Goal: Contribute content: Contribute content

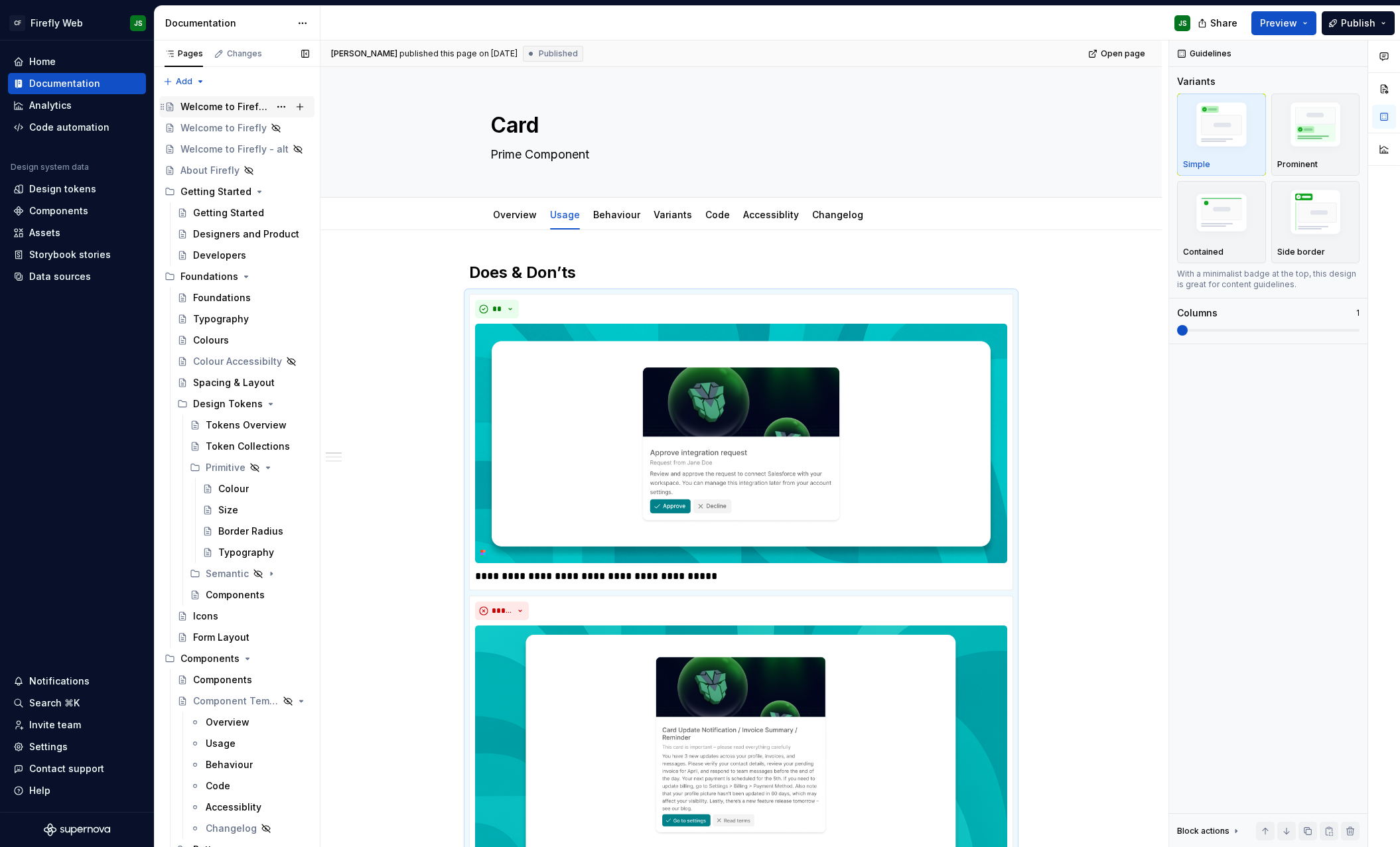
click at [215, 110] on div "Welcome to Firefly 2.0" at bounding box center [224, 106] width 89 height 13
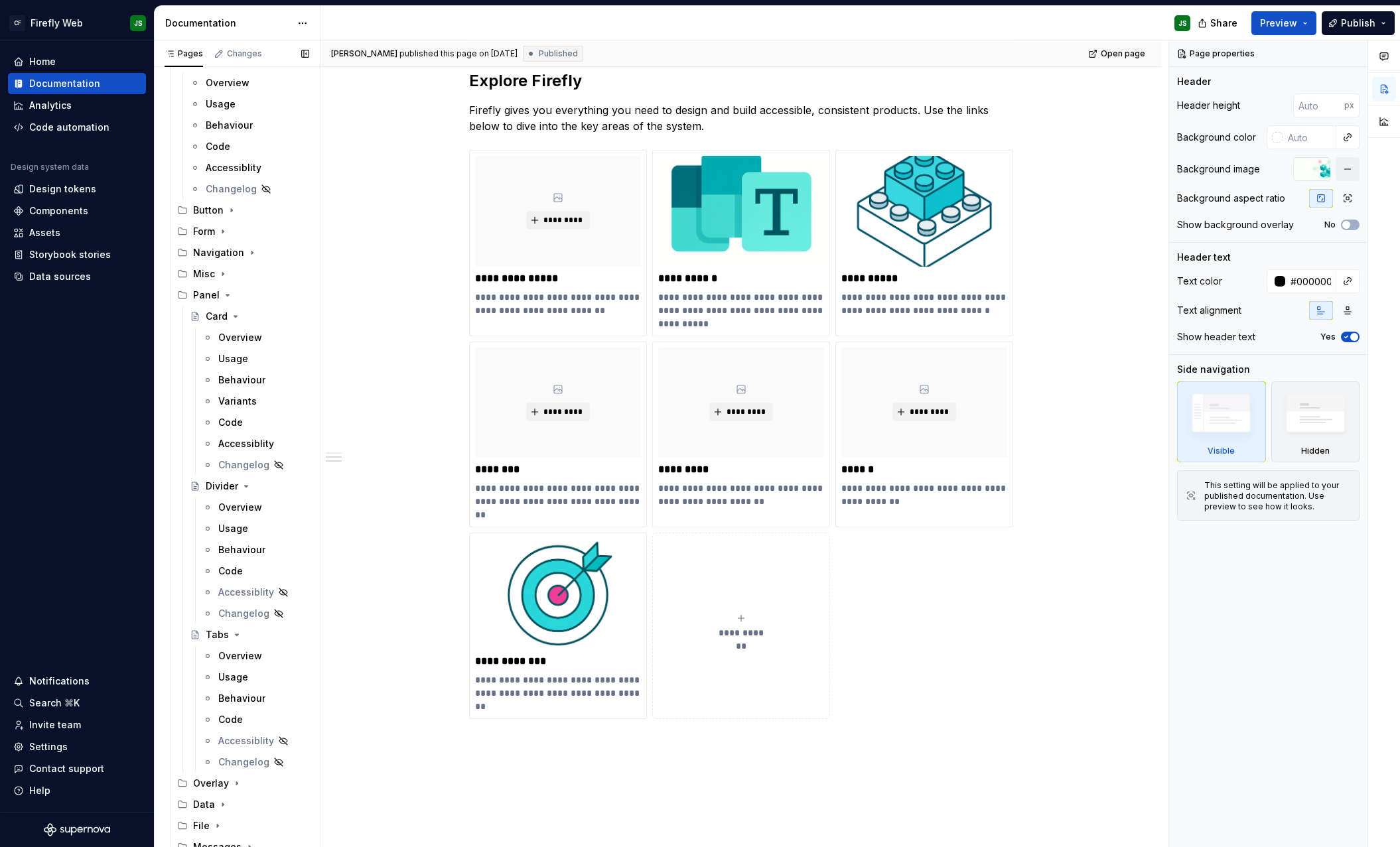
scroll to position [794, 0]
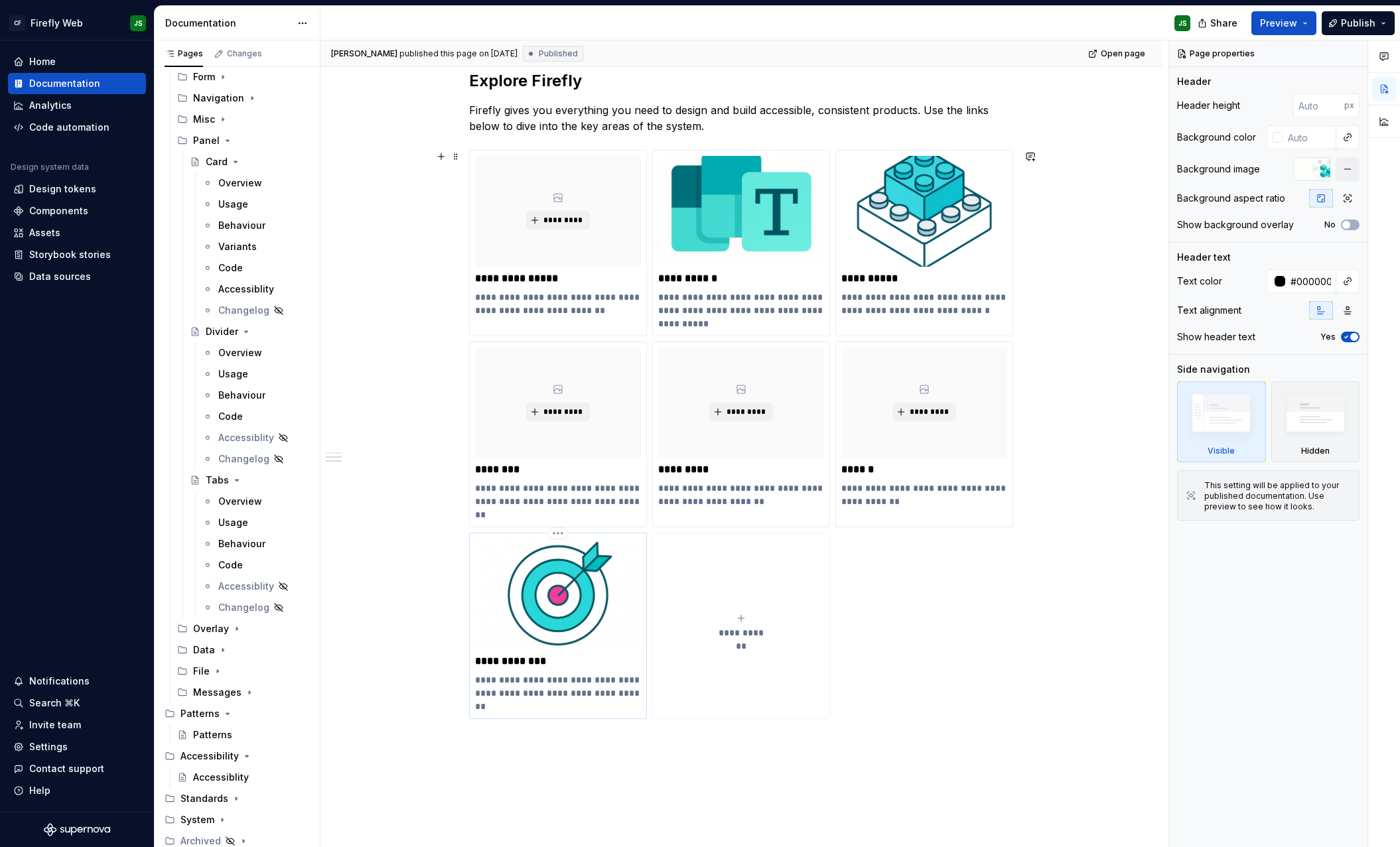
click at [574, 693] on p "**********" at bounding box center [558, 693] width 166 height 40
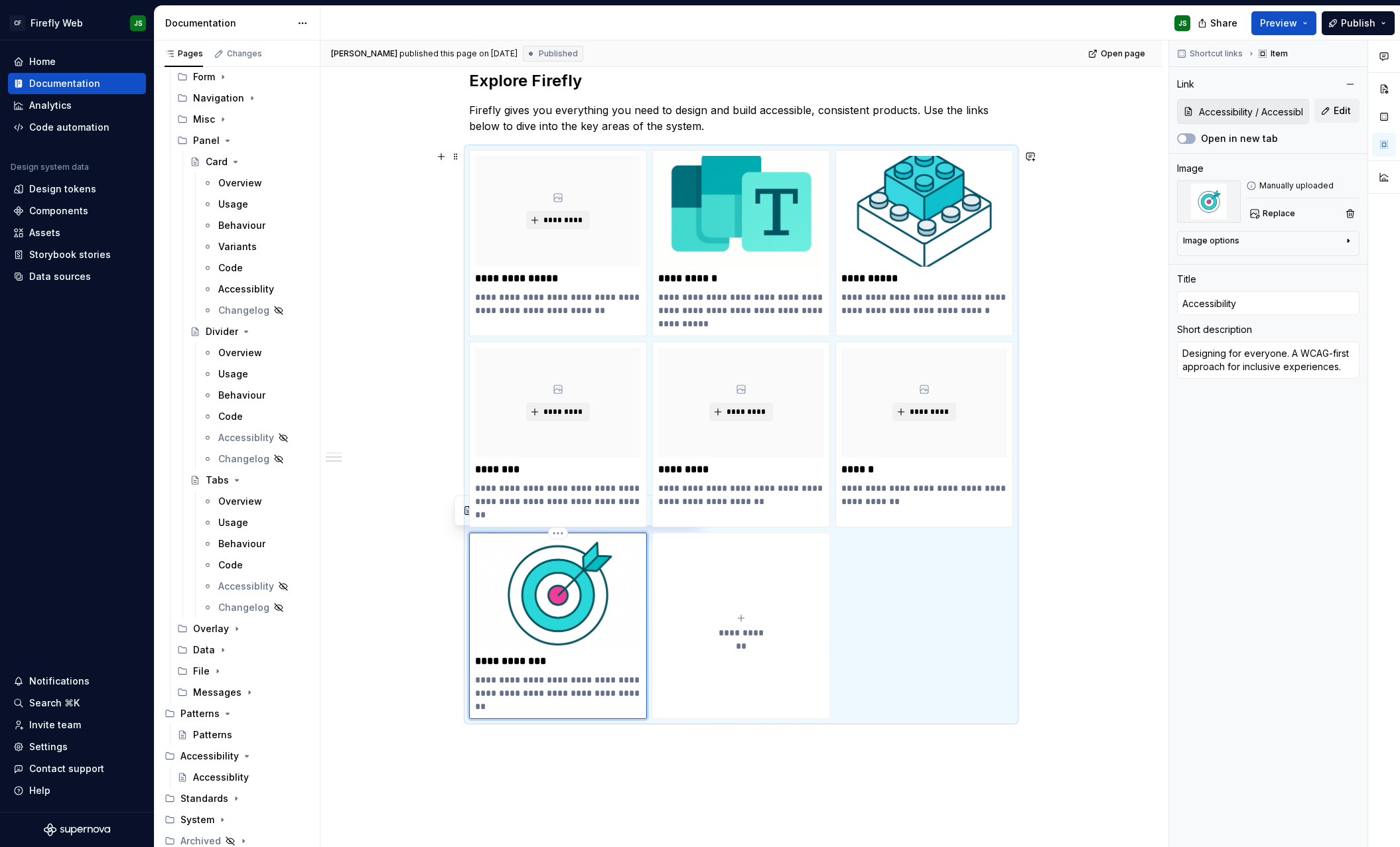
scroll to position [500, 0]
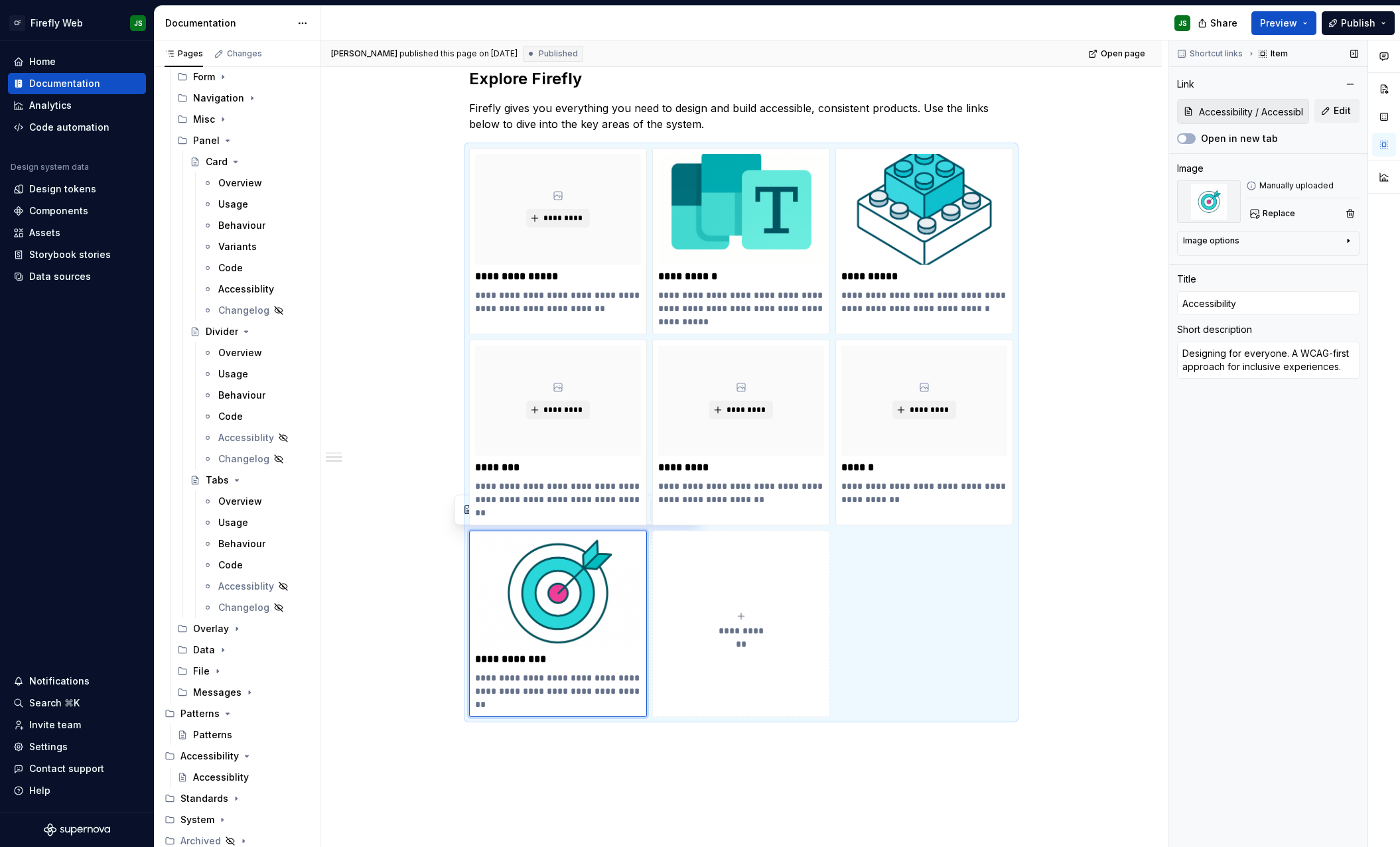
click at [1286, 113] on input "Accessibility / Accessiblity" at bounding box center [1251, 111] width 115 height 24
click at [1335, 115] on span "Edit" at bounding box center [1342, 111] width 18 height 13
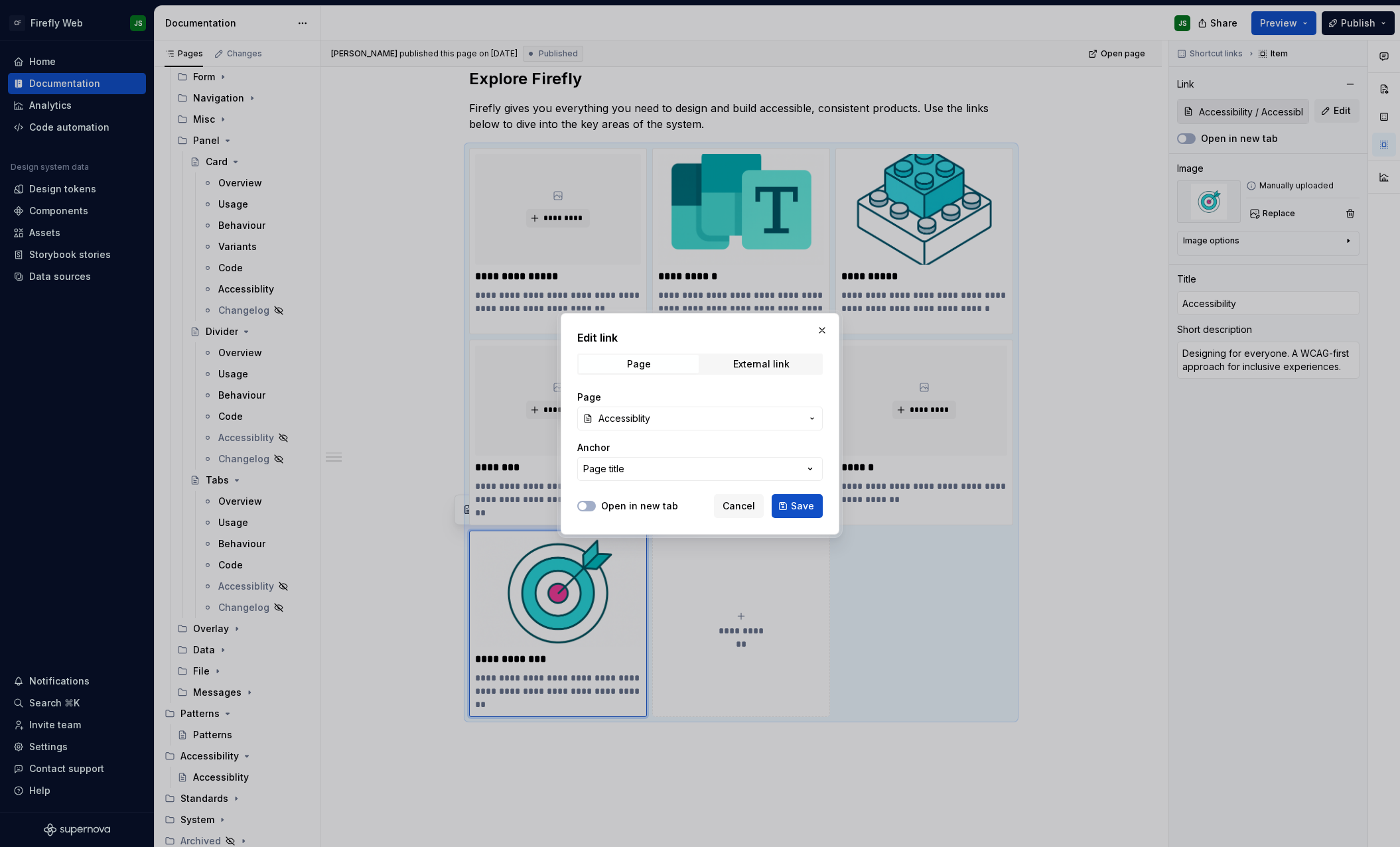
click at [790, 510] on button "Save" at bounding box center [797, 506] width 51 height 24
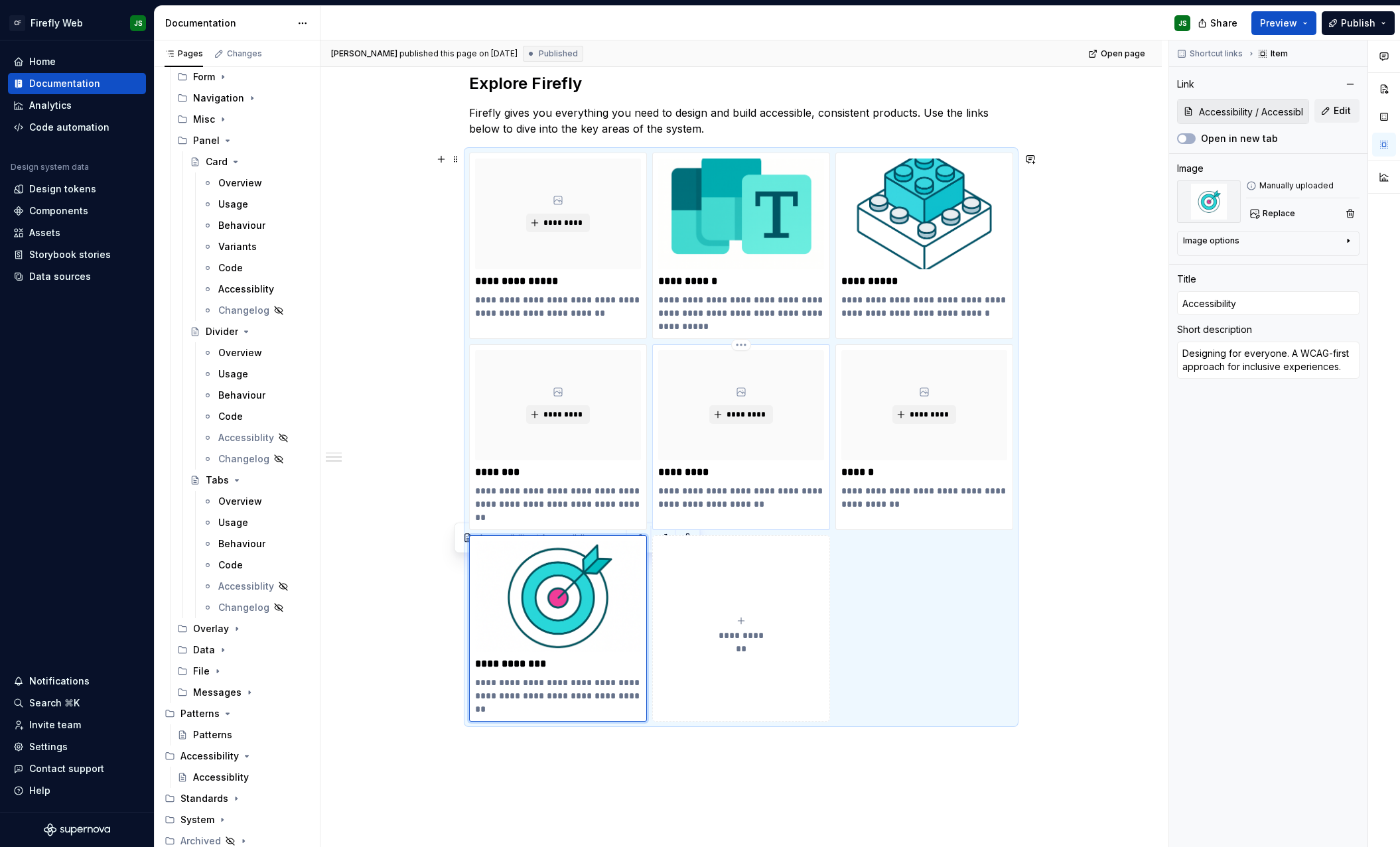
scroll to position [540, 0]
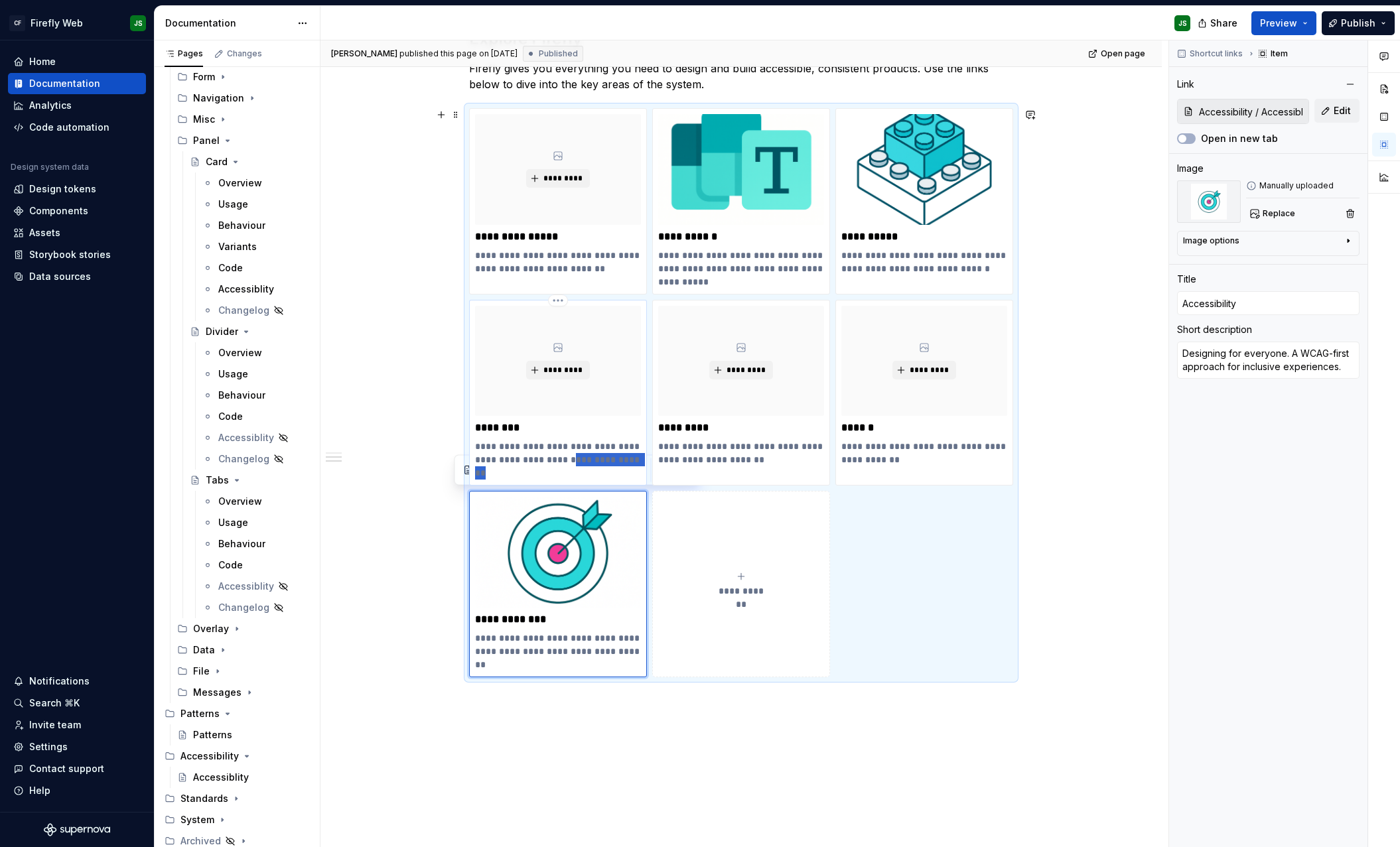
drag, startPoint x: 597, startPoint y: 462, endPoint x: 613, endPoint y: 472, distance: 18.9
click at [613, 472] on p "**********" at bounding box center [558, 460] width 166 height 40
type textarea "*"
type input "Patterns / Patterns"
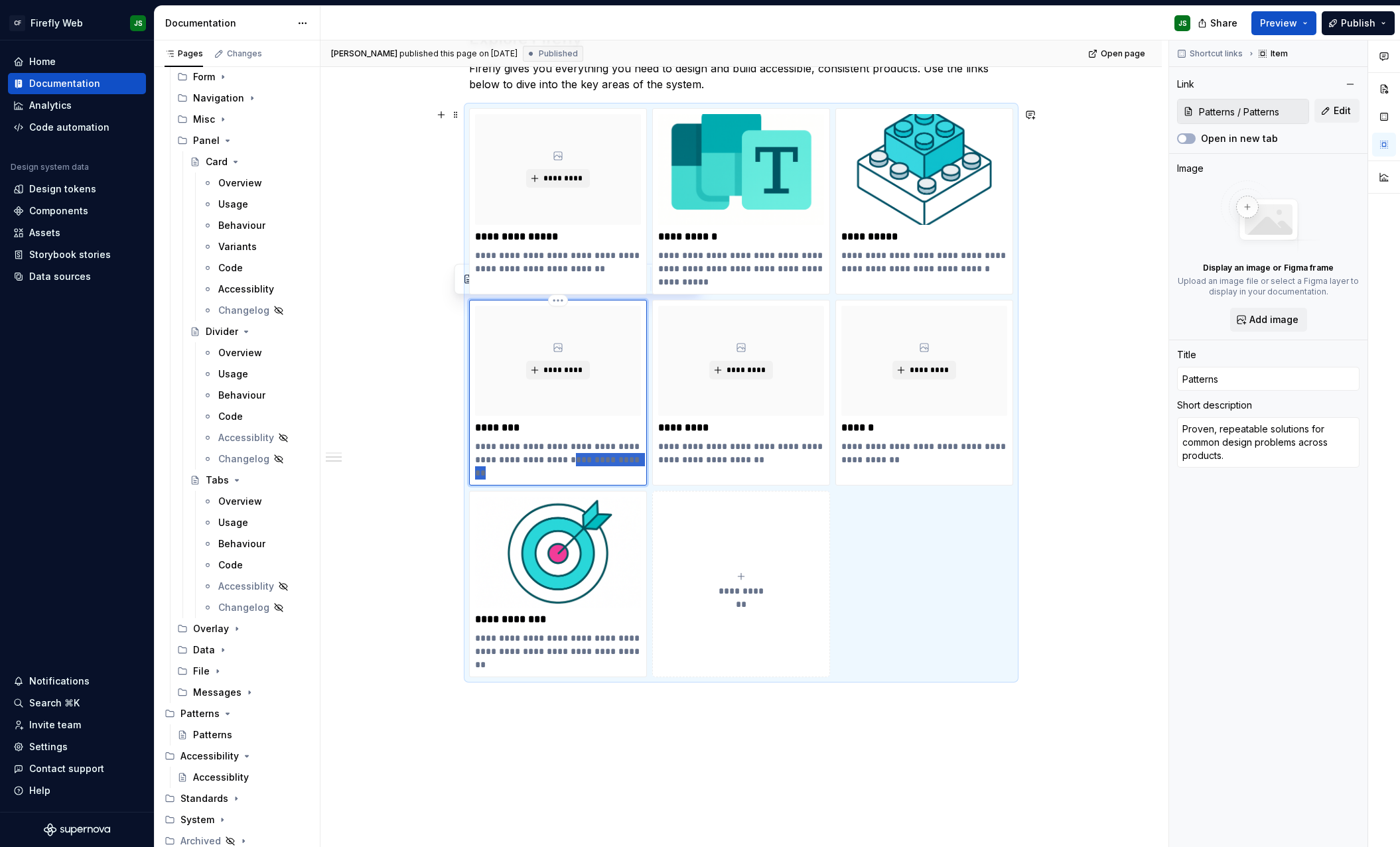
type textarea "*"
type textarea "Proven, repeatable solutions for common design problems"
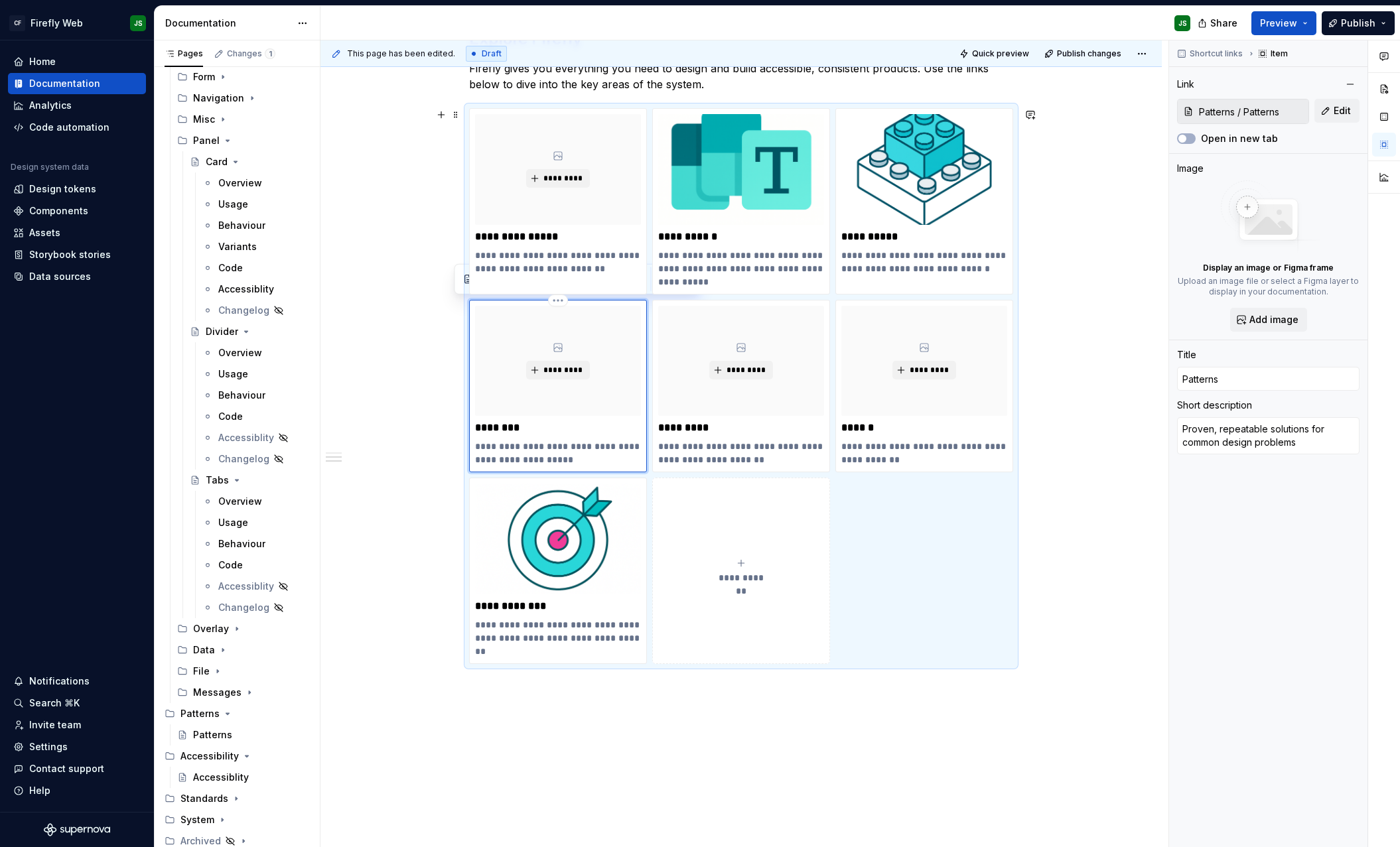
type textarea "*"
type textarea "Proven, repeatable solutions for common design problems"
click at [736, 253] on p "**********" at bounding box center [740, 268] width 166 height 40
type textarea "*"
type input "Foundations / Foundations"
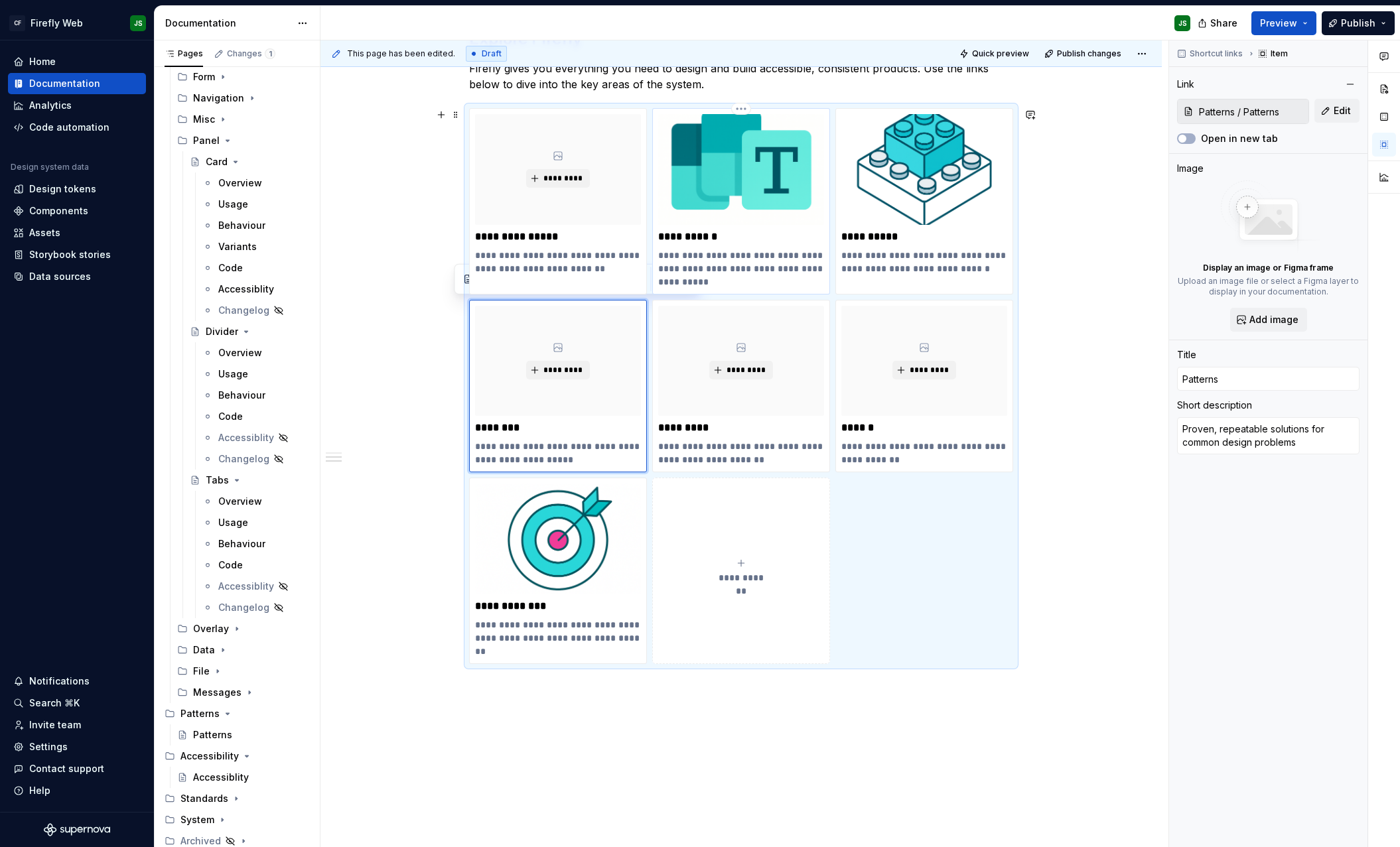
type input "Foundations / Foundations"
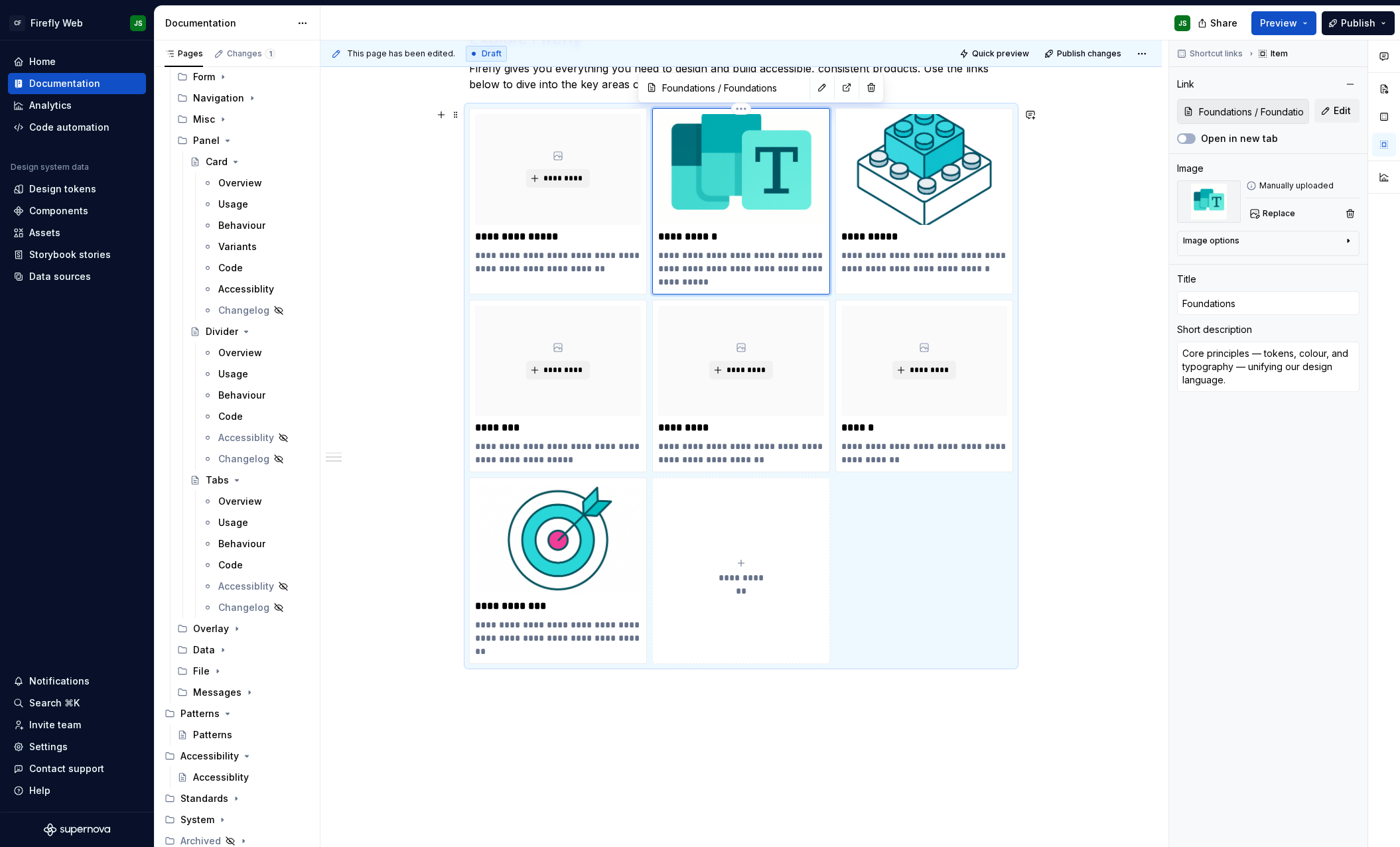
type textarea "*"
type textarea "Core principles tokens, colour, and typography — unifying our design language."
type textarea "*"
type textarea "Core principles tokens, colour, and typography — unifying our design language."
type textarea "*"
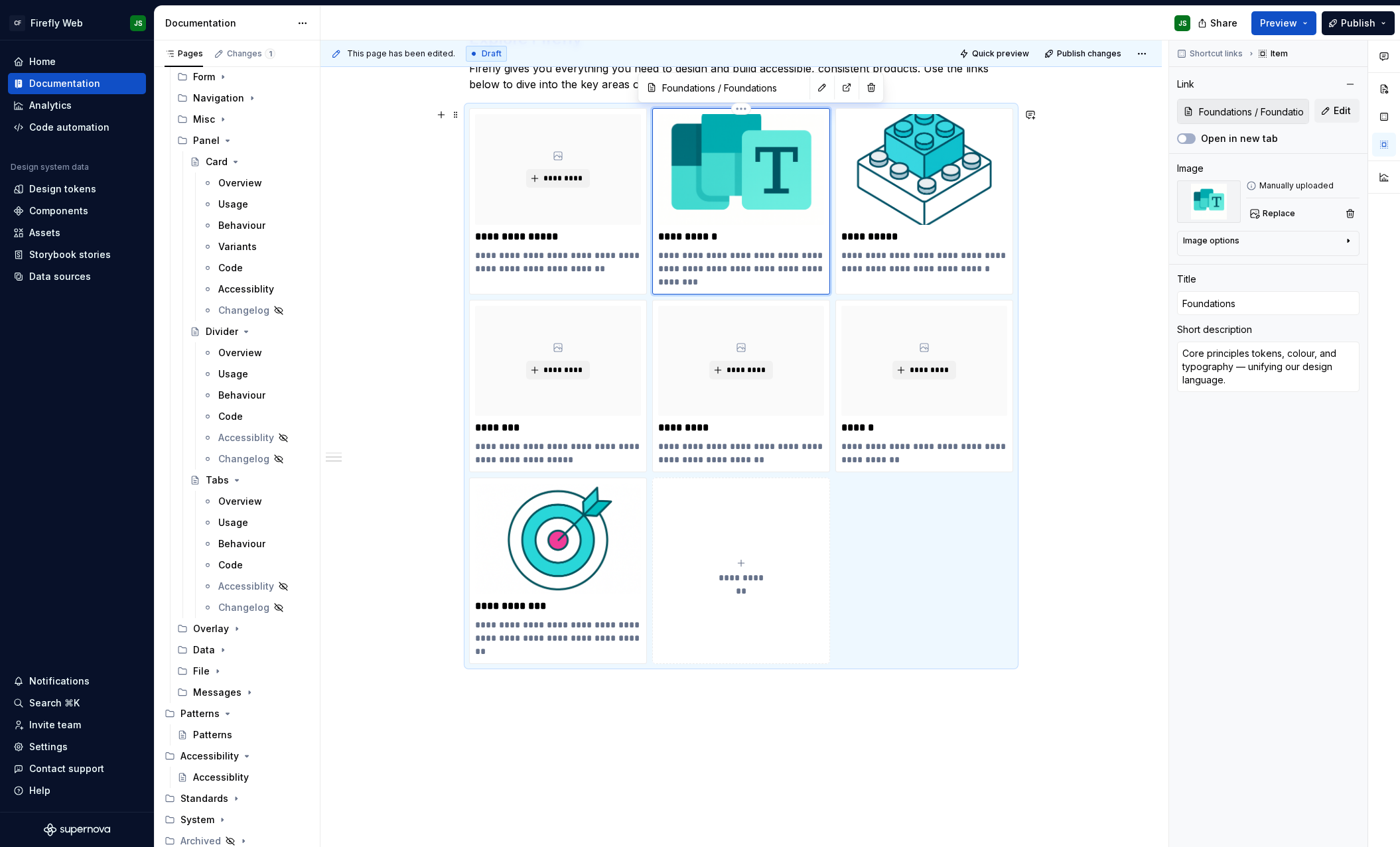
type textarea "Core principles. tokens, colour, and typography — unifying our design language."
type textarea "*"
type textarea "Core principles tokens, colour, and typography — unifying our design language."
type textarea "*"
type textarea "Core principles — tokens, colour, and typography — unifying our design language."
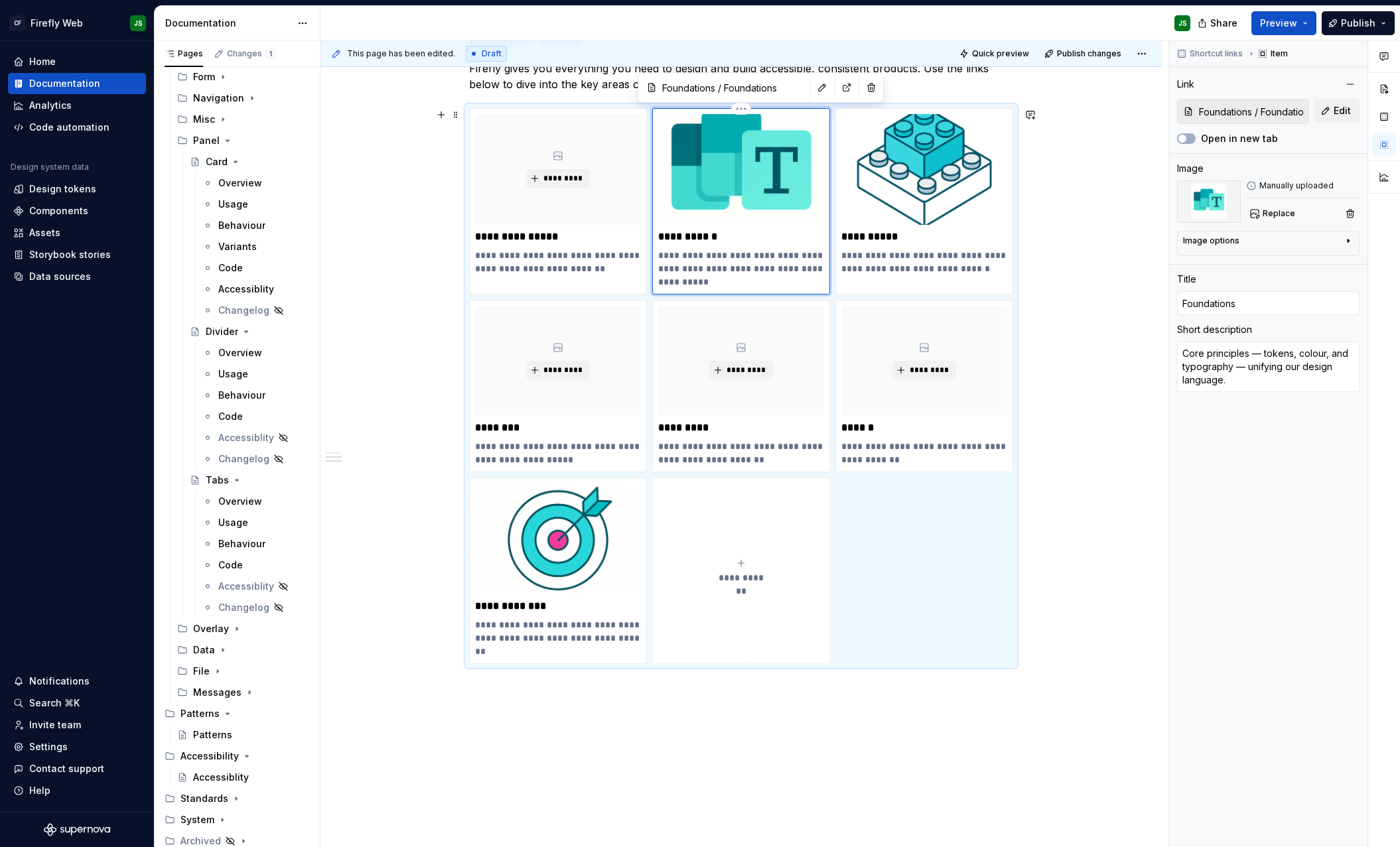
type textarea "*"
type textarea "Core principles tokens, colour, and typography — unifying our design language."
type textarea "*"
type textarea "Core principles tokens, colour, and typography — unifying our design language."
type textarea "*"
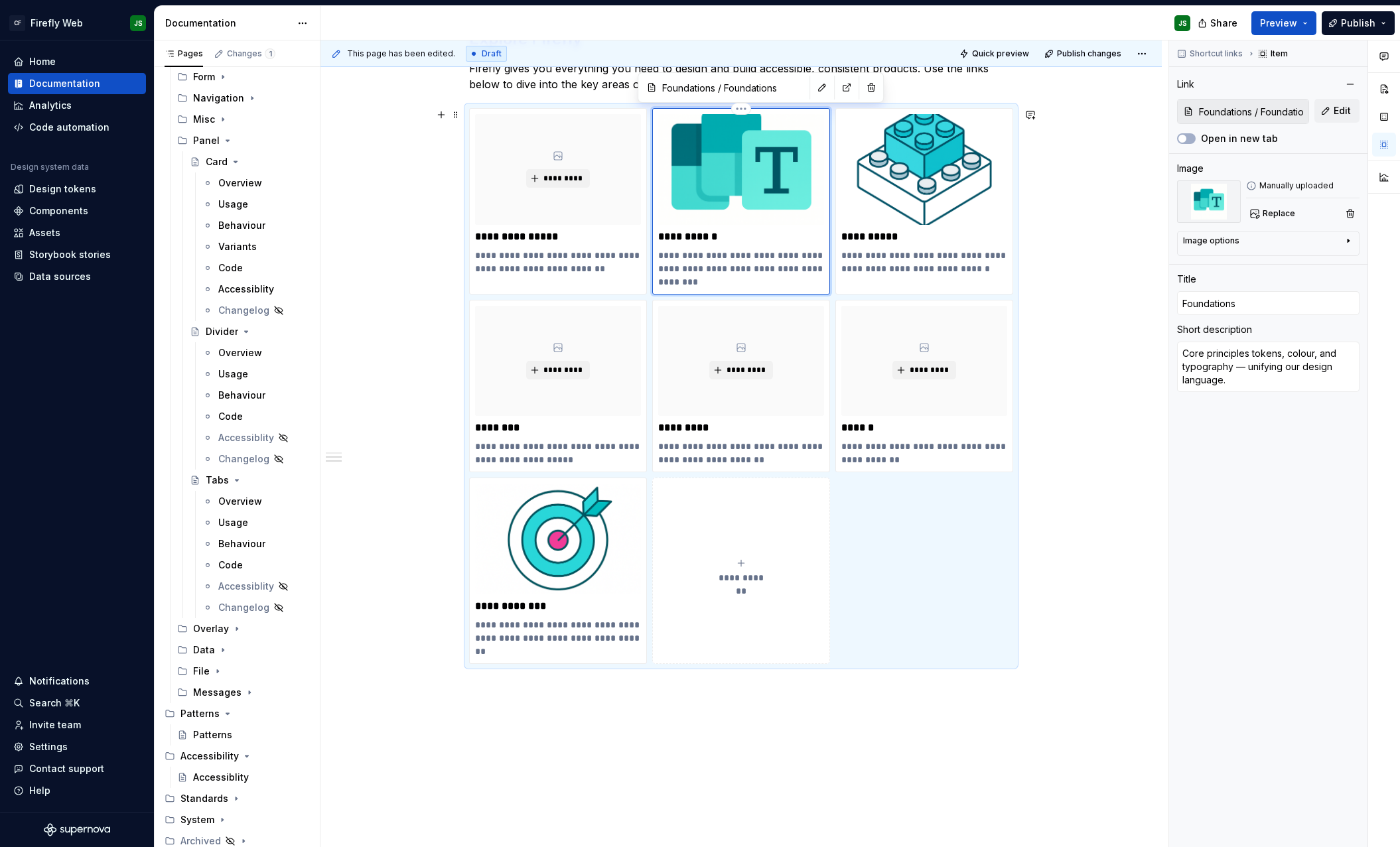
type textarea "Core principles. tokens, colour, and typography — unifying our design language."
type textarea "*"
type textarea "Core principles. Tokens, colour, and typography — unifying our design language."
click at [720, 269] on p "**********" at bounding box center [740, 268] width 166 height 40
type textarea "*"
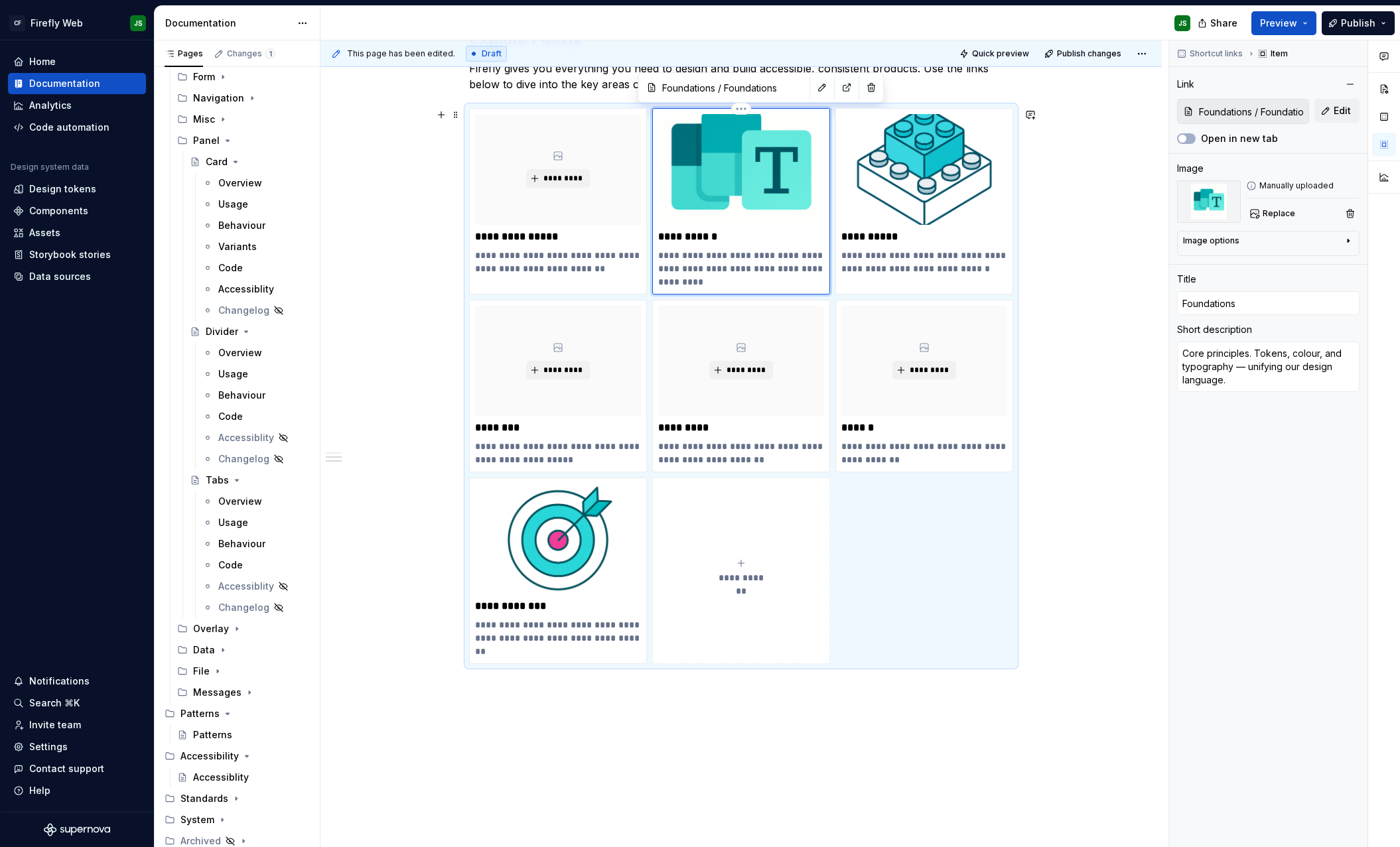
type textarea "Core principles. Tokens, colour, and typography unifying our design language."
type textarea "*"
type textarea "Core principles. Tokens, colour, and typography unifying our design language."
type textarea "*"
type textarea "Core principles. Tokens, colour, and typography, unifying our design language."
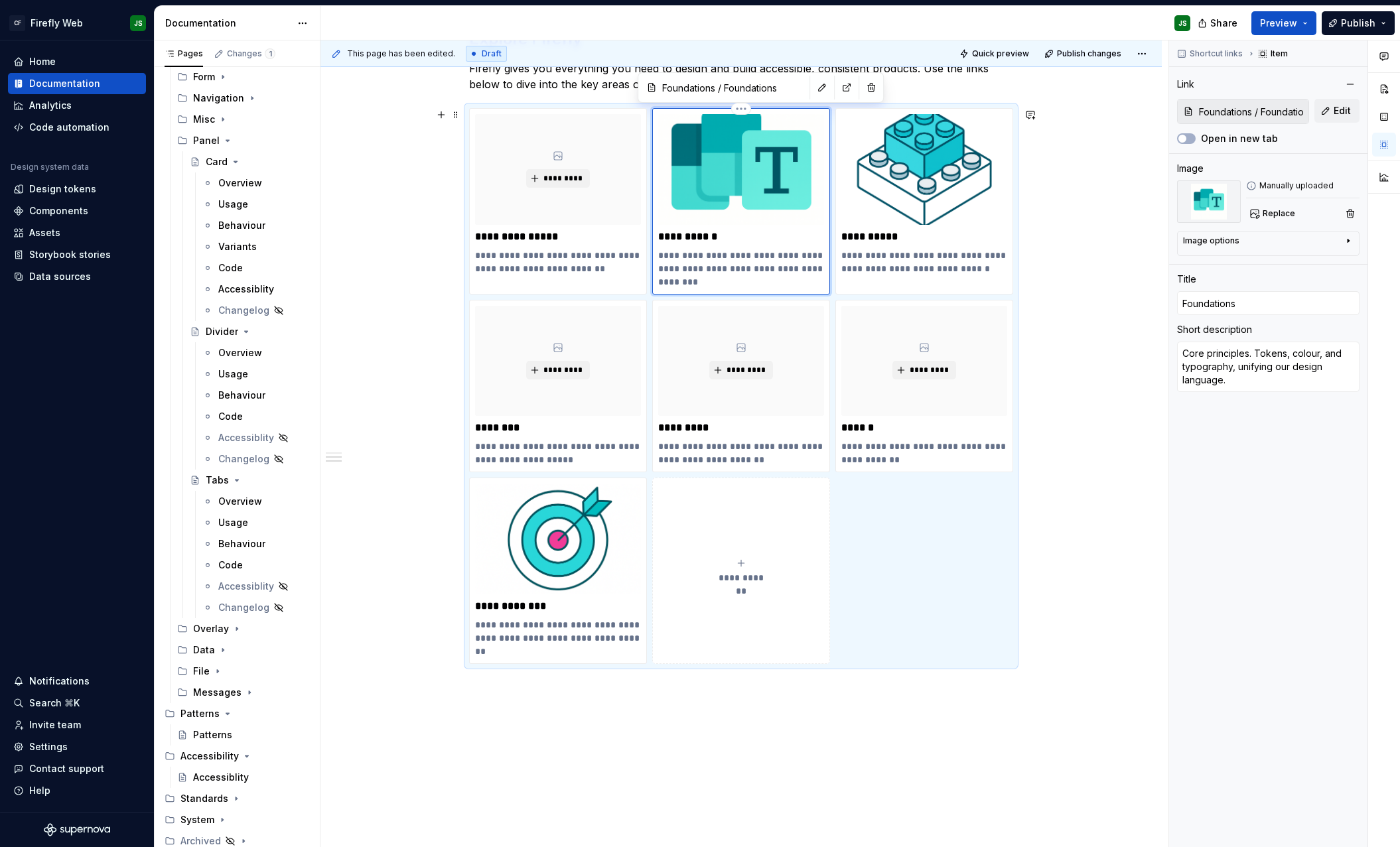
click at [773, 271] on p "**********" at bounding box center [740, 268] width 166 height 40
drag, startPoint x: 731, startPoint y: 281, endPoint x: 609, endPoint y: 249, distance: 126.1
click at [606, 250] on div "**********" at bounding box center [740, 386] width 544 height 556
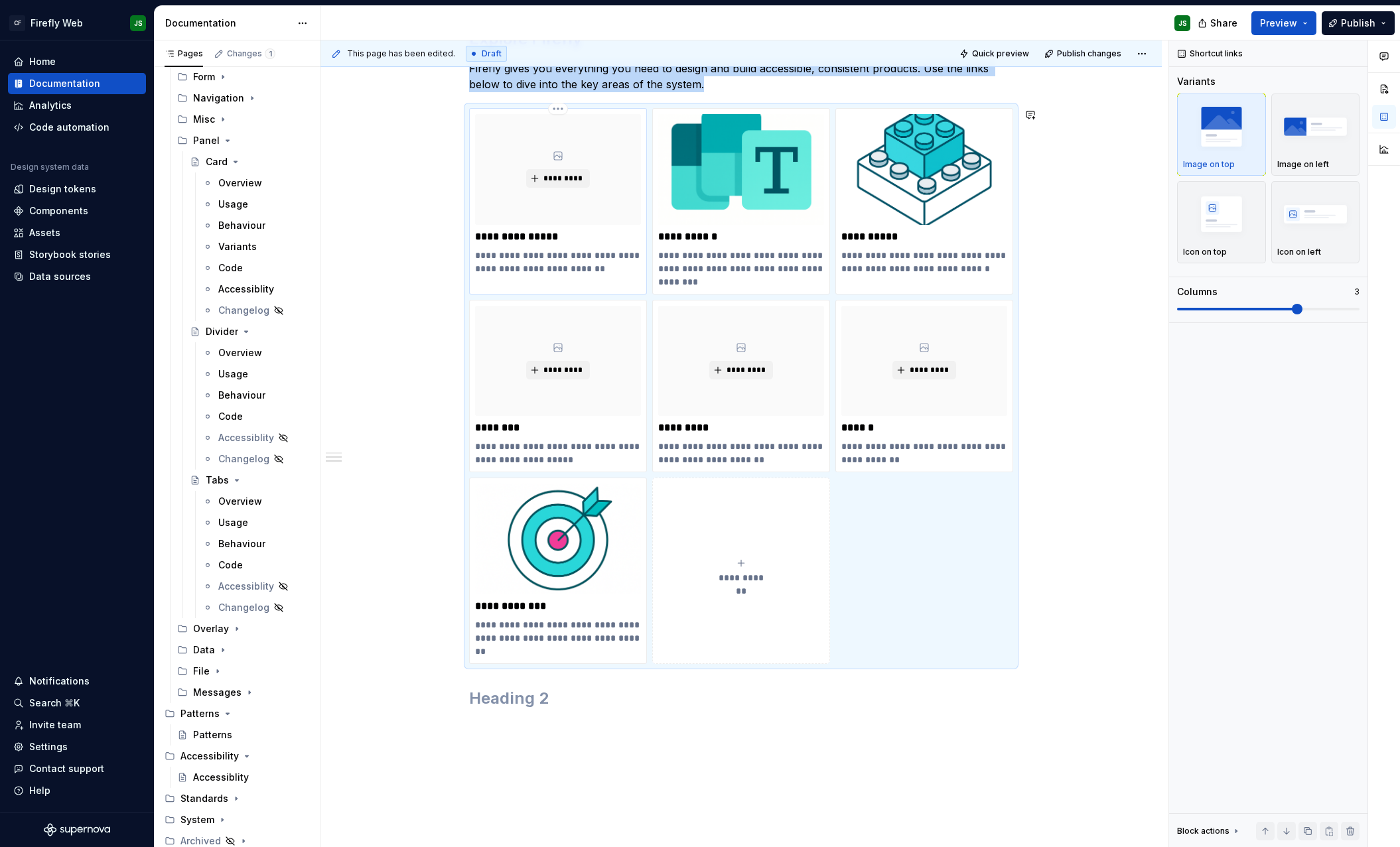
copy p "Firefly gives you everything you need to design and build accessible, consisten…"
click at [667, 271] on p "**********" at bounding box center [740, 268] width 166 height 40
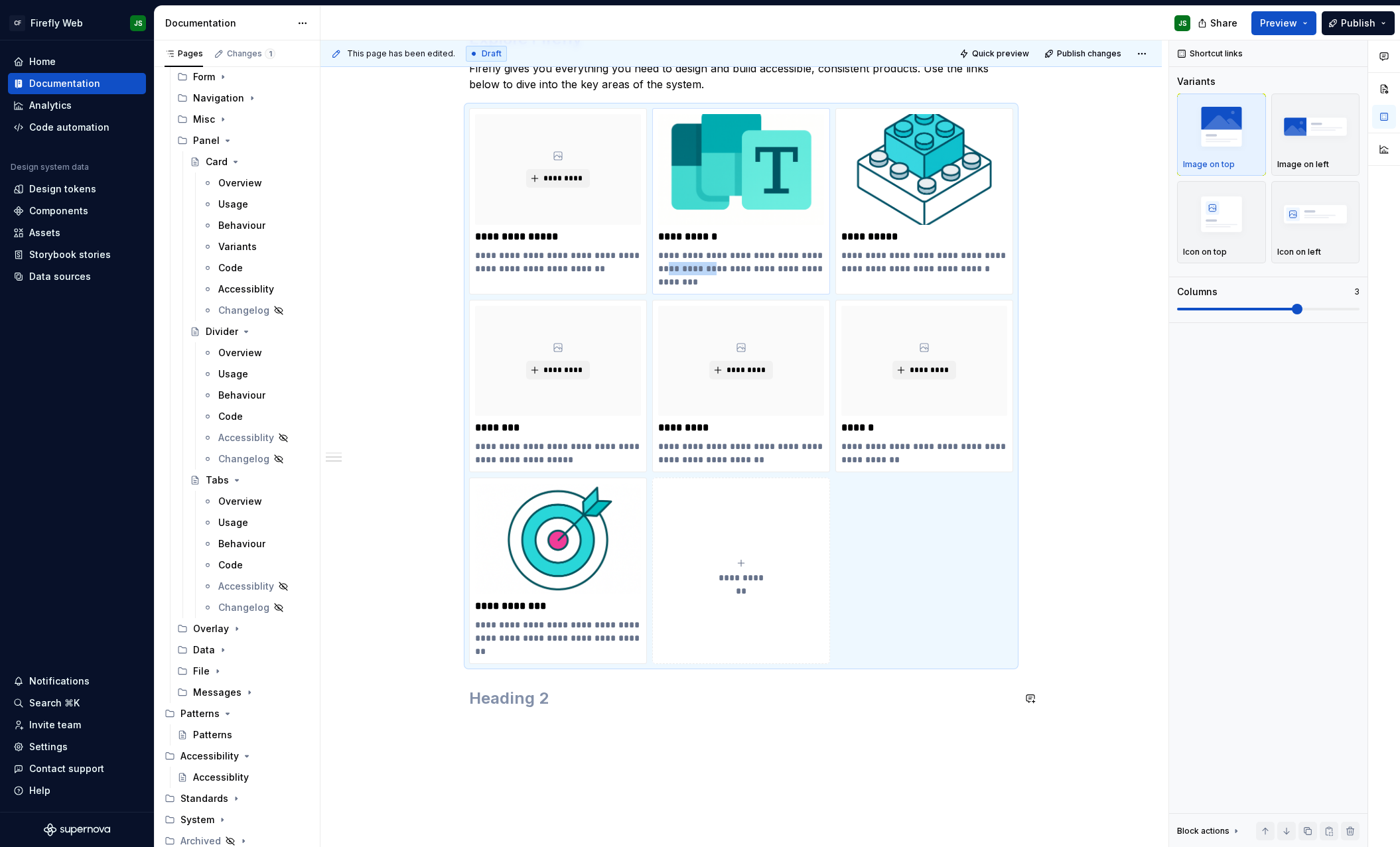
click at [667, 271] on p "**********" at bounding box center [740, 268] width 166 height 40
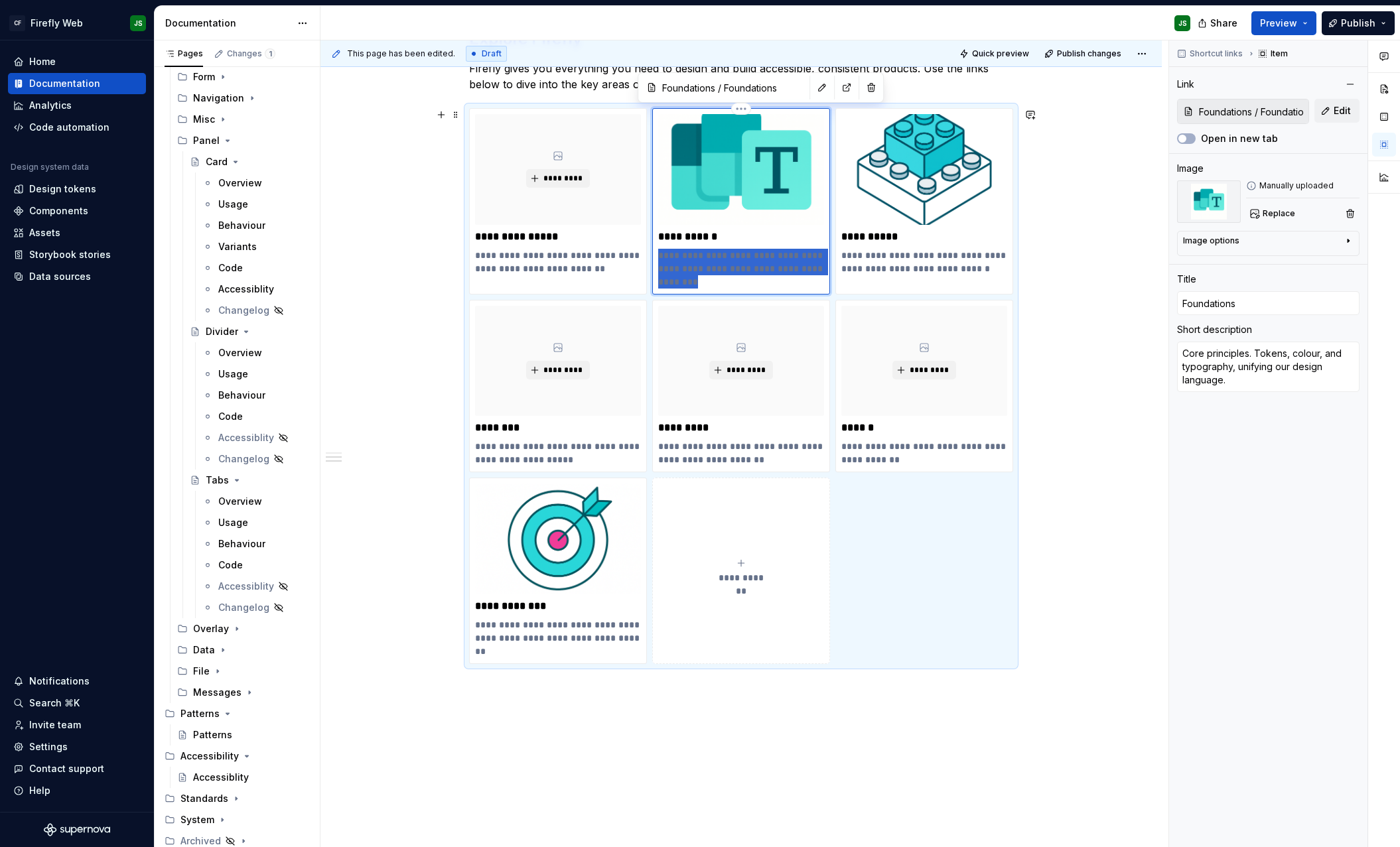
click at [667, 271] on p "**********" at bounding box center [740, 268] width 166 height 40
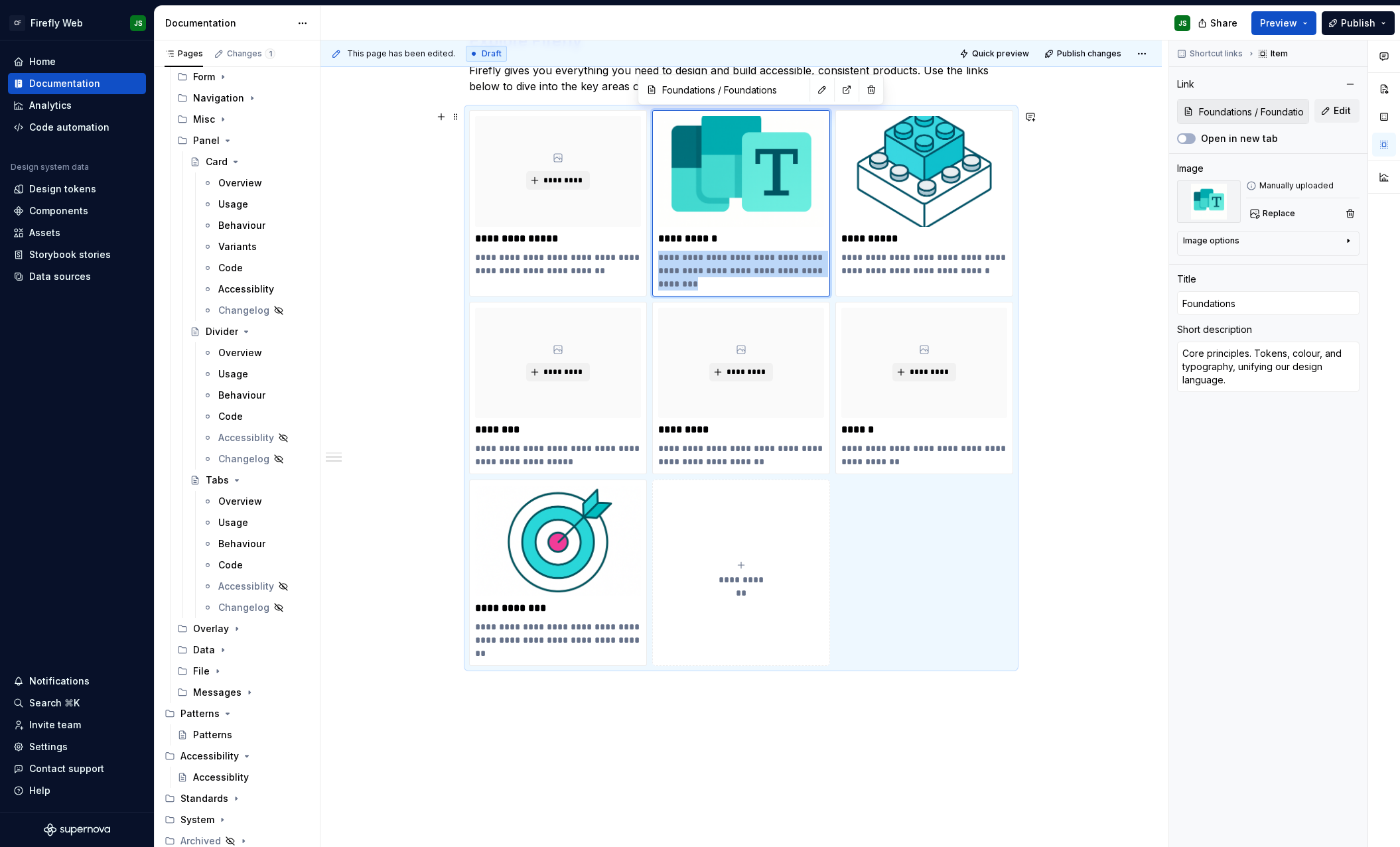
click at [698, 275] on p "**********" at bounding box center [740, 270] width 166 height 40
click at [697, 275] on p "**********" at bounding box center [740, 270] width 166 height 40
type textarea "*"
type textarea "Core principles. Tokens, colour, typography — unifying our design language."
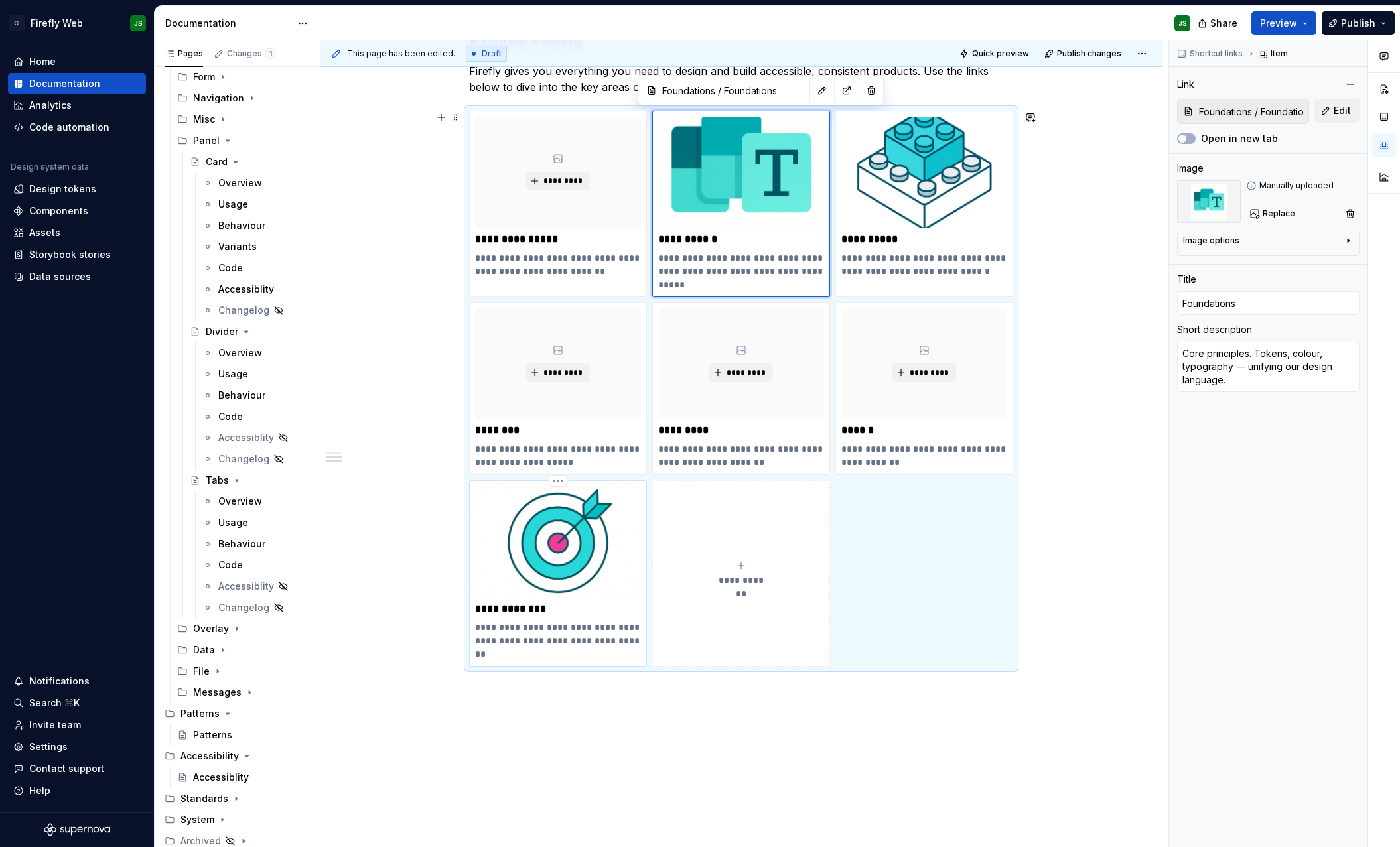
scroll to position [541, 0]
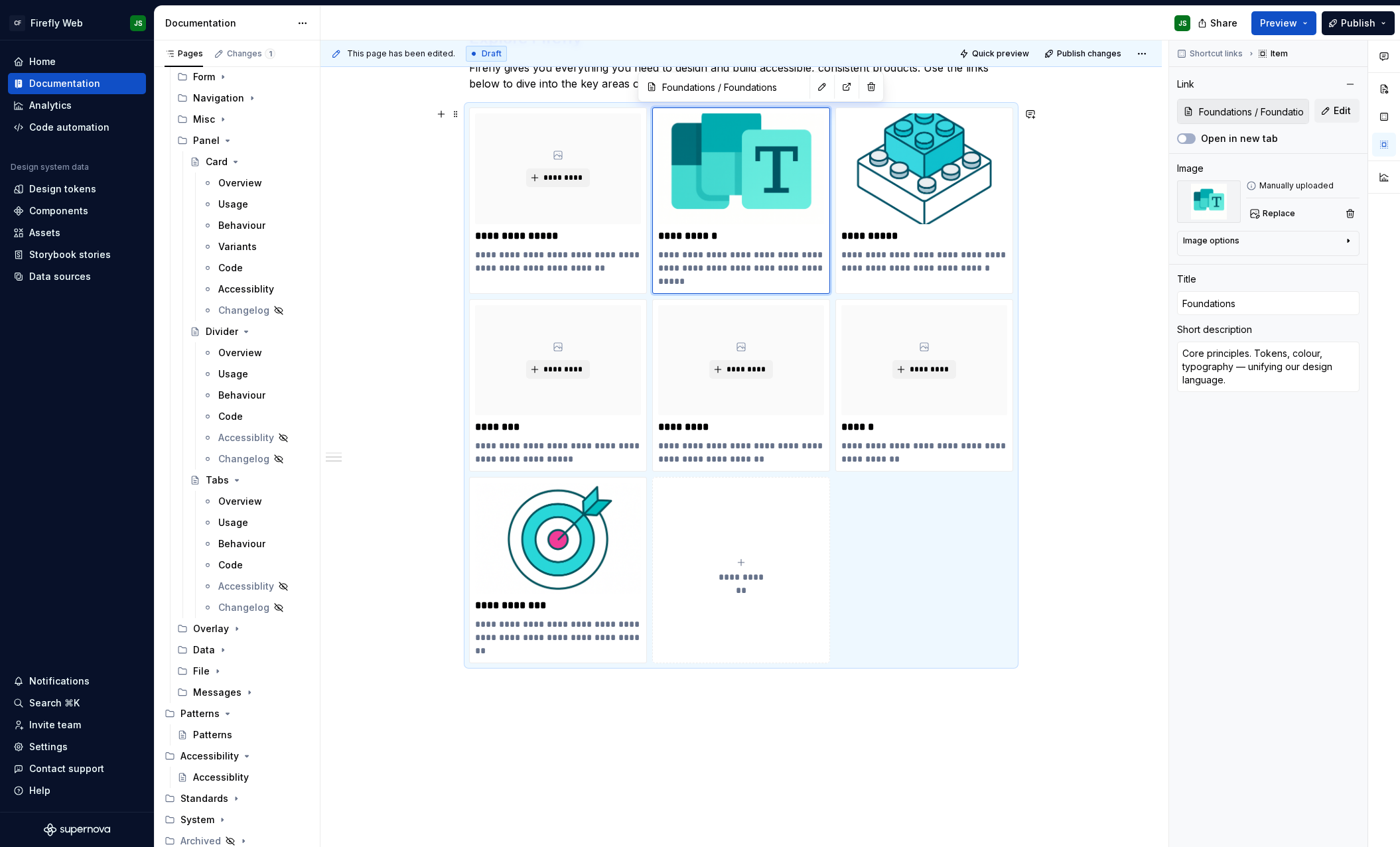
click at [448, 639] on div "**********" at bounding box center [744, 444] width 848 height 807
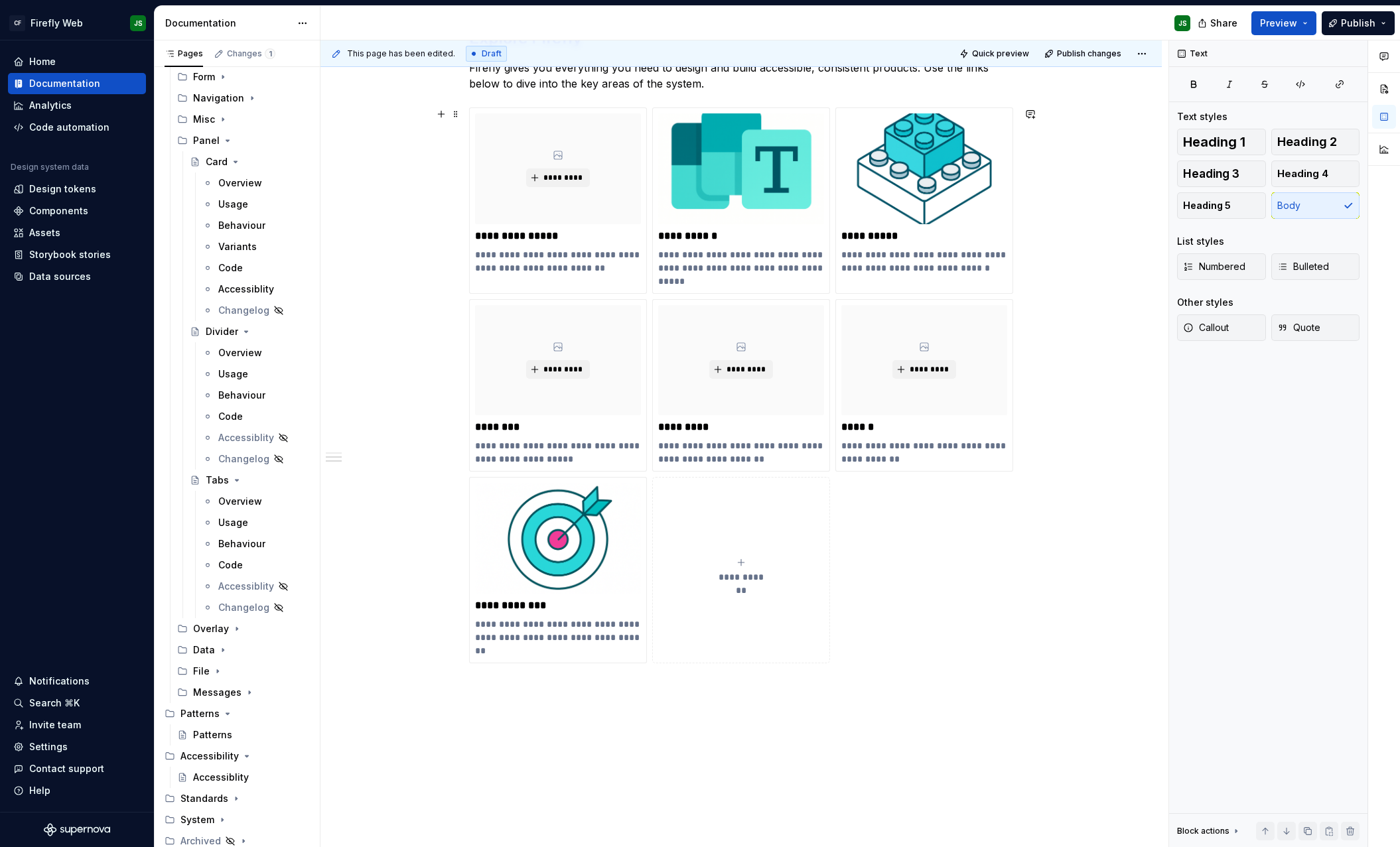
click at [435, 644] on div "**********" at bounding box center [744, 444] width 848 height 807
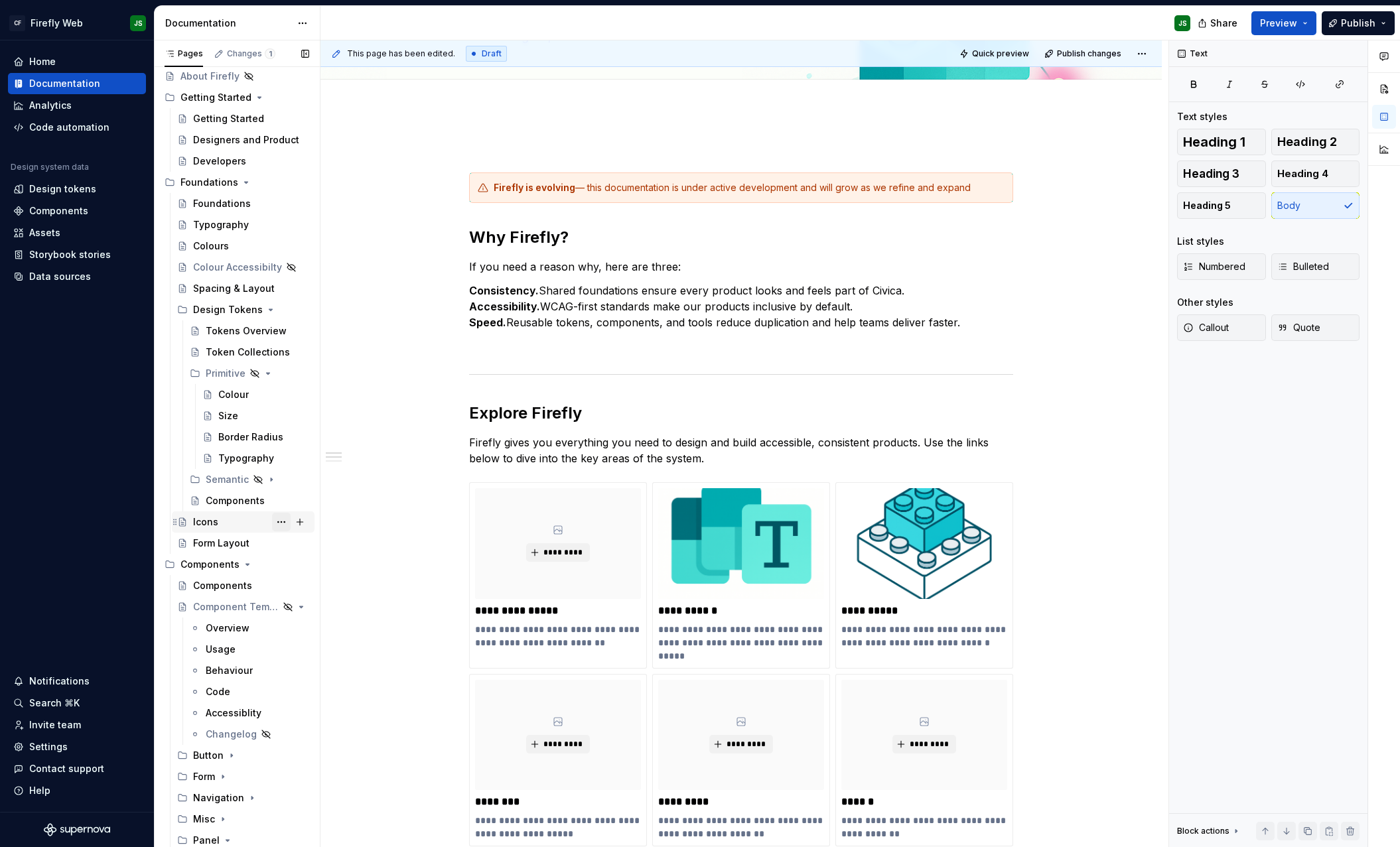
scroll to position [0, 0]
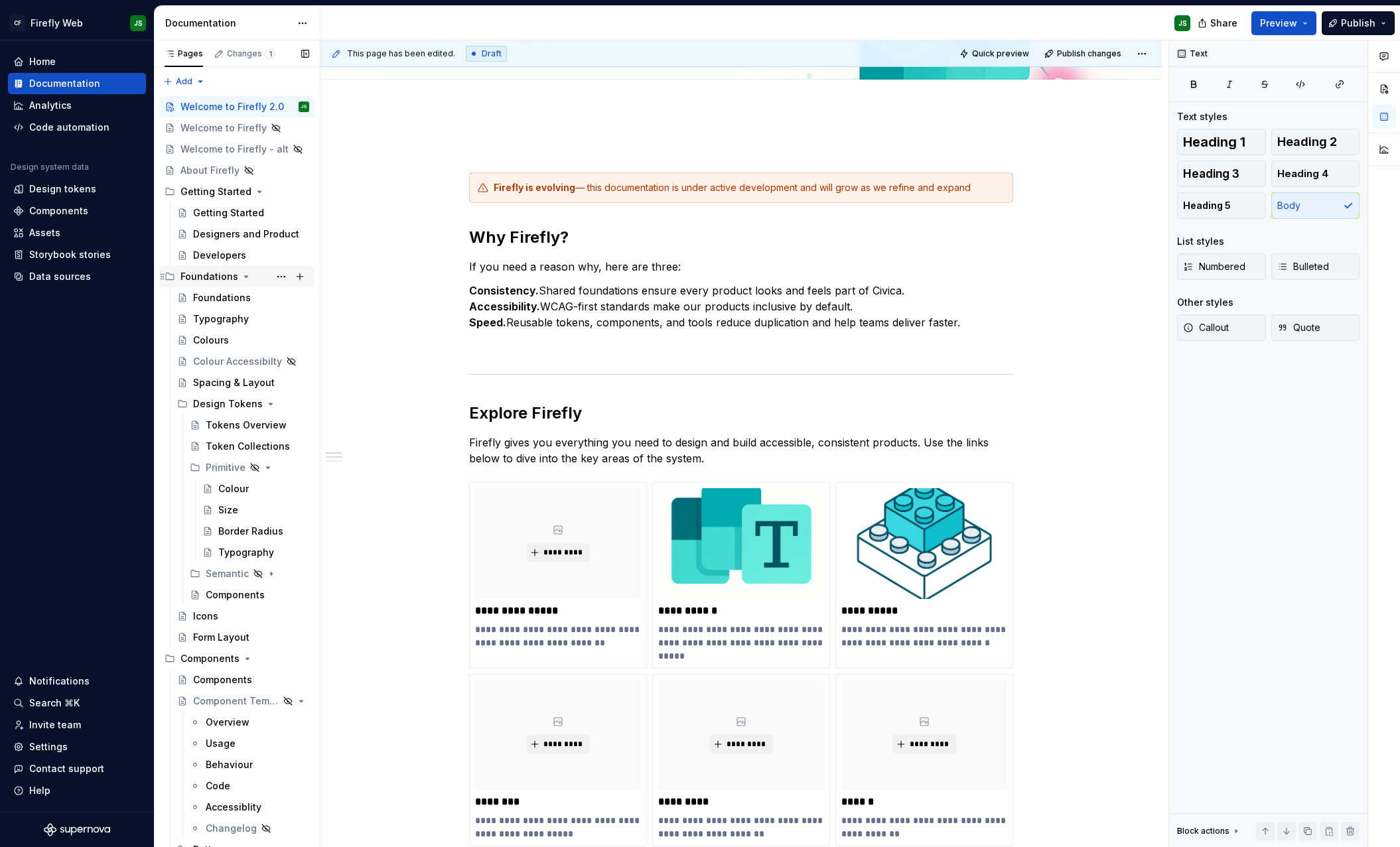
click at [213, 273] on div "Foundations" at bounding box center [209, 276] width 58 height 13
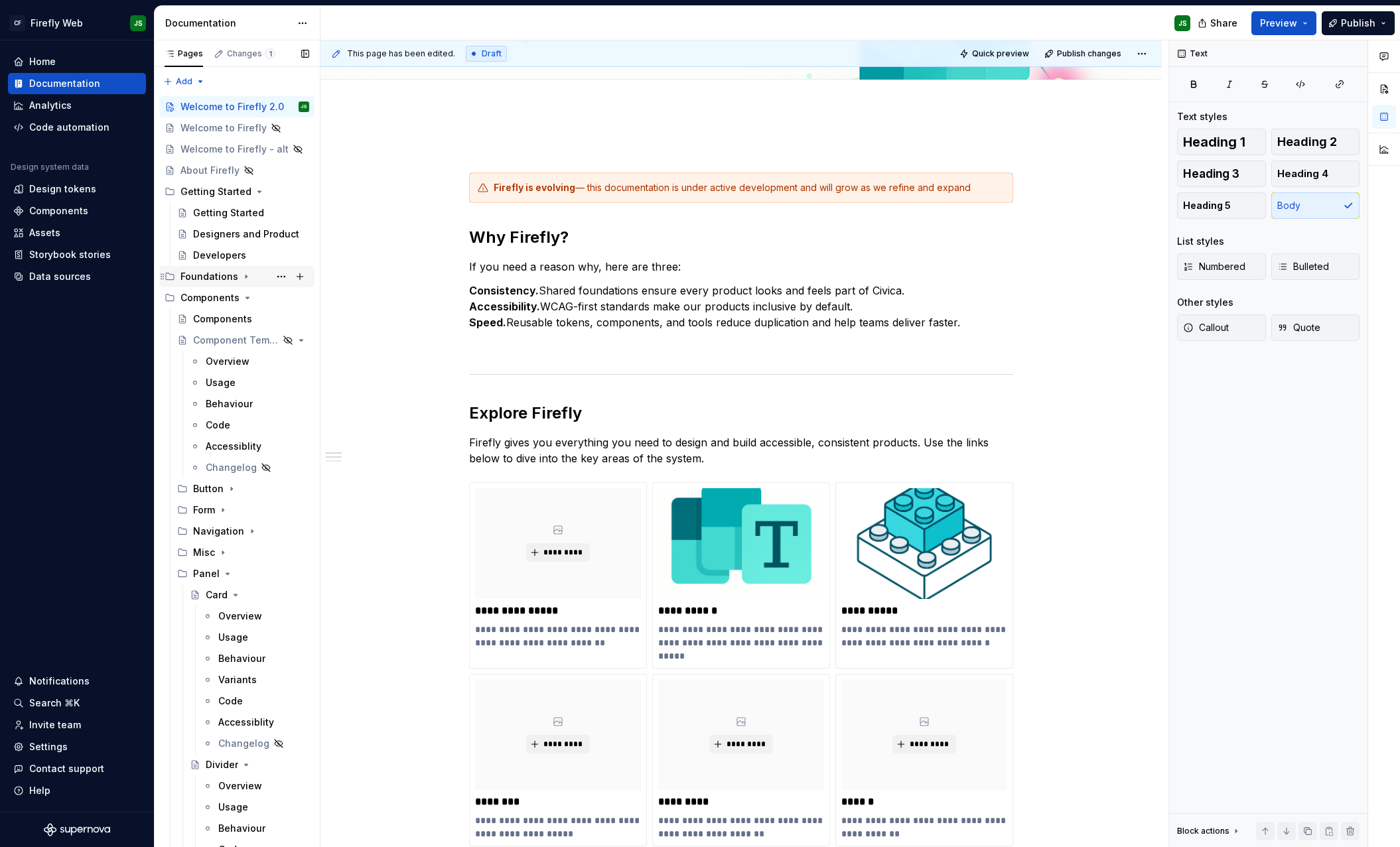
click at [207, 278] on div "Foundations" at bounding box center [209, 276] width 58 height 13
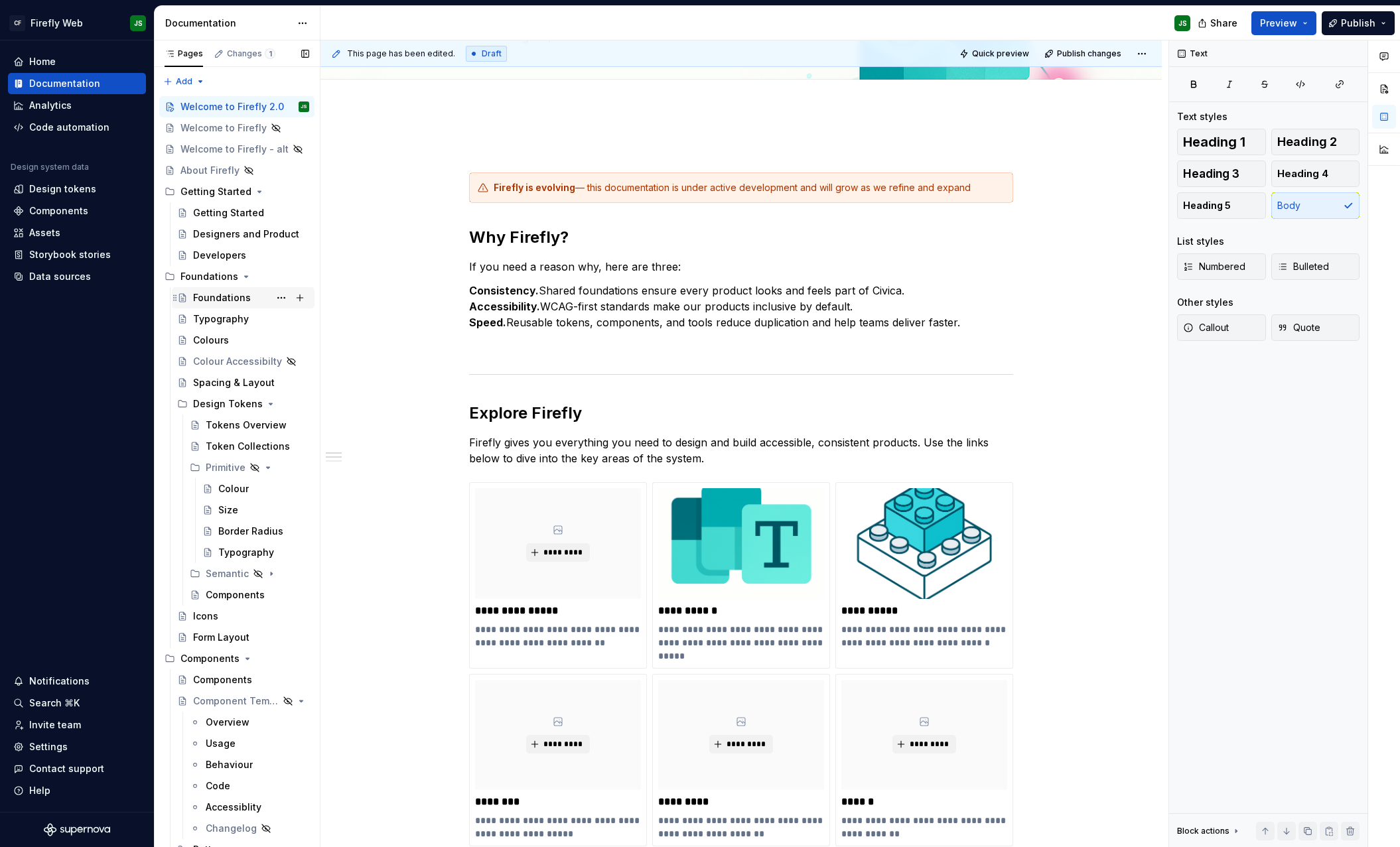
click at [216, 304] on div "Foundations" at bounding box center [251, 298] width 116 height 18
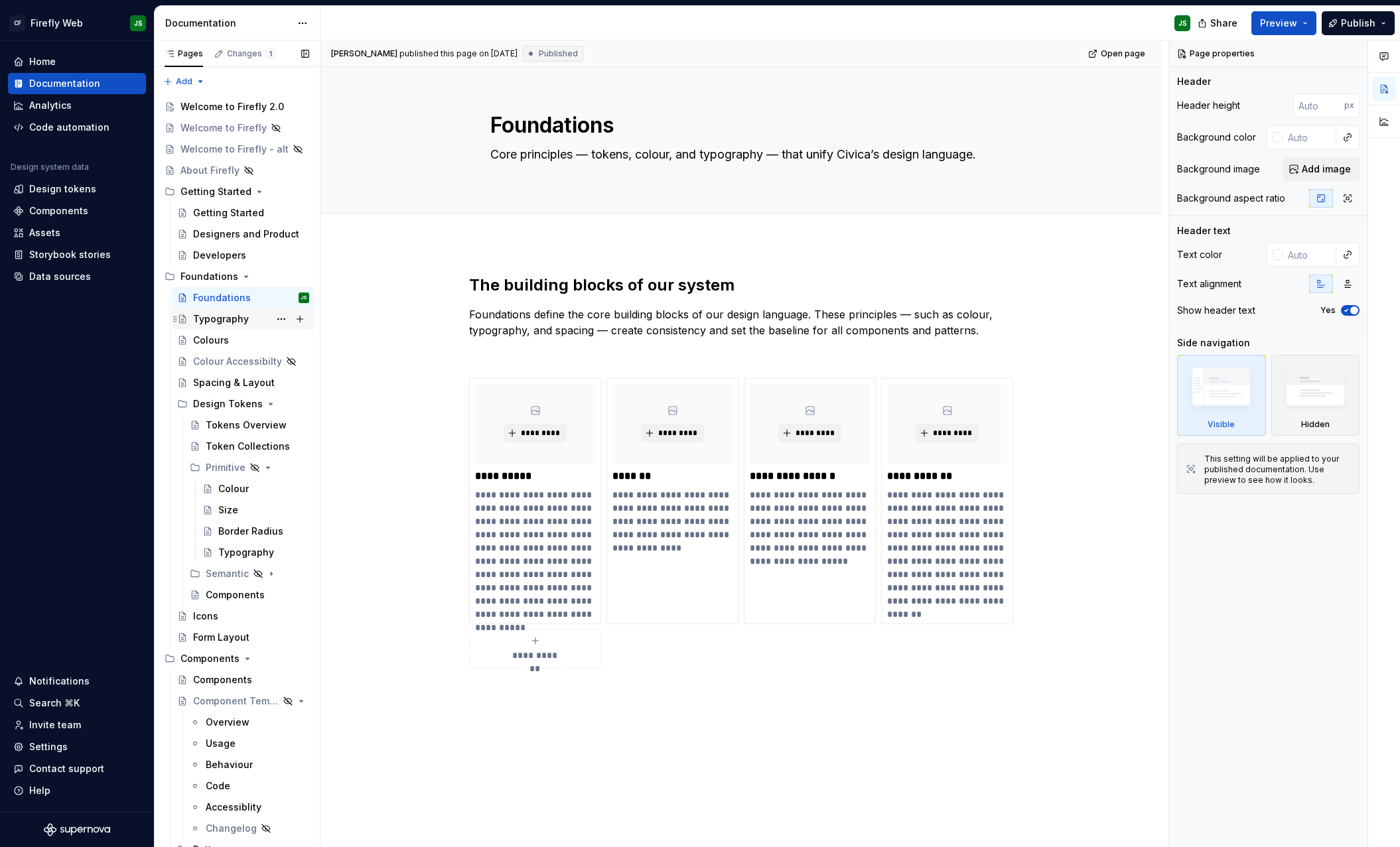
click at [235, 316] on div "Typography" at bounding box center [220, 319] width 55 height 13
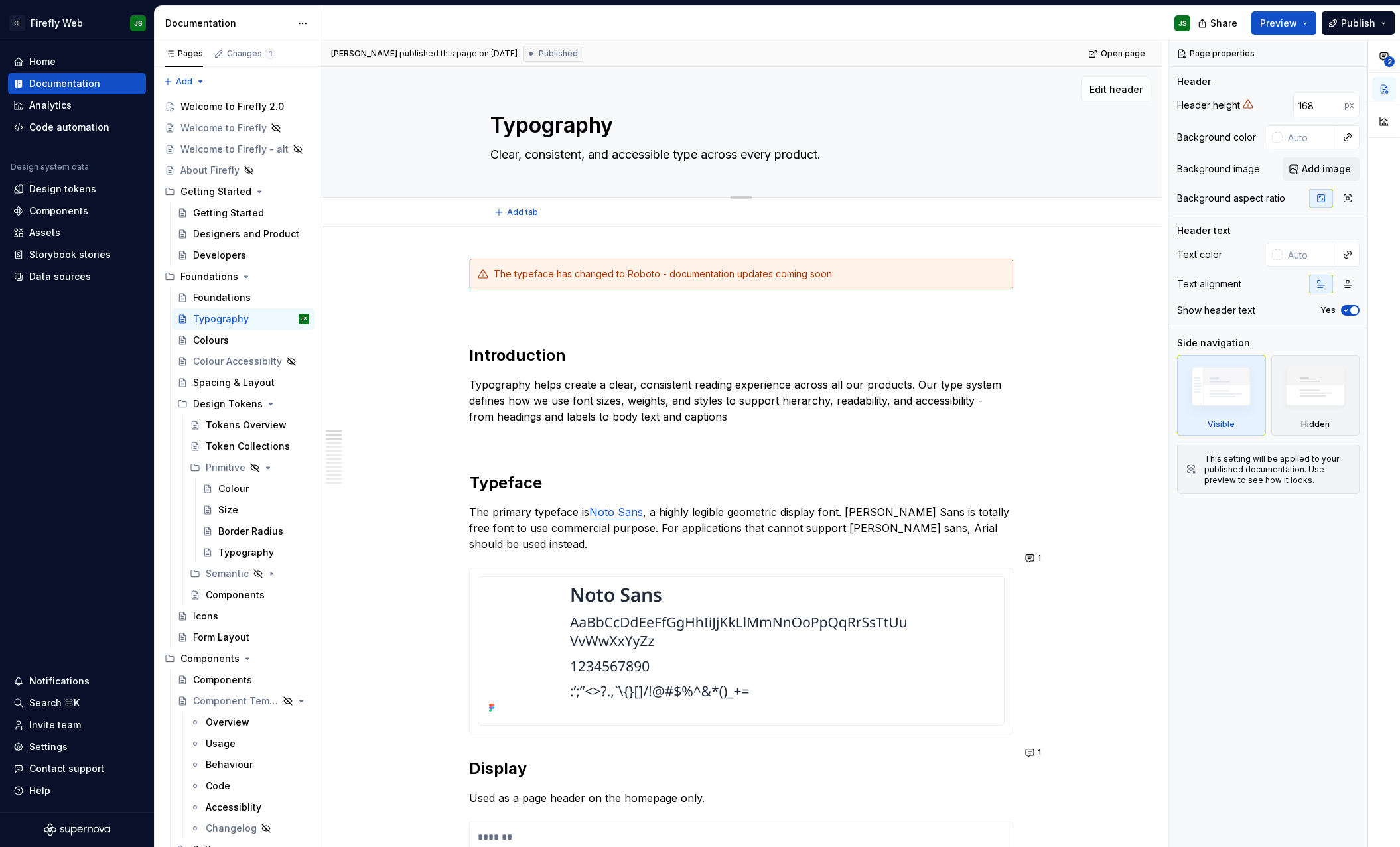
click at [563, 166] on div "Typography Clear, consistent, and accessible type across every product." at bounding box center [740, 132] width 502 height 130
click at [563, 165] on div "Typography Clear, consistent, and accessible type across every product." at bounding box center [740, 132] width 502 height 130
click at [549, 157] on textarea "Clear, consistent, and accessible type across every product." at bounding box center [738, 155] width 502 height 21
click at [548, 157] on textarea "Clear, consistent, and accessible type across every product." at bounding box center [738, 155] width 502 height 21
click at [547, 157] on textarea "Clear, consistent, and accessible type across every product." at bounding box center [738, 155] width 502 height 21
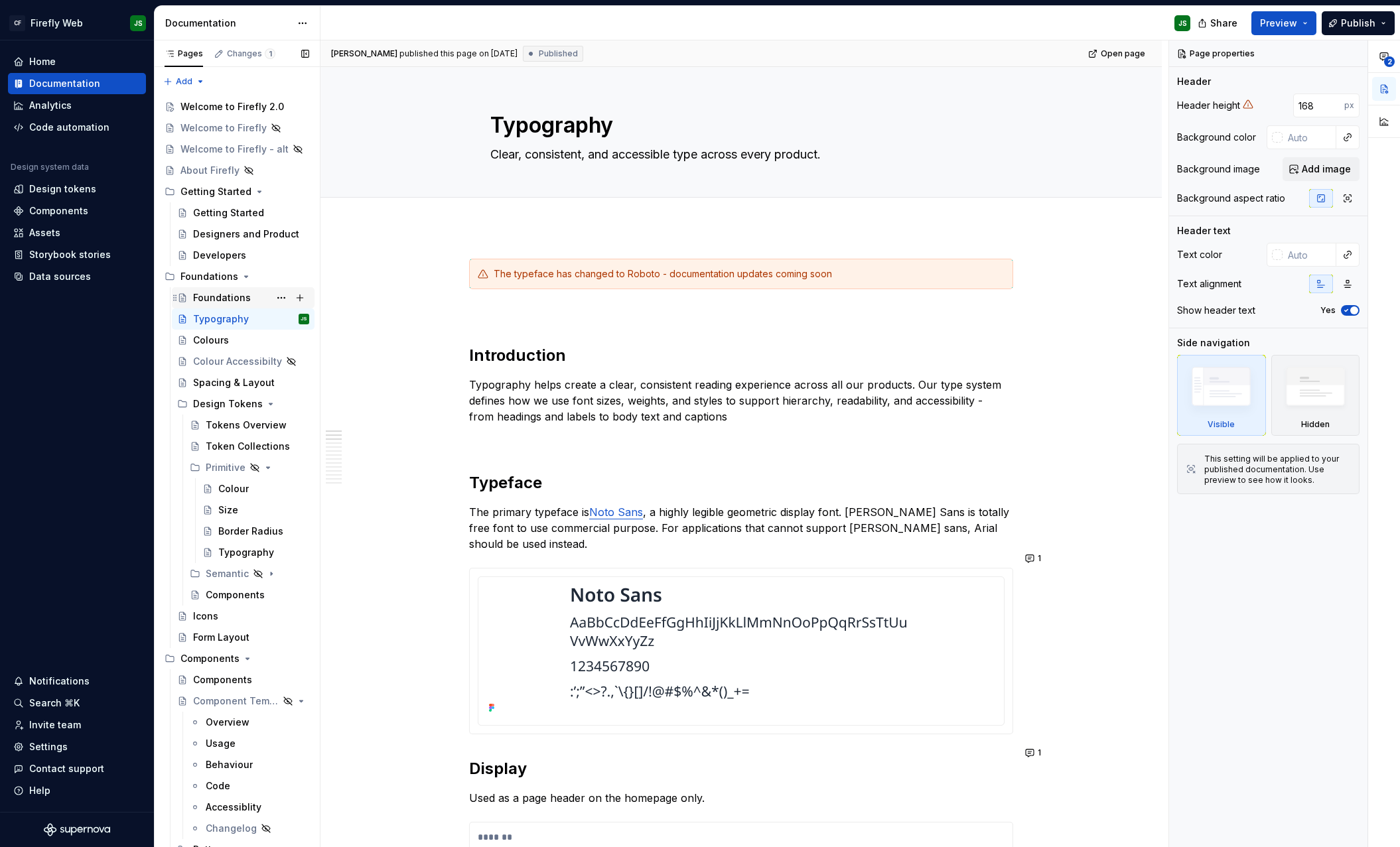
click at [229, 300] on div "Foundations" at bounding box center [222, 298] width 58 height 13
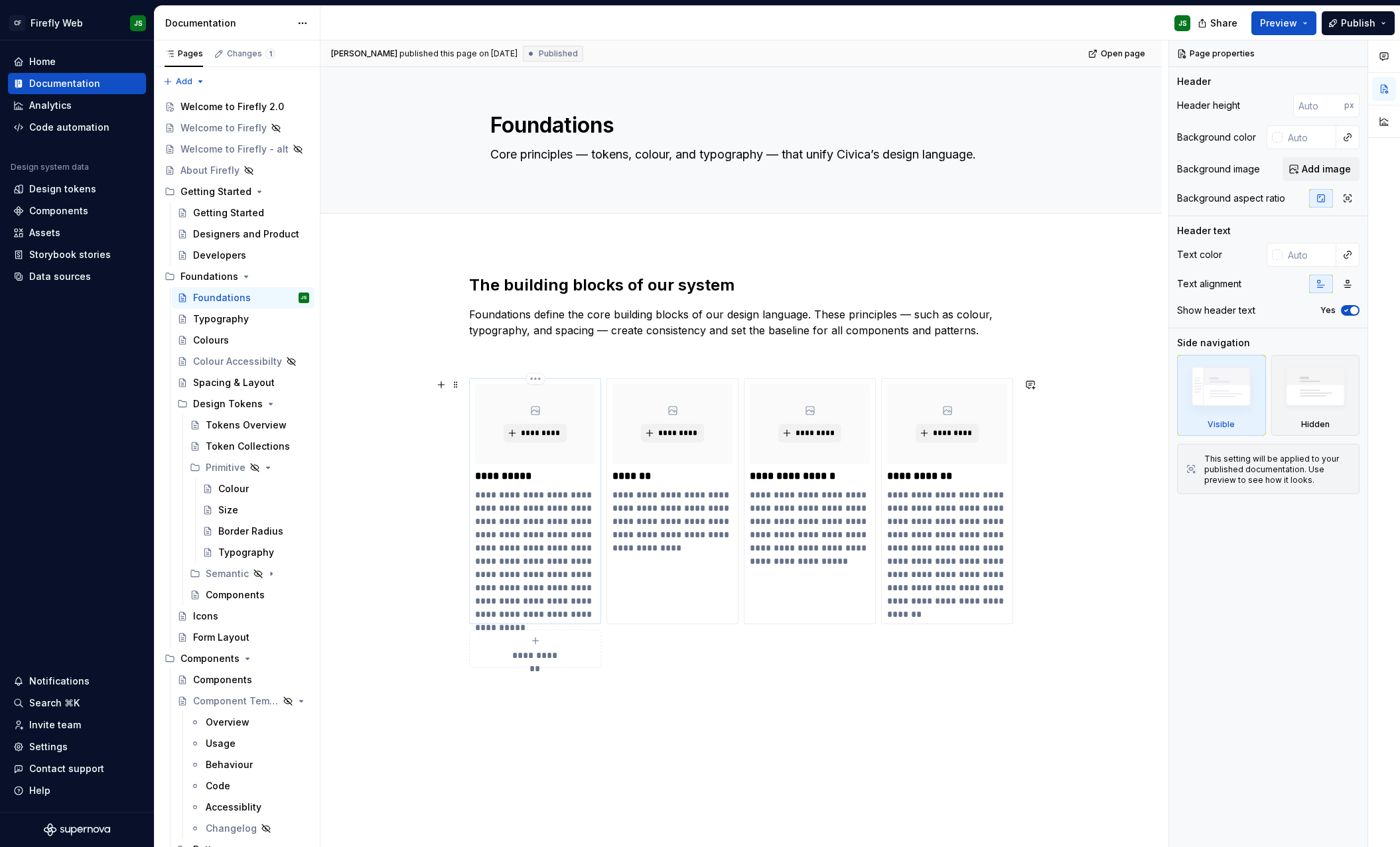
click at [512, 540] on p "**********" at bounding box center [535, 561] width 120 height 146
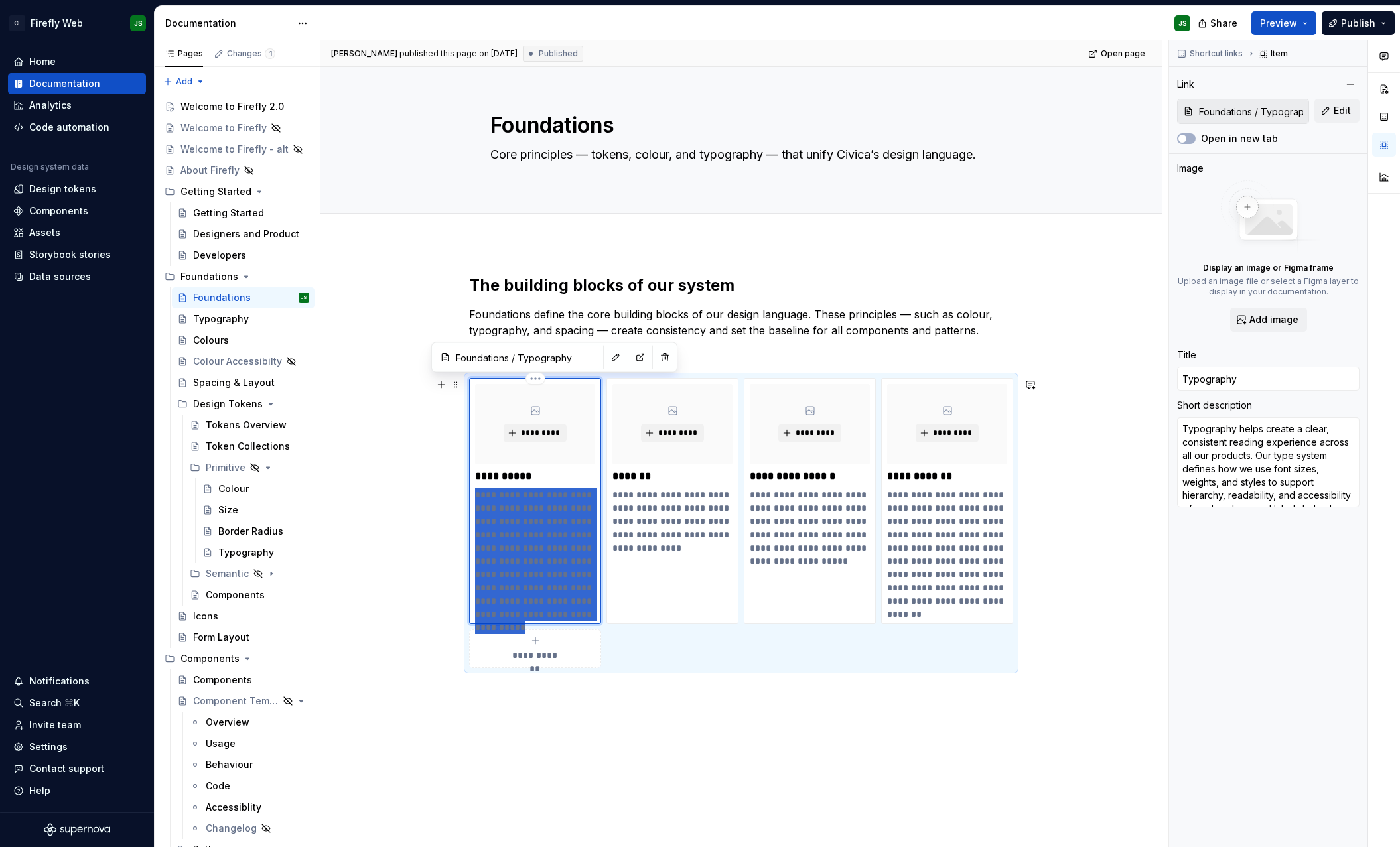
click at [512, 540] on p "**********" at bounding box center [535, 561] width 120 height 146
type textarea "*"
type textarea "Clear, consistent, and accessible type across every product."
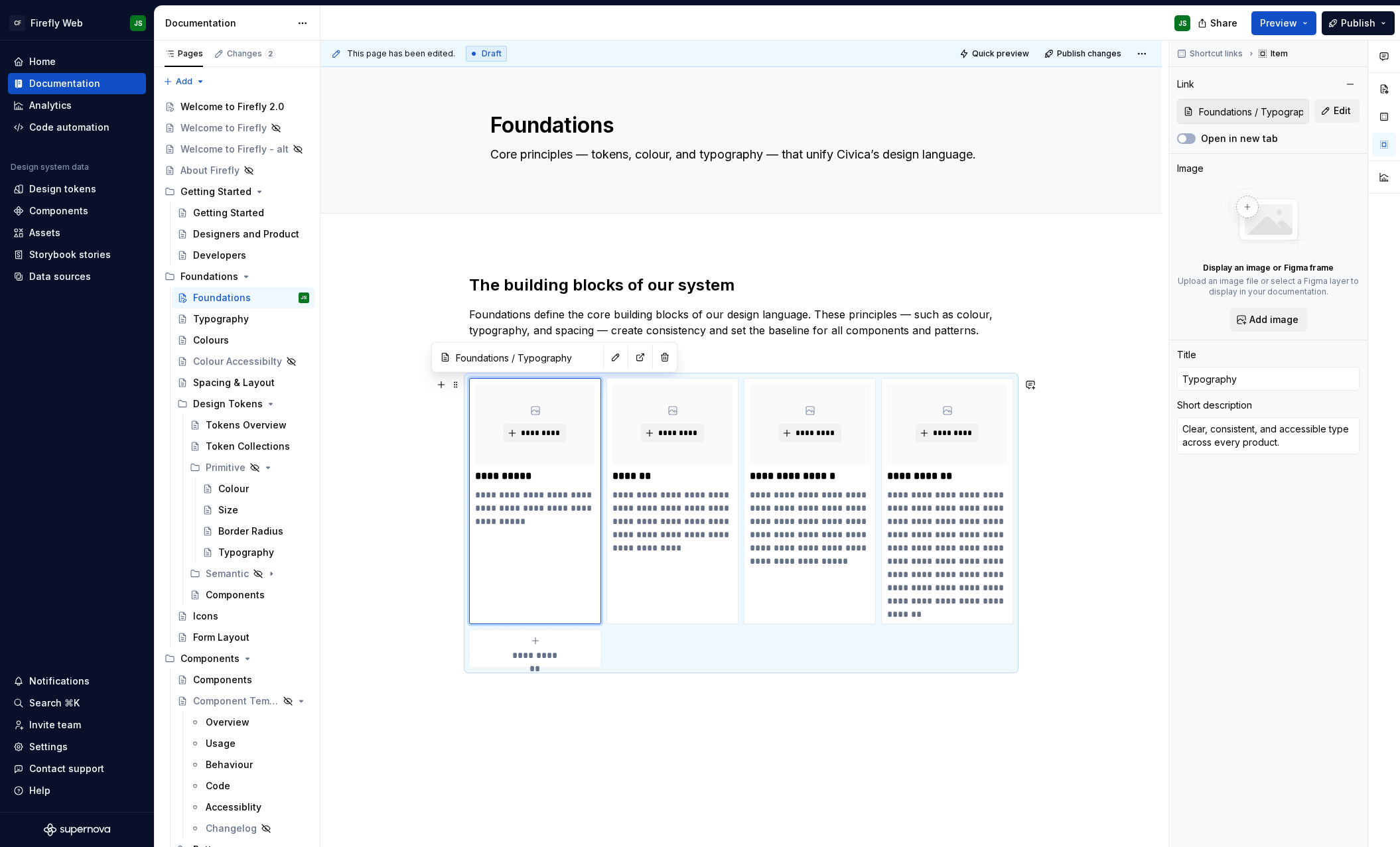
click at [429, 541] on div "**********" at bounding box center [744, 444] width 848 height 807
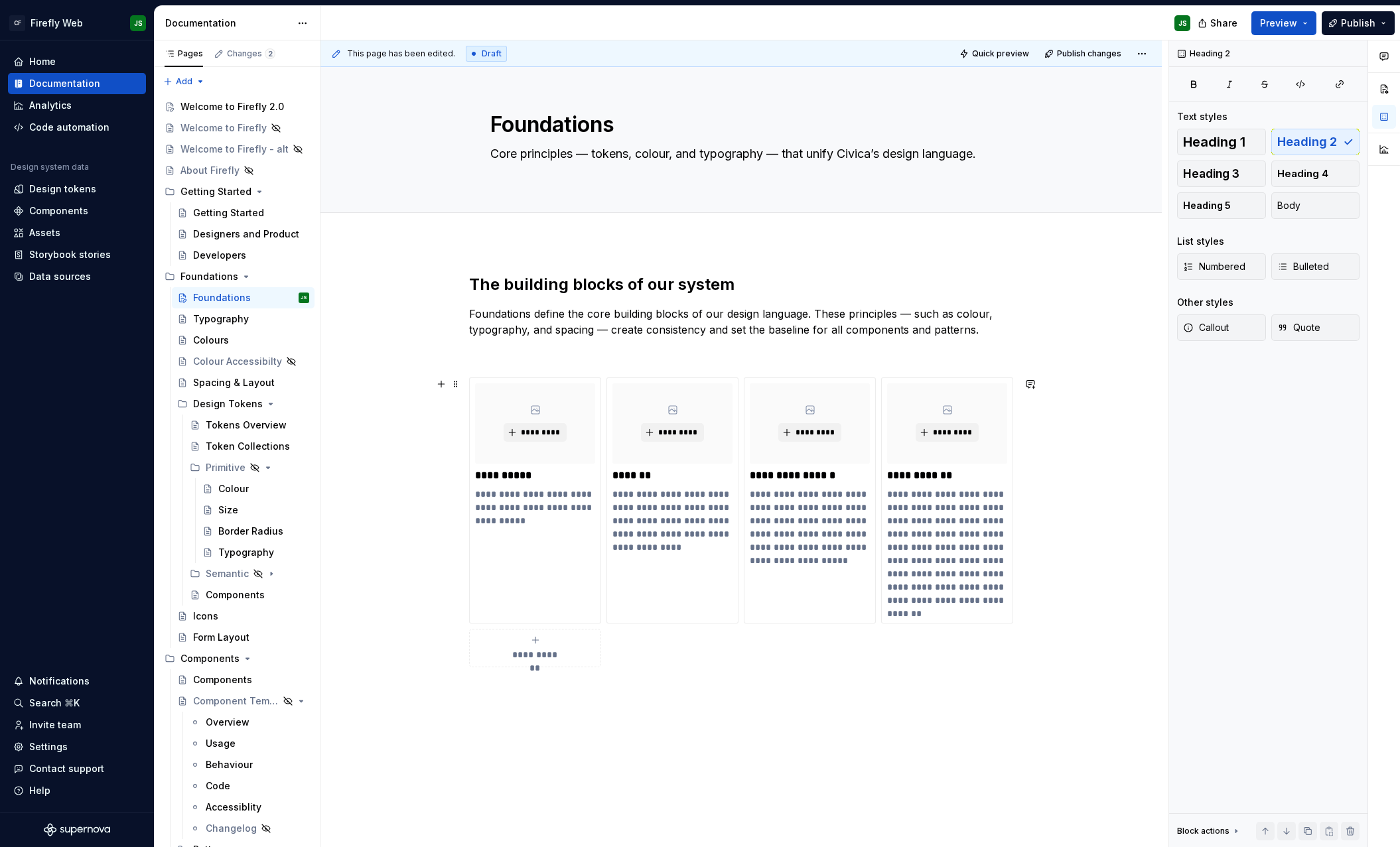
scroll to position [2, 0]
click at [220, 341] on div "Colours" at bounding box center [211, 340] width 36 height 13
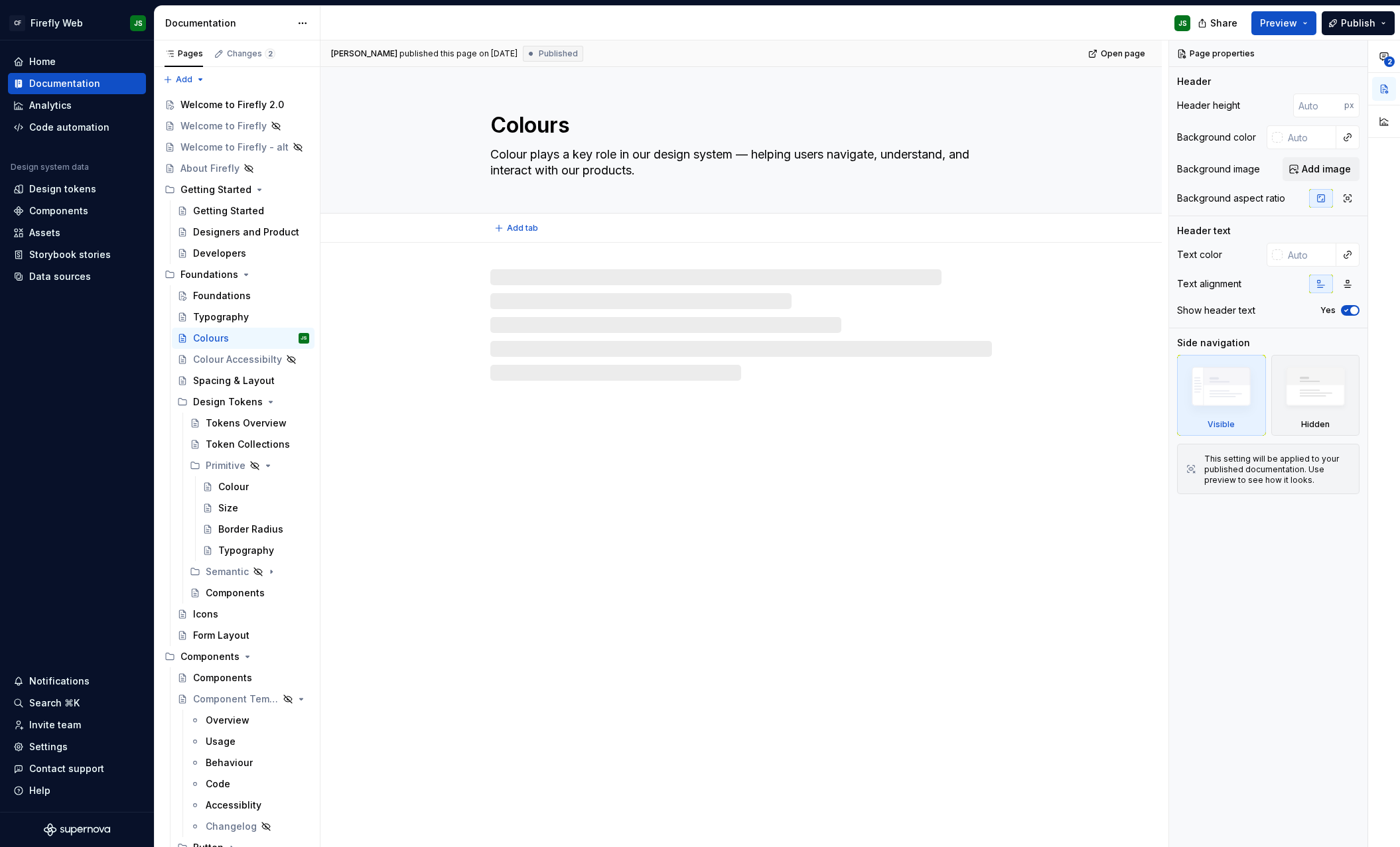
click at [509, 180] on textarea "Colour plays a key role in our design system — helping users navigate, understa…" at bounding box center [738, 163] width 502 height 37
click at [532, 176] on textarea "Colour plays a key role in our design system — helping users navigate, understa…" at bounding box center [738, 163] width 502 height 37
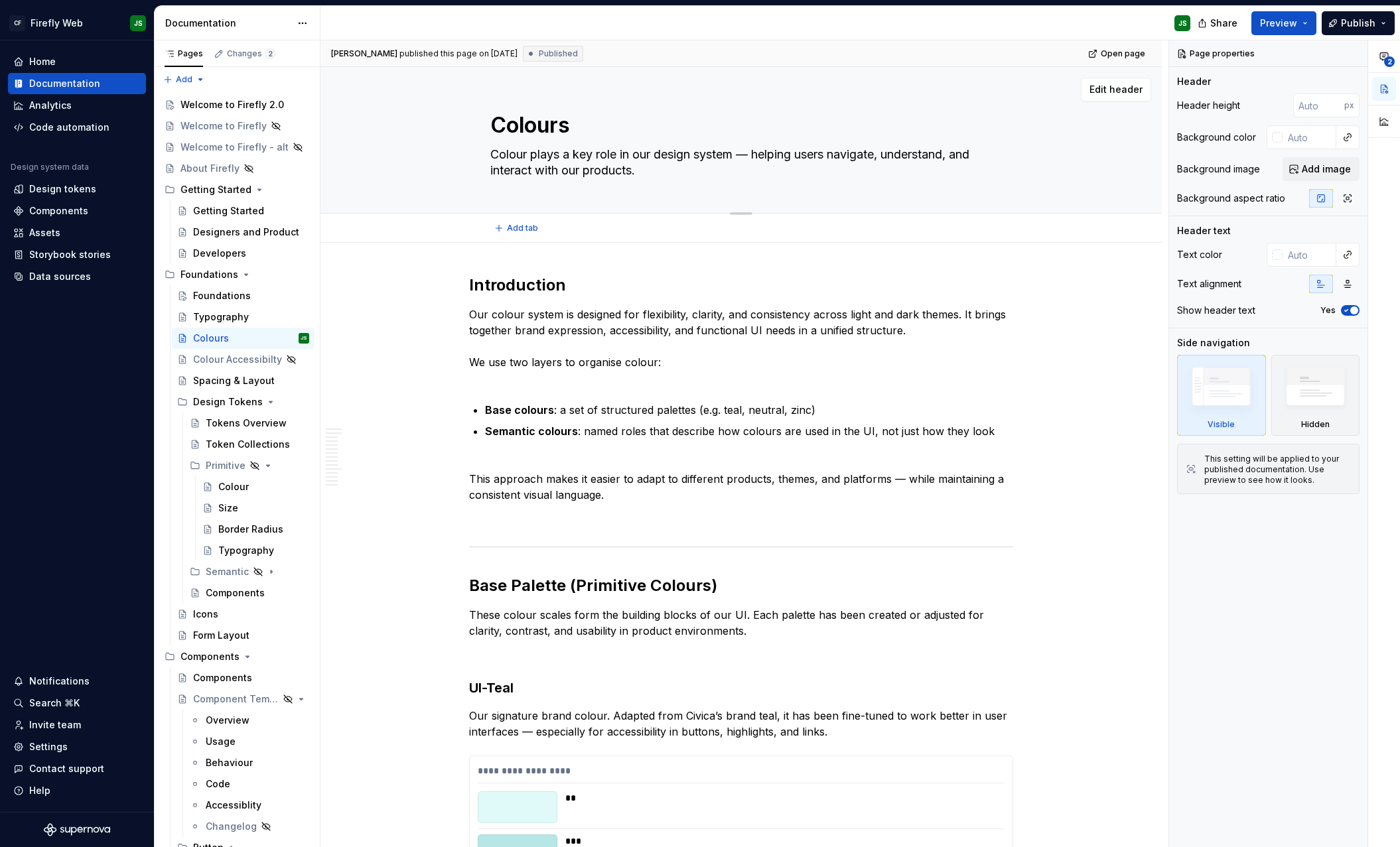
click at [532, 176] on textarea "Colour plays a key role in our design system — helping users navigate, understa…" at bounding box center [738, 163] width 502 height 37
click at [233, 293] on div "Foundations" at bounding box center [222, 295] width 58 height 13
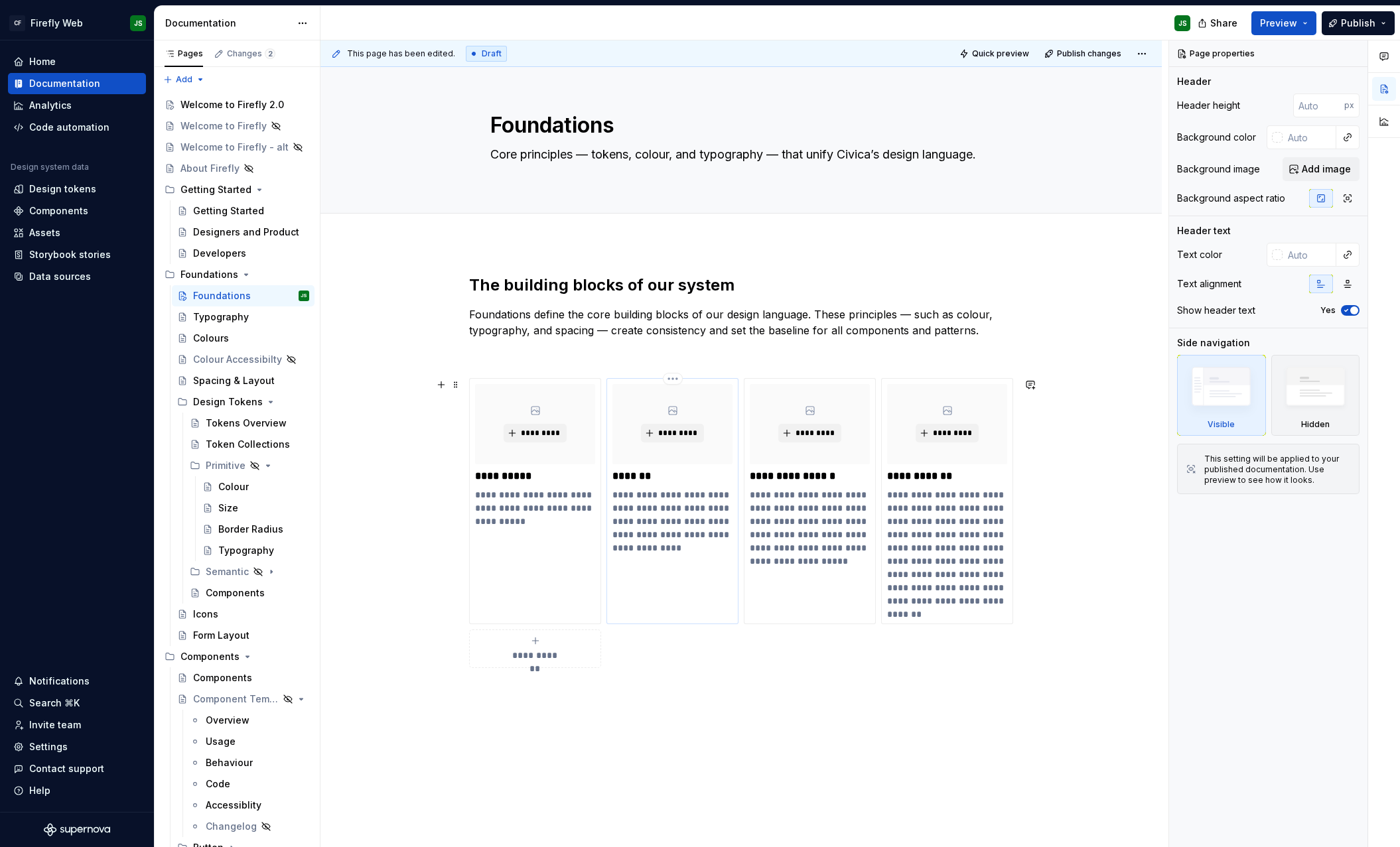
click at [660, 507] on p "**********" at bounding box center [672, 522] width 120 height 67
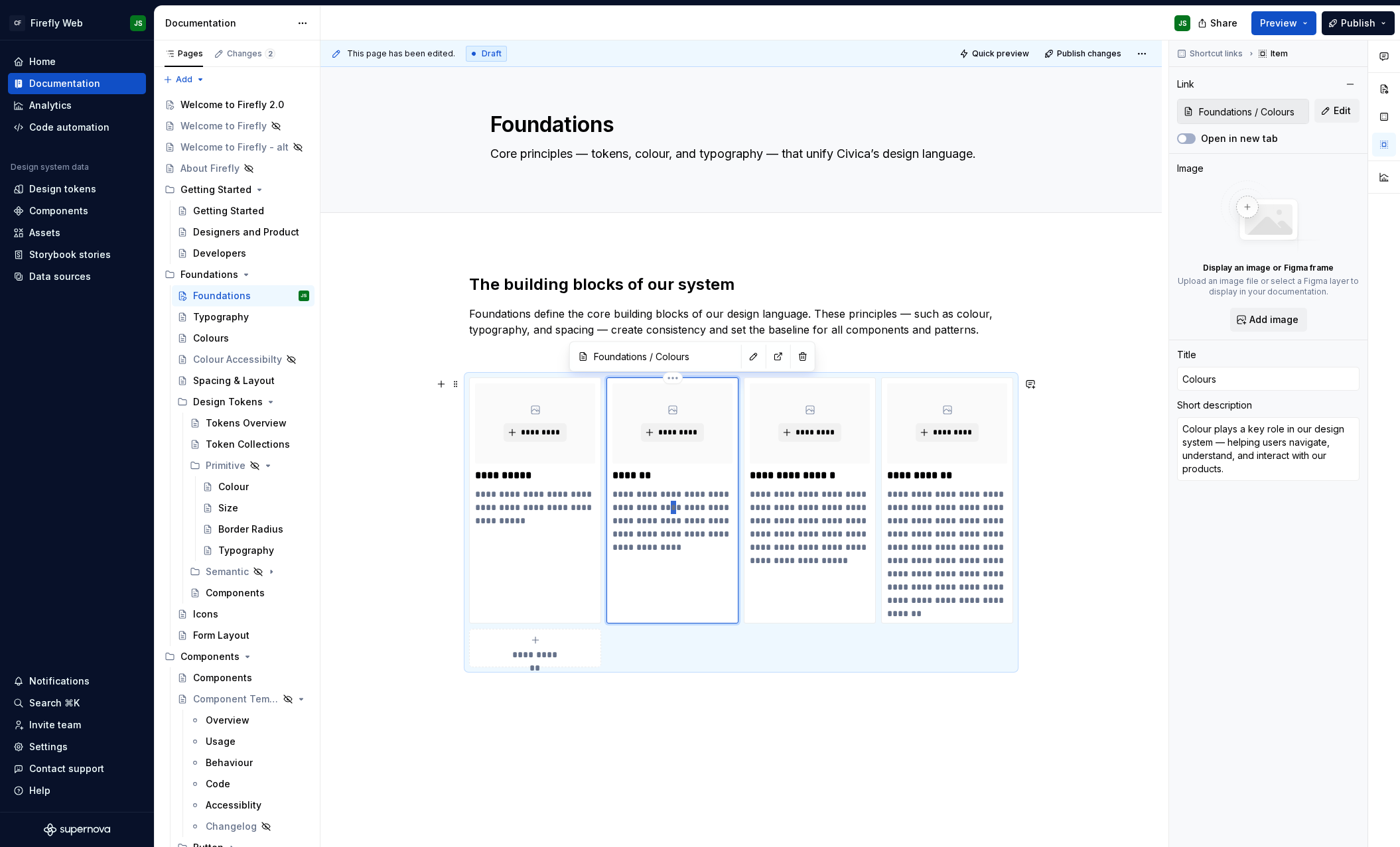
click at [660, 507] on p "**********" at bounding box center [672, 521] width 120 height 67
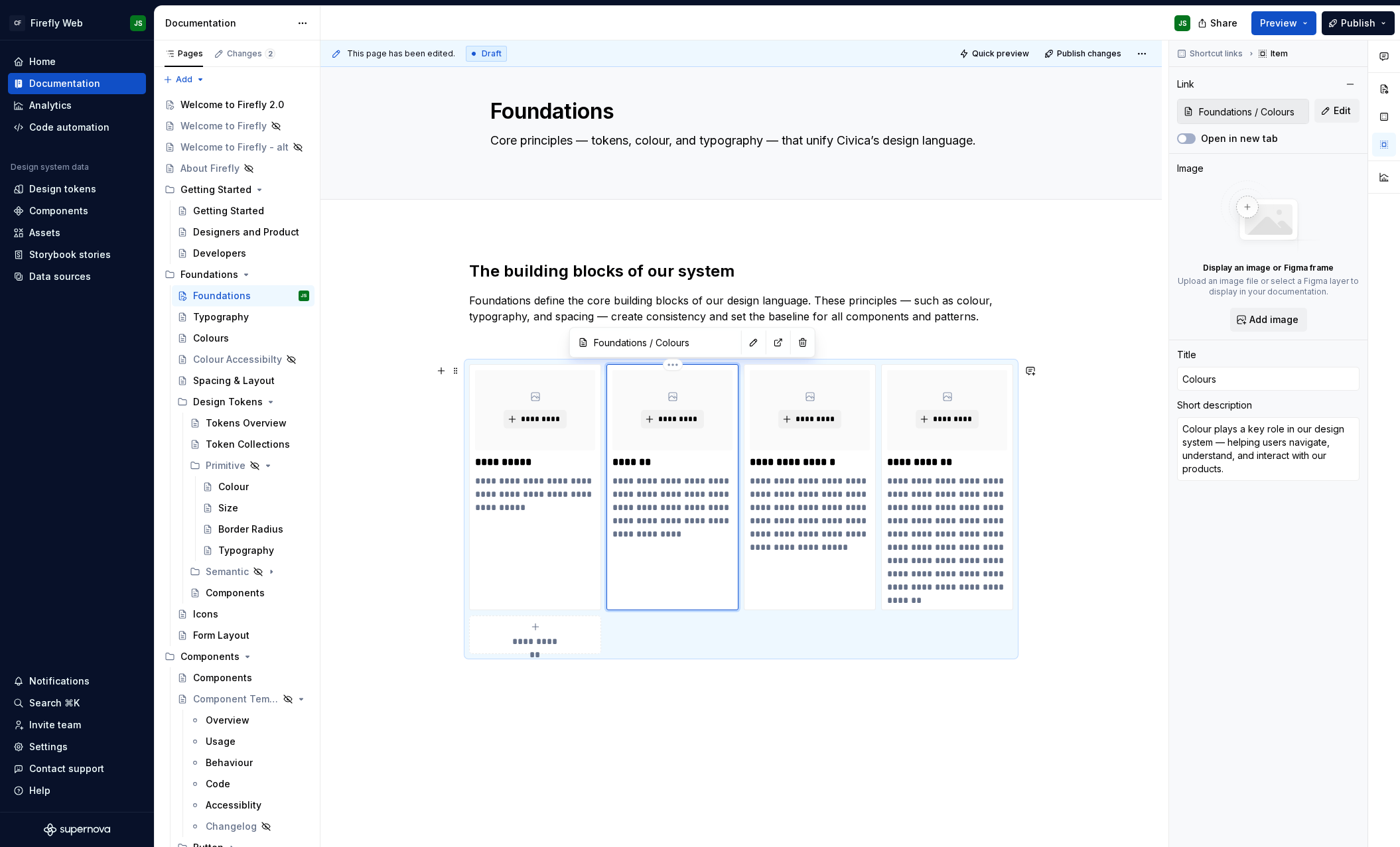
drag, startPoint x: 657, startPoint y: 500, endPoint x: 647, endPoint y: 505, distance: 11.2
click at [654, 500] on p "**********" at bounding box center [672, 508] width 120 height 67
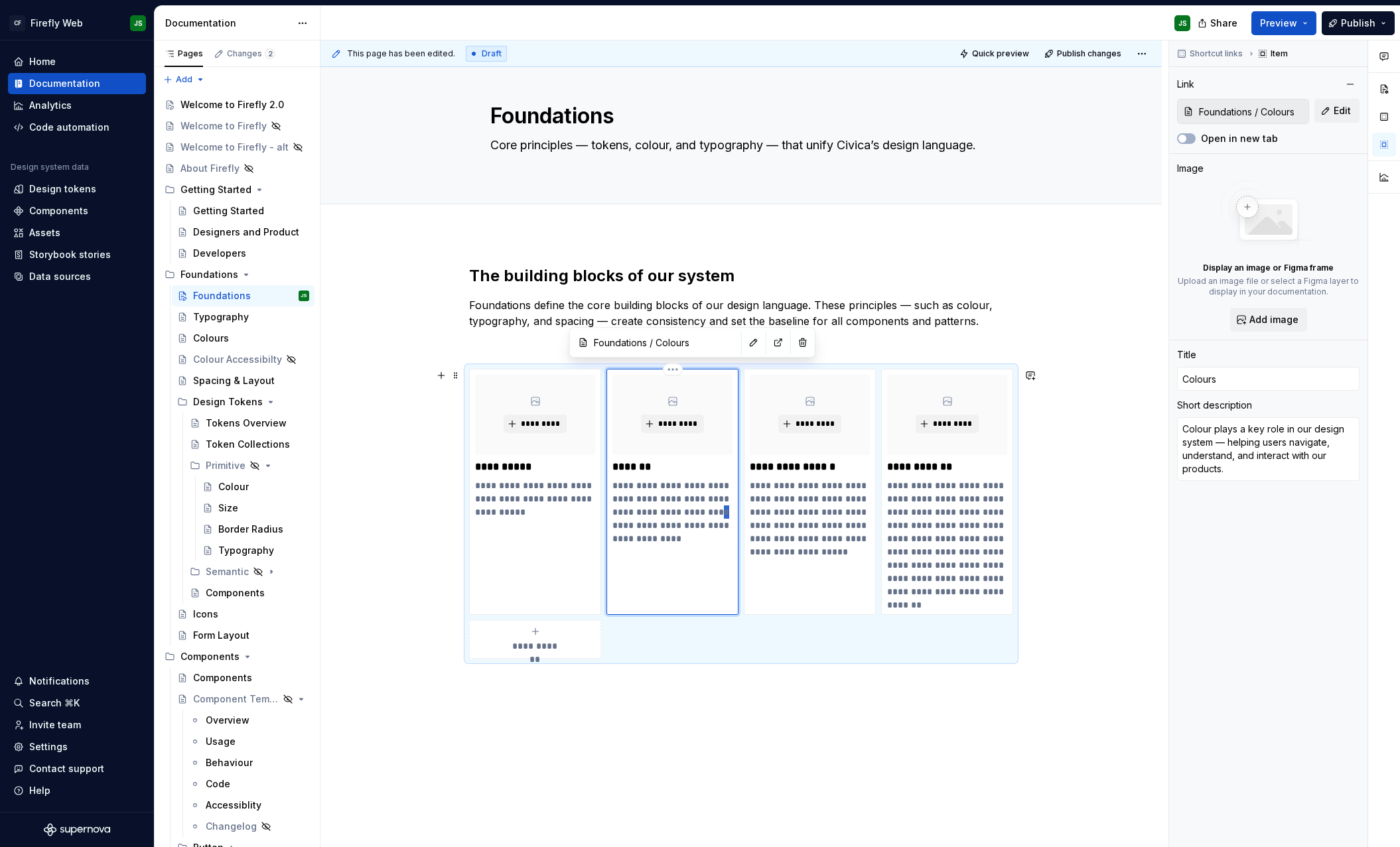
click at [611, 533] on div "**********" at bounding box center [672, 492] width 132 height 246
type textarea "*"
type input "Foundations / Typography"
type input "Typography"
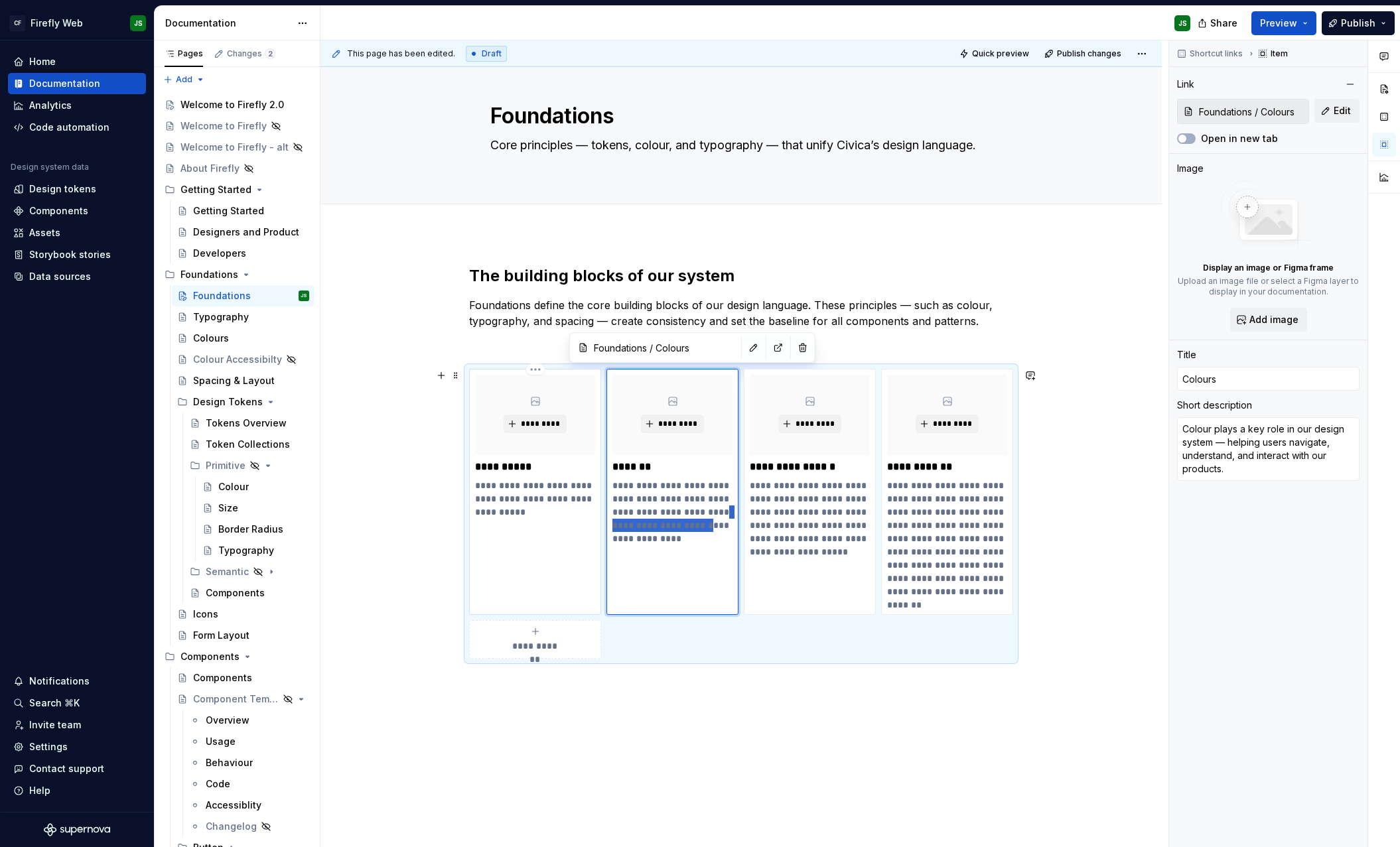
type textarea "Clear, consistent, and accessible type across every product."
click at [588, 547] on div "**********" at bounding box center [535, 492] width 132 height 246
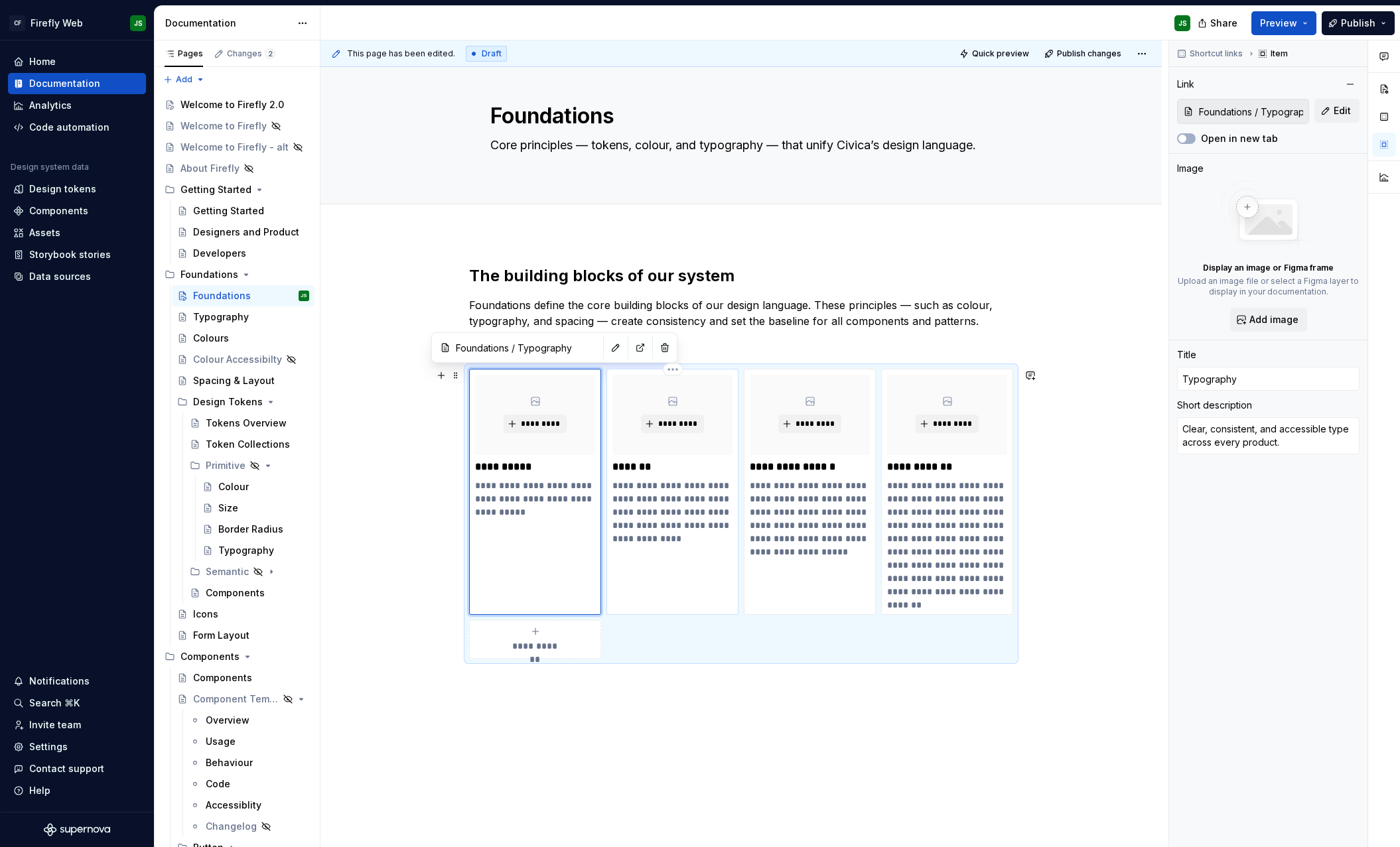
click at [658, 525] on p "**********" at bounding box center [672, 512] width 120 height 67
type textarea "*"
type input "Foundations / Colours"
type input "Colours"
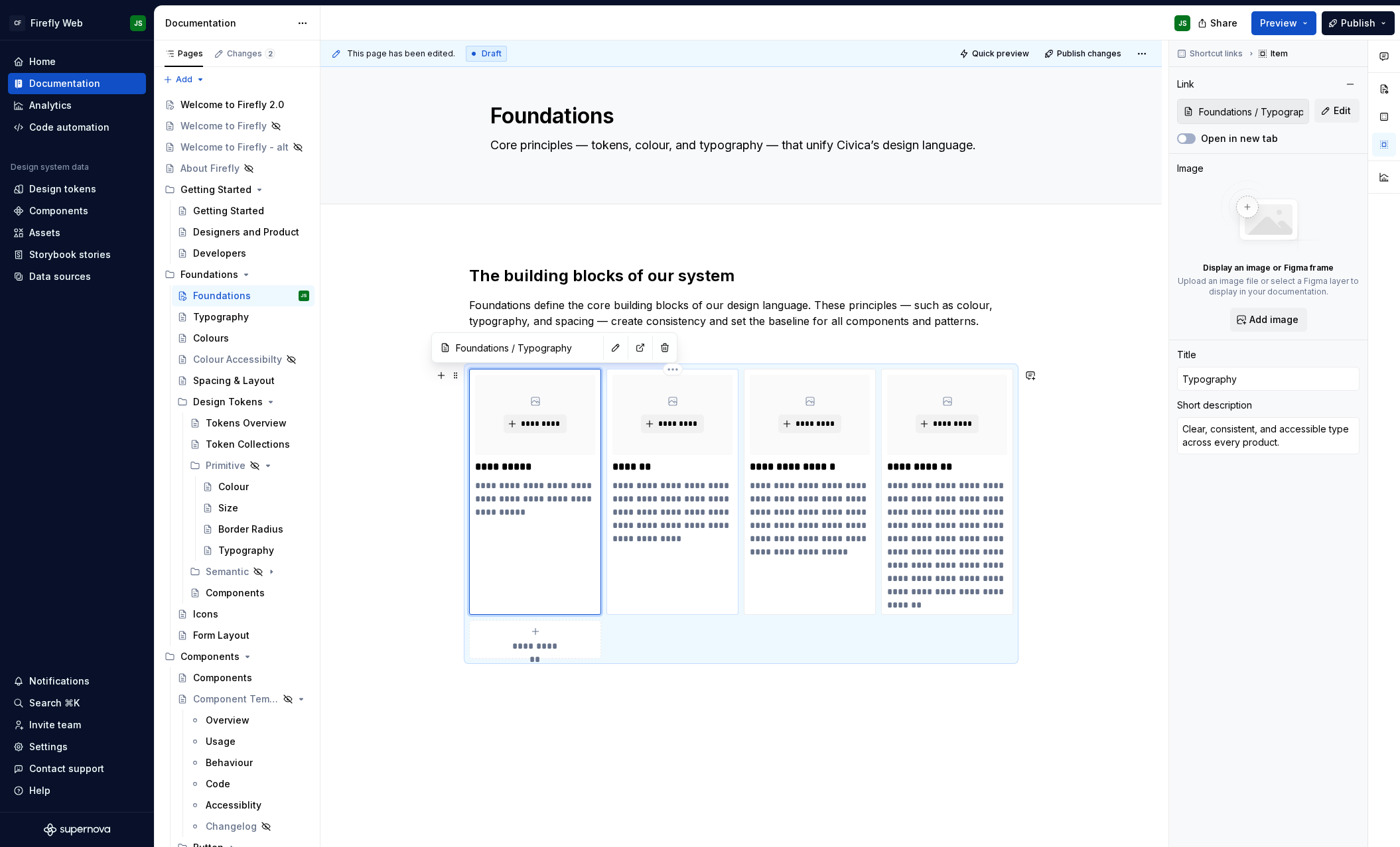
type textarea "Colour plays a key role in our design system — helping users navigate, understa…"
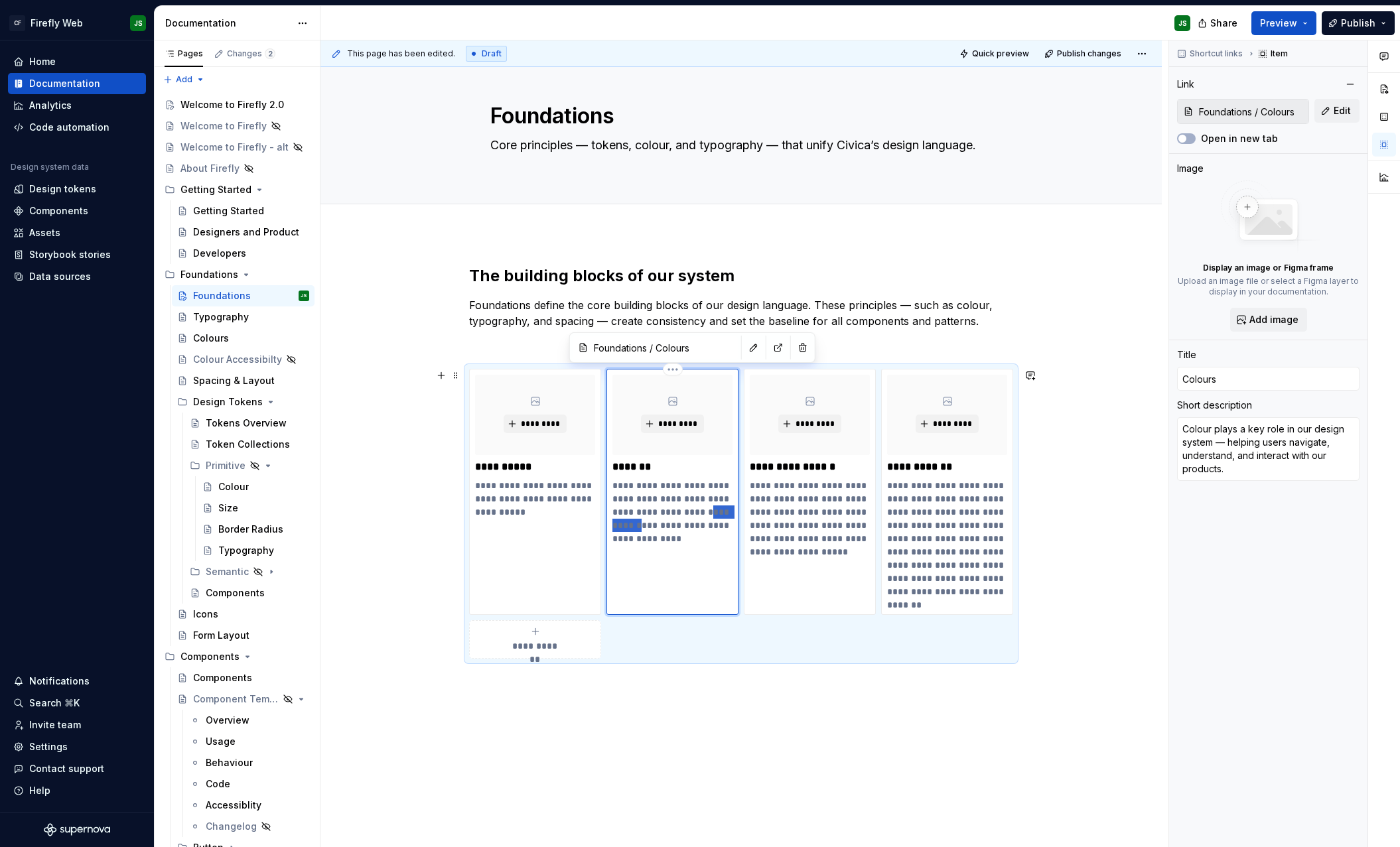
click at [658, 525] on p "**********" at bounding box center [672, 512] width 120 height 67
click at [657, 525] on p "**********" at bounding box center [672, 512] width 120 height 67
type textarea "*"
type textarea "Colours play a key role in our design system, carrying meaning and guiding inte…"
click at [215, 334] on div "Colours" at bounding box center [211, 338] width 36 height 13
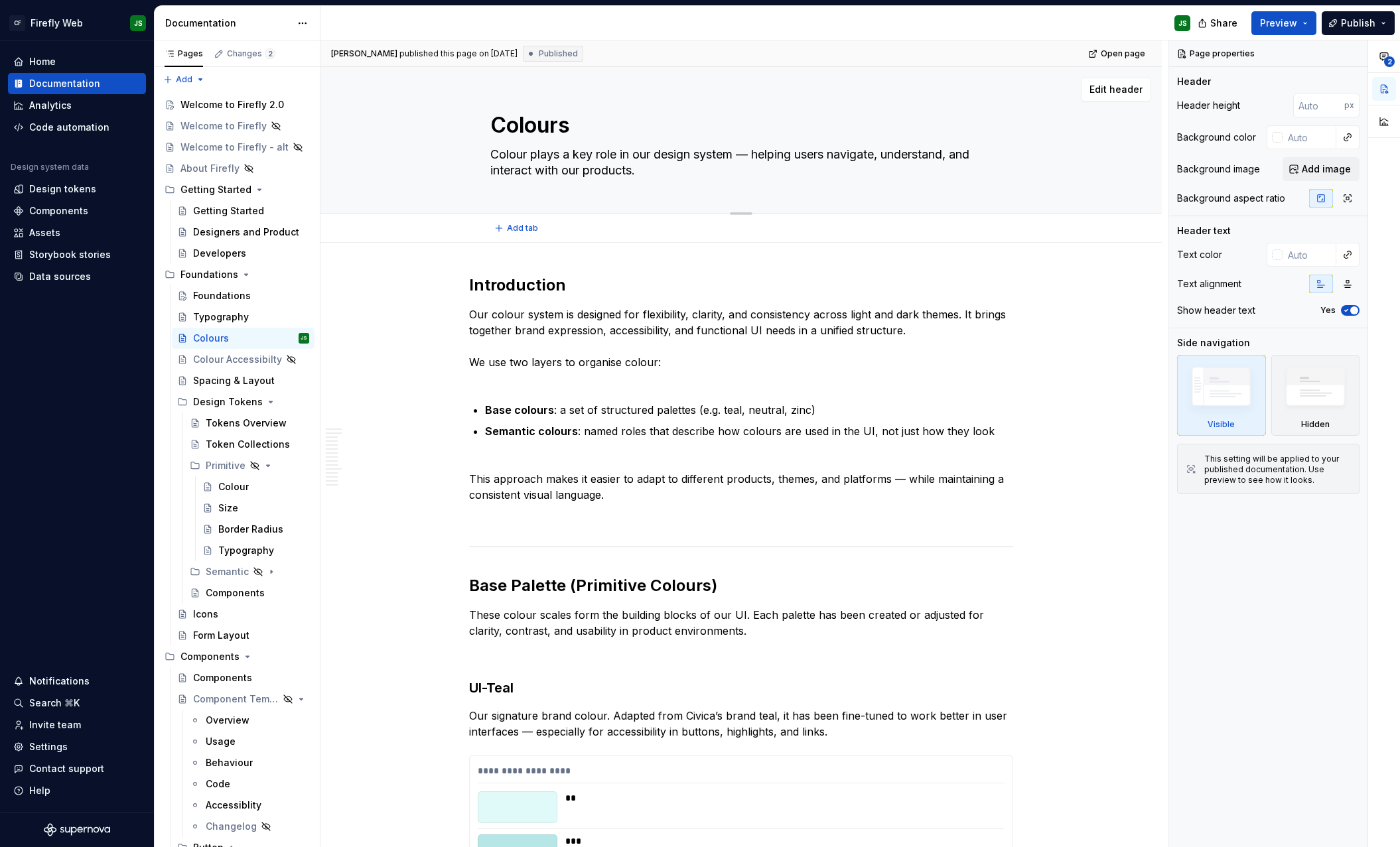
click at [575, 170] on textarea "Colour plays a key role in our design system — helping users navigate, understa…" at bounding box center [738, 163] width 502 height 37
paste textarea "s play a key role in our design system, carrying meaning and guiding interaction"
type textarea "*"
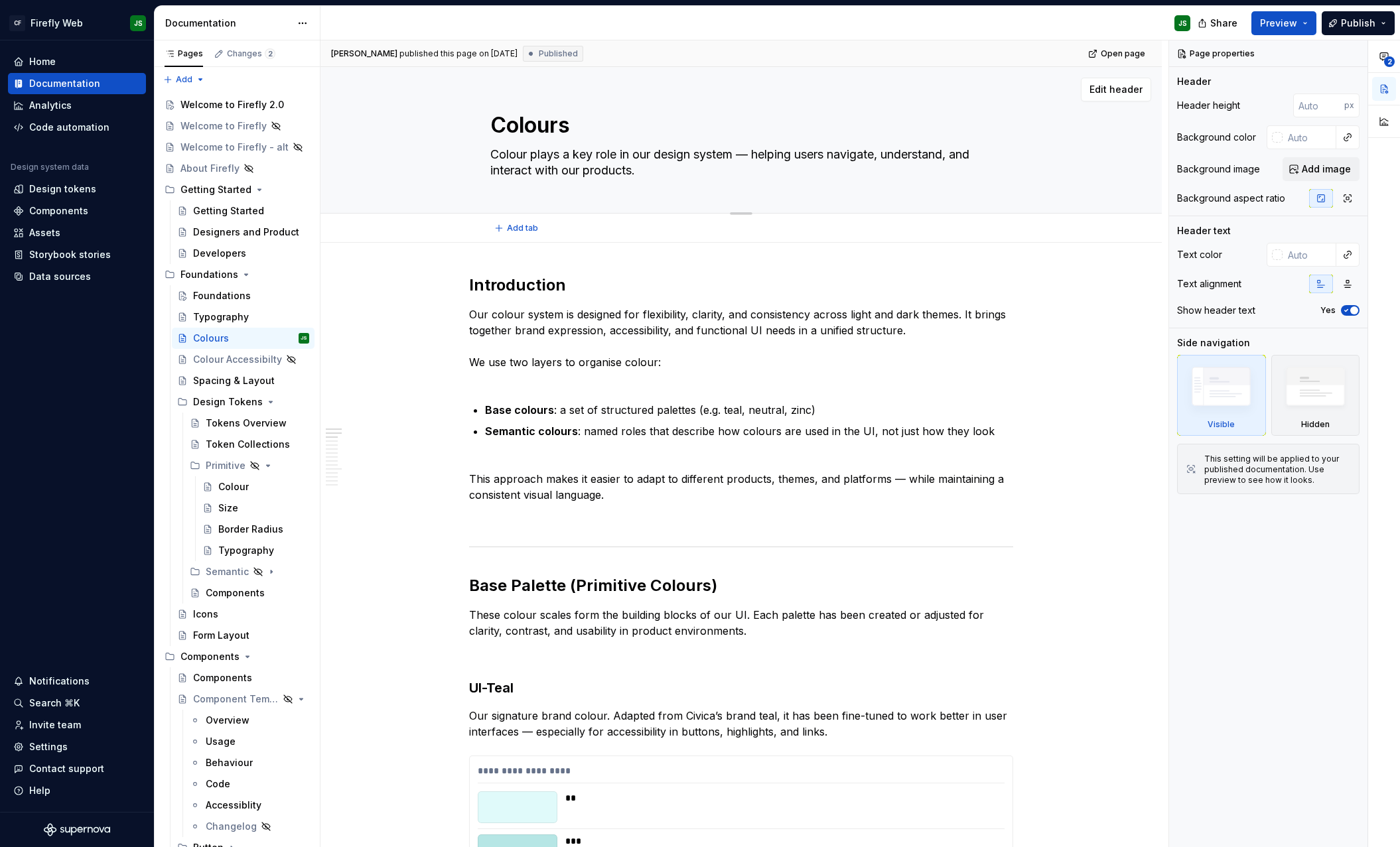
type textarea "Colours play a key role in our design system, carrying meaning and guiding inte…"
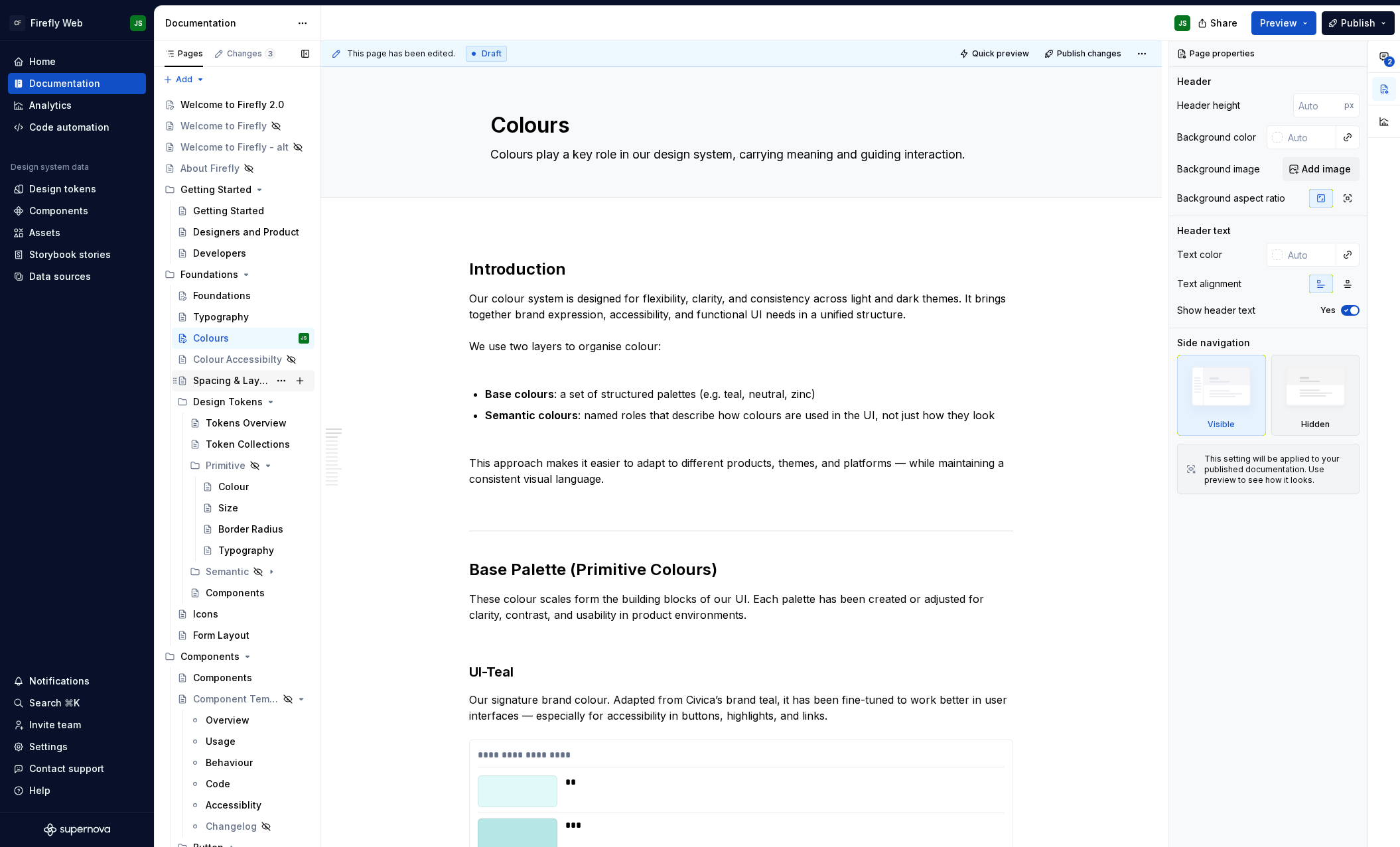
click at [234, 382] on div "Spacing & Layout" at bounding box center [231, 380] width 76 height 13
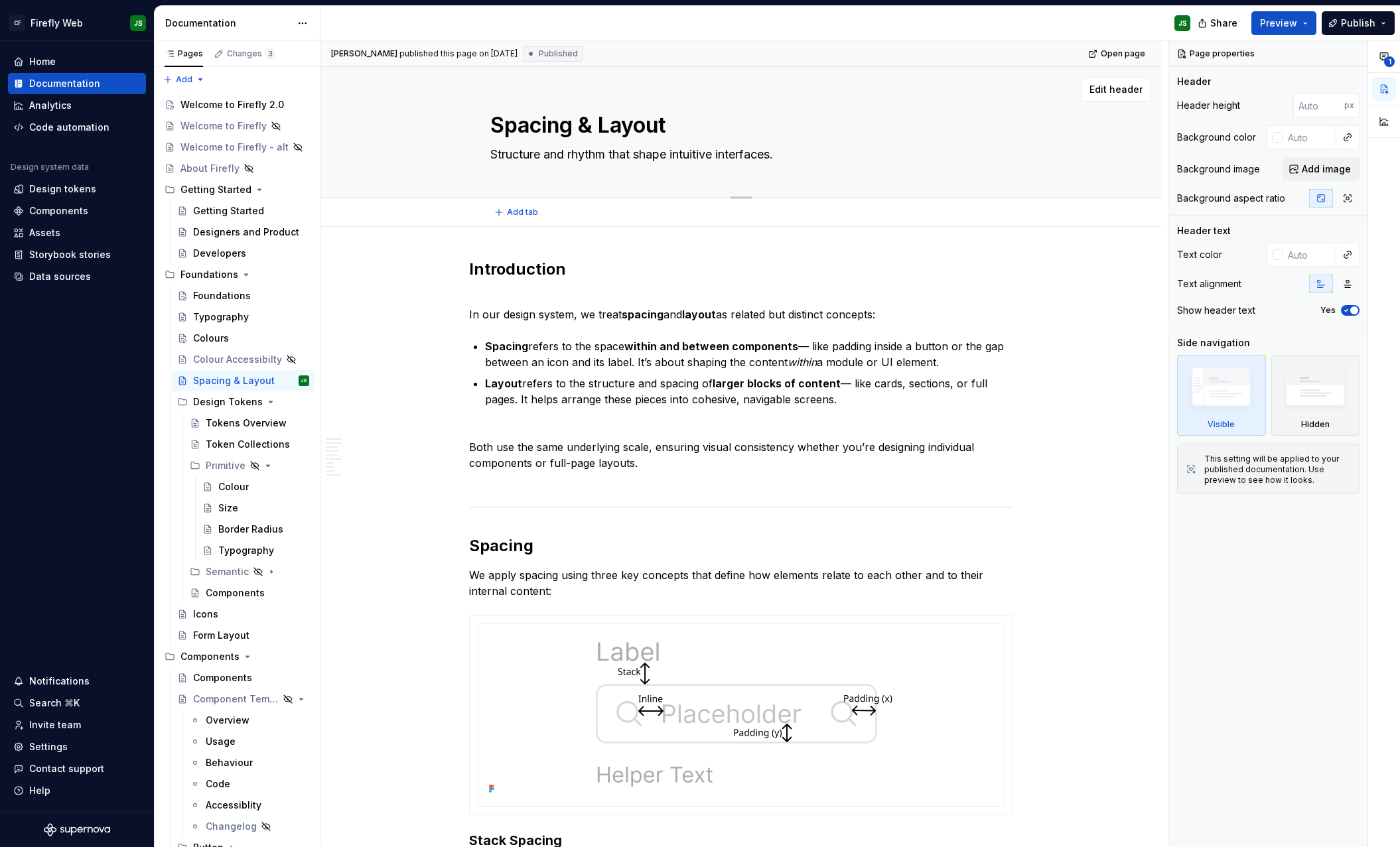
click at [563, 156] on textarea "Structure and rhythm that shape intuitive interfaces." at bounding box center [738, 155] width 502 height 21
click at [564, 156] on textarea "Structure and rhythm that shape intuitive interfaces." at bounding box center [738, 155] width 502 height 21
click at [240, 292] on div "Foundations" at bounding box center [222, 295] width 58 height 13
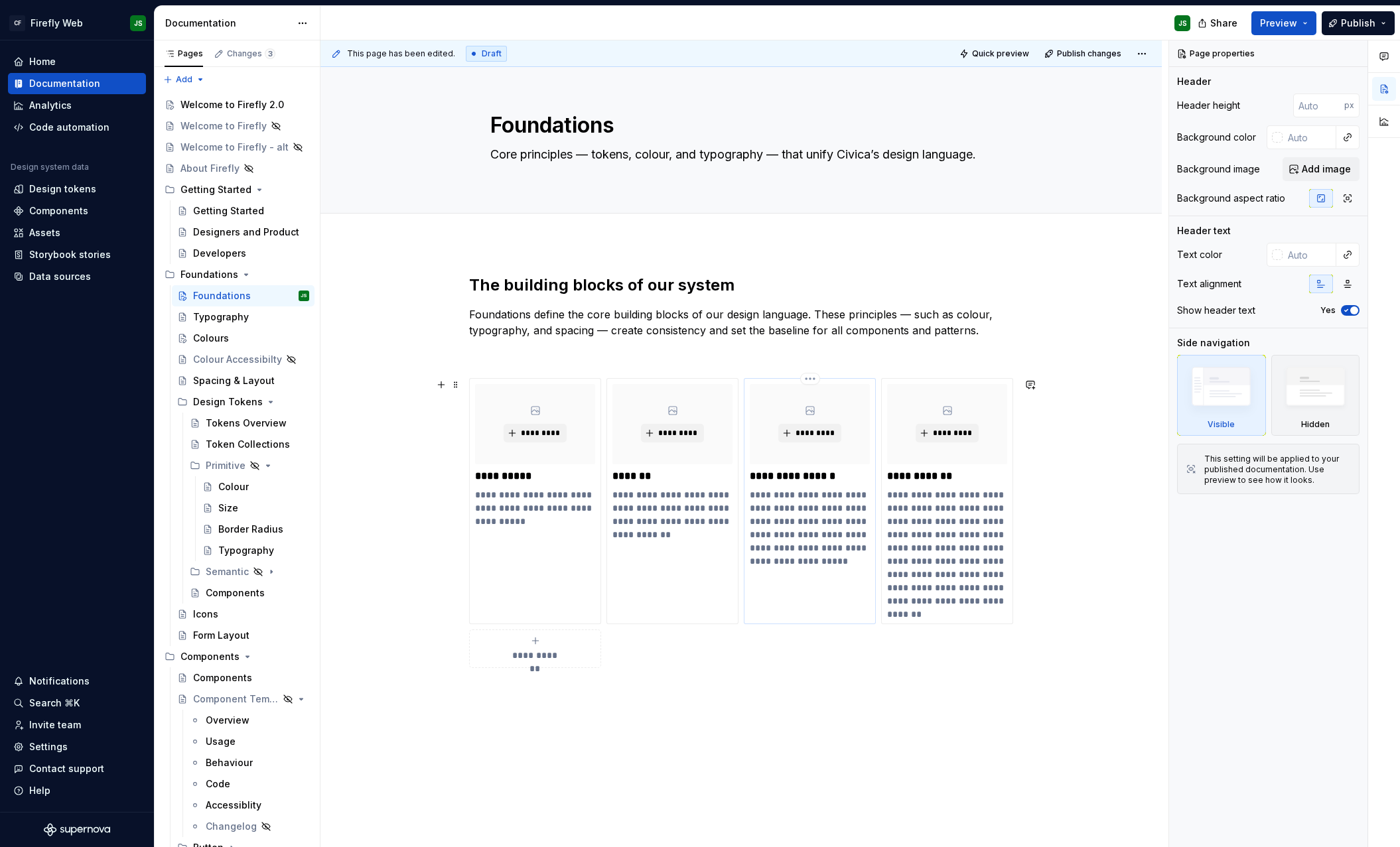
click at [848, 519] on p "**********" at bounding box center [809, 528] width 120 height 80
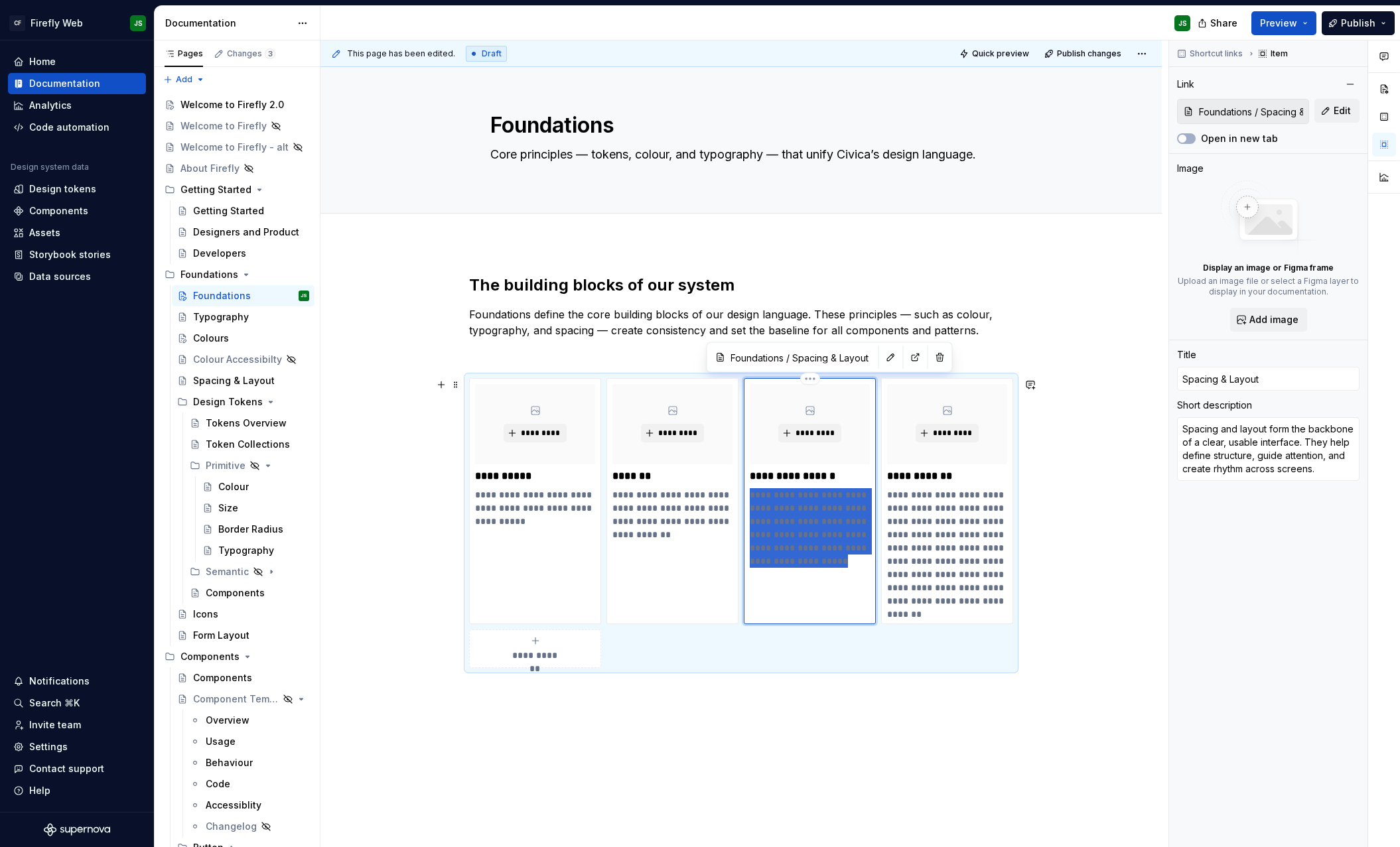
click at [848, 519] on p "**********" at bounding box center [809, 528] width 120 height 80
type textarea "*"
type textarea "Structure and rhythm that shape intuitive interfaces."
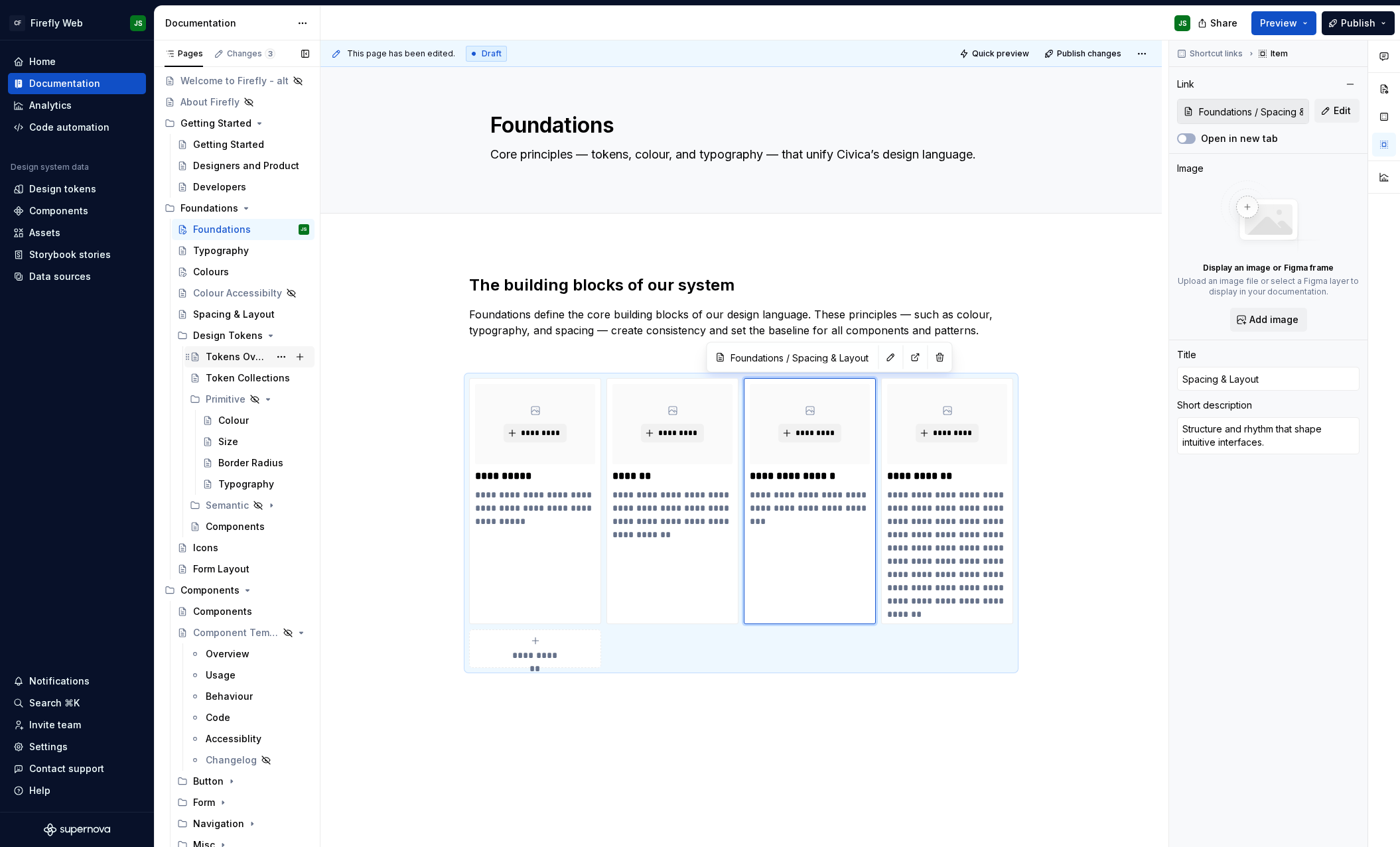
scroll to position [71, 0]
click at [867, 648] on div "**********" at bounding box center [740, 523] width 544 height 290
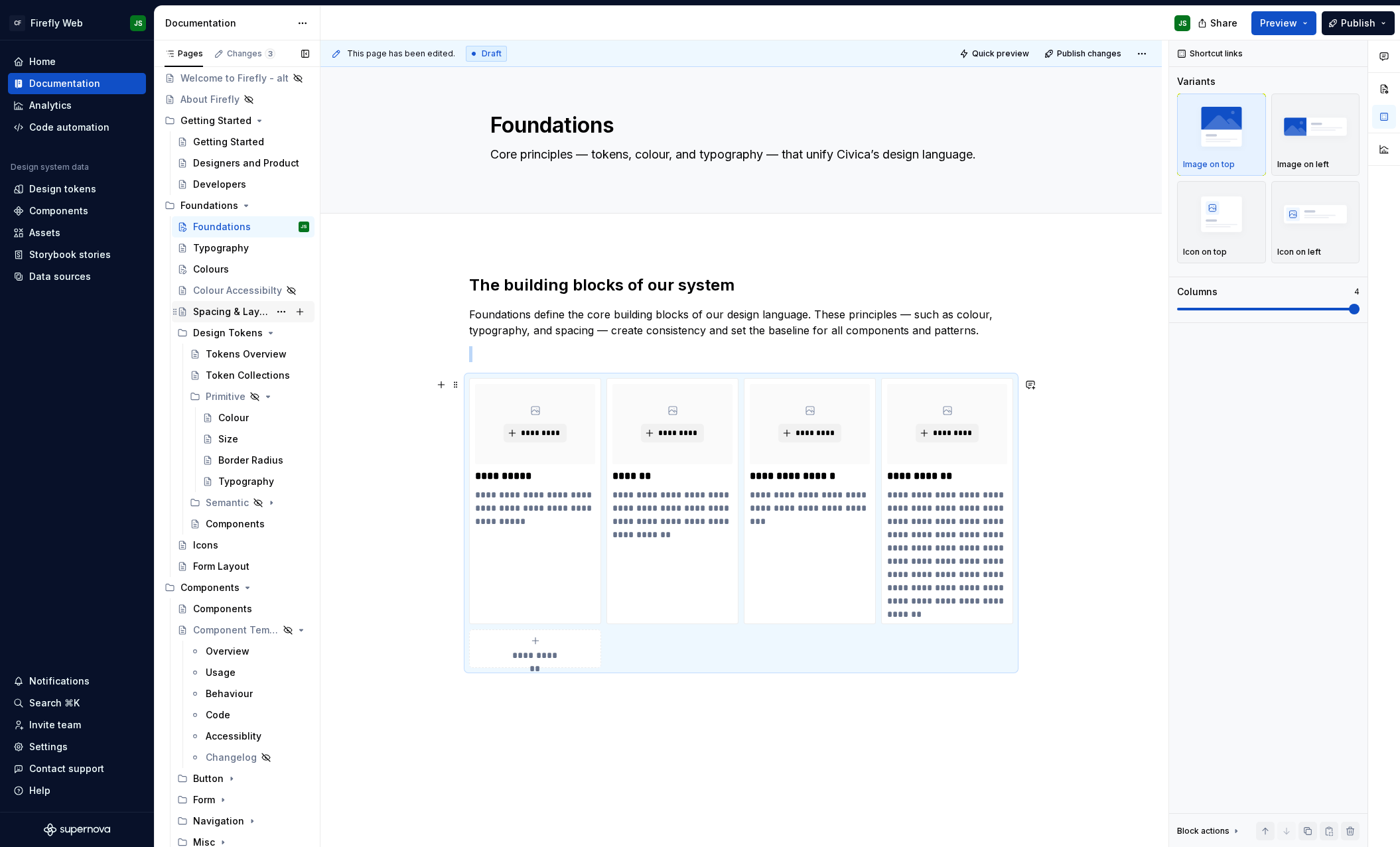
scroll to position [3, 0]
click at [242, 352] on div "Tokens Overview" at bounding box center [237, 354] width 64 height 13
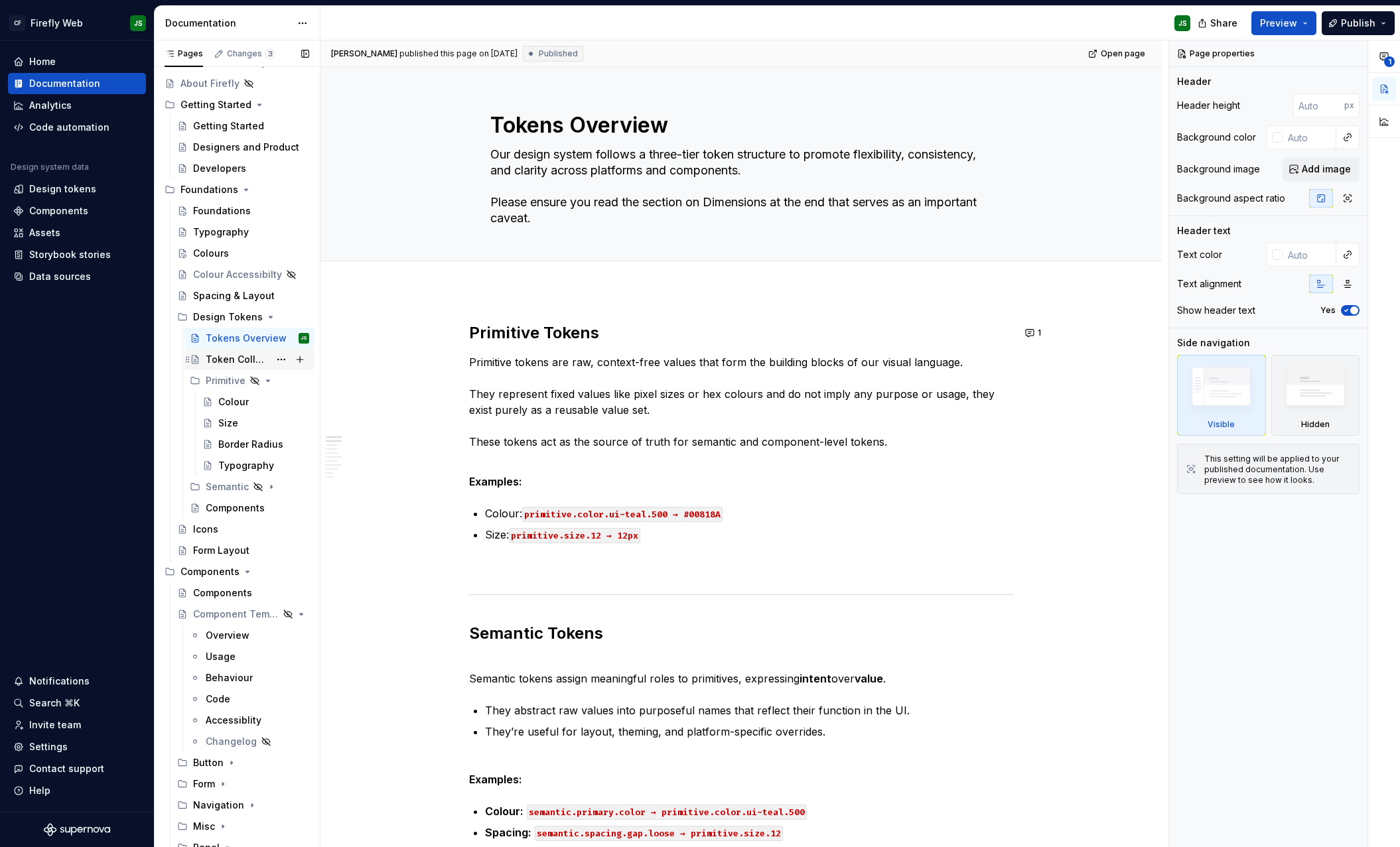
scroll to position [77, 0]
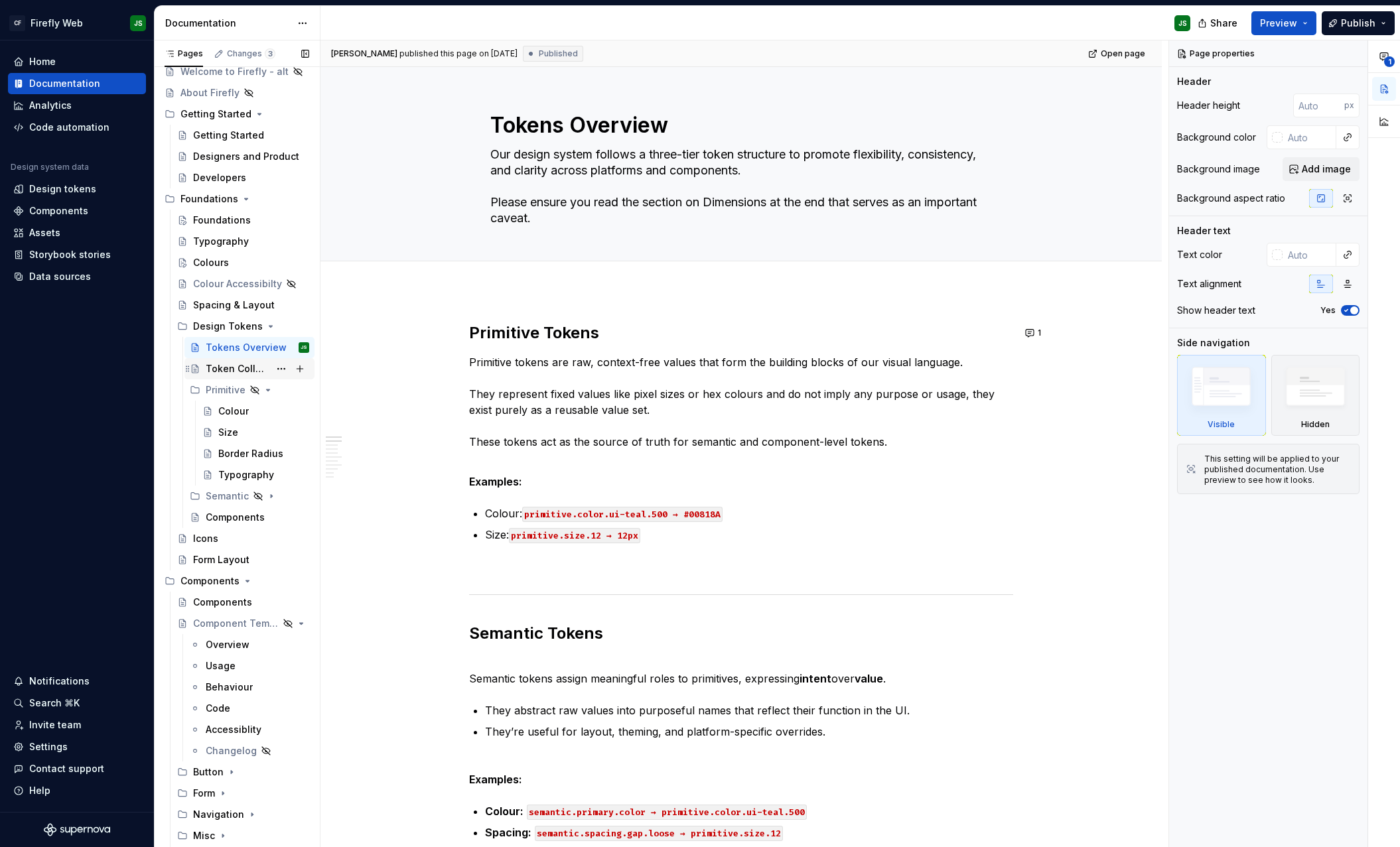
click at [228, 362] on div "Token Collections" at bounding box center [237, 368] width 64 height 13
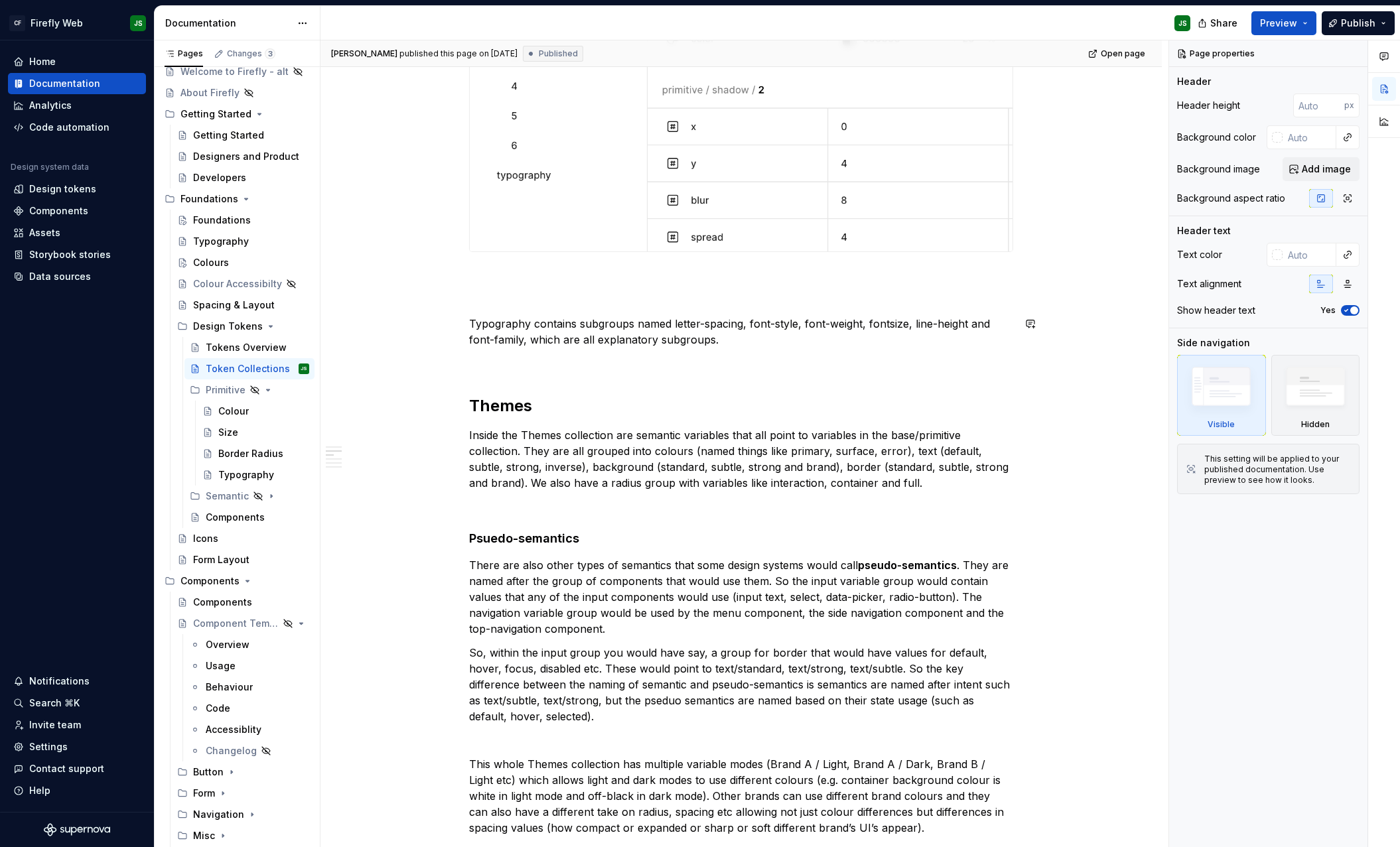
scroll to position [807, 0]
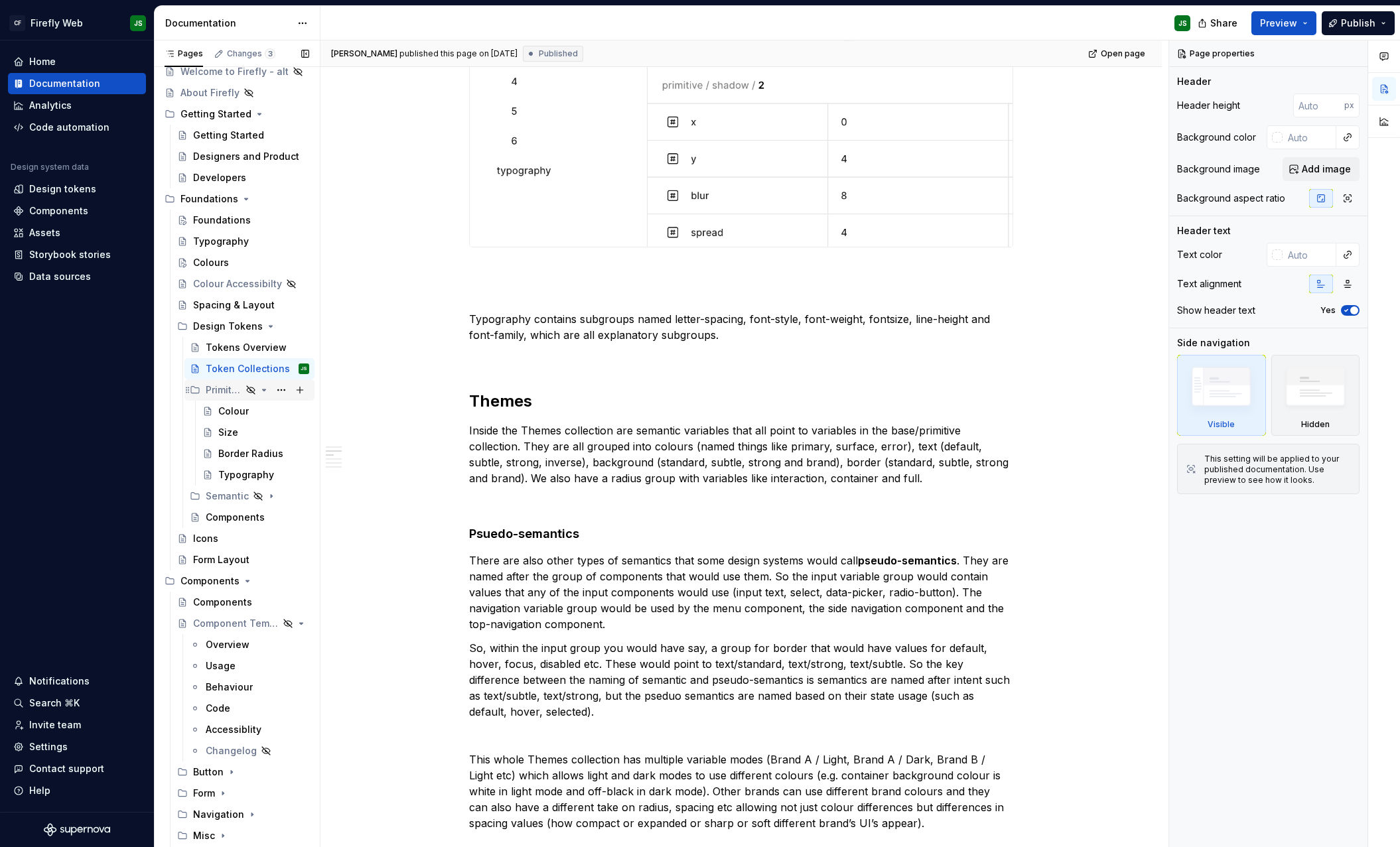
click at [259, 388] on icon "Page tree" at bounding box center [264, 390] width 11 height 11
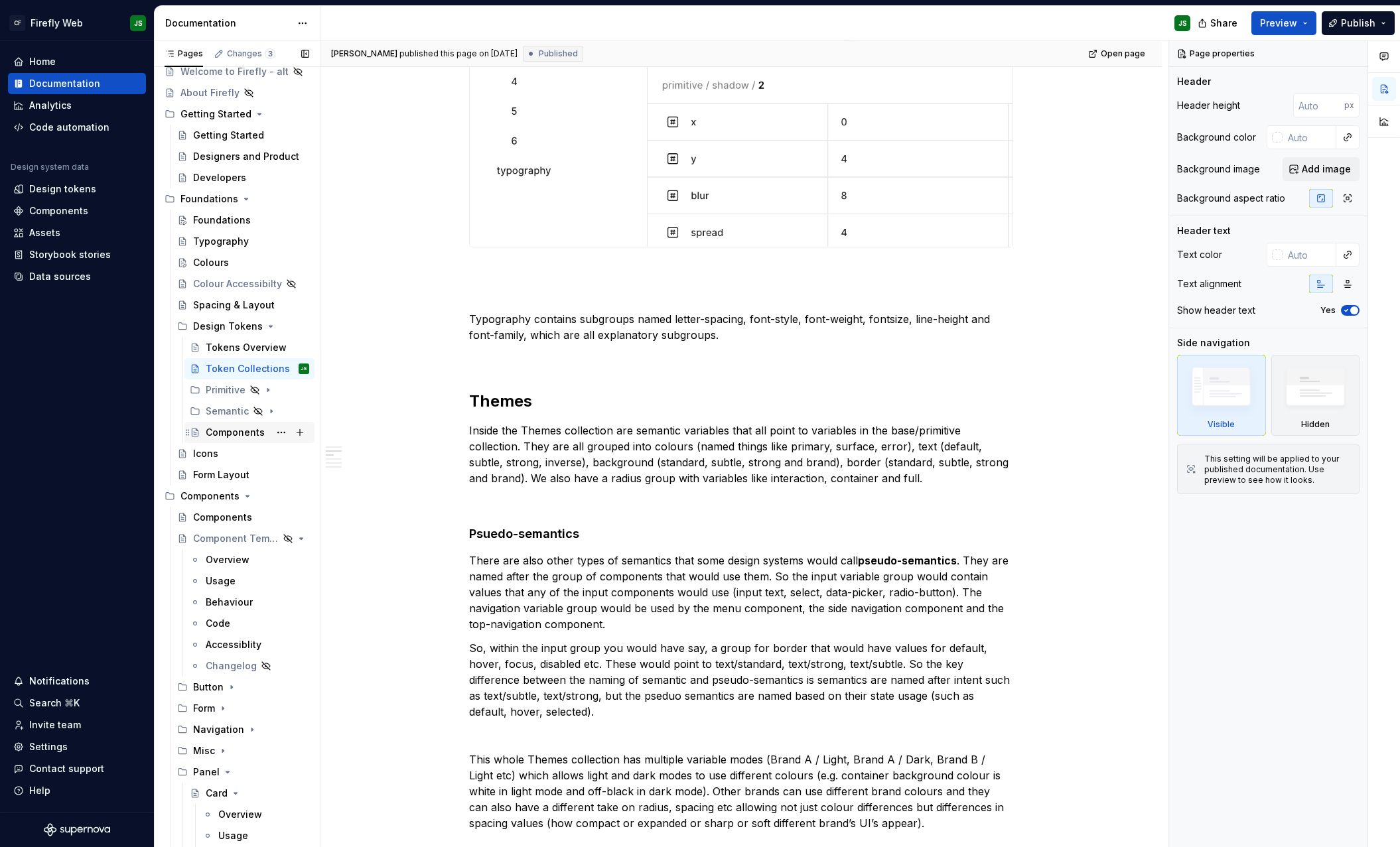
click at [235, 426] on div "Components" at bounding box center [235, 432] width 59 height 13
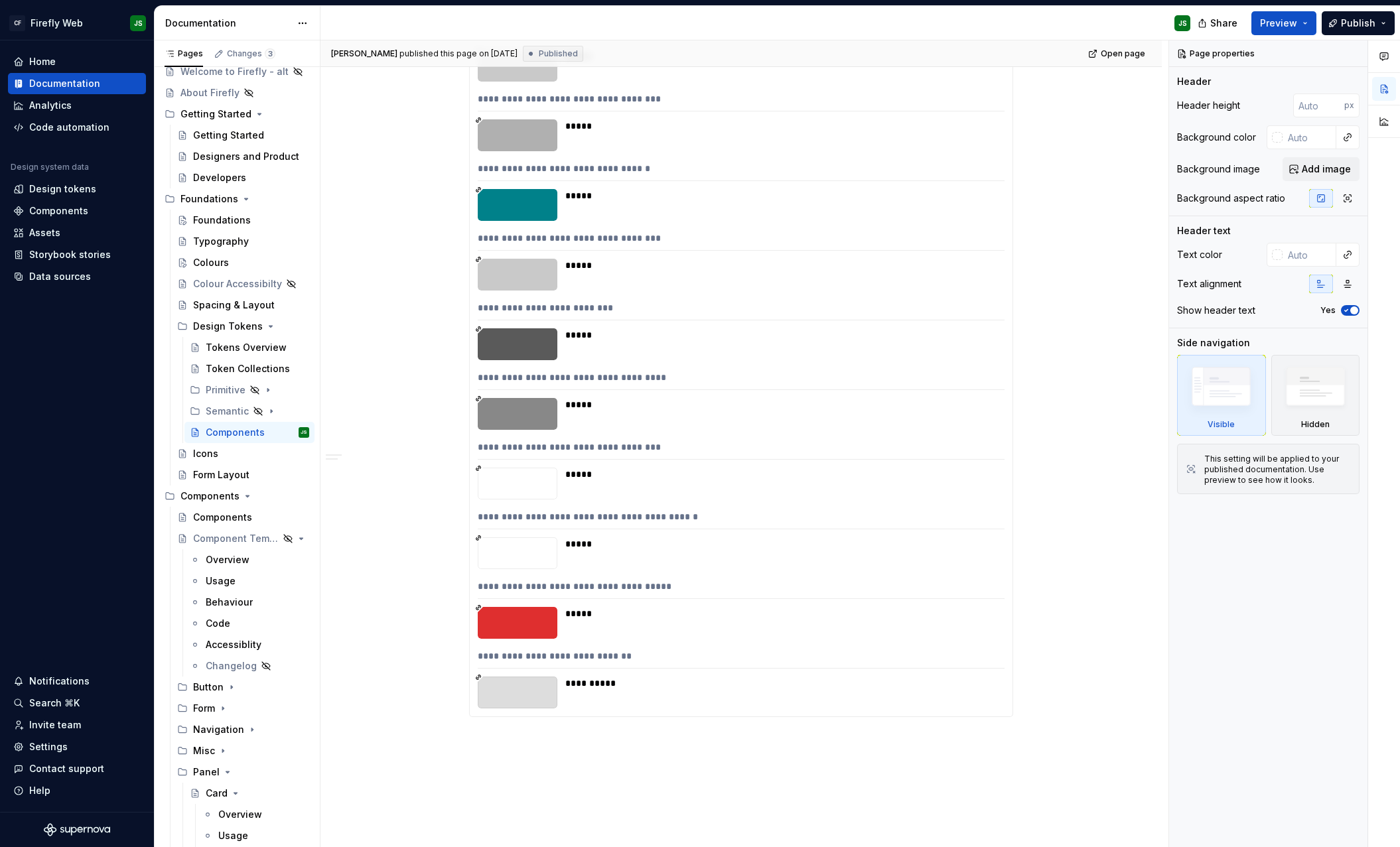
scroll to position [1463, 0]
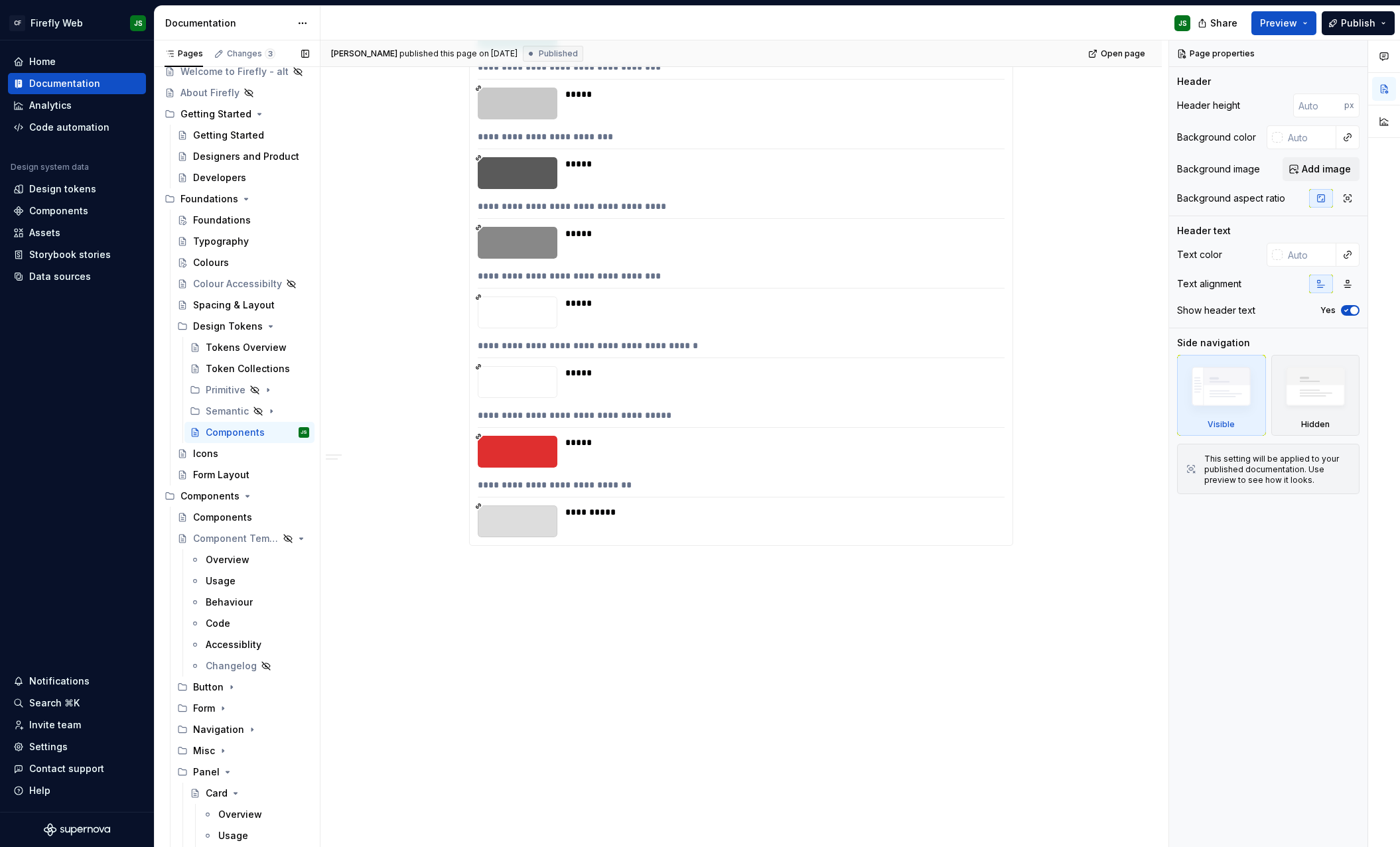
click at [0, 0] on button "Page tree" at bounding box center [0, 0] width 0 height 0
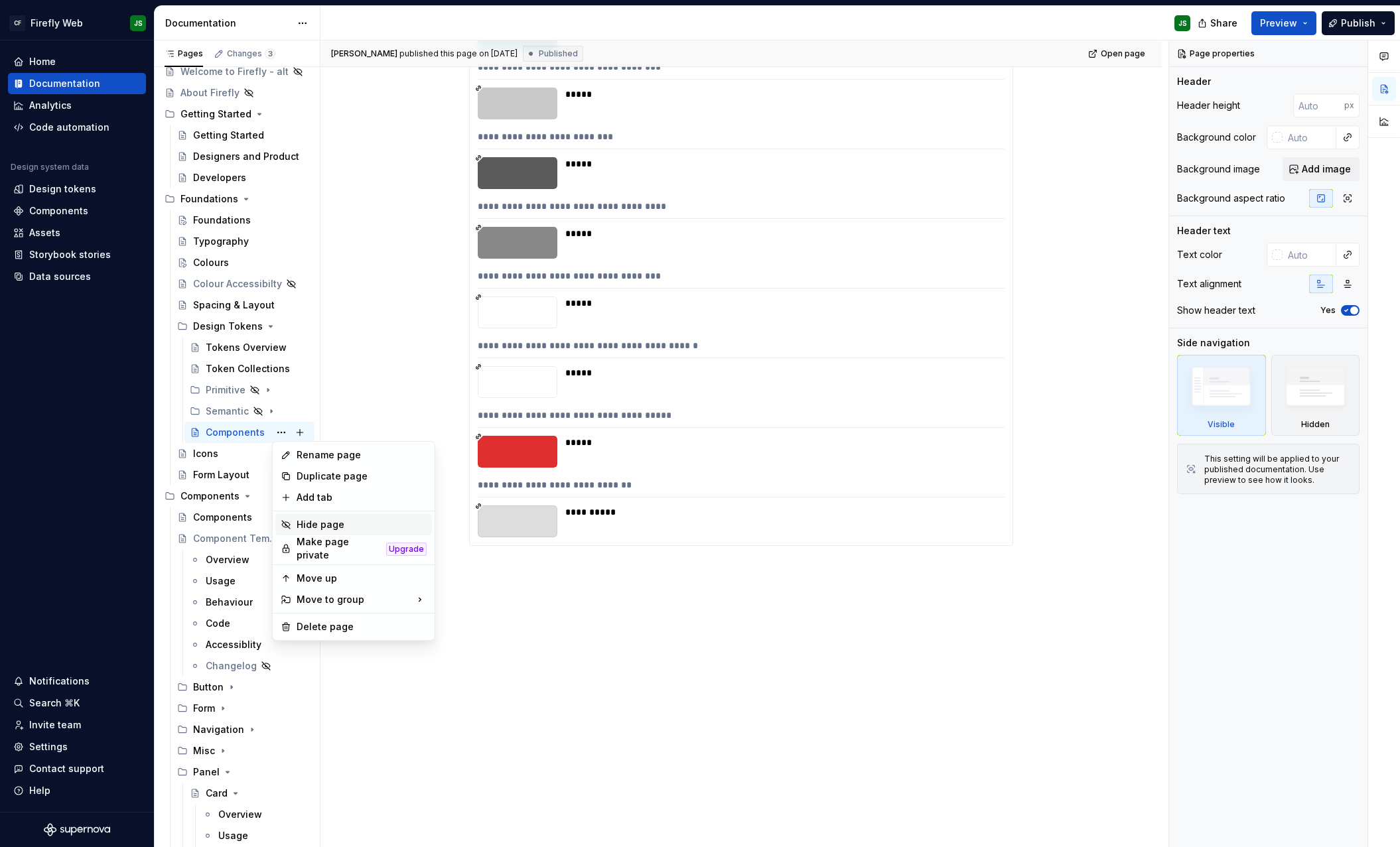
click at [344, 522] on div "Hide page" at bounding box center [362, 525] width 130 height 13
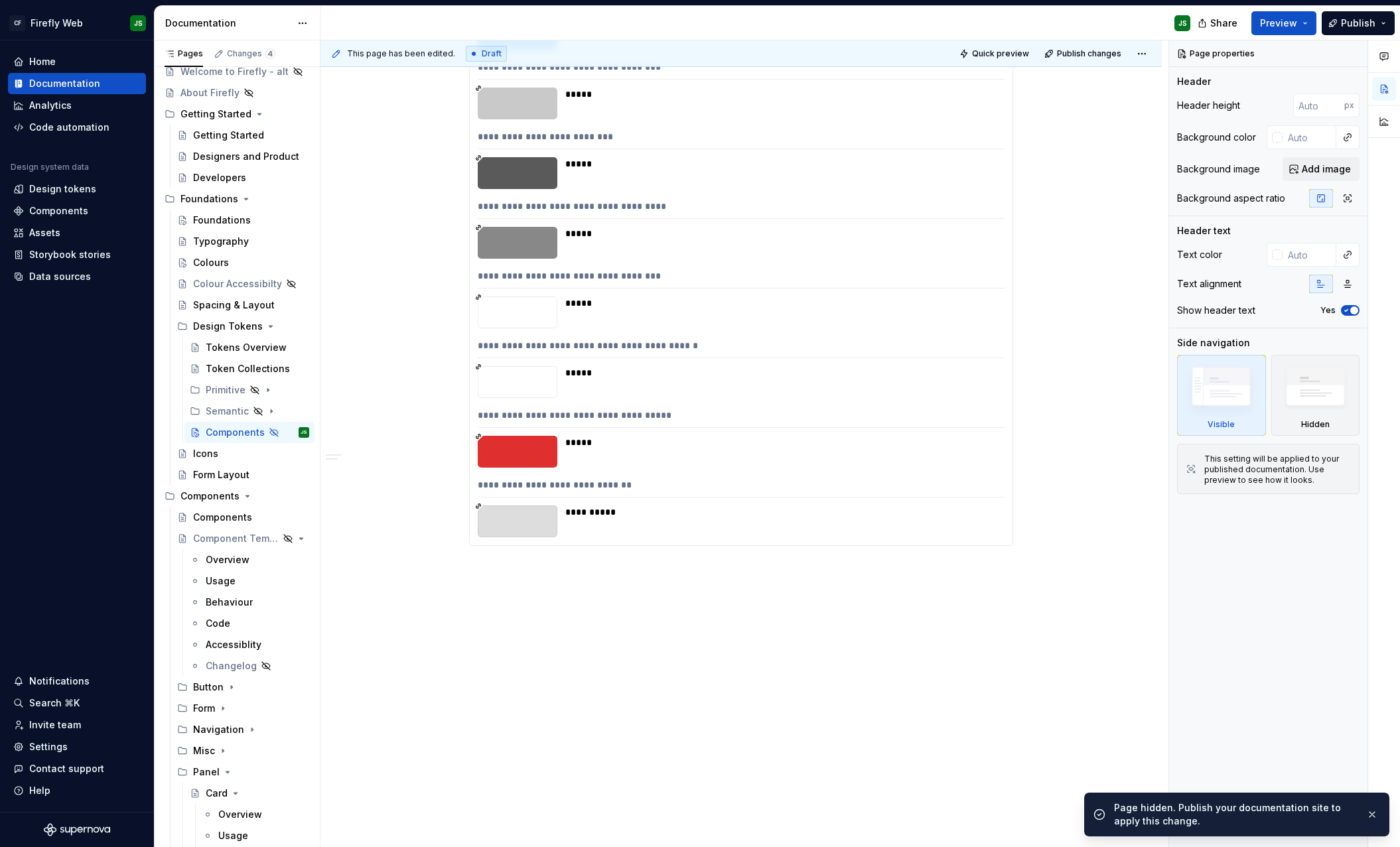
scroll to position [1453, 0]
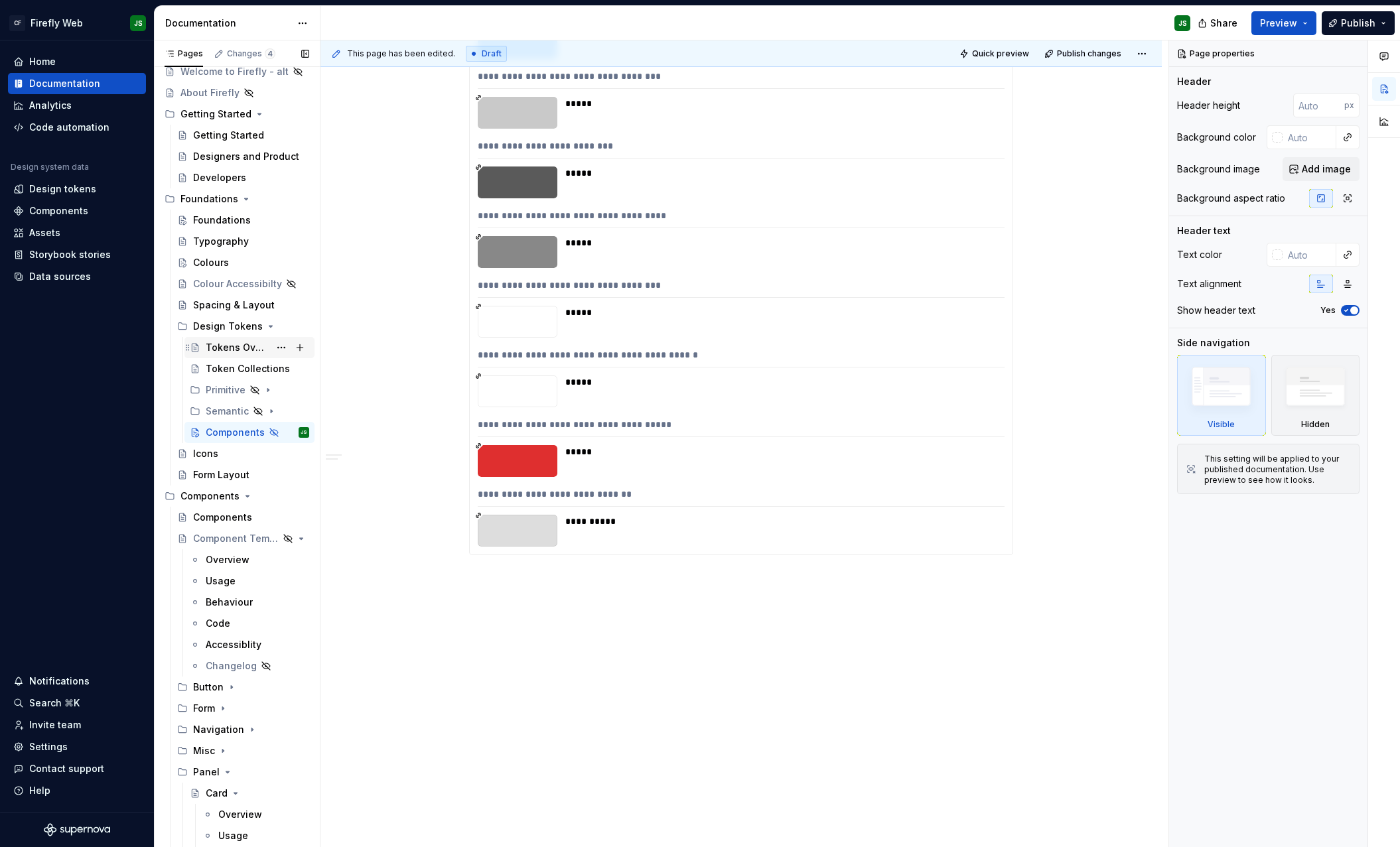
click at [232, 343] on div "Tokens Overview" at bounding box center [237, 347] width 64 height 13
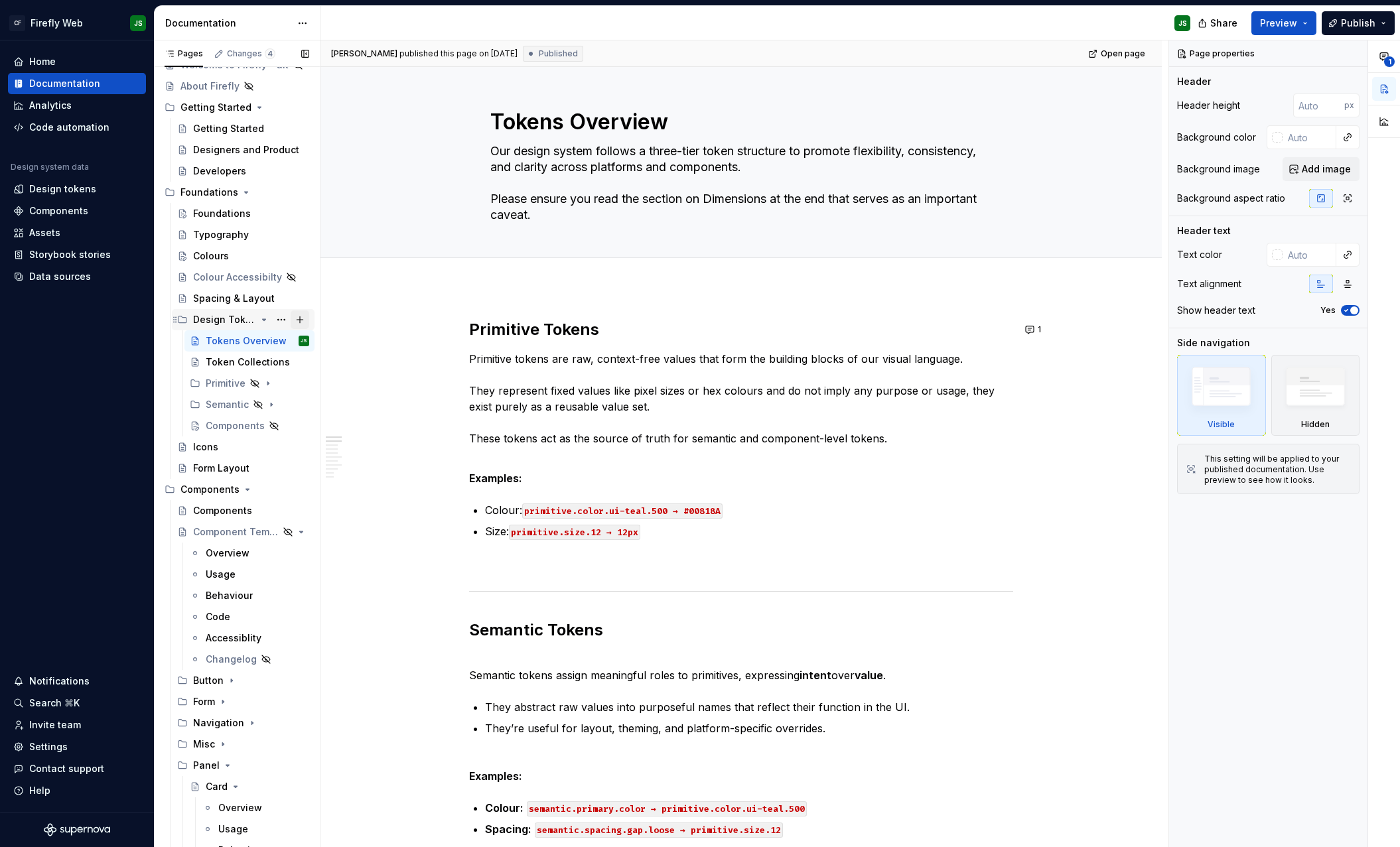
scroll to position [85, 0]
click at [574, 206] on textarea "Our design system follows a three-tier token structure to promote flexibility, …" at bounding box center [738, 183] width 502 height 85
click at [240, 249] on div "Colours" at bounding box center [251, 255] width 116 height 18
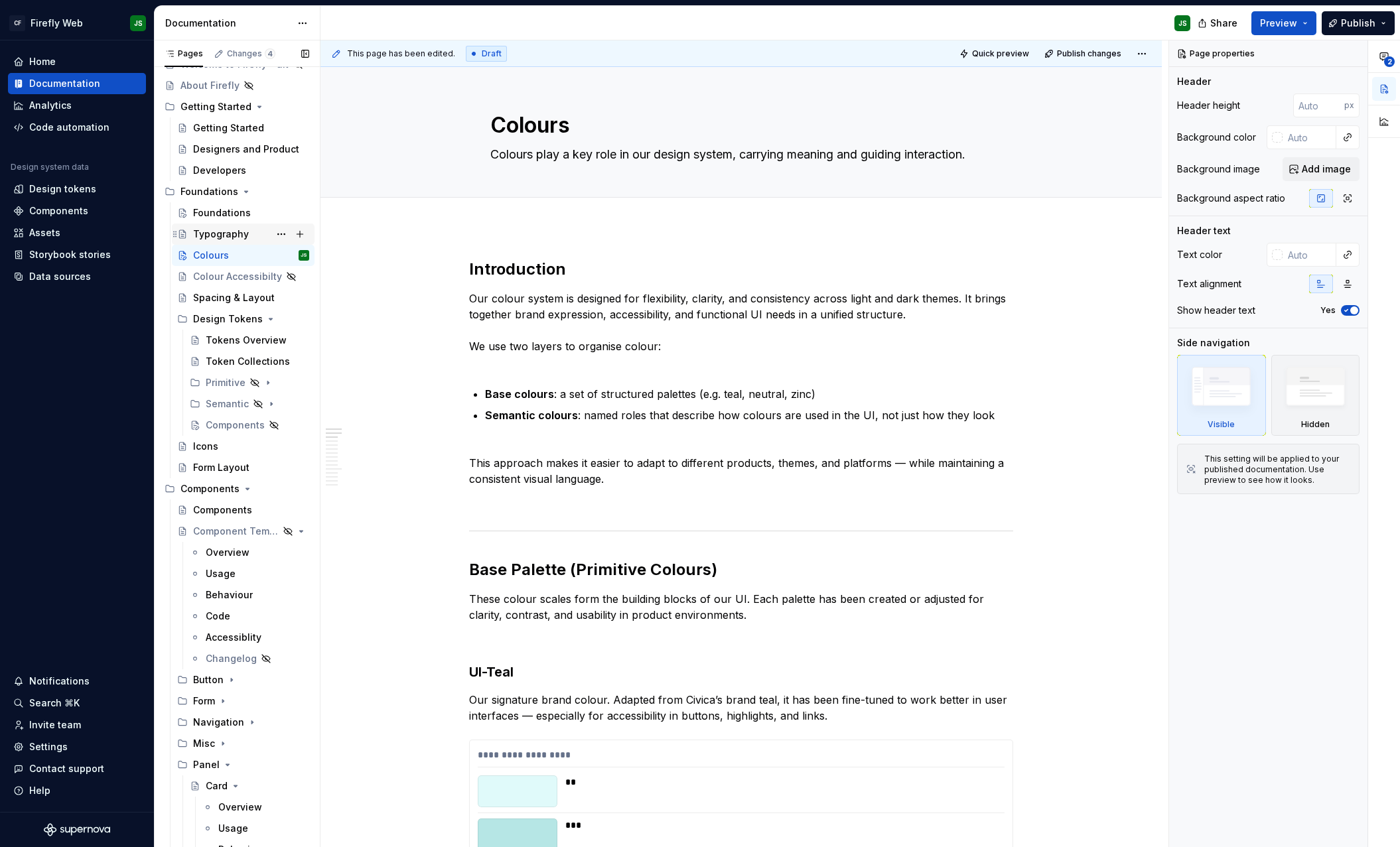
click at [234, 229] on div "Typography" at bounding box center [220, 234] width 55 height 13
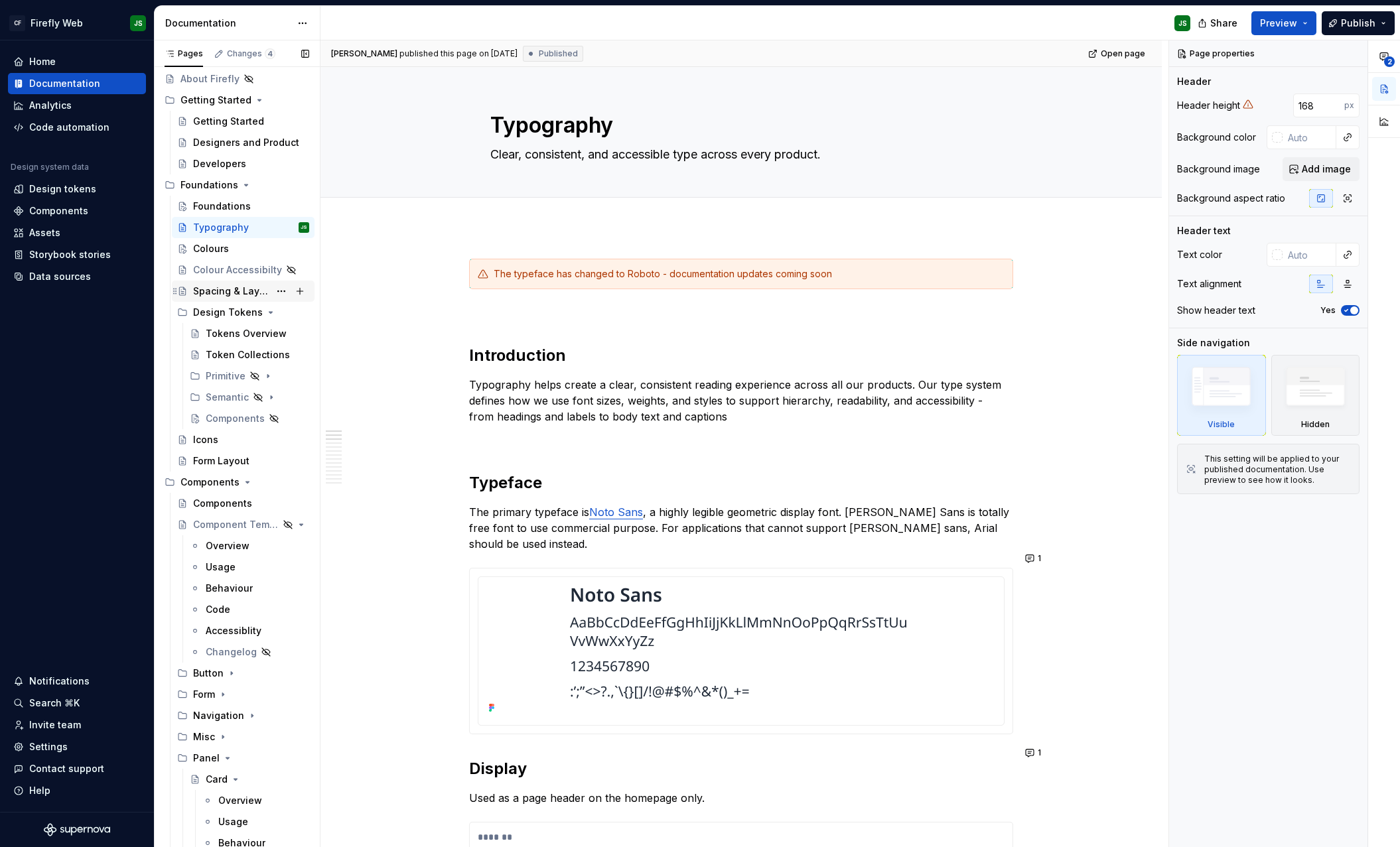
scroll to position [97, 0]
click at [245, 322] on div "Tokens Overview" at bounding box center [257, 329] width 104 height 18
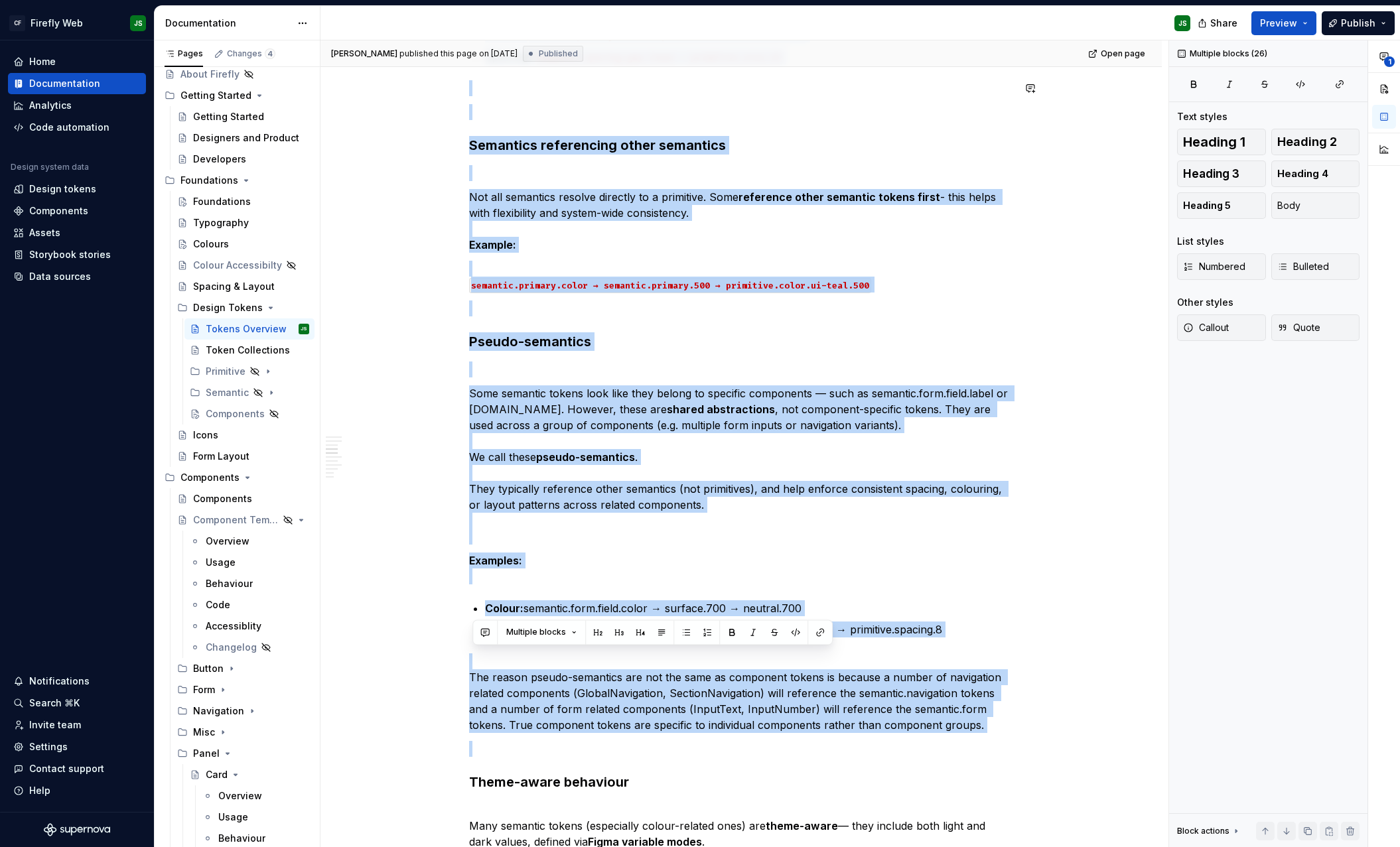
scroll to position [2335, 0]
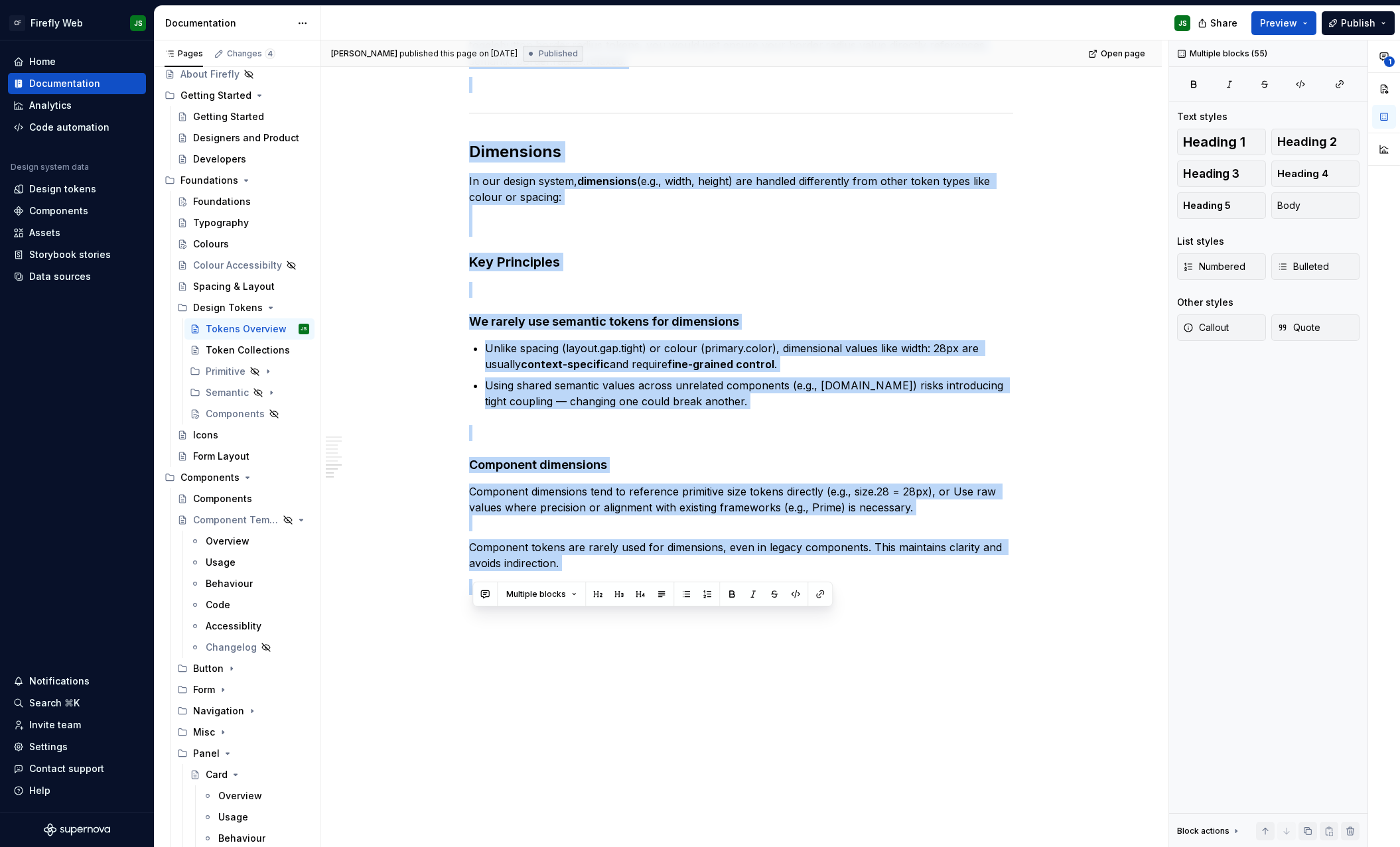
drag, startPoint x: 478, startPoint y: 360, endPoint x: 640, endPoint y: 988, distance: 648.6
click at [640, 847] on html "CF Firefly Web JS Home Documentation Analytics Code automation Design system da…" at bounding box center [700, 424] width 1400 height 847
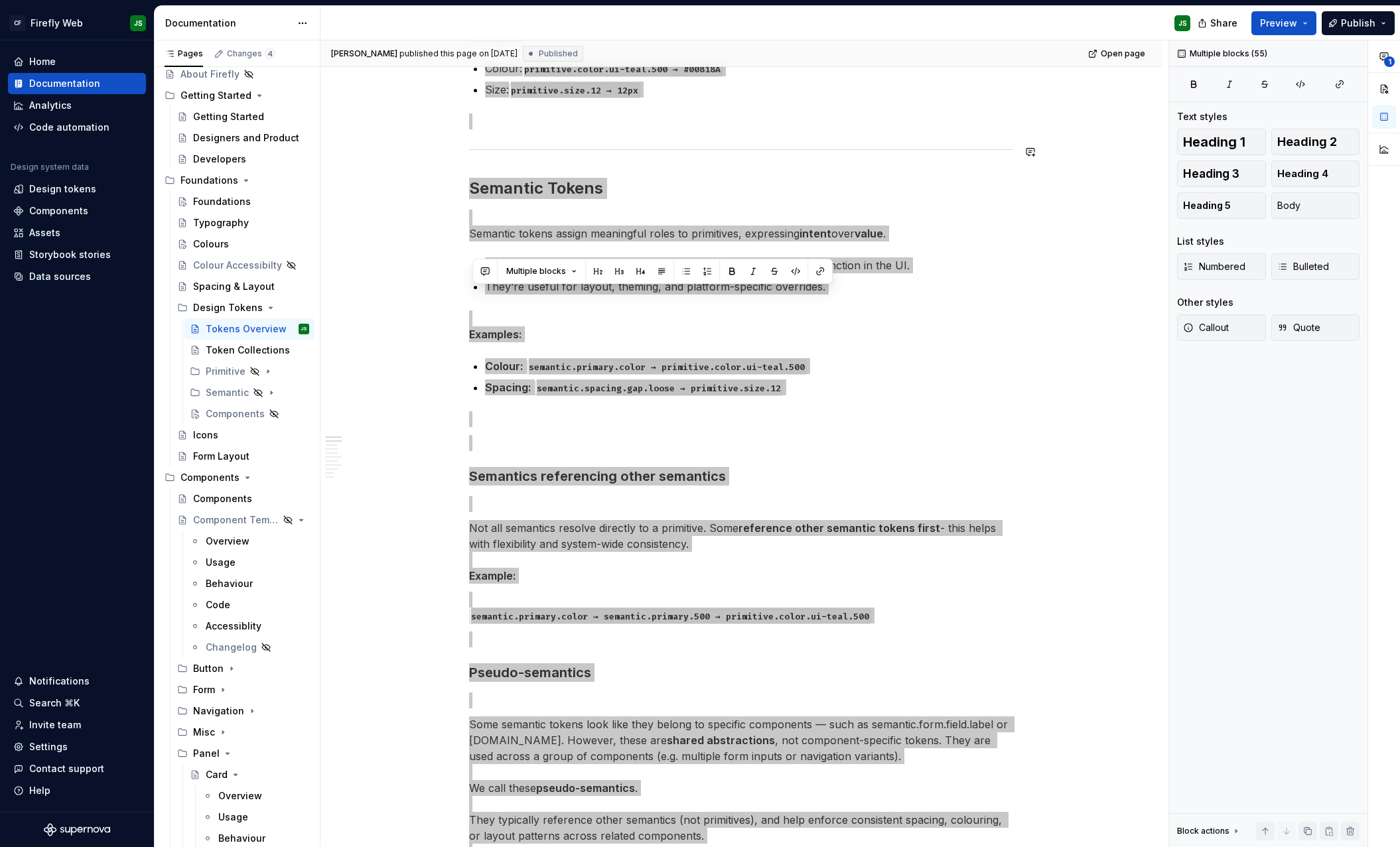
scroll to position [0, 0]
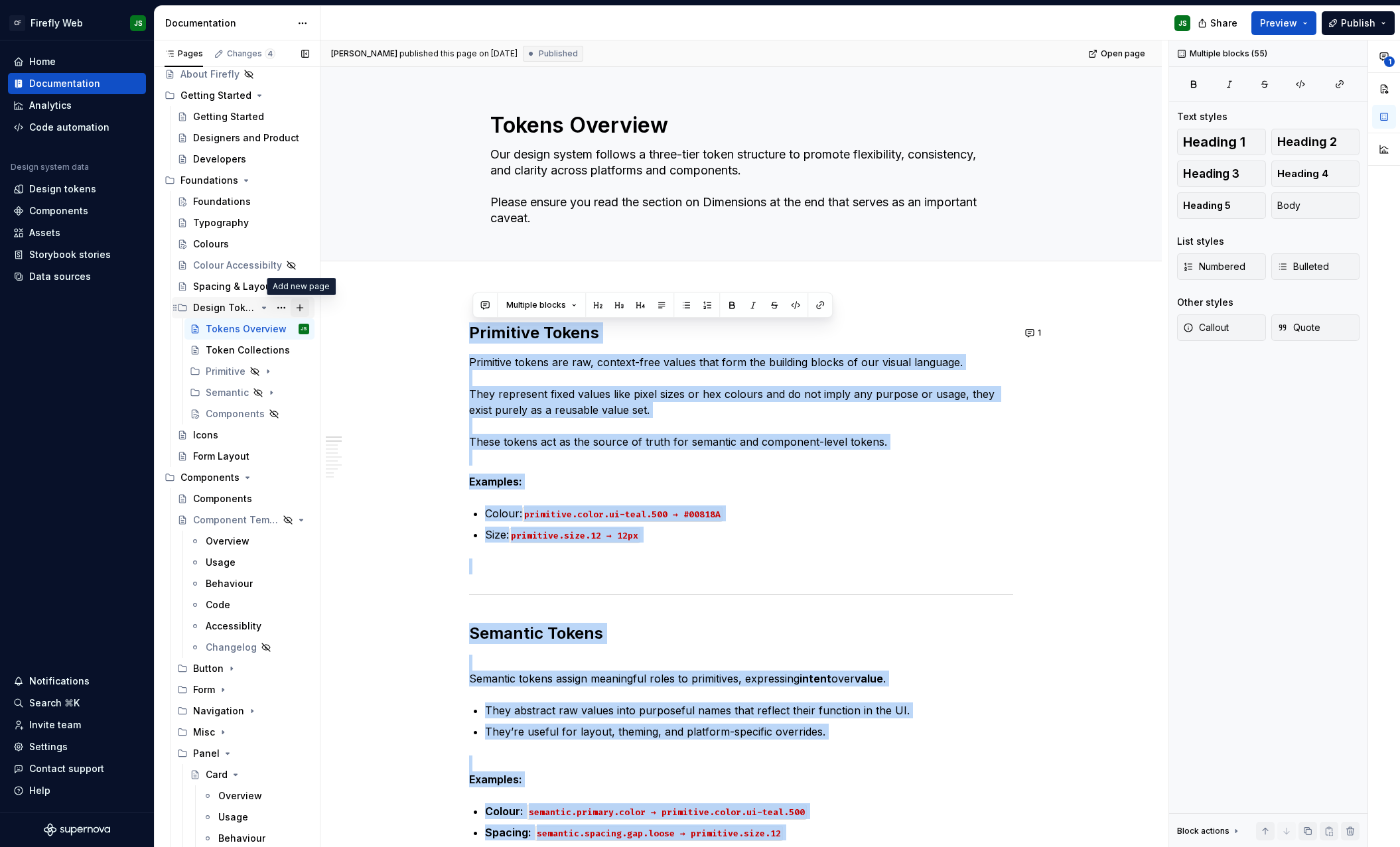
click at [296, 305] on button "Page tree" at bounding box center [299, 308] width 18 height 18
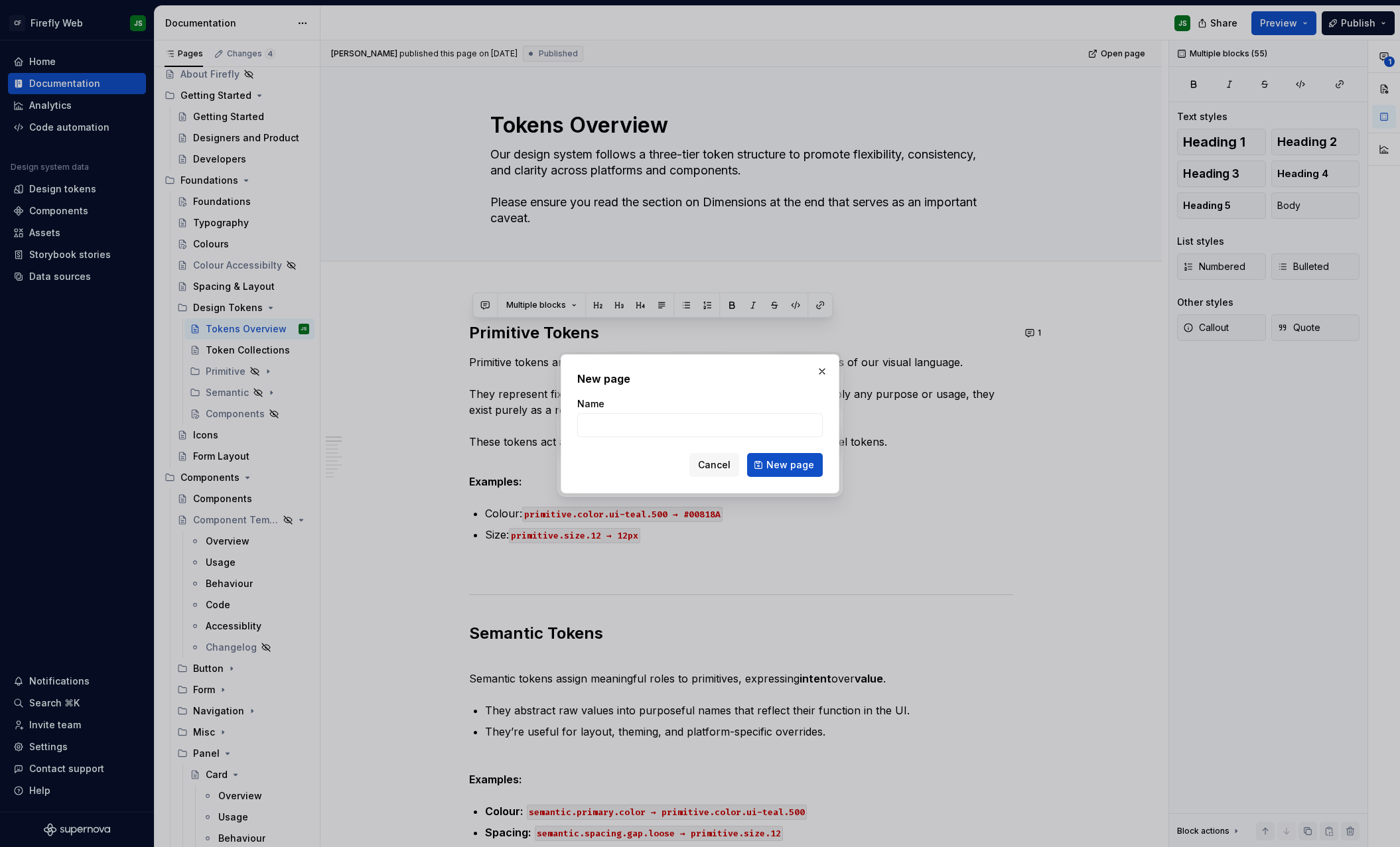
type textarea "*"
type input "Tokens"
click button "New page" at bounding box center [784, 465] width 76 height 24
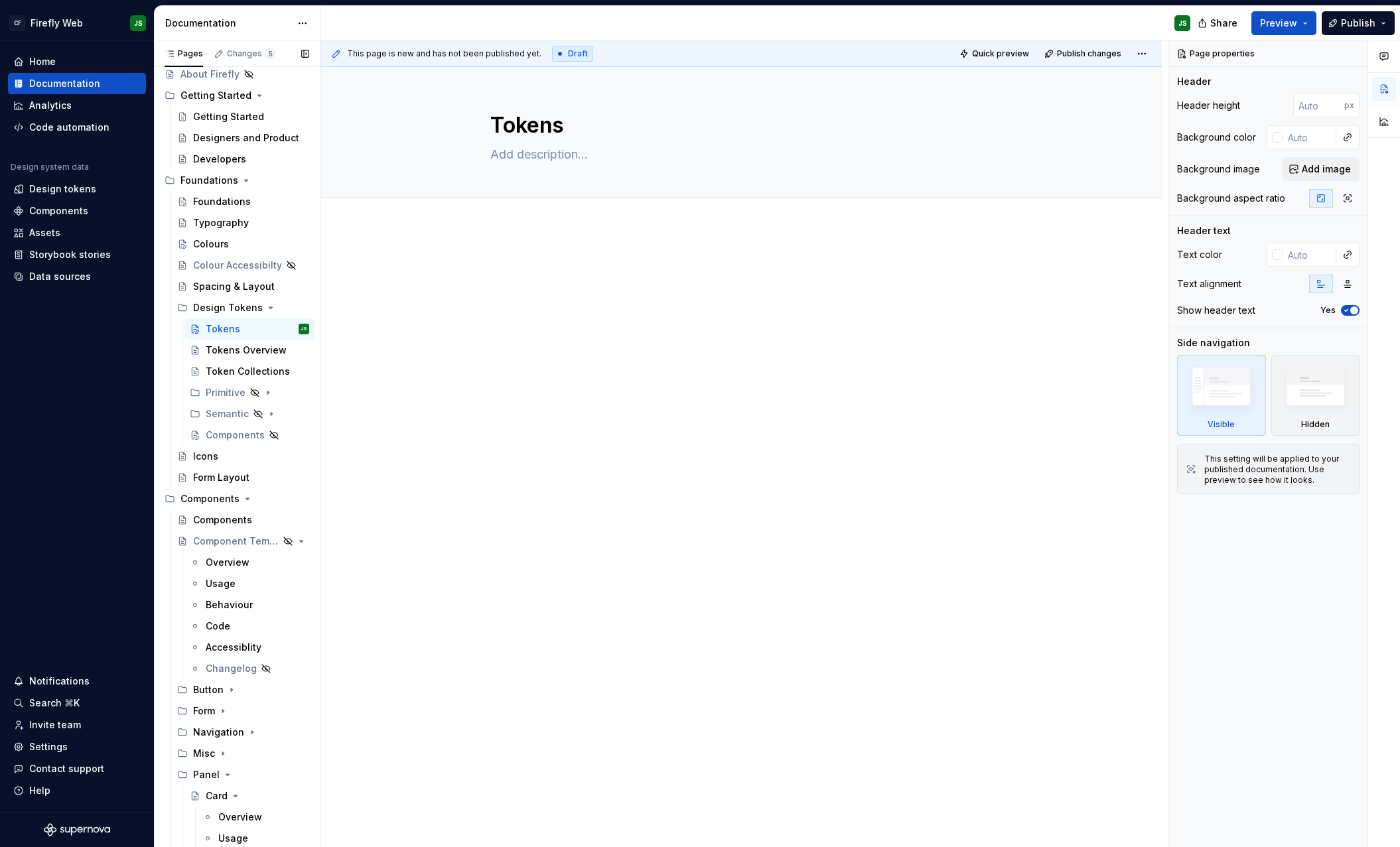
type textarea "*"
click at [572, 285] on div at bounding box center [740, 284] width 544 height 50
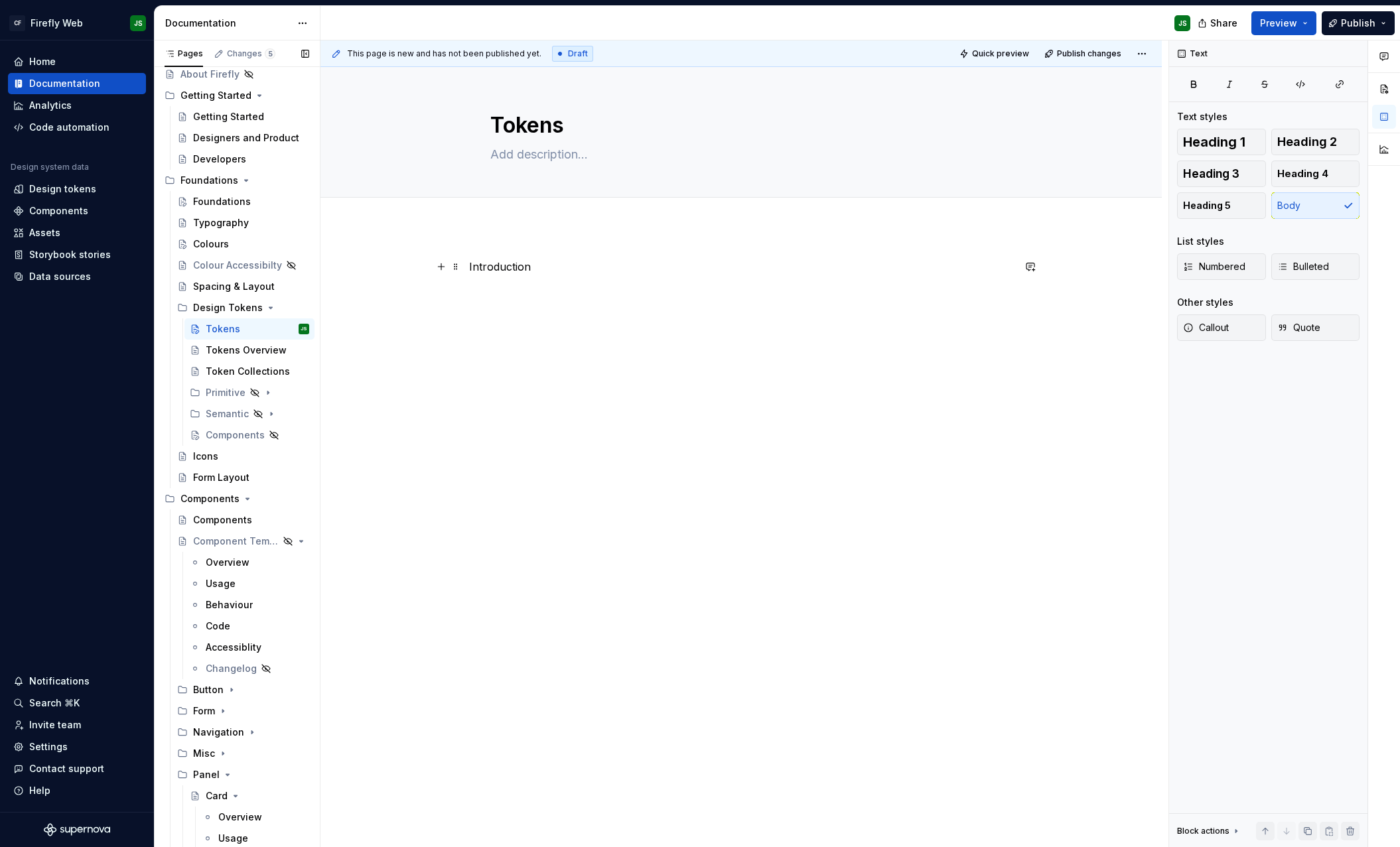
click at [508, 267] on p "Introduction" at bounding box center [740, 267] width 544 height 16
click at [508, 266] on p "Introduction" at bounding box center [740, 267] width 544 height 16
click at [557, 243] on button "button" at bounding box center [555, 243] width 18 height 18
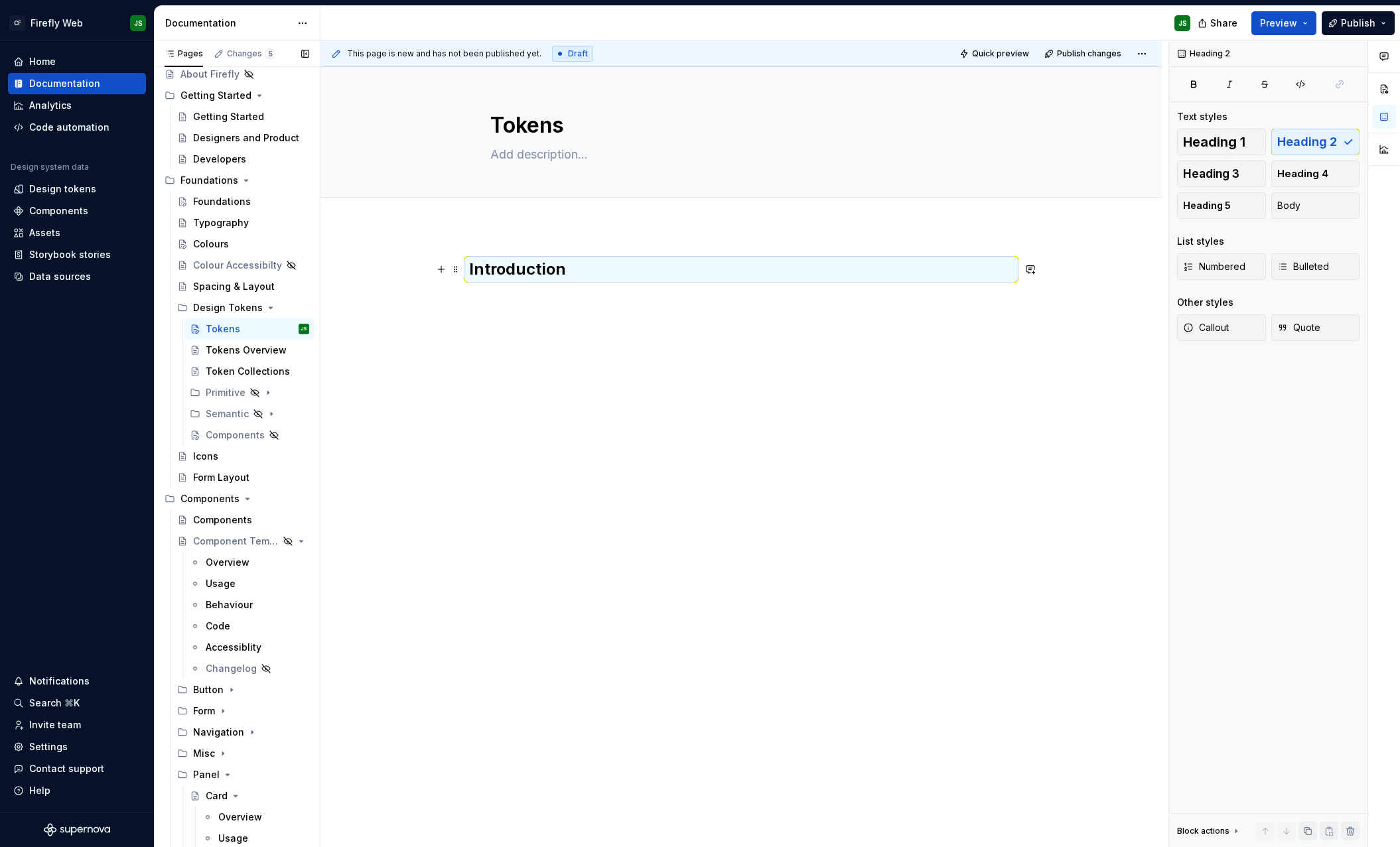
click at [575, 270] on h2 "Introduction" at bounding box center [740, 270] width 544 height 21
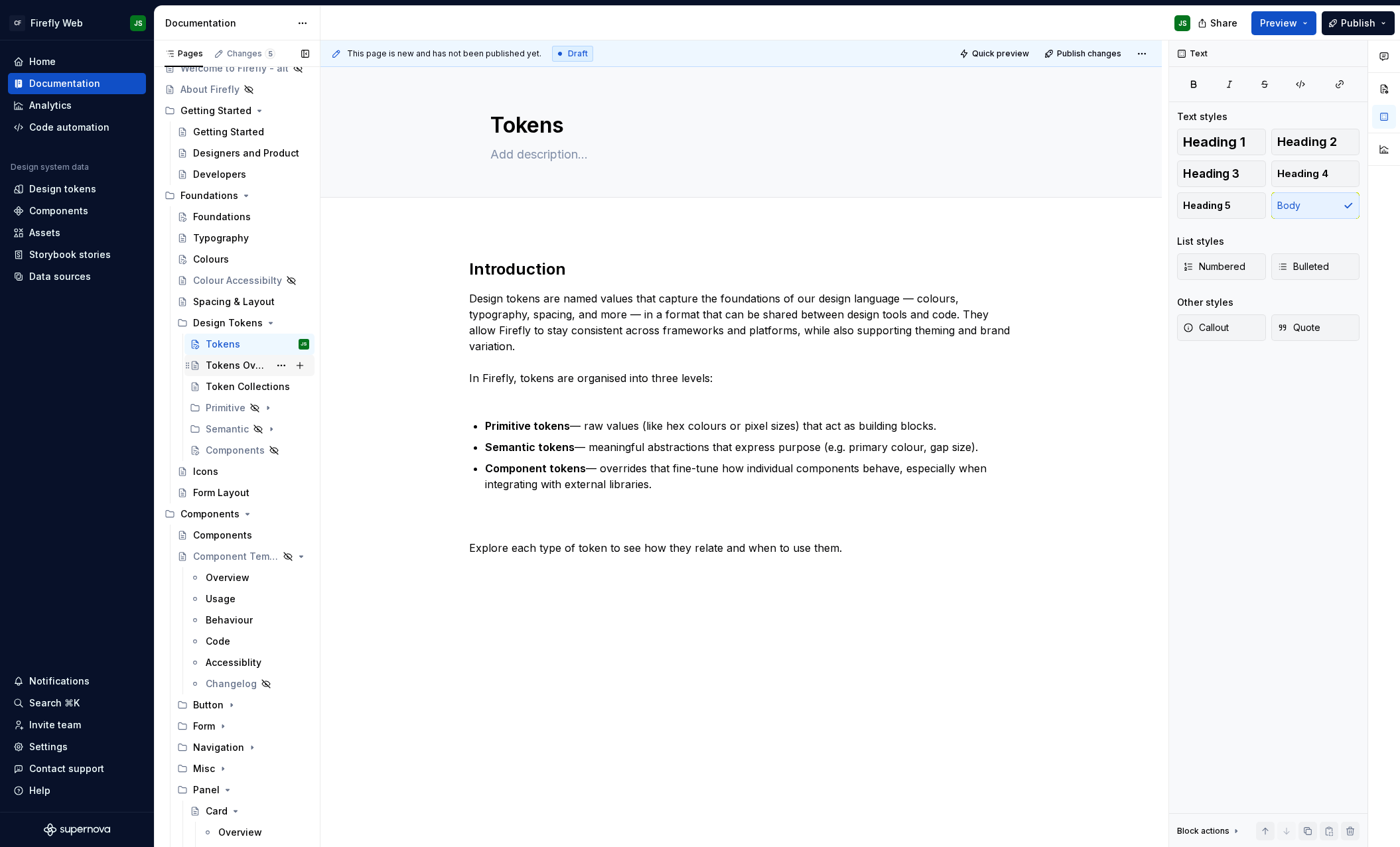
scroll to position [82, 0]
click at [215, 401] on div "Primitive" at bounding box center [223, 407] width 36 height 13
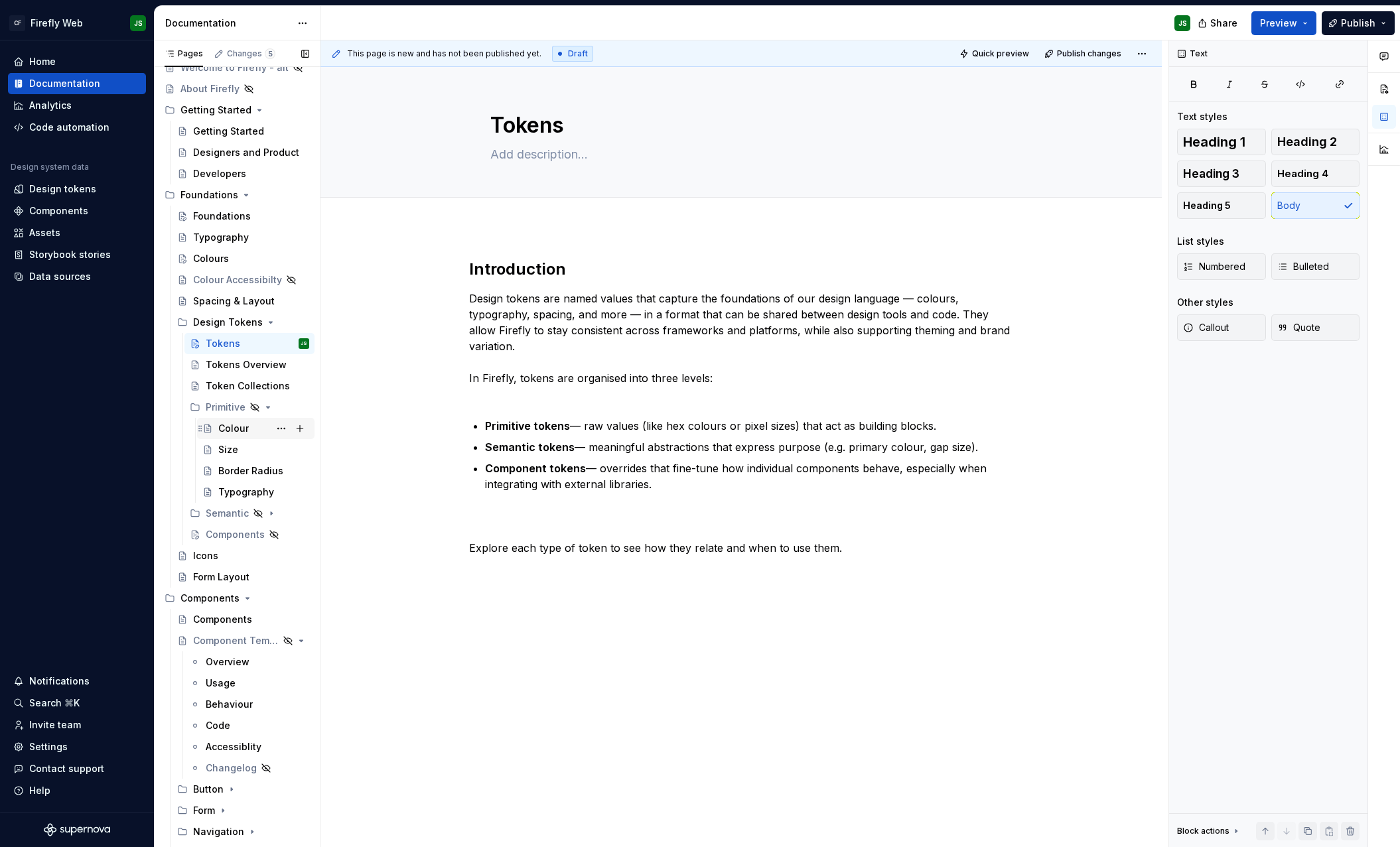
click at [237, 427] on div "Colour" at bounding box center [233, 428] width 31 height 13
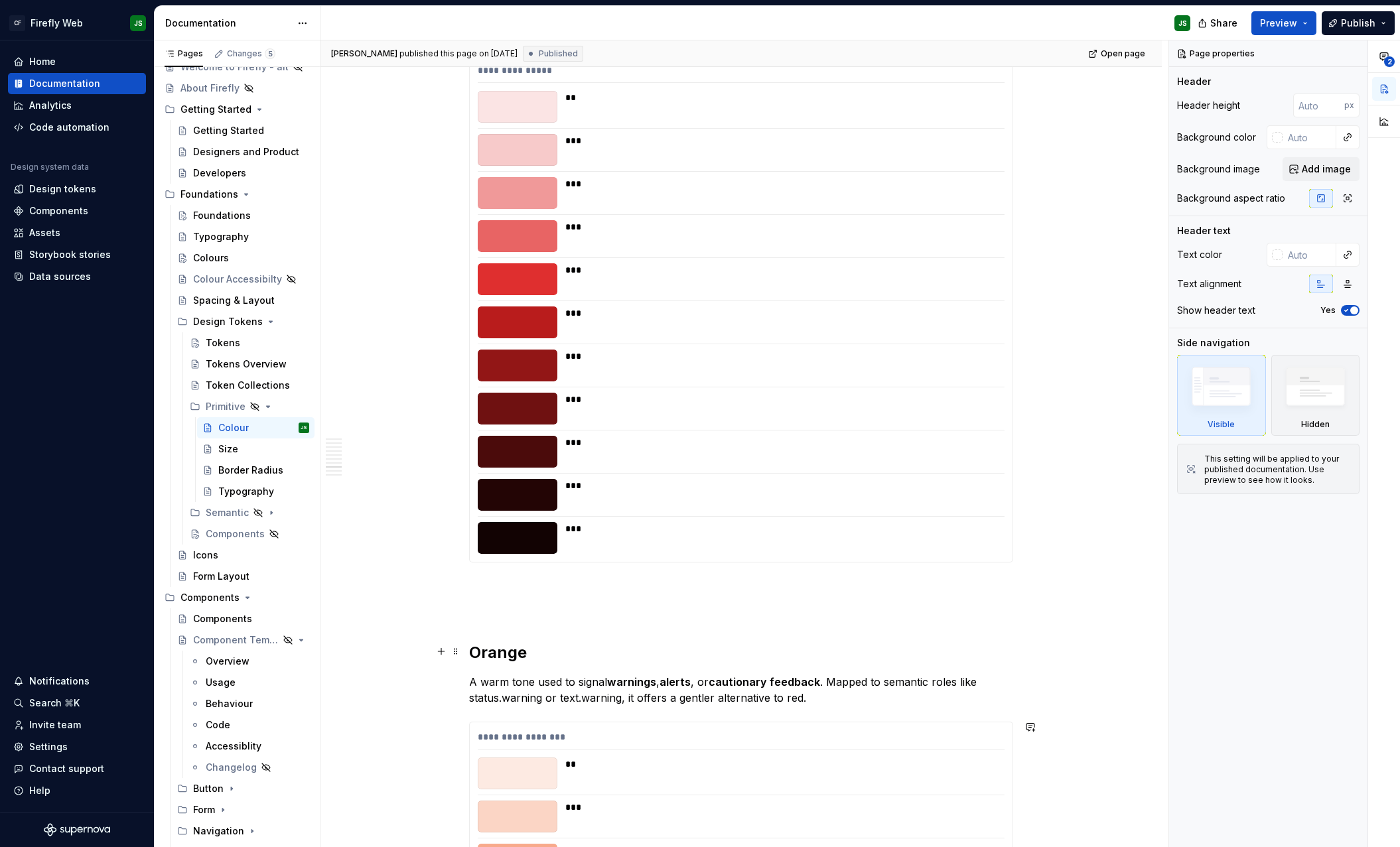
scroll to position [2902, 0]
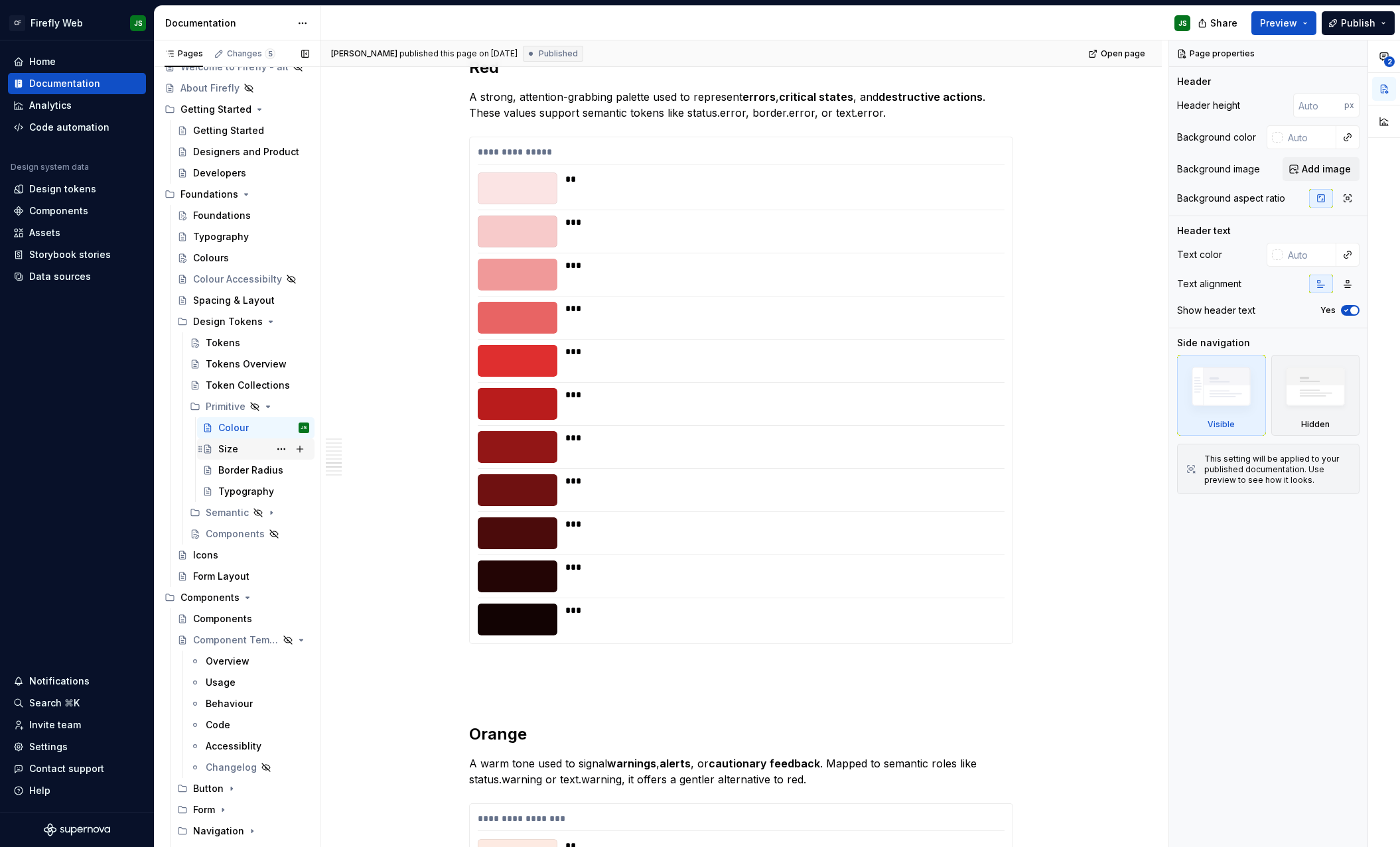
click at [235, 453] on div "Size" at bounding box center [227, 449] width 20 height 13
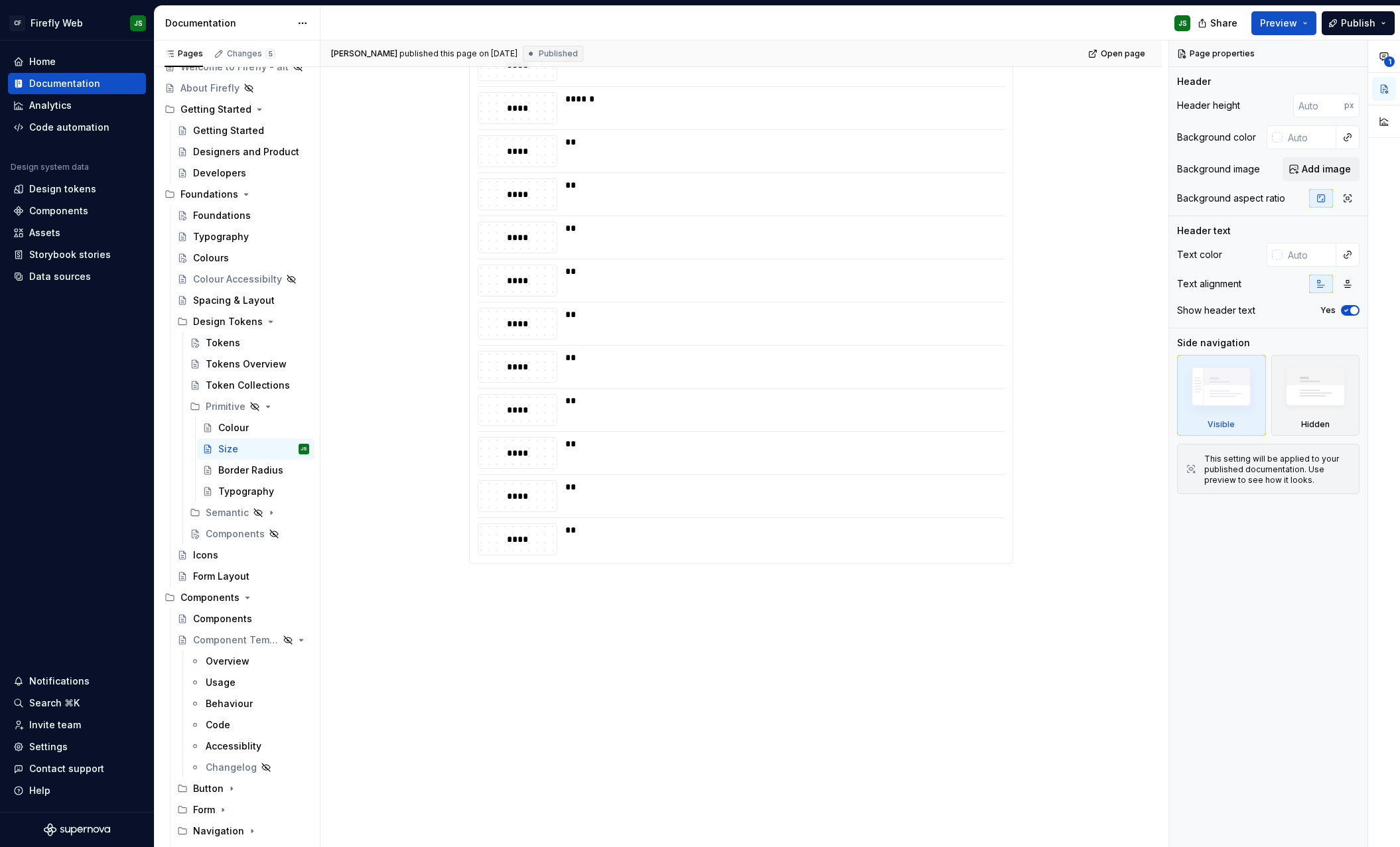
scroll to position [590, 0]
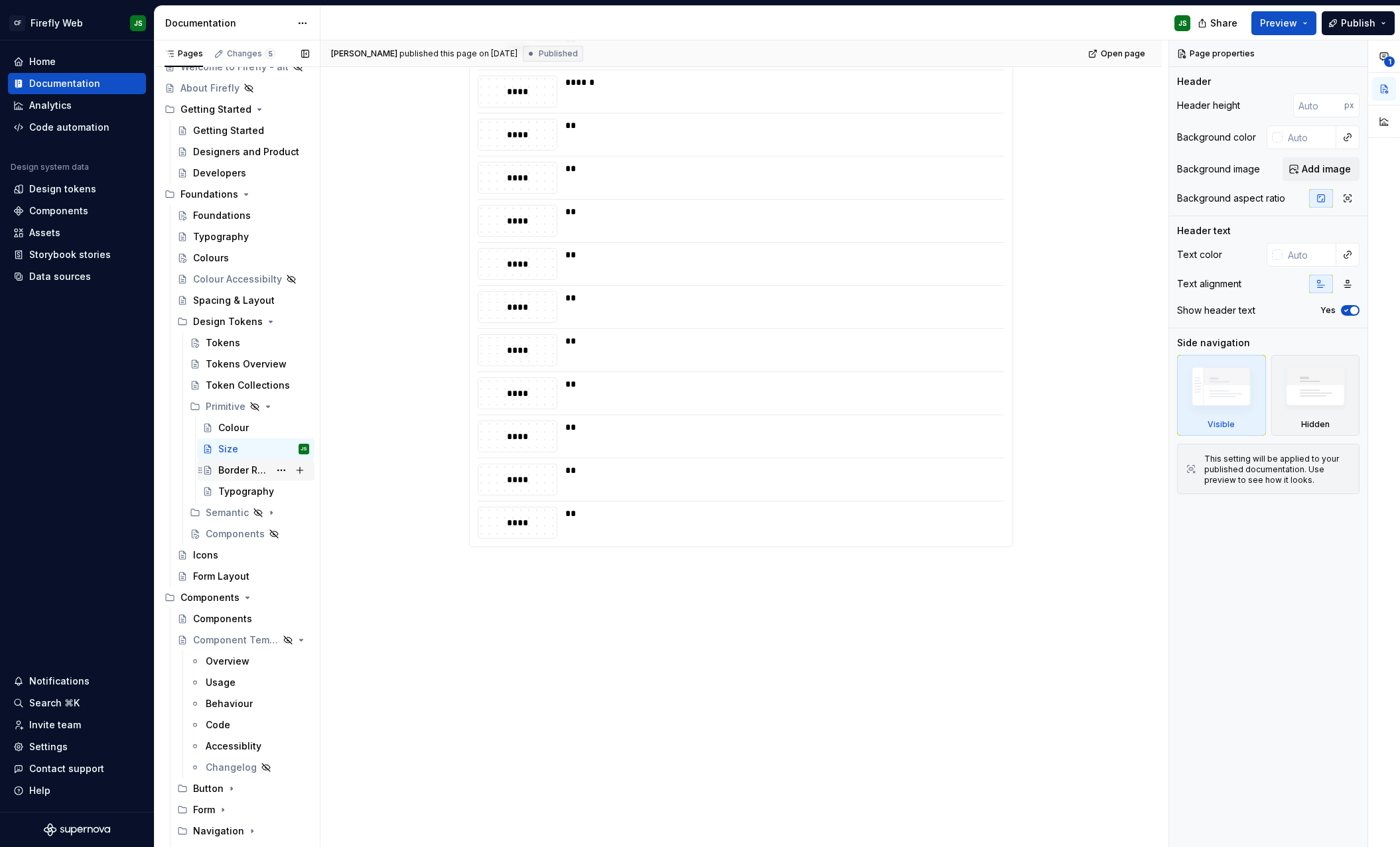
click at [264, 475] on div "Border Radius" at bounding box center [243, 470] width 51 height 13
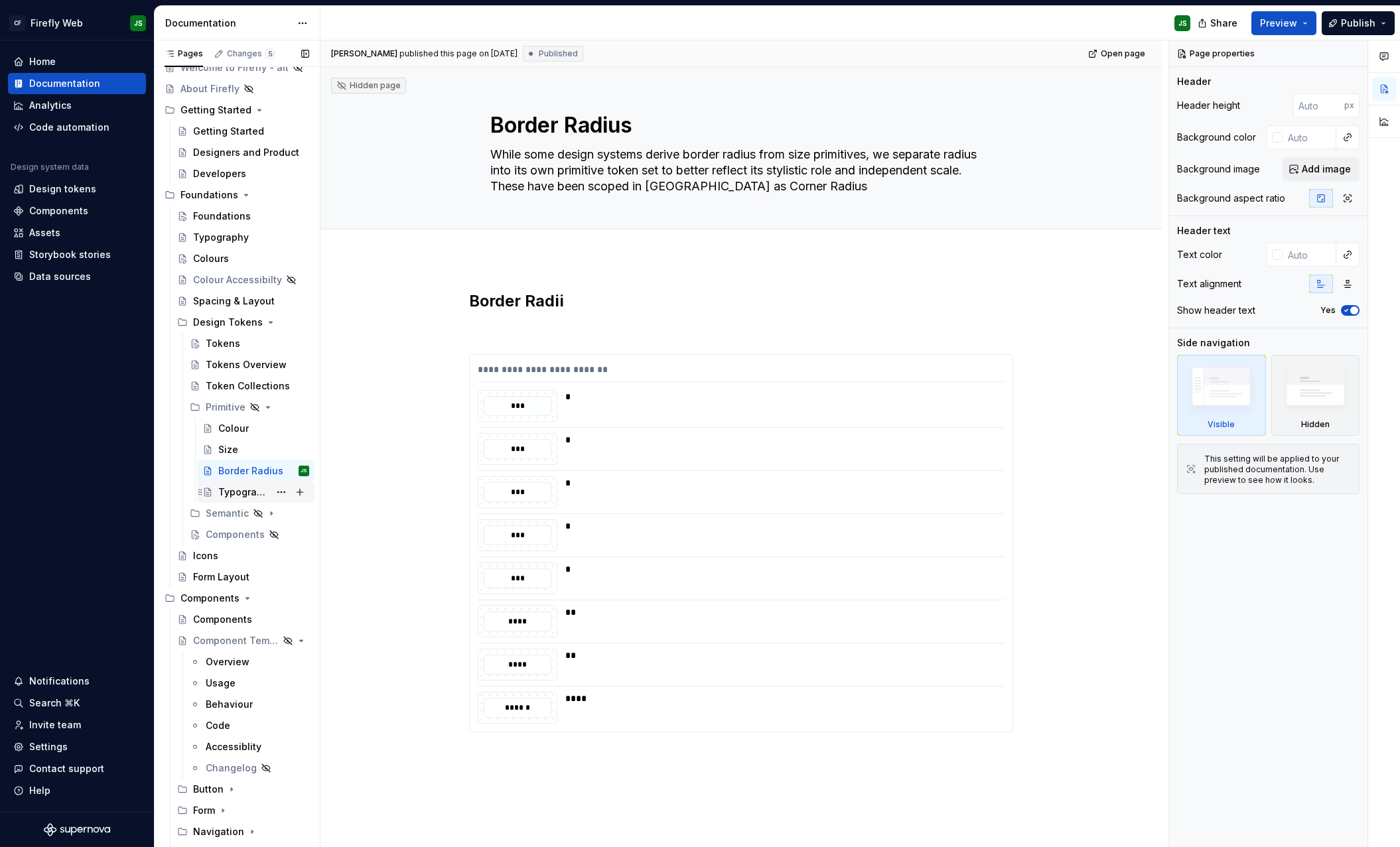
scroll to position [83, 0]
click at [247, 495] on div "Typography" at bounding box center [243, 491] width 51 height 13
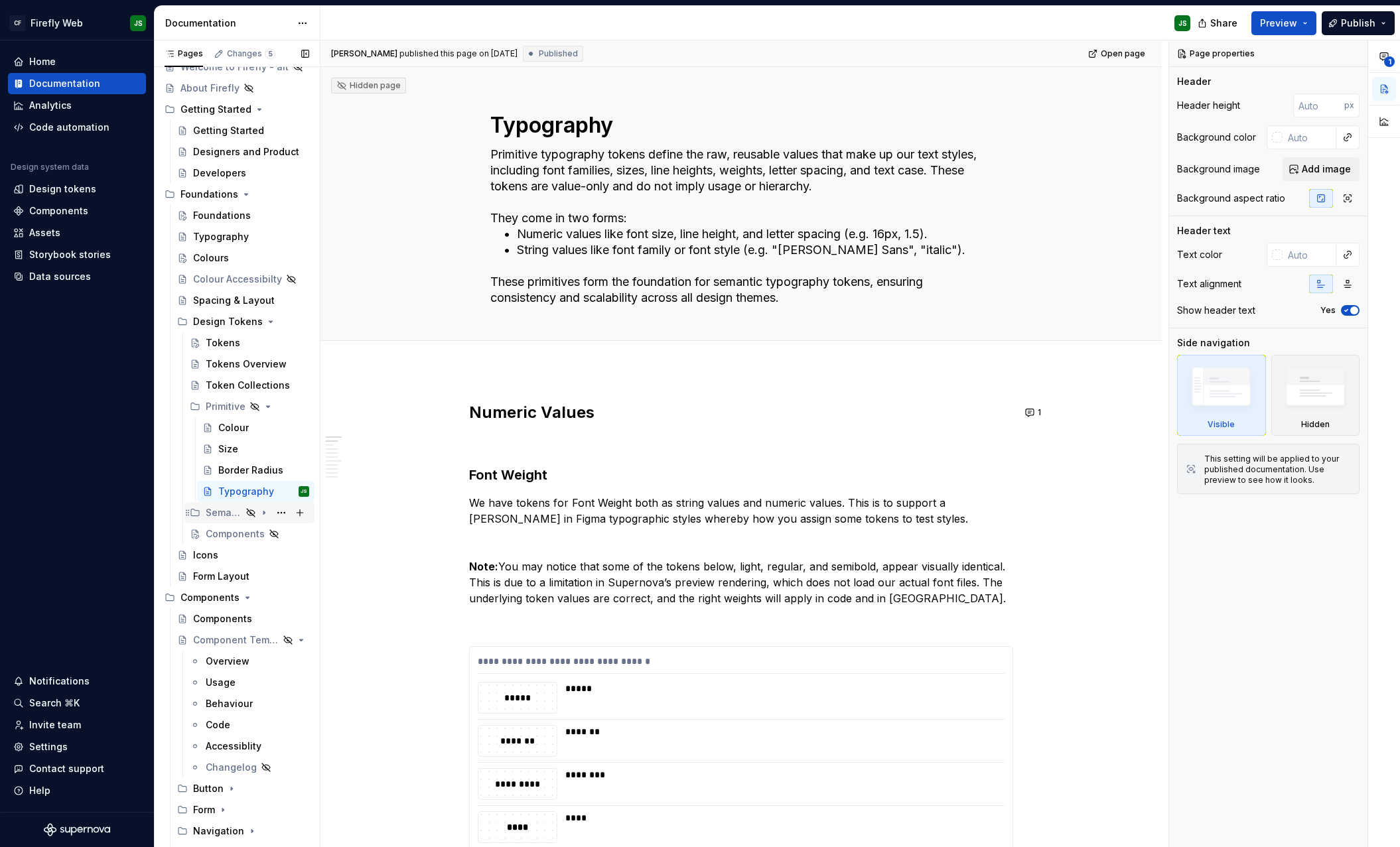
click at [213, 512] on div "Semantic" at bounding box center [223, 512] width 36 height 13
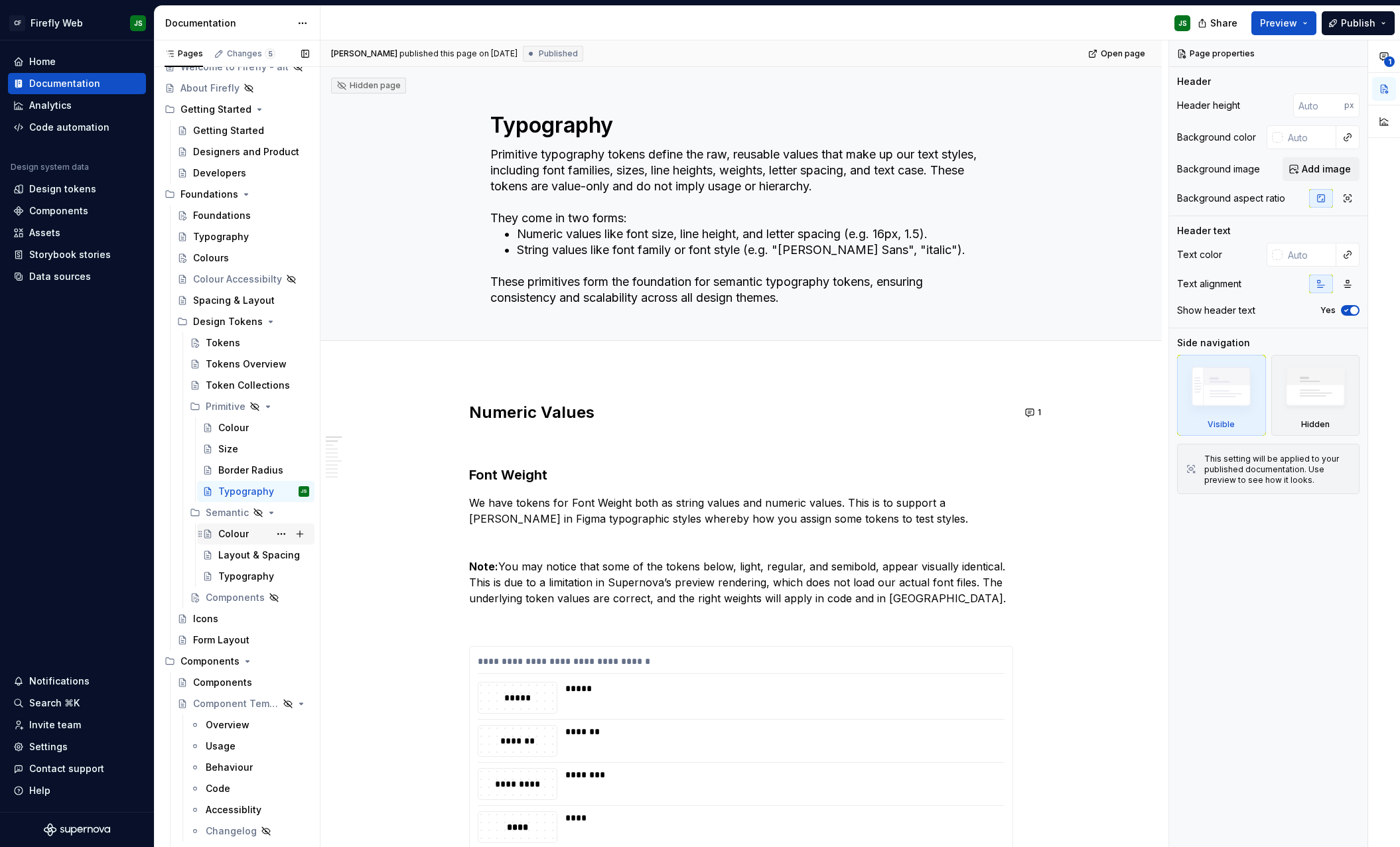
click at [237, 527] on div "Colour" at bounding box center [233, 533] width 31 height 13
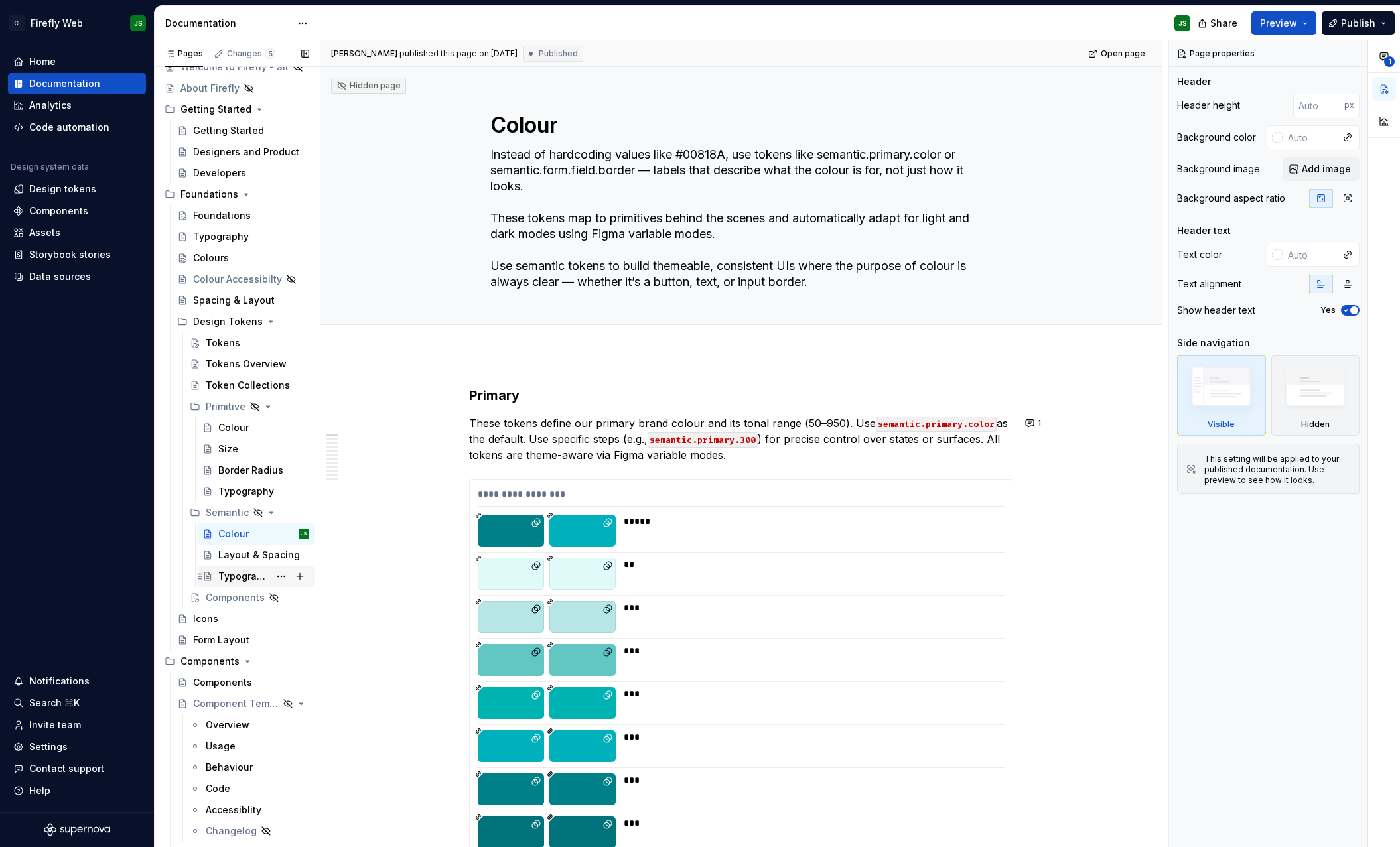
scroll to position [67, 0]
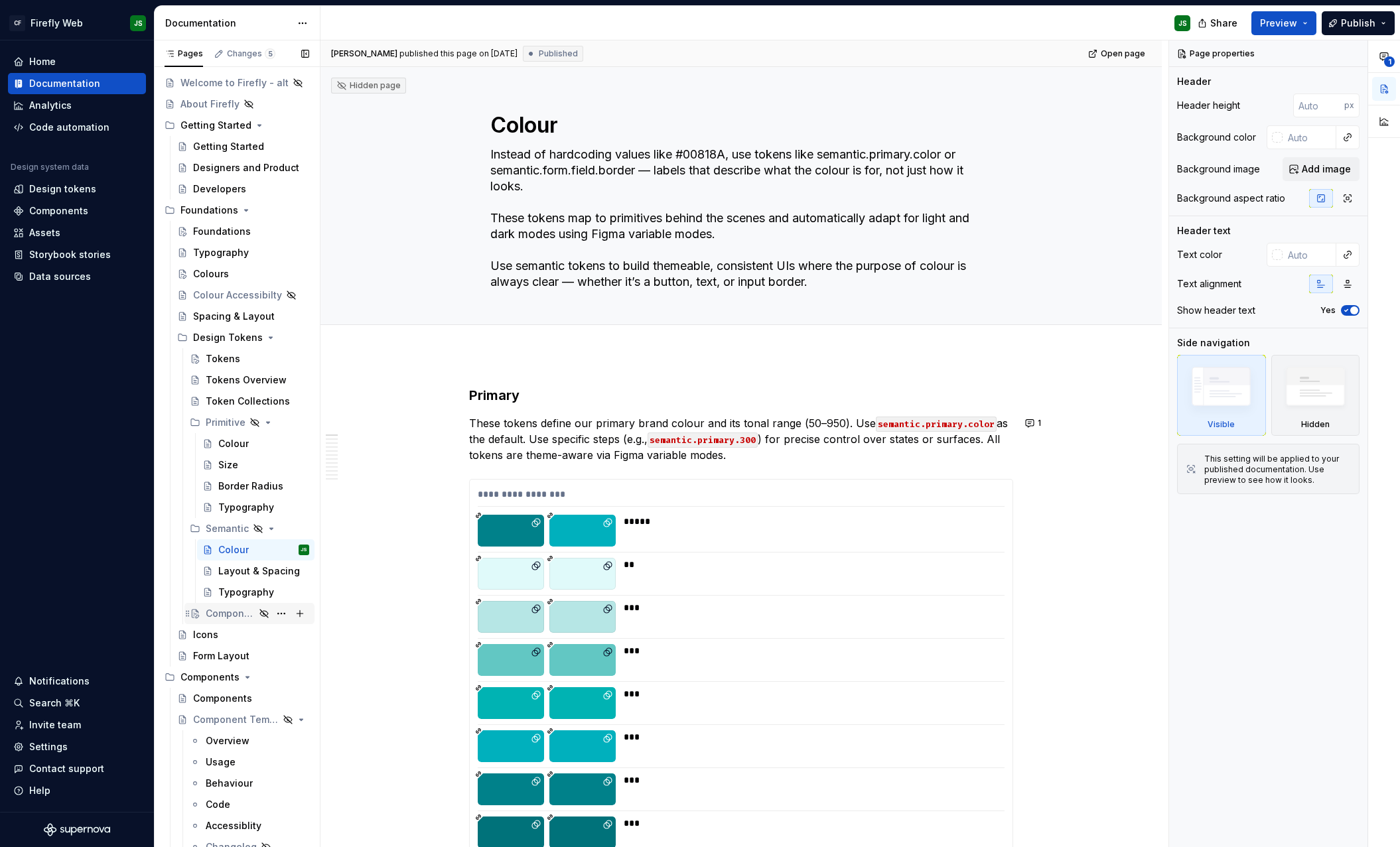
click at [232, 607] on div "Components" at bounding box center [230, 613] width 49 height 13
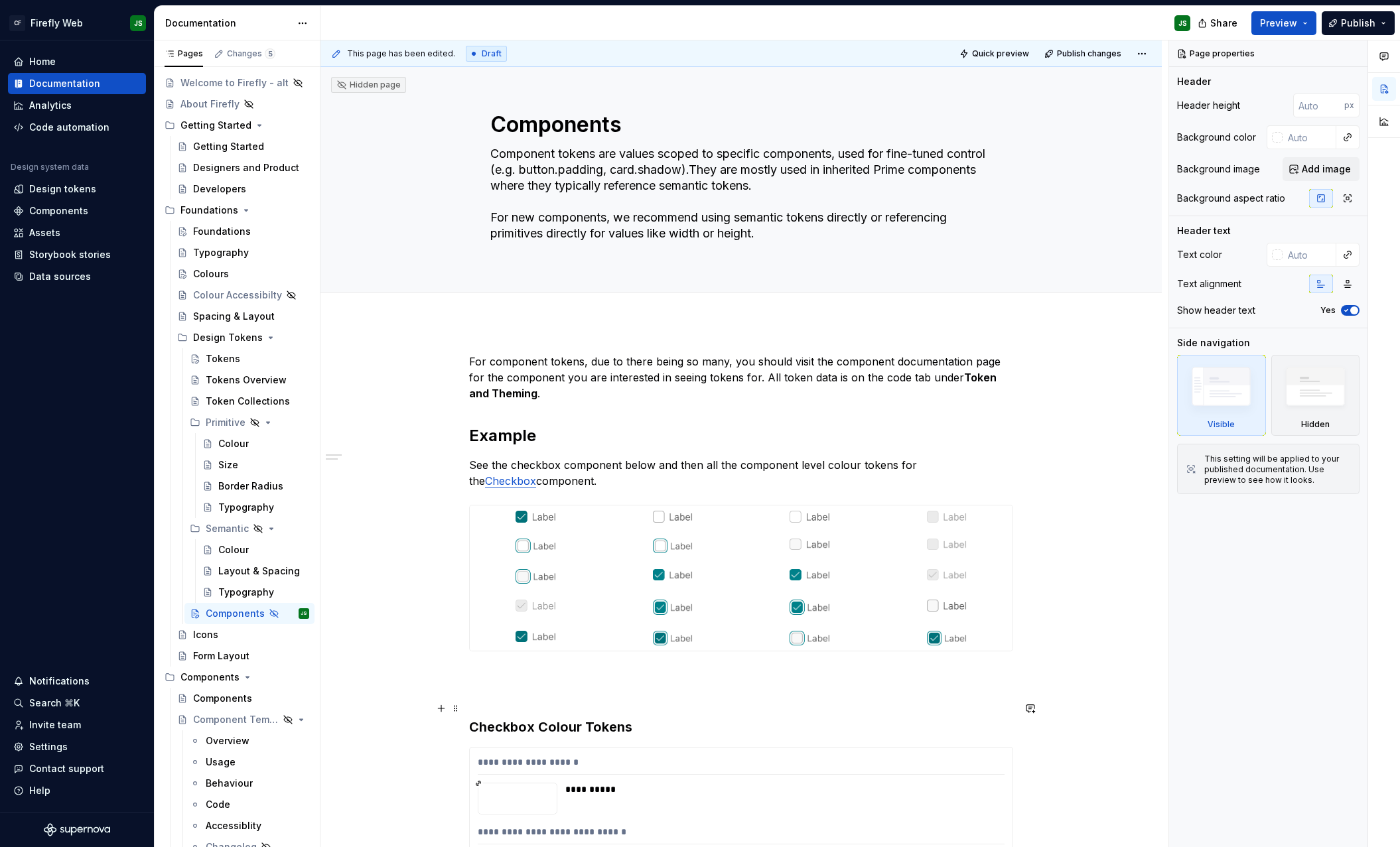
scroll to position [12, 0]
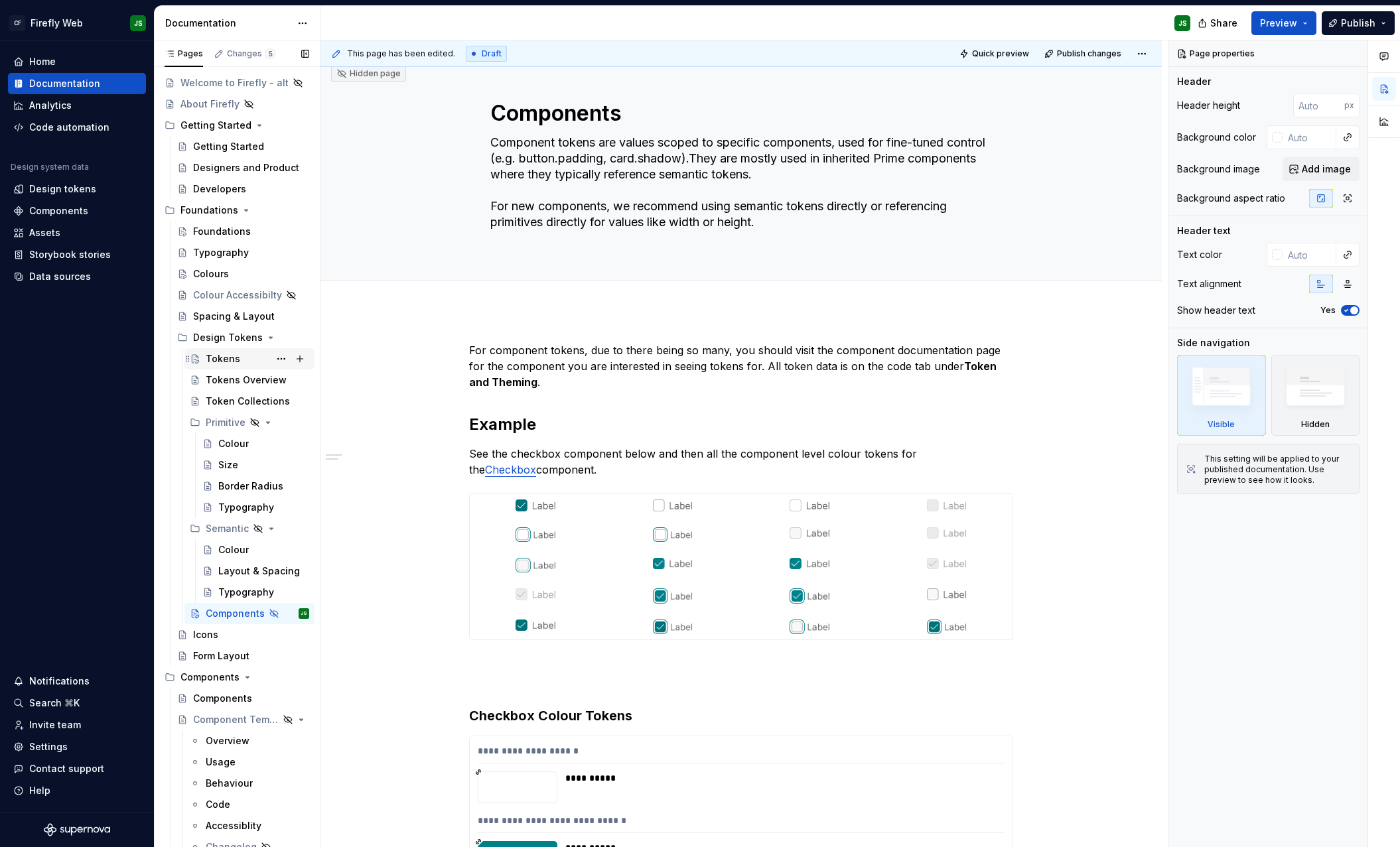
click at [248, 356] on div "Tokens" at bounding box center [257, 358] width 104 height 18
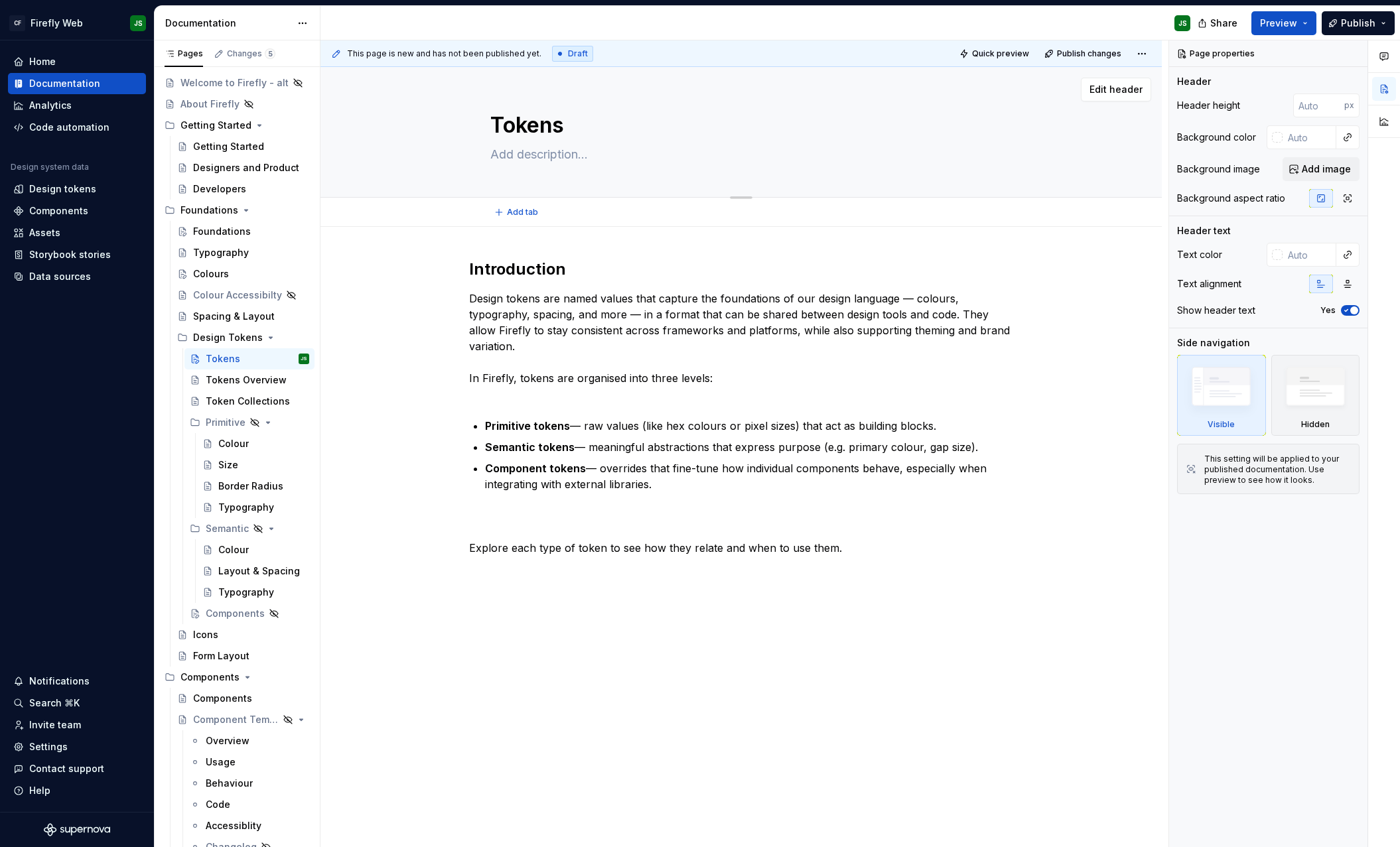
click at [589, 154] on textarea at bounding box center [738, 155] width 502 height 21
paste textarea "Design tokens are the single source of truth for Firefly’s foundations — ensuri…"
type textarea "*"
type textarea "Design tokens are the single source of truth for Firefly’s foundations — ensuri…"
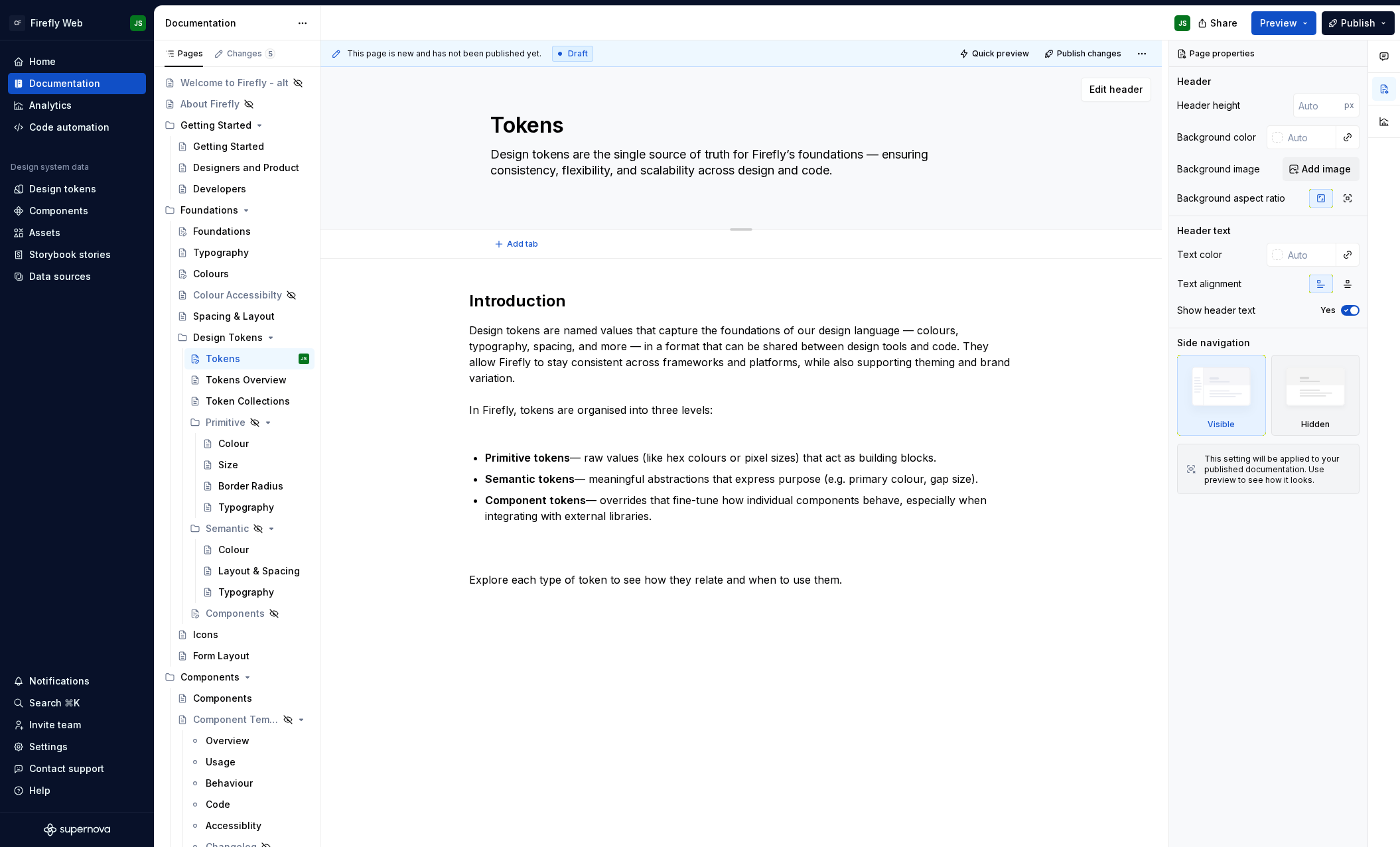
type textarea "*"
type textarea "Design tokens are the single source of truth for Firefly’s foundations — ensuri…"
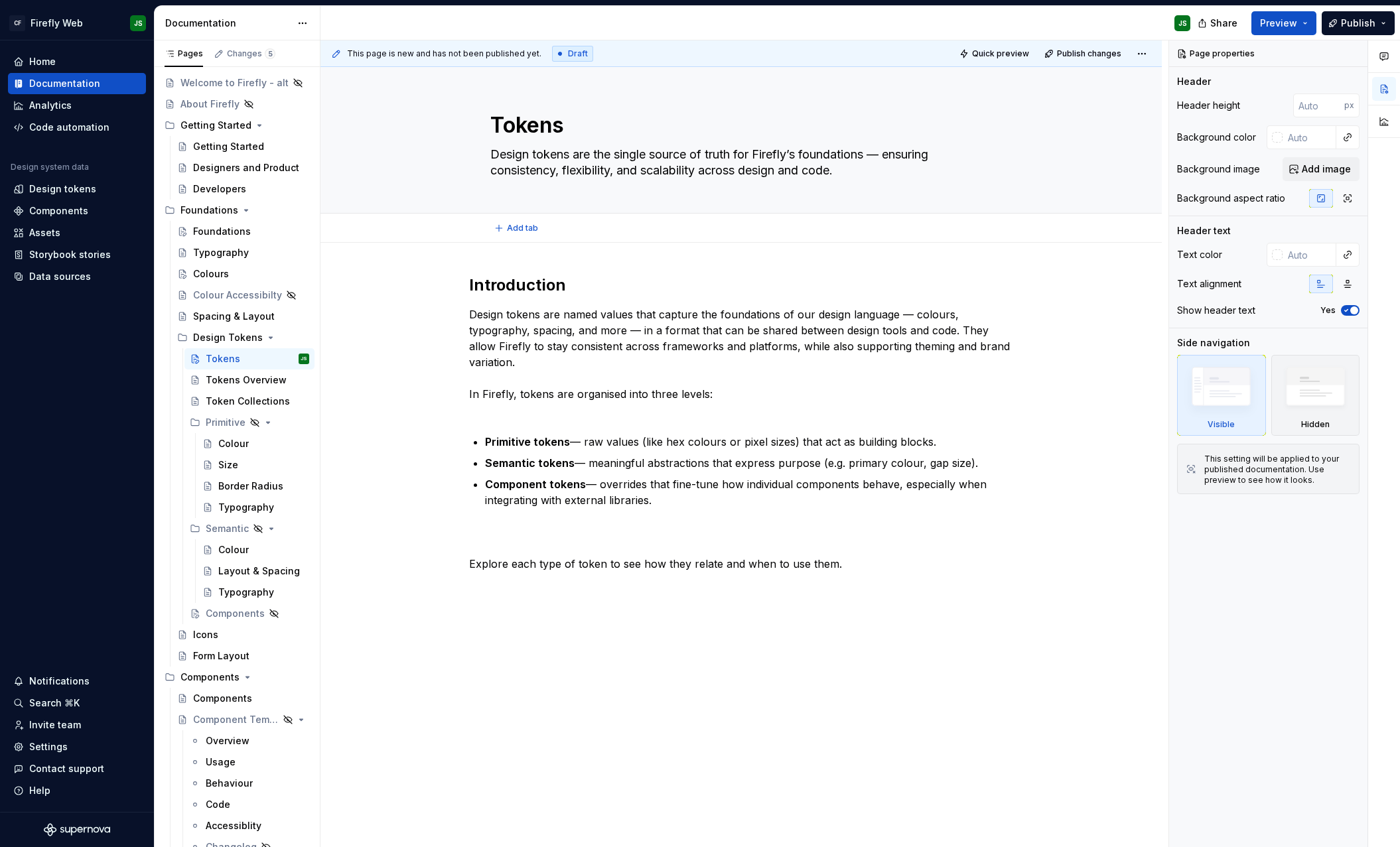
type textarea "*"
type textarea "Design tokens are the single source of truth for Firefly’s foundations — ensuri…"
click at [263, 378] on div "Tokens Overview" at bounding box center [237, 378] width 64 height 13
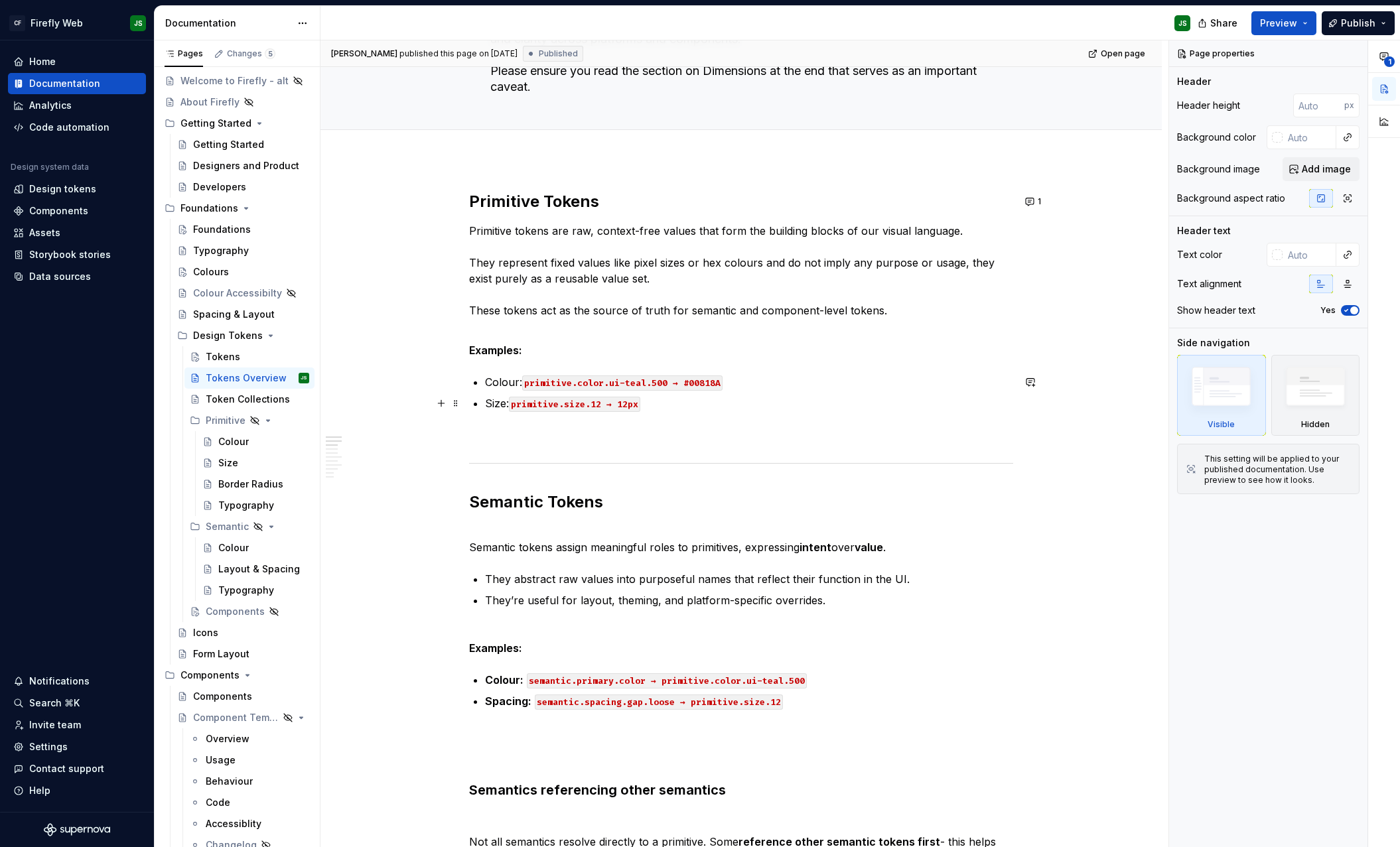
scroll to position [170, 0]
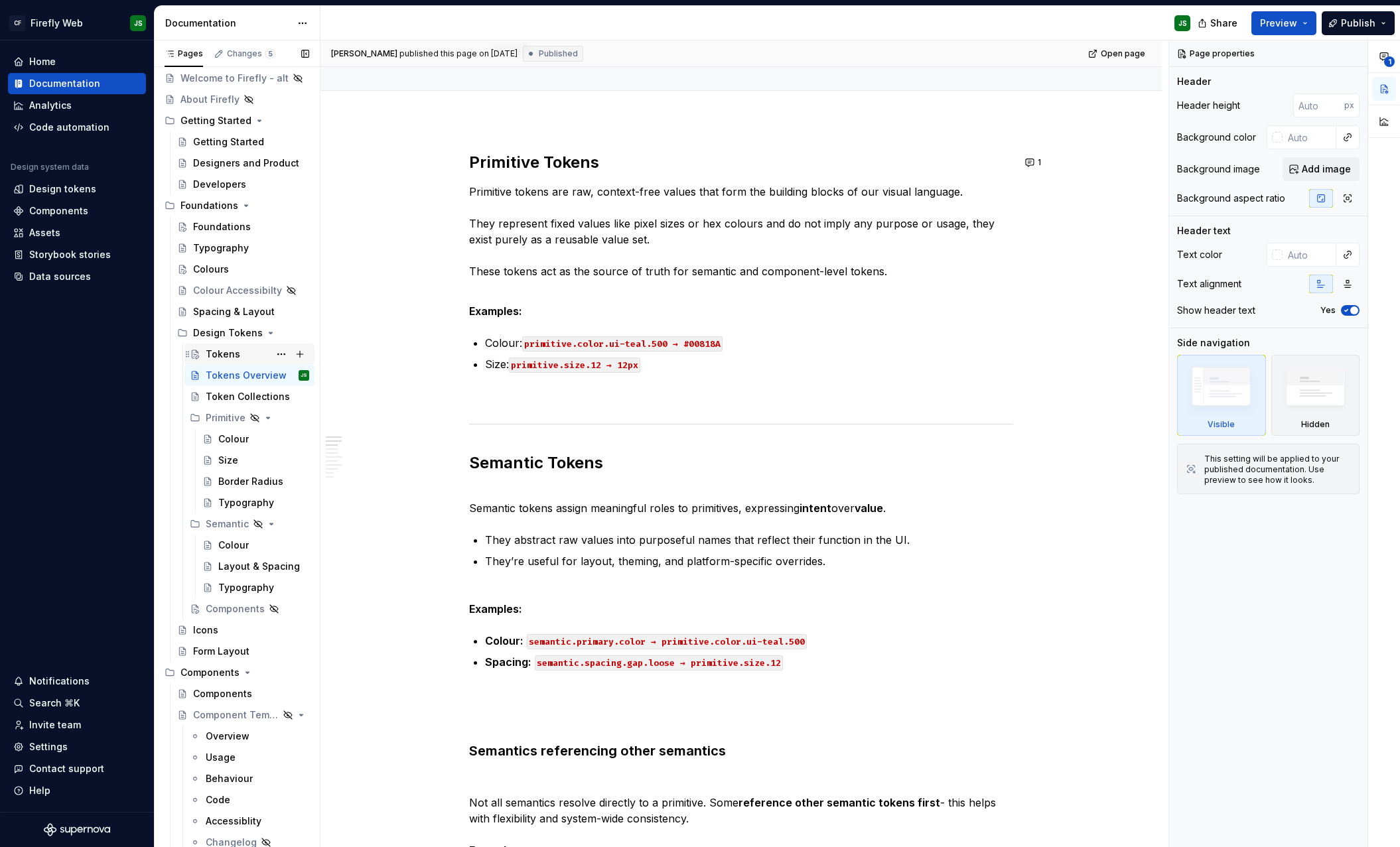
click at [227, 351] on div "Tokens" at bounding box center [222, 354] width 34 height 13
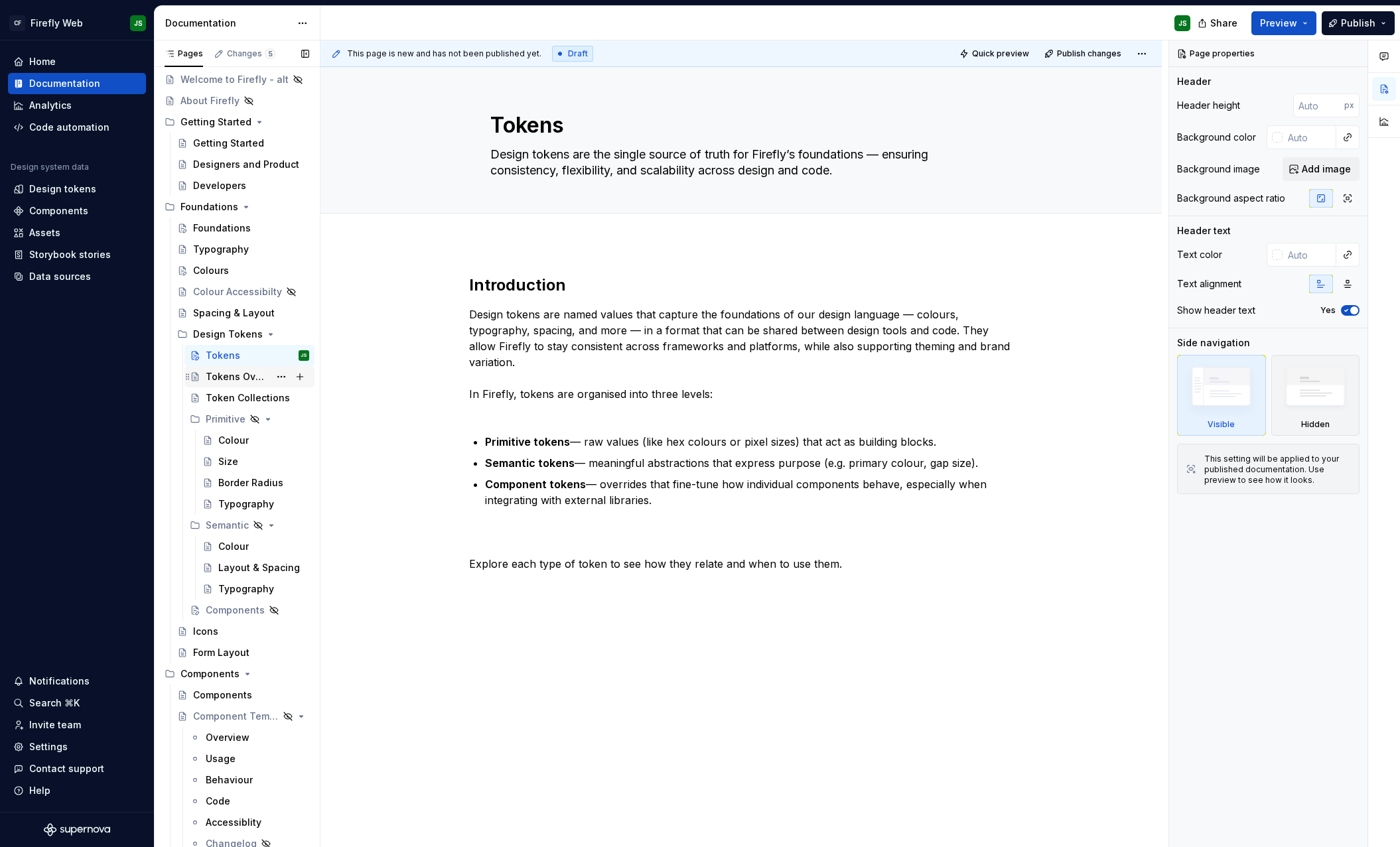
scroll to position [75, 0]
click at [240, 387] on div "Token Collections" at bounding box center [237, 393] width 64 height 13
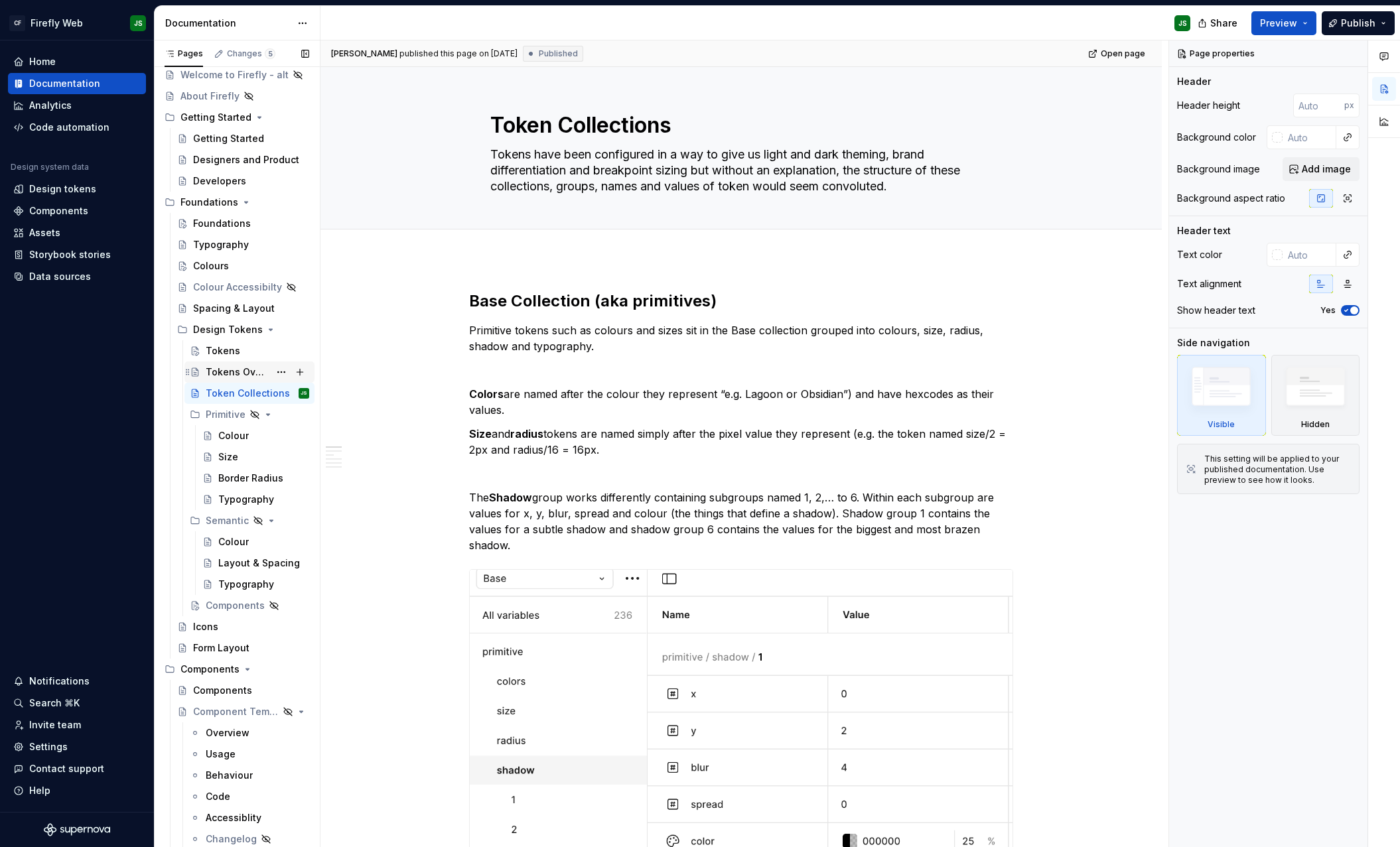
click at [243, 372] on div "Tokens Overview" at bounding box center [237, 372] width 64 height 13
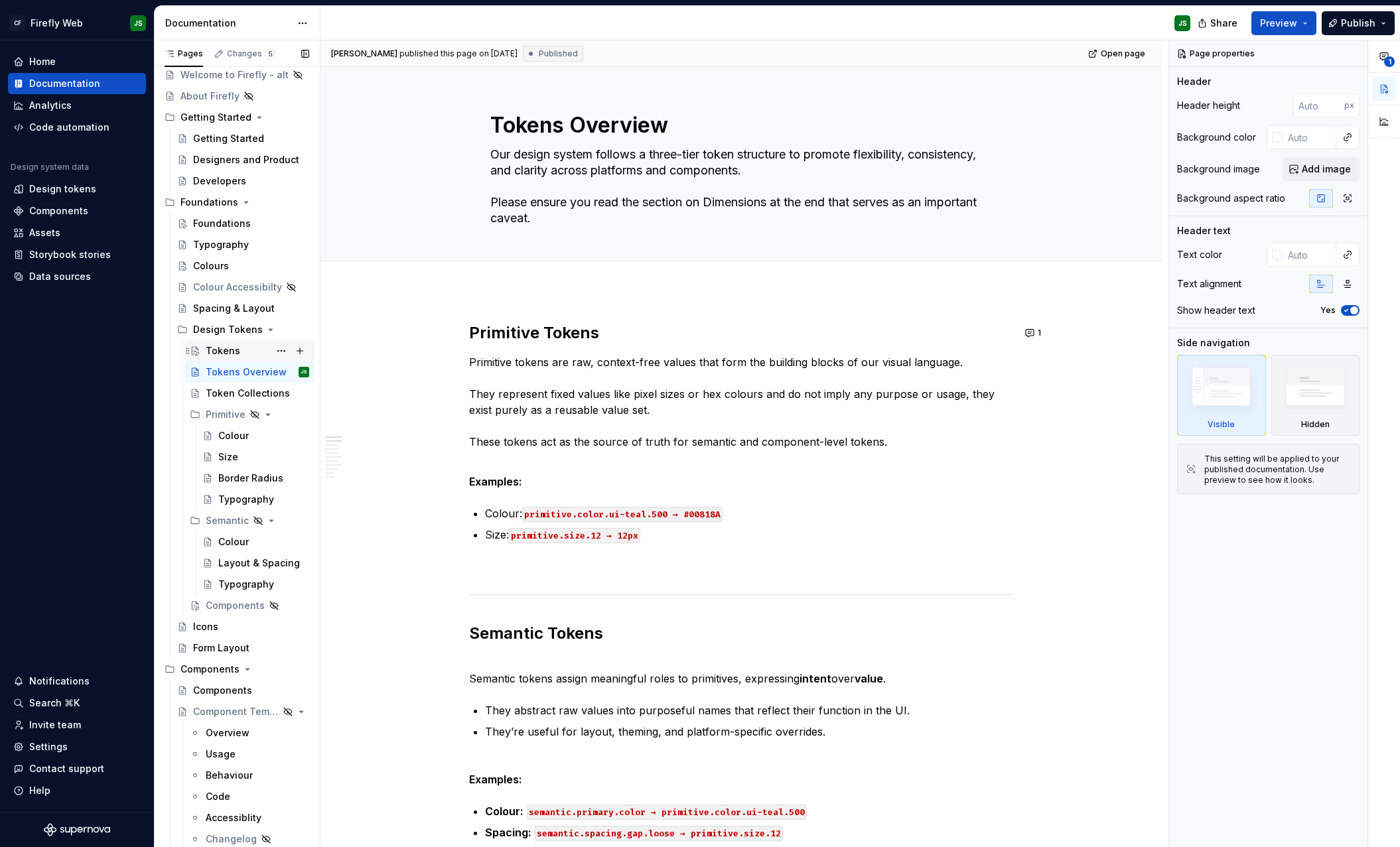
click at [213, 347] on div "Tokens" at bounding box center [222, 351] width 34 height 13
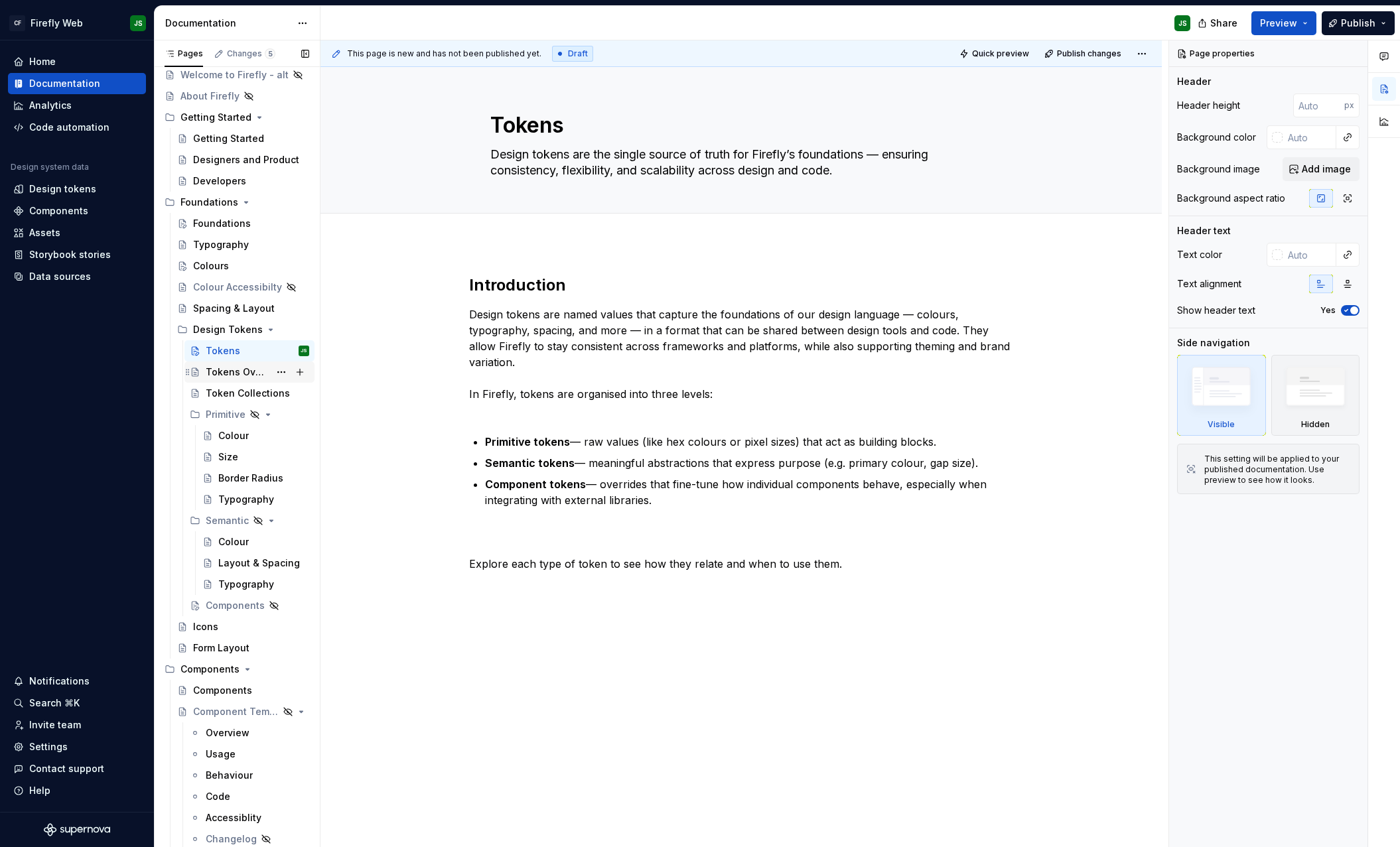
click at [213, 367] on div "Tokens Overview" at bounding box center [237, 372] width 64 height 13
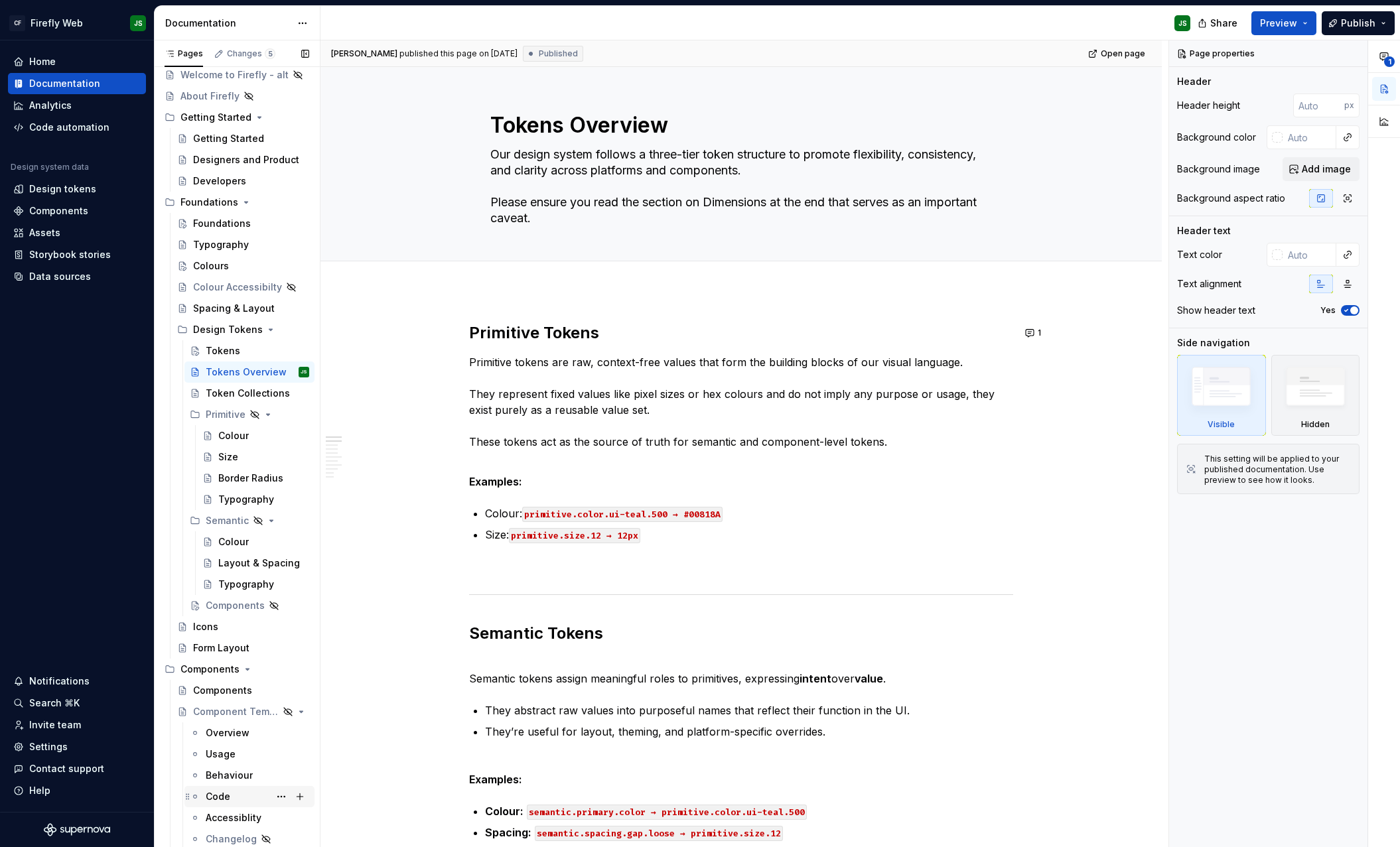
scroll to position [1, 0]
click at [0, 0] on button "Page tree" at bounding box center [0, 0] width 0 height 0
type textarea "*"
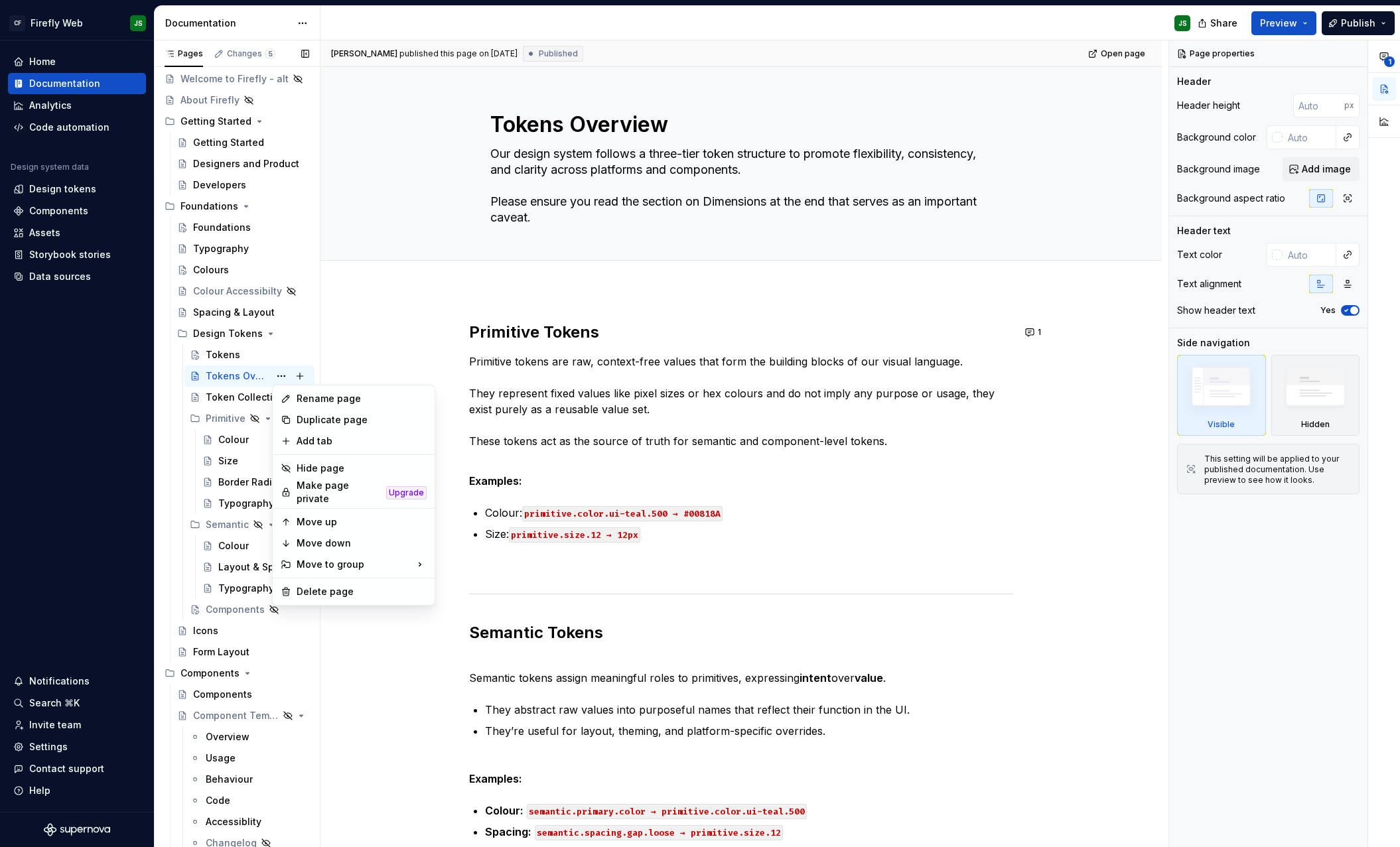
scroll to position [58, 0]
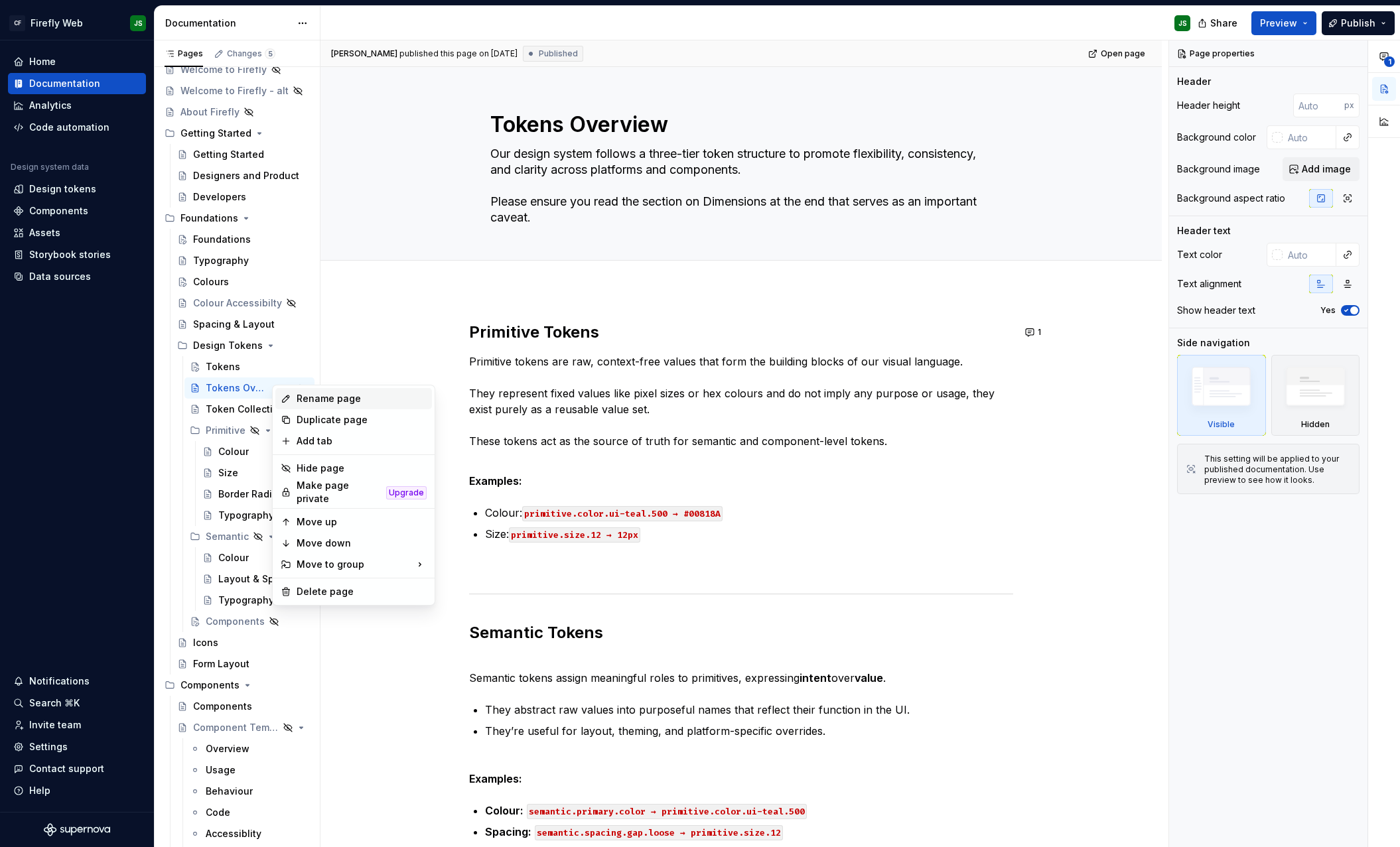
click at [321, 397] on div "Rename page" at bounding box center [362, 398] width 130 height 13
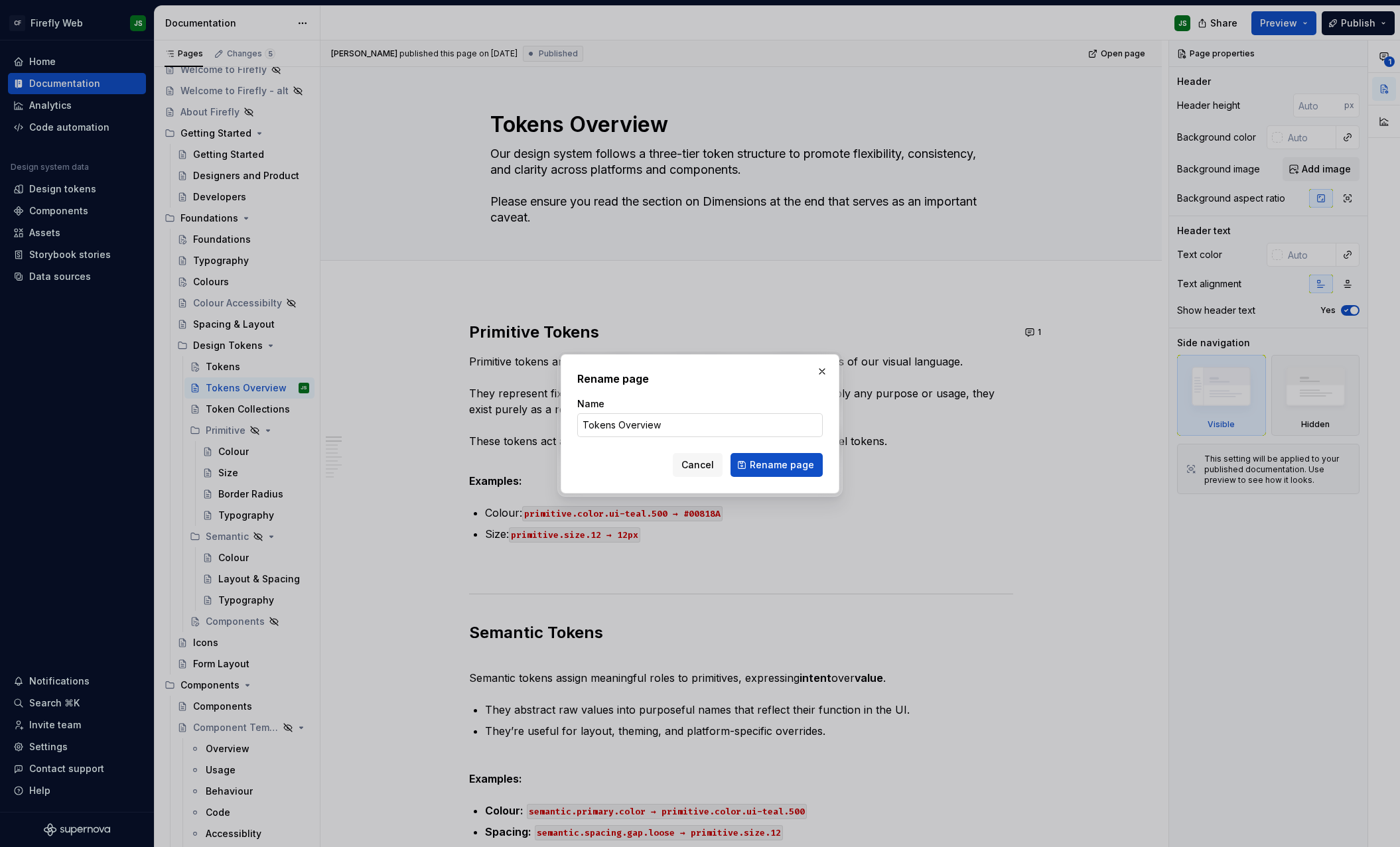
click at [648, 434] on input "Tokens Overview" at bounding box center [699, 425] width 245 height 24
click at [647, 433] on input "Tokens Overview" at bounding box center [699, 425] width 245 height 24
type input "Tokens Types"
click button "Rename page" at bounding box center [776, 465] width 92 height 24
type textarea "*"
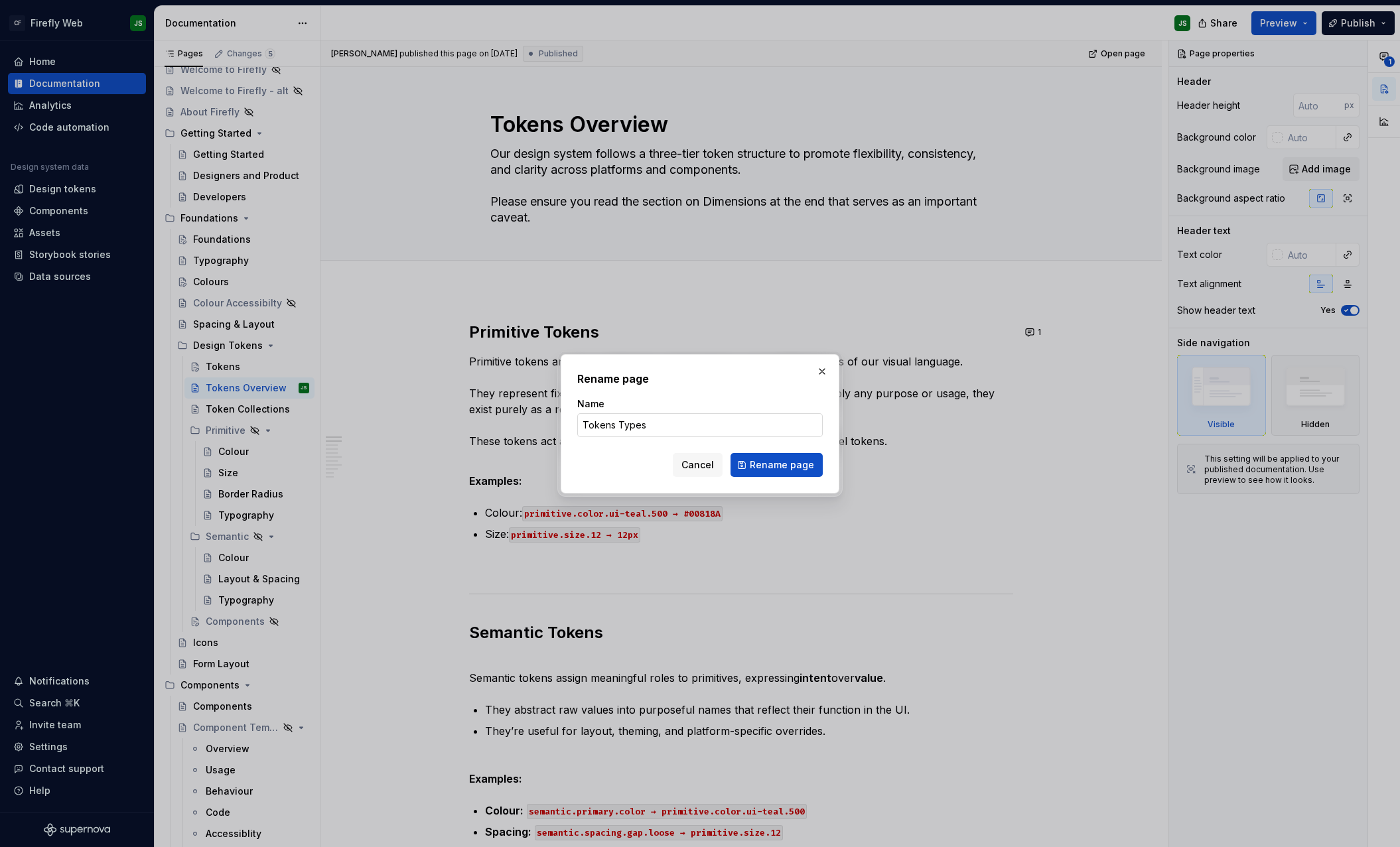
type textarea "Tokens Types"
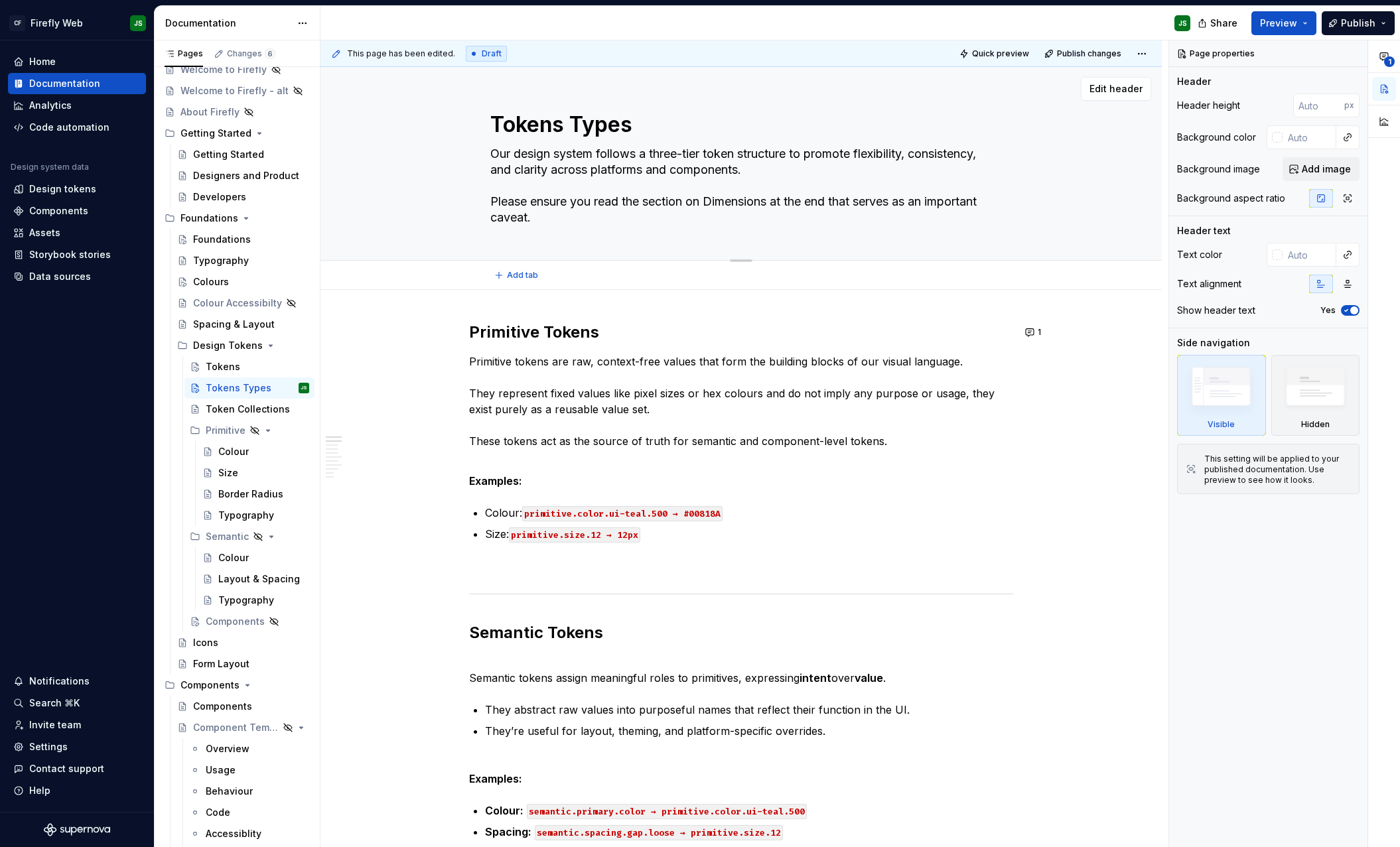
click at [497, 156] on textarea "Our design system follows a three-tier token structure to promote flexibility, …" at bounding box center [738, 185] width 502 height 85
drag, startPoint x: 592, startPoint y: 213, endPoint x: 458, endPoint y: 192, distance: 135.6
click at [458, 192] on div "Tokens Types Our design system follows a three-tier token structure to promote …" at bounding box center [740, 163] width 735 height 194
type textarea "*"
type textarea "Our design system follows a three-tier token structure to promote flexibility, …"
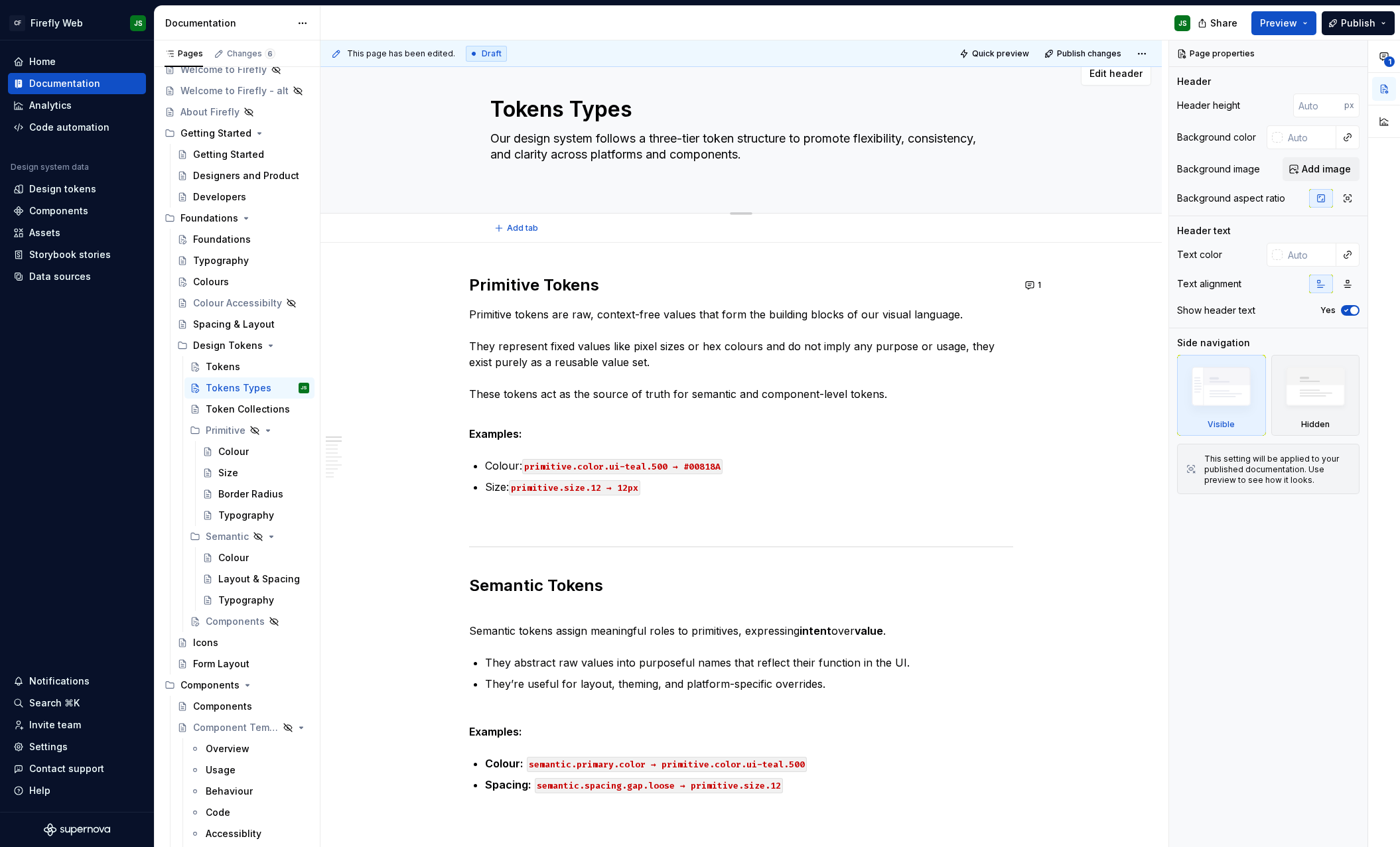
type textarea "*"
type textarea "Our design system follows a three-tier token structure to promote flexibility, …"
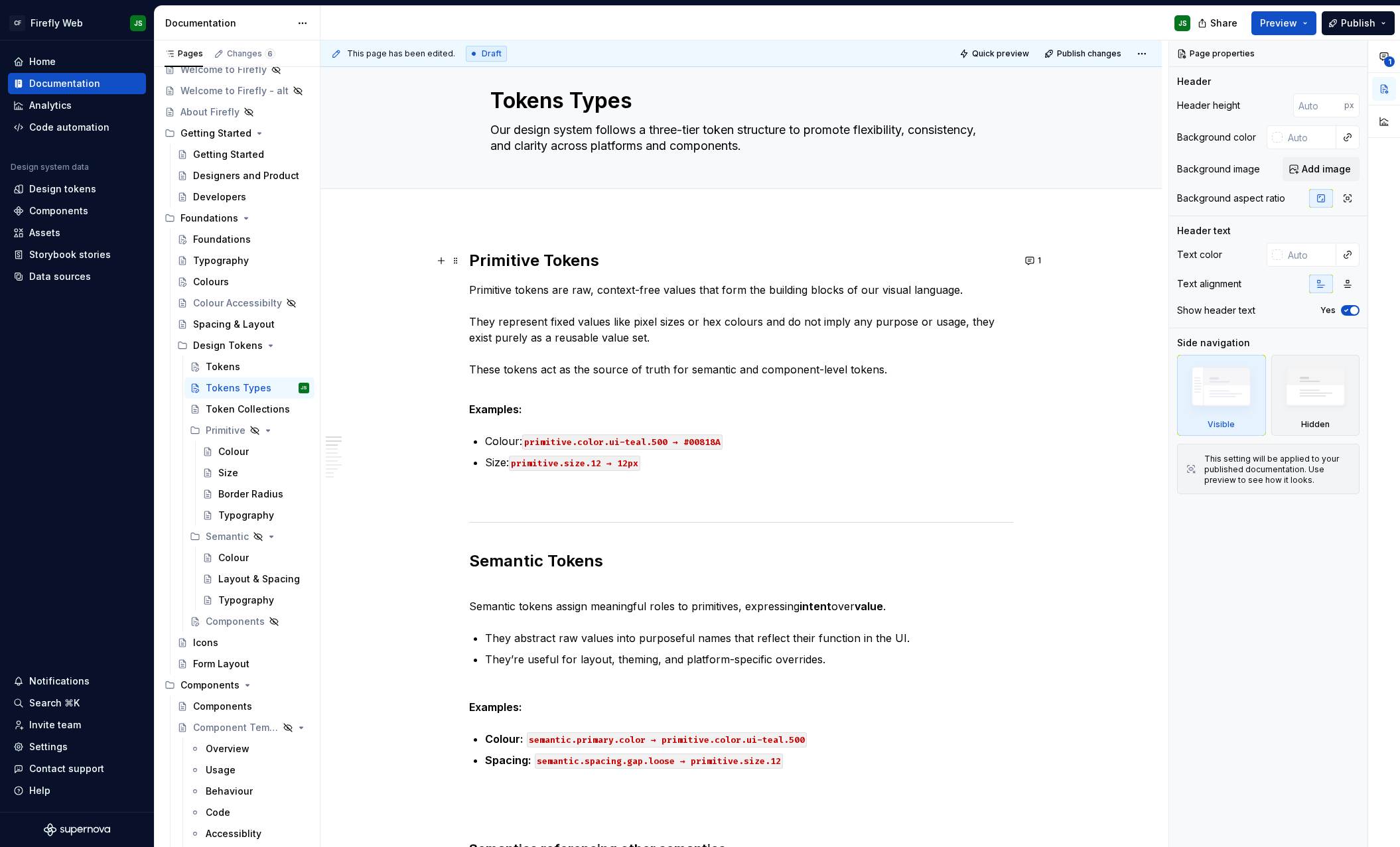
type textarea "*"
type textarea "Our design system follows a three-tier token structure to promote flexibility, …"
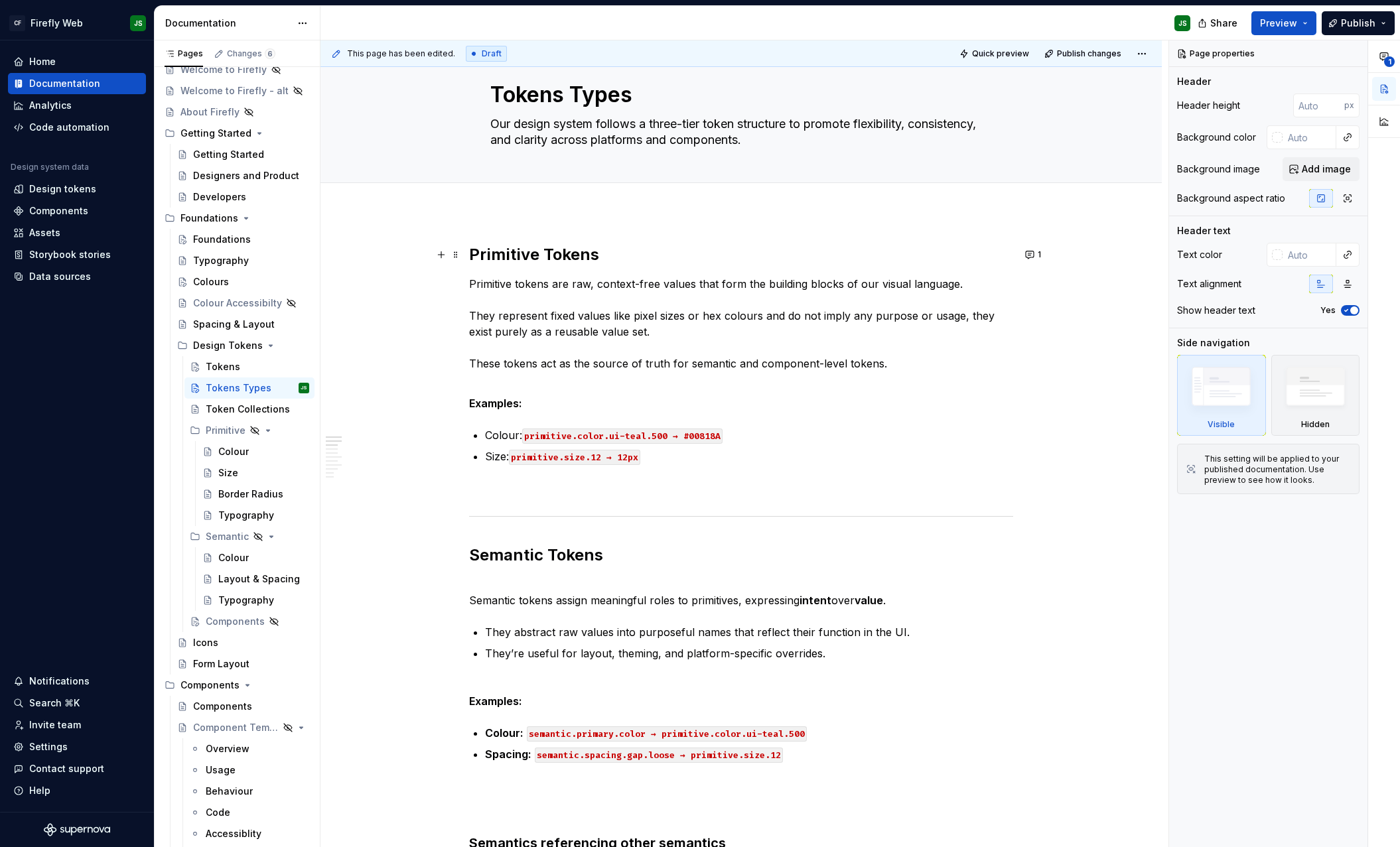
click at [472, 264] on strong "Primitive Tokens" at bounding box center [534, 255] width 130 height 19
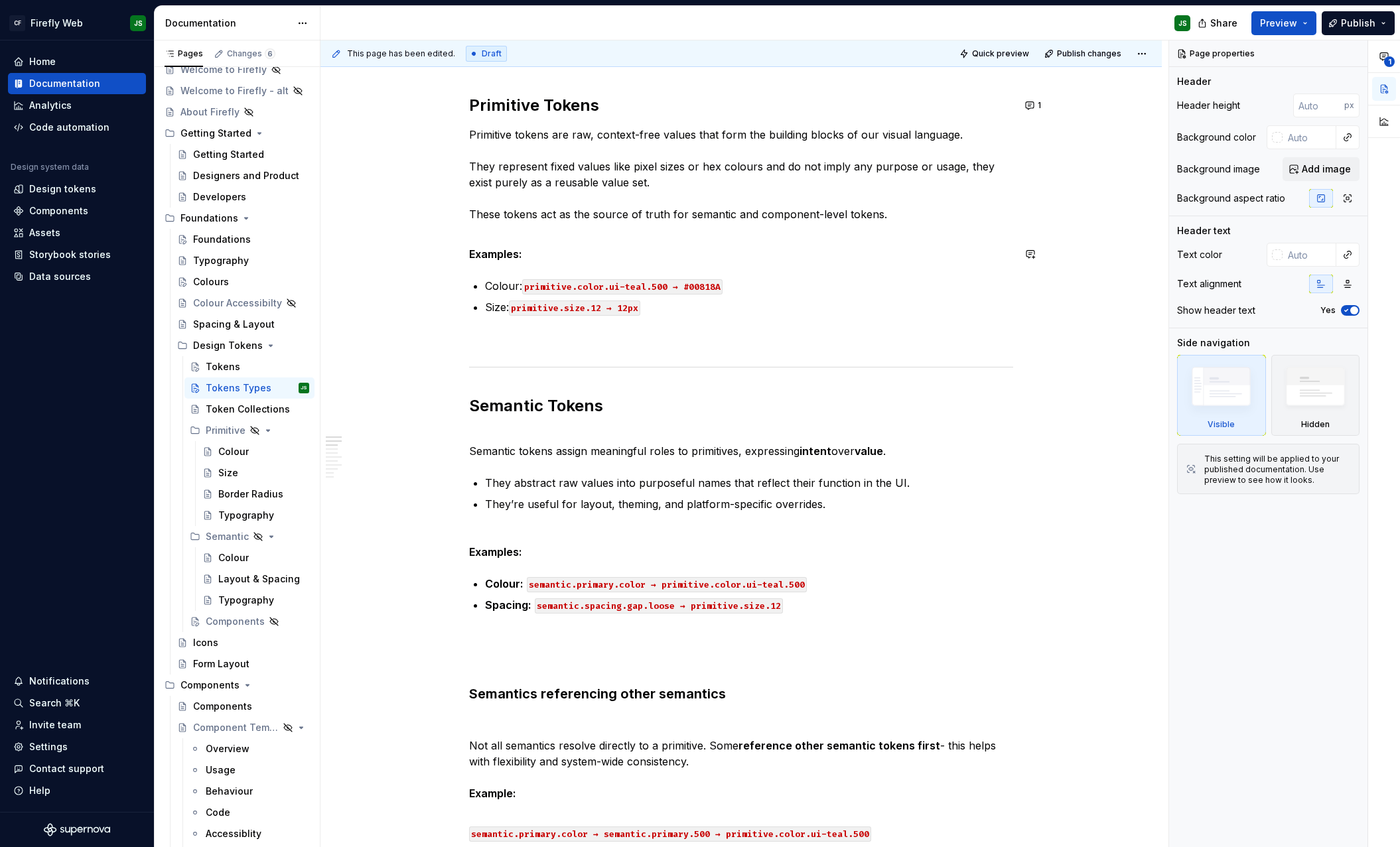
scroll to position [0, 0]
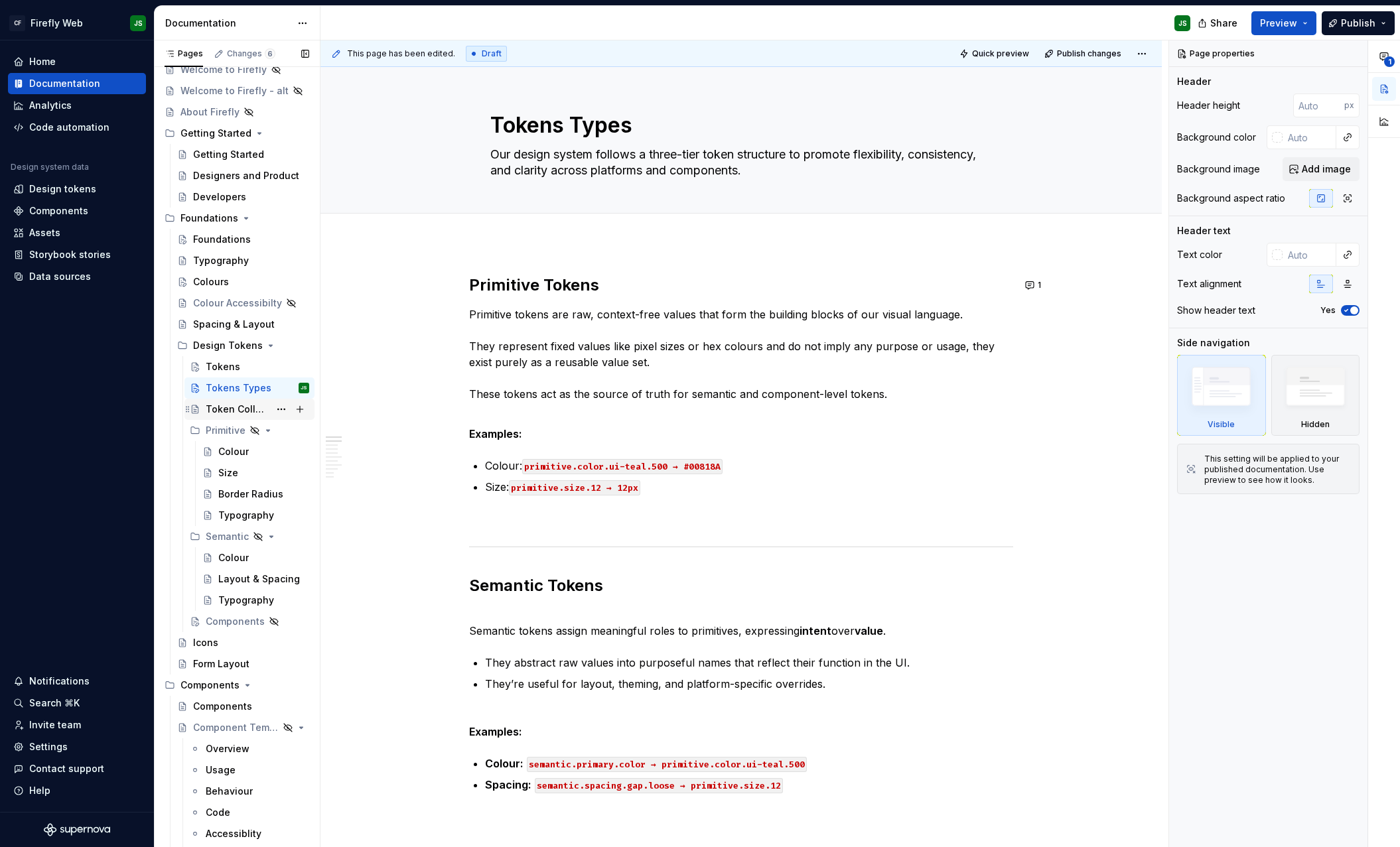
click at [218, 409] on div "Token Collections" at bounding box center [237, 409] width 64 height 13
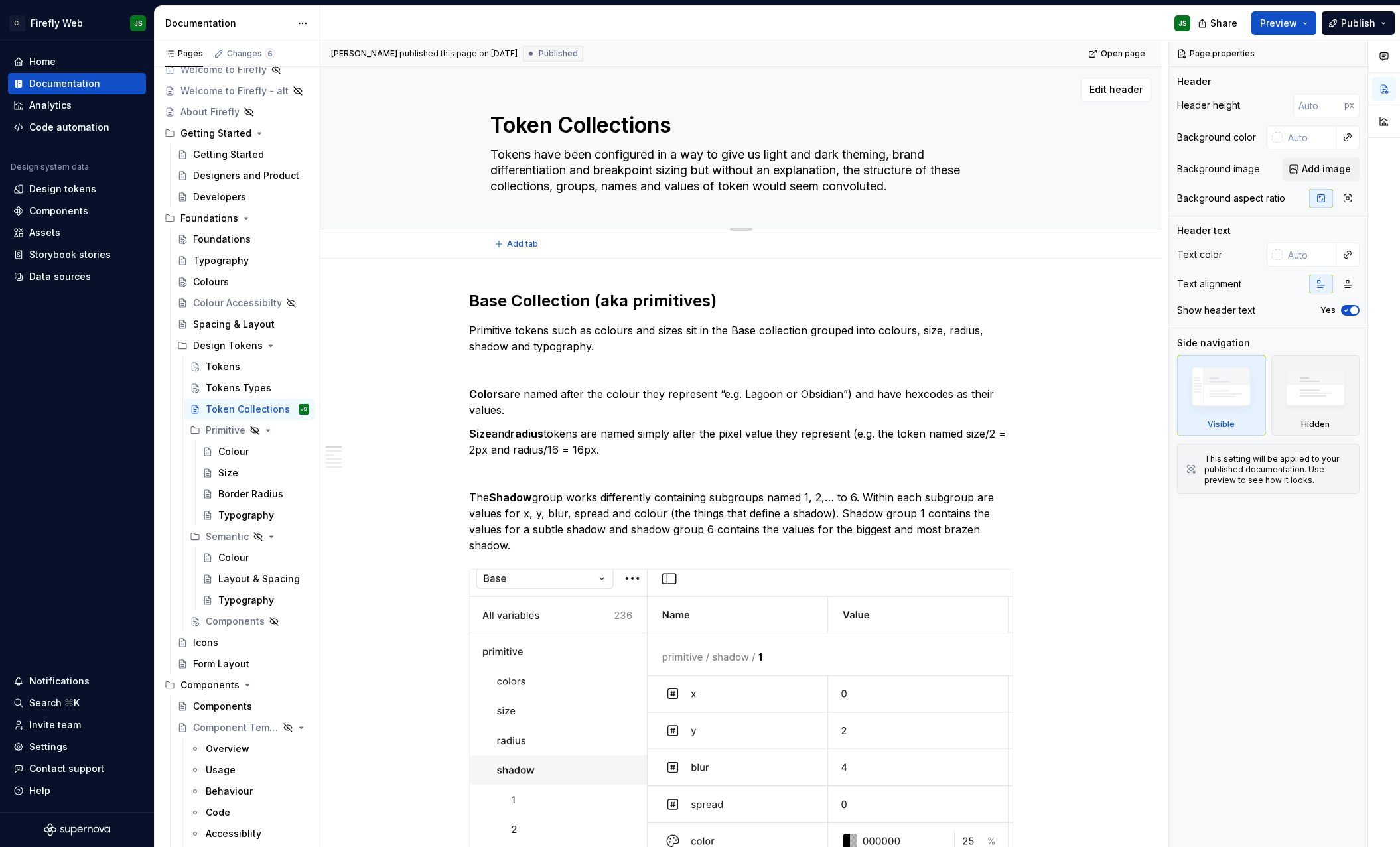
drag, startPoint x: 708, startPoint y: 172, endPoint x: 904, endPoint y: 190, distance: 196.8
click at [904, 190] on textarea "Tokens have been configured in a way to give us light and dark theming, brand d…" at bounding box center [738, 170] width 502 height 53
drag, startPoint x: 904, startPoint y: 190, endPoint x: 762, endPoint y: 164, distance: 144.4
click at [898, 190] on textarea "Tokens have been configured in a way to give us light and dark theming, brand d…" at bounding box center [738, 170] width 502 height 53
drag, startPoint x: 784, startPoint y: 172, endPoint x: 996, endPoint y: 190, distance: 212.8
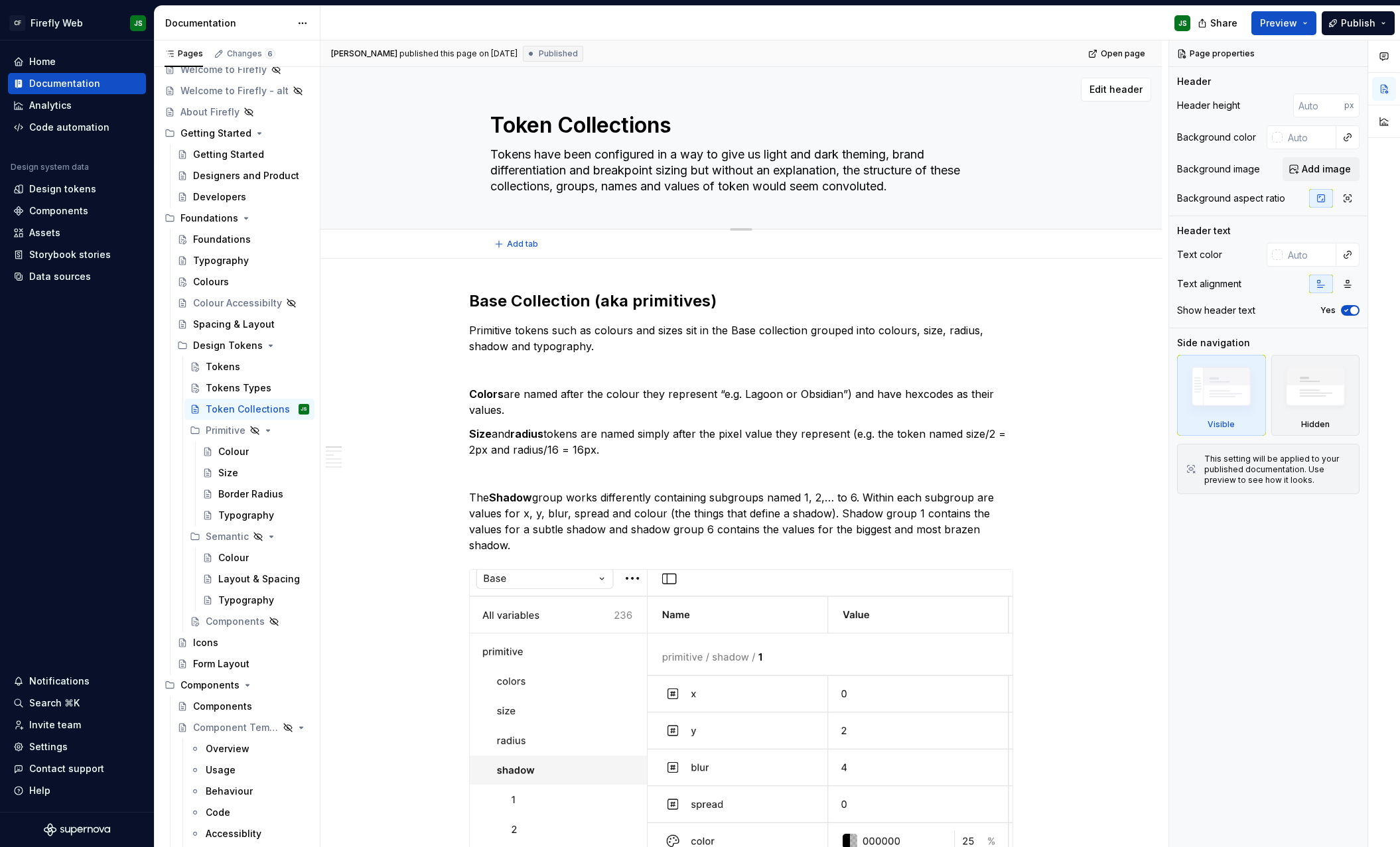
click at [995, 189] on div "Token Collections Tokens have been configured in a way to give us light and dar…" at bounding box center [740, 148] width 735 height 162
type textarea "*"
type textarea "Tokens have been configured in a way to give us light and dark theming, brand d…"
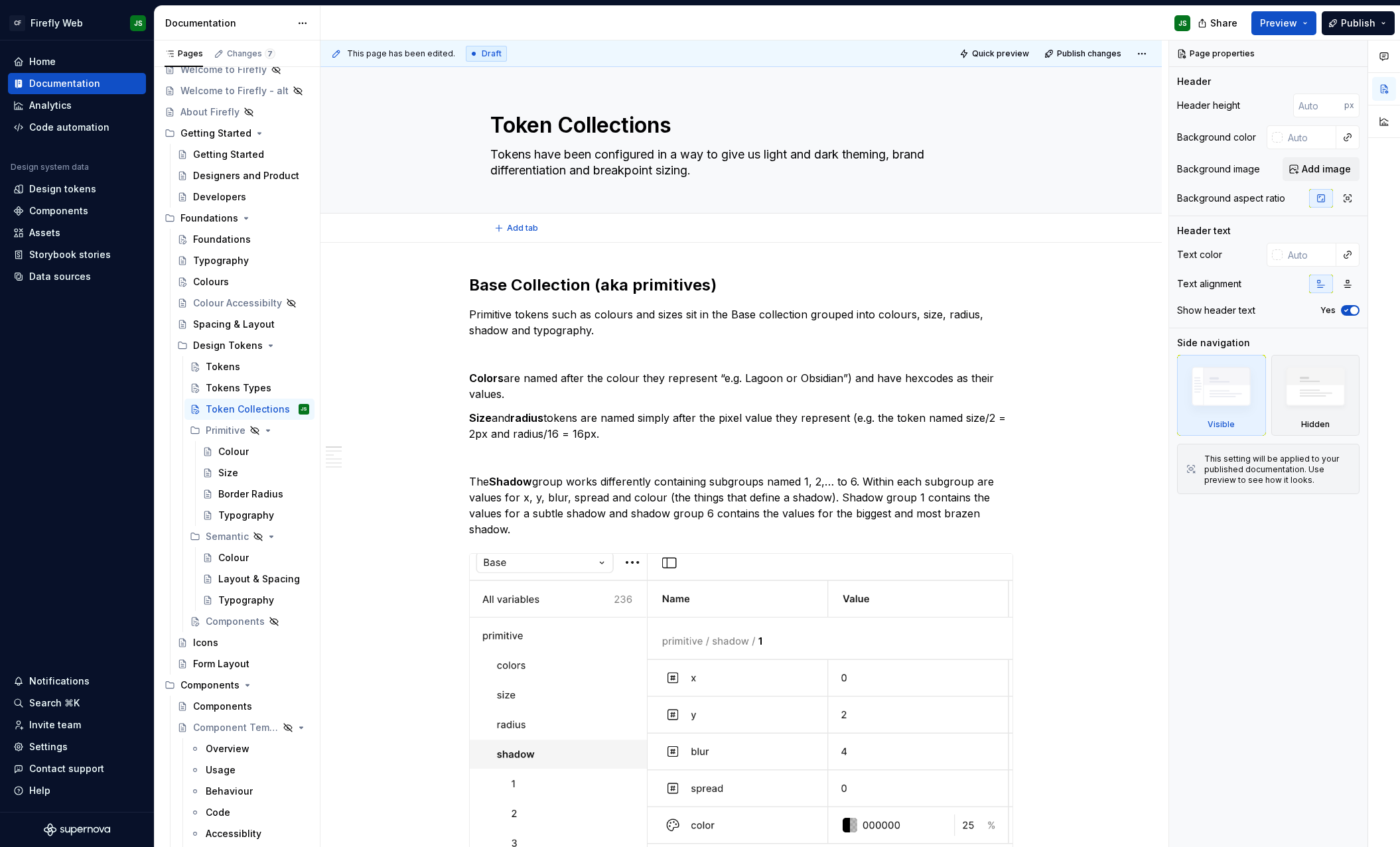
type textarea "*"
type textarea "Tokens have been configured in a way to give us light and dark theming, brand d…"
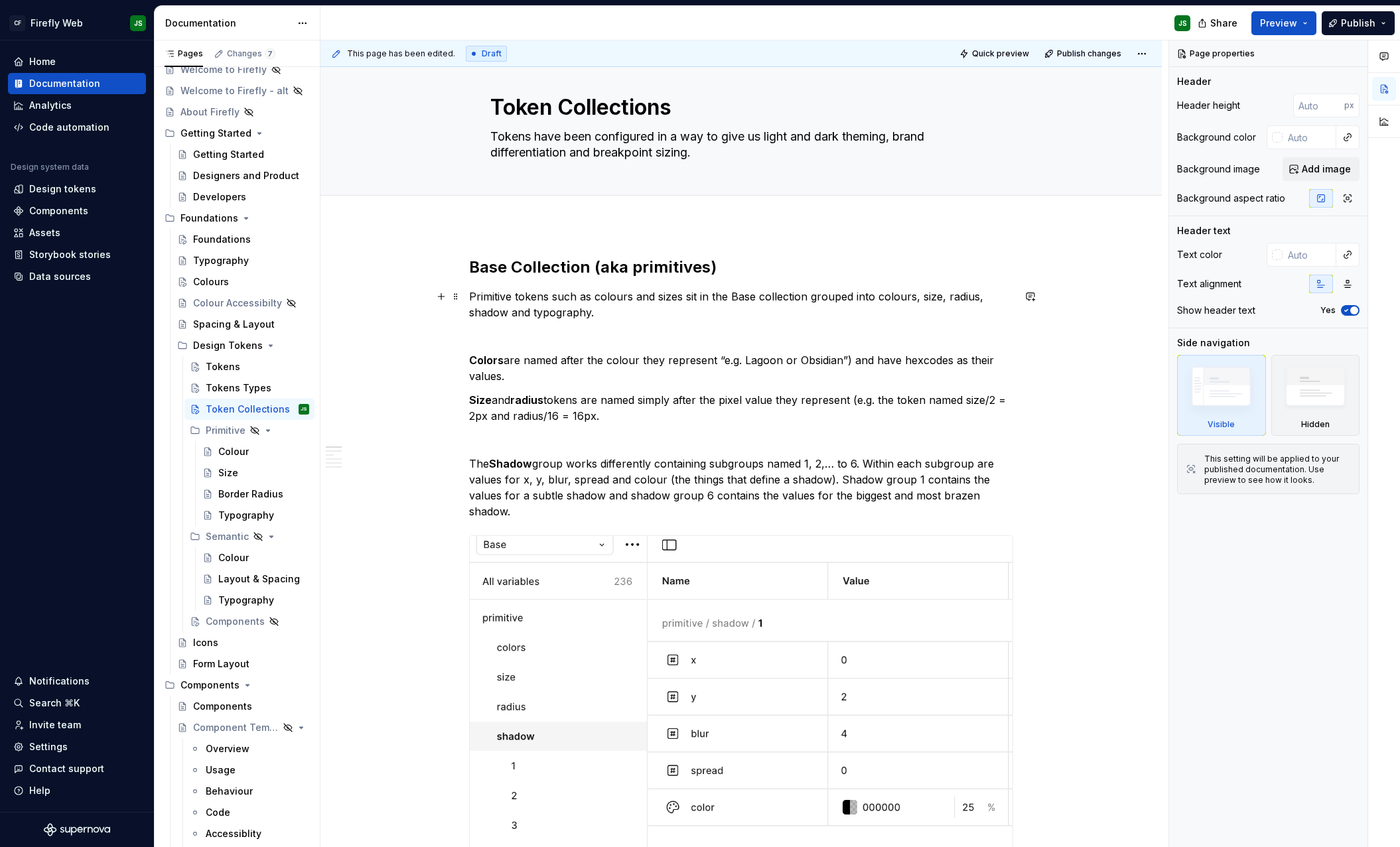
click at [793, 315] on p "Primitive tokens such as colours and sizes sit in the Base collection grouped i…" at bounding box center [740, 305] width 544 height 32
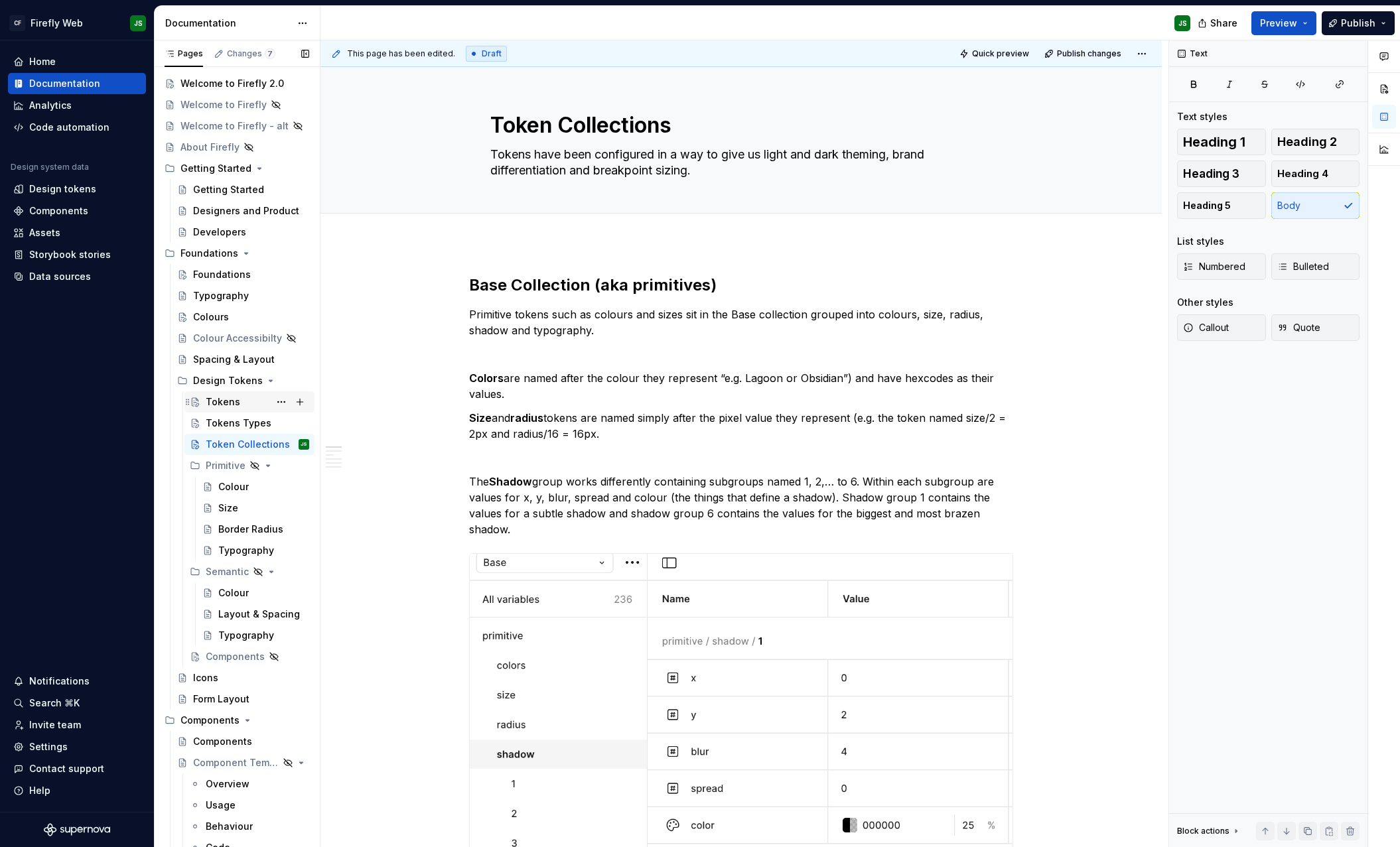
scroll to position [11, 0]
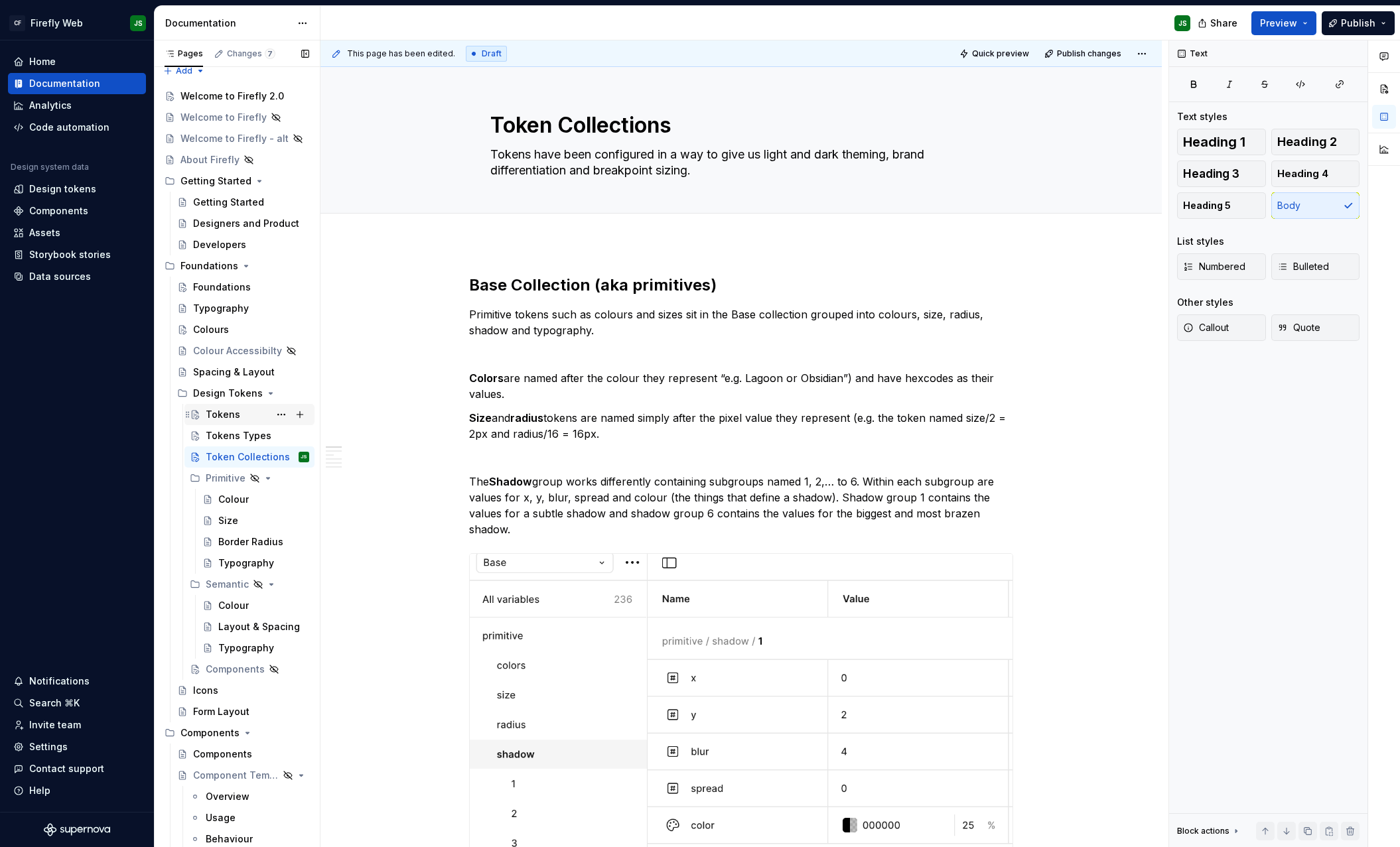
click at [242, 413] on div "Tokens" at bounding box center [257, 414] width 104 height 18
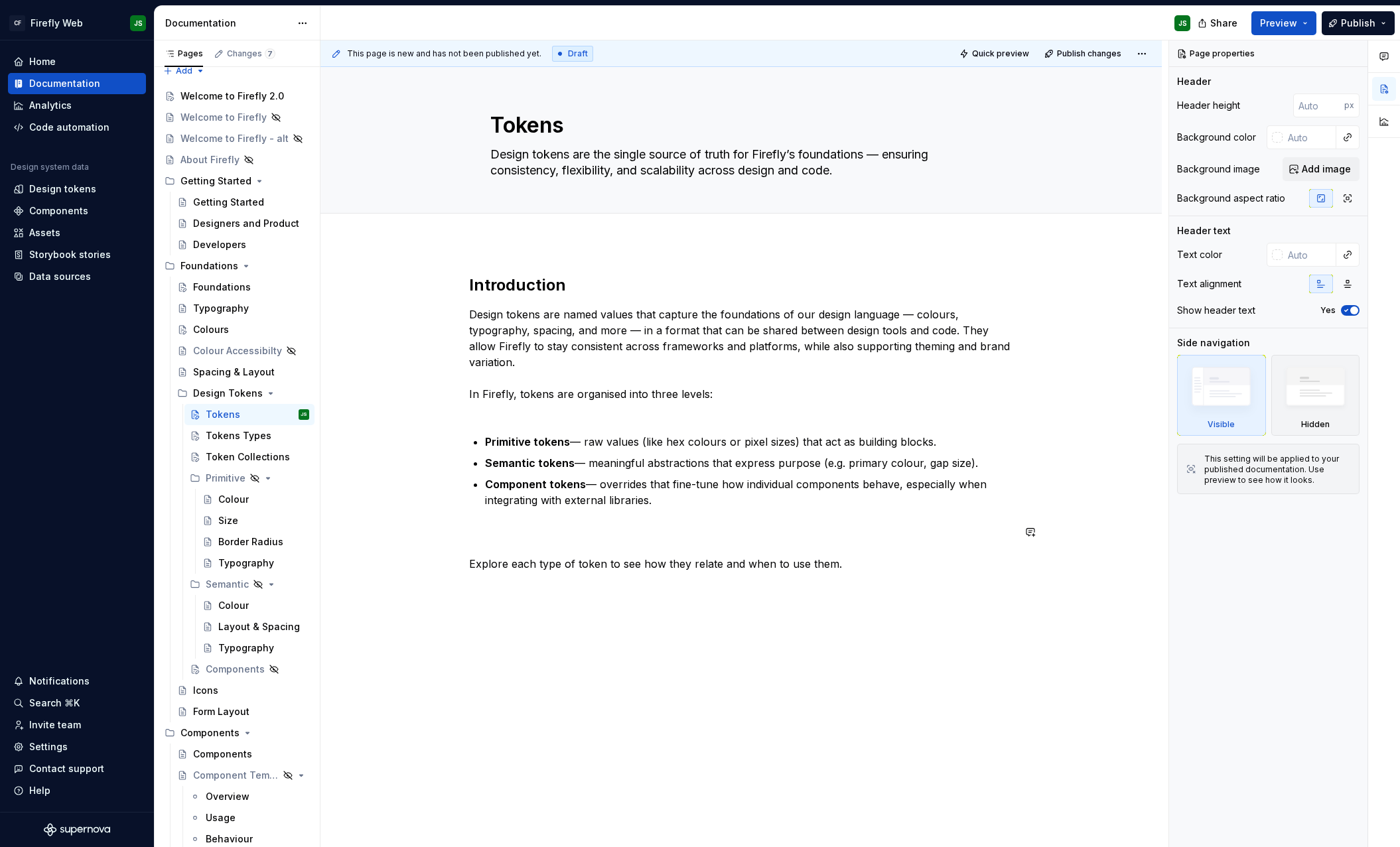
type textarea "*"
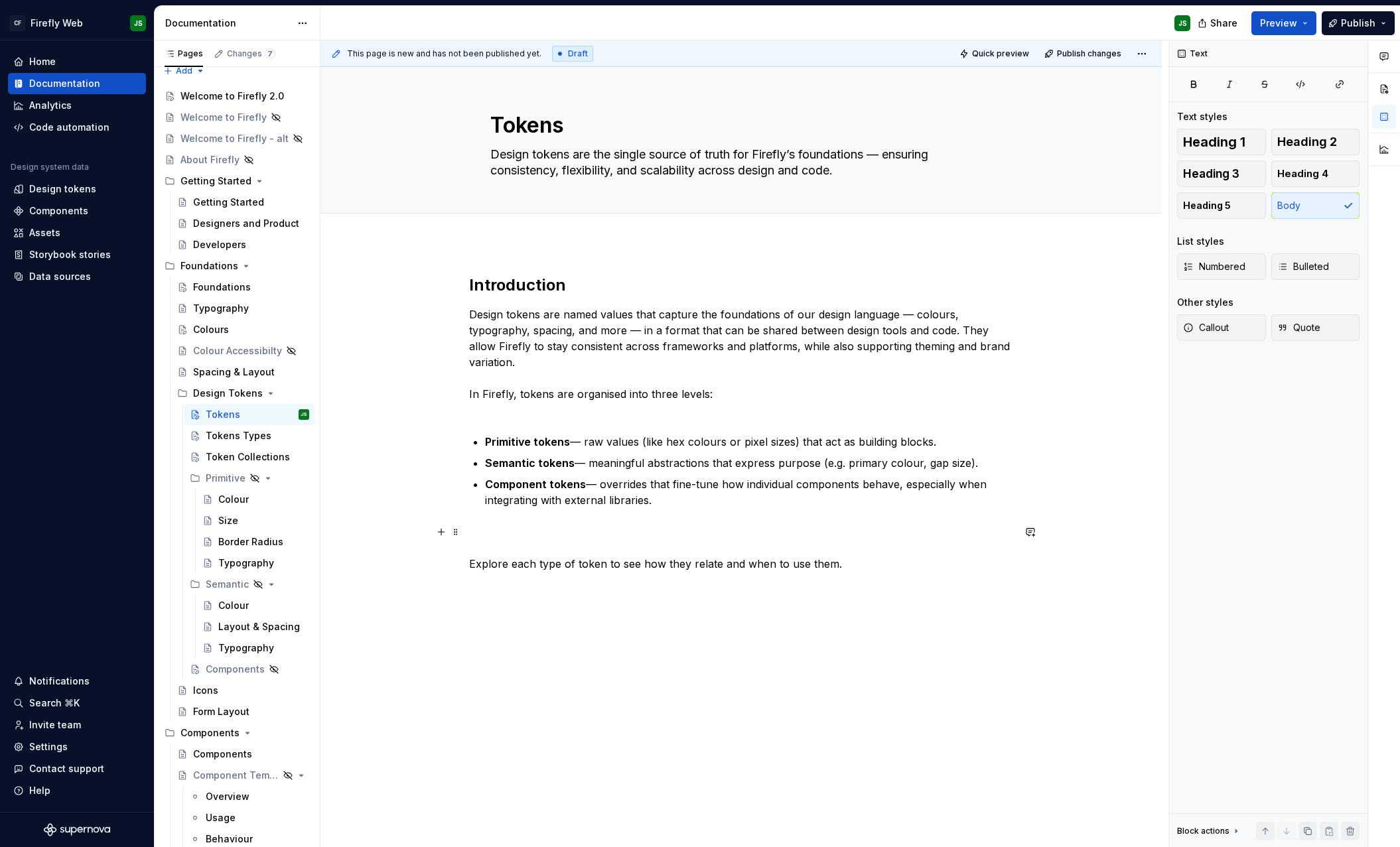
click at [860, 567] on p "Explore each type of token to see how they relate and when to use them." at bounding box center [740, 548] width 544 height 47
drag, startPoint x: 632, startPoint y: 395, endPoint x: 754, endPoint y: 392, distance: 122.0
click at [754, 392] on p "Design tokens are named values that capture the foundations of our design langu…" at bounding box center [740, 362] width 544 height 112
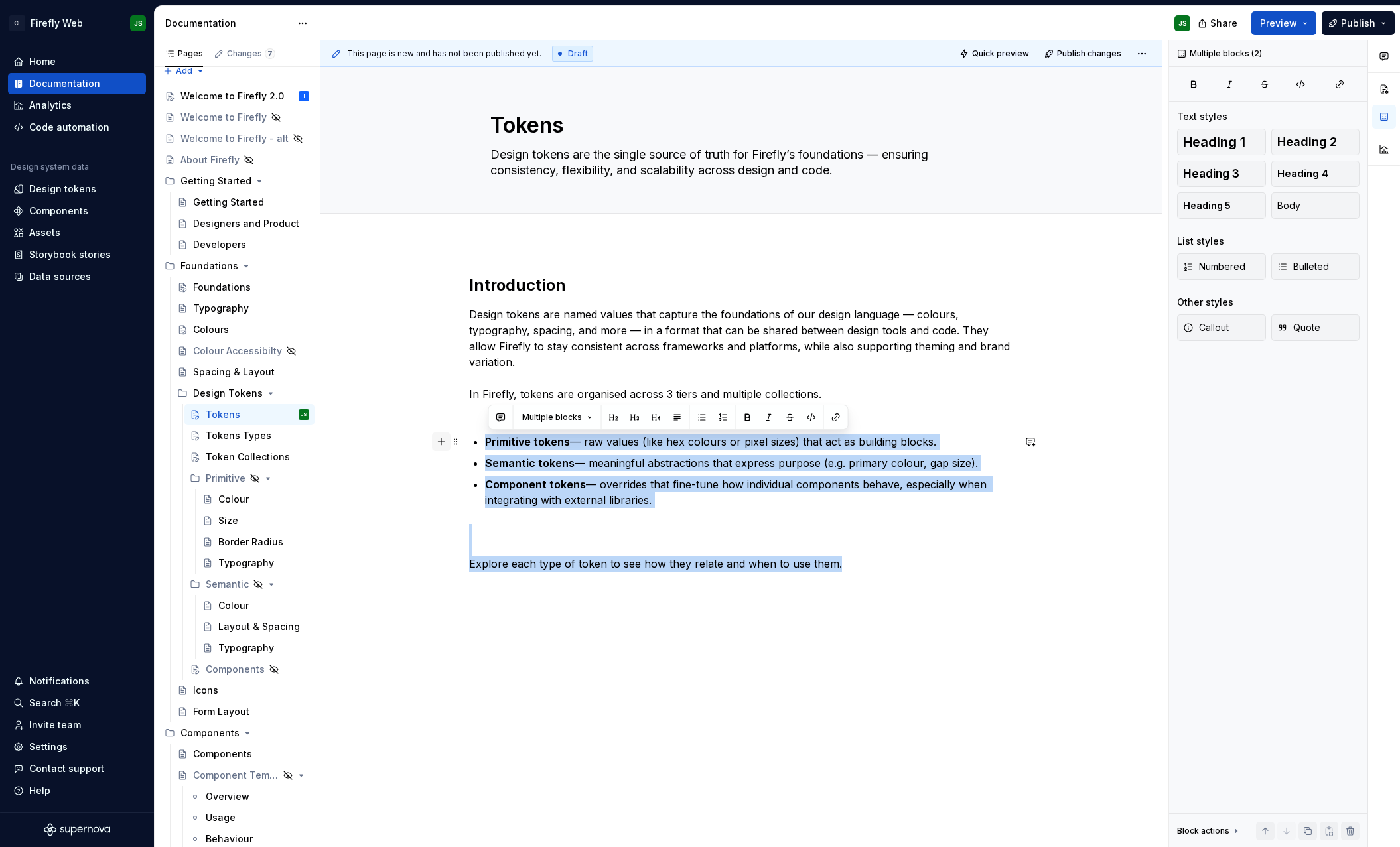
drag, startPoint x: 644, startPoint y: 503, endPoint x: 449, endPoint y: 441, distance: 204.6
click at [469, 439] on div "Introduction Design tokens are named values that capture the foundations of our…" at bounding box center [740, 431] width 544 height 313
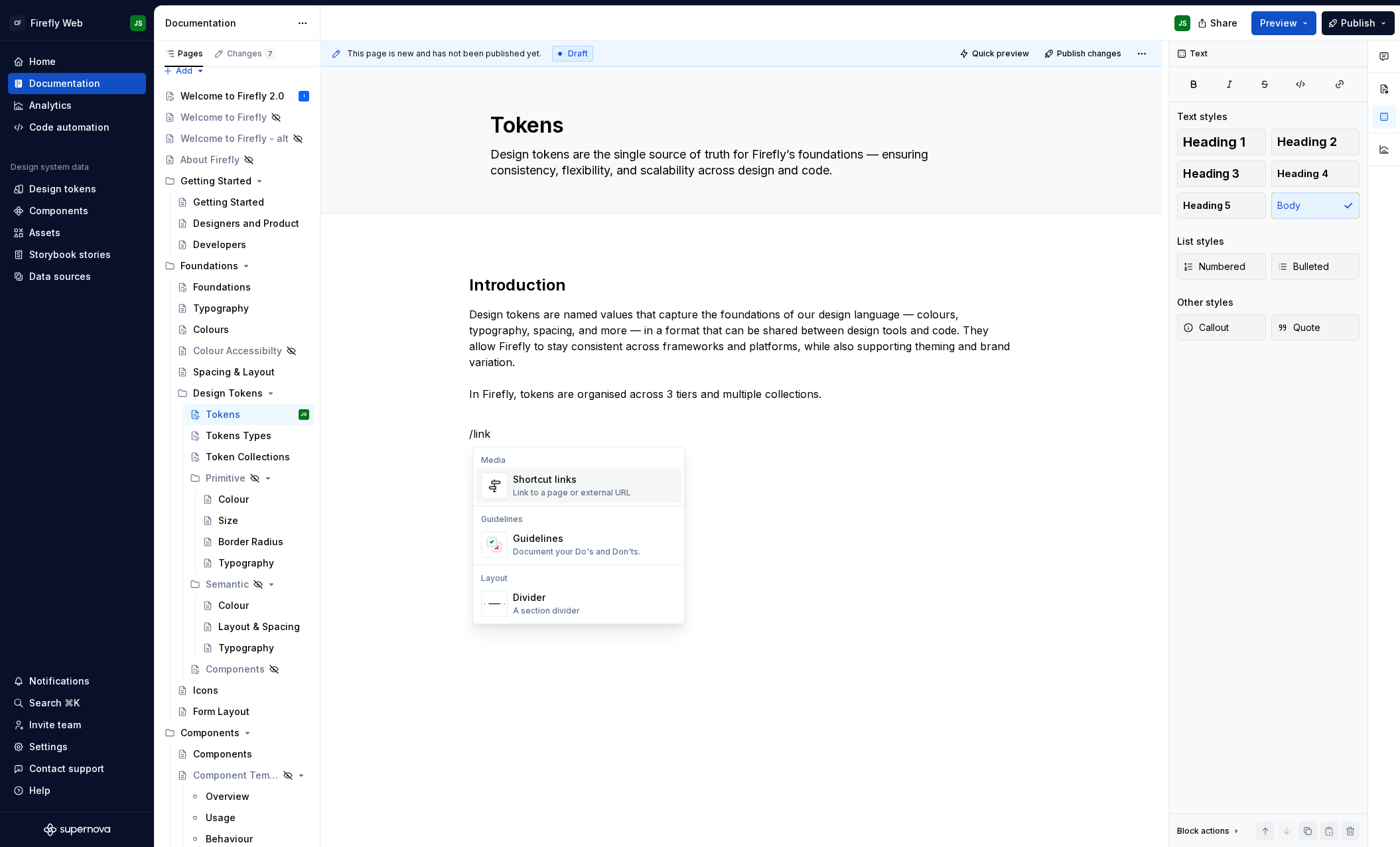
click at [535, 491] on div "Link to a page or external URL" at bounding box center [572, 493] width 118 height 11
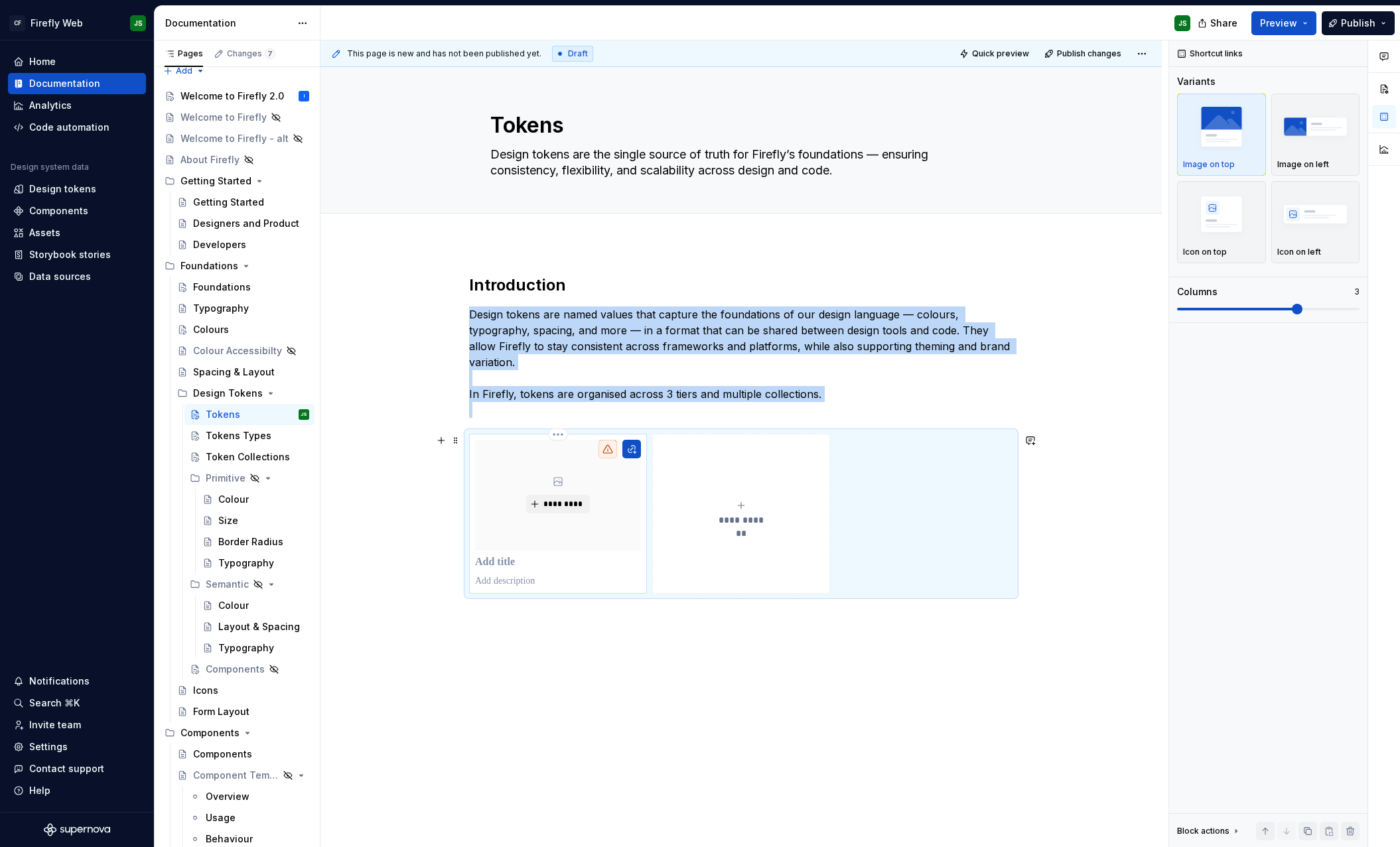
click at [516, 562] on p at bounding box center [558, 562] width 166 height 13
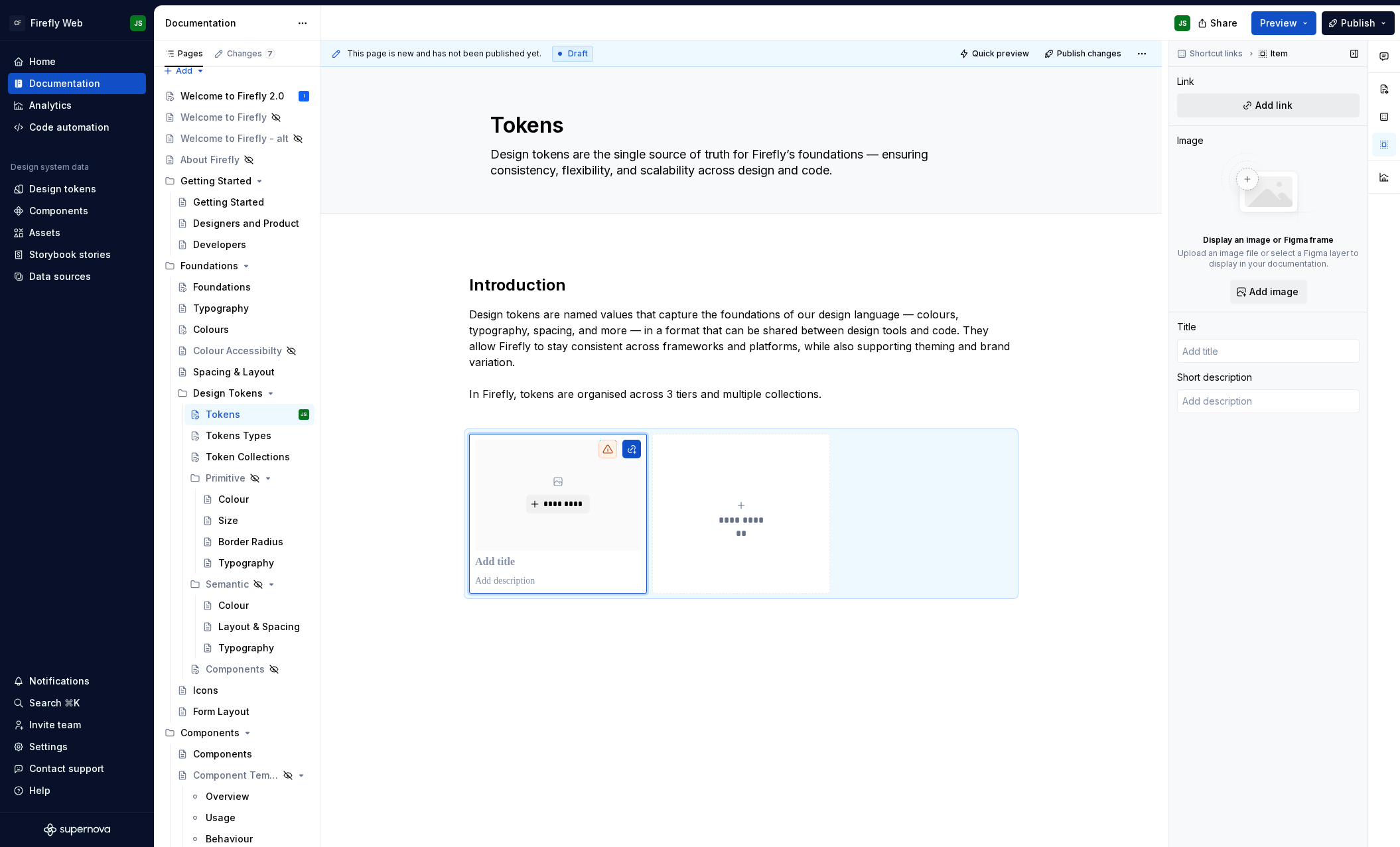
click at [1291, 107] on button "Add link" at bounding box center [1268, 105] width 183 height 24
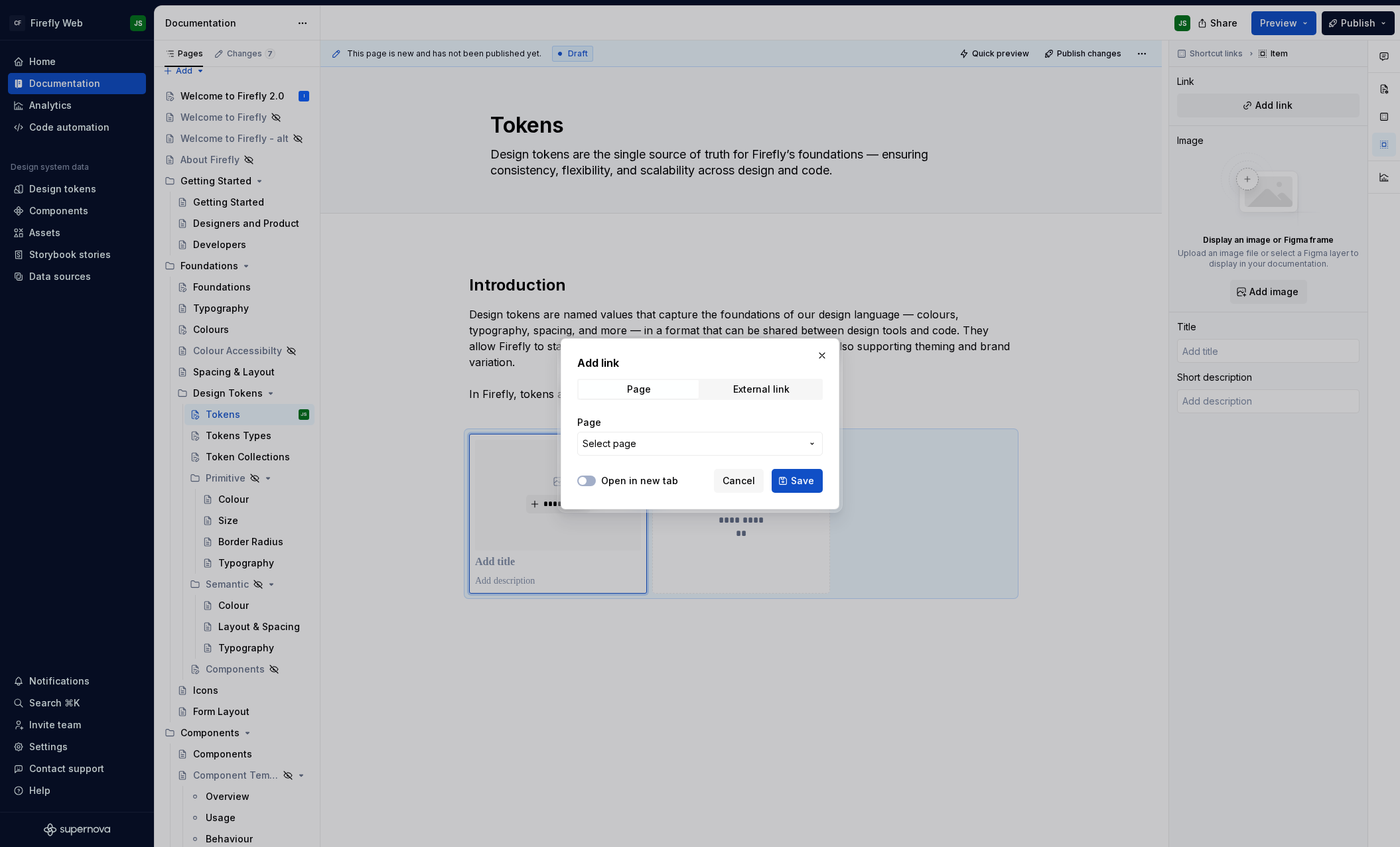
click at [649, 440] on span "Select page" at bounding box center [691, 444] width 219 height 13
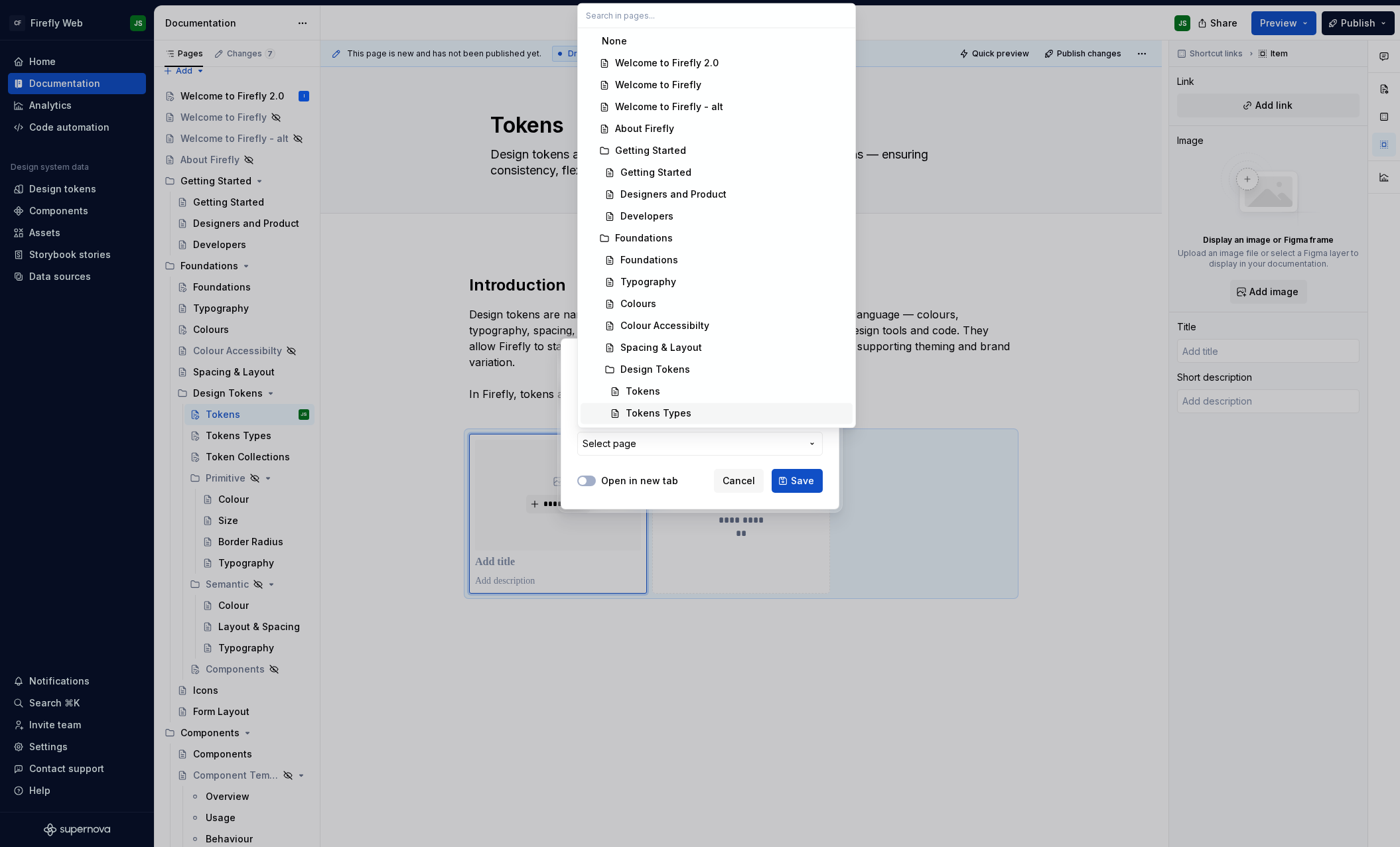
scroll to position [1, 0]
click at [665, 410] on div "Tokens Types" at bounding box center [658, 412] width 66 height 13
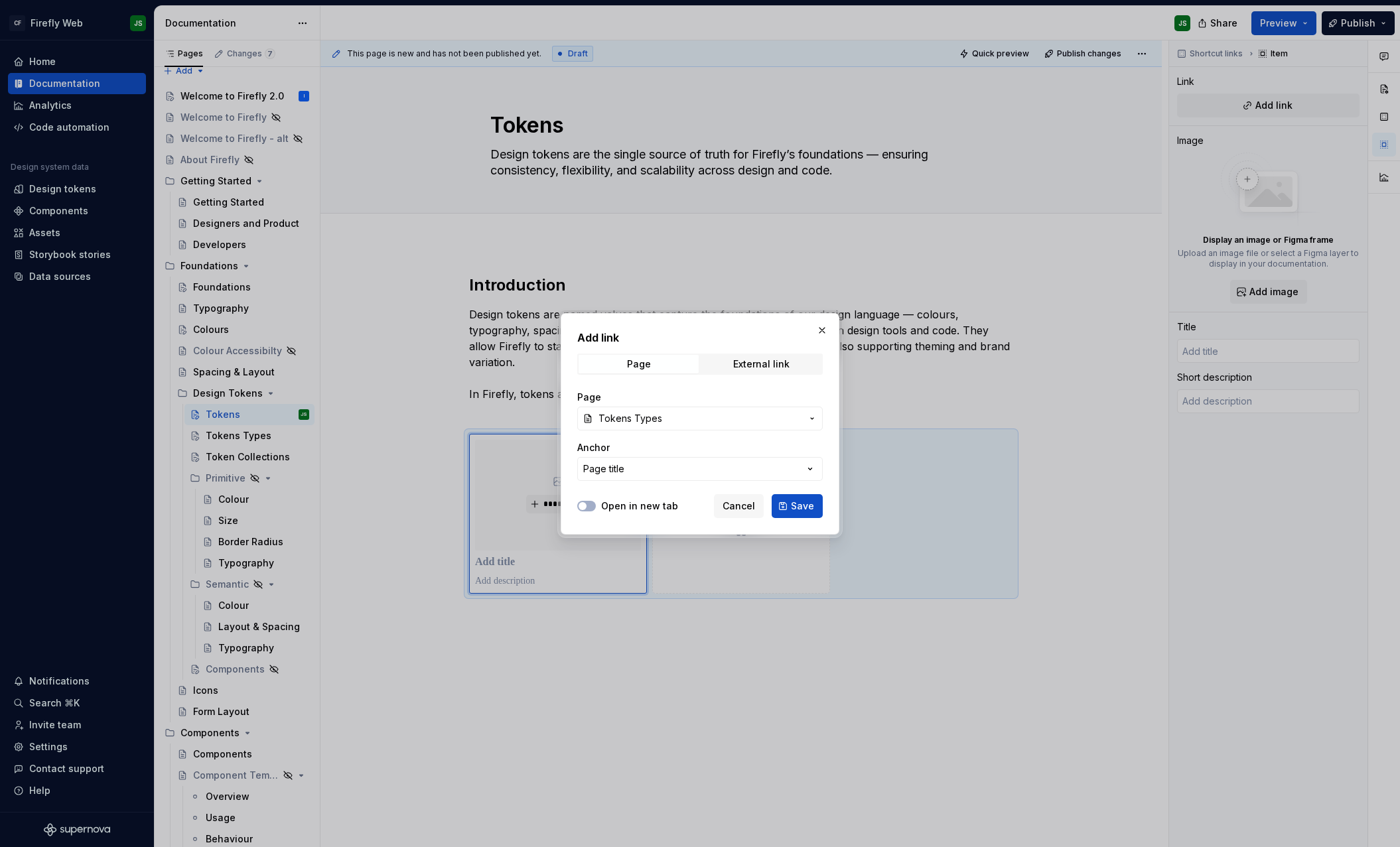
click at [798, 509] on span "Save" at bounding box center [802, 506] width 23 height 13
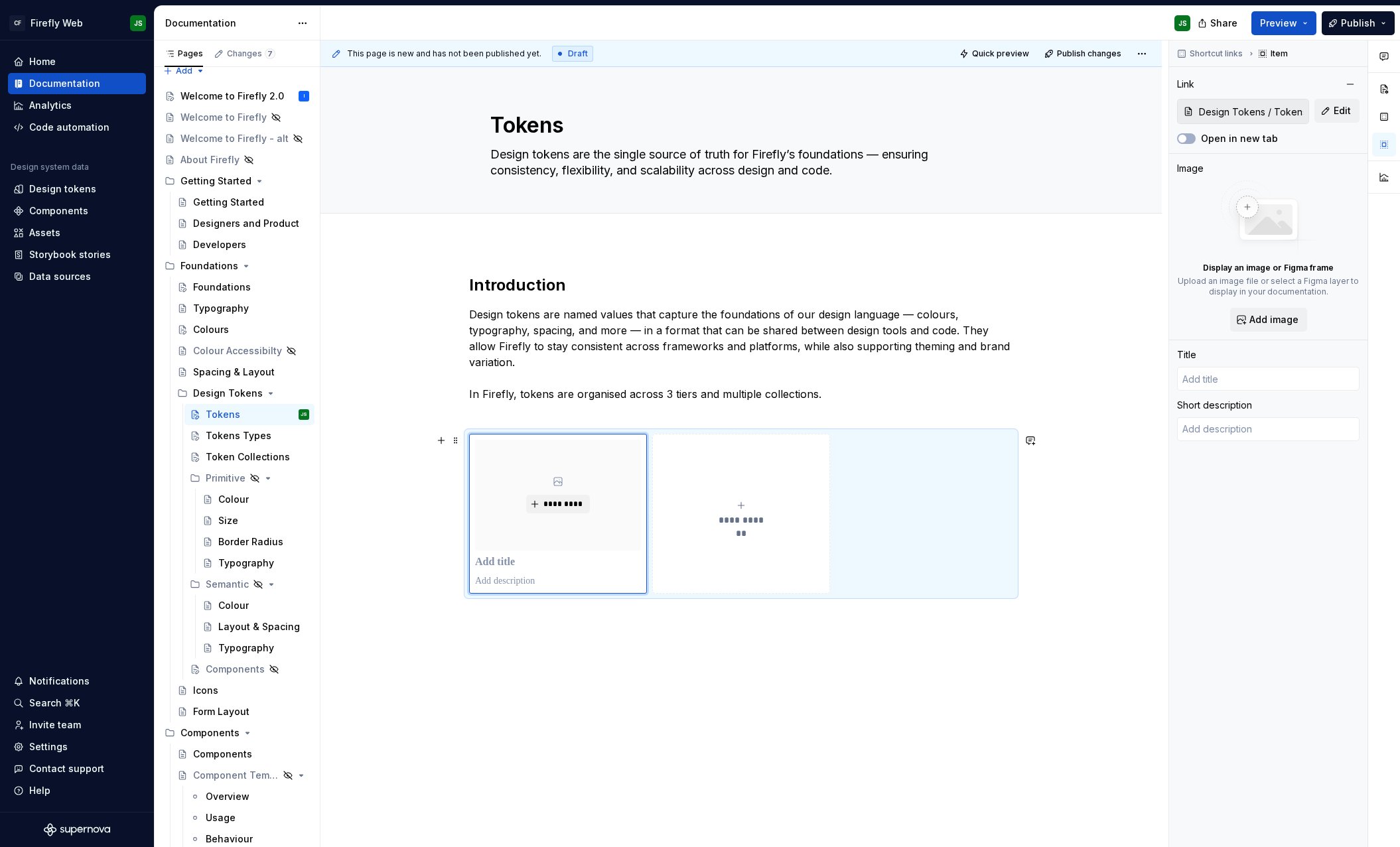
type textarea "*"
type input "Tokens Types"
type textarea "Our design system follows a three-tier token structure to promote flexibility, …"
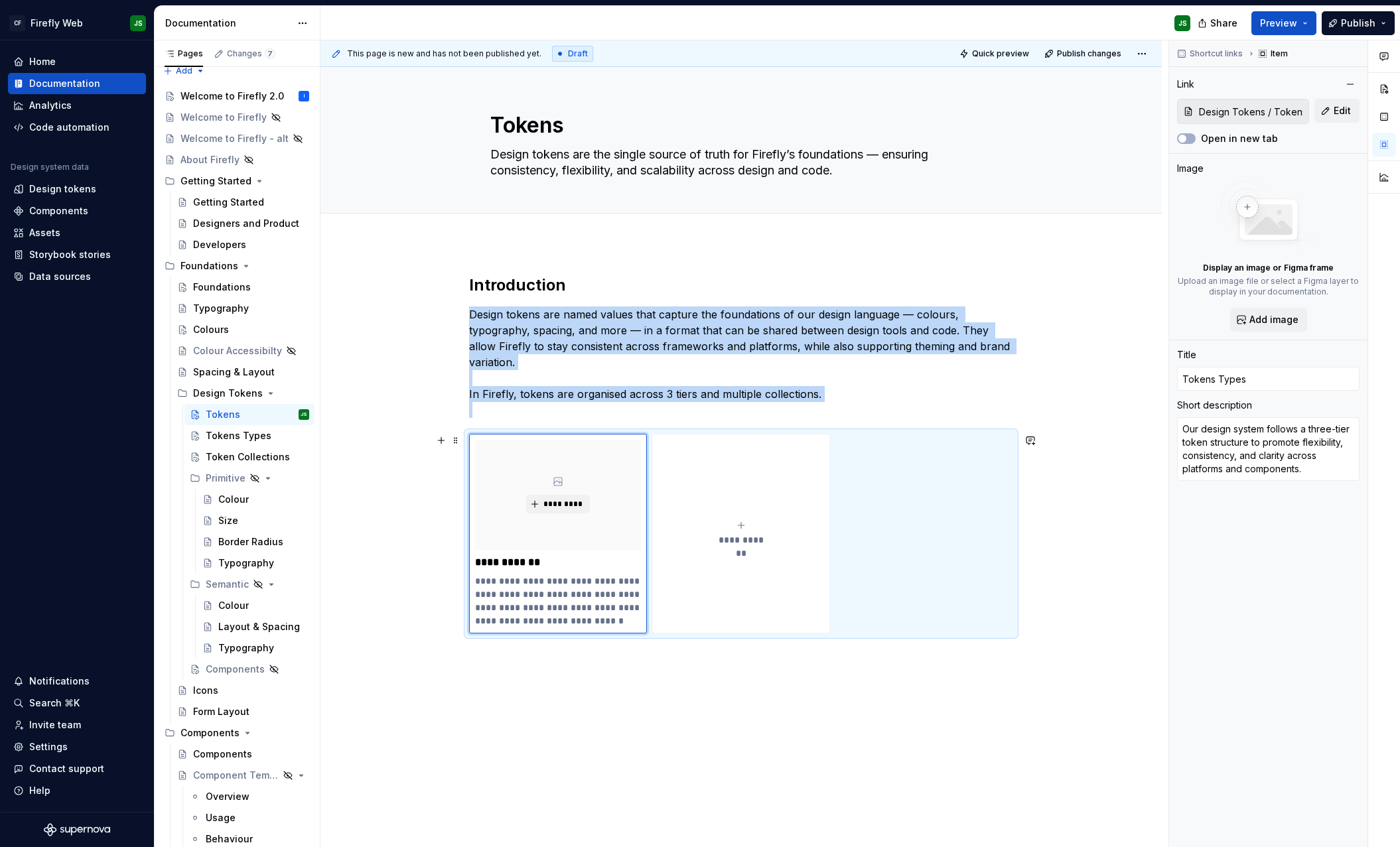
click at [747, 546] on span "**********" at bounding box center [741, 539] width 58 height 13
type textarea "*"
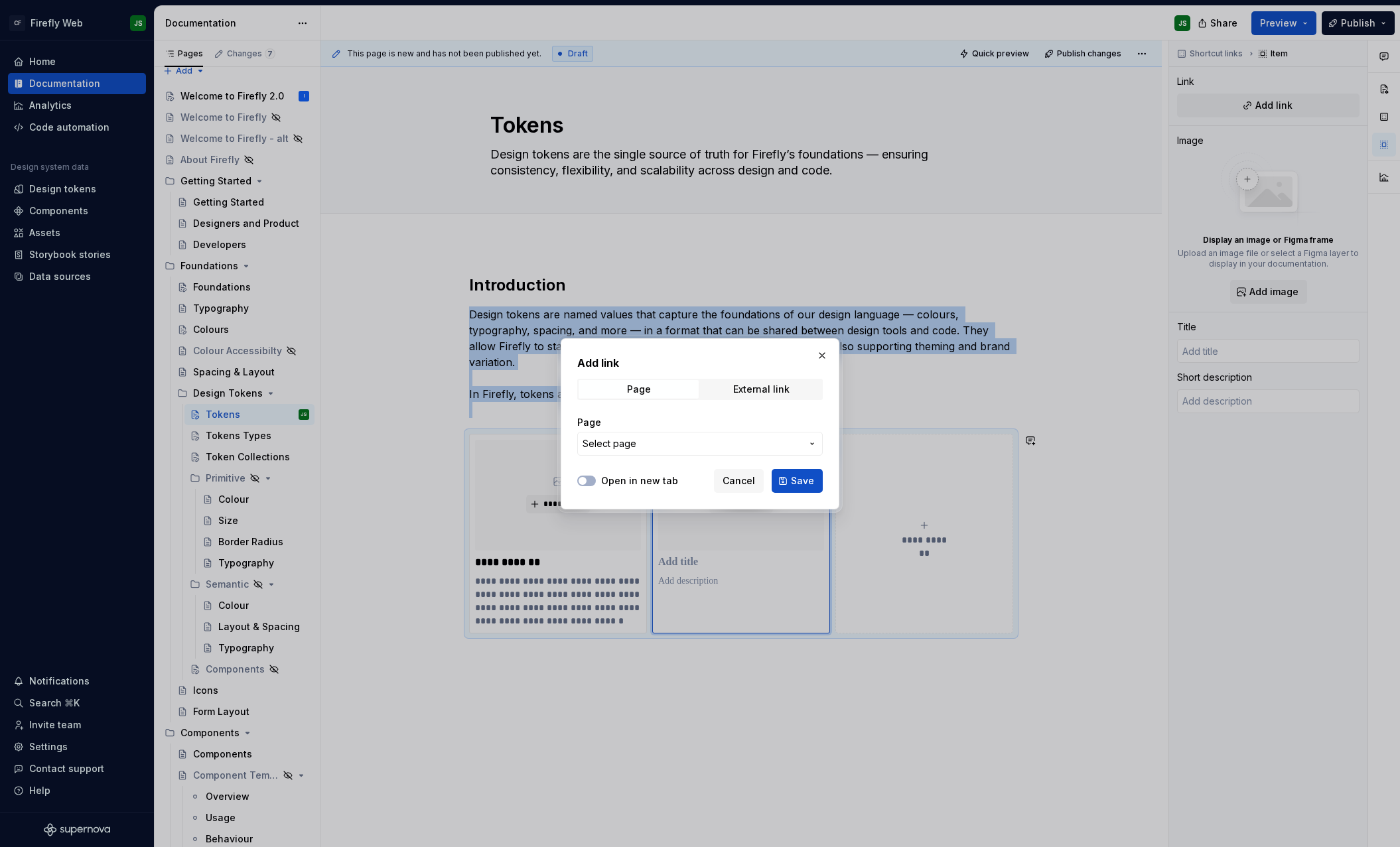
click at [717, 445] on span "Select page" at bounding box center [691, 444] width 219 height 13
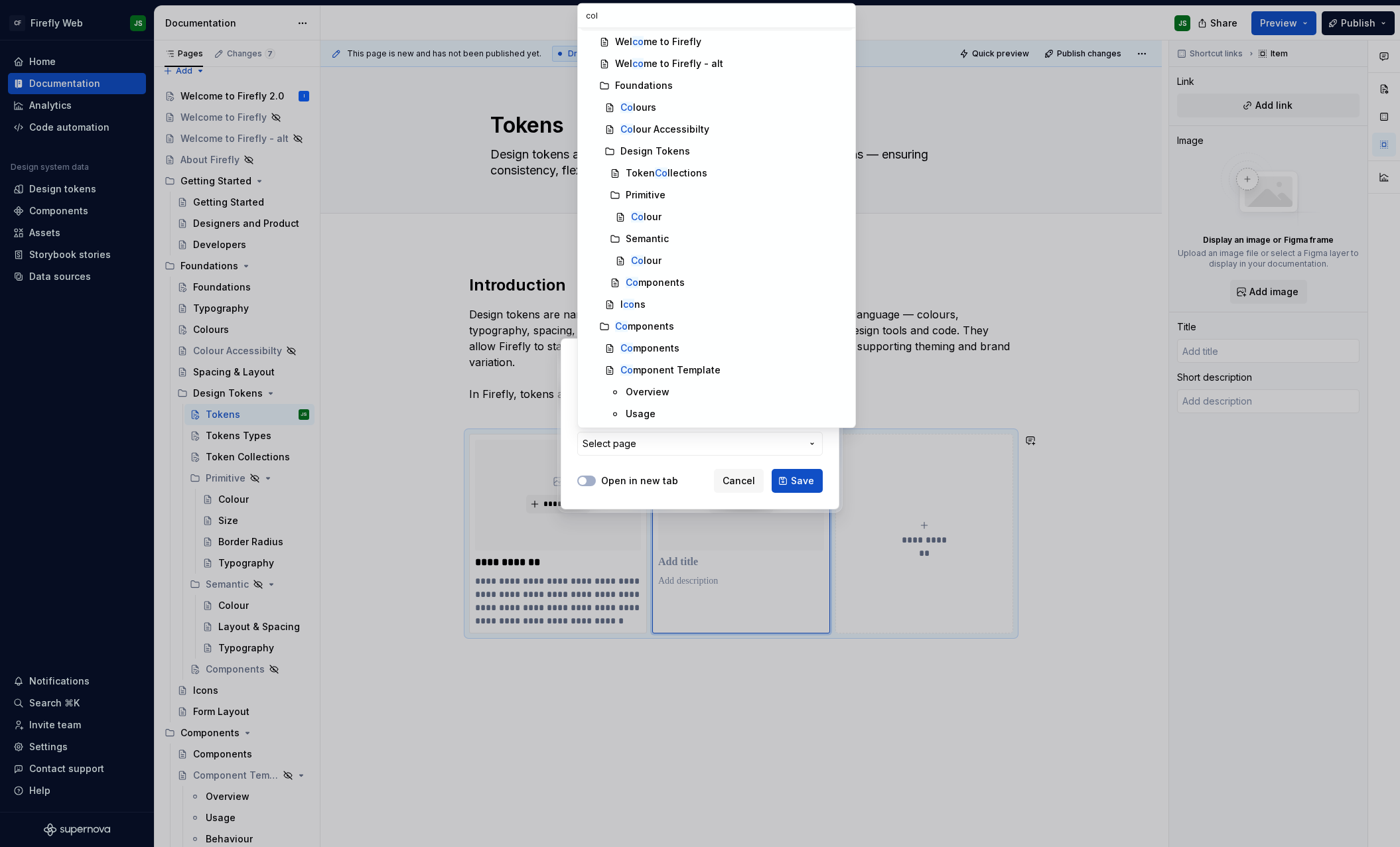
scroll to position [0, 0]
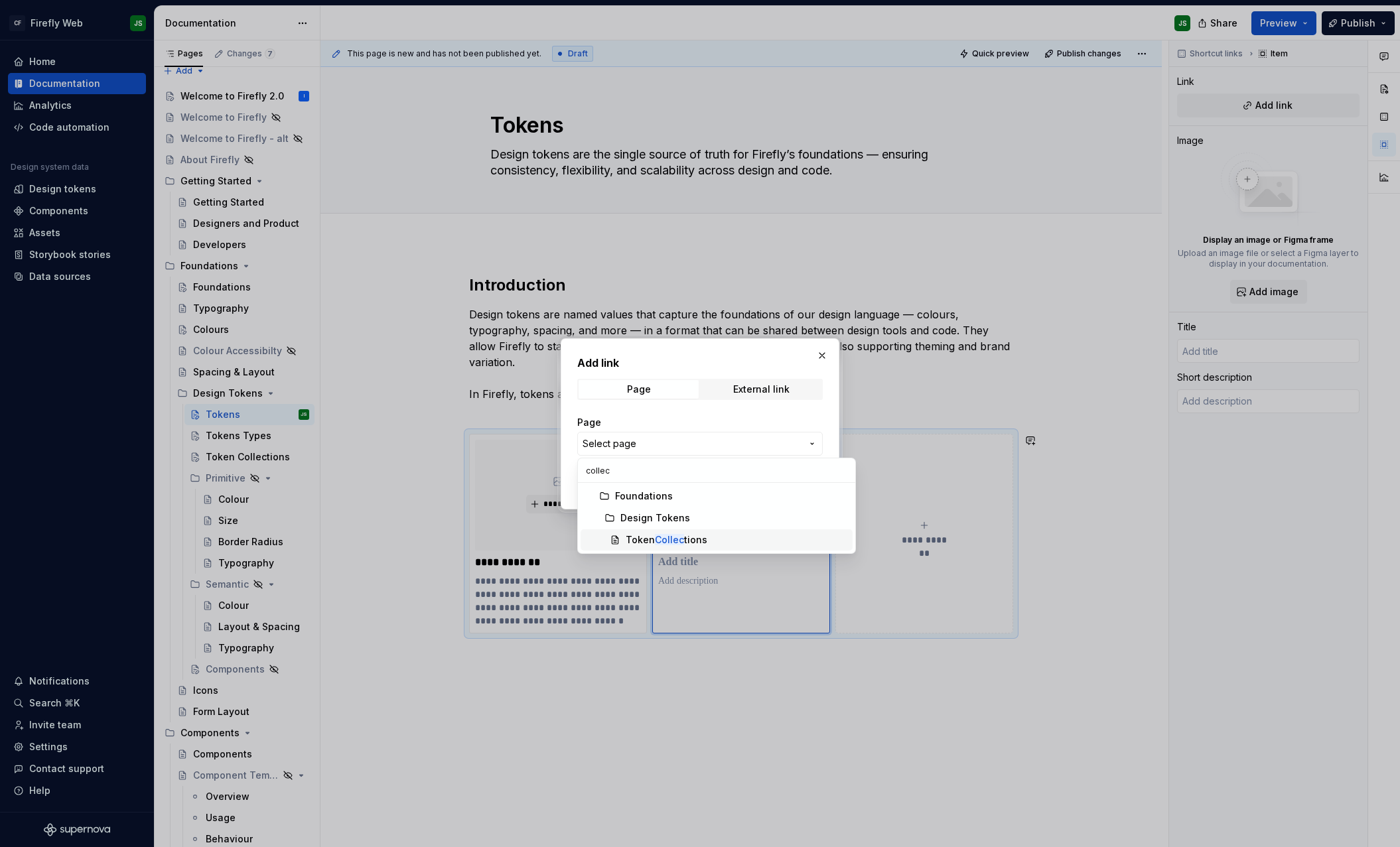
type input "collec"
click at [690, 540] on div "Token Collec tions" at bounding box center [666, 539] width 82 height 13
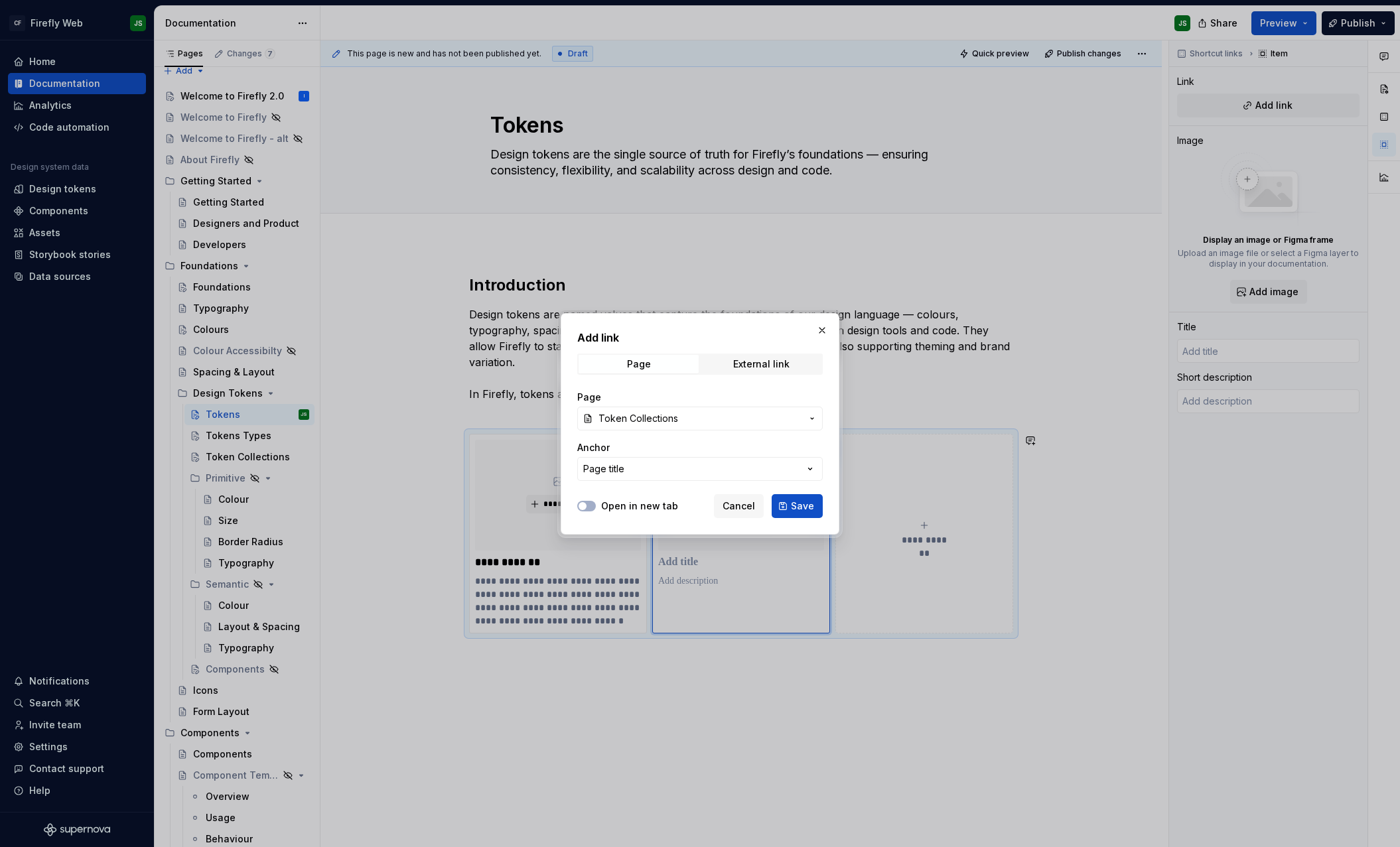
click at [795, 503] on span "Save" at bounding box center [802, 506] width 23 height 13
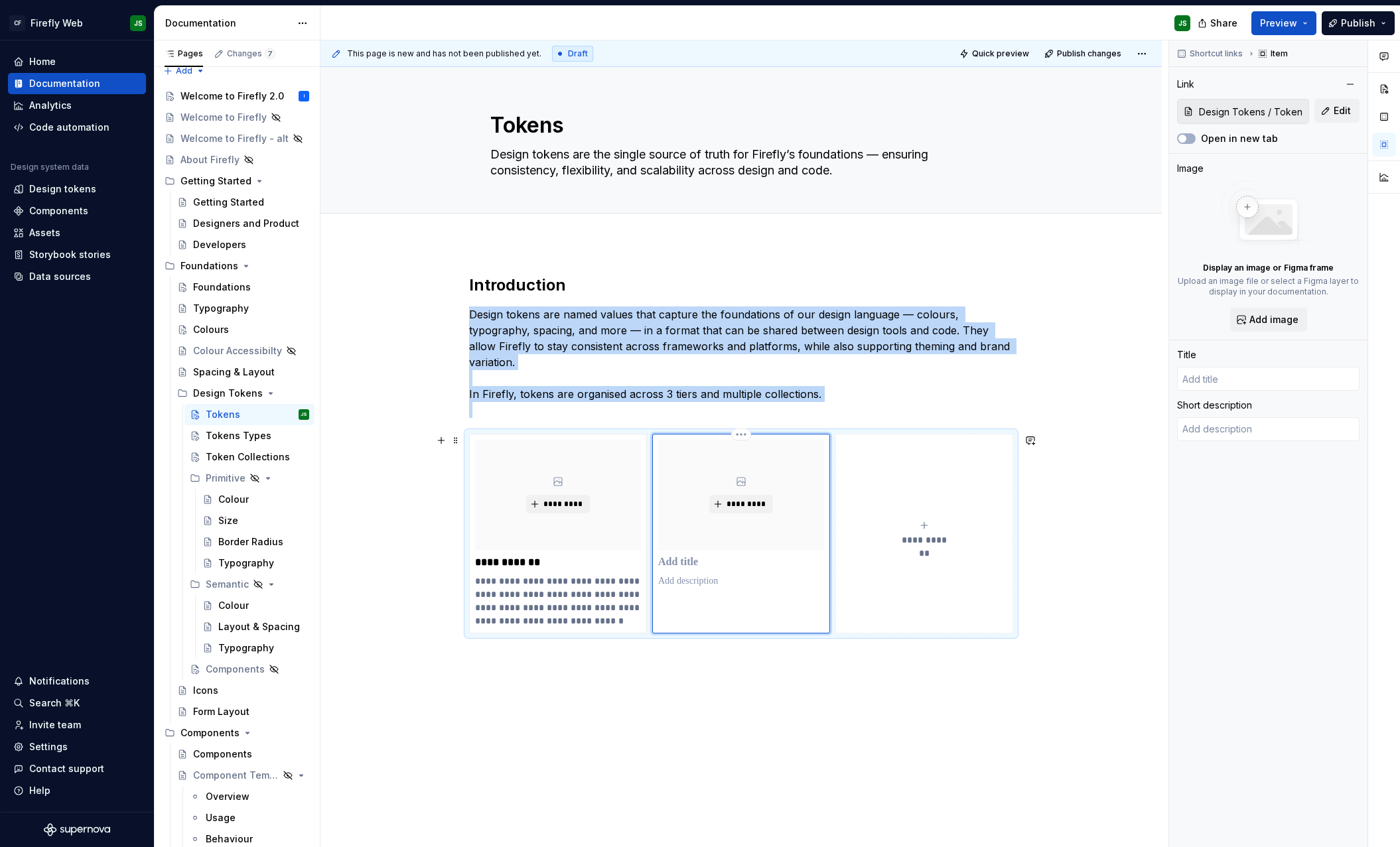
type textarea "*"
type input "Token Collections"
type textarea "Tokens have been configured in a way to give us light and dark theming, brand d…"
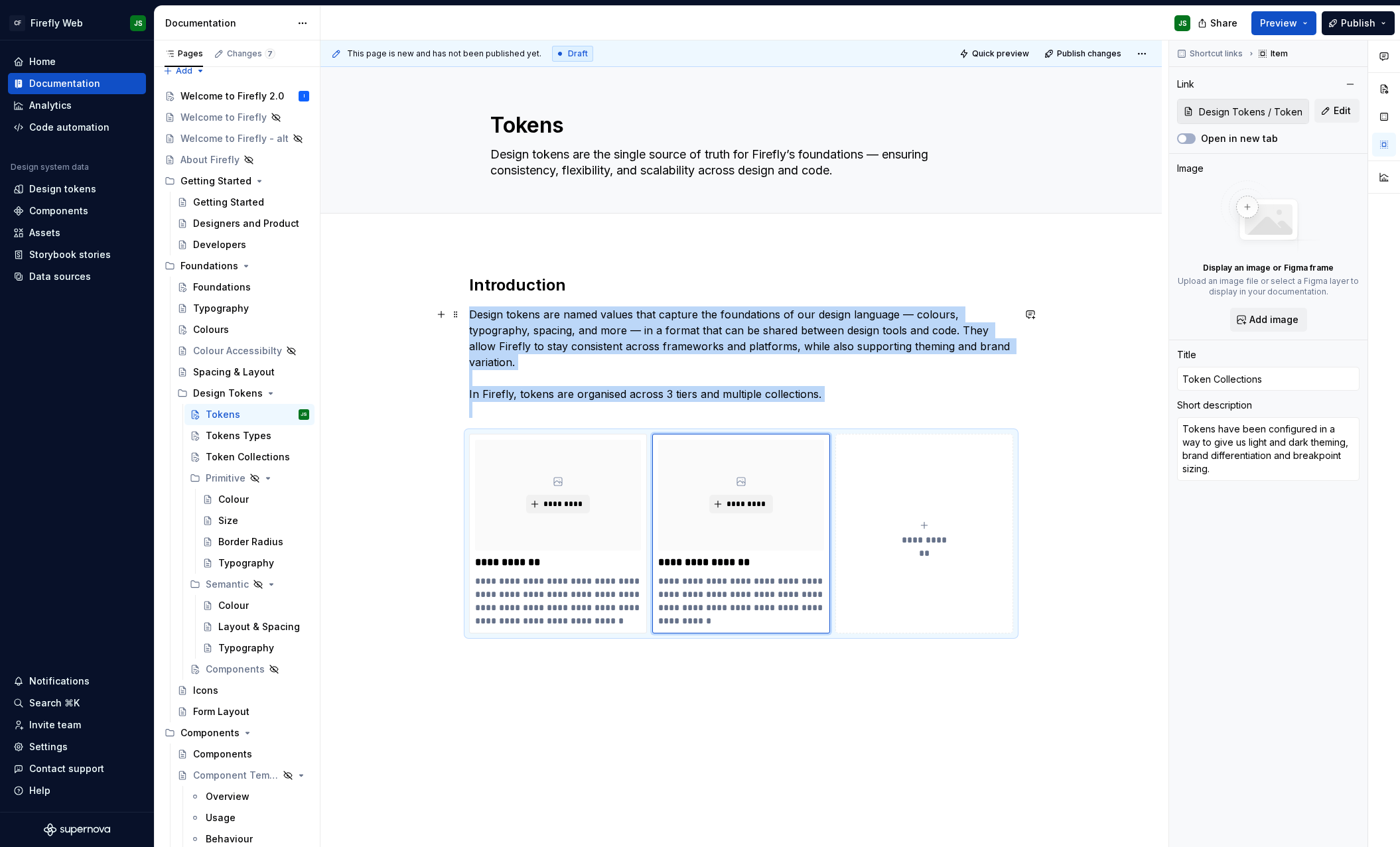
scroll to position [2, 0]
click at [459, 437] on span at bounding box center [456, 438] width 11 height 18
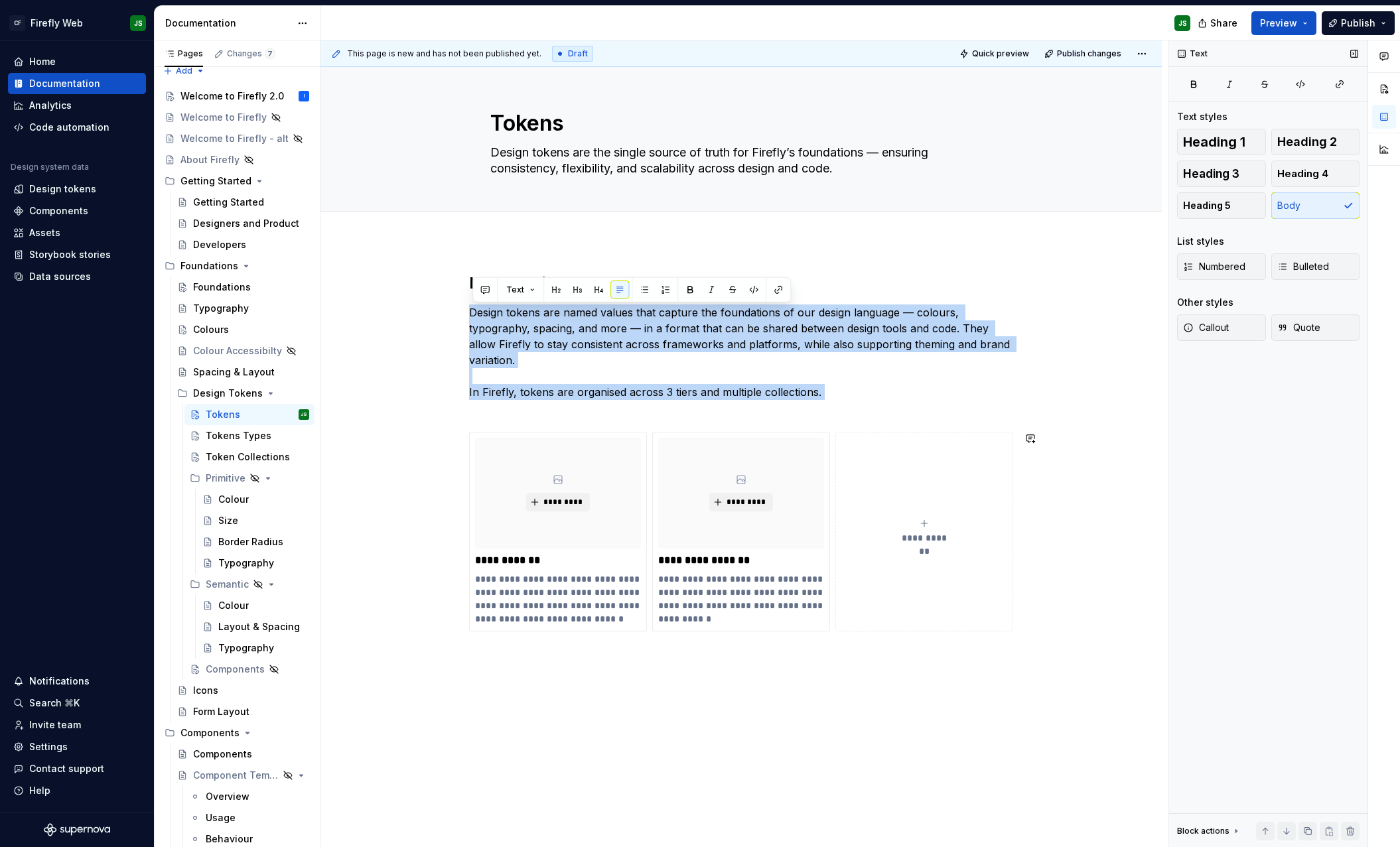
scroll to position [0, 0]
click at [461, 442] on span at bounding box center [456, 440] width 11 height 18
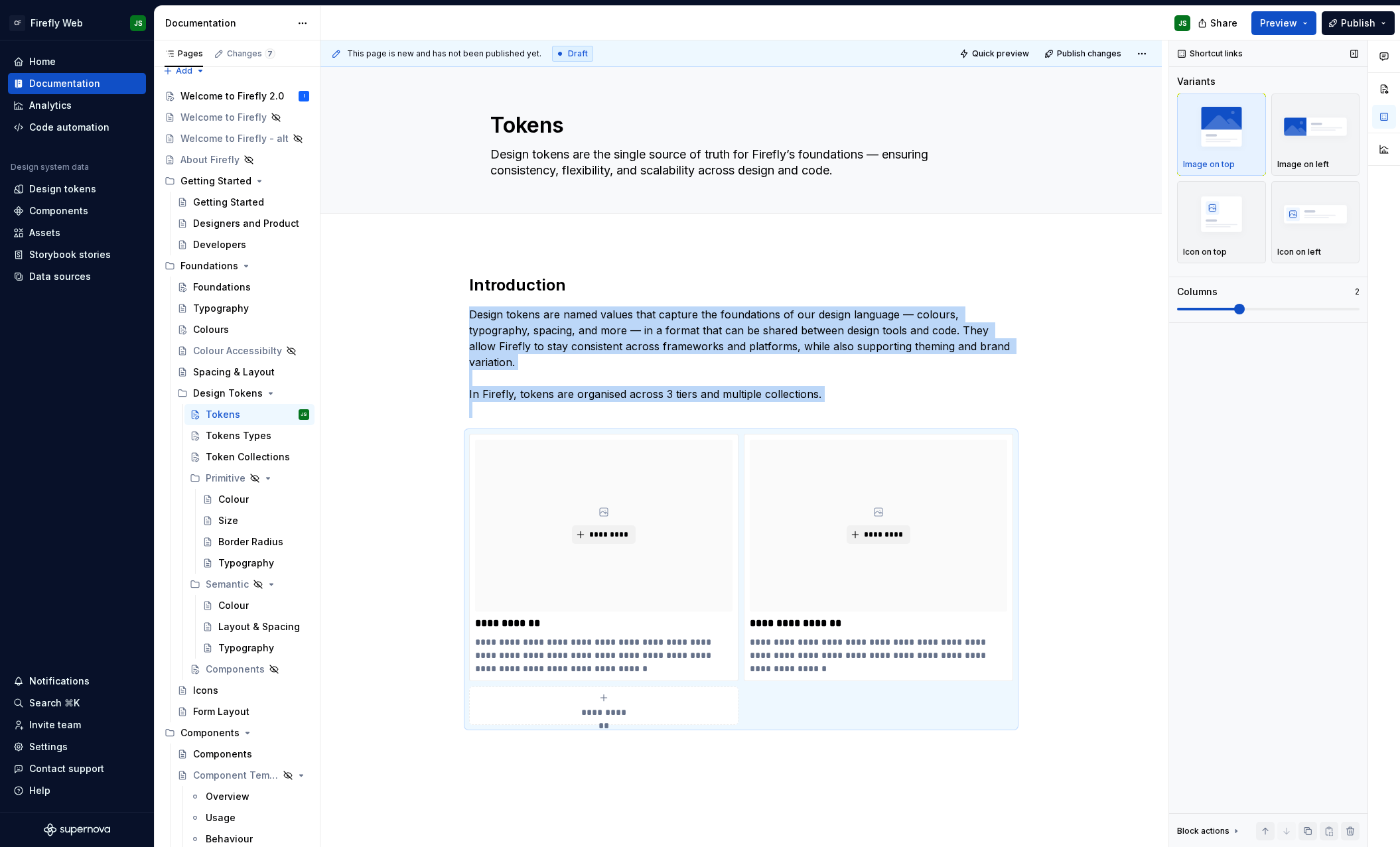
click at [1245, 305] on span at bounding box center [1239, 309] width 11 height 11
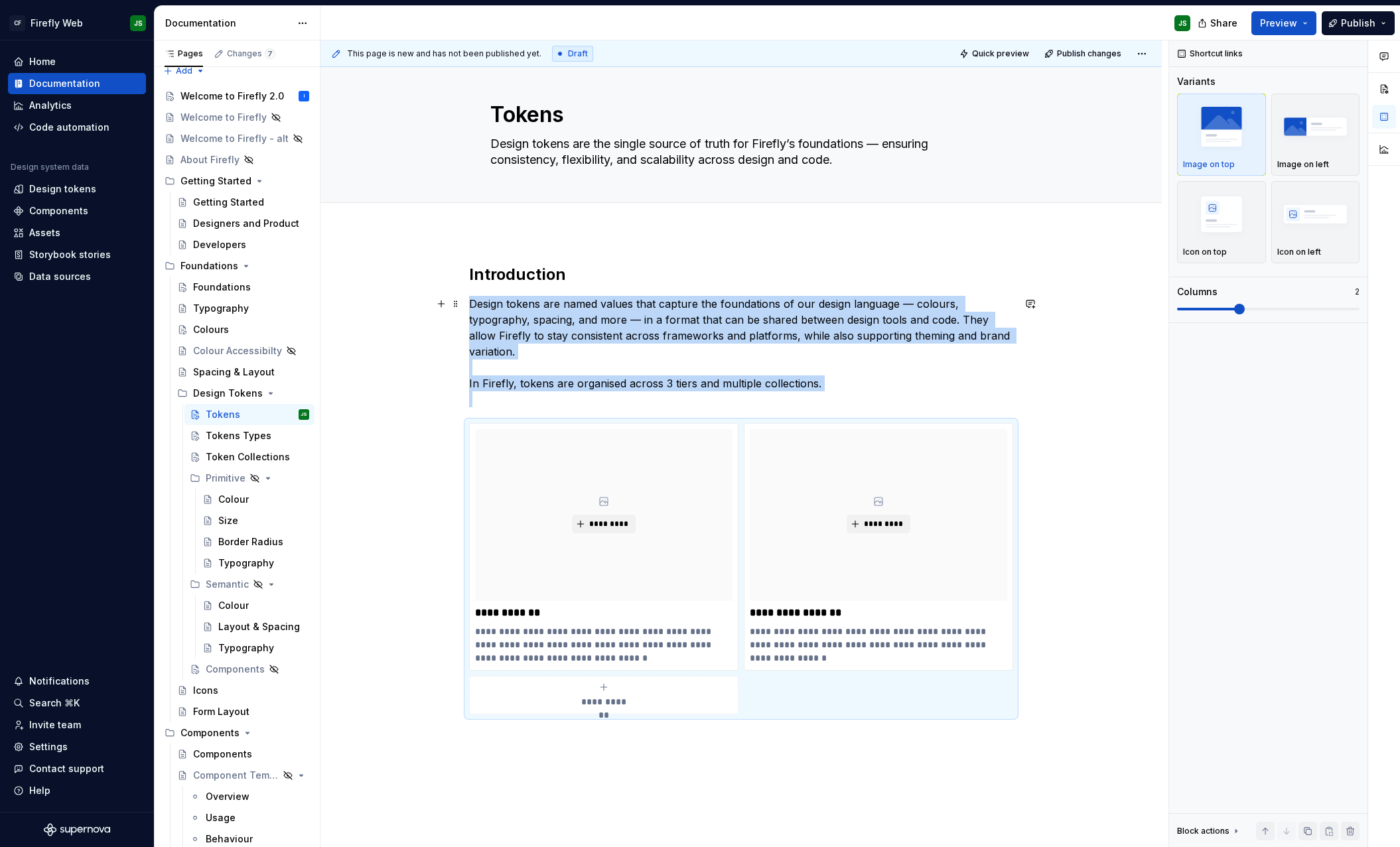
click at [1095, 398] on div "**********" at bounding box center [744, 444] width 848 height 807
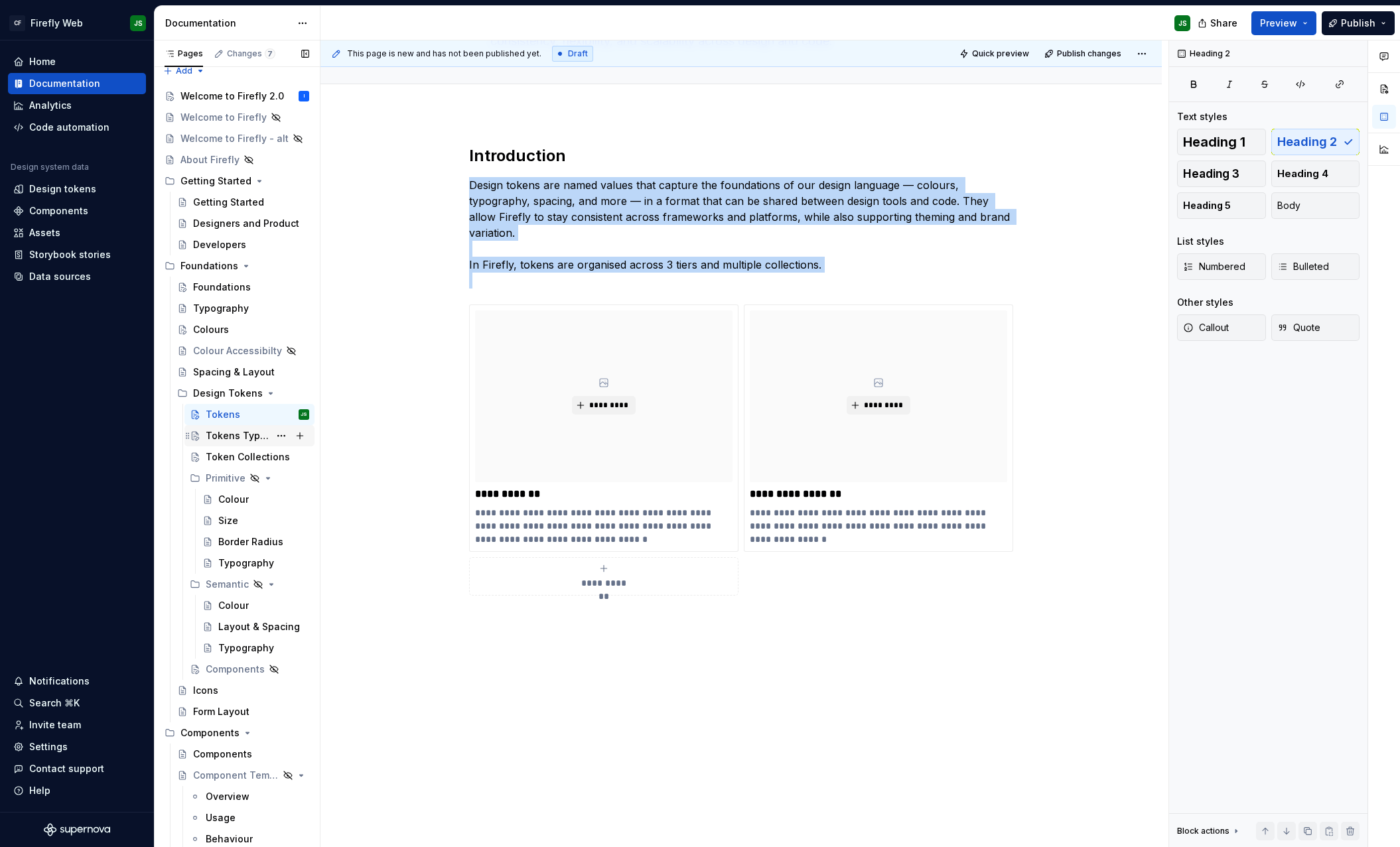
scroll to position [132, 0]
click at [235, 438] on div "Tokens Types" at bounding box center [237, 436] width 64 height 13
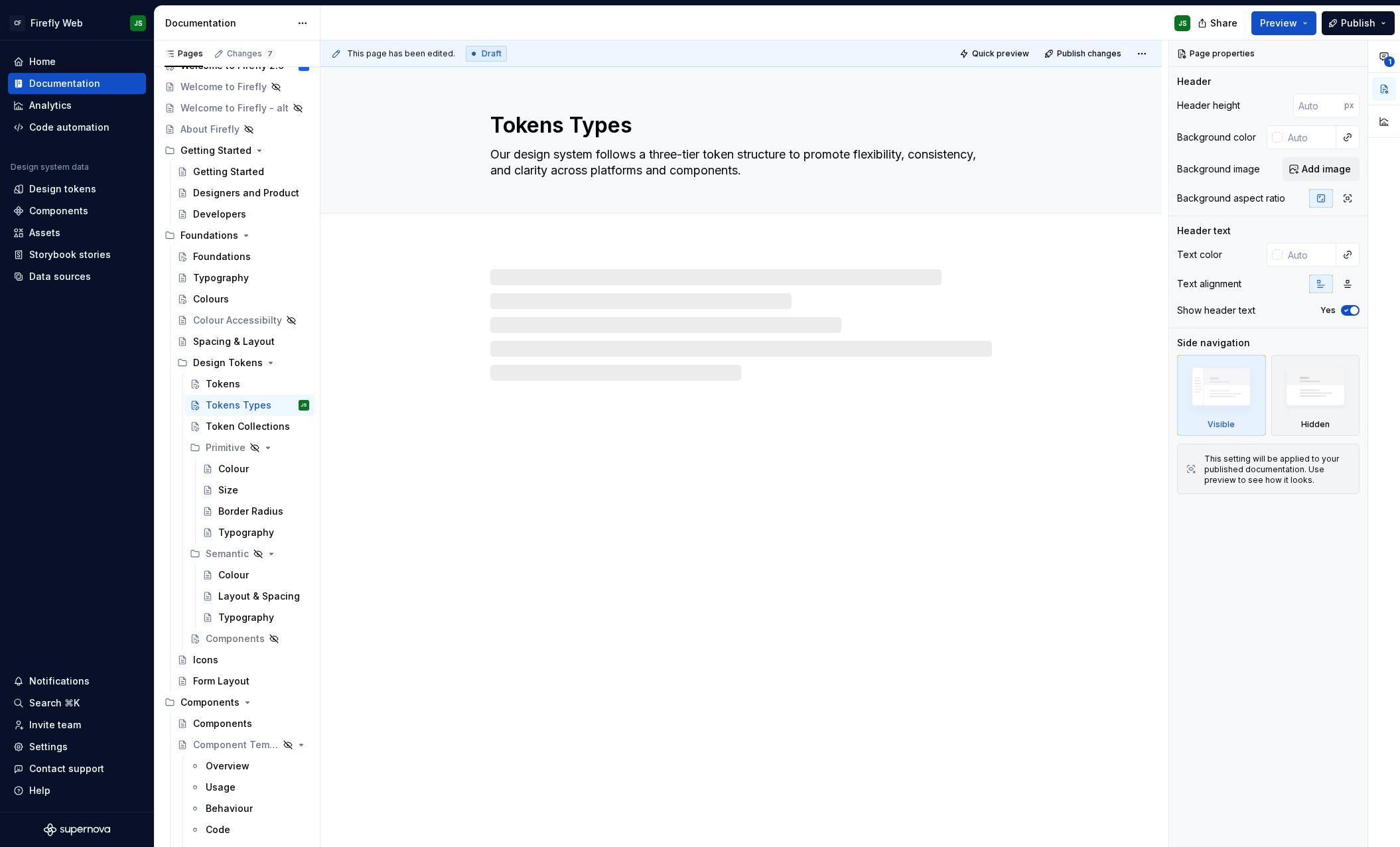
scroll to position [43, 0]
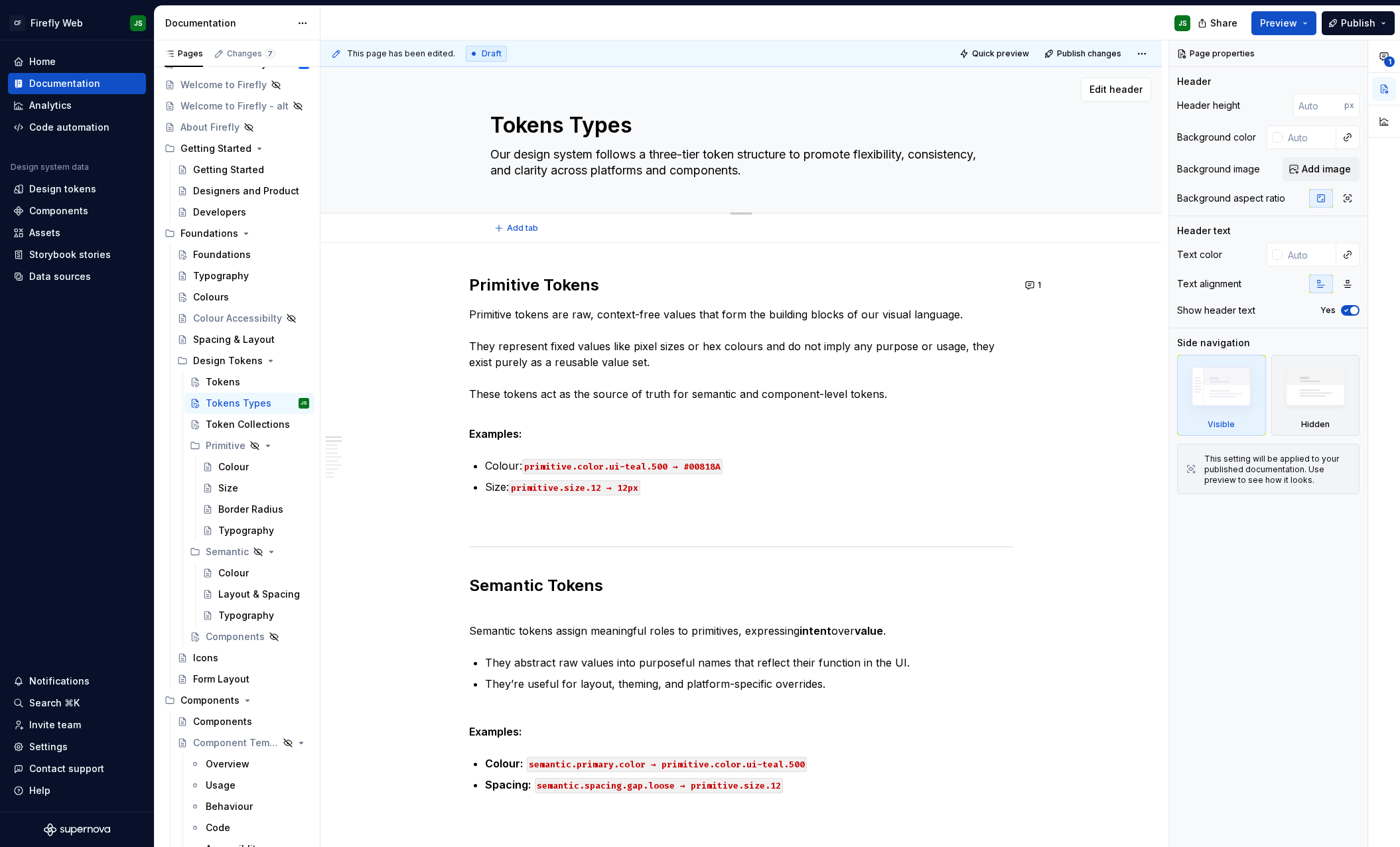
click at [567, 171] on textarea "Our design system follows a three-tier token structure to promote flexibility, …" at bounding box center [738, 163] width 502 height 37
click at [567, 172] on textarea "Our design system follows a three-tier token structure to promote flexibility, …" at bounding box center [738, 163] width 502 height 37
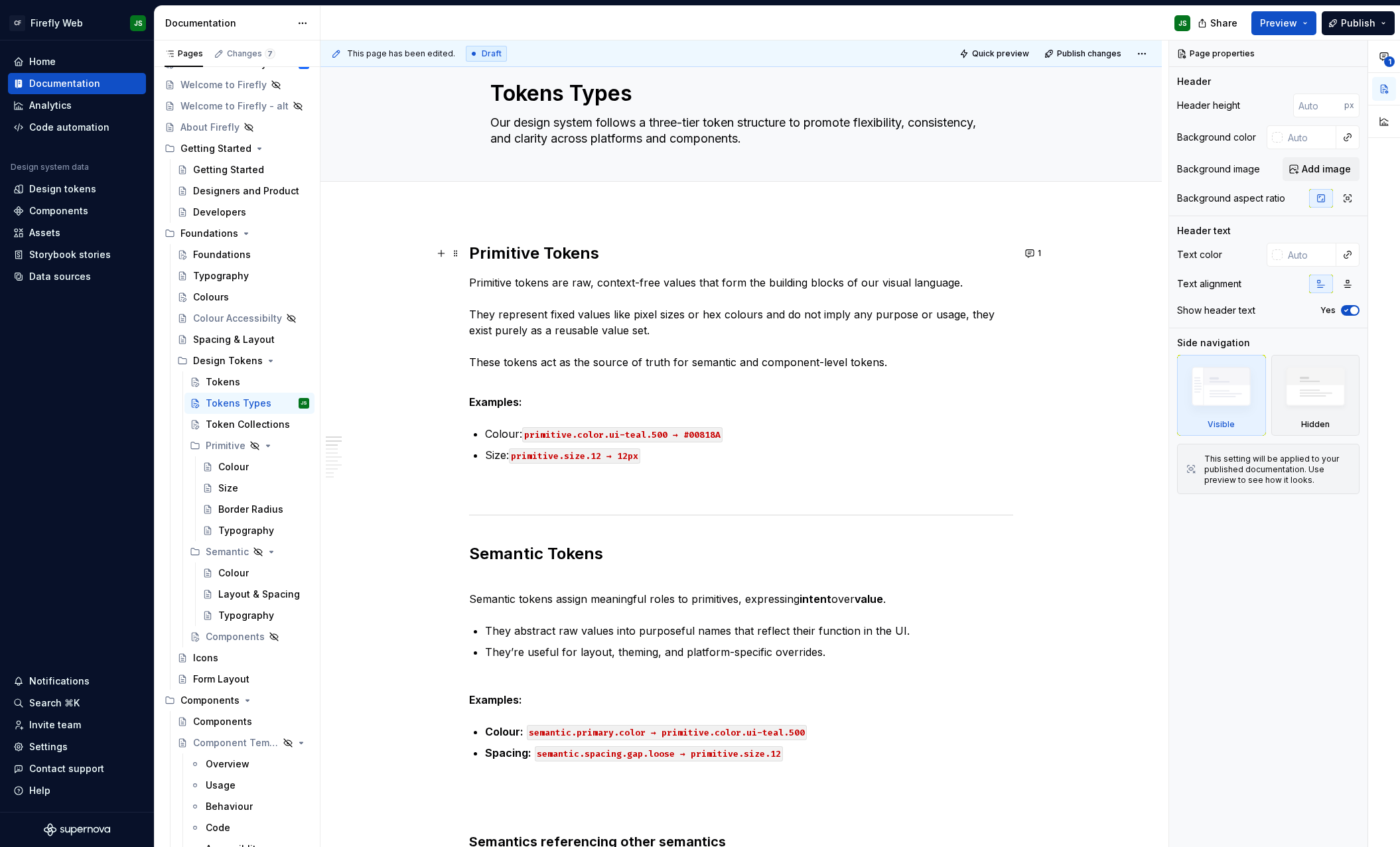
click at [473, 253] on strong "Primitive Tokens" at bounding box center [534, 253] width 130 height 19
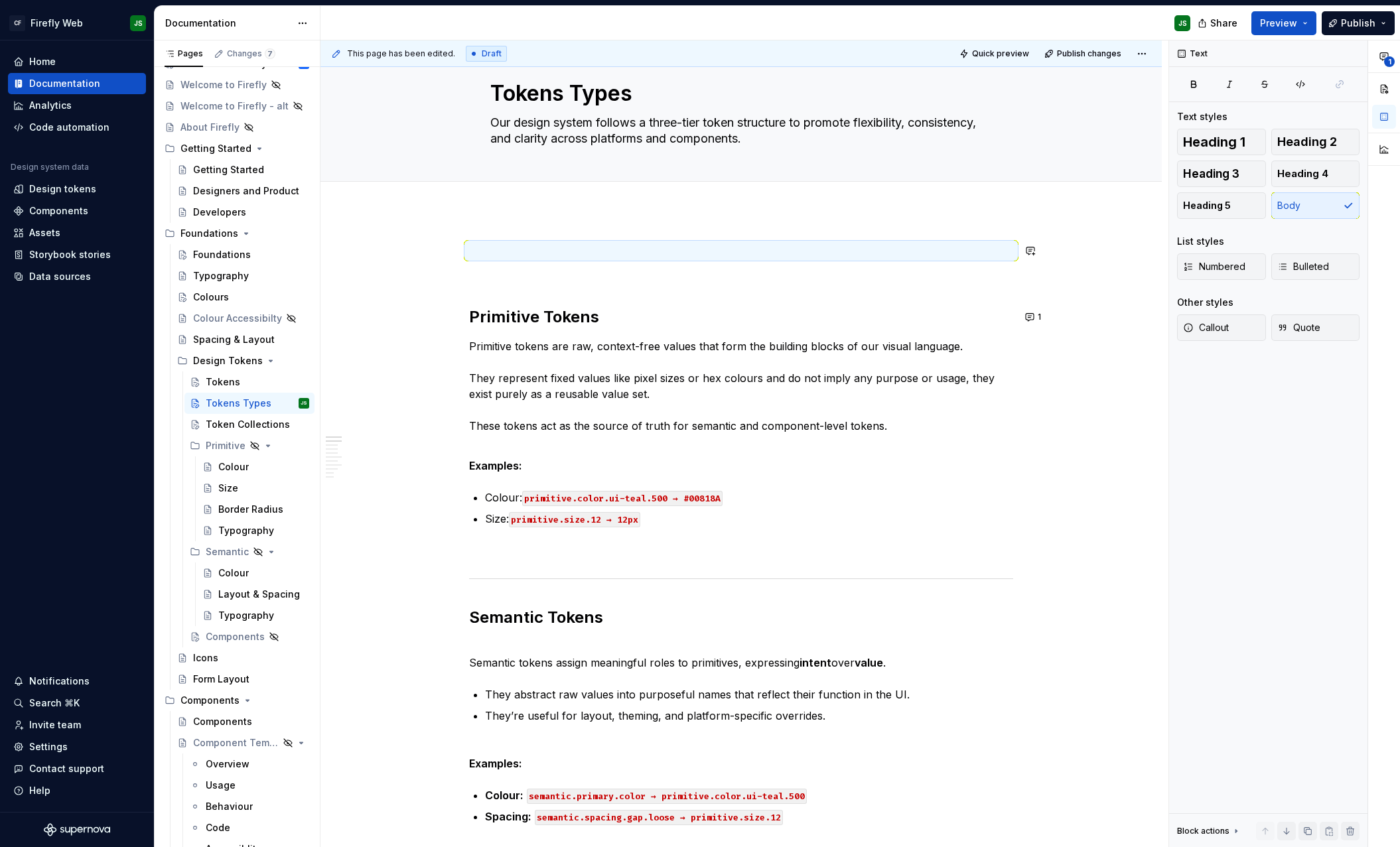
type textarea "*"
drag, startPoint x: 446, startPoint y: 257, endPoint x: 463, endPoint y: 257, distance: 17.0
click at [447, 256] on button "button" at bounding box center [441, 250] width 18 height 18
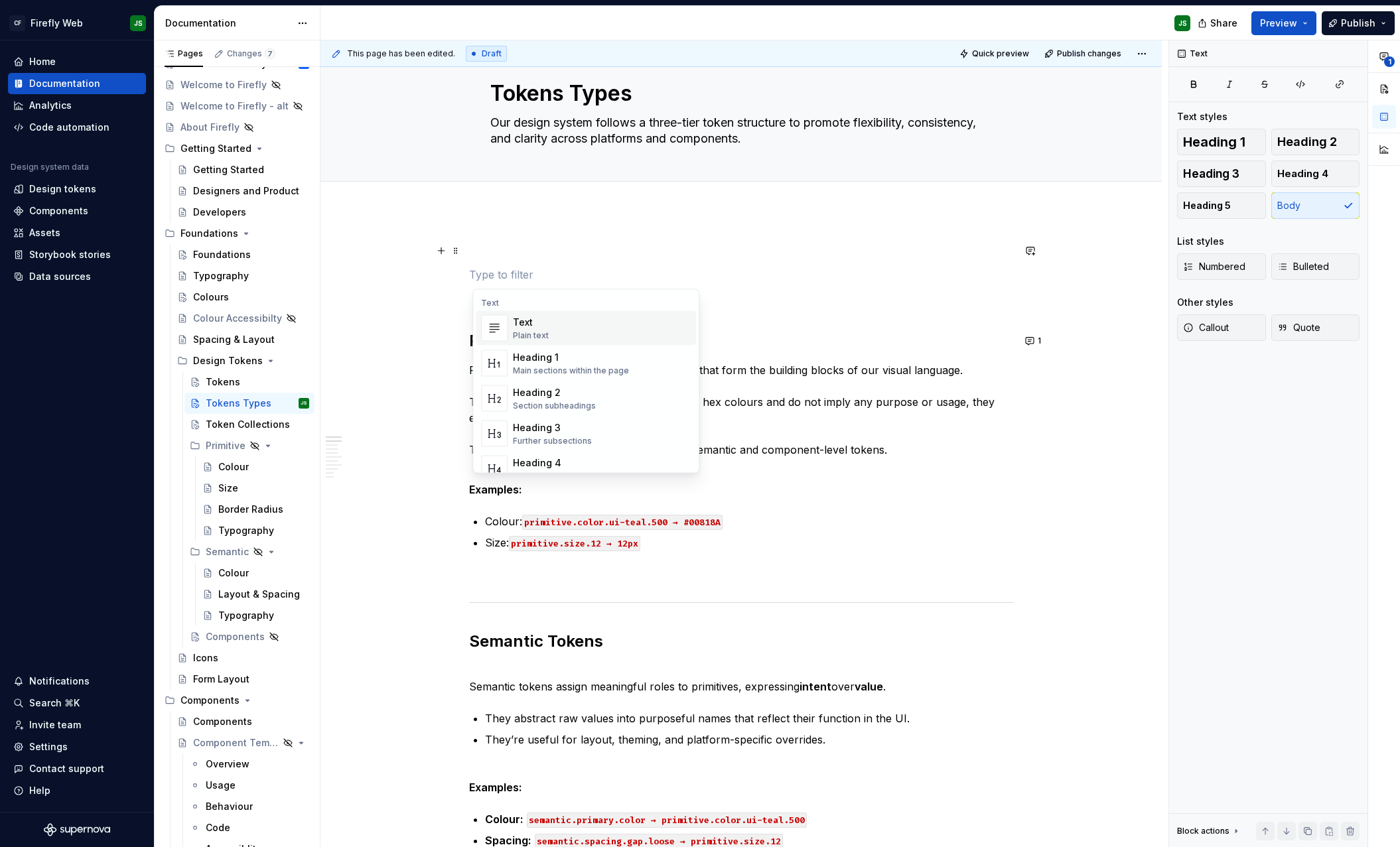
click at [486, 254] on p at bounding box center [740, 250] width 544 height 16
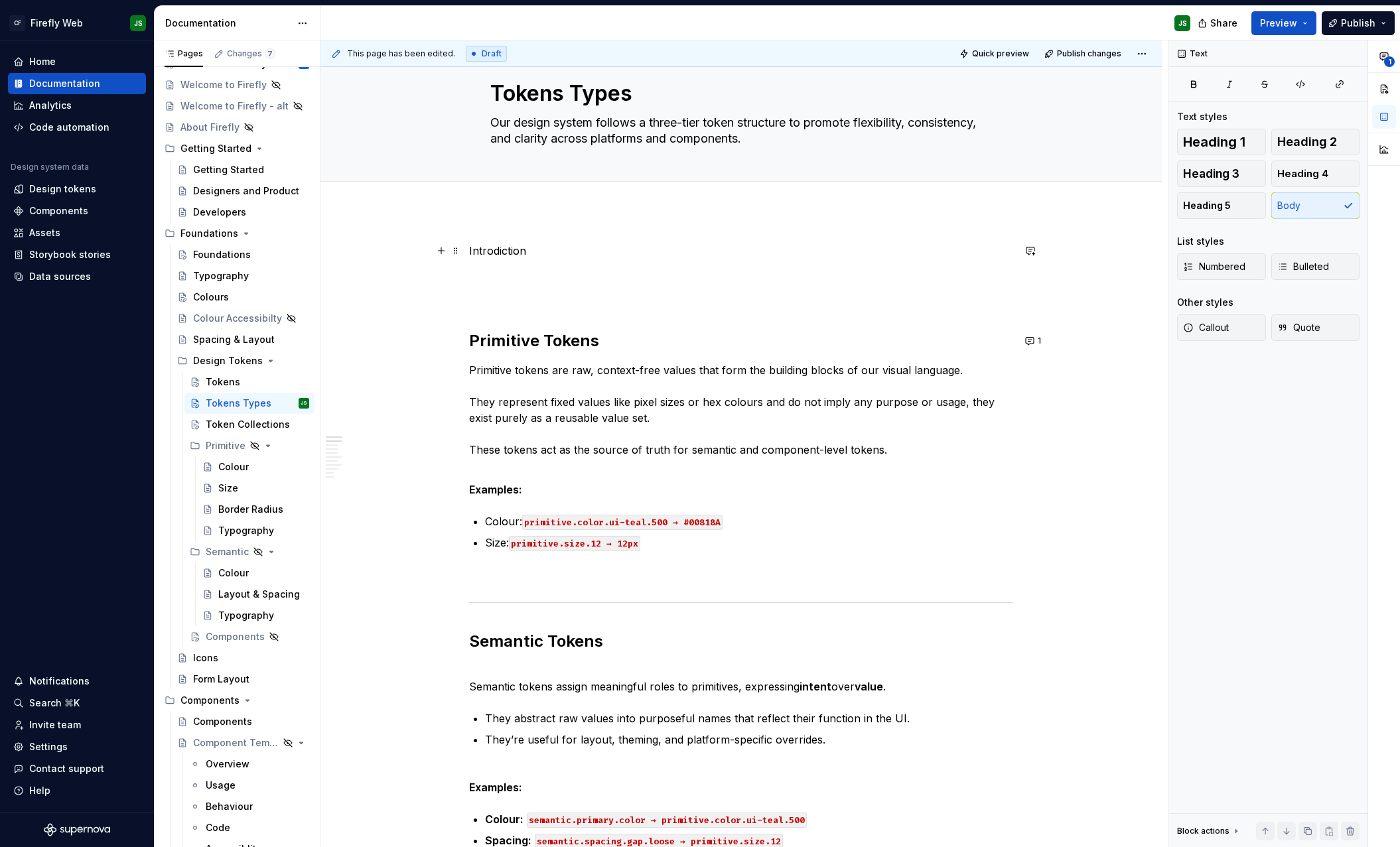
click at [502, 257] on p "Introdiction" at bounding box center [740, 250] width 544 height 16
click at [507, 257] on p "Introdiction" at bounding box center [740, 250] width 544 height 16
click at [507, 252] on p "Introduction" at bounding box center [740, 250] width 544 height 16
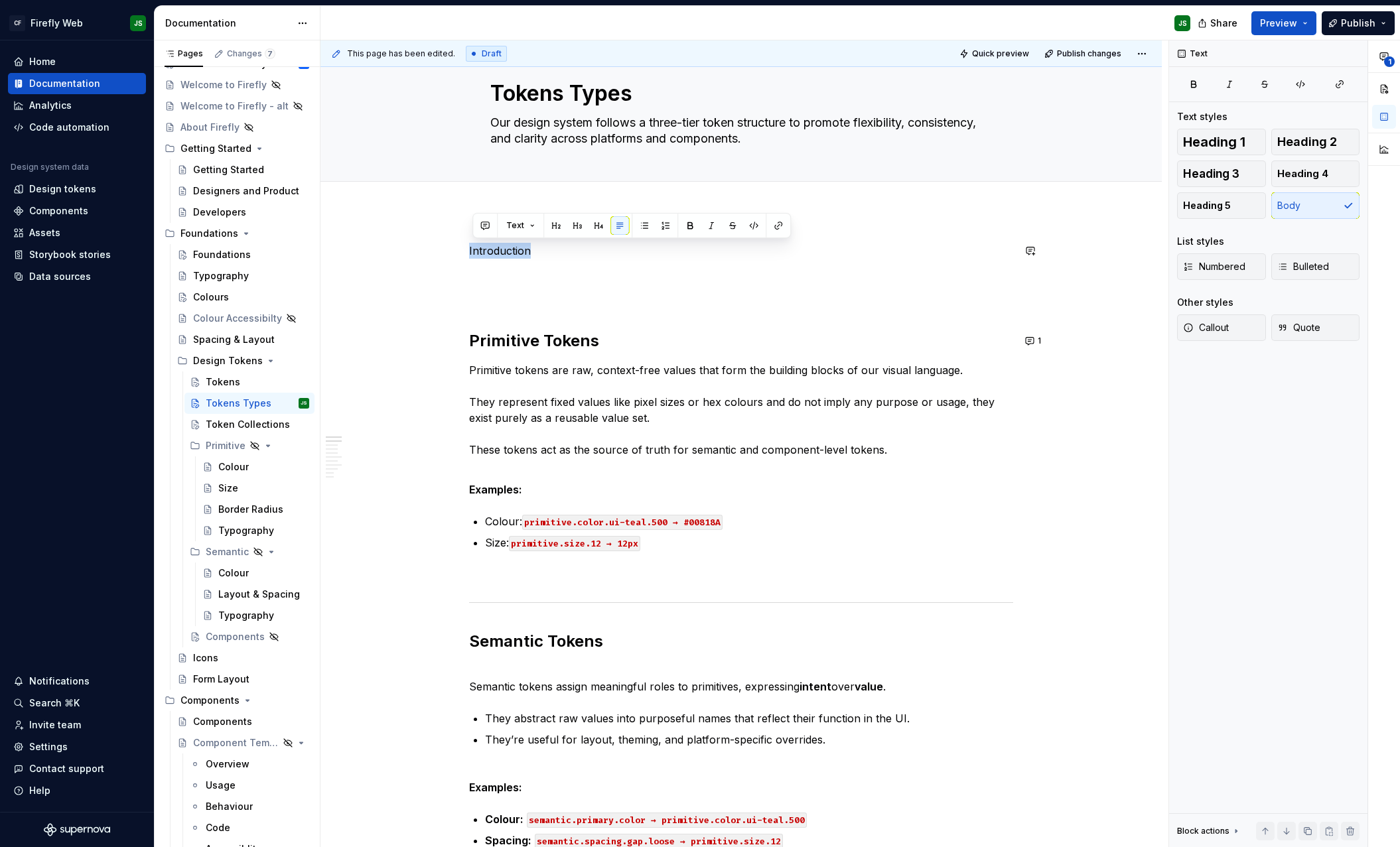
click at [559, 221] on button "button" at bounding box center [555, 225] width 18 height 18
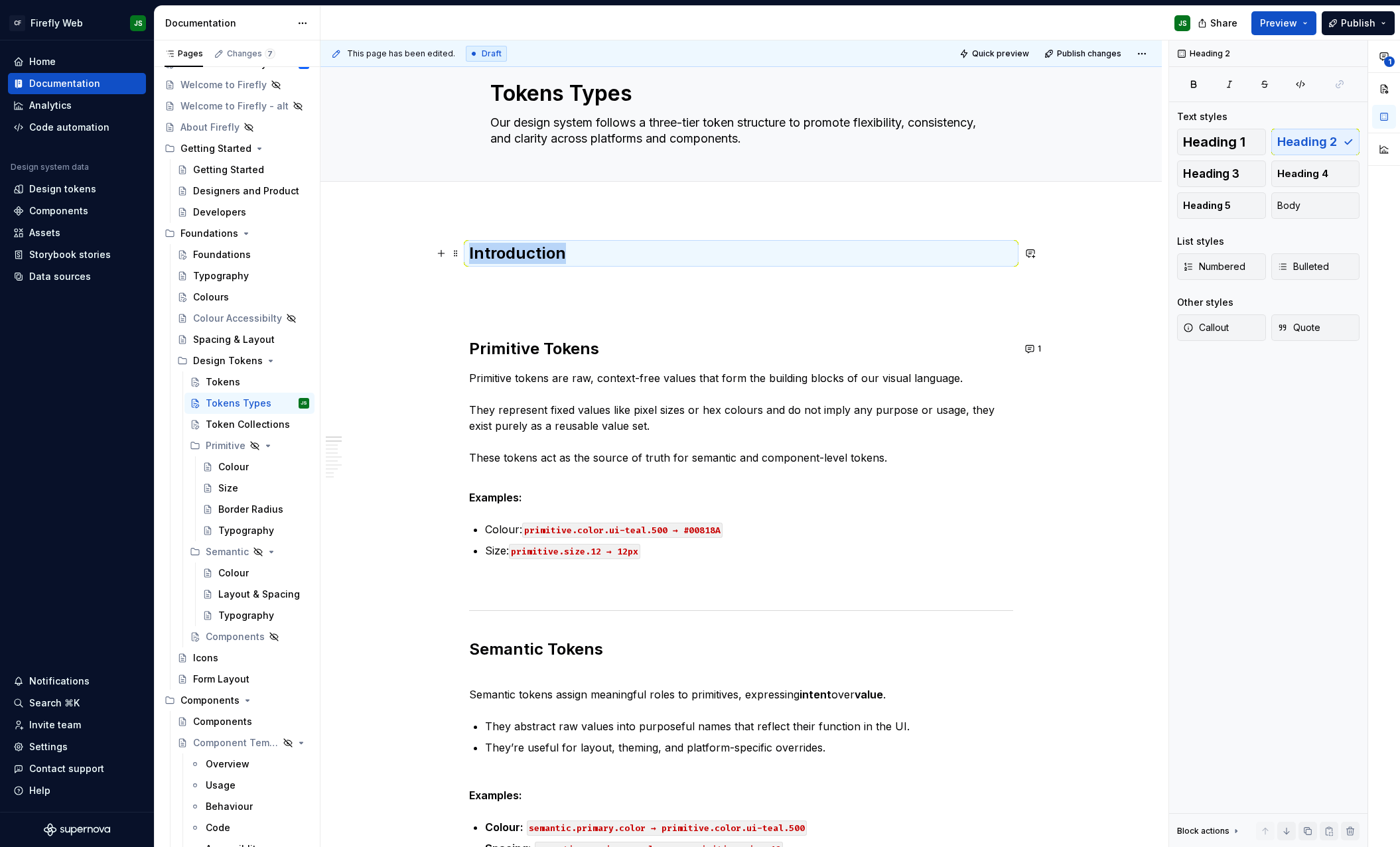
click at [580, 254] on h2 "Introduction" at bounding box center [740, 253] width 544 height 21
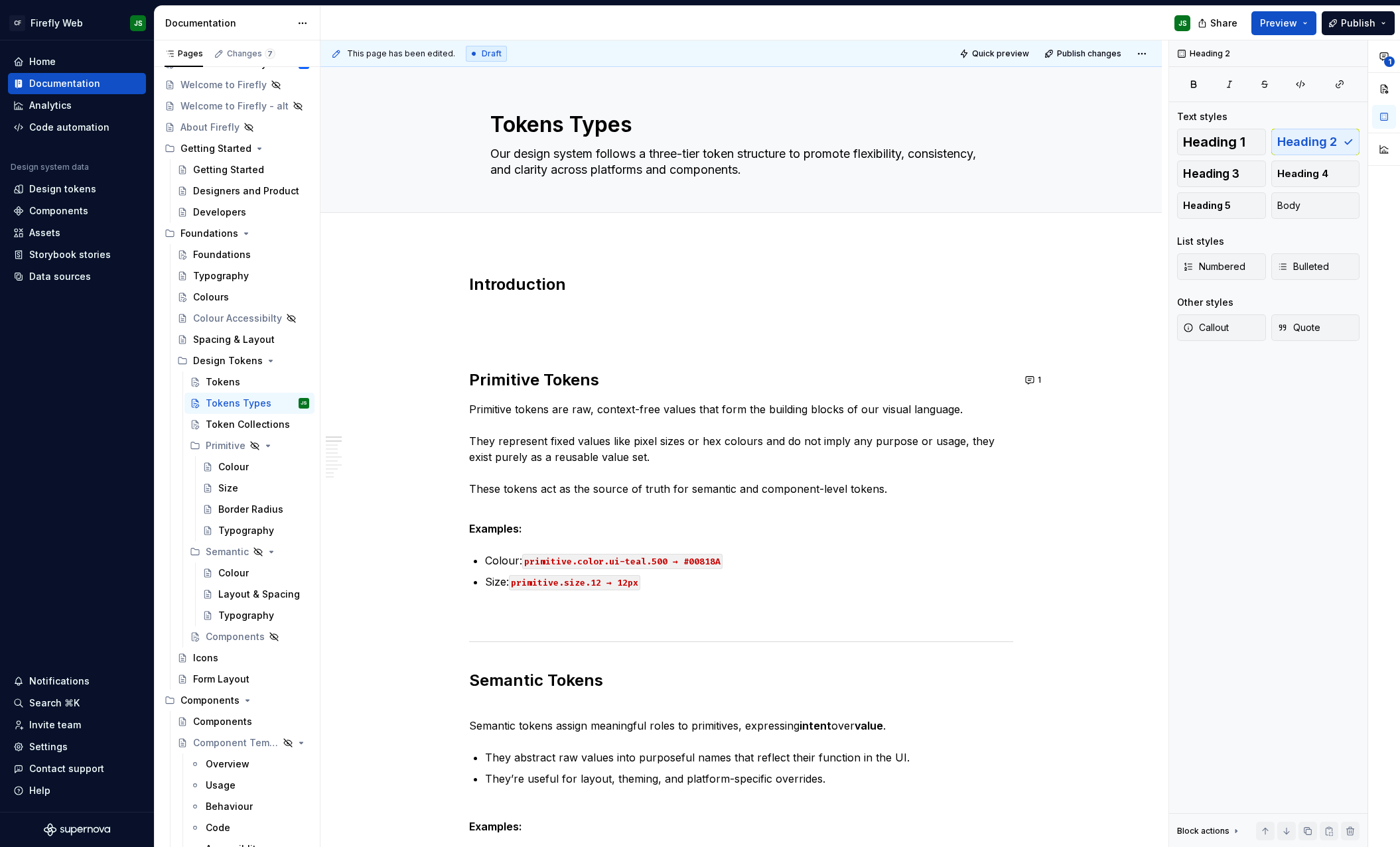
scroll to position [0, 0]
click at [549, 164] on textarea "Our design system follows a three-tier token structure to promote flexibility, …" at bounding box center [738, 163] width 502 height 37
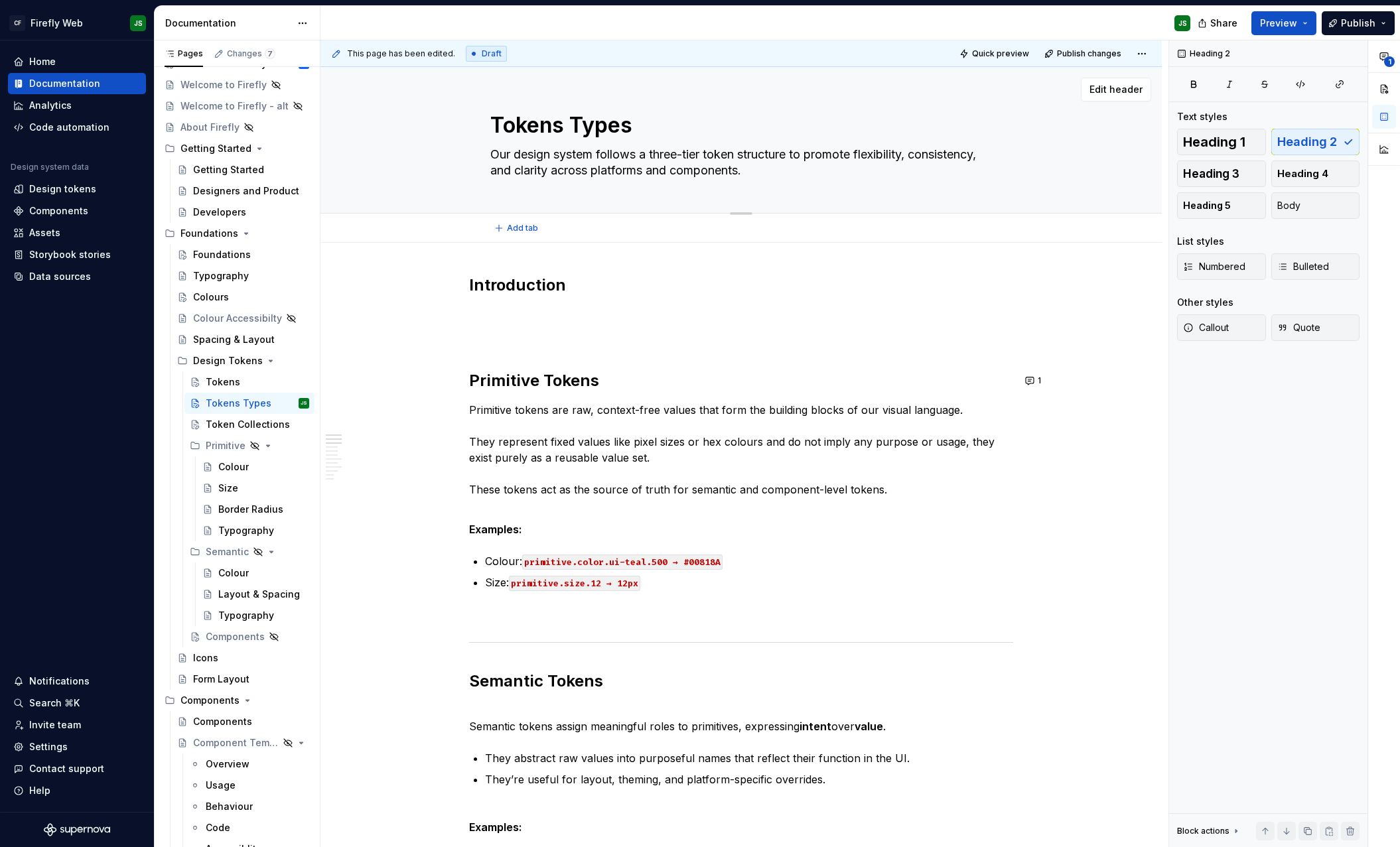
click at [549, 164] on textarea "Our design system follows a three-tier token structure to promote flexibility, …" at bounding box center [738, 163] width 502 height 37
paste textarea "A three-tier token system for consistency across design and code"
type textarea "*"
type textarea "A three-tier token system for consistency across design and code"
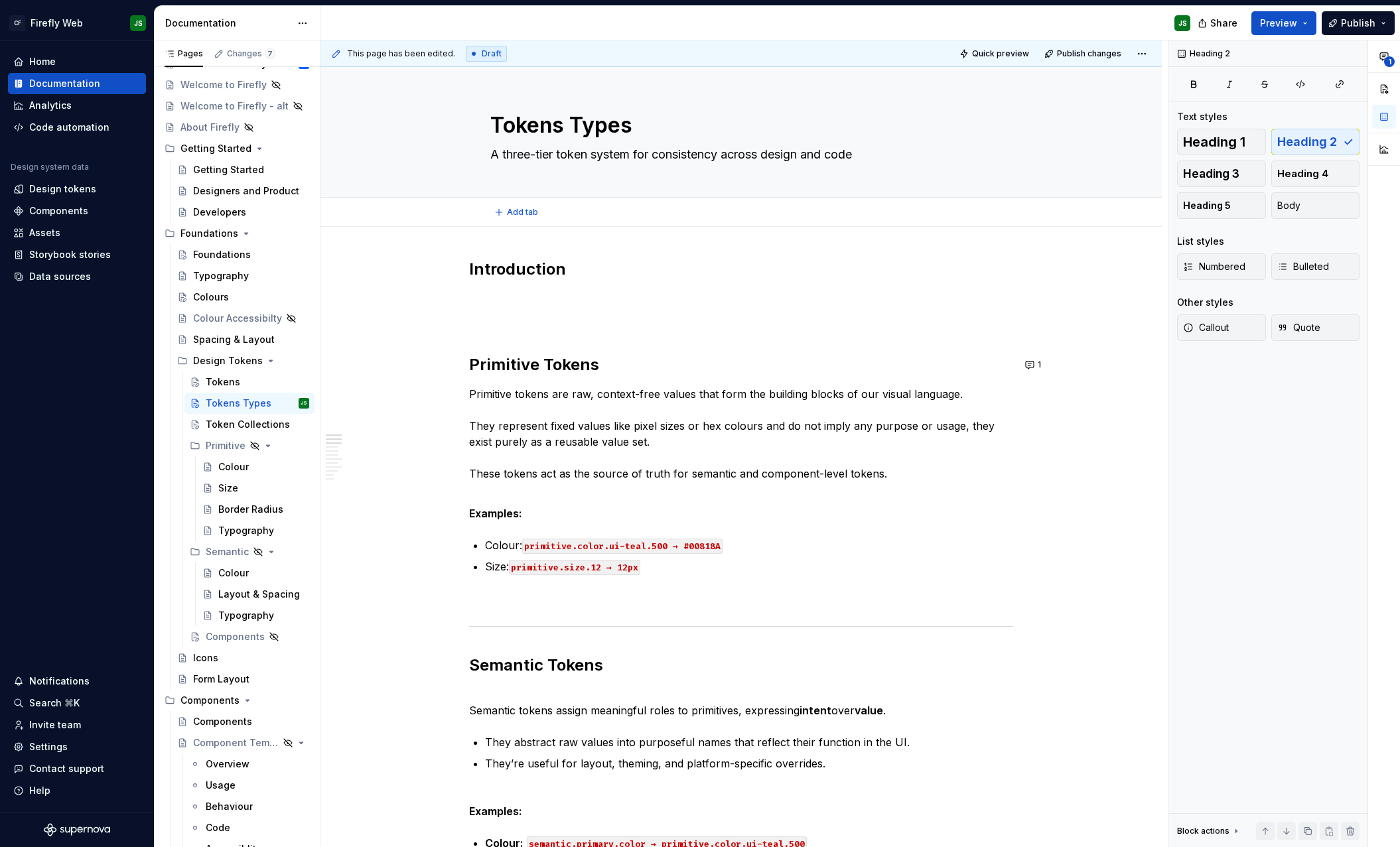
type textarea "*"
type textarea "A three-tier token system for consistency across design and code"
click at [213, 378] on div "Tokens" at bounding box center [222, 381] width 34 height 13
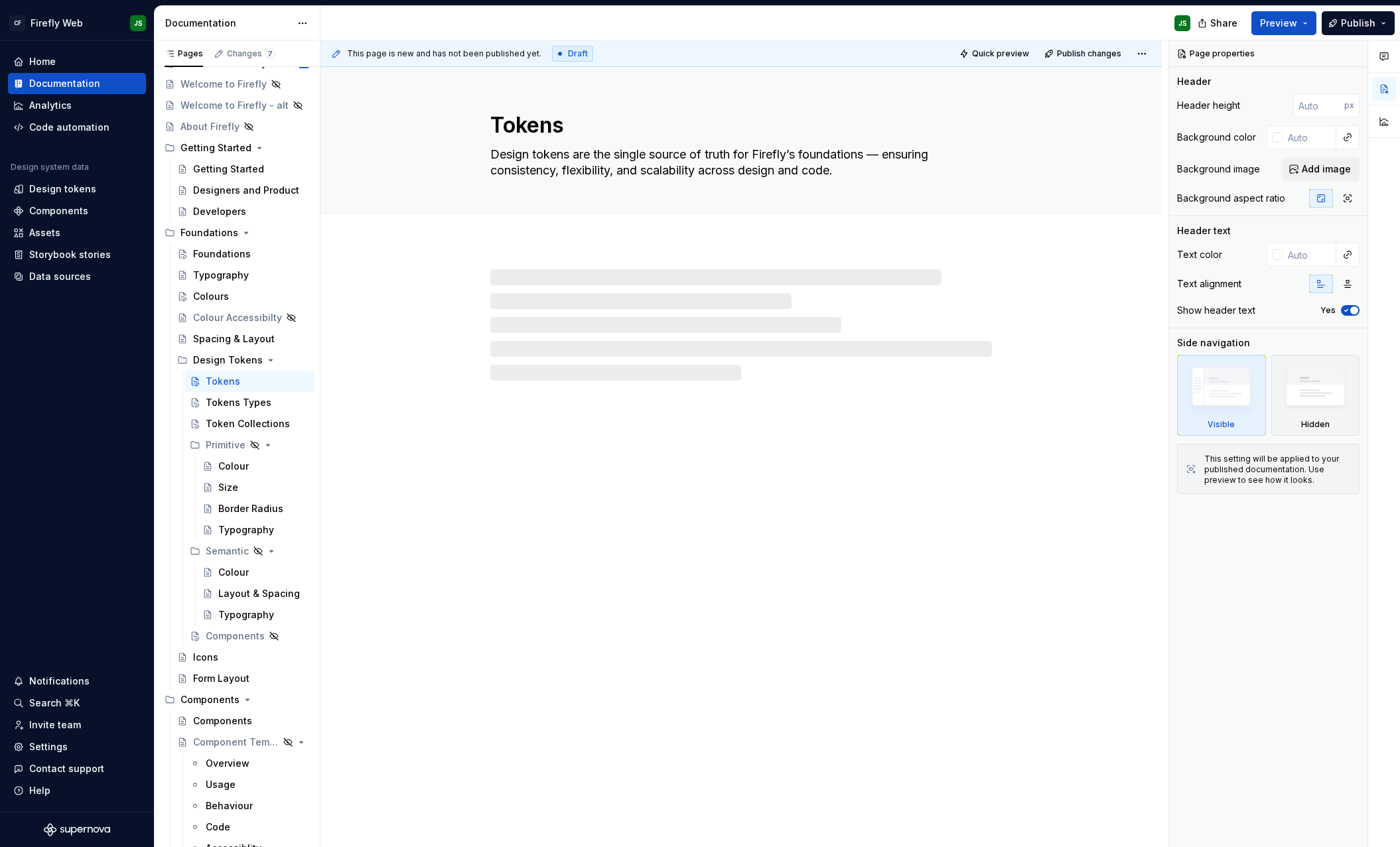
scroll to position [43, 0]
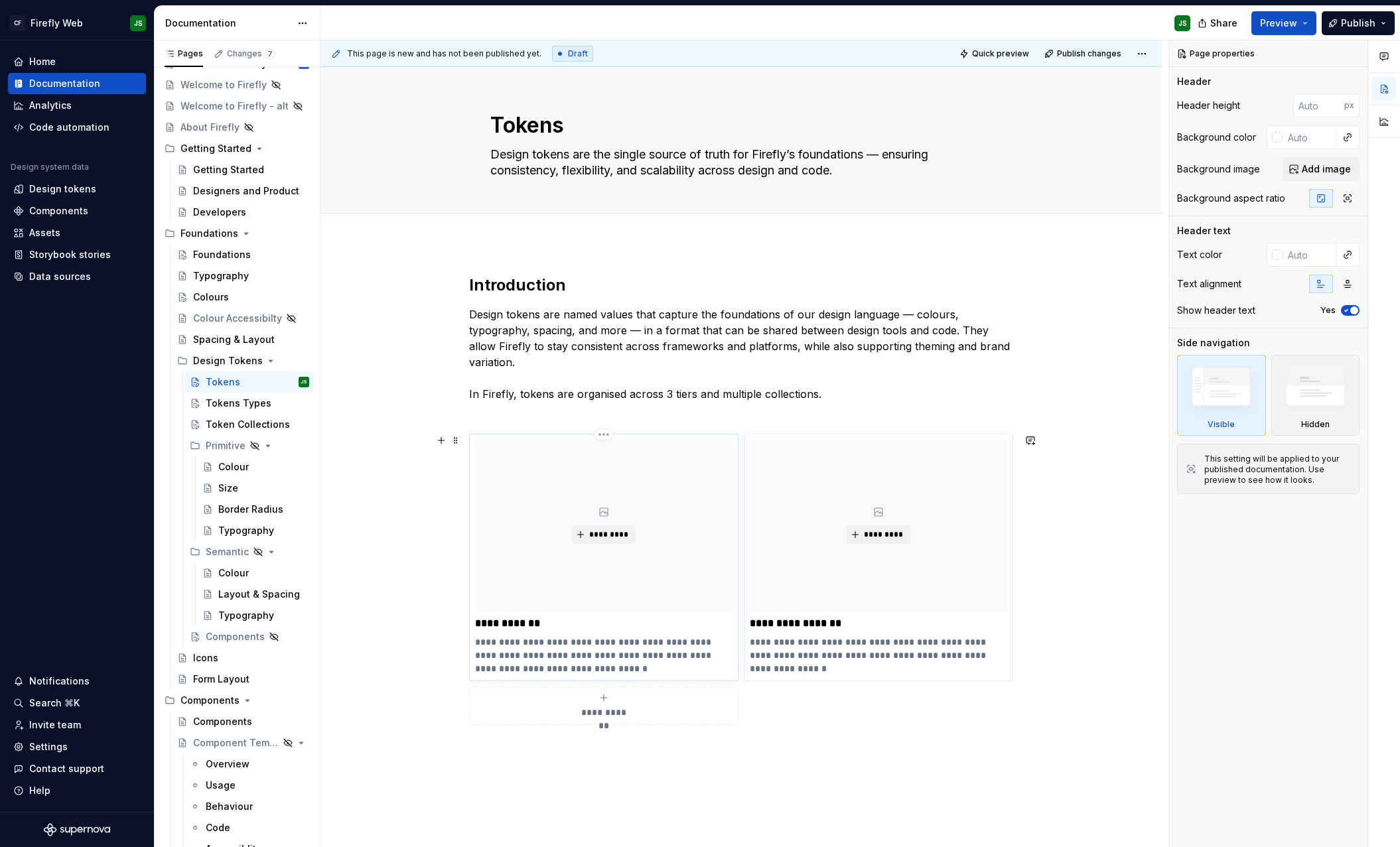
click at [565, 666] on p "**********" at bounding box center [603, 655] width 257 height 40
click at [566, 666] on p "**********" at bounding box center [603, 655] width 257 height 40
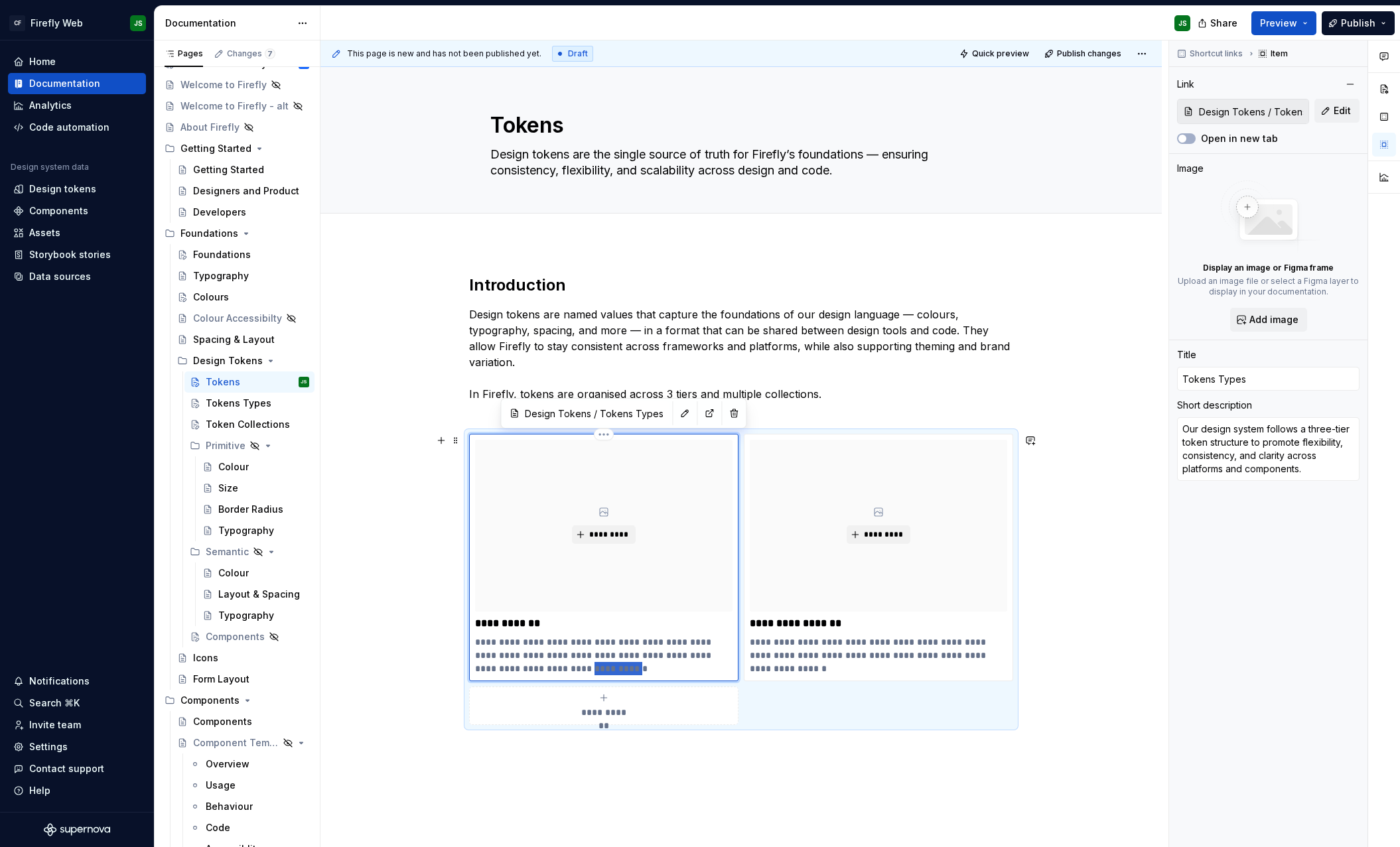
click at [565, 666] on p "**********" at bounding box center [603, 655] width 257 height 40
type textarea "*"
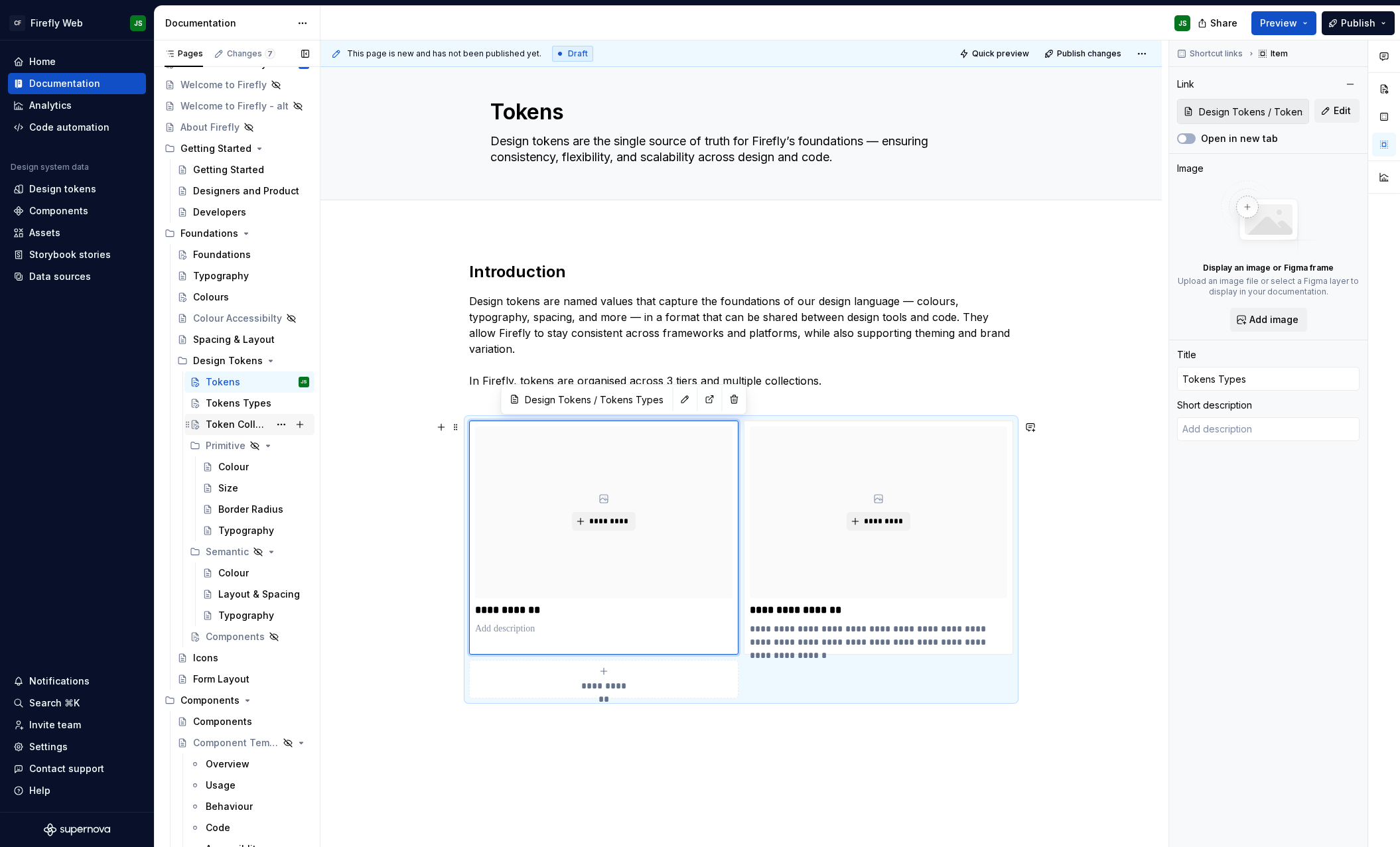
scroll to position [15, 0]
click at [244, 405] on div "Tokens Types" at bounding box center [237, 403] width 64 height 13
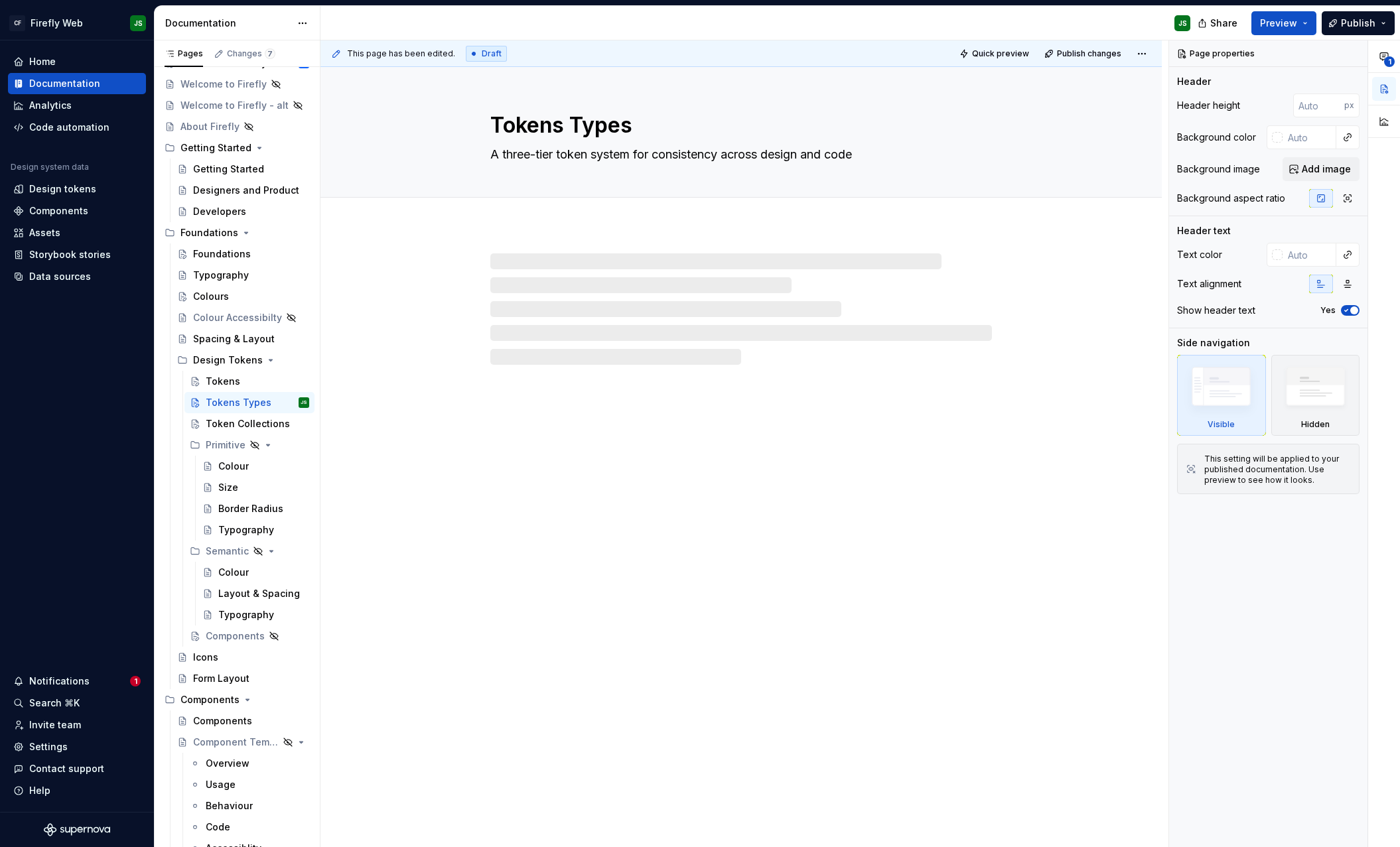
scroll to position [64, 0]
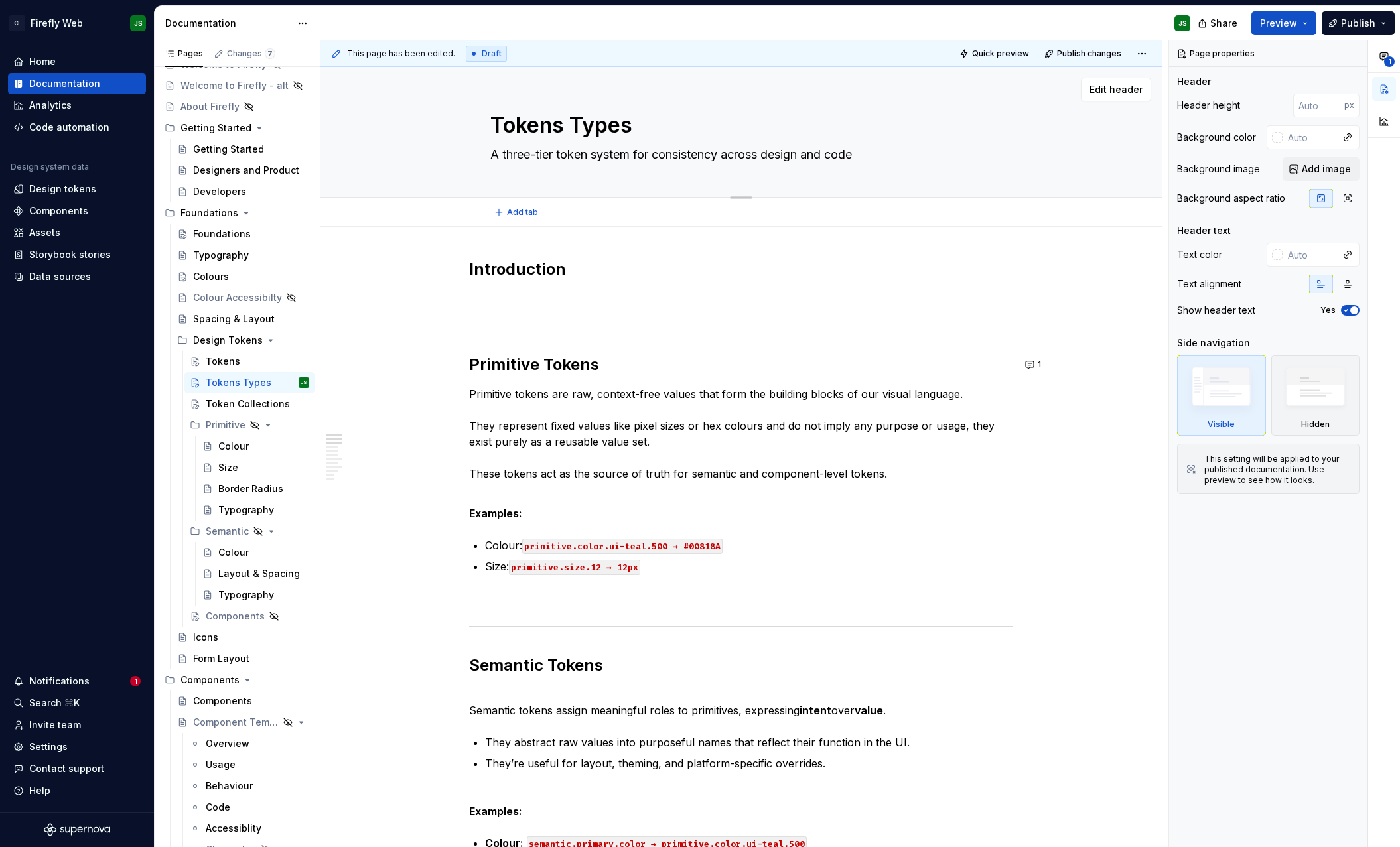
click at [551, 154] on textarea "A three-tier token system for consistency across design and code" at bounding box center [738, 155] width 502 height 21
click at [551, 153] on textarea "A three-tier token system for consistency across design and code" at bounding box center [738, 155] width 502 height 21
click at [232, 366] on div "Tokens" at bounding box center [222, 361] width 34 height 13
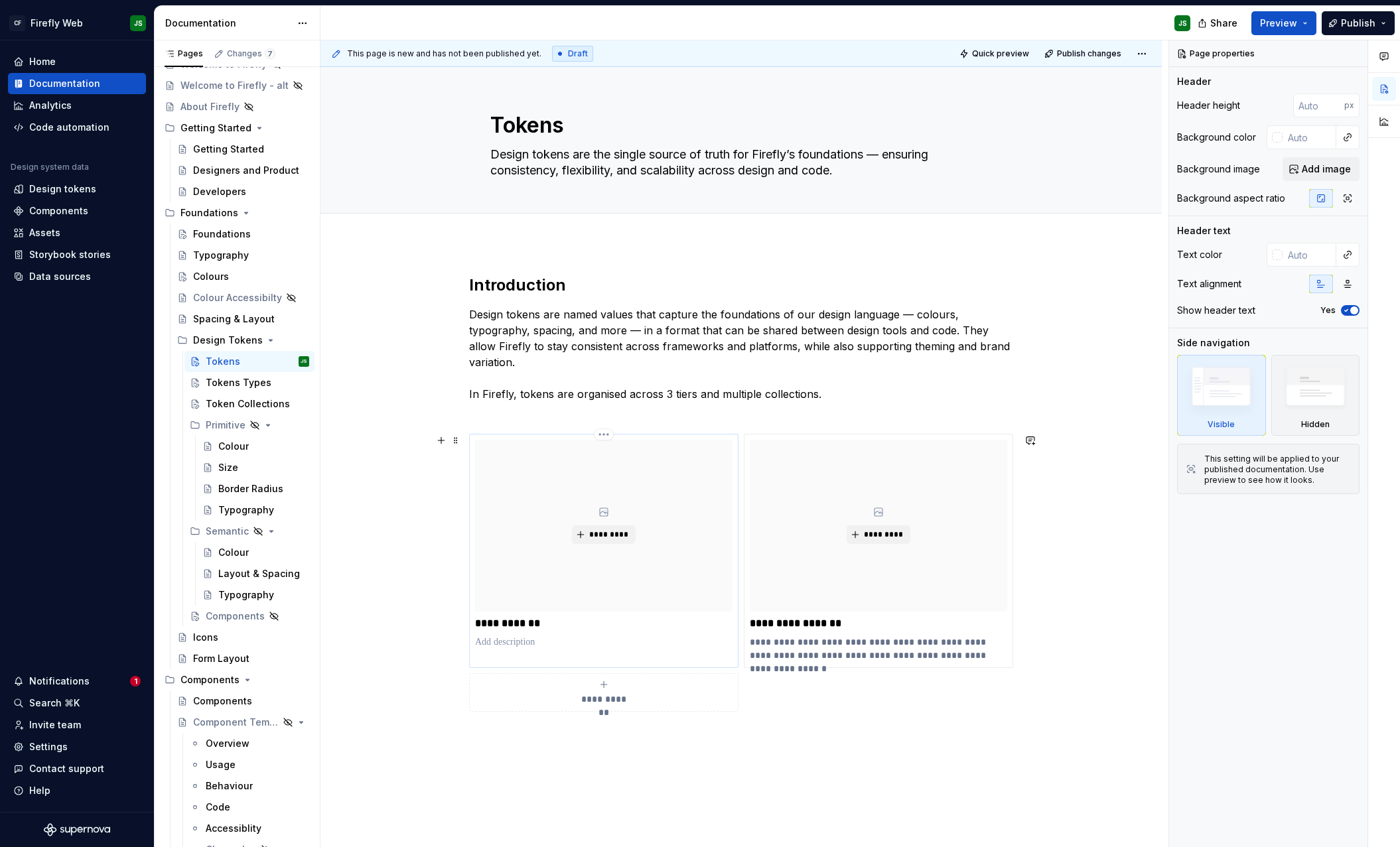
click at [523, 645] on p at bounding box center [603, 642] width 257 height 13
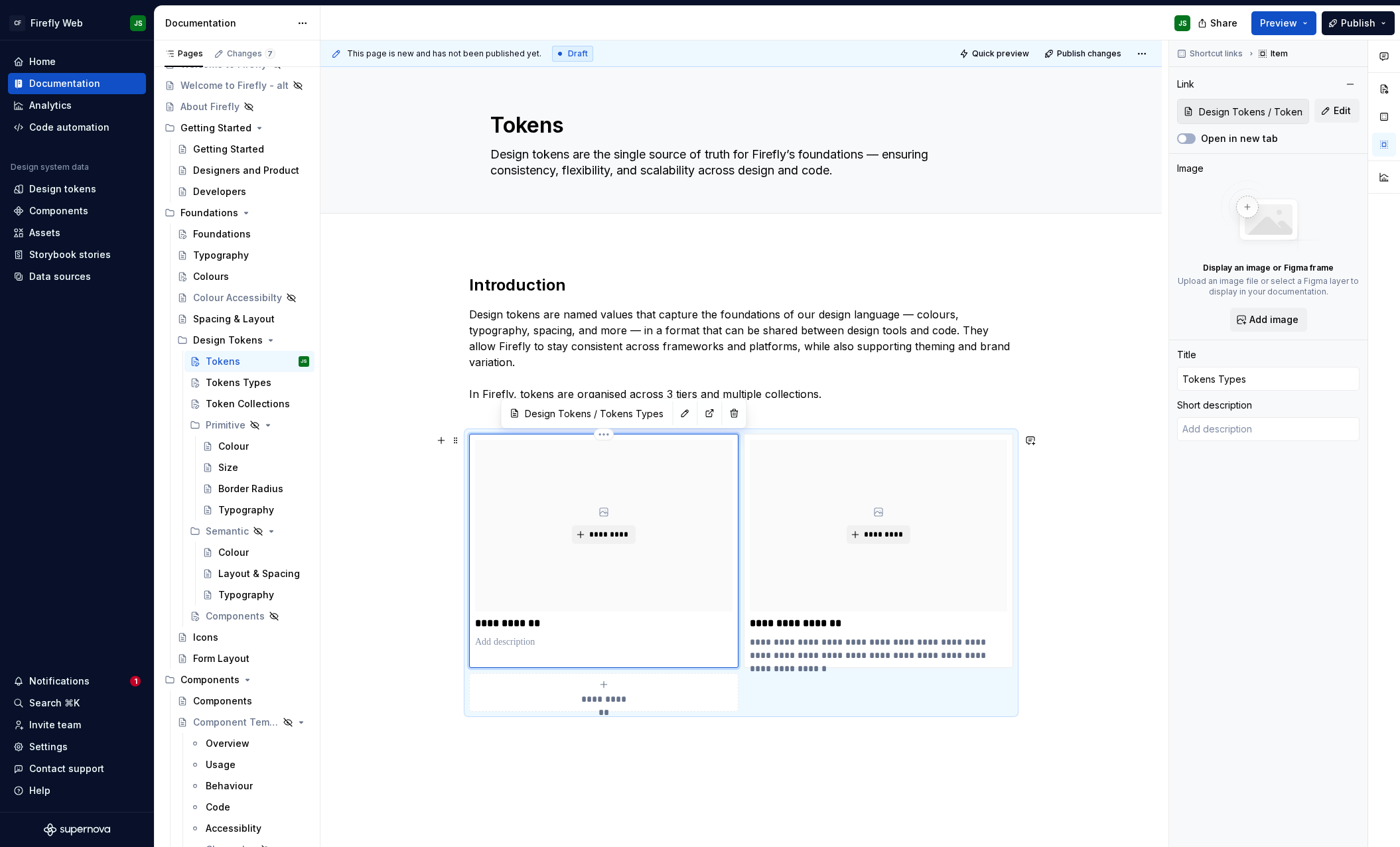
click at [523, 646] on p at bounding box center [603, 642] width 257 height 13
click at [522, 645] on p at bounding box center [603, 642] width 257 height 13
type textarea "*"
type textarea "A three-tier token system for consistency across design and code"
click at [350, 469] on div "**********" at bounding box center [744, 444] width 848 height 807
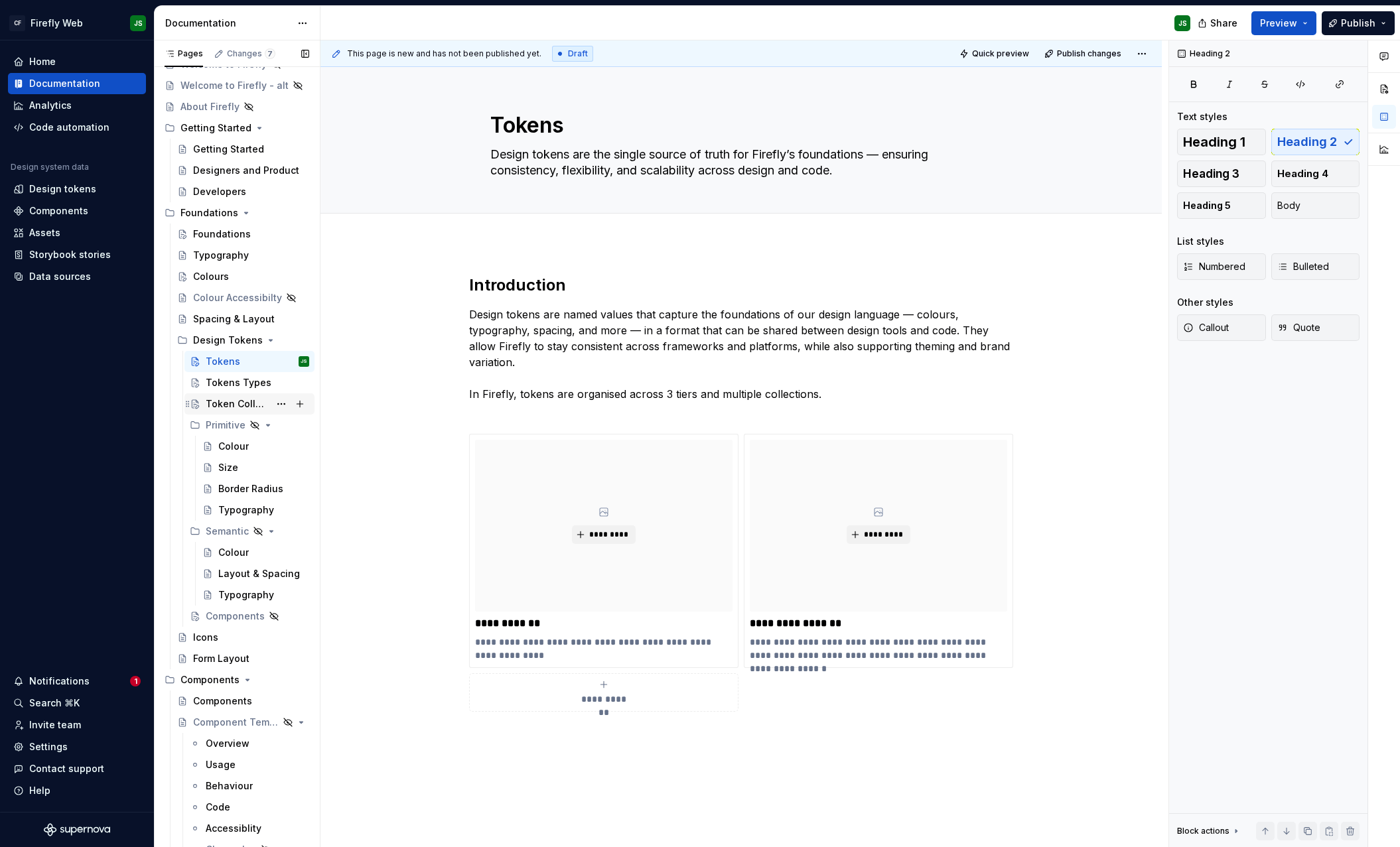
click at [259, 401] on div "Token Collections" at bounding box center [237, 403] width 64 height 13
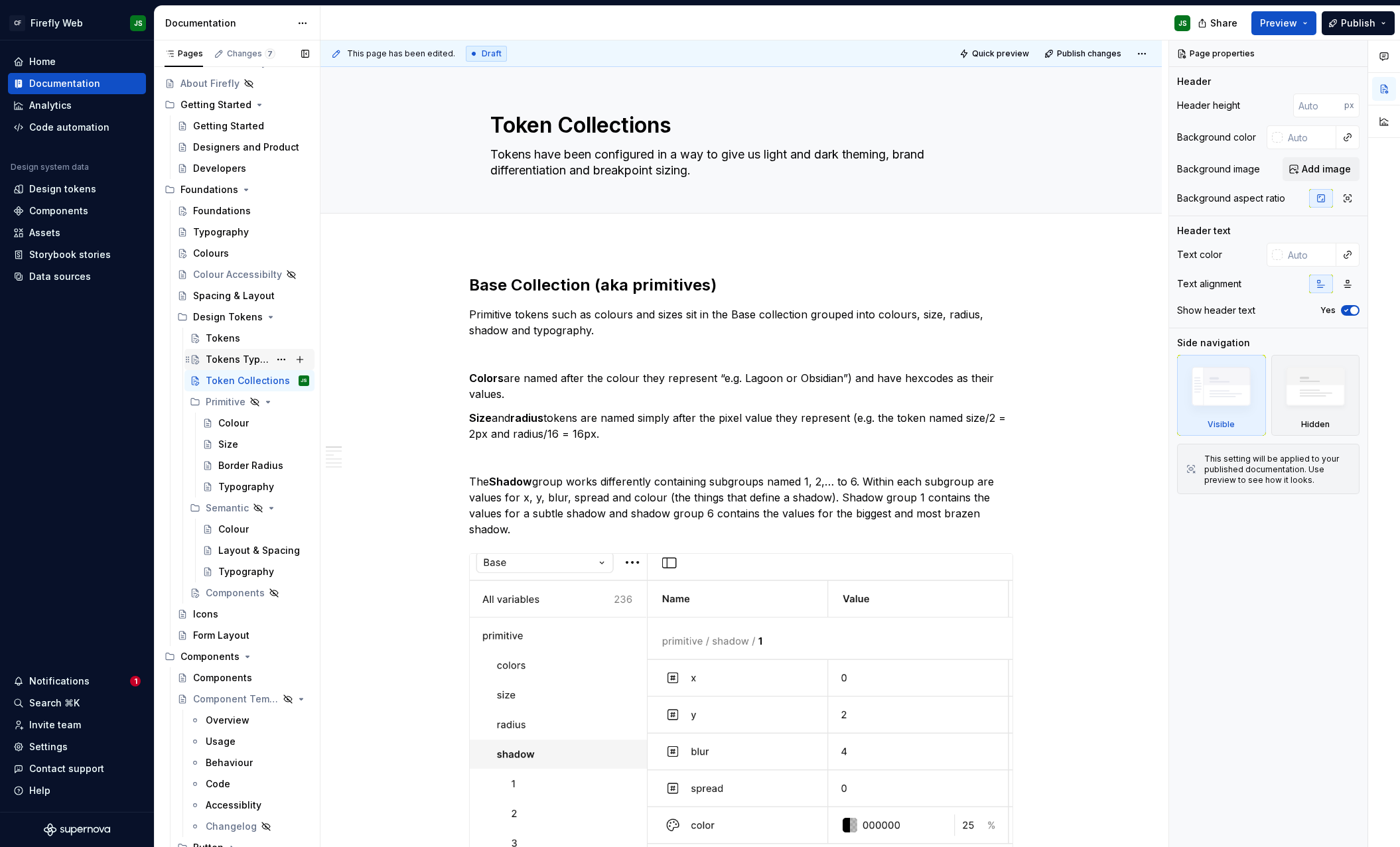
scroll to position [86, 0]
click at [224, 350] on div "Tokens Types" at bounding box center [249, 360] width 130 height 21
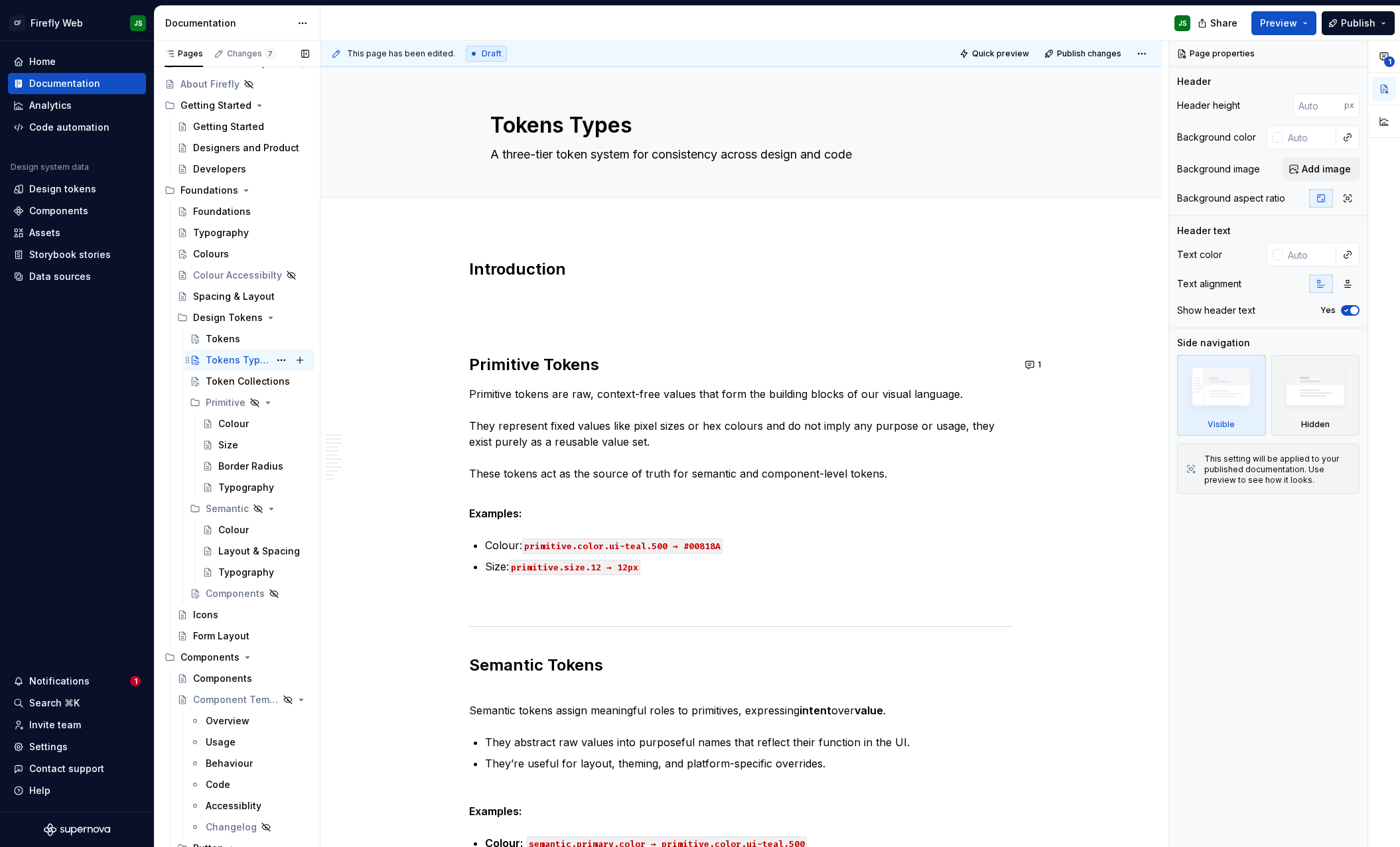
scroll to position [98, 0]
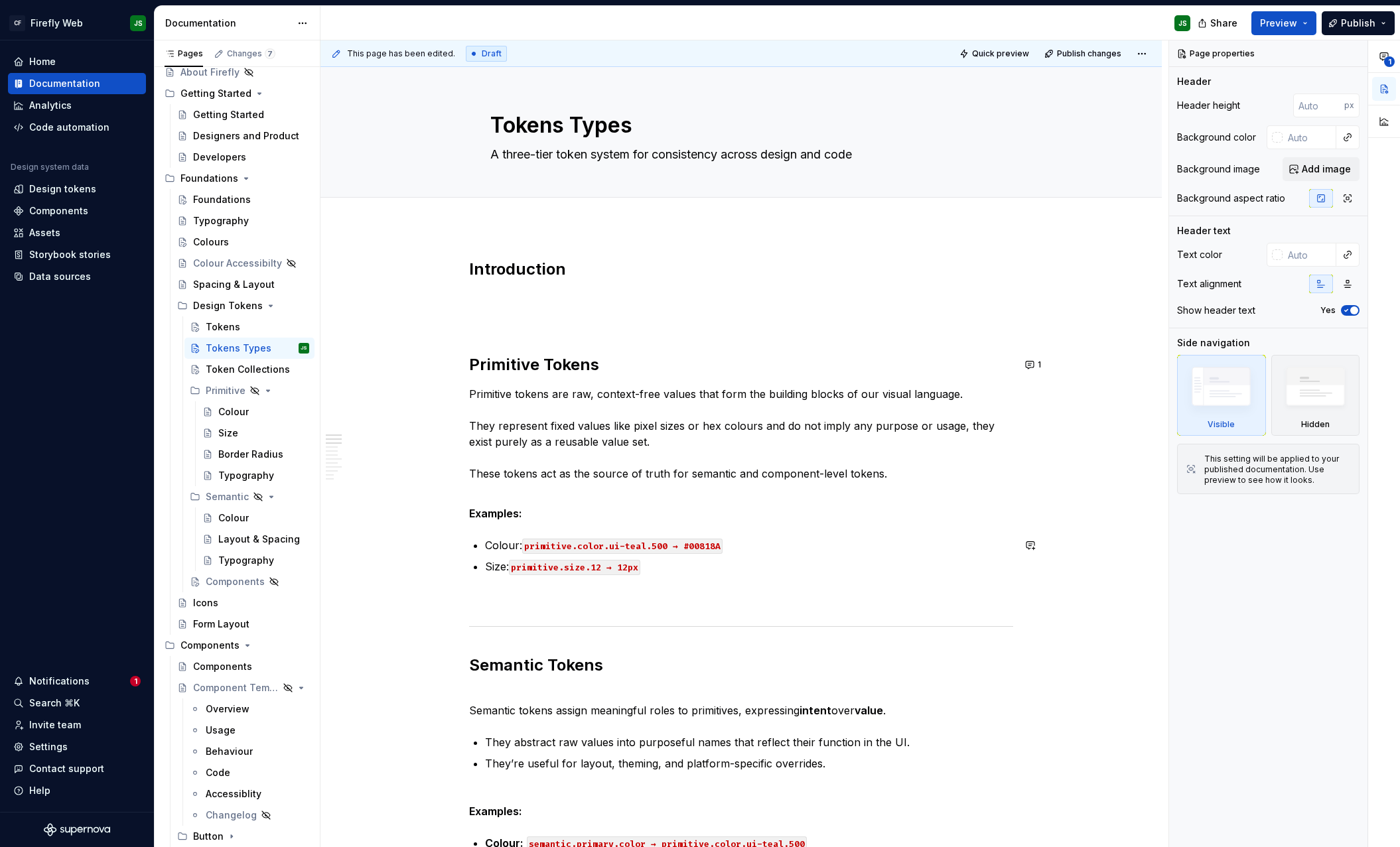
click at [631, 274] on h2 "Introduction" at bounding box center [740, 270] width 544 height 21
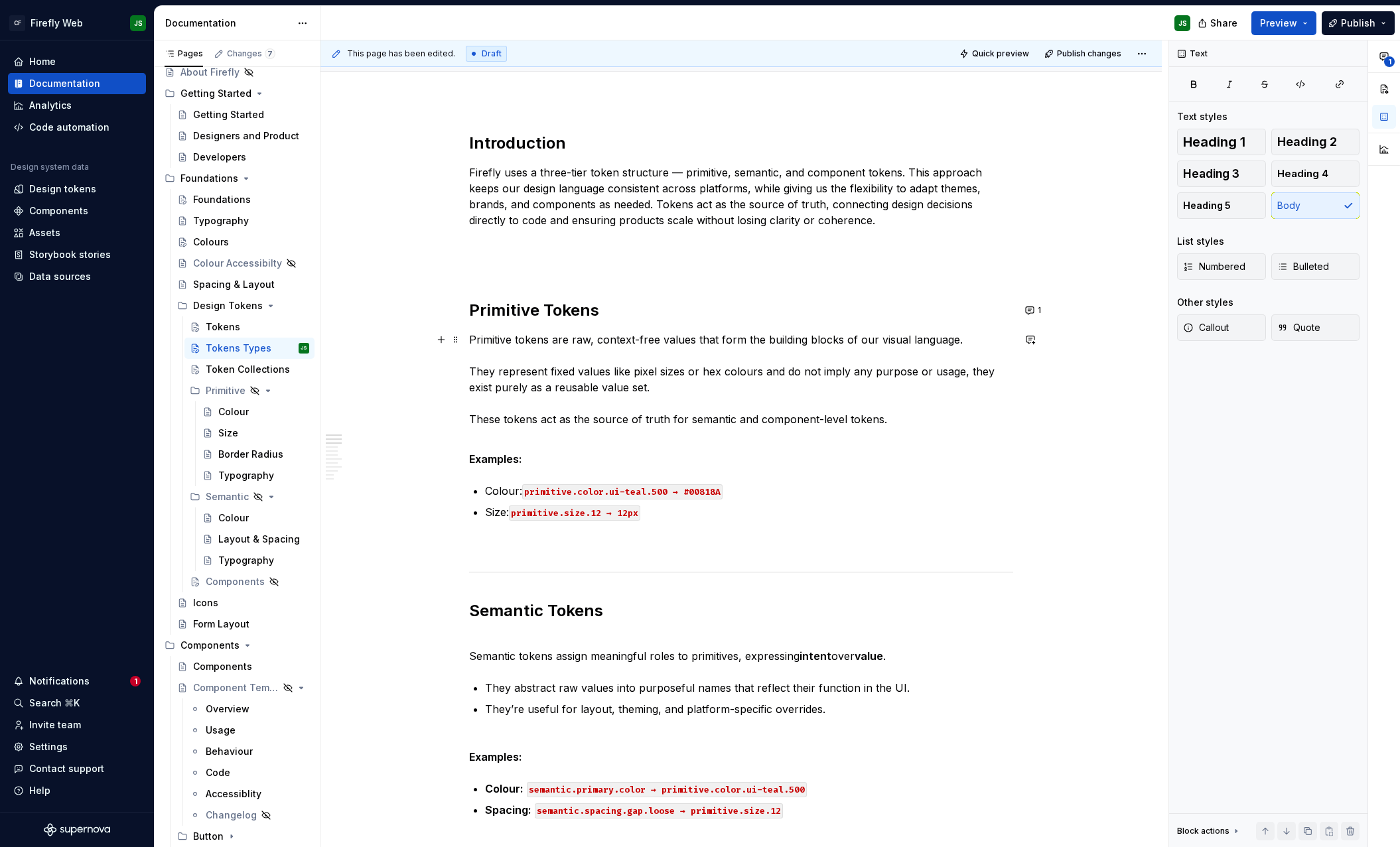
scroll to position [129, 0]
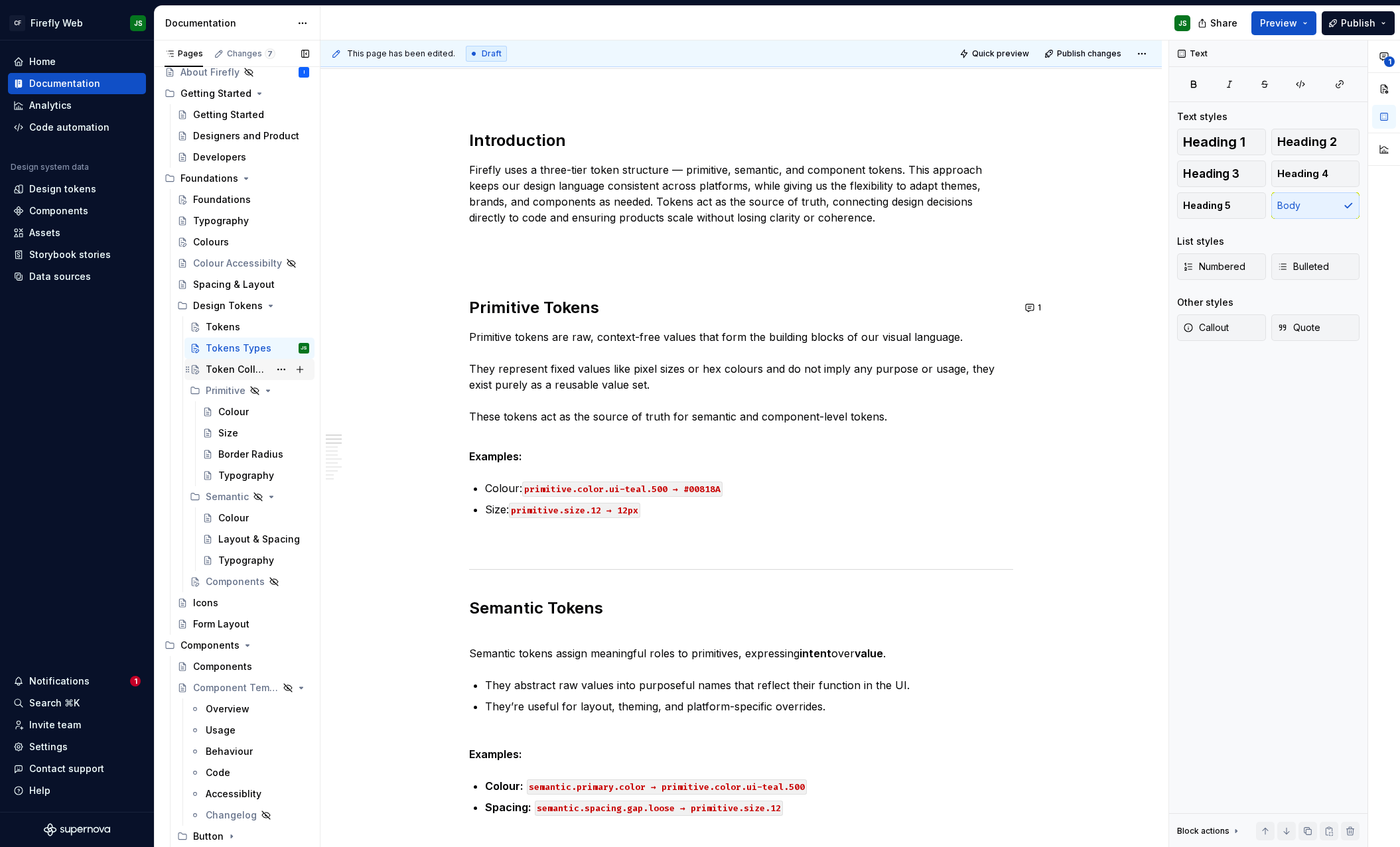
click at [263, 363] on div "Token Collections" at bounding box center [237, 369] width 64 height 13
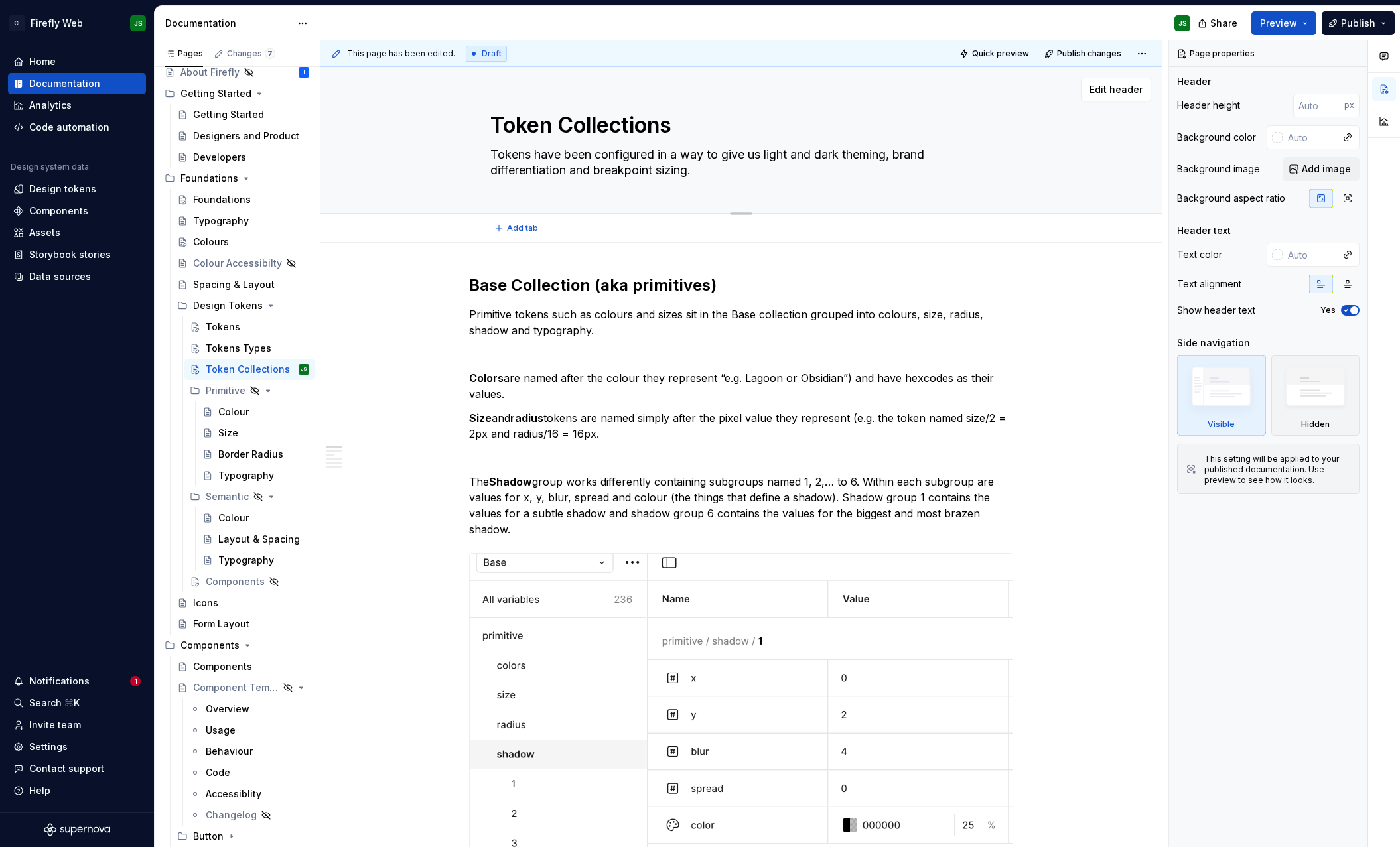
click at [595, 163] on textarea "Tokens have been configured in a way to give us light and dark theming, brand d…" at bounding box center [738, 163] width 502 height 37
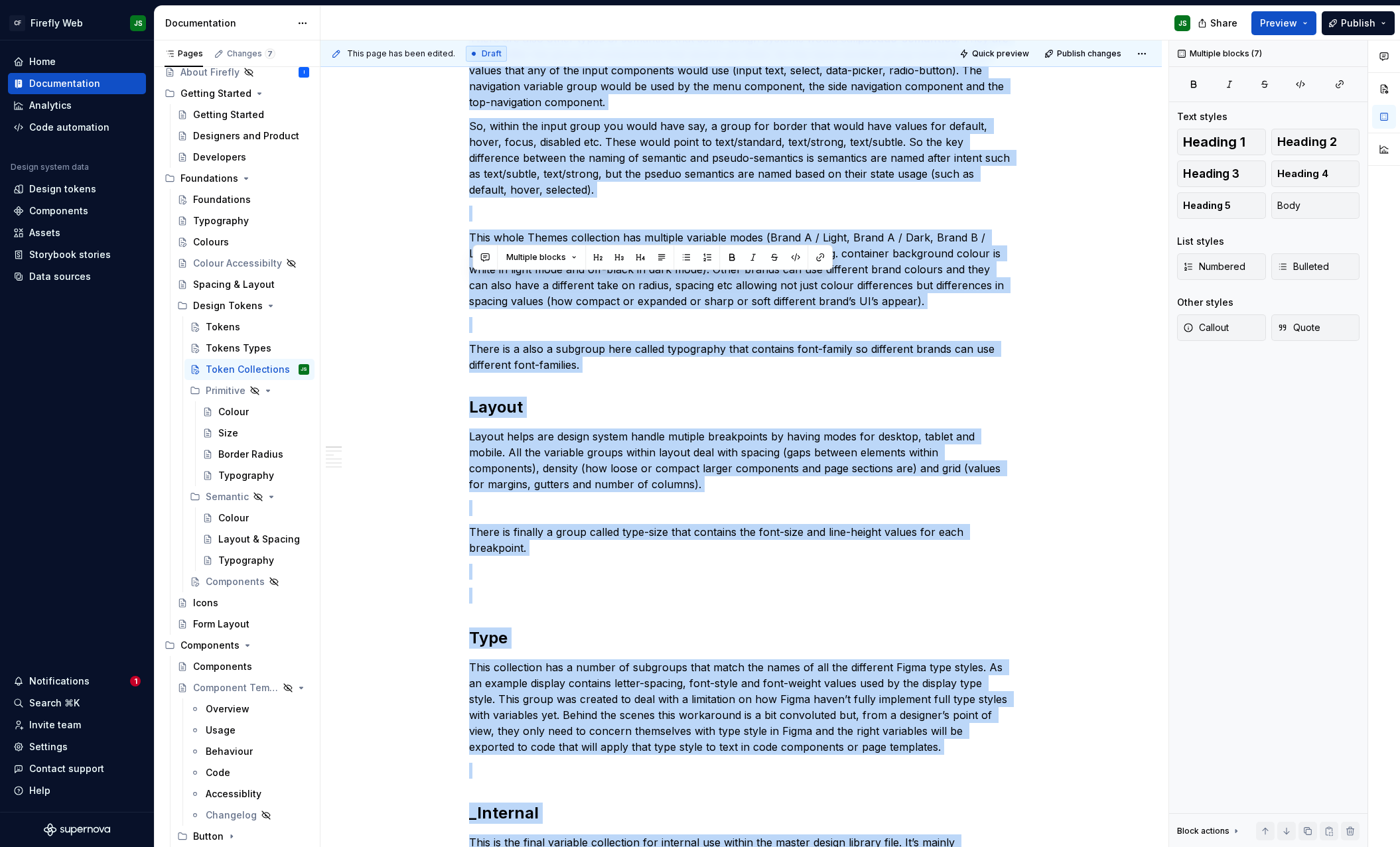
scroll to position [1736, 0]
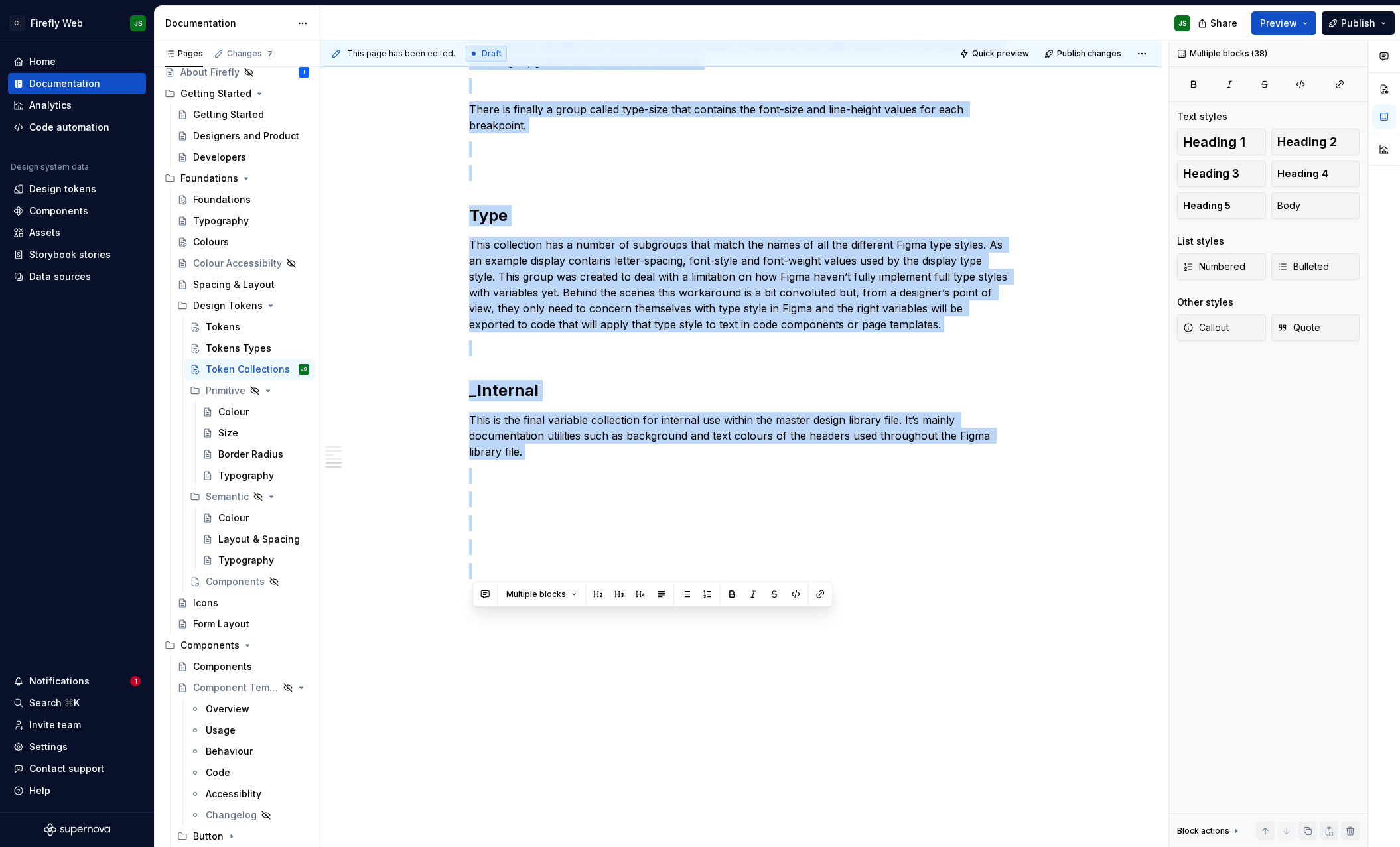
drag, startPoint x: 567, startPoint y: 518, endPoint x: 769, endPoint y: 1161, distance: 674.0
click at [769, 847] on html "CF Firefly Web JS Home Documentation Analytics Code automation Design system da…" at bounding box center [700, 424] width 1400 height 847
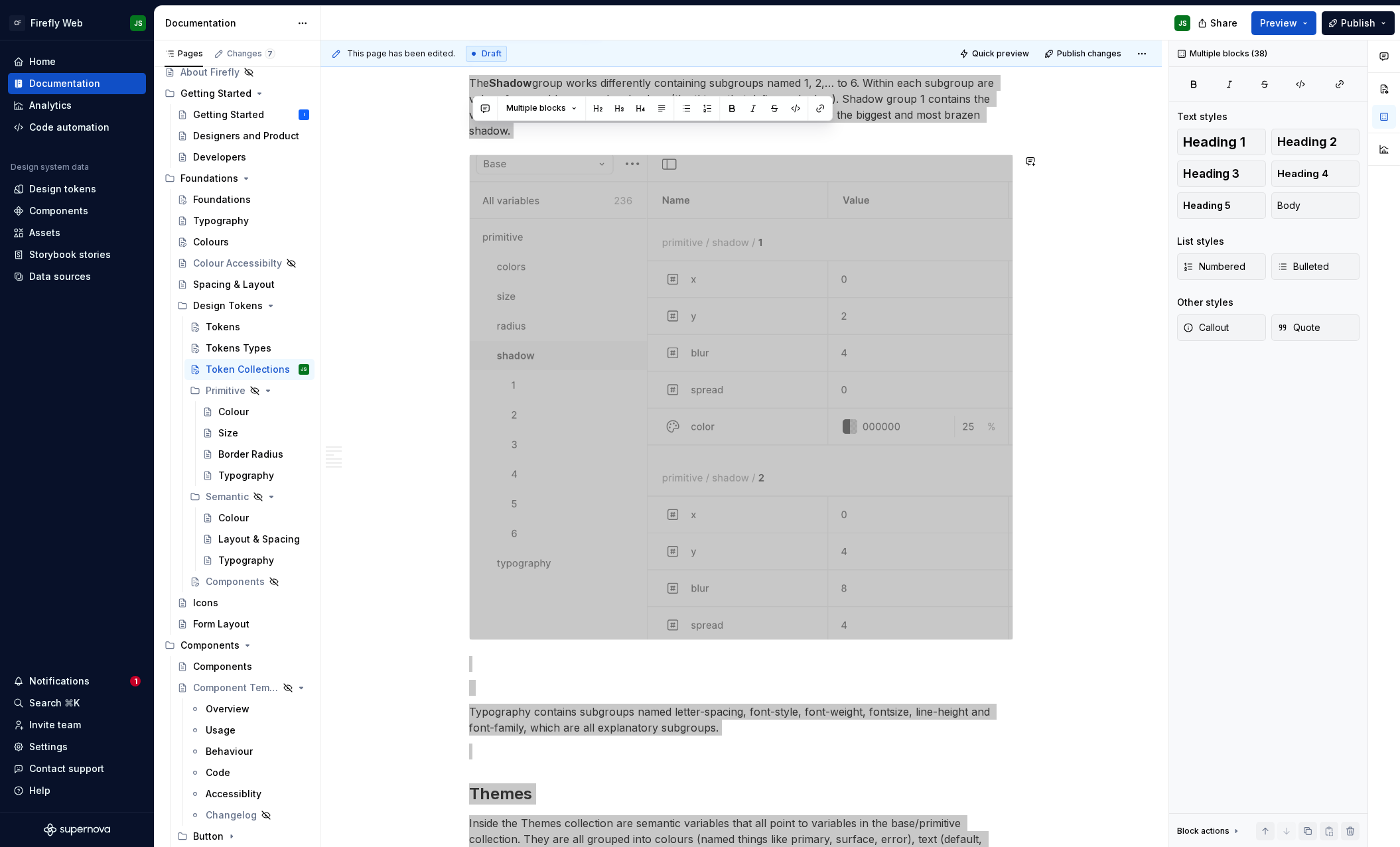
scroll to position [0, 0]
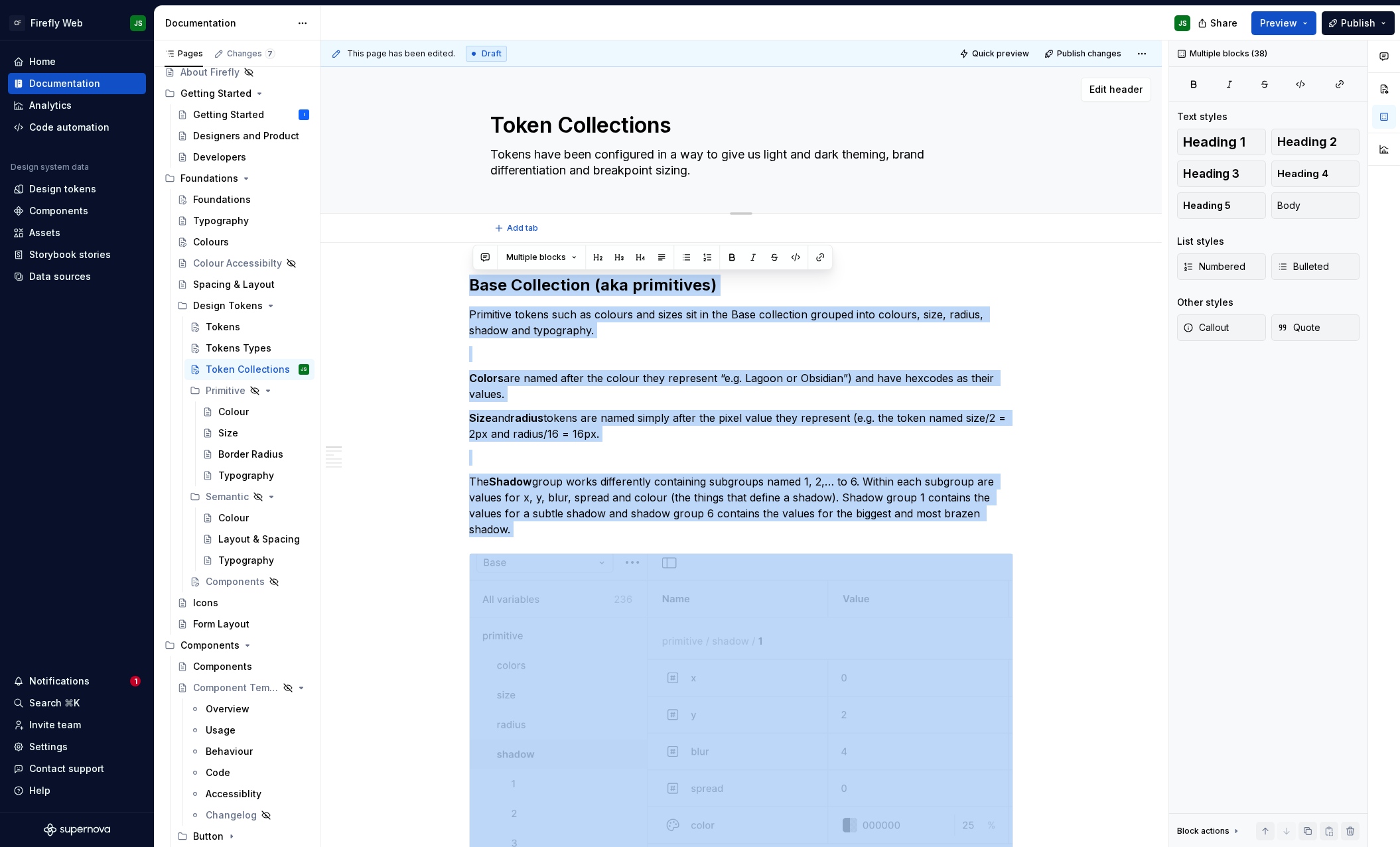
click at [624, 167] on textarea "Tokens have been configured in a way to give us light and dark theming, brand d…" at bounding box center [738, 163] width 502 height 37
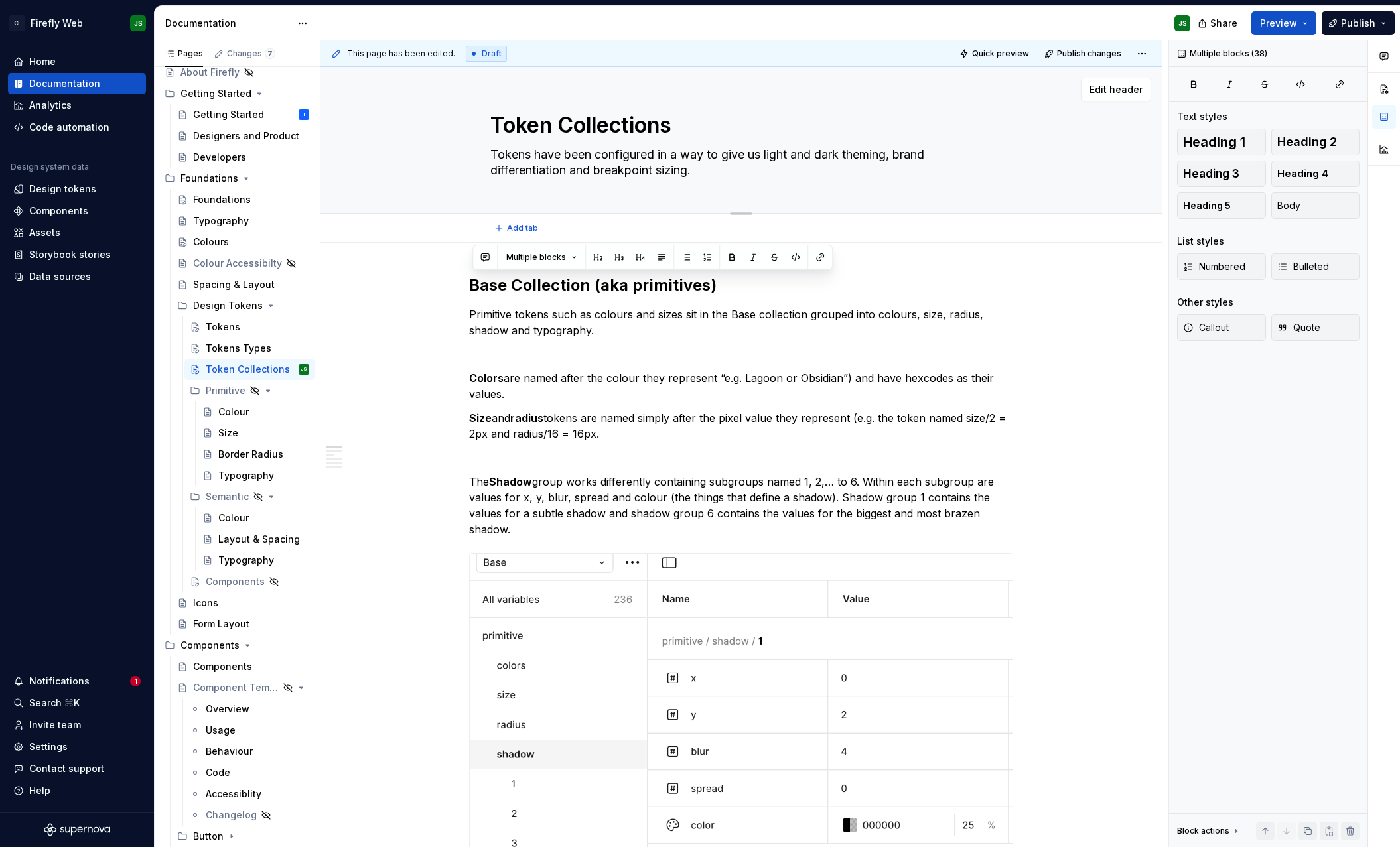
click at [624, 167] on textarea "Tokens have been configured in a way to give us light and dark theming, brand d…" at bounding box center [738, 163] width 502 height 37
paste textarea "Firefly’s token collections organise our design decisions into clear, reusable …"
type textarea "*"
type textarea "Firefly’s token collections organise our design decisions into clear, reusable …"
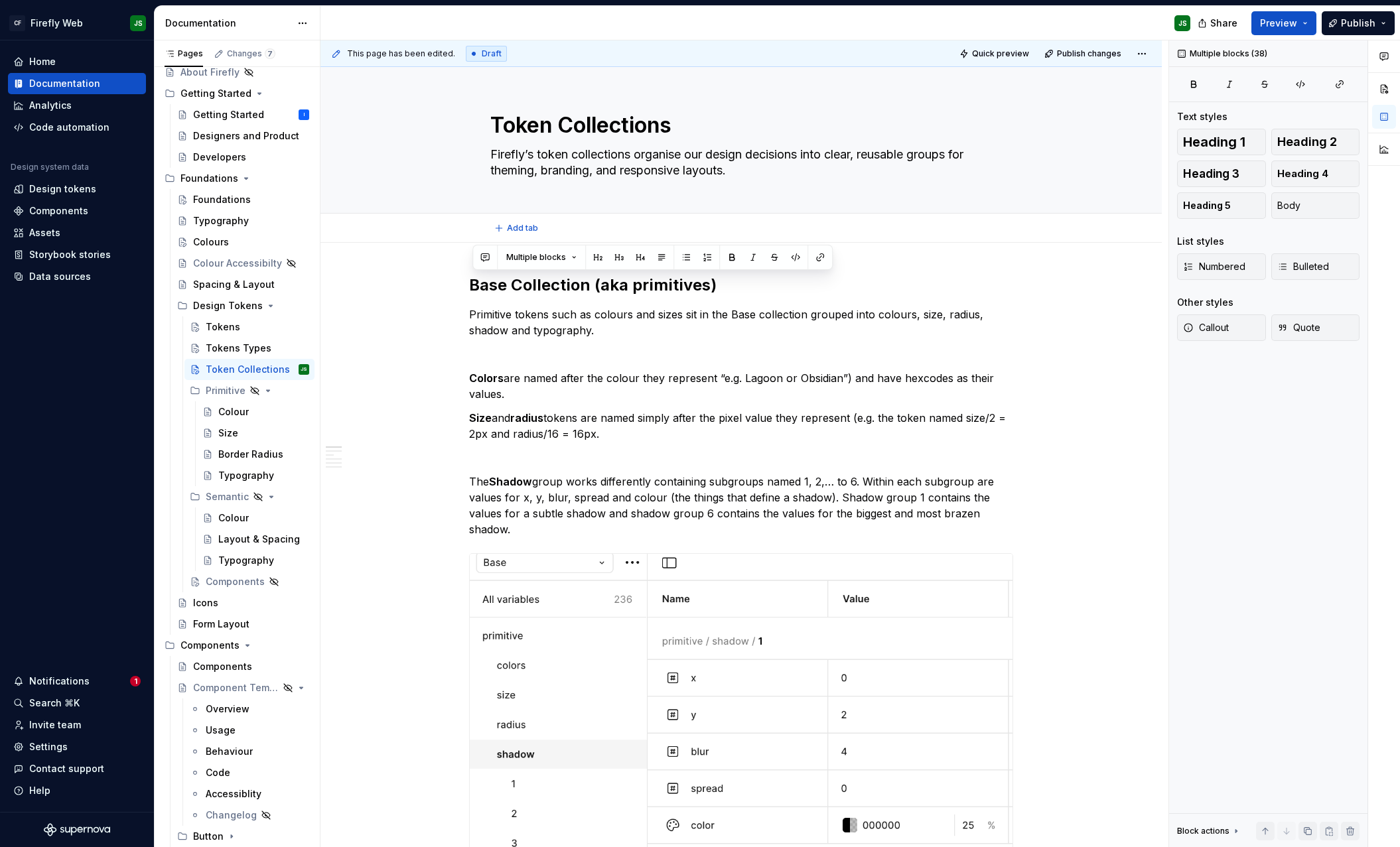
type textarea "*"
type textarea "Firefly’s token collections organise our design decisions into clear, reusable …"
type textarea "*"
click at [470, 283] on div "This page has been edited. Draft Quick preview Publish changes Token Collection…" at bounding box center [744, 444] width 848 height 807
click at [475, 284] on h2 "Base Collection (aka primitives)" at bounding box center [740, 286] width 544 height 21
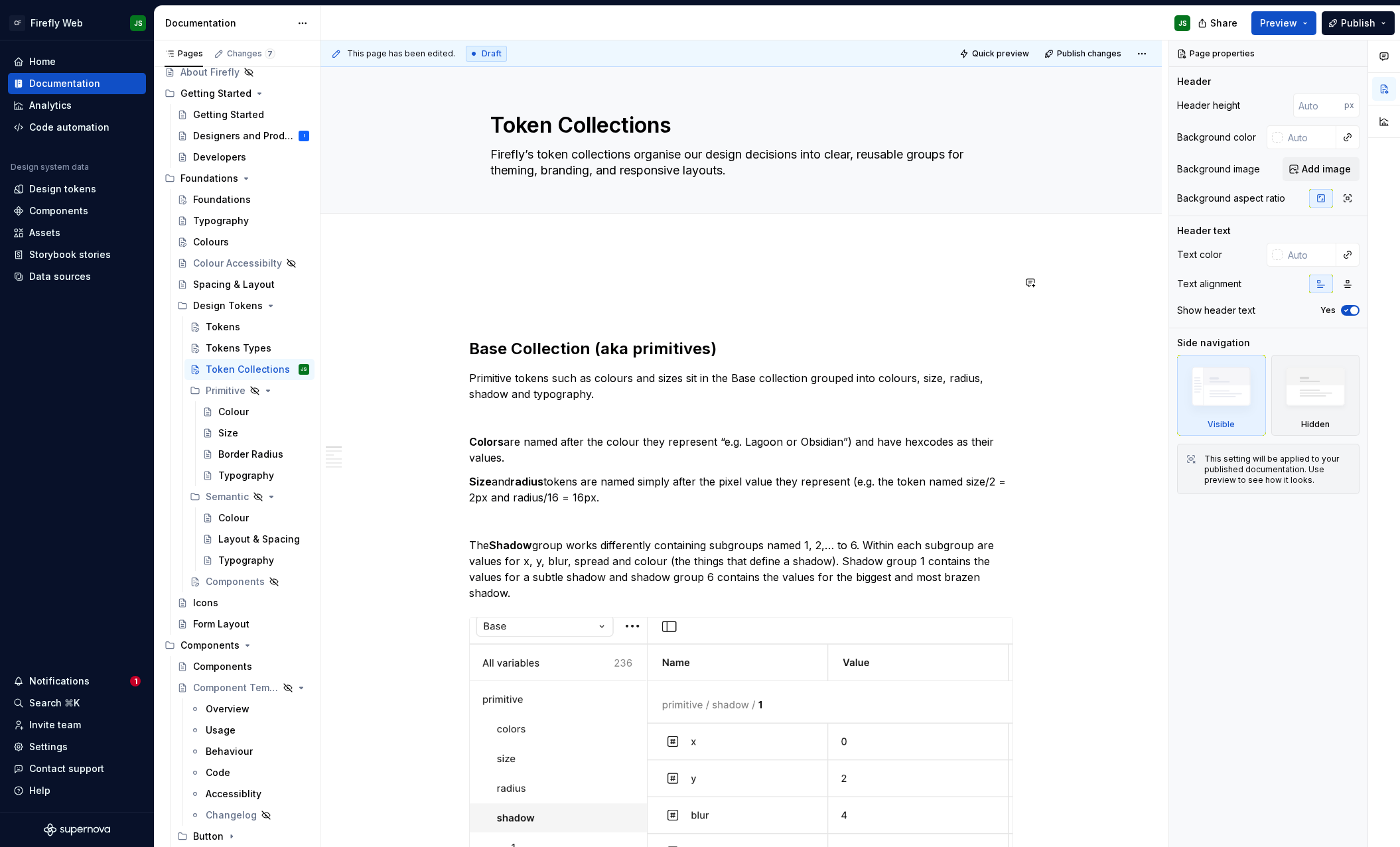
click at [495, 258] on div "This page has been edited. Draft Quick preview Publish changes Token Collection…" at bounding box center [744, 444] width 848 height 807
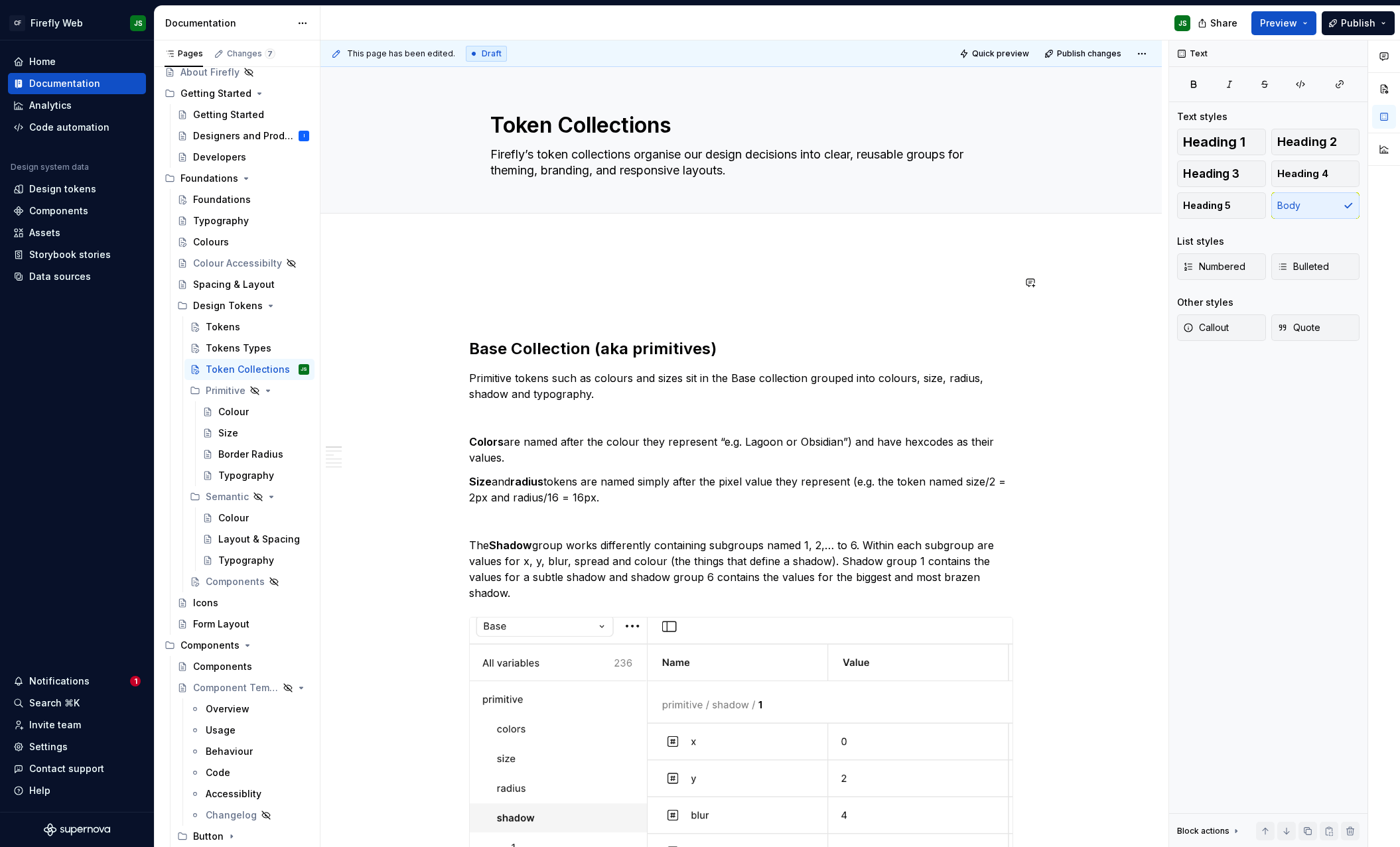
click at [498, 244] on div "This page has been edited. Draft Quick preview Publish changes Token Collection…" at bounding box center [744, 444] width 848 height 807
click at [489, 281] on p "Introduction" at bounding box center [740, 283] width 544 height 16
click at [488, 281] on p "Introduction" at bounding box center [740, 283] width 544 height 16
click at [552, 254] on button "button" at bounding box center [555, 257] width 18 height 18
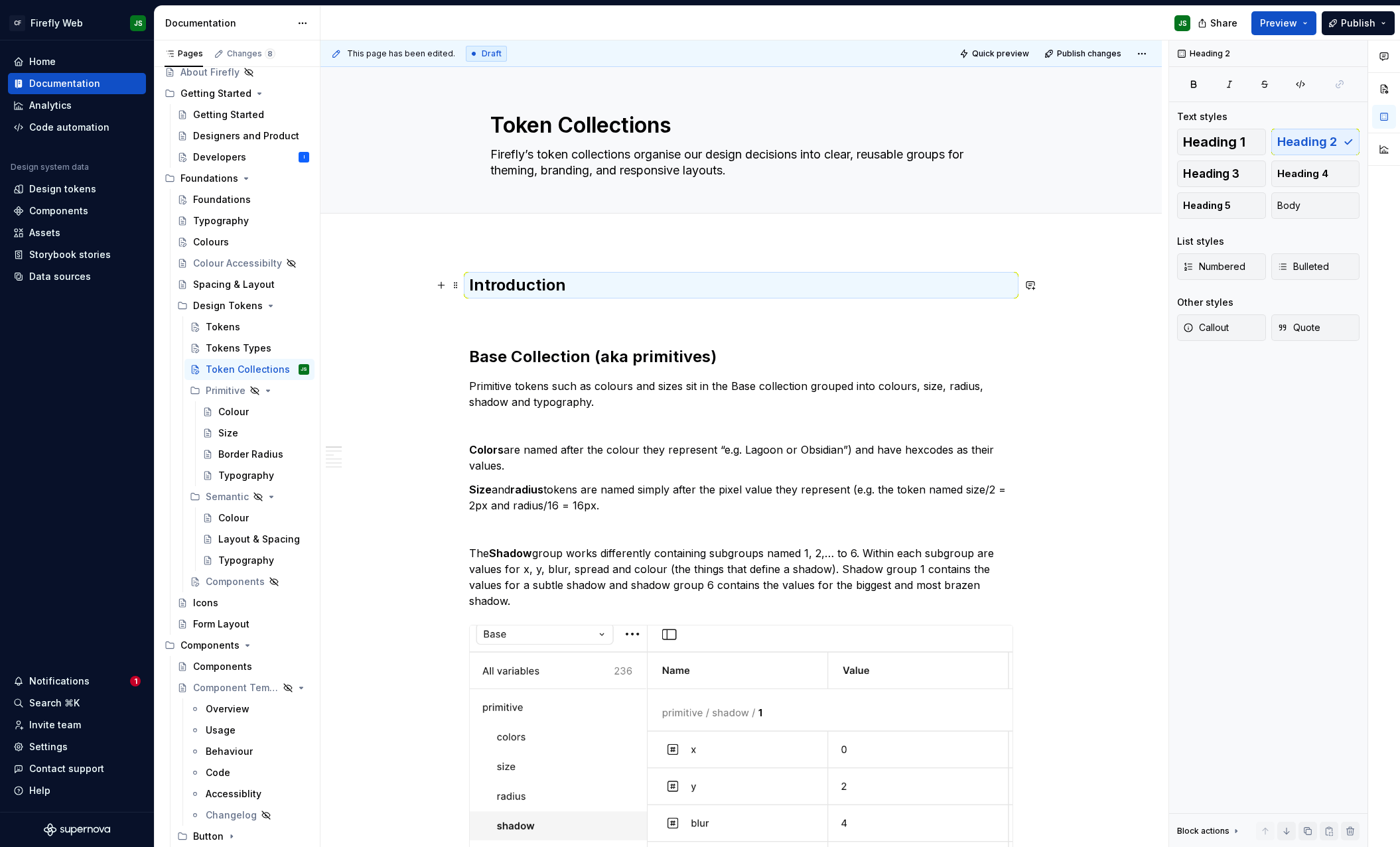
click at [581, 292] on h2 "Introduction" at bounding box center [740, 286] width 544 height 21
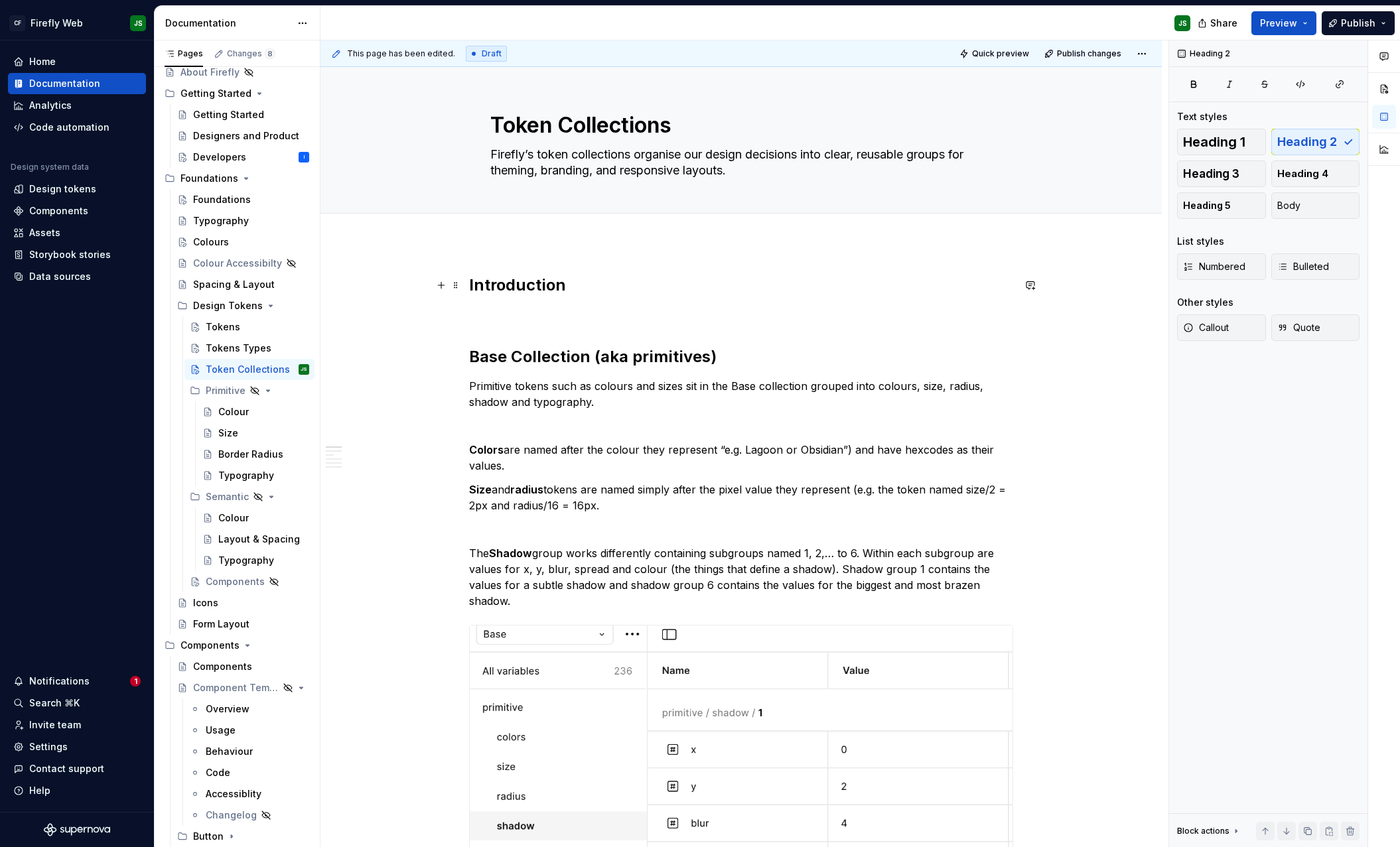
click at [580, 291] on h2 "Introduction" at bounding box center [740, 286] width 544 height 21
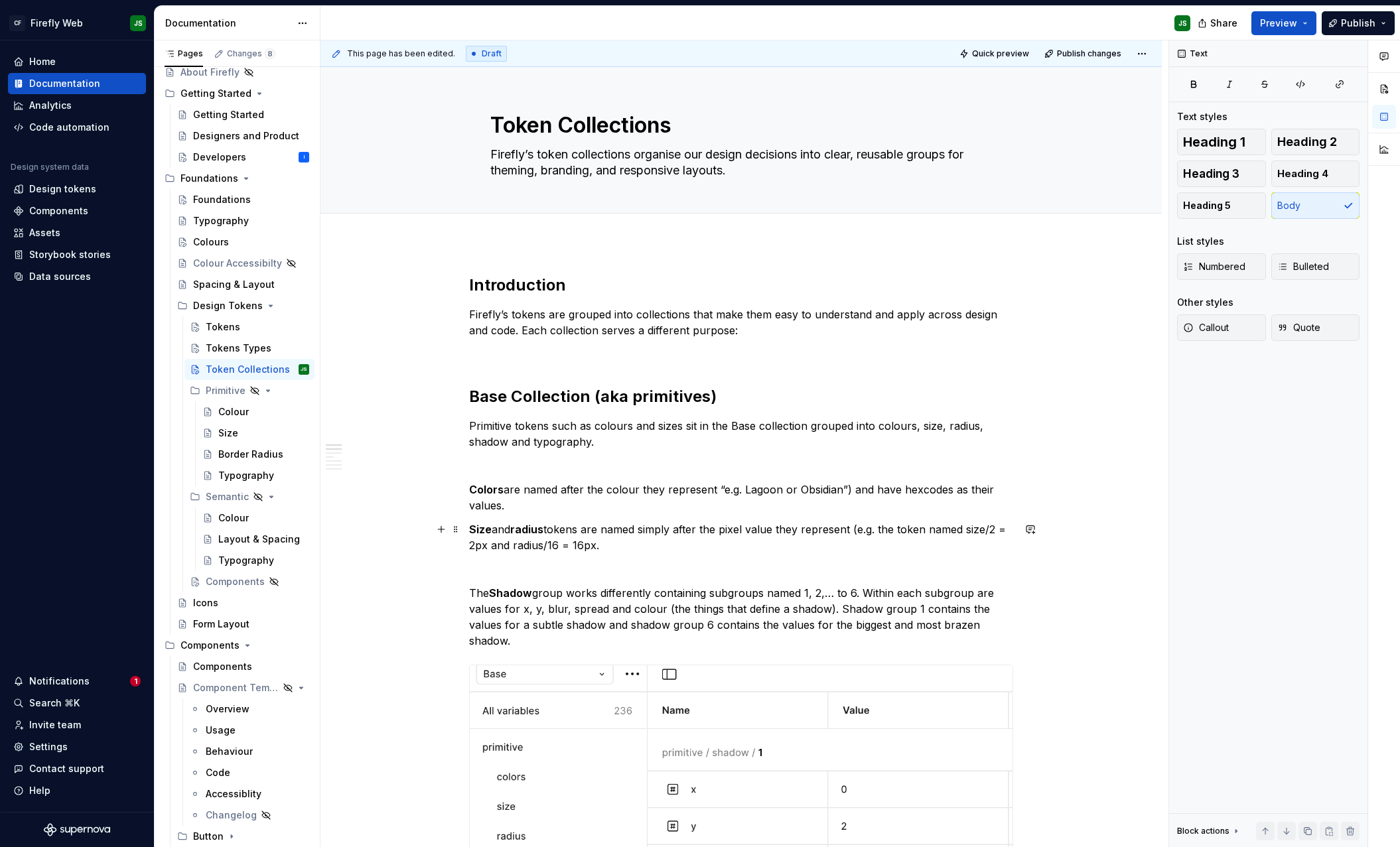
scroll to position [7, 0]
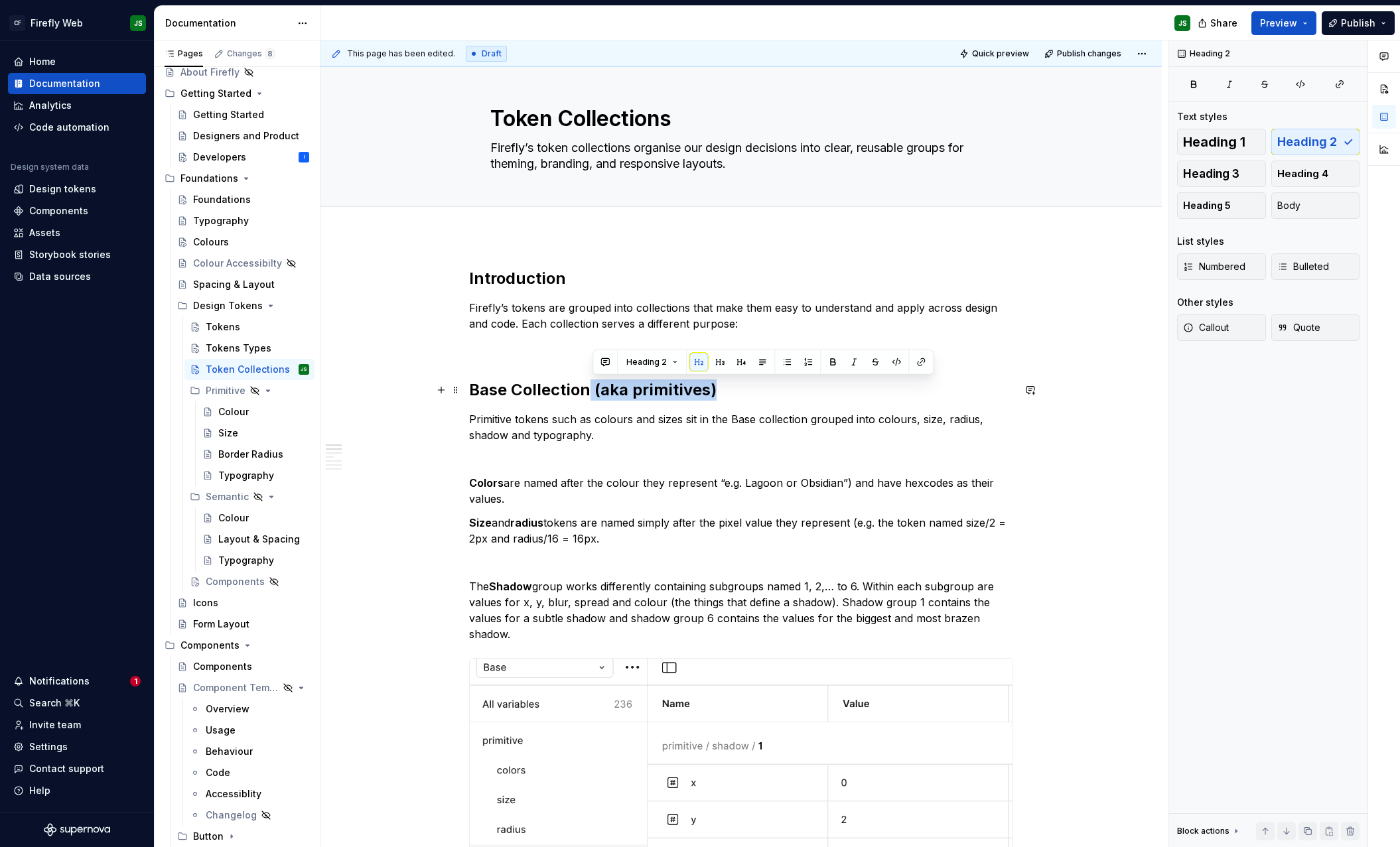
drag, startPoint x: 592, startPoint y: 394, endPoint x: 721, endPoint y: 390, distance: 129.1
click at [720, 390] on h2 "Base Collection (aka primitives)" at bounding box center [740, 390] width 544 height 21
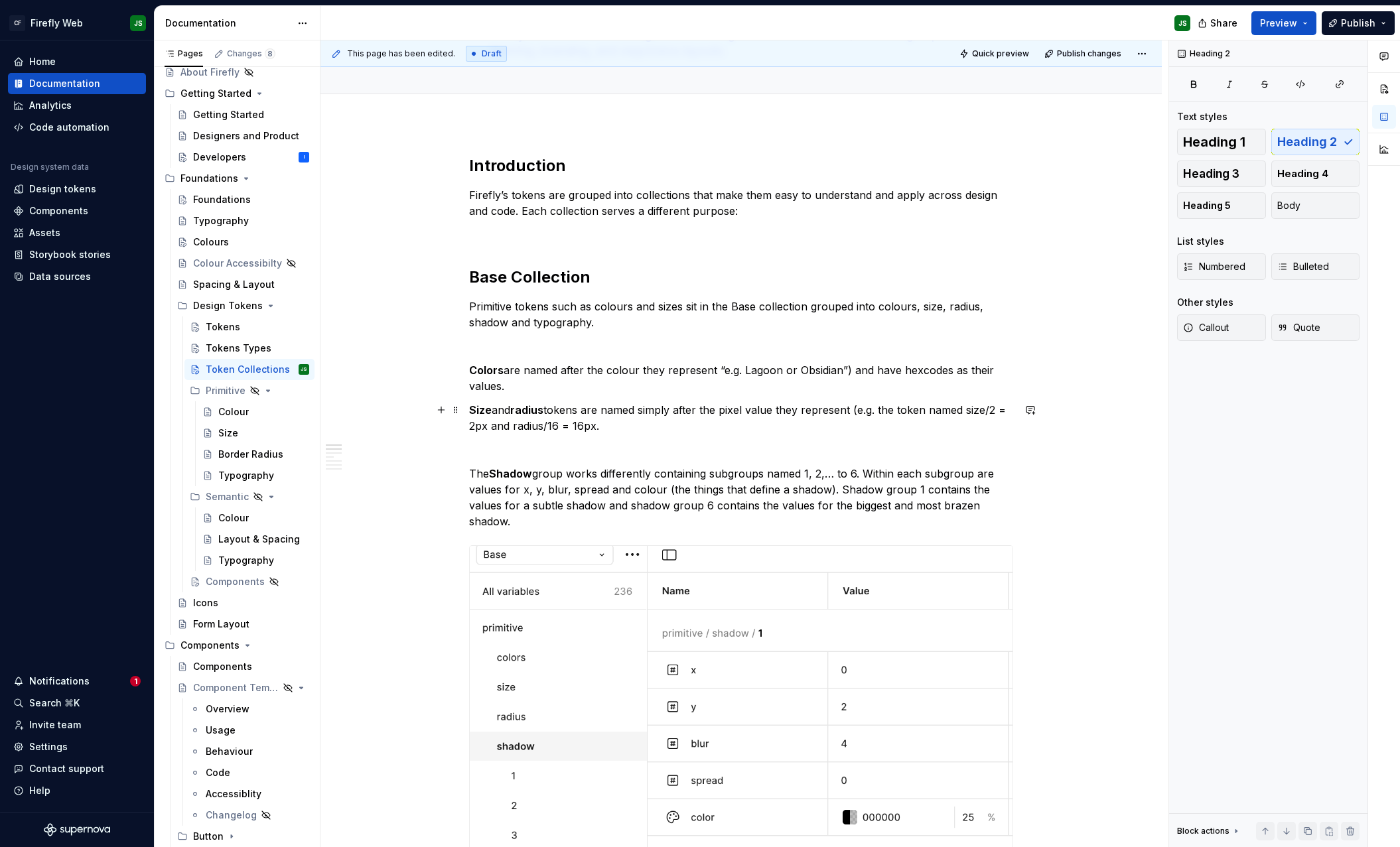
scroll to position [228, 0]
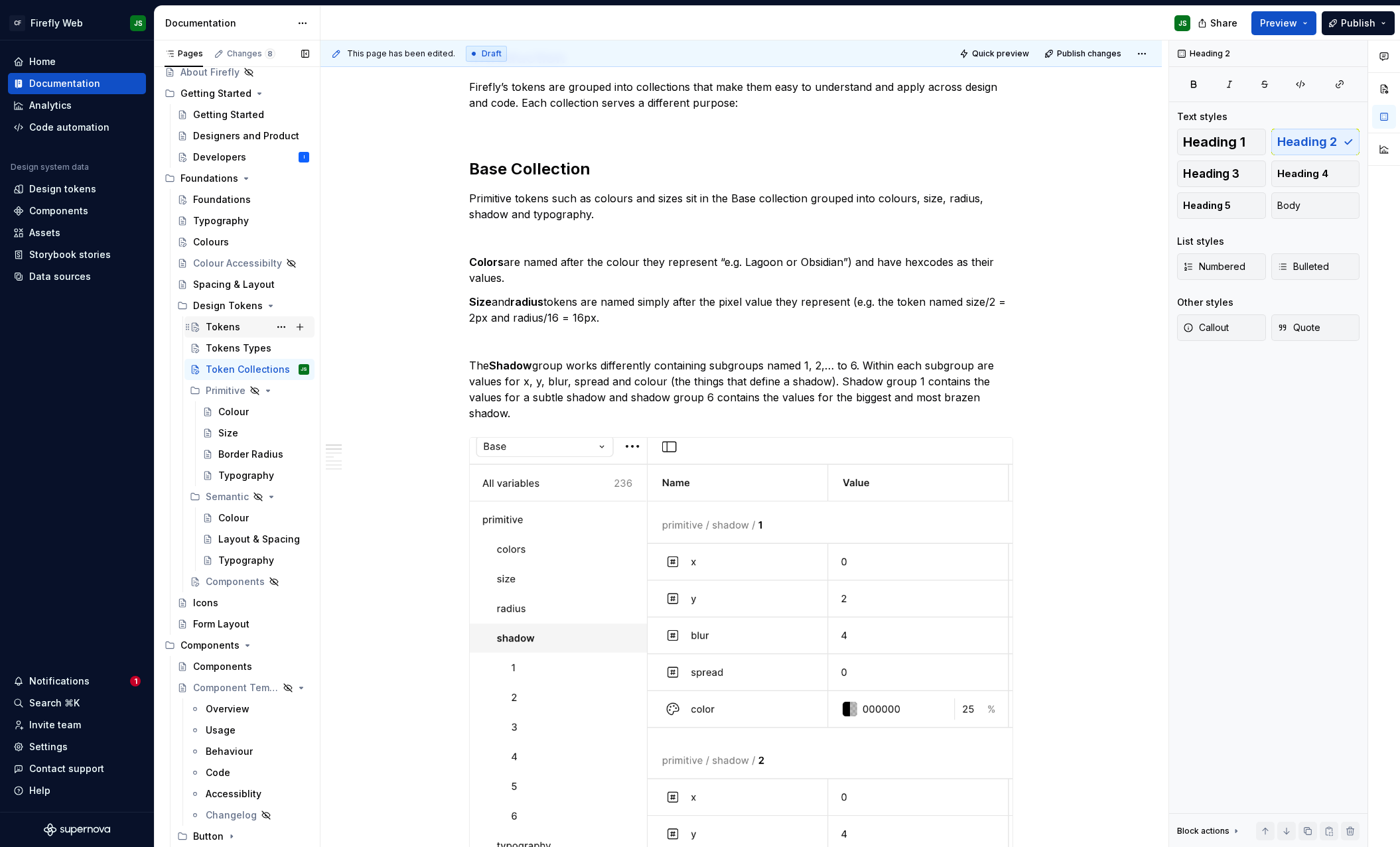
click at [226, 324] on div "Tokens" at bounding box center [222, 327] width 34 height 13
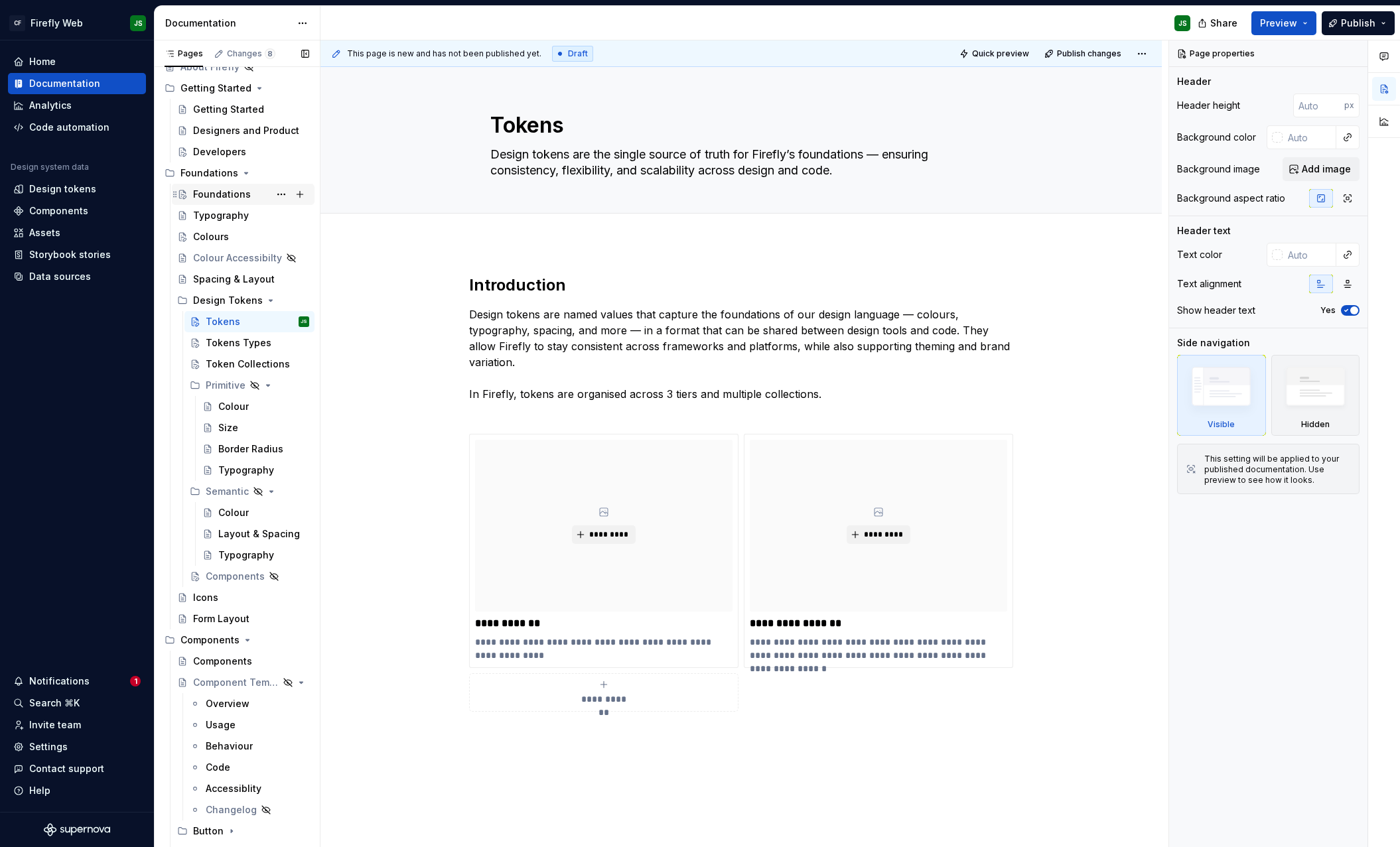
click at [229, 185] on div "Foundations I" at bounding box center [251, 194] width 116 height 18
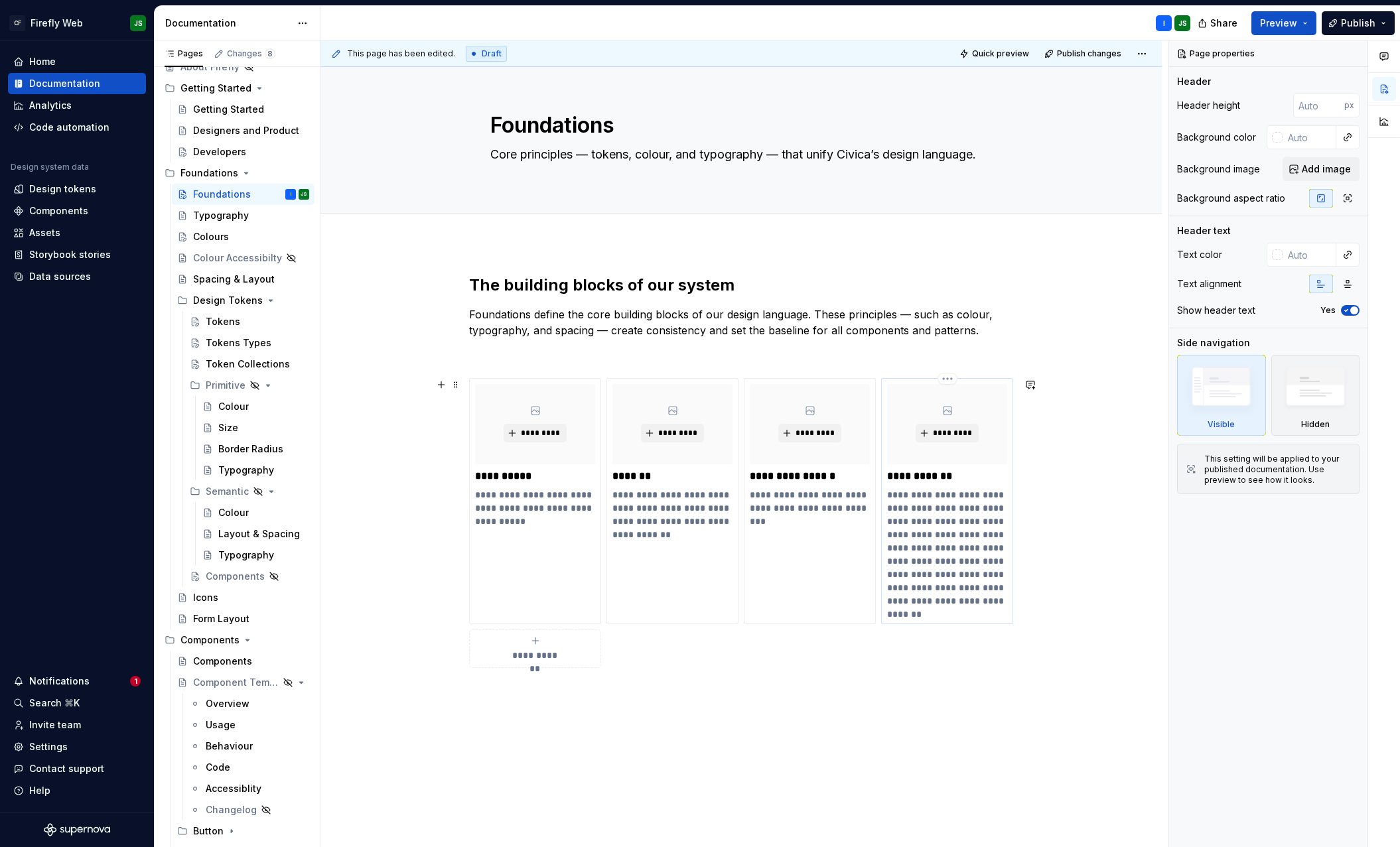
click at [954, 474] on p "**********" at bounding box center [947, 476] width 120 height 13
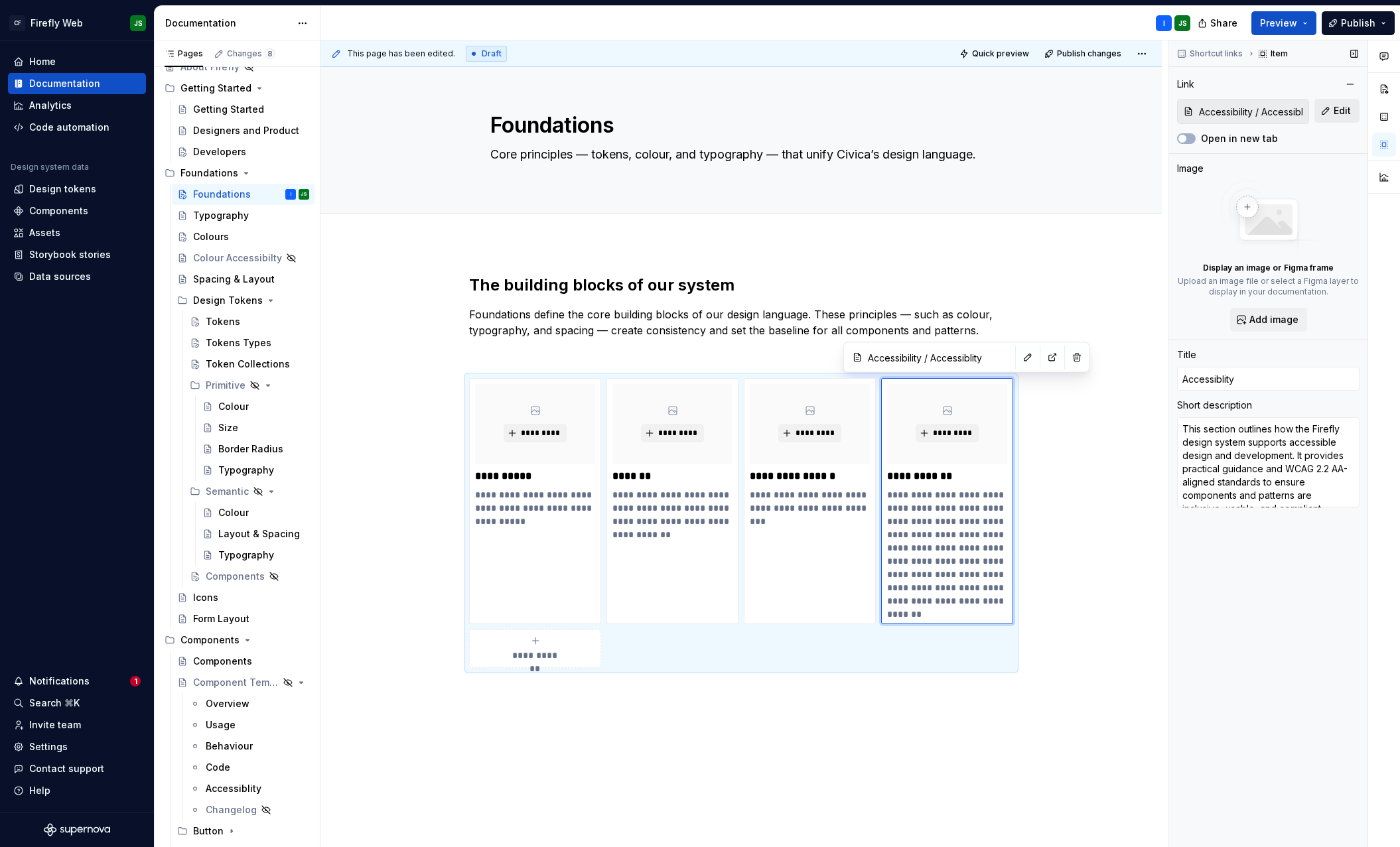
click at [1343, 105] on span "Edit" at bounding box center [1342, 111] width 18 height 13
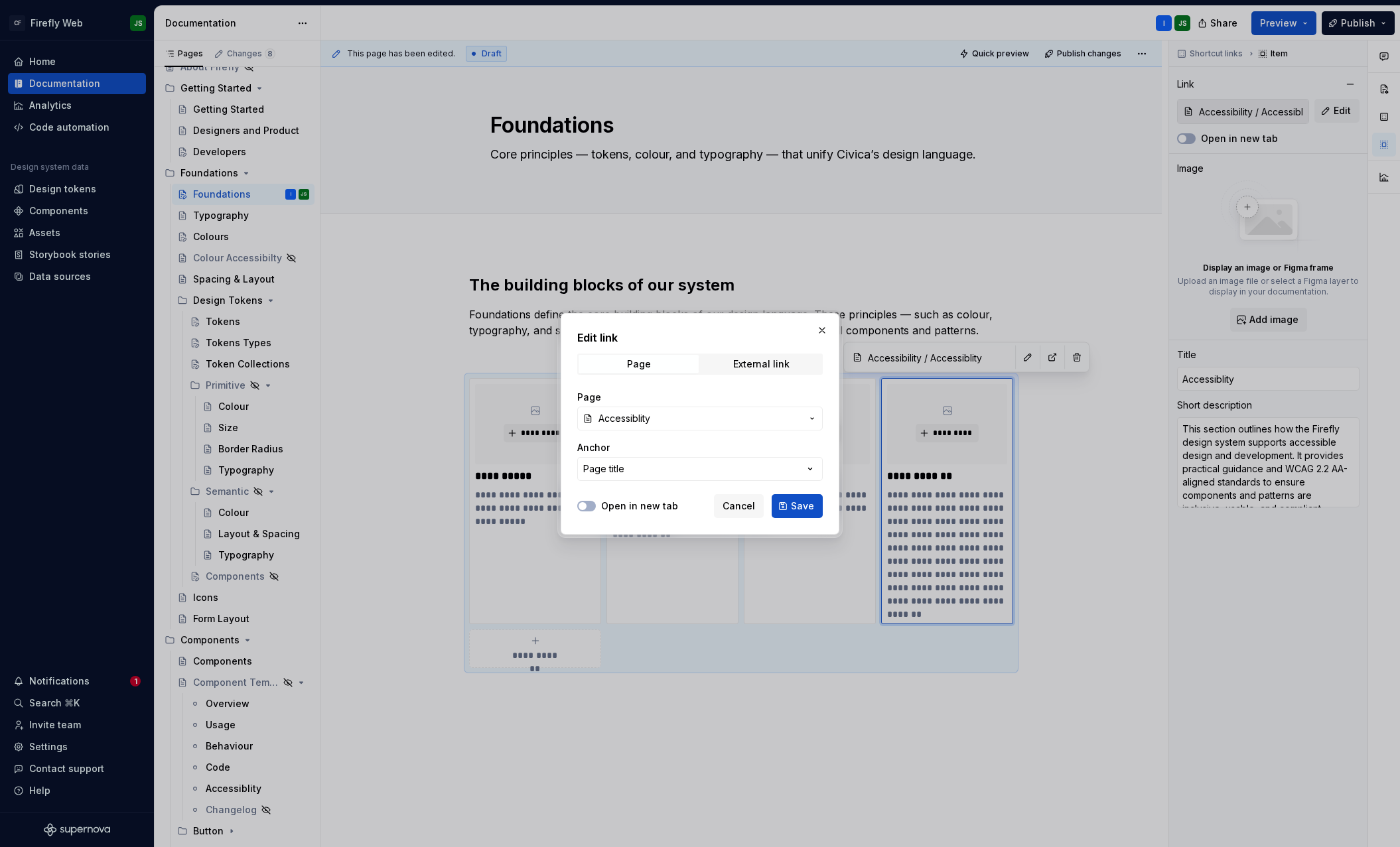
click at [680, 421] on span "Accessiblity" at bounding box center [699, 418] width 203 height 13
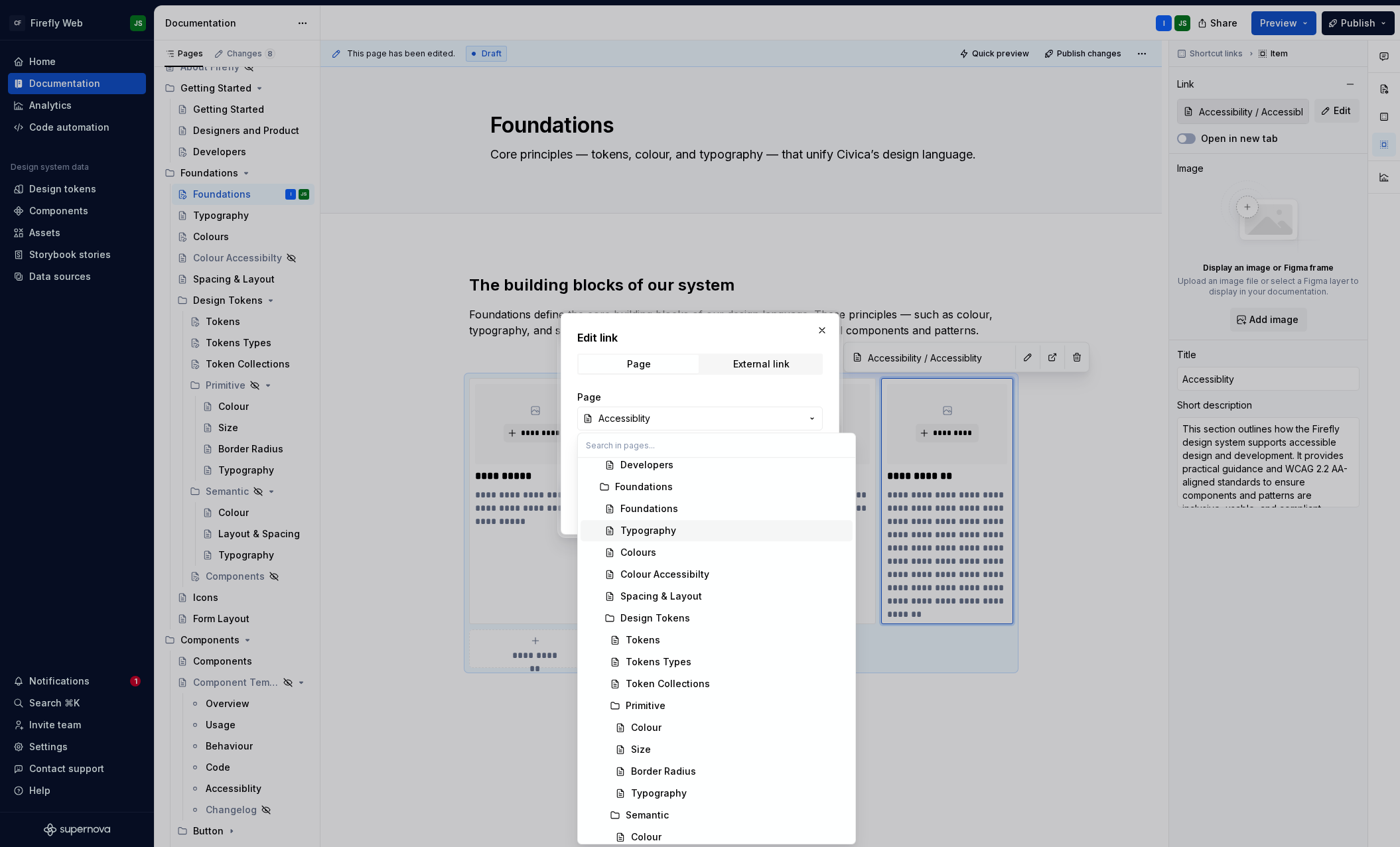
scroll to position [167, 0]
click at [667, 651] on div "Tokens" at bounding box center [736, 654] width 221 height 13
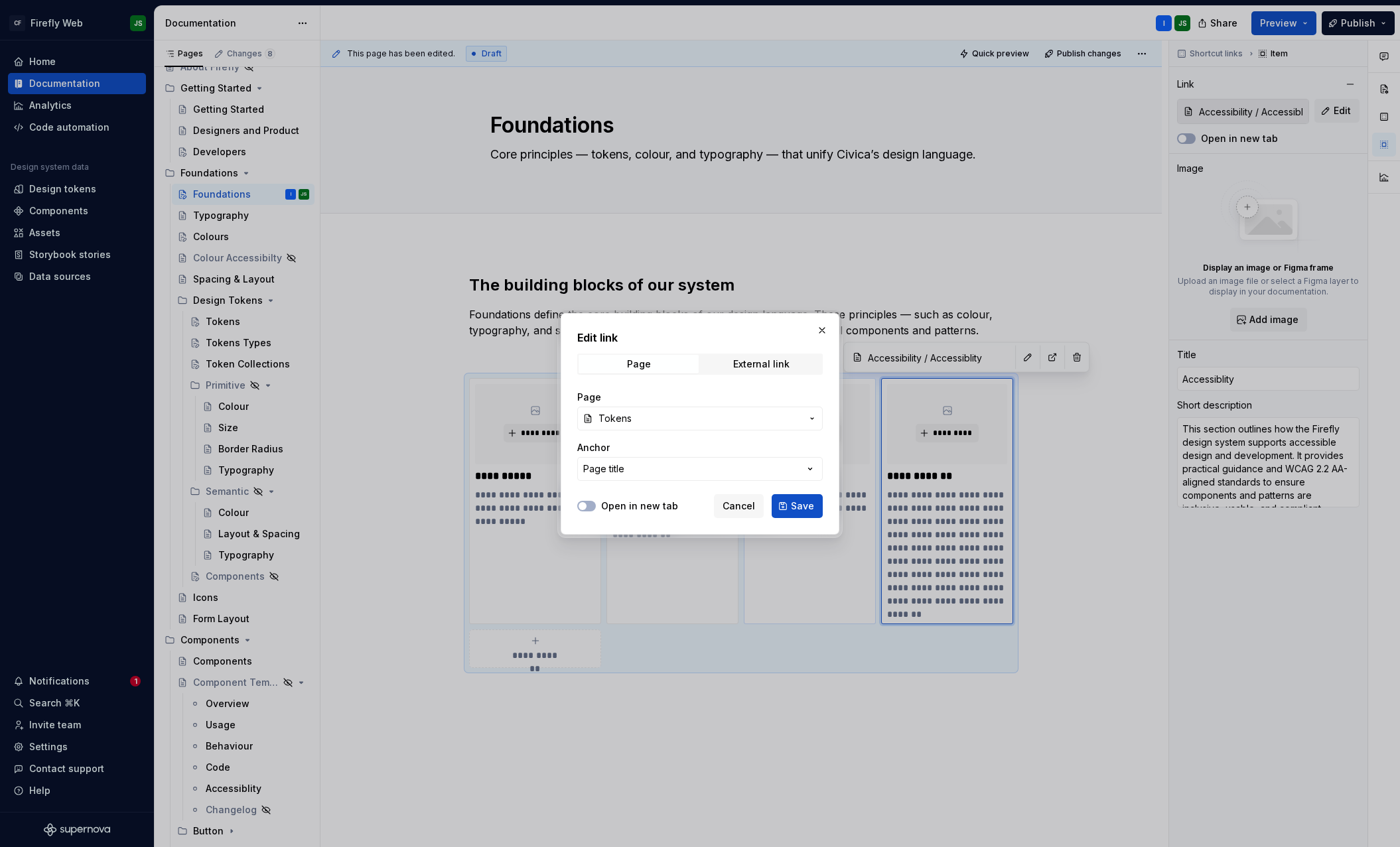
click at [797, 509] on span "Save" at bounding box center [802, 506] width 23 height 13
type textarea "*"
type input "Design Tokens / Tokens"
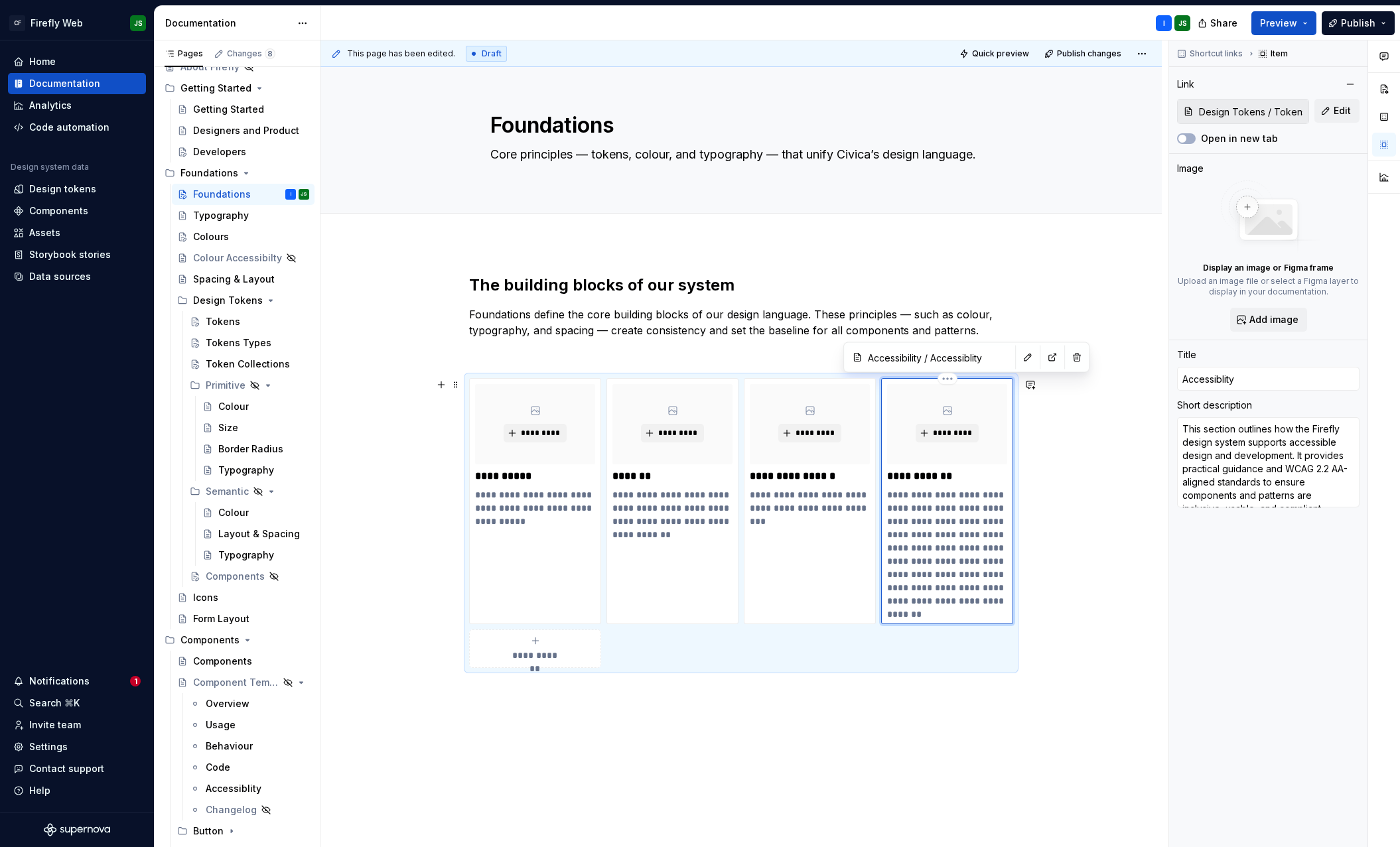
type input "Design Tokens / Tokens"
click at [1343, 105] on span "Edit" at bounding box center [1342, 111] width 18 height 13
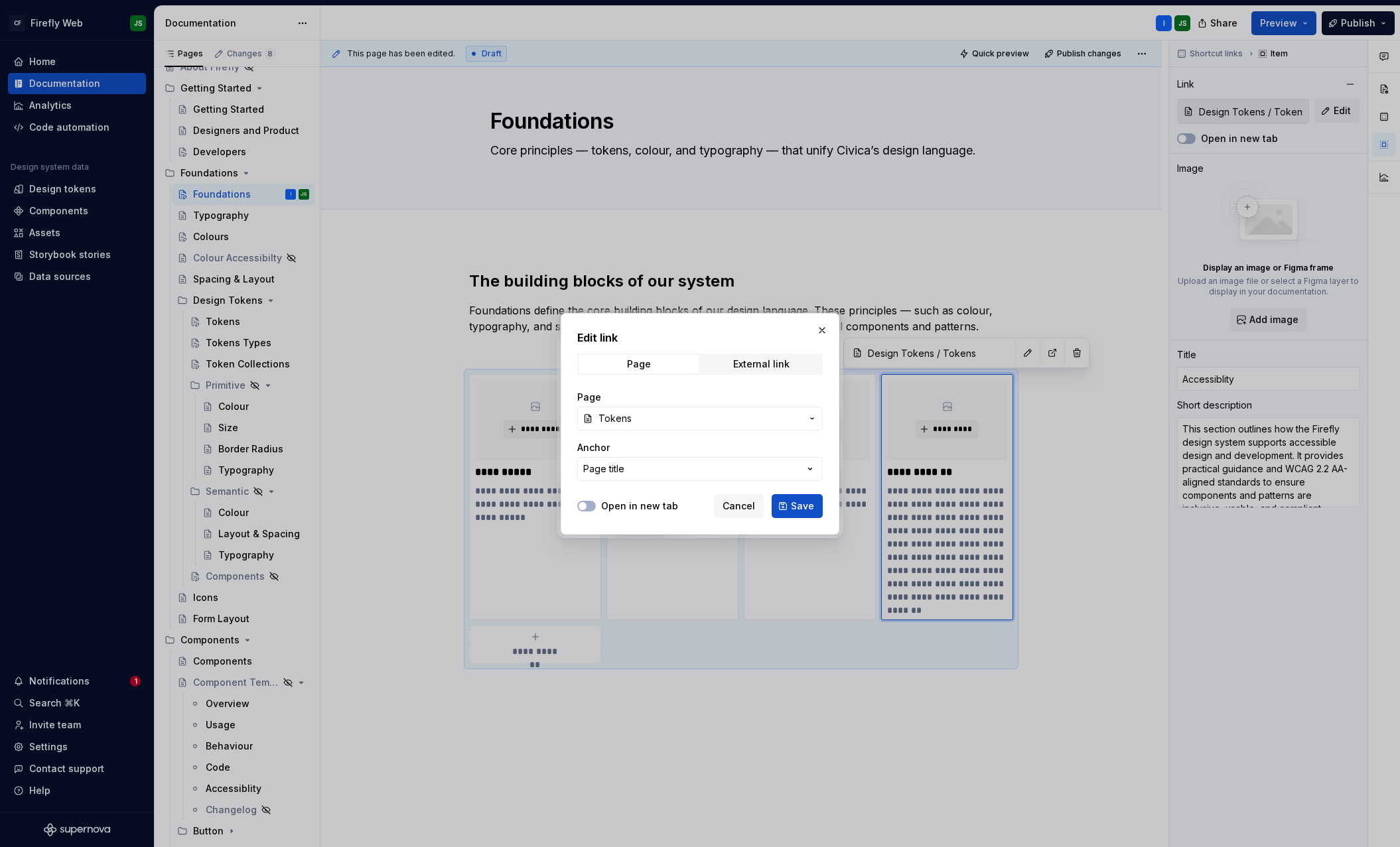
click at [616, 468] on div "Page title" at bounding box center [603, 468] width 41 height 13
click at [376, 505] on div at bounding box center [700, 424] width 1400 height 847
click at [801, 489] on div "Open in new tab Cancel Save" at bounding box center [699, 503] width 245 height 29
click at [799, 500] on span "Save" at bounding box center [802, 506] width 23 height 13
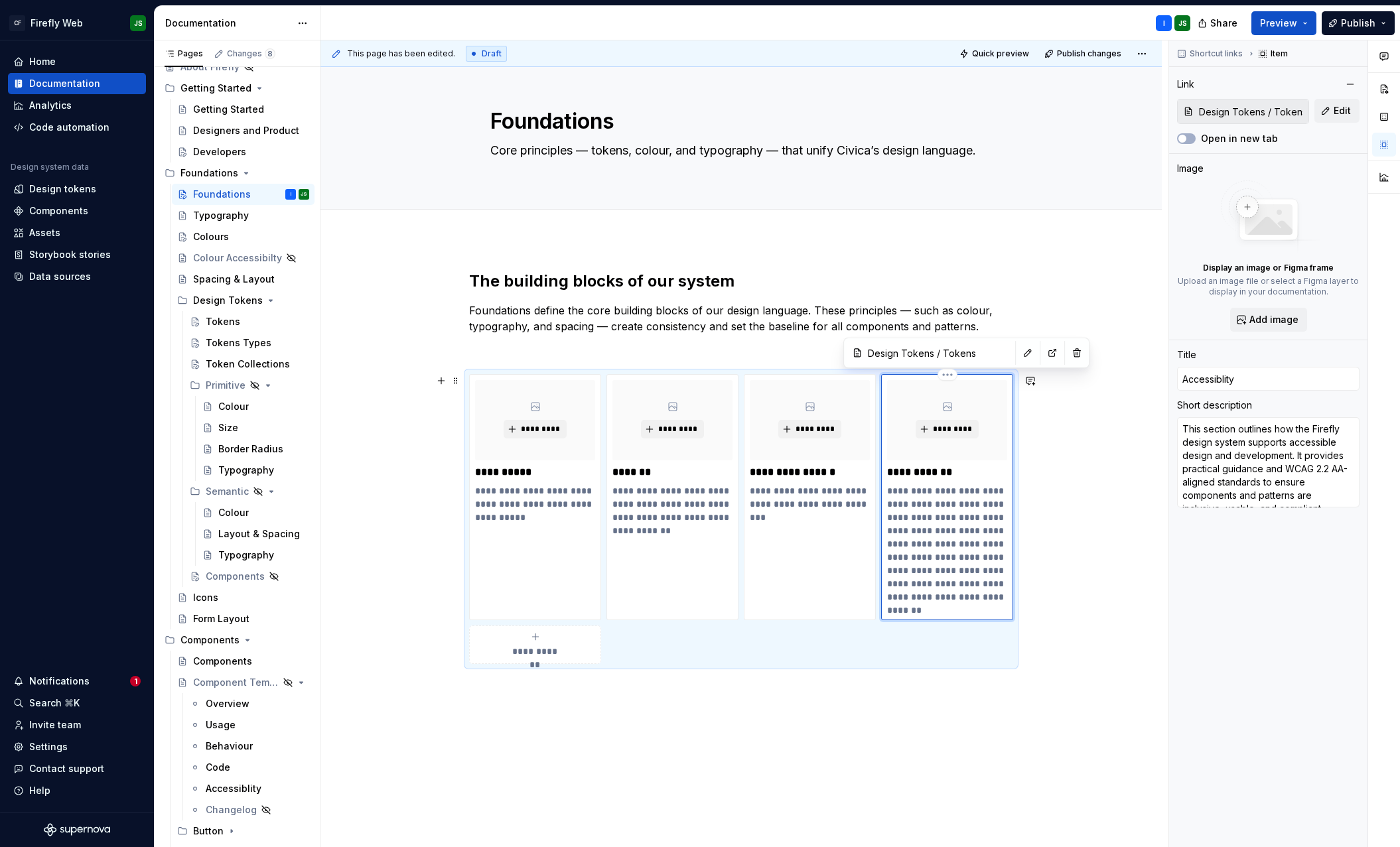
click at [935, 475] on p "**********" at bounding box center [947, 472] width 120 height 13
click at [935, 475] on p "**********" at bounding box center [947, 471] width 120 height 13
type textarea "*"
type input "T"
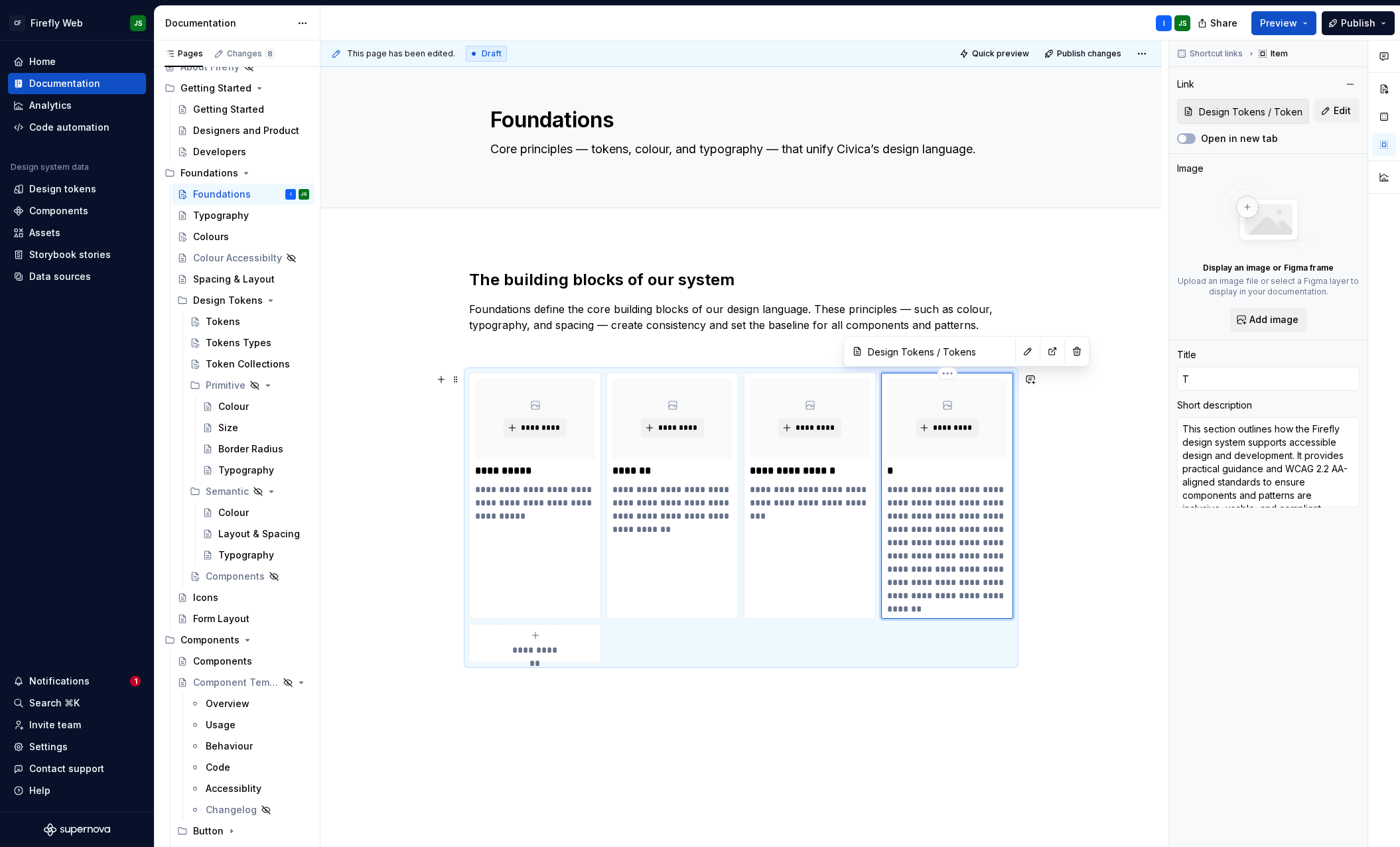
type textarea "*"
type input "To"
type textarea "*"
type input "Tok"
type textarea "*"
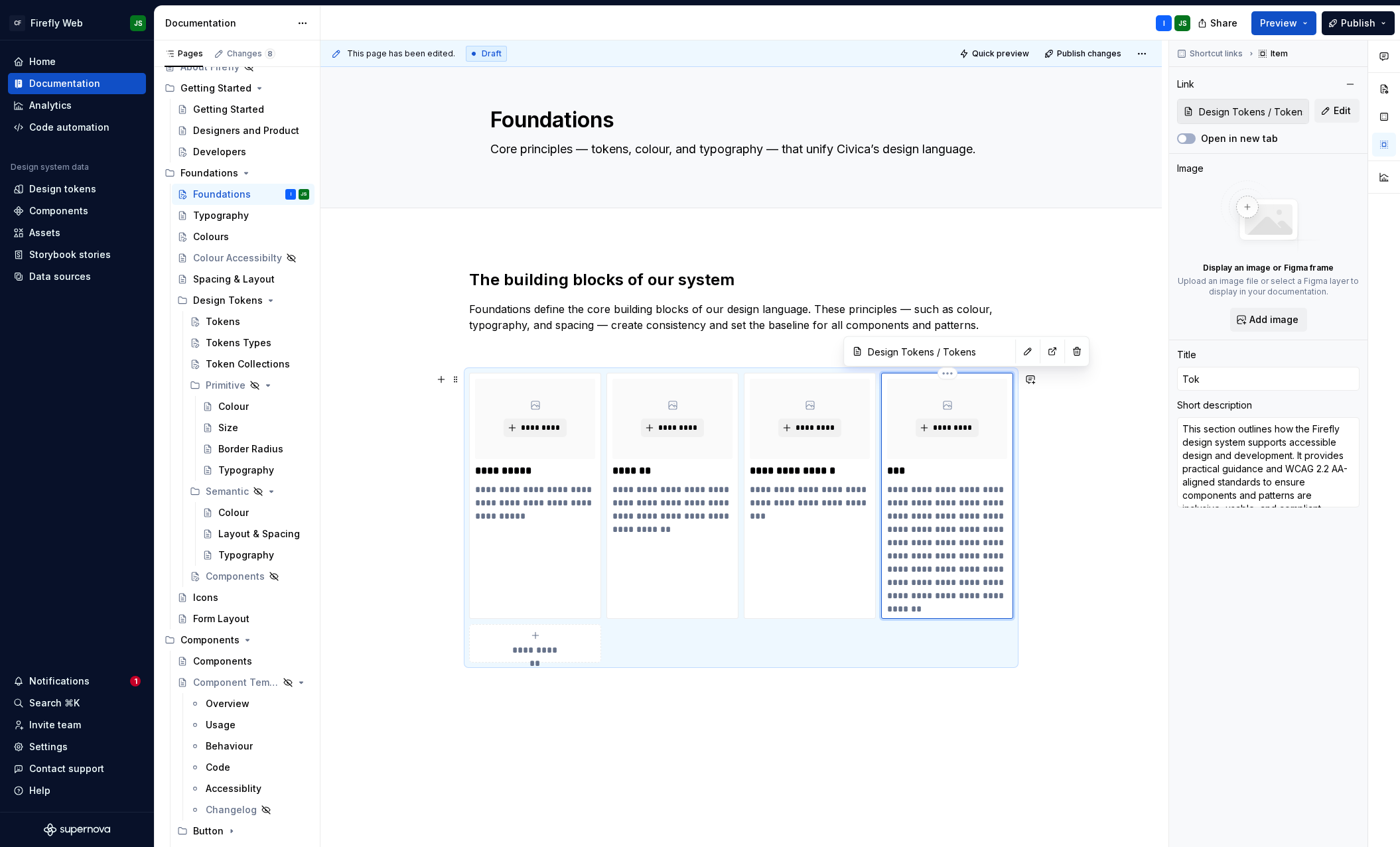
type input "Toke"
type textarea "*"
type input "Token"
type textarea "*"
type input "Tokens"
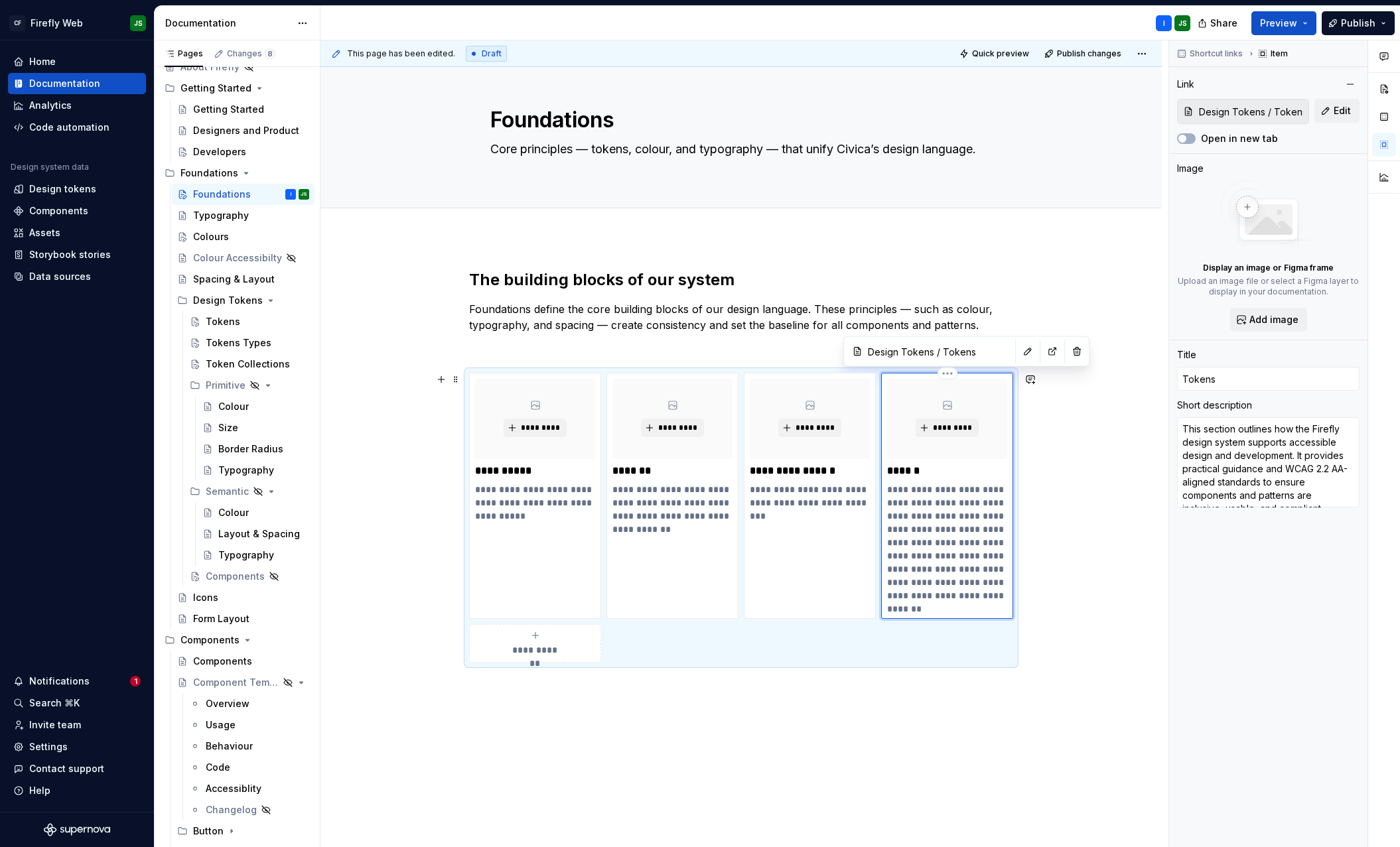
click at [921, 522] on p "**********" at bounding box center [947, 549] width 120 height 133
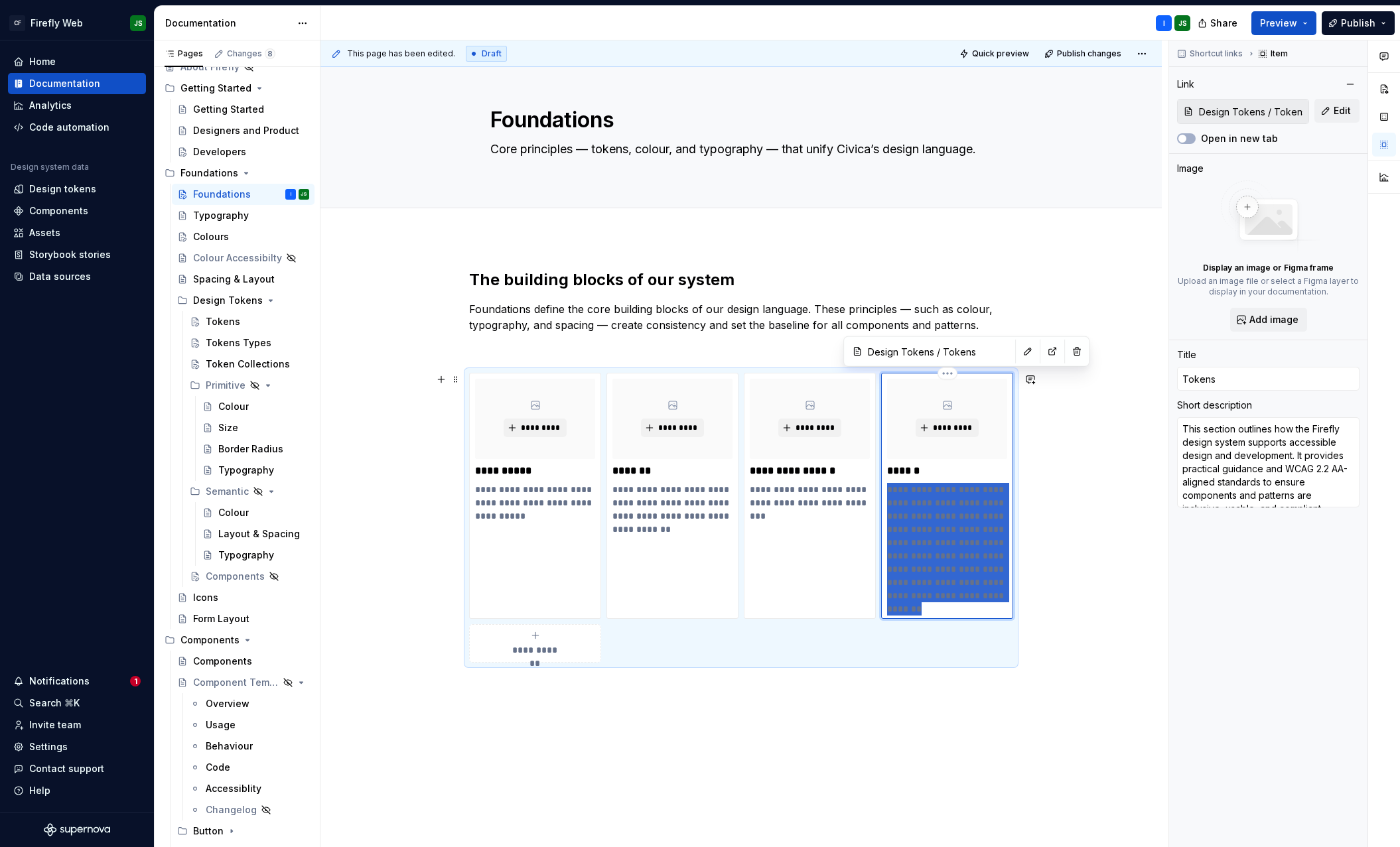
click at [920, 523] on p "**********" at bounding box center [947, 549] width 120 height 133
type textarea "*"
type textarea "Firefly’s tokens are grouped into collections that make them easy to understand…"
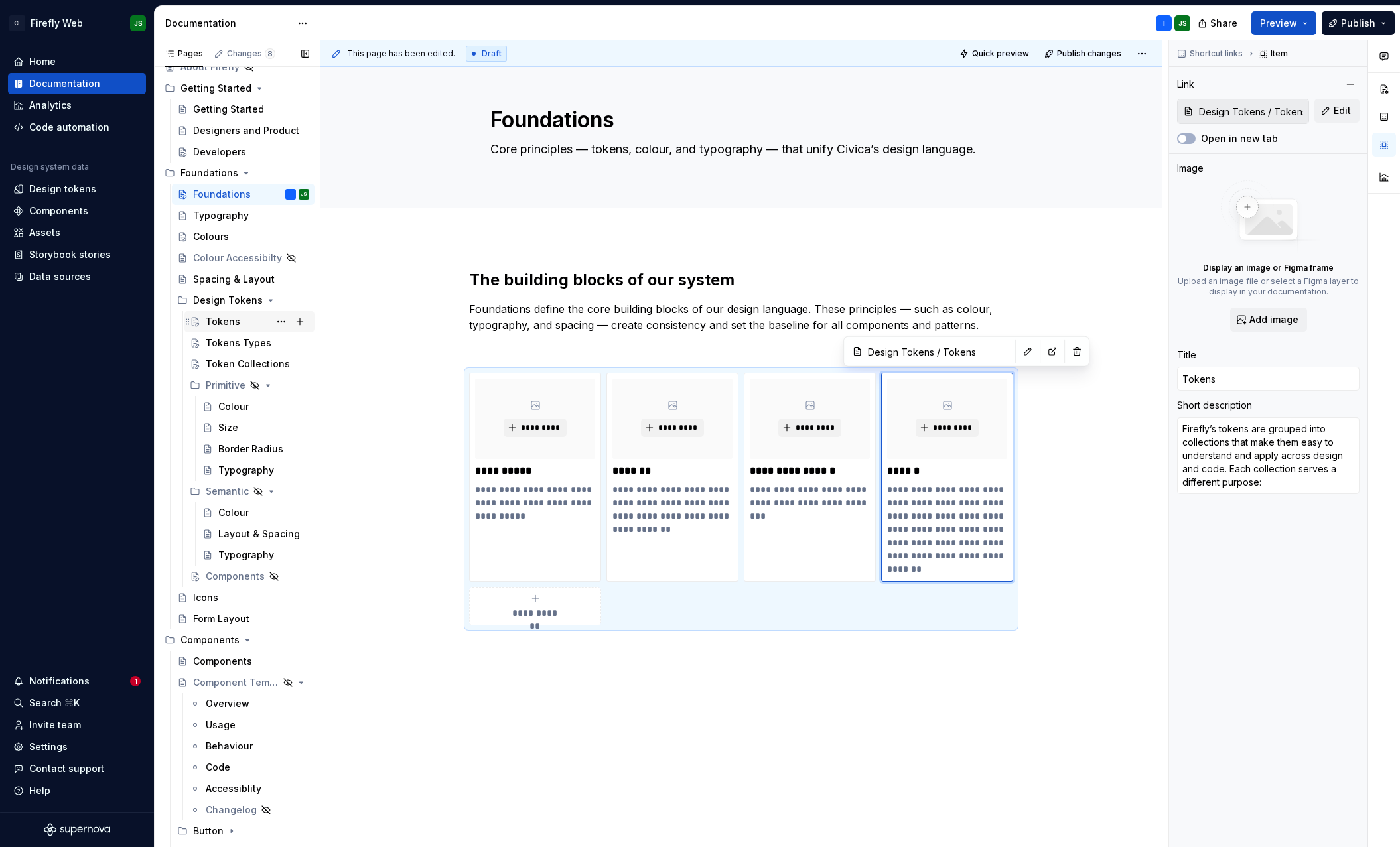
click at [227, 320] on div "Tokens" at bounding box center [222, 322] width 34 height 13
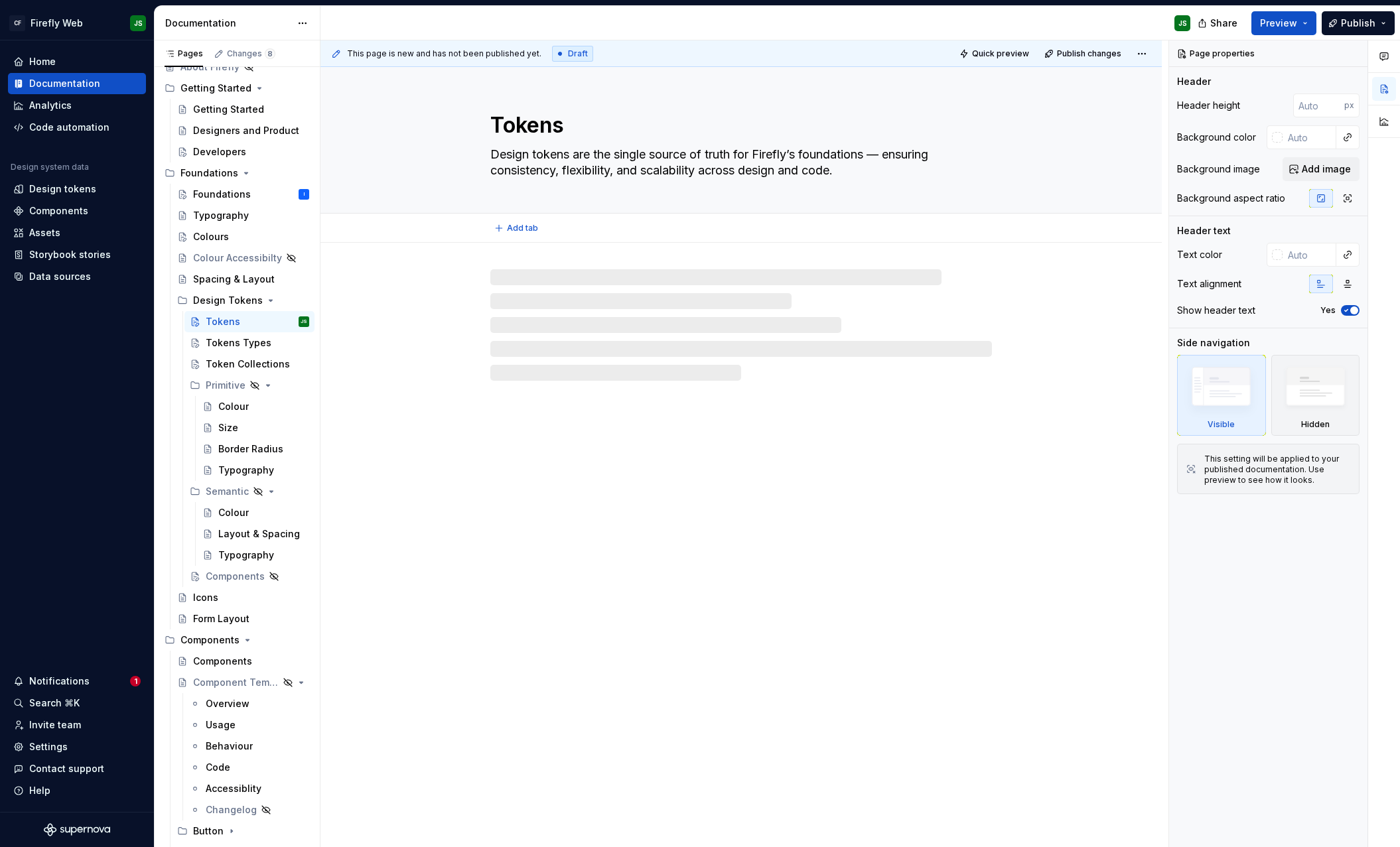
click at [559, 174] on textarea "Design tokens are the single source of truth for Firefly’s foundations — ensuri…" at bounding box center [738, 163] width 502 height 37
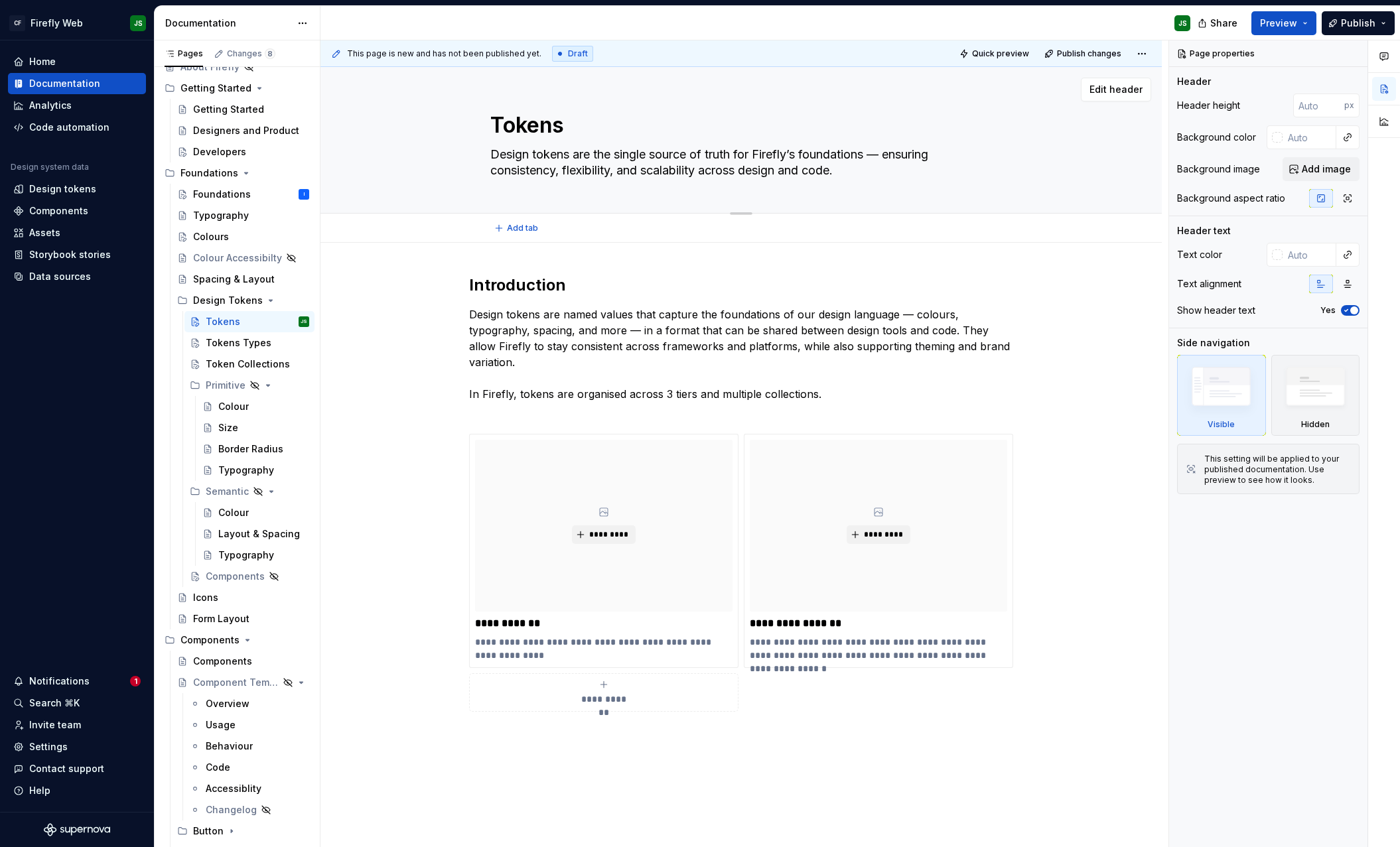
click at [552, 165] on textarea "Design tokens are the single source of truth for Firefly’s foundations — ensuri…" at bounding box center [738, 163] width 502 height 37
click at [552, 166] on textarea "Design tokens are the single source of truth for Firefly’s foundations — ensuri…" at bounding box center [738, 163] width 502 height 37
click at [227, 229] on div "Colours" at bounding box center [251, 236] width 116 height 18
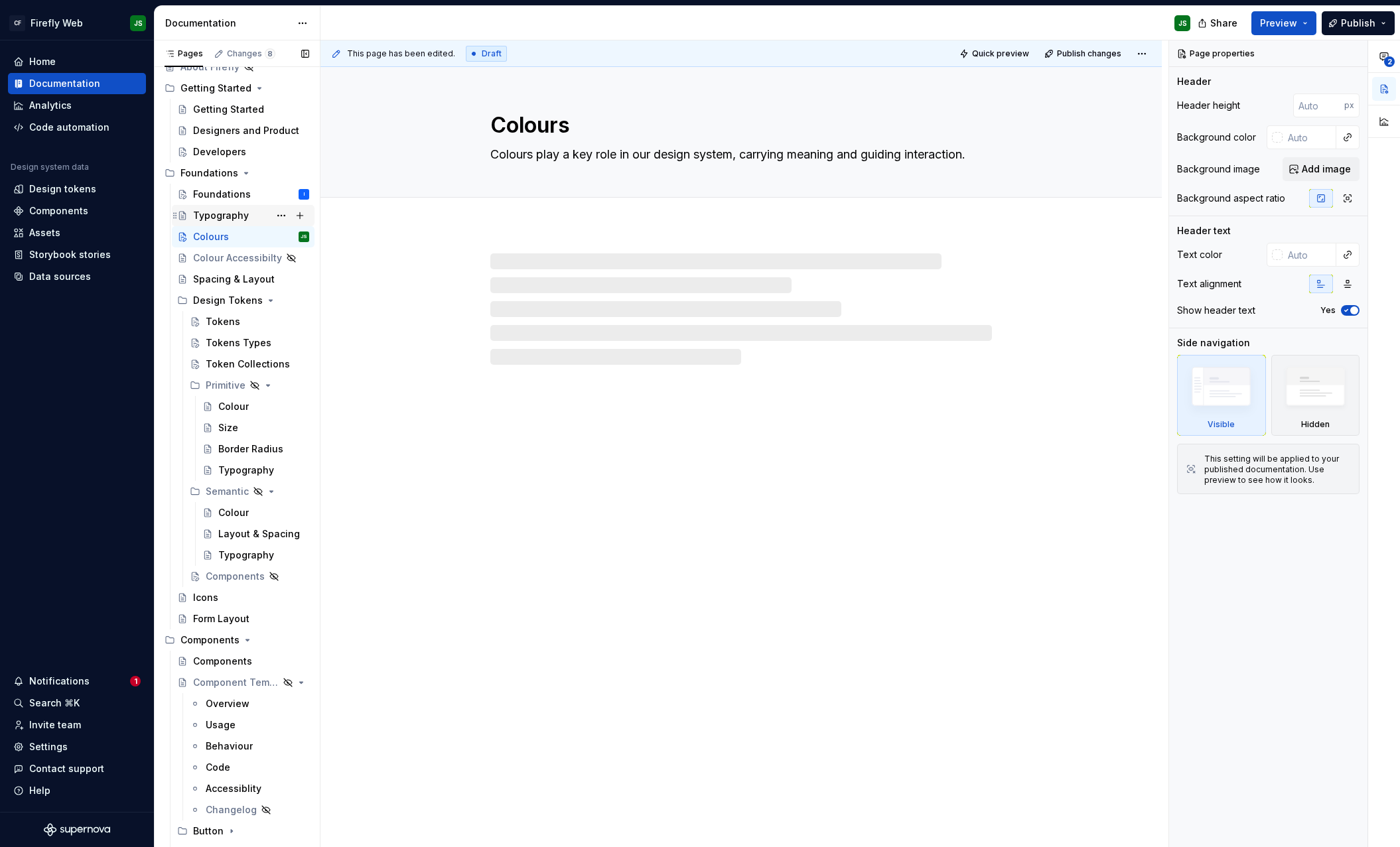
click at [234, 213] on div "Typography" at bounding box center [220, 215] width 55 height 13
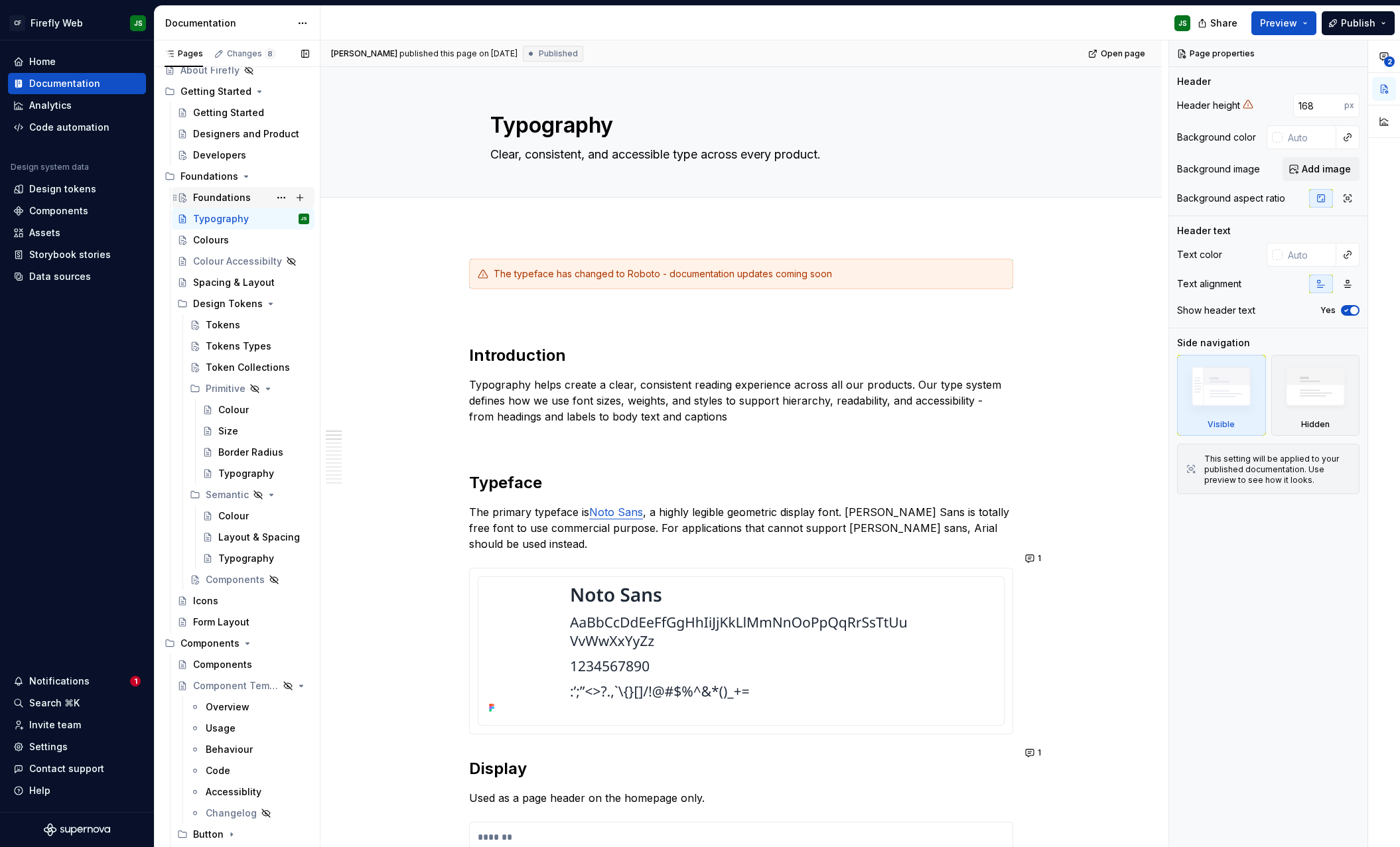
click at [224, 197] on div "Foundations" at bounding box center [222, 198] width 58 height 13
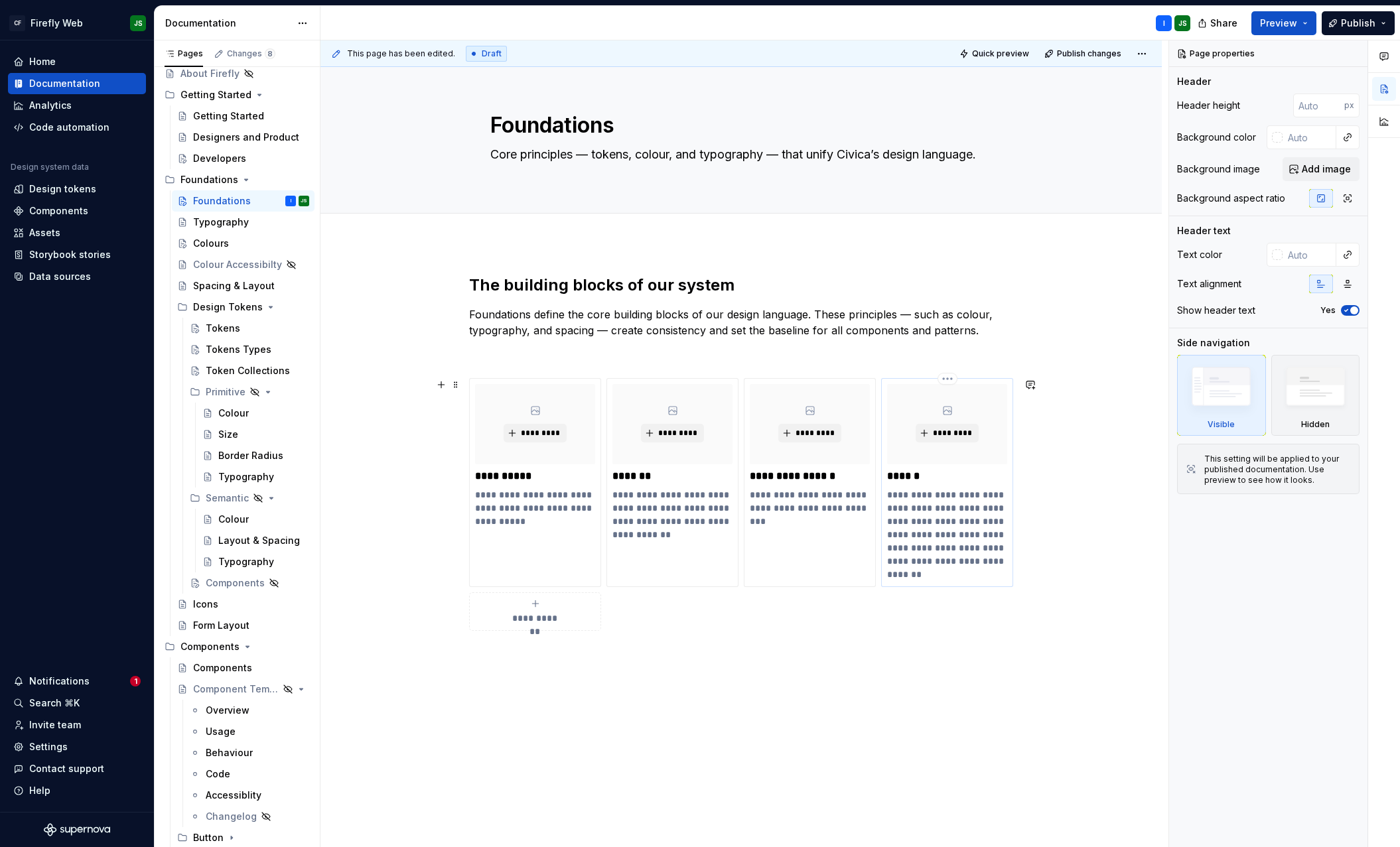
click at [898, 529] on p "**********" at bounding box center [947, 535] width 120 height 93
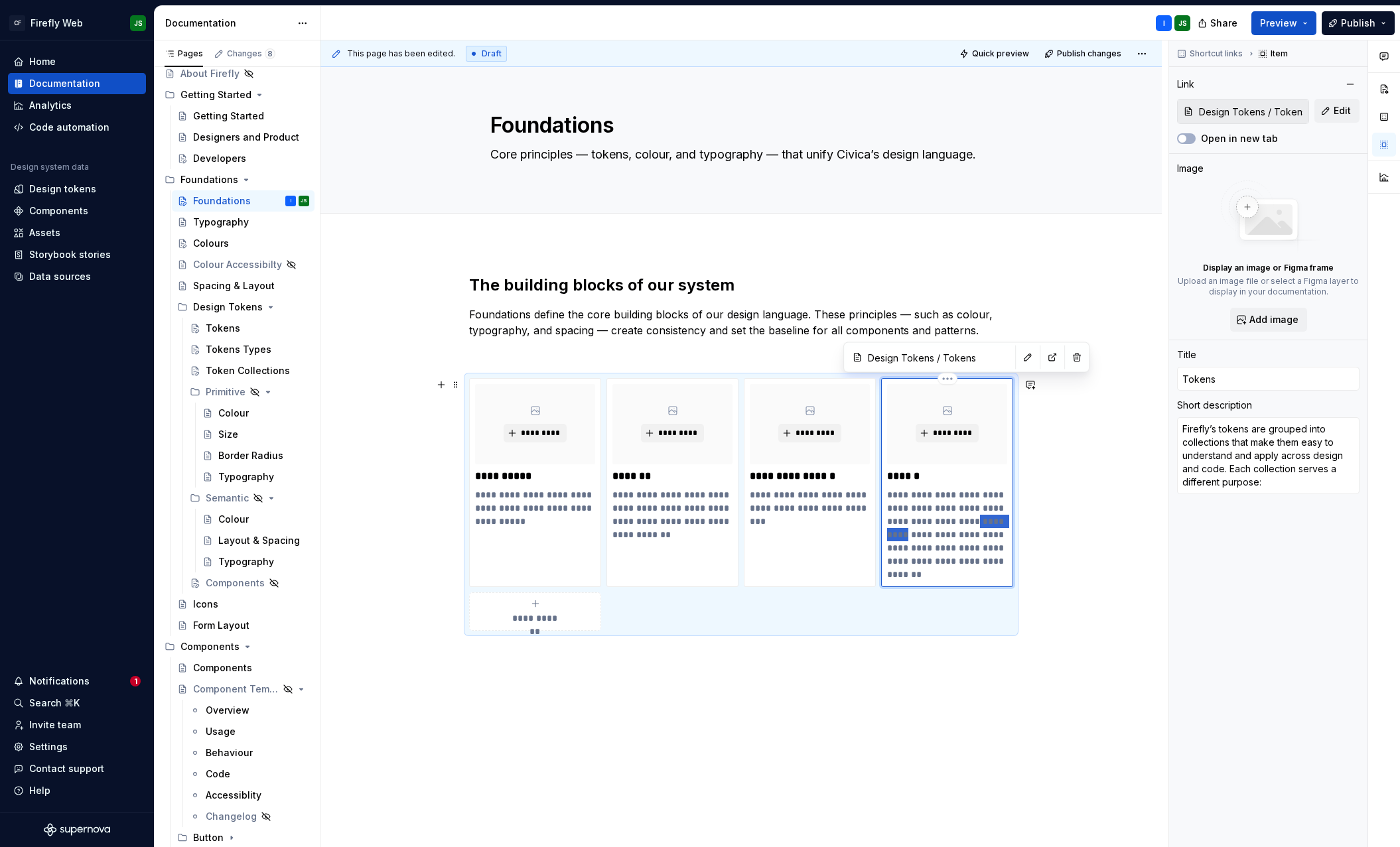
click at [898, 529] on p "**********" at bounding box center [947, 535] width 120 height 93
click at [897, 529] on p "**********" at bounding box center [947, 535] width 120 height 93
type textarea "*"
type textarea "Design tokens are the single source of truth for Firefly’s foundations — ensuri…"
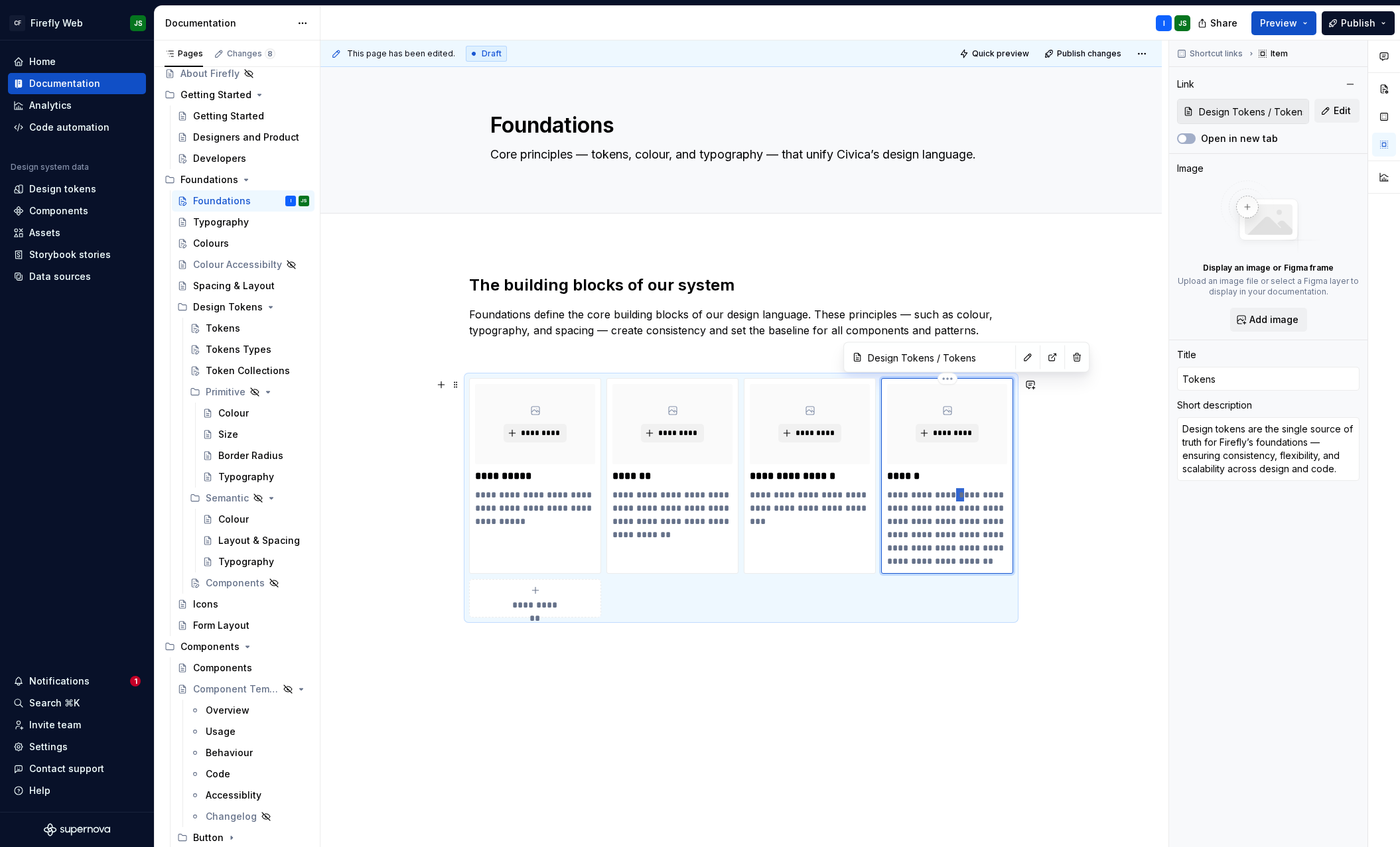
drag, startPoint x: 956, startPoint y: 494, endPoint x: 963, endPoint y: 496, distance: 7.3
click at [963, 496] on p "**********" at bounding box center [947, 528] width 120 height 80
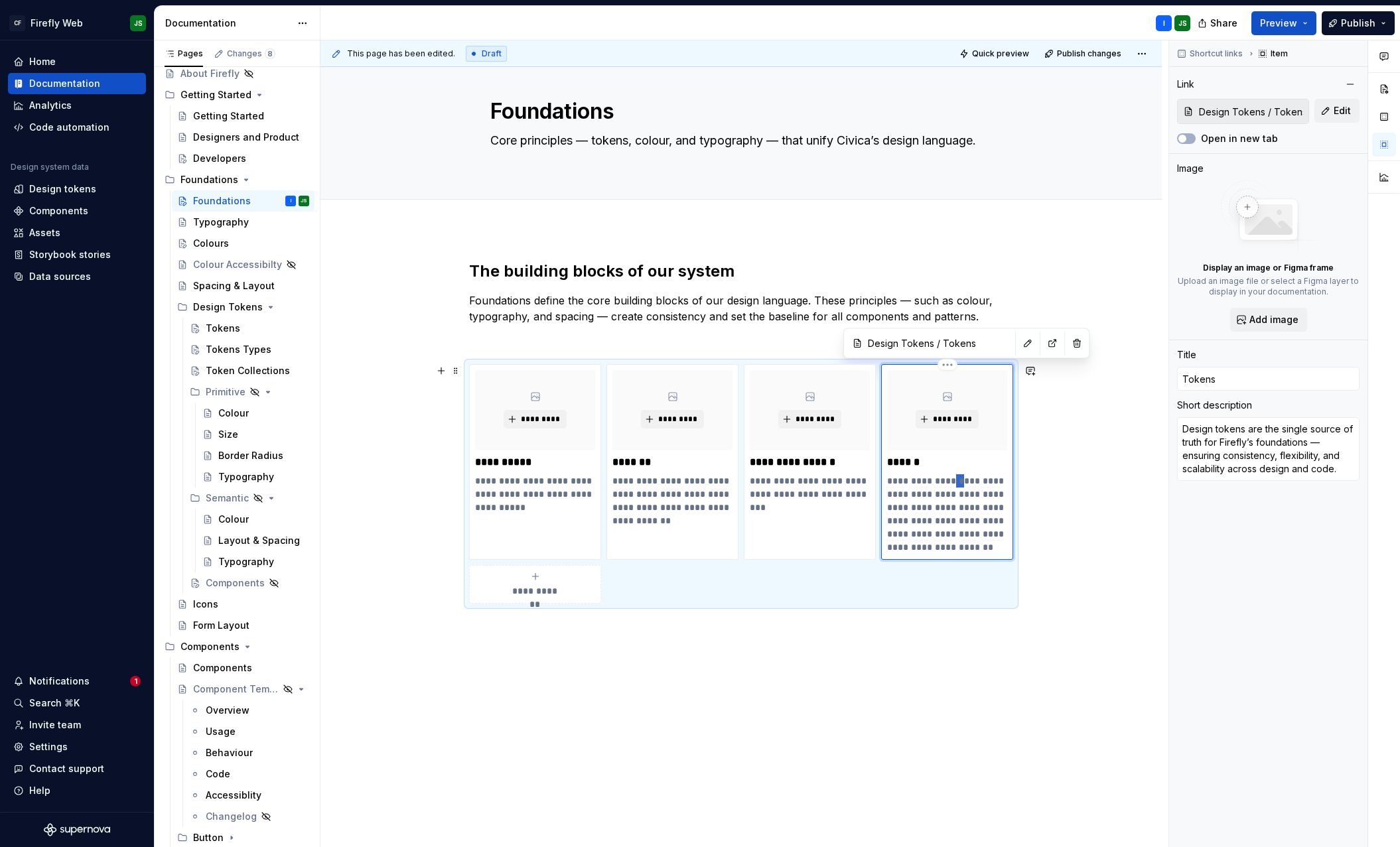
scroll to position [13, 0]
drag, startPoint x: 978, startPoint y: 505, endPoint x: 1012, endPoint y: 547, distance: 54.0
click at [1012, 548] on div "**********" at bounding box center [947, 462] width 132 height 196
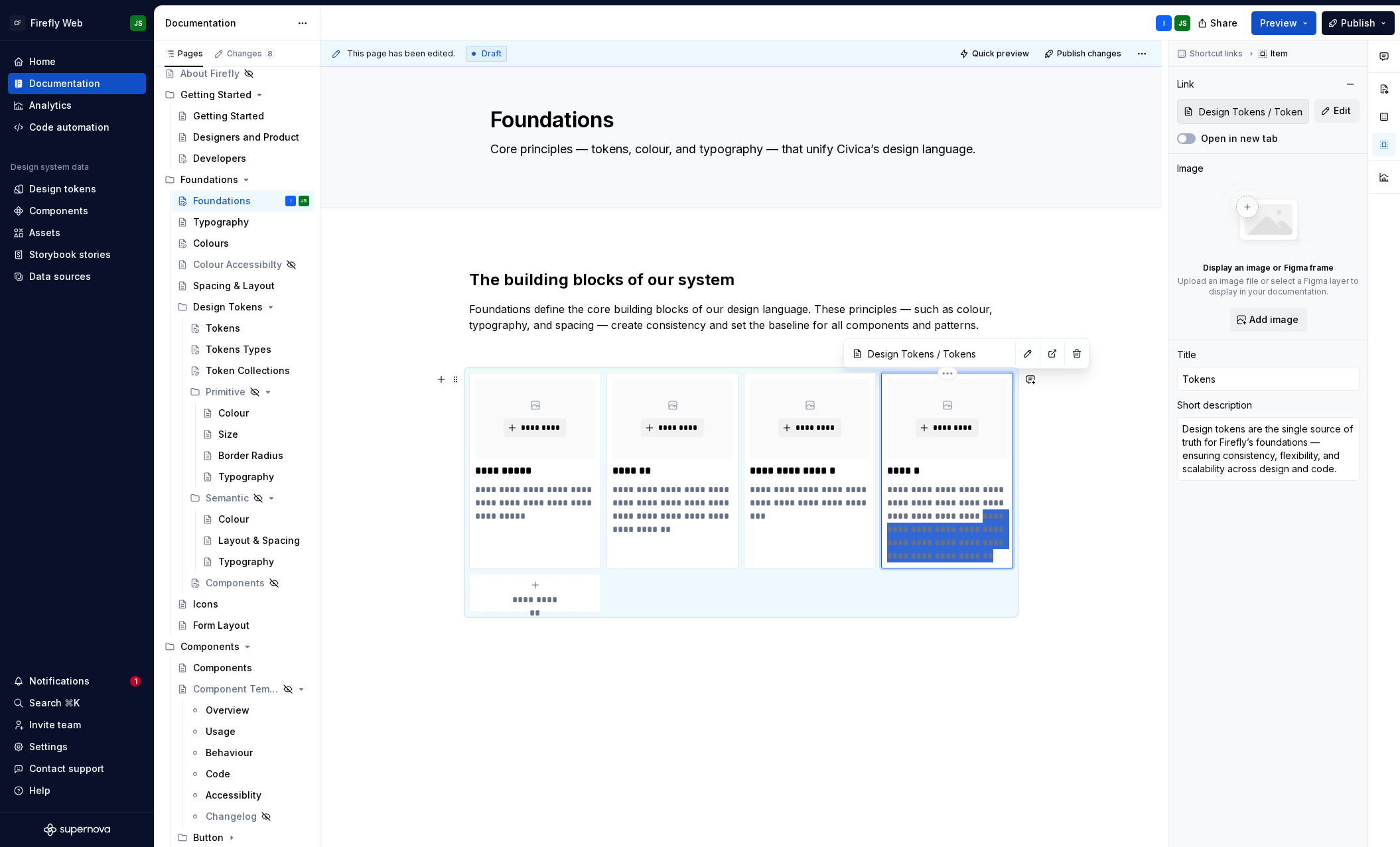
scroll to position [4, 0]
type textarea "*"
type textarea "Design tokens are the single source of truth for Firefly’s foundations"
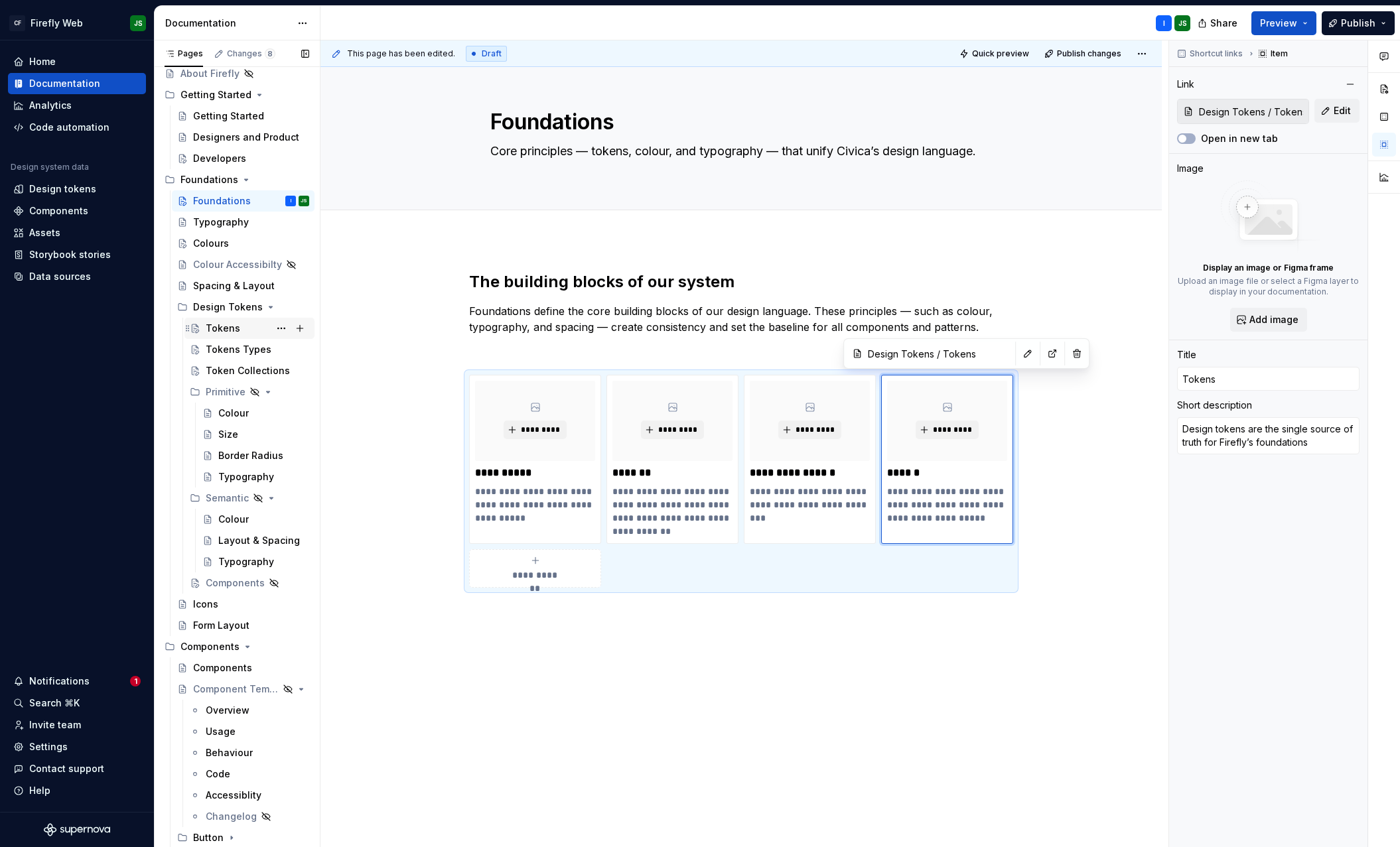
click at [226, 328] on div "Tokens" at bounding box center [222, 328] width 34 height 13
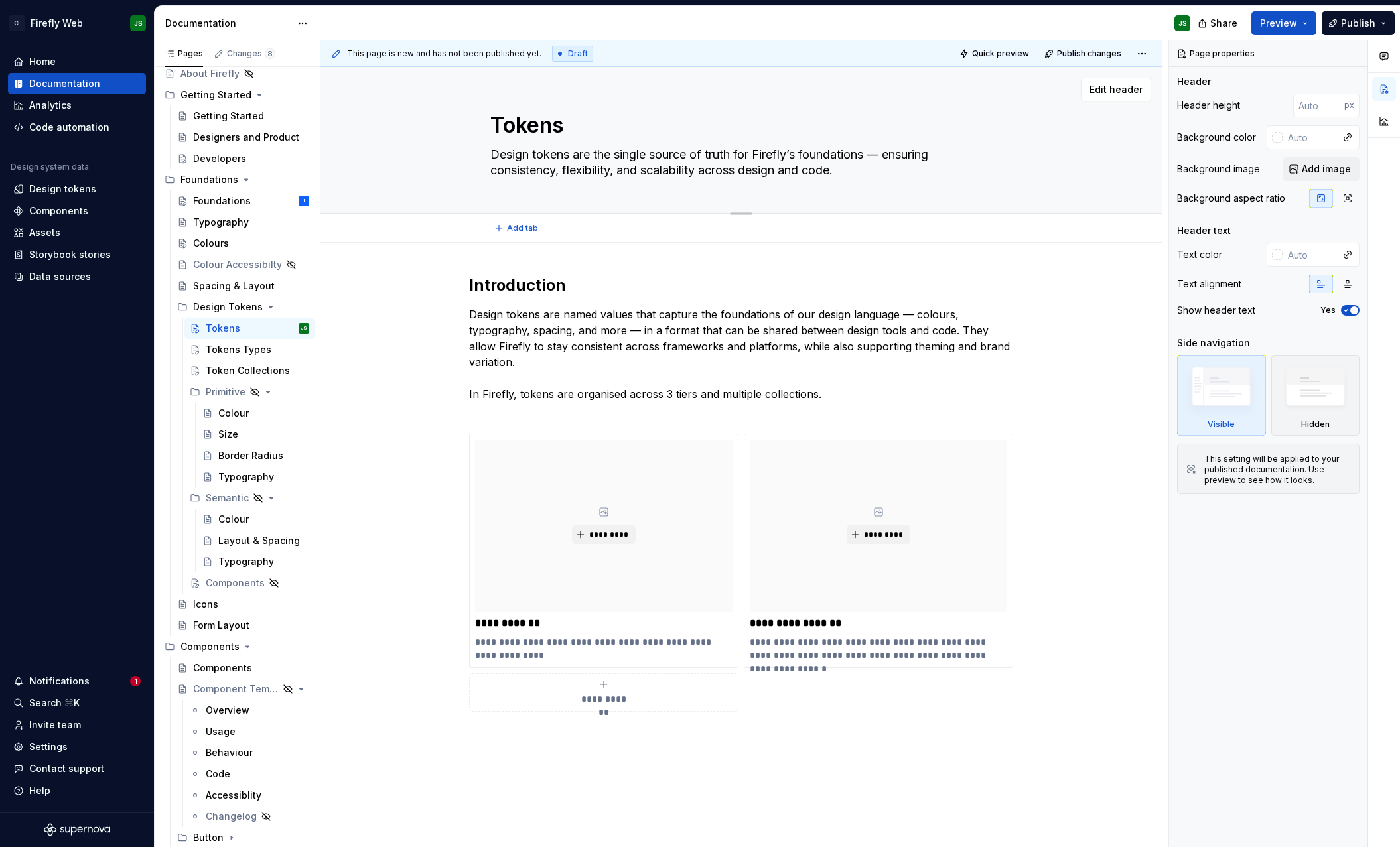
click at [728, 162] on textarea "Design tokens are the single source of truth for Firefly’s foundations — ensuri…" at bounding box center [738, 163] width 502 height 37
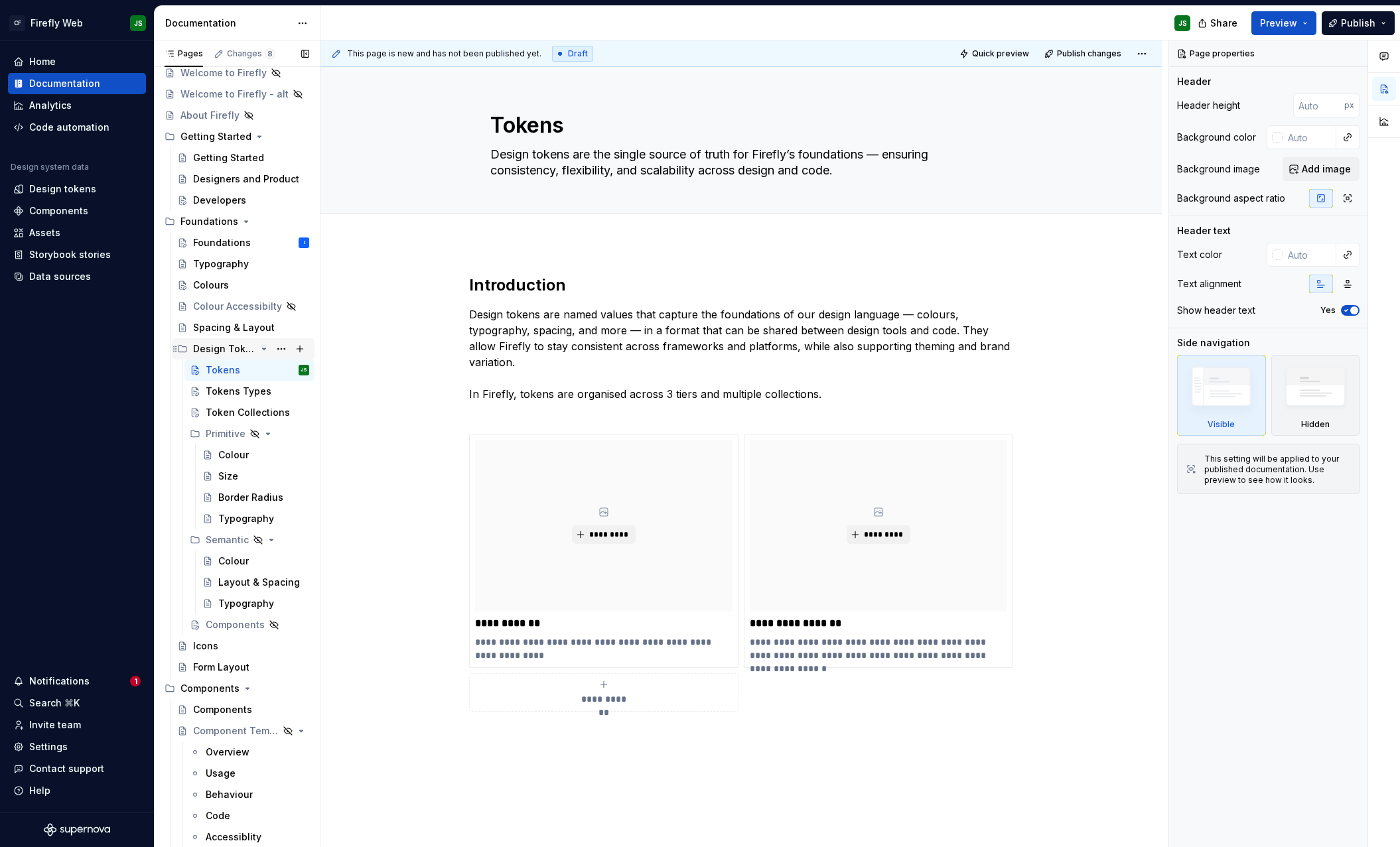
scroll to position [53, 0]
click at [210, 244] on div "Foundations" at bounding box center [222, 244] width 58 height 13
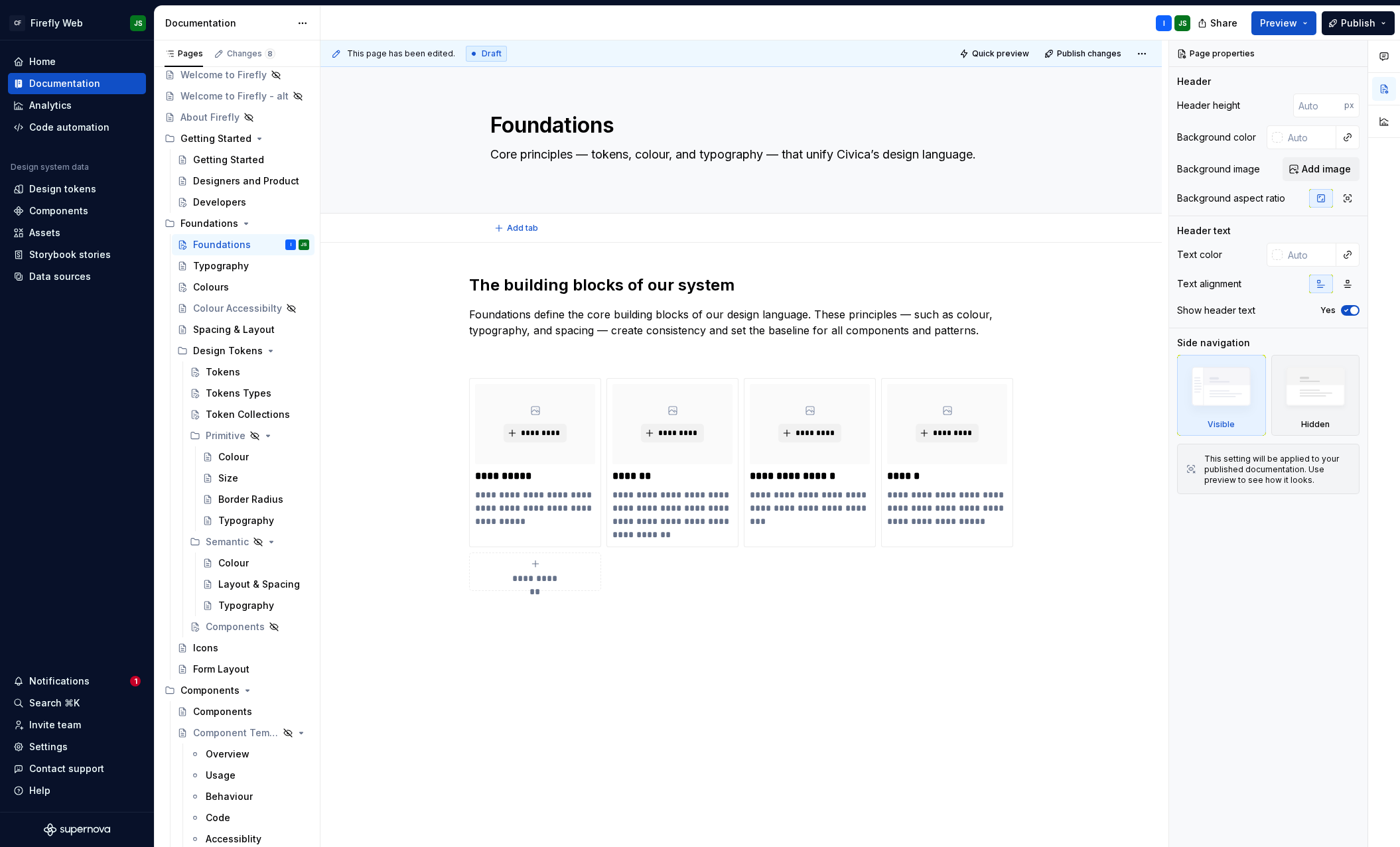
scroll to position [12, 0]
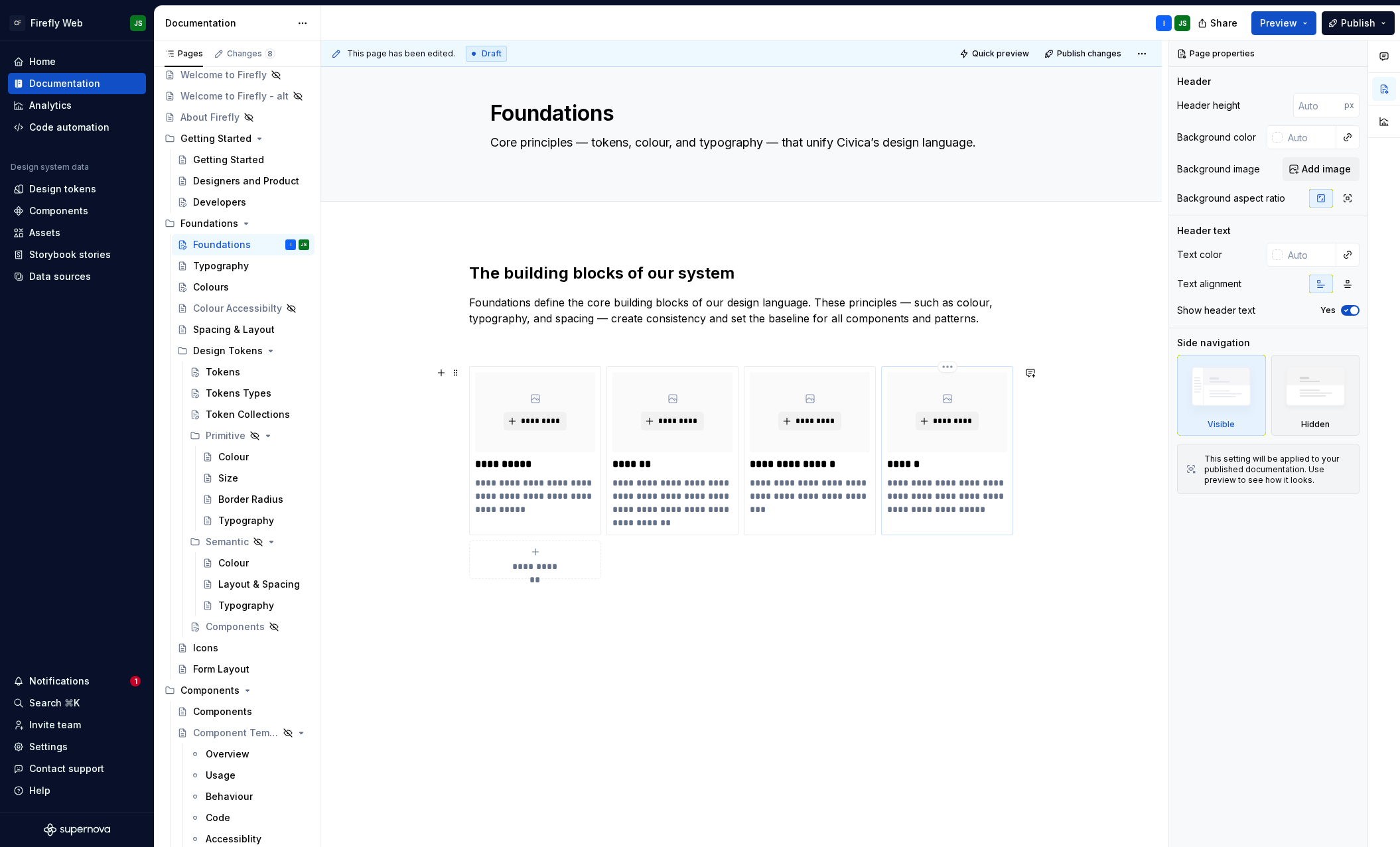
click at [926, 499] on p "**********" at bounding box center [947, 496] width 120 height 40
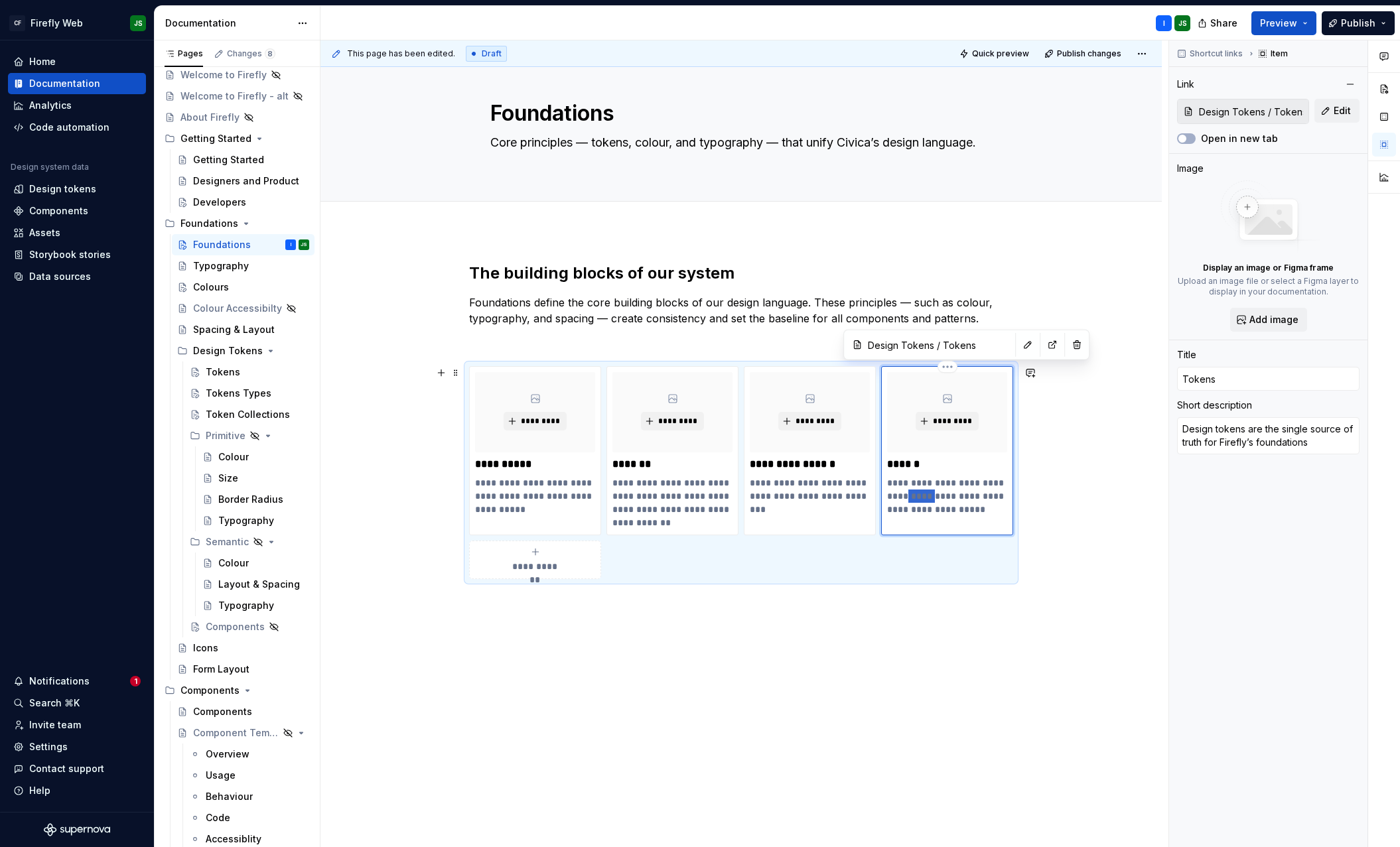
click at [925, 499] on p "**********" at bounding box center [947, 496] width 120 height 40
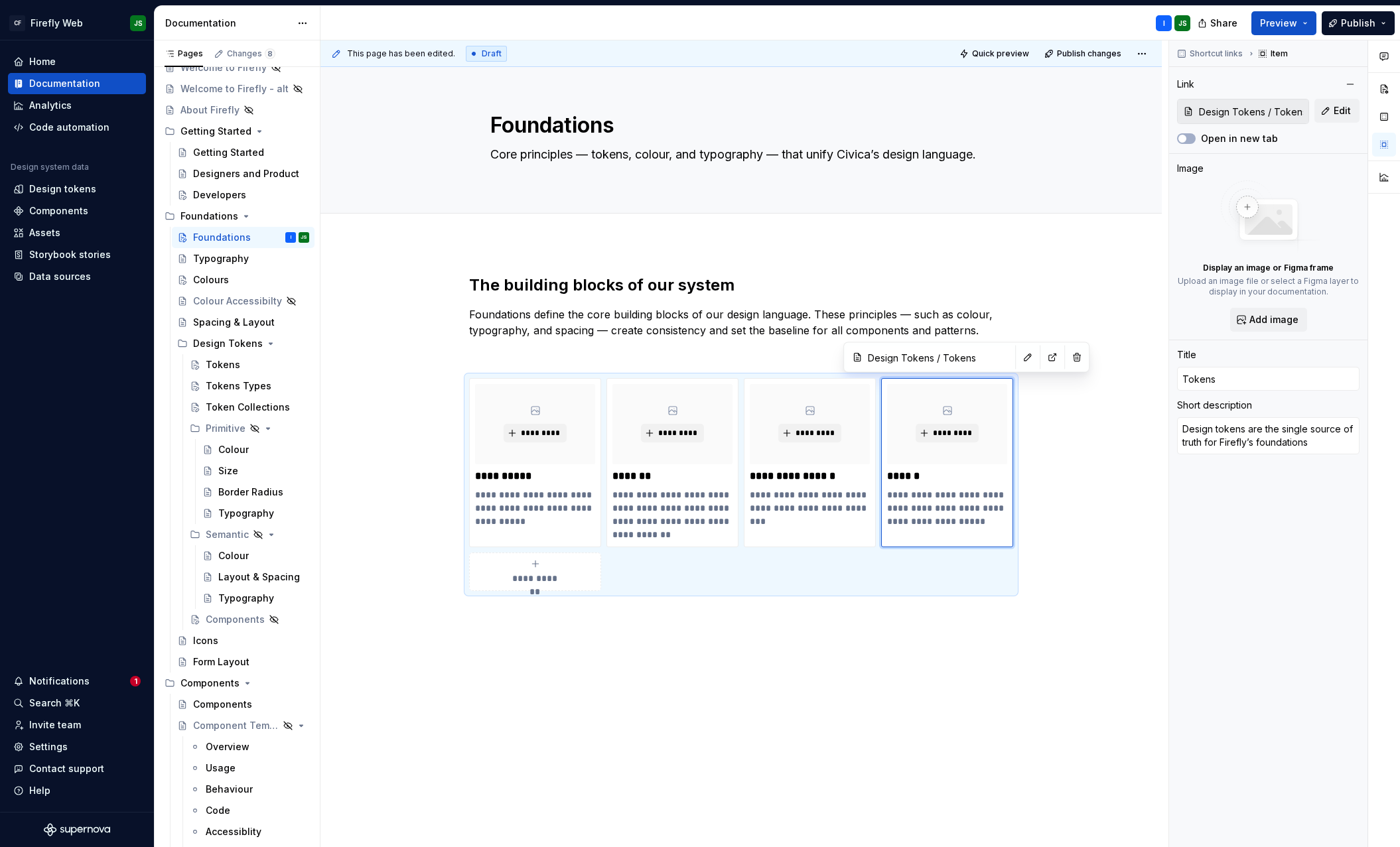
scroll to position [58, 0]
click at [250, 366] on div "Tokens" at bounding box center [257, 367] width 104 height 18
click at [249, 366] on div "Tokens" at bounding box center [257, 367] width 104 height 18
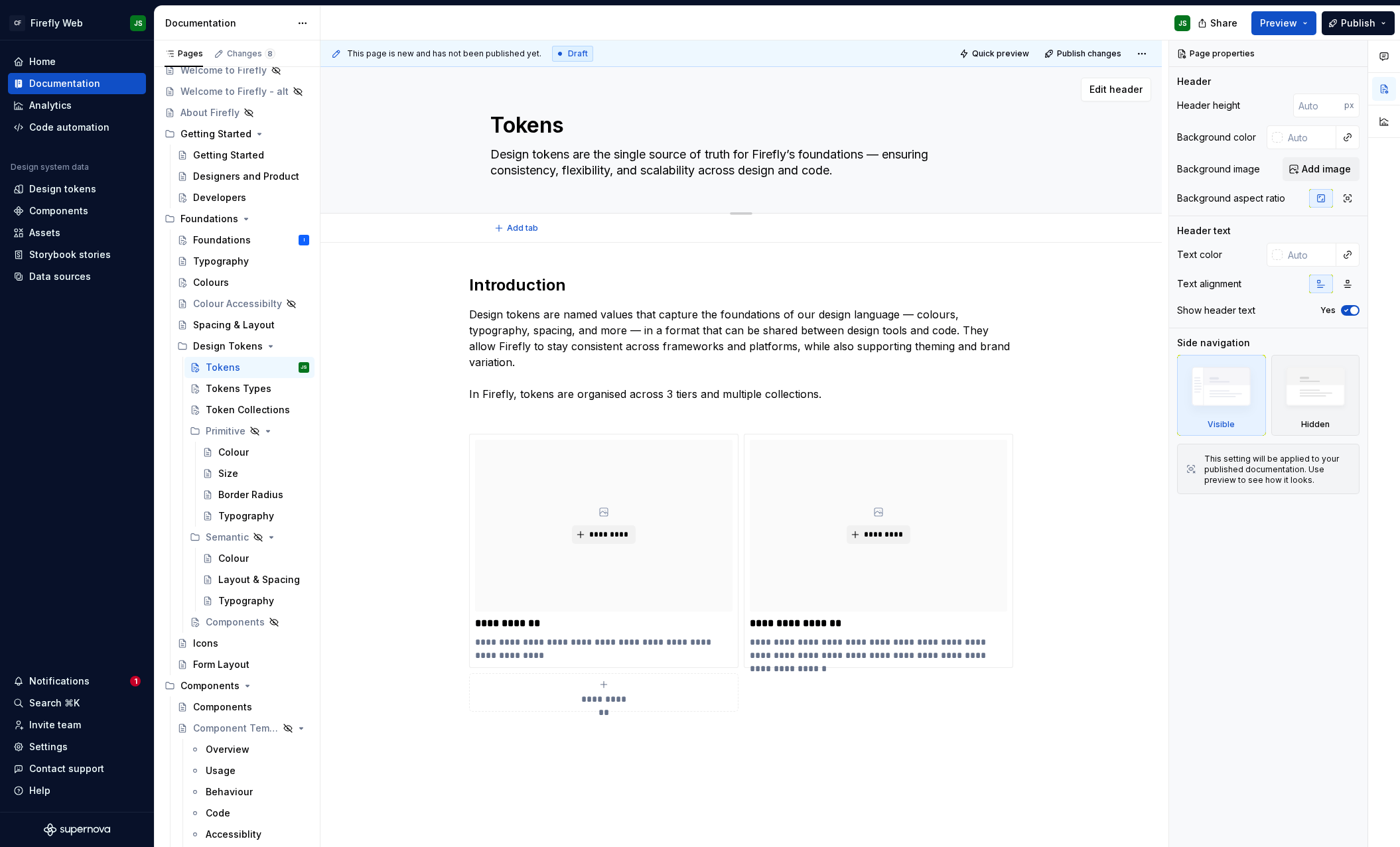
click at [562, 149] on textarea "Design tokens are the single source of truth for Firefly’s foundations — ensuri…" at bounding box center [738, 163] width 502 height 37
drag, startPoint x: 561, startPoint y: 149, endPoint x: 565, endPoint y: 156, distance: 8.1
click at [561, 149] on textarea "Design tokens are the single source of truth for Firefly’s foundations — ensuri…" at bounding box center [738, 163] width 502 height 37
paste textarea "foundation of Firefly, translating our visual language into reusable values for"
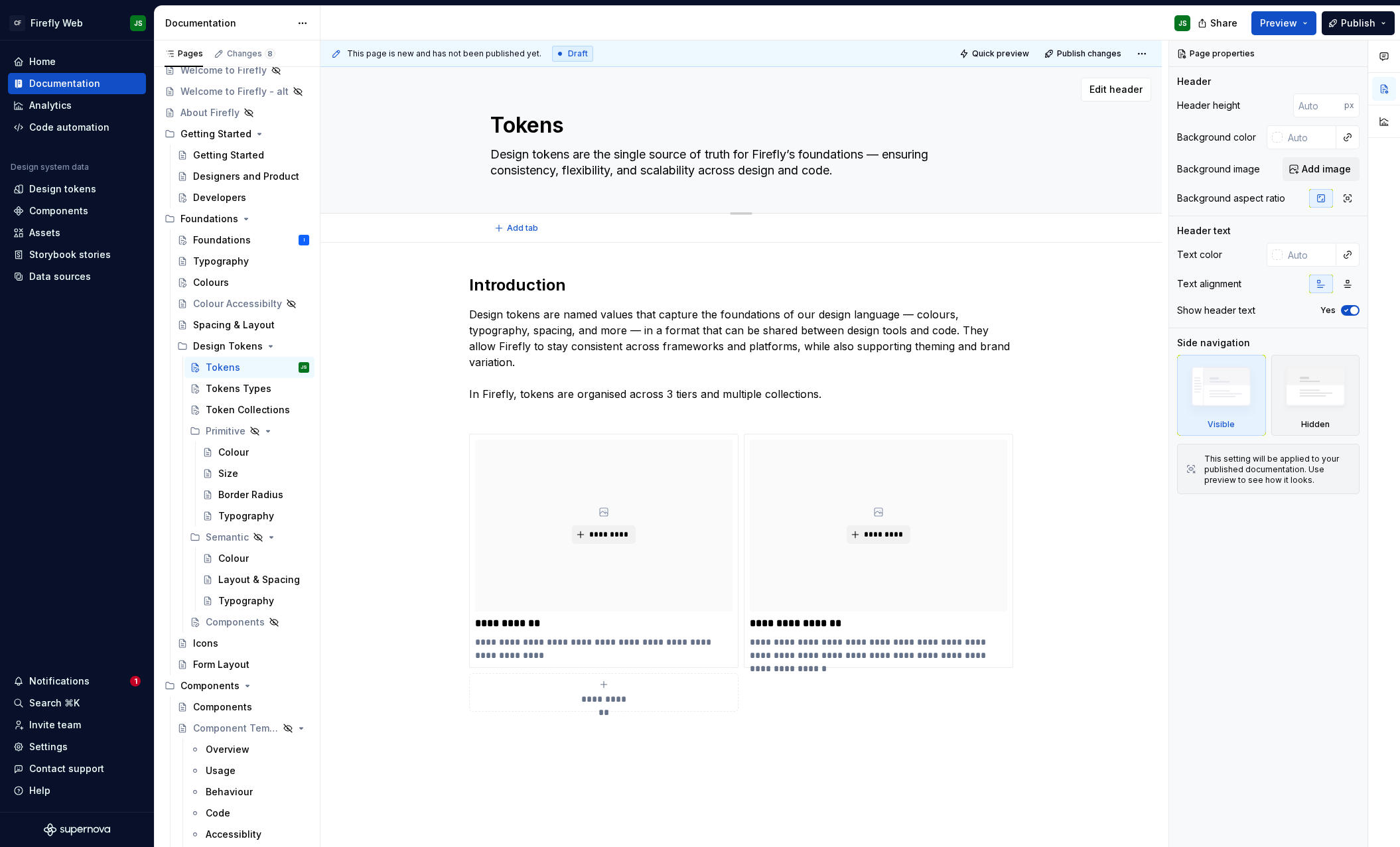
type textarea "*"
type textarea "Design tokens are the foundation of Firefly, translating our visual language in…"
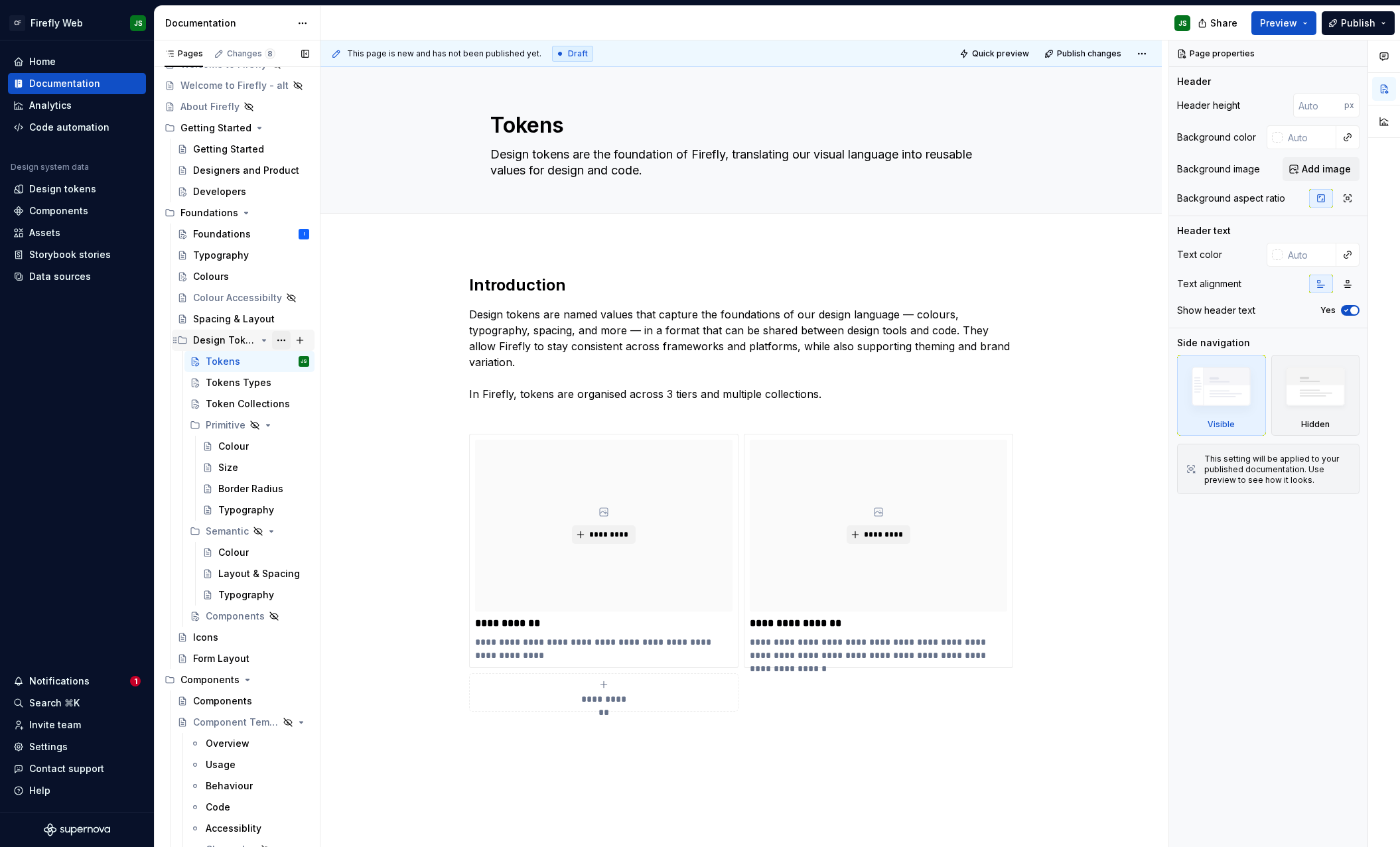
type textarea "*"
type textarea "Design tokens are the foundation of Firefly, translating our visual language in…"
click at [208, 235] on div "Foundations" at bounding box center [222, 234] width 58 height 13
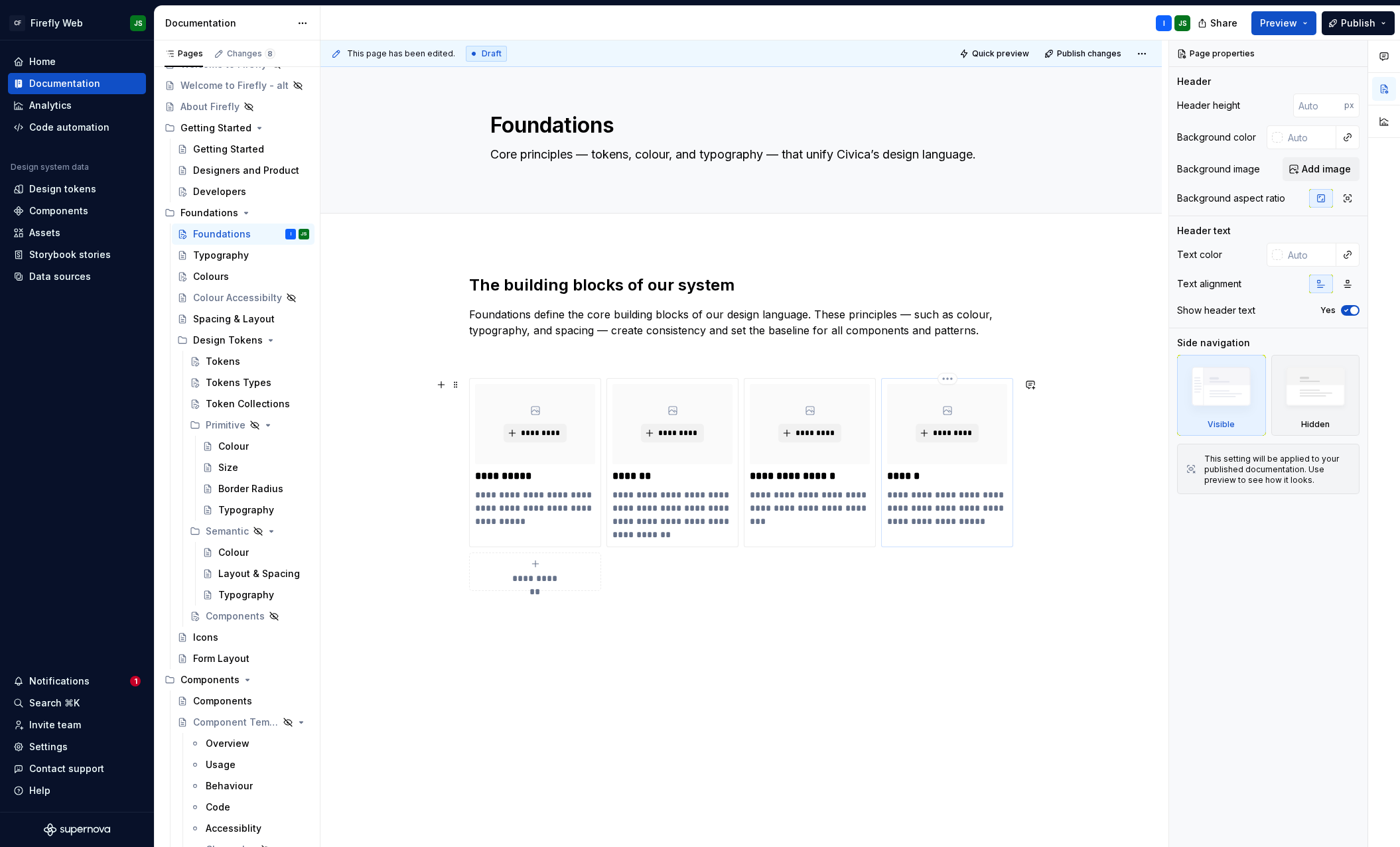
click at [927, 517] on p "**********" at bounding box center [947, 508] width 120 height 40
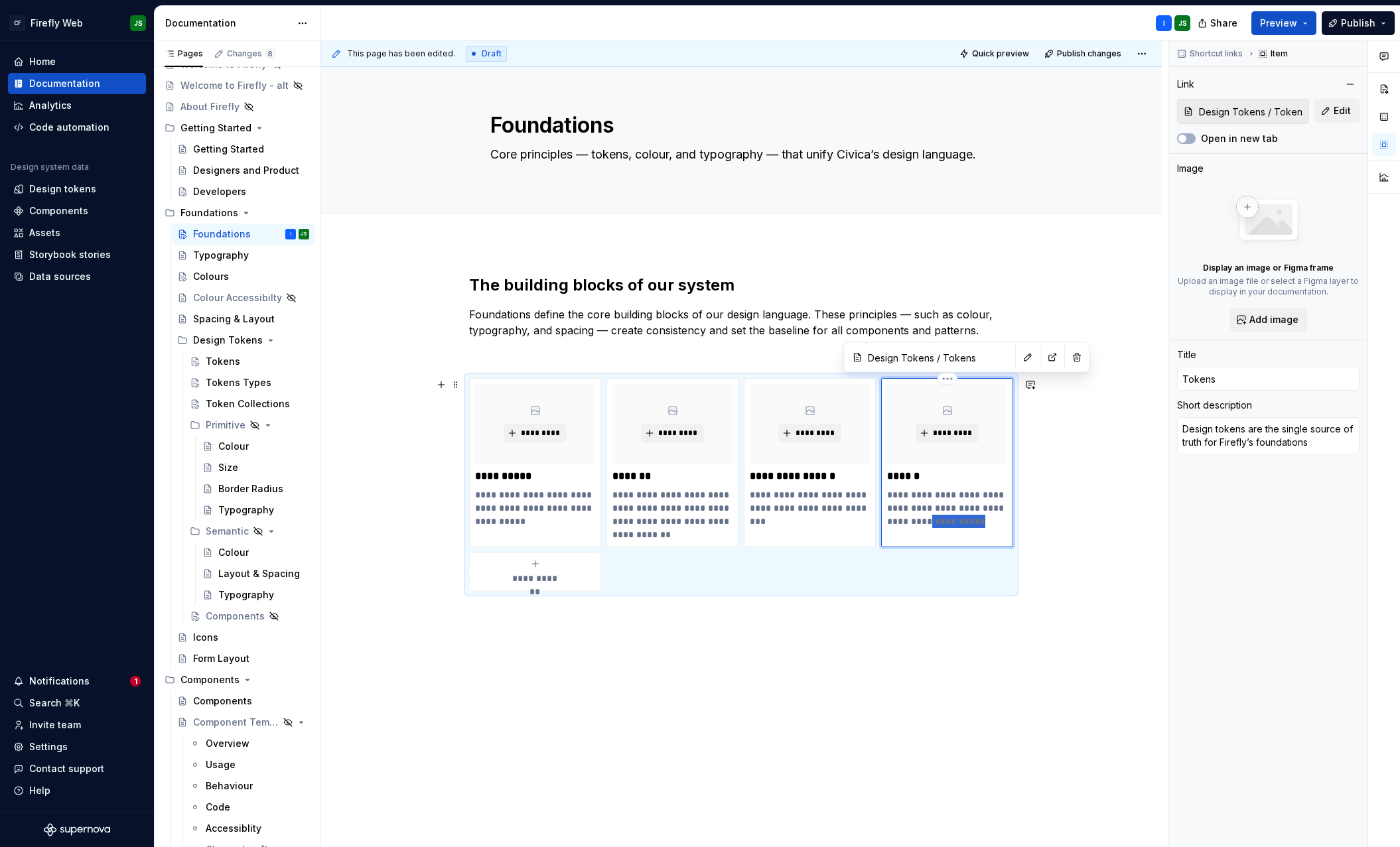
click at [926, 517] on p "**********" at bounding box center [947, 508] width 120 height 40
type textarea "*"
type textarea "Design tokens are the foundation of Firefly, translating our visual language in…"
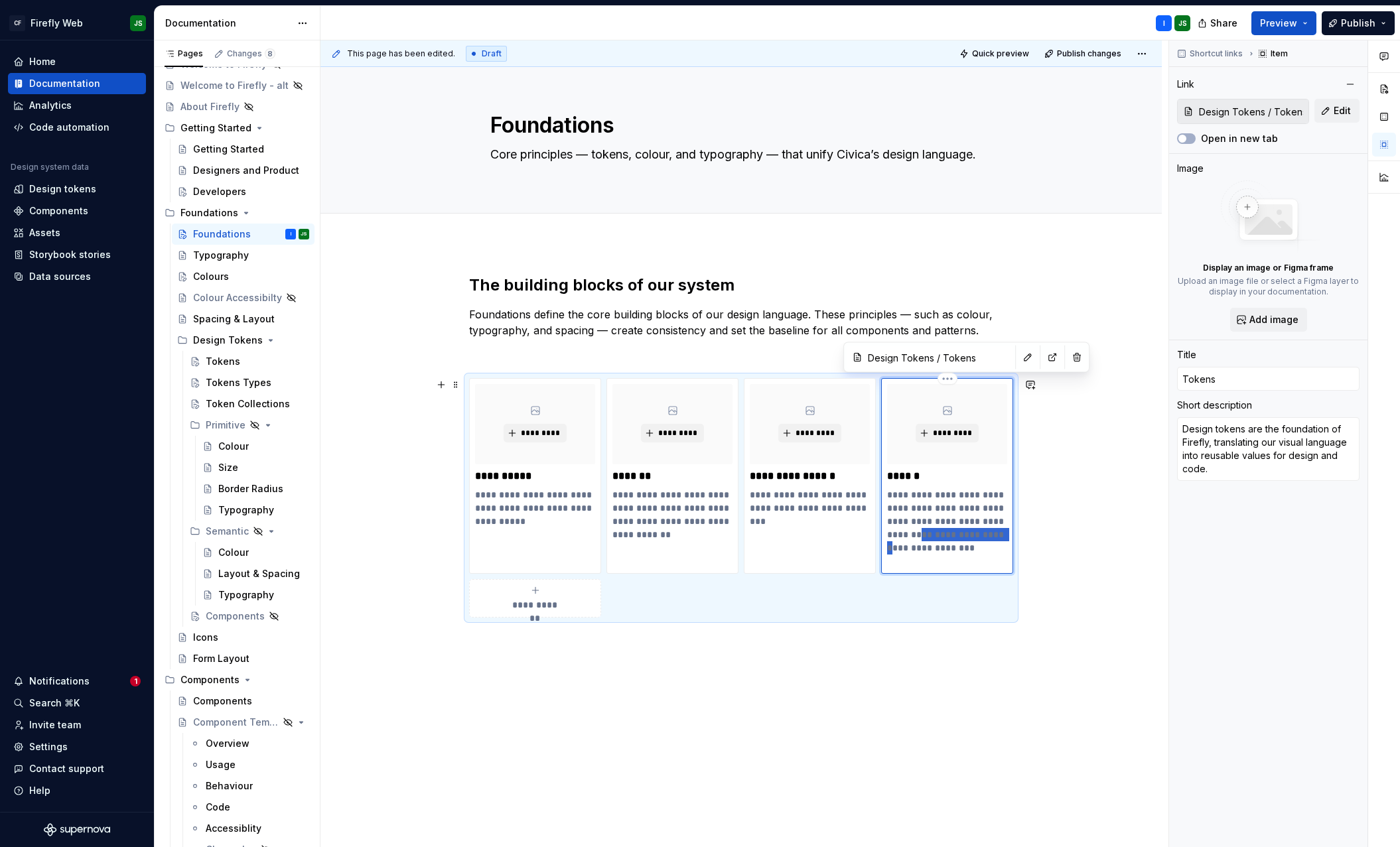
drag, startPoint x: 954, startPoint y: 532, endPoint x: 935, endPoint y: 544, distance: 22.5
click at [935, 544] on p "**********" at bounding box center [947, 528] width 120 height 80
type textarea "*"
type textarea "Design tokens are the foundation of Firefly, translating our visual language in…"
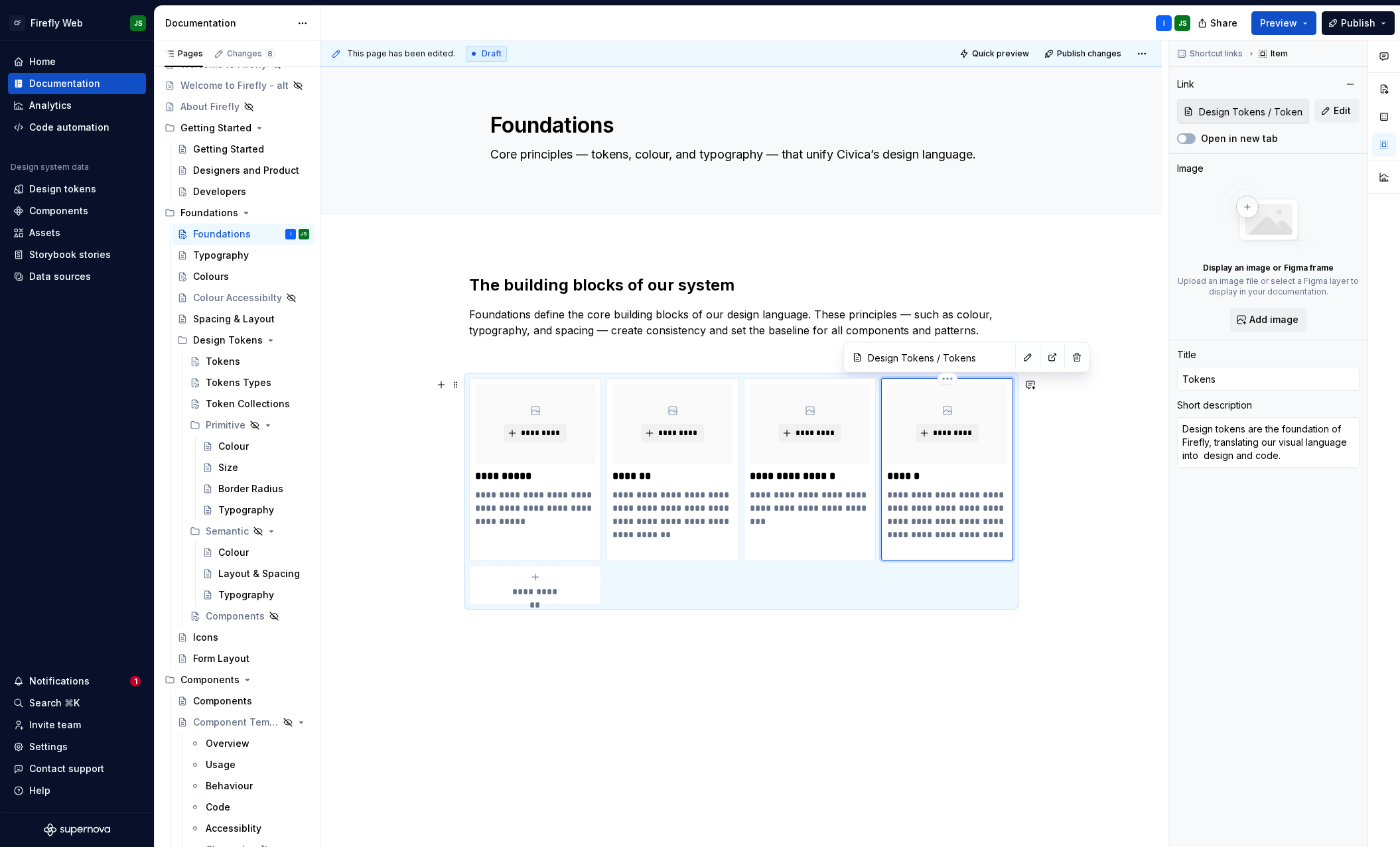
type textarea "*"
type textarea "Design tokens are the foundation of Firefly, translating our visual language in…"
click at [965, 709] on div "**********" at bounding box center [741, 558] width 841 height 632
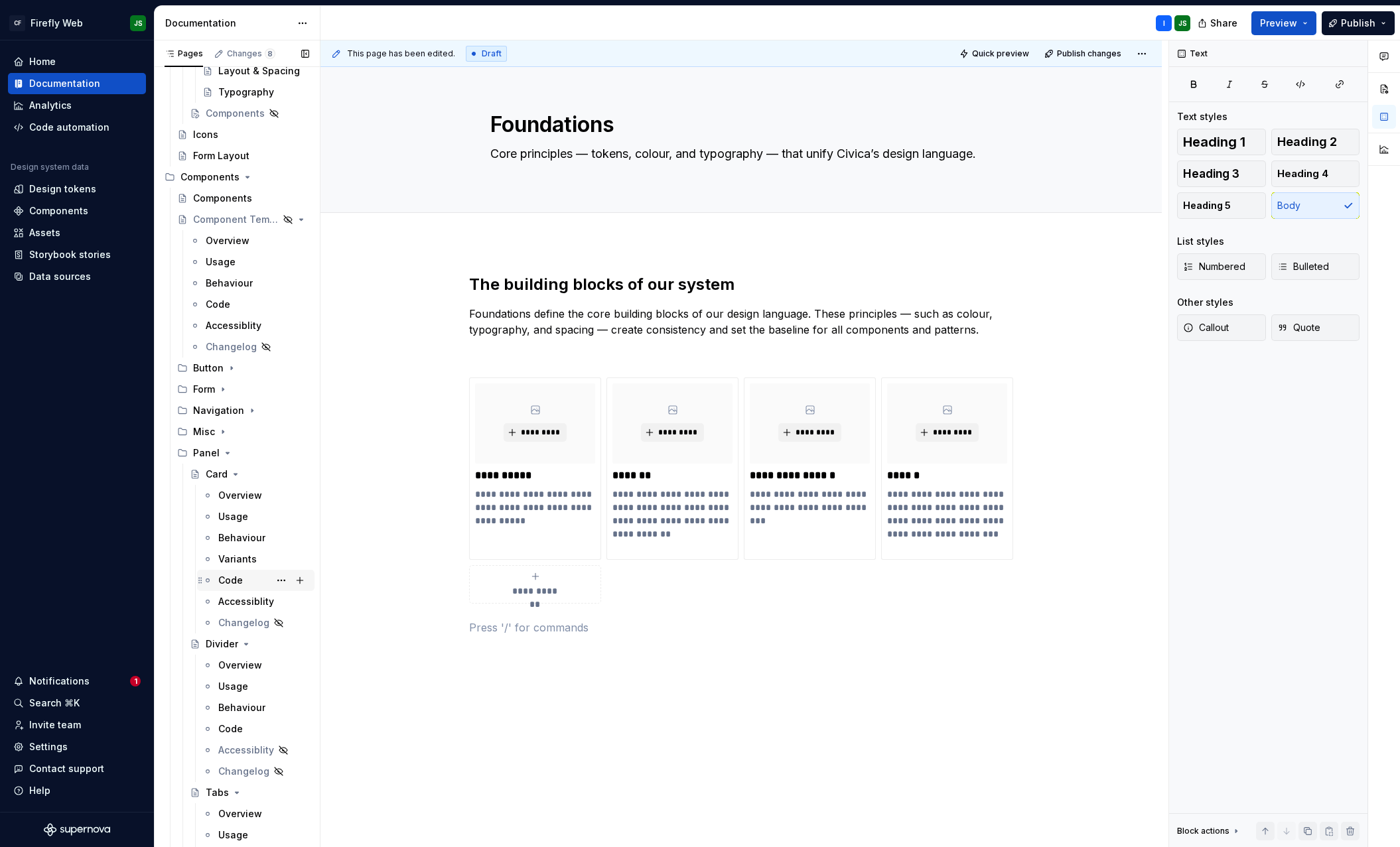
scroll to position [582, 0]
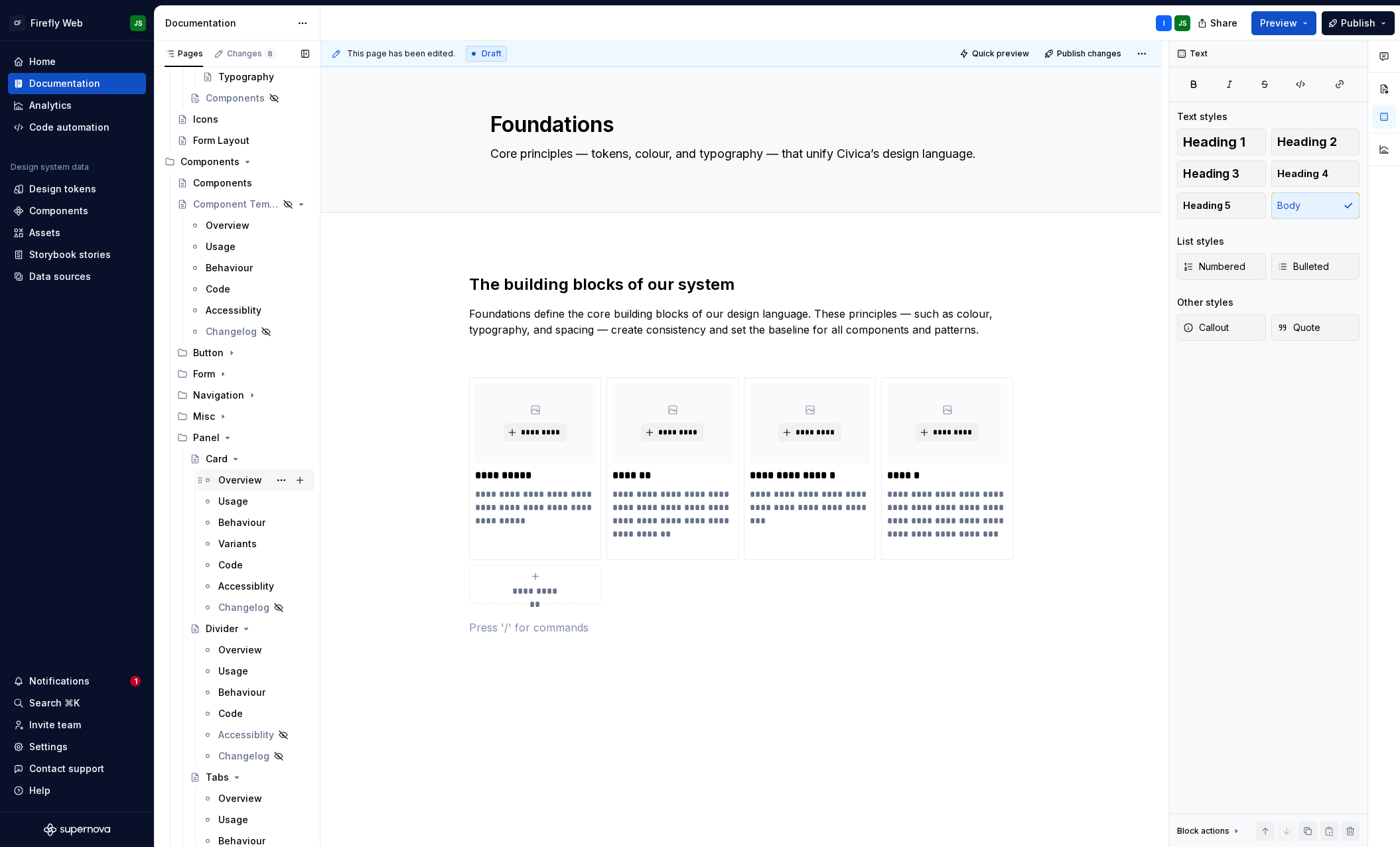
click at [235, 479] on div "Overview" at bounding box center [240, 480] width 44 height 13
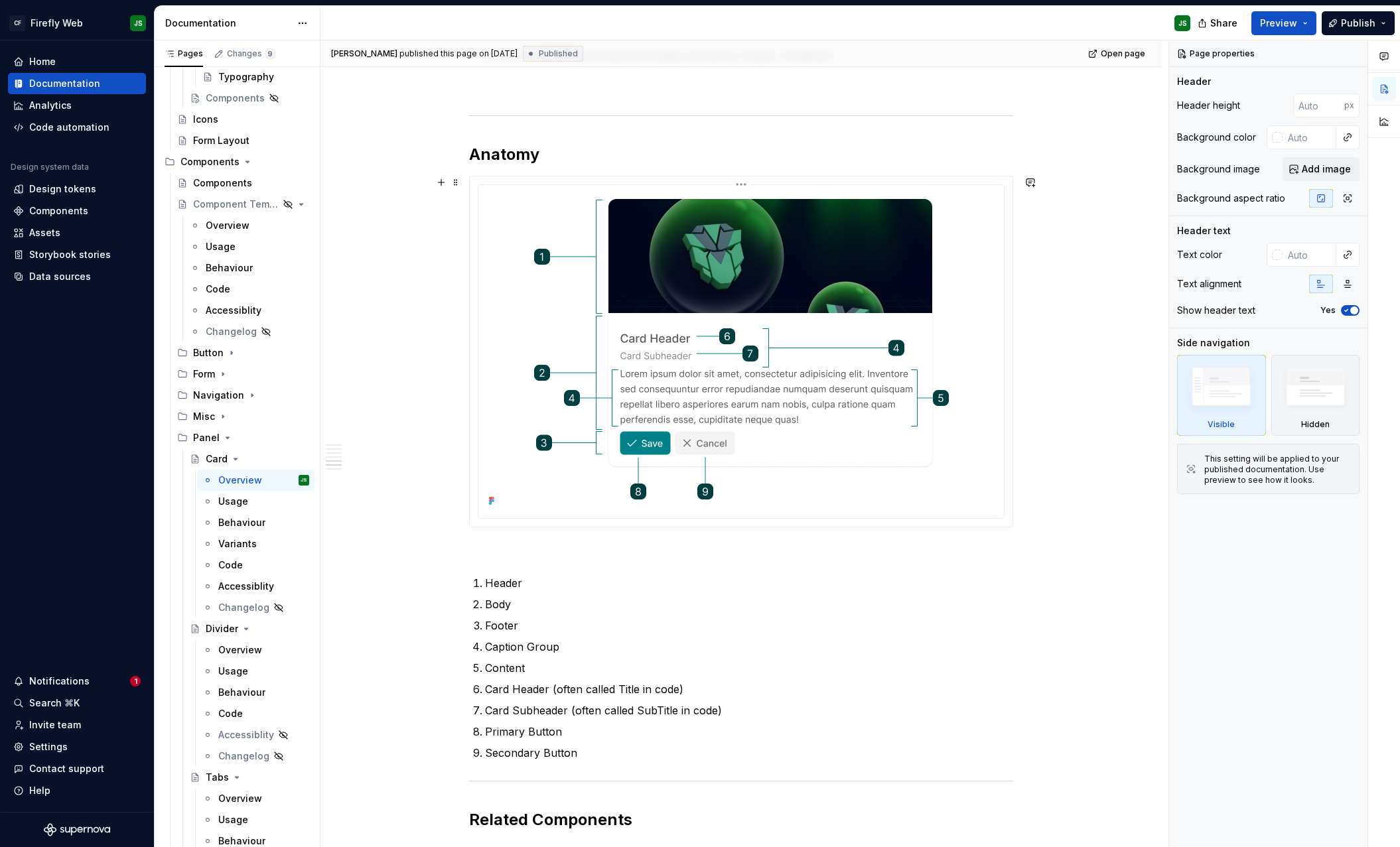
scroll to position [1049, 0]
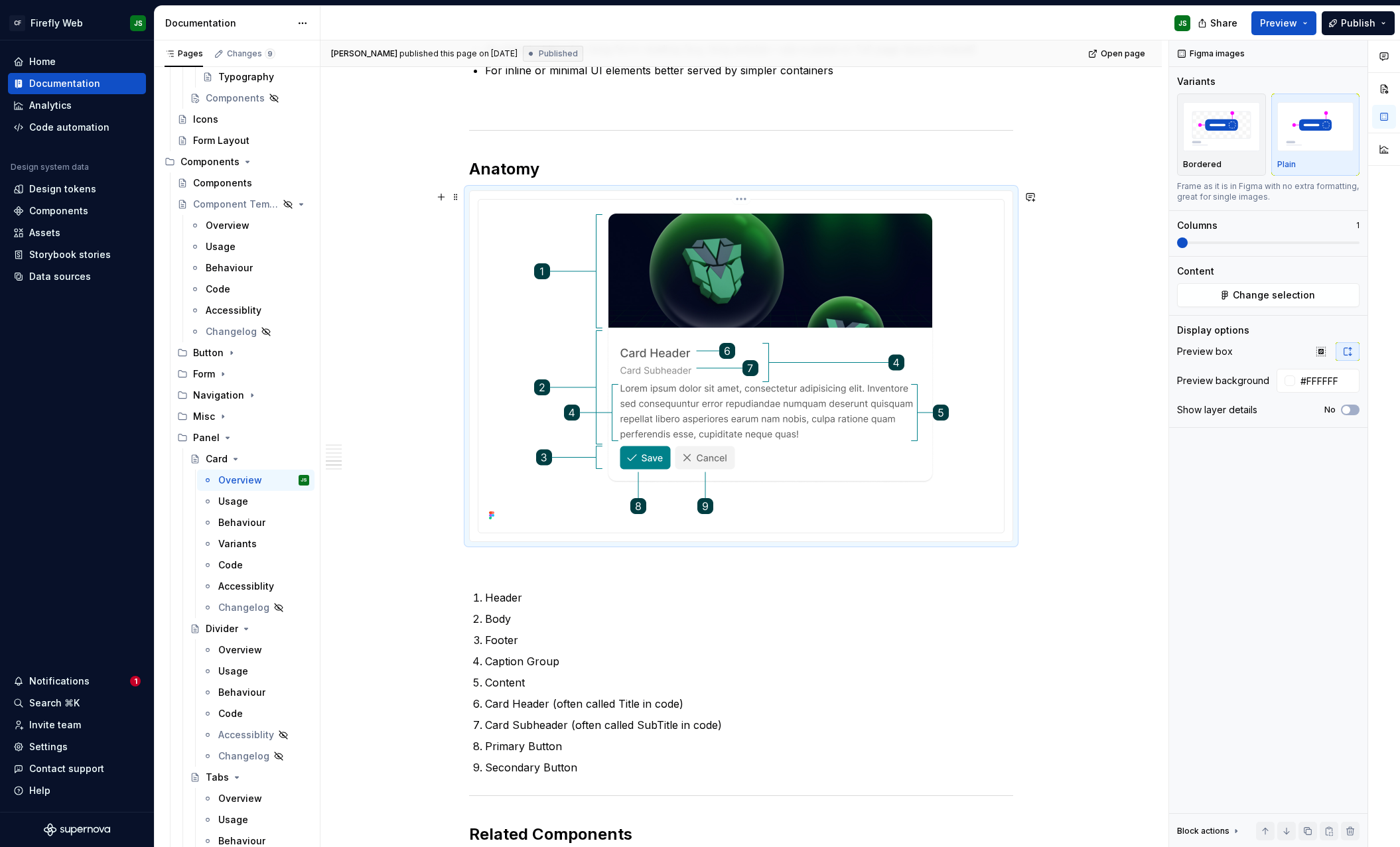
click at [523, 281] on div at bounding box center [741, 365] width 515 height 320
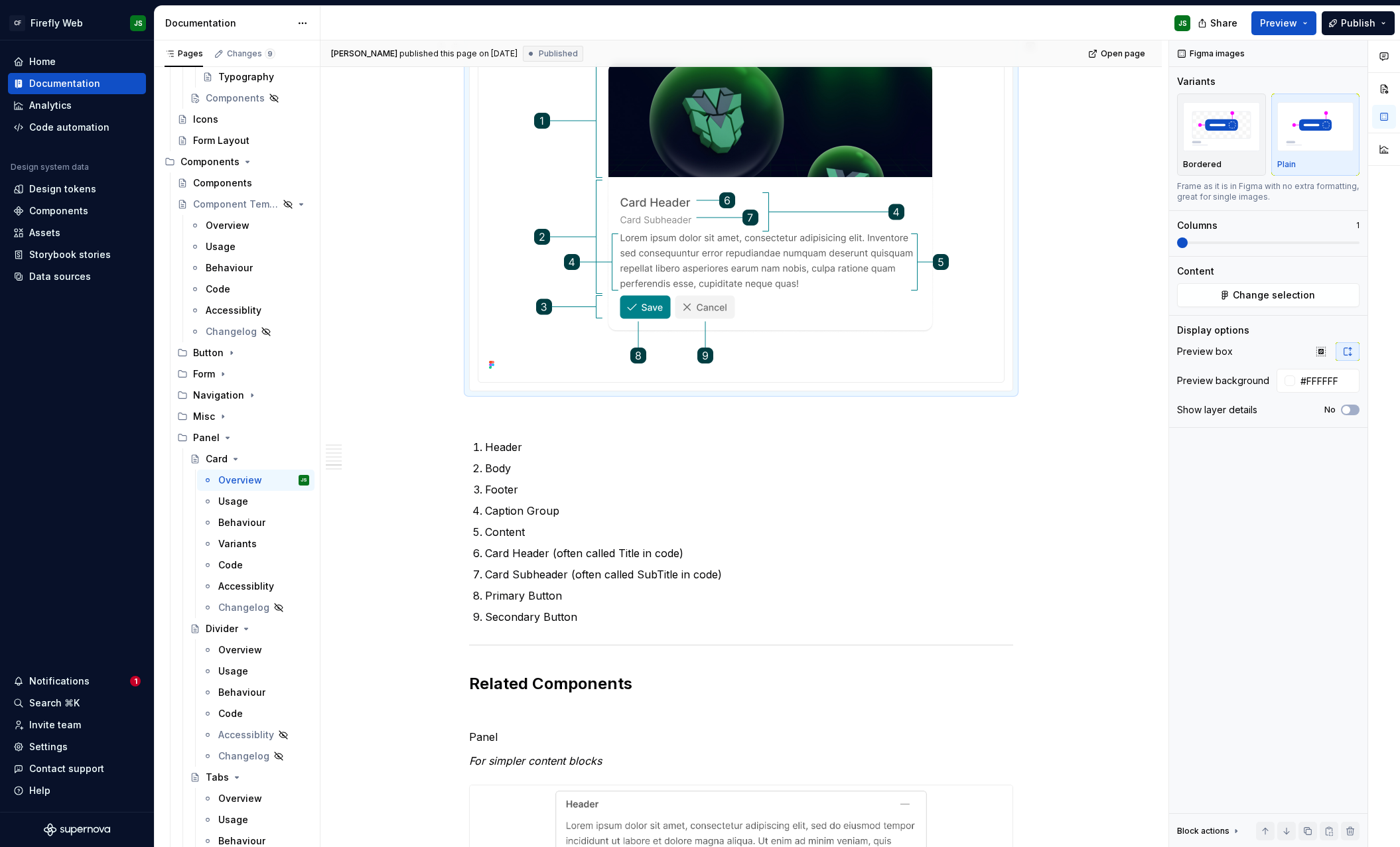
scroll to position [1203, 0]
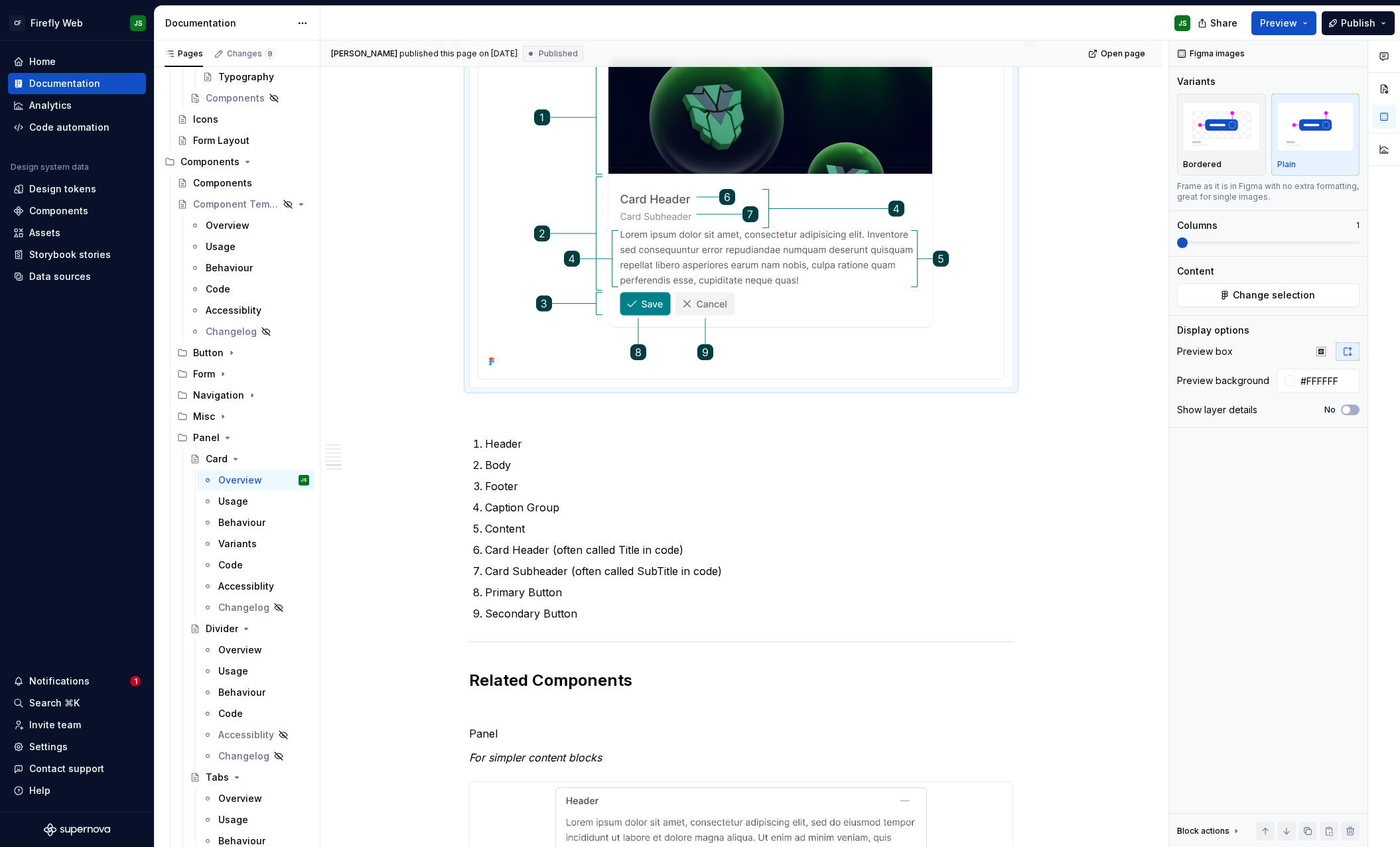
click at [595, 329] on img at bounding box center [740, 211] width 437 height 320
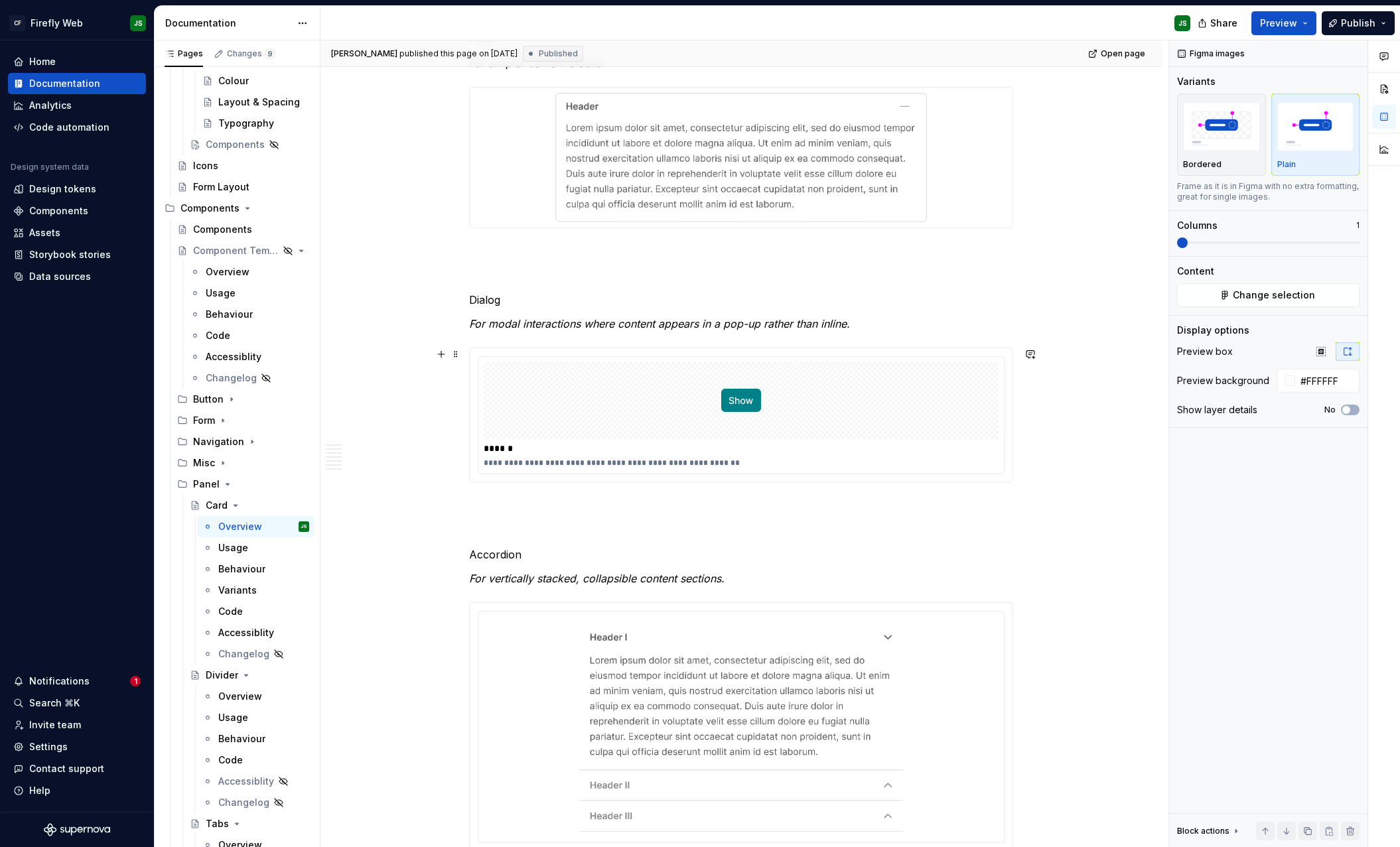
scroll to position [1899, 0]
click at [573, 459] on div "**********" at bounding box center [741, 462] width 515 height 11
type textarea "*"
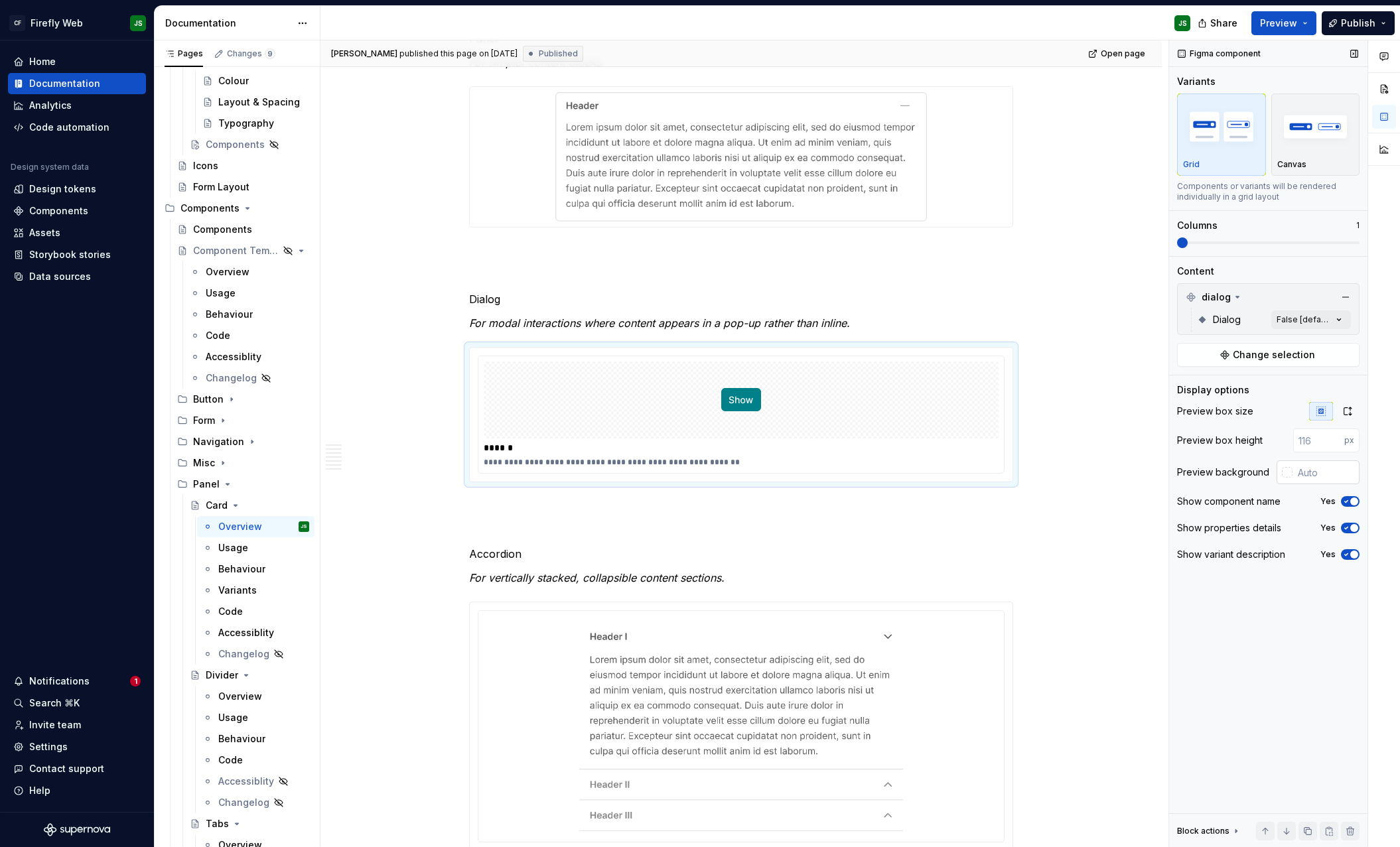
click at [1324, 478] on input "text" at bounding box center [1325, 472] width 67 height 24
type input "#FFFFFF"
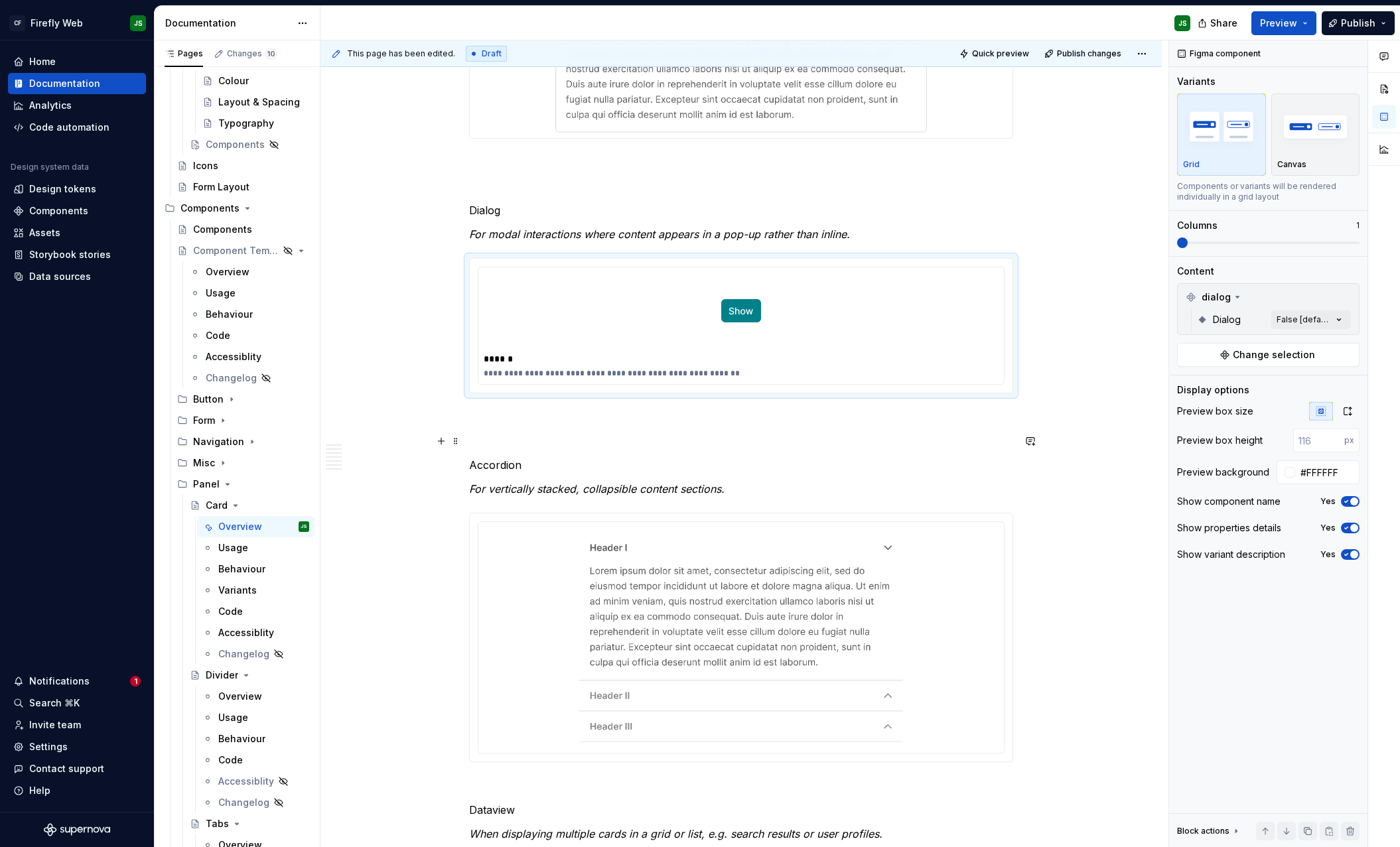
scroll to position [1982, 0]
click at [1361, 501] on div "Figma component Variants Grid Canvas Components or variants will be rendered in…" at bounding box center [1268, 444] width 198 height 807
click at [1354, 501] on span "button" at bounding box center [1353, 501] width 8 height 8
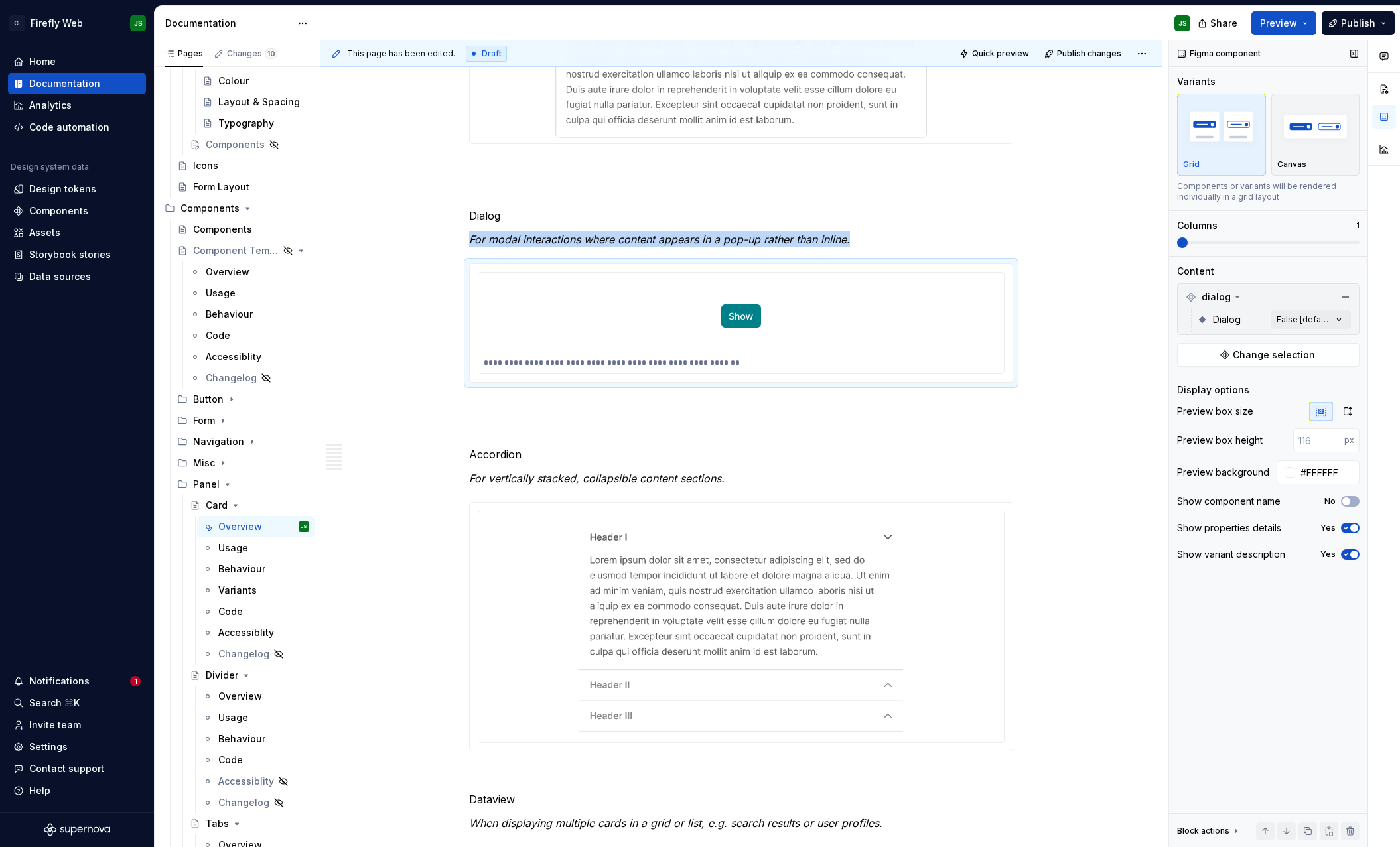
click at [1350, 525] on icon "button" at bounding box center [1346, 528] width 11 height 8
click at [1351, 553] on span "button" at bounding box center [1353, 554] width 8 height 8
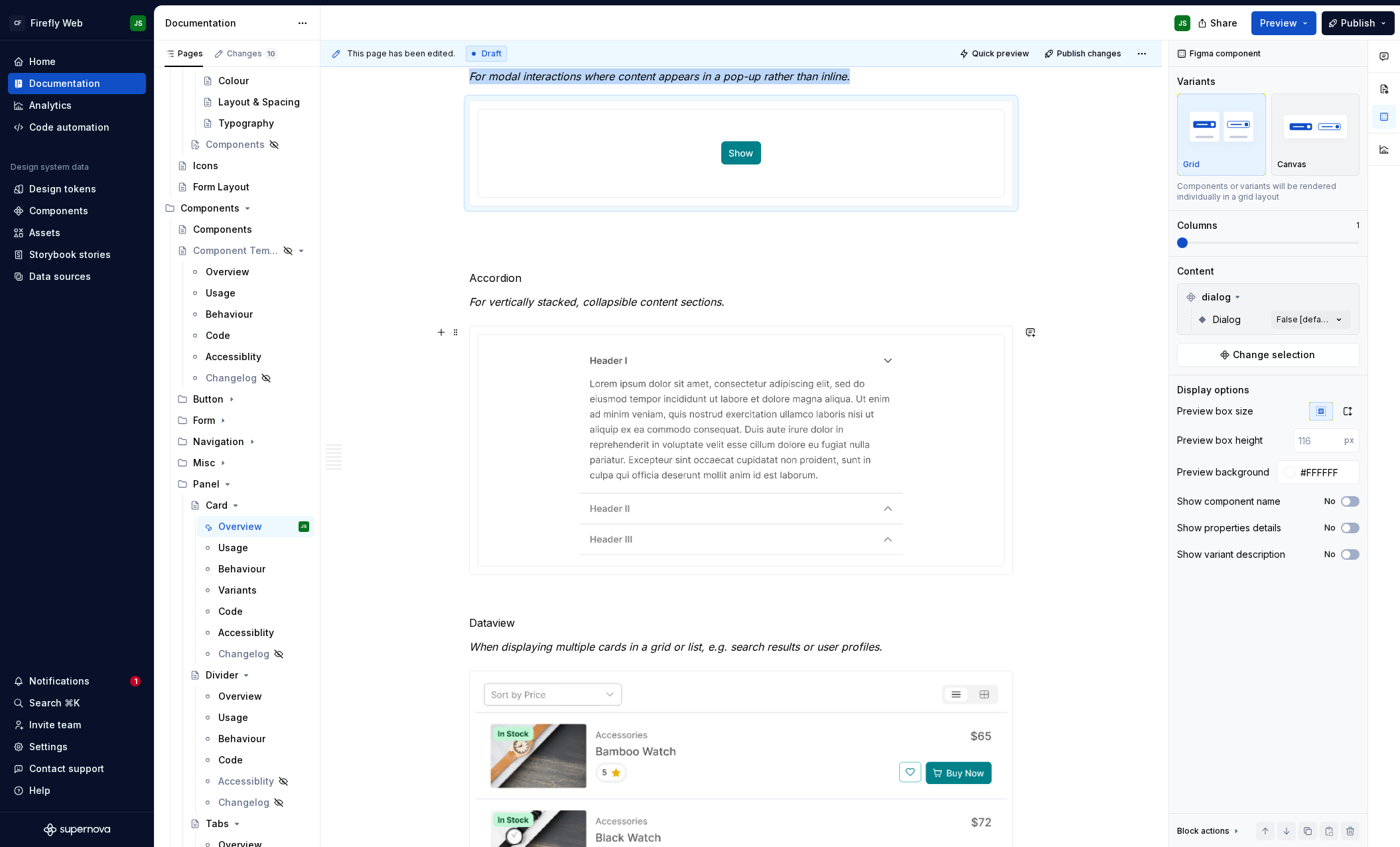
scroll to position [2146, 0]
click at [961, 457] on div at bounding box center [741, 449] width 515 height 221
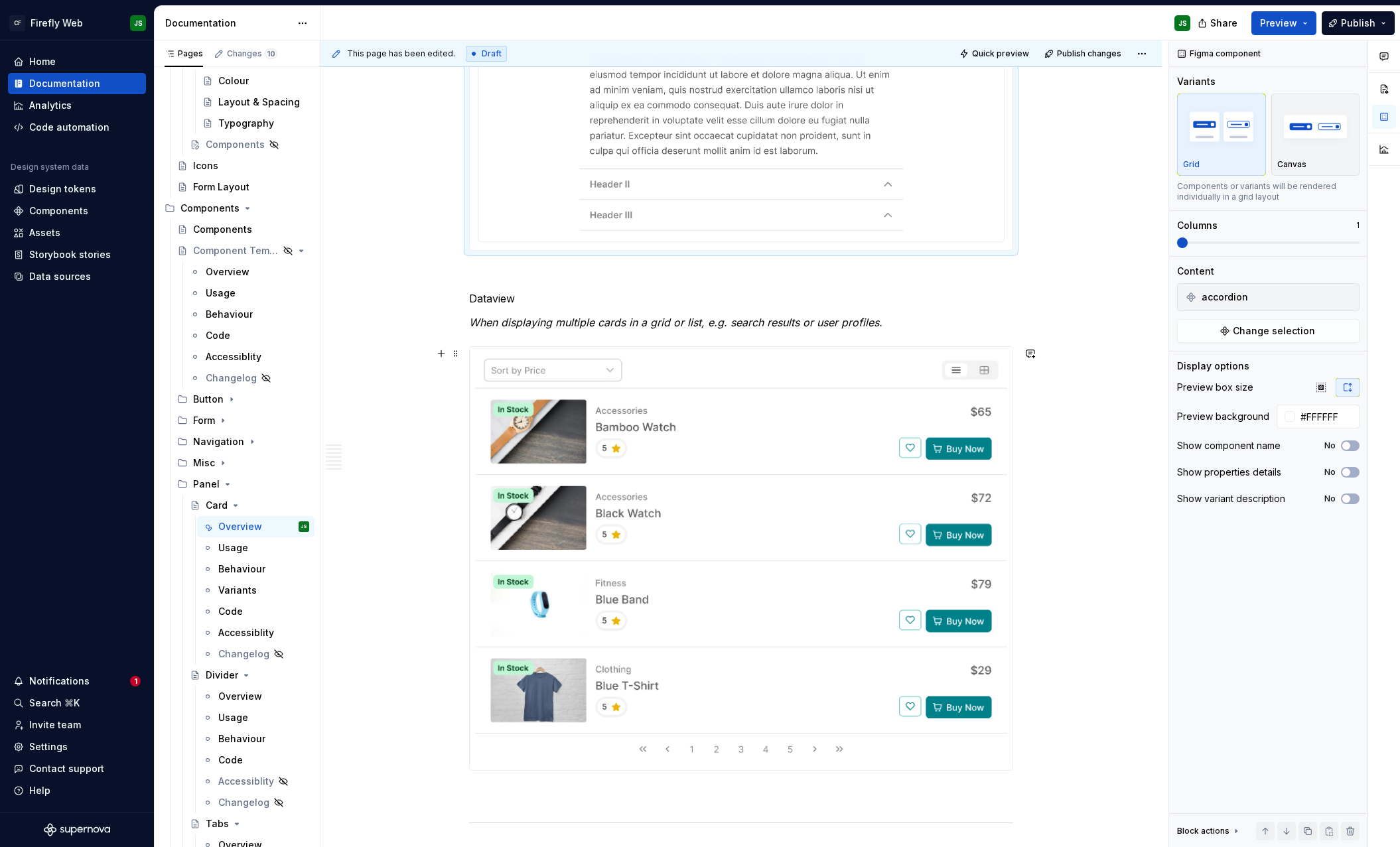
scroll to position [2477, 0]
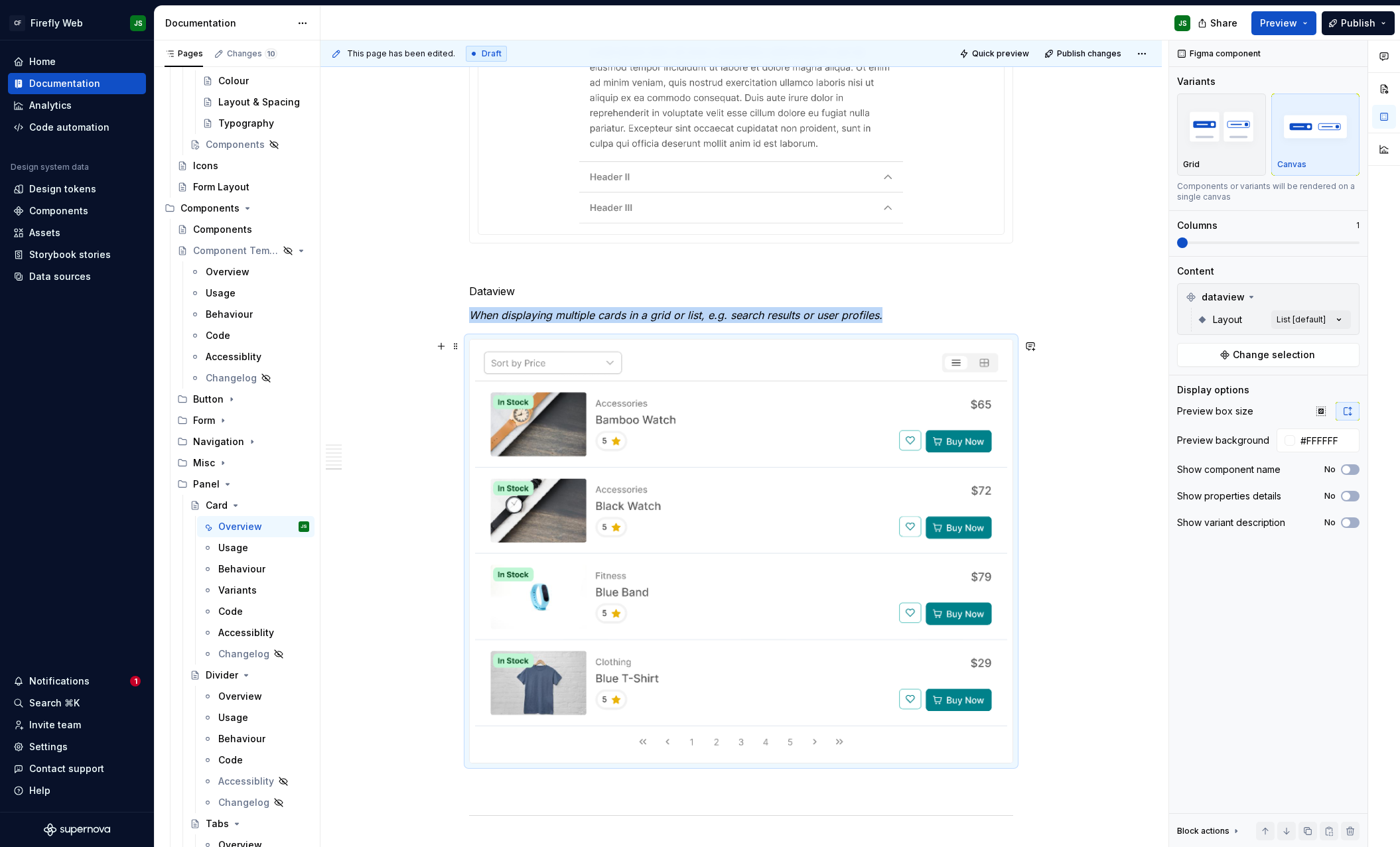
click at [843, 438] on img at bounding box center [741, 551] width 532 height 412
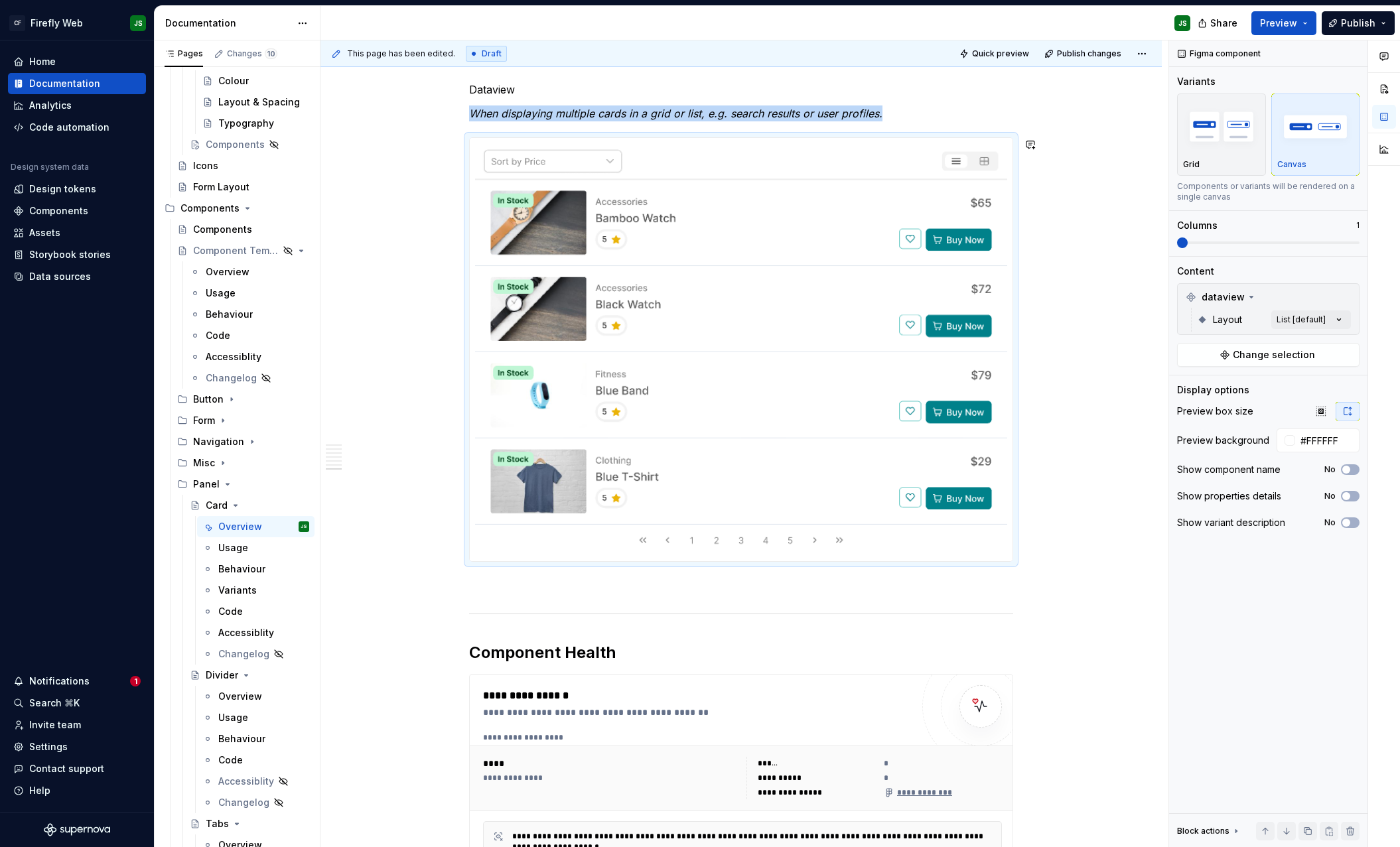
scroll to position [2913, 0]
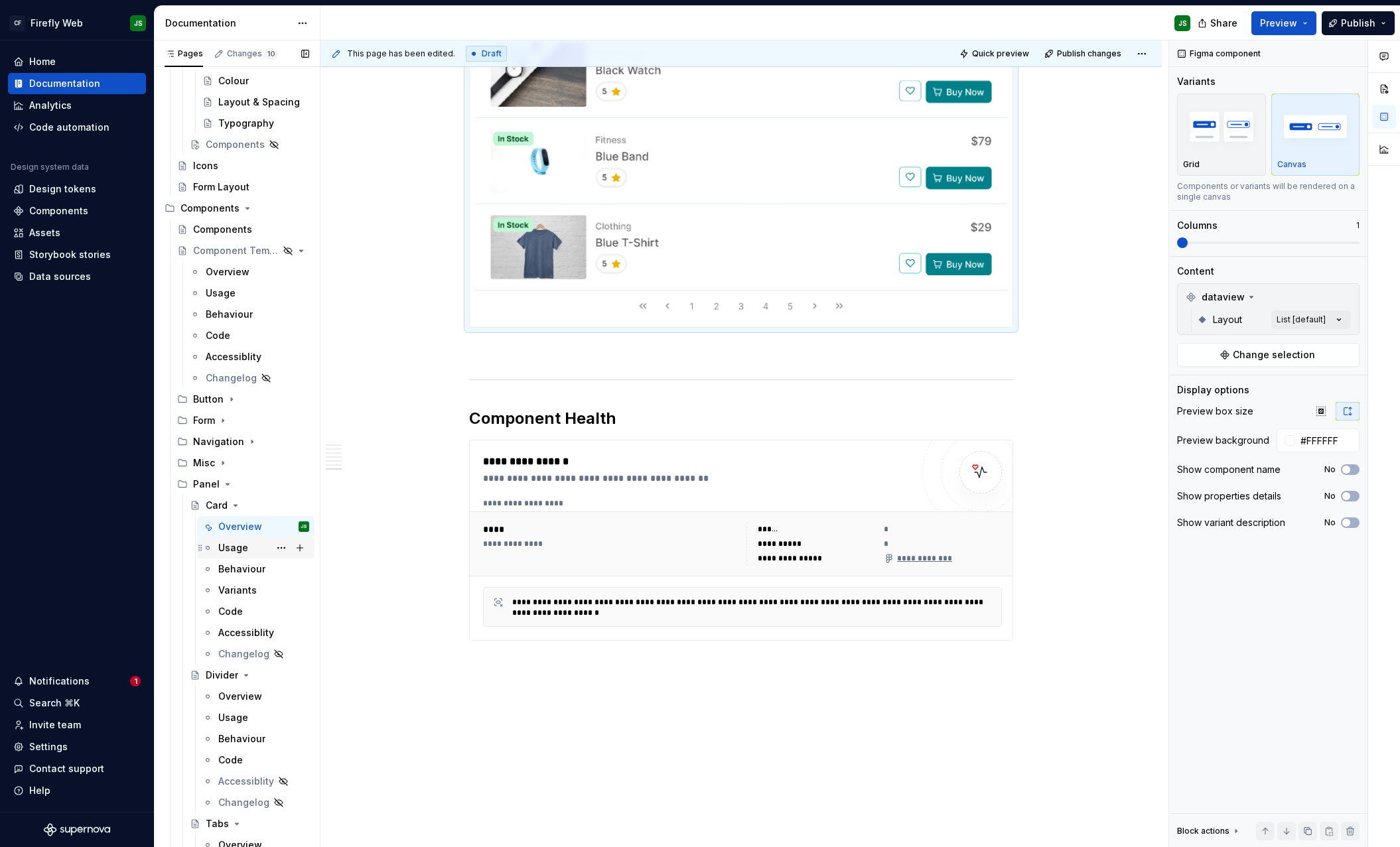
click at [229, 551] on div "Usage" at bounding box center [233, 547] width 30 height 13
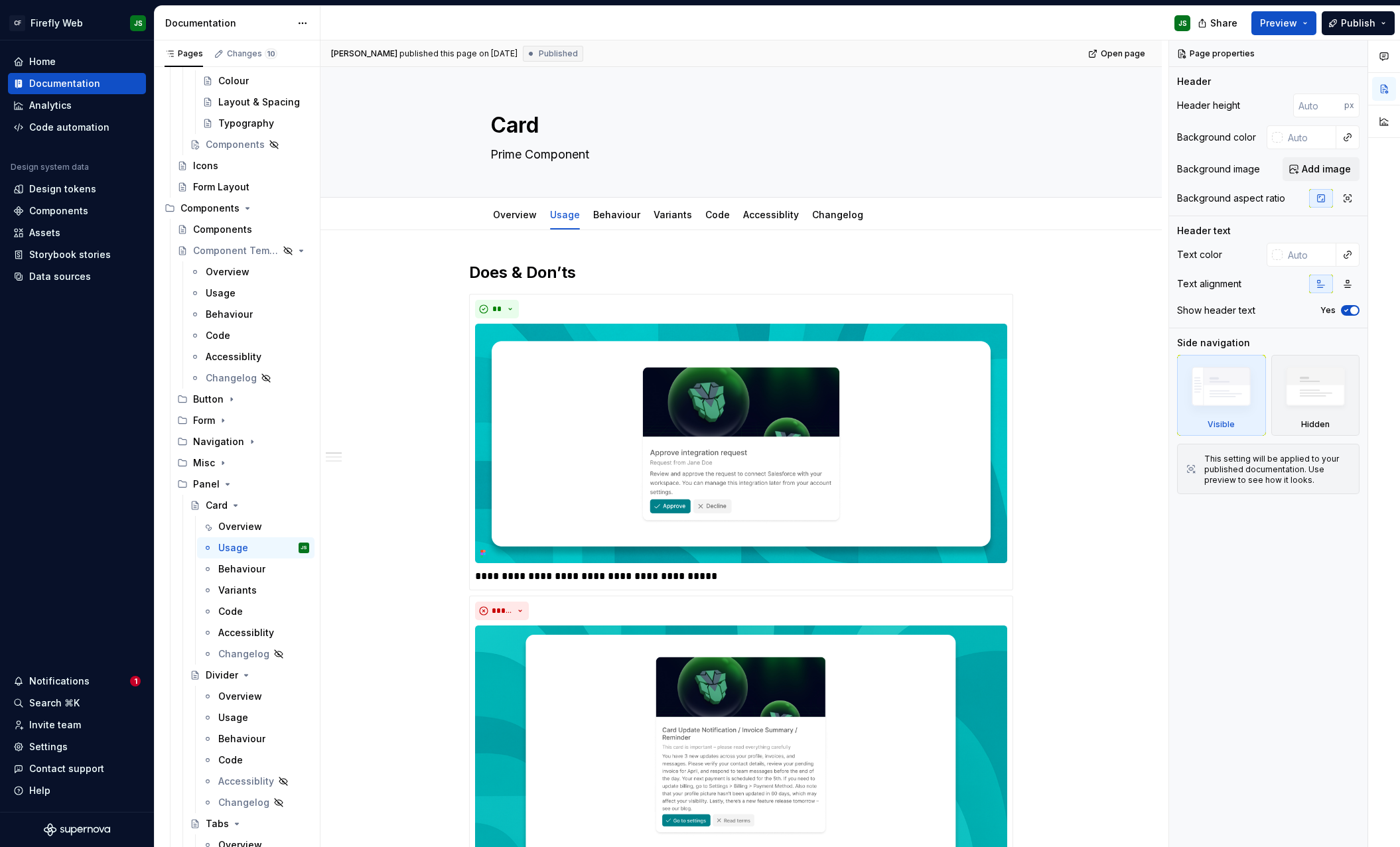
click at [88, 678] on div "Notifications" at bounding box center [71, 681] width 117 height 13
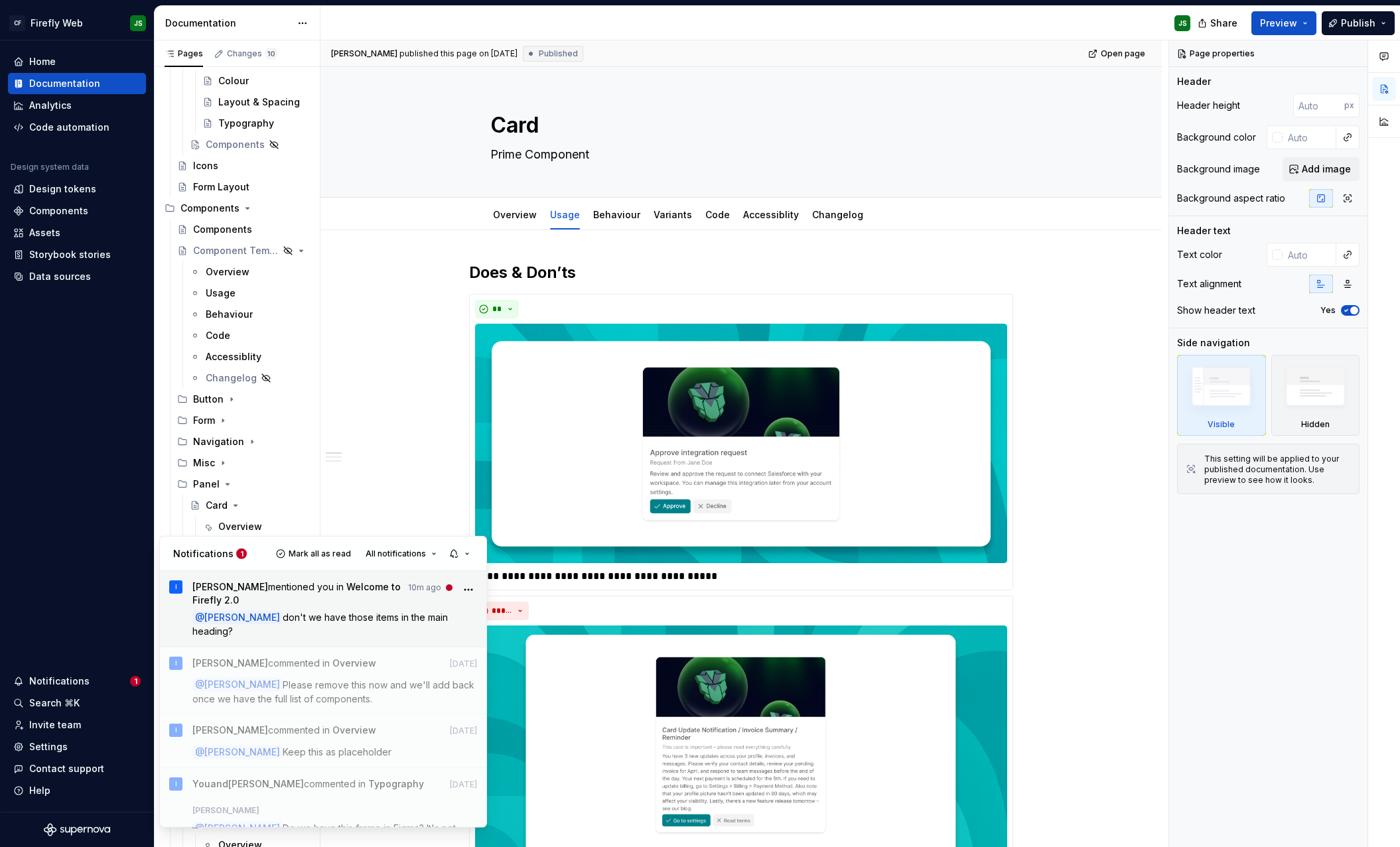
click at [379, 612] on span "don't we have those items in the main heading?" at bounding box center [321, 624] width 258 height 25
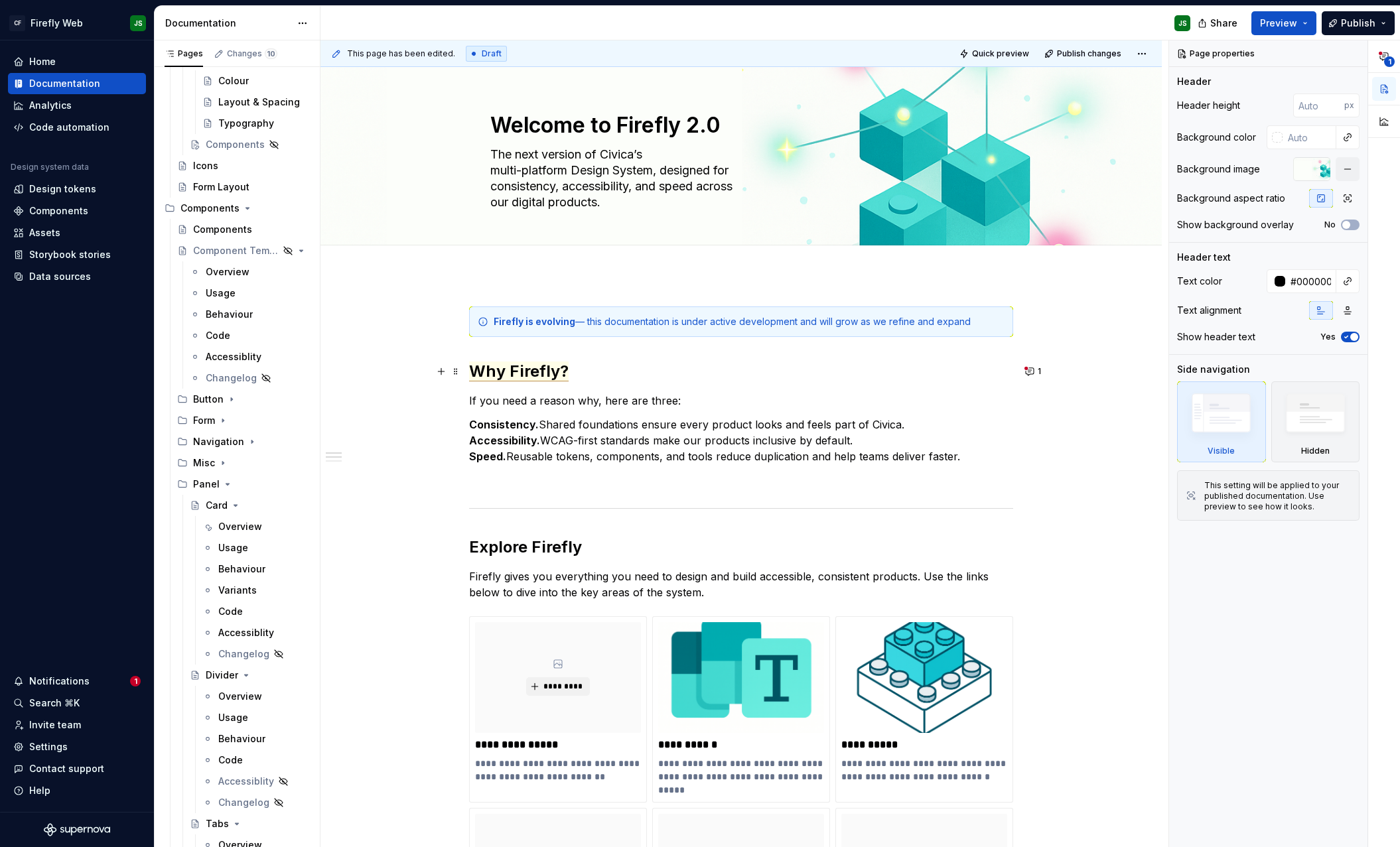
click at [522, 367] on span "Why Firefly?" at bounding box center [518, 372] width 99 height 20
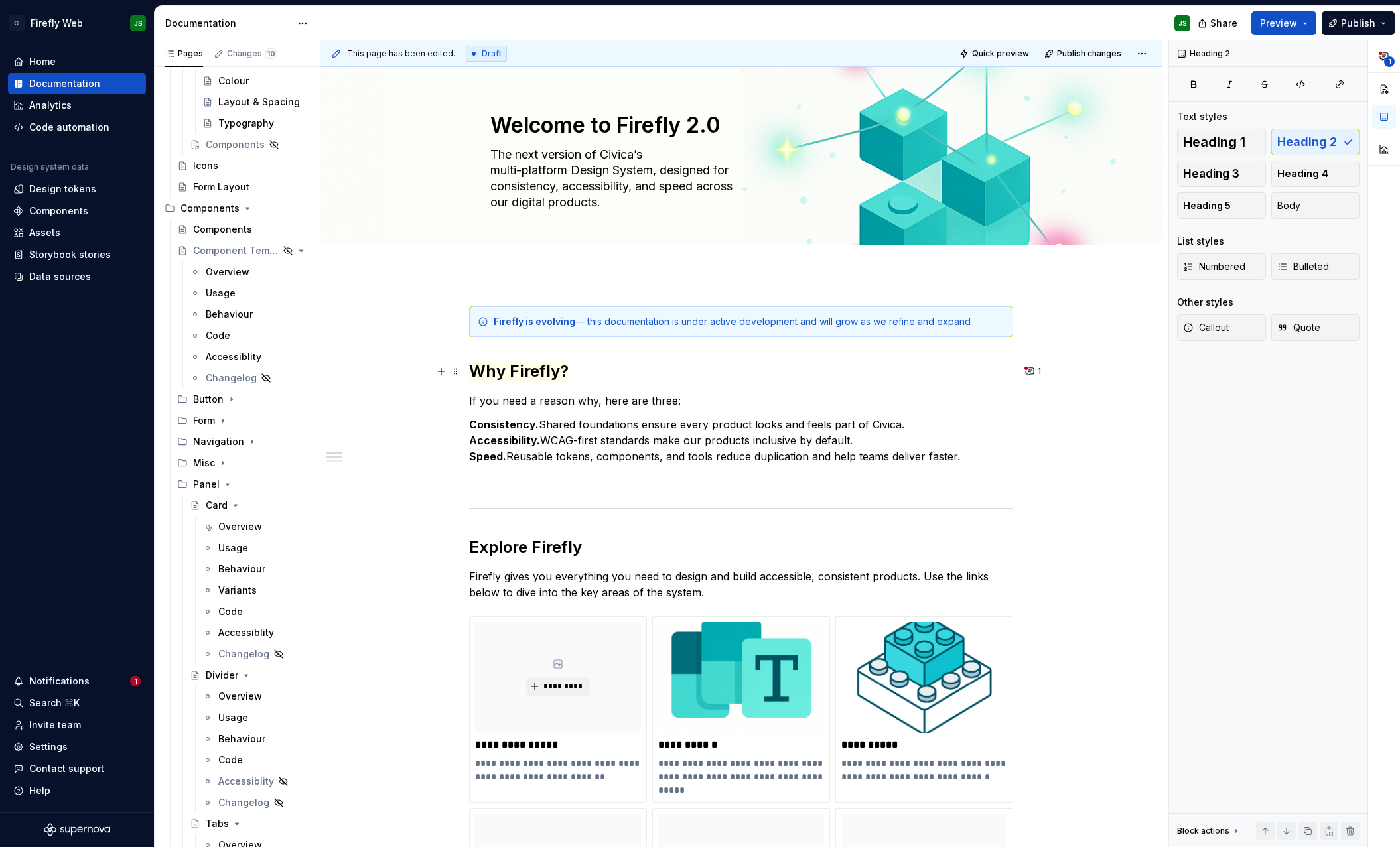
click at [522, 367] on span "Why Firefly?" at bounding box center [518, 372] width 99 height 20
click at [644, 378] on h2 "Why Firefly?" at bounding box center [740, 372] width 544 height 21
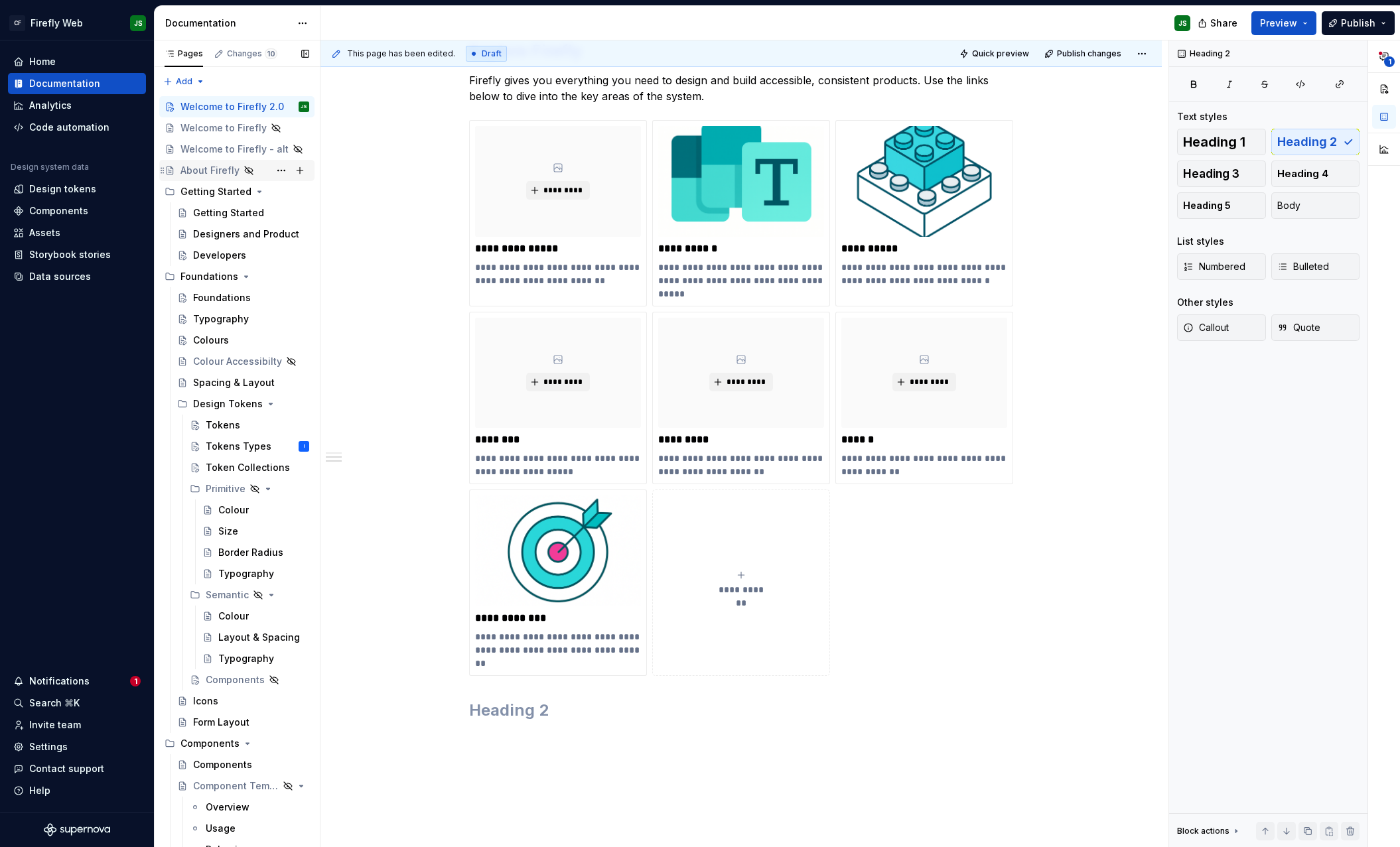
click at [195, 174] on div "About Firefly" at bounding box center [209, 170] width 59 height 13
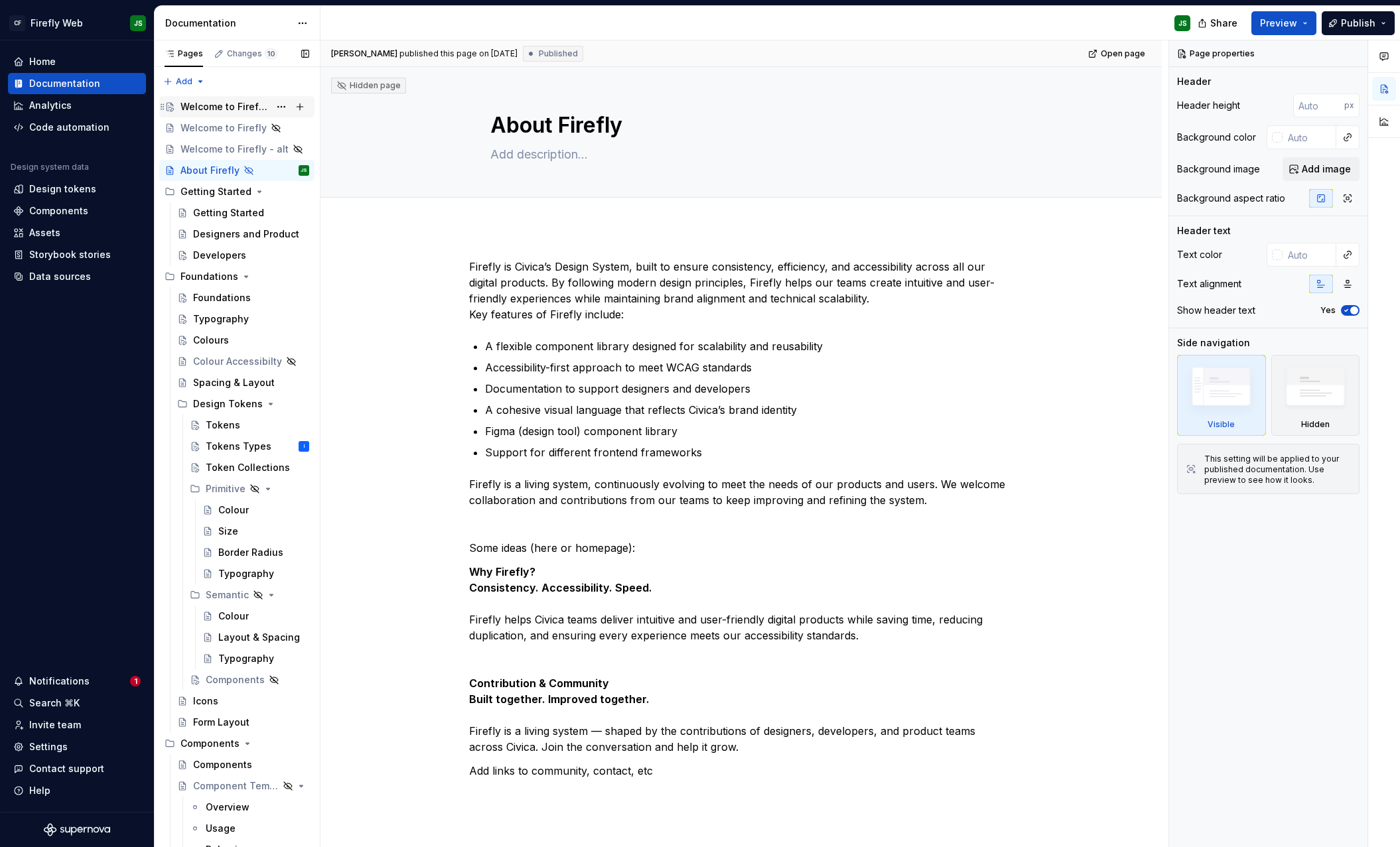
click at [207, 105] on div "Welcome to Firefly 2.0" at bounding box center [224, 106] width 89 height 13
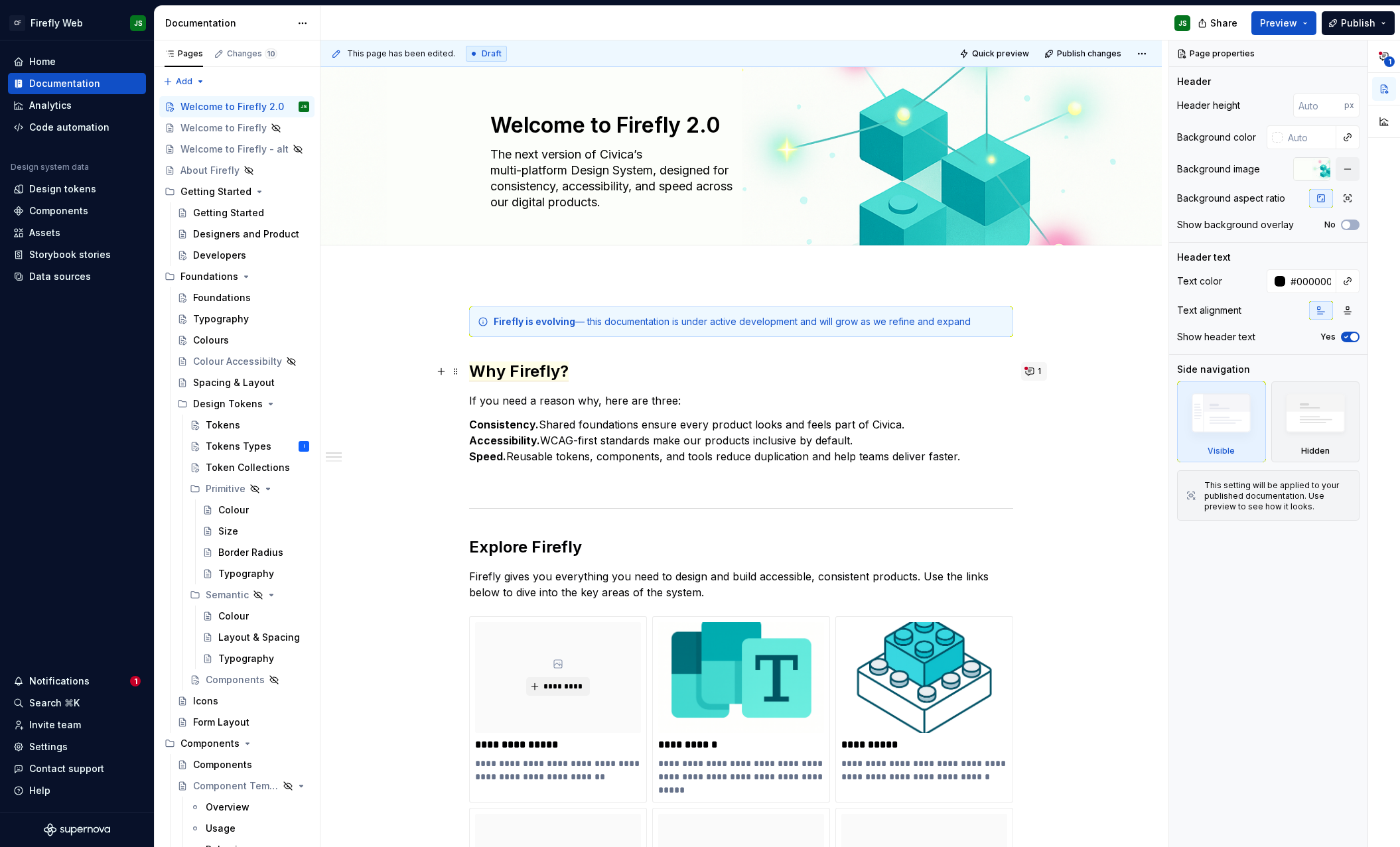
type textarea "*"
click at [1029, 373] on button "1" at bounding box center [1033, 371] width 25 height 18
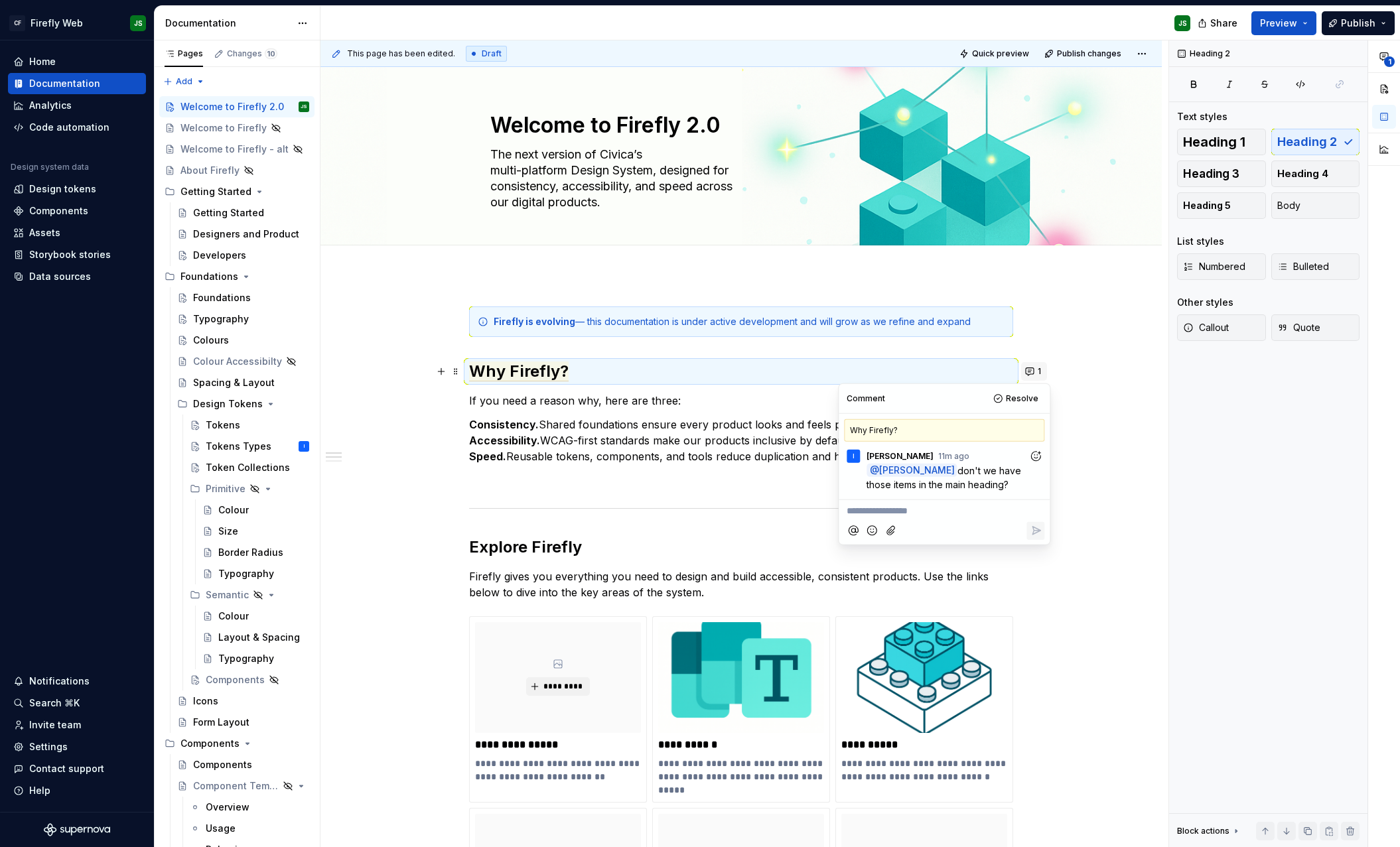
scroll to position [1, 0]
click at [926, 505] on span "having a welcome and an about" at bounding box center [916, 510] width 140 height 11
click at [1019, 512] on p "having a welcome page and an about" at bounding box center [944, 511] width 195 height 14
click at [849, 510] on span "having a welcome page and an about page isn't really efficient." at bounding box center [943, 518] width 194 height 25
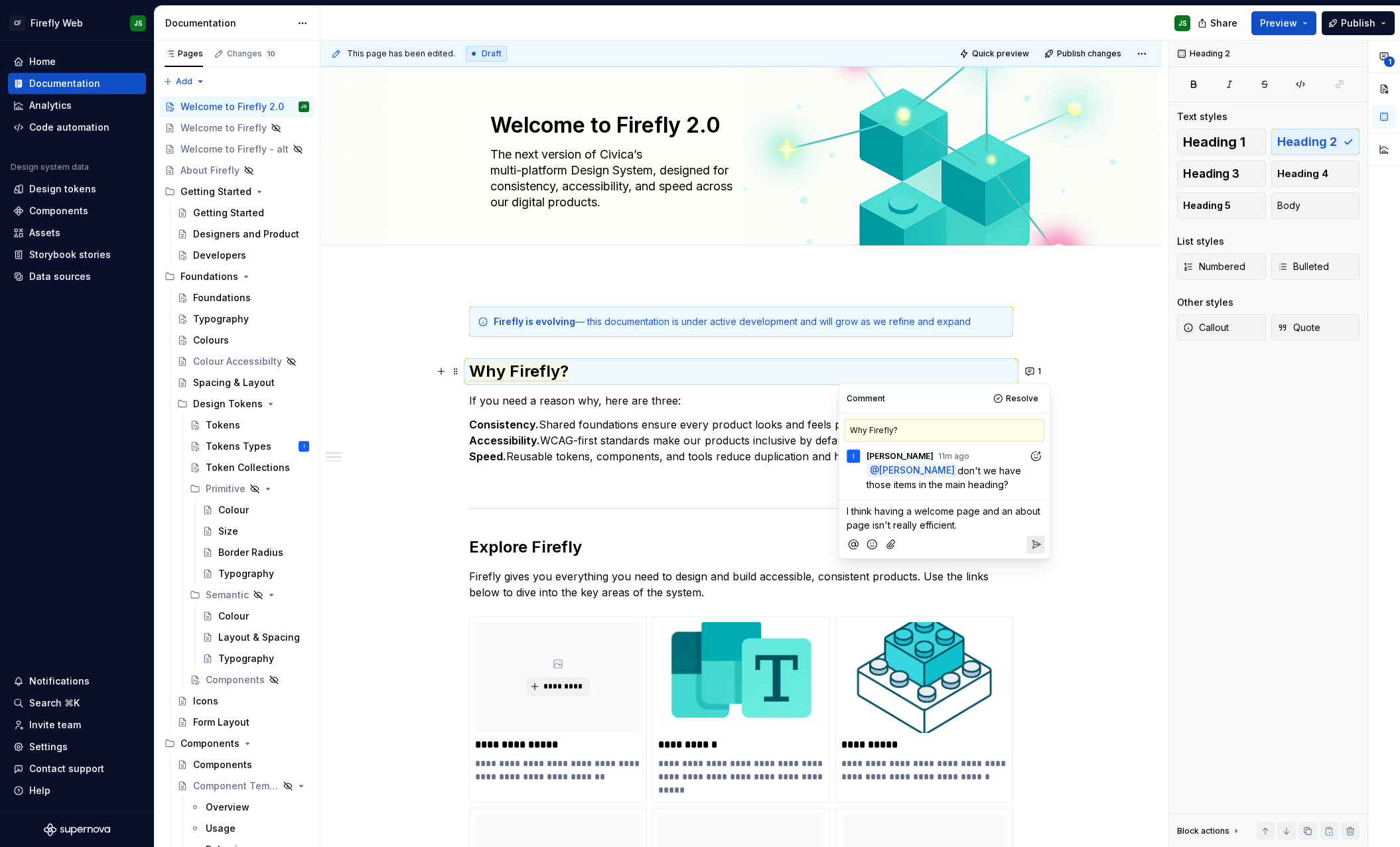
click at [966, 527] on p "I think having a welcome page and an about page isn't really efficient." at bounding box center [944, 518] width 195 height 28
click at [1098, 427] on div "**********" at bounding box center [744, 444] width 848 height 807
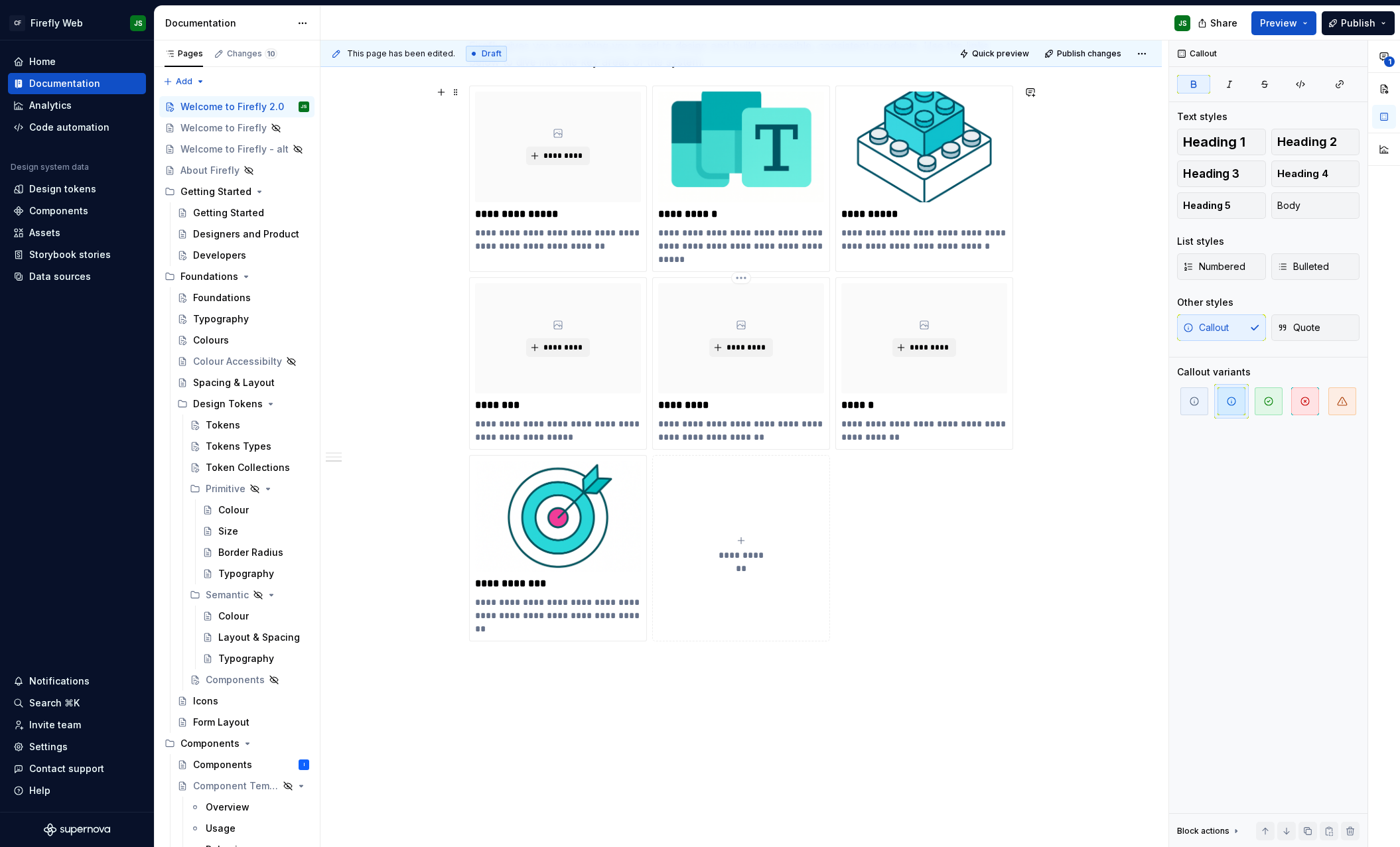
scroll to position [665, 0]
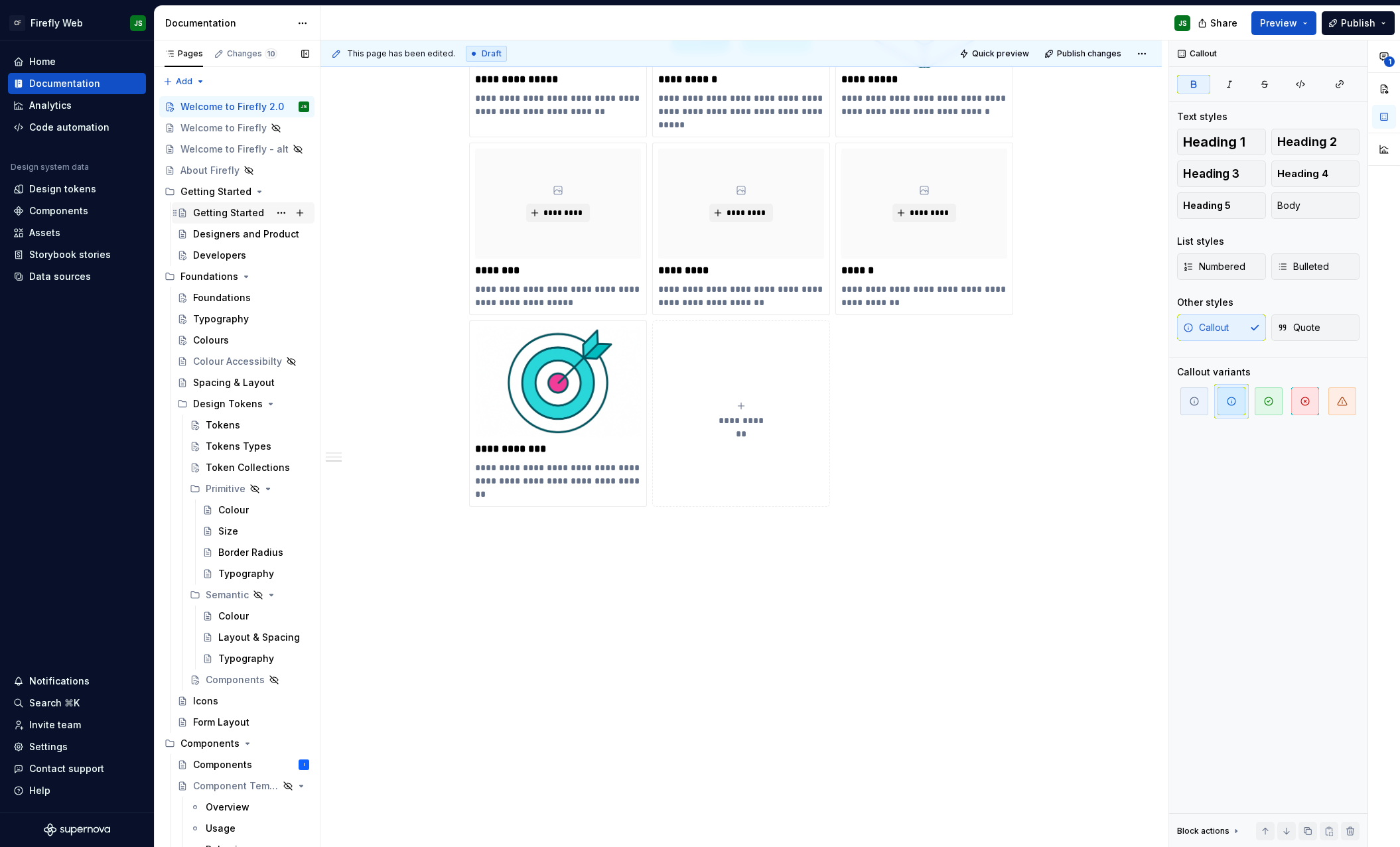
click at [232, 209] on div "Getting Started" at bounding box center [228, 213] width 71 height 13
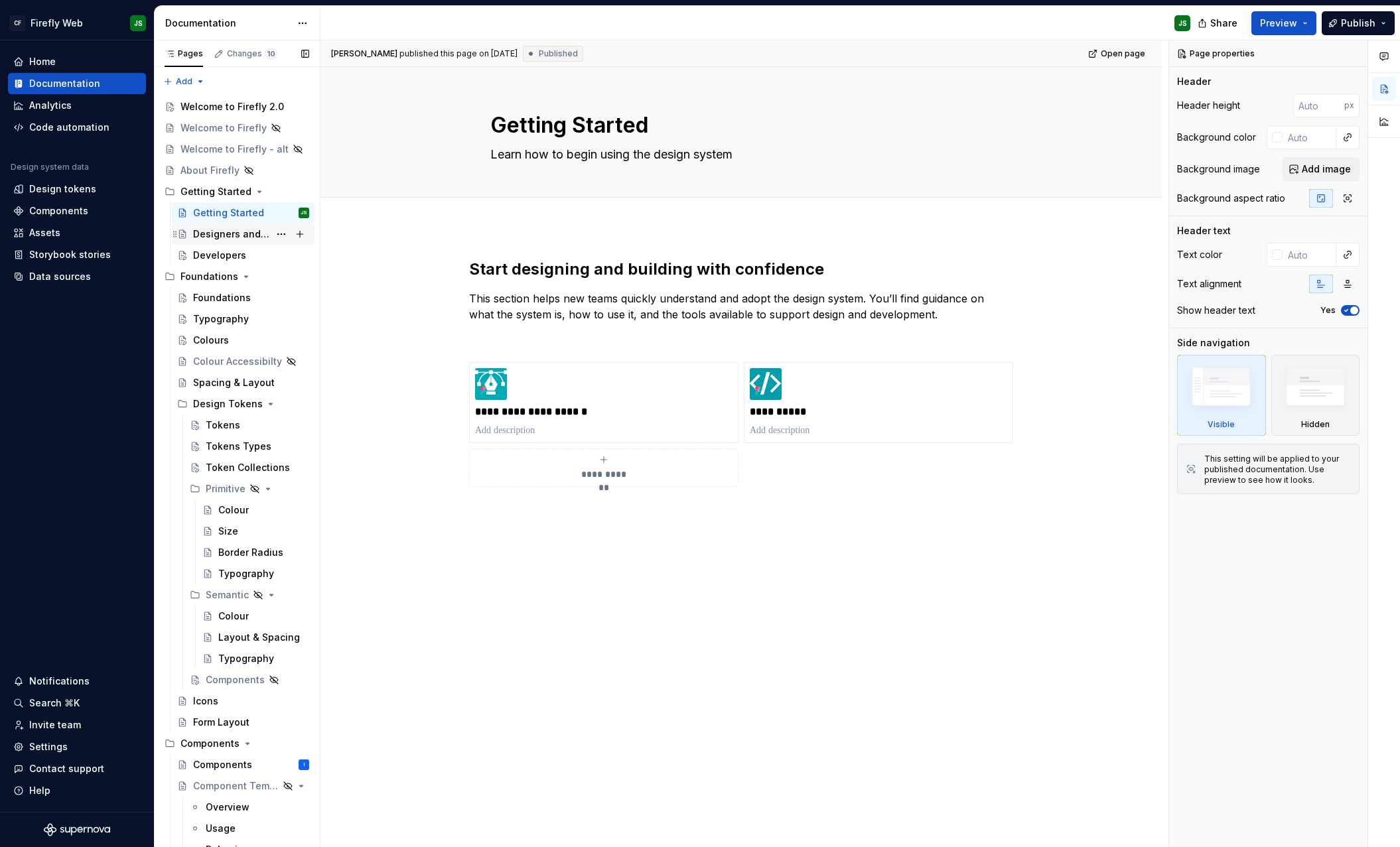
click at [224, 227] on div "Designers and Product" at bounding box center [251, 234] width 116 height 18
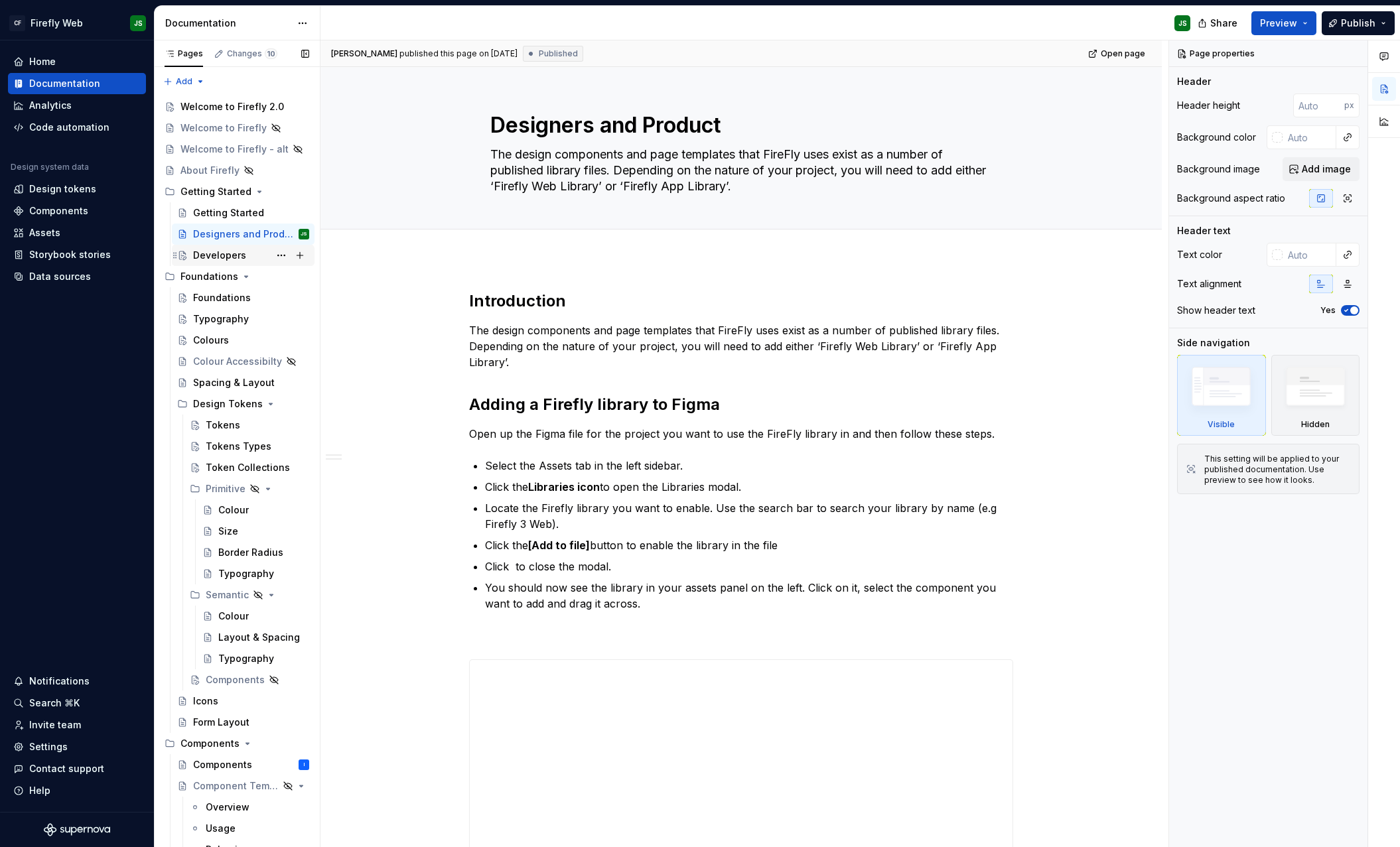
click at [220, 253] on div "Developers" at bounding box center [220, 255] width 53 height 13
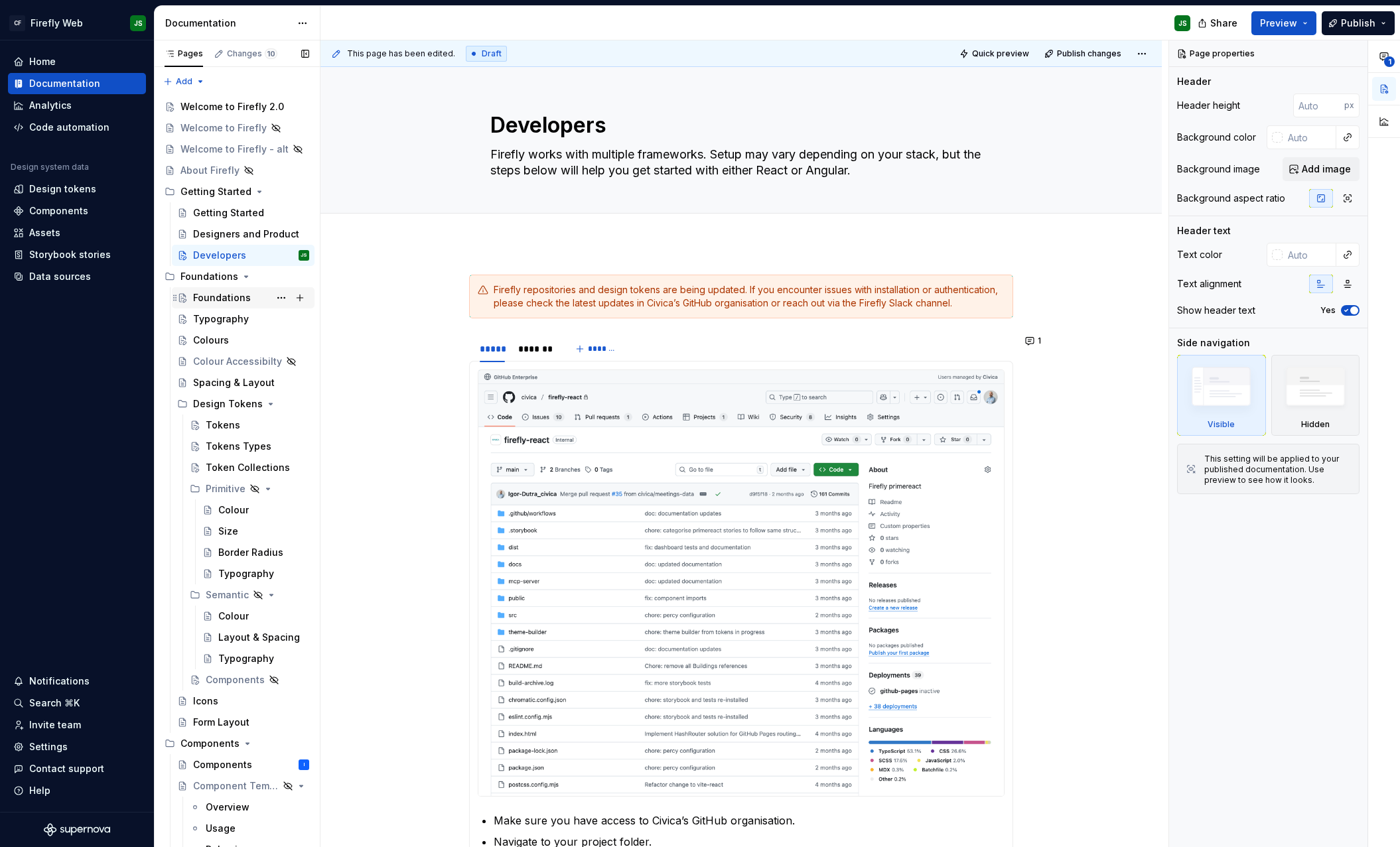
click at [235, 297] on div "Foundations" at bounding box center [222, 298] width 58 height 13
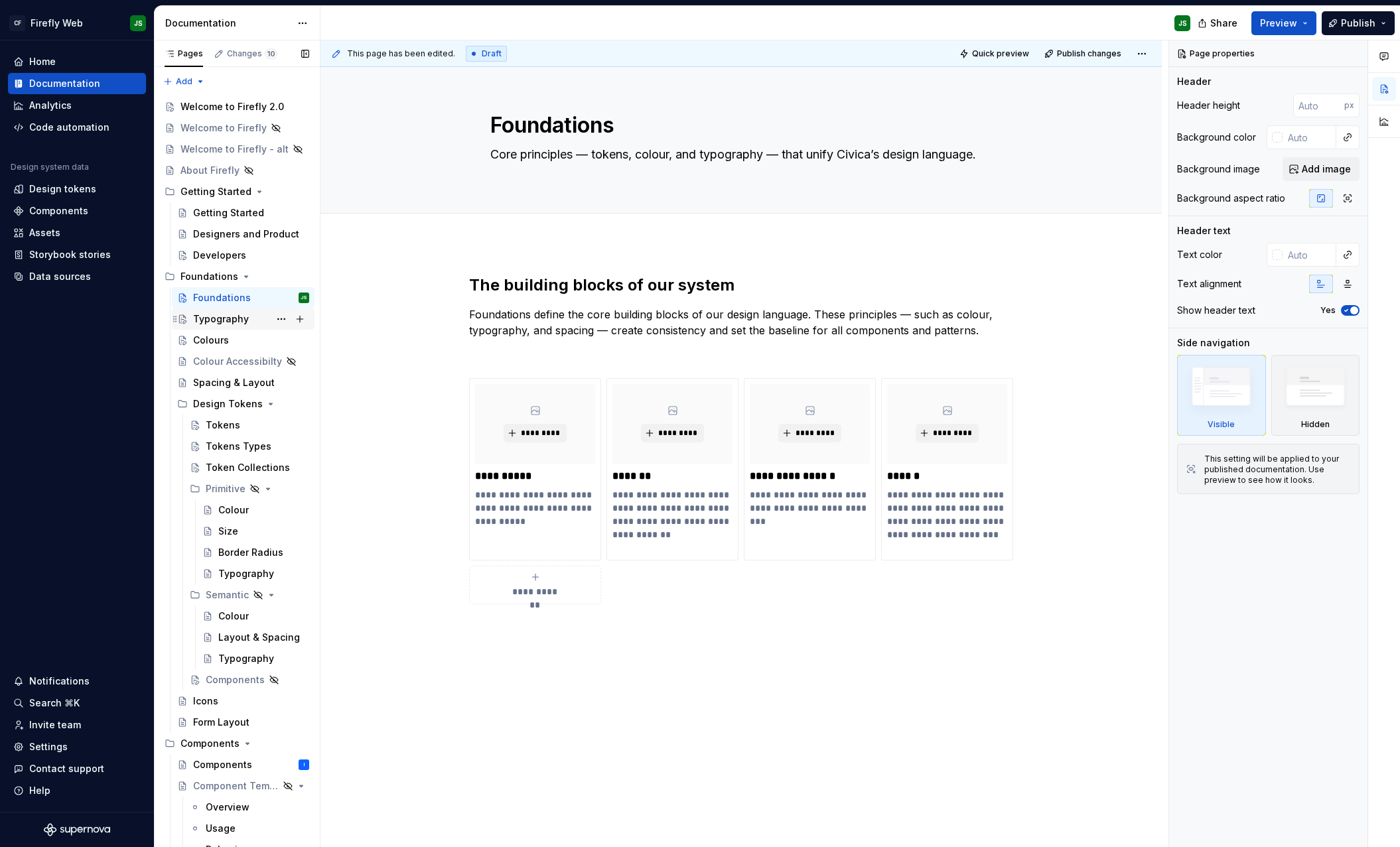
click at [231, 322] on div "Typography" at bounding box center [220, 319] width 55 height 13
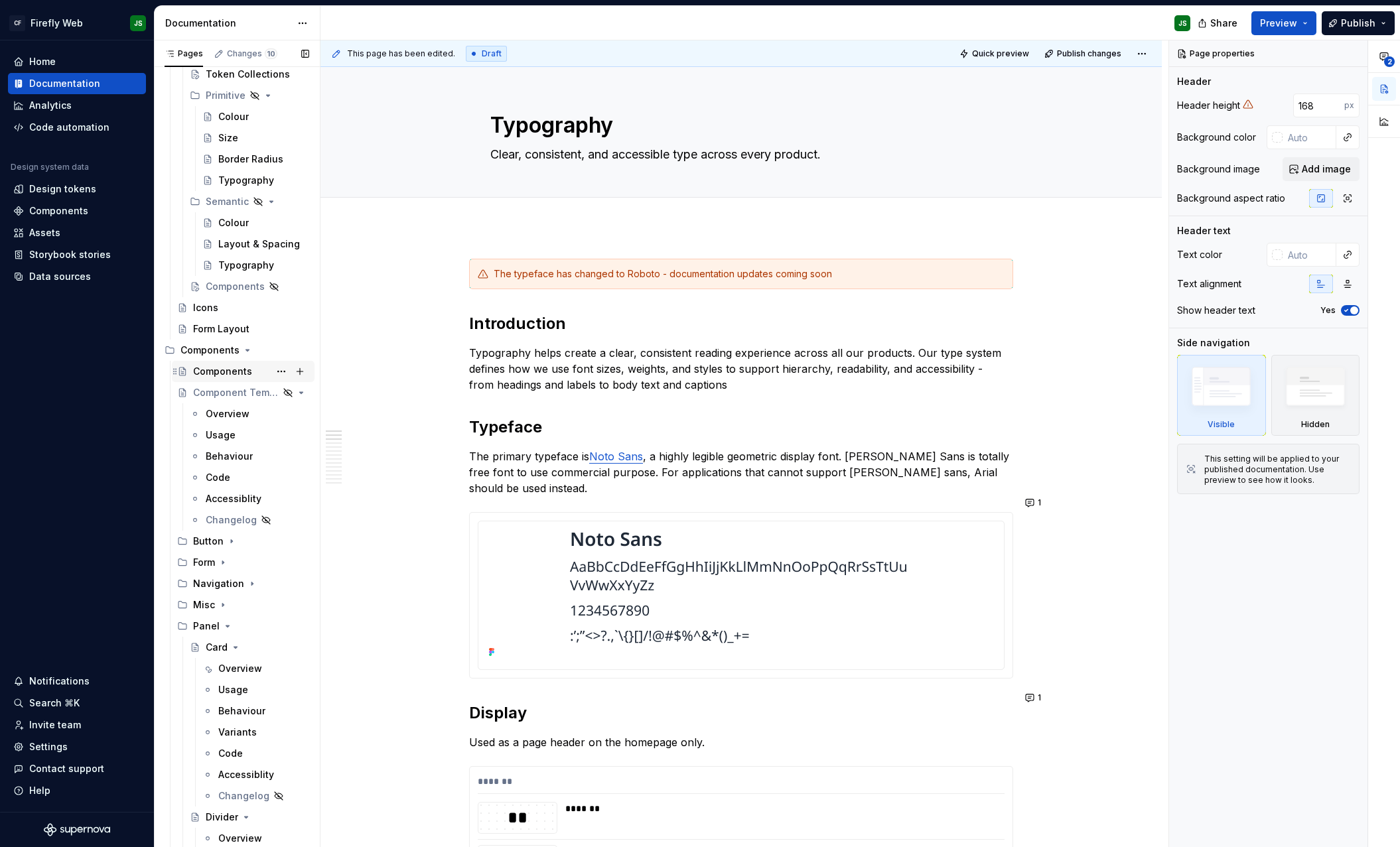
click at [242, 366] on div "Components" at bounding box center [222, 371] width 59 height 13
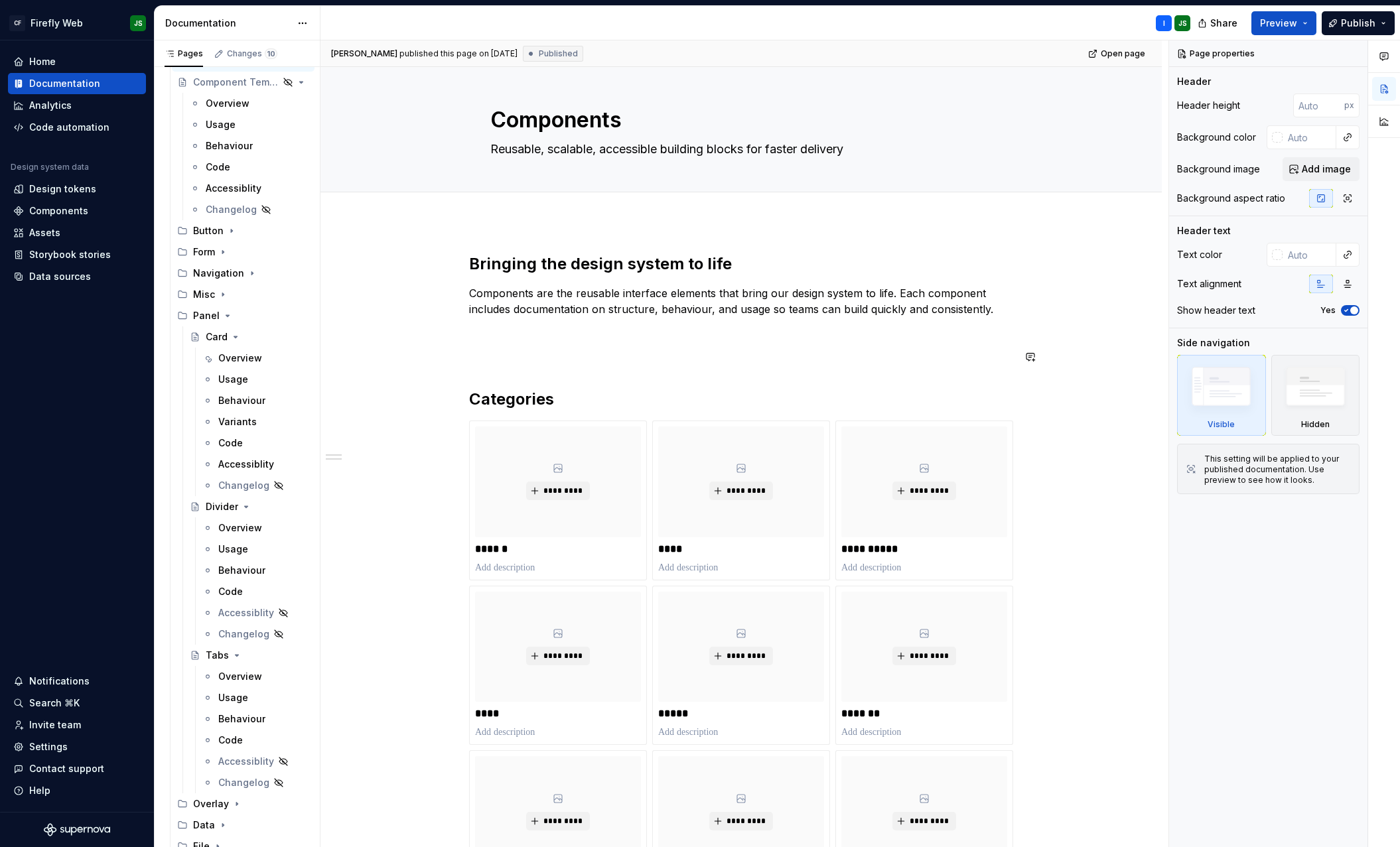
scroll to position [54, 0]
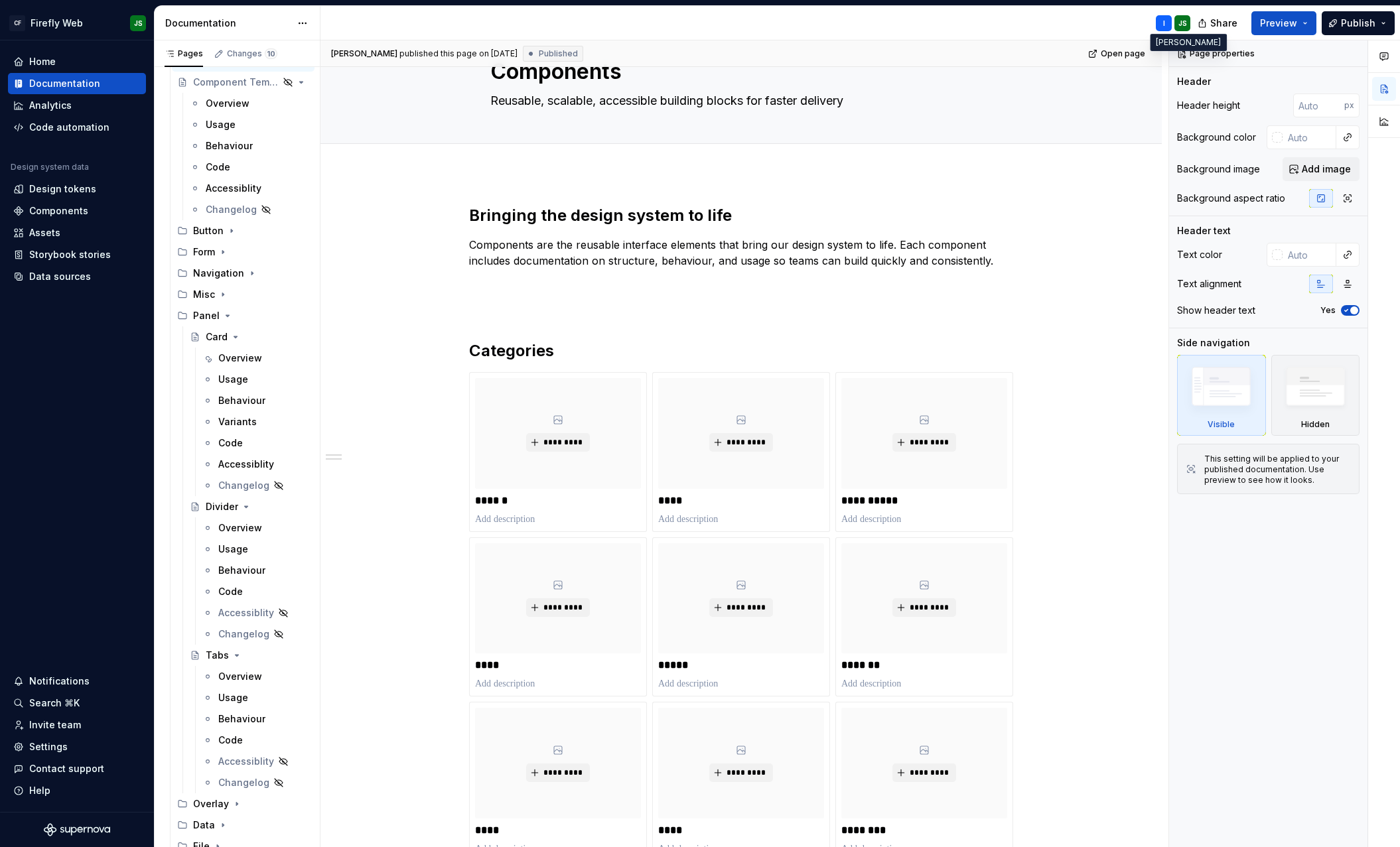
click at [1166, 24] on div "I" at bounding box center [1164, 23] width 16 height 16
click at [1163, 25] on div "I" at bounding box center [1164, 23] width 2 height 11
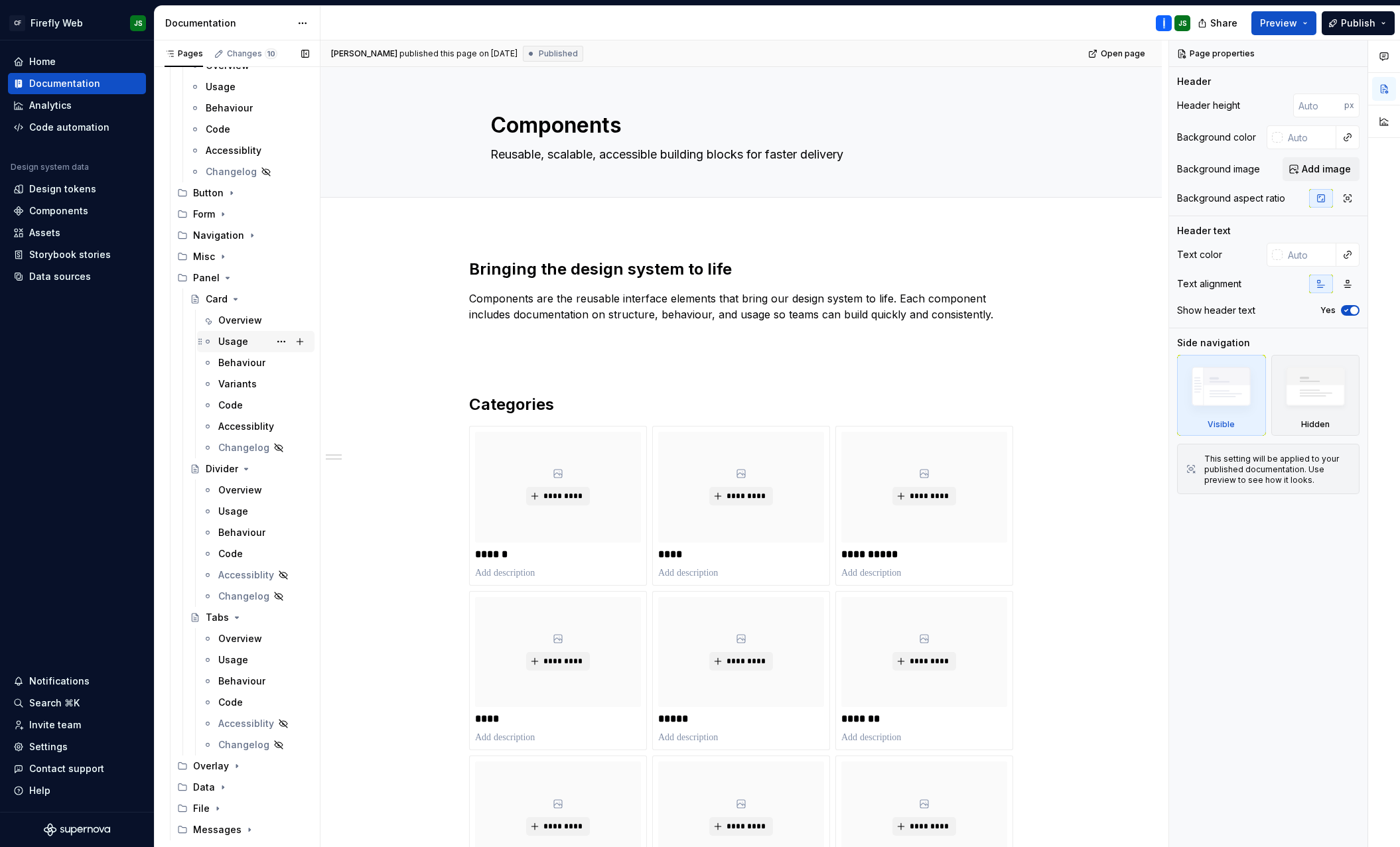
scroll to position [753, 0]
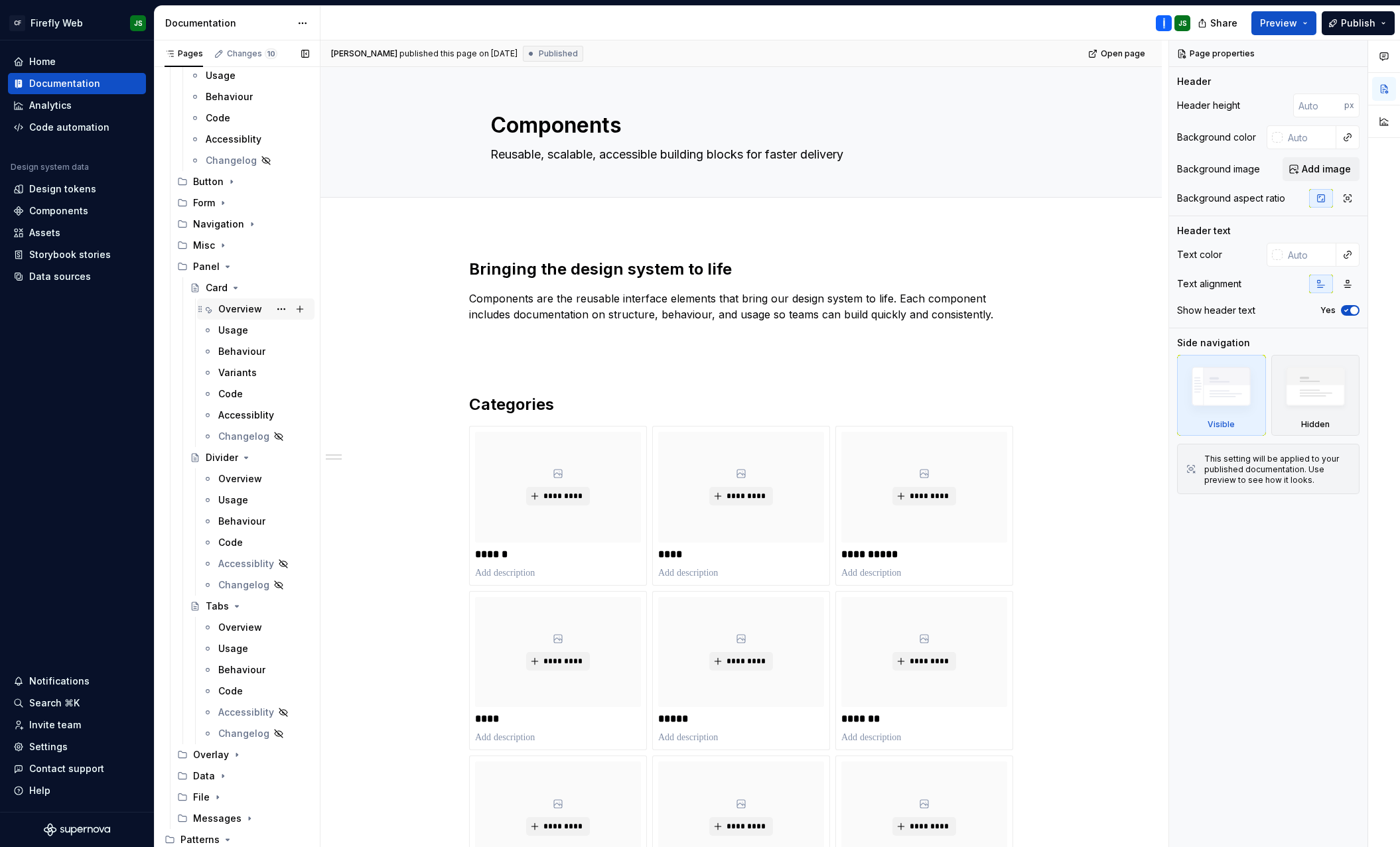
click at [238, 310] on div "Overview" at bounding box center [240, 308] width 44 height 13
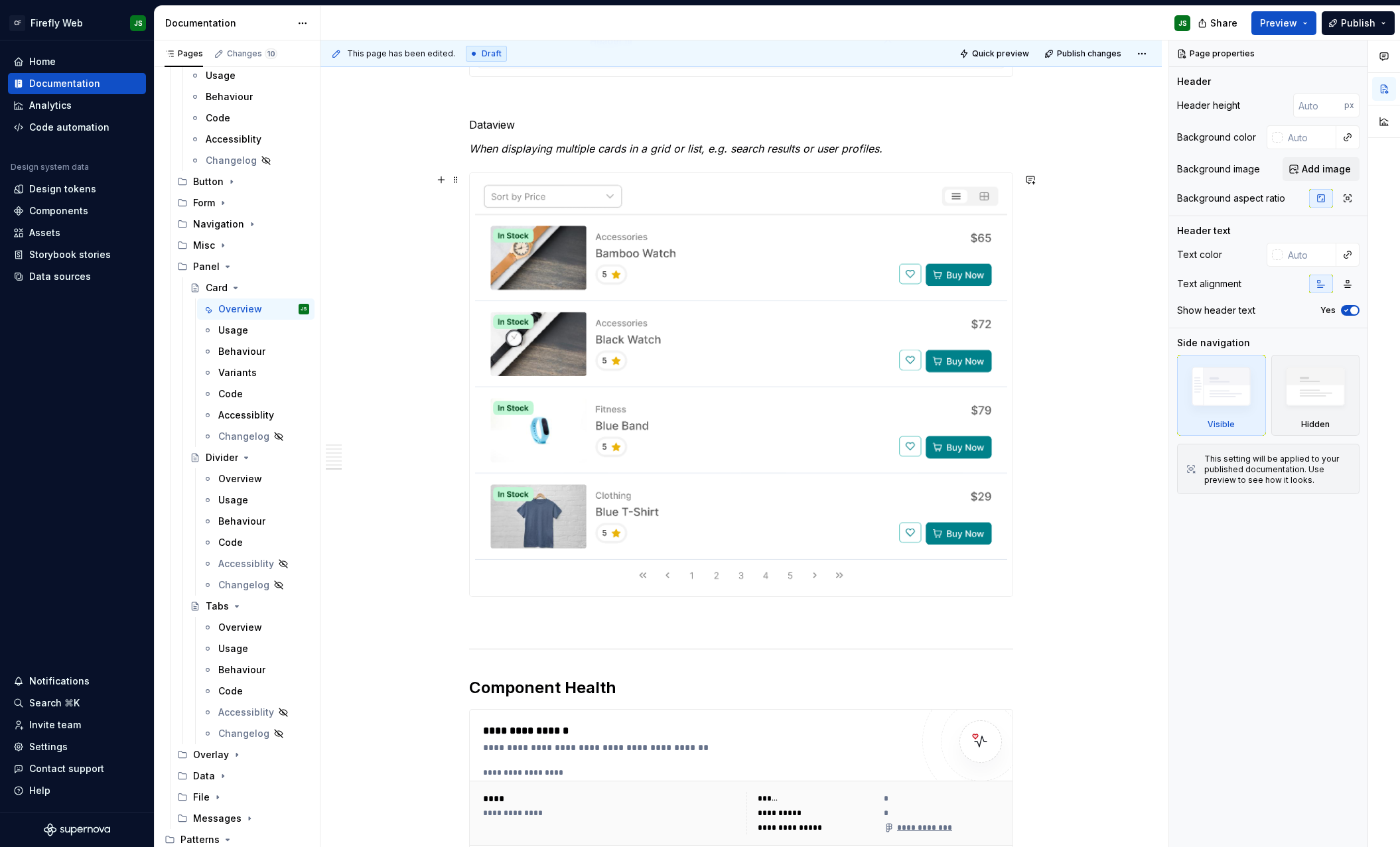
scroll to position [2977, 0]
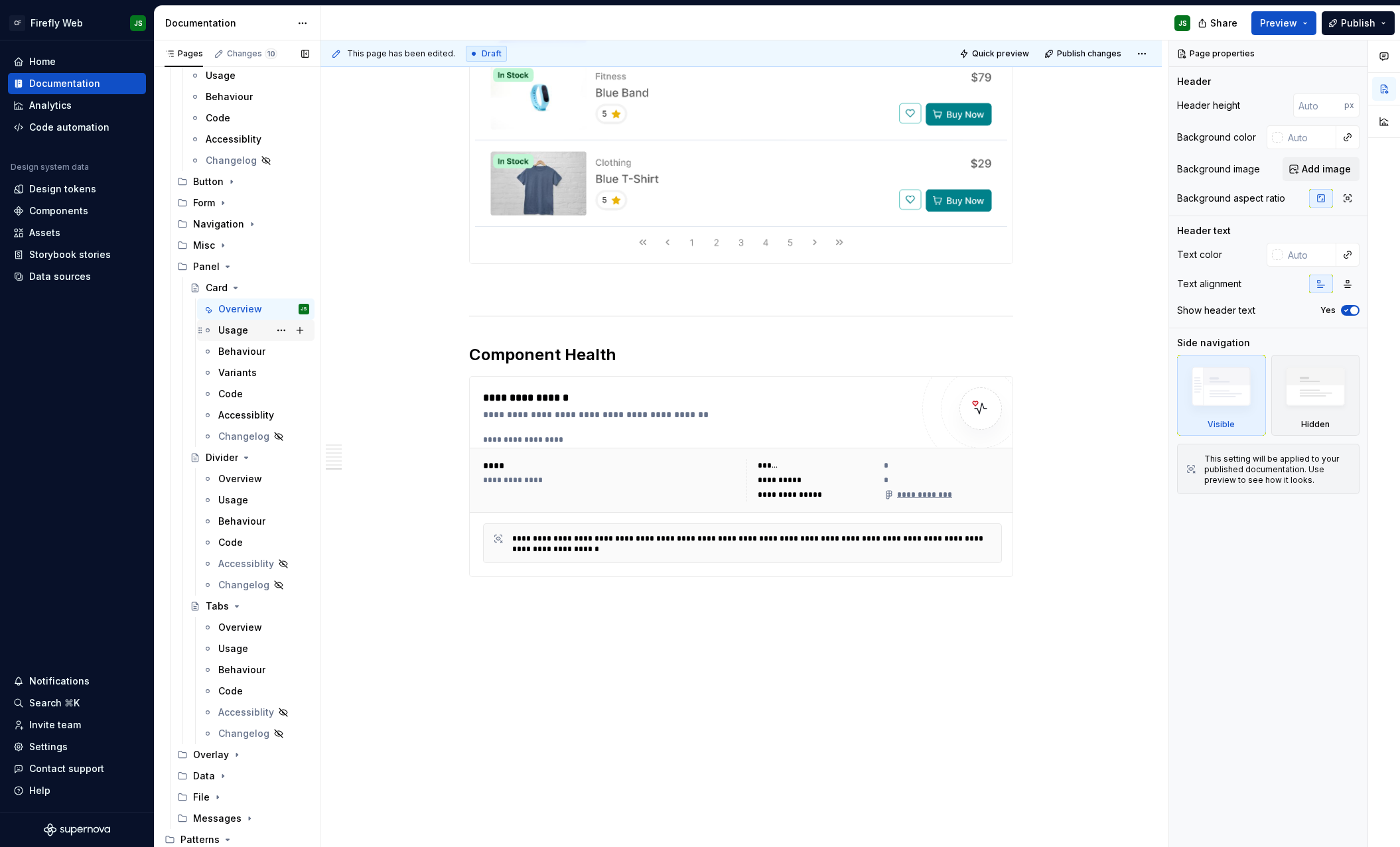
click at [250, 329] on div "Usage" at bounding box center [263, 330] width 90 height 18
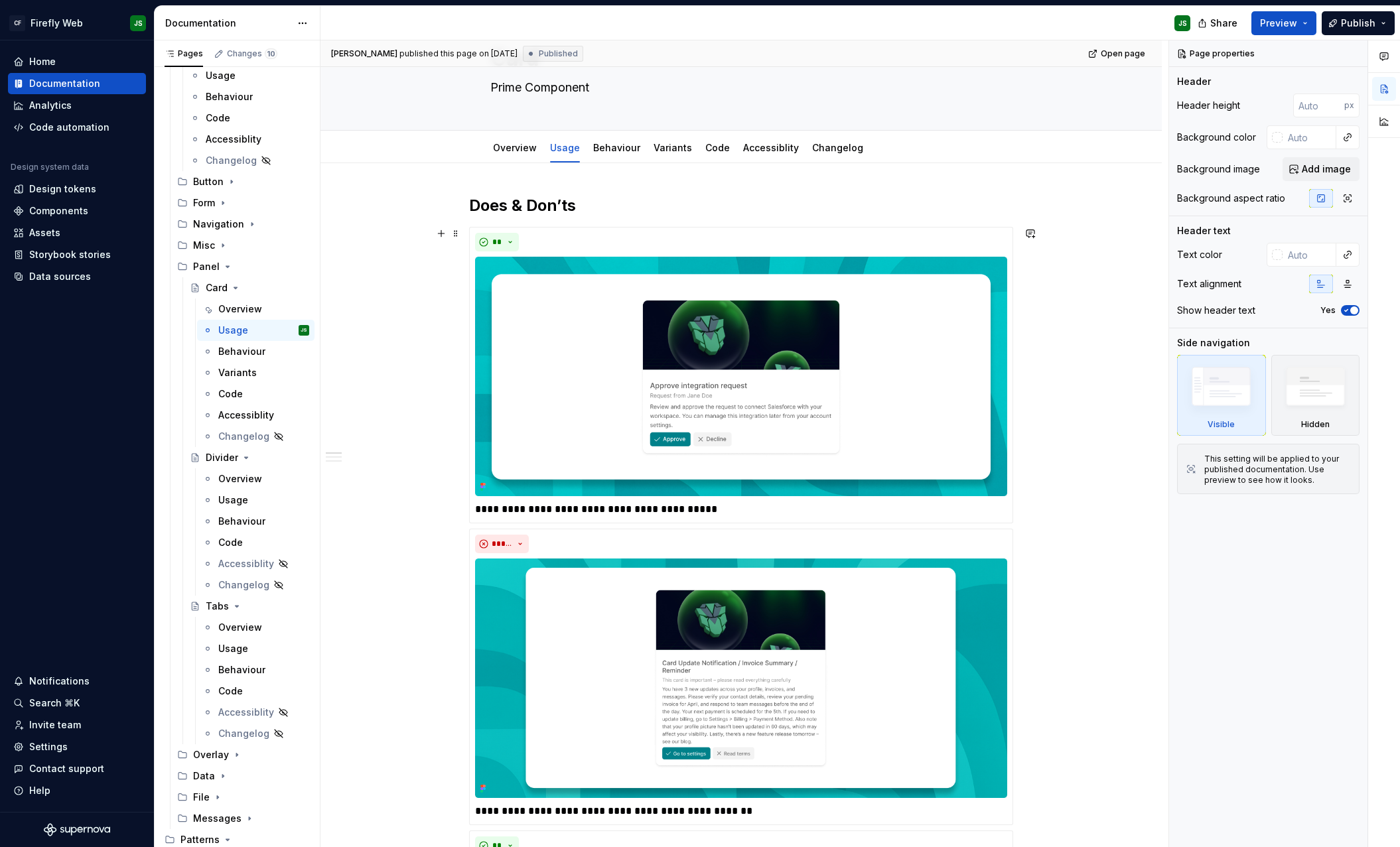
scroll to position [61, 0]
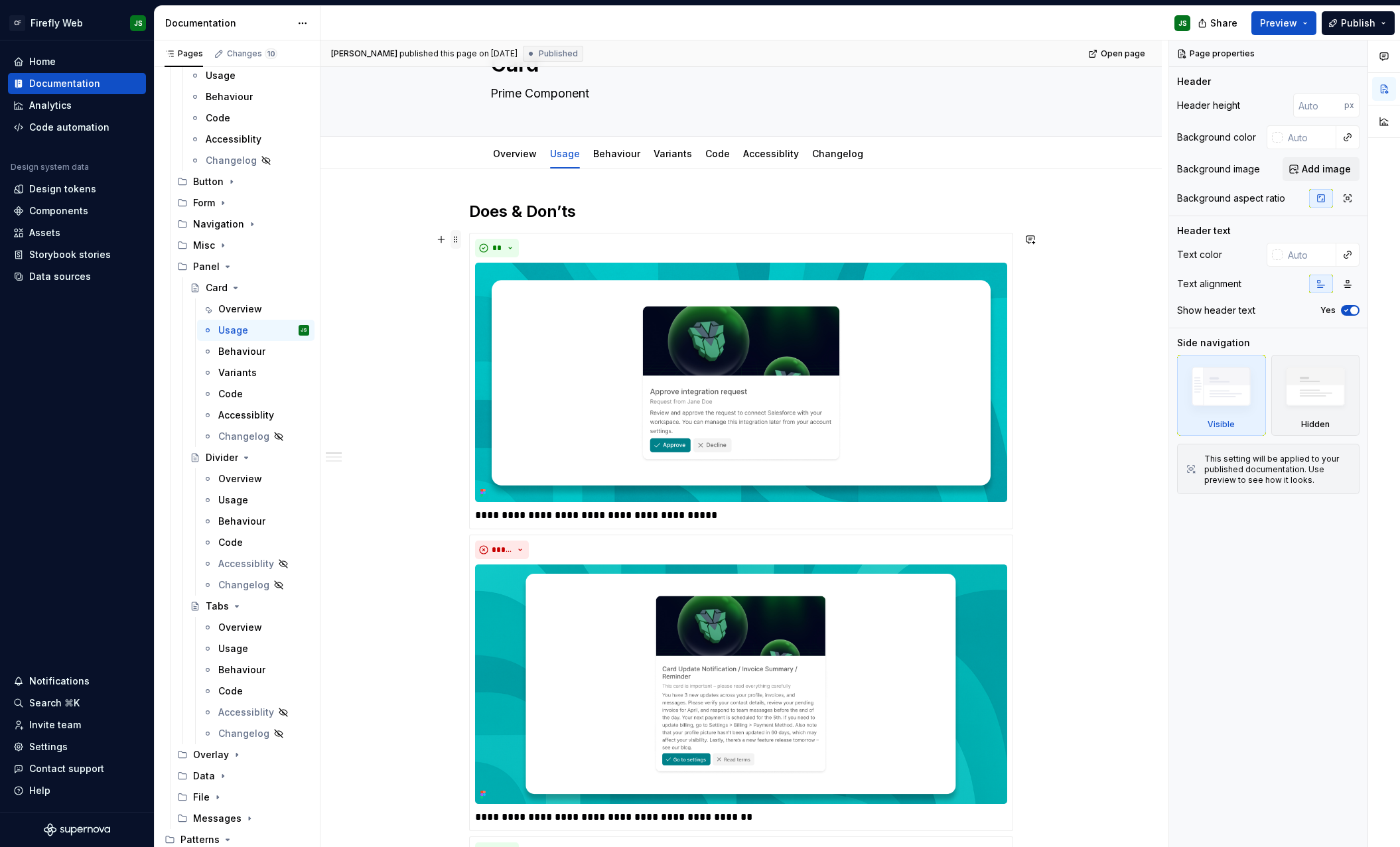
click at [459, 242] on span at bounding box center [456, 239] width 11 height 18
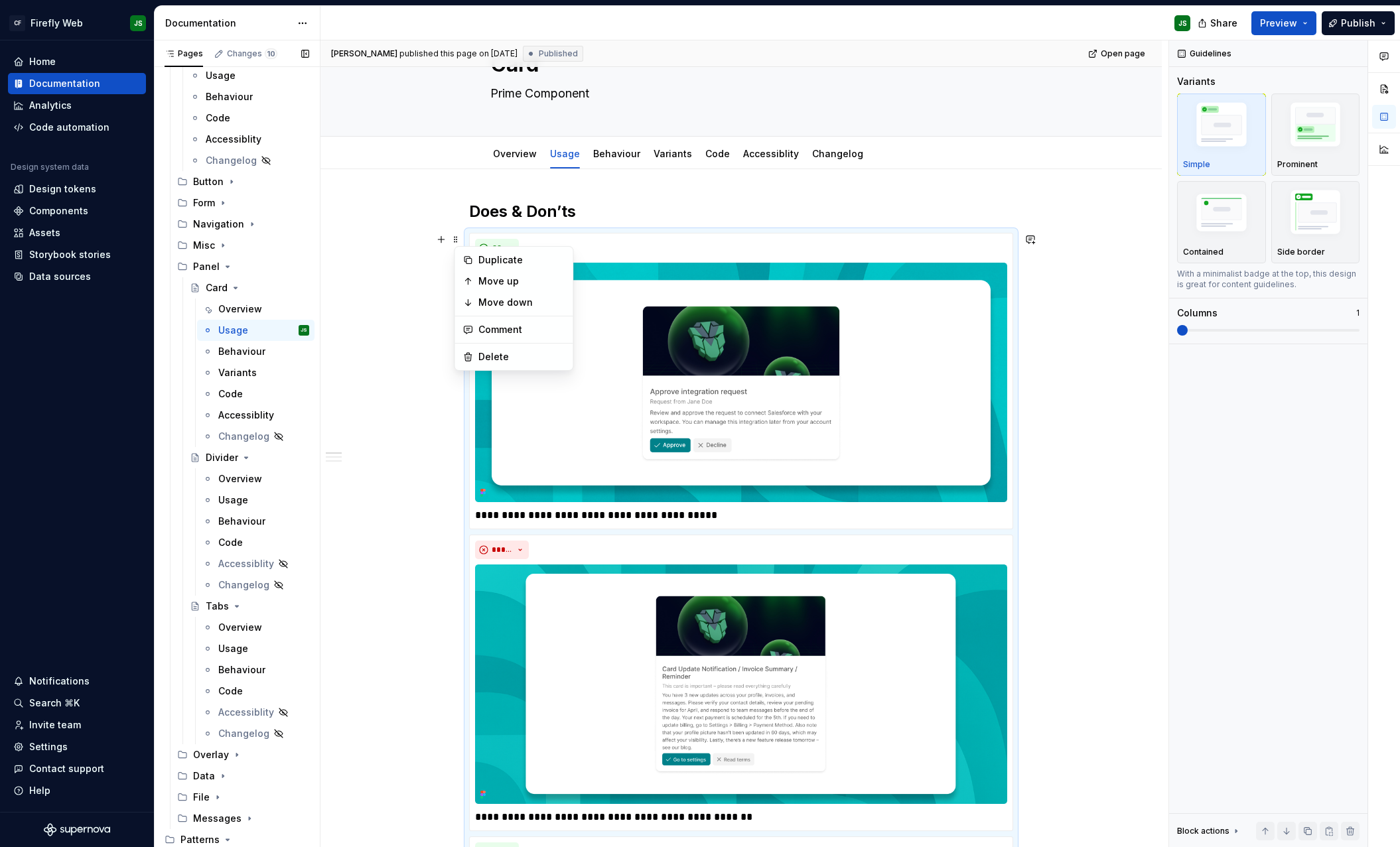
click at [0, 0] on button "Page tree" at bounding box center [0, 0] width 0 height 0
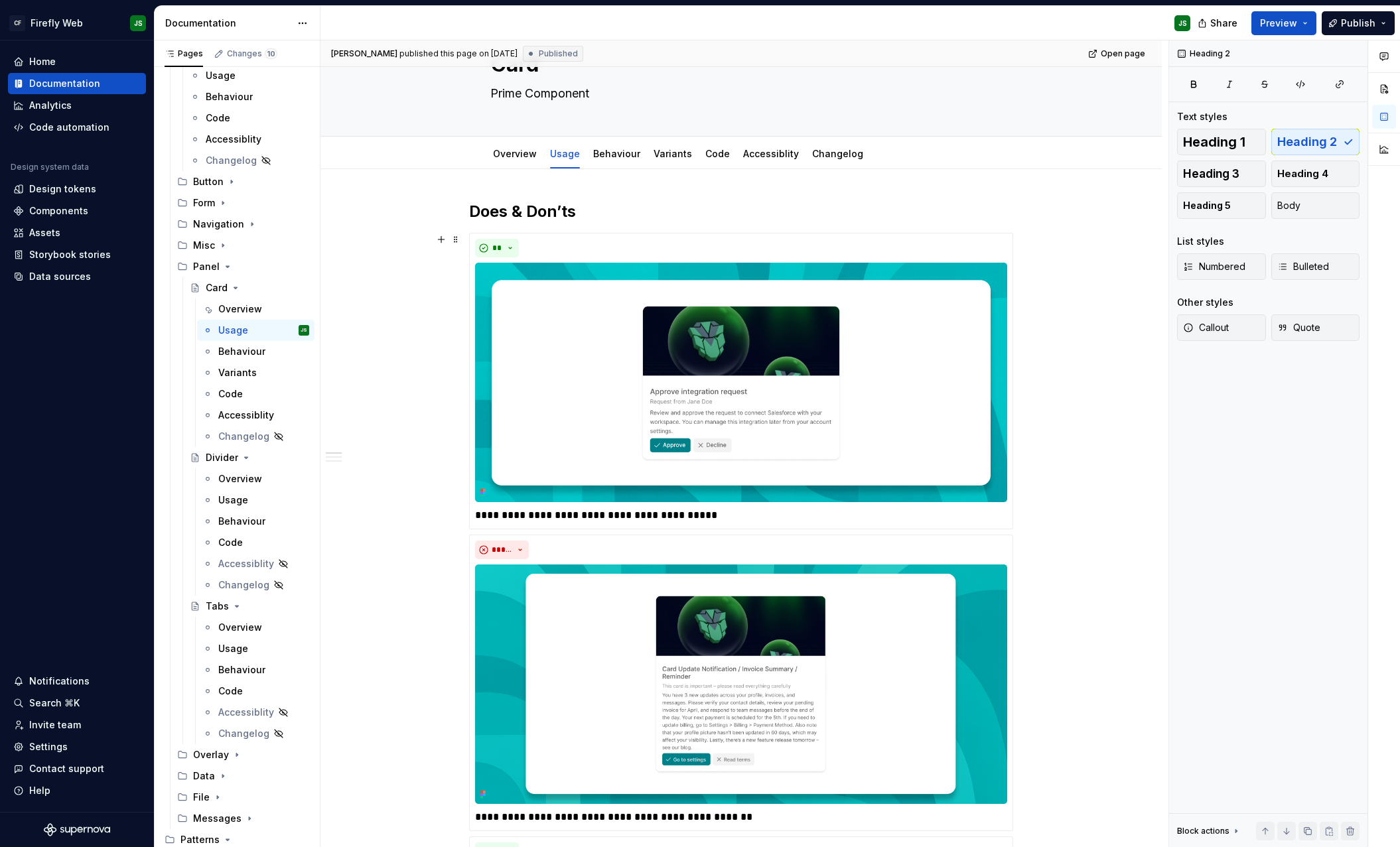
click at [372, 239] on html "CF Firefly Web JS Home Documentation Analytics Code automation Design system da…" at bounding box center [700, 424] width 1400 height 847
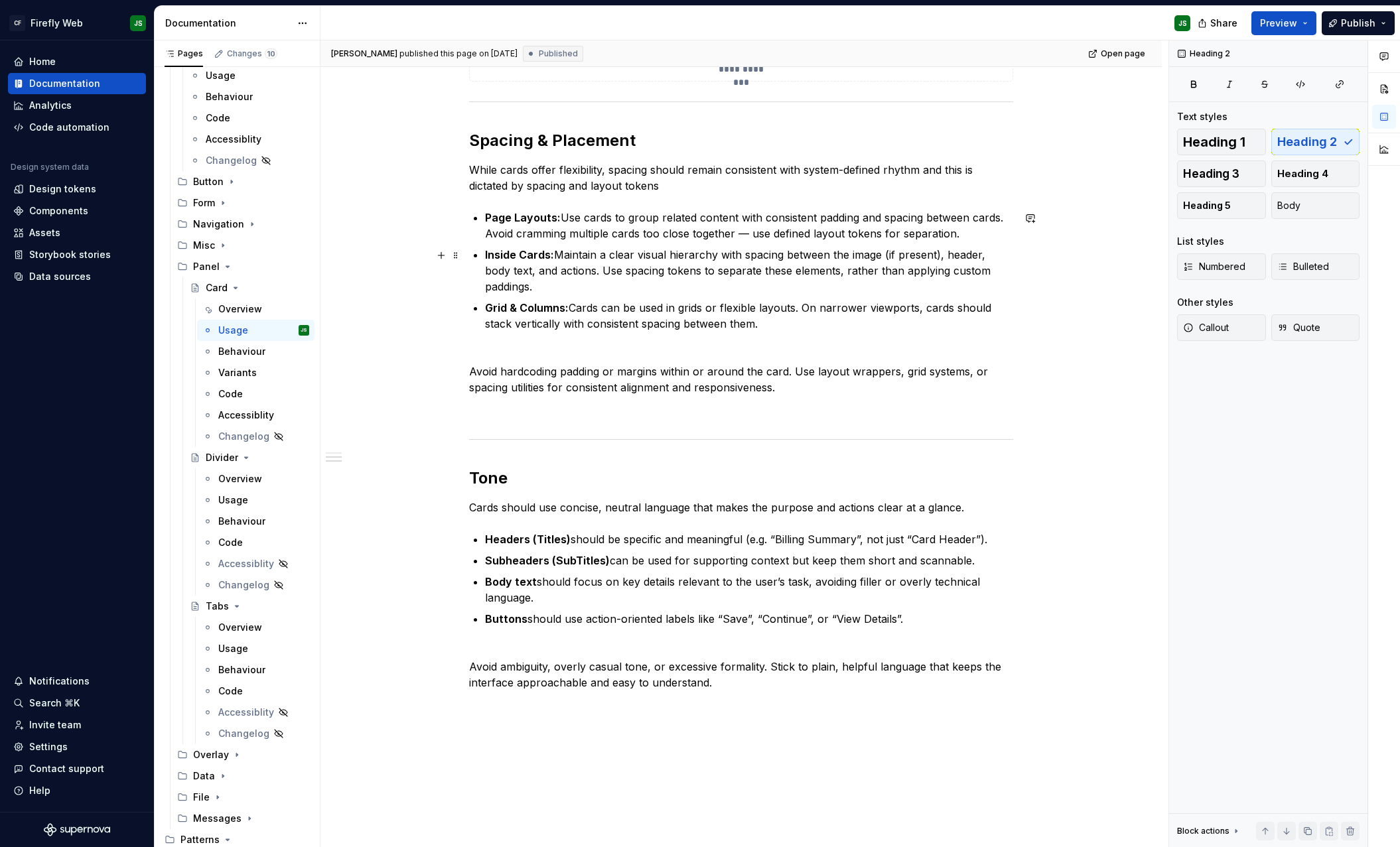
scroll to position [1570, 0]
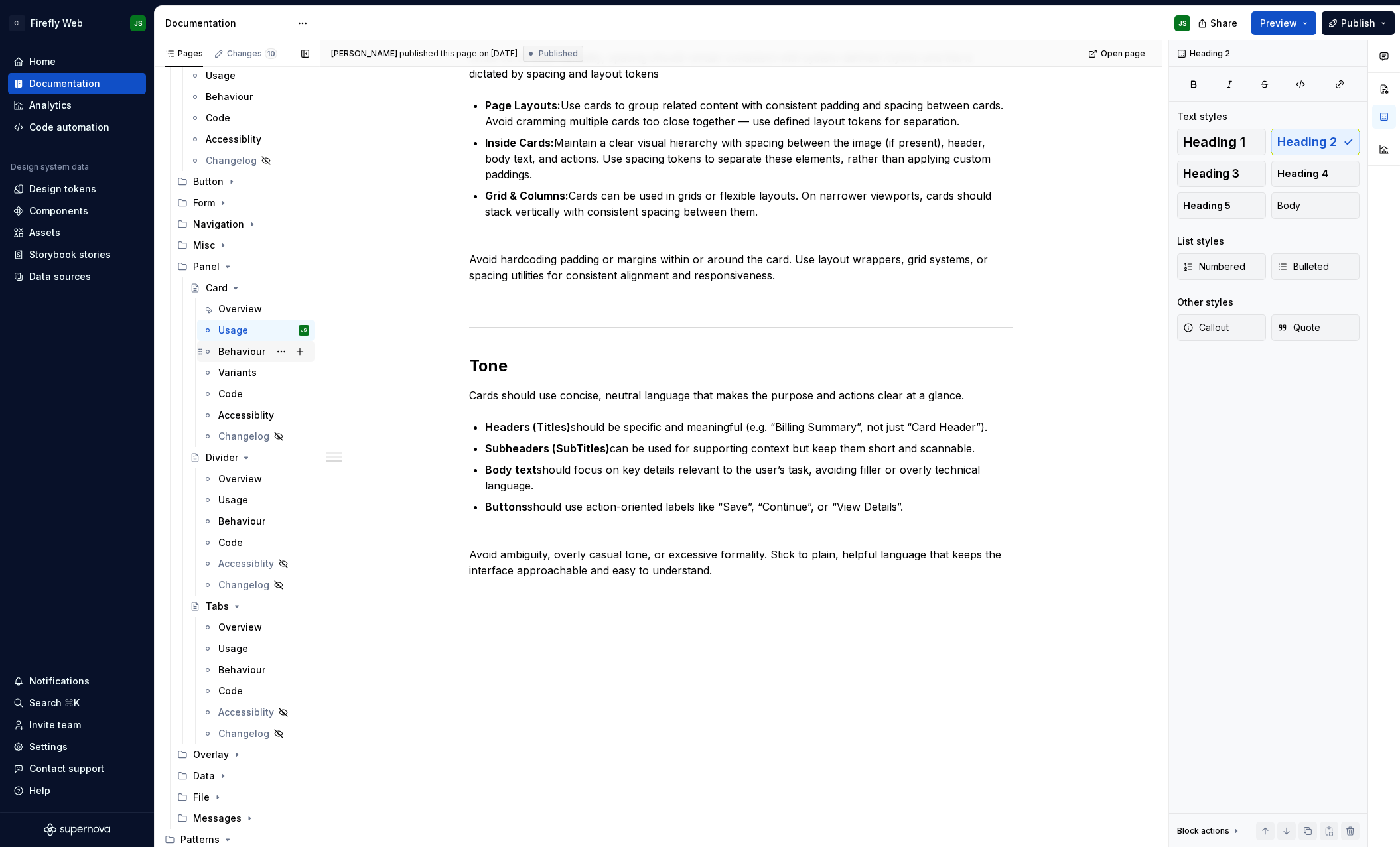
click at [235, 343] on div "Behaviour" at bounding box center [263, 351] width 90 height 18
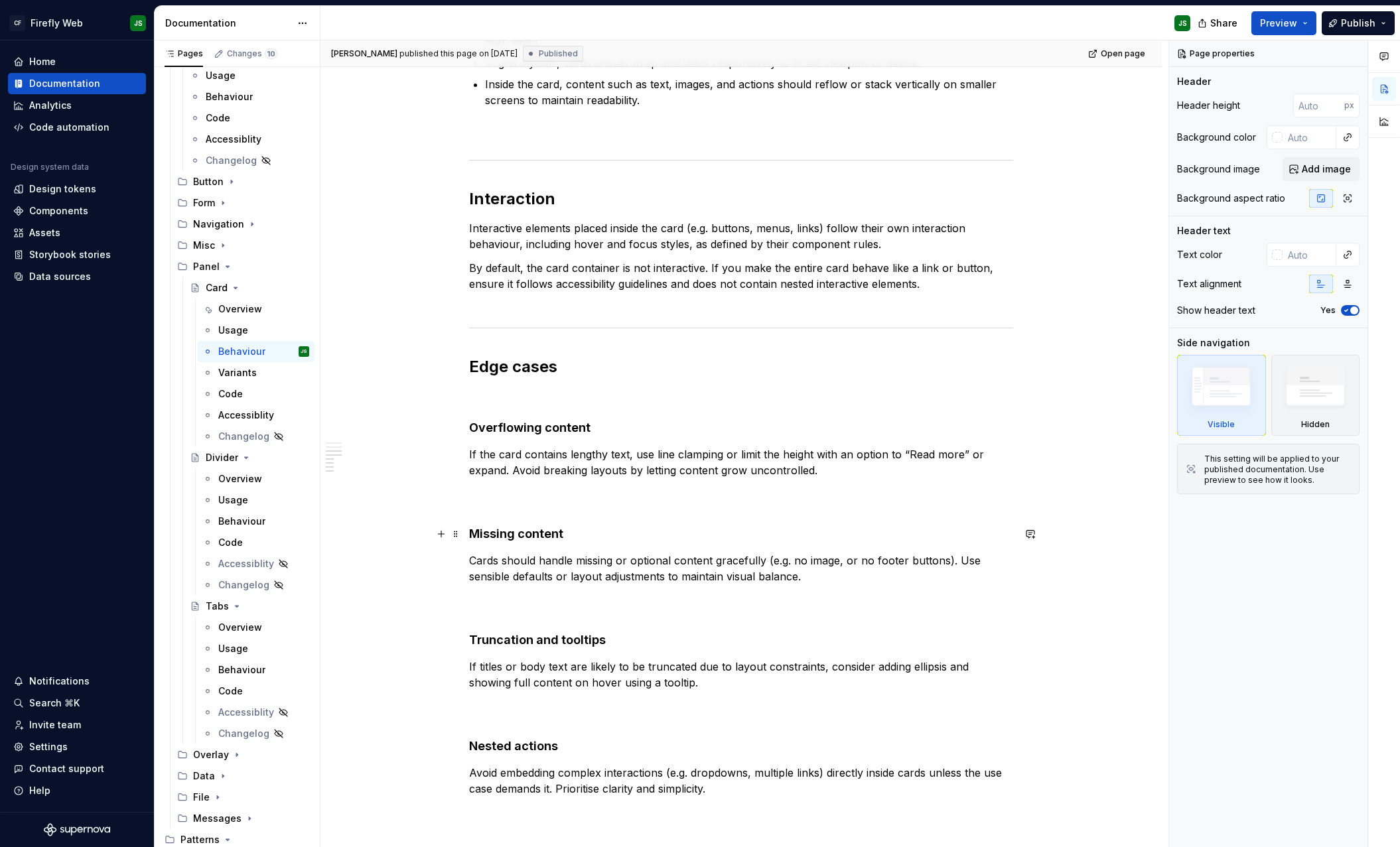
scroll to position [877, 0]
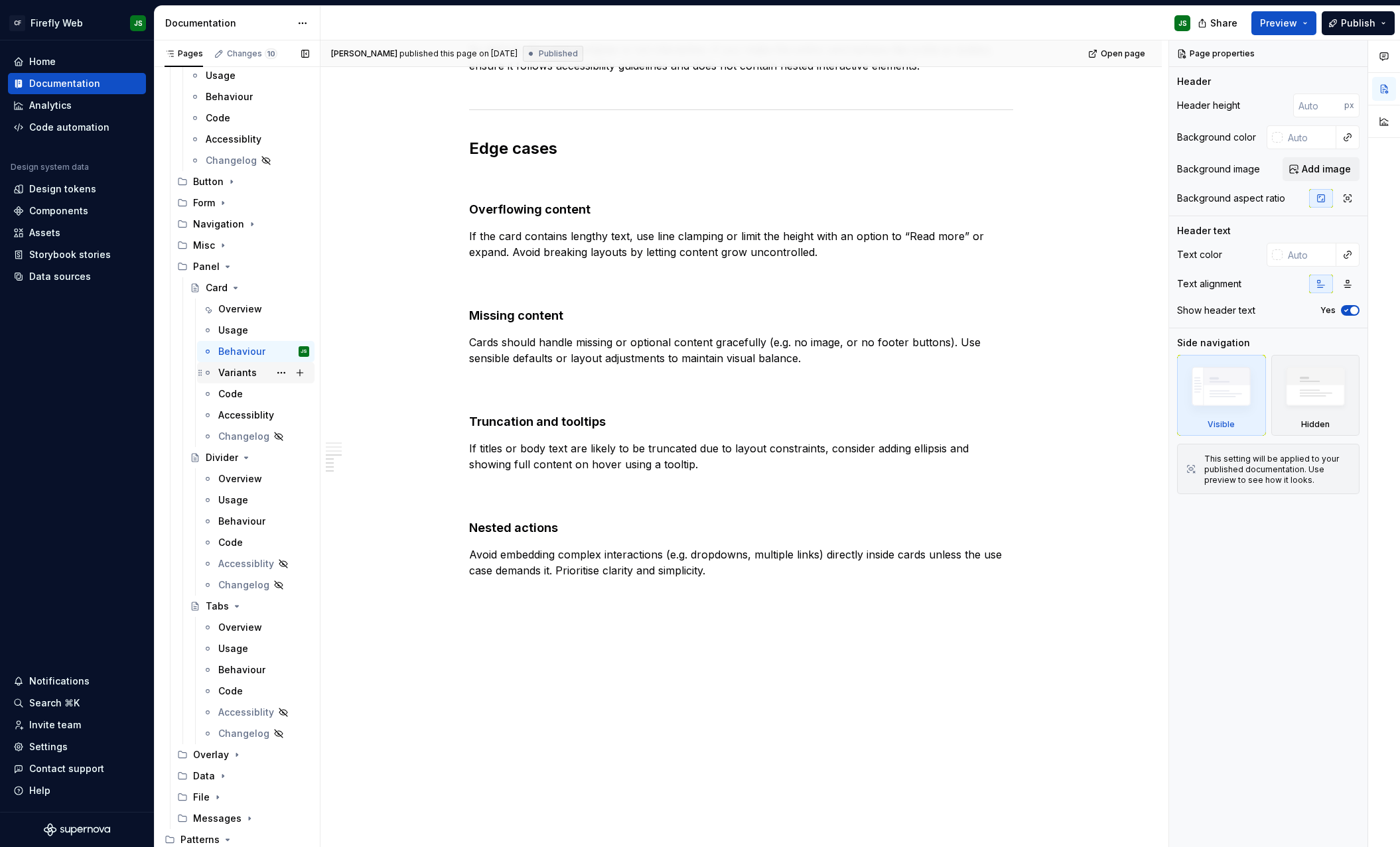
click at [262, 370] on div "Variants" at bounding box center [263, 373] width 90 height 18
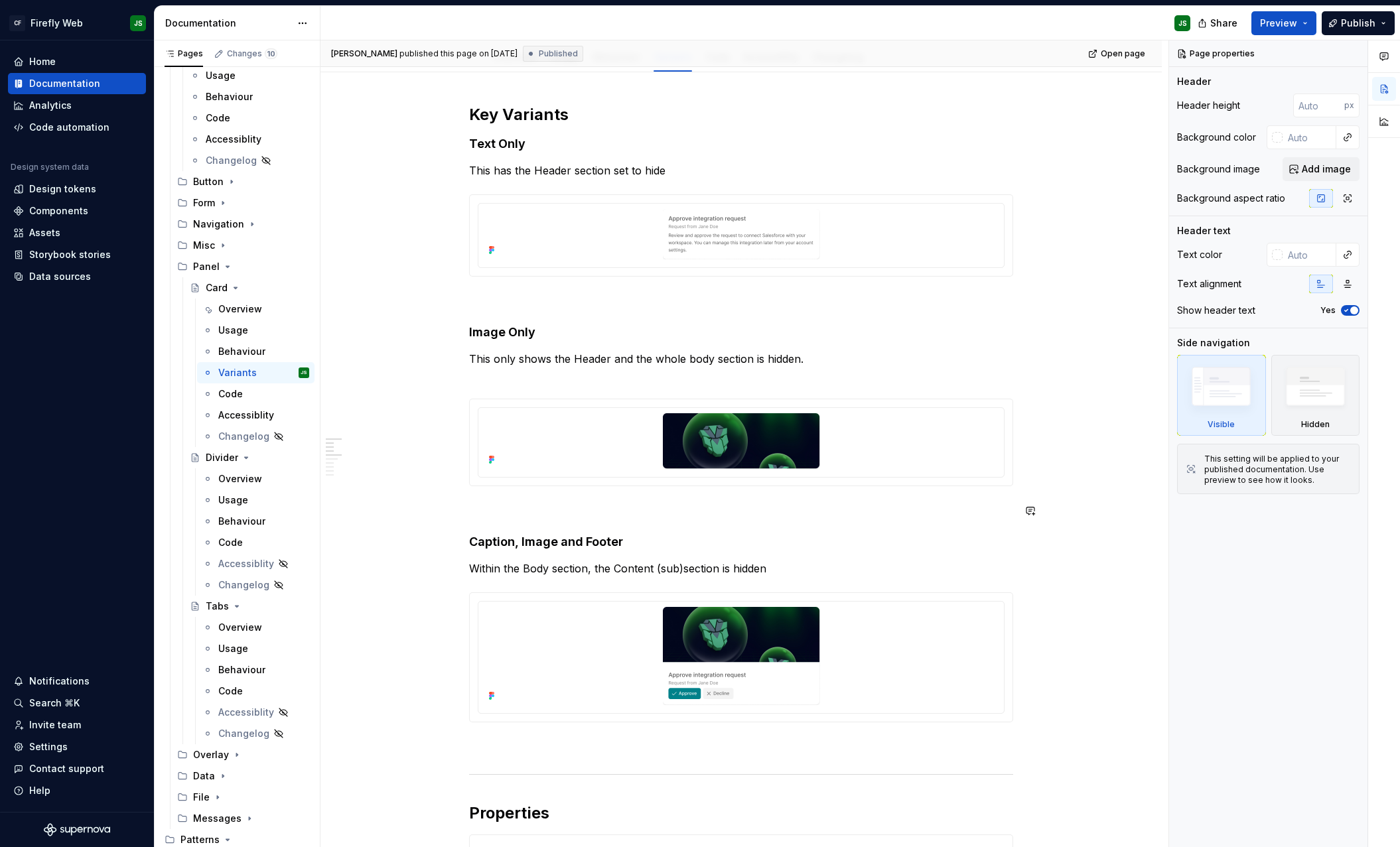
scroll to position [164, 0]
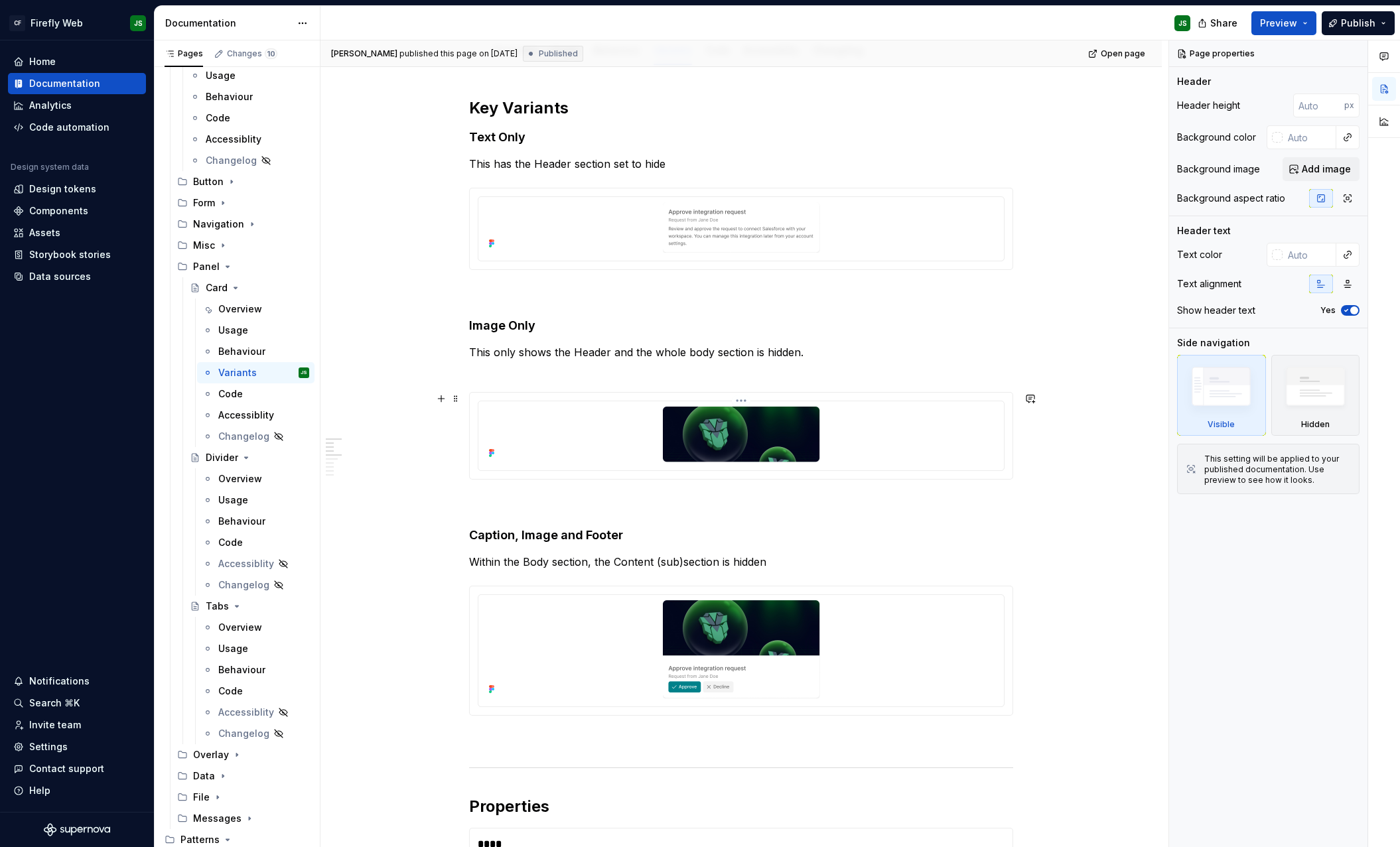
click at [574, 457] on div at bounding box center [741, 434] width 515 height 55
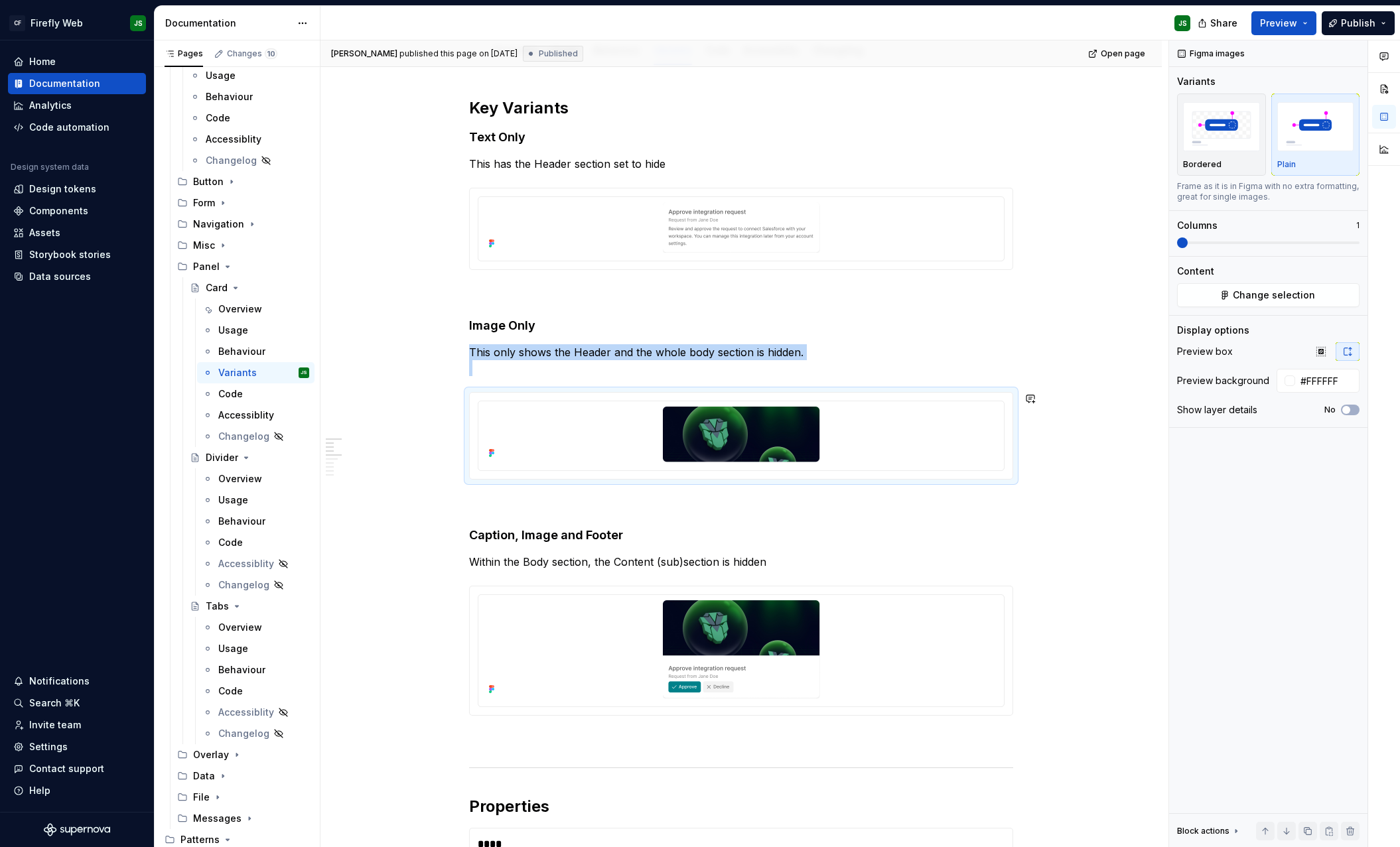
scroll to position [201, 0]
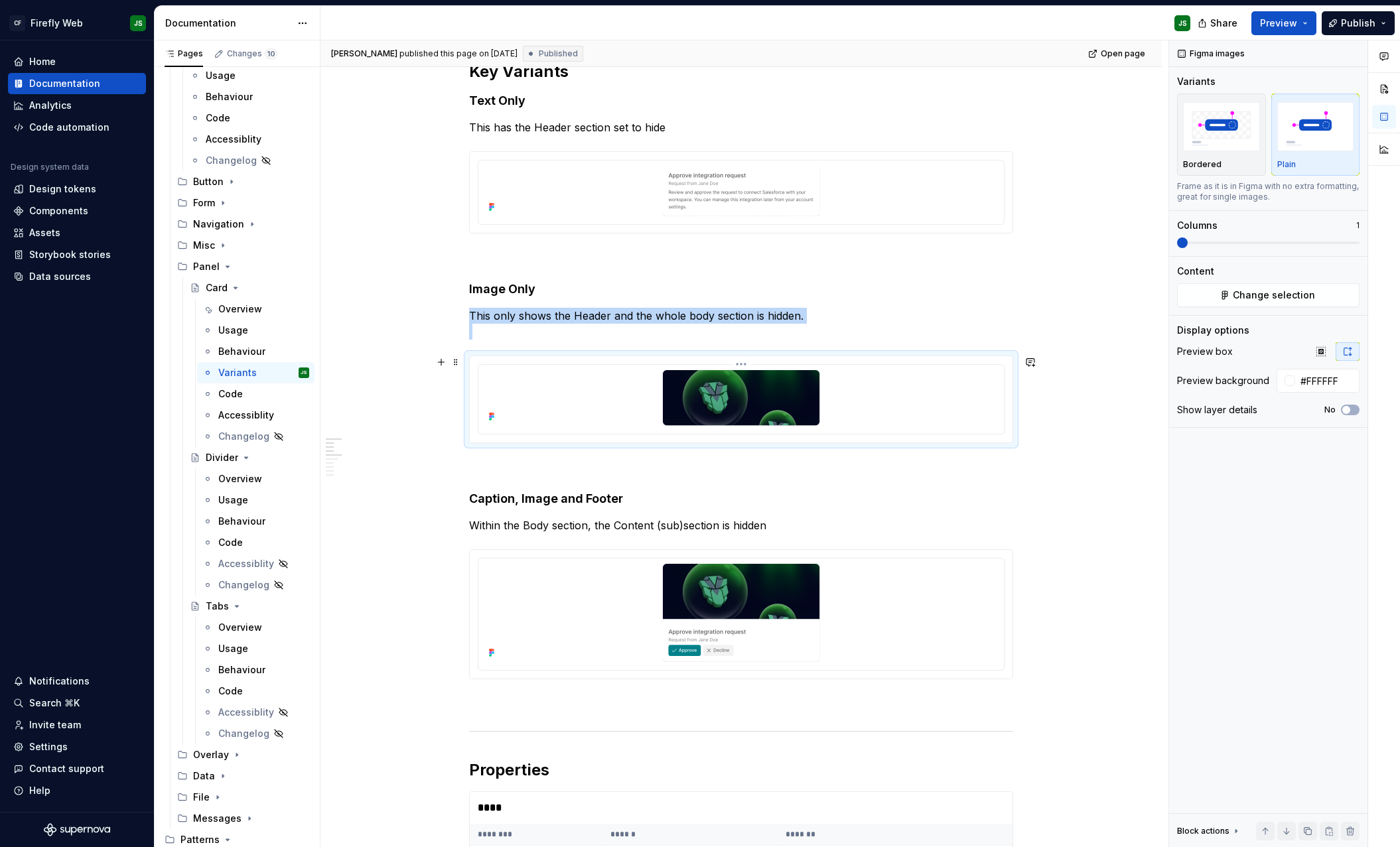
click at [582, 421] on div at bounding box center [741, 397] width 515 height 55
click at [958, 432] on div at bounding box center [741, 399] width 525 height 69
click at [1275, 295] on span "Change selection" at bounding box center [1274, 295] width 83 height 13
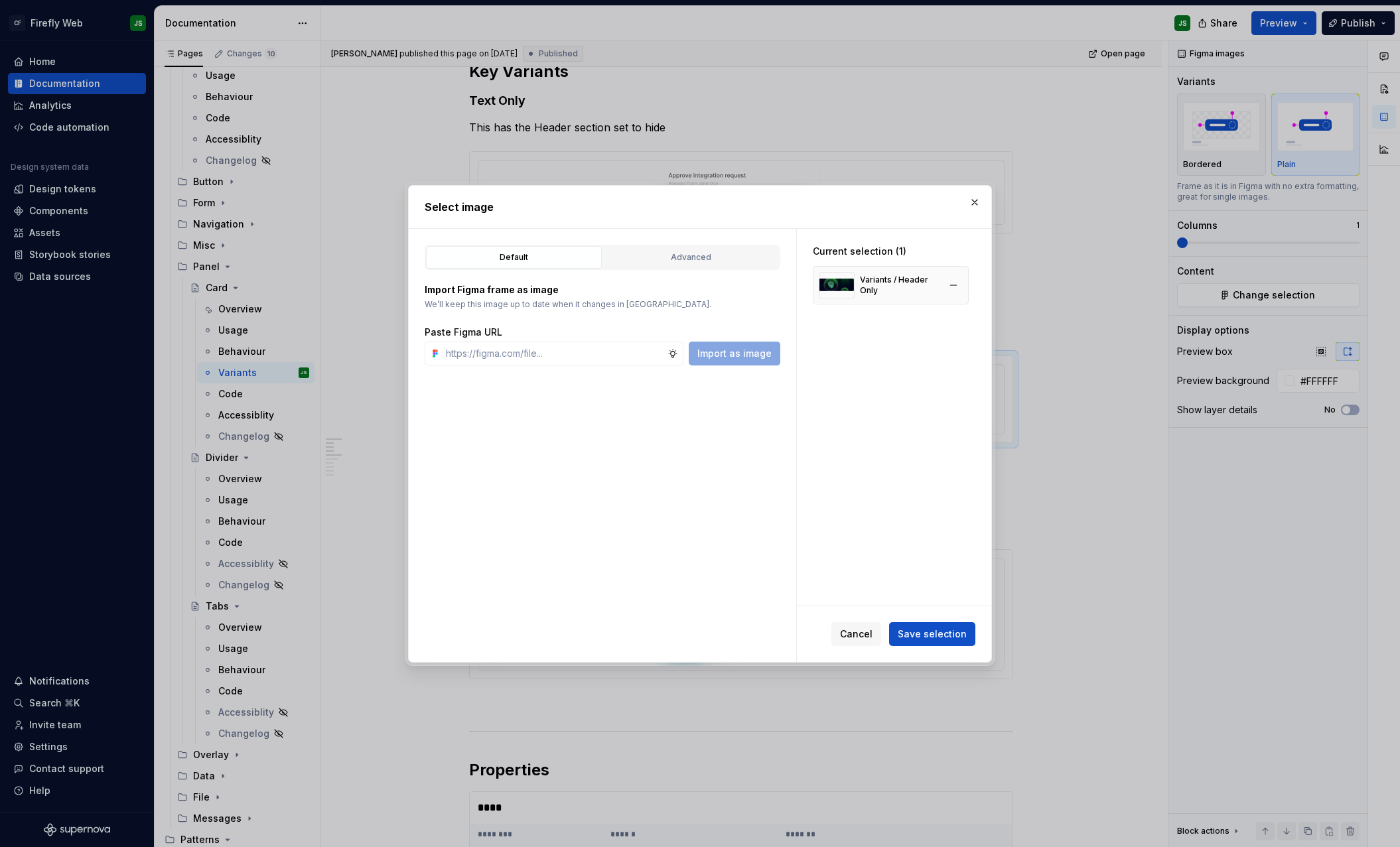
click at [829, 285] on img at bounding box center [836, 286] width 36 height 26
click at [937, 644] on button "Save selection" at bounding box center [932, 633] width 86 height 24
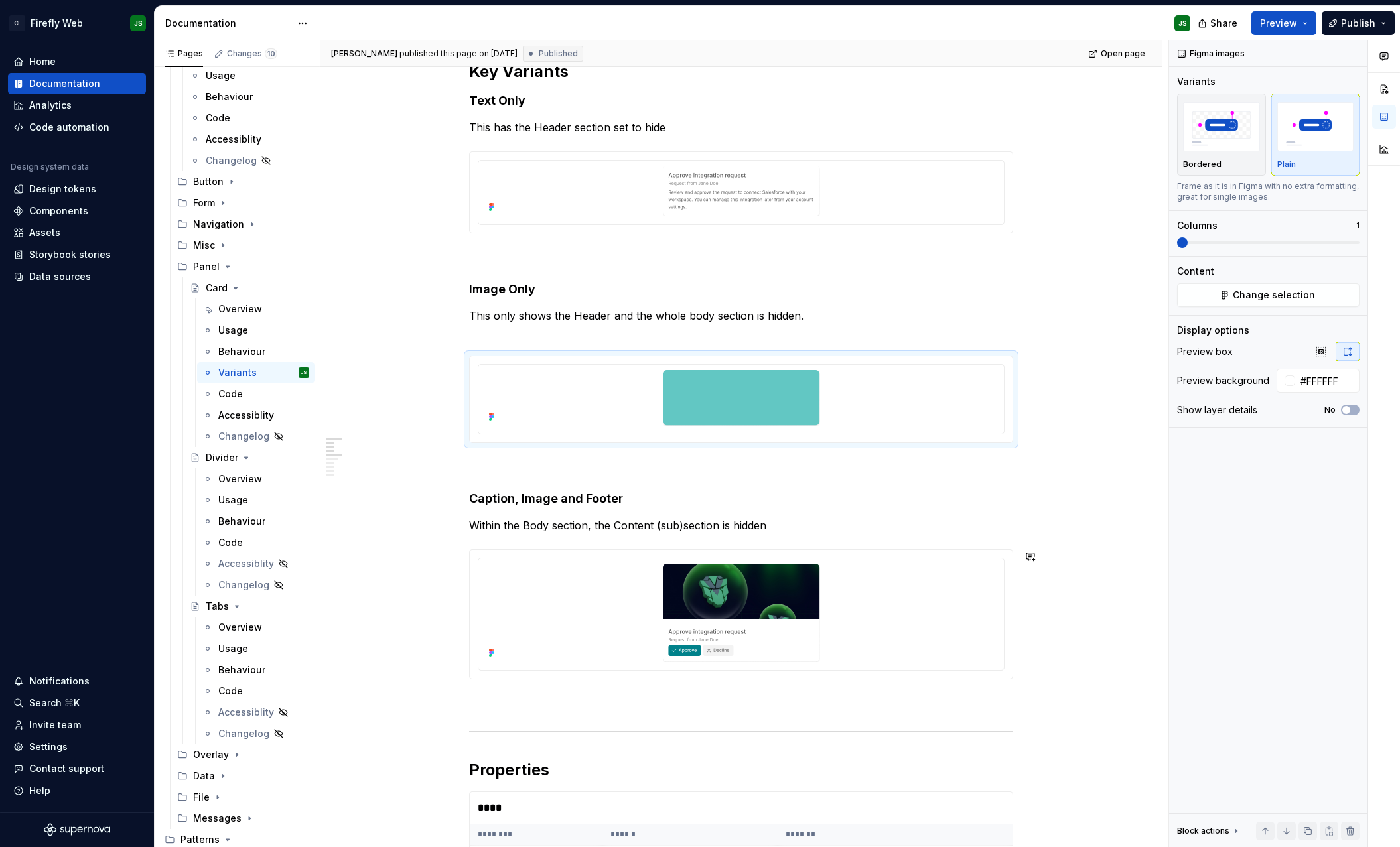
scroll to position [199, 0]
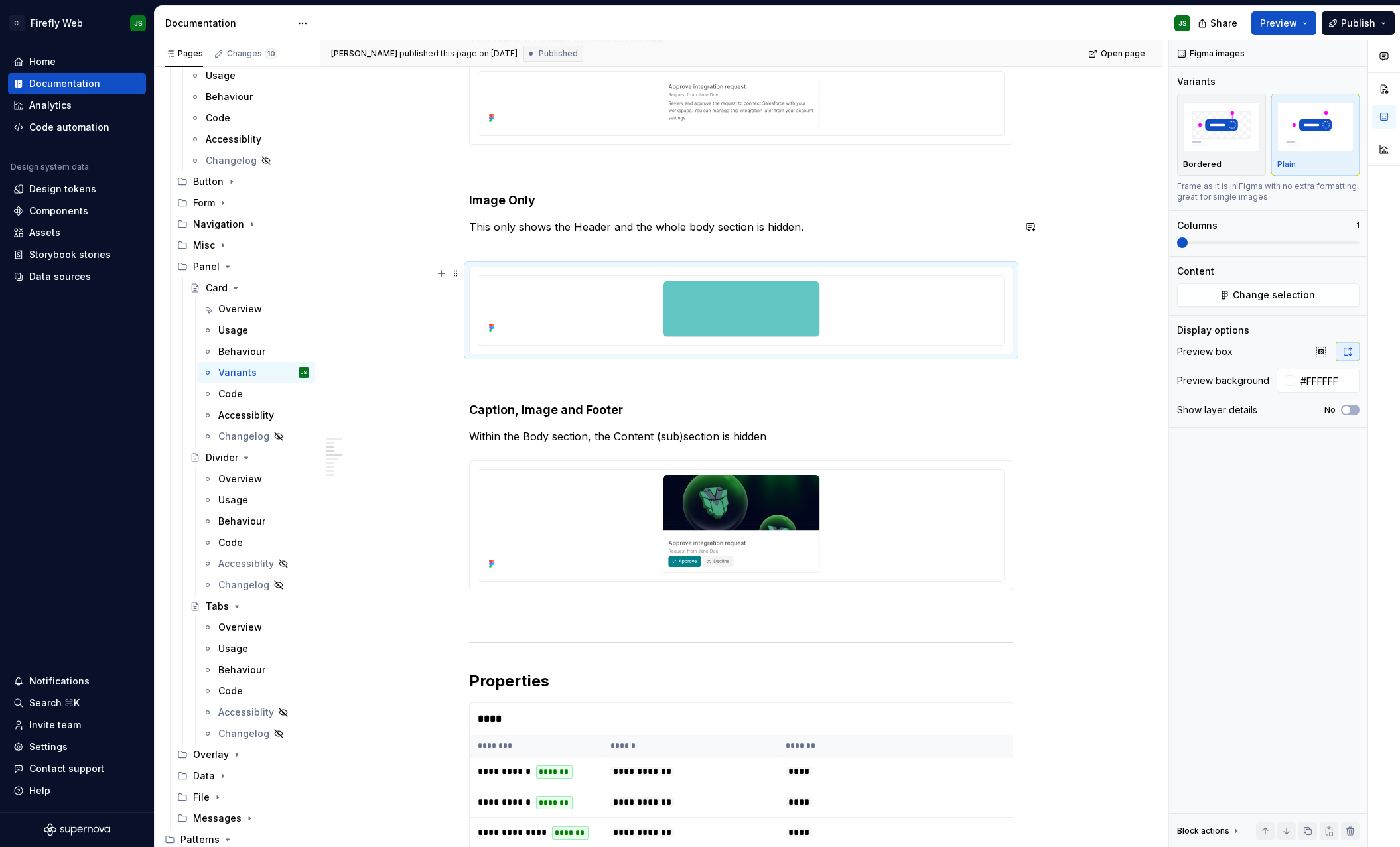
scroll to position [302, 0]
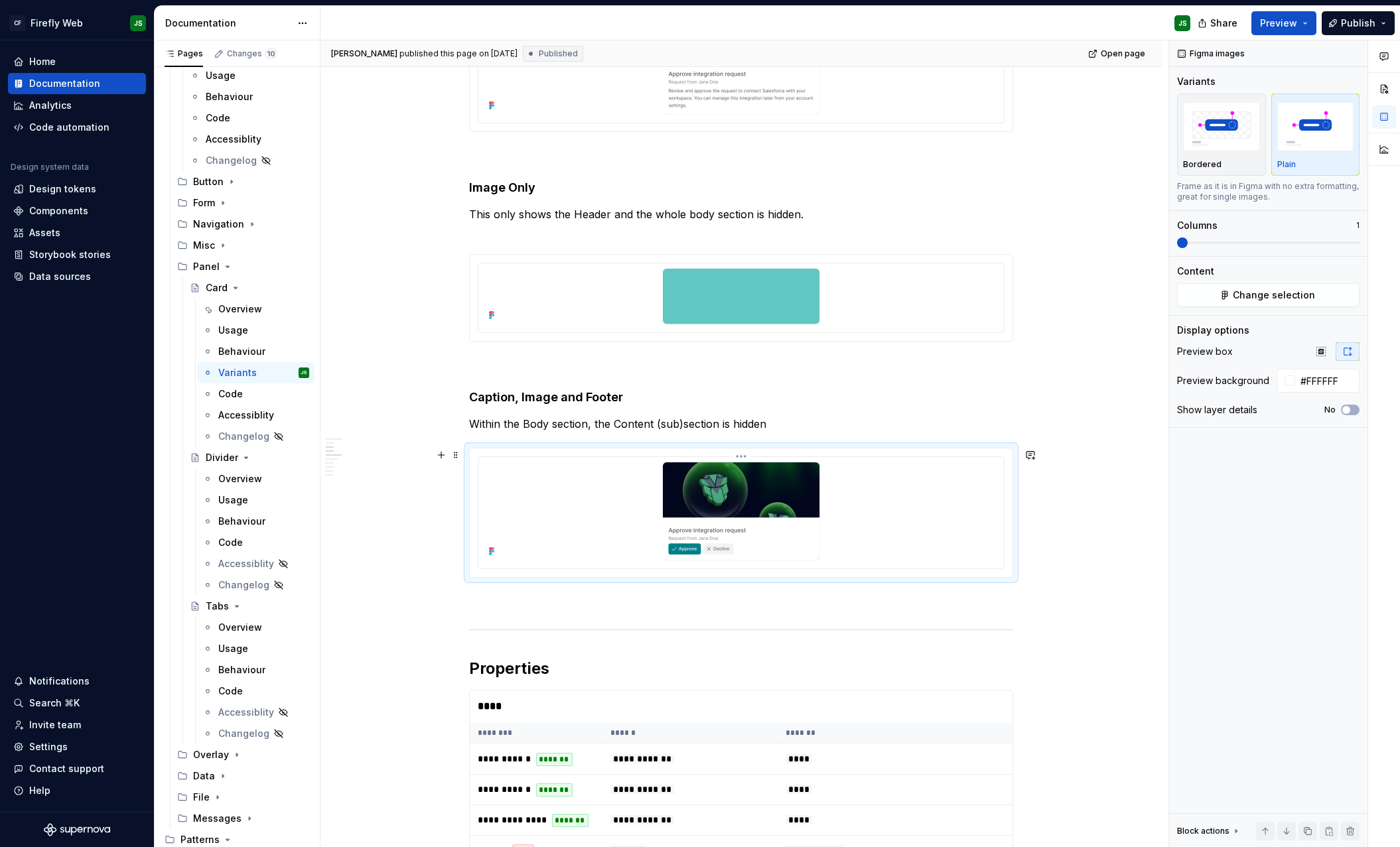
click at [925, 532] on div at bounding box center [741, 511] width 515 height 98
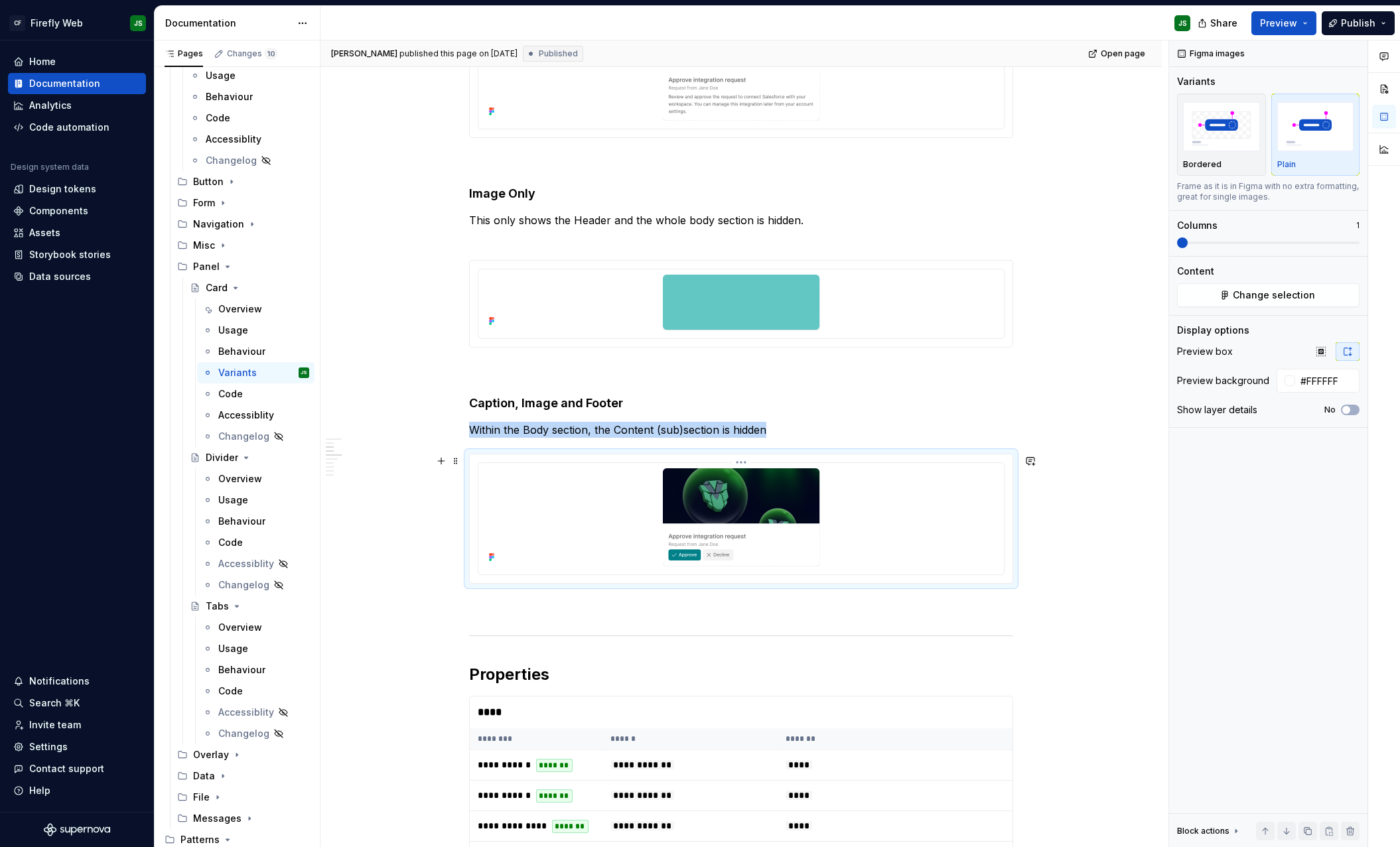
click at [925, 532] on div at bounding box center [741, 518] width 515 height 98
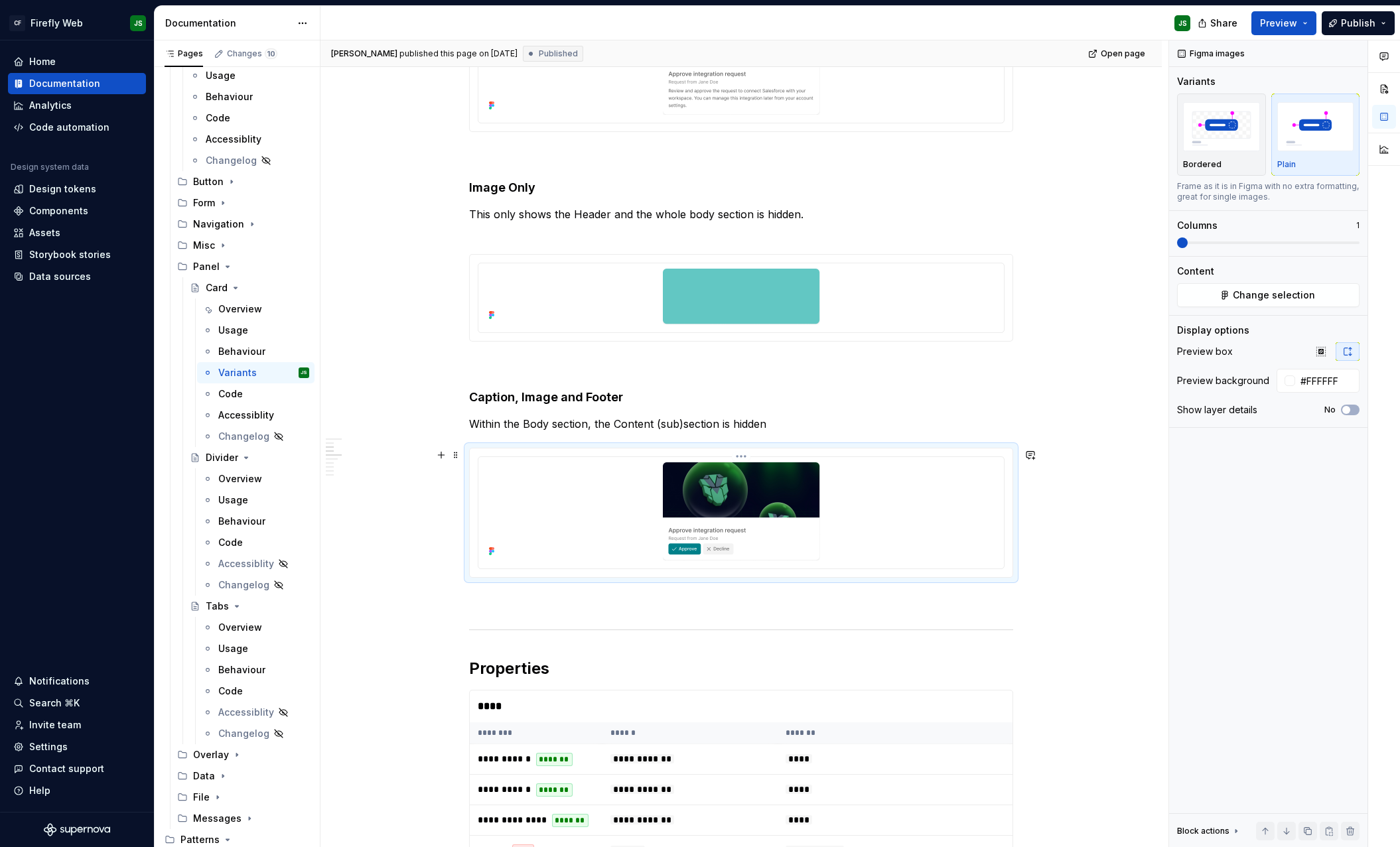
scroll to position [300, 0]
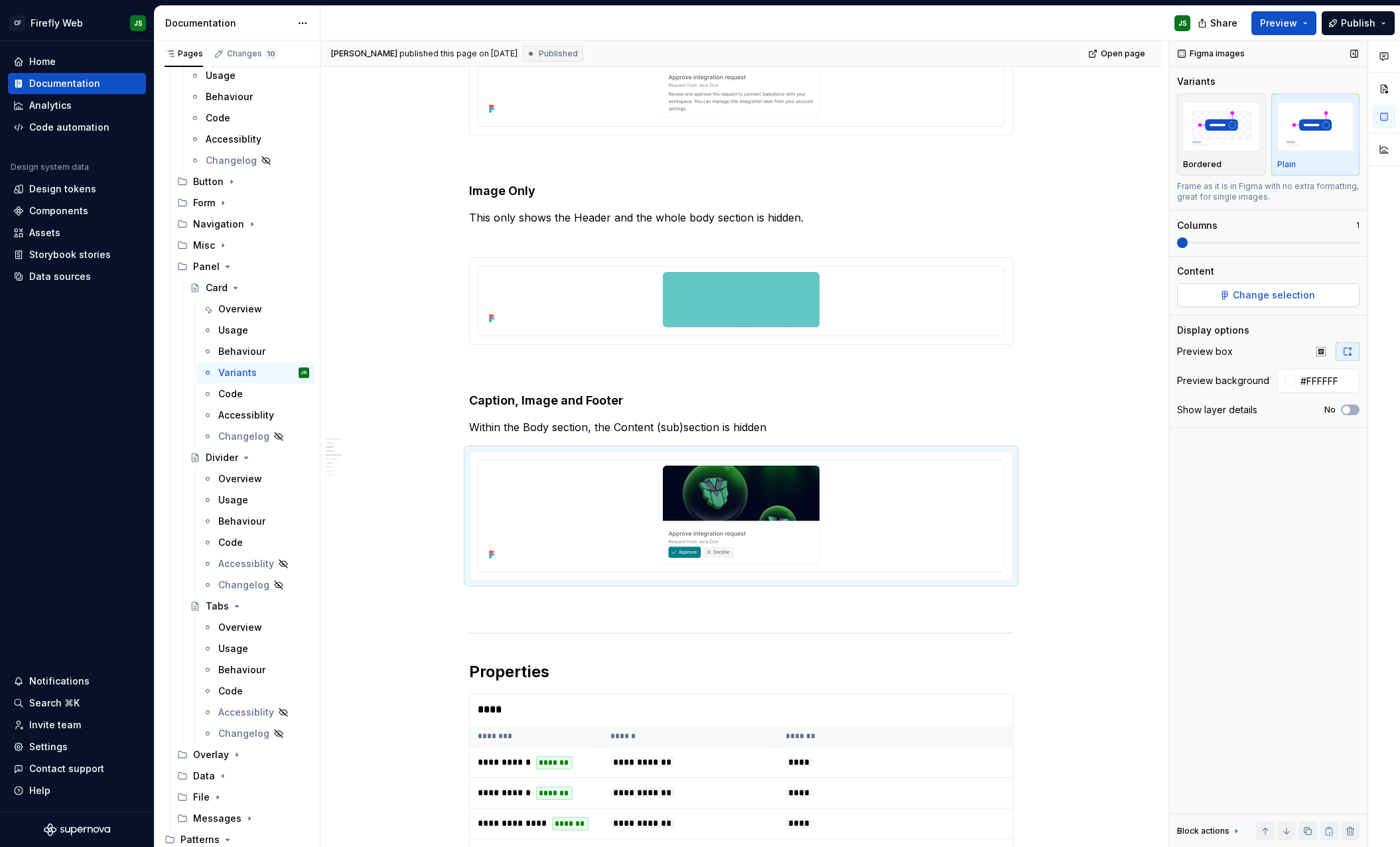
click at [1240, 297] on span "Change selection" at bounding box center [1274, 295] width 83 height 13
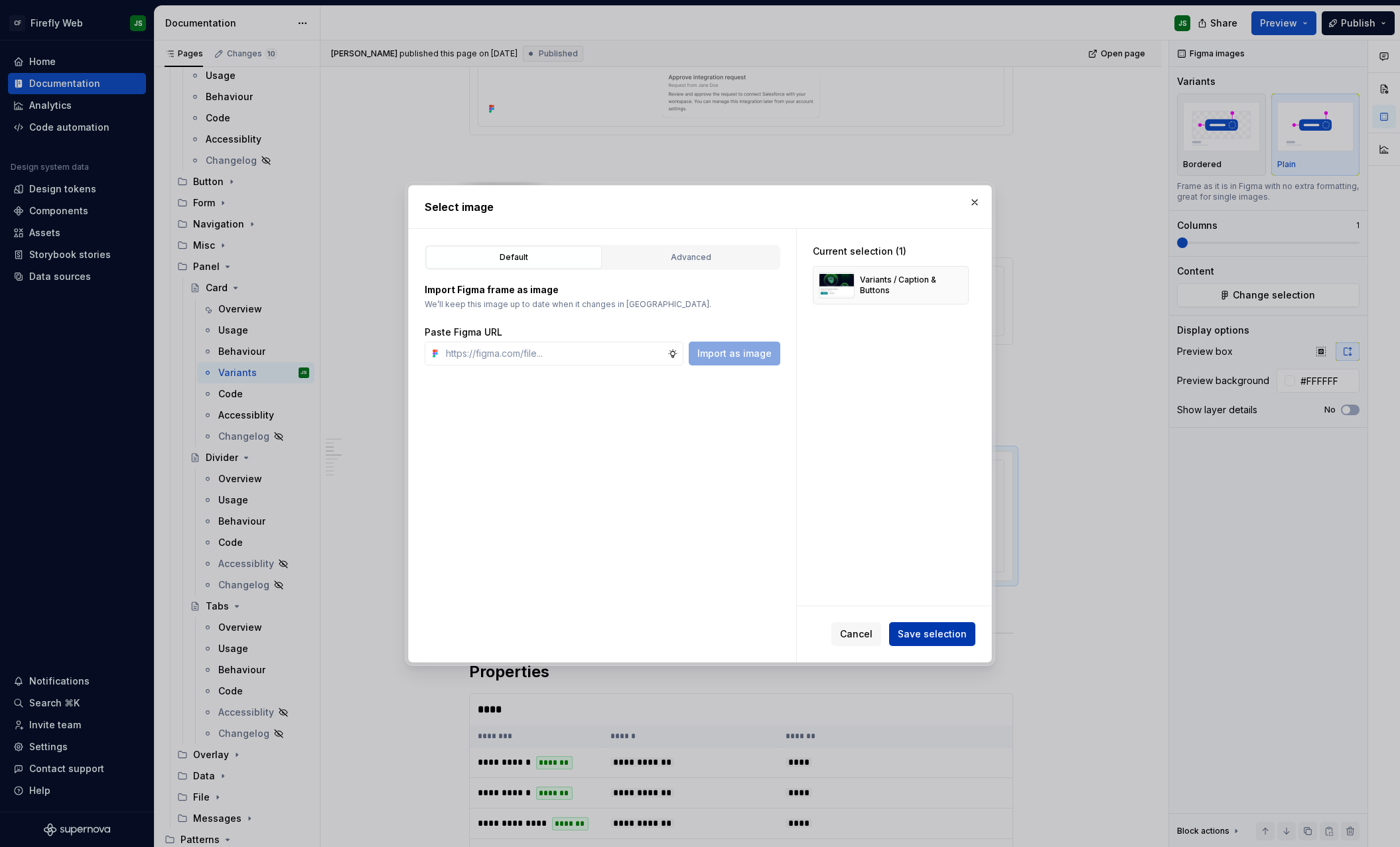
click at [942, 630] on span "Save selection" at bounding box center [932, 633] width 69 height 13
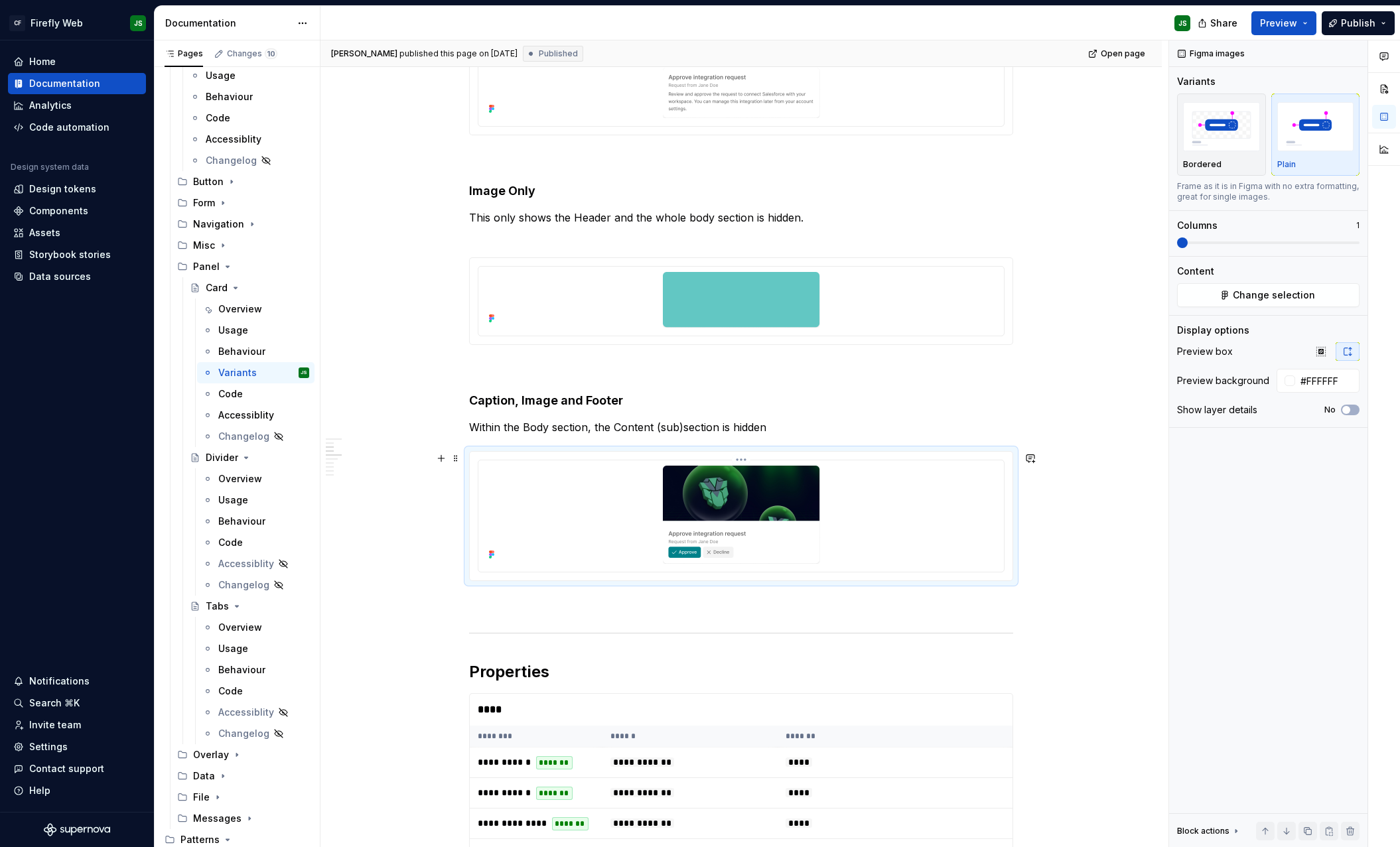
click at [743, 460] on html "CF Firefly Web JS Home Documentation Analytics Code automation Design system da…" at bounding box center [700, 424] width 1400 height 847
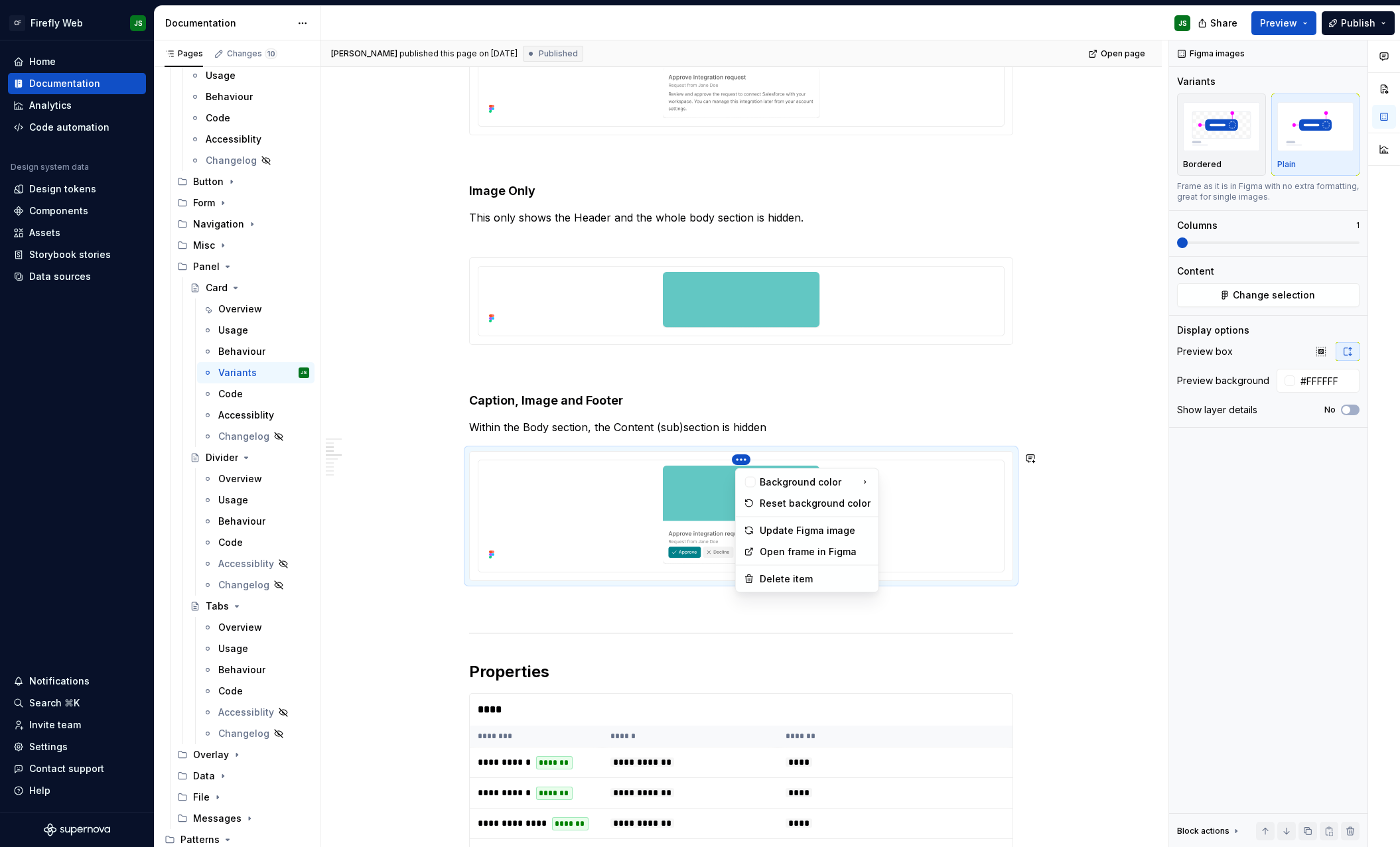
click at [581, 475] on html "CF Firefly Web JS Home Documentation Analytics Code automation Design system da…" at bounding box center [700, 424] width 1400 height 847
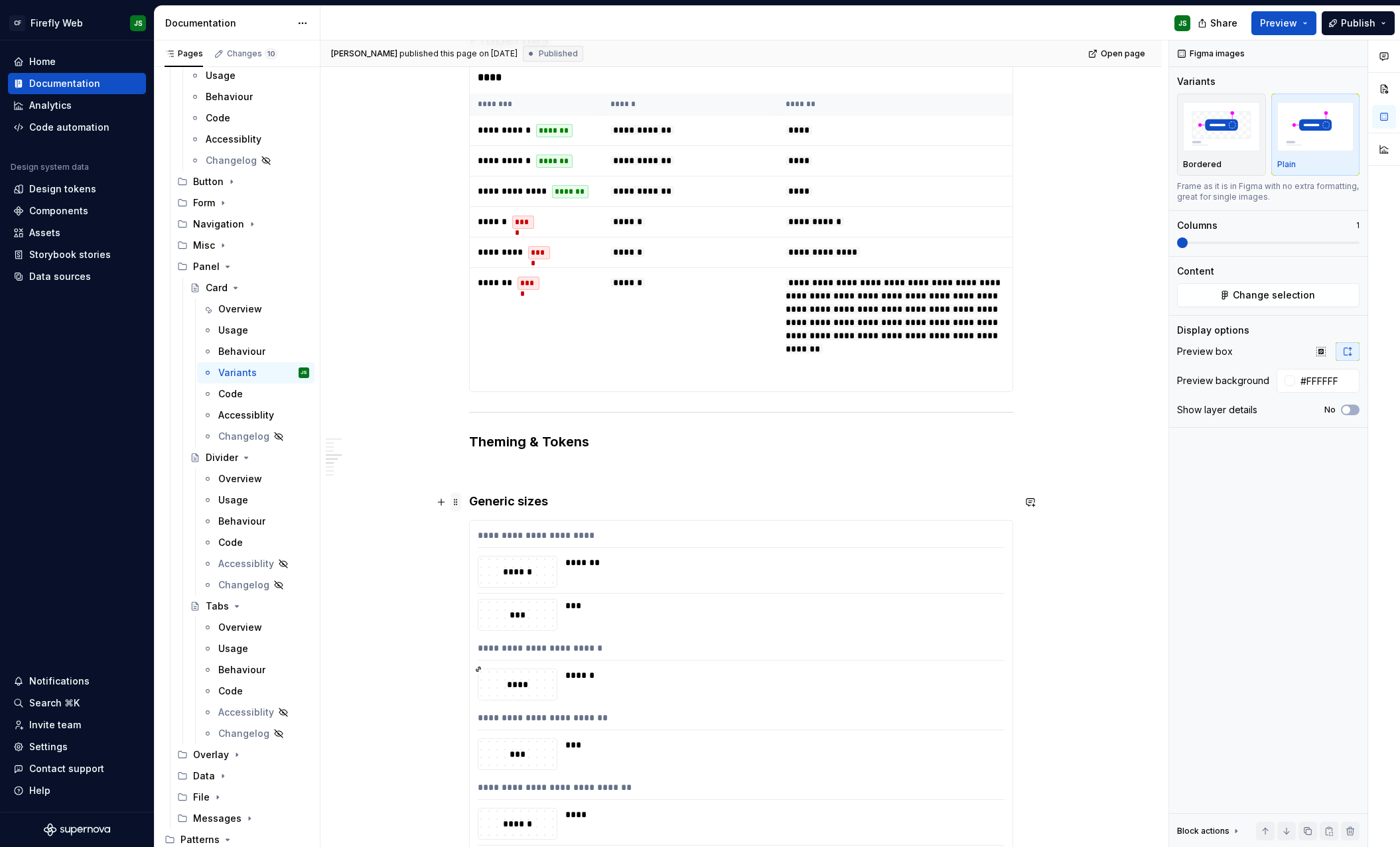
scroll to position [936, 0]
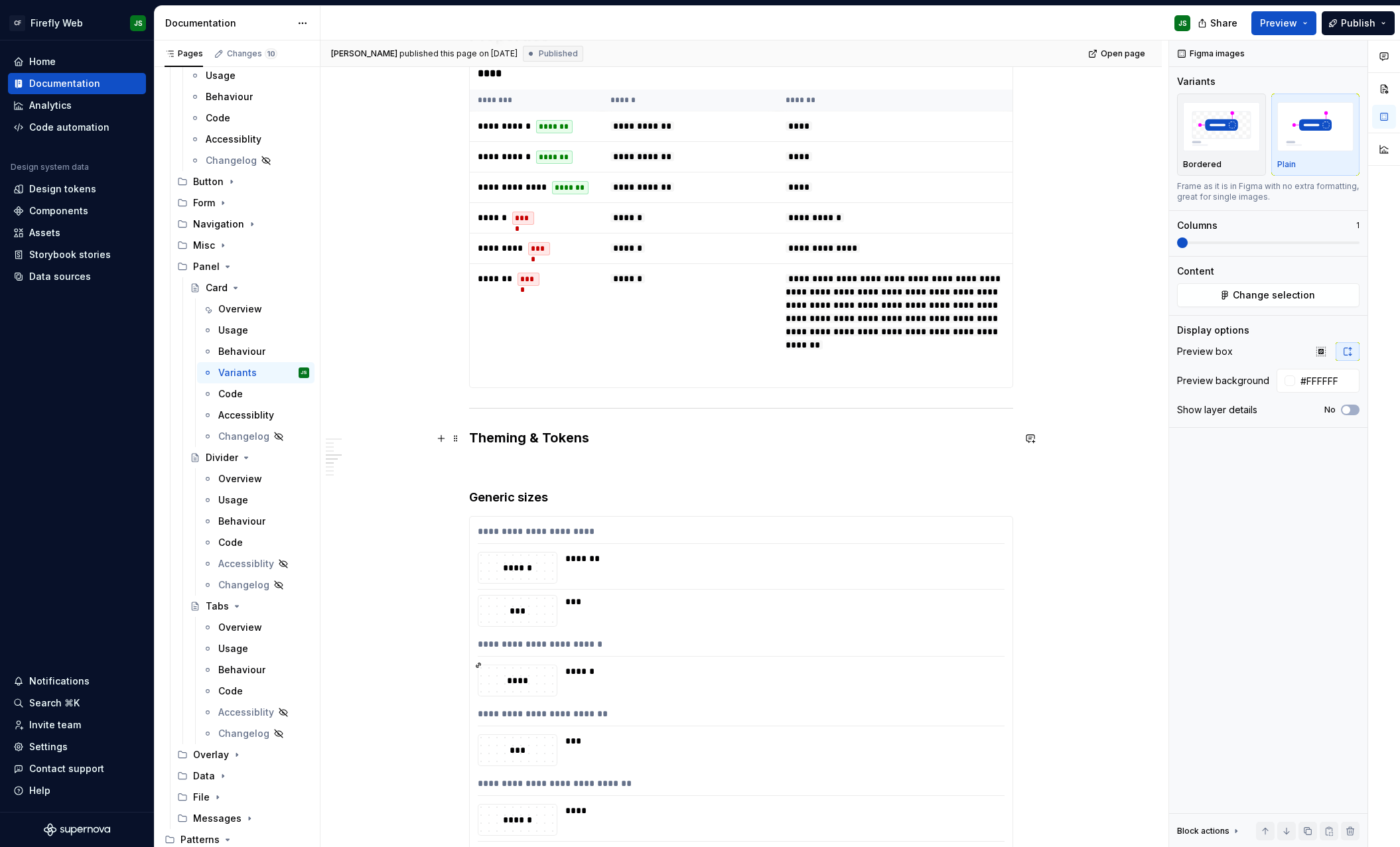
click at [490, 445] on h3 "Theming & Tokens" at bounding box center [740, 438] width 544 height 18
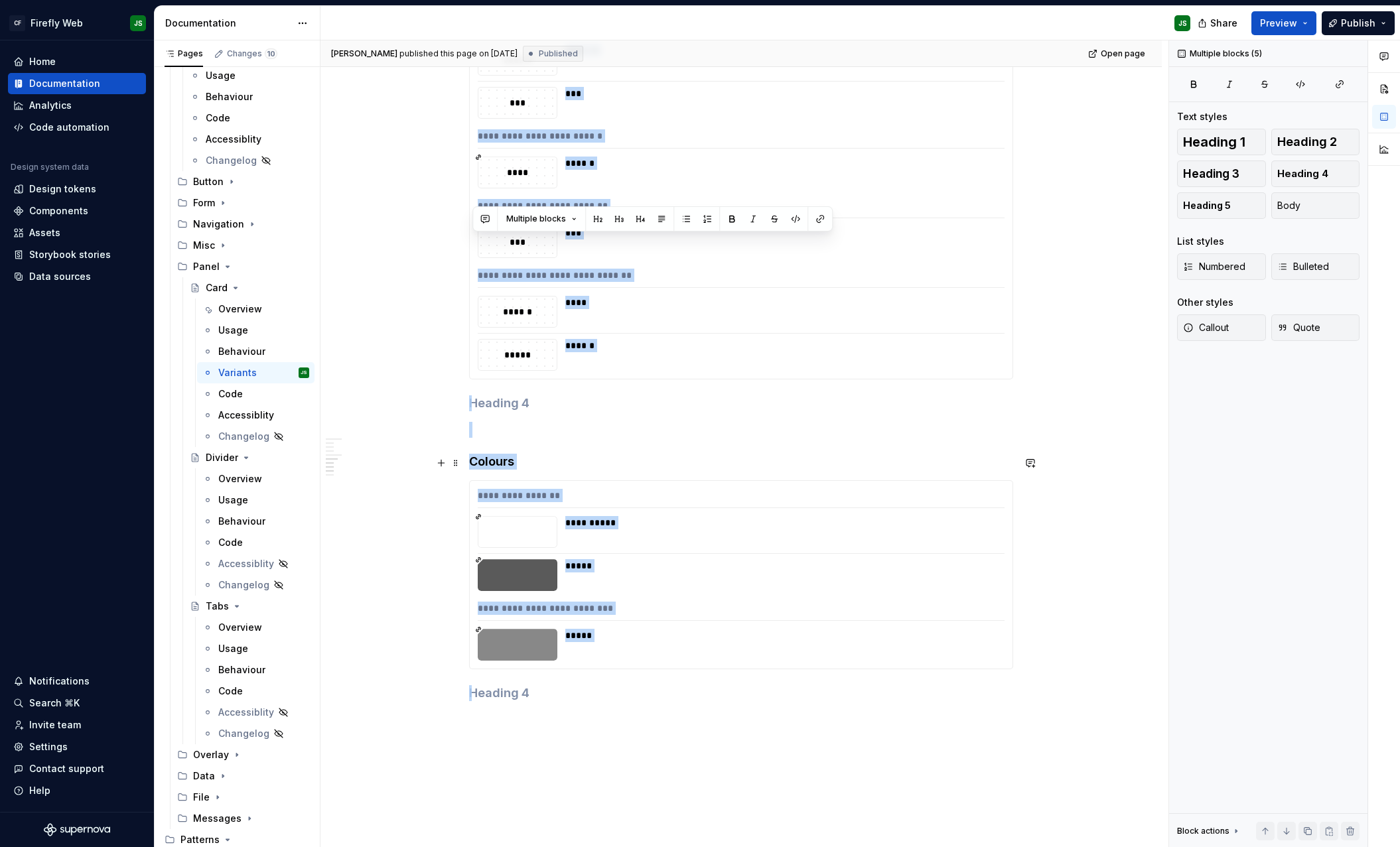
scroll to position [1568, 0]
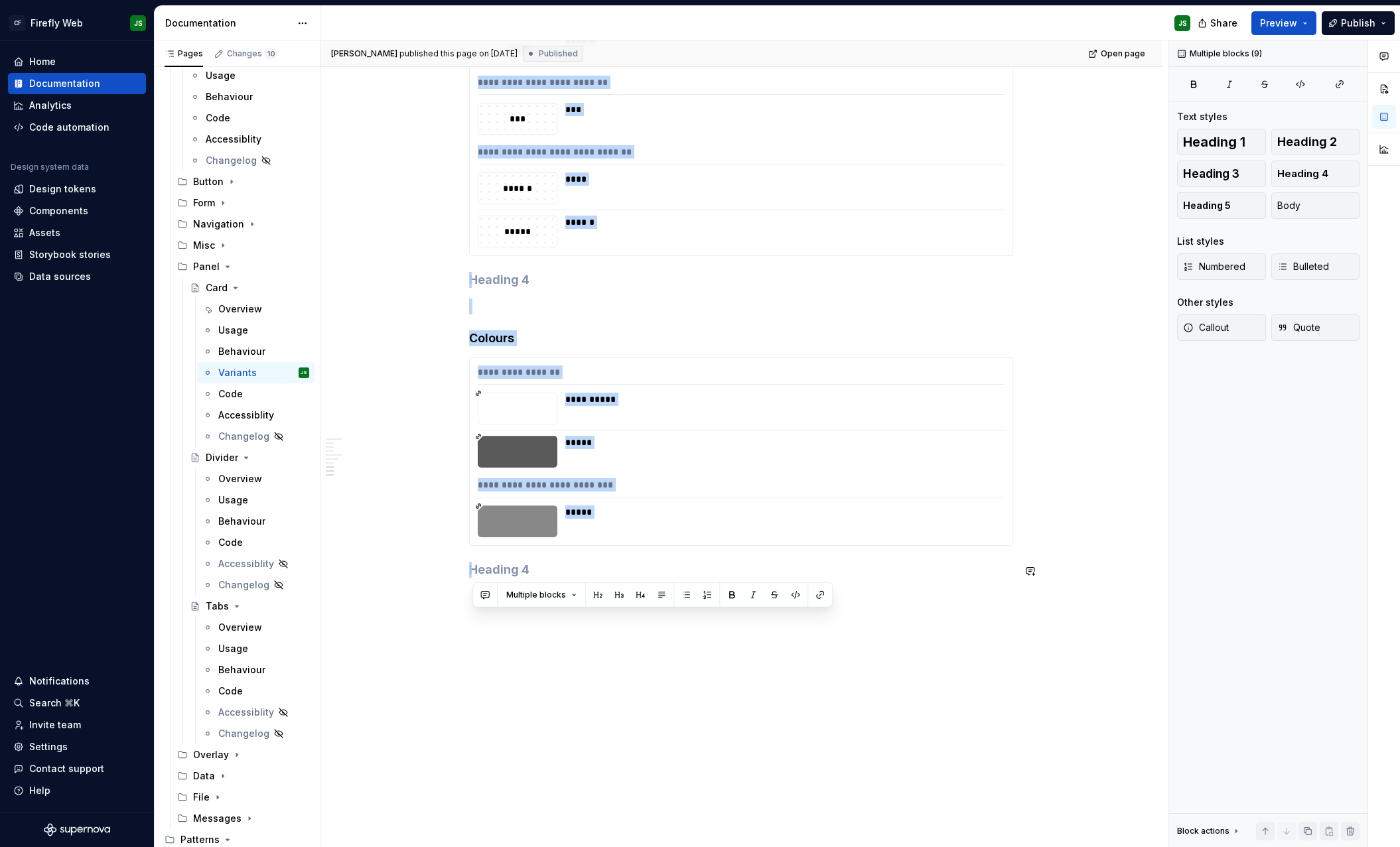
drag, startPoint x: 497, startPoint y: 275, endPoint x: 738, endPoint y: 832, distance: 606.9
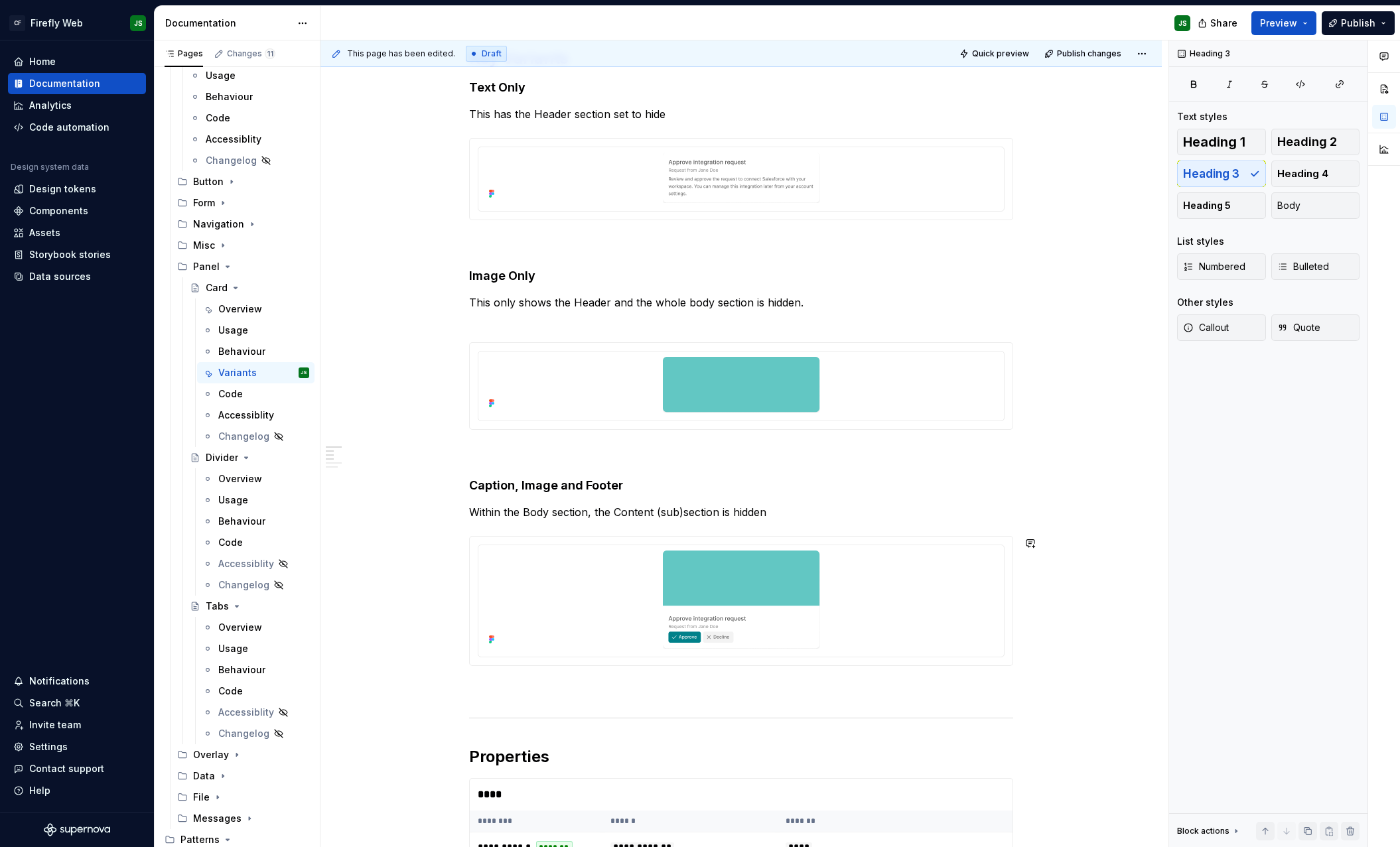
scroll to position [0, 0]
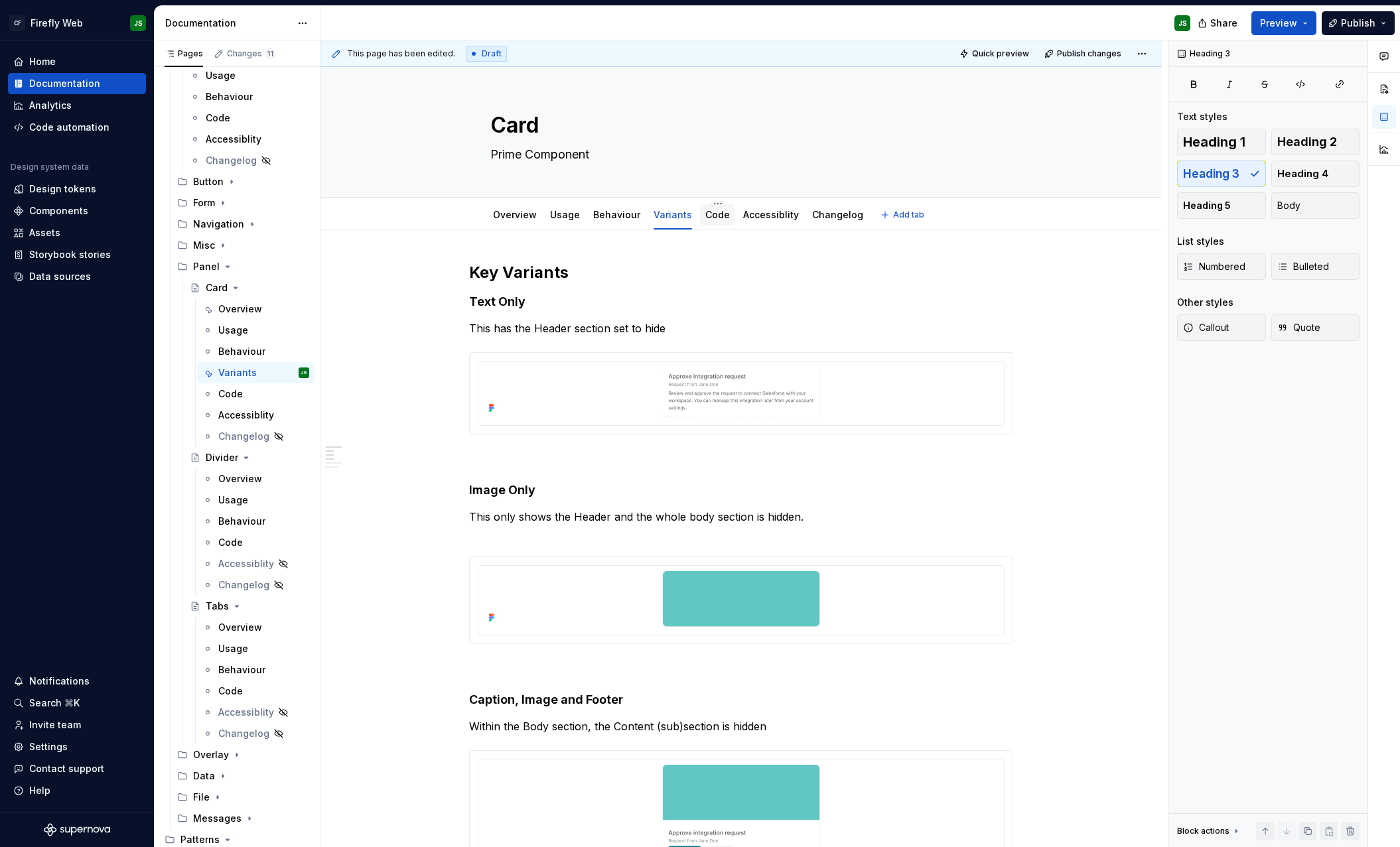
click at [705, 213] on link "Code" at bounding box center [718, 214] width 25 height 11
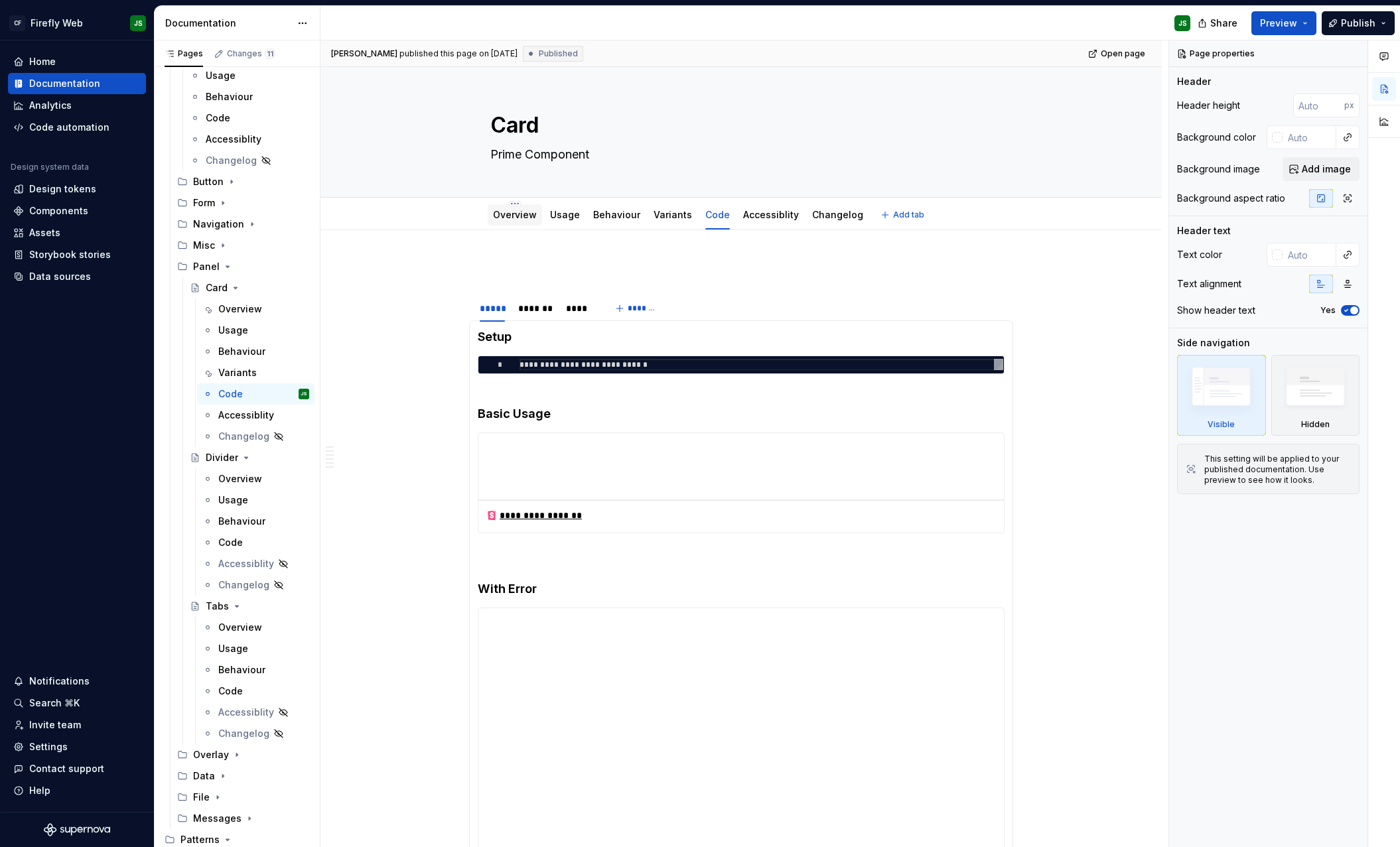
click at [523, 219] on link "Overview" at bounding box center [515, 214] width 44 height 11
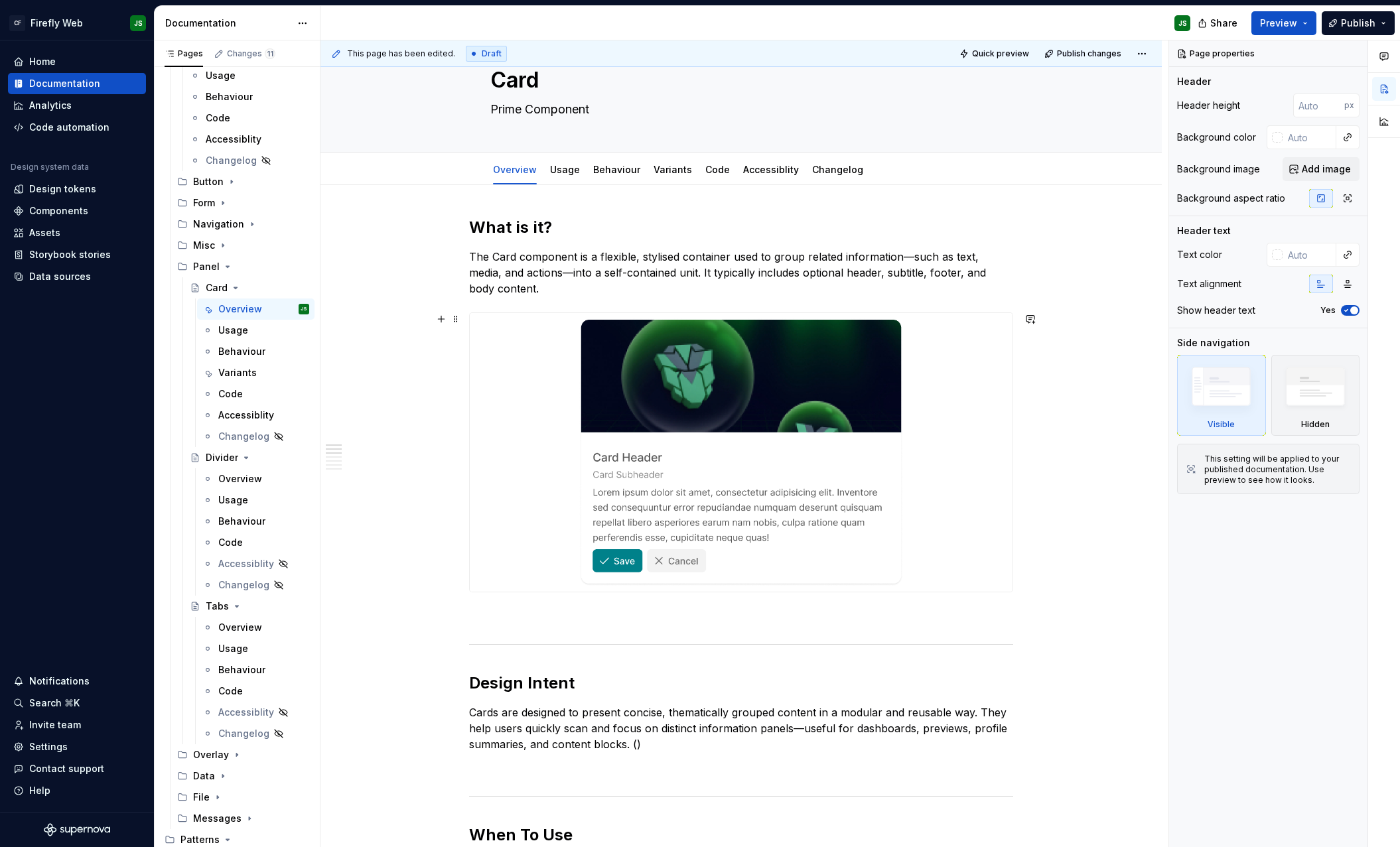
scroll to position [62, 0]
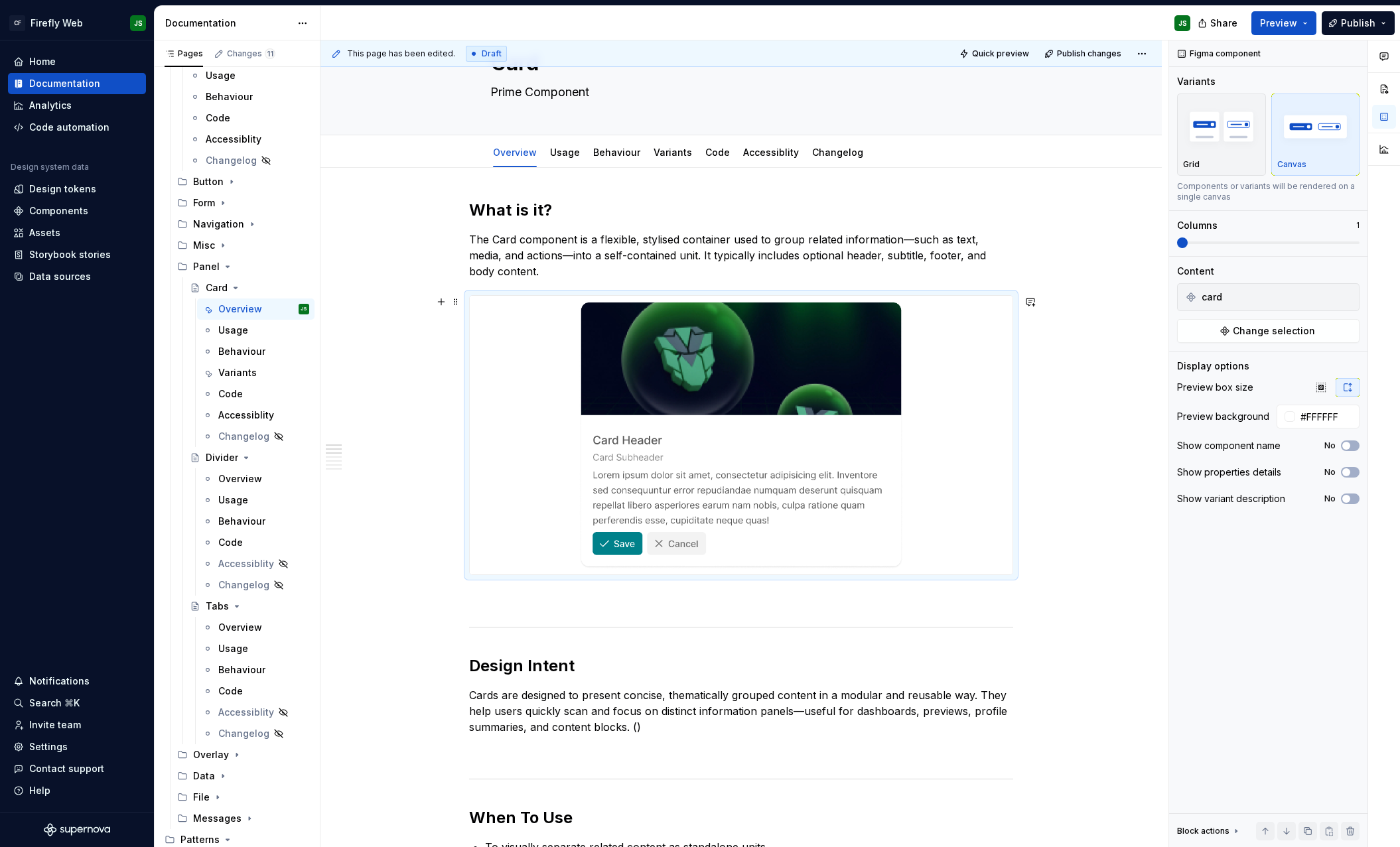
click at [690, 337] on img at bounding box center [740, 435] width 324 height 268
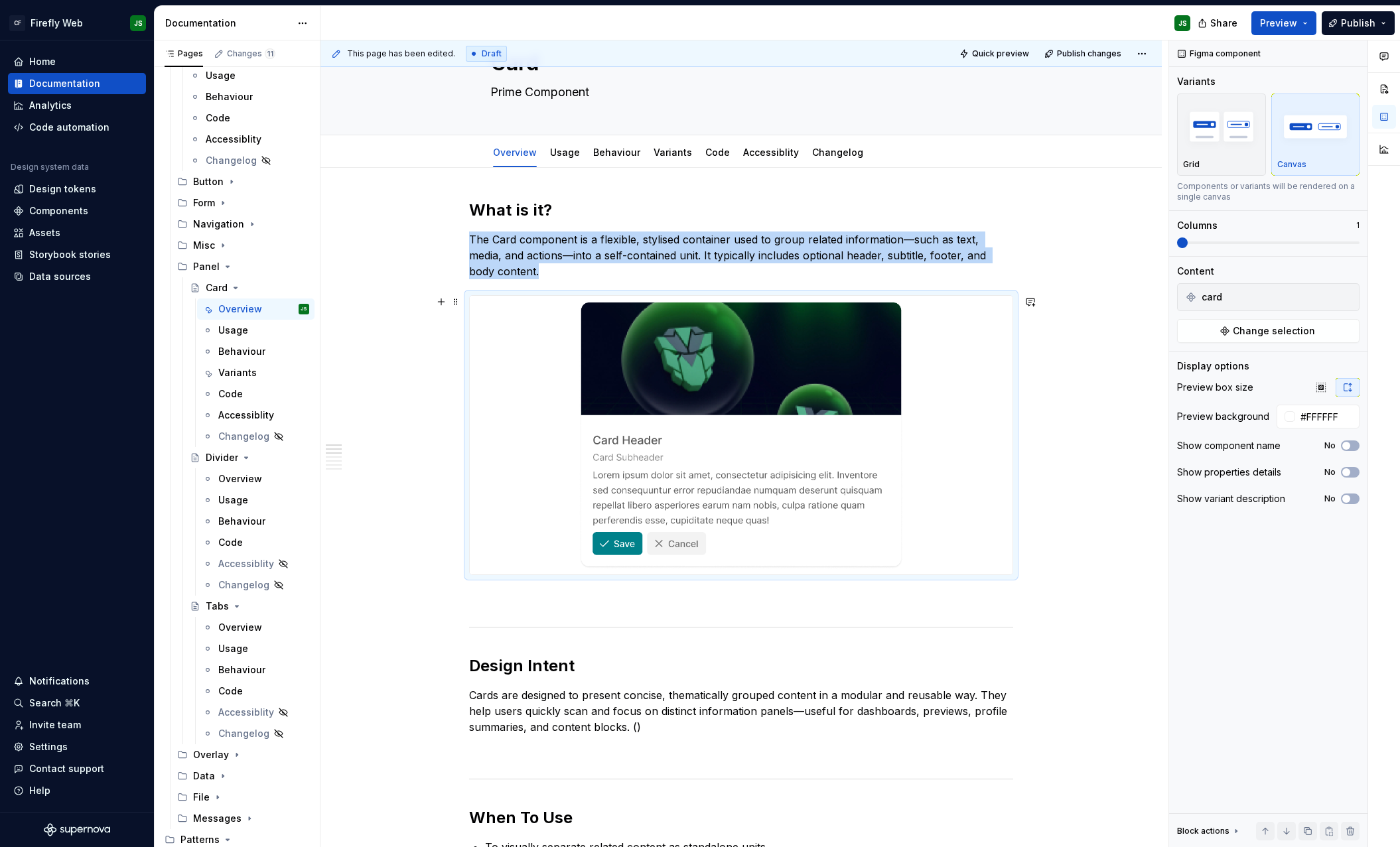
click at [710, 348] on img at bounding box center [740, 435] width 324 height 268
click at [1296, 336] on span "Change selection" at bounding box center [1274, 330] width 83 height 13
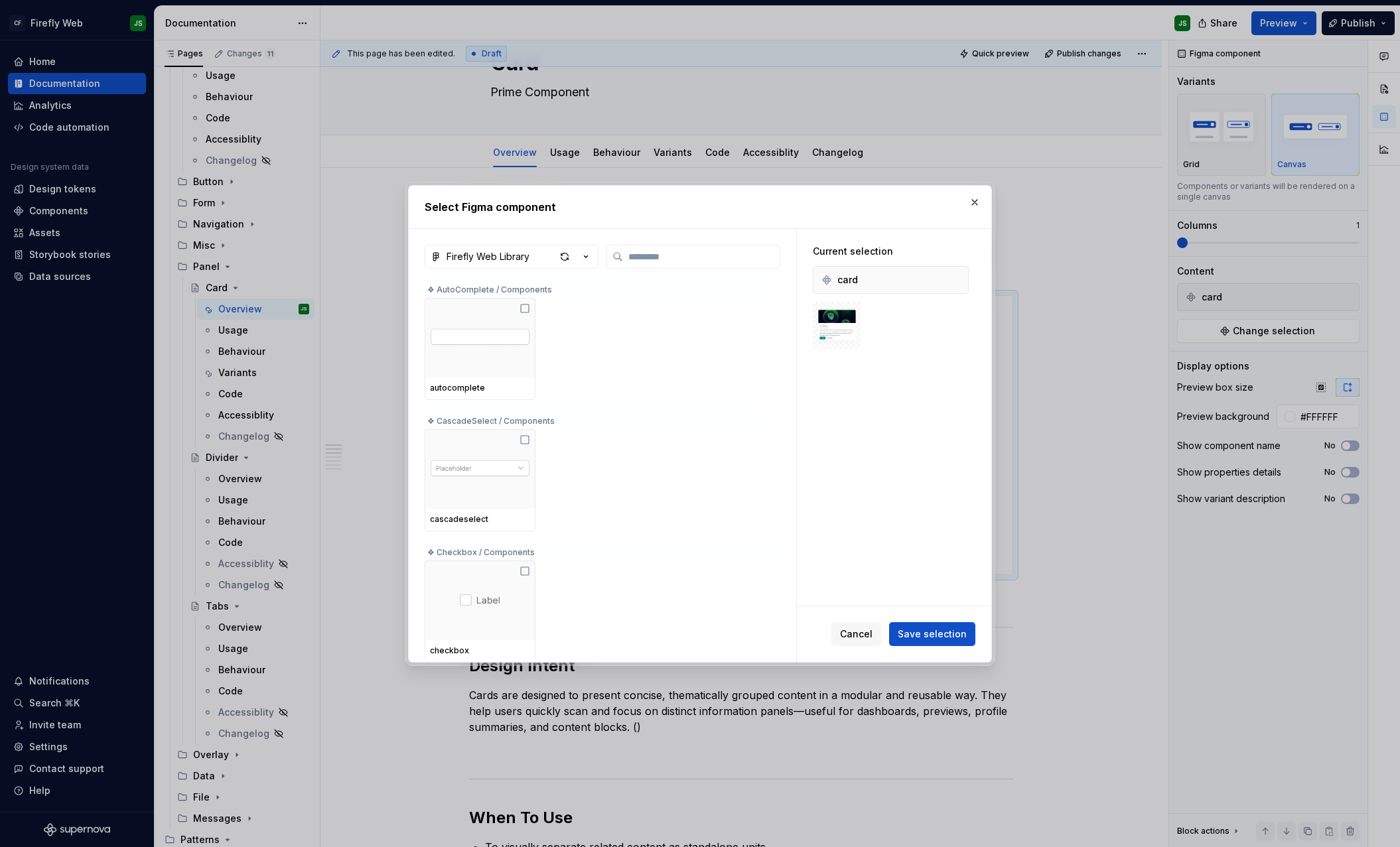
click at [940, 633] on span "Save selection" at bounding box center [932, 633] width 69 height 13
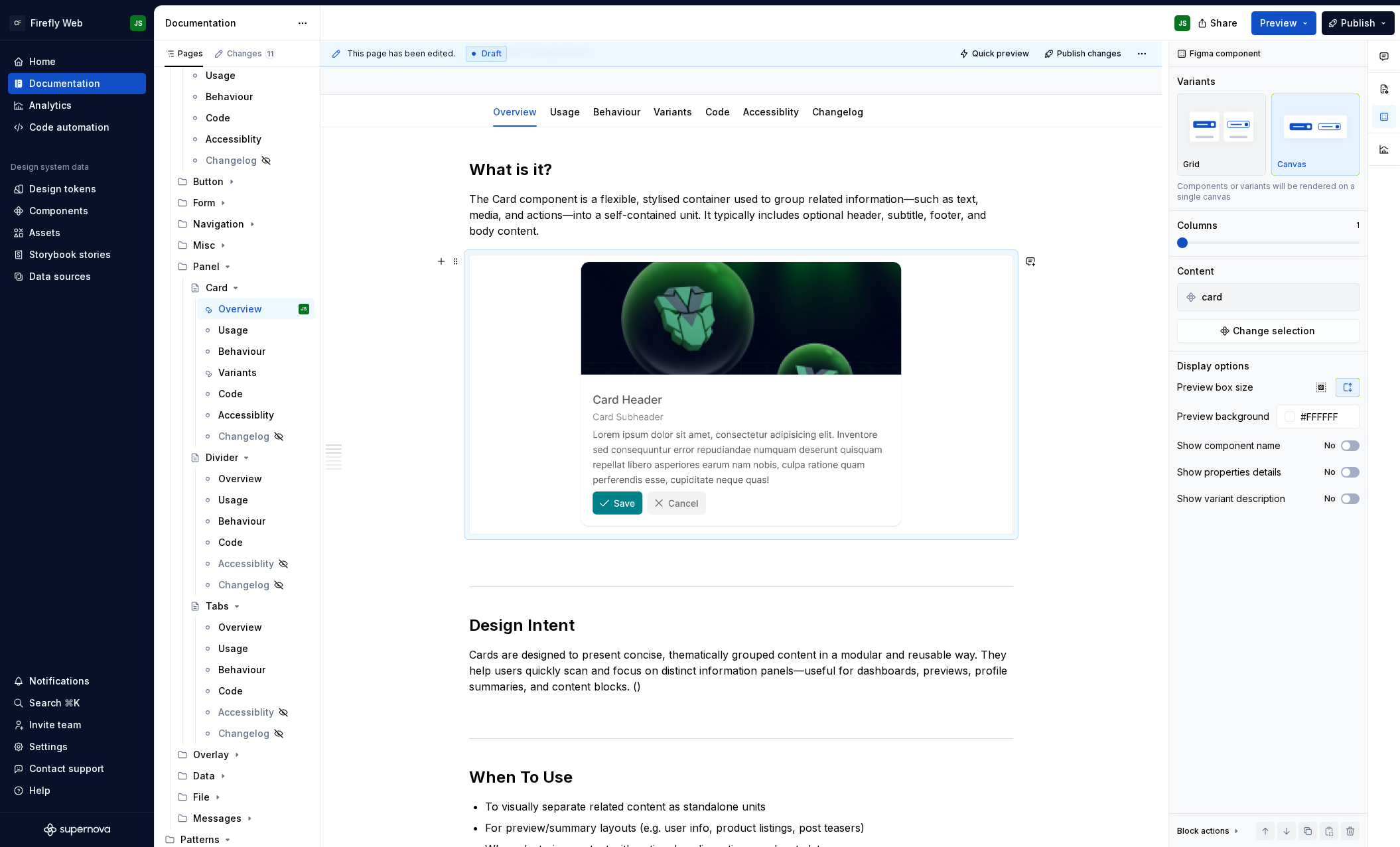
scroll to position [97, 0]
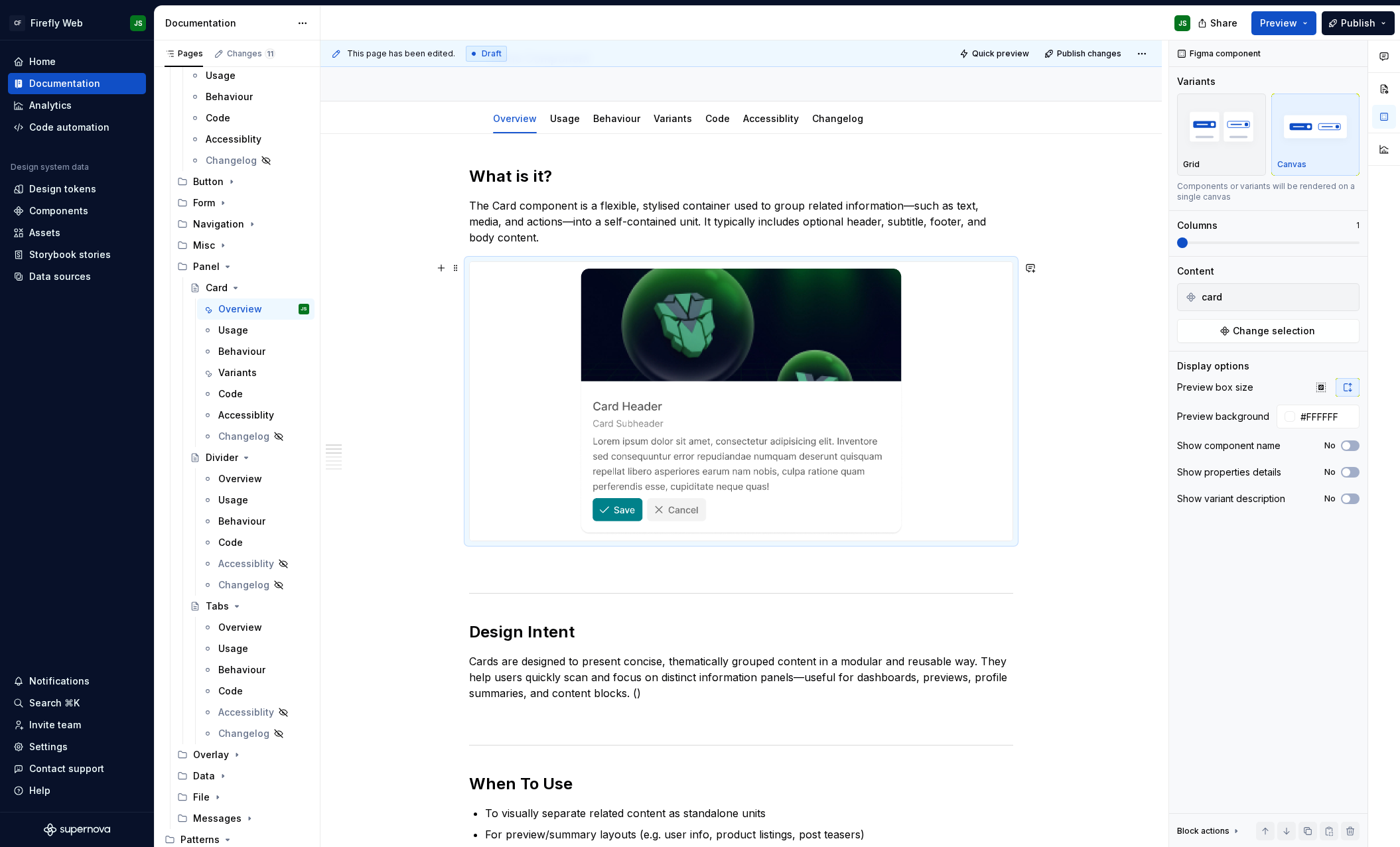
click at [811, 496] on img at bounding box center [740, 401] width 324 height 268
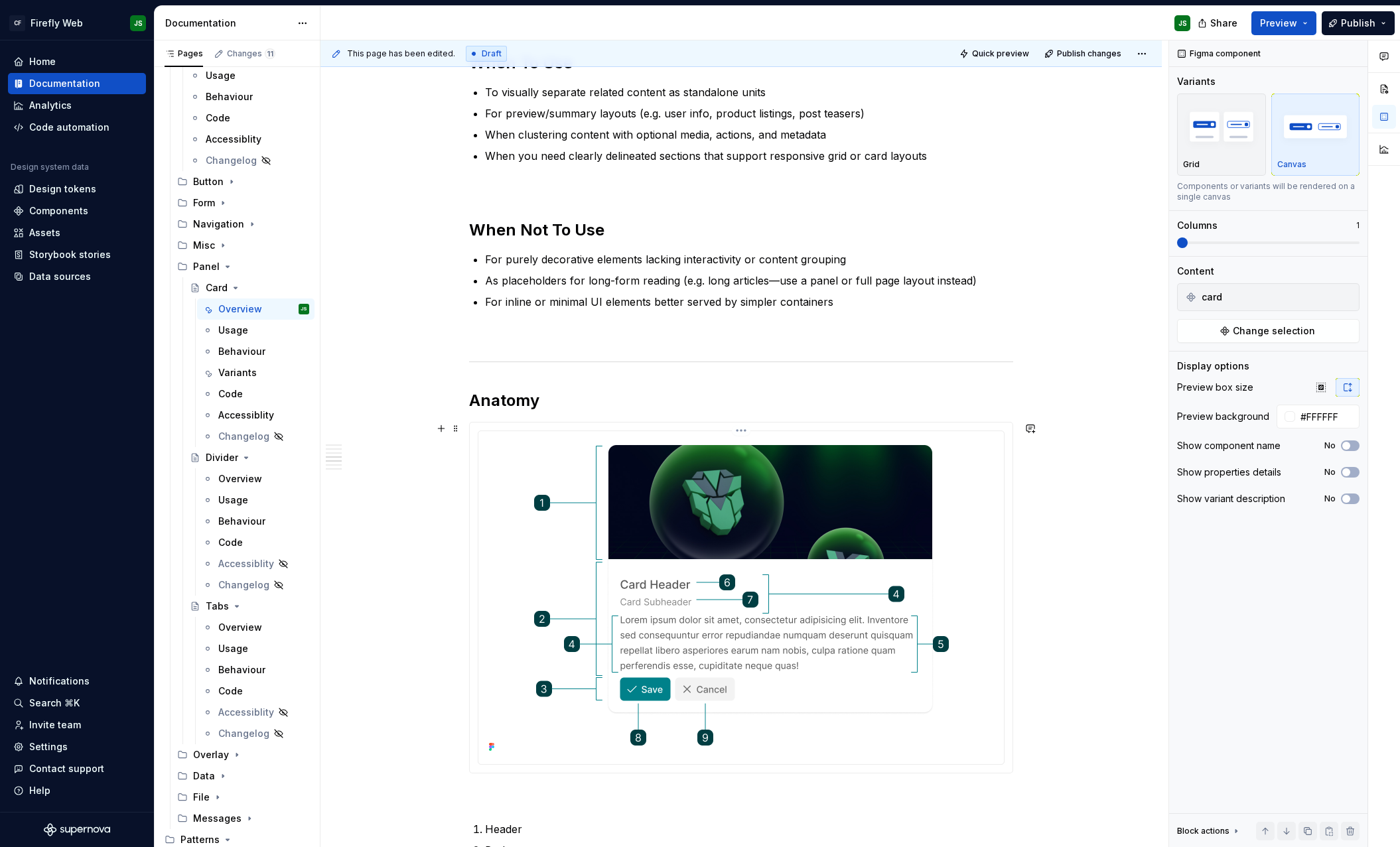
scroll to position [872, 0]
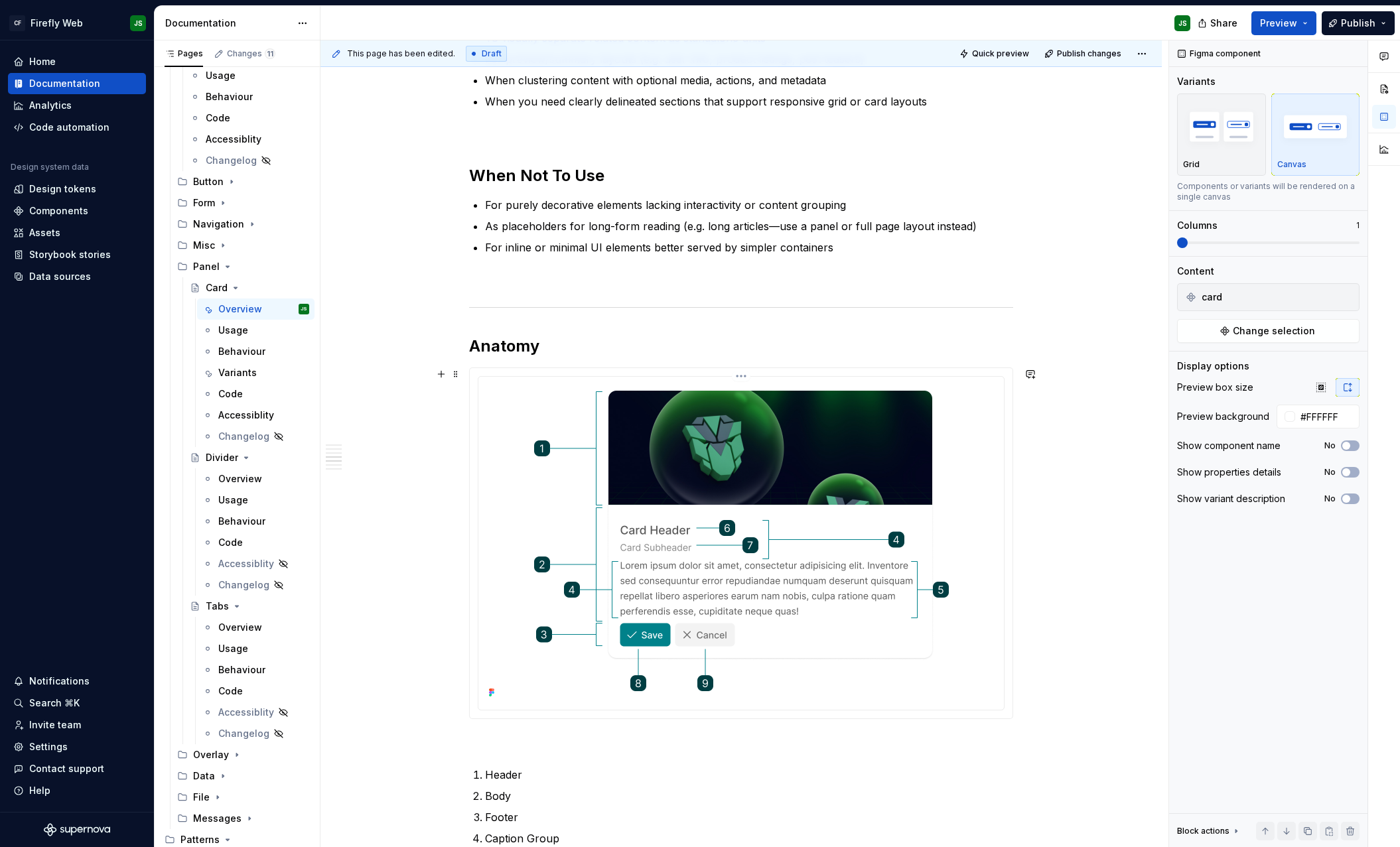
click at [844, 568] on img at bounding box center [740, 542] width 437 height 320
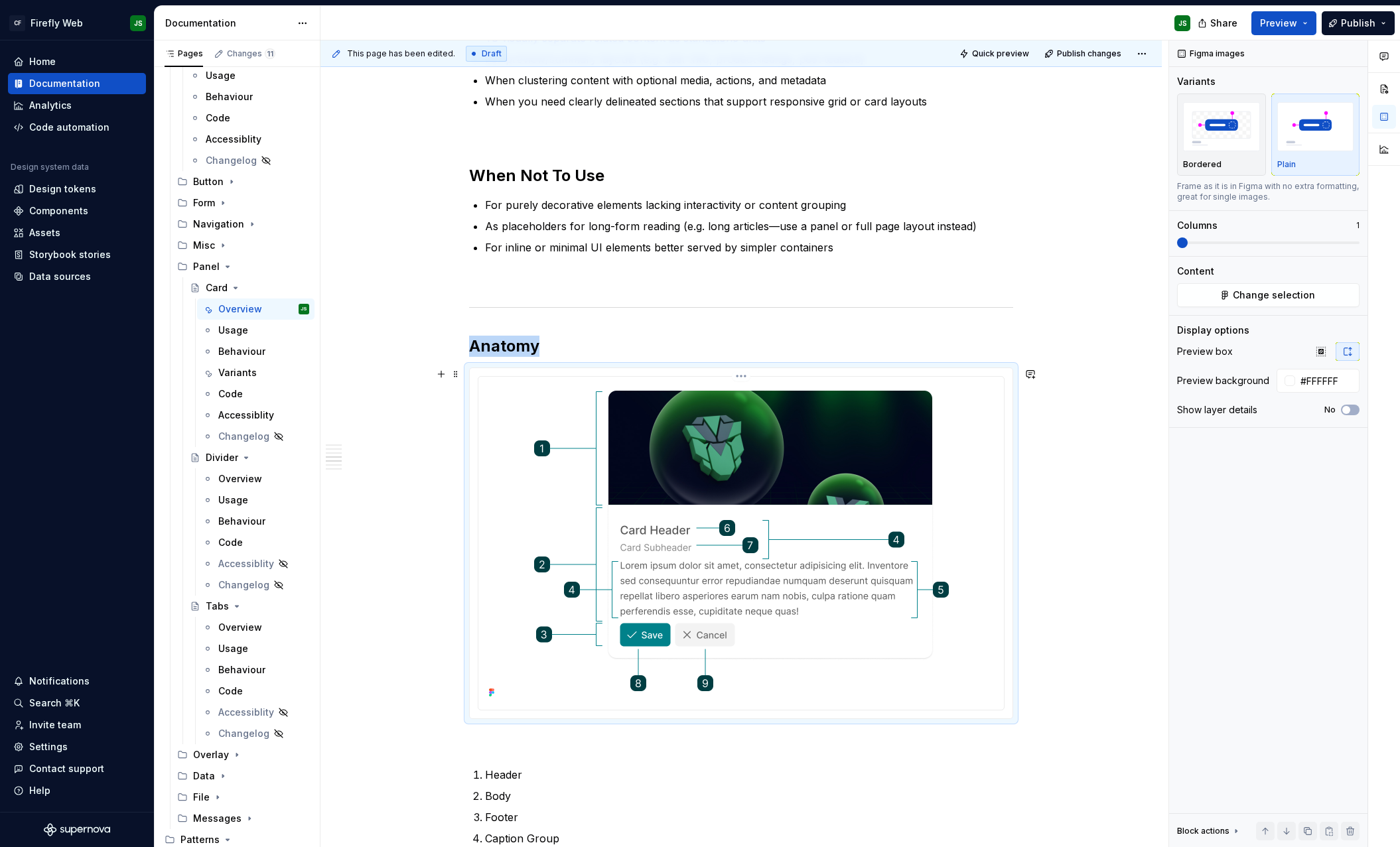
scroll to position [874, 0]
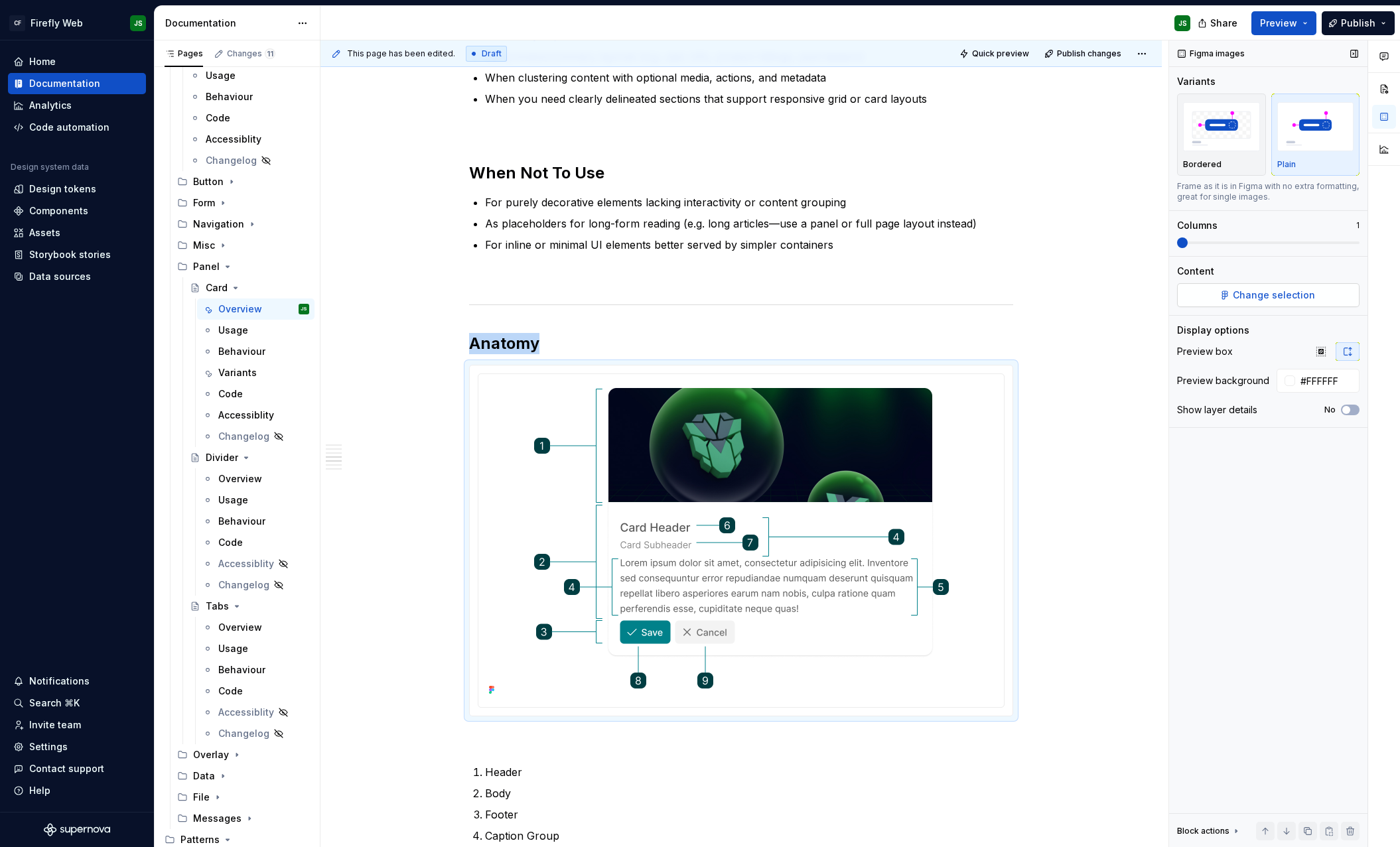
click at [1273, 293] on span "Change selection" at bounding box center [1274, 295] width 83 height 13
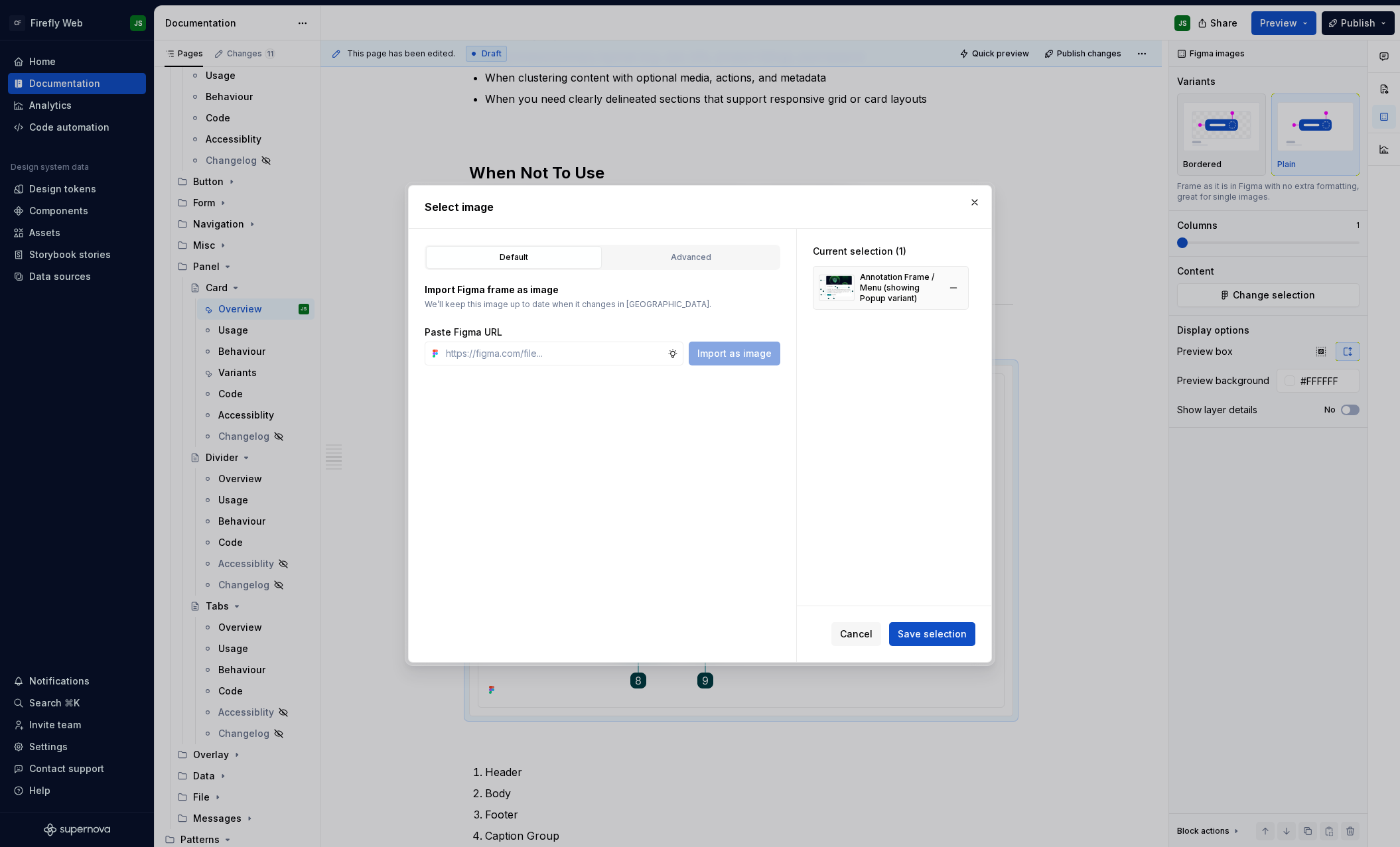
click at [874, 292] on div "Annotation Frame / Menu (showing Popup variant)" at bounding box center [899, 288] width 79 height 32
click at [956, 634] on span "Save selection" at bounding box center [932, 633] width 69 height 13
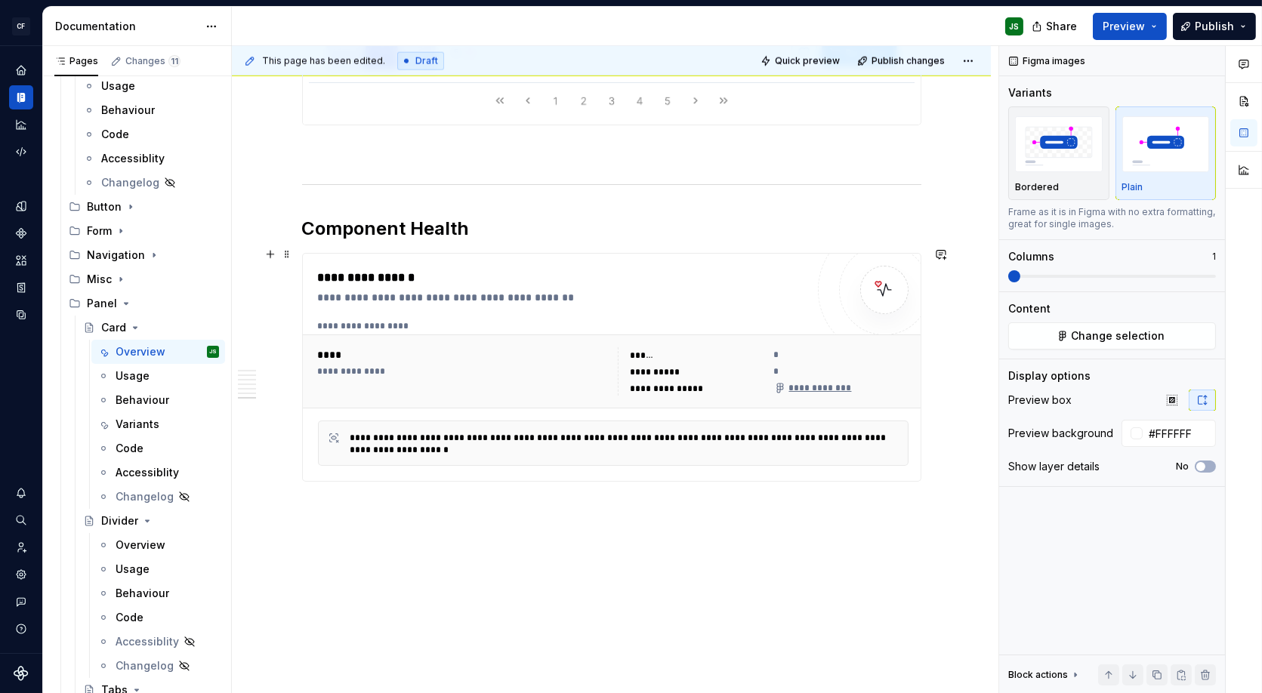
scroll to position [3566, 0]
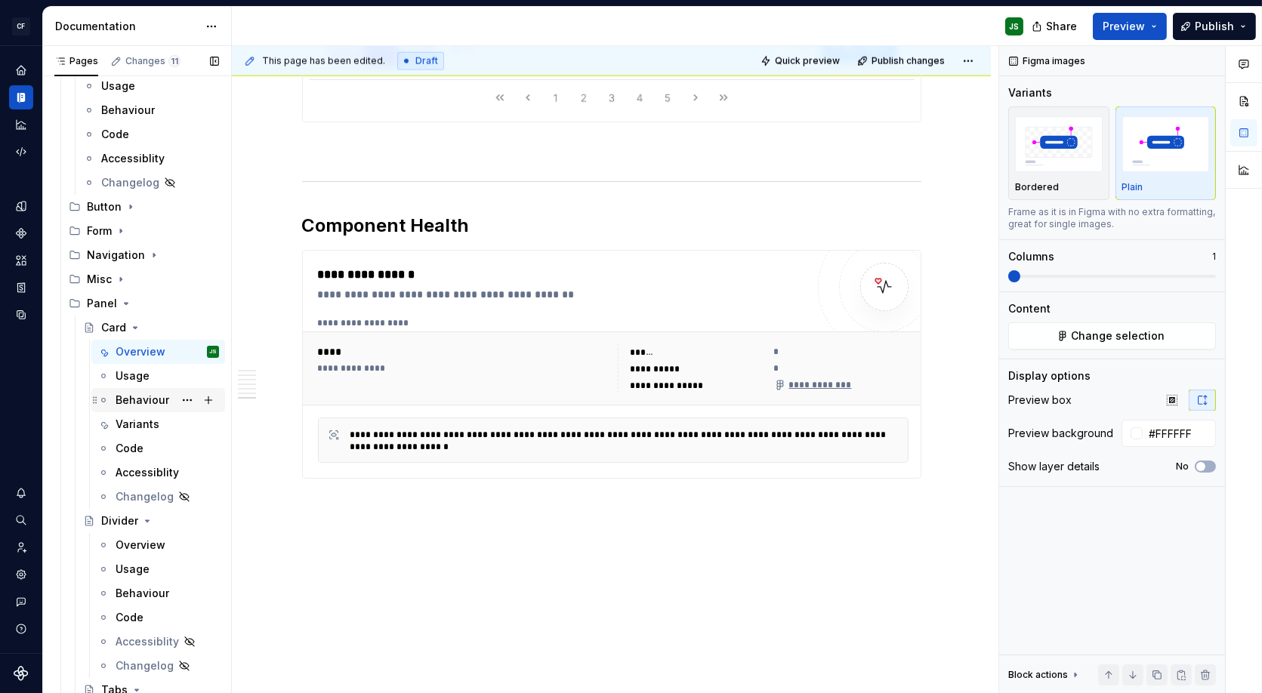
click at [164, 403] on div "Behaviour" at bounding box center [143, 400] width 54 height 15
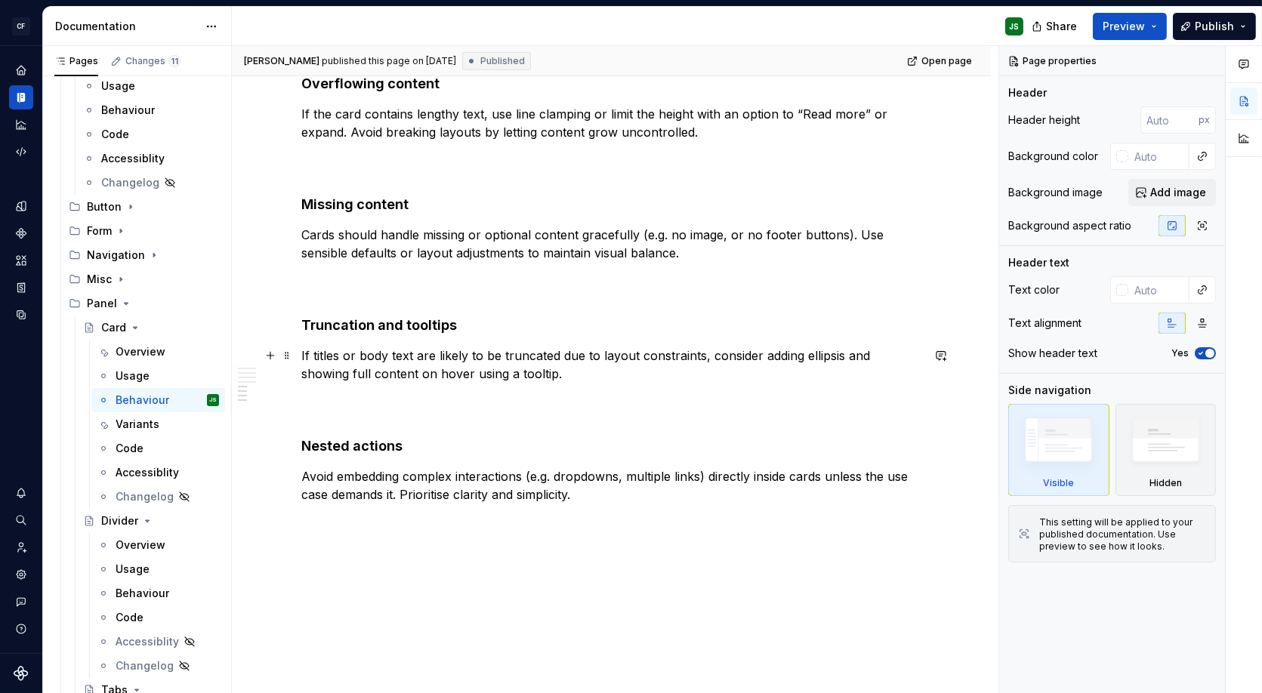
scroll to position [1188, 0]
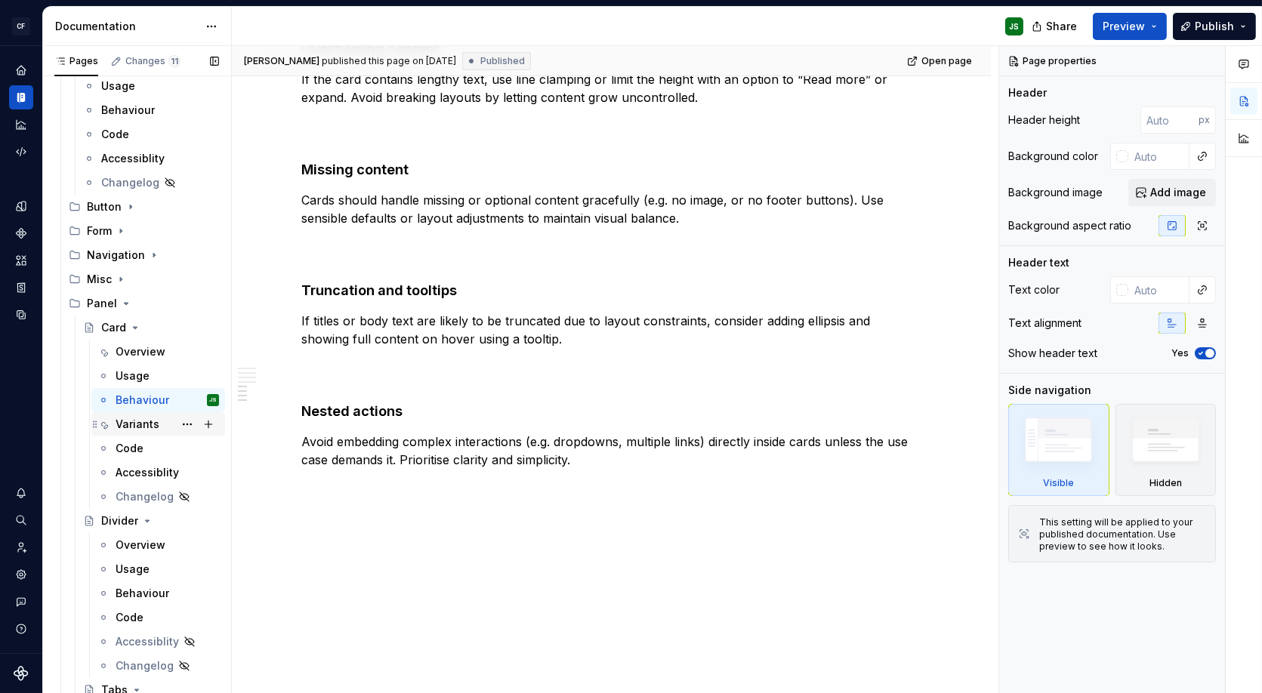
click at [130, 414] on div "Variants" at bounding box center [167, 424] width 103 height 21
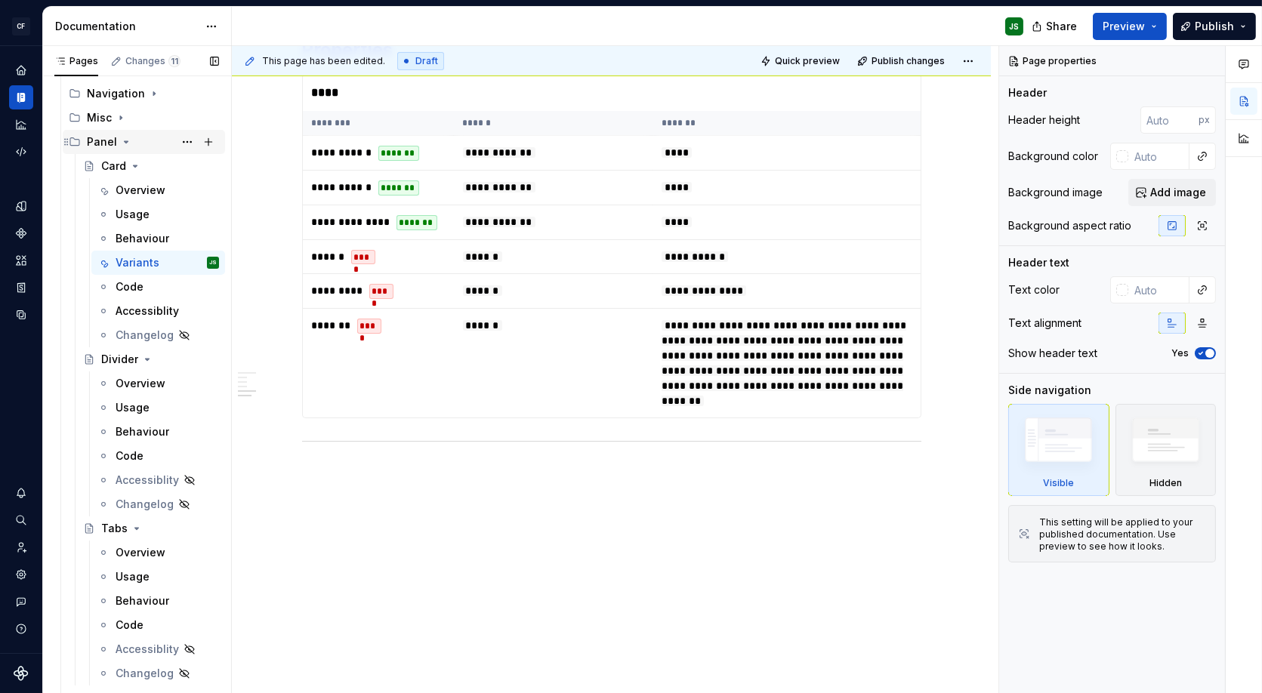
scroll to position [1025, 0]
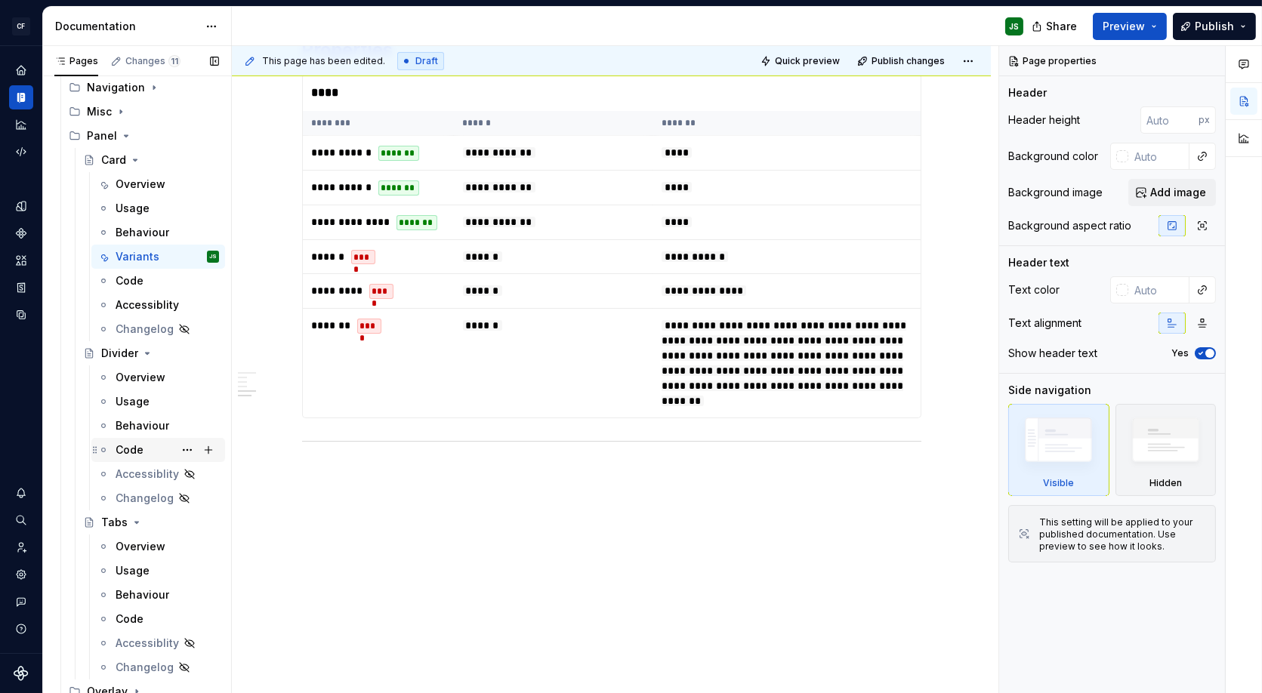
click at [141, 450] on div "Code" at bounding box center [167, 450] width 103 height 21
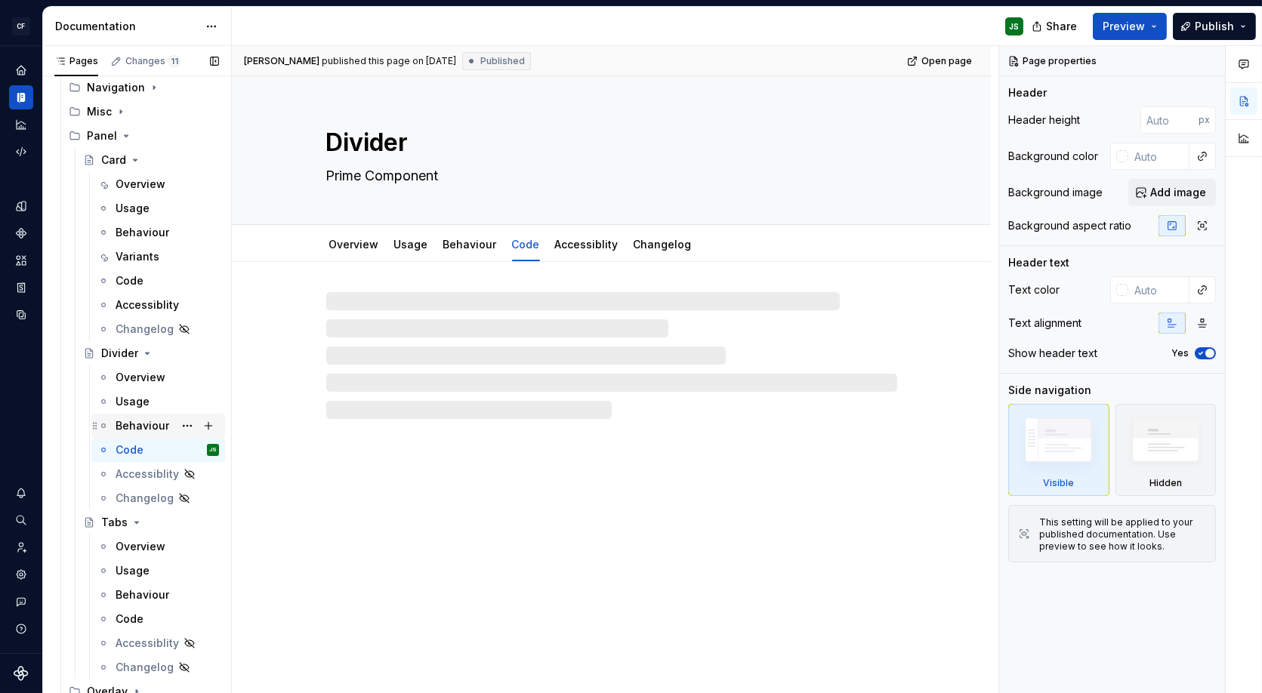
click at [131, 427] on div "Behaviour" at bounding box center [143, 425] width 54 height 15
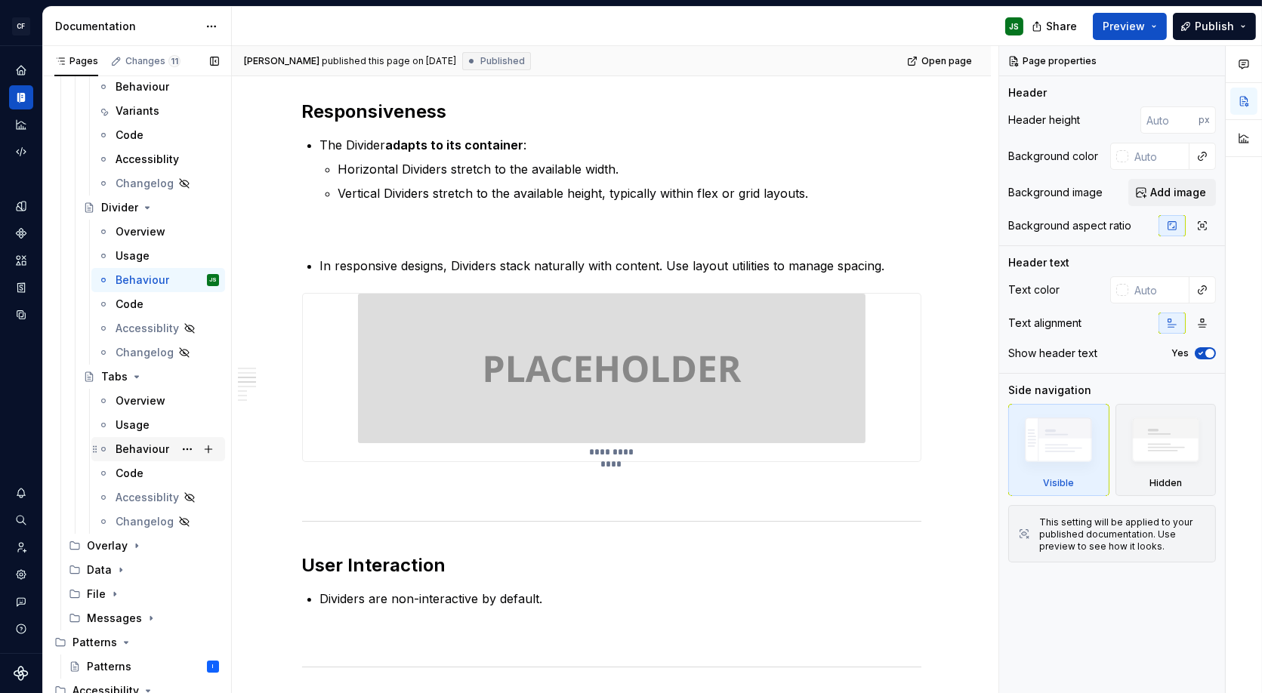
scroll to position [1172, 0]
click at [140, 397] on div "Overview" at bounding box center [141, 399] width 50 height 15
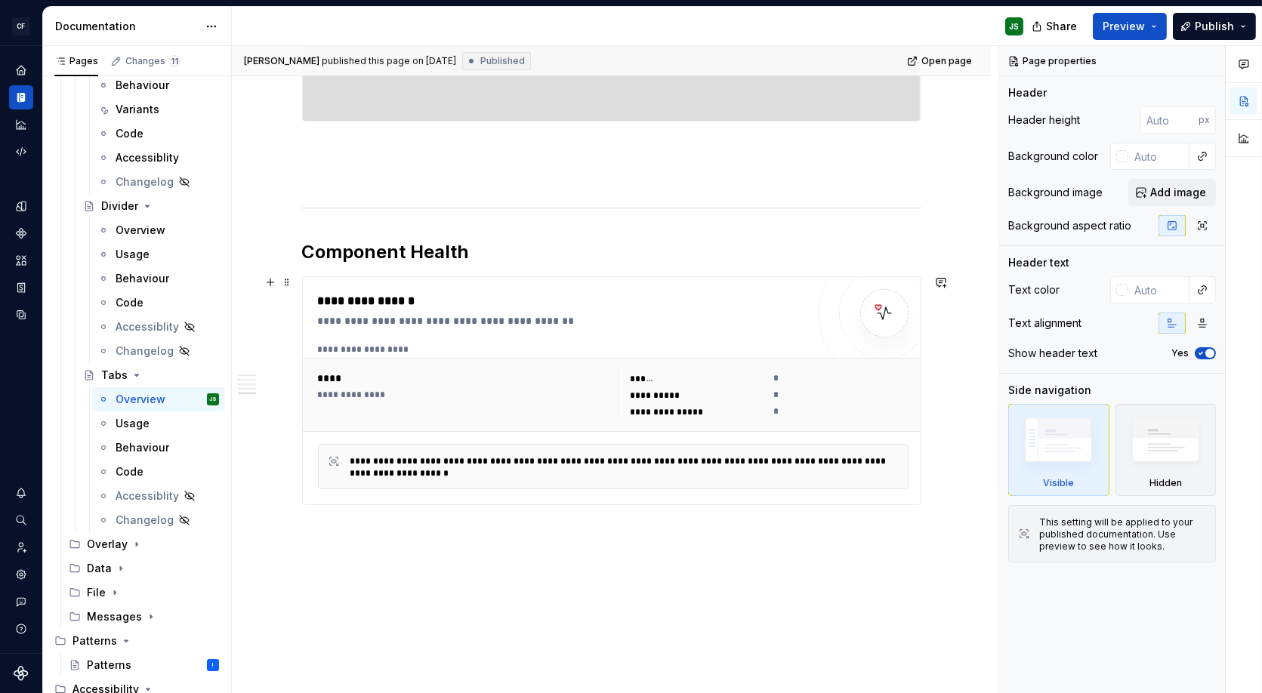
scroll to position [1566, 0]
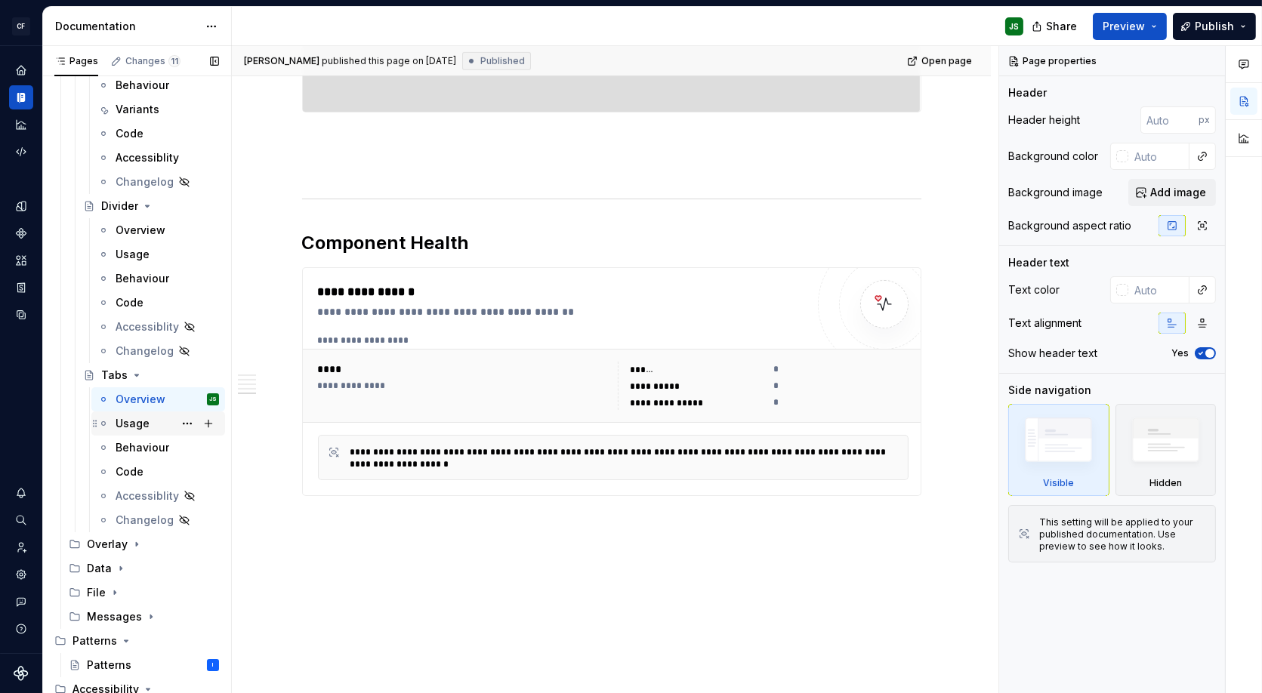
click at [124, 416] on div "Usage" at bounding box center [133, 423] width 34 height 15
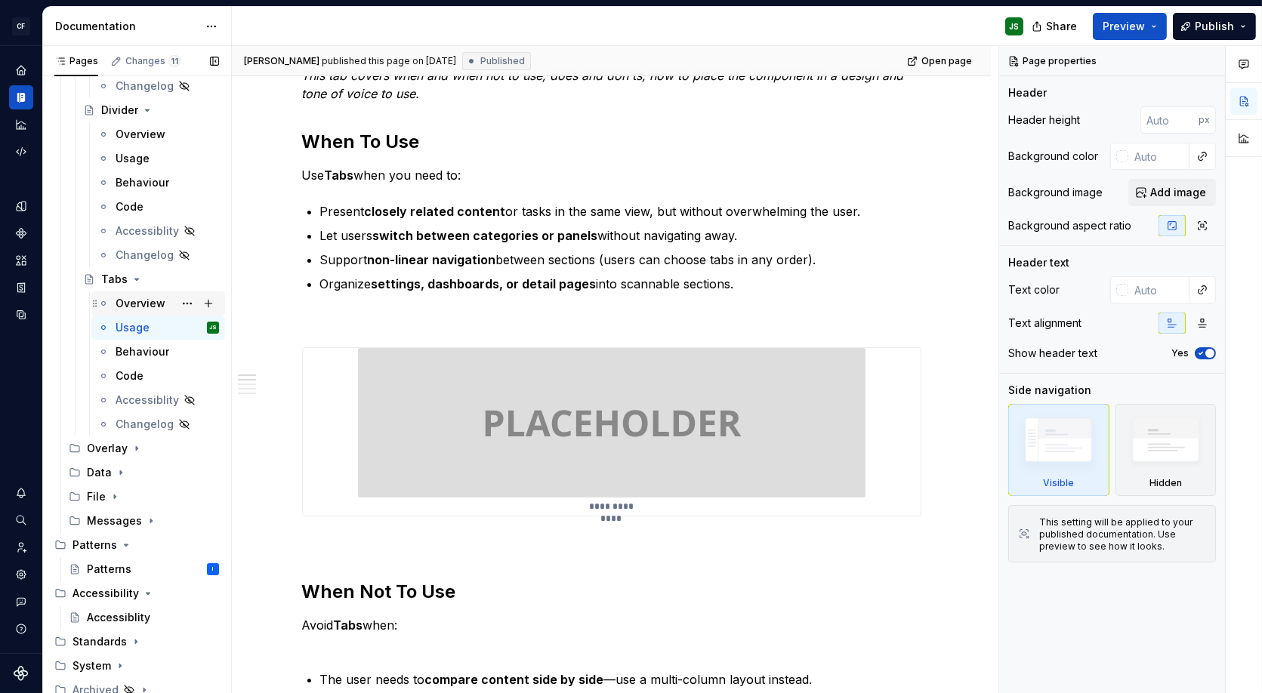
scroll to position [1273, 0]
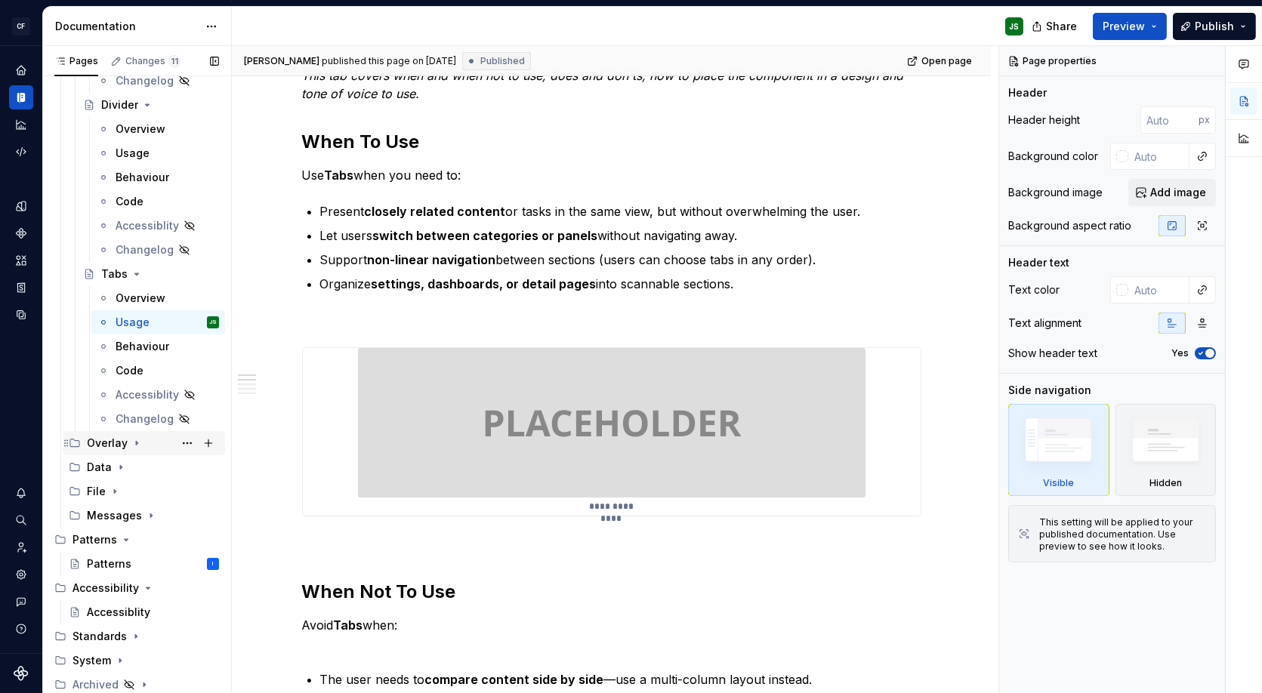
click at [116, 433] on div "Overlay" at bounding box center [153, 443] width 132 height 21
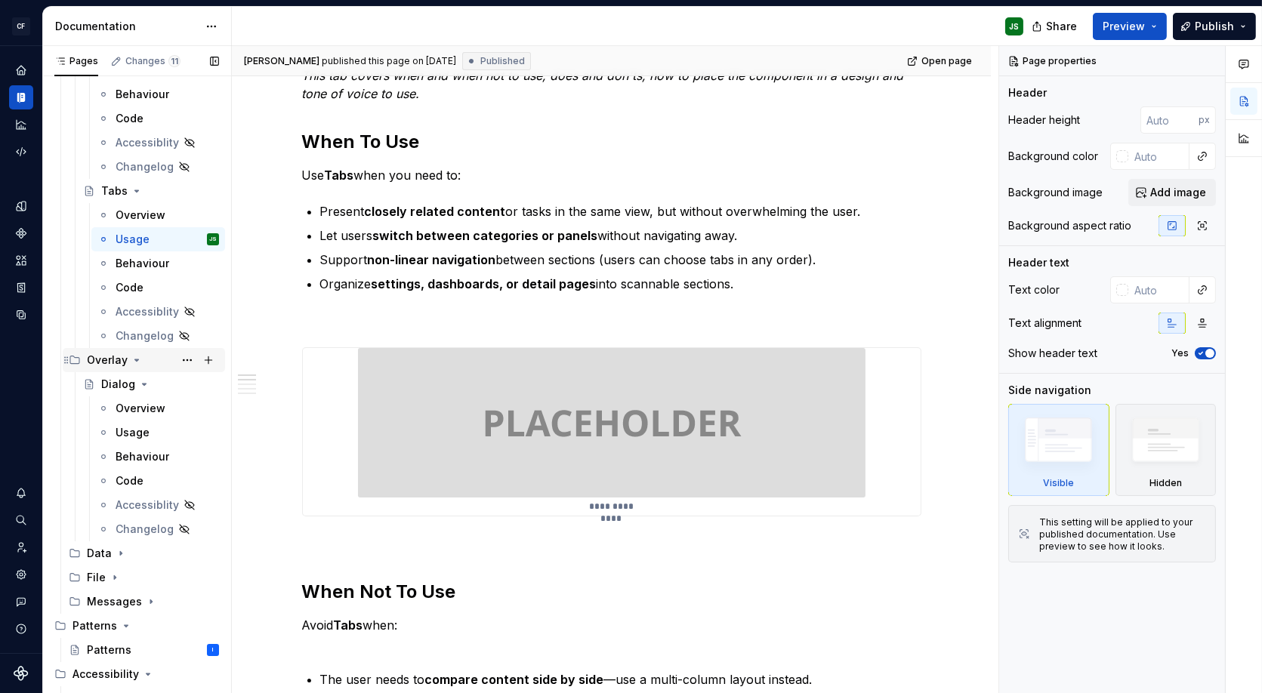
scroll to position [1359, 0]
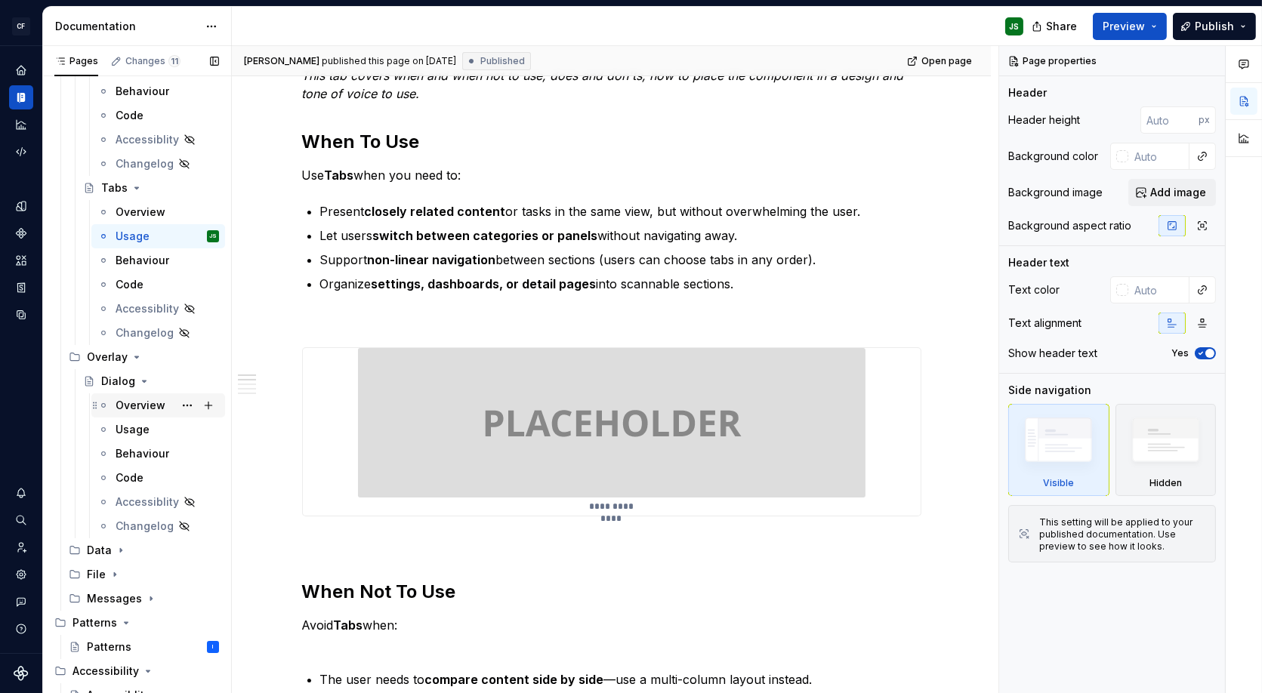
click at [137, 405] on div "Overview" at bounding box center [141, 405] width 50 height 15
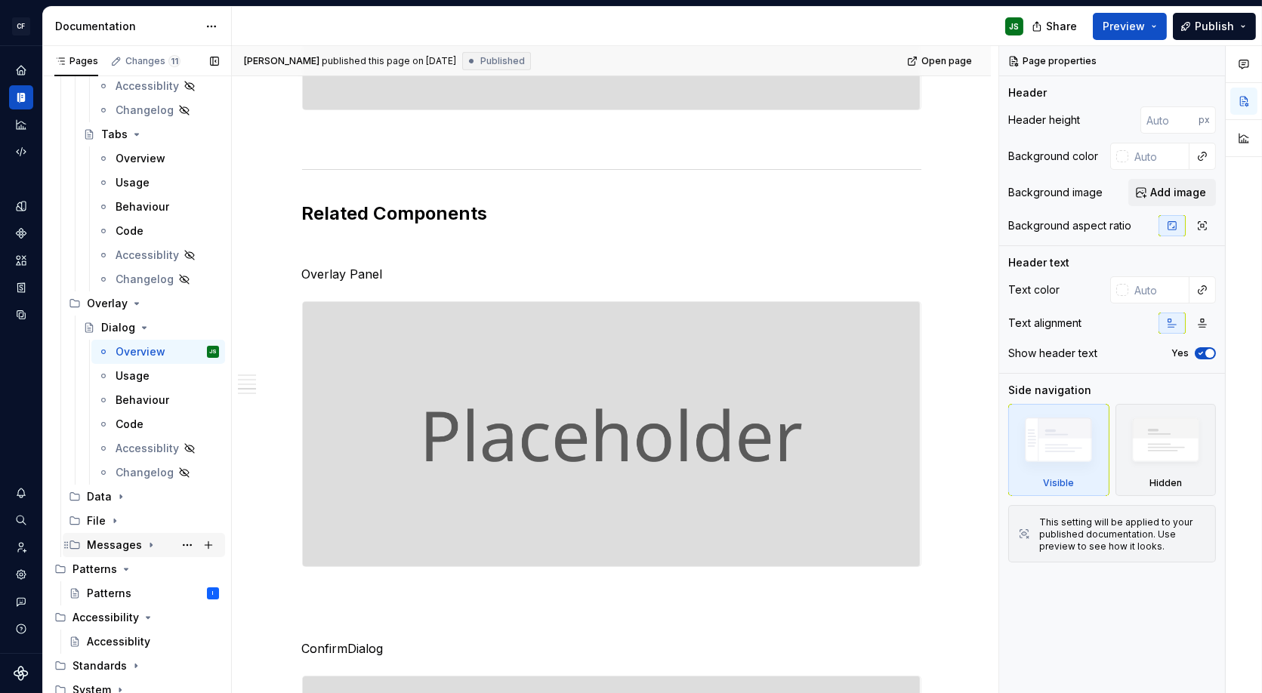
scroll to position [1442, 0]
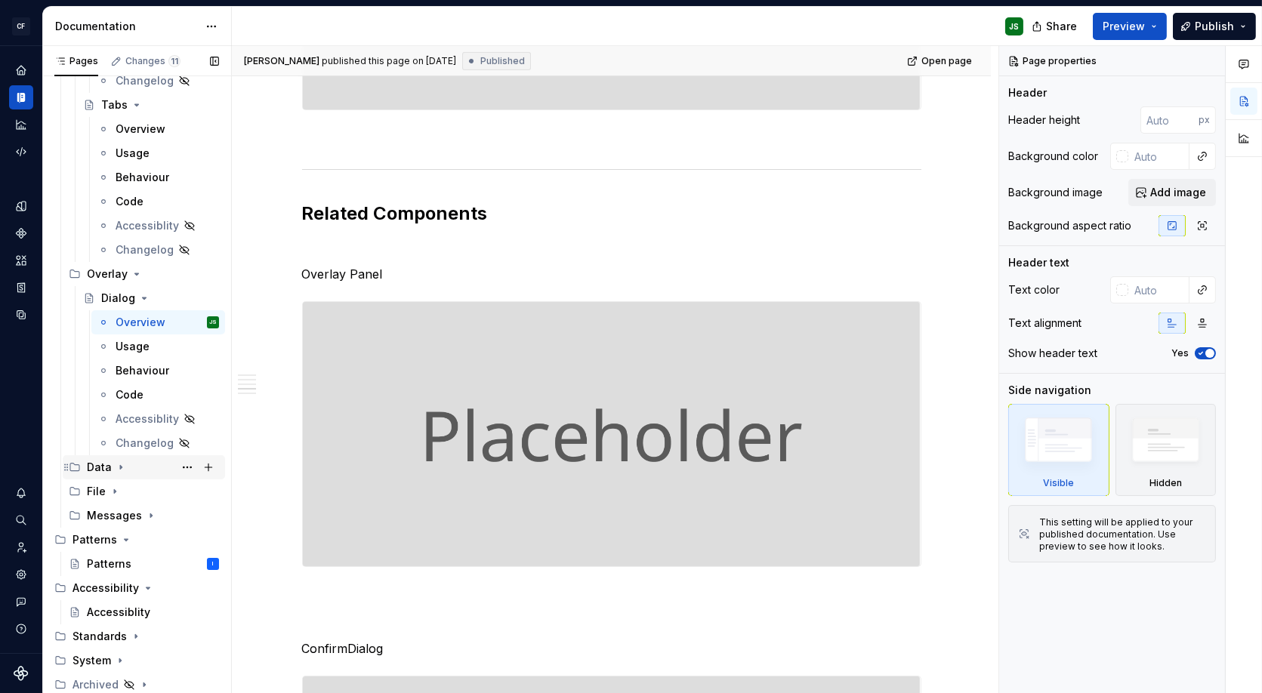
click at [119, 464] on icon "Page tree" at bounding box center [121, 467] width 12 height 12
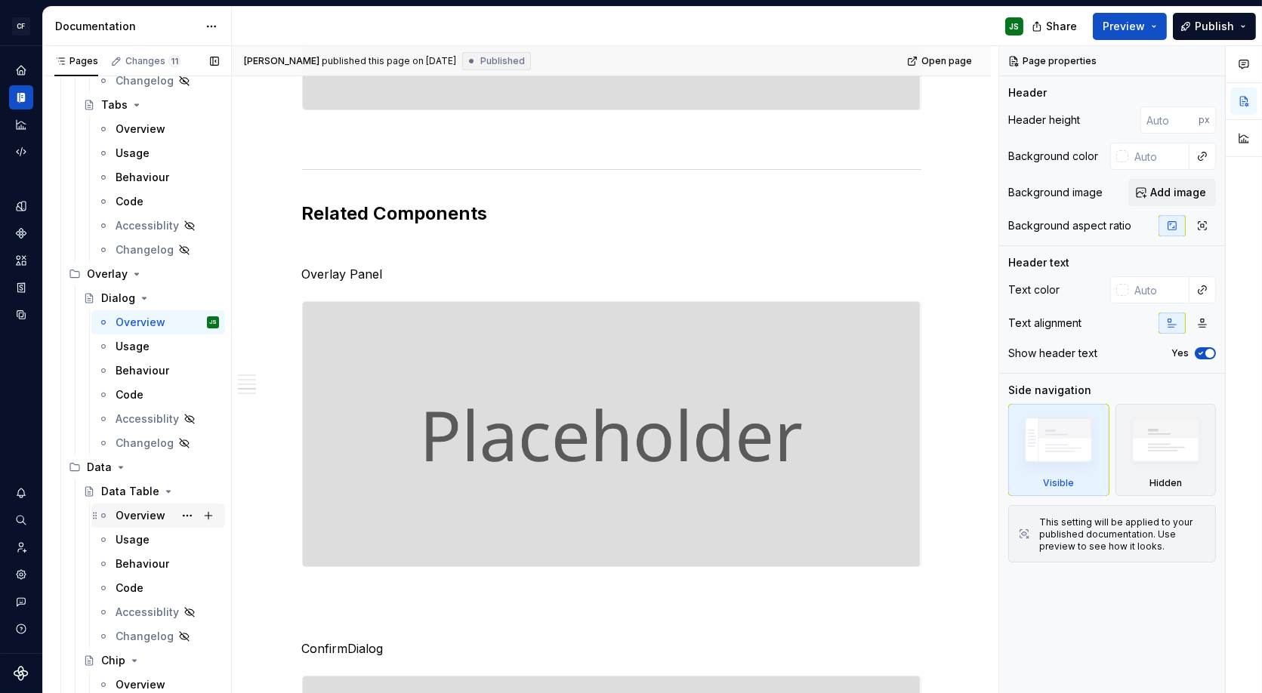
click at [128, 508] on div "Overview" at bounding box center [141, 515] width 50 height 15
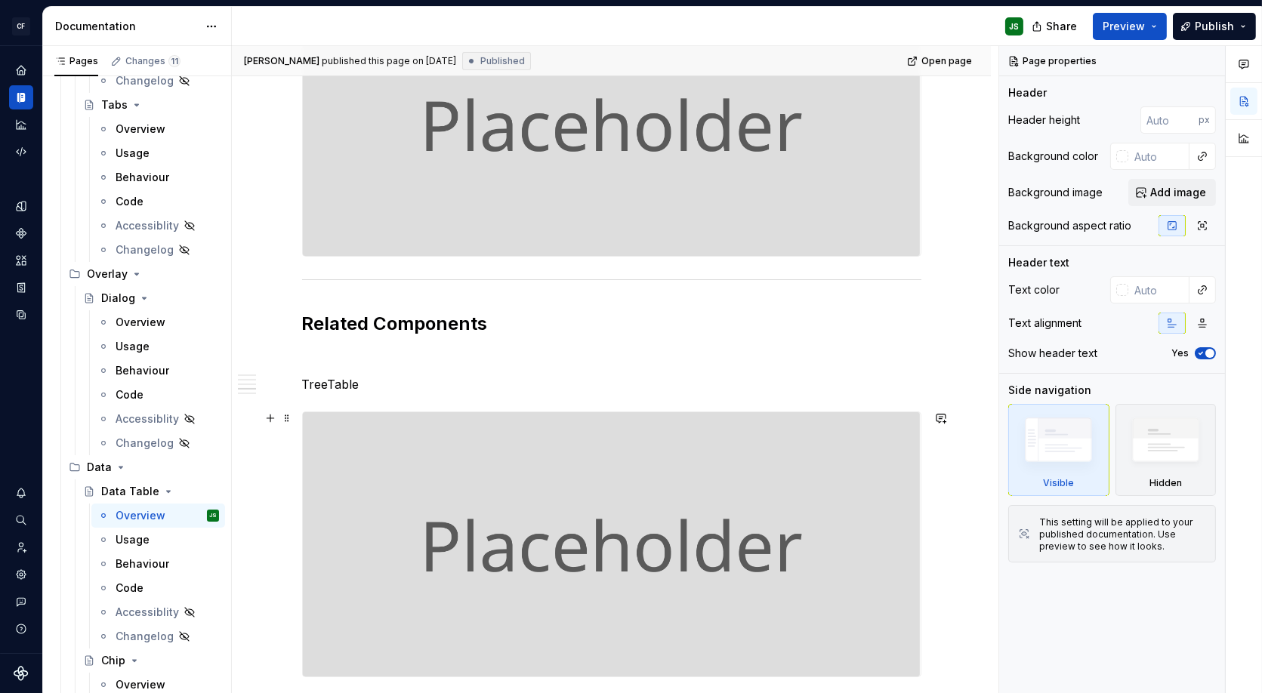
scroll to position [1076, 0]
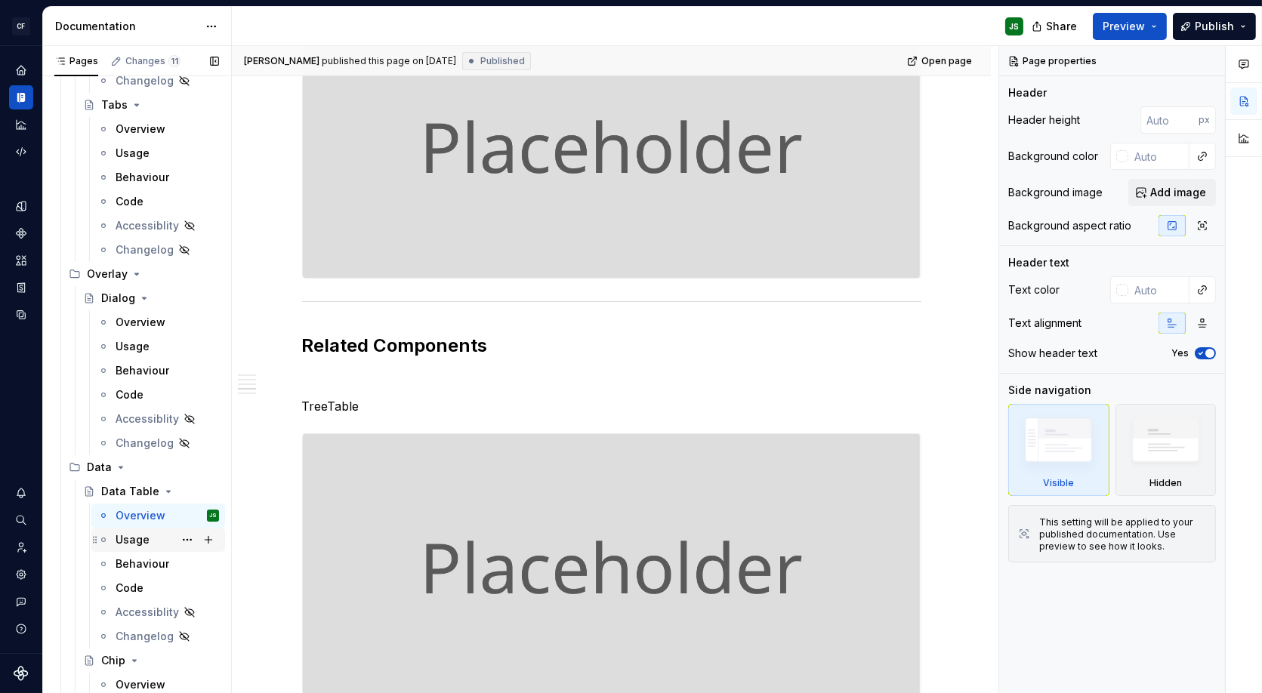
click at [149, 540] on div "Usage" at bounding box center [167, 539] width 103 height 21
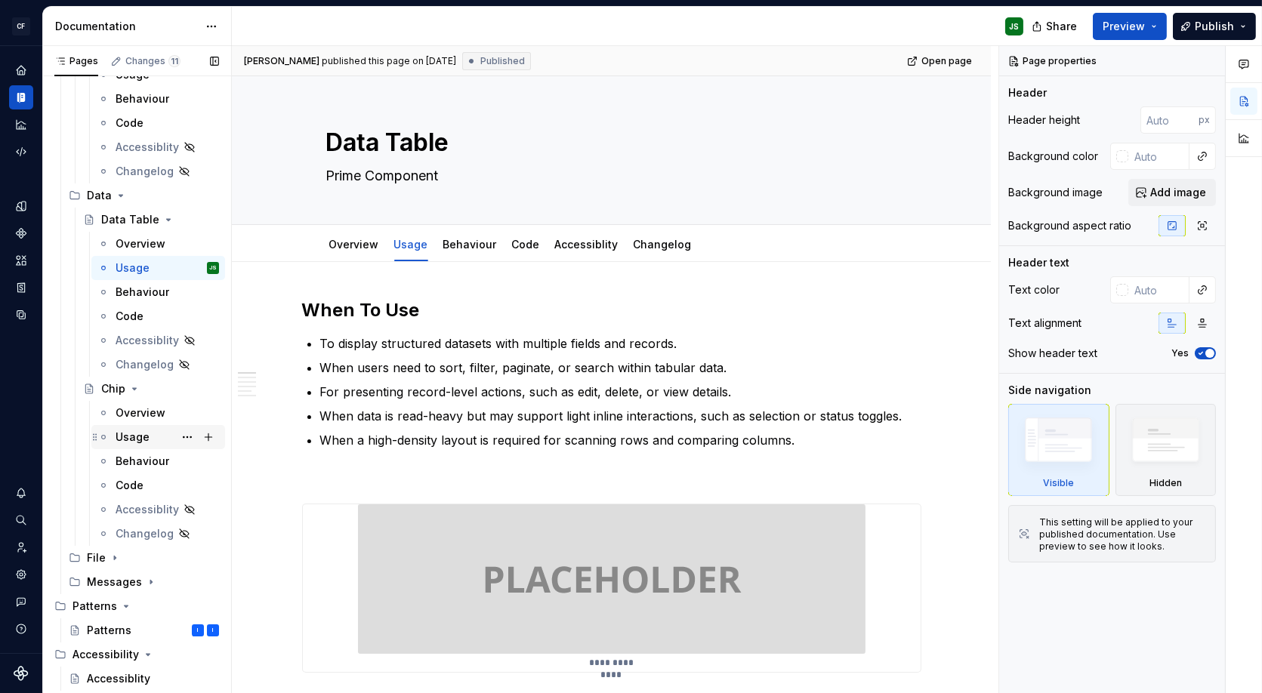
scroll to position [1781, 0]
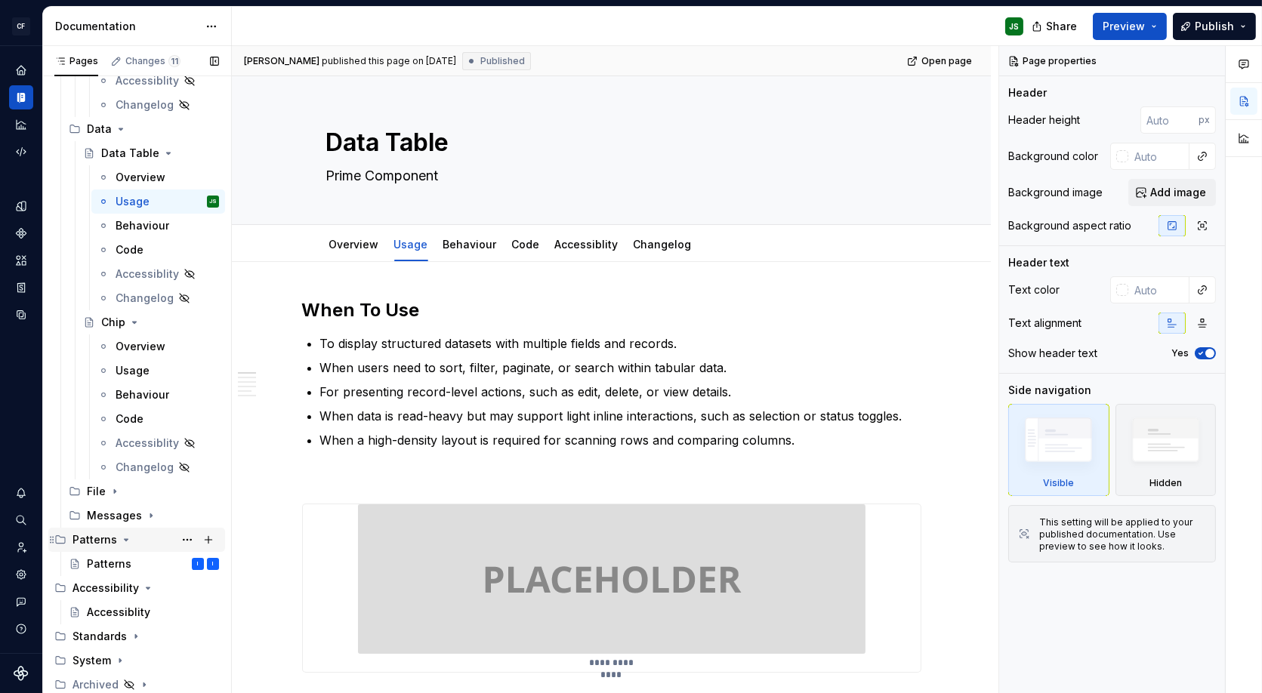
click at [105, 530] on div "Patterns" at bounding box center [146, 539] width 147 height 21
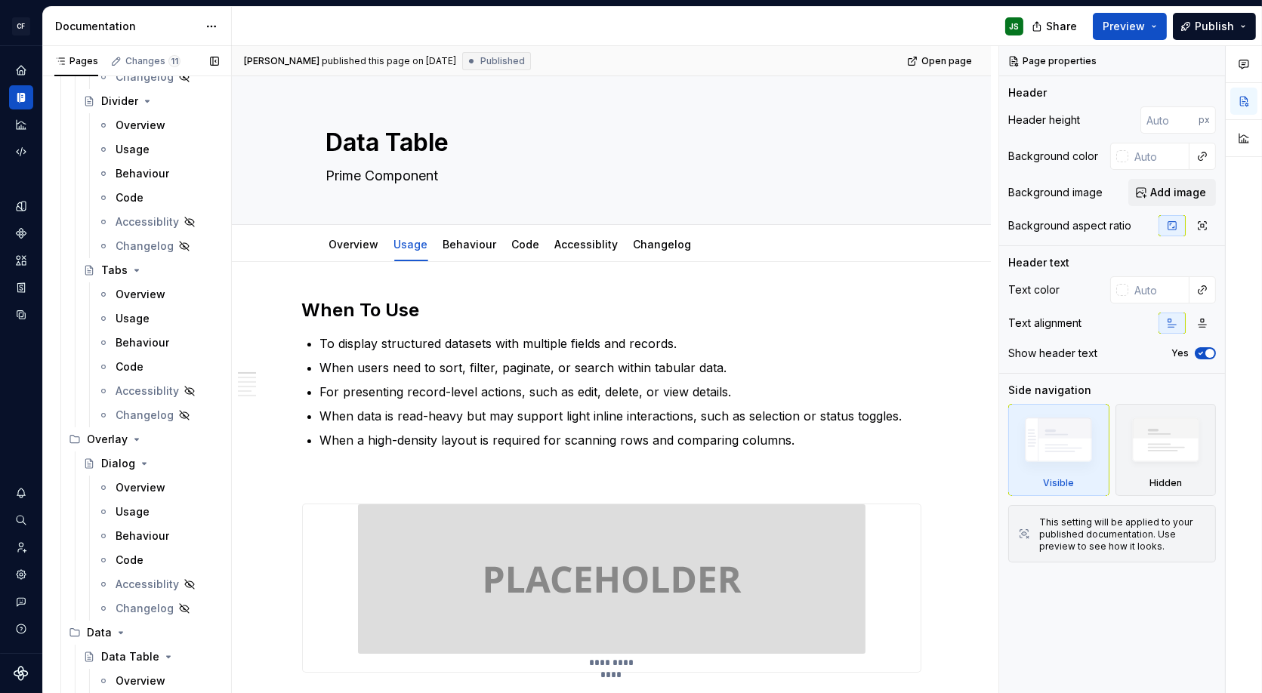
scroll to position [1251, 0]
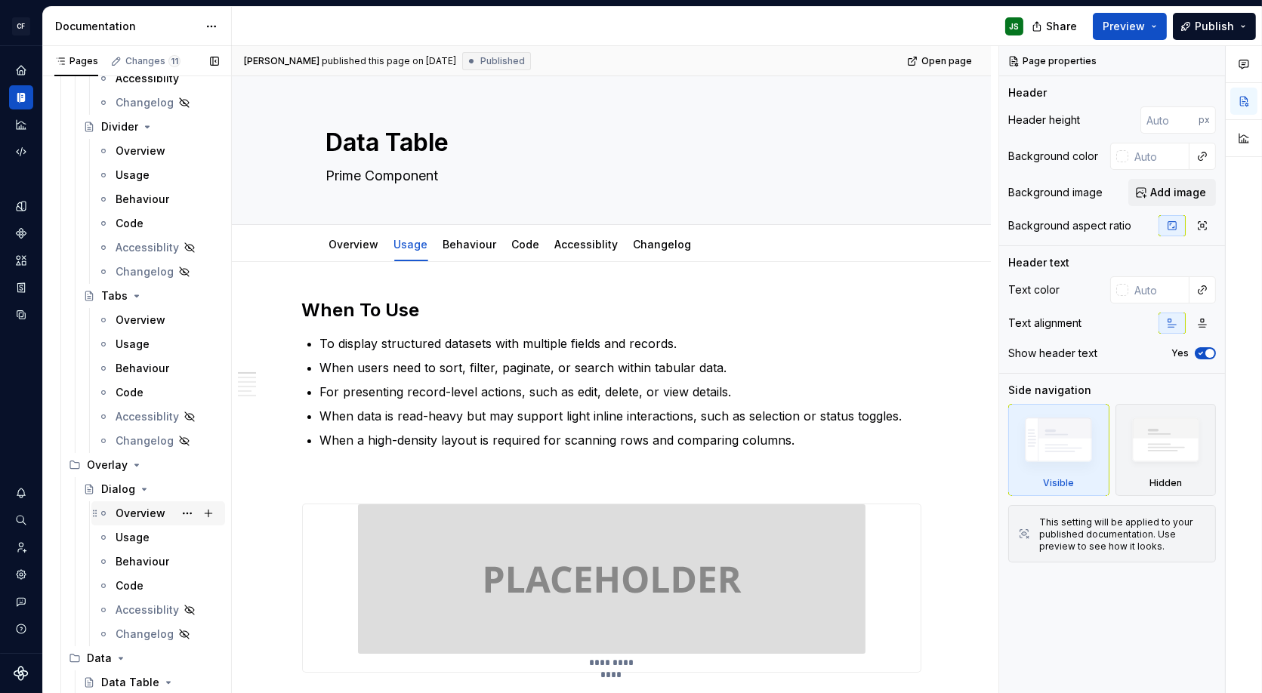
click at [140, 514] on div "Overview" at bounding box center [141, 513] width 50 height 15
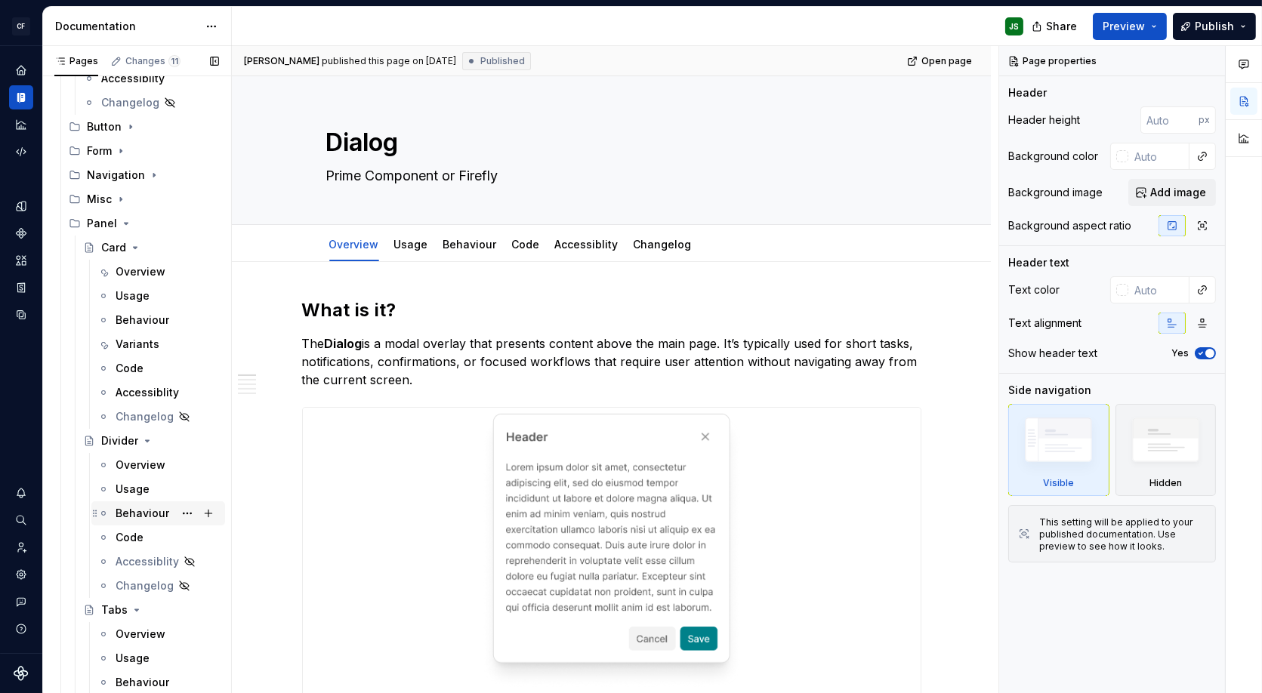
scroll to position [935, 0]
click at [128, 274] on div "Overview" at bounding box center [141, 274] width 50 height 15
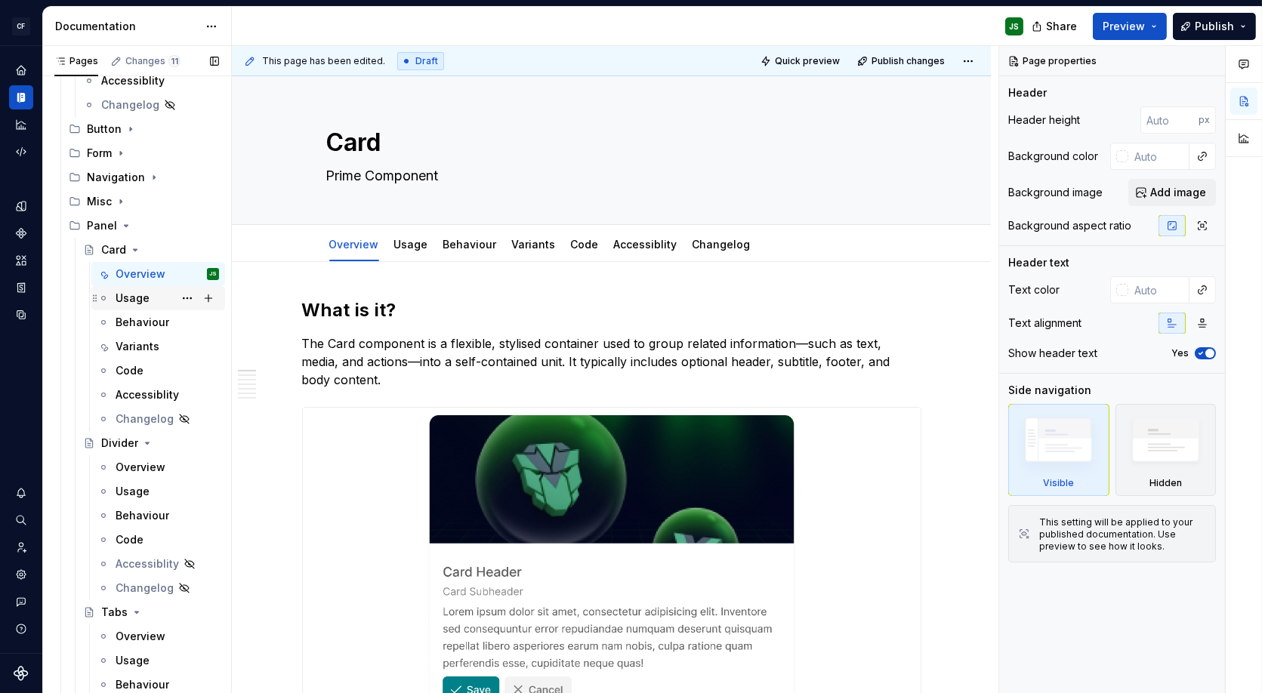
click at [131, 298] on div "Usage" at bounding box center [133, 298] width 34 height 15
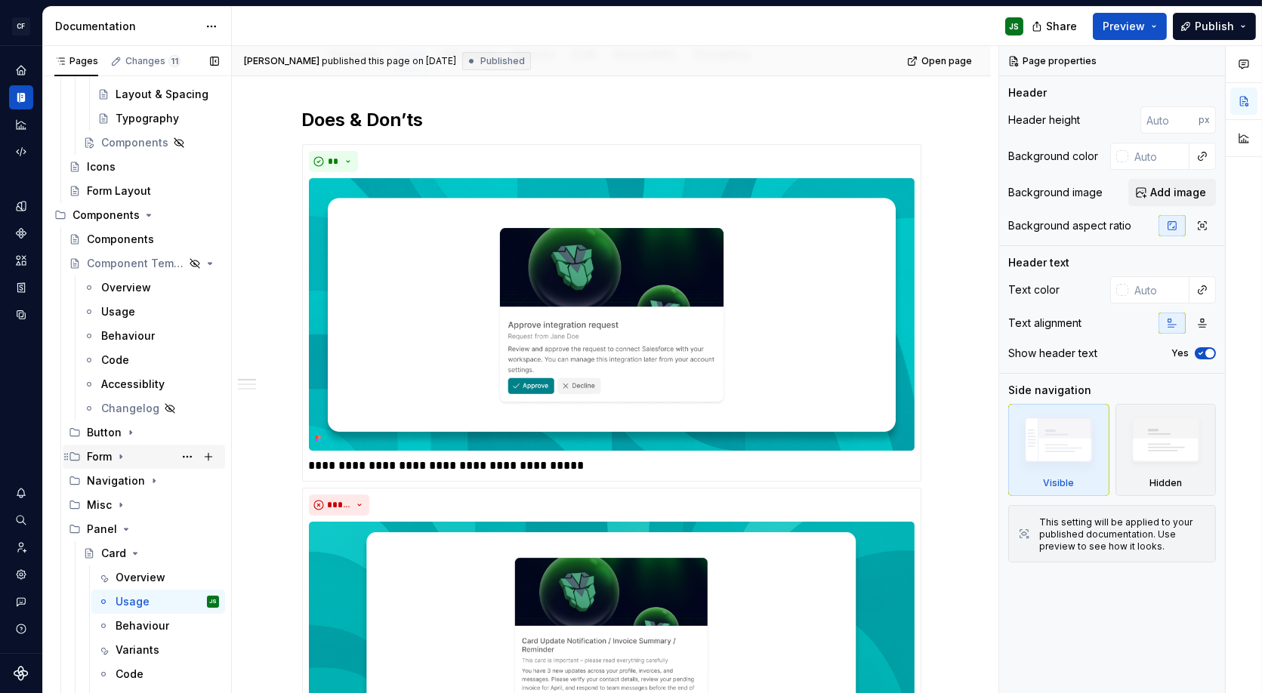
scroll to position [629, 0]
click at [114, 458] on div "Form" at bounding box center [153, 459] width 132 height 21
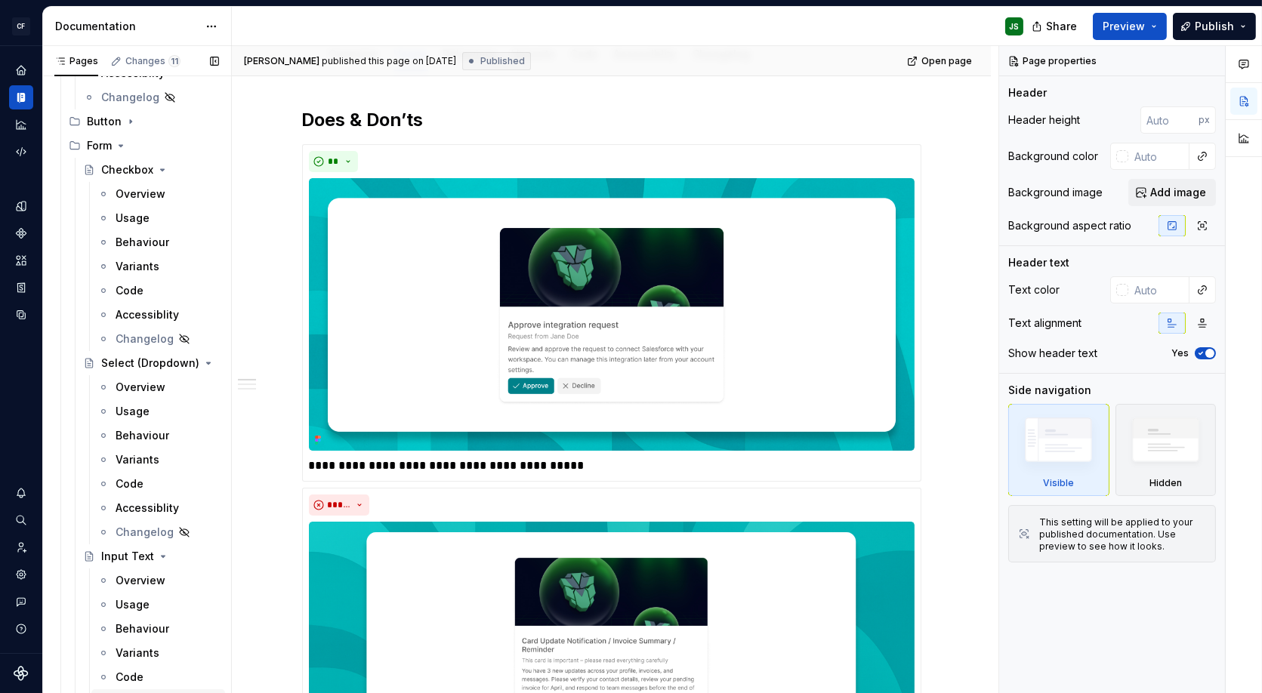
scroll to position [926, 0]
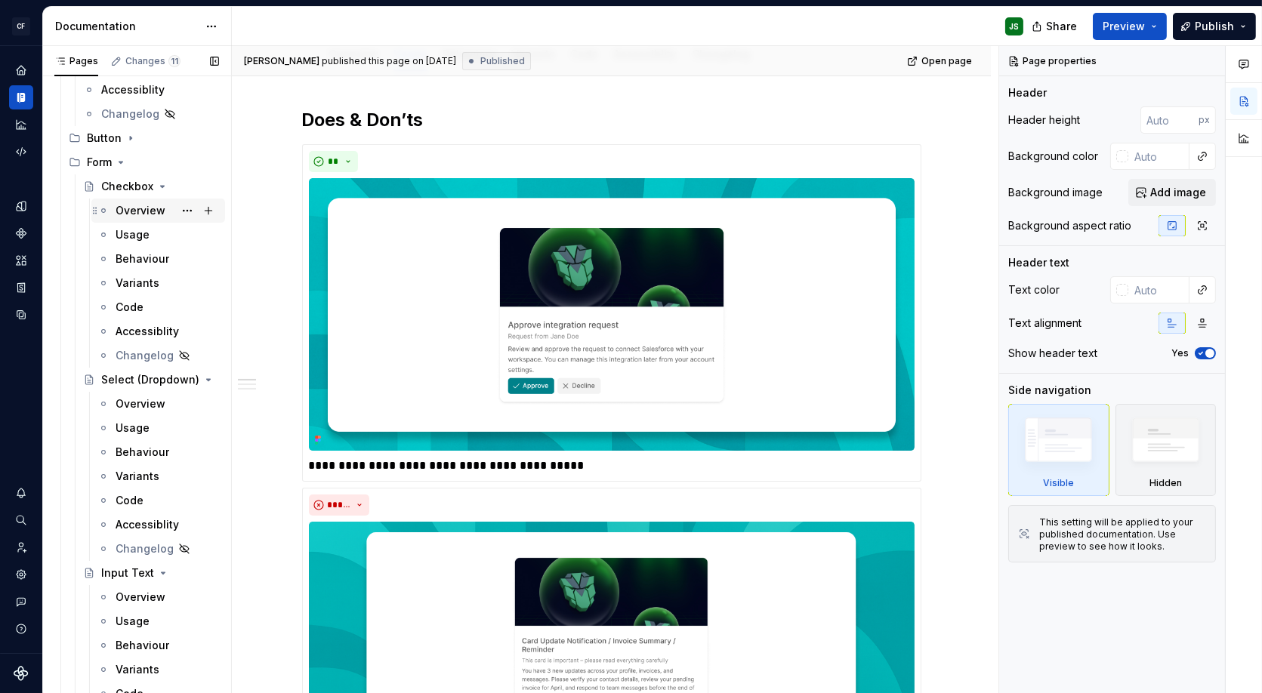
click at [144, 208] on div "Overview" at bounding box center [141, 210] width 50 height 15
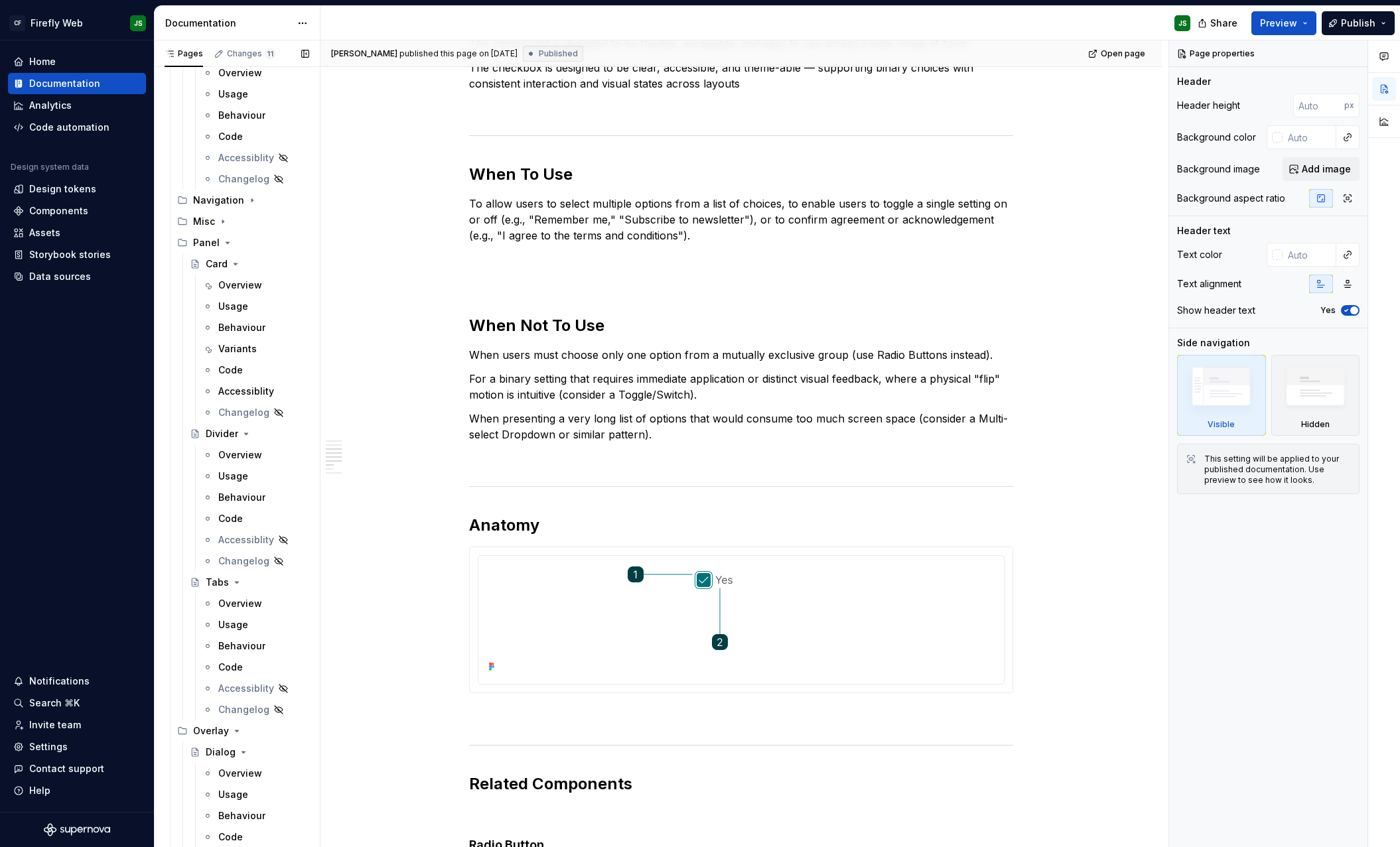
scroll to position [1905, 0]
click at [250, 286] on div "Overview" at bounding box center [240, 282] width 44 height 13
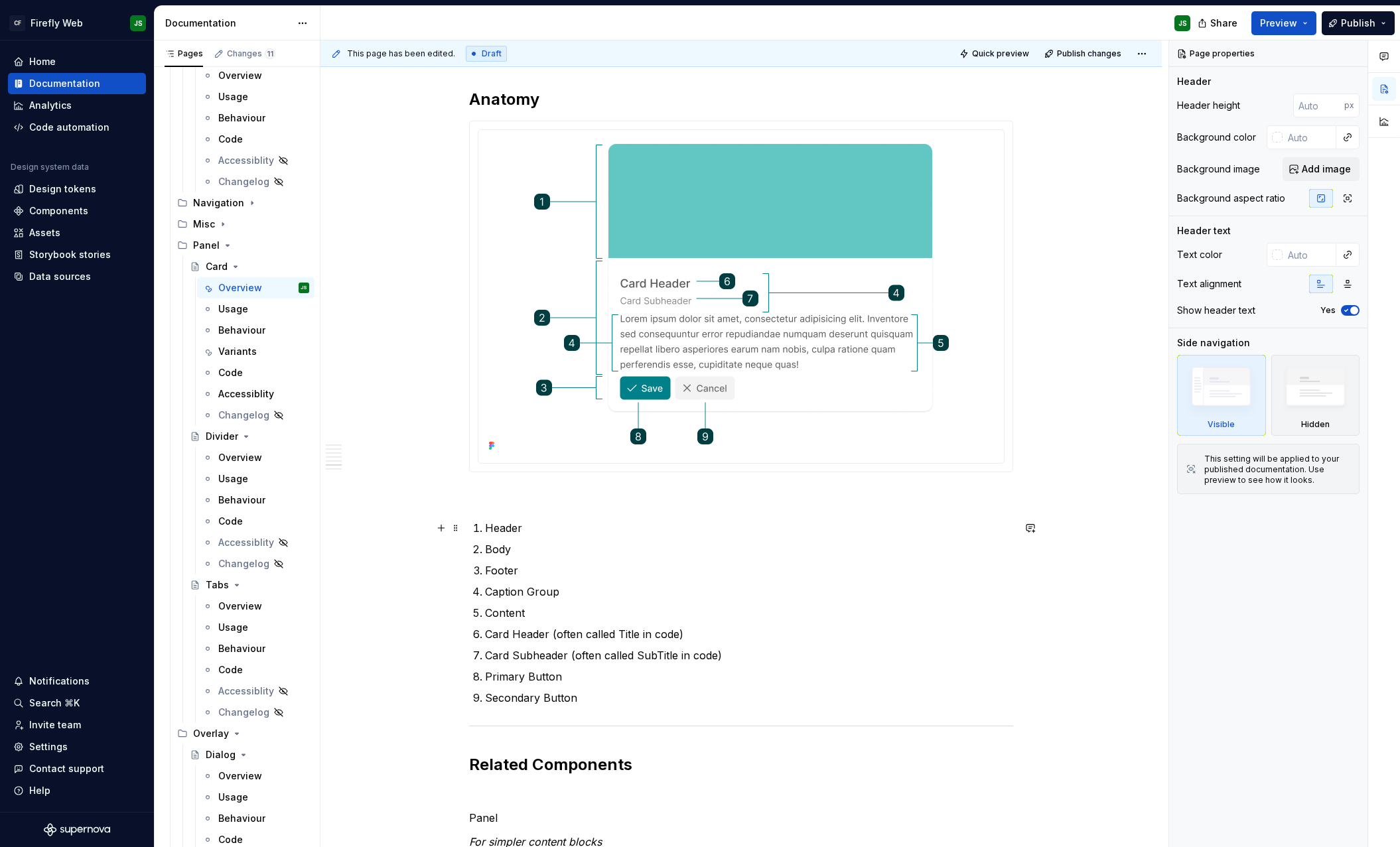
scroll to position [868, 0]
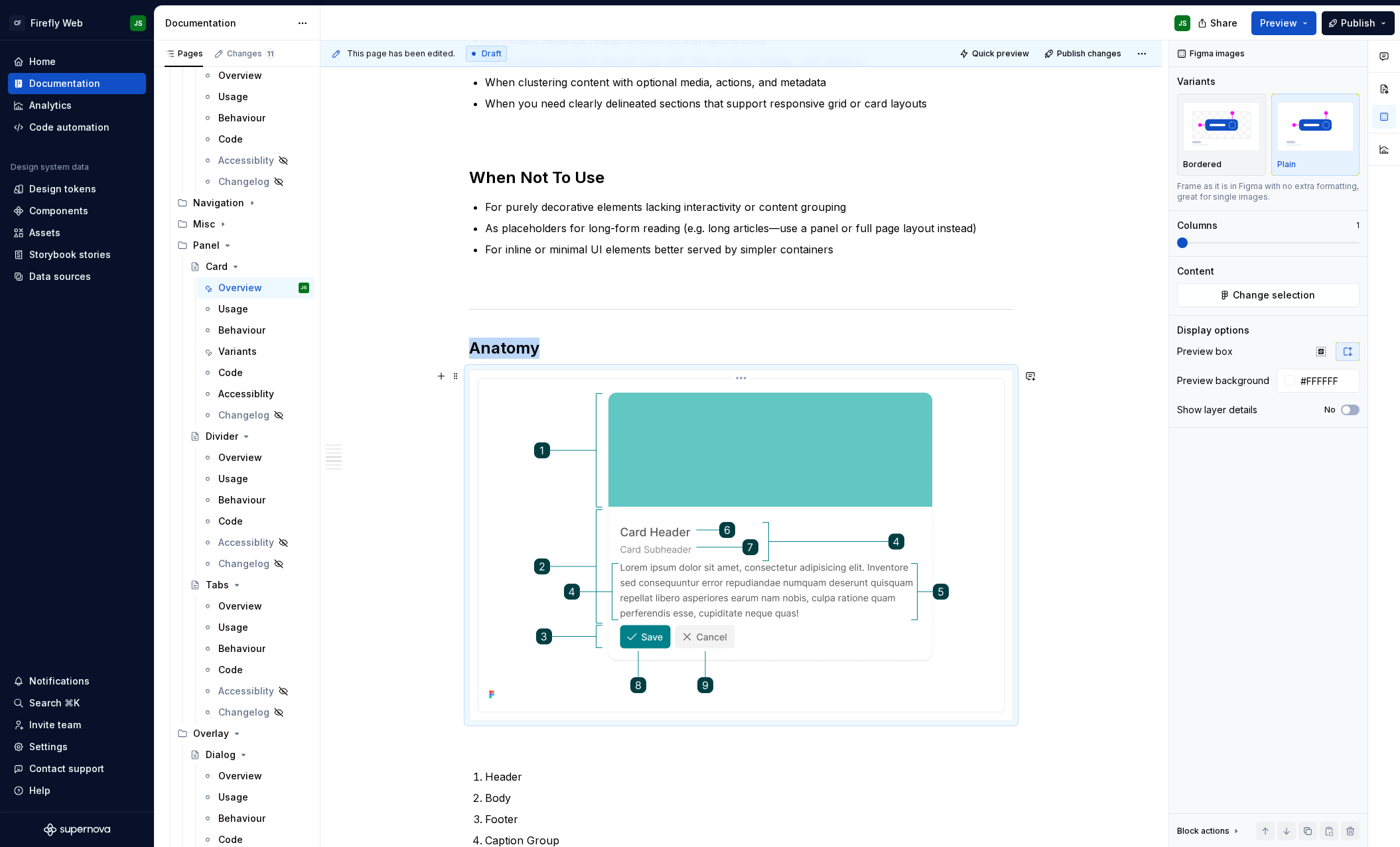
click at [909, 406] on img at bounding box center [740, 544] width 437 height 320
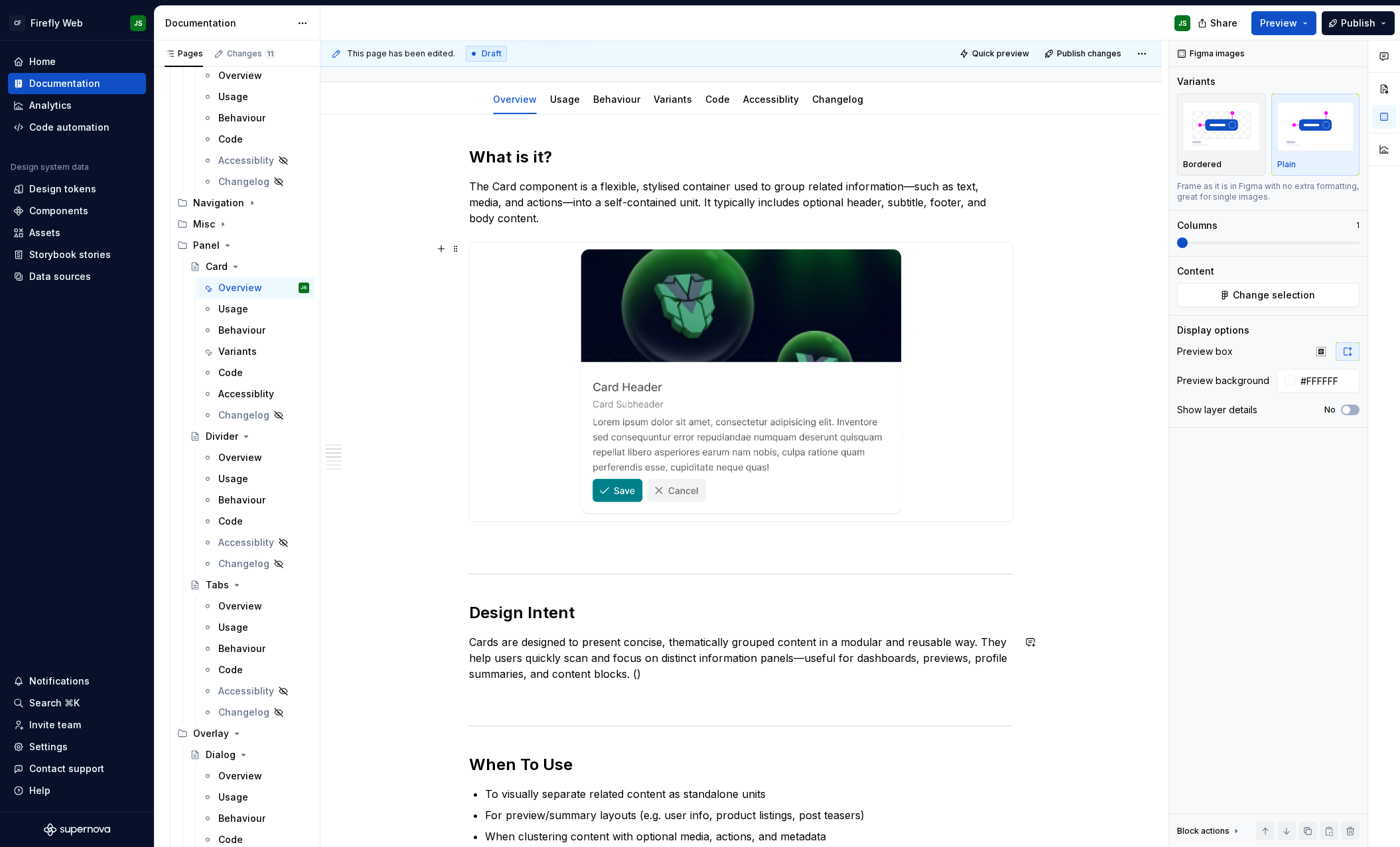
scroll to position [0, 0]
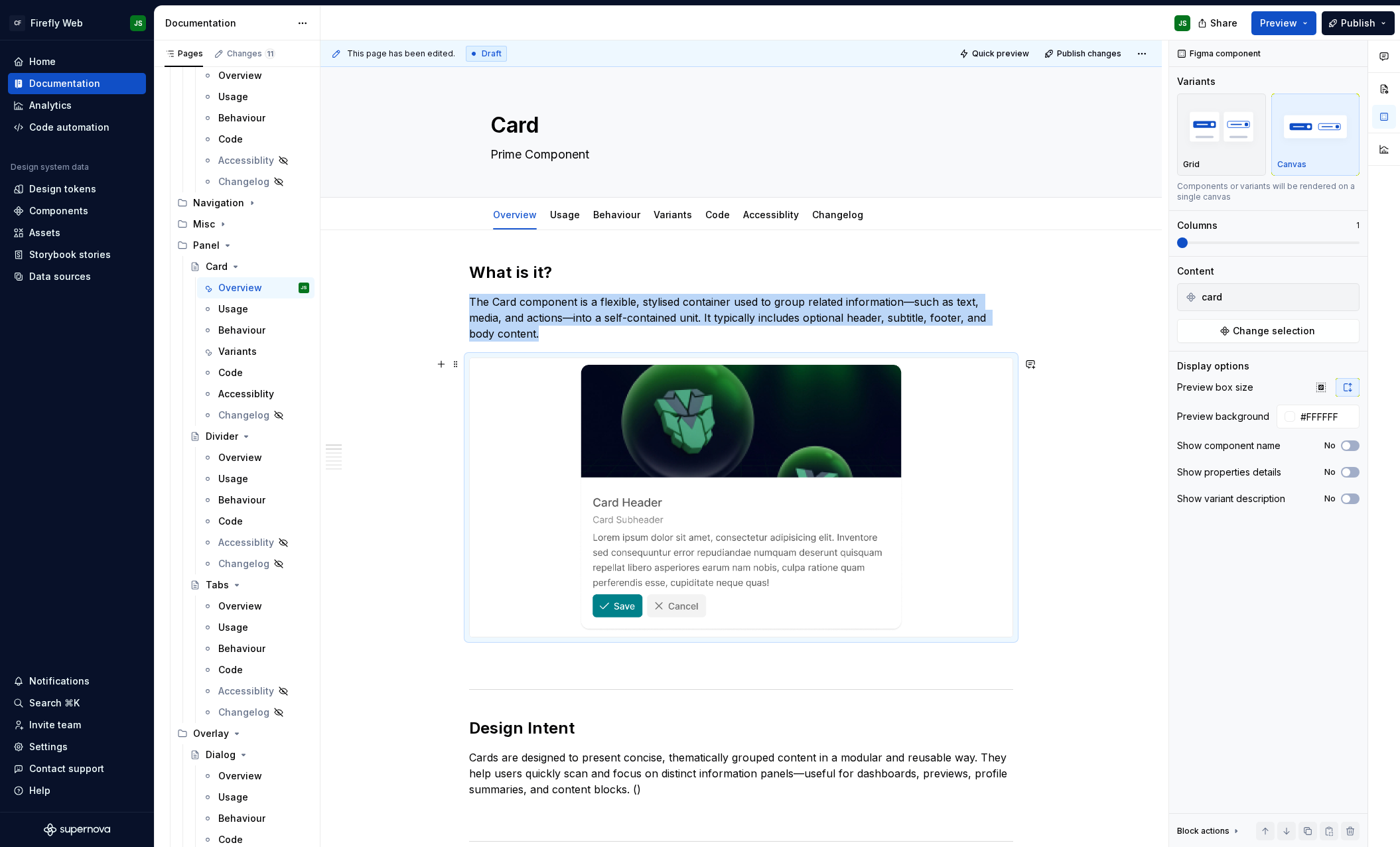
click at [798, 384] on img at bounding box center [740, 497] width 324 height 268
click at [822, 385] on img at bounding box center [740, 497] width 324 height 268
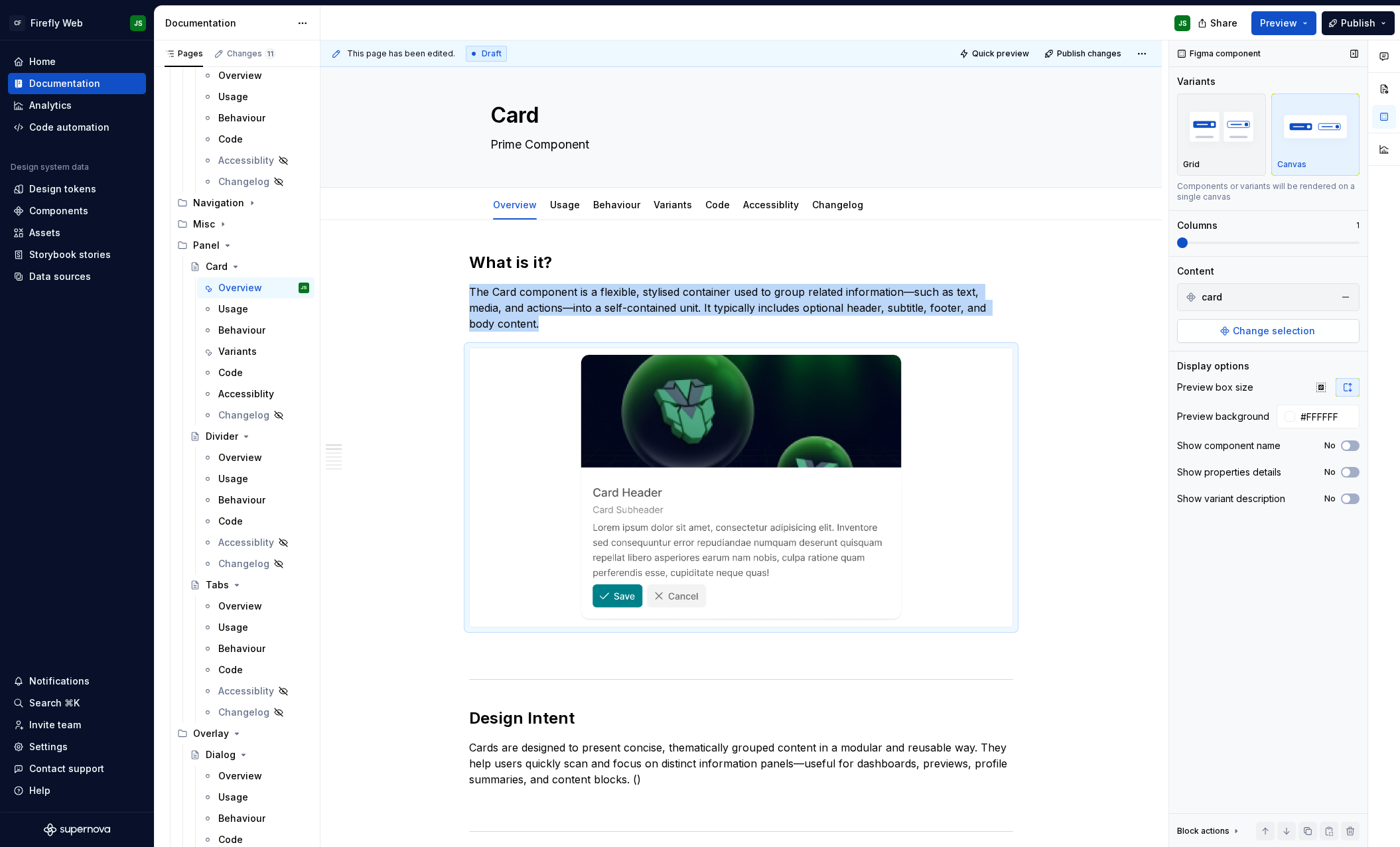
click at [1288, 330] on span "Change selection" at bounding box center [1274, 330] width 83 height 13
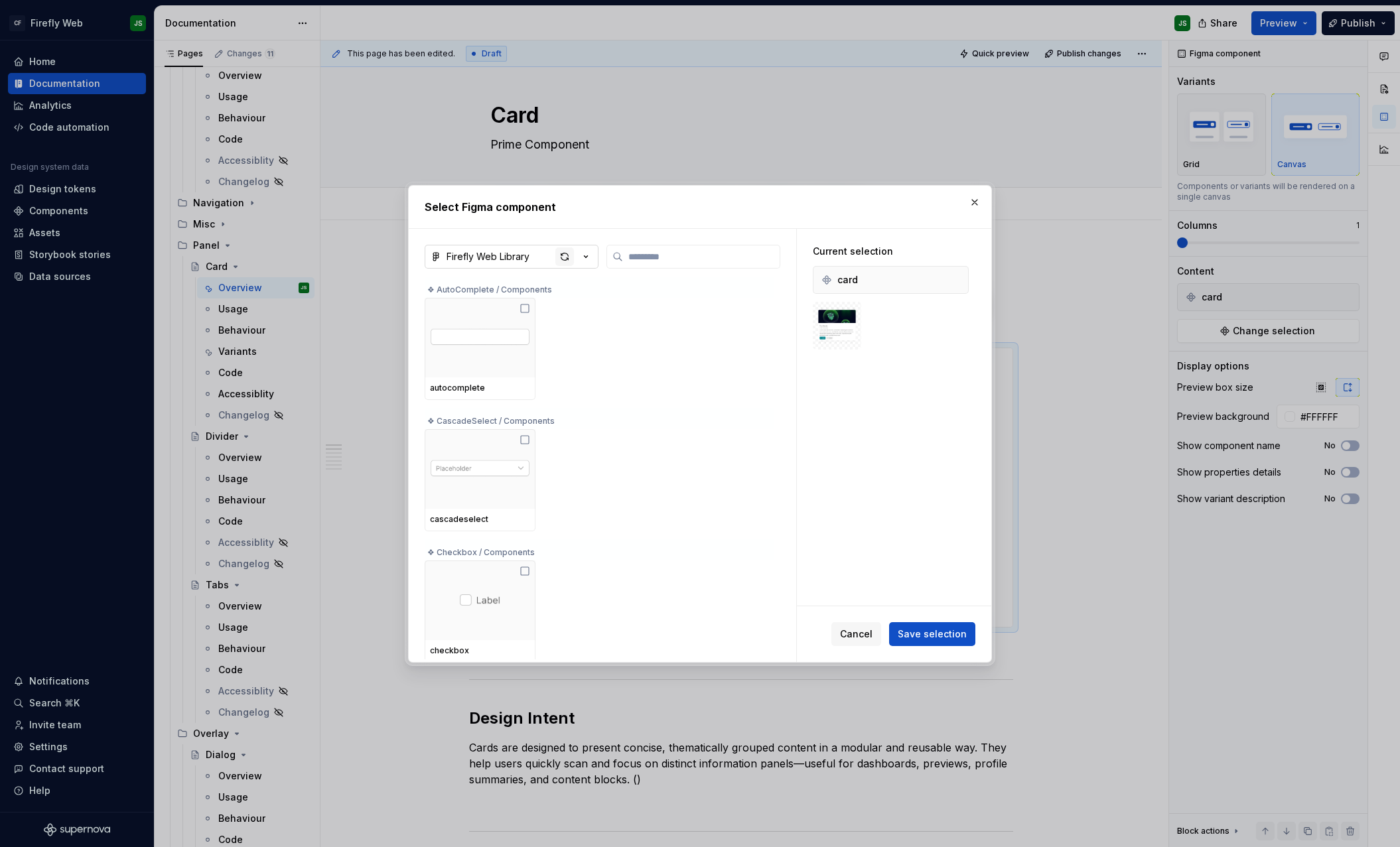
click at [562, 253] on div "button" at bounding box center [564, 257] width 18 height 18
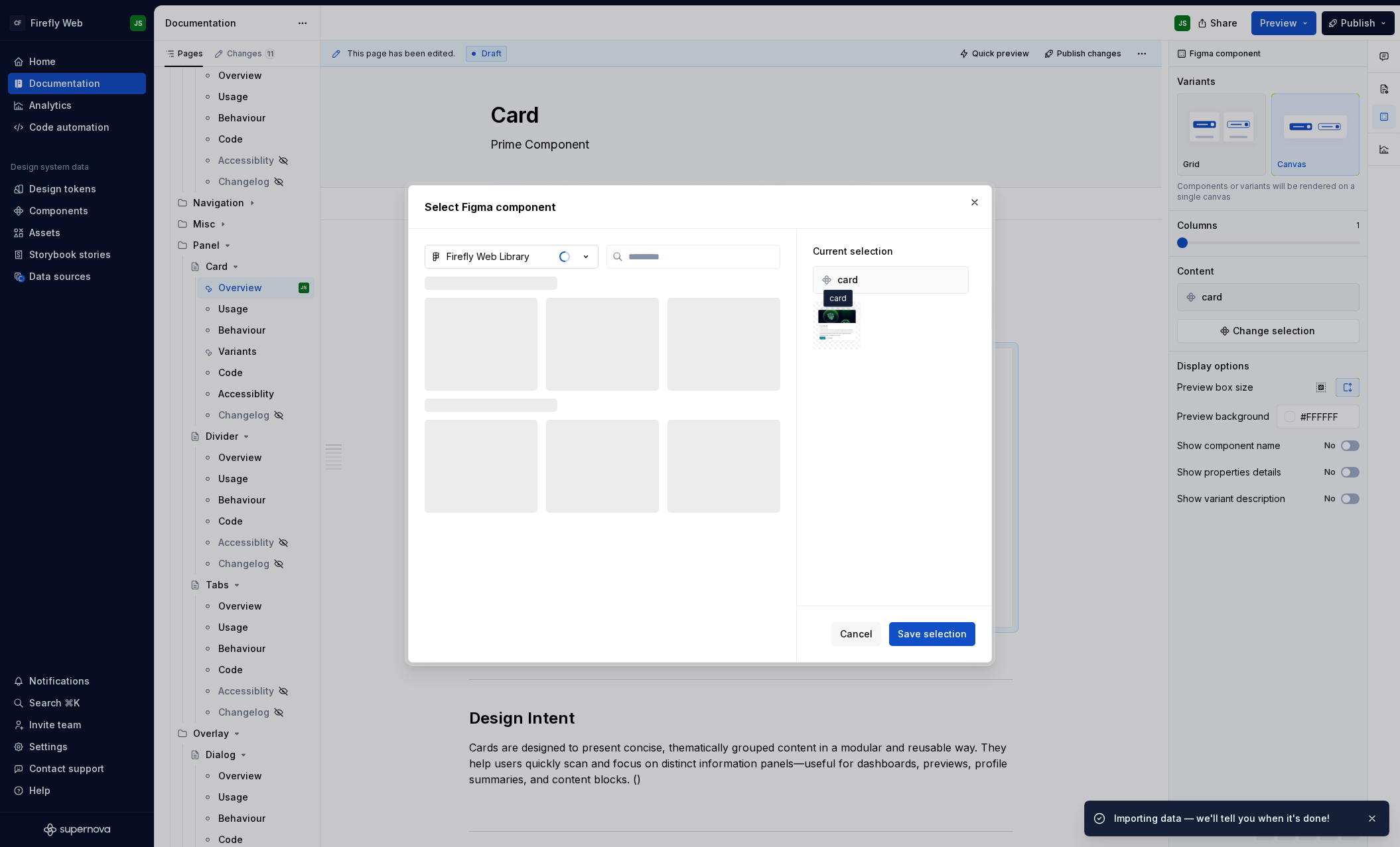
click at [851, 328] on img at bounding box center [836, 326] width 38 height 38
click at [852, 328] on img at bounding box center [836, 326] width 38 height 38
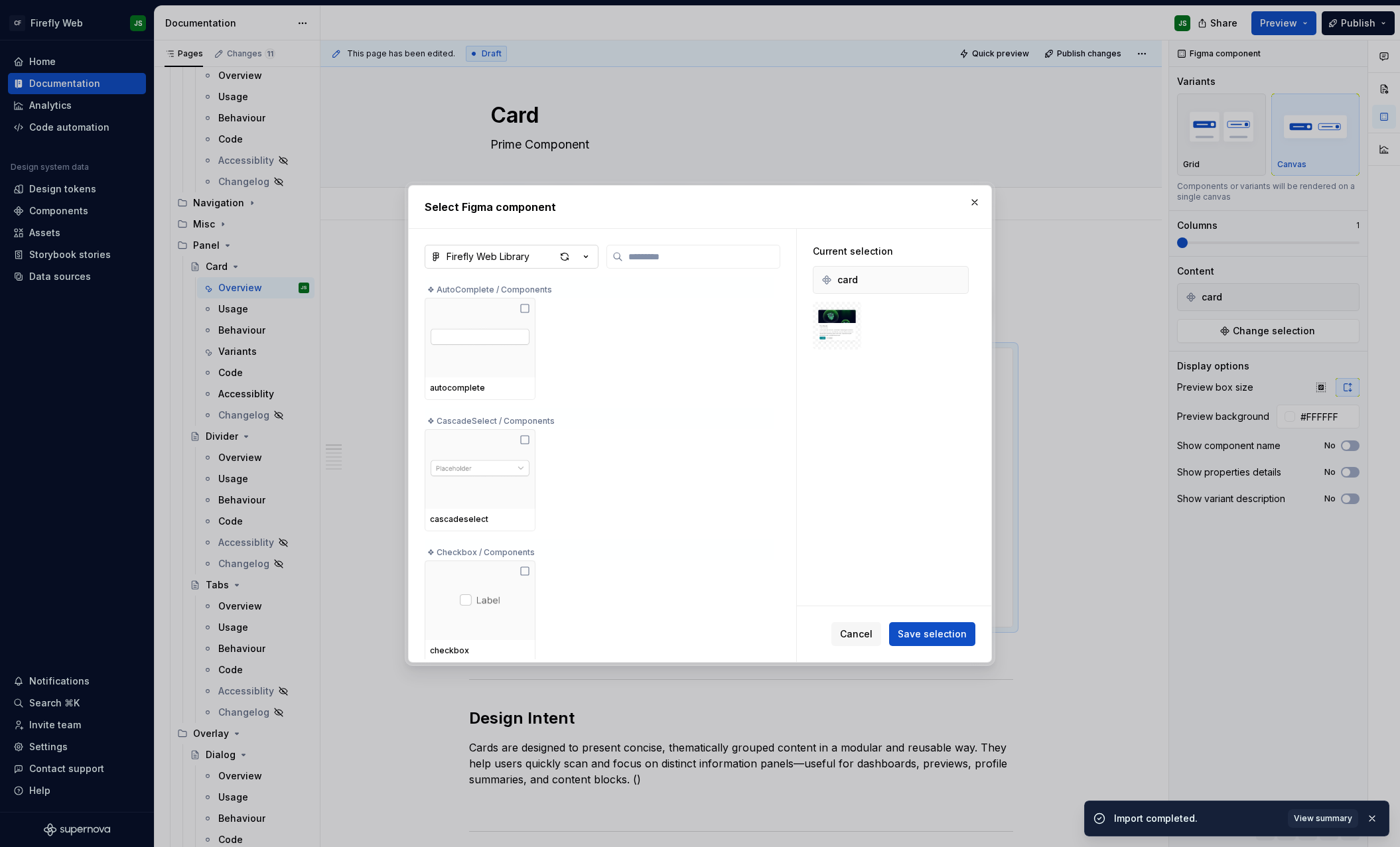
click at [835, 323] on img at bounding box center [836, 326] width 38 height 38
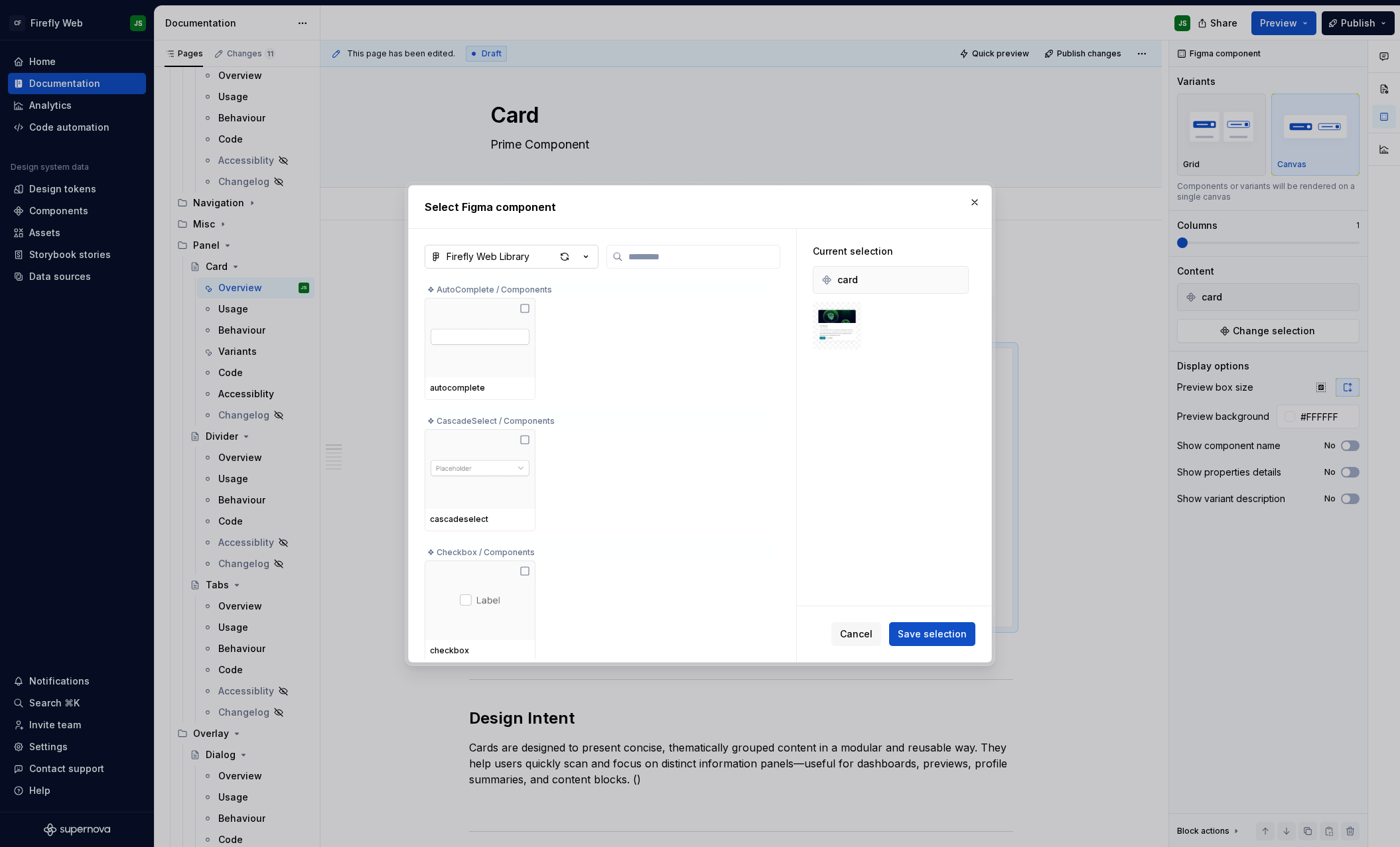
click at [932, 644] on button "Save selection" at bounding box center [932, 633] width 86 height 24
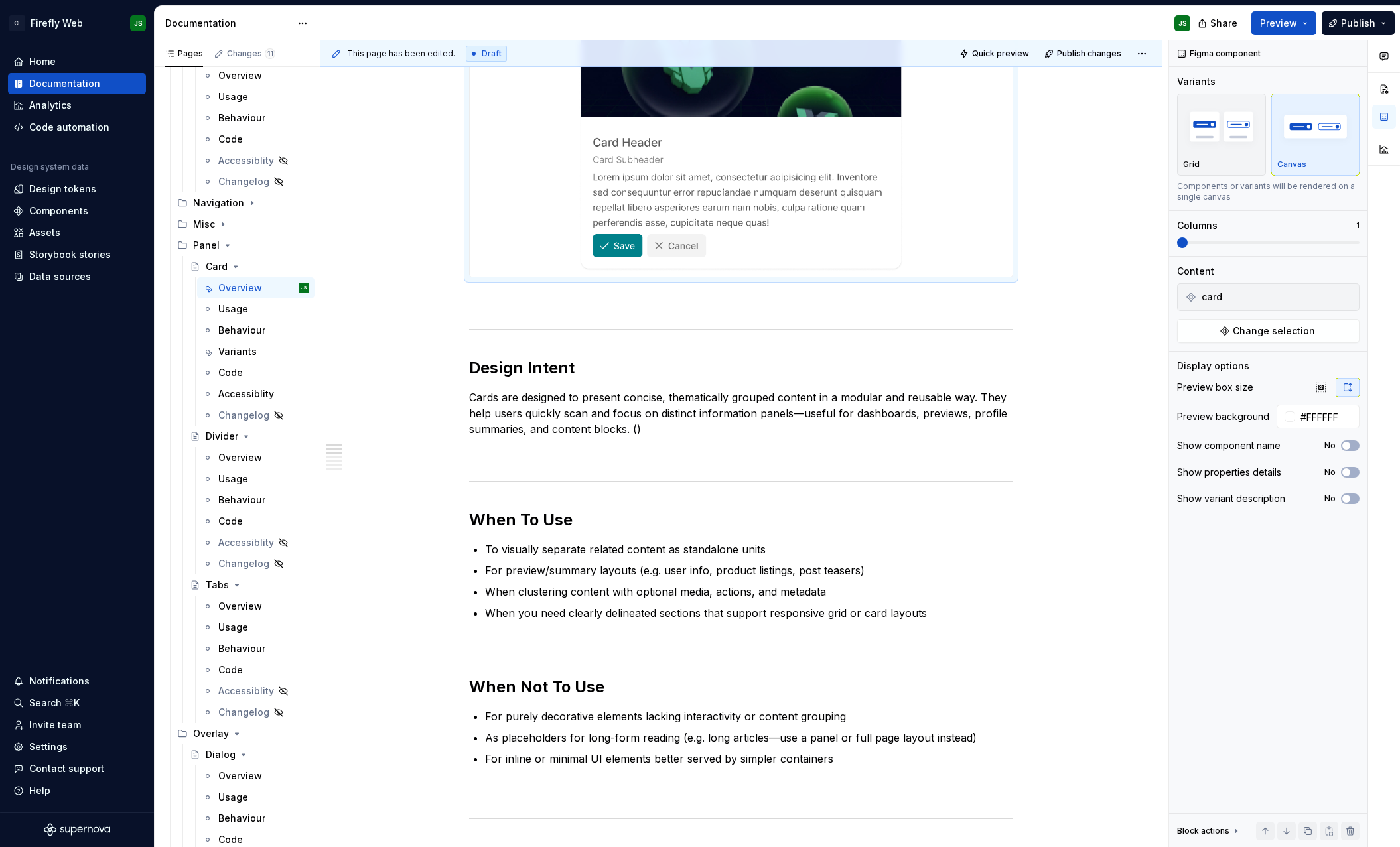
scroll to position [0, 0]
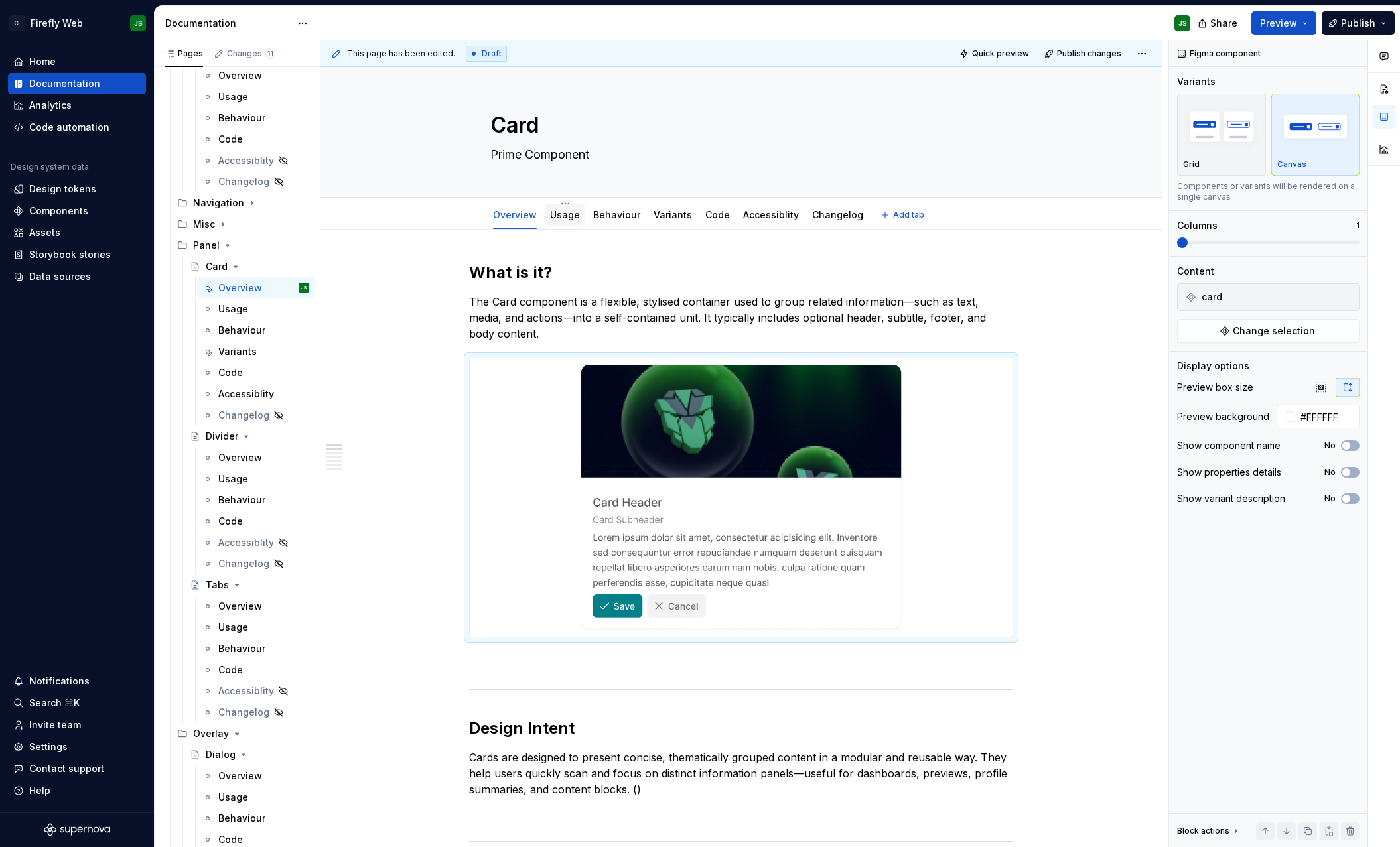
drag, startPoint x: 570, startPoint y: 199, endPoint x: 571, endPoint y: 205, distance: 6.1
click at [570, 199] on div "Overview Usage Behaviour Variants Code Accessiblity Changelog Add tab" at bounding box center [741, 214] width 841 height 33
click at [567, 218] on link "Usage" at bounding box center [565, 214] width 30 height 11
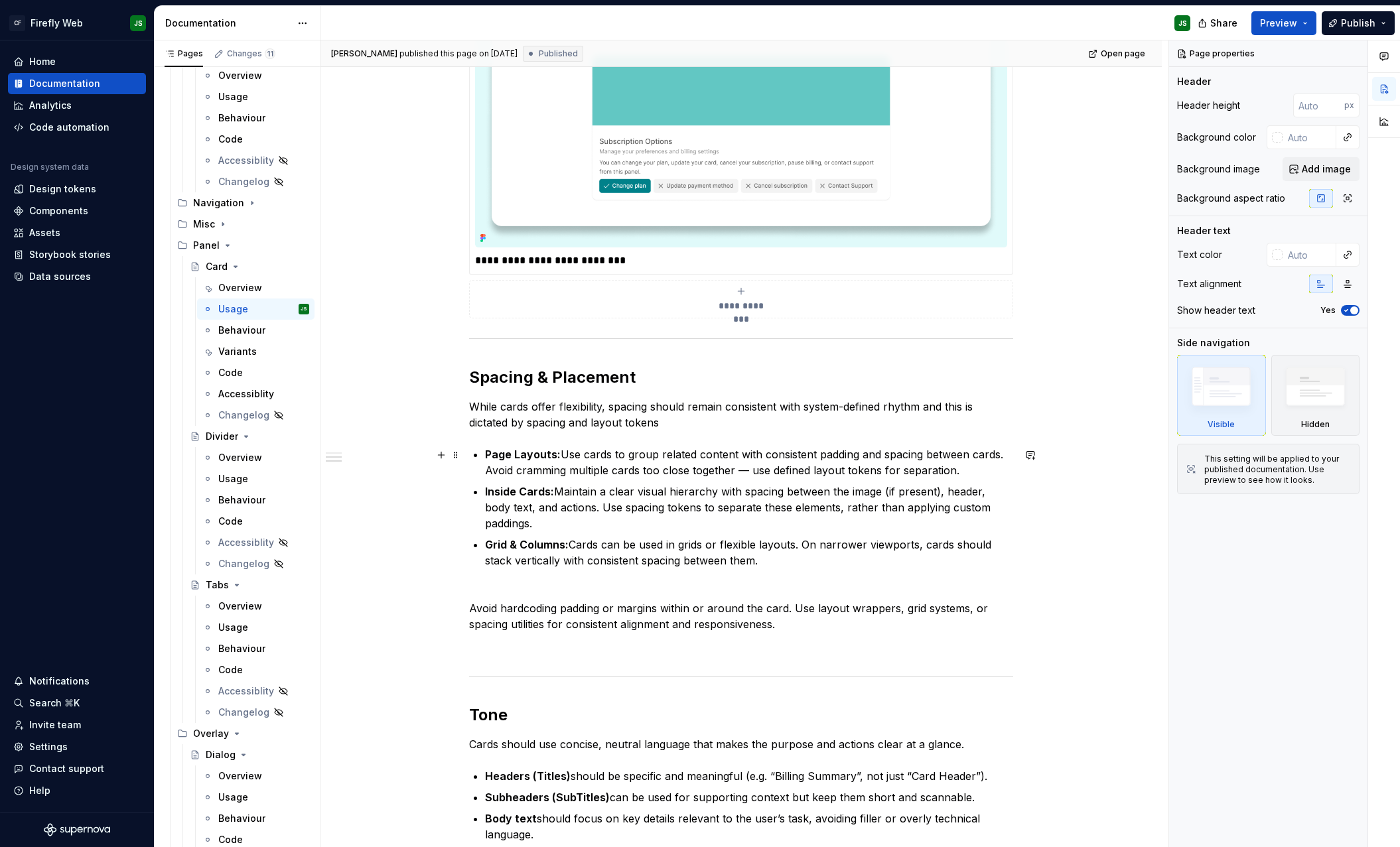
scroll to position [1209, 0]
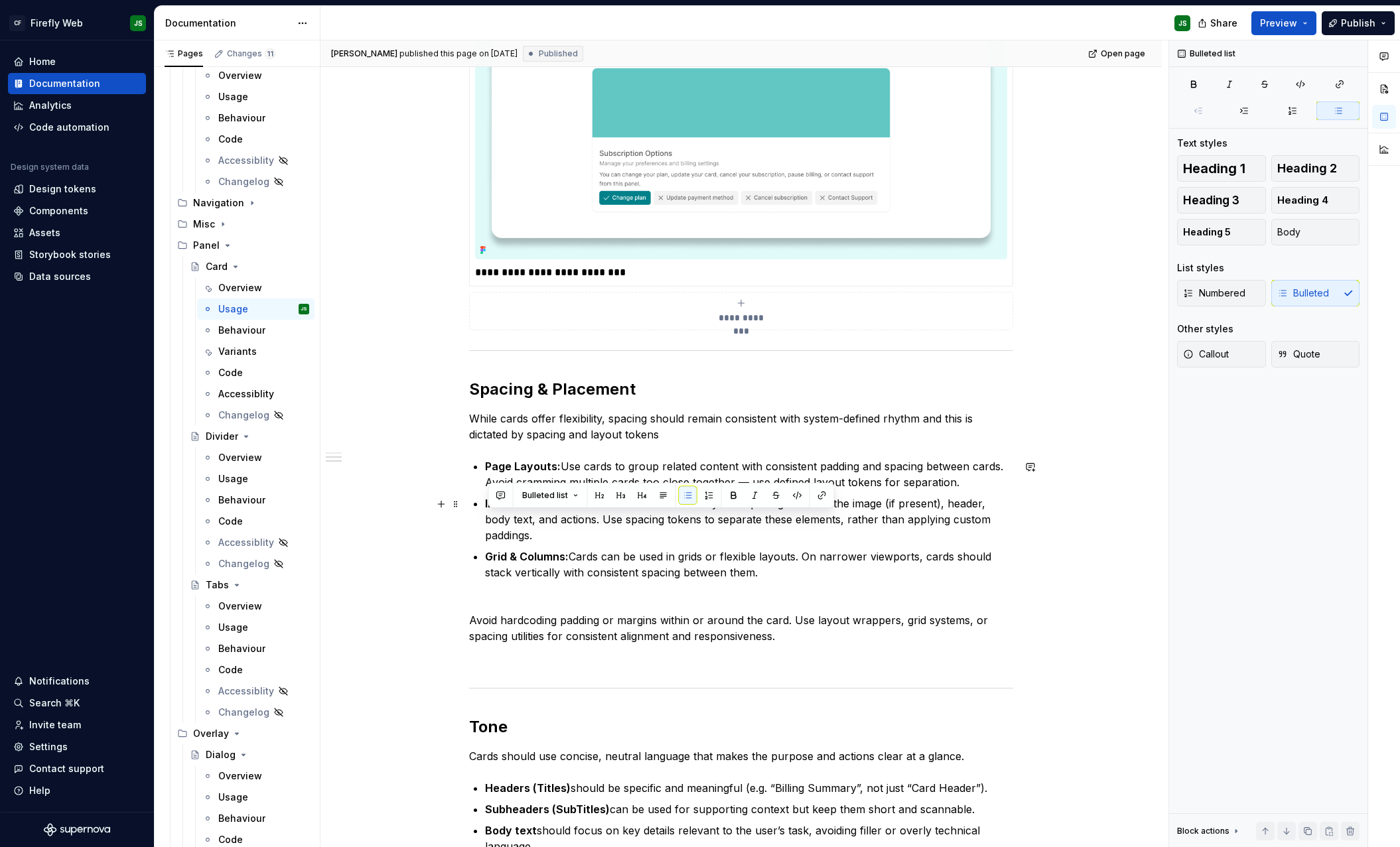
drag, startPoint x: 782, startPoint y: 576, endPoint x: 436, endPoint y: 523, distance: 350.0
click at [437, 522] on div "**********" at bounding box center [741, 115] width 841 height 2189
click at [595, 579] on p "Grid & Columns: Cards can be used in grids or flexible layouts. On narrower vie…" at bounding box center [748, 573] width 528 height 47
drag, startPoint x: 786, startPoint y: 576, endPoint x: 372, endPoint y: 514, distance: 418.6
click at [372, 512] on div "**********" at bounding box center [741, 115] width 841 height 2189
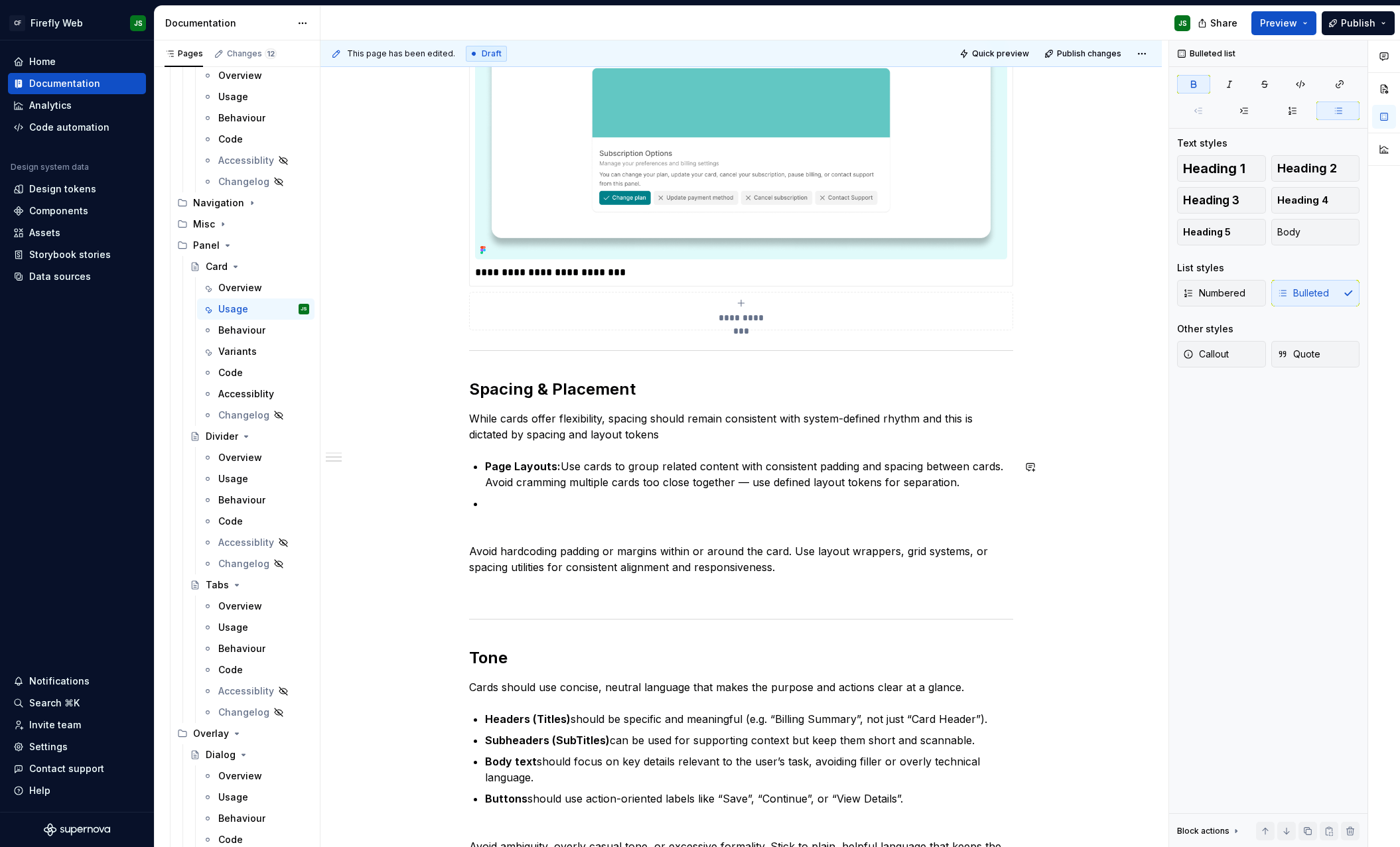
type textarea "*"
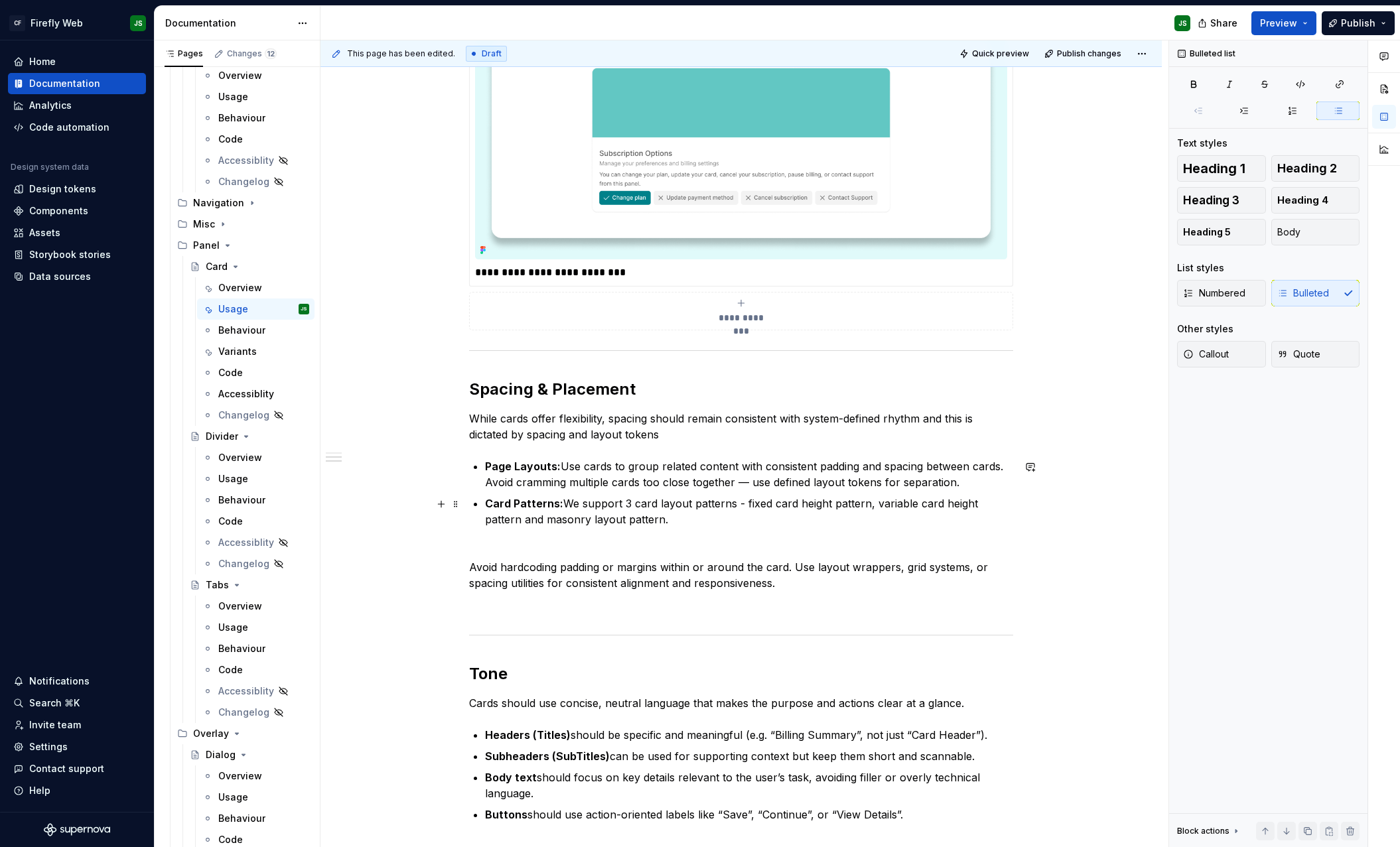
click at [548, 522] on p "Card Patterns: We support 3 card layout patterns - fixed card height pattern, v…" at bounding box center [748, 519] width 528 height 47
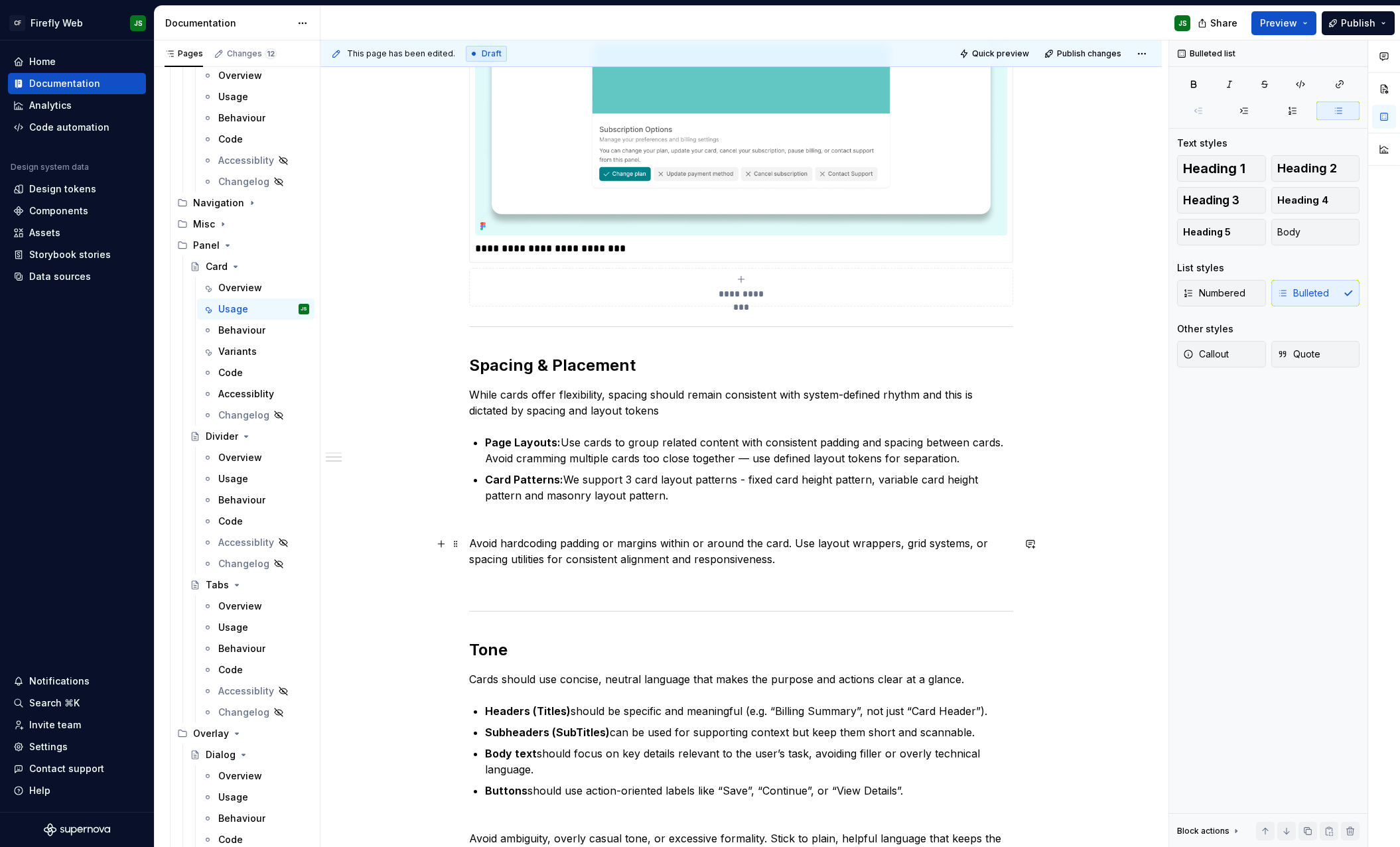
scroll to position [1232, 0]
click at [679, 491] on p "Card Patterns: We support 3 card layout patterns - fixed card height pattern, v…" at bounding box center [748, 496] width 528 height 47
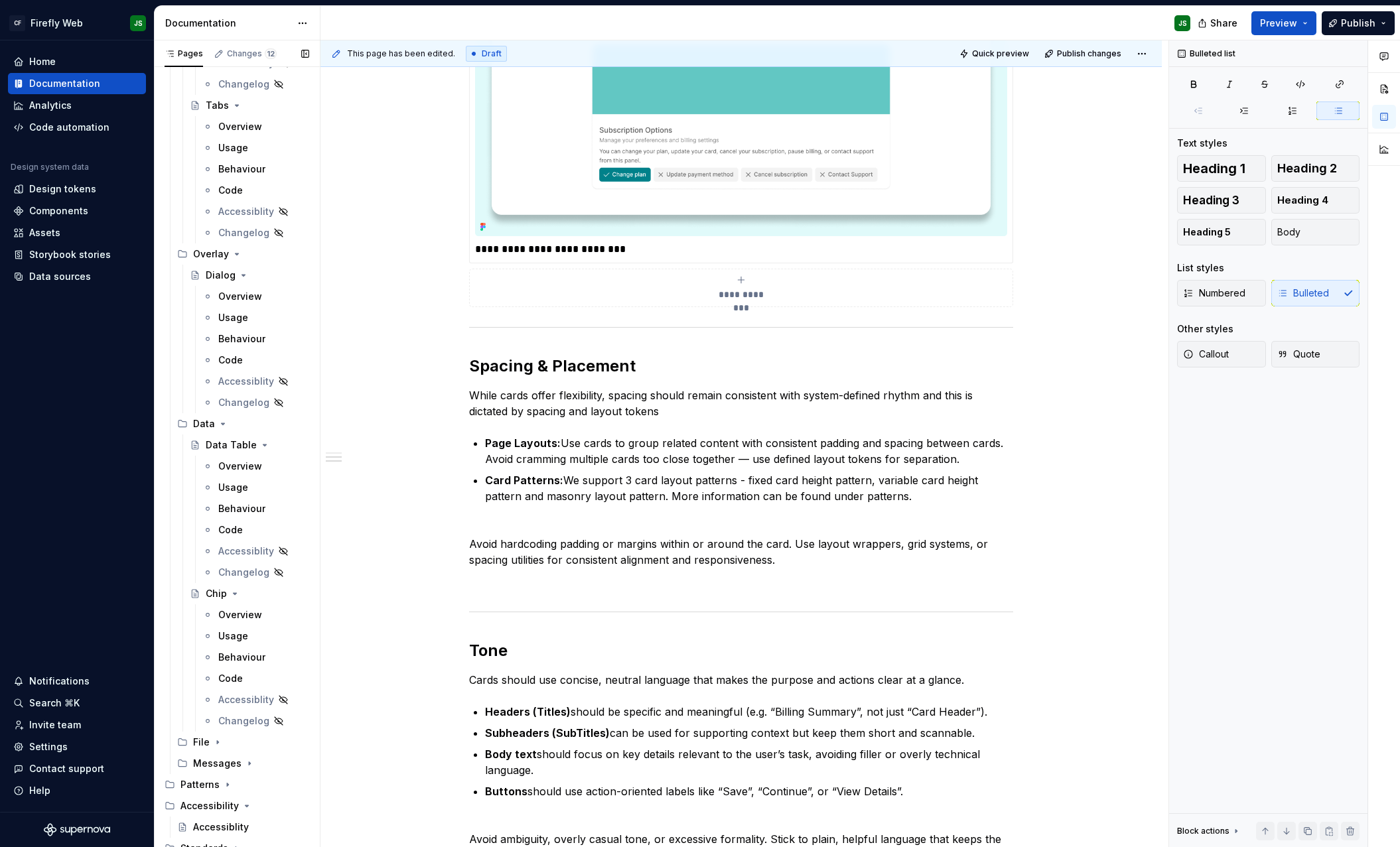
scroll to position [2430, 0]
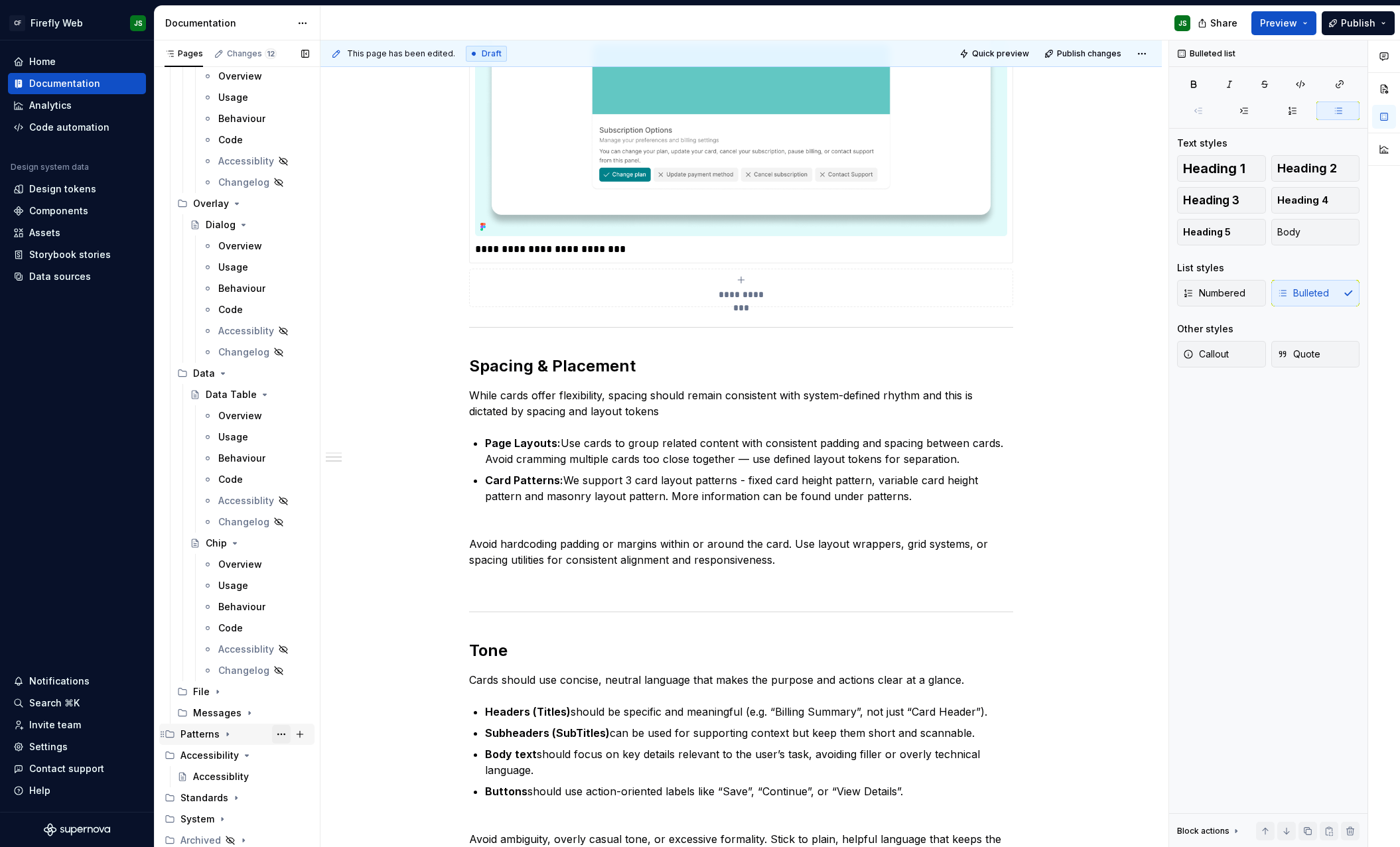
click at [283, 731] on button "Page tree" at bounding box center [281, 734] width 18 height 18
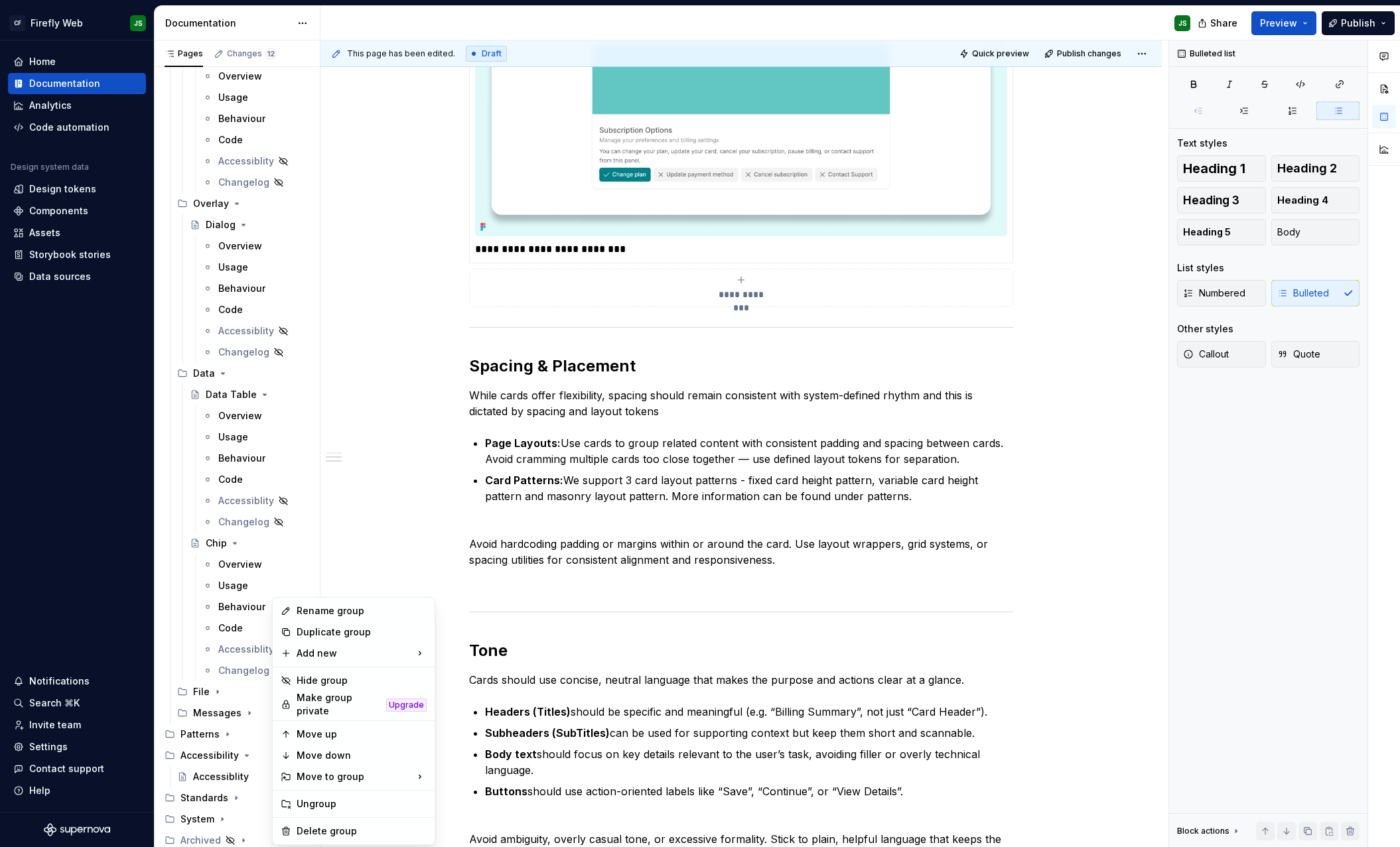
click at [869, 510] on html "CF Firefly Web JS Home Documentation Analytics Code automation Design system da…" at bounding box center [700, 424] width 1400 height 847
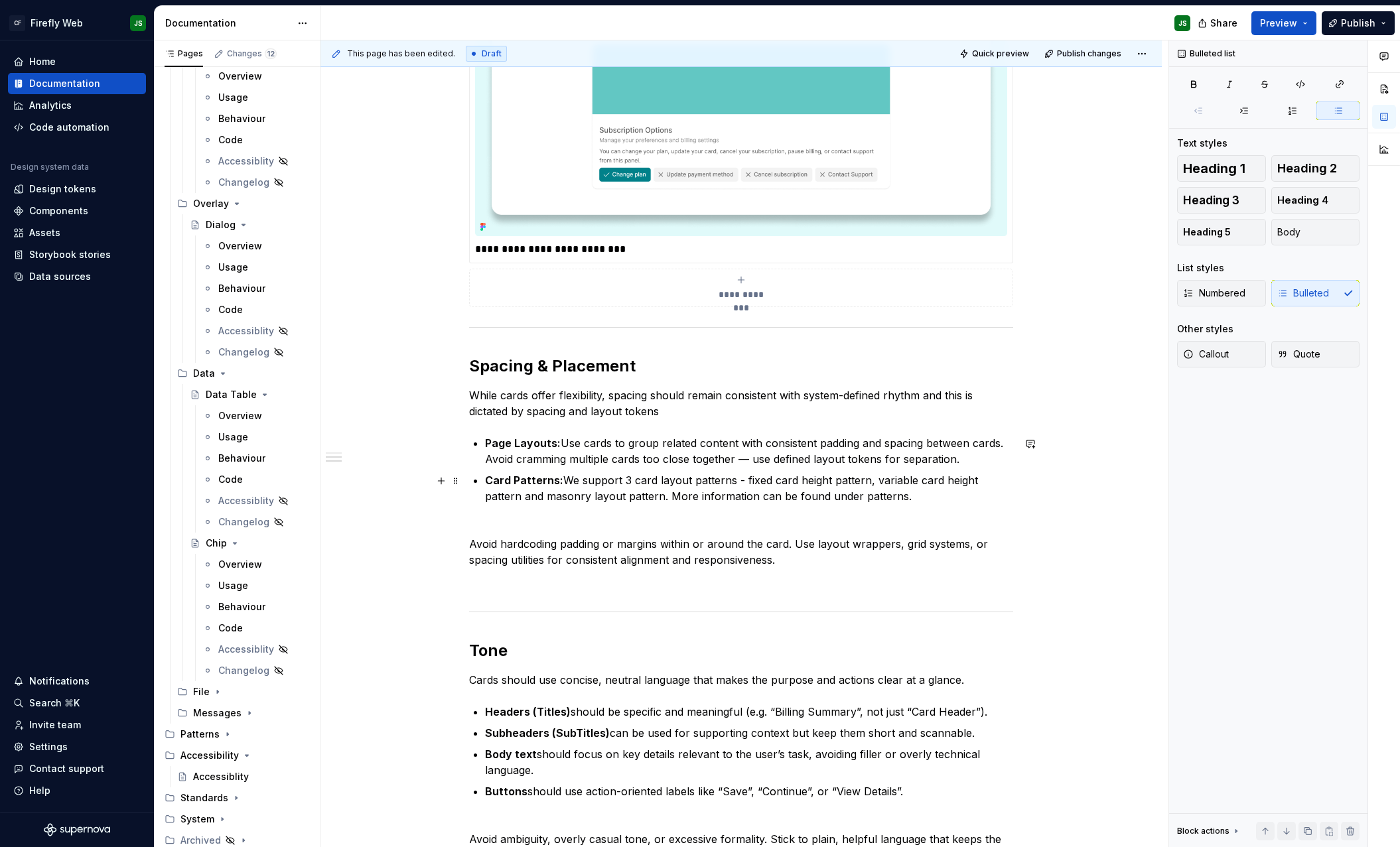
click at [877, 495] on p "Card Patterns: We support 3 card layout patterns - fixed card height pattern, v…" at bounding box center [748, 496] width 528 height 47
click at [1191, 470] on button "button" at bounding box center [1194, 471] width 18 height 18
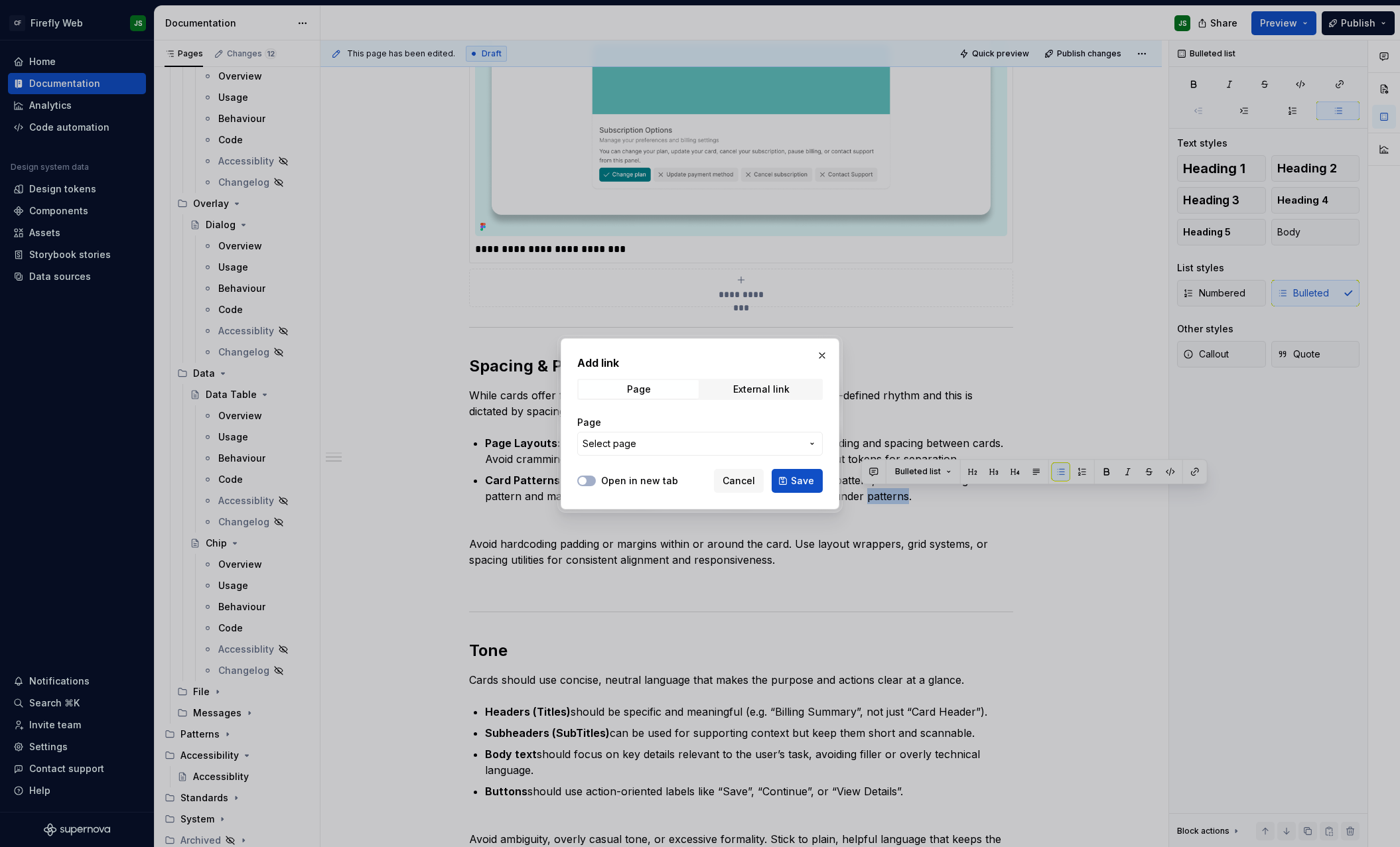
click at [701, 439] on span "Select page" at bounding box center [691, 444] width 219 height 13
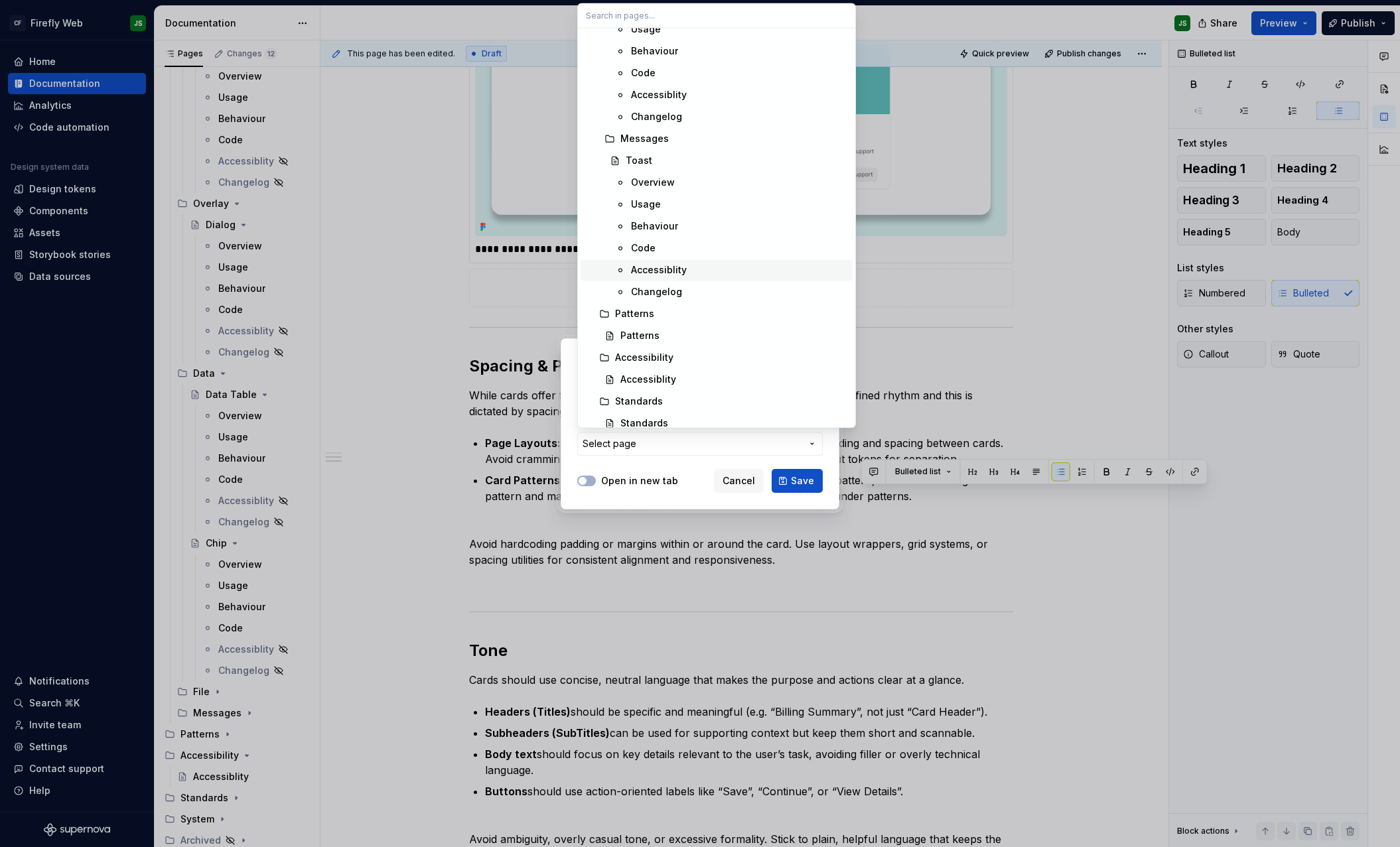
scroll to position [4509, 0]
click at [646, 329] on div "Patterns" at bounding box center [634, 328] width 40 height 13
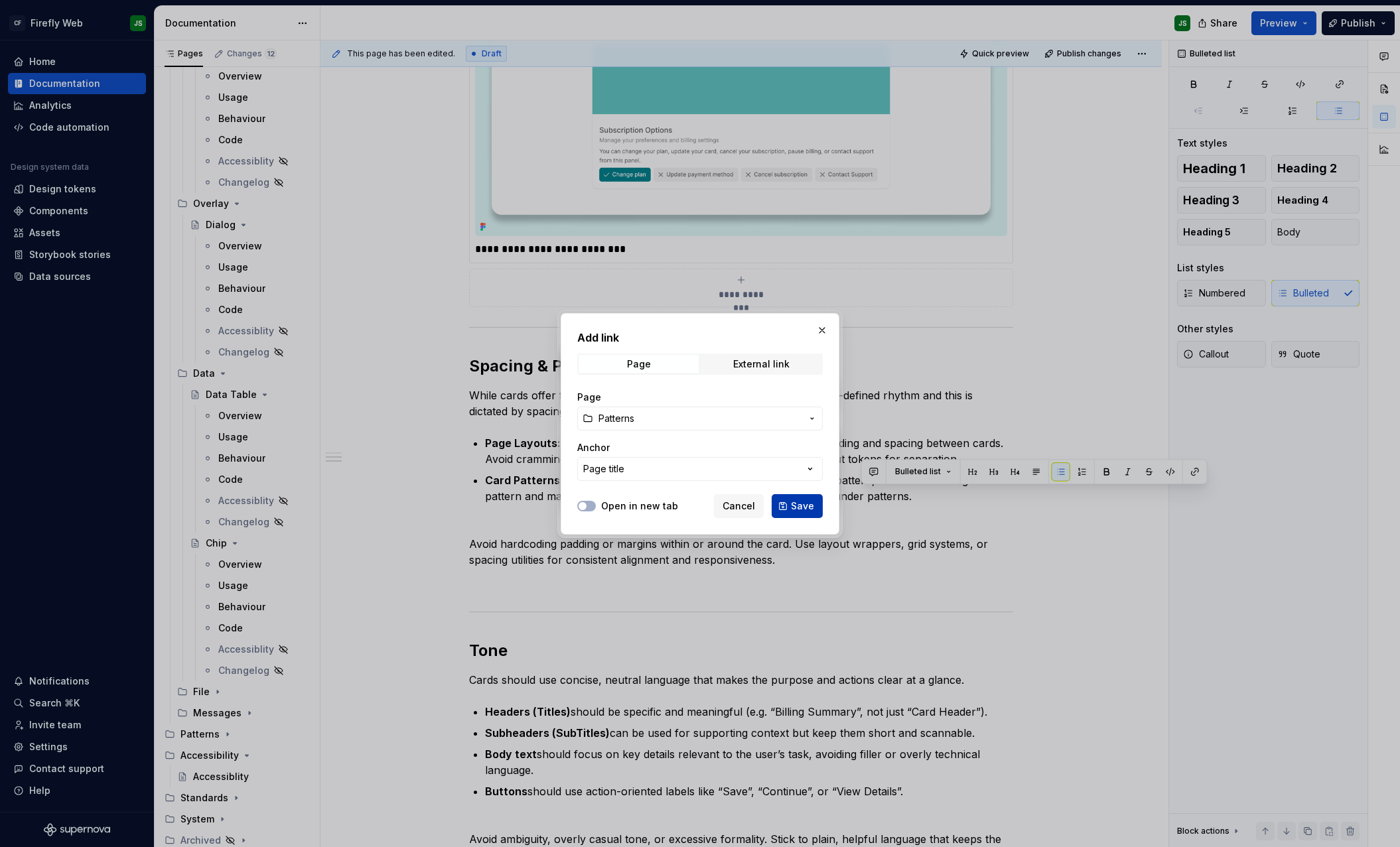
click at [801, 508] on span "Save" at bounding box center [802, 506] width 23 height 13
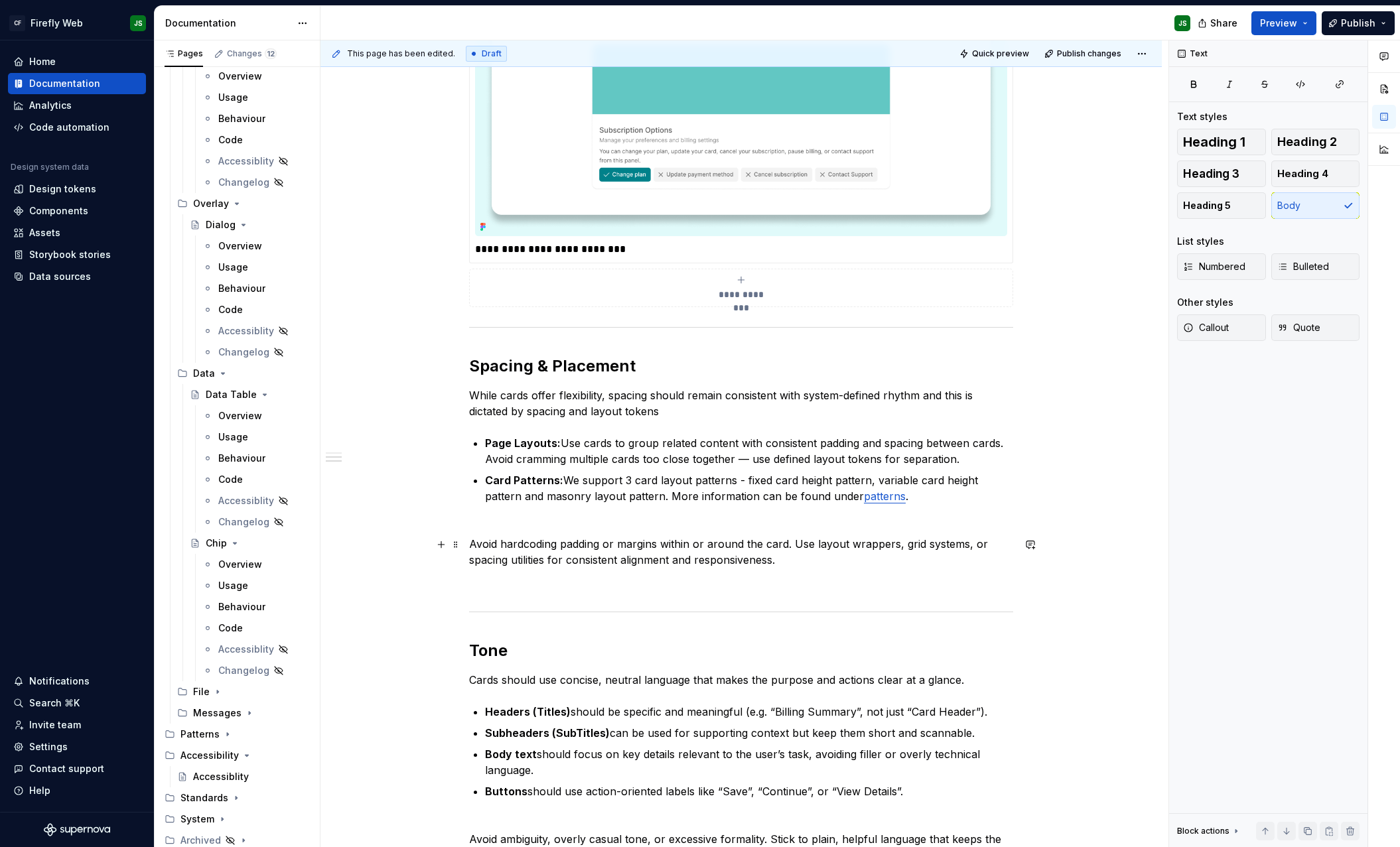
click at [909, 560] on p "Avoid hardcoding padding or margins within or around the card. Use layout wrapp…" at bounding box center [740, 552] width 544 height 32
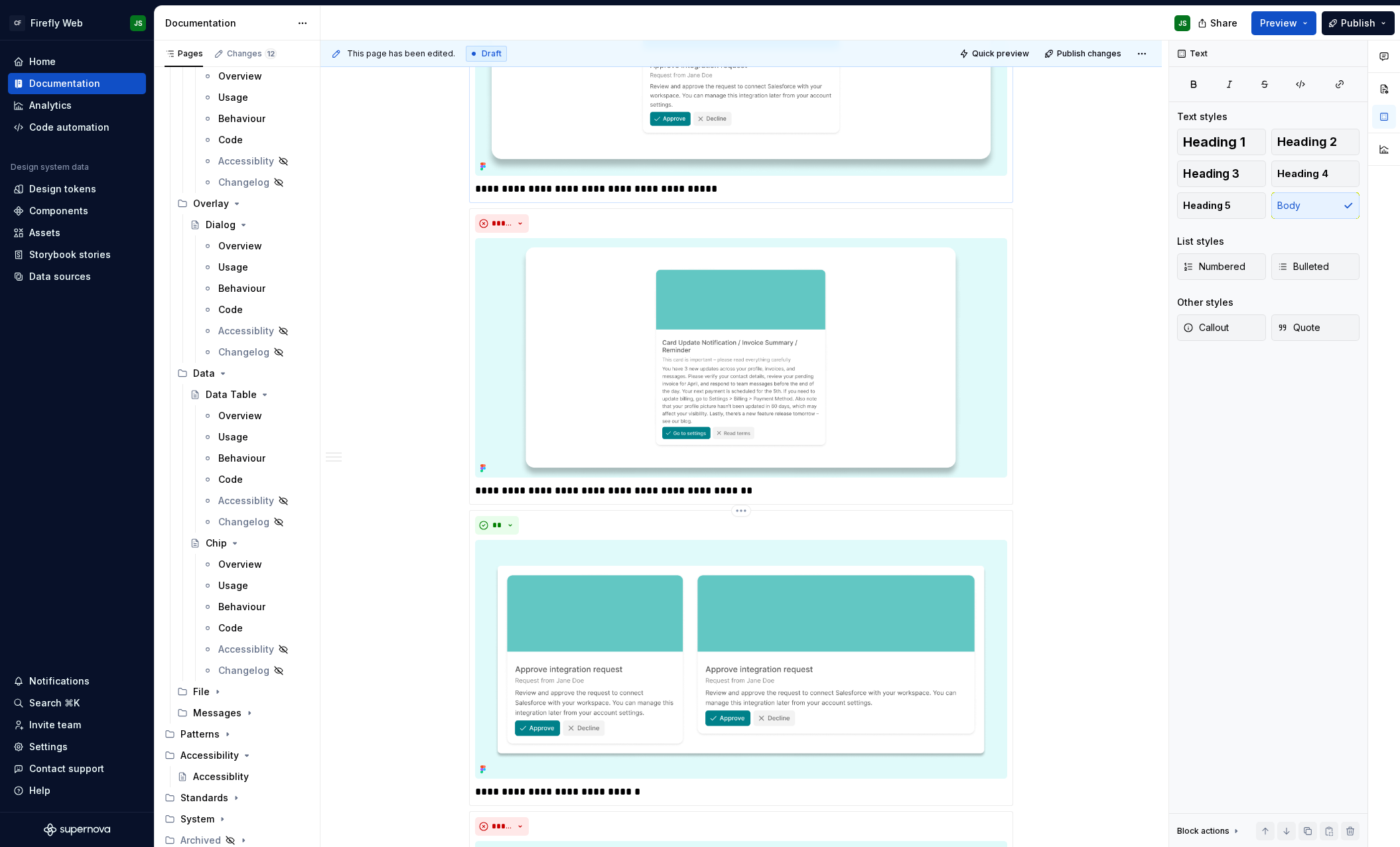
scroll to position [0, 0]
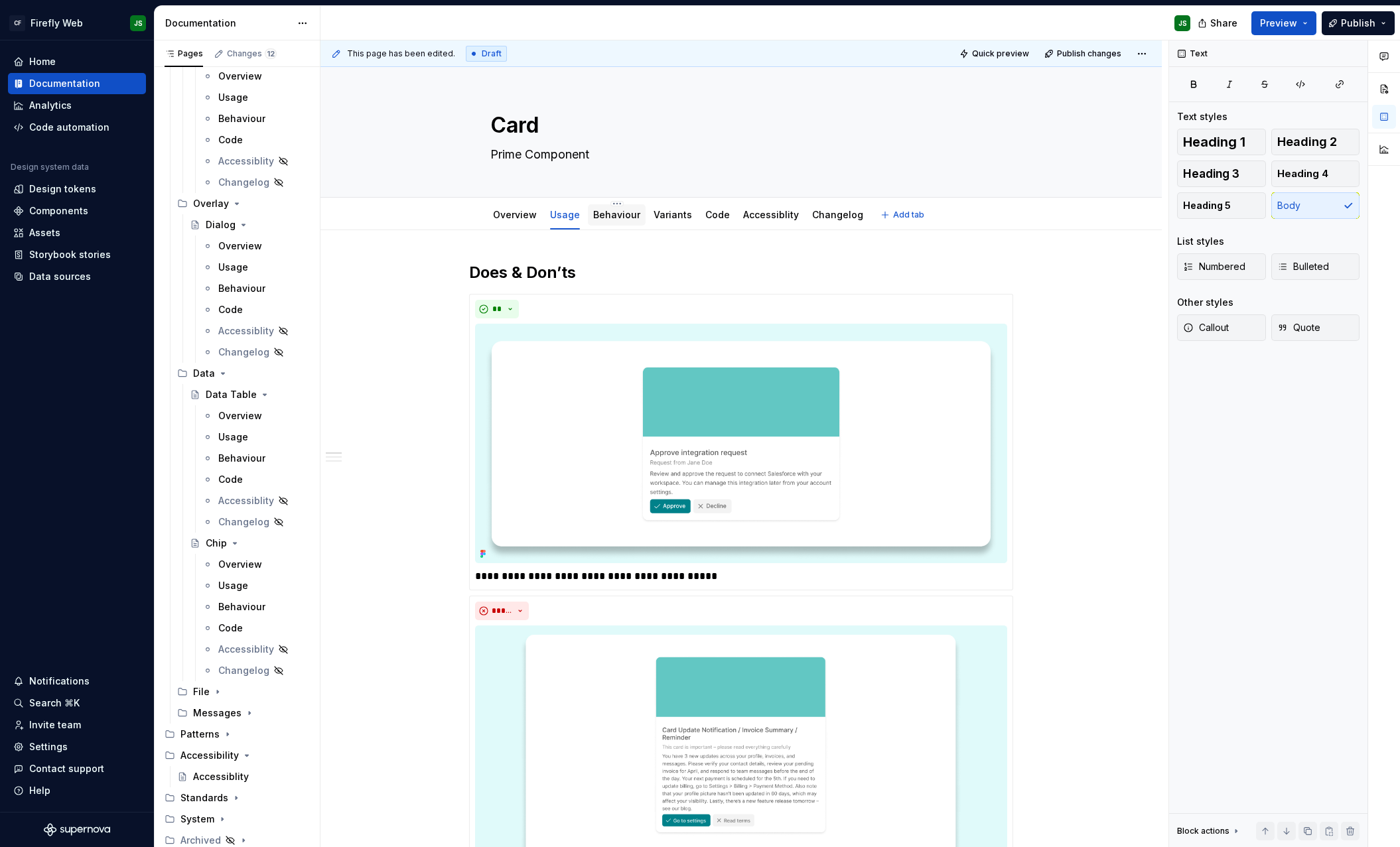
click at [636, 221] on div "Behaviour" at bounding box center [617, 214] width 47 height 13
click at [599, 216] on link "Behaviour" at bounding box center [617, 214] width 47 height 11
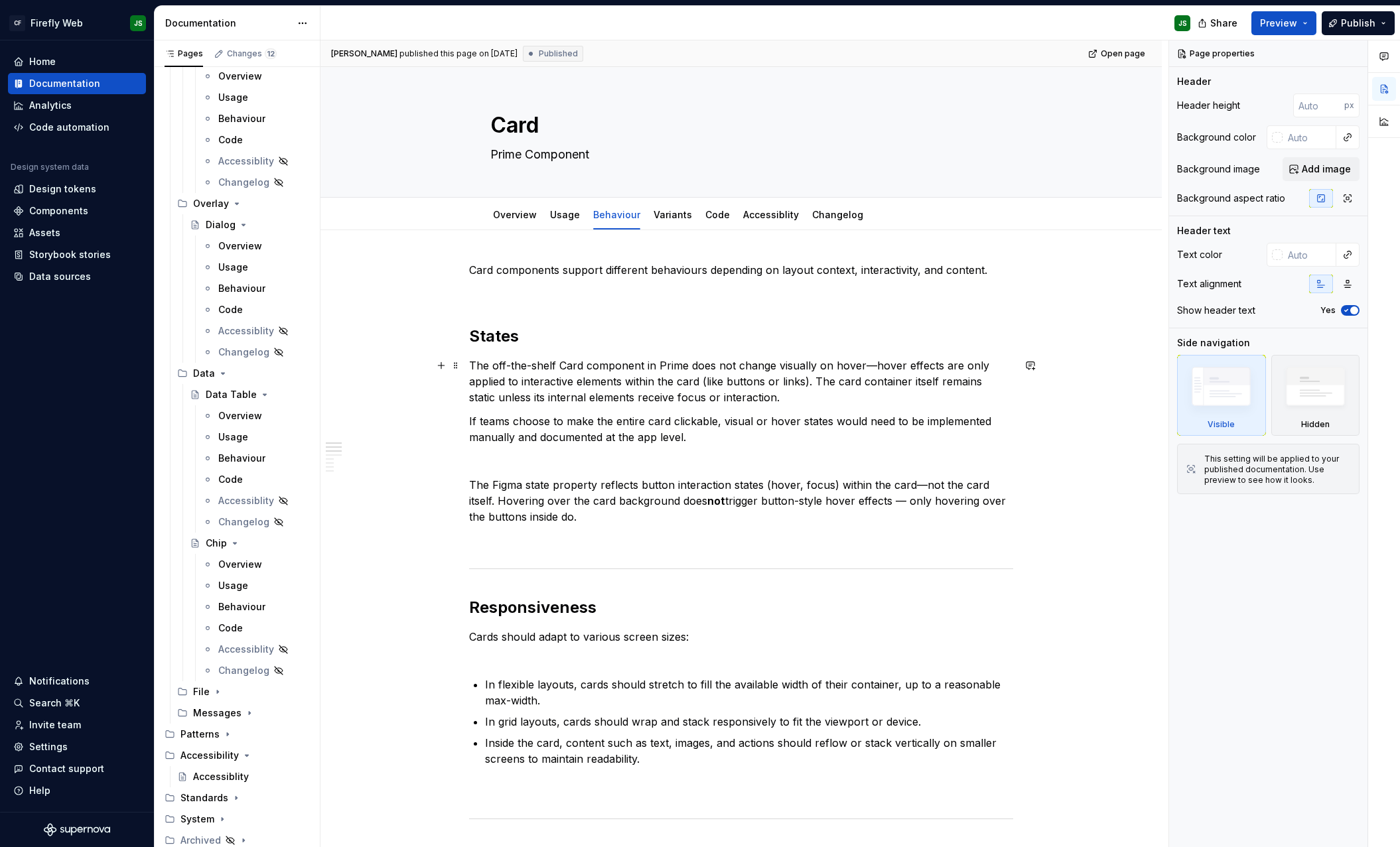
scroll to position [67, 0]
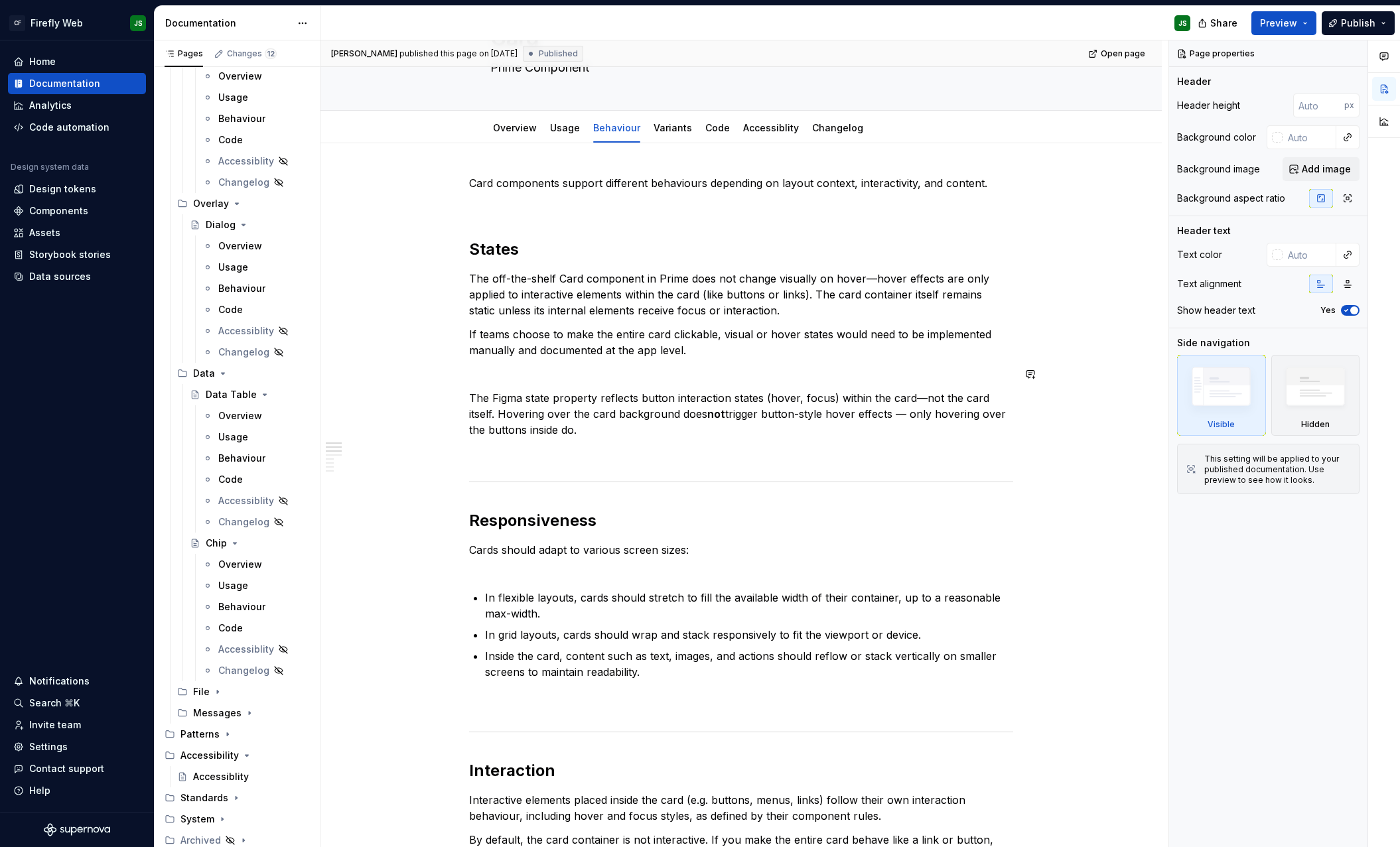
click at [710, 365] on div "Card components support different behaviours depending on layout context, inter…" at bounding box center [740, 771] width 544 height 1194
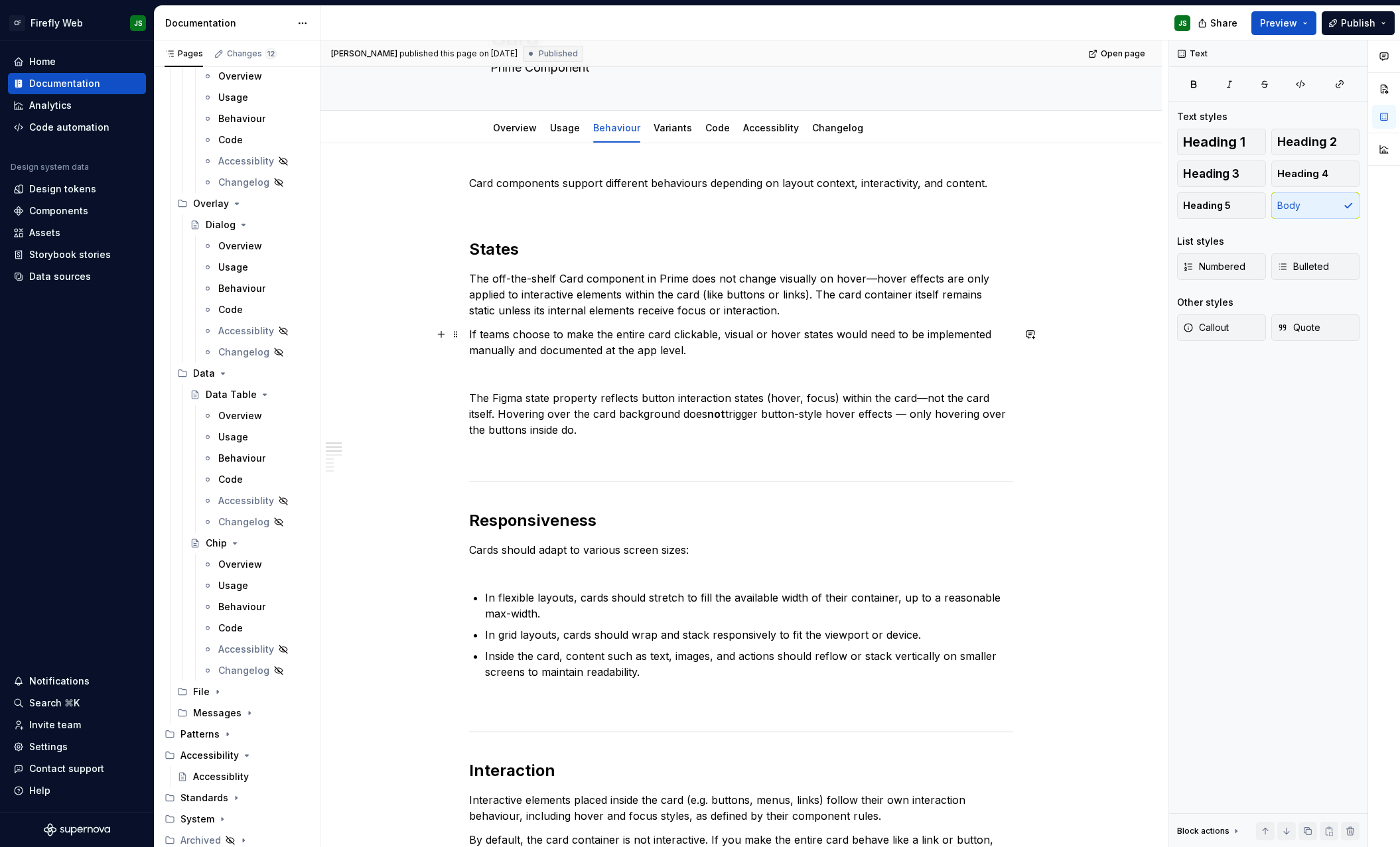
click at [710, 346] on p "If teams choose to make the entire card clickable, visual or hover states would…" at bounding box center [740, 343] width 544 height 32
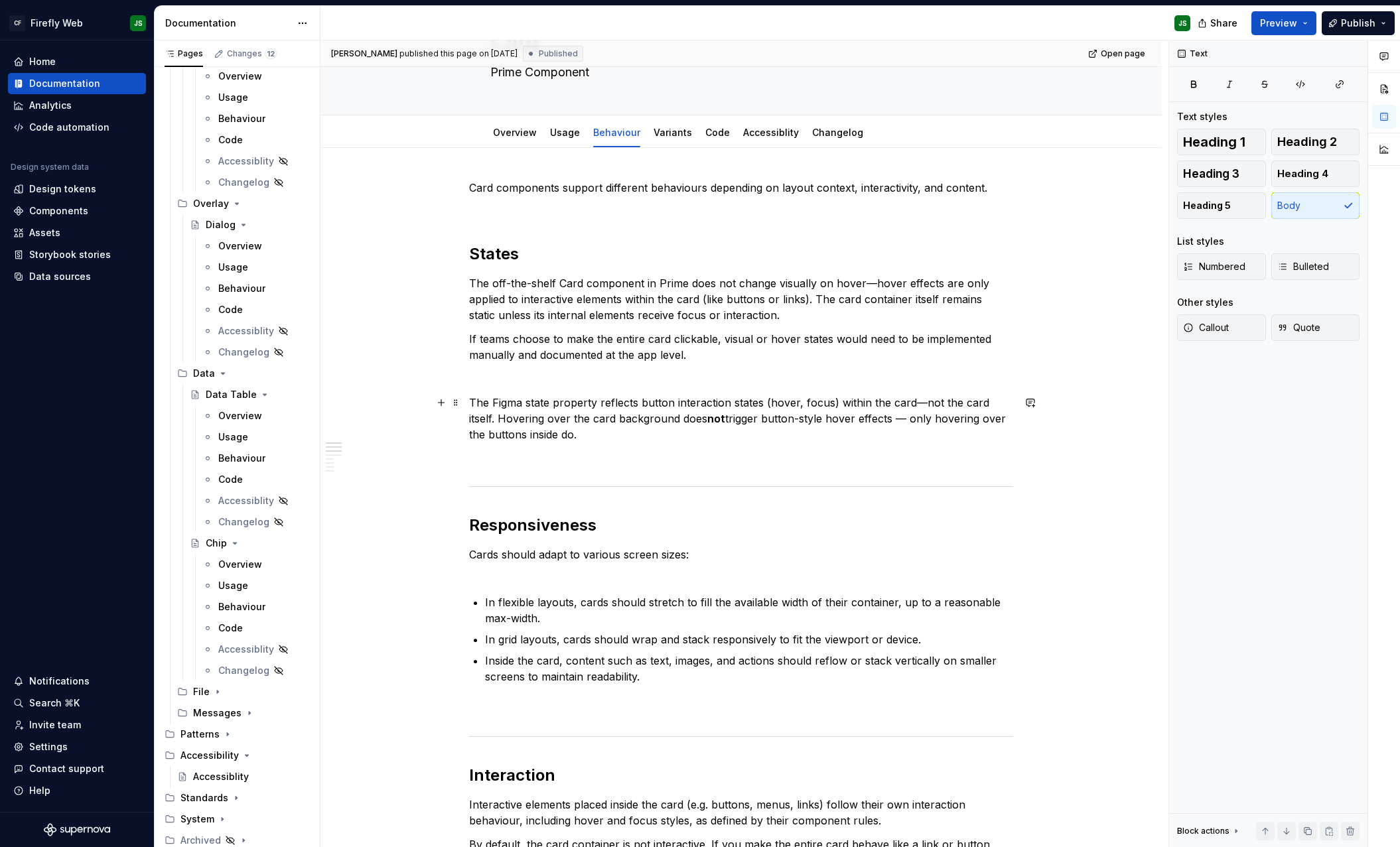
click at [603, 439] on p "The Figma state property reflects button interaction states (hover, focus) with…" at bounding box center [740, 418] width 544 height 47
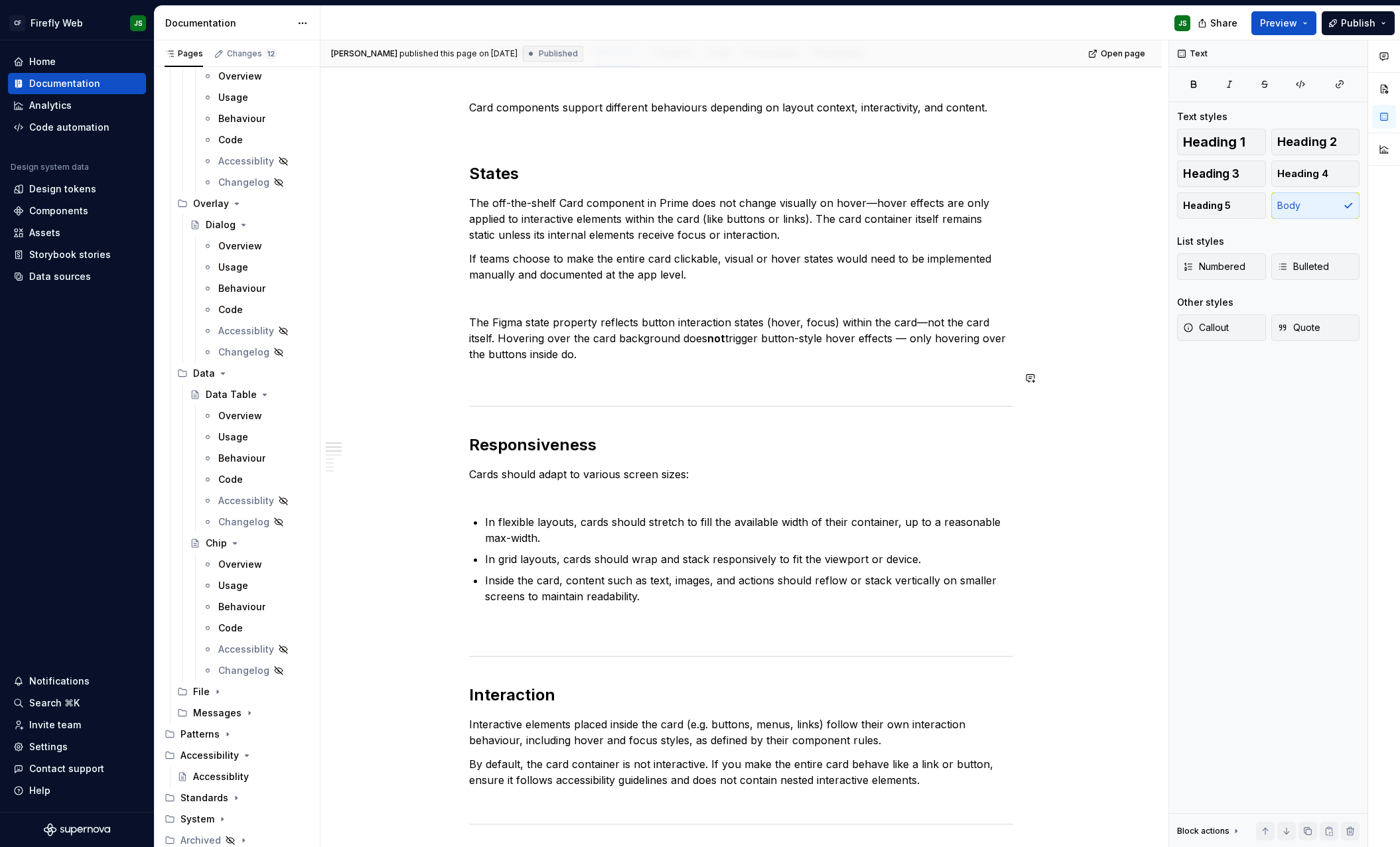
scroll to position [186, 0]
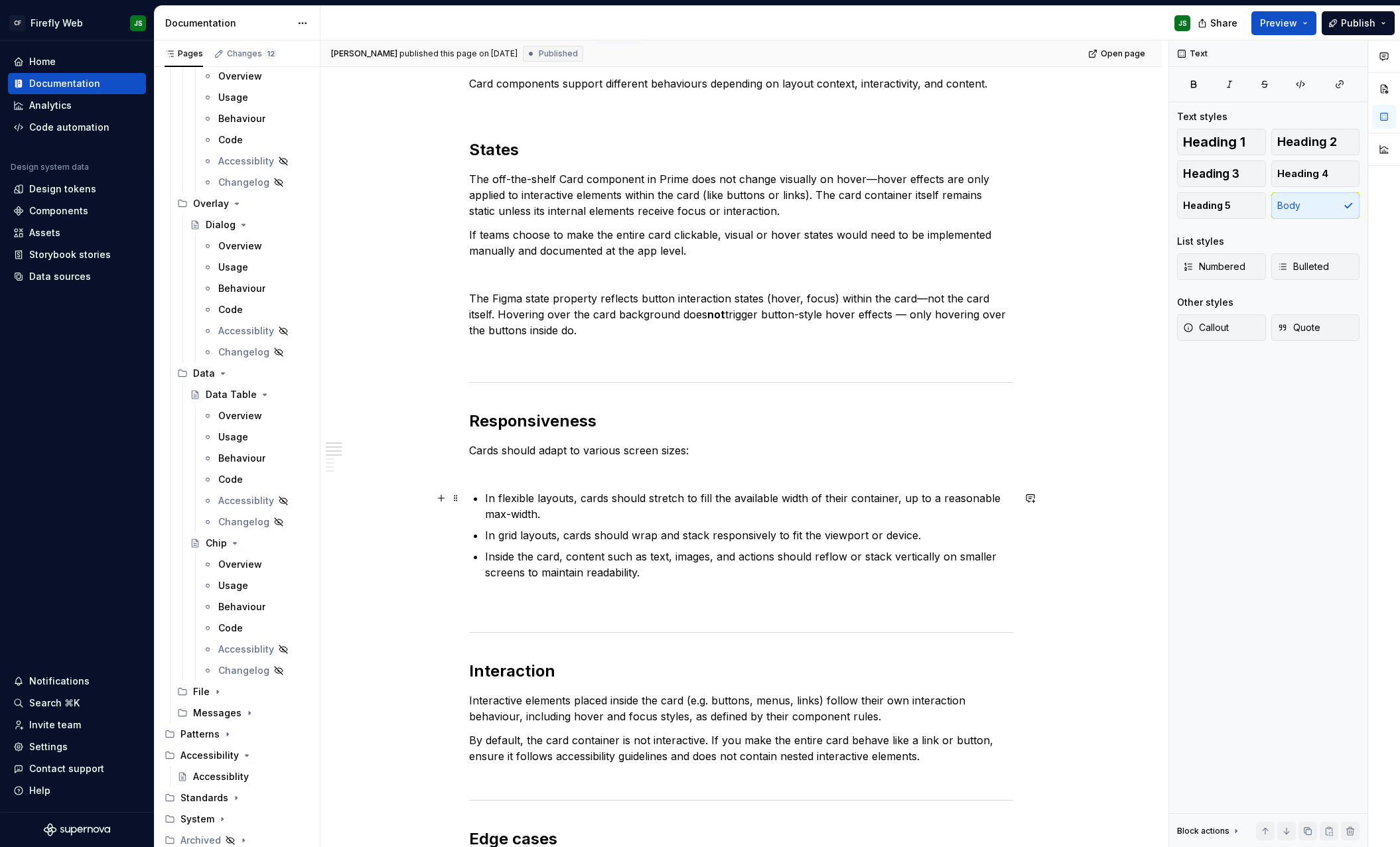
click at [587, 503] on p "In flexible layouts, cards should stretch to fill the available width of their …" at bounding box center [748, 506] width 528 height 32
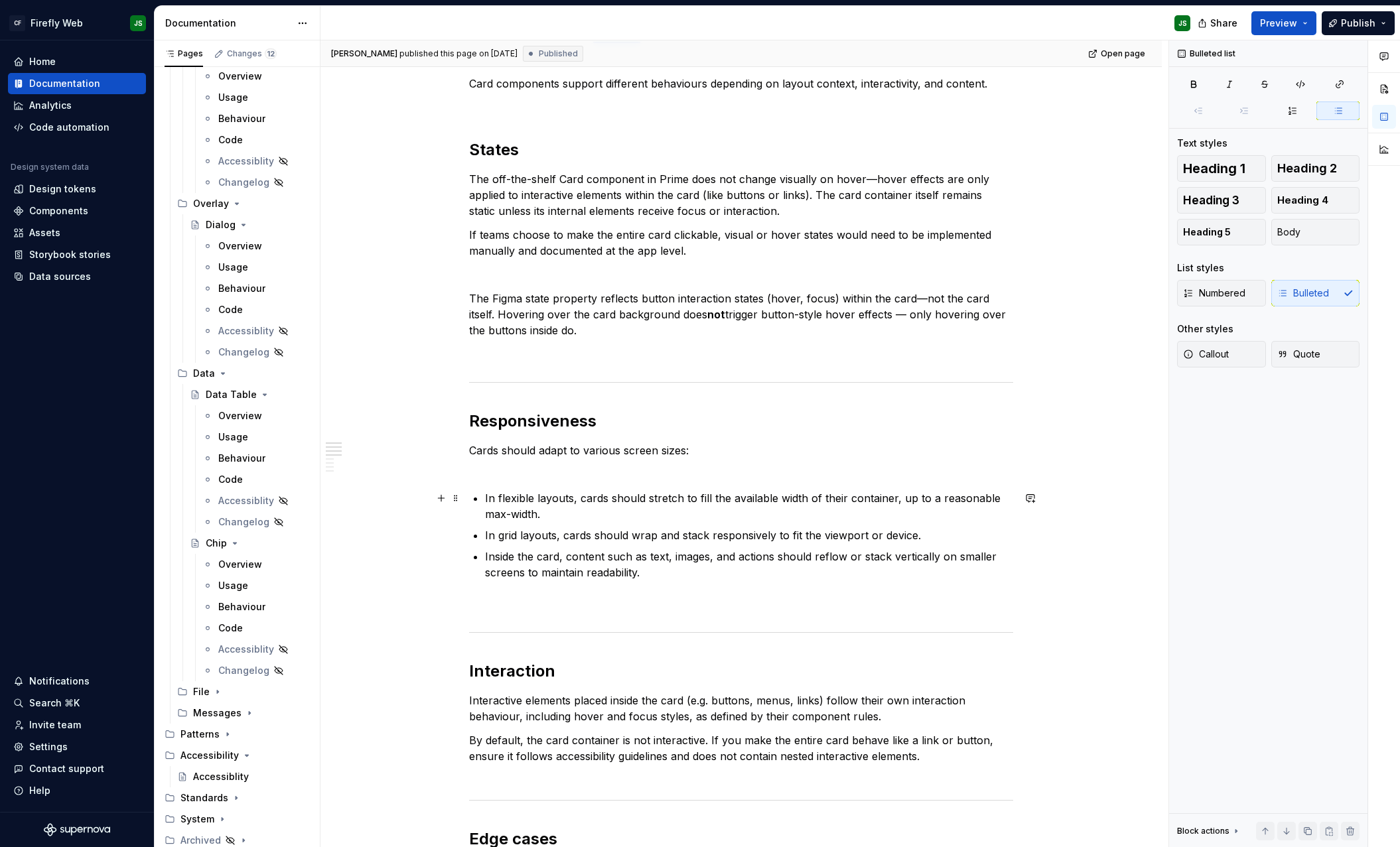
click at [581, 515] on p "In flexible layouts, cards should stretch to fill the available width of their …" at bounding box center [748, 506] width 528 height 32
click at [744, 576] on p "Inside the card, content such as text, images, and actions should reflow or sta…" at bounding box center [748, 565] width 528 height 32
click at [740, 574] on p "Inside the card, content such as text, images, and actions should reflow or sta…" at bounding box center [748, 565] width 528 height 32
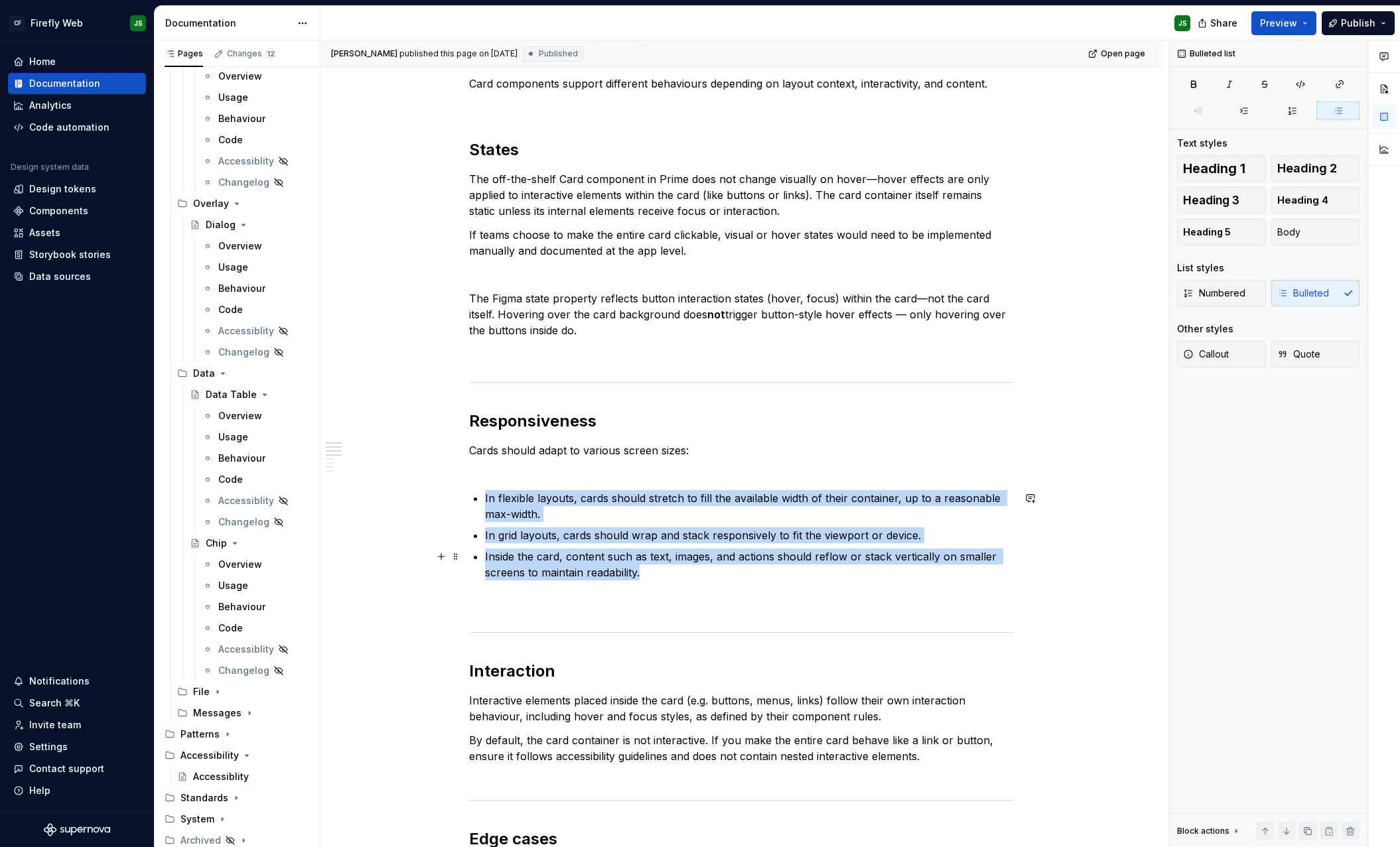
click at [731, 575] on p "Inside the card, content such as text, images, and actions should reflow or sta…" at bounding box center [748, 565] width 528 height 32
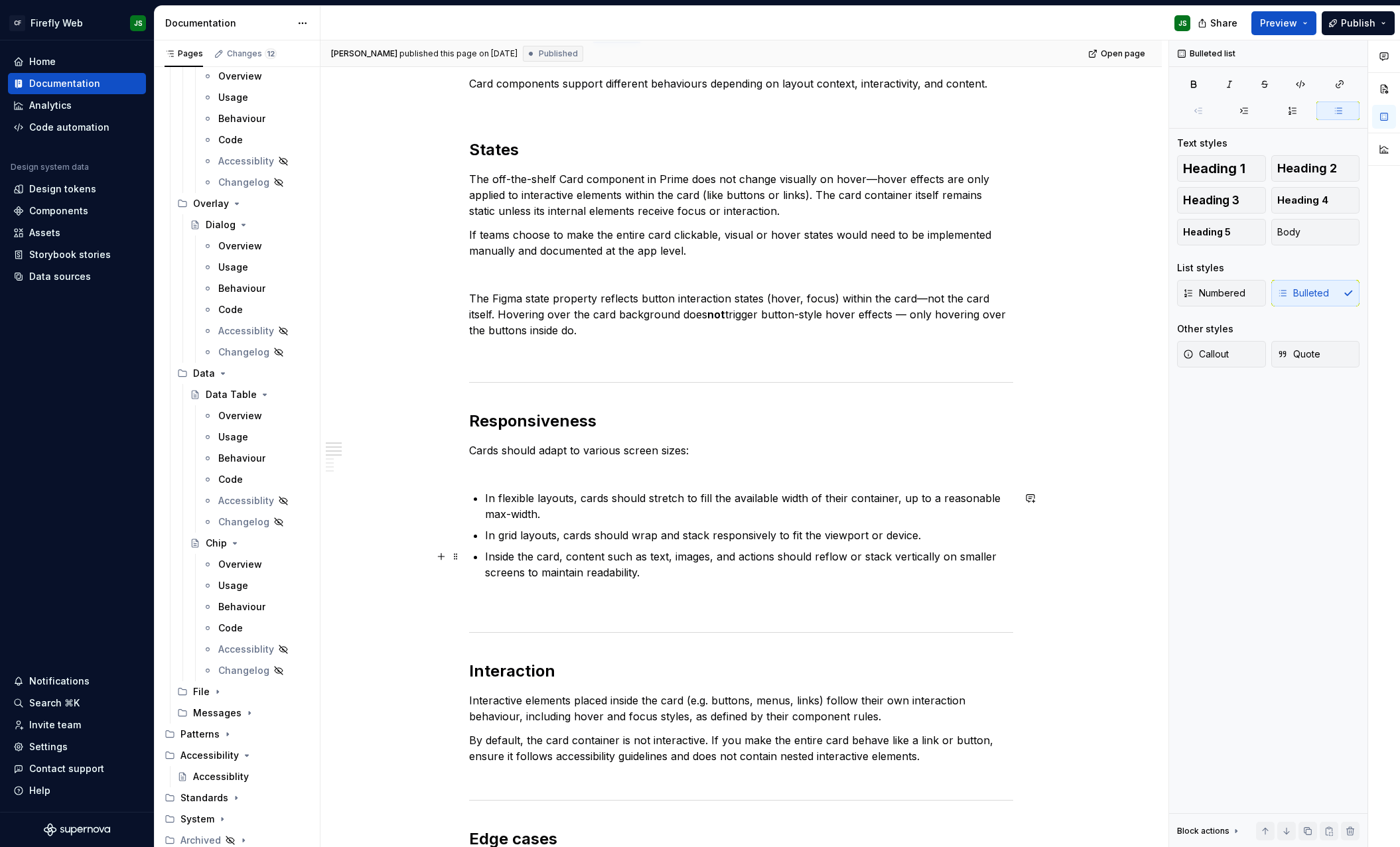
click at [728, 579] on p "Inside the card, content such as text, images, and actions should reflow or sta…" at bounding box center [748, 565] width 528 height 32
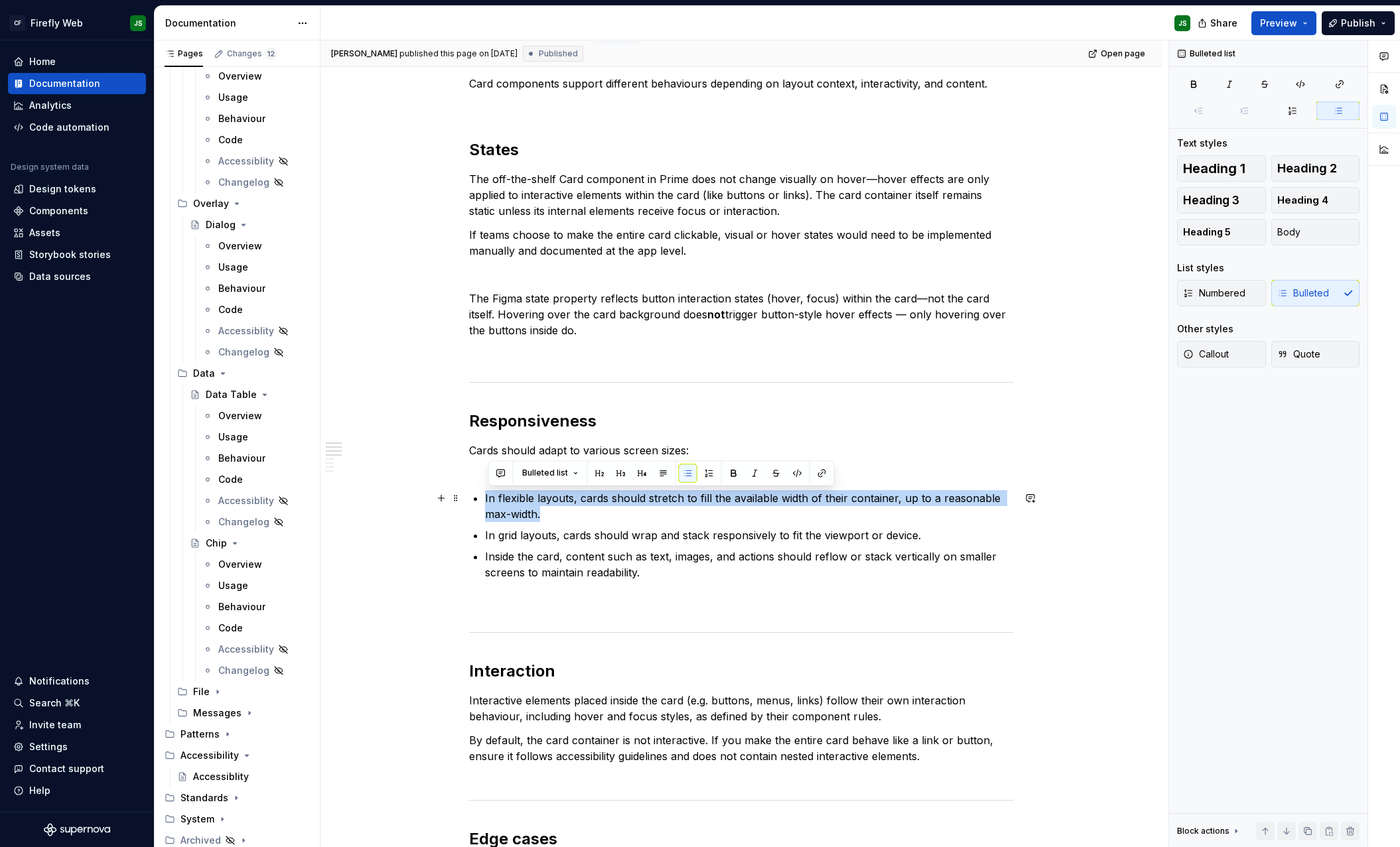
drag, startPoint x: 555, startPoint y: 518, endPoint x: 465, endPoint y: 493, distance: 93.4
click at [465, 493] on div "Card components support different behaviours depending on layout context, inter…" at bounding box center [741, 792] width 841 height 1495
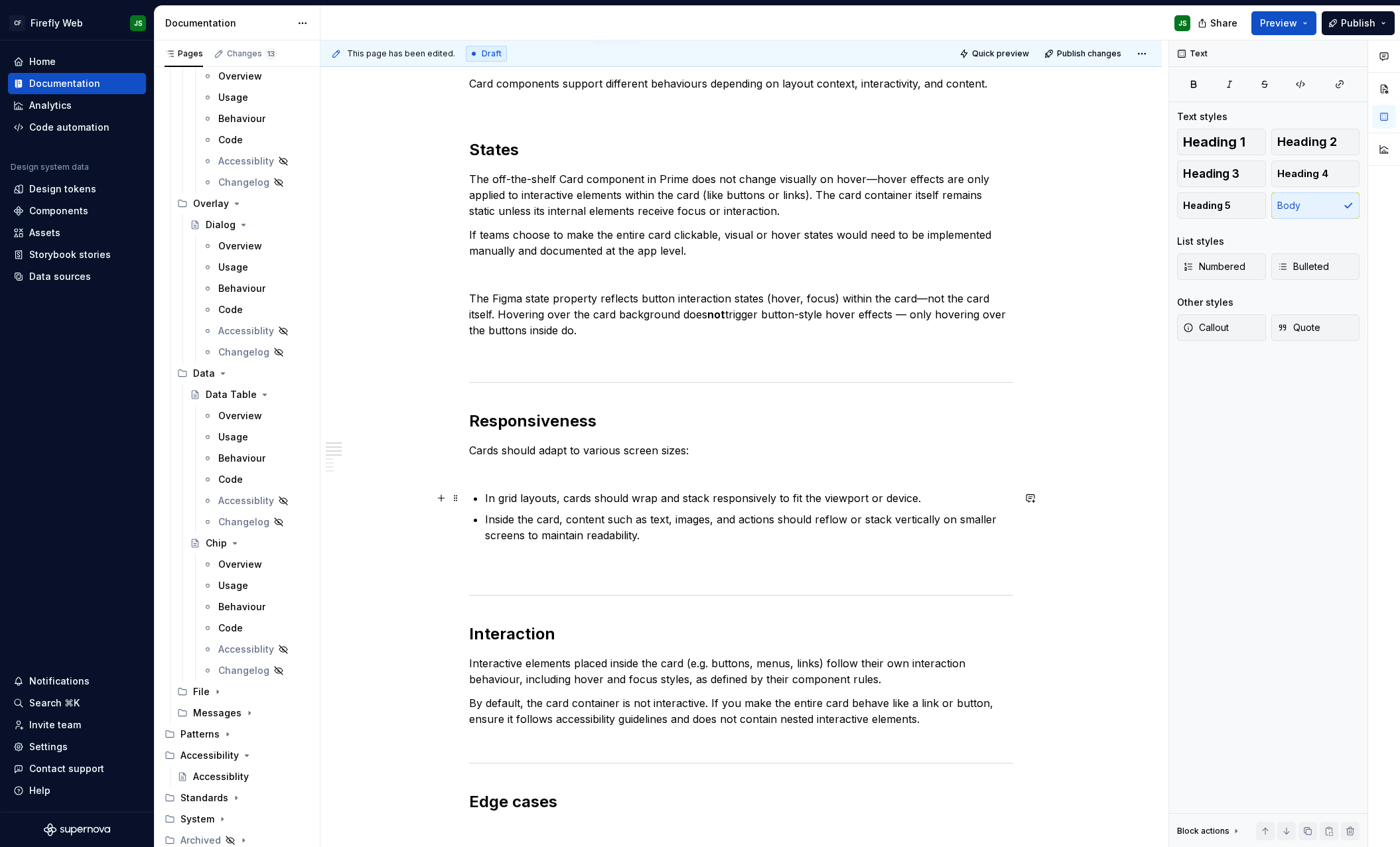
click at [919, 496] on p "In grid layouts, cards should wrap and stack responsively to fit the viewport o…" at bounding box center [748, 498] width 528 height 16
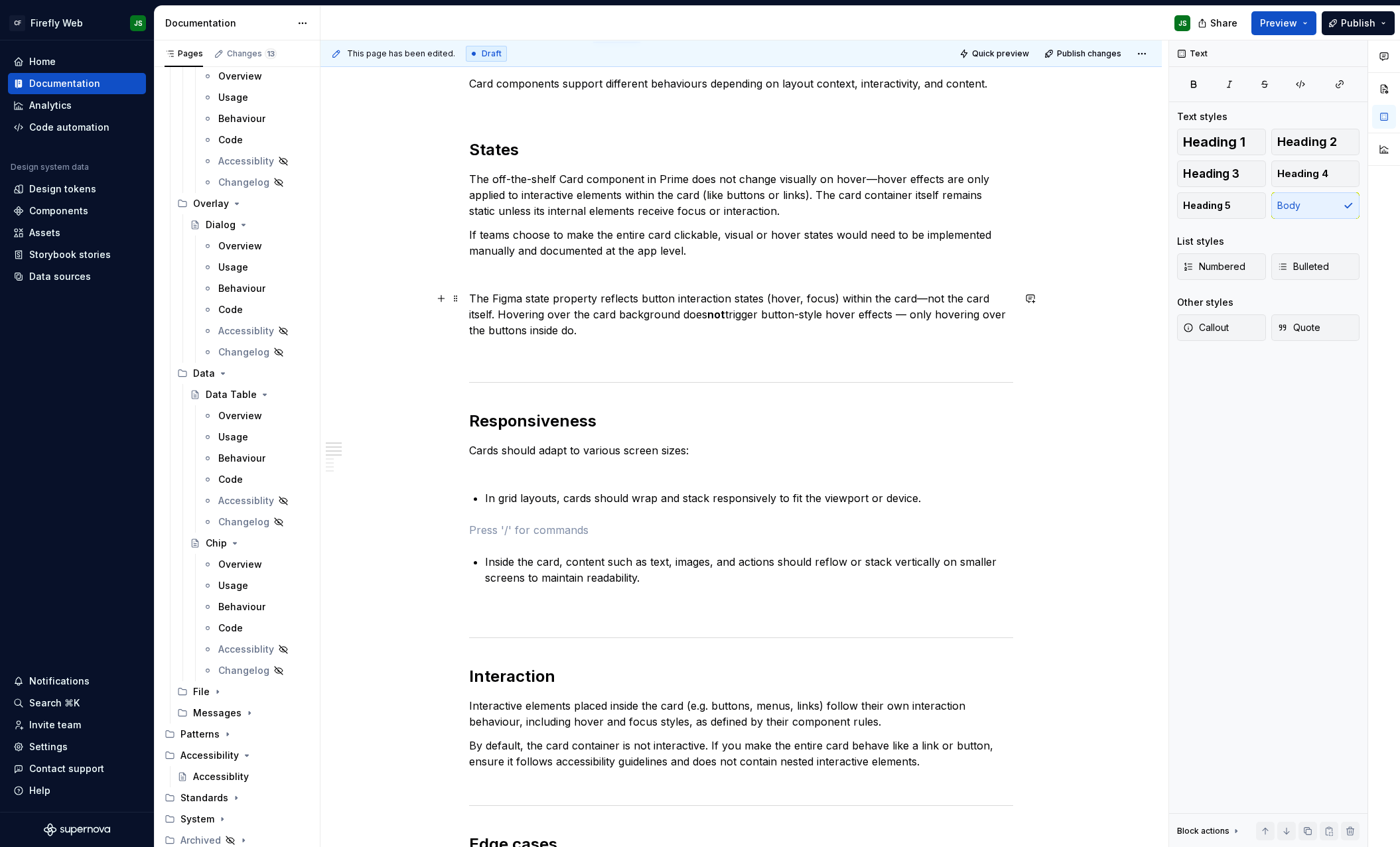
type textarea "*"
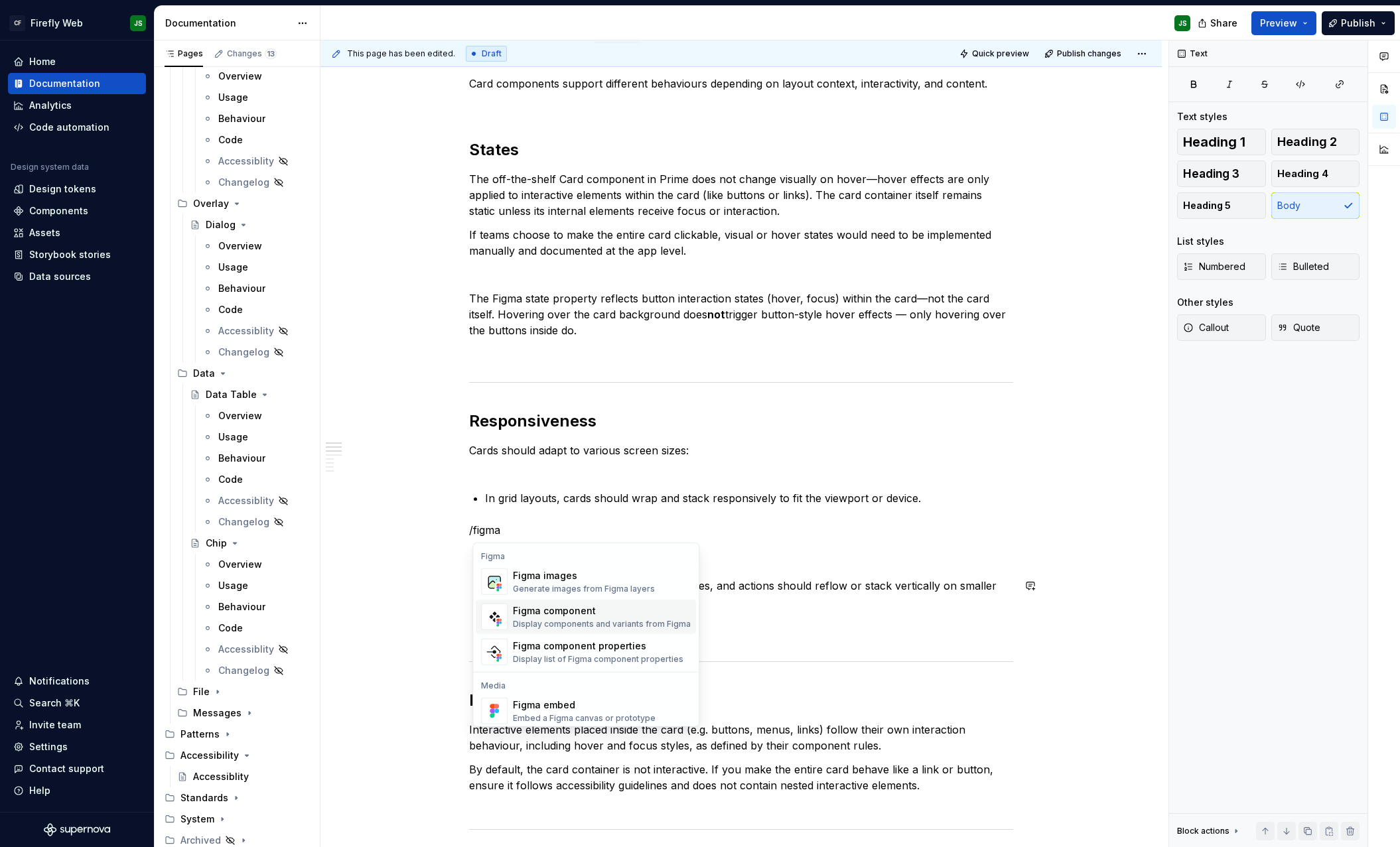
scroll to position [3, 0]
click at [568, 575] on div "Figma images" at bounding box center [584, 573] width 142 height 13
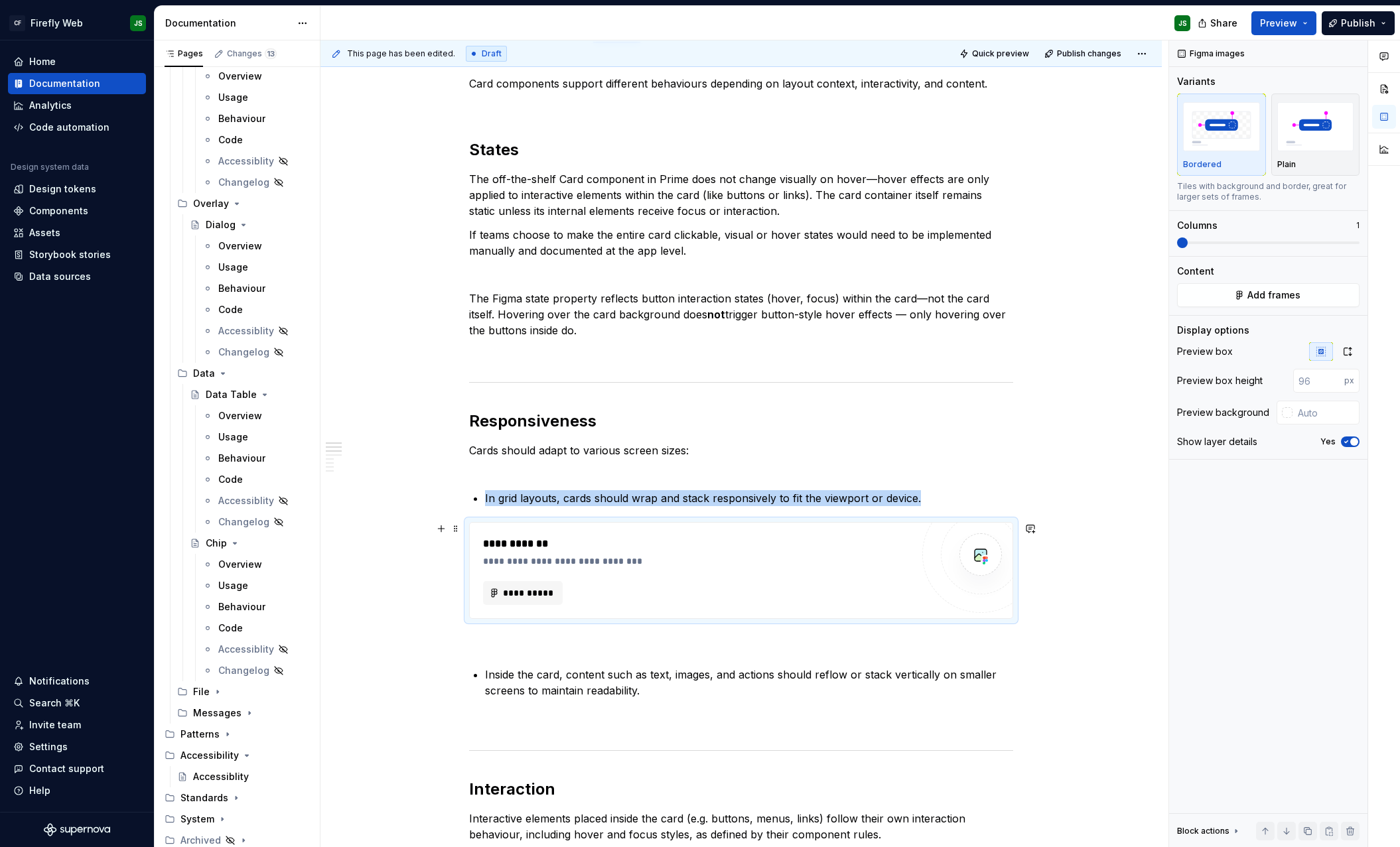
type textarea "*"
click at [545, 581] on div "**********" at bounding box center [697, 570] width 429 height 69
click at [549, 595] on span "**********" at bounding box center [528, 593] width 52 height 13
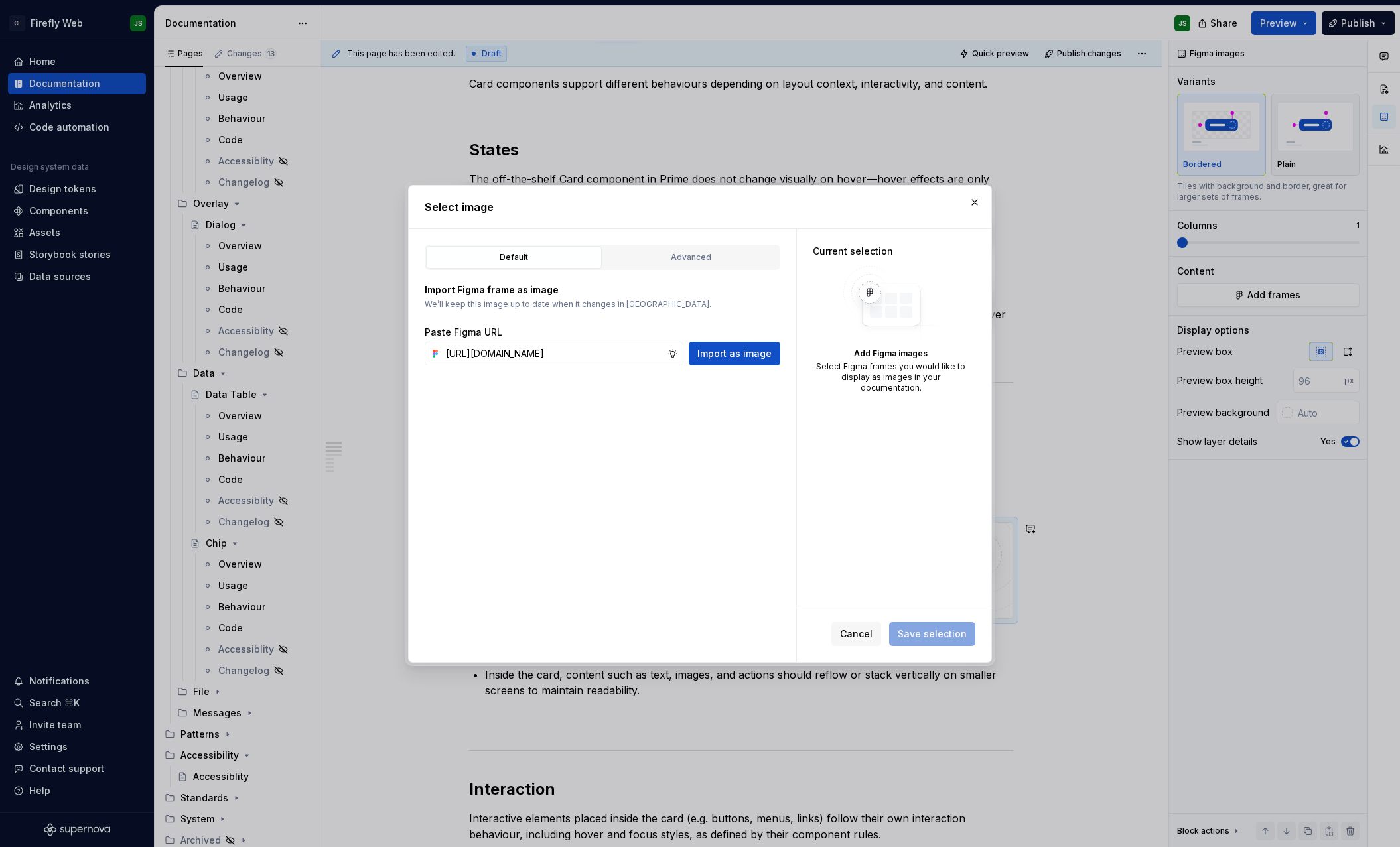
scroll to position [0, 349]
type input "[URL][DOMAIN_NAME]"
click at [716, 355] on span "Import as image" at bounding box center [734, 353] width 75 height 13
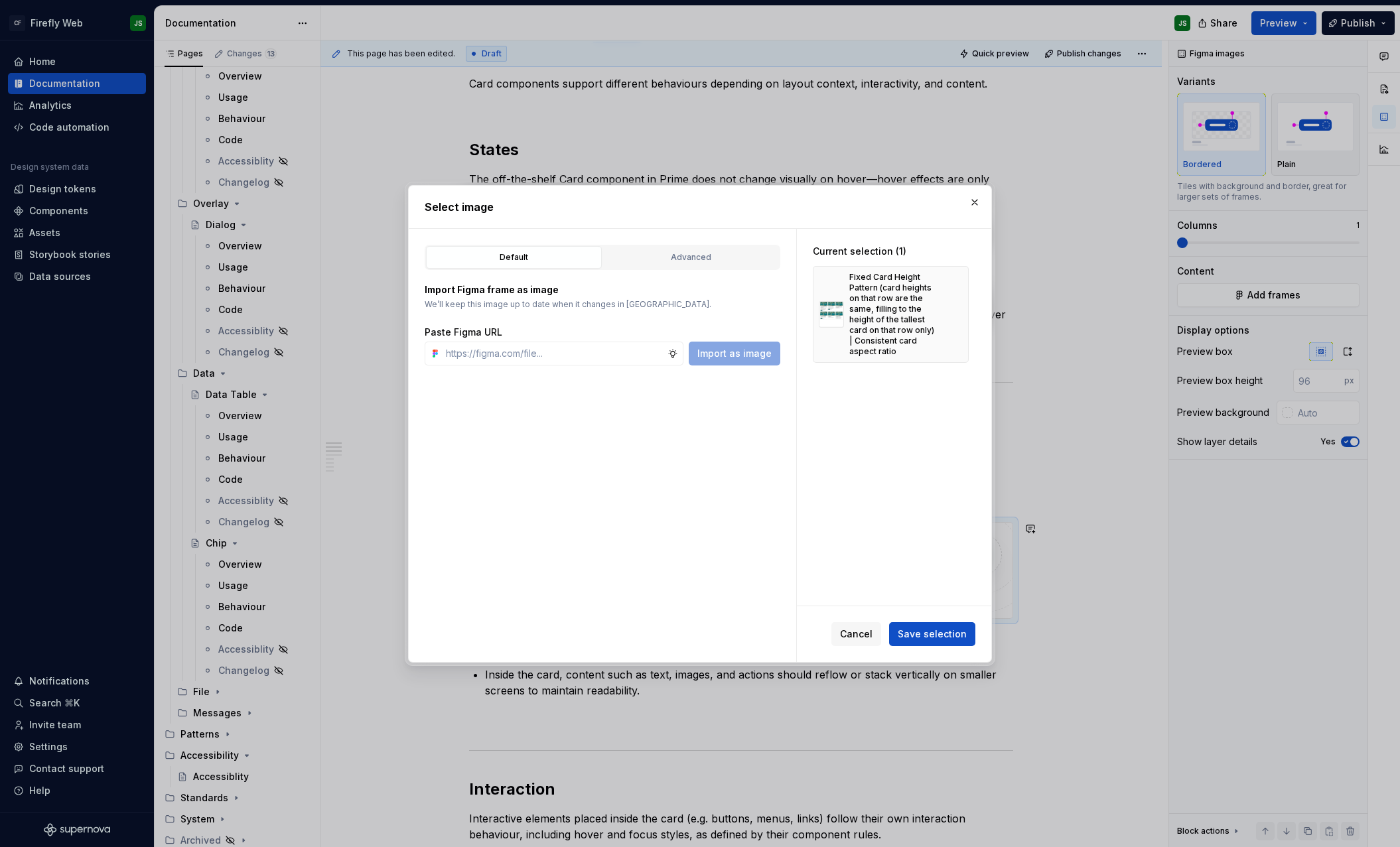
click at [925, 628] on span "Save selection" at bounding box center [932, 633] width 69 height 13
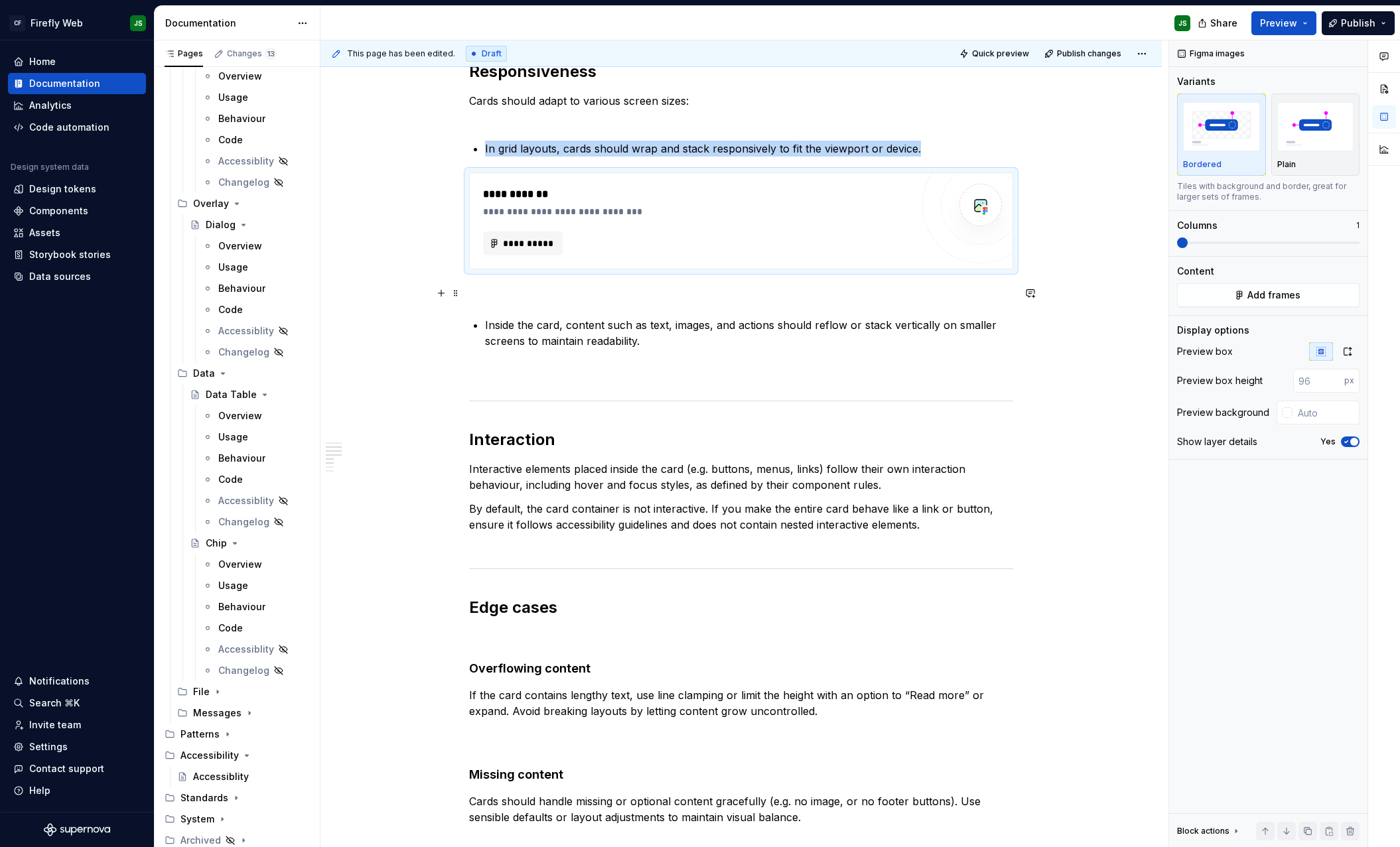
scroll to position [523, 0]
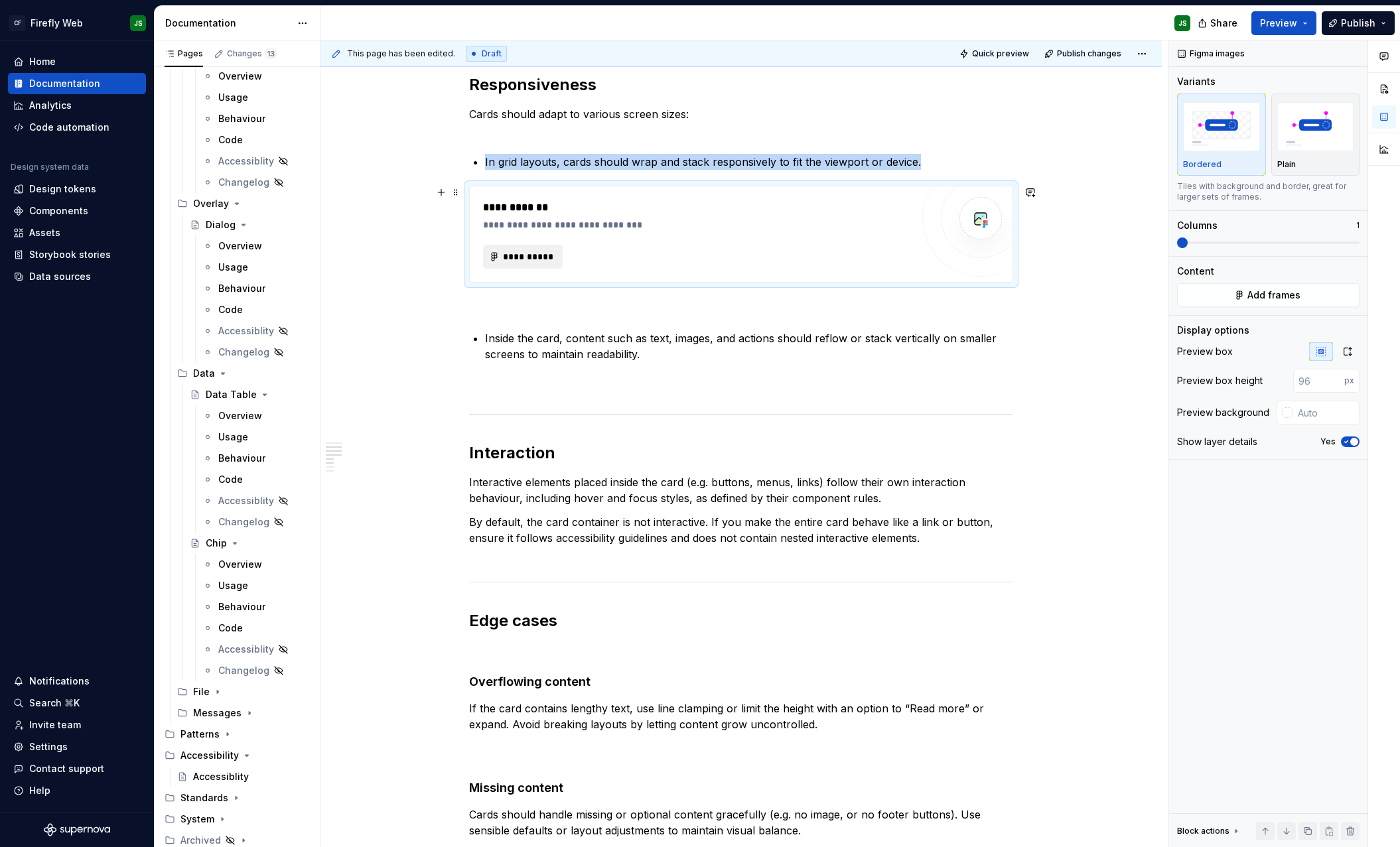
click at [527, 254] on span "**********" at bounding box center [528, 257] width 52 height 13
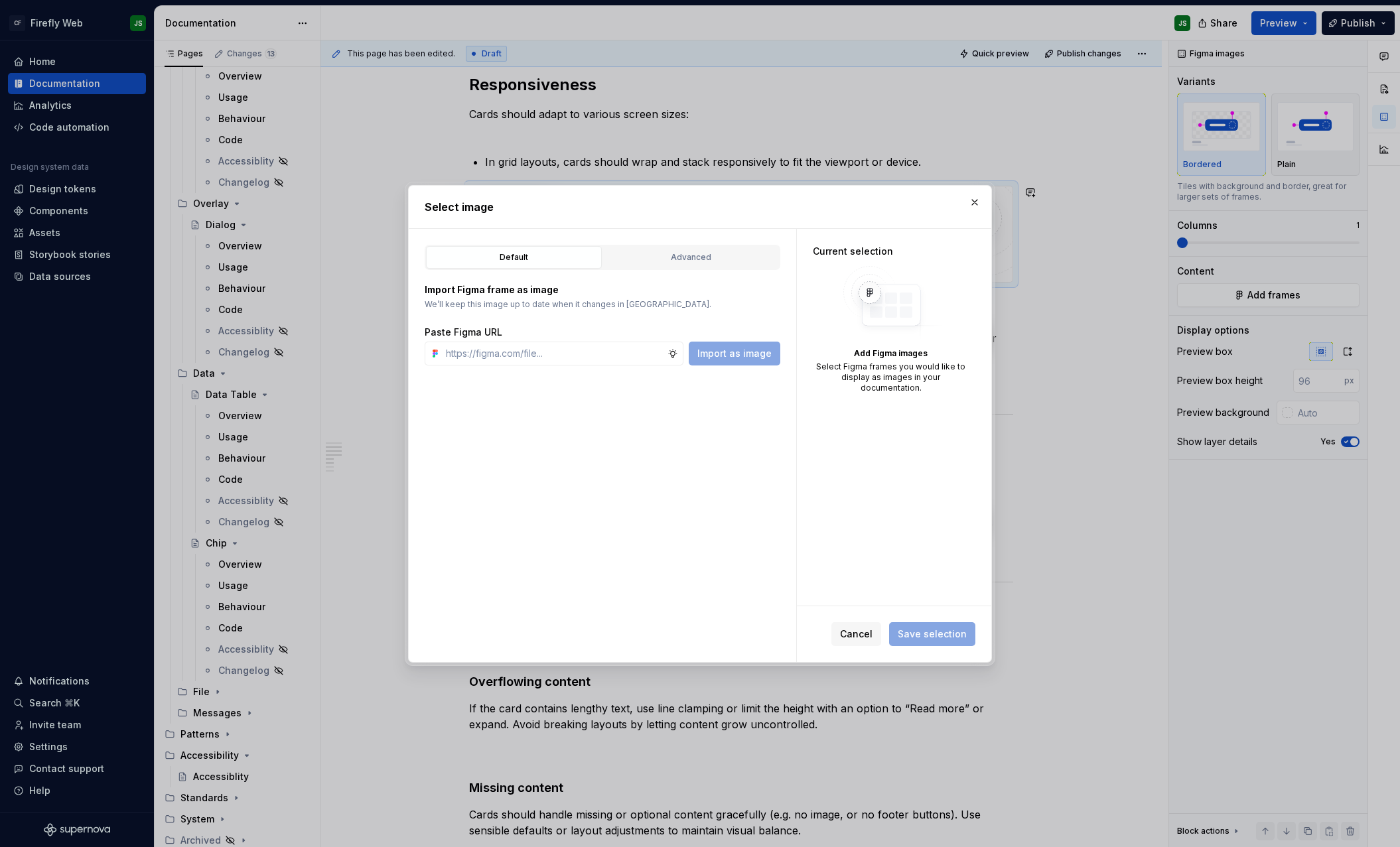
type textarea "*"
click at [586, 358] on input "text" at bounding box center [553, 353] width 227 height 24
type input "[URL][DOMAIN_NAME]"
click at [740, 352] on span "Import as image" at bounding box center [734, 353] width 75 height 13
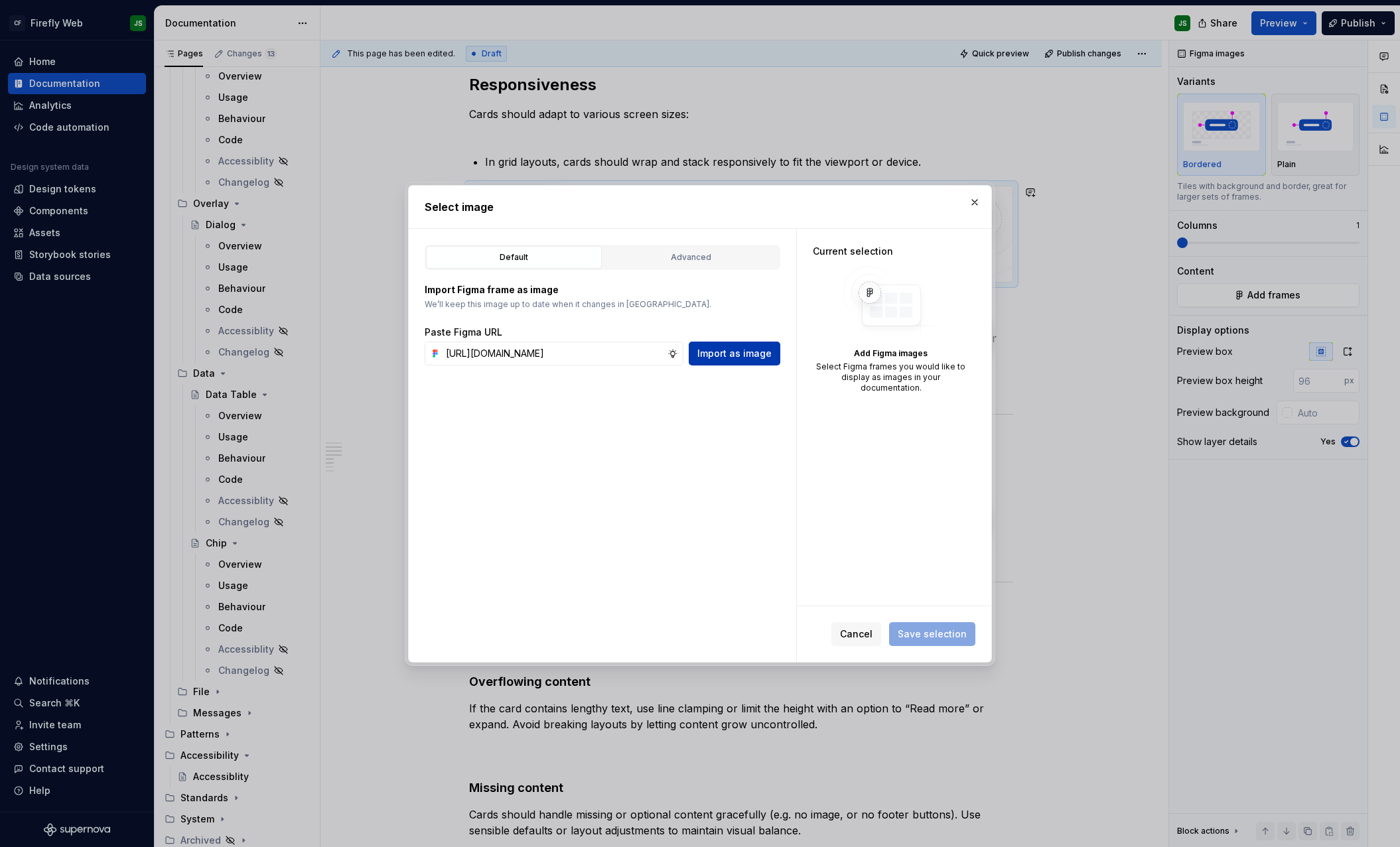
scroll to position [0, 0]
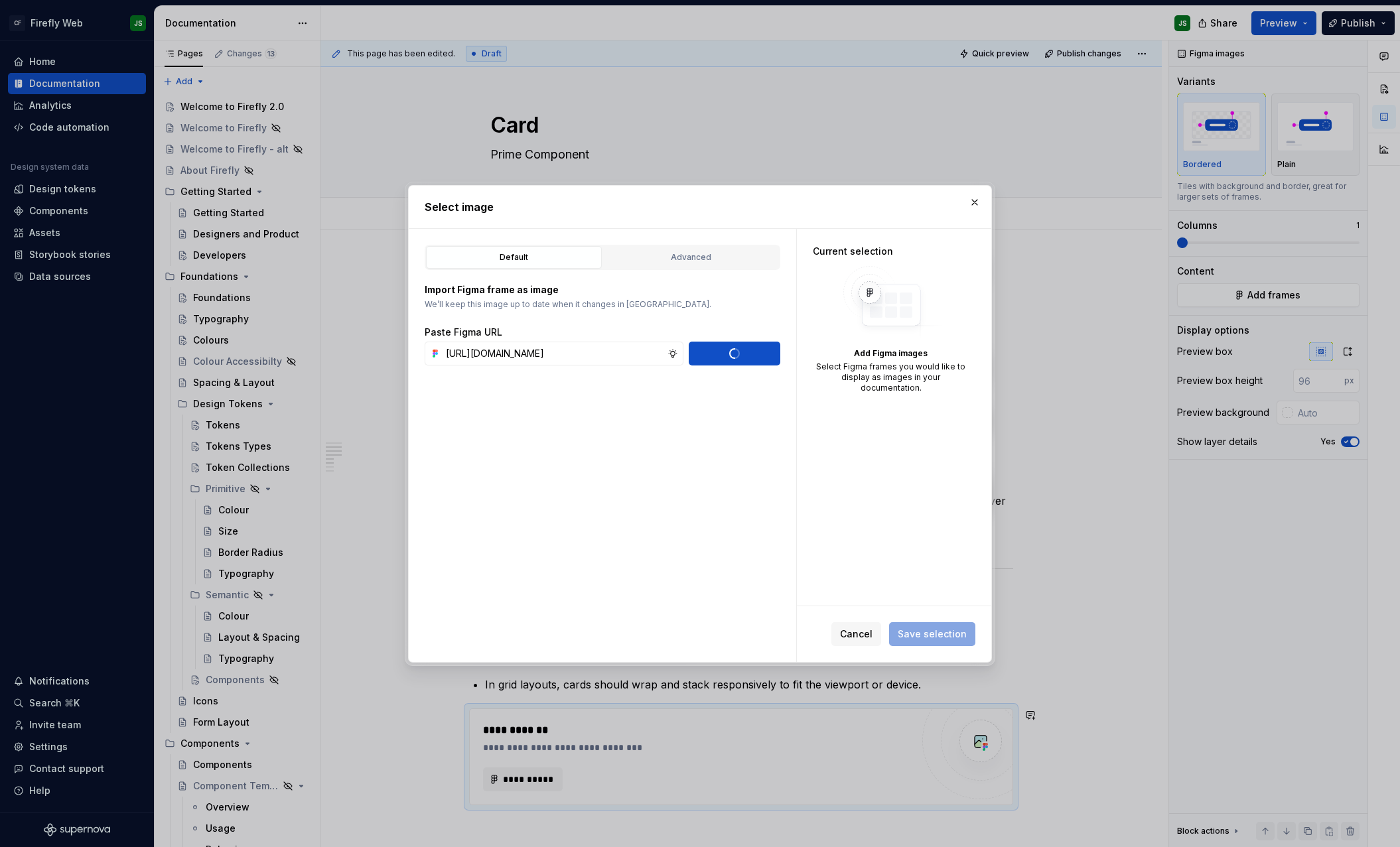
scroll to position [523, 0]
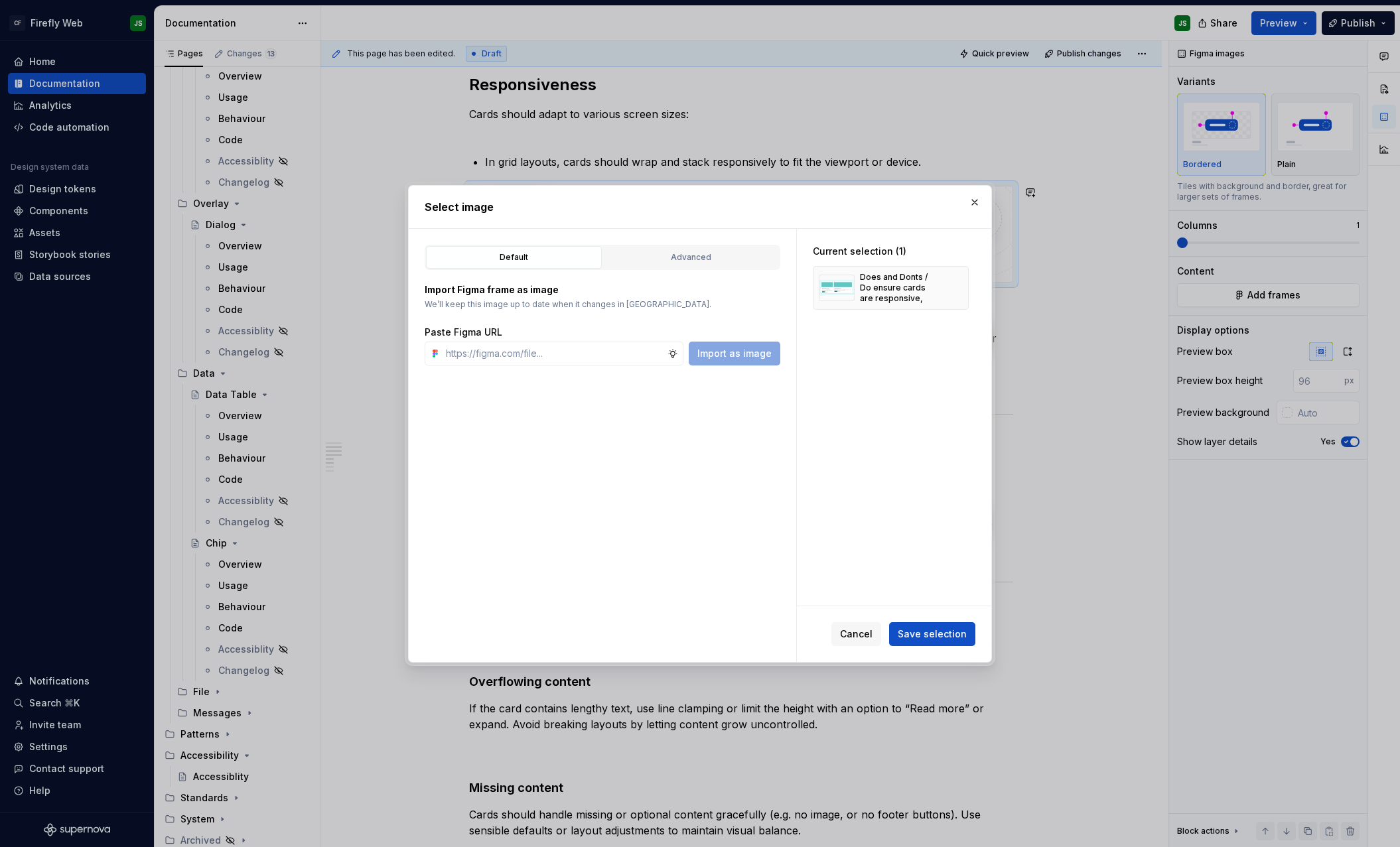
click at [930, 637] on span "Save selection" at bounding box center [932, 633] width 69 height 13
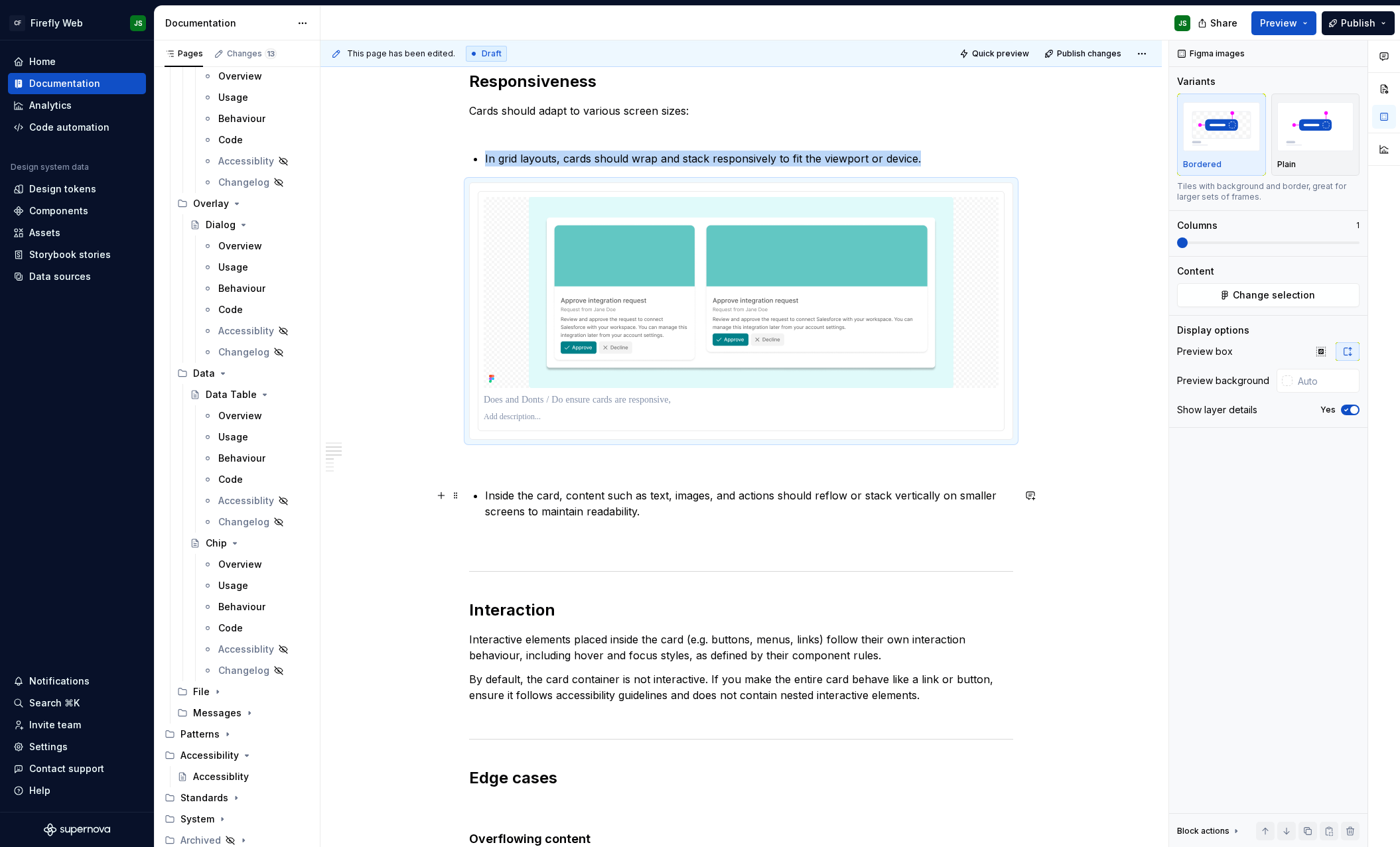
scroll to position [534, 0]
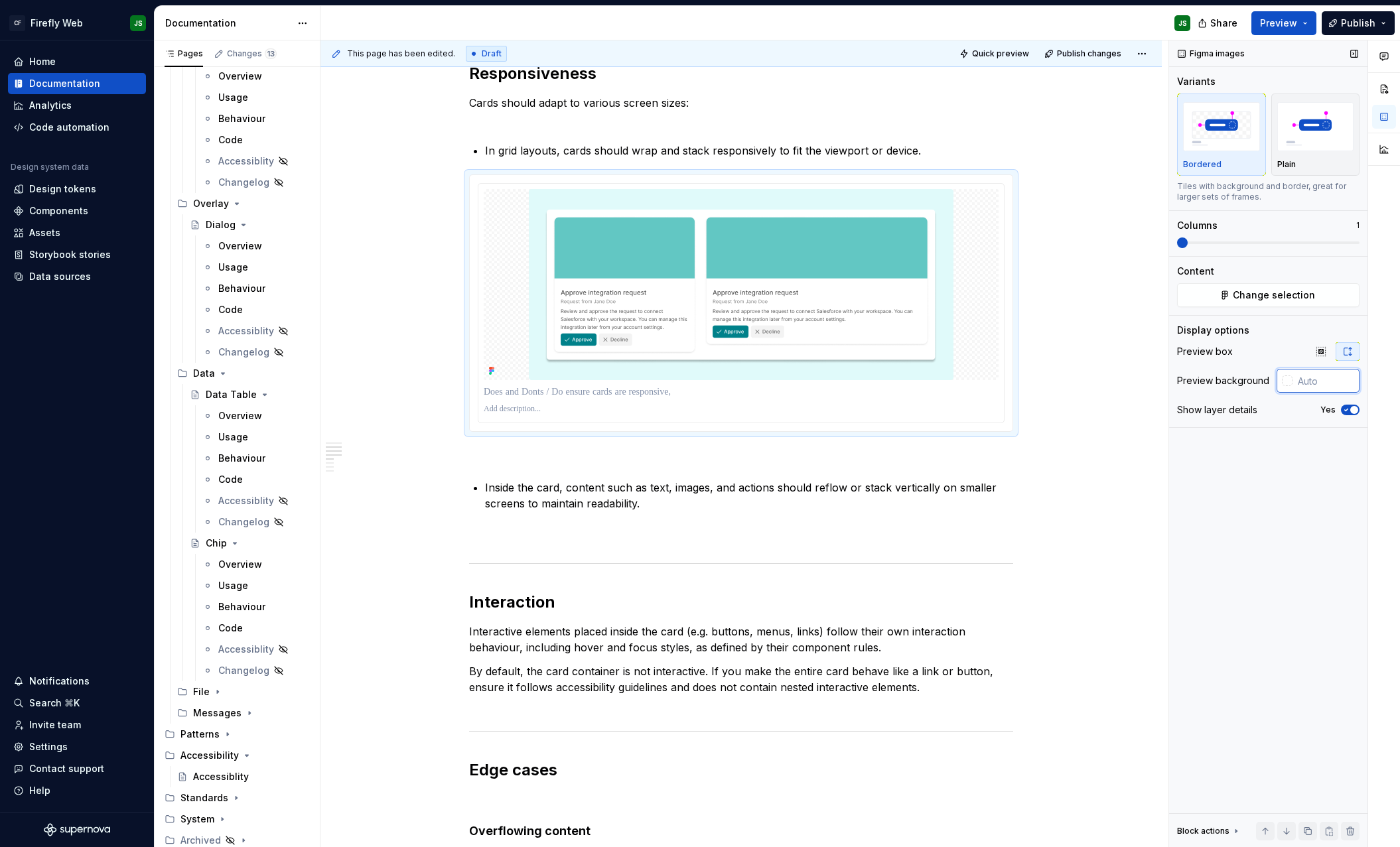
click at [1328, 380] on input "text" at bounding box center [1325, 380] width 67 height 24
type input "#FFFFFF"
click at [1353, 409] on span "button" at bounding box center [1353, 409] width 8 height 8
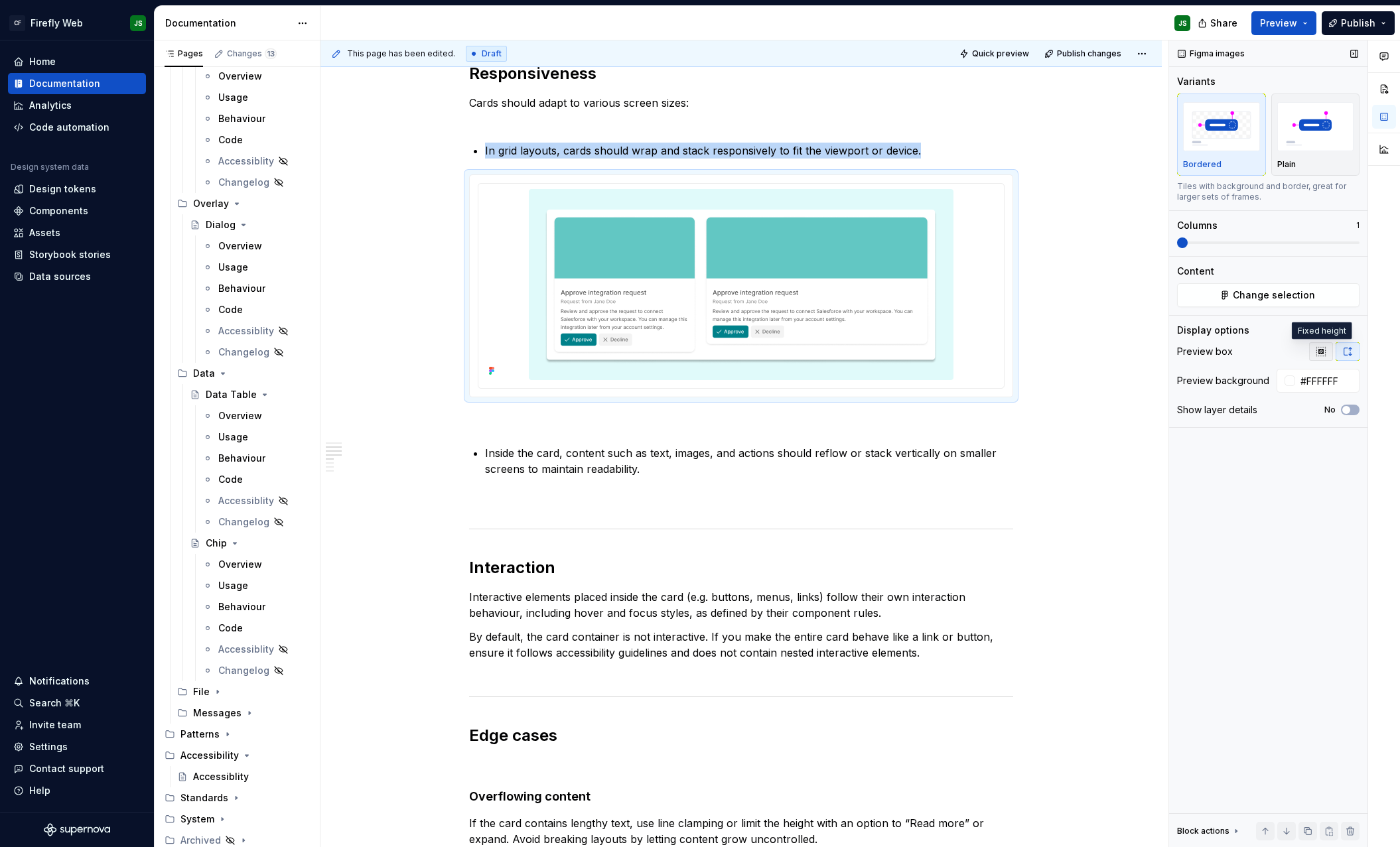
click at [1322, 348] on icon "button" at bounding box center [1321, 351] width 11 height 11
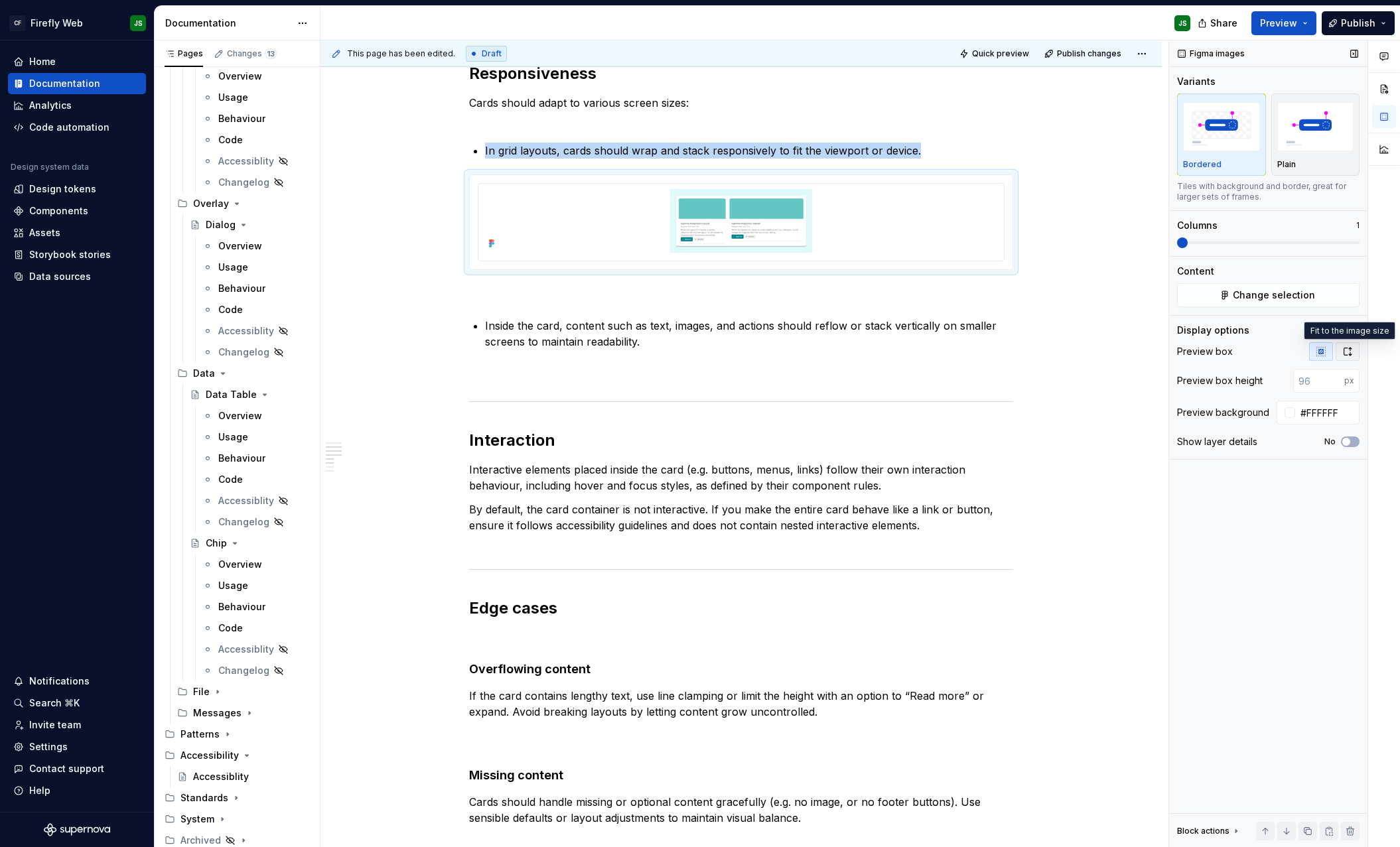
click at [1346, 347] on icon "button" at bounding box center [1347, 351] width 11 height 11
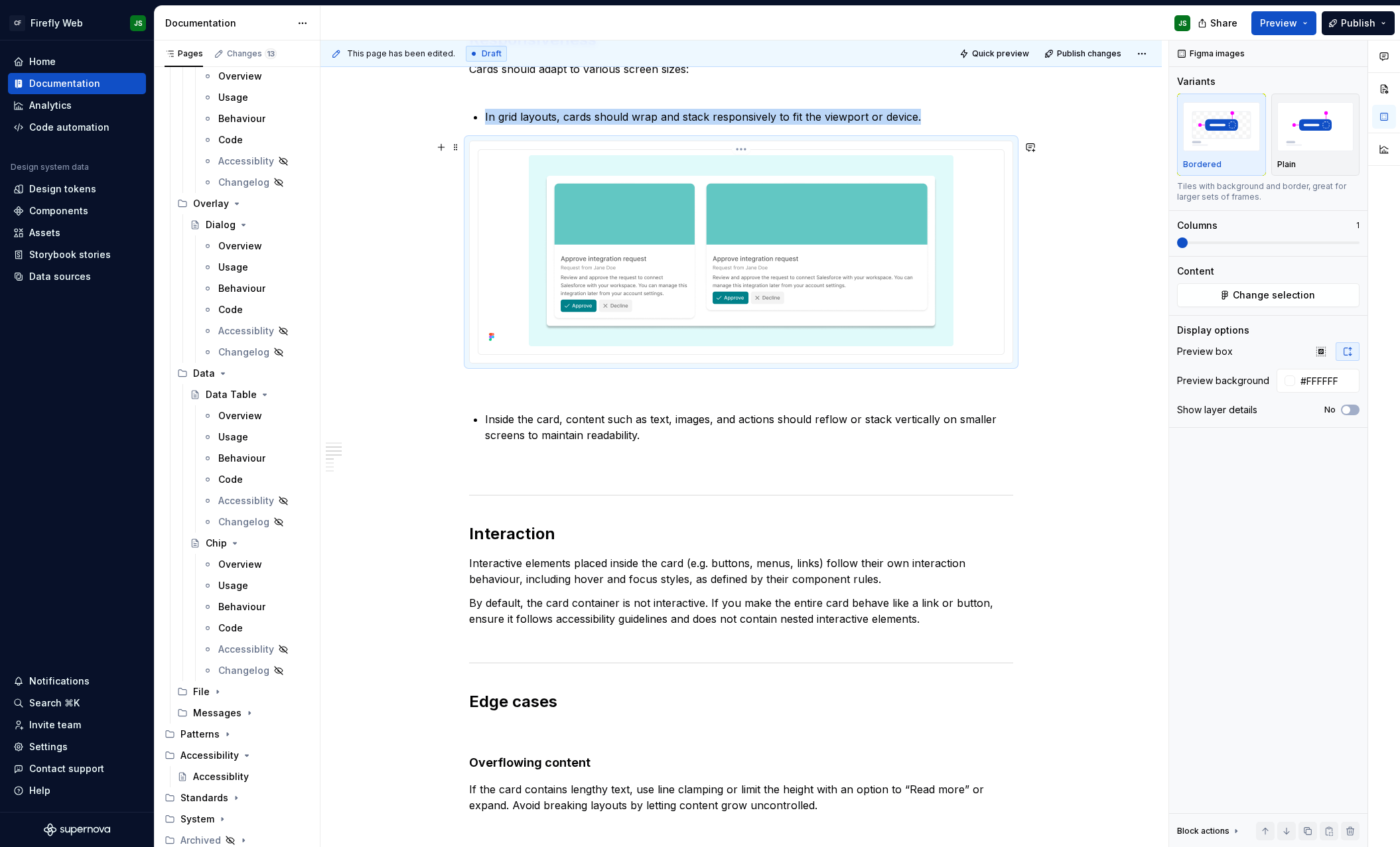
scroll to position [569, 0]
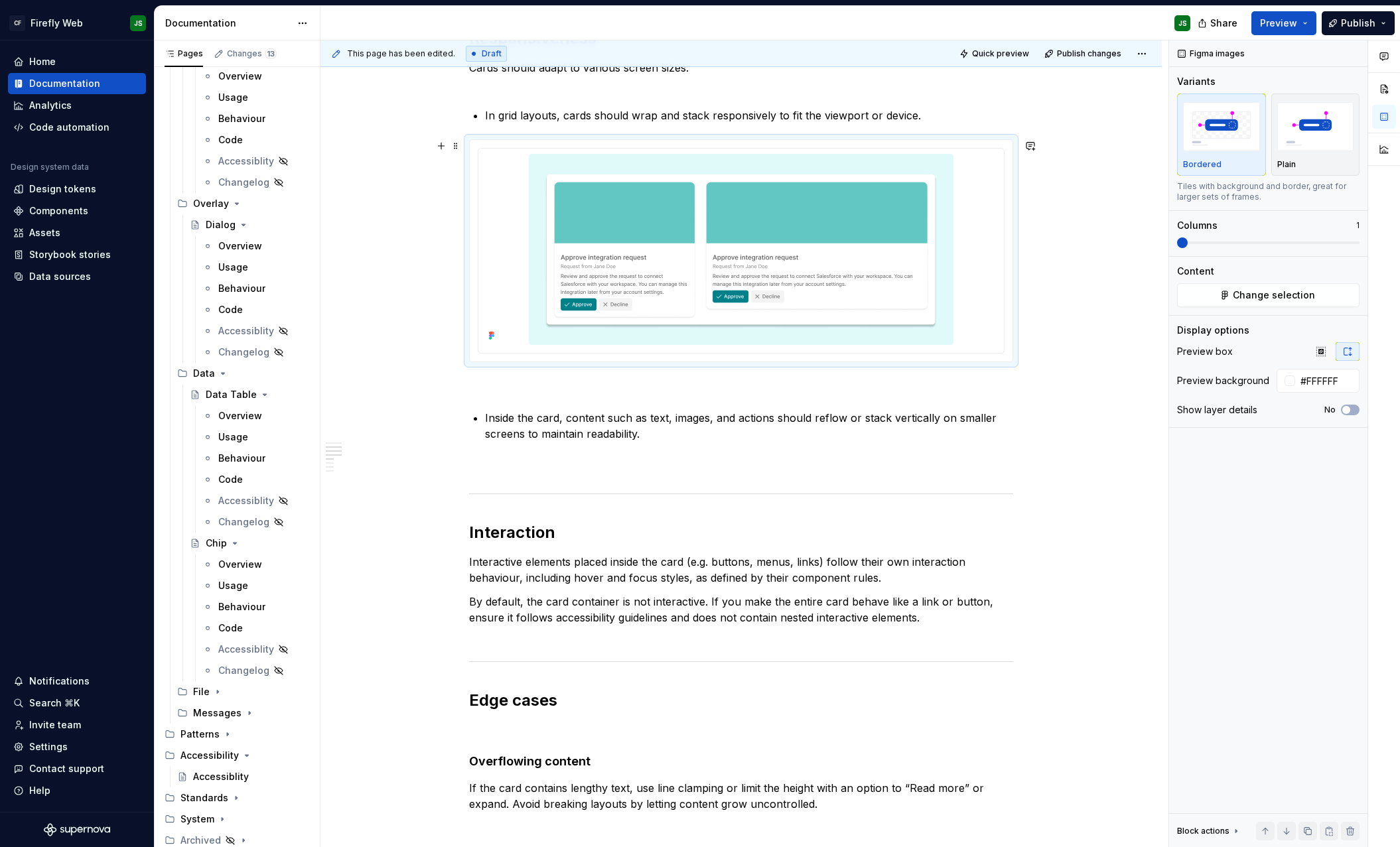
type textarea "*"
click at [646, 322] on img at bounding box center [740, 250] width 424 height 192
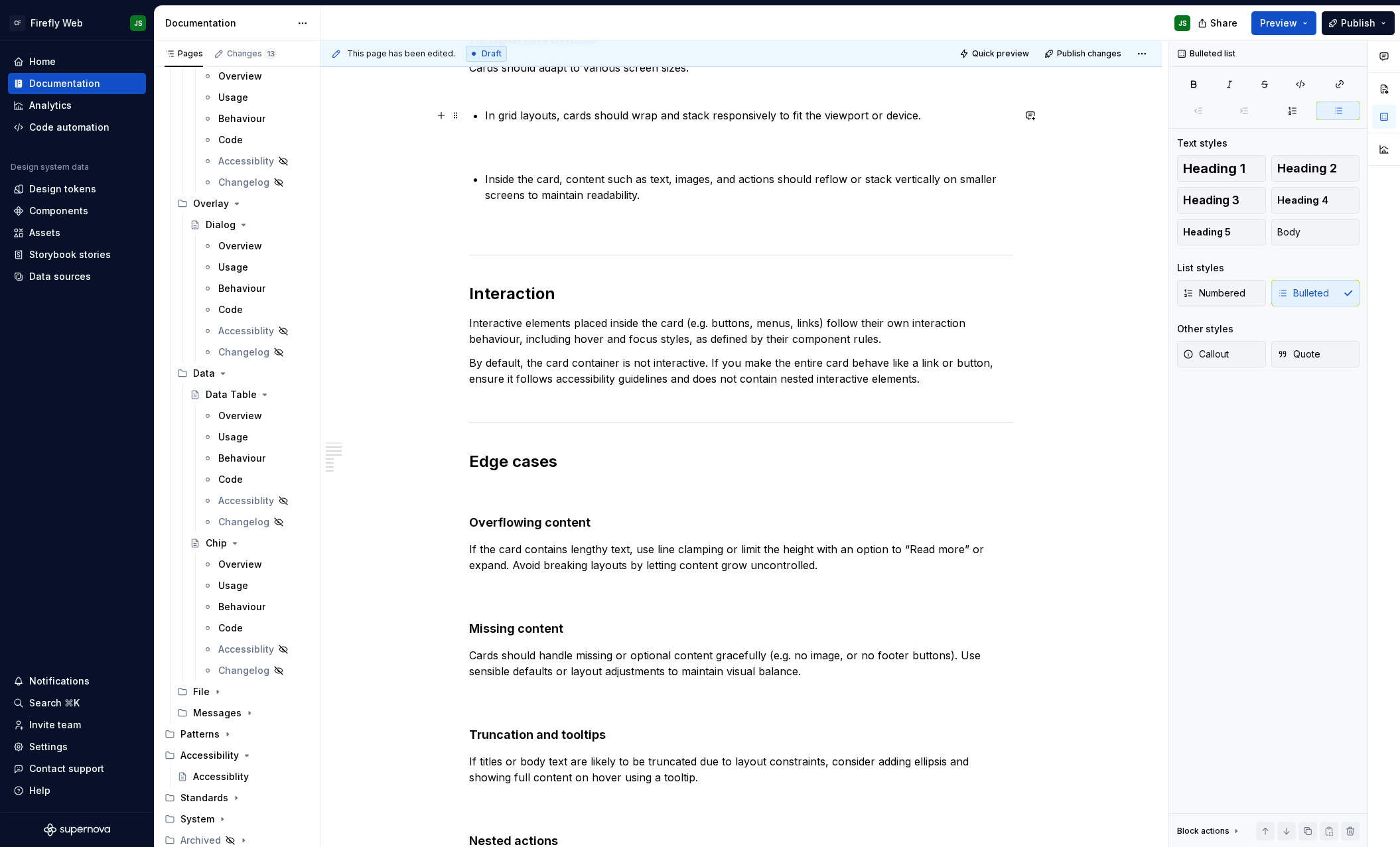
click at [931, 115] on p "In grid layouts, cards should wrap and stack responsively to fit the viewport o…" at bounding box center [748, 115] width 528 height 16
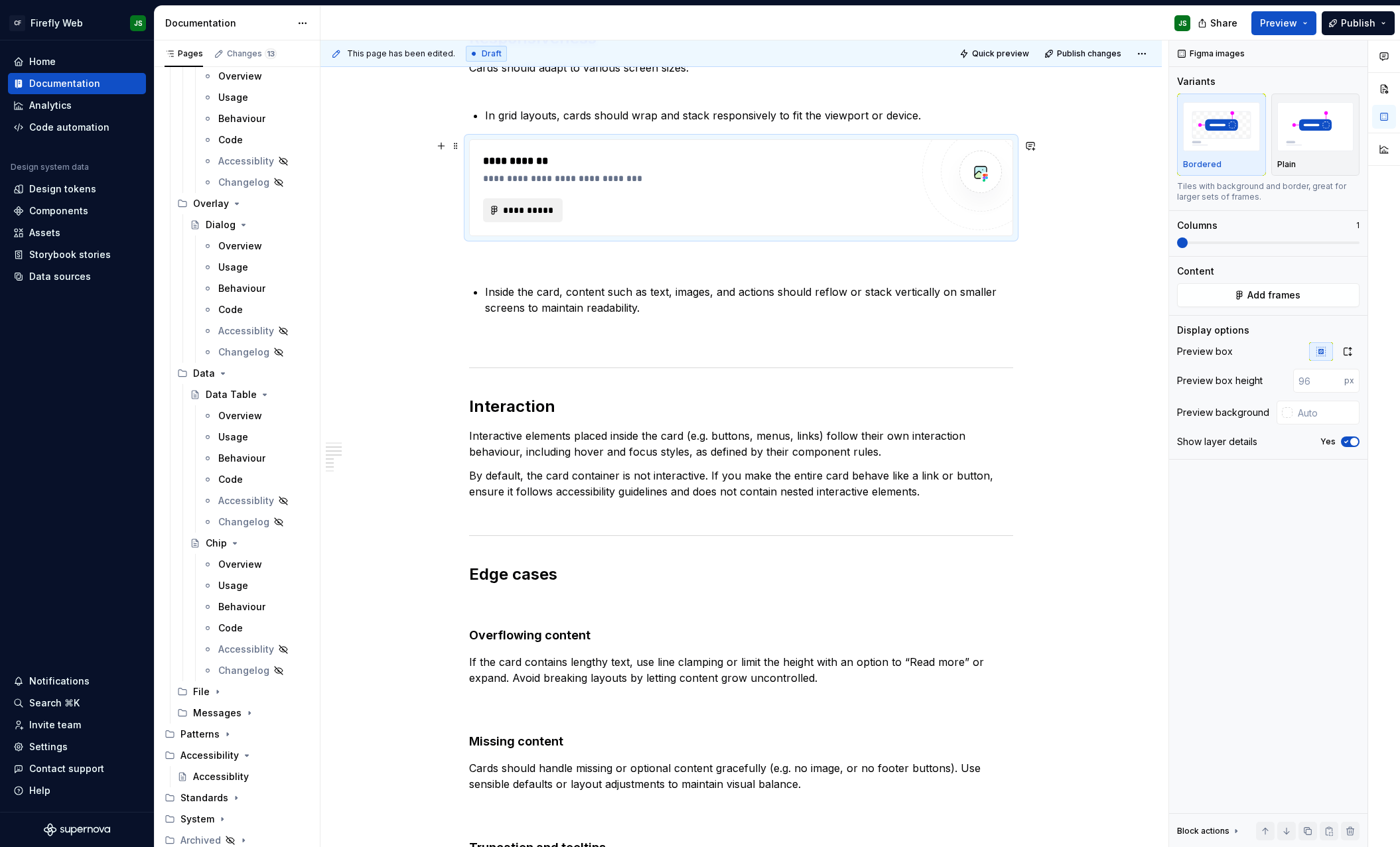
click at [521, 206] on span "**********" at bounding box center [528, 210] width 52 height 13
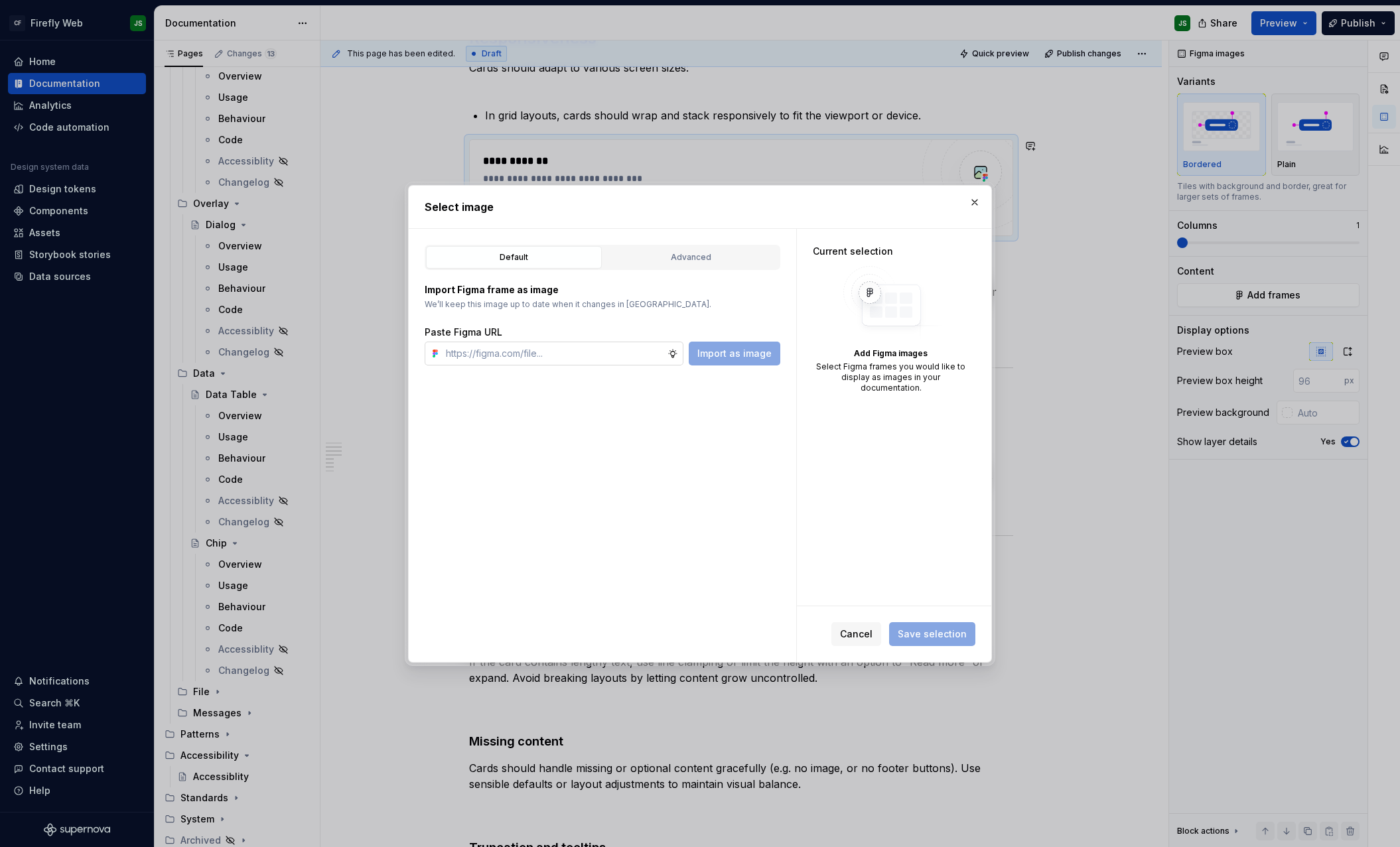
click at [578, 358] on input "text" at bounding box center [553, 353] width 227 height 24
type textarea "*"
type input "https://www.figma.com/design/2IbXURgkgI74mhLSGymFRu/Firefly-Documentation-Asset…"
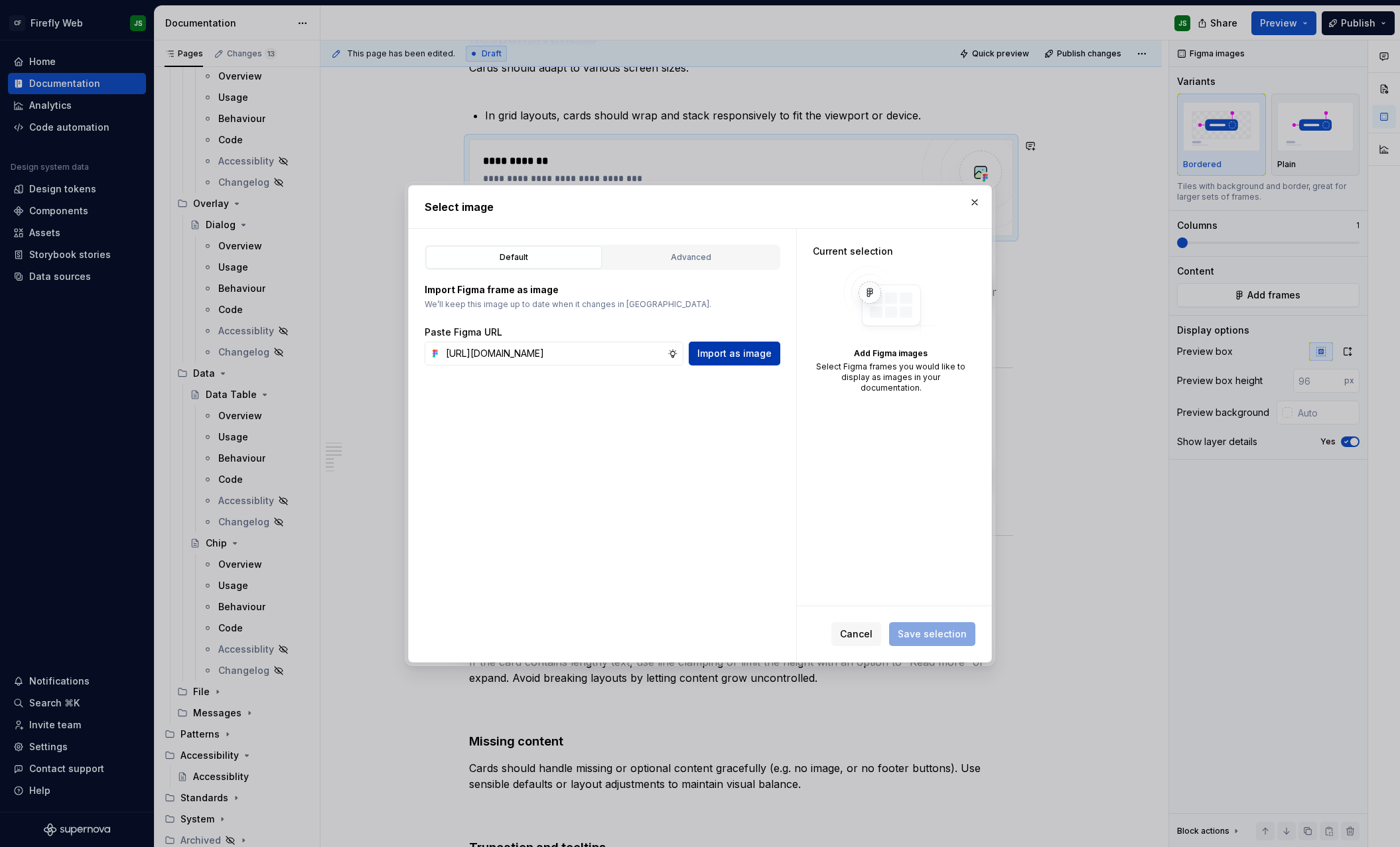
click at [750, 358] on span "Import as image" at bounding box center [734, 353] width 75 height 13
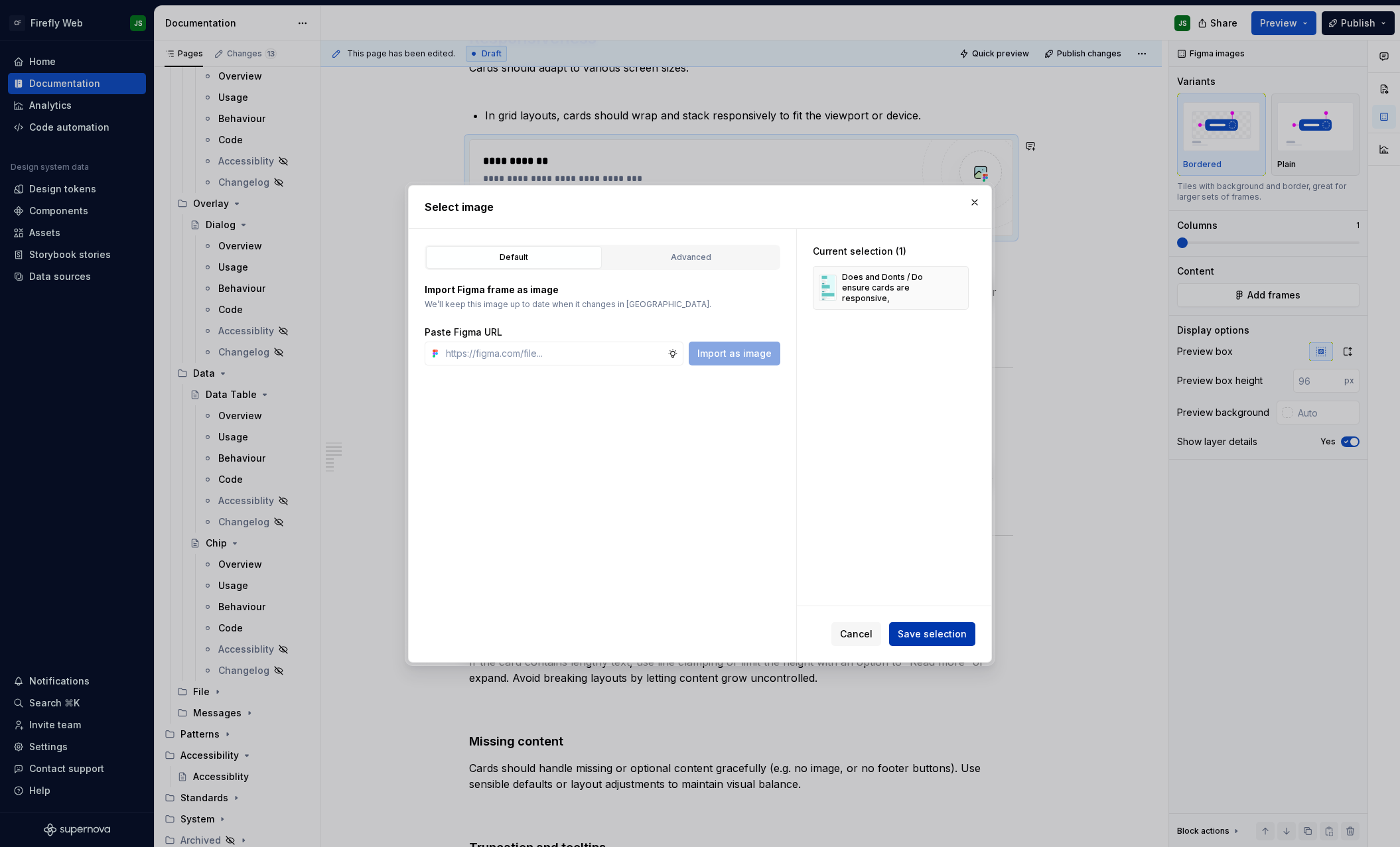
drag, startPoint x: 959, startPoint y: 646, endPoint x: 939, endPoint y: 625, distance: 29.0
click at [959, 644] on div "Cancel Save selection" at bounding box center [903, 633] width 144 height 24
click at [937, 622] on button "Save selection" at bounding box center [932, 633] width 86 height 24
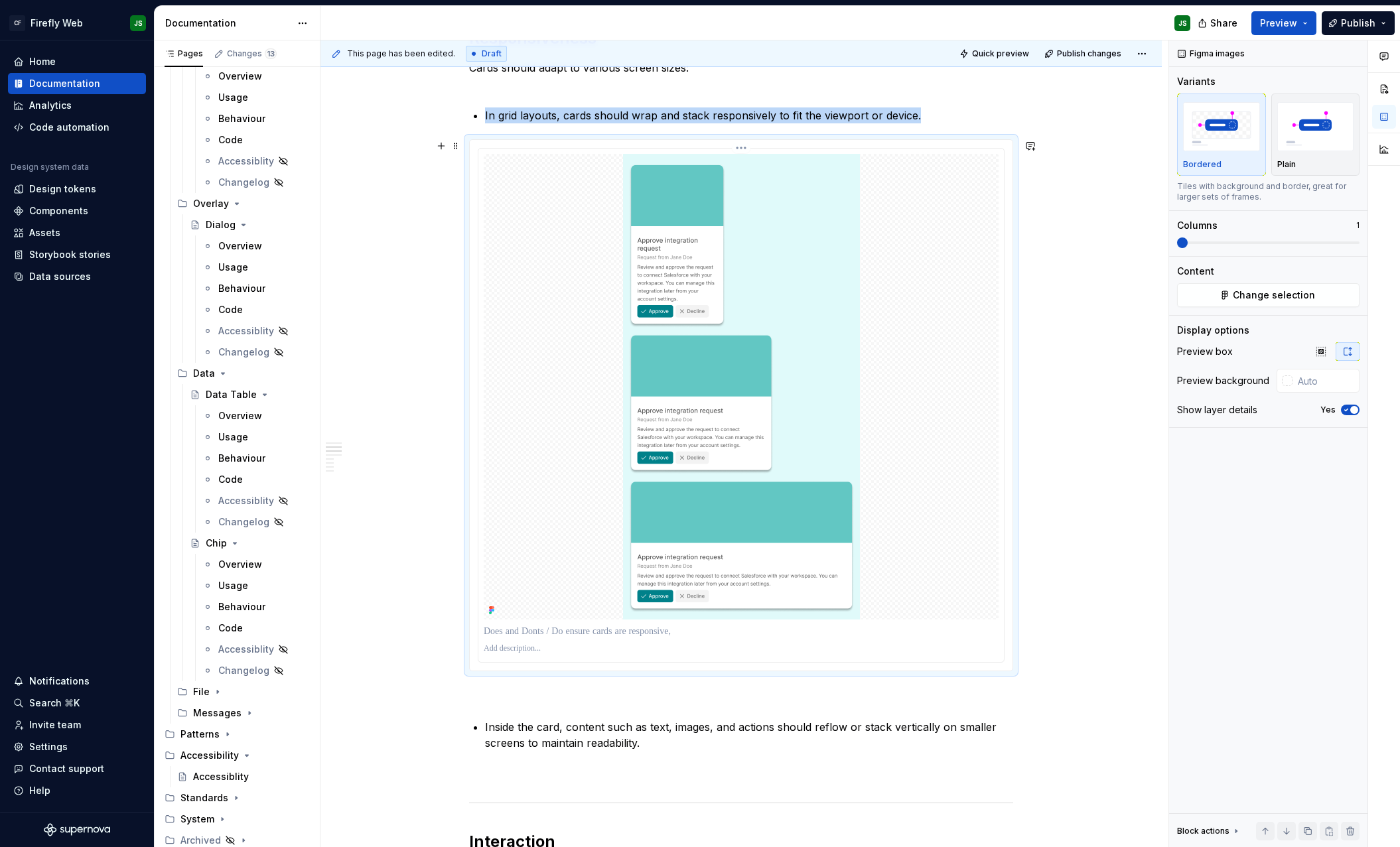
scroll to position [570, 0]
click at [1352, 408] on span "button" at bounding box center [1353, 409] width 8 height 8
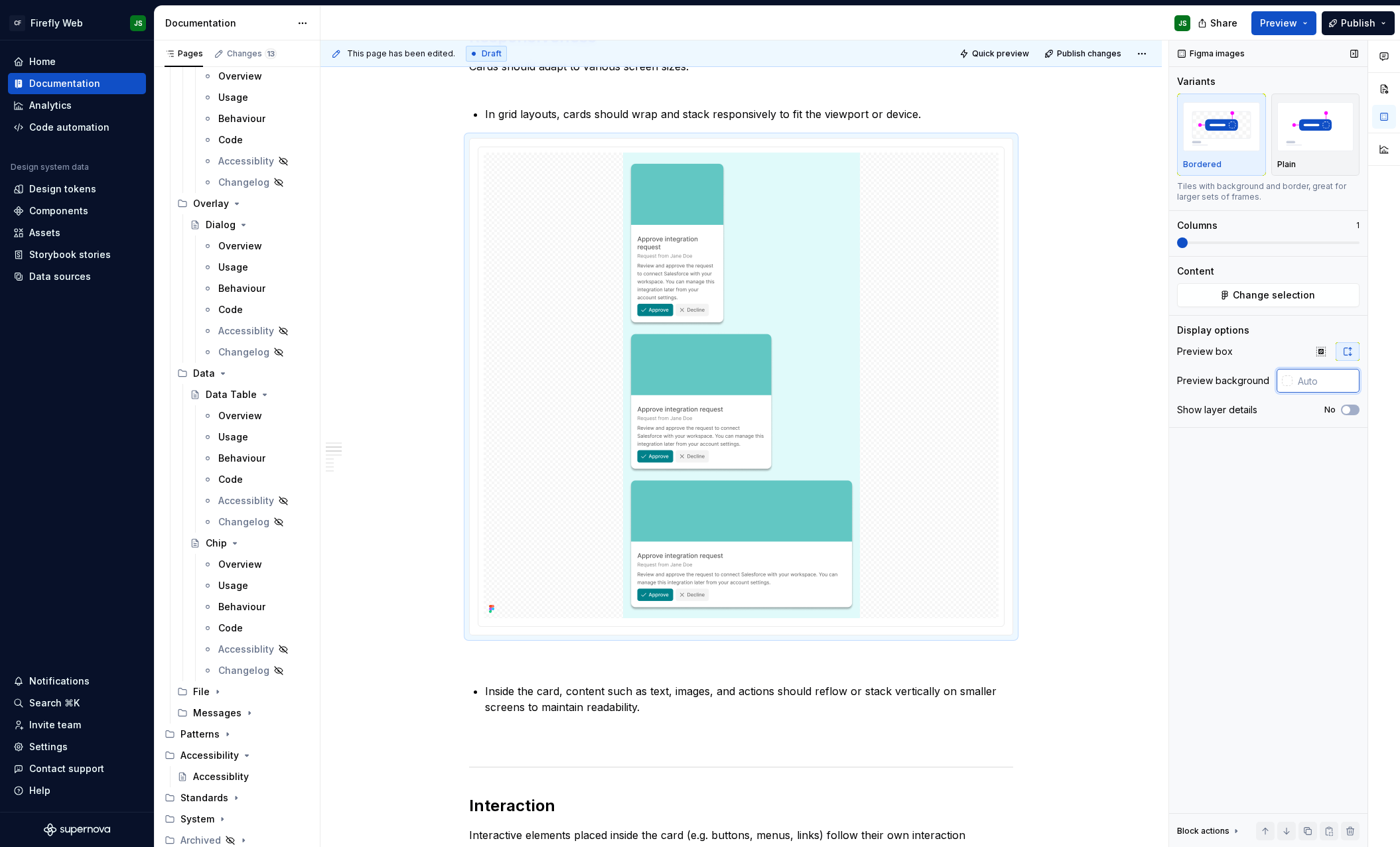
click at [1314, 380] on input "text" at bounding box center [1325, 380] width 67 height 24
type input "#FFFFFF"
click at [1321, 354] on icon "button" at bounding box center [1321, 351] width 11 height 11
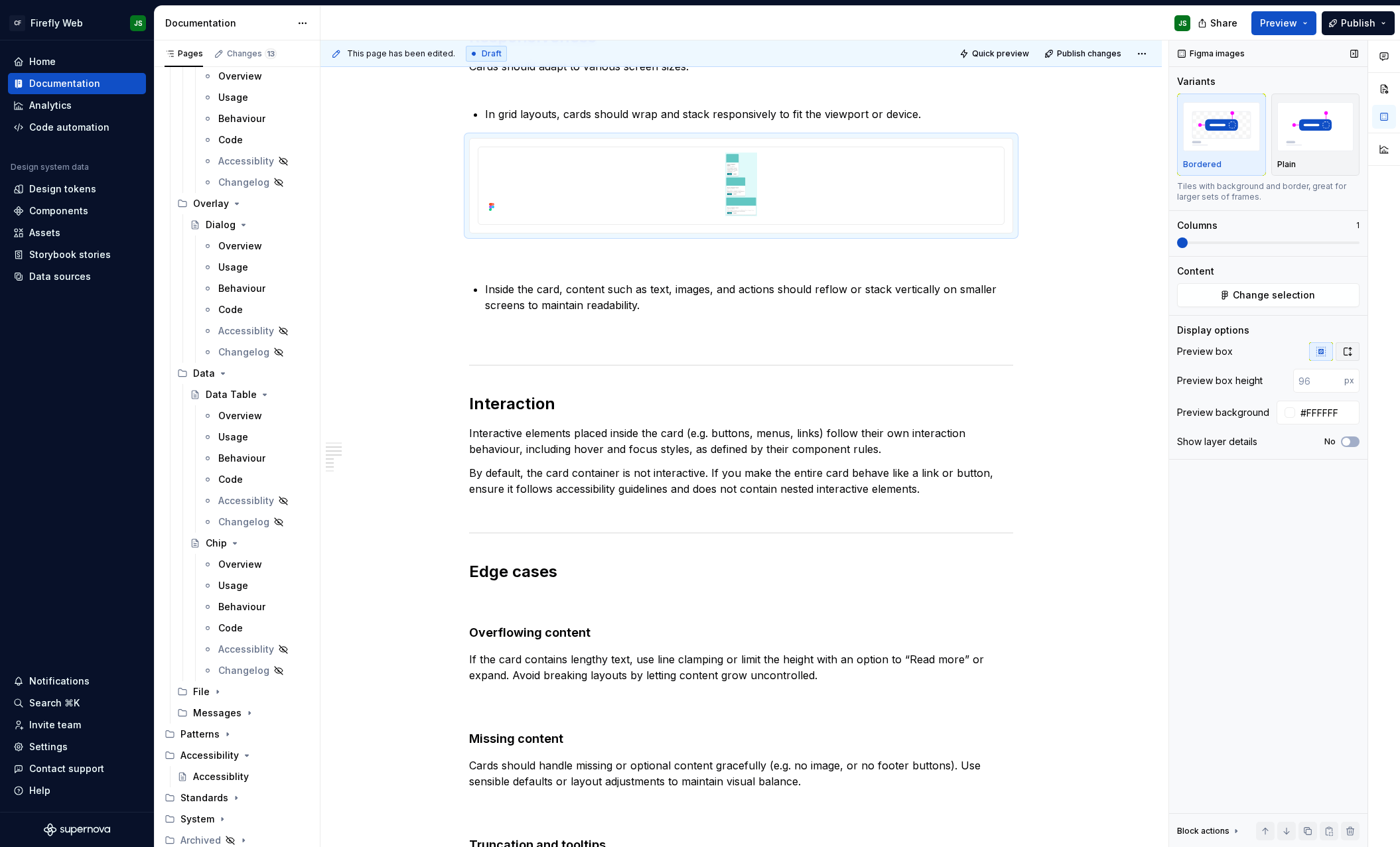
click at [1348, 351] on icon "button" at bounding box center [1347, 351] width 11 height 11
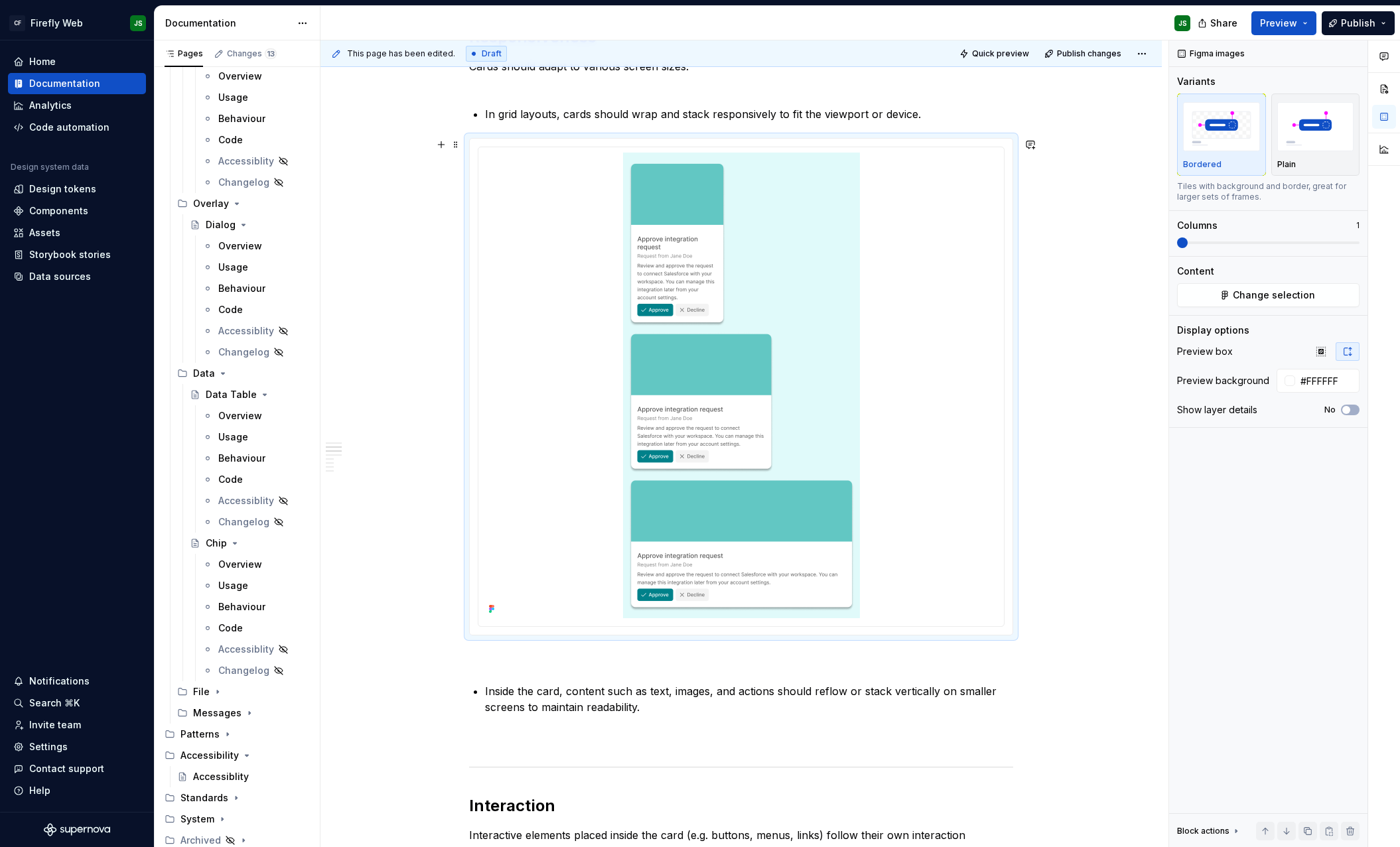
click at [1108, 315] on div "Card components support different behaviours depending on layout context, inter…" at bounding box center [741, 667] width 841 height 2015
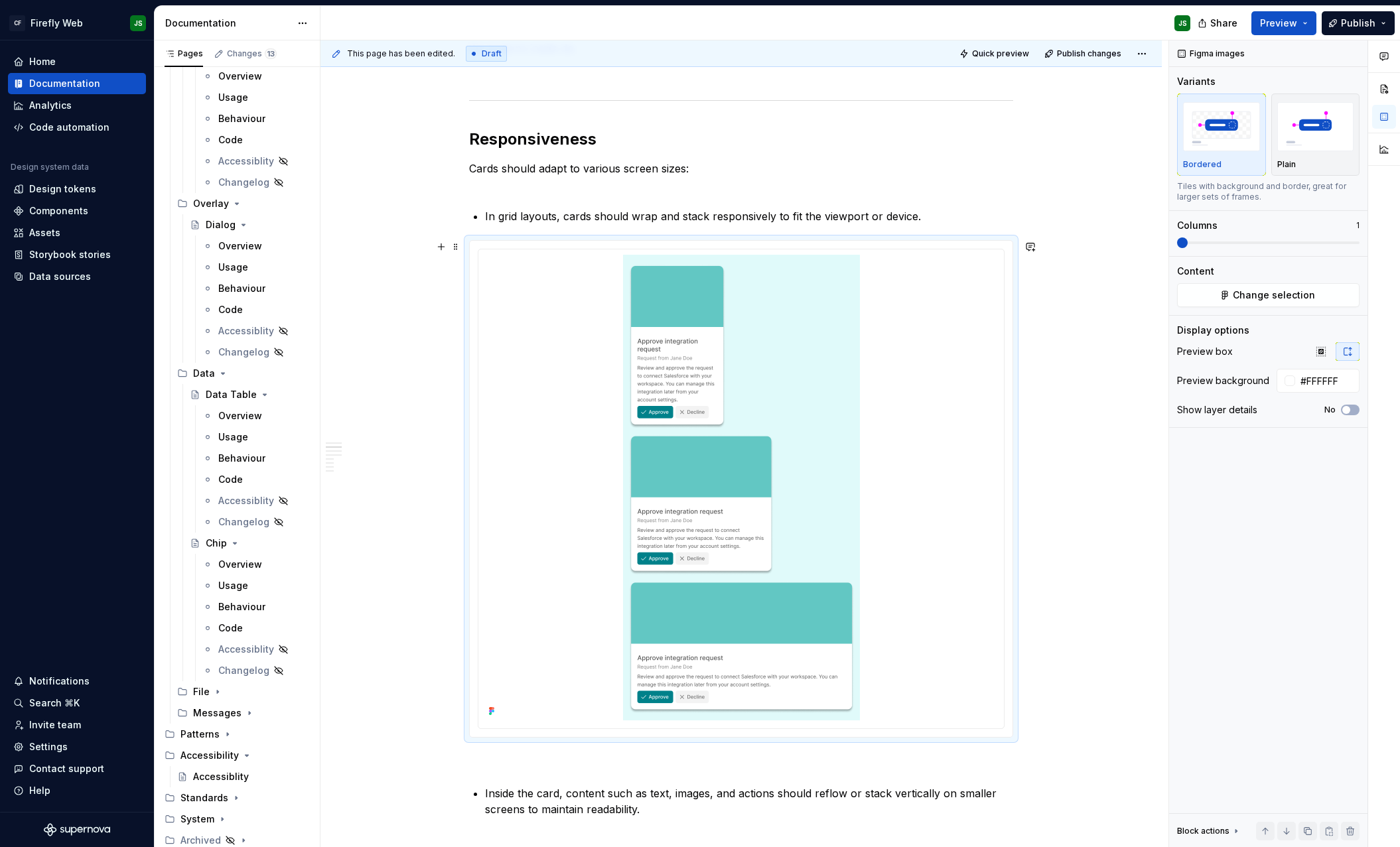
scroll to position [480, 0]
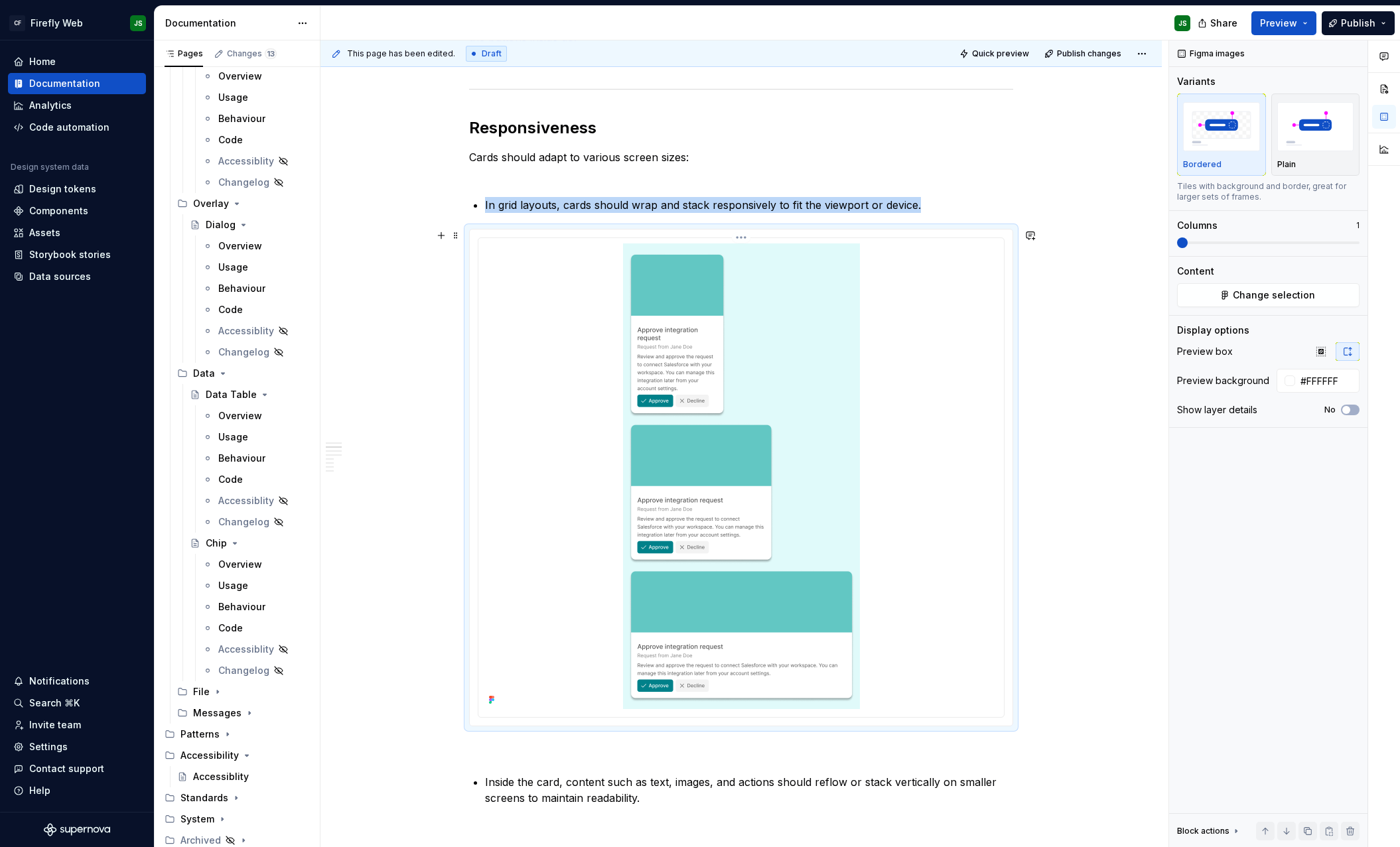
drag, startPoint x: 834, startPoint y: 319, endPoint x: 866, endPoint y: 319, distance: 32.0
click at [835, 319] on img at bounding box center [741, 476] width 237 height 466
click at [1273, 300] on span "Change selection" at bounding box center [1274, 295] width 83 height 13
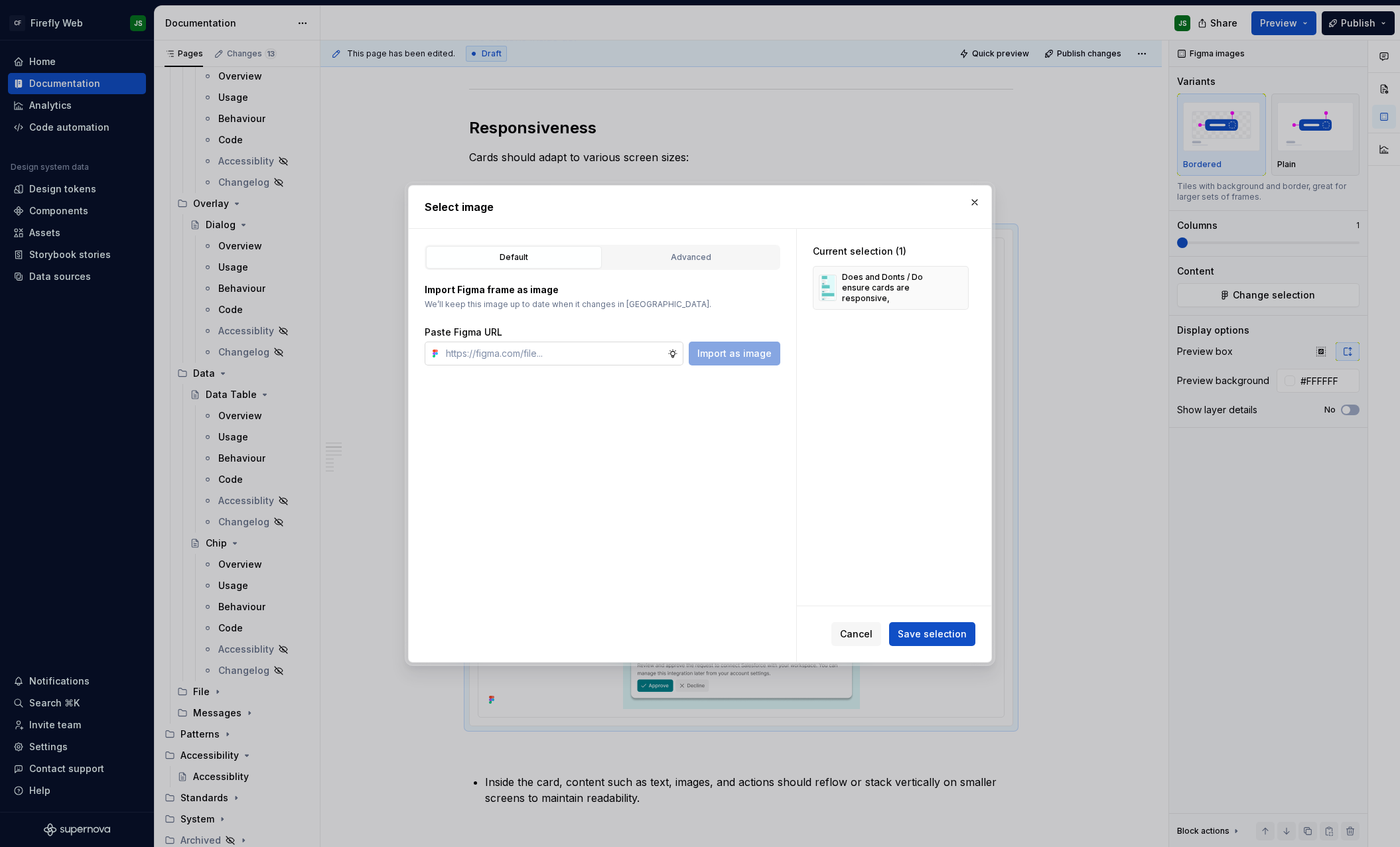
type textarea "*"
type input "https://www.figma.com/design/2IbXURgkgI74mhLSGymFRu/Firefly-Documentation-Asset…"
click at [747, 349] on span "Import as image" at bounding box center [734, 353] width 75 height 13
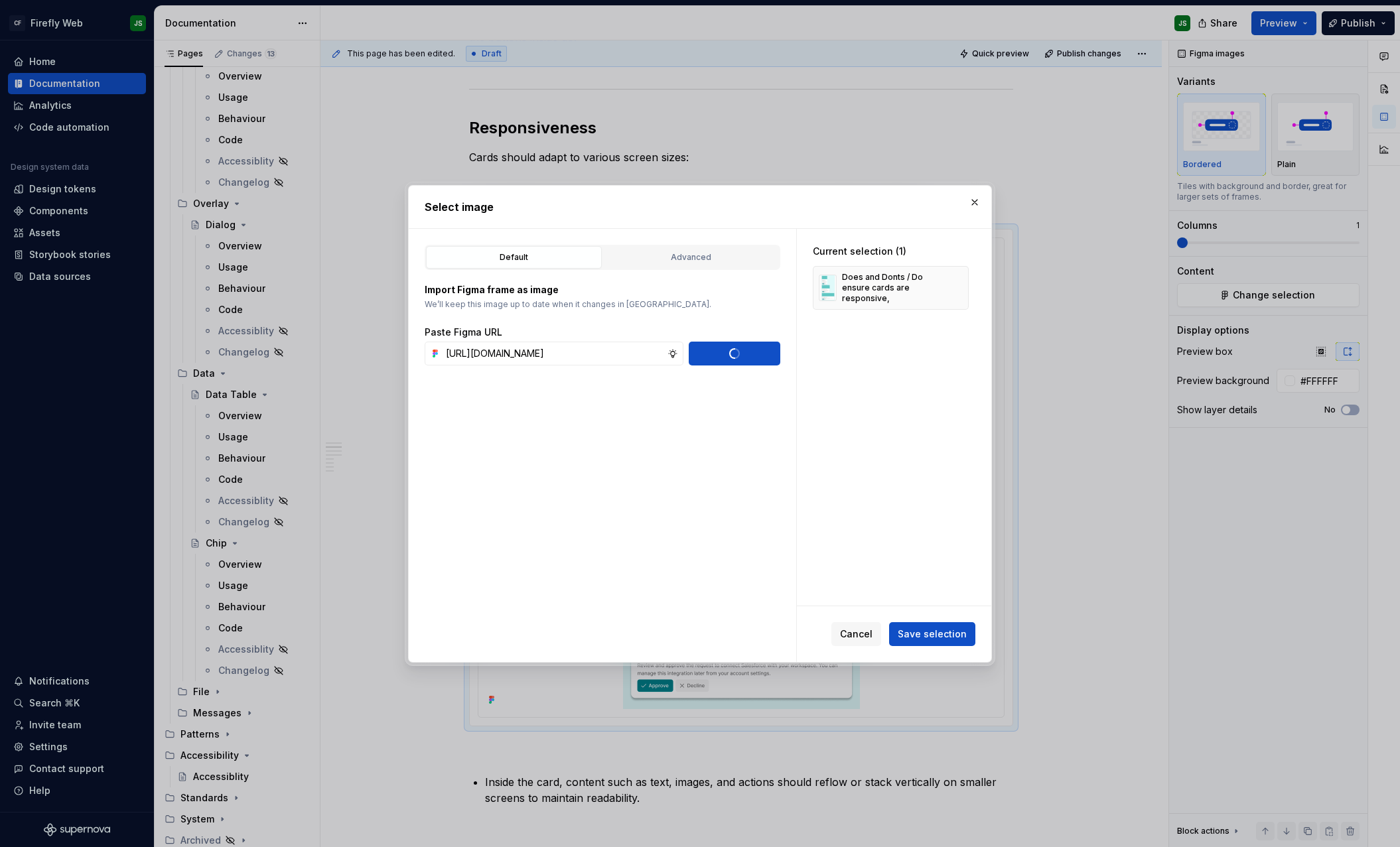
click at [956, 642] on button "Save selection" at bounding box center [932, 633] width 86 height 24
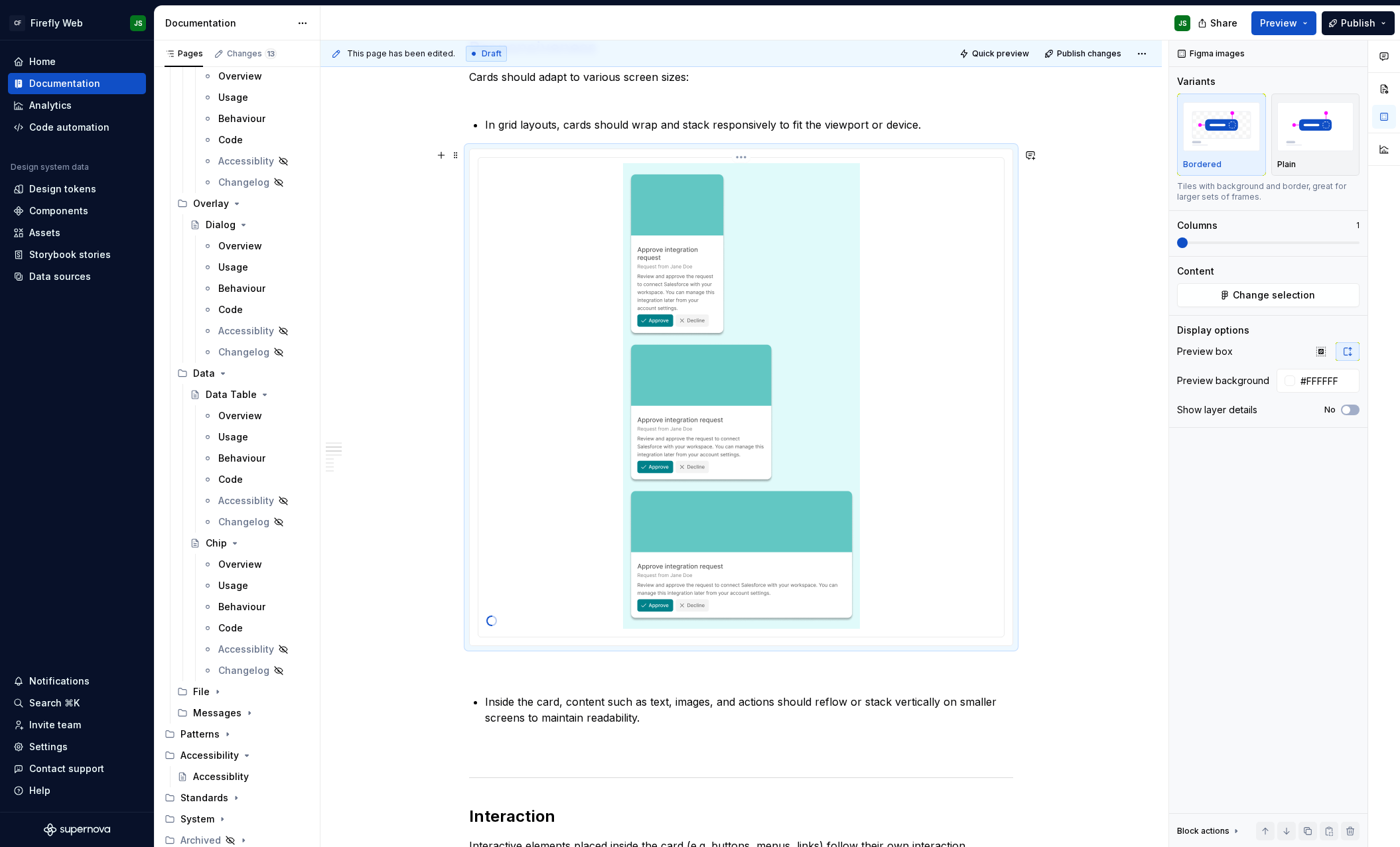
scroll to position [560, 0]
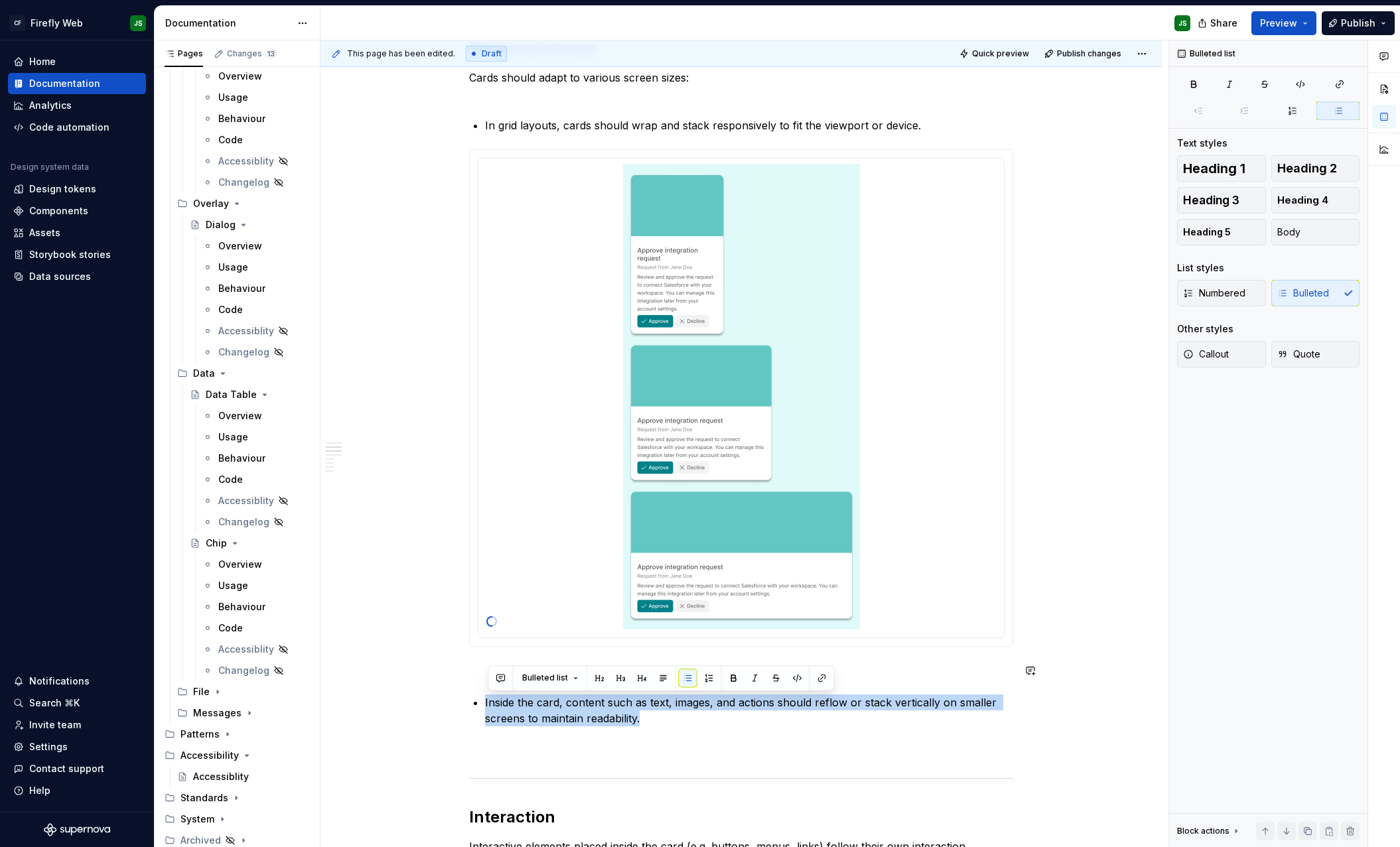
drag, startPoint x: 644, startPoint y: 716, endPoint x: 357, endPoint y: 690, distance: 288.2
click at [354, 690] on div "Card components support different behaviours depending on layout context, inter…" at bounding box center [741, 677] width 841 height 2015
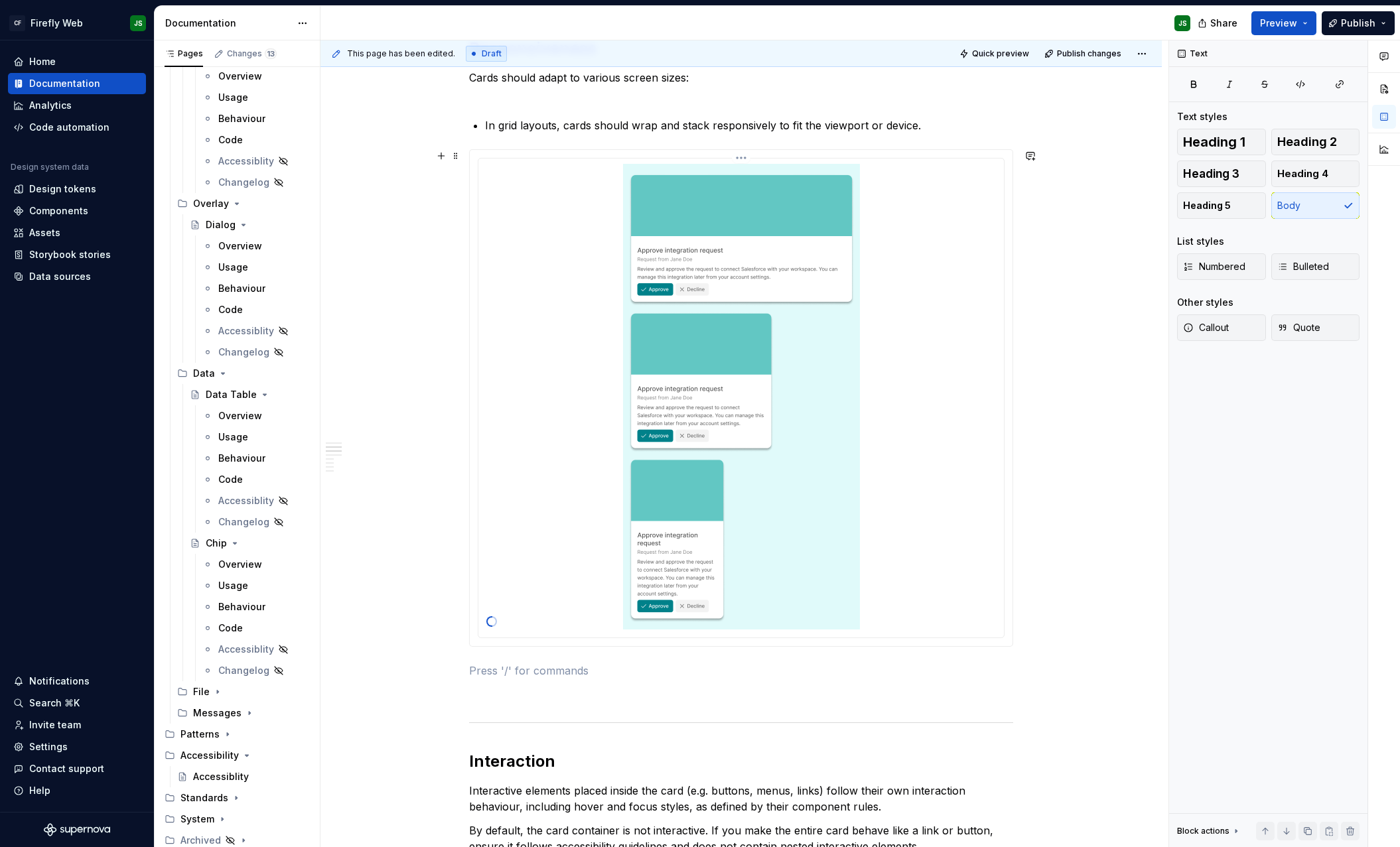
scroll to position [562, 0]
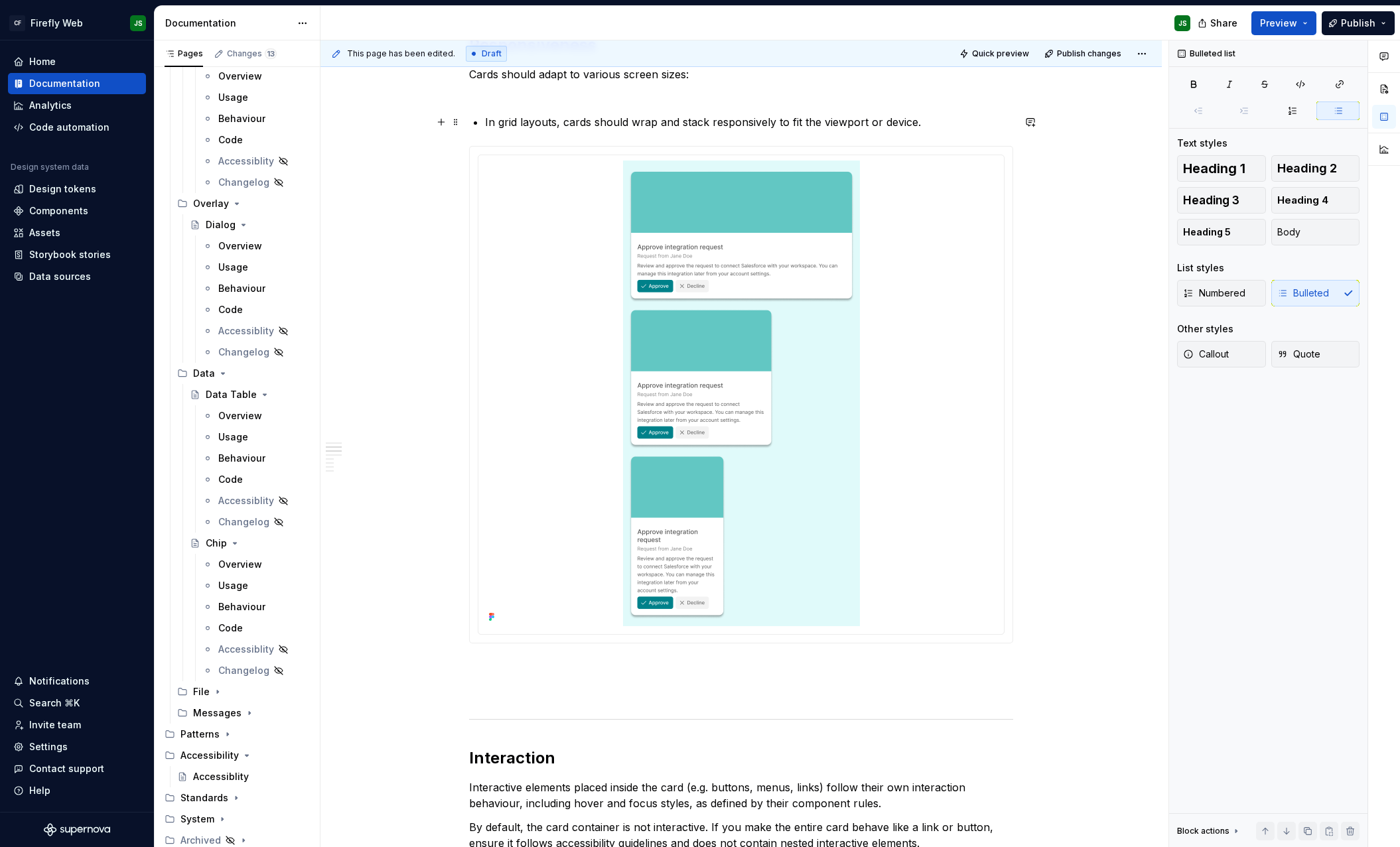
click at [951, 119] on p "In grid layouts, cards should wrap and stack responsively to fit the viewport o…" at bounding box center [748, 122] width 528 height 16
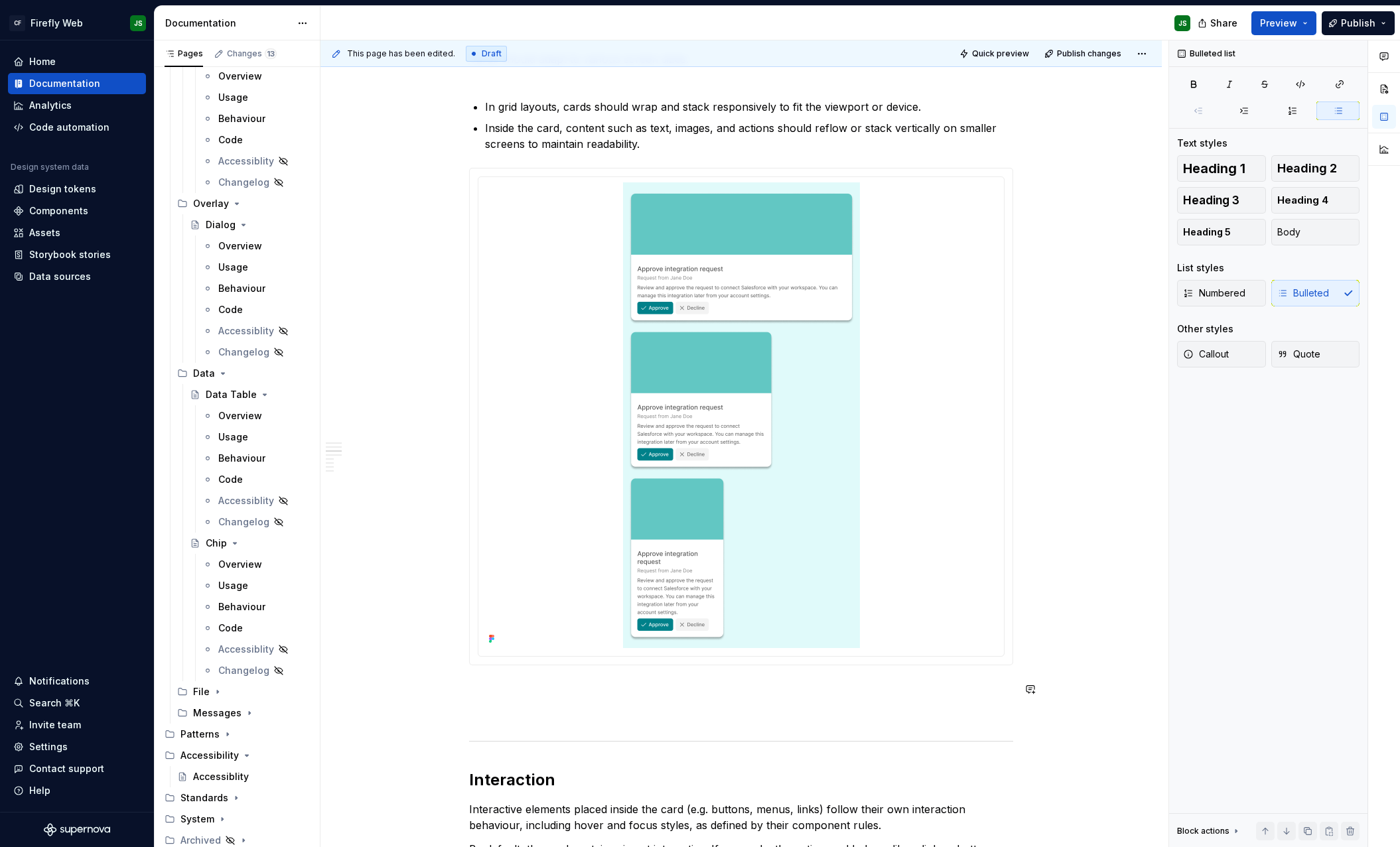
click at [567, 699] on div "Card components support different behaviours depending on layout context, inter…" at bounding box center [740, 532] width 544 height 1694
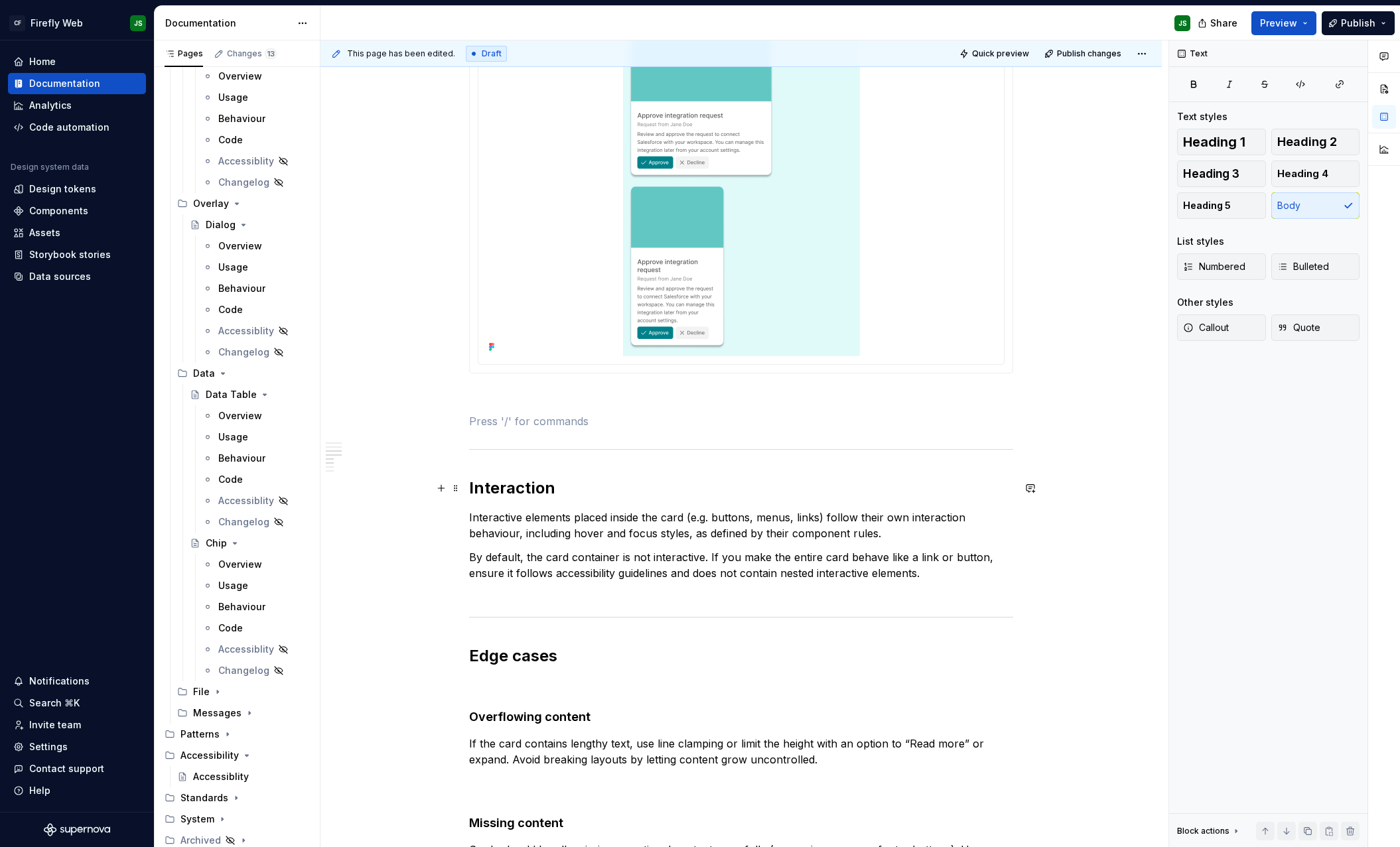
scroll to position [873, 0]
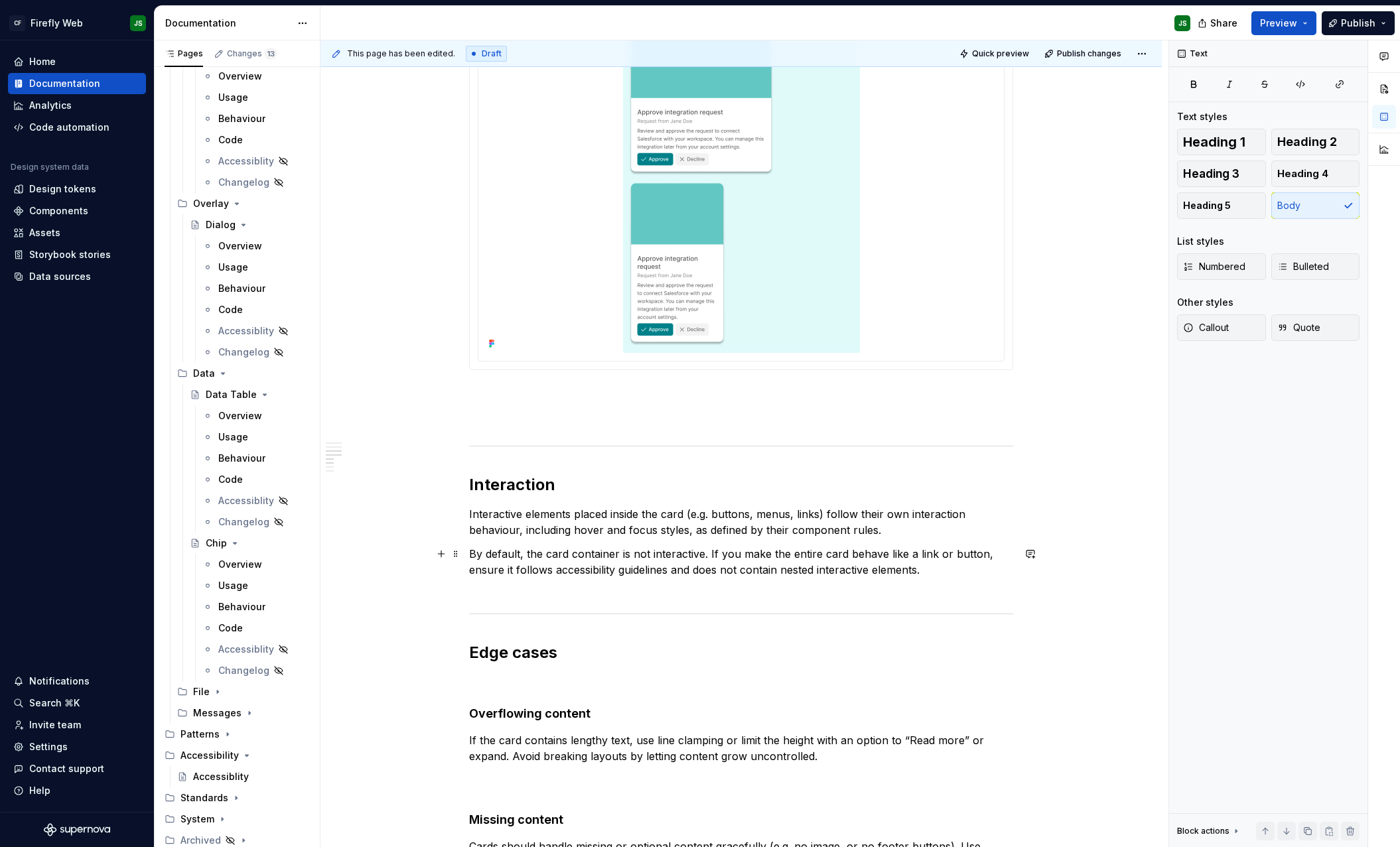
click at [949, 576] on p "By default, the card container is not interactive. If you make the entire card …" at bounding box center [740, 570] width 544 height 47
click at [729, 411] on p at bounding box center [740, 418] width 544 height 16
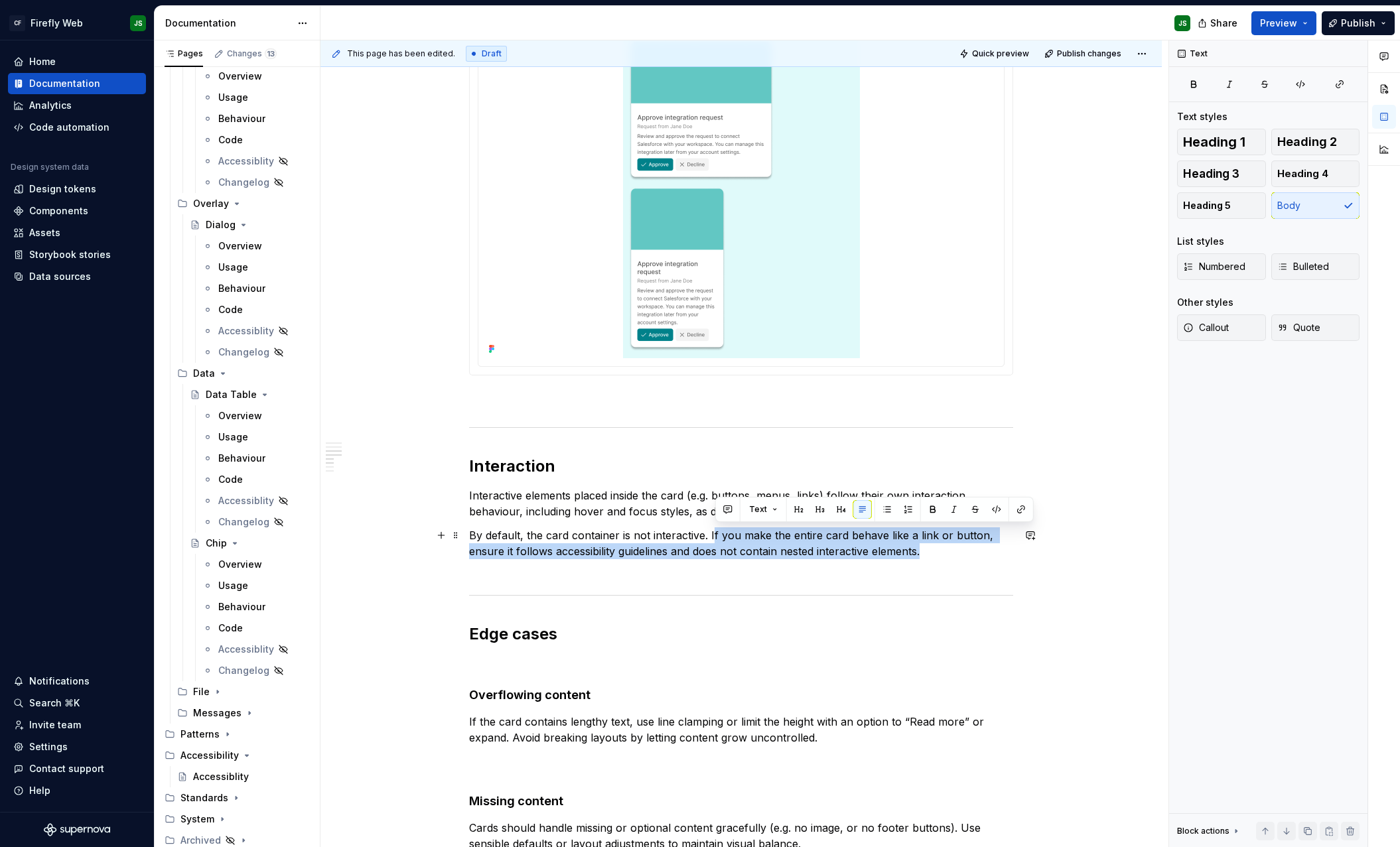
scroll to position [867, 0]
drag, startPoint x: 716, startPoint y: 529, endPoint x: 1017, endPoint y: 555, distance: 302.1
click at [1017, 555] on div "Card components support different behaviours depending on layout context, inter…" at bounding box center [741, 349] width 841 height 1973
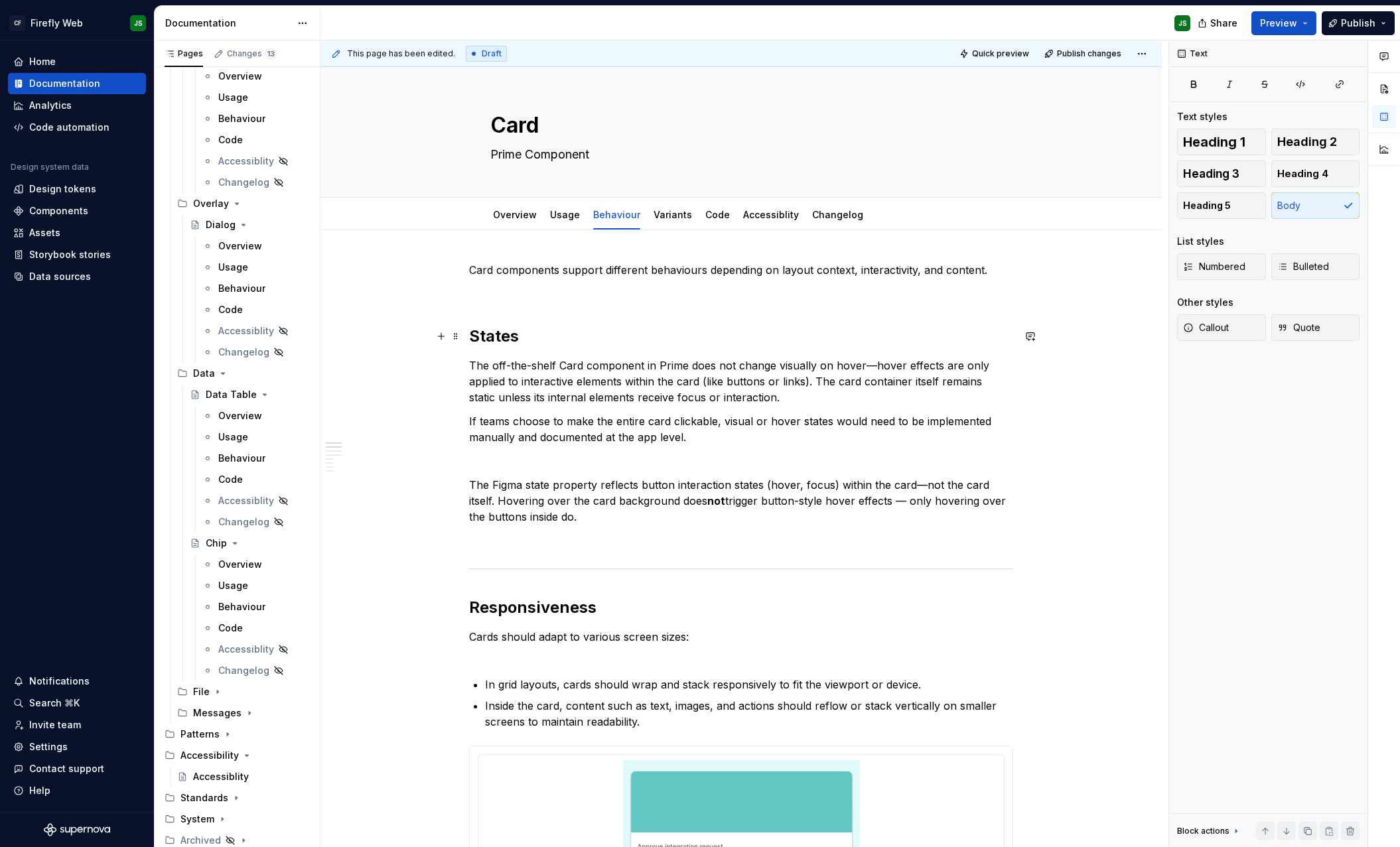
scroll to position [22, 0]
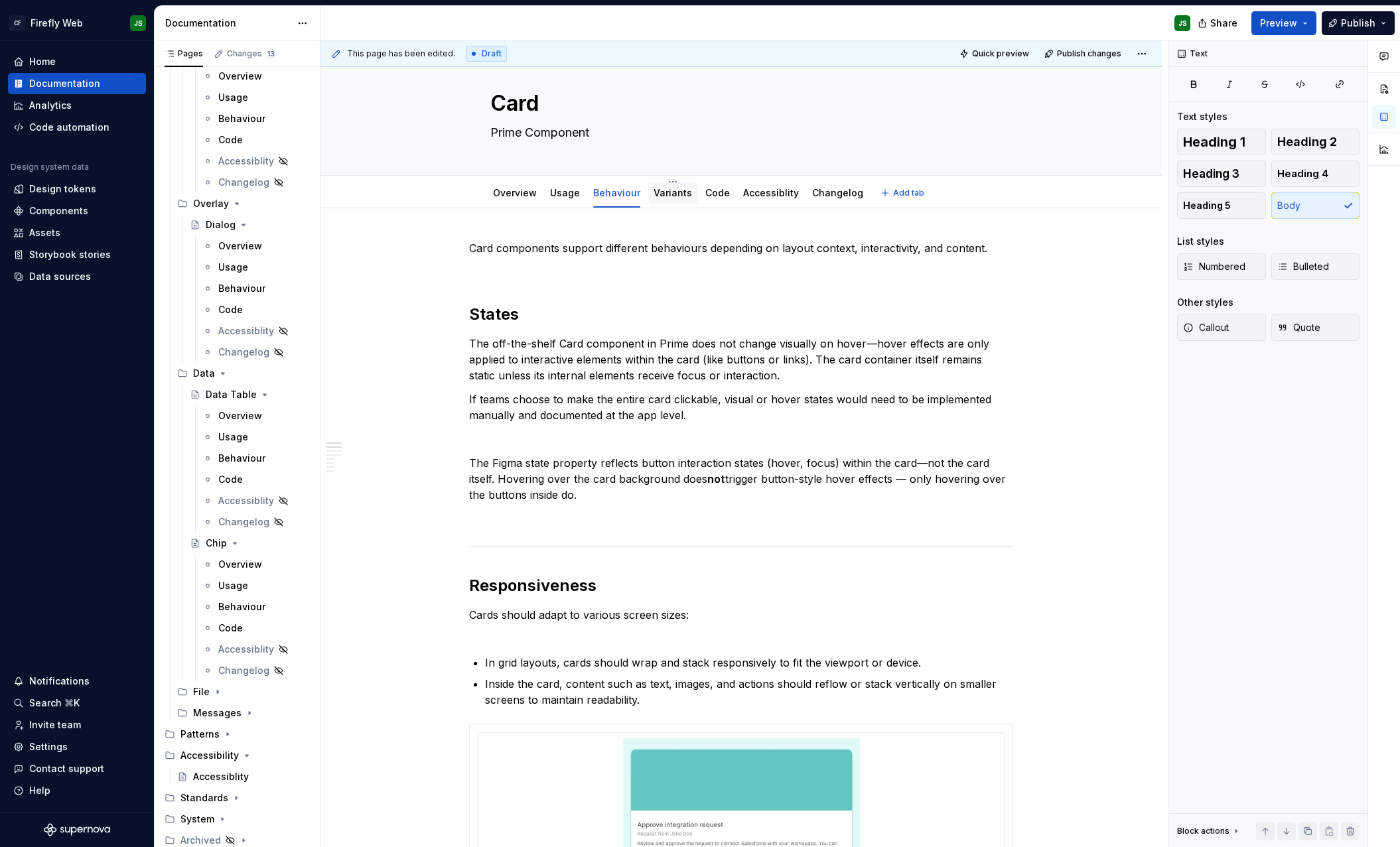
click at [668, 197] on link "Variants" at bounding box center [673, 192] width 39 height 11
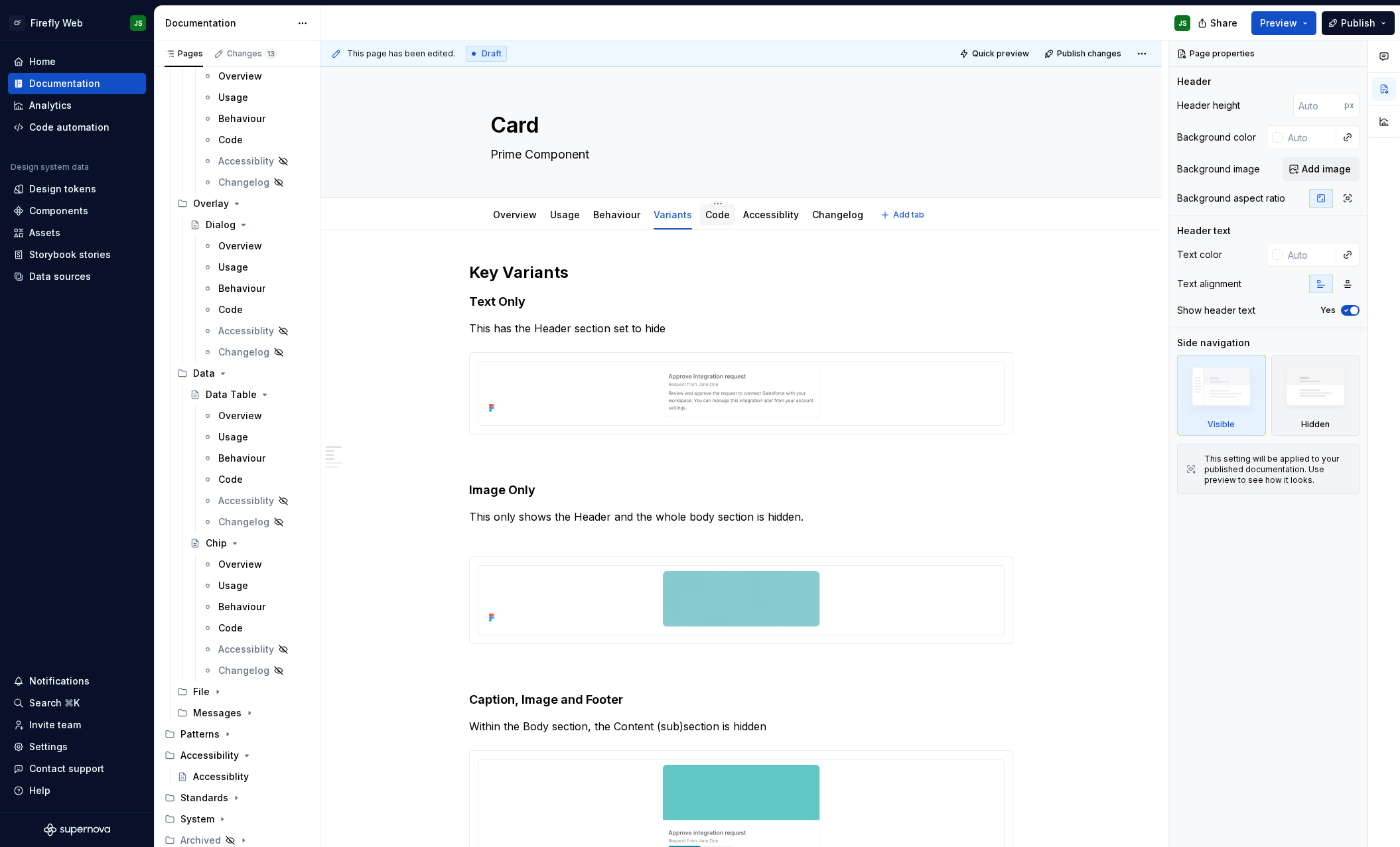
click at [705, 216] on link "Code" at bounding box center [718, 214] width 25 height 11
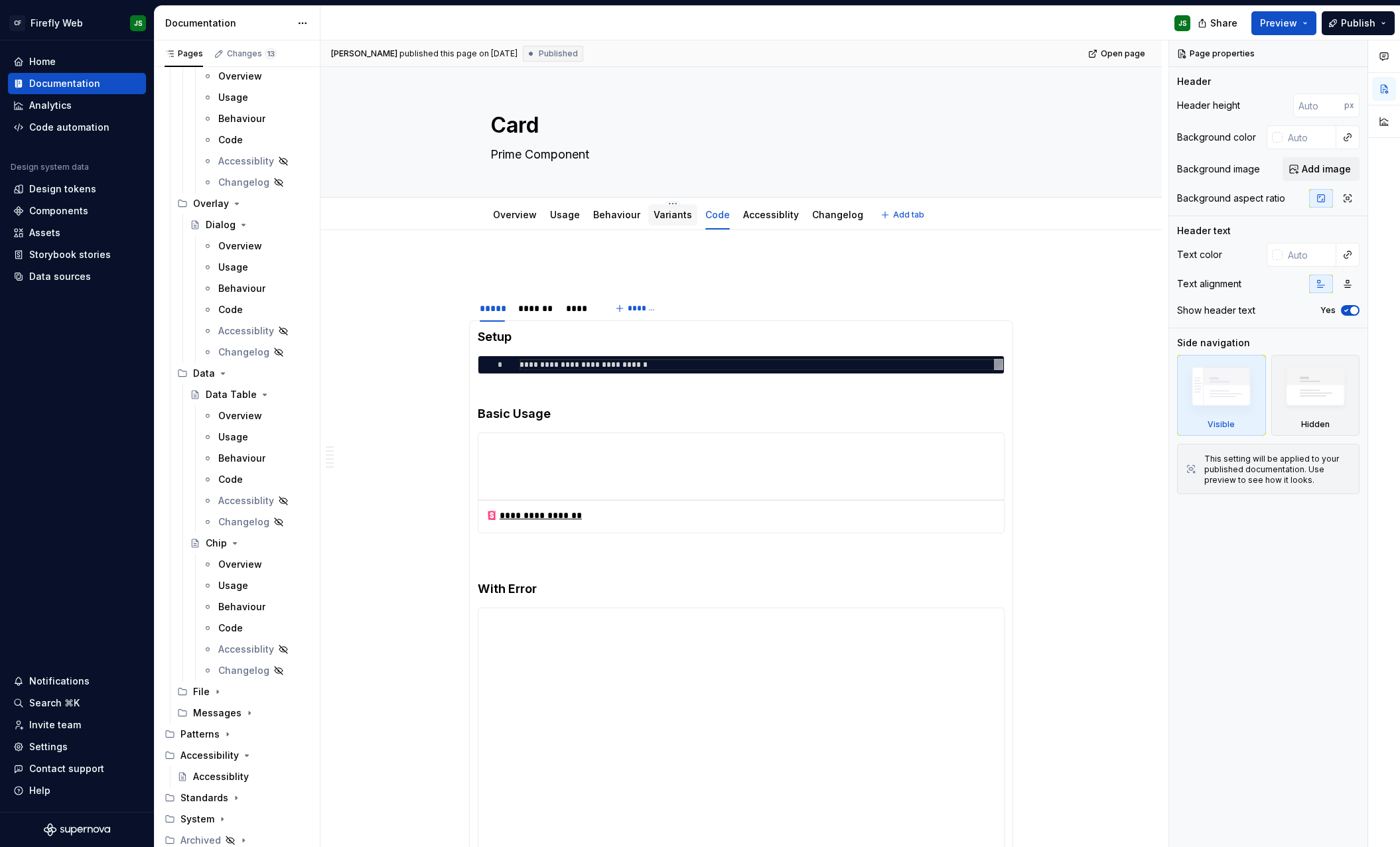
click at [662, 219] on link "Variants" at bounding box center [673, 214] width 39 height 11
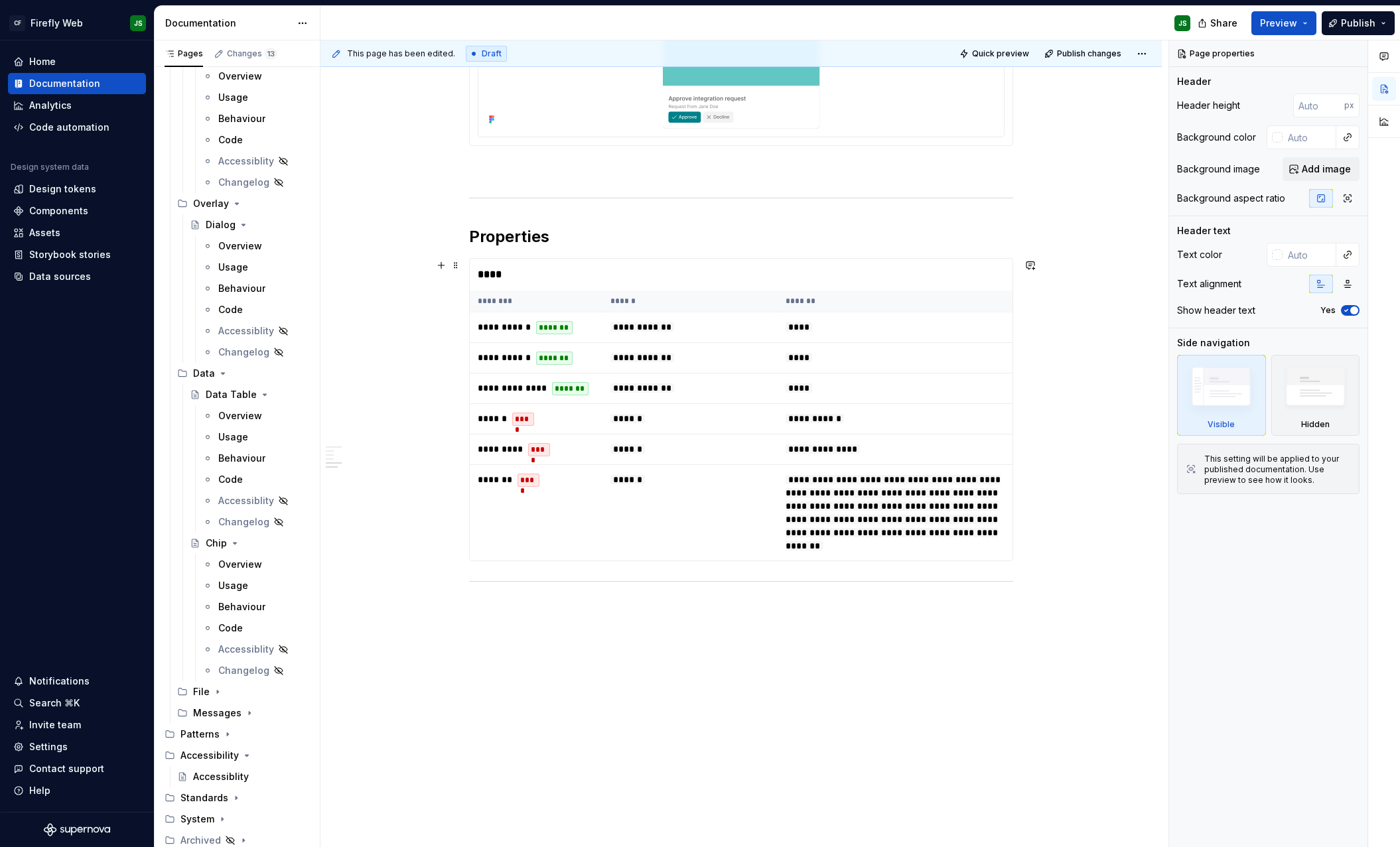
scroll to position [806, 0]
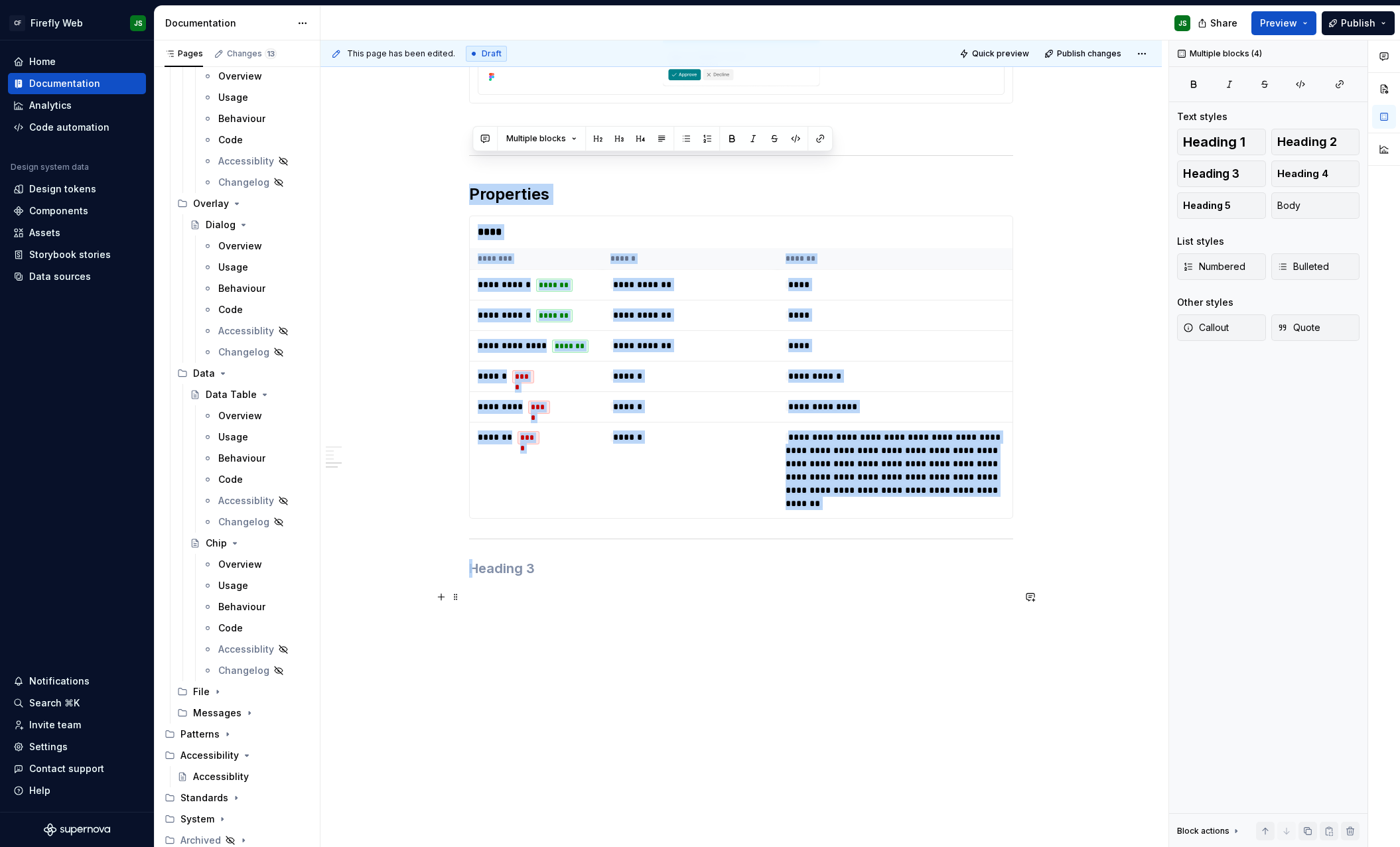
drag, startPoint x: 600, startPoint y: 270, endPoint x: 877, endPoint y: 575, distance: 412.0
click at [877, 575] on div "**********" at bounding box center [740, 32] width 544 height 1093
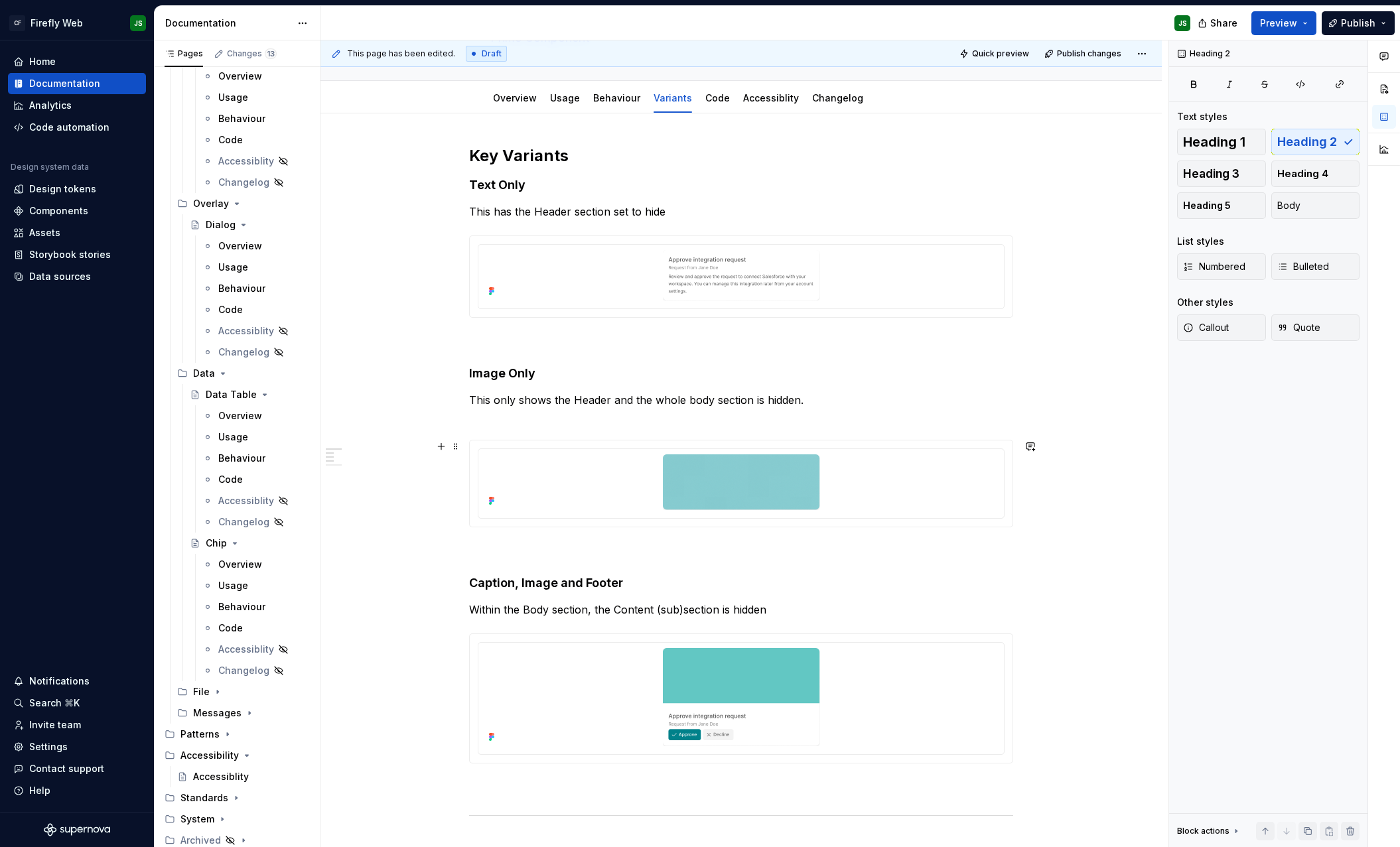
scroll to position [112, 0]
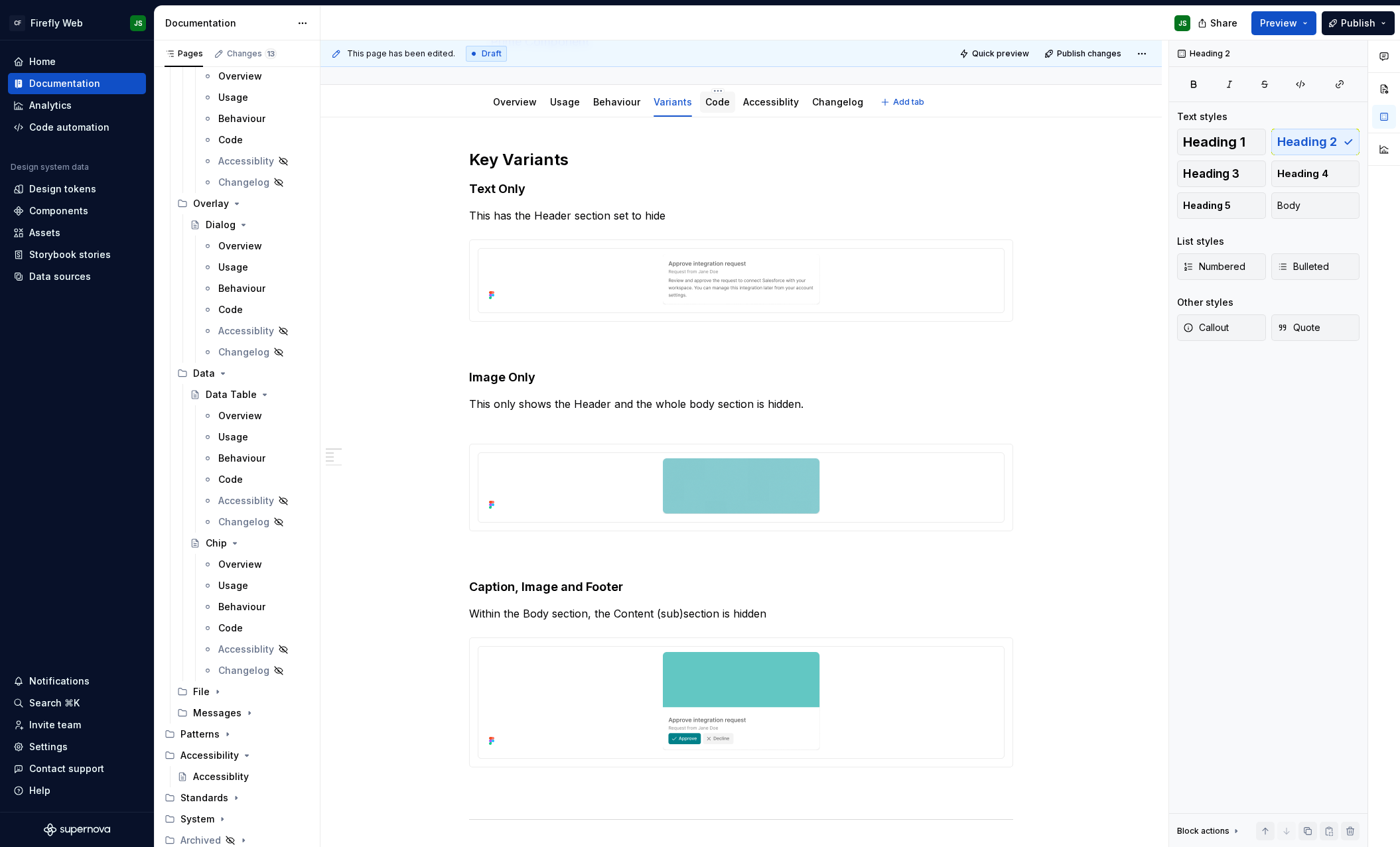
click at [711, 104] on link "Code" at bounding box center [718, 102] width 25 height 11
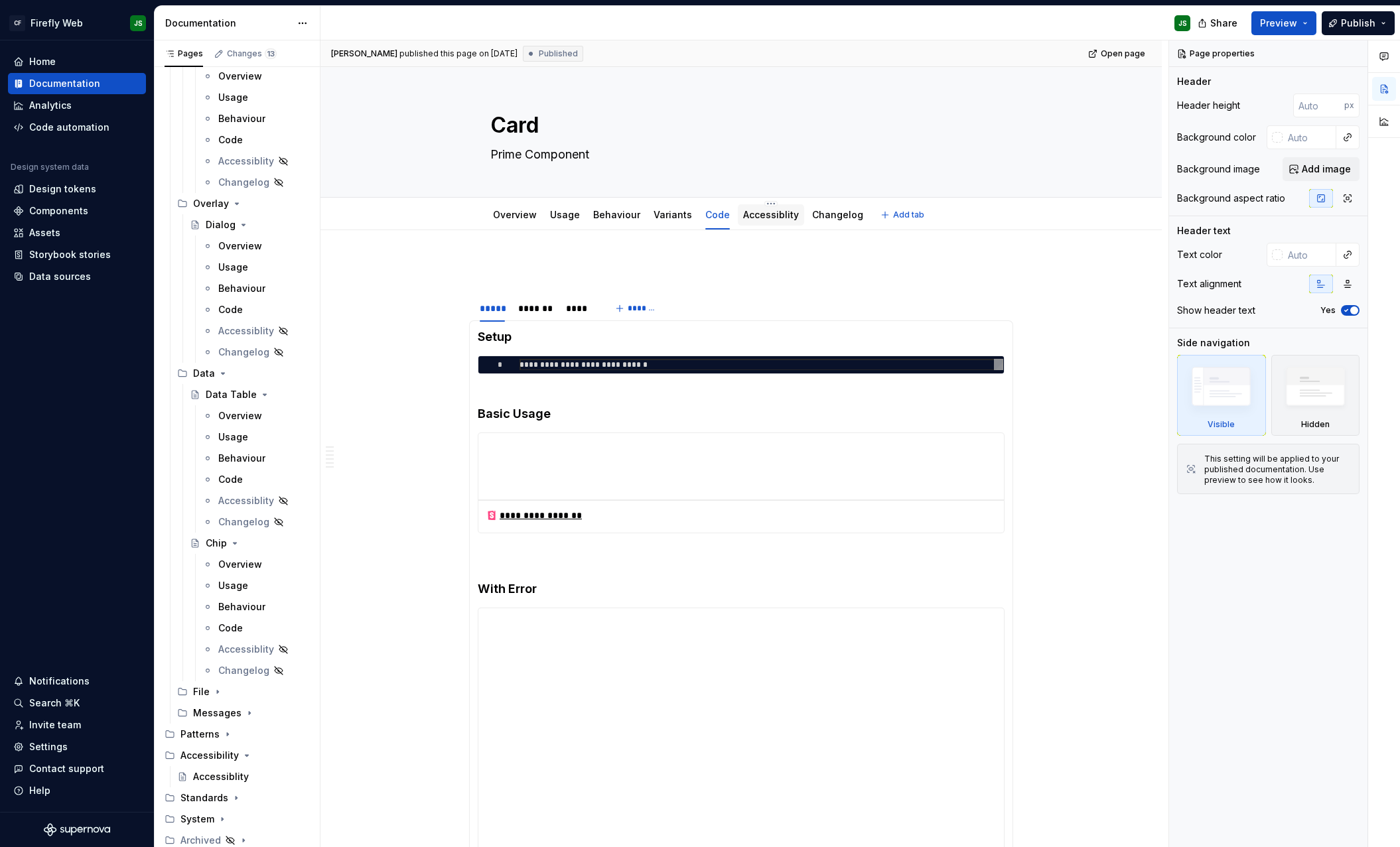
click at [763, 213] on link "Accessiblity" at bounding box center [770, 214] width 55 height 11
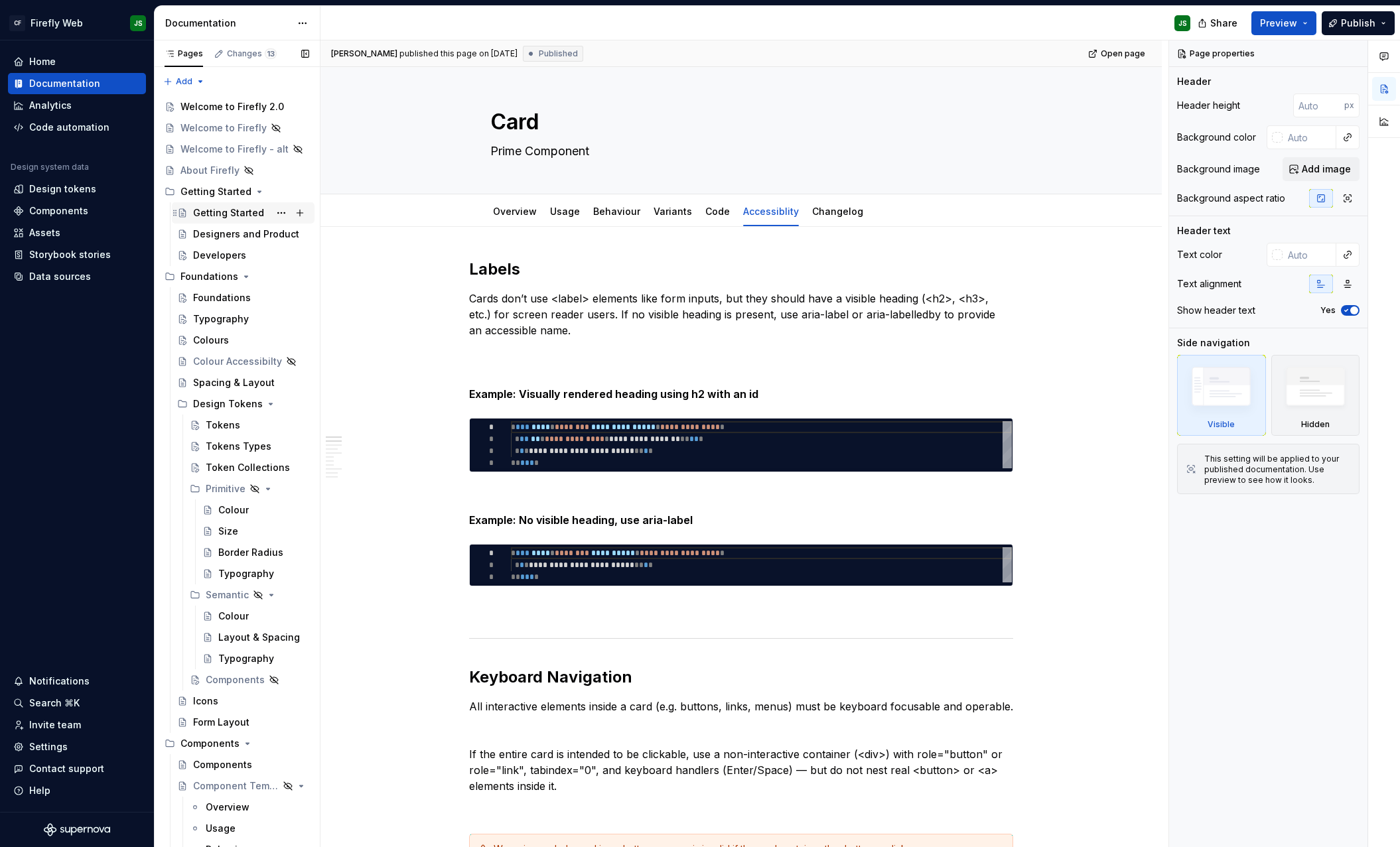
click at [234, 218] on div "Getting Started" at bounding box center [228, 213] width 71 height 13
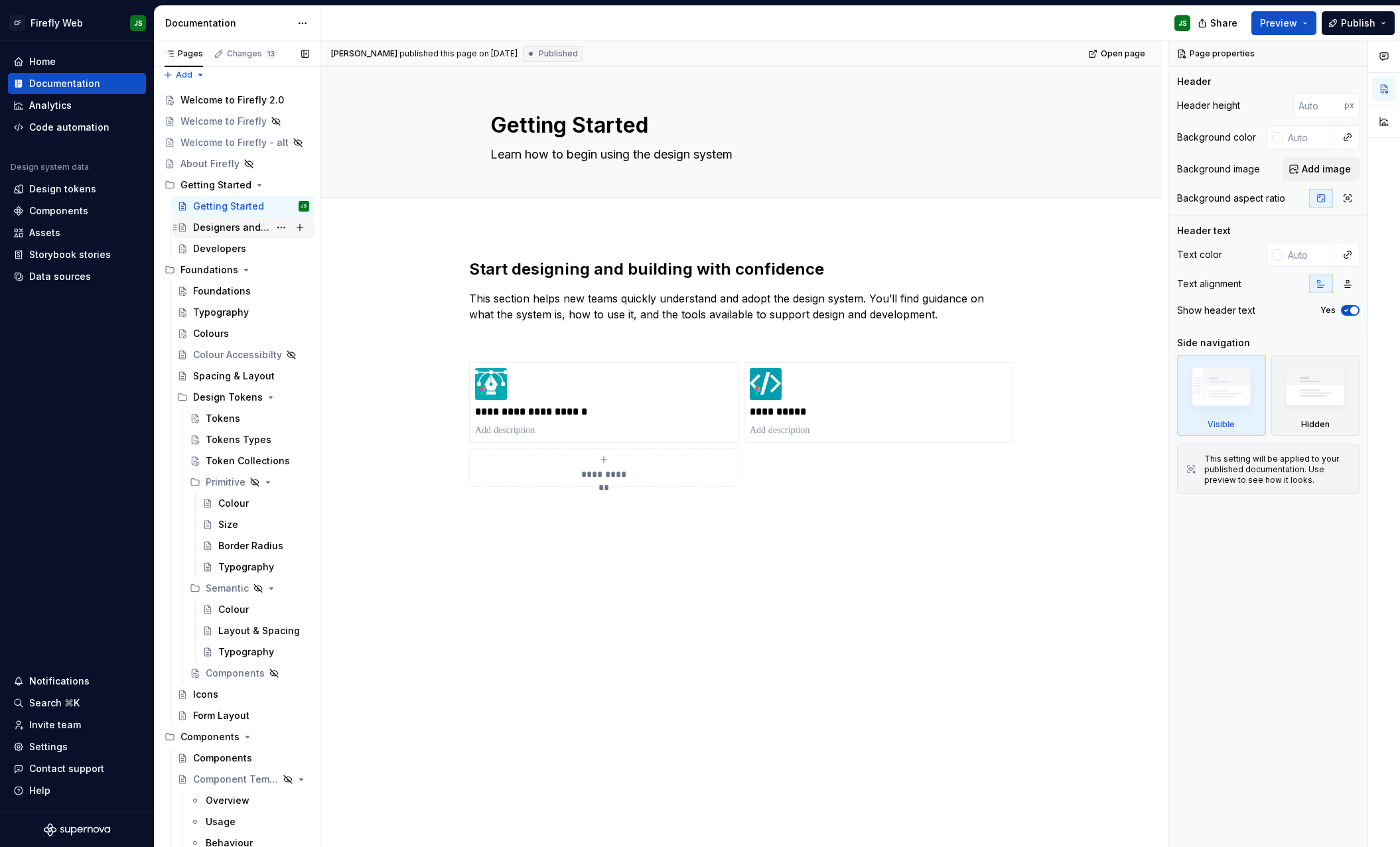
click at [227, 221] on div "Designers and Product" at bounding box center [231, 227] width 76 height 13
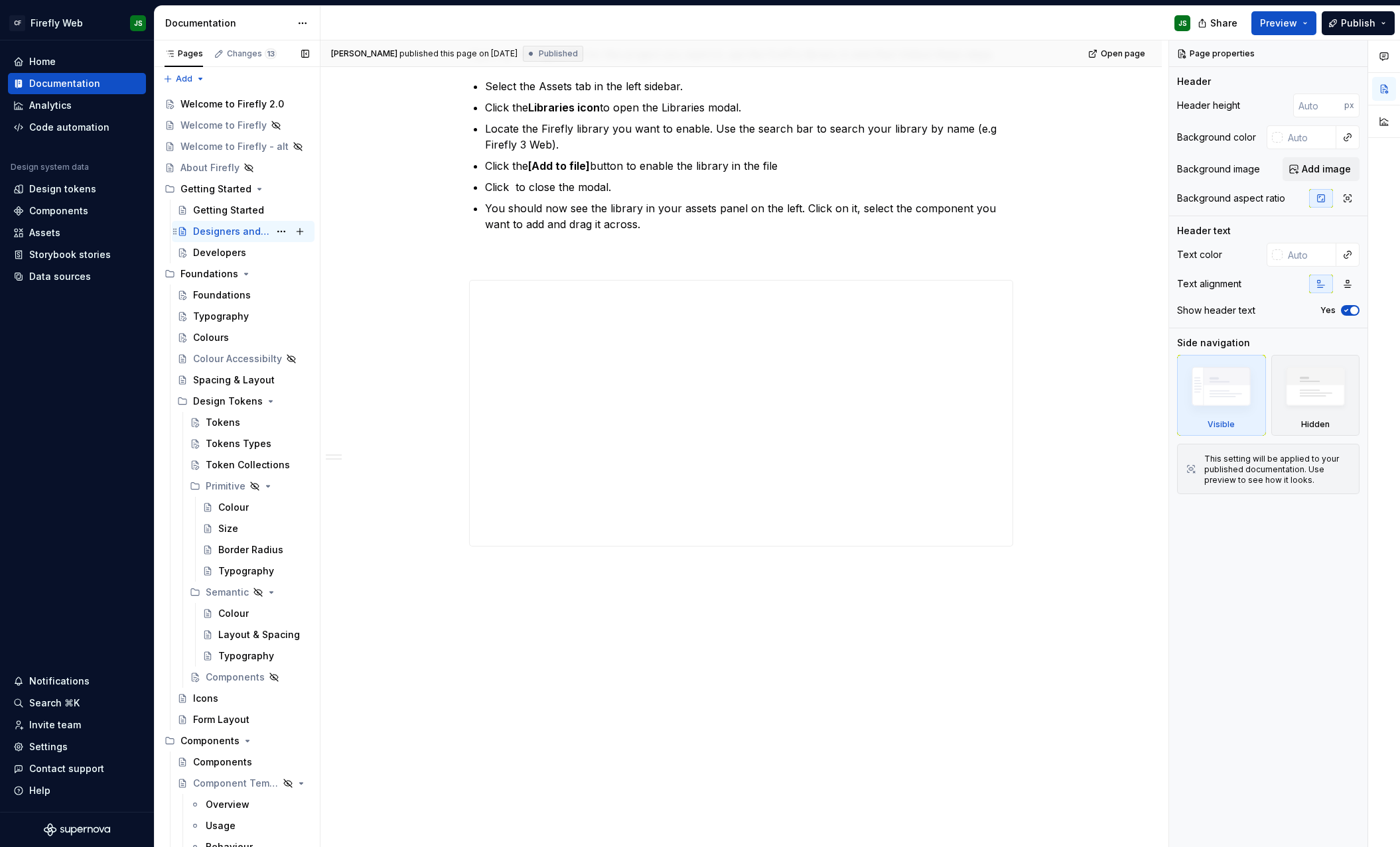
scroll to position [2, 0]
click at [235, 235] on div "Designers and Product" at bounding box center [231, 232] width 76 height 13
click at [283, 232] on button "Page tree" at bounding box center [281, 232] width 18 height 18
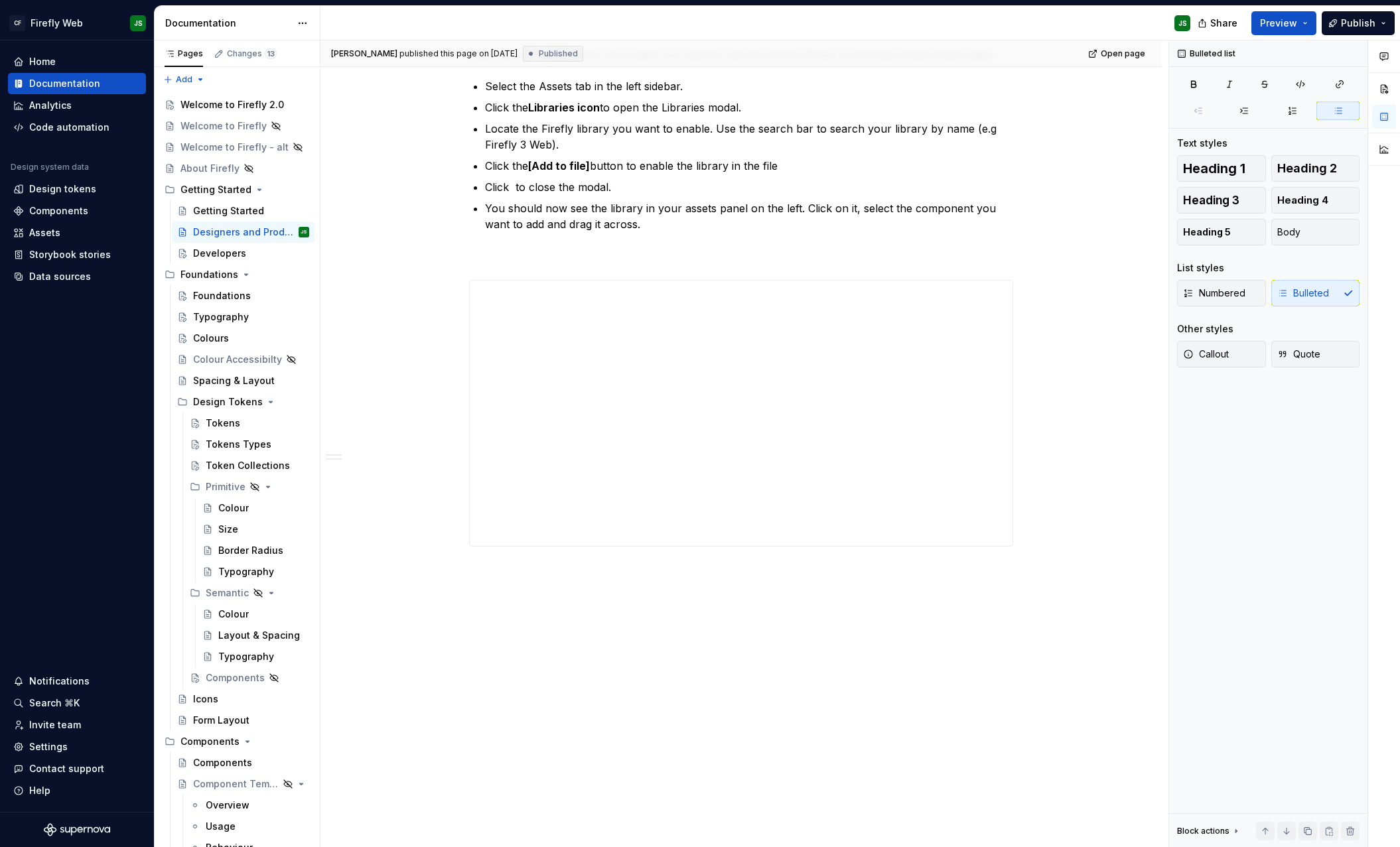
click at [436, 180] on html "CF Firefly Web JS Home Documentation Analytics Code automation Design system da…" at bounding box center [700, 424] width 1400 height 847
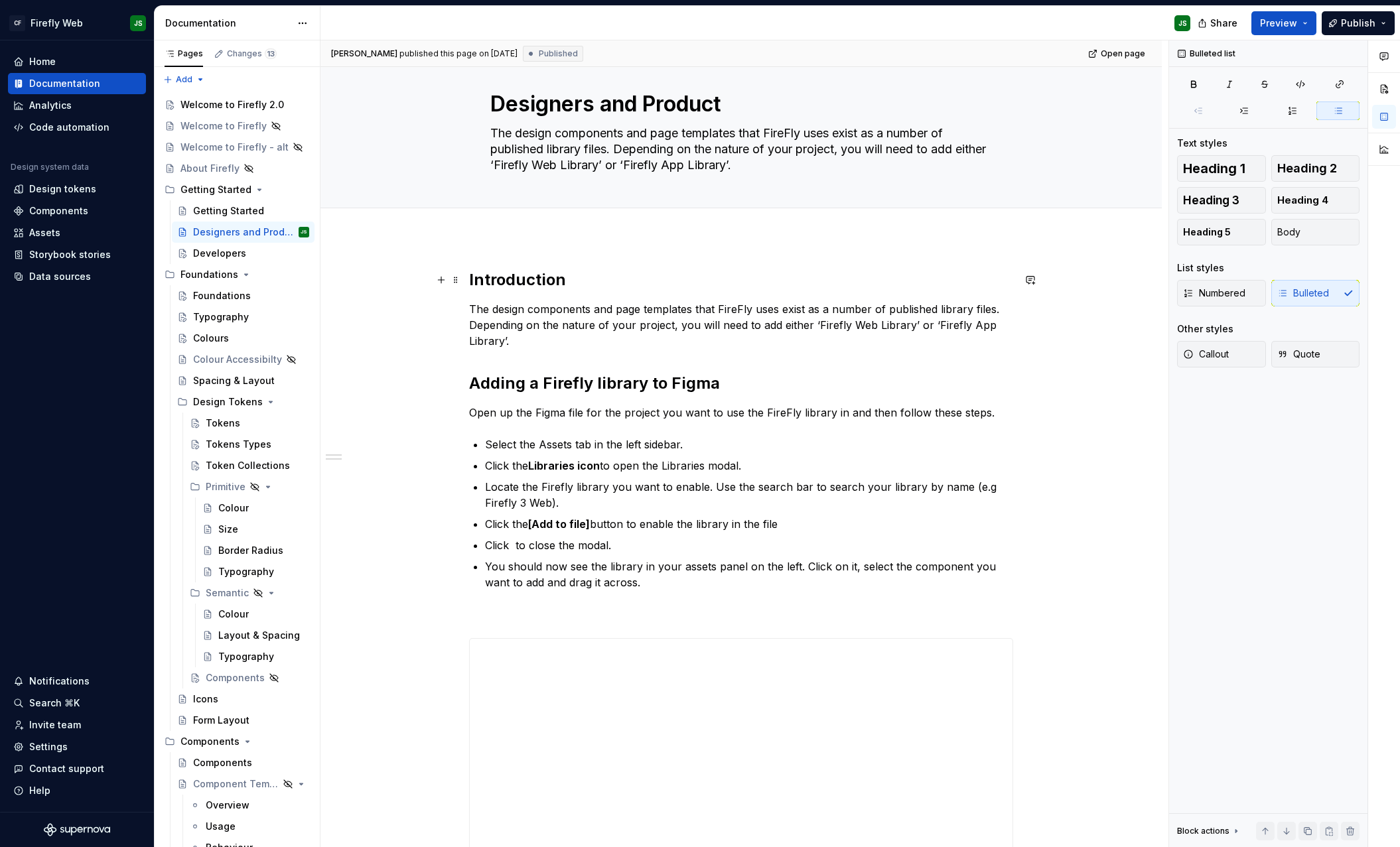
scroll to position [0, 0]
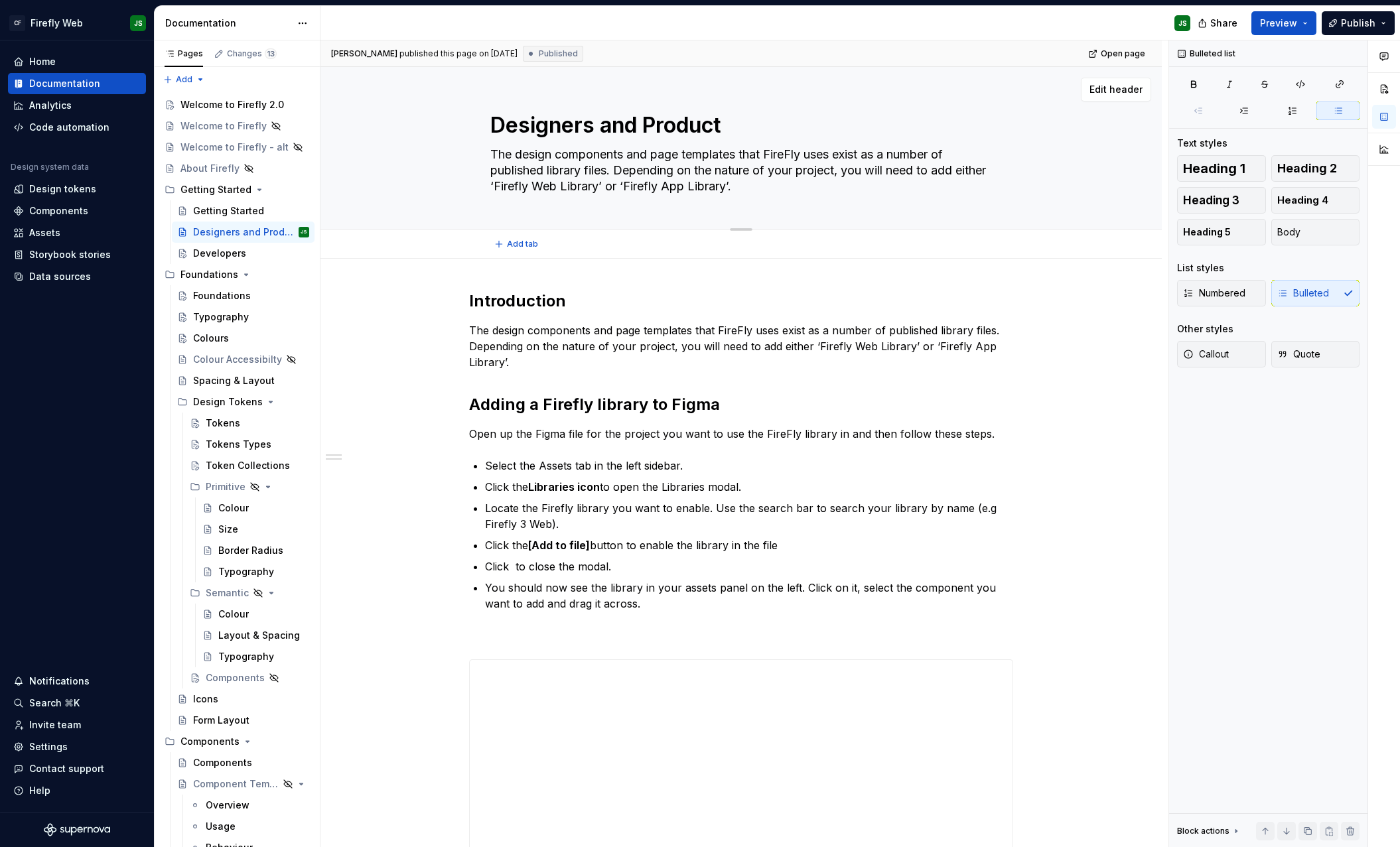
click at [414, 191] on div "Designers and Product The design components and page templates that FireFly use…" at bounding box center [740, 148] width 735 height 162
click at [1110, 83] on span "Edit header" at bounding box center [1115, 89] width 53 height 13
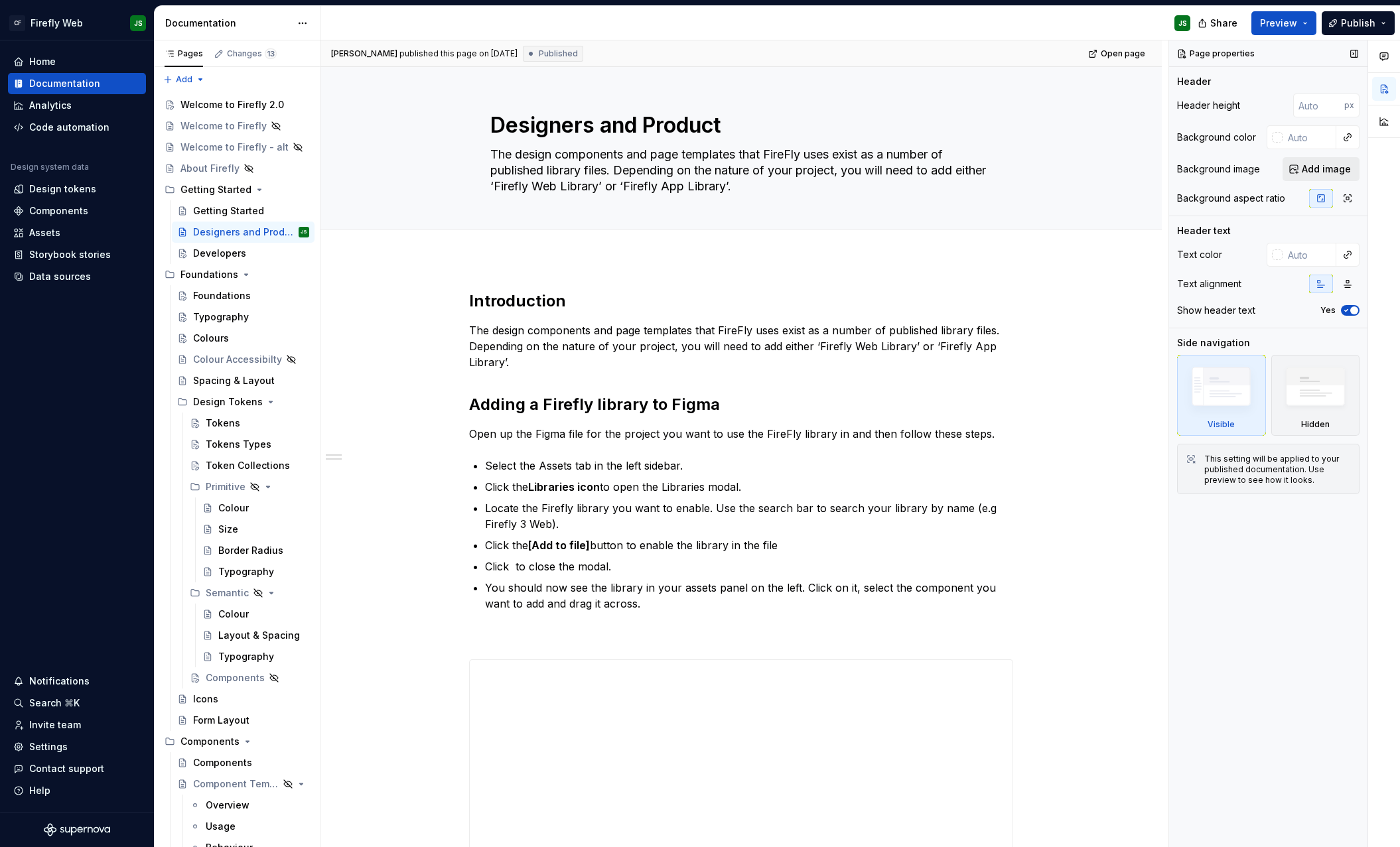
click at [1316, 172] on span "Add image" at bounding box center [1326, 169] width 49 height 13
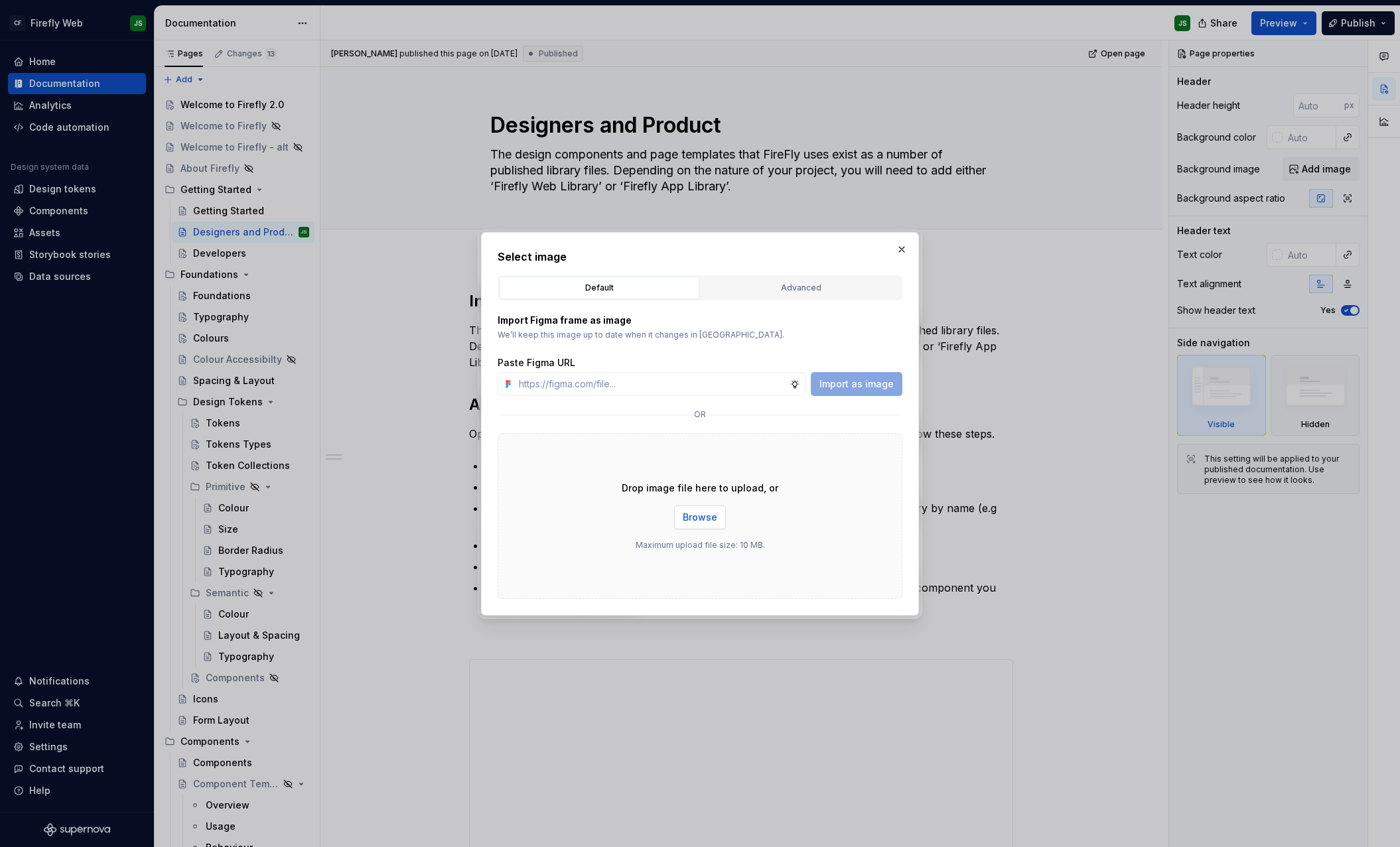
click at [696, 518] on span "Browse" at bounding box center [699, 518] width 34 height 13
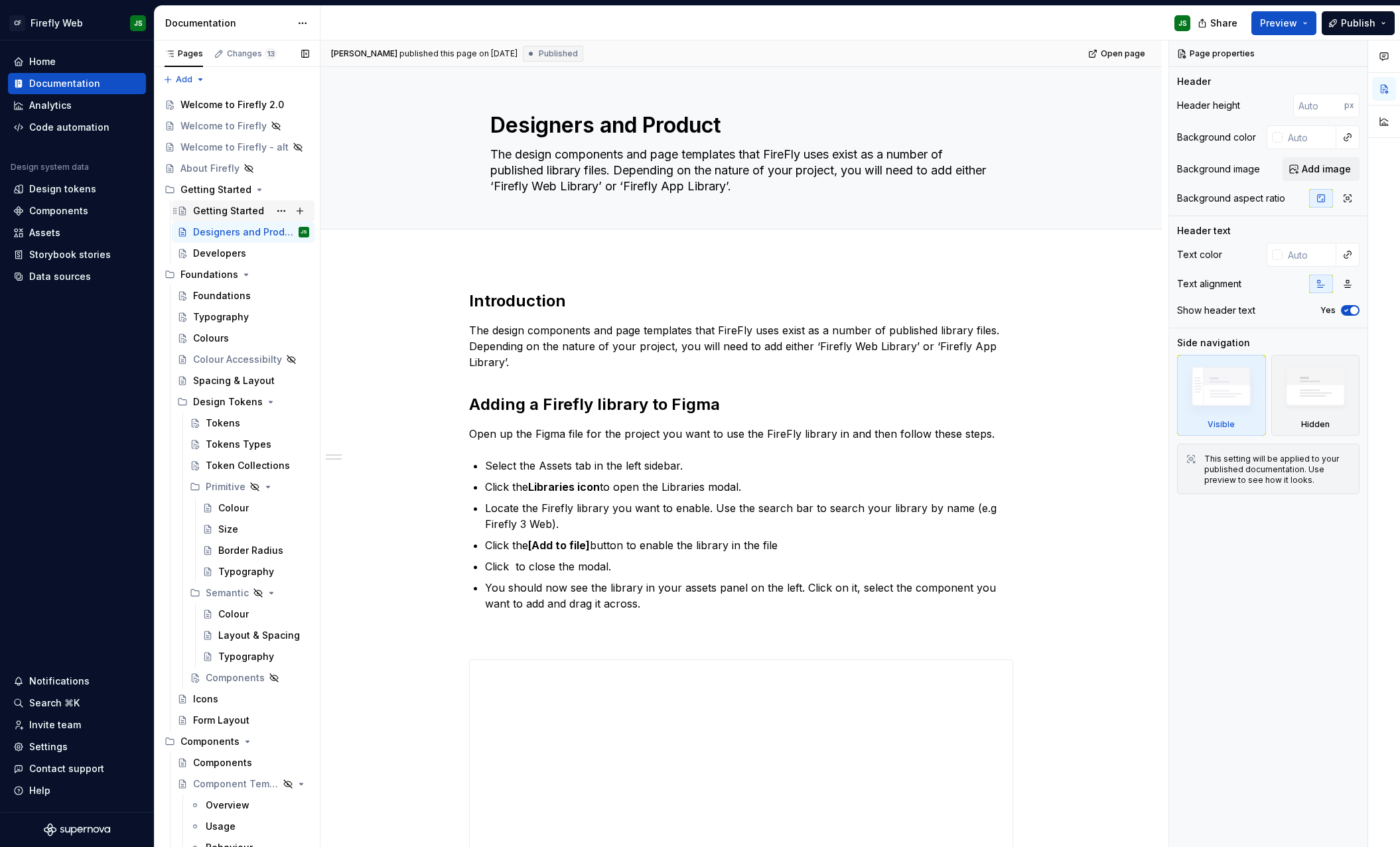
click at [216, 207] on div "Getting Started" at bounding box center [228, 211] width 71 height 13
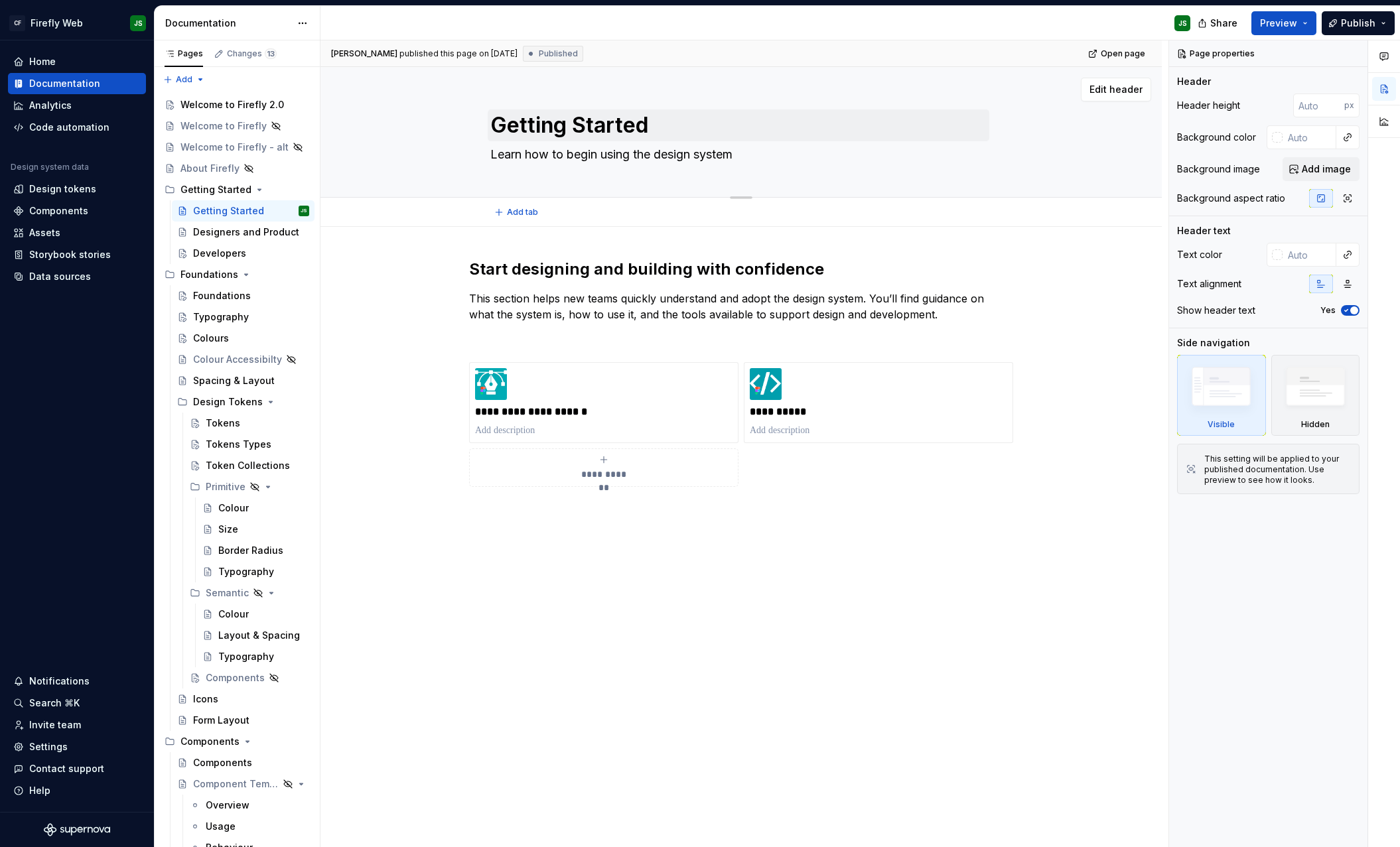
drag, startPoint x: 458, startPoint y: 118, endPoint x: 639, endPoint y: 125, distance: 181.1
click at [458, 118] on div "Getting Started Learn how to begin using the design system" at bounding box center [740, 132] width 735 height 130
click at [1113, 95] on span "Edit header" at bounding box center [1115, 89] width 53 height 13
click at [1121, 91] on span "Edit header" at bounding box center [1115, 89] width 53 height 13
click at [1119, 91] on span "Edit header" at bounding box center [1115, 89] width 53 height 13
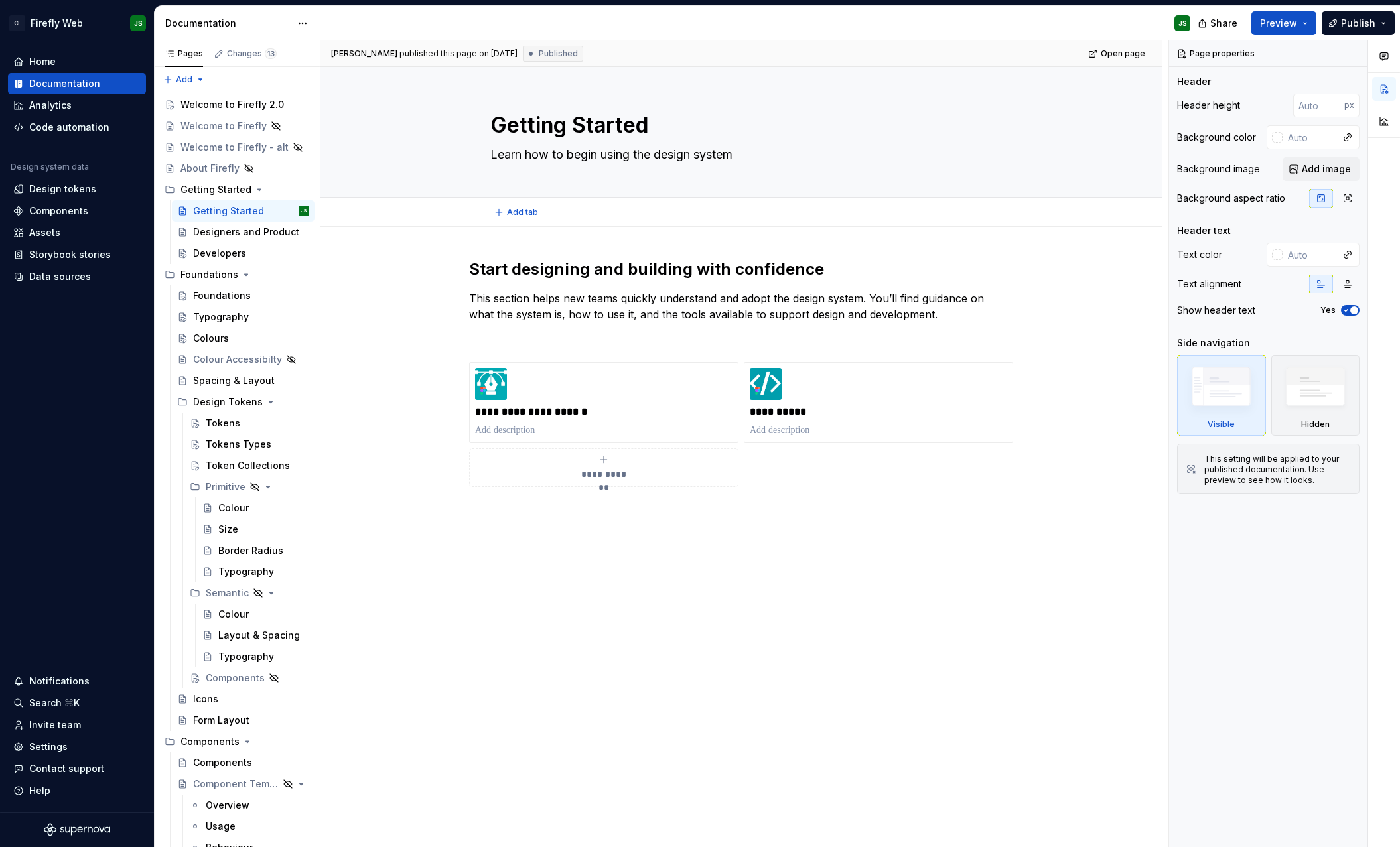
click at [1093, 217] on div "Add tab" at bounding box center [740, 212] width 735 height 18
click at [1007, 155] on div "Getting Started Learn how to begin using the design system" at bounding box center [740, 132] width 735 height 130
click at [1126, 89] on span "Edit header" at bounding box center [1115, 89] width 53 height 13
click at [418, 170] on div "Getting Started Learn how to begin using the design system" at bounding box center [740, 132] width 735 height 130
click at [242, 105] on div "Welcome to Firefly 2.0" at bounding box center [224, 105] width 89 height 13
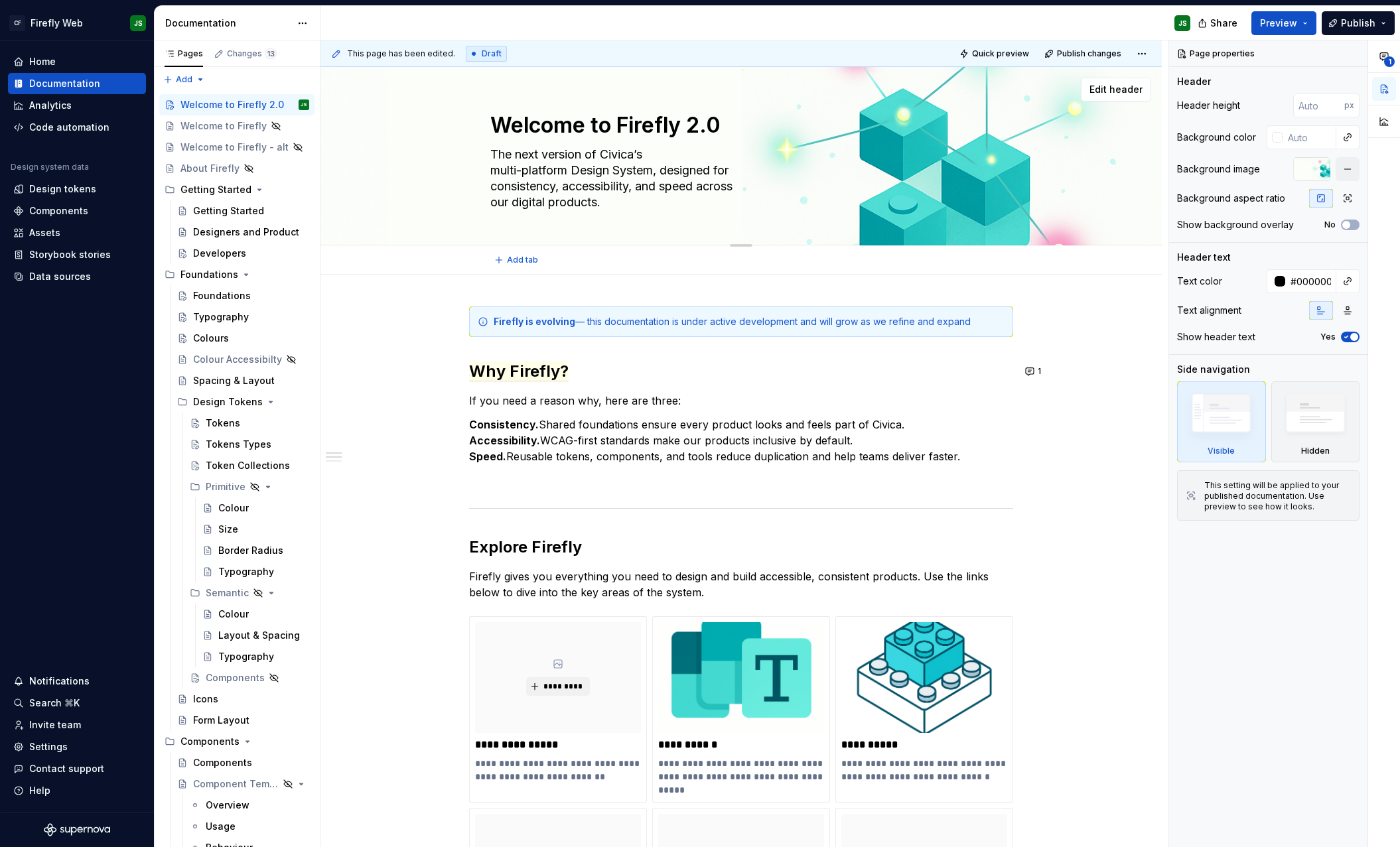
click at [822, 209] on textarea "The next version of Civica’s multi-platform Design System, designed for consist…" at bounding box center [738, 178] width 502 height 69
click at [767, 105] on div "Welcome to Firefly 2.0 The next version of Civica’s multi-platform Design Syste…" at bounding box center [740, 156] width 502 height 177
click at [1137, 96] on button "Edit header" at bounding box center [1115, 89] width 70 height 24
click at [1113, 88] on span "Edit header" at bounding box center [1115, 89] width 53 height 13
click at [1315, 172] on div at bounding box center [1311, 169] width 37 height 24
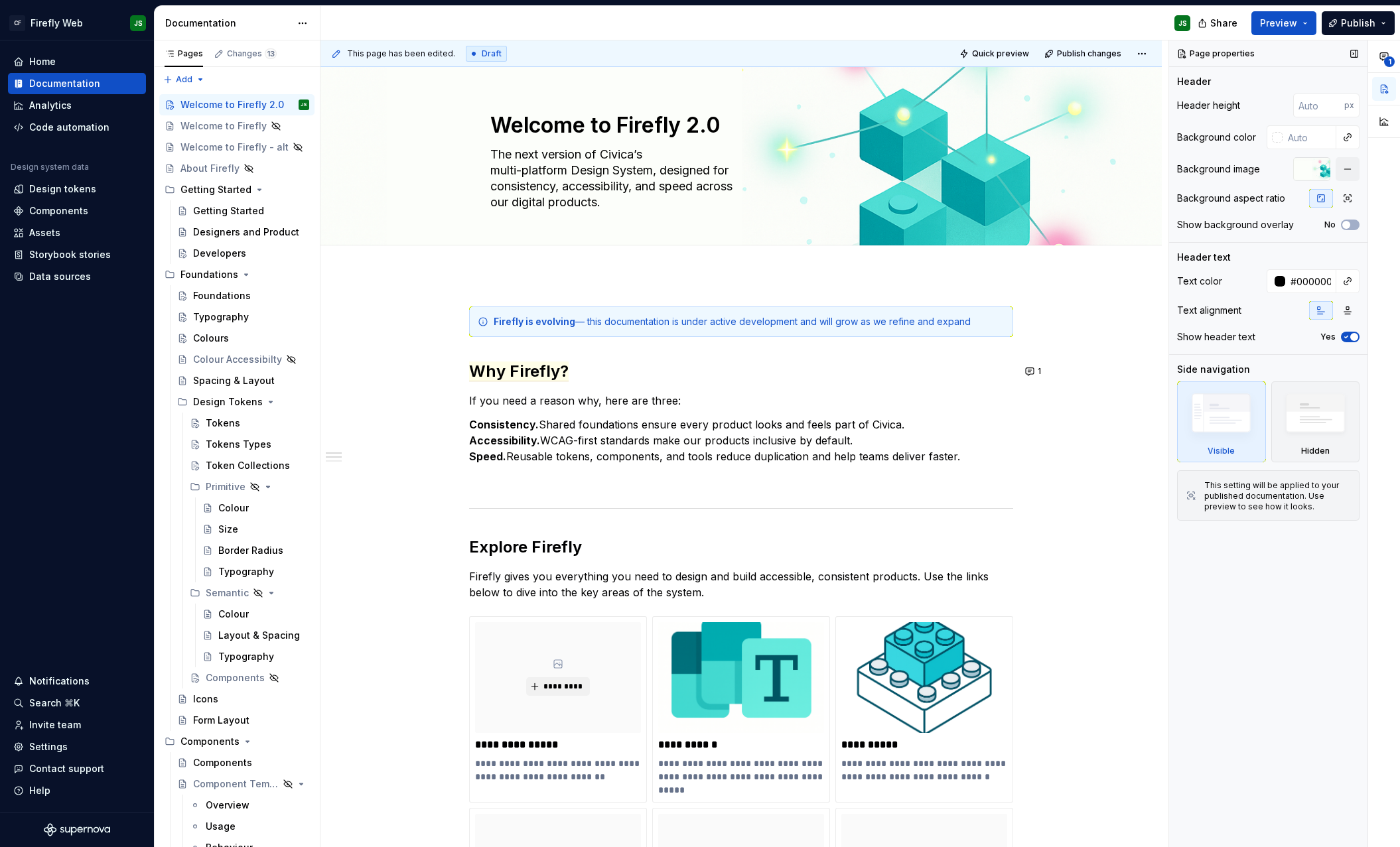
click at [1323, 170] on div at bounding box center [1311, 169] width 37 height 24
click at [1347, 170] on button "button" at bounding box center [1346, 169] width 24 height 24
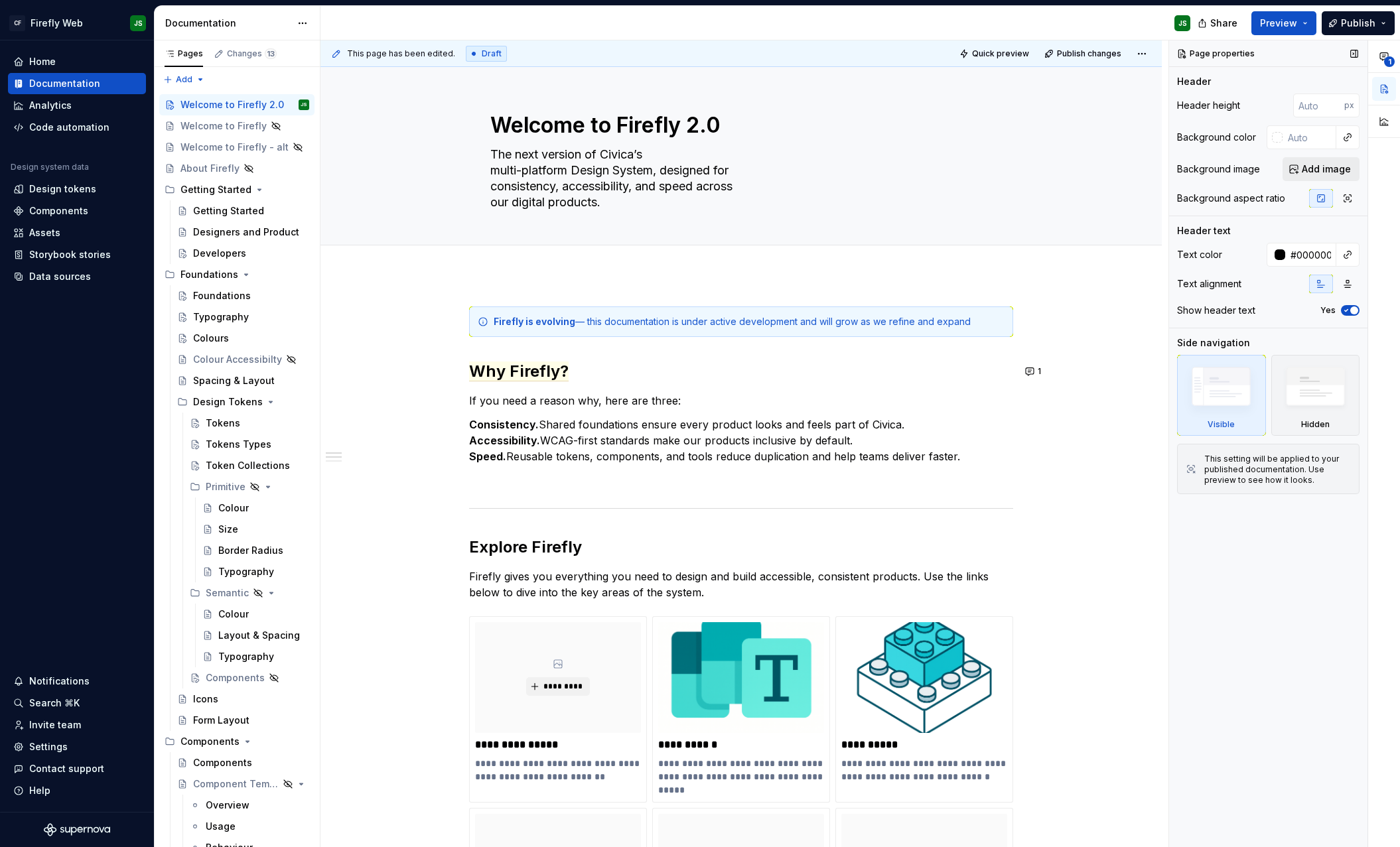
click at [1321, 168] on span "Add image" at bounding box center [1326, 169] width 49 height 13
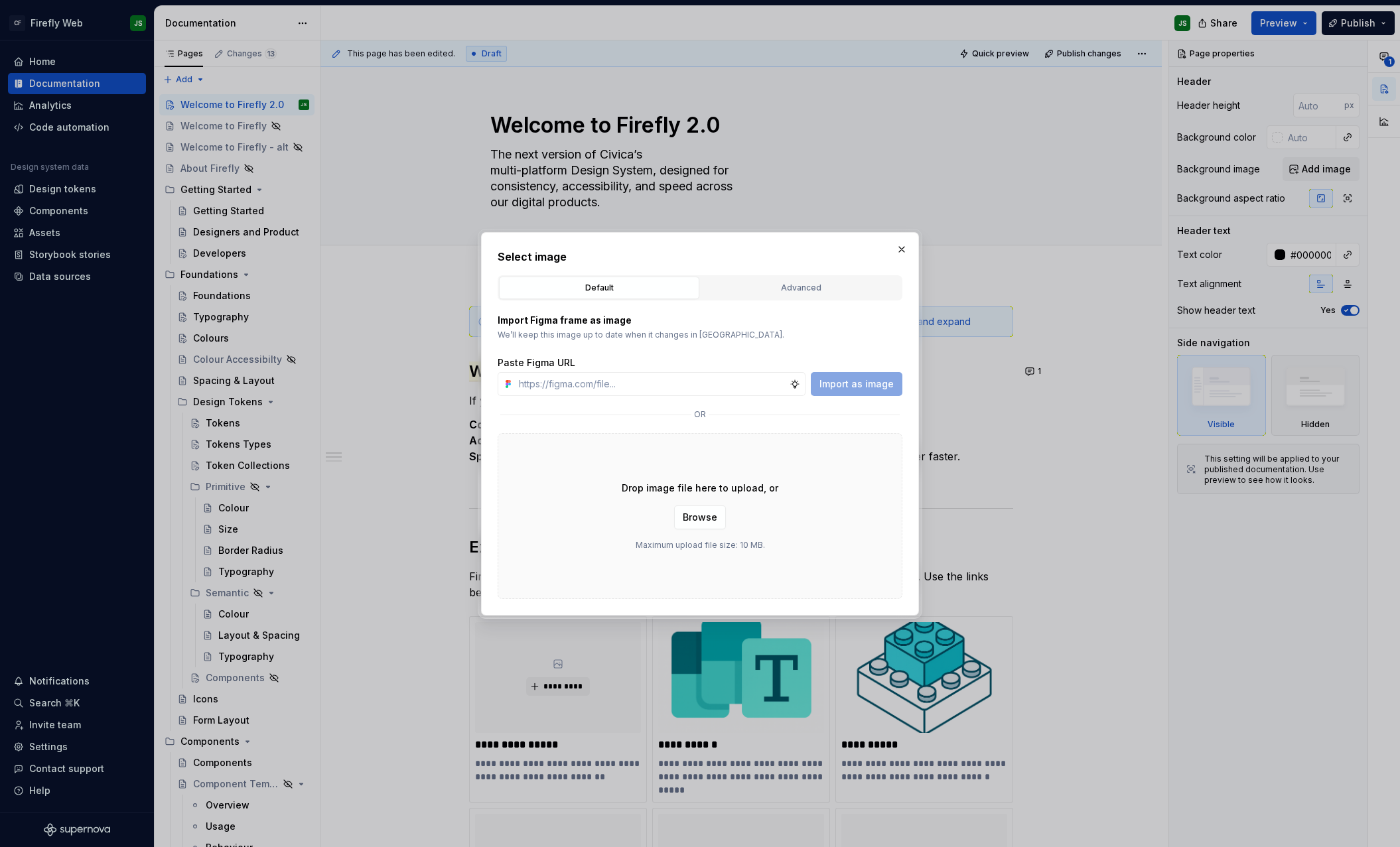
type textarea "*"
paste input "https://www.figma.com/design/2IbXURgkgI74mhLSGymFRu/Firefly-Documentation-Asset…"
type input "https://www.figma.com/design/2IbXURgkgI74mhLSGymFRu/Firefly-Documentation-Asset…"
click at [859, 385] on span "Import as image" at bounding box center [856, 384] width 75 height 13
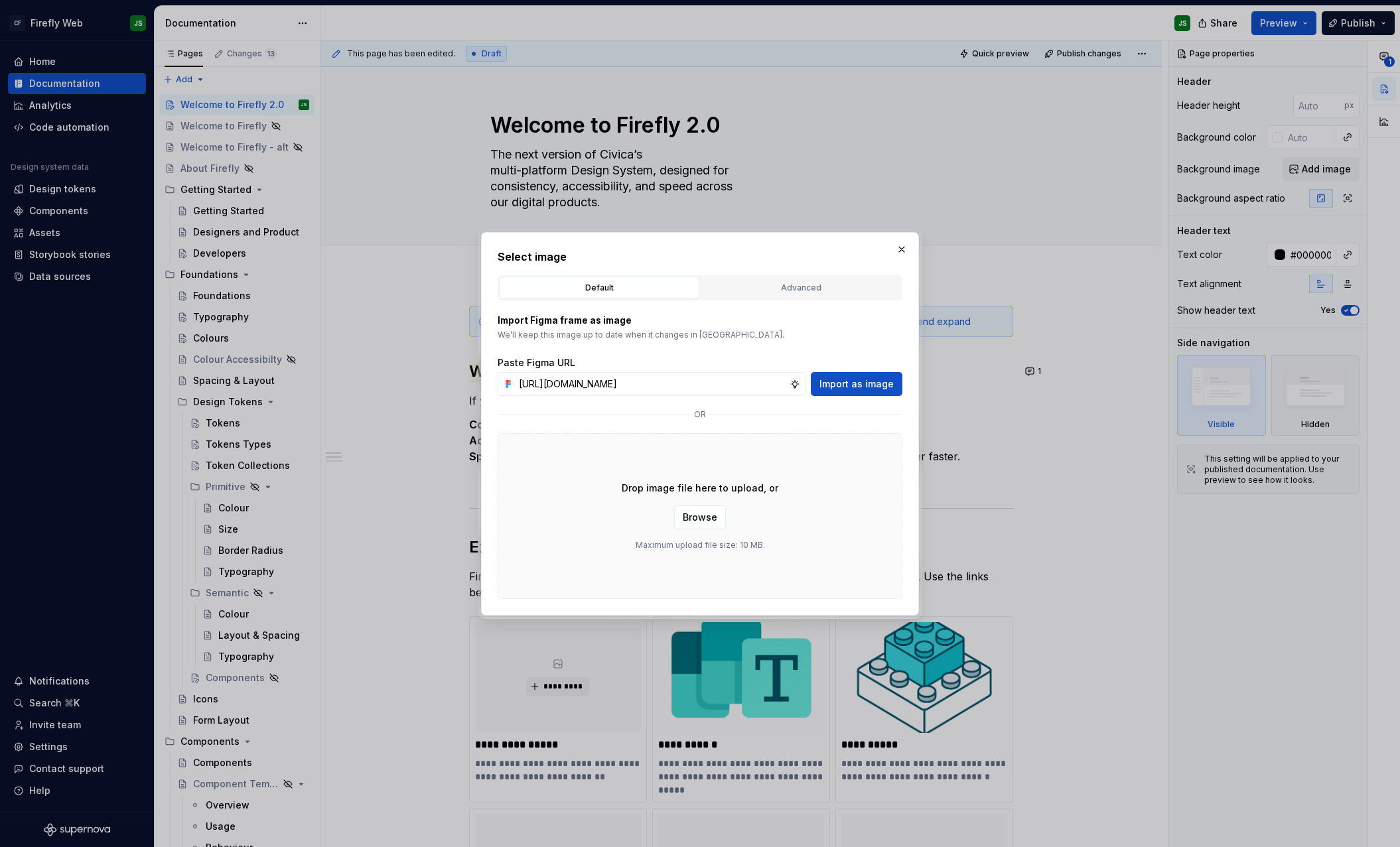
scroll to position [0, 0]
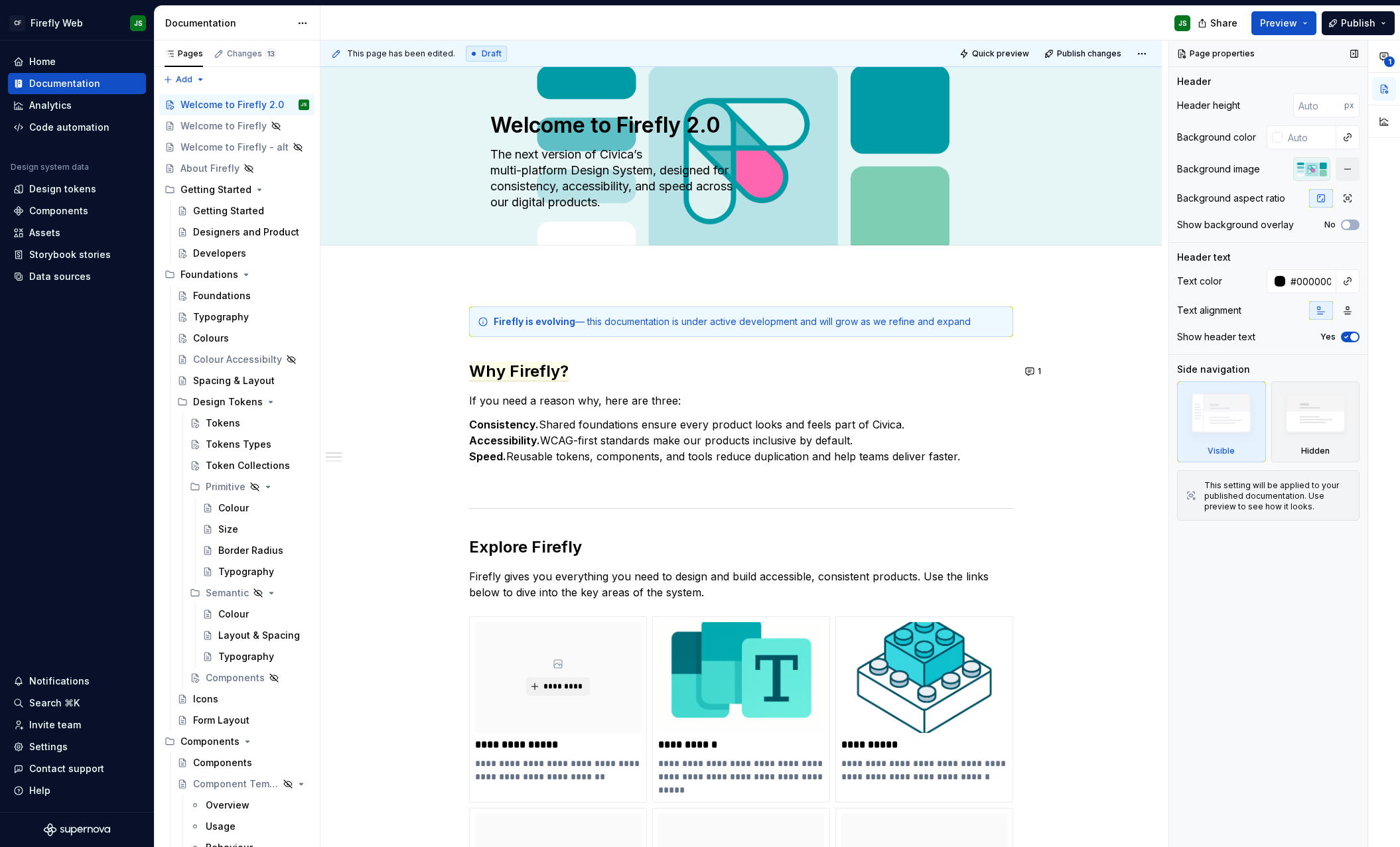
click at [1294, 169] on div at bounding box center [1311, 169] width 37 height 24
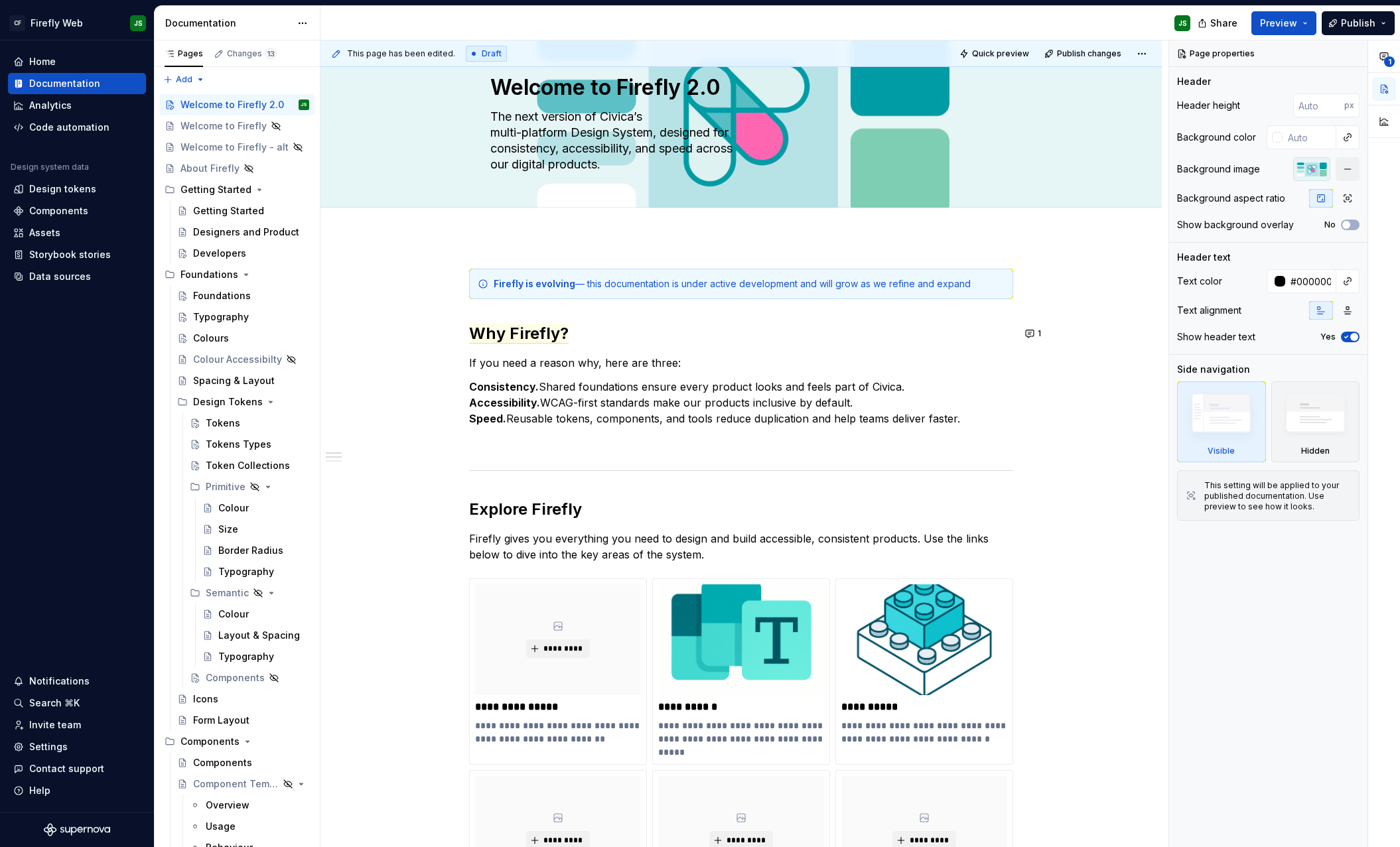
click at [981, 248] on div "**********" at bounding box center [741, 857] width 841 height 1240
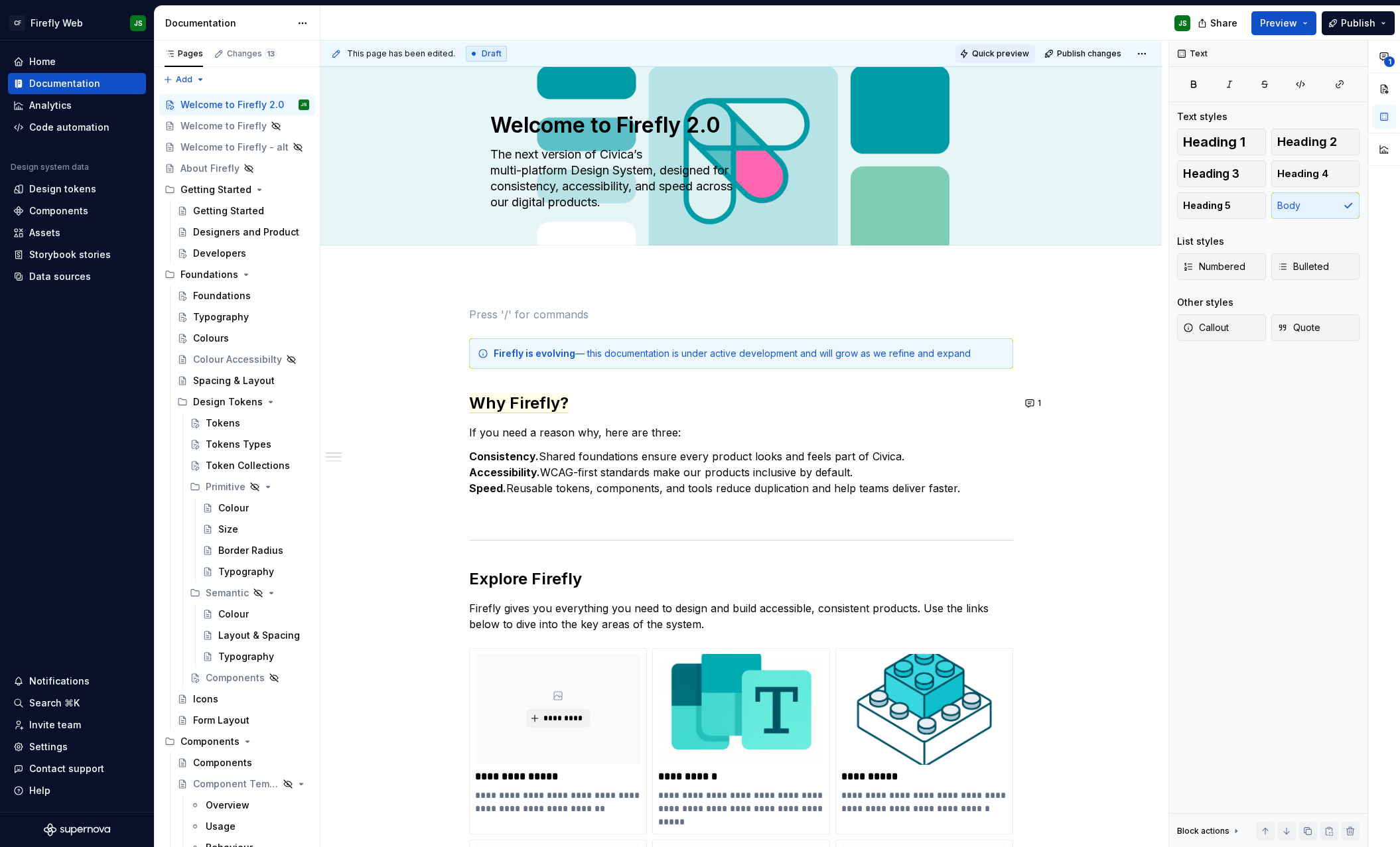
click at [1012, 55] on span "Quick preview" at bounding box center [999, 54] width 57 height 11
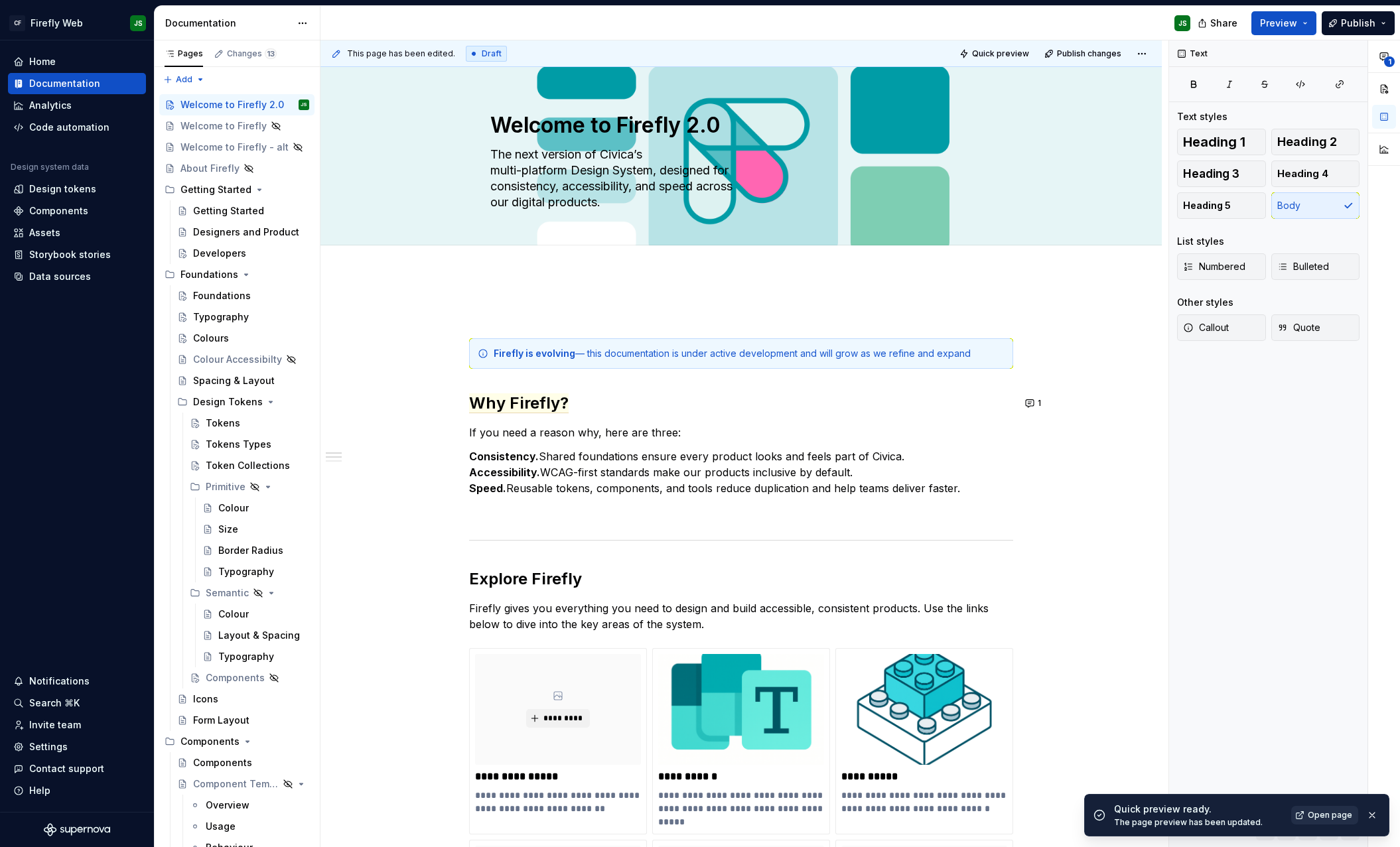
click at [1336, 813] on span "Open page" at bounding box center [1330, 815] width 45 height 11
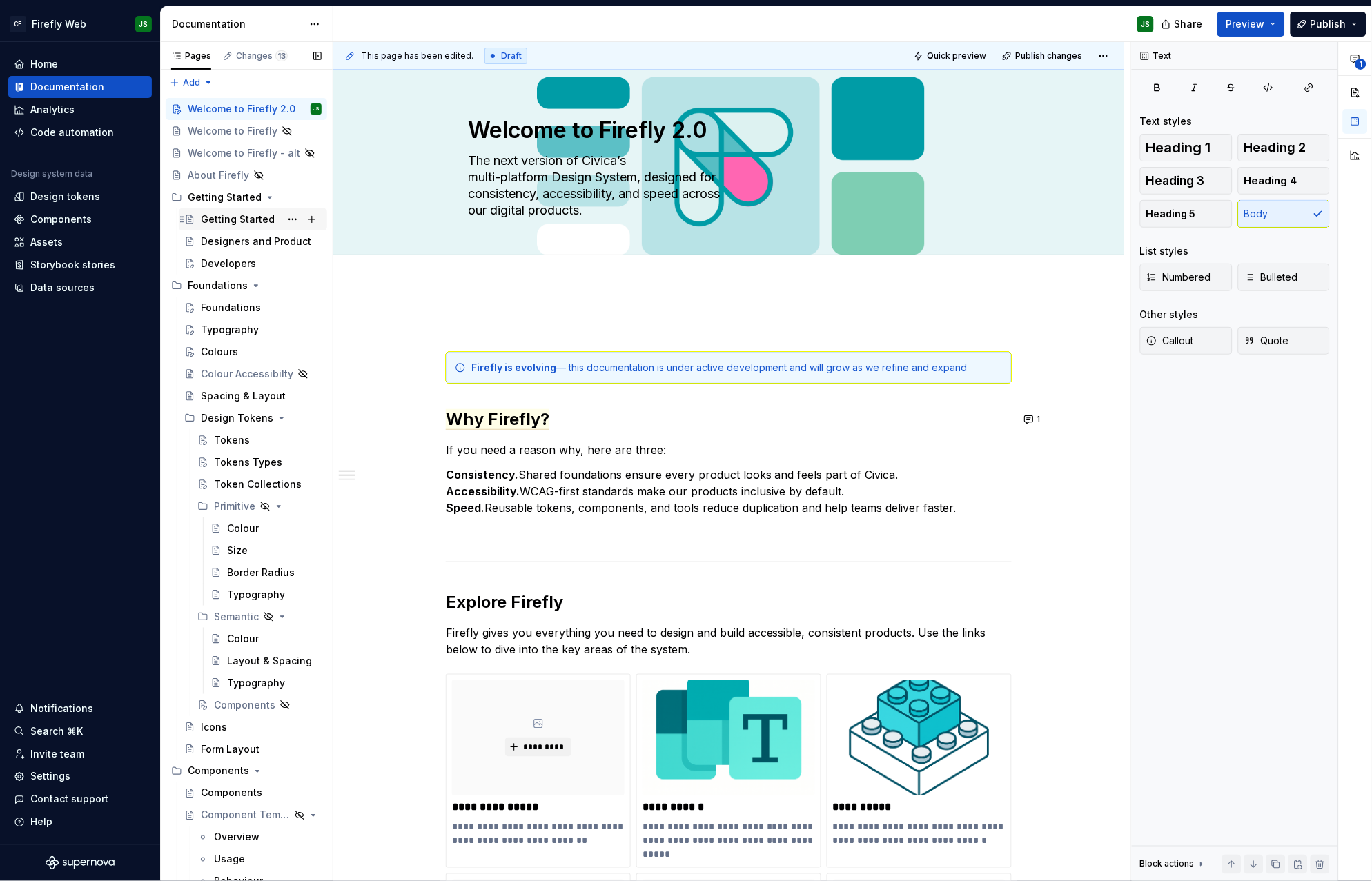
scroll to position [13, 0]
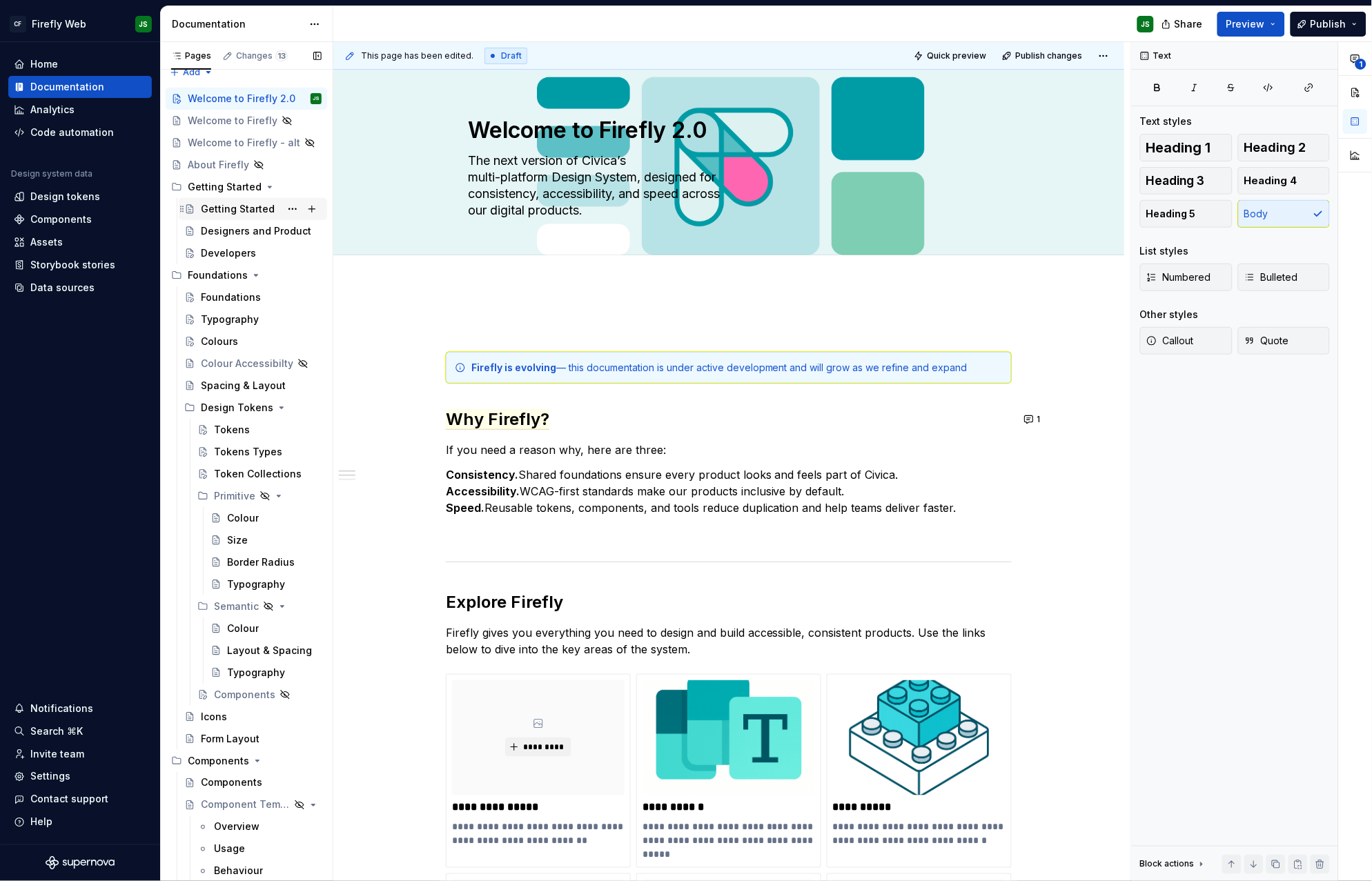
click at [225, 203] on div "Getting Started" at bounding box center [238, 208] width 74 height 14
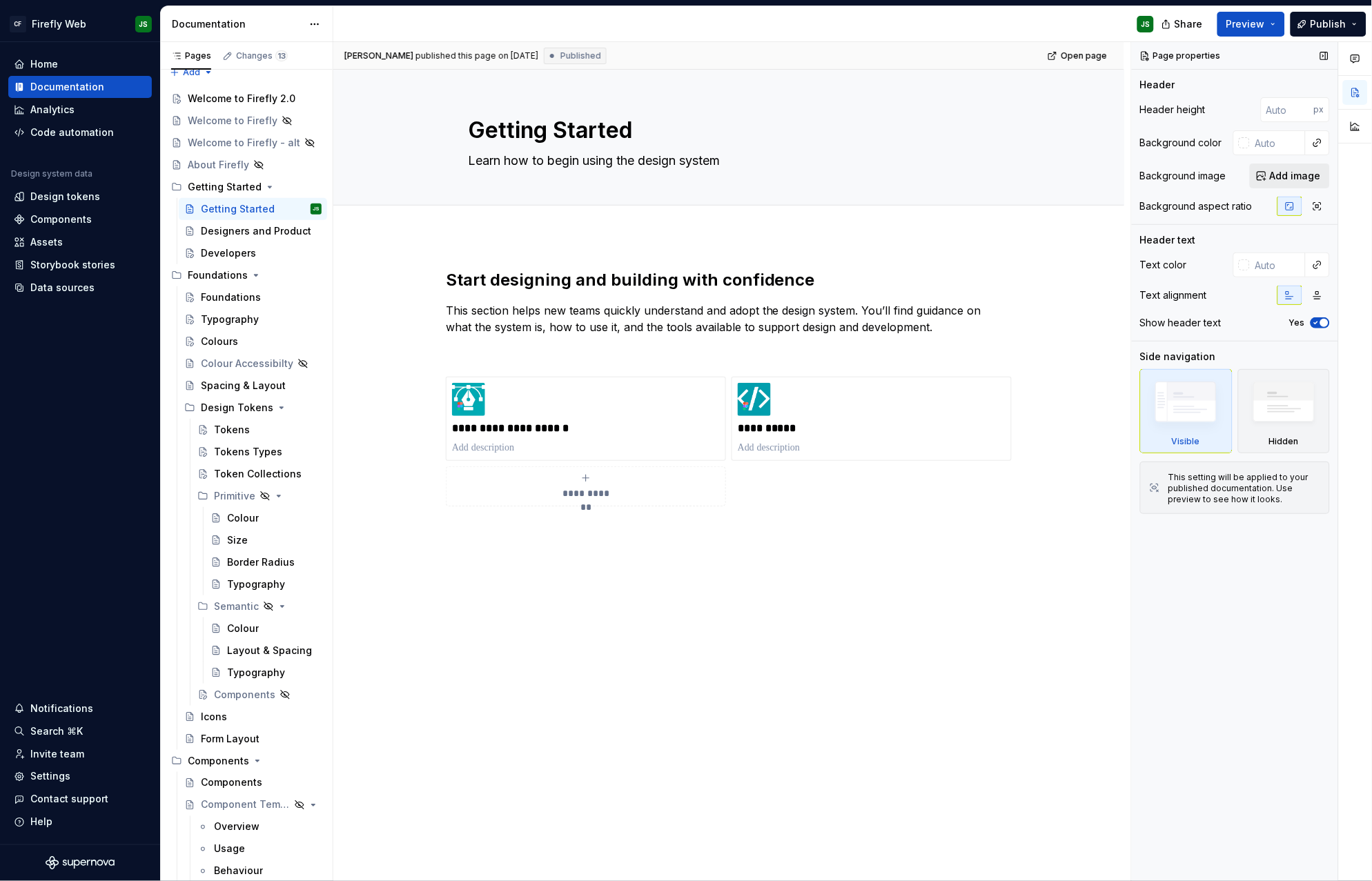
click at [1290, 182] on span "Add image" at bounding box center [1296, 175] width 51 height 14
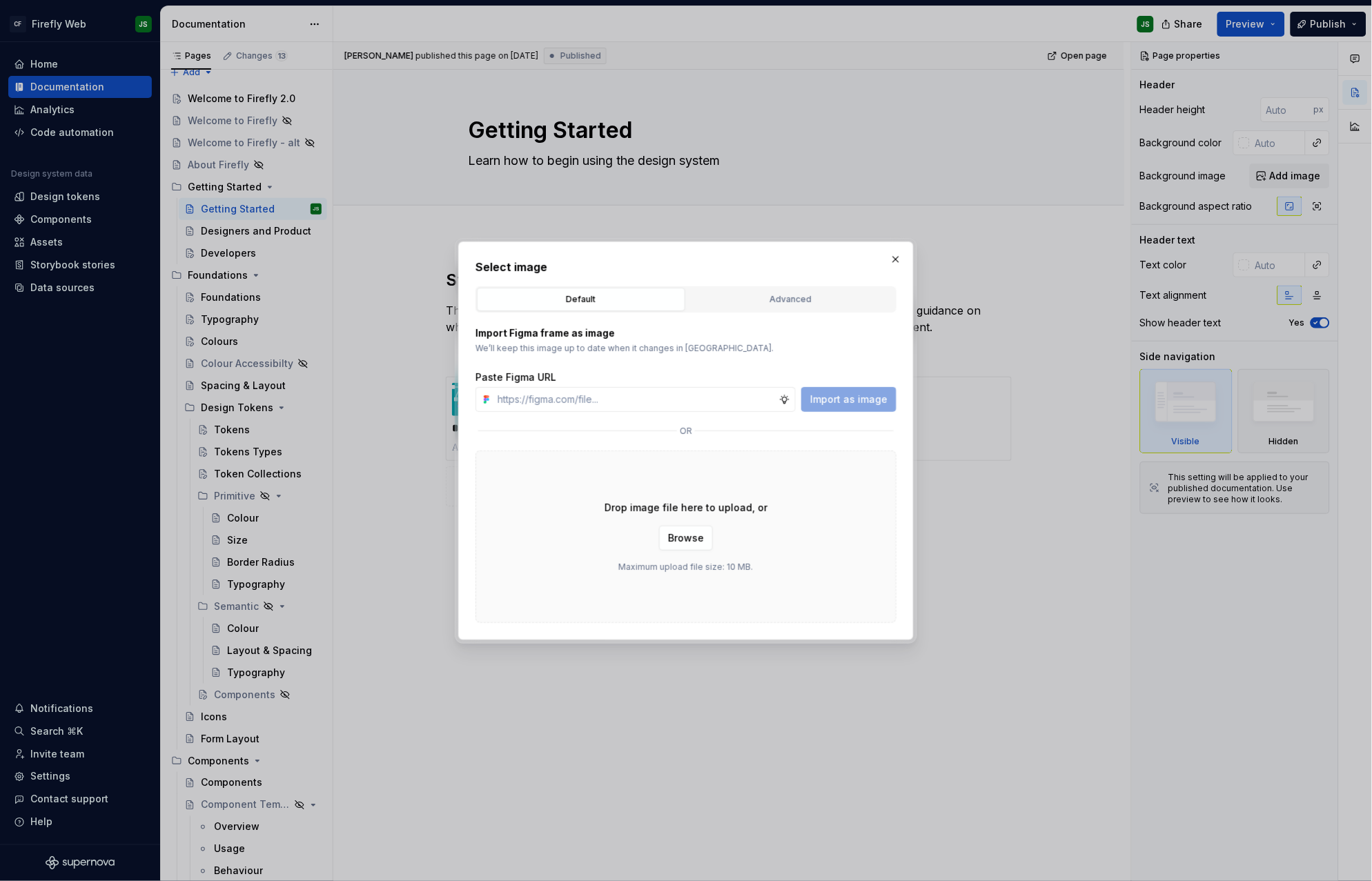
click at [893, 260] on button "button" at bounding box center [896, 259] width 19 height 19
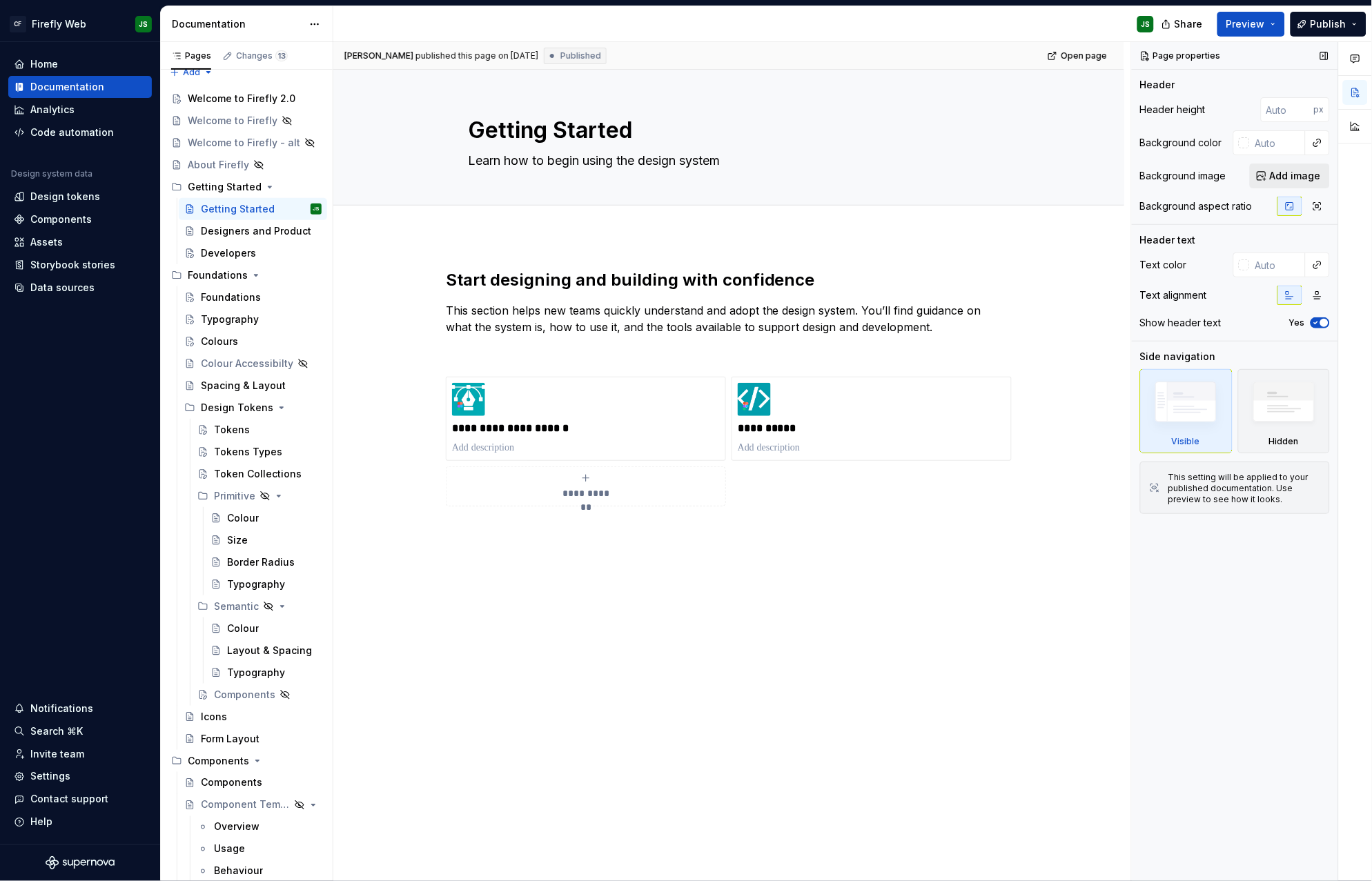
click at [1295, 182] on span "Add image" at bounding box center [1296, 175] width 51 height 14
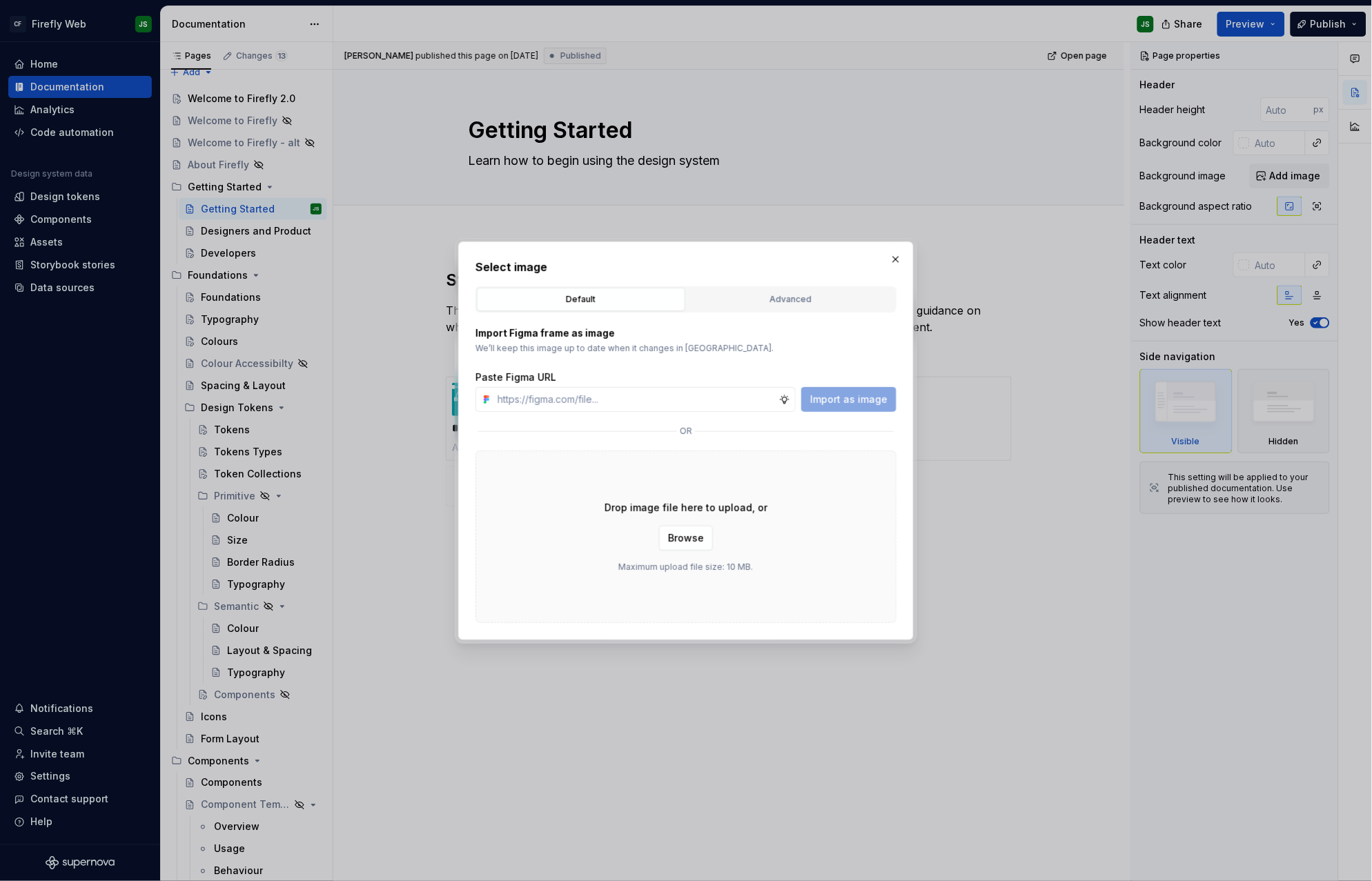
type textarea "*"
type input "https://www.figma.com/design/2IbXURgkgI74mhLSGymFRu/Firefly-Documentation-Asset…"
click at [856, 393] on span "Import as image" at bounding box center [849, 399] width 78 height 14
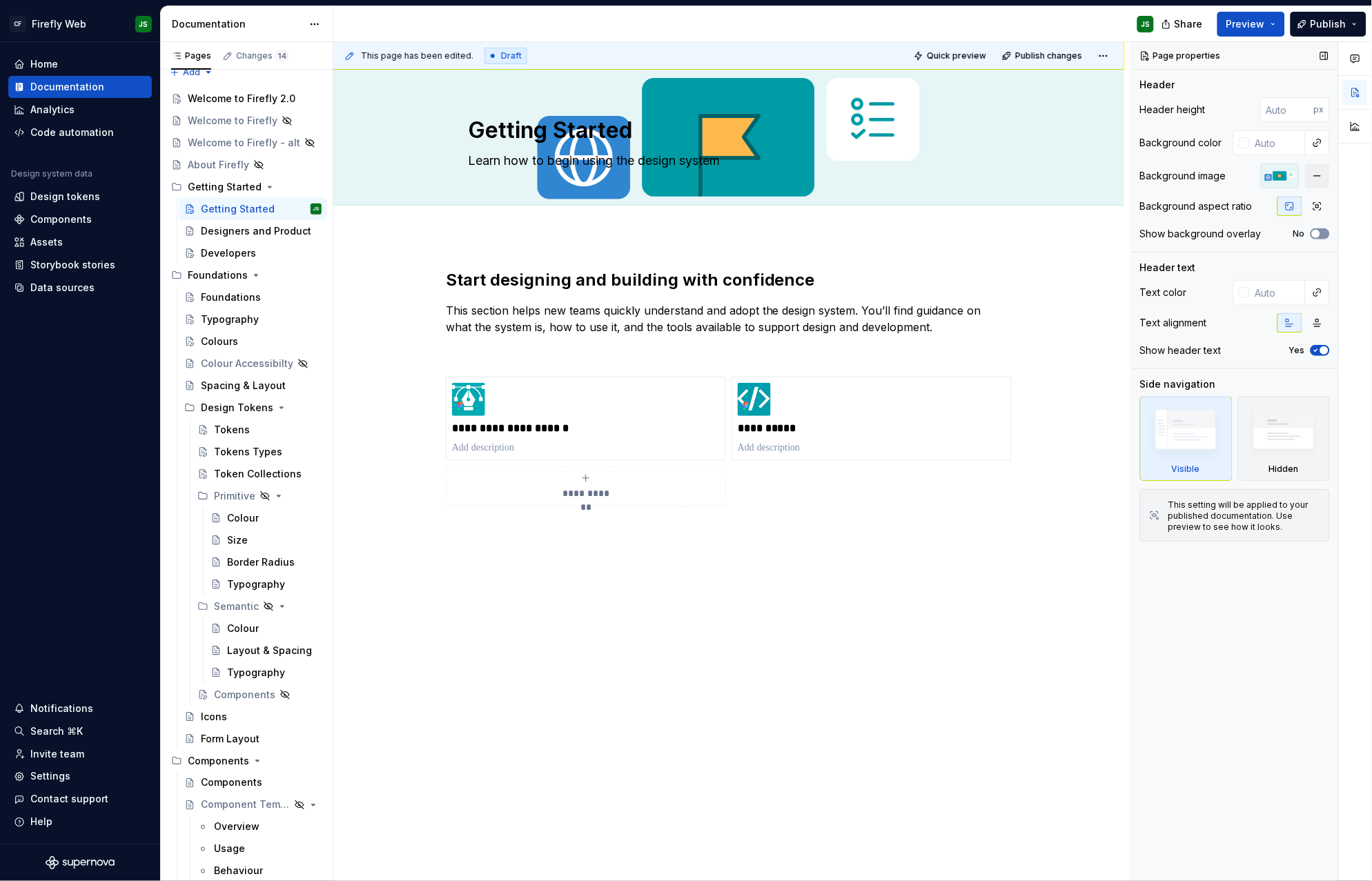
click at [1321, 236] on span "button" at bounding box center [1316, 233] width 8 height 8
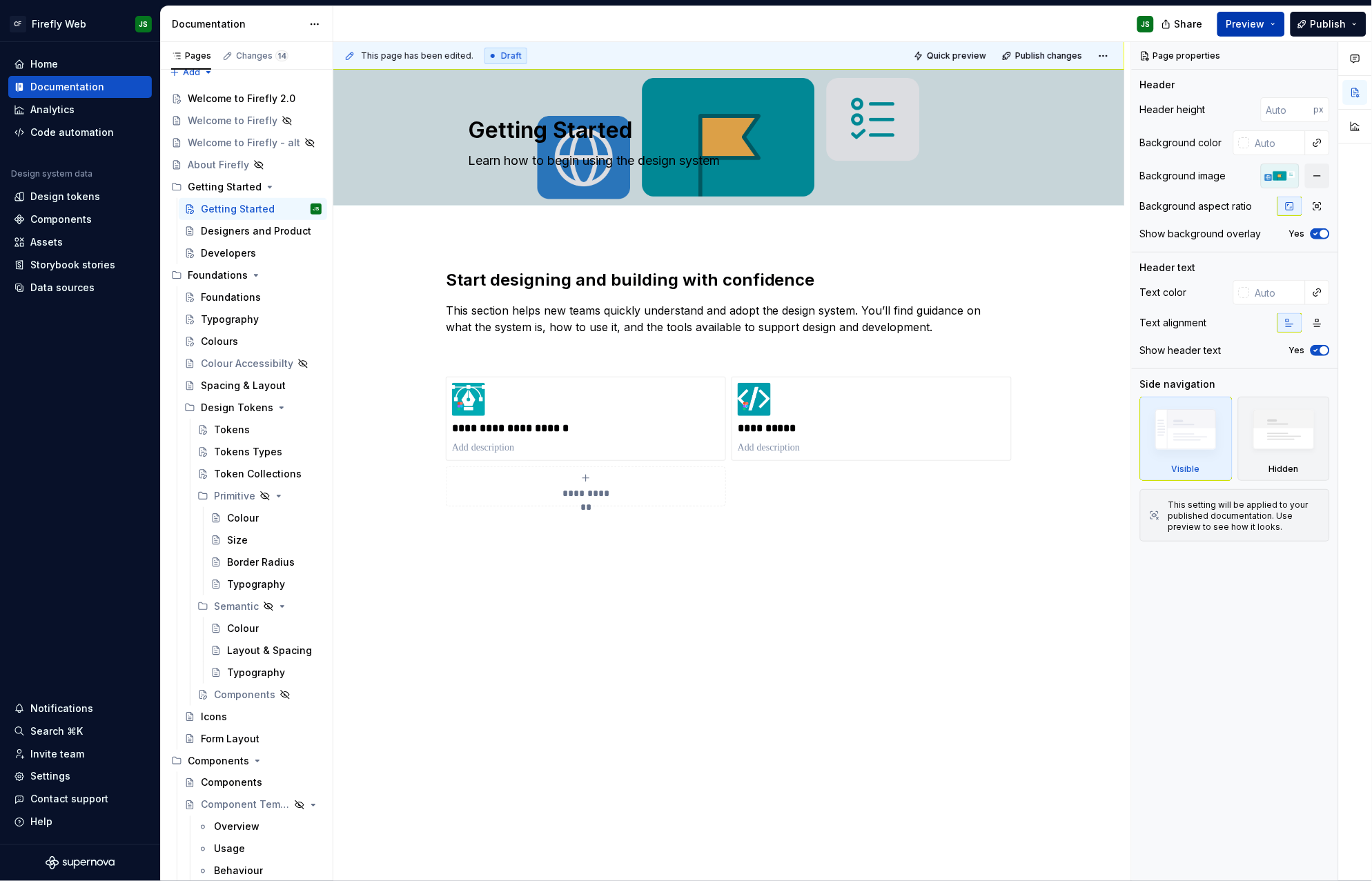
click at [1237, 24] on span "Preview" at bounding box center [1246, 24] width 38 height 14
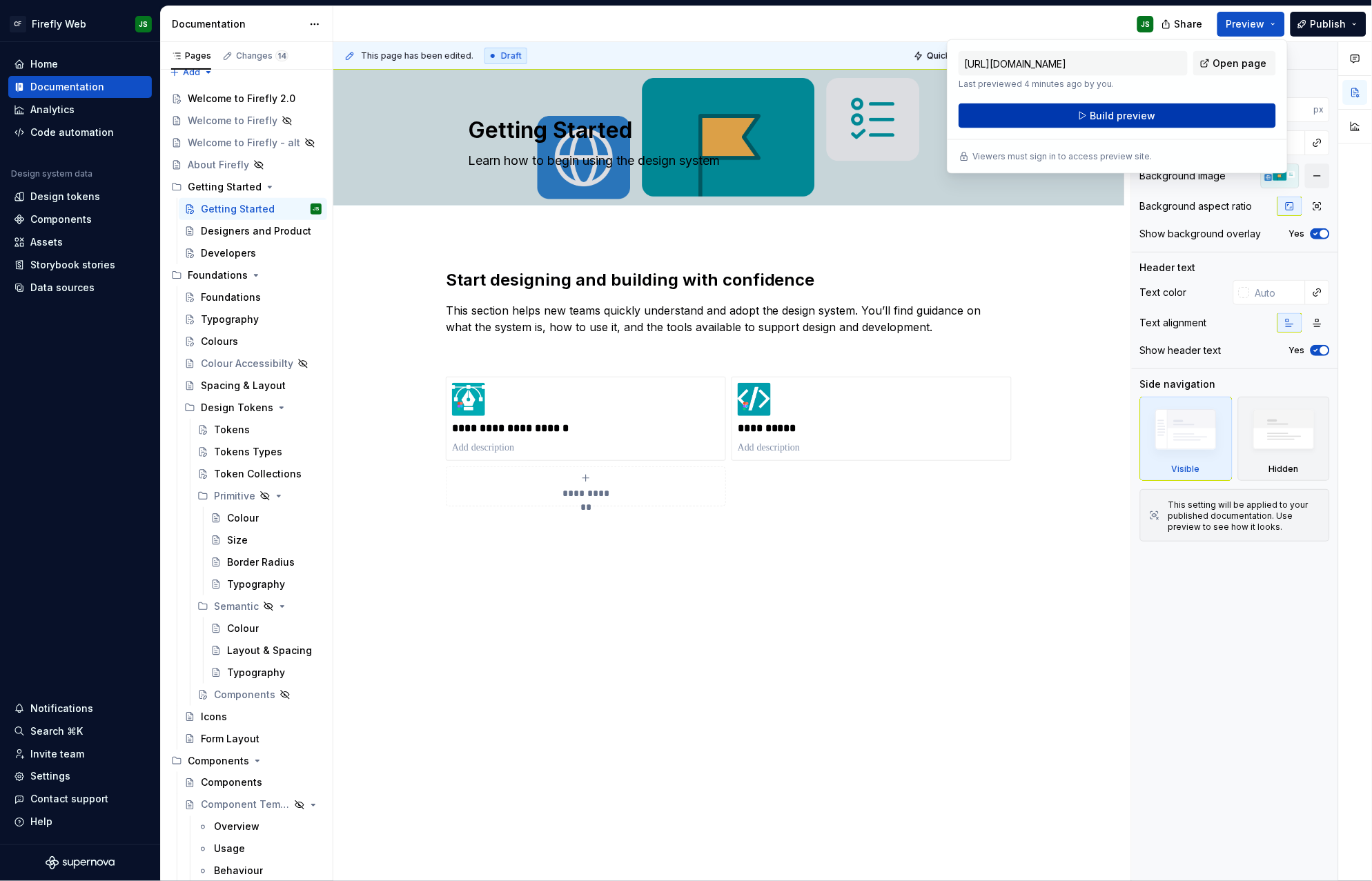
click at [1125, 120] on span "Build preview" at bounding box center [1123, 115] width 66 height 14
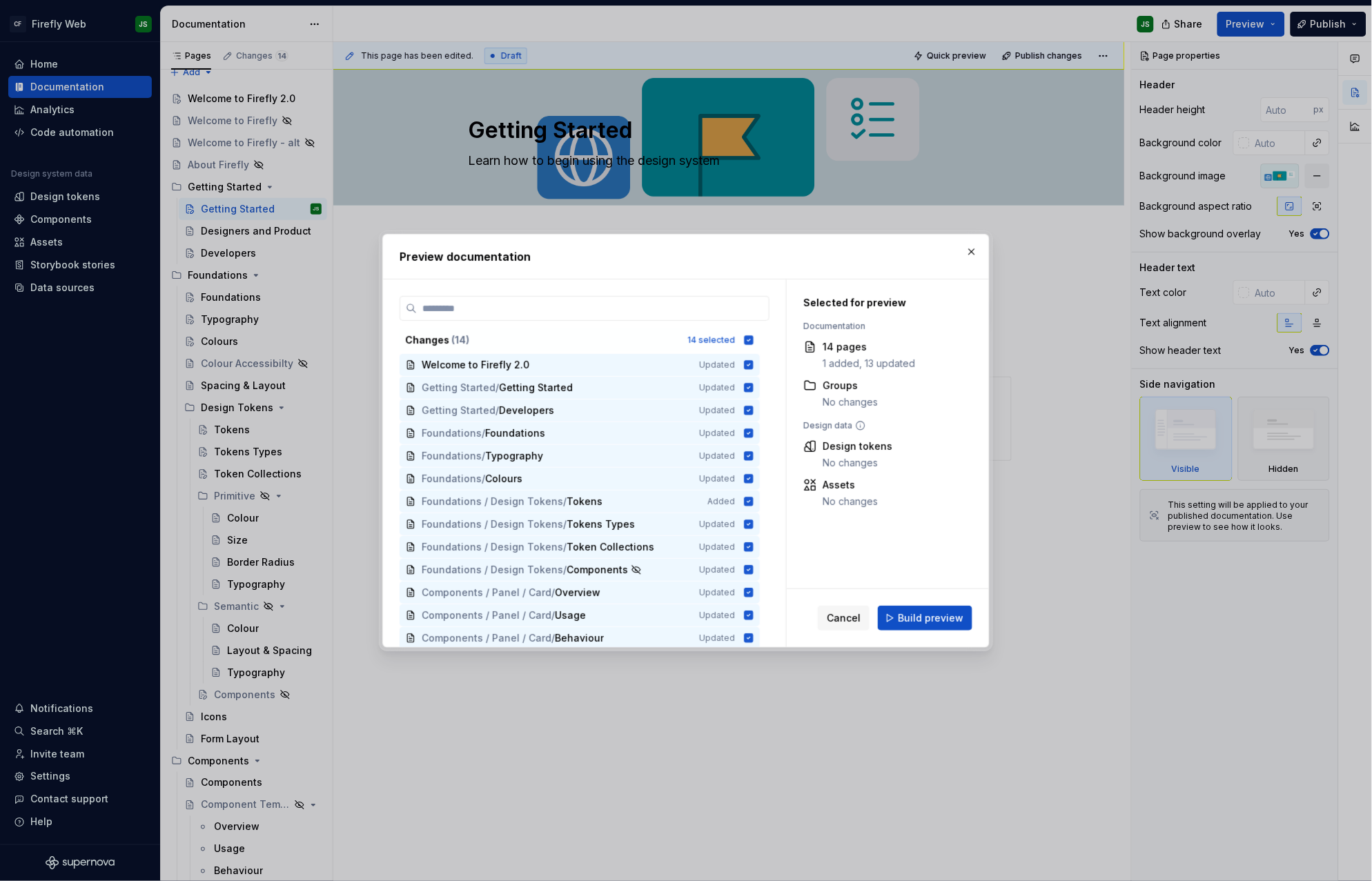
click at [966, 250] on button "button" at bounding box center [972, 251] width 19 height 19
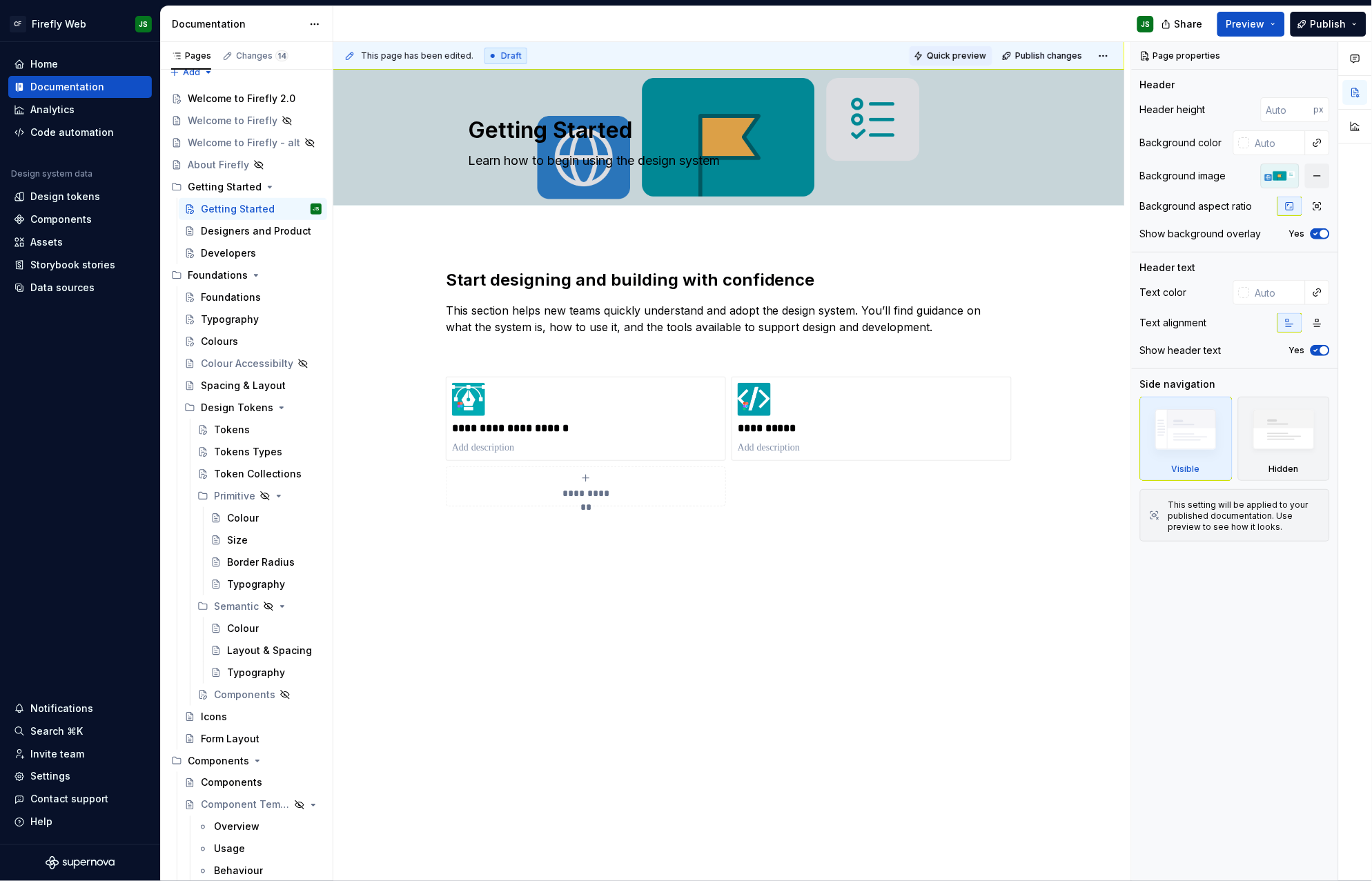
click at [956, 53] on span "Quick preview" at bounding box center [956, 56] width 59 height 11
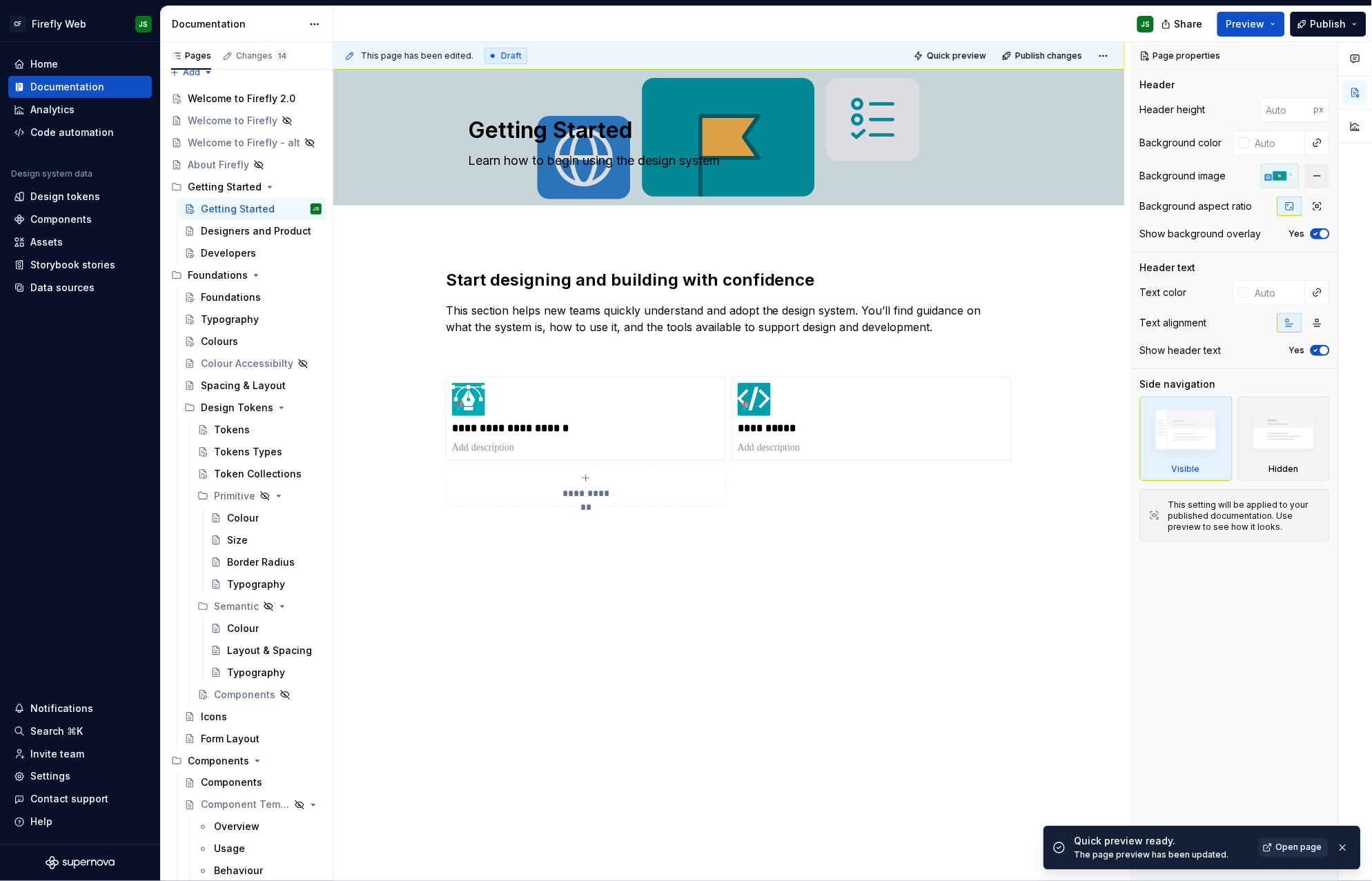
click at [1291, 852] on span "Open page" at bounding box center [1299, 848] width 47 height 11
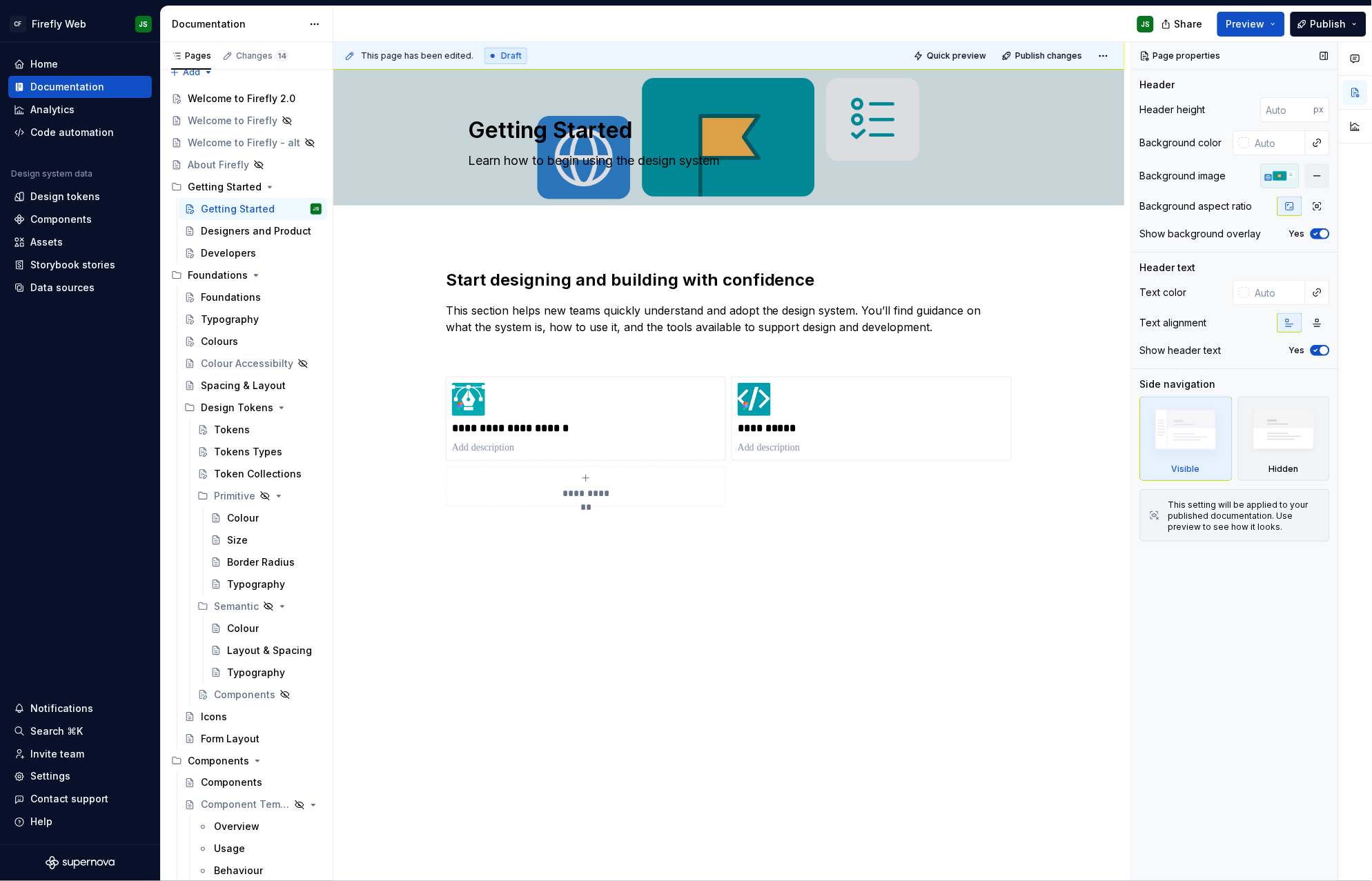
type textarea "*"
click at [1271, 140] on input "text" at bounding box center [1278, 143] width 56 height 25
type input "fff"
type textarea "*"
type input "#FFFFFF"
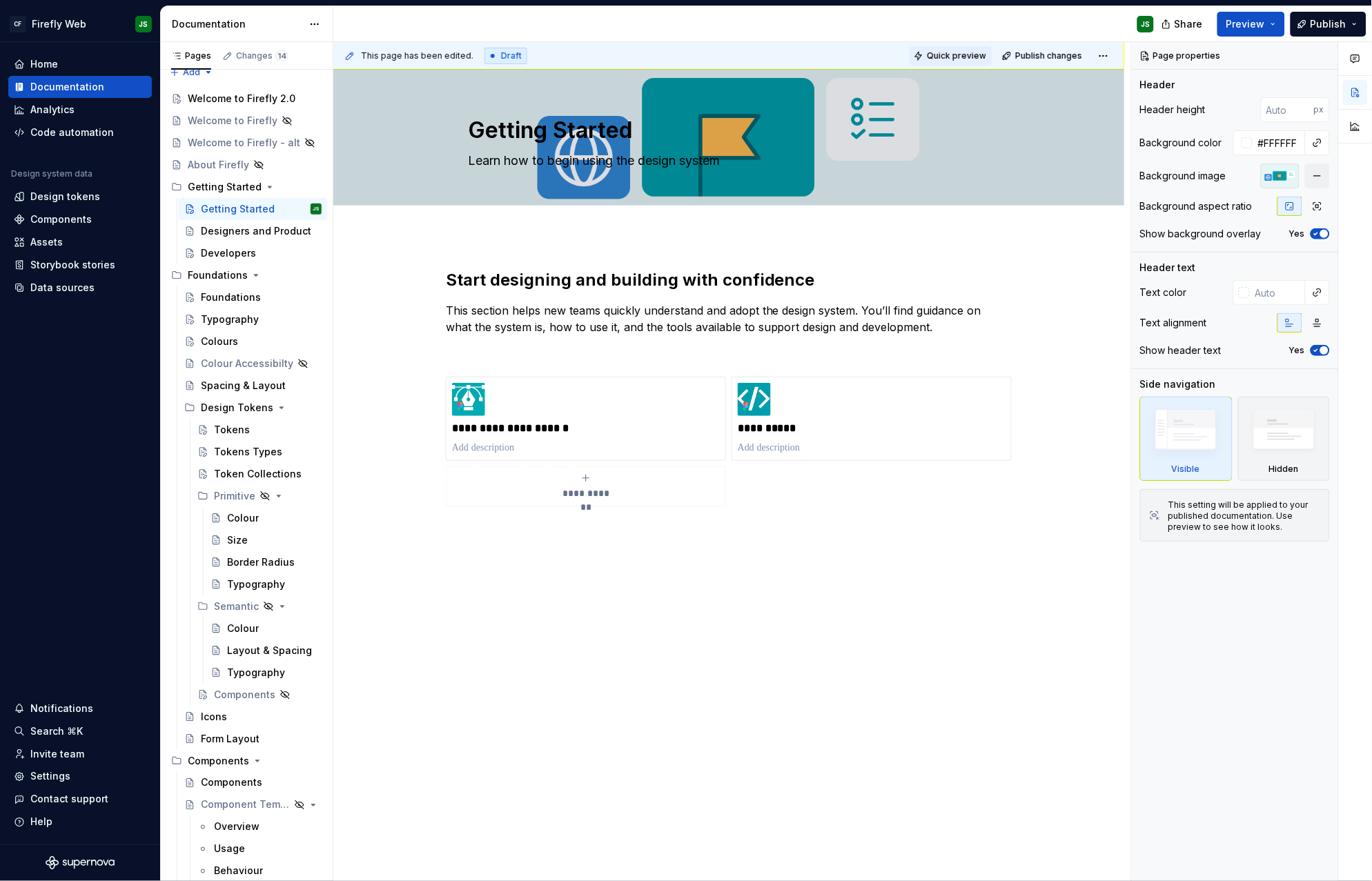
click at [954, 51] on span "Quick preview" at bounding box center [956, 56] width 59 height 11
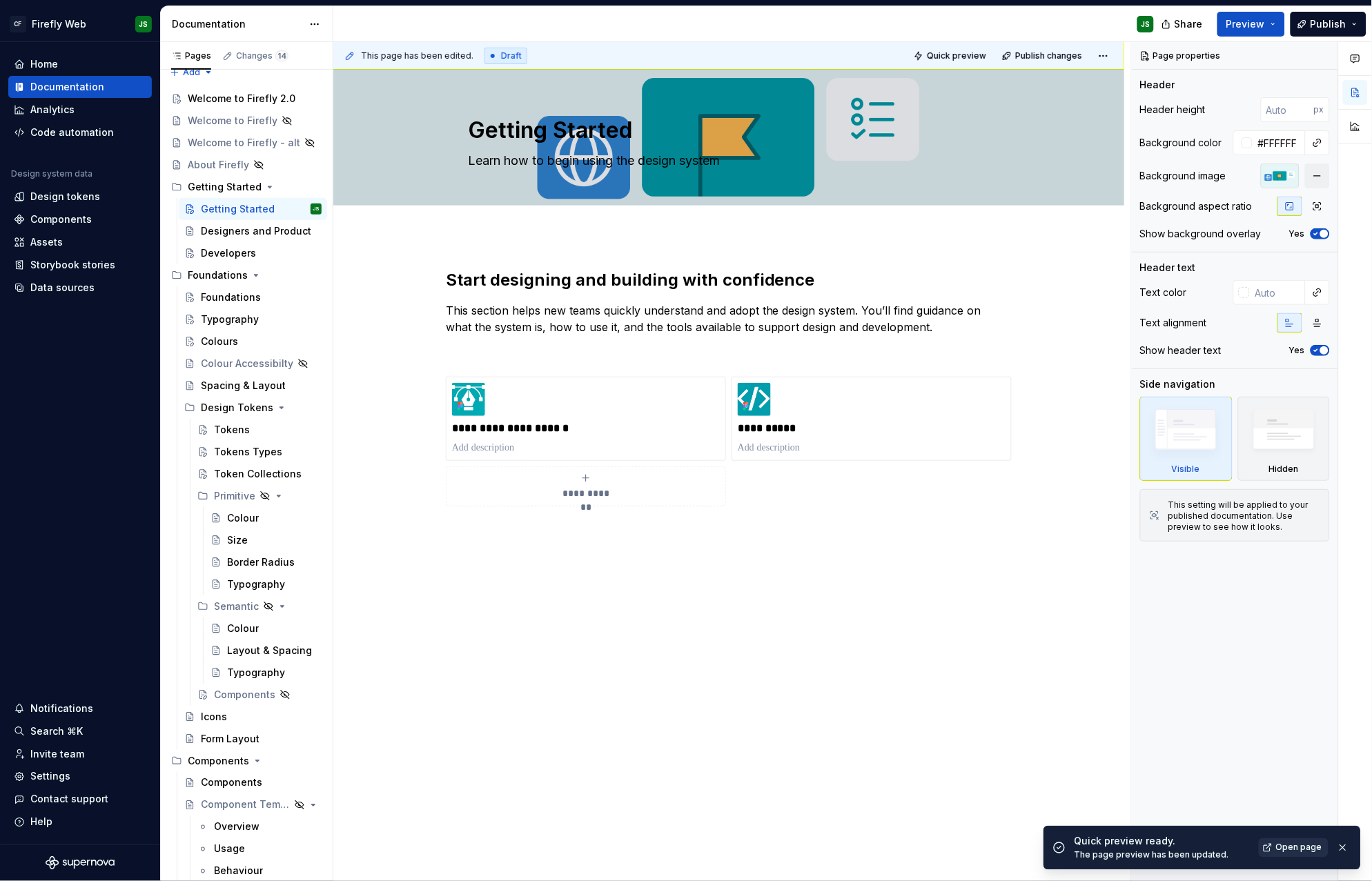
click at [1284, 842] on link "Open page" at bounding box center [1294, 848] width 69 height 19
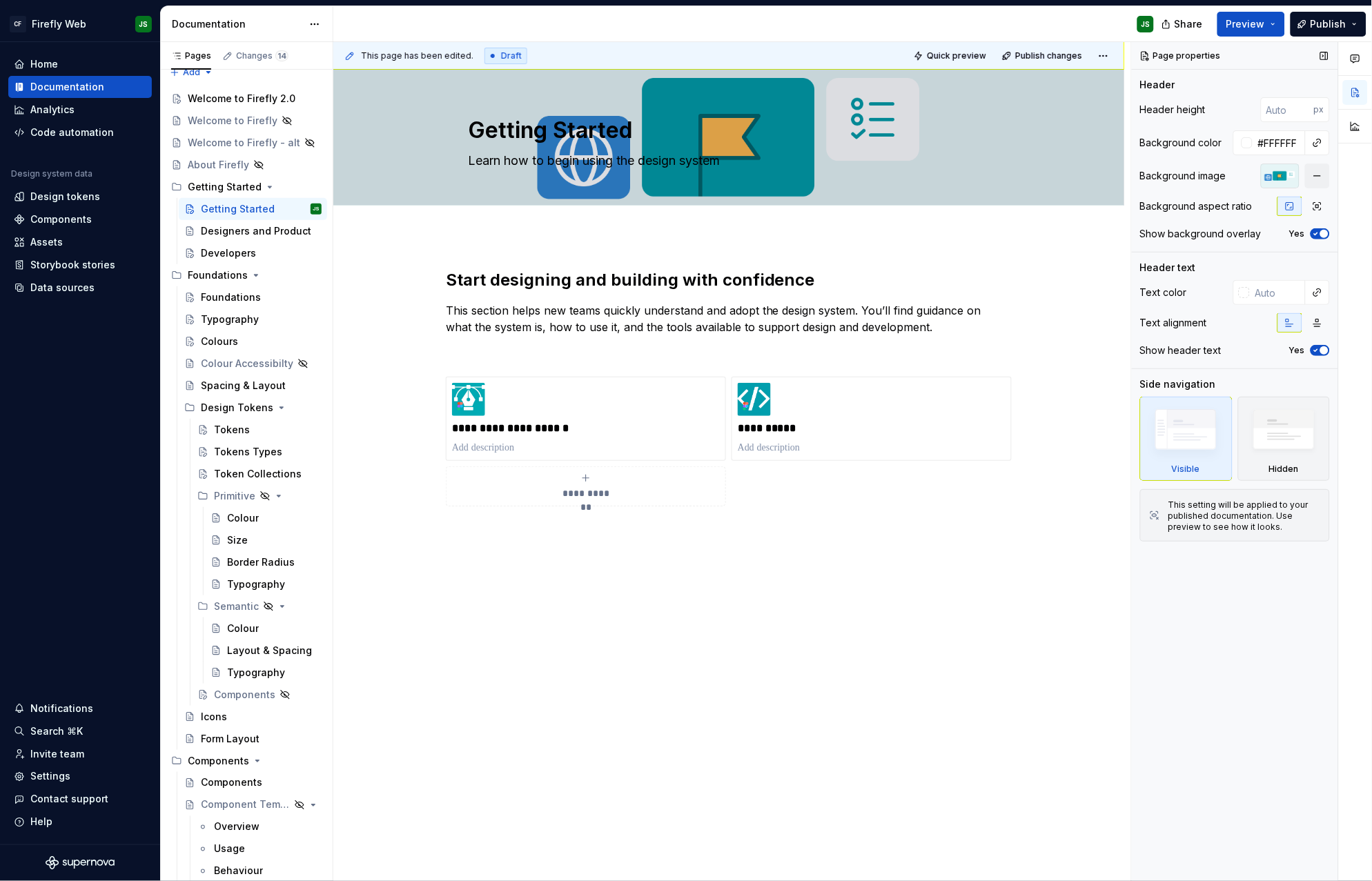
click at [1324, 236] on span "button" at bounding box center [1324, 233] width 8 height 8
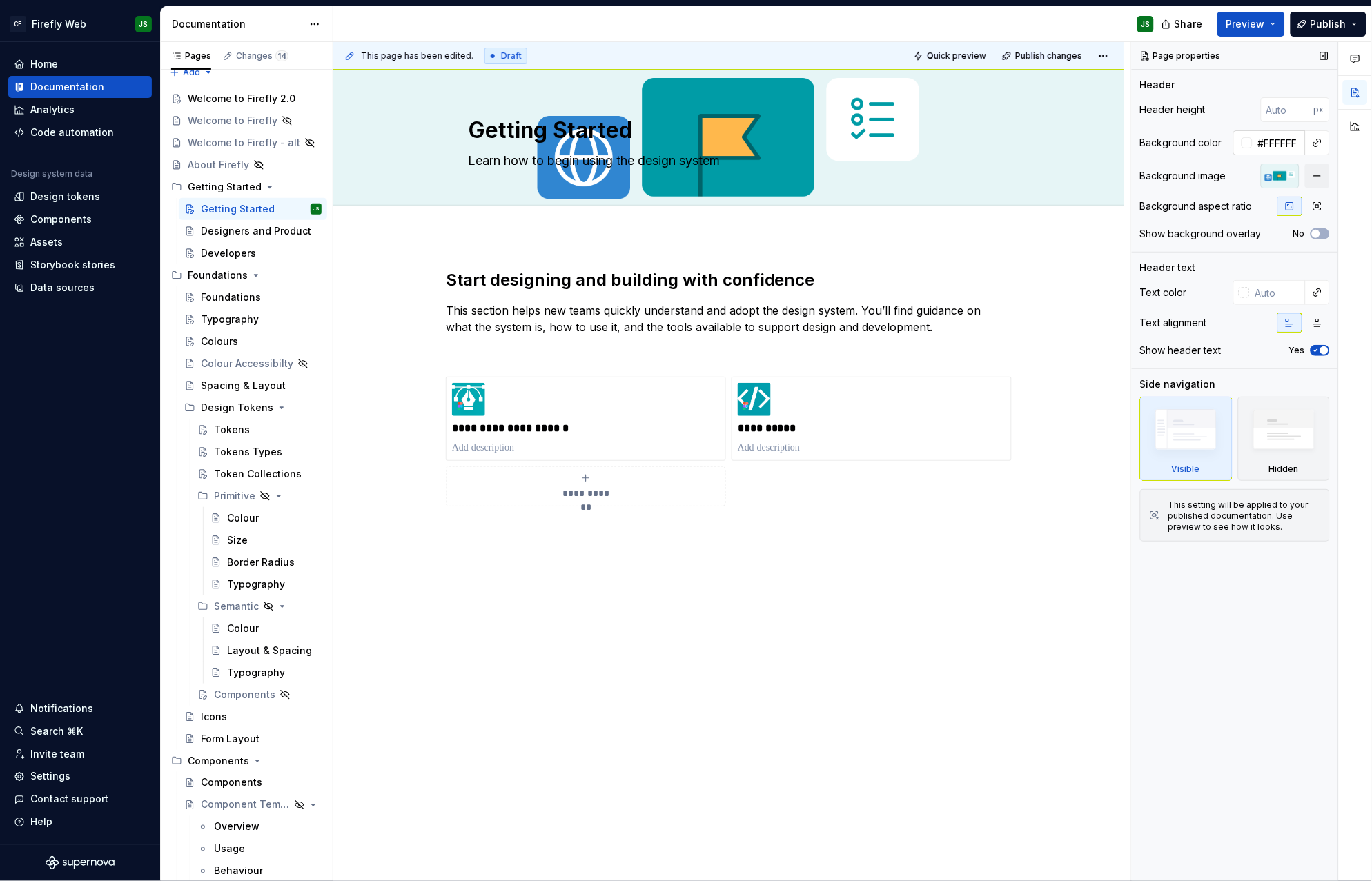
type textarea "*"
click at [1297, 145] on input "#FFFFFF" at bounding box center [1280, 143] width 53 height 25
click at [1324, 322] on button "button" at bounding box center [1317, 323] width 25 height 19
click at [967, 58] on span "Quick preview" at bounding box center [956, 56] width 59 height 11
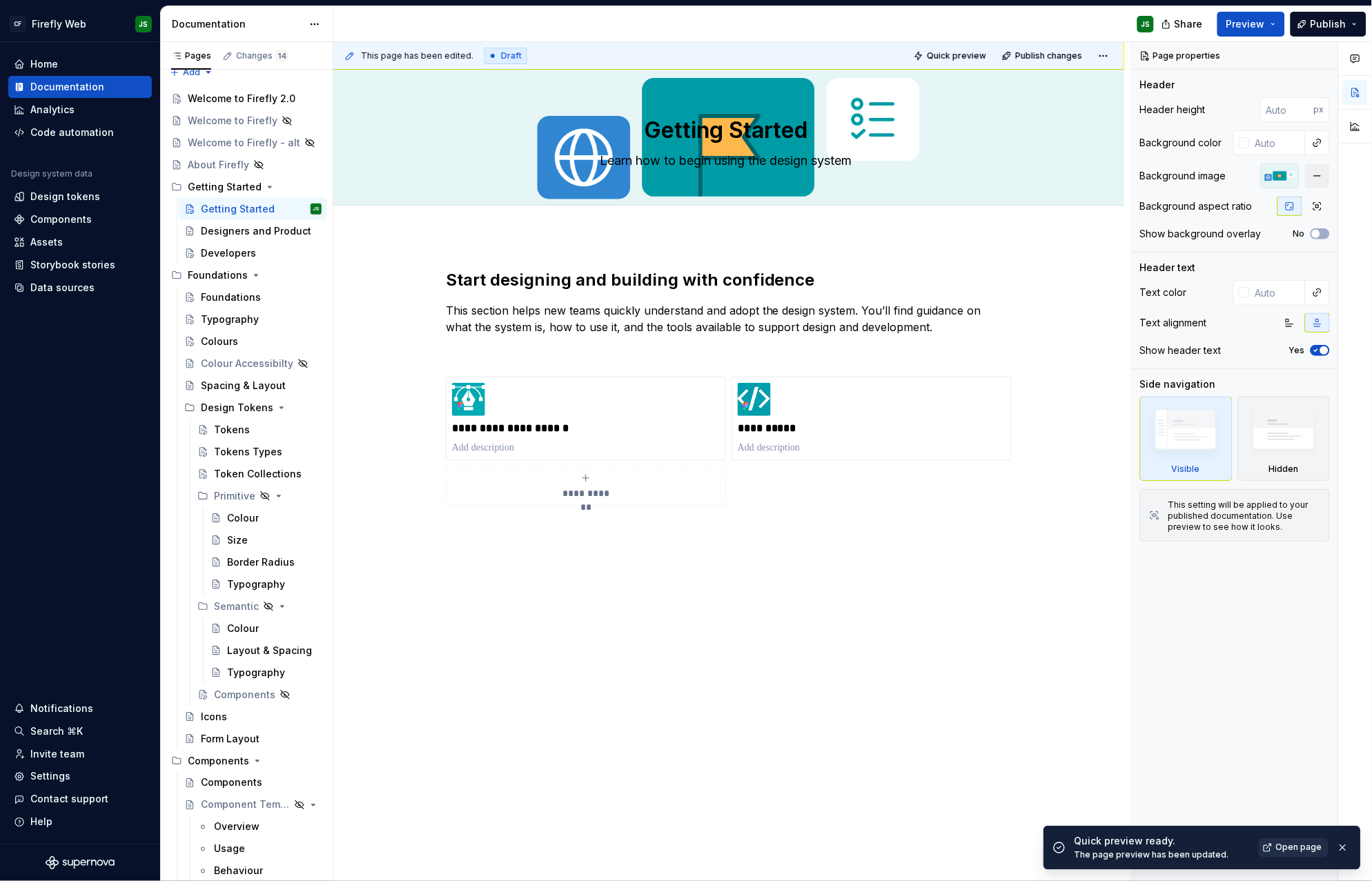
click at [1303, 850] on span "Open page" at bounding box center [1299, 848] width 47 height 11
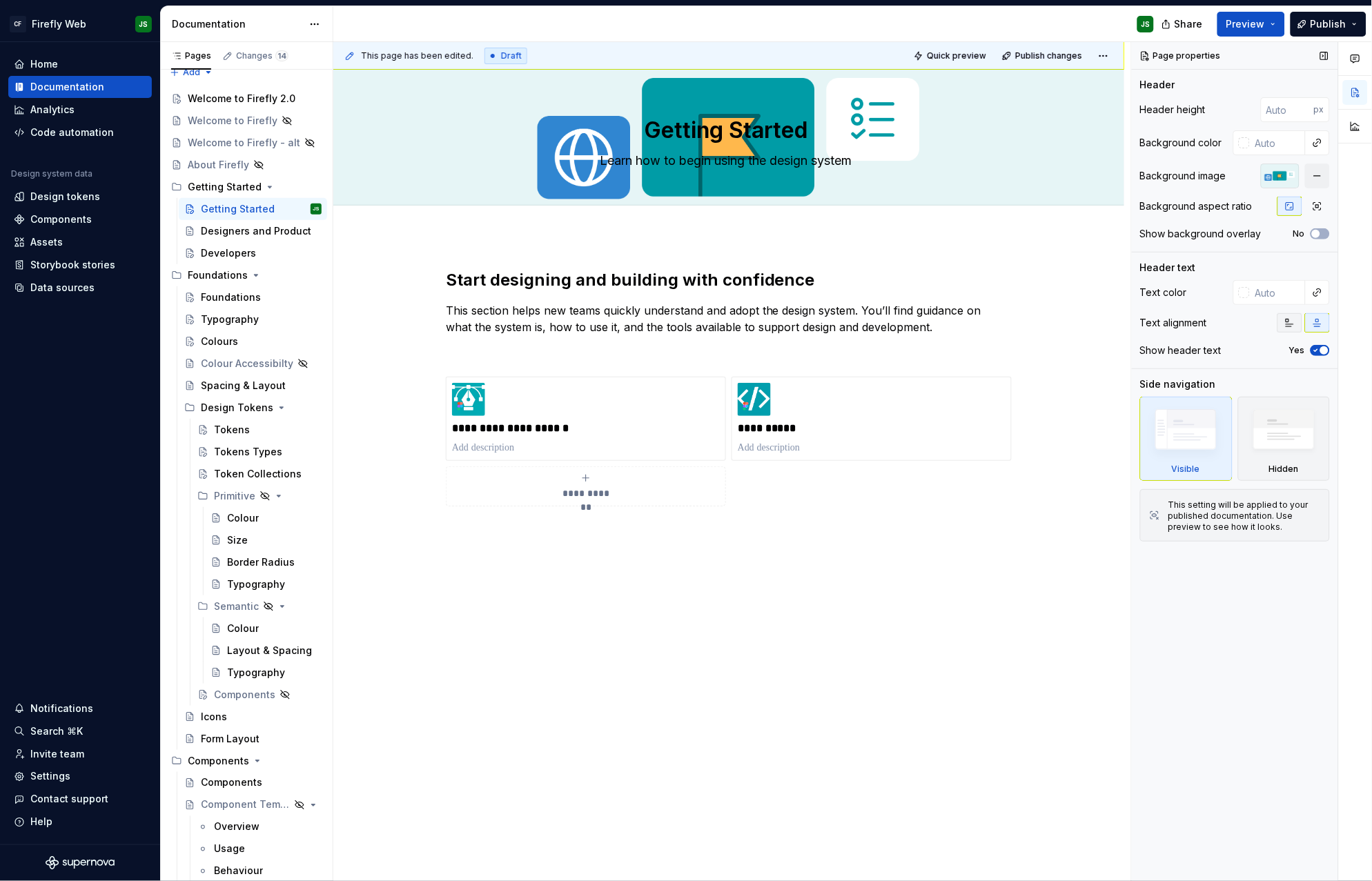
click at [1291, 325] on icon "button" at bounding box center [1291, 324] width 7 height 7
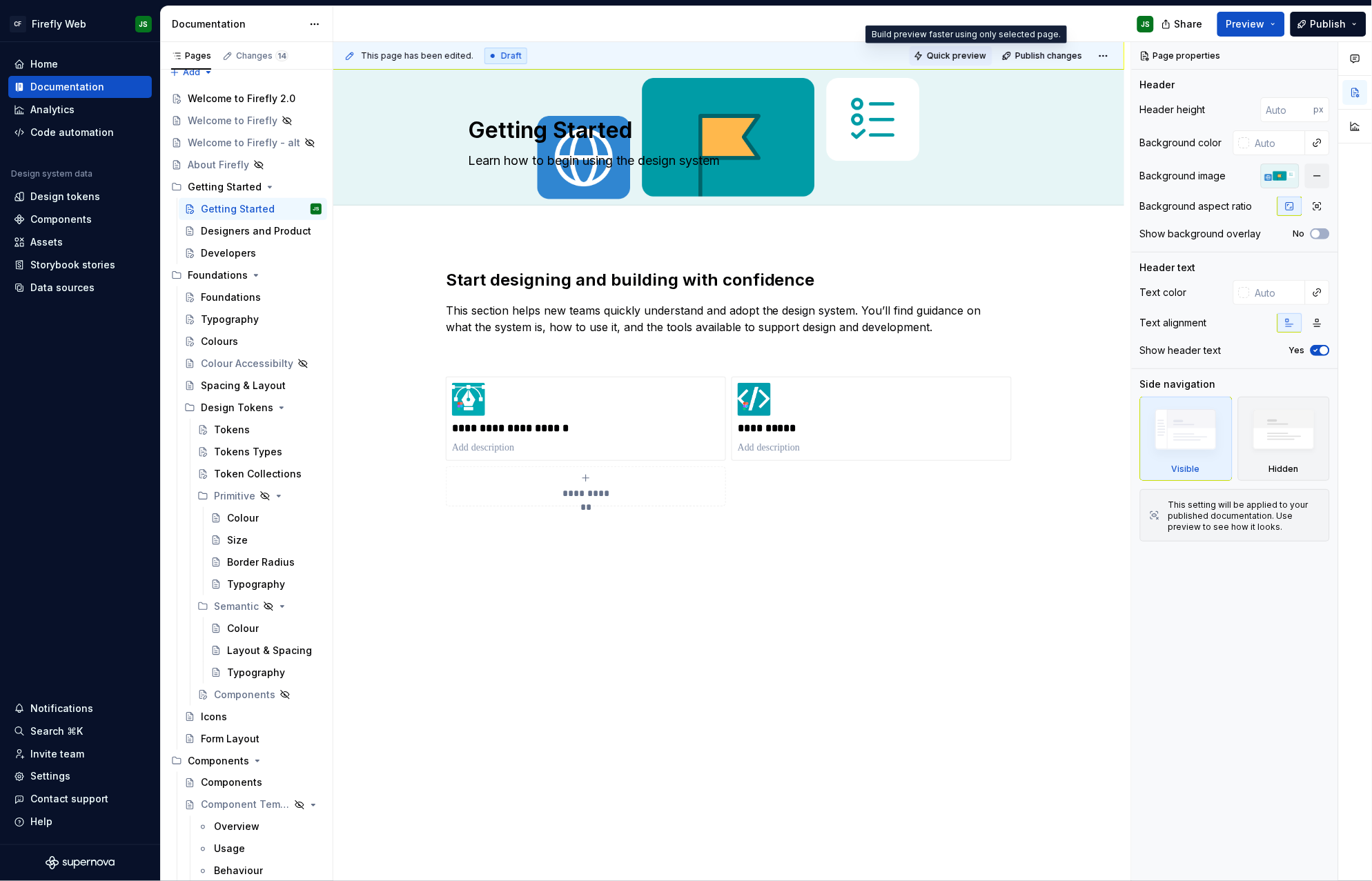
click at [972, 58] on span "Quick preview" at bounding box center [956, 56] width 59 height 11
click at [952, 55] on span "Quick preview" at bounding box center [956, 56] width 59 height 11
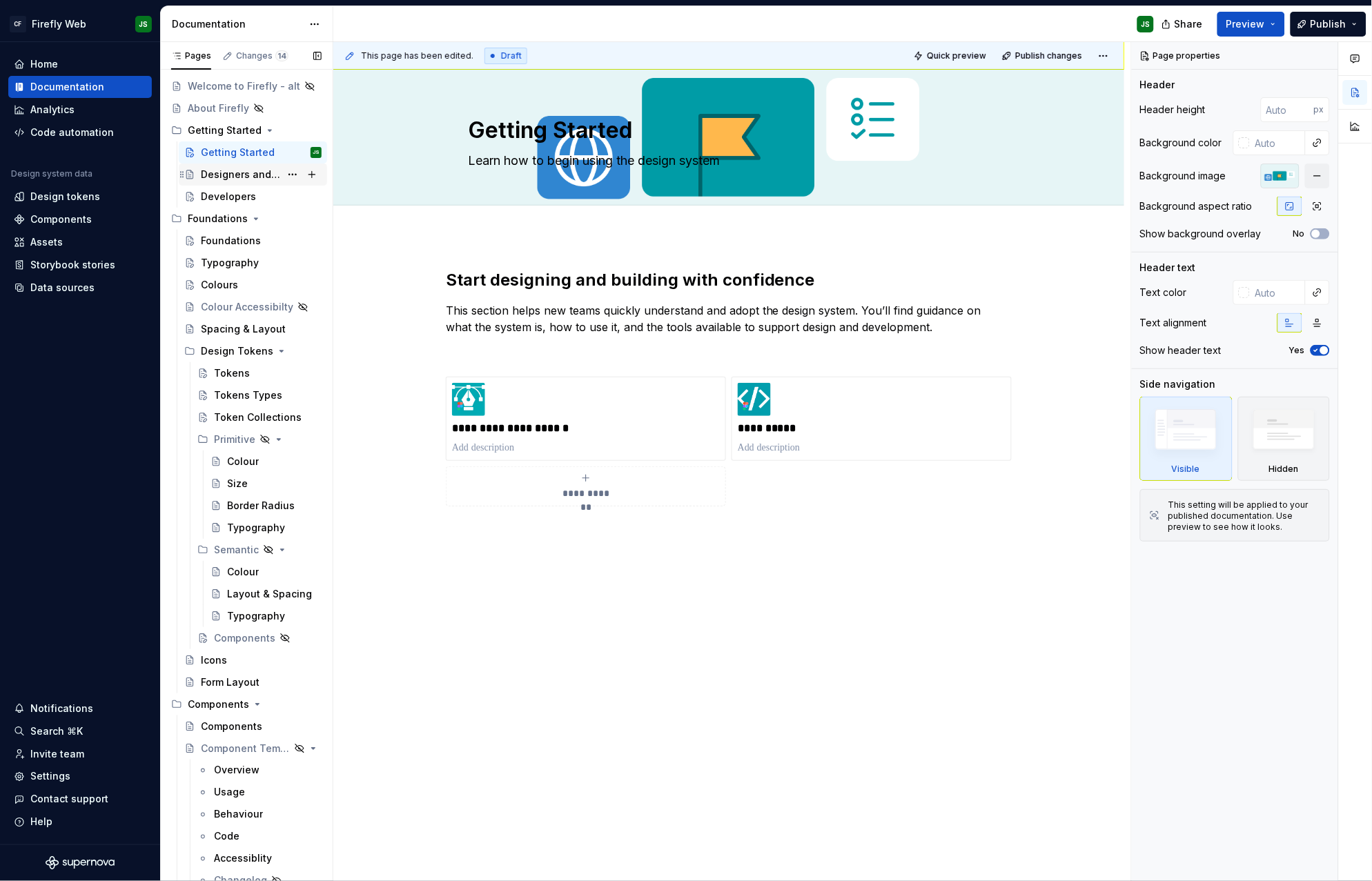
click at [236, 180] on div "Designers and Product" at bounding box center [240, 175] width 80 height 14
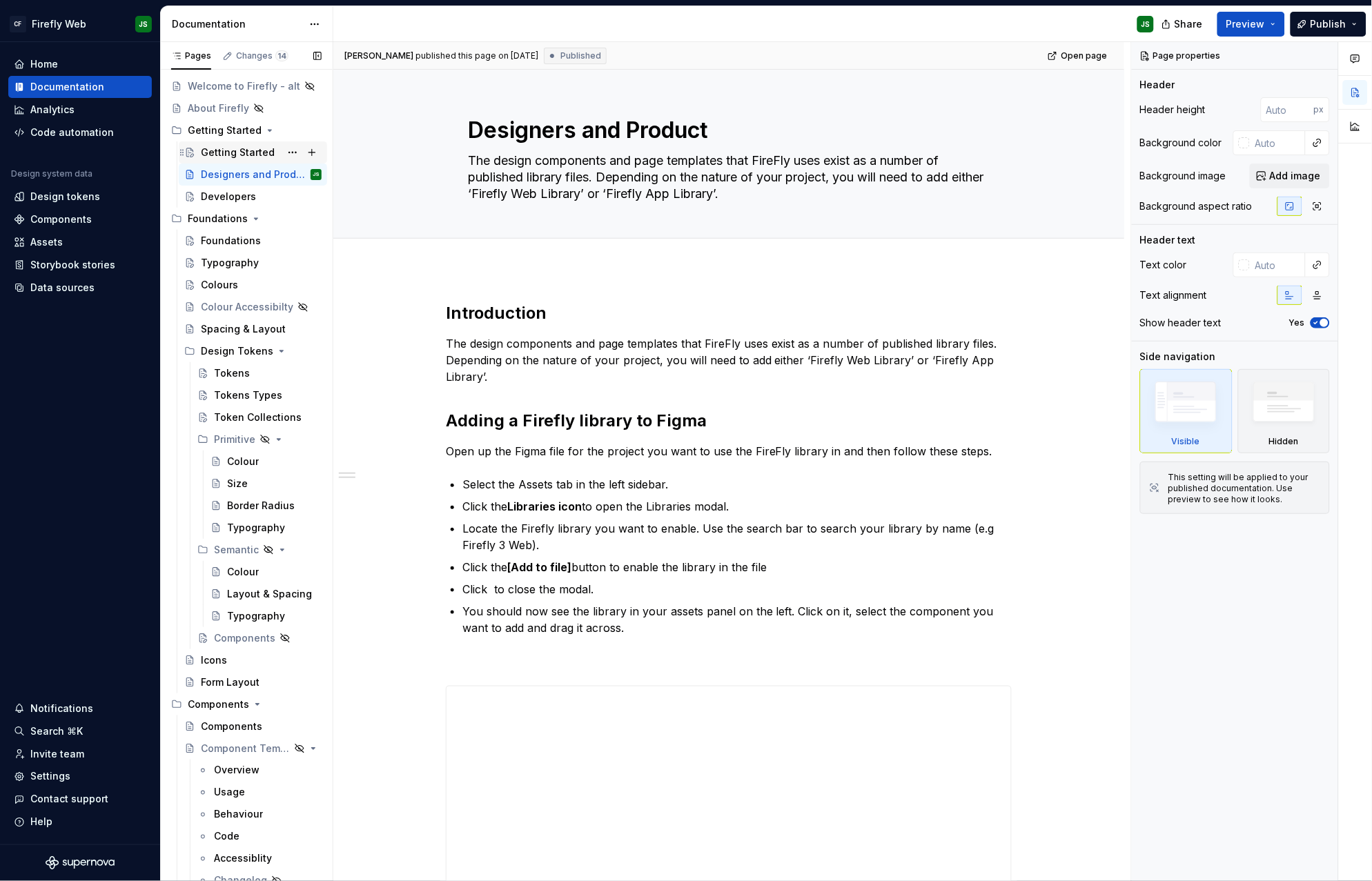
click at [236, 153] on div "Getting Started" at bounding box center [238, 152] width 74 height 14
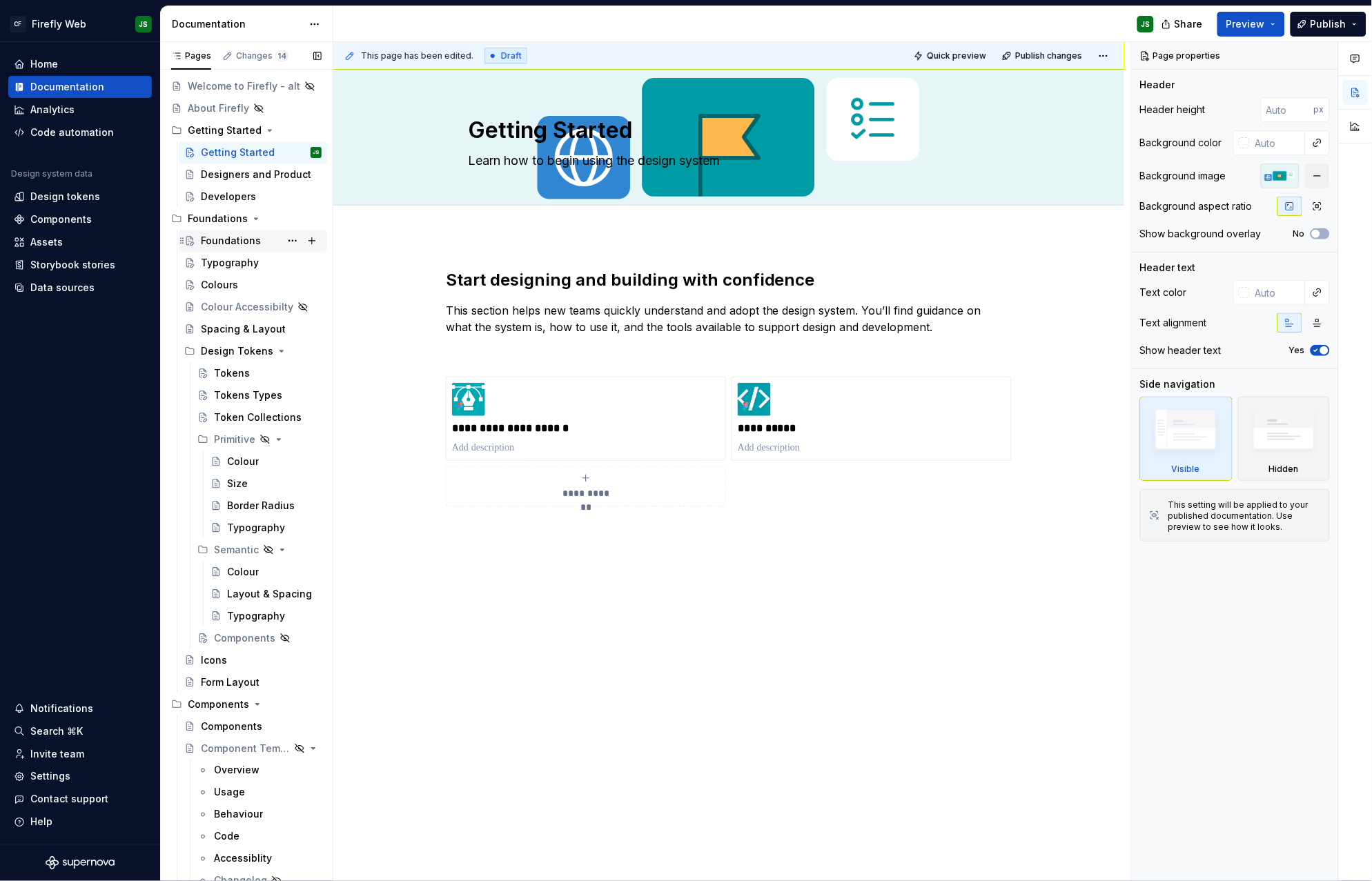
click at [229, 231] on div "Foundations" at bounding box center [261, 240] width 121 height 19
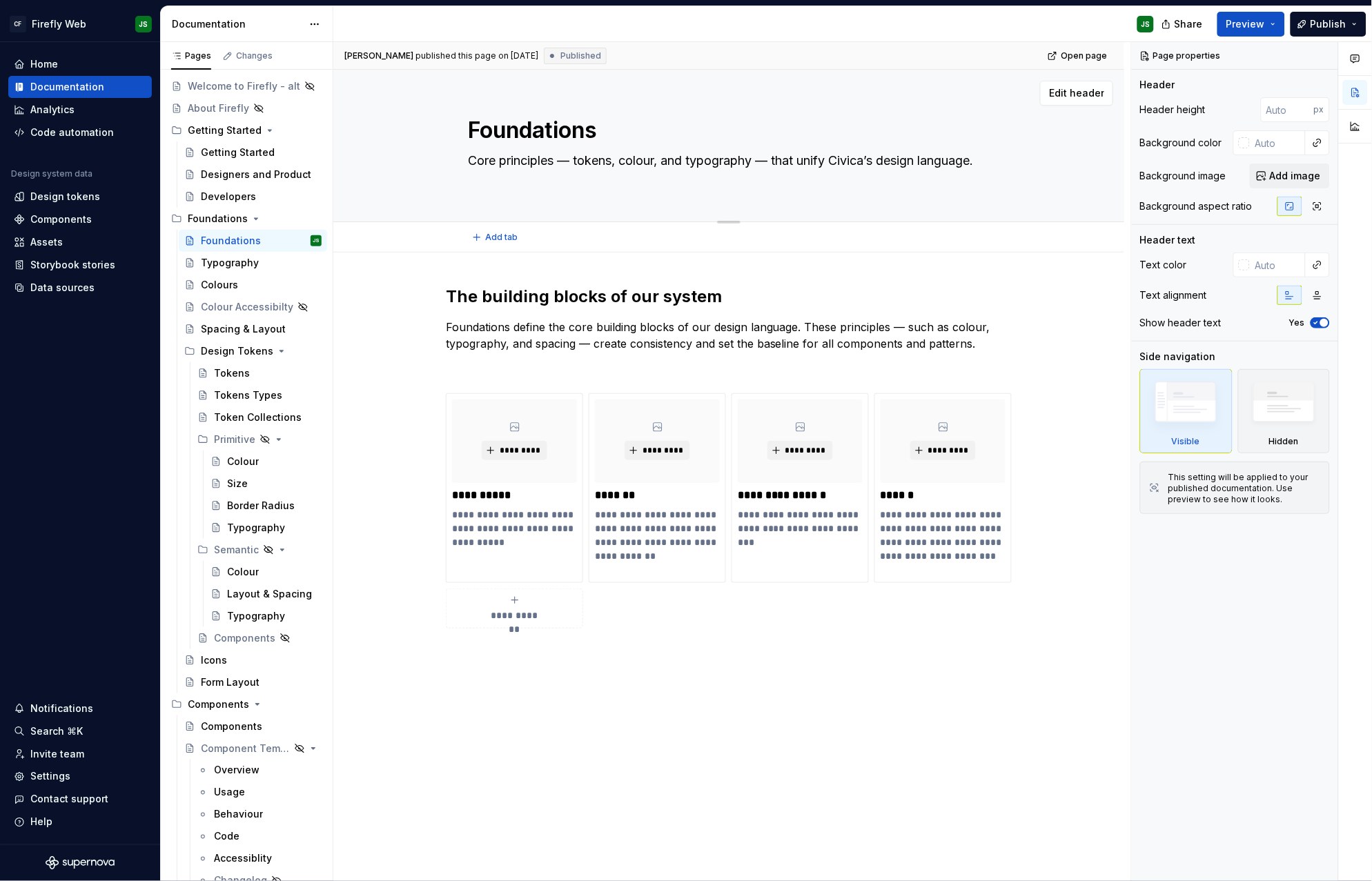
click at [1002, 179] on div "Foundations Core principles — tokens, colour, and typography — that unify Civic…" at bounding box center [729, 145] width 681 height 152
type textarea "*"
click at [1297, 174] on span "Add image" at bounding box center [1296, 175] width 51 height 14
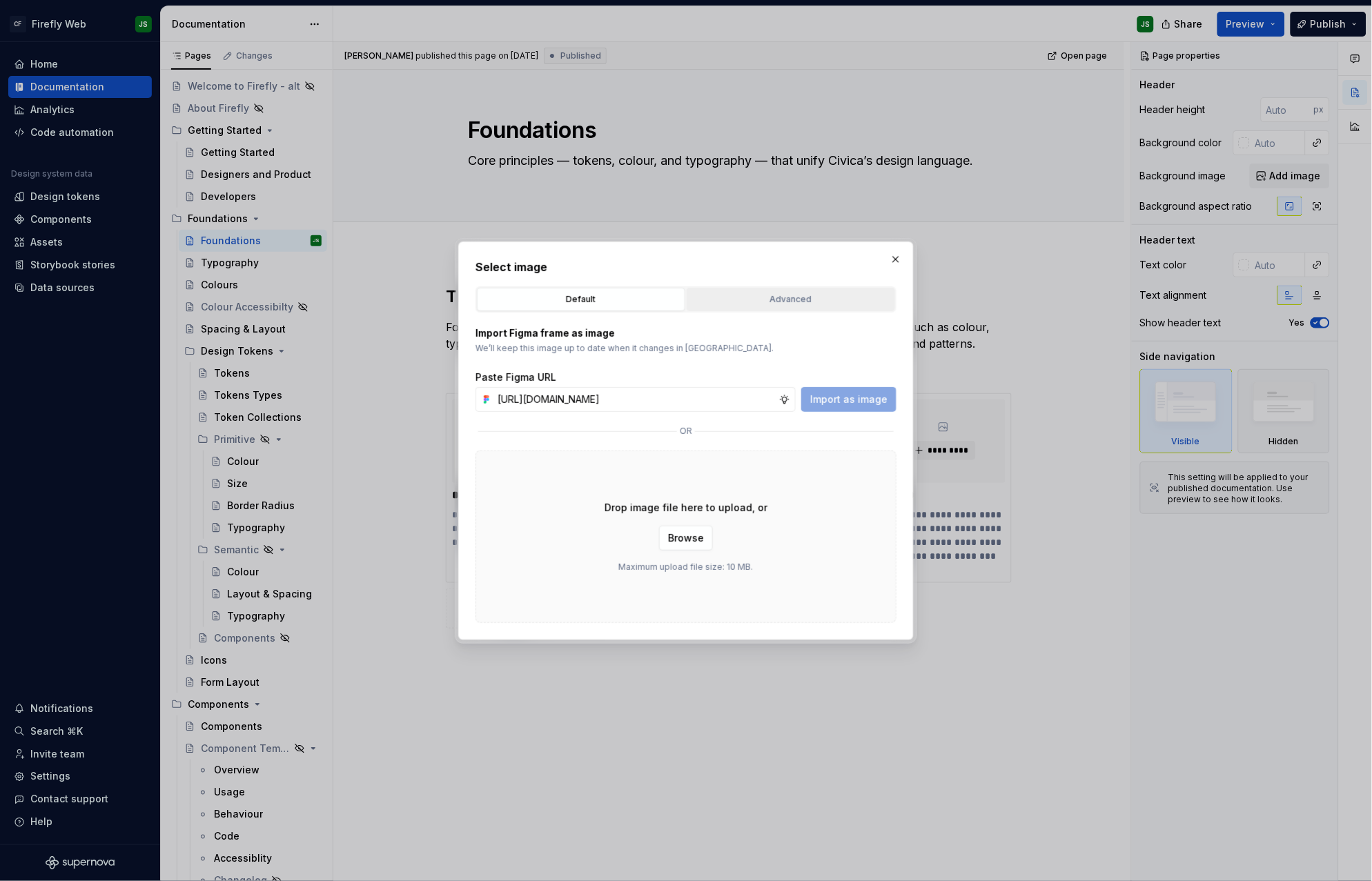
scroll to position [0, 350]
type input "https://www.figma.com/design/2IbXURgkgI74mhLSGymFRu/Firefly-Documentation-Asset…"
click at [853, 397] on span "Import as image" at bounding box center [849, 399] width 78 height 14
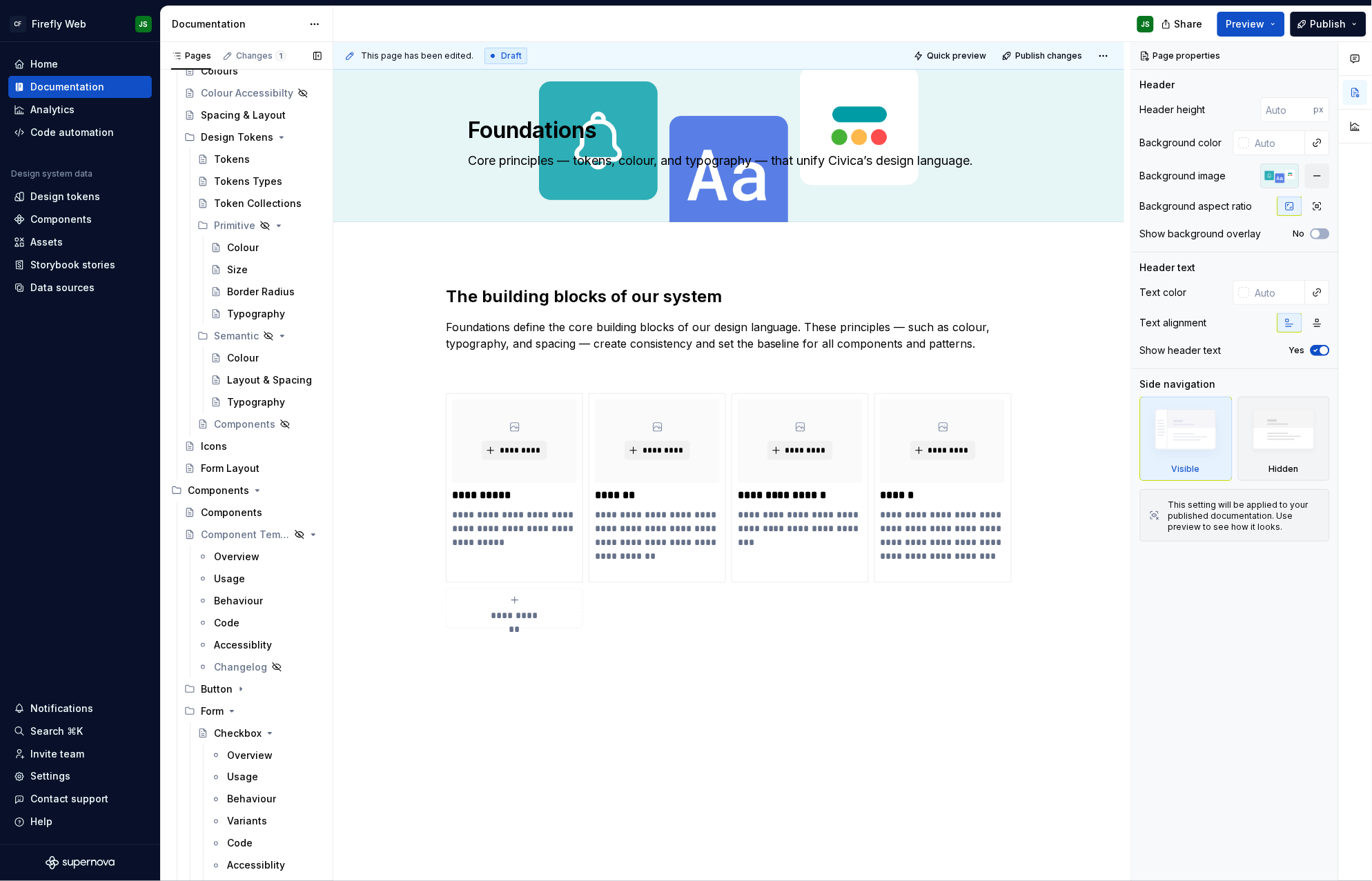
scroll to position [332, 0]
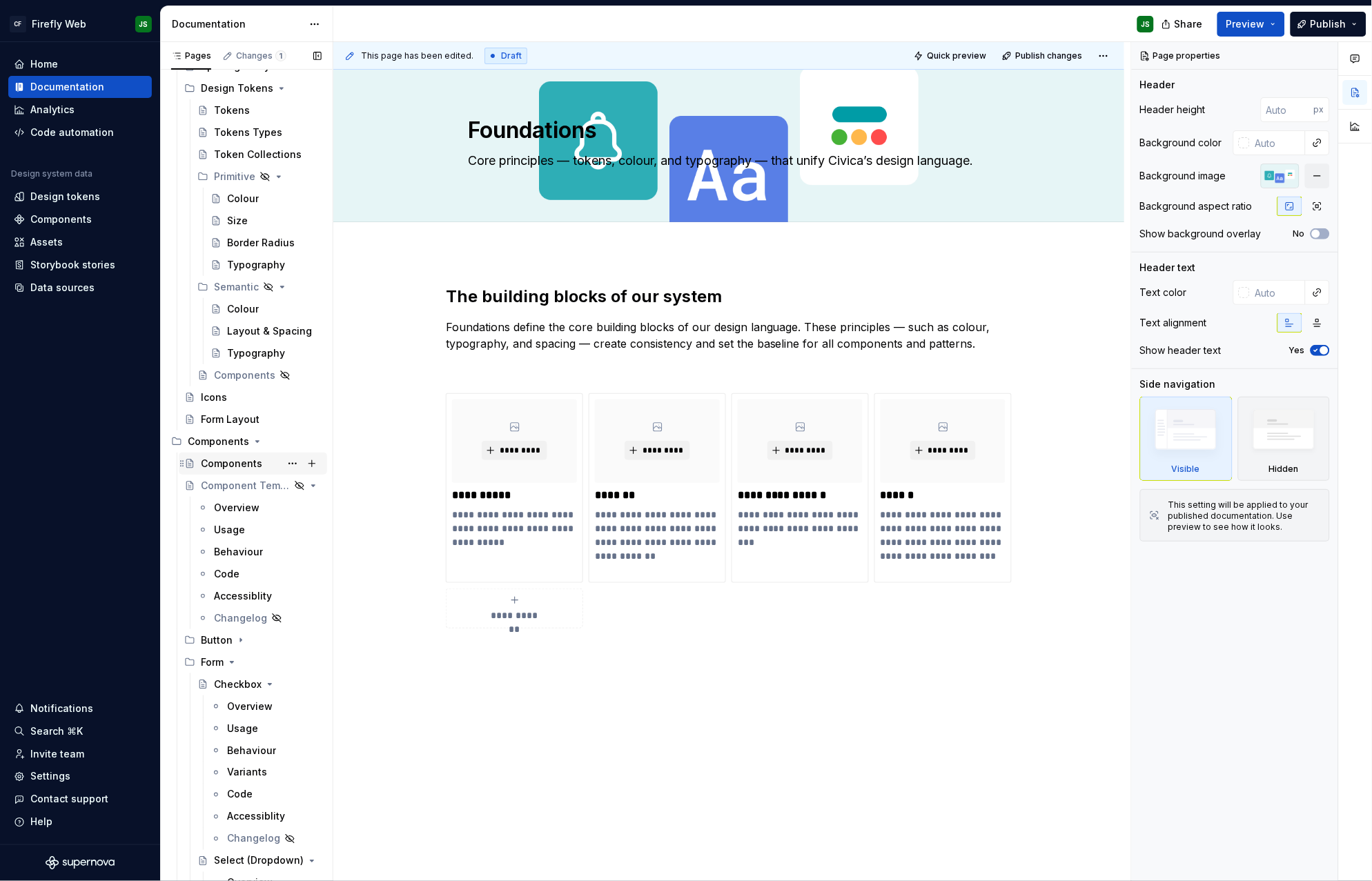
click at [266, 462] on div "Components" at bounding box center [261, 463] width 121 height 19
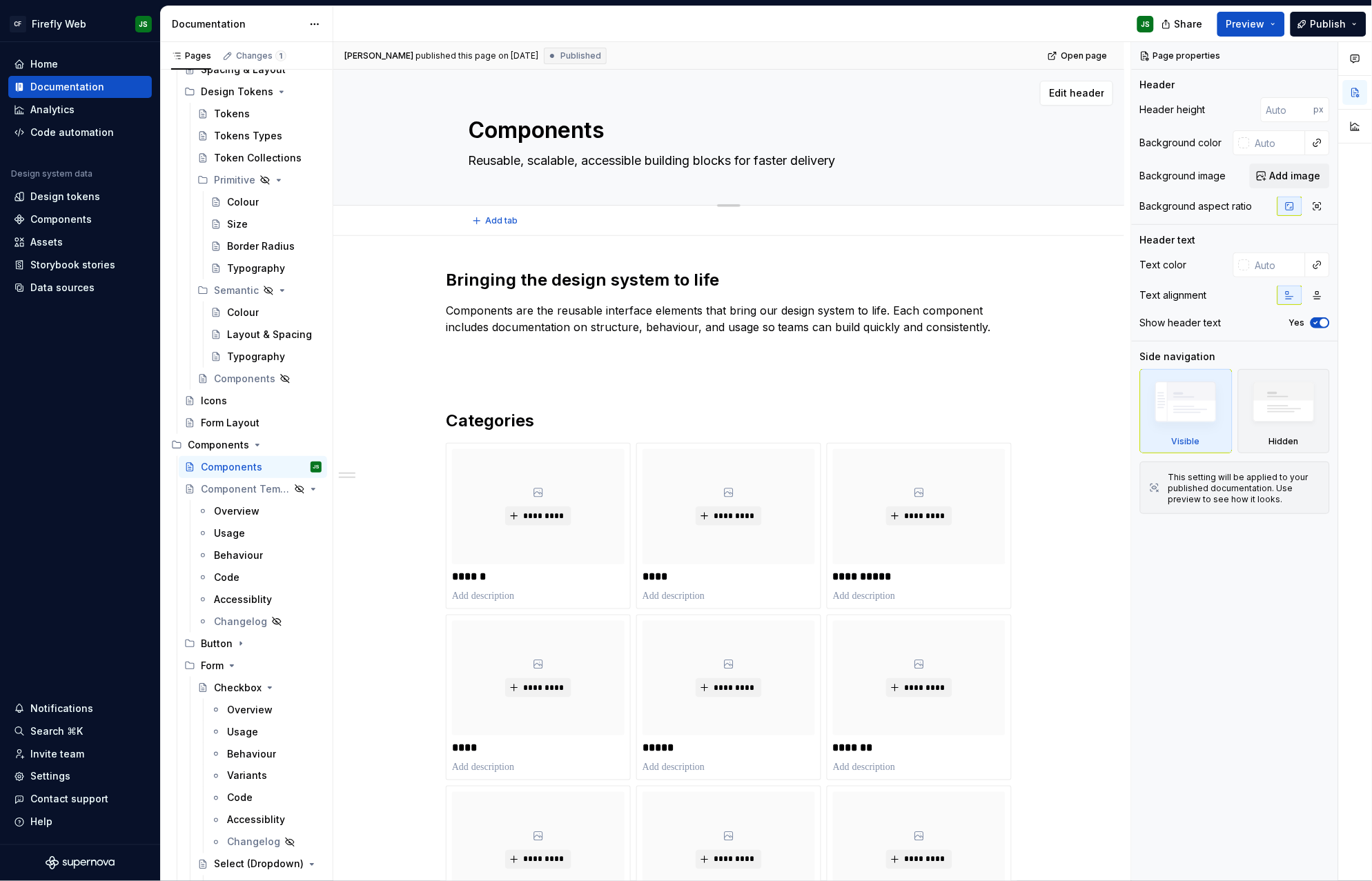
click at [740, 168] on textarea "Reusable, scalable, accessible building blocks for faster delivery" at bounding box center [726, 161] width 522 height 22
click at [961, 143] on textarea "Components" at bounding box center [726, 131] width 522 height 33
click at [1098, 90] on span "Edit header" at bounding box center [1077, 92] width 55 height 14
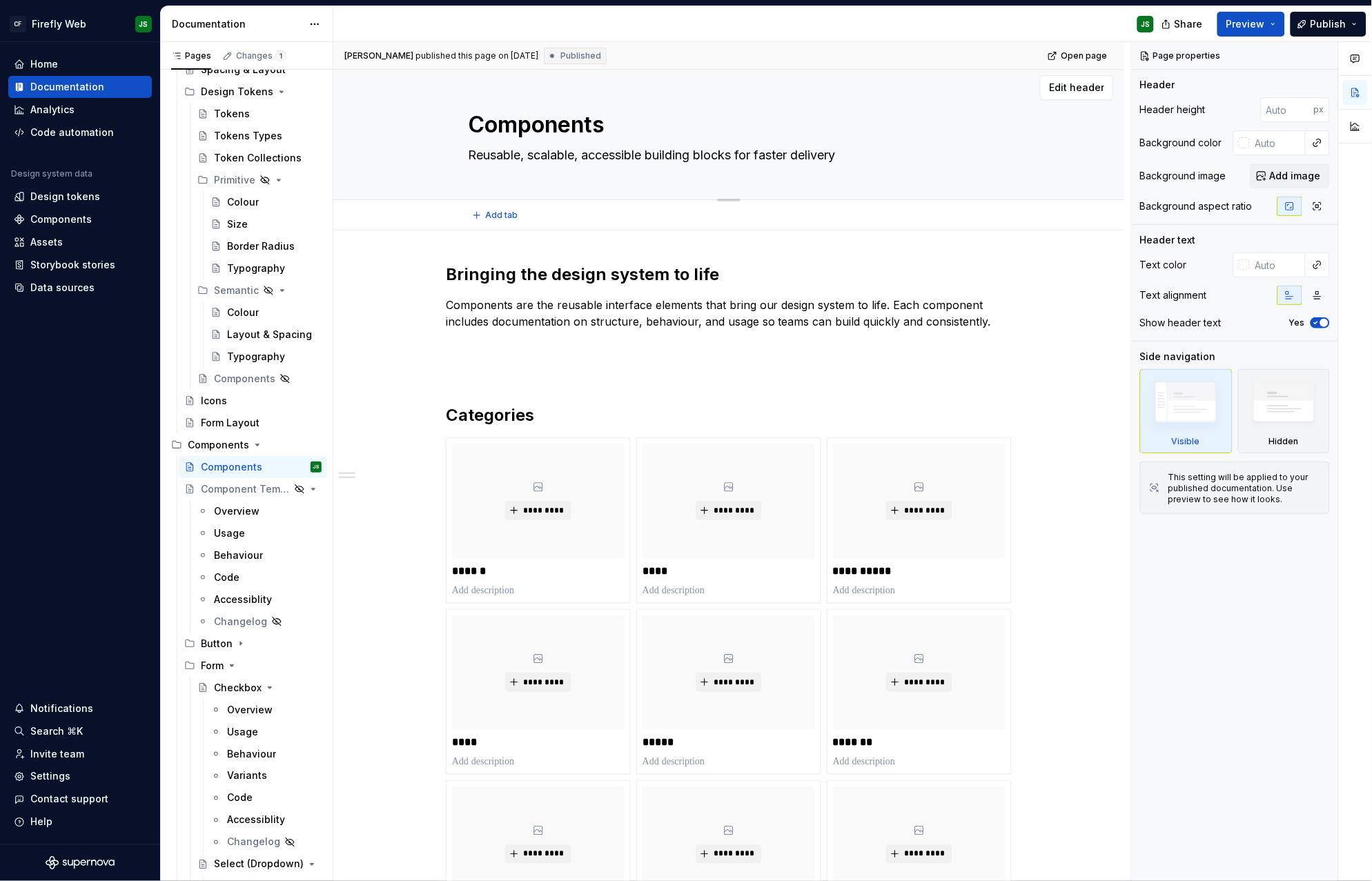
scroll to position [1, 0]
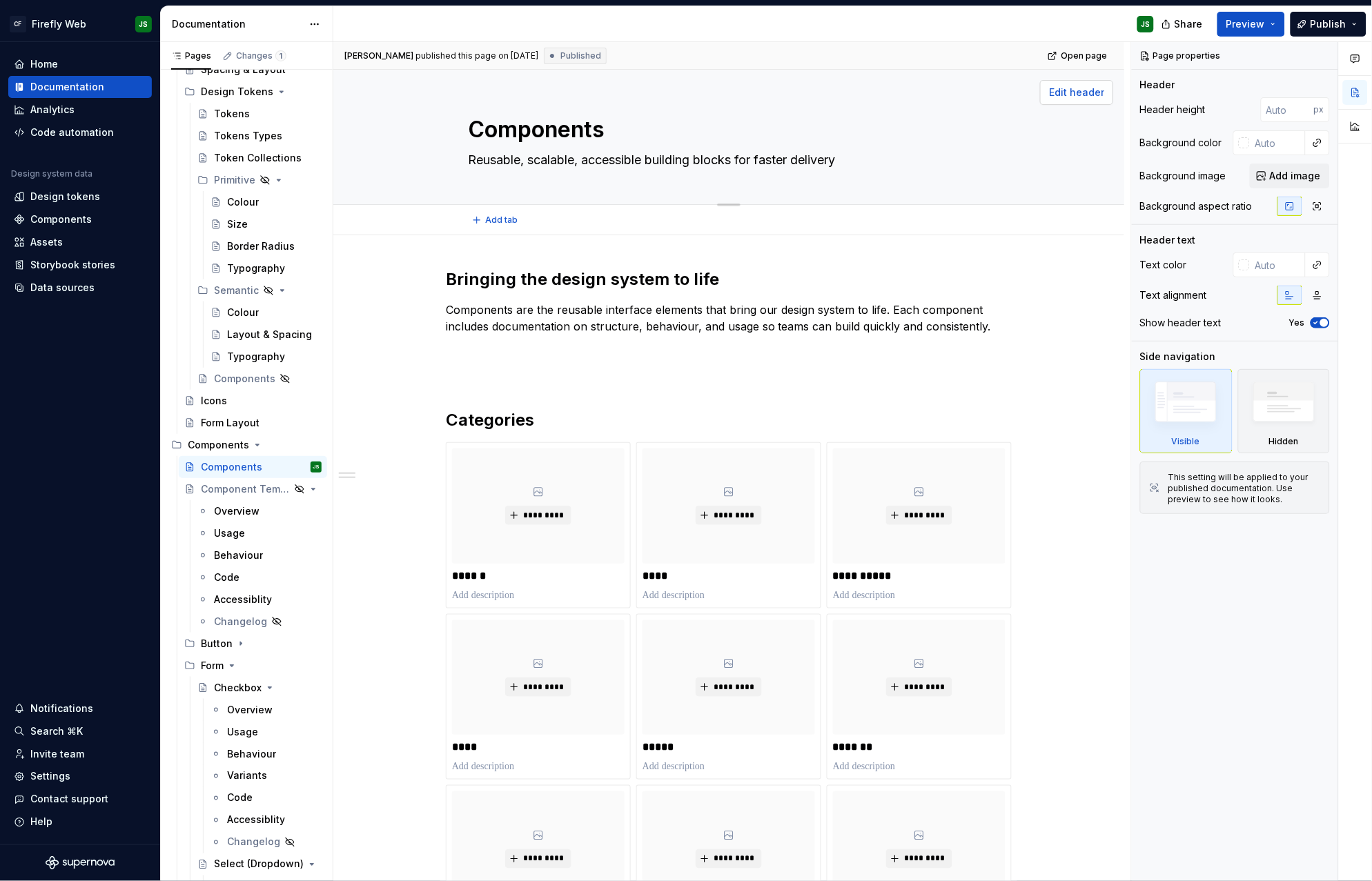
click at [1084, 96] on span "Edit header" at bounding box center [1077, 92] width 55 height 14
click at [1075, 91] on span "Edit header" at bounding box center [1077, 92] width 55 height 14
click at [1276, 180] on span "Add image" at bounding box center [1296, 175] width 51 height 14
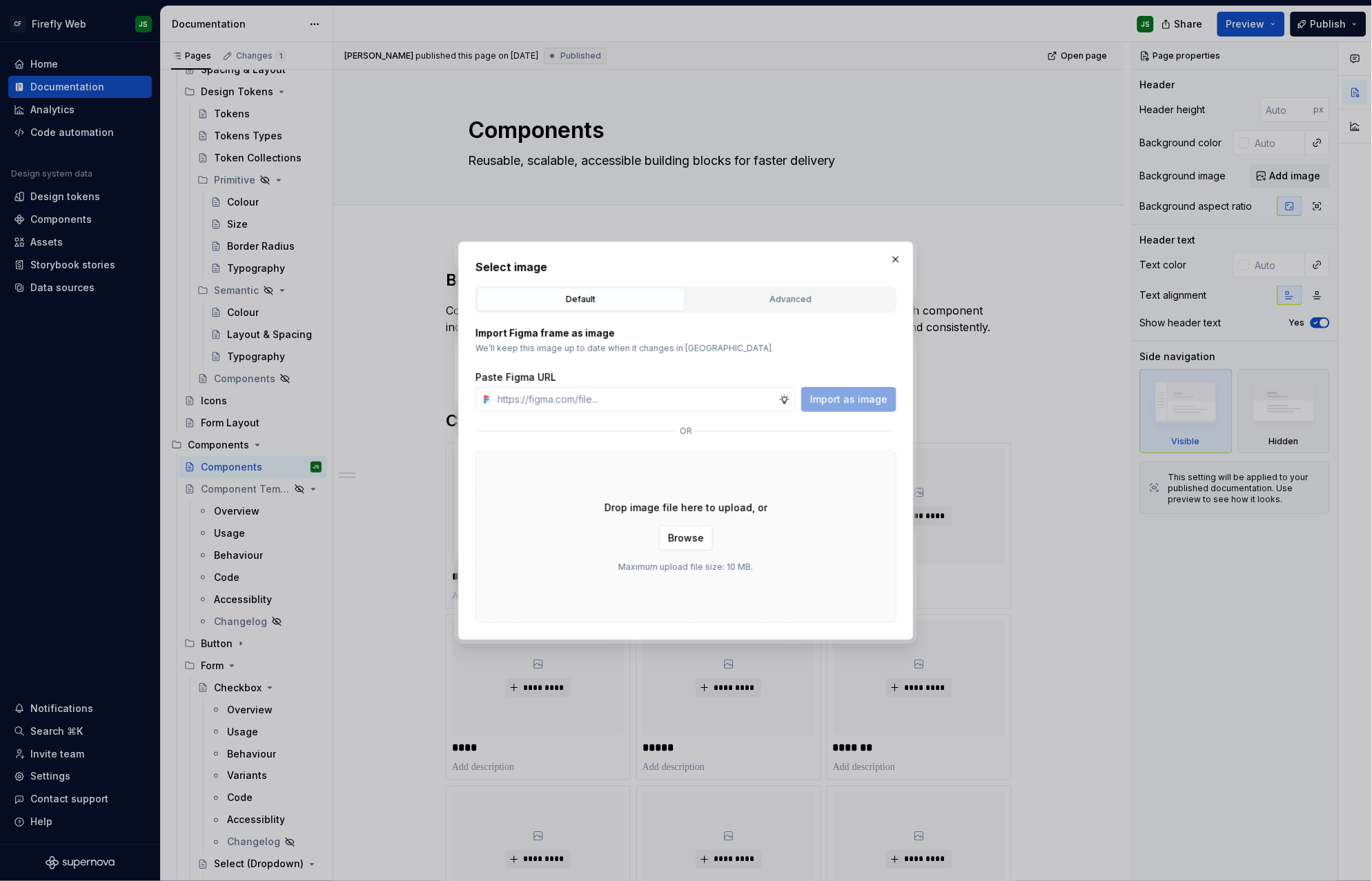
type textarea "*"
click at [649, 398] on input "text" at bounding box center [635, 399] width 287 height 25
paste input "https://www.figma.com/design/2IbXURgkgI74mhLSGymFRu/Firefly-Documentation-Asset…"
type input "https://www.figma.com/design/2IbXURgkgI74mhLSGymFRu/Firefly-Documentation-Asset…"
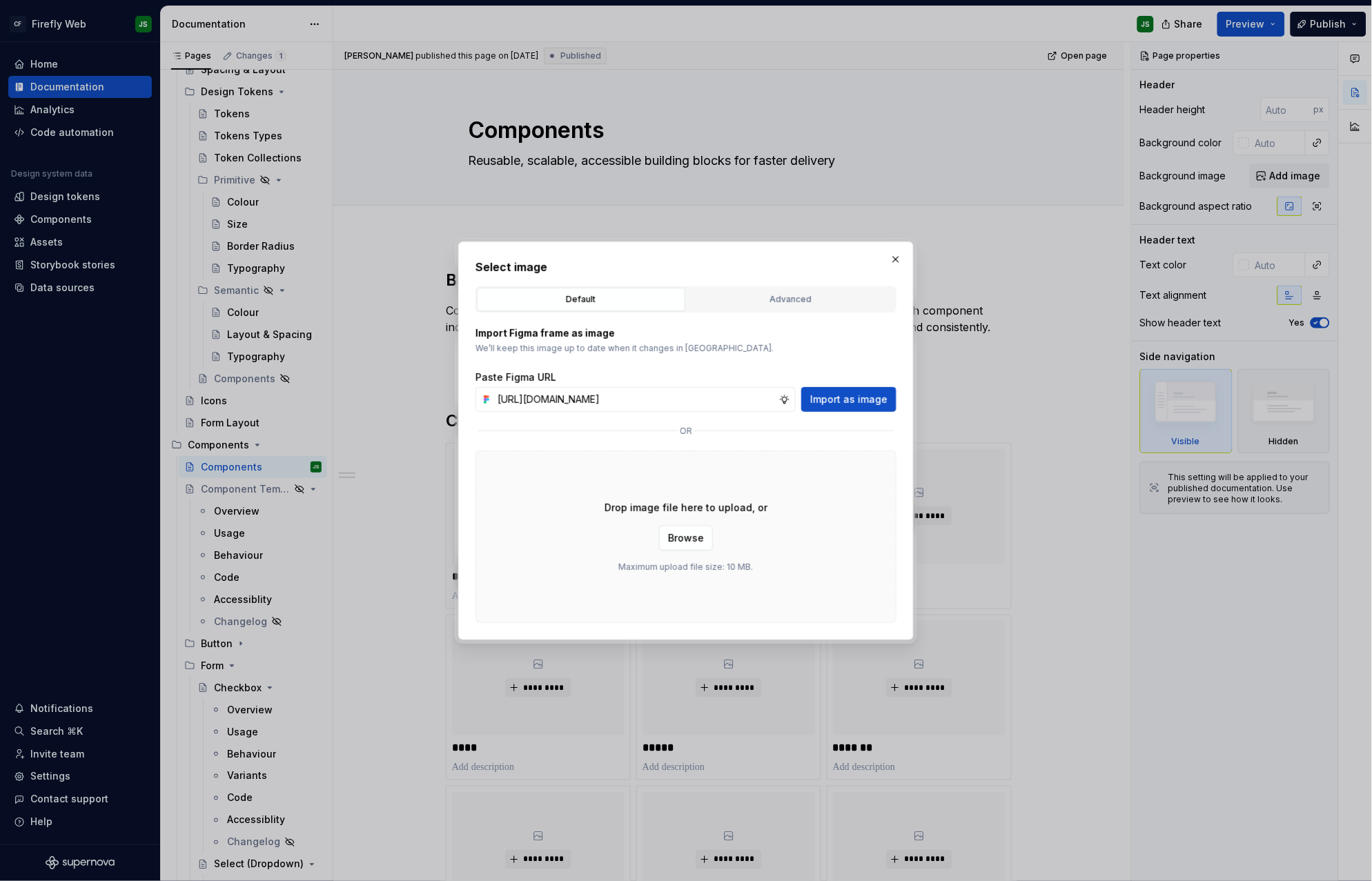
click at [860, 404] on span "Import as image" at bounding box center [849, 399] width 78 height 14
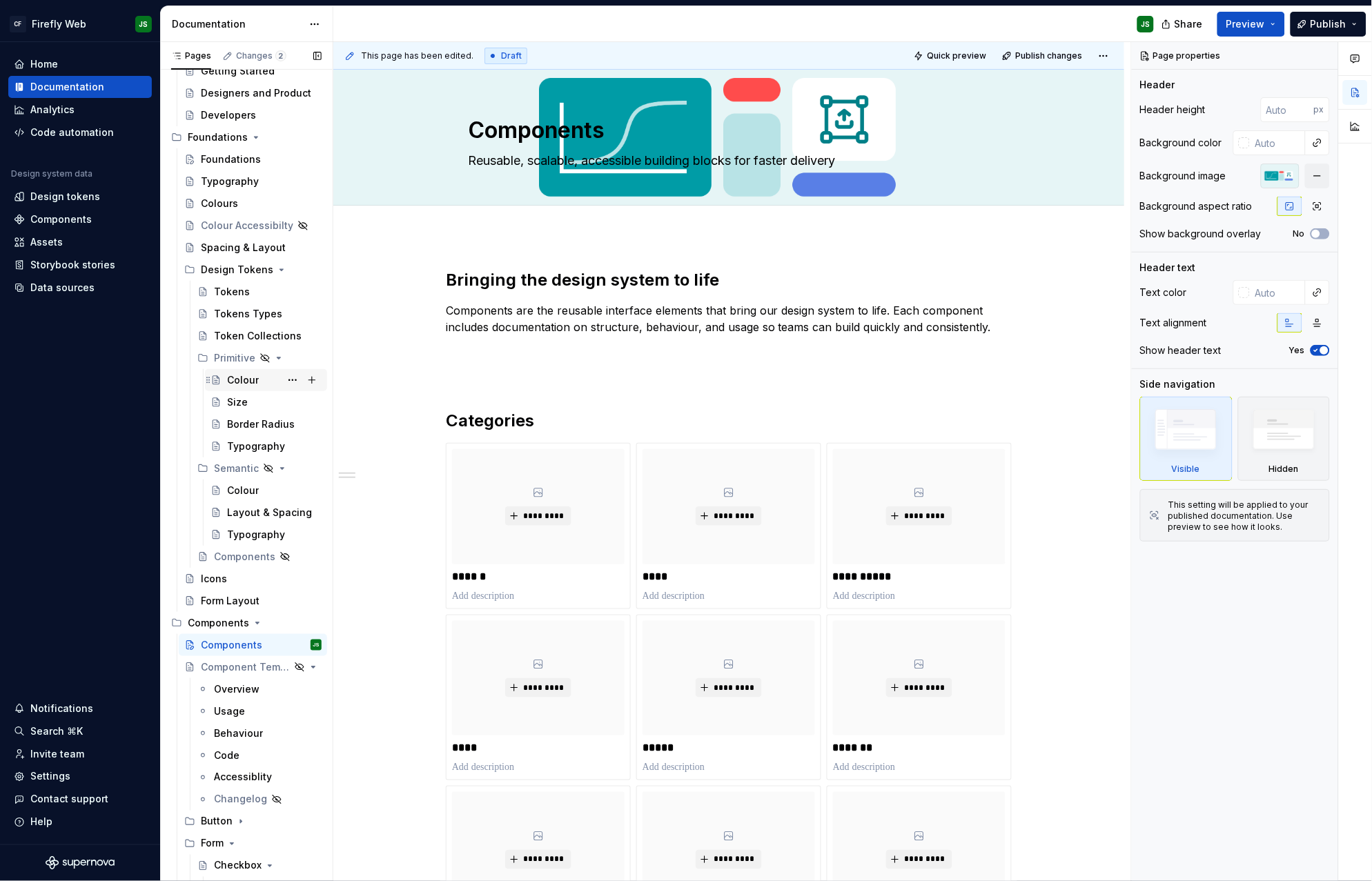
scroll to position [146, 0]
click at [236, 159] on div "Foundations" at bounding box center [231, 163] width 60 height 14
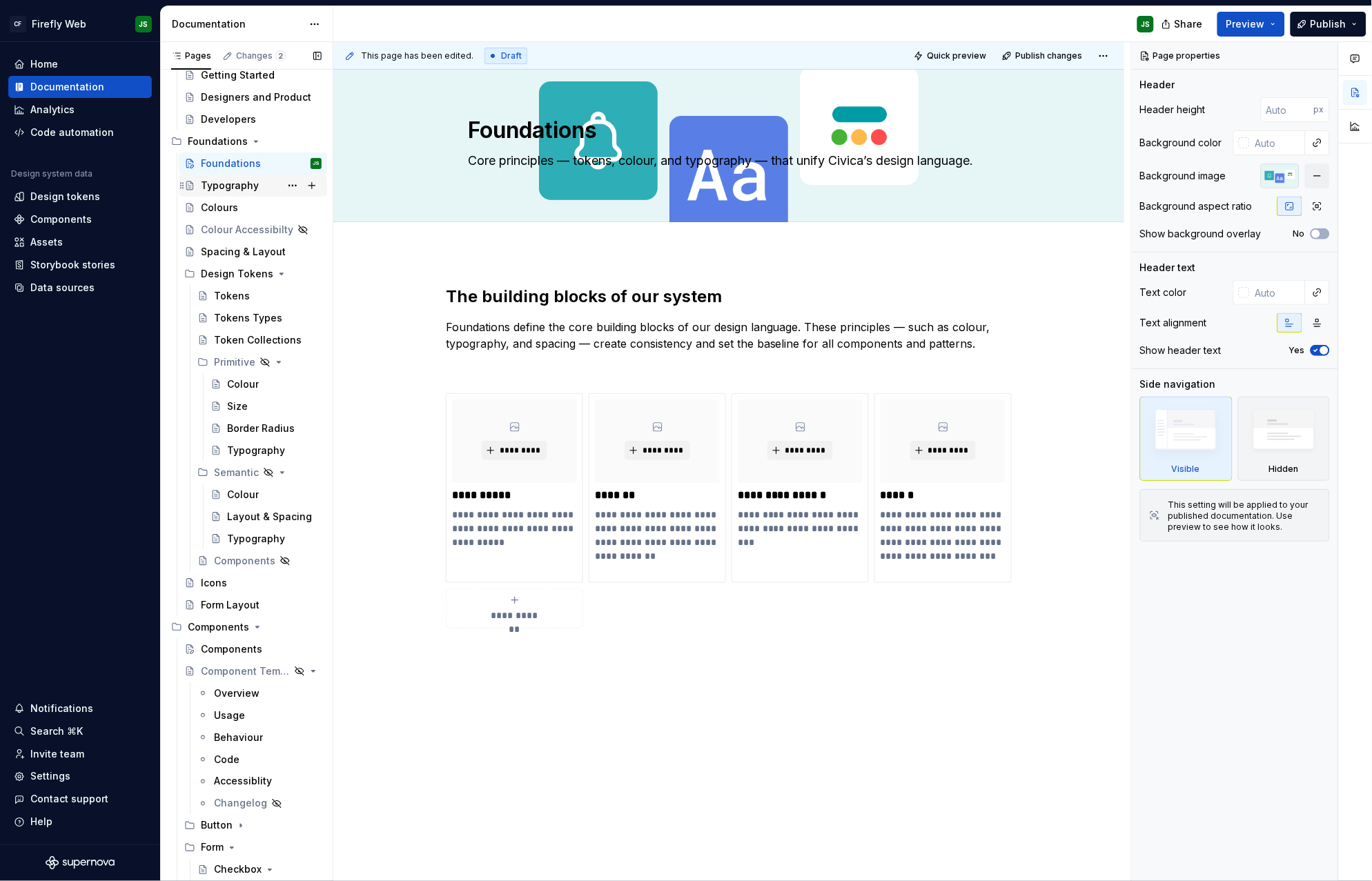
click at [236, 185] on div "Typography" at bounding box center [229, 186] width 58 height 14
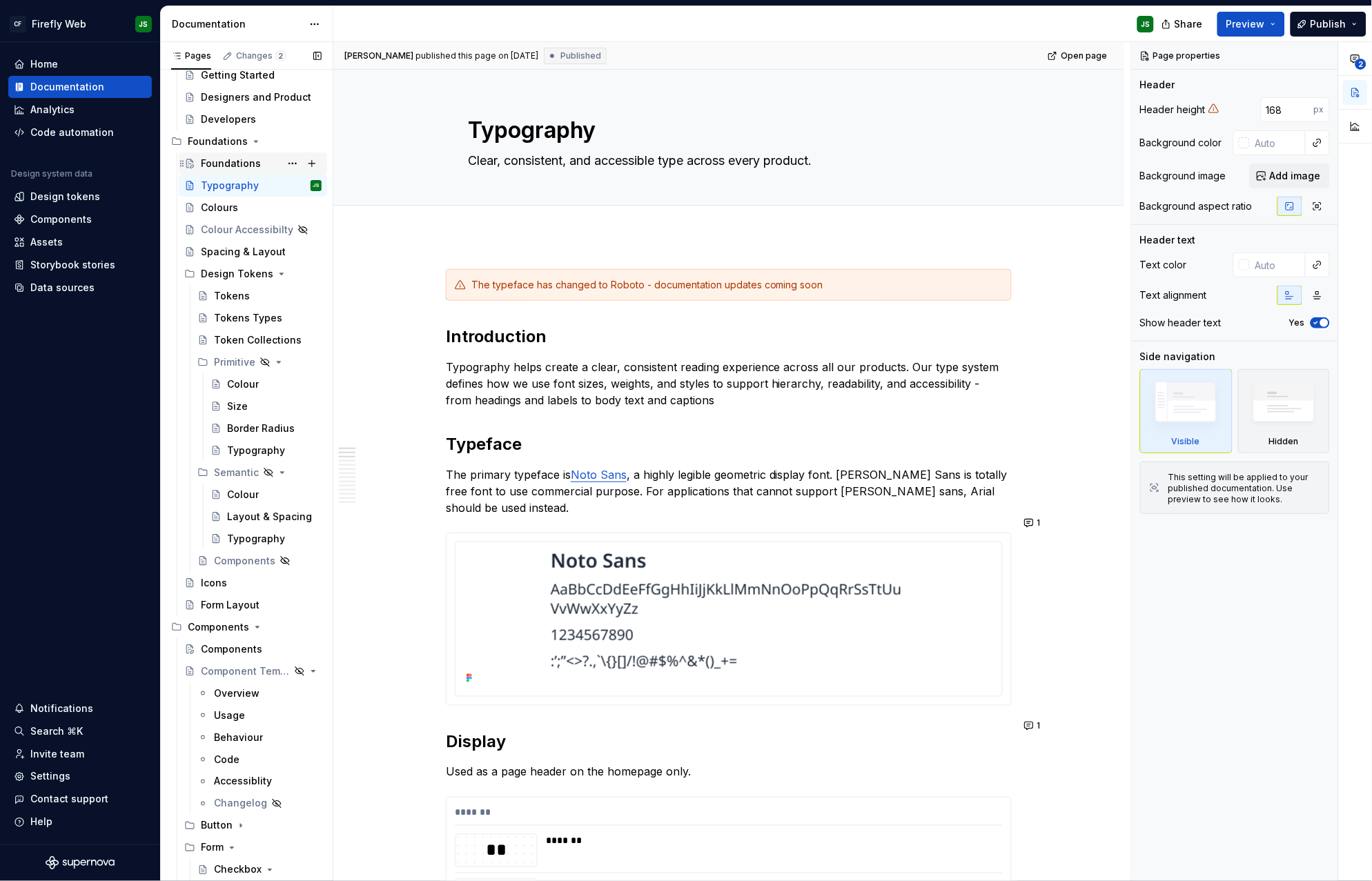
click at [229, 162] on div "Foundations" at bounding box center [231, 163] width 60 height 14
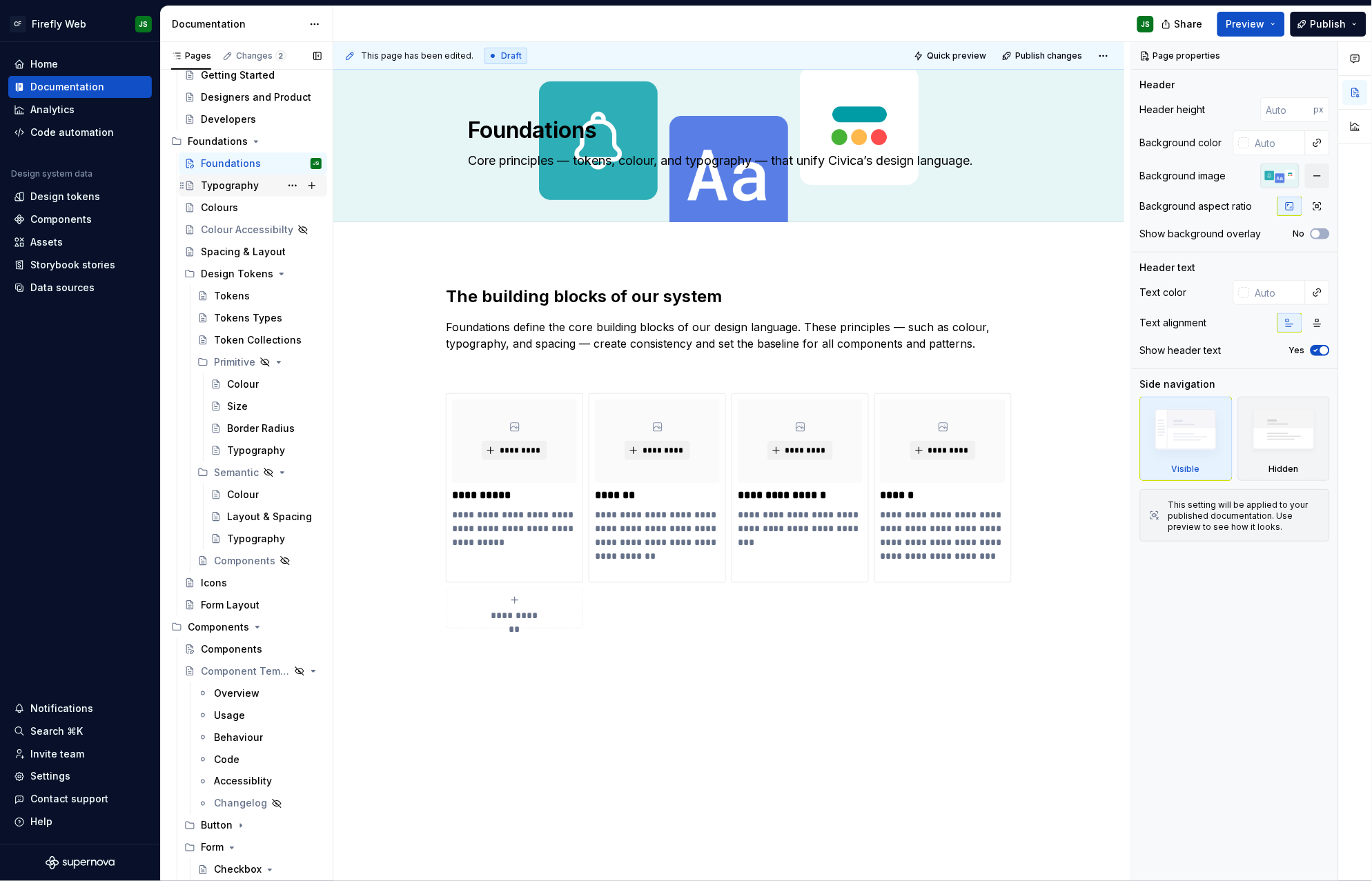
click at [252, 183] on div "Typography" at bounding box center [229, 186] width 58 height 14
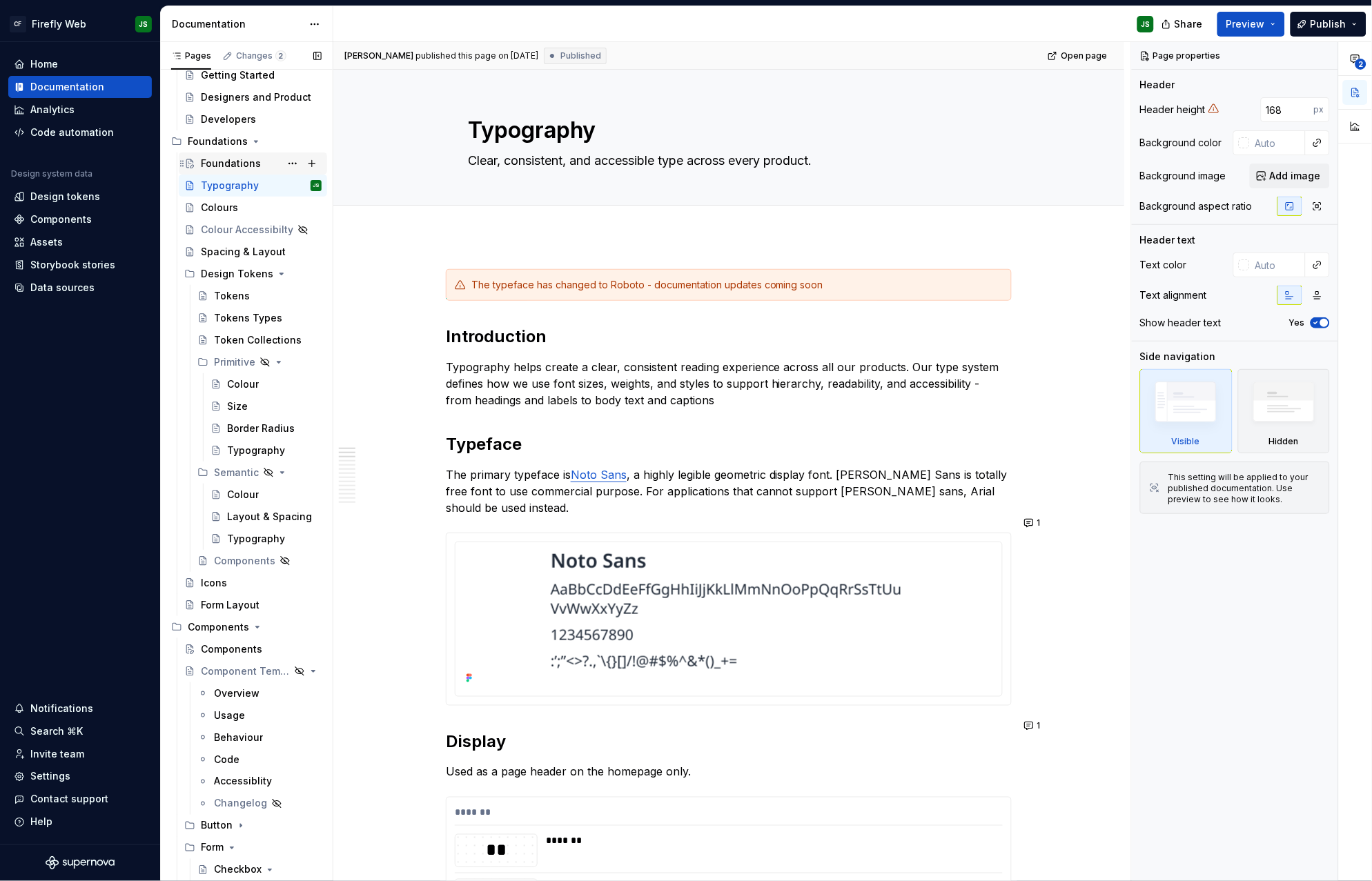
click at [236, 158] on div "Foundations" at bounding box center [231, 163] width 60 height 14
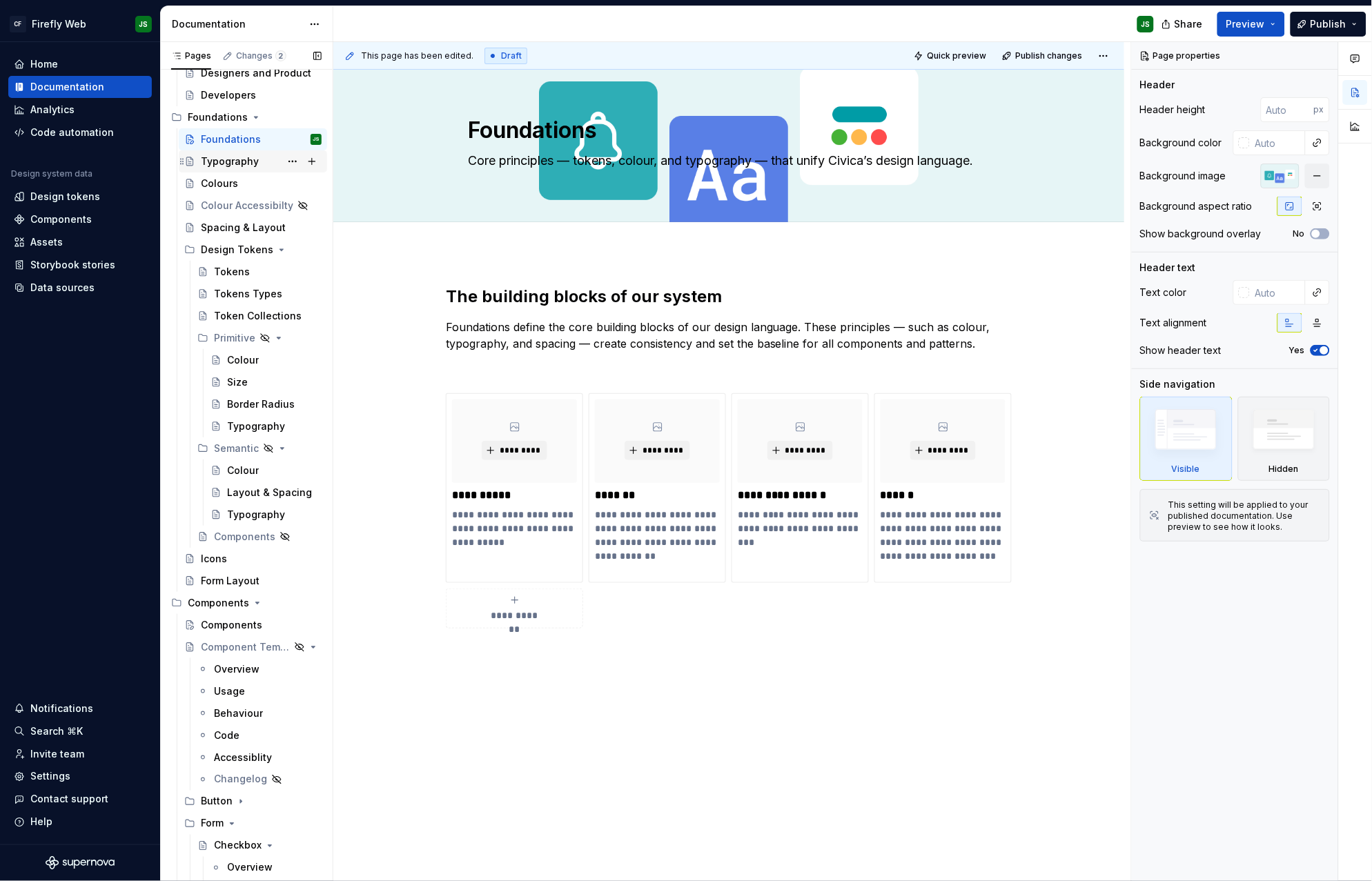
scroll to position [174, 0]
click at [229, 243] on div "Design Tokens" at bounding box center [234, 247] width 66 height 14
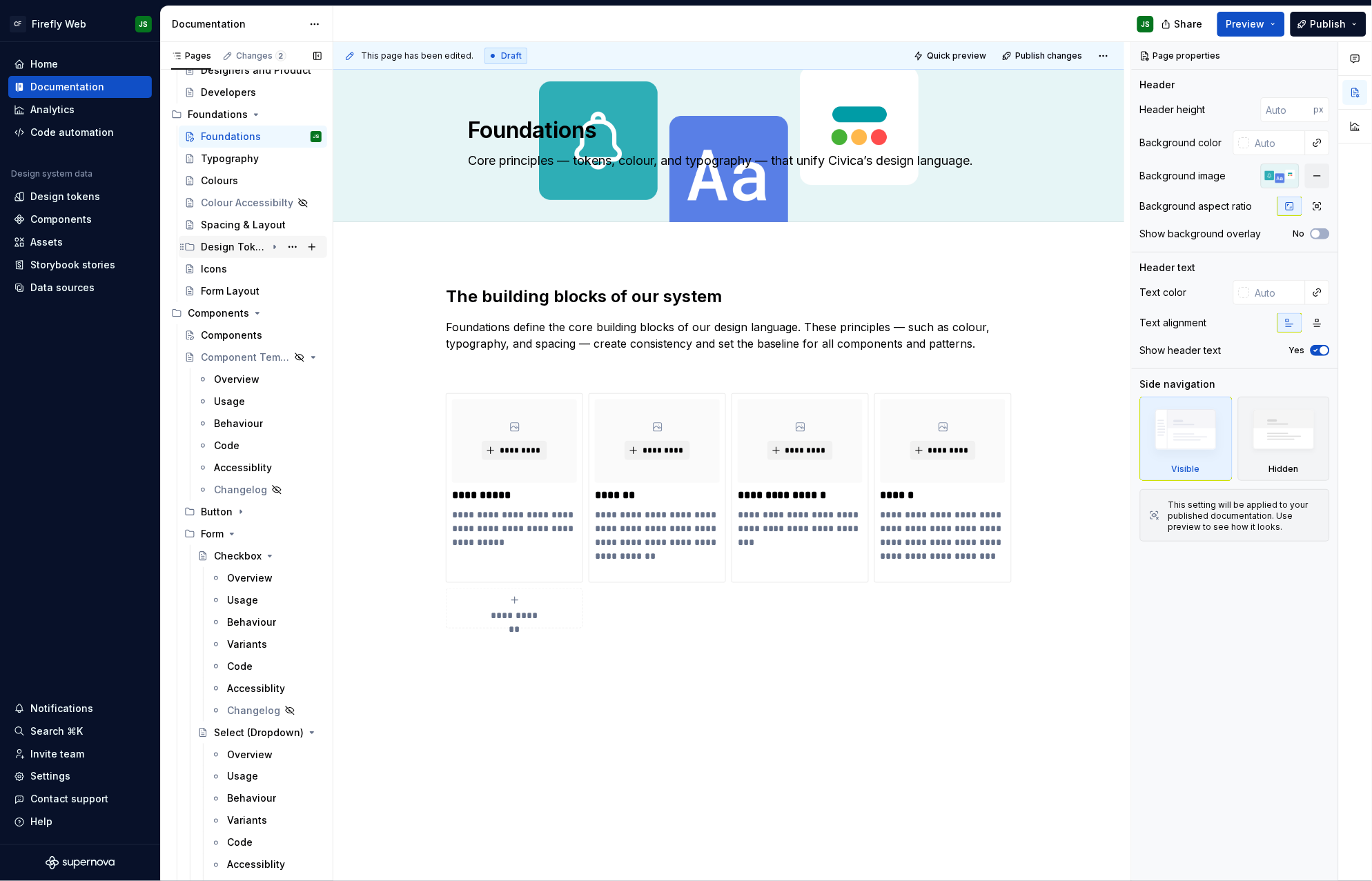
click at [229, 243] on div "Design Tokens" at bounding box center [234, 247] width 66 height 14
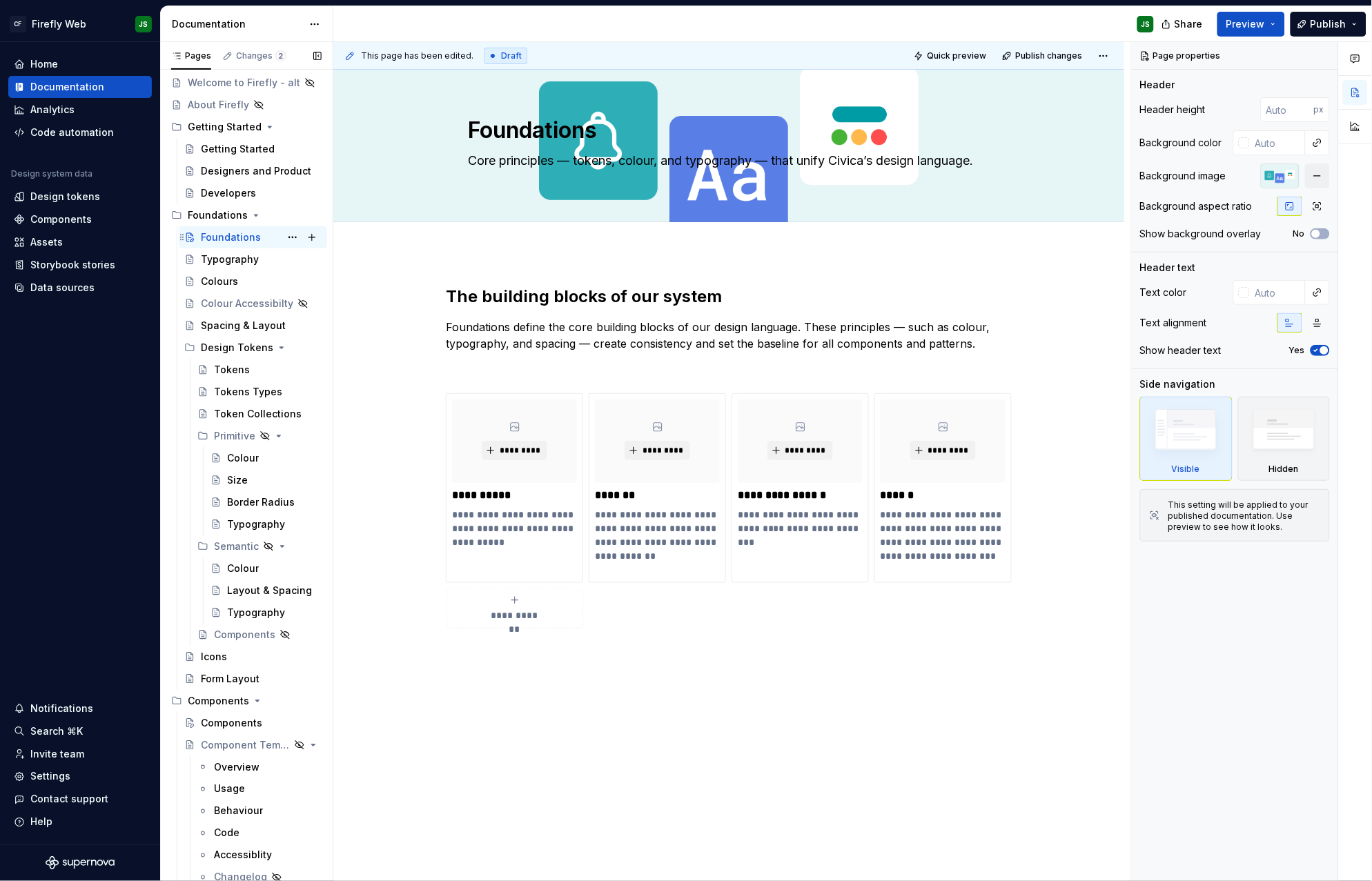
scroll to position [77, 0]
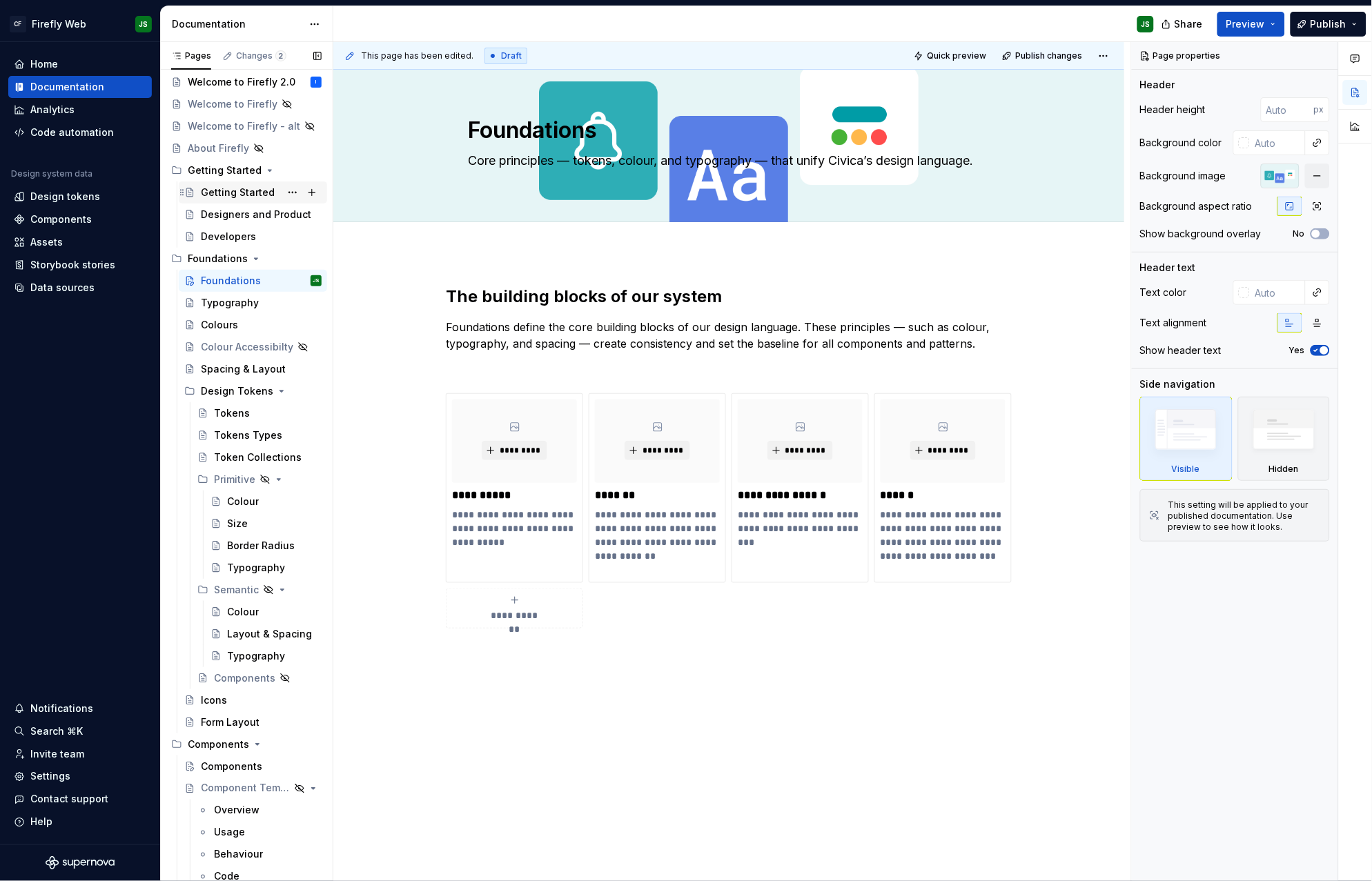
click at [255, 200] on div "Getting Started" at bounding box center [261, 192] width 121 height 19
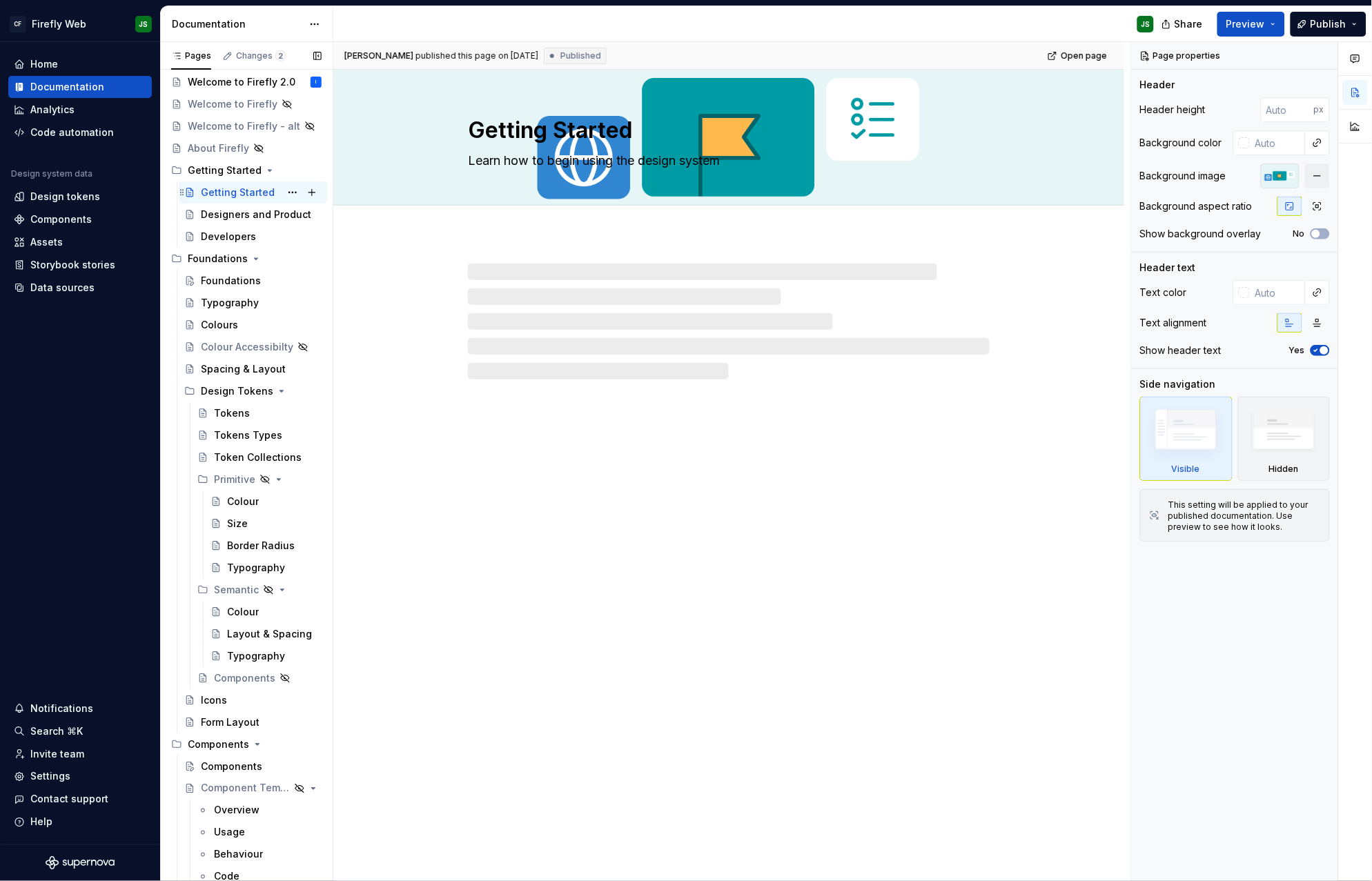
scroll to position [24, 0]
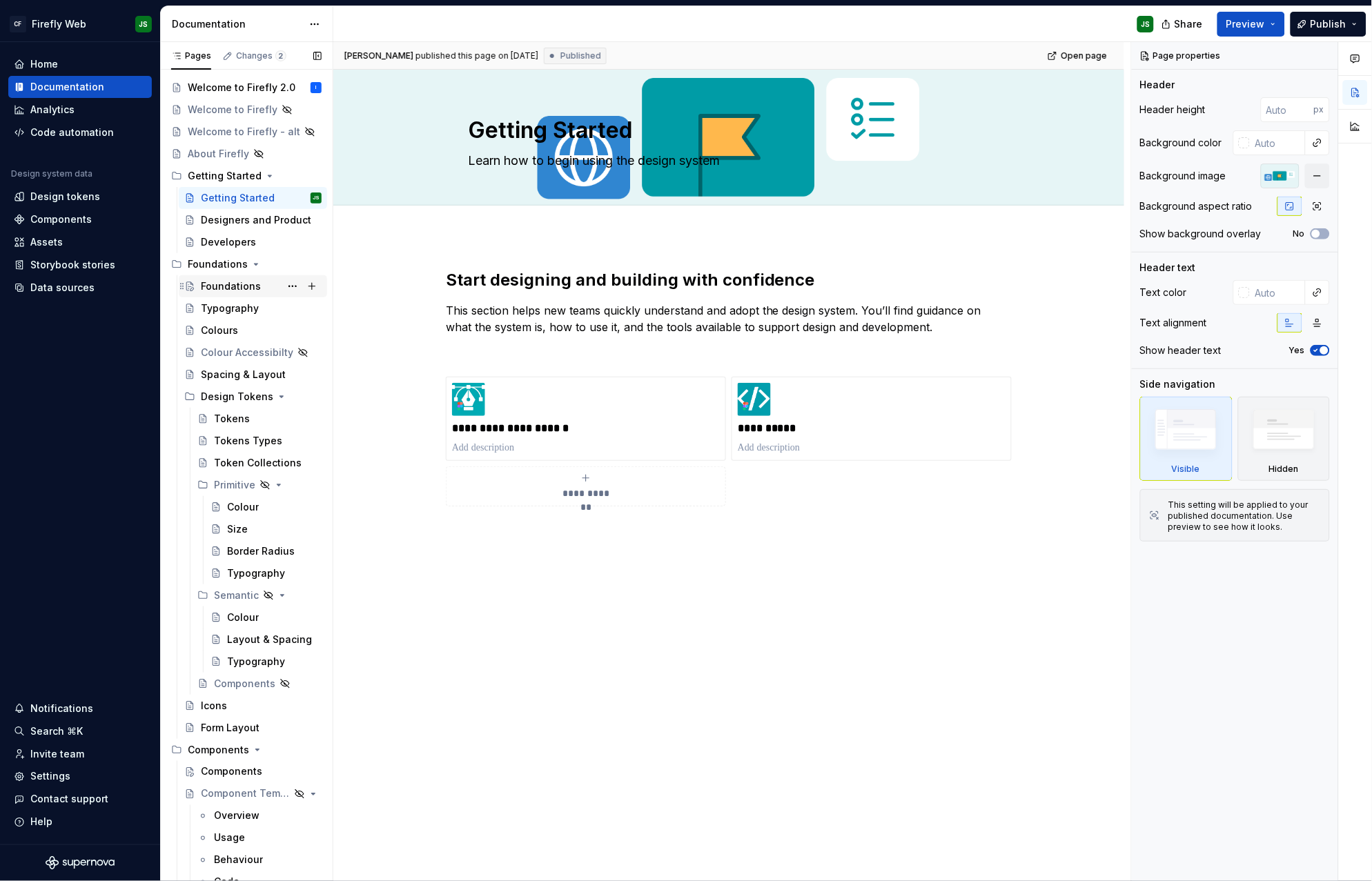
click at [255, 283] on div "Foundations" at bounding box center [231, 286] width 60 height 14
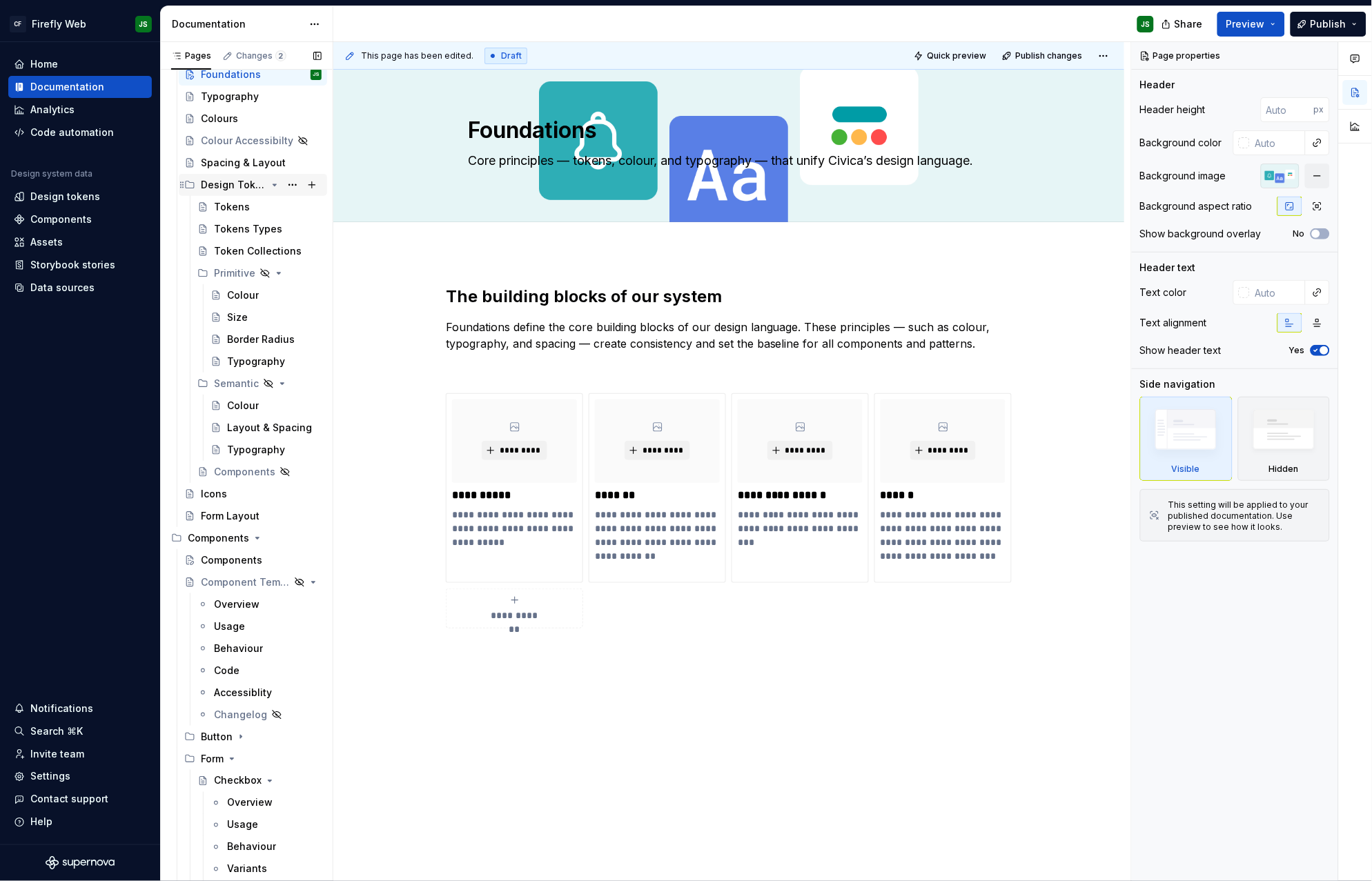
scroll to position [278, 0]
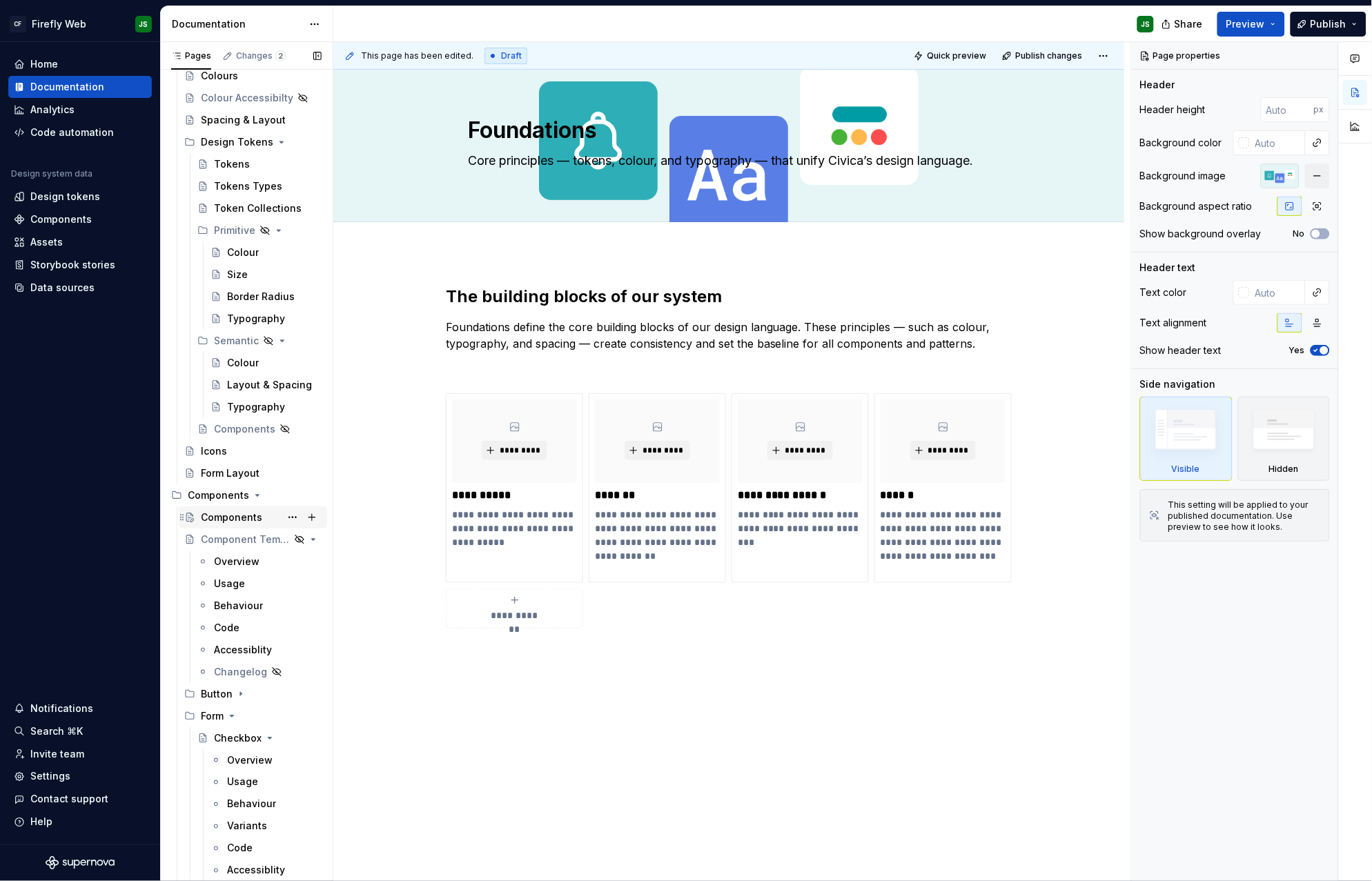
click at [253, 518] on div "Components" at bounding box center [231, 517] width 61 height 14
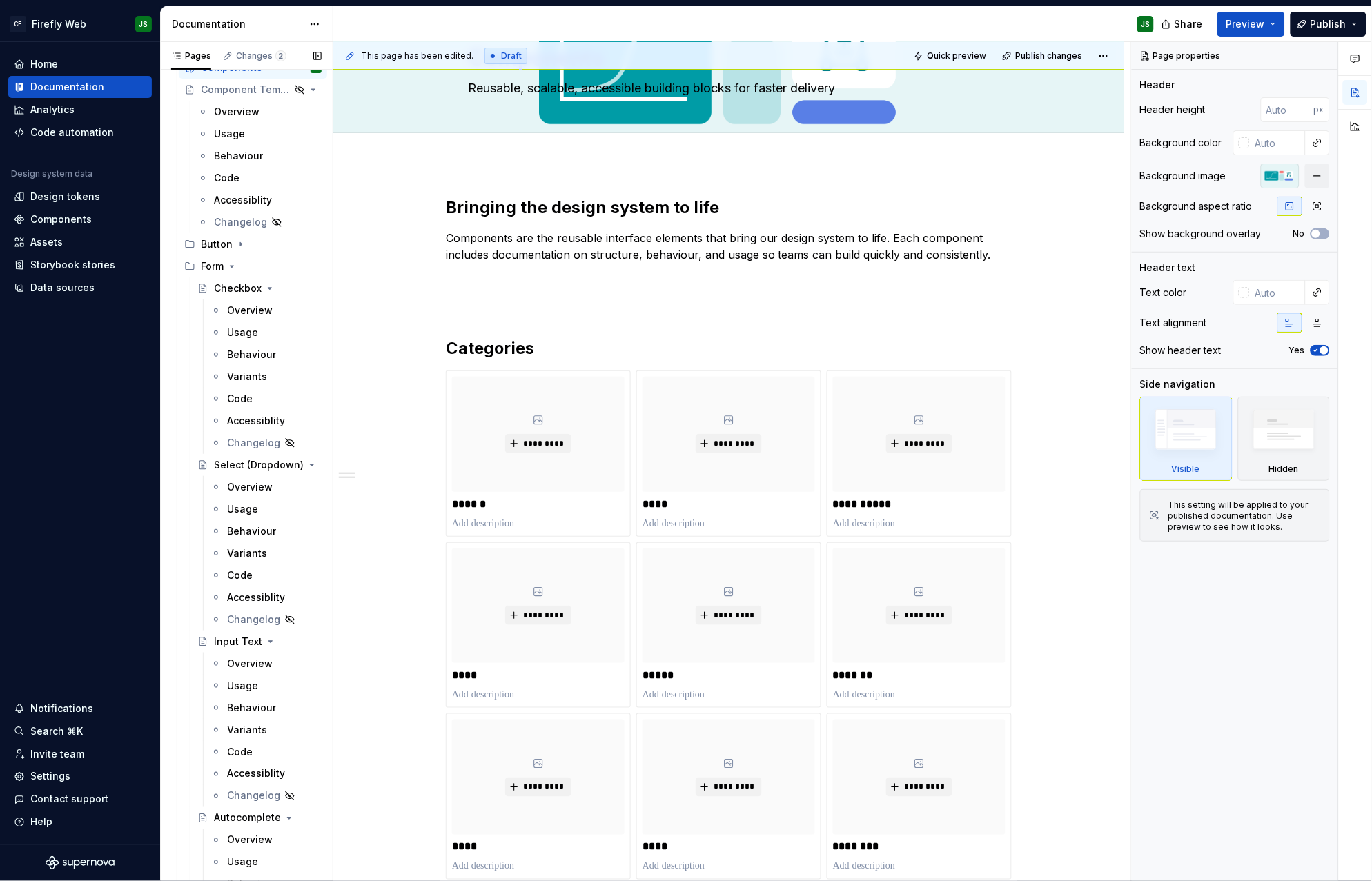
scroll to position [733, 0]
click at [230, 263] on icon "Page tree" at bounding box center [232, 261] width 11 height 11
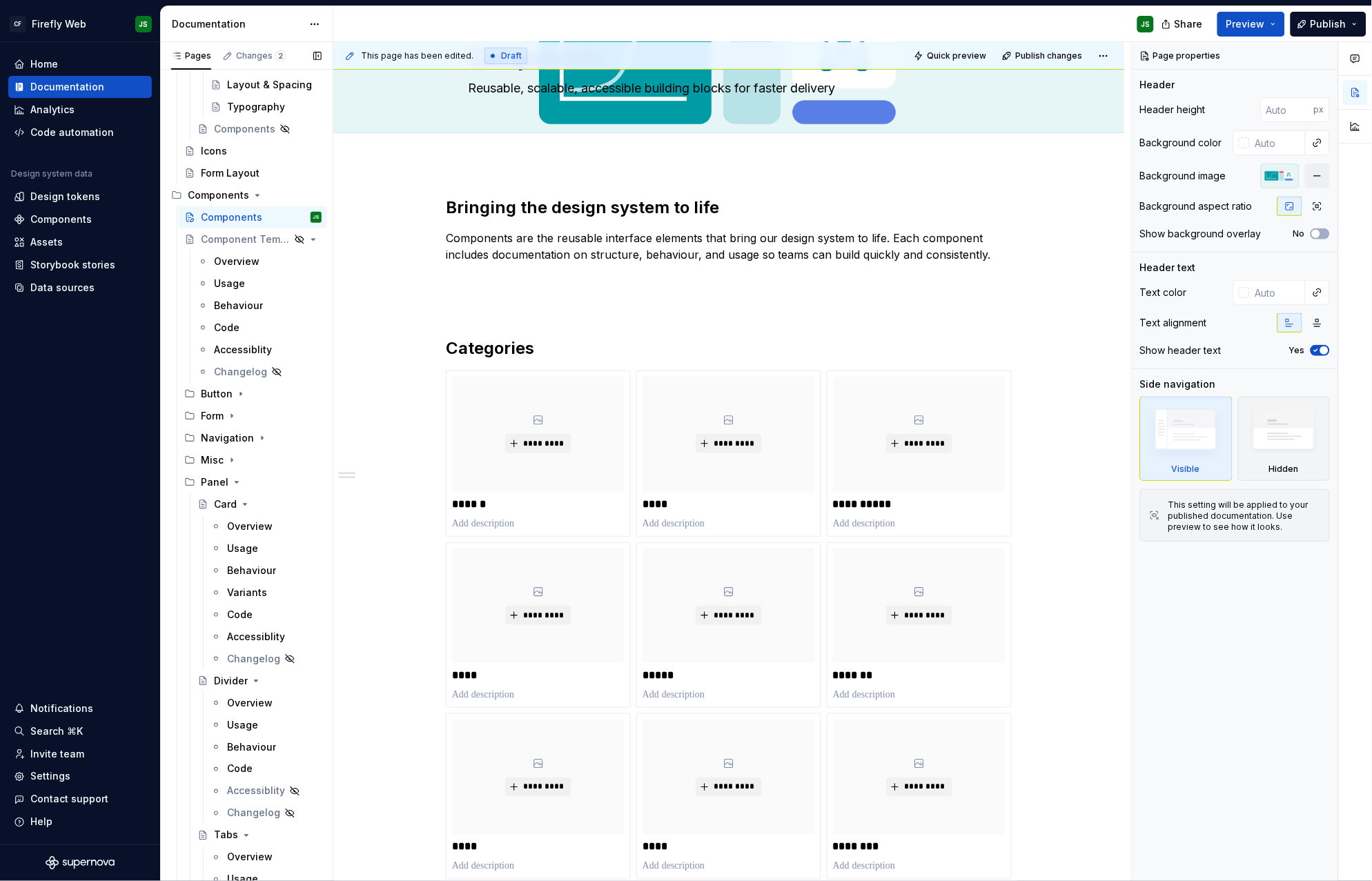
click at [254, 190] on icon "Page tree" at bounding box center [258, 196] width 11 height 11
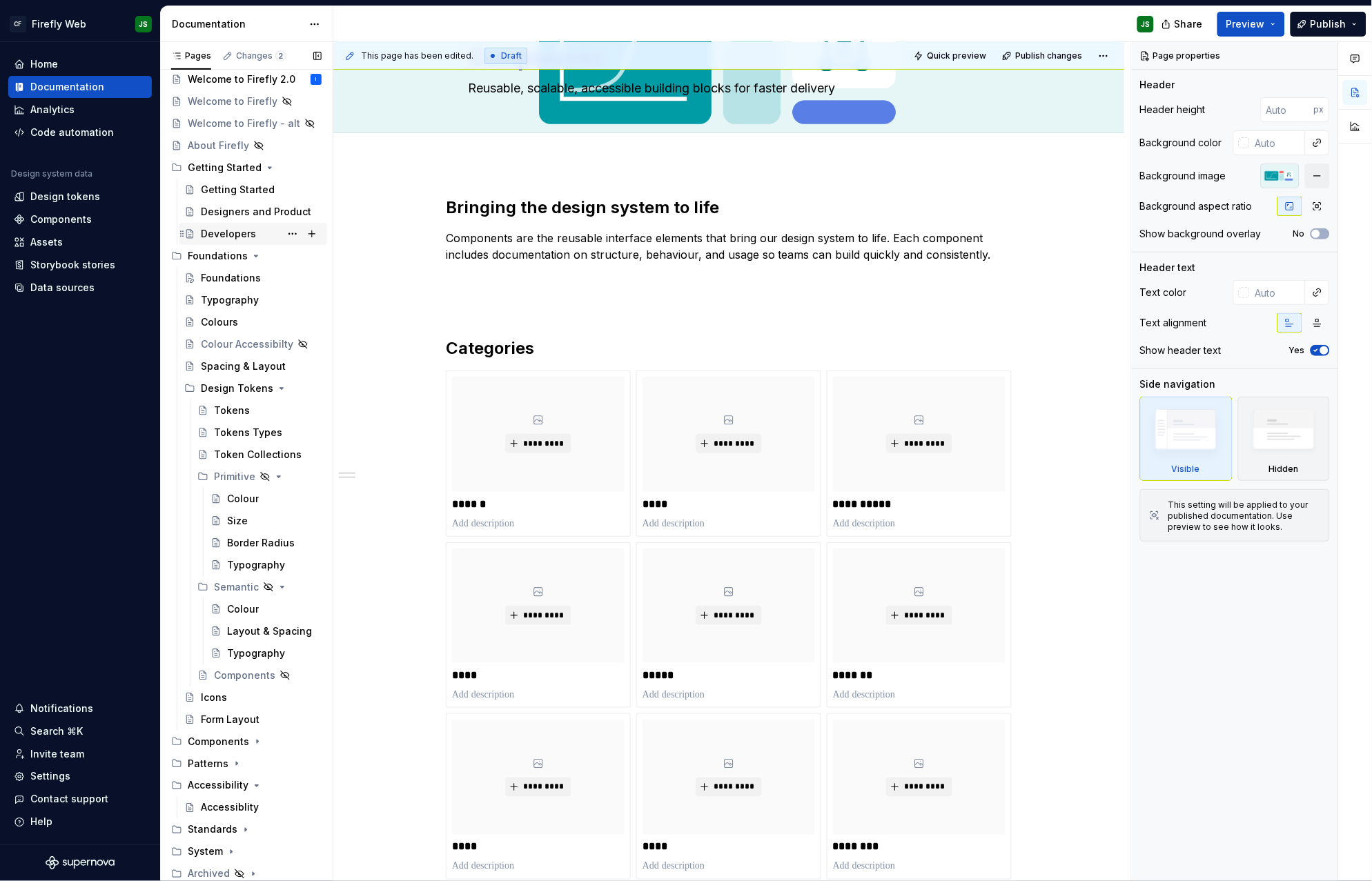
click at [255, 255] on icon "Page tree" at bounding box center [257, 256] width 4 height 2
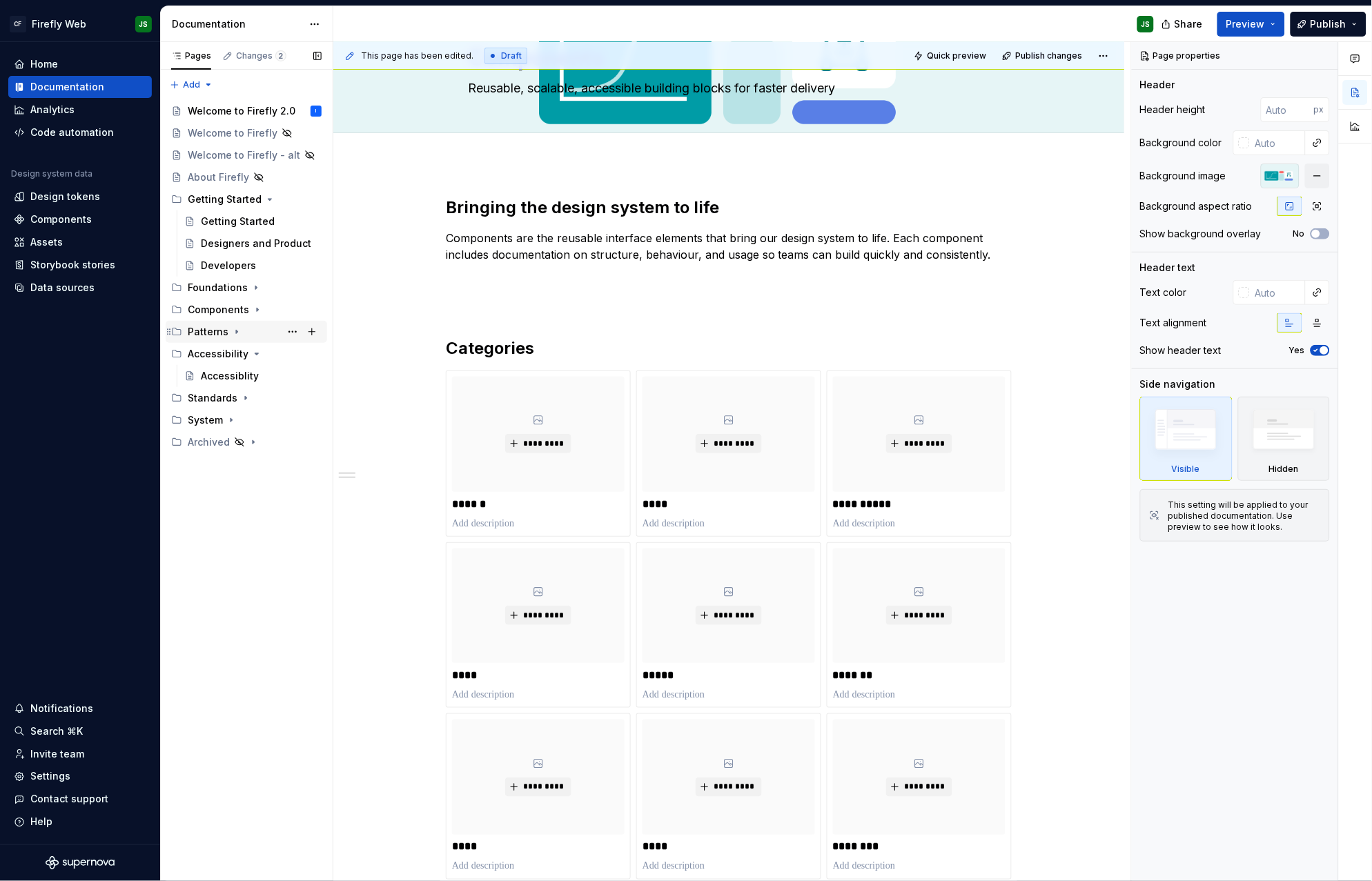
click at [221, 329] on div "Patterns" at bounding box center [207, 332] width 41 height 14
click at [225, 351] on div "Patterns" at bounding box center [221, 354] width 41 height 14
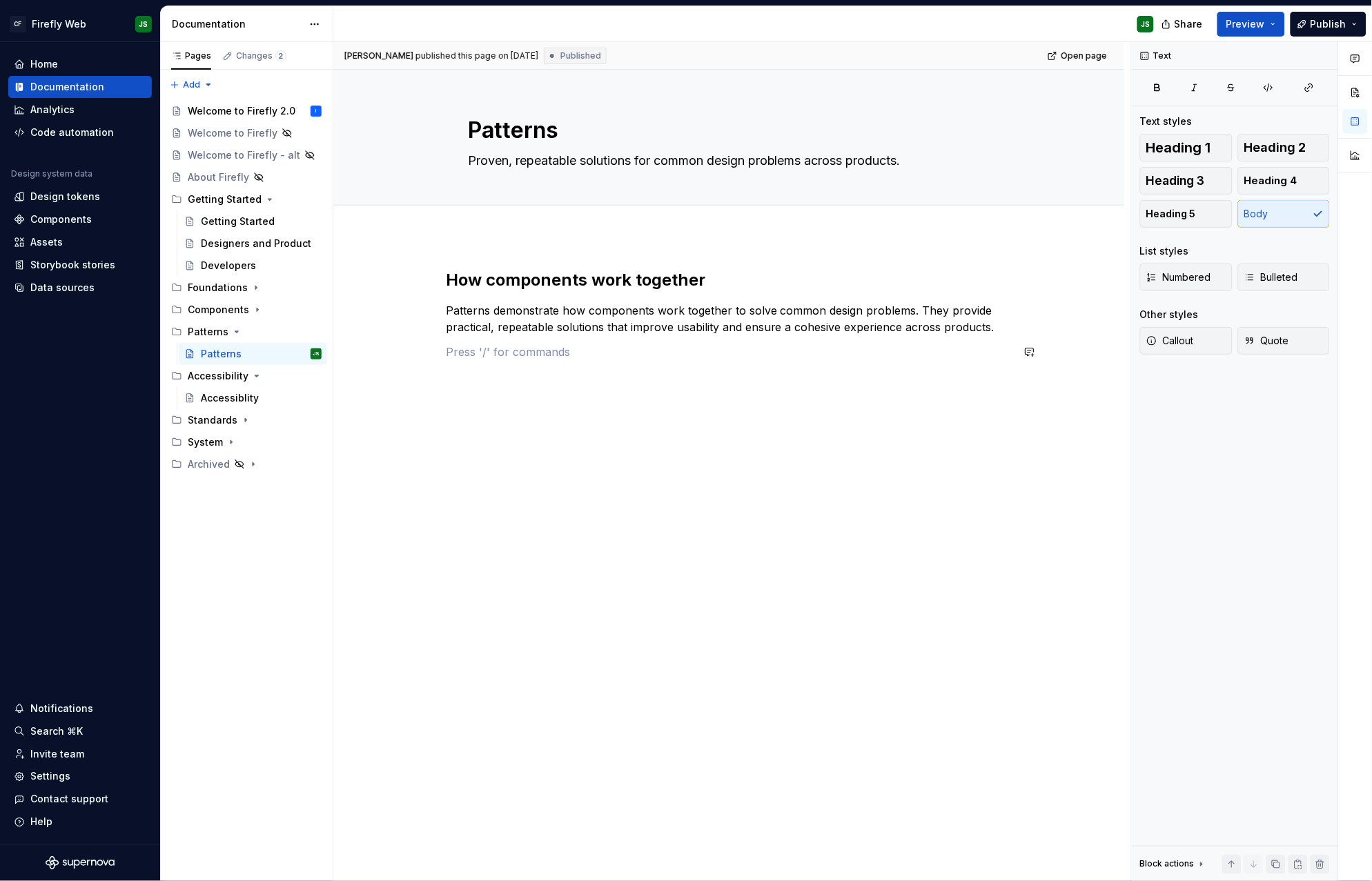
click at [505, 363] on div "How components work together Patterns demonstrate how components work together …" at bounding box center [729, 324] width 566 height 108
click at [635, 186] on div "Patterns Proven, repeatable solutions for common design problems across product…" at bounding box center [729, 137] width 522 height 135
click at [781, 138] on textarea "Patterns" at bounding box center [726, 131] width 522 height 33
click at [1072, 86] on span "Edit header" at bounding box center [1077, 92] width 55 height 14
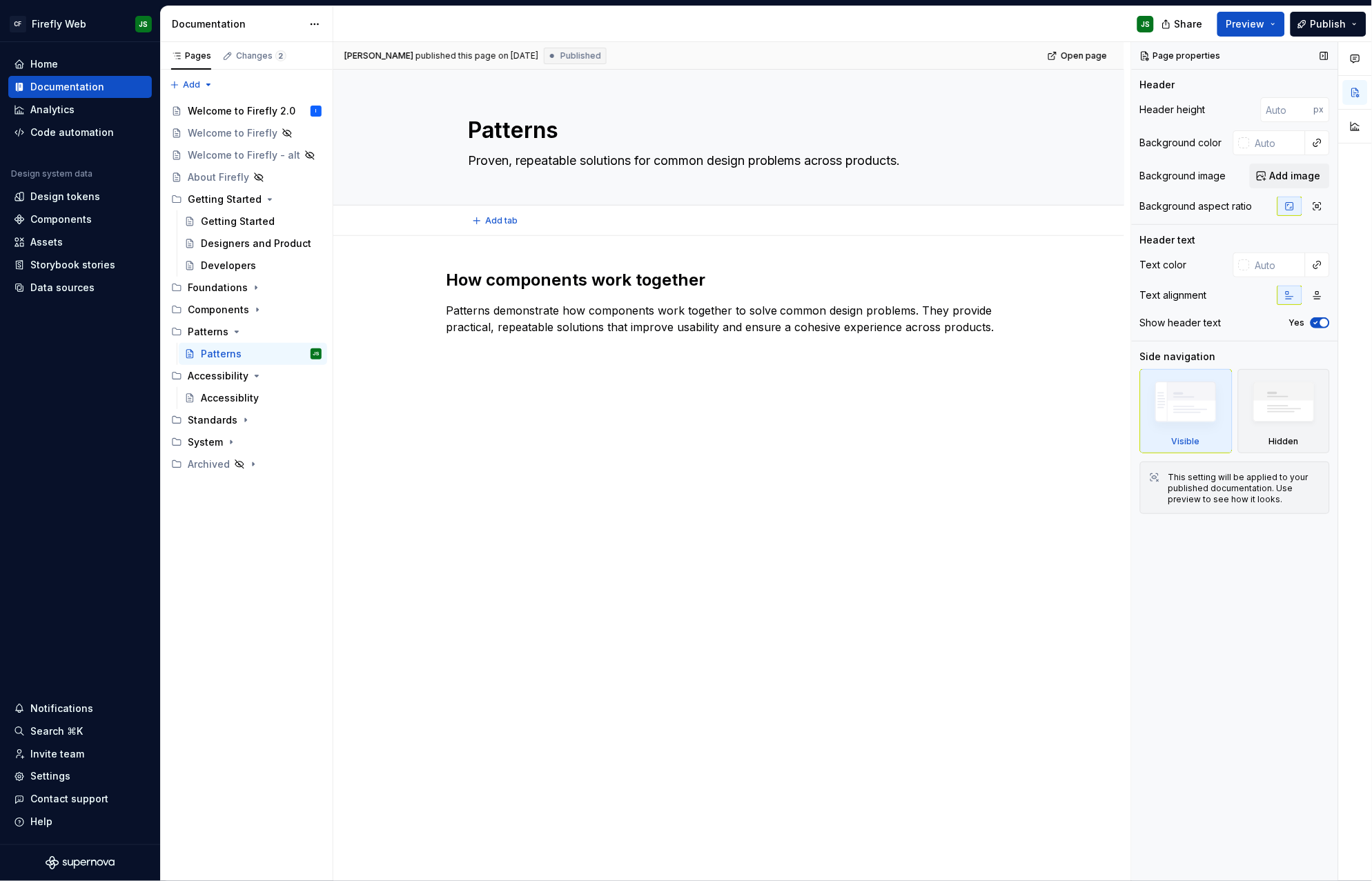
type textarea "*"
click at [1283, 169] on span "Add image" at bounding box center [1296, 175] width 51 height 14
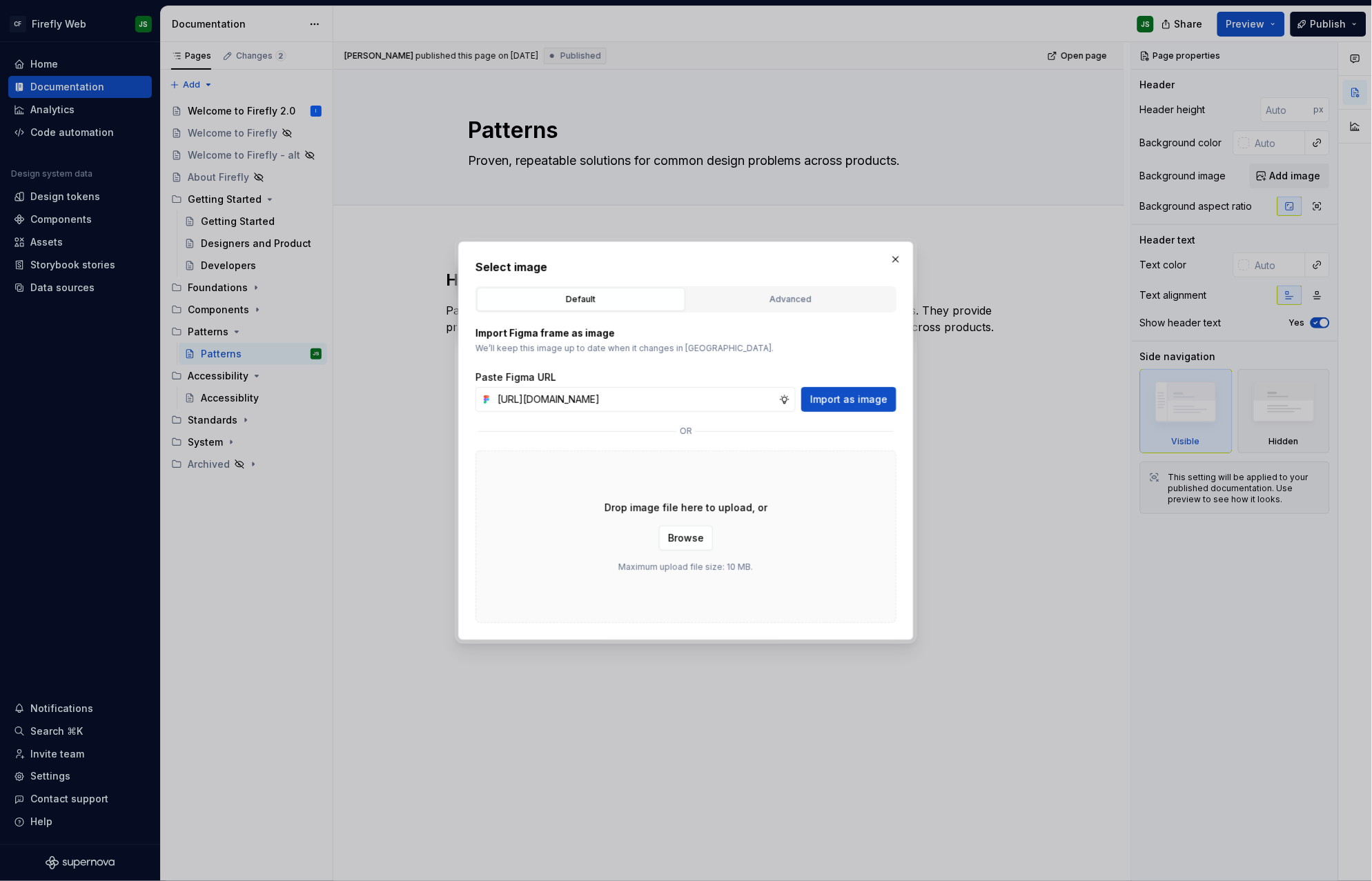
scroll to position [0, 348]
type input "https://www.figma.com/design/2IbXURgkgI74mhLSGymFRu/Firefly-Documentation-Asset…"
click at [846, 396] on span "Import as image" at bounding box center [849, 399] width 78 height 14
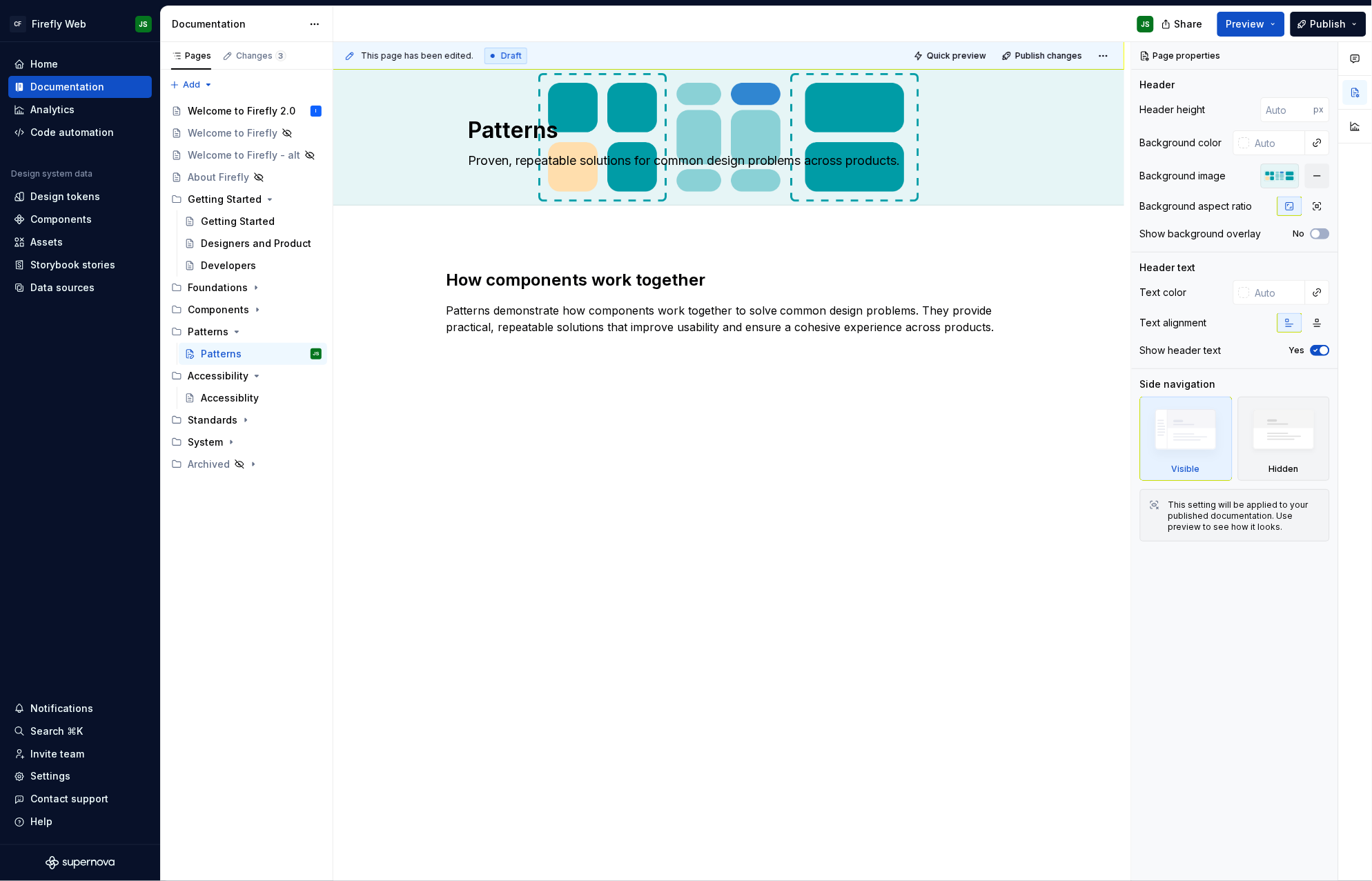
click at [667, 458] on div "How components work together Patterns demonstrate how components work together …" at bounding box center [729, 438] width 791 height 405
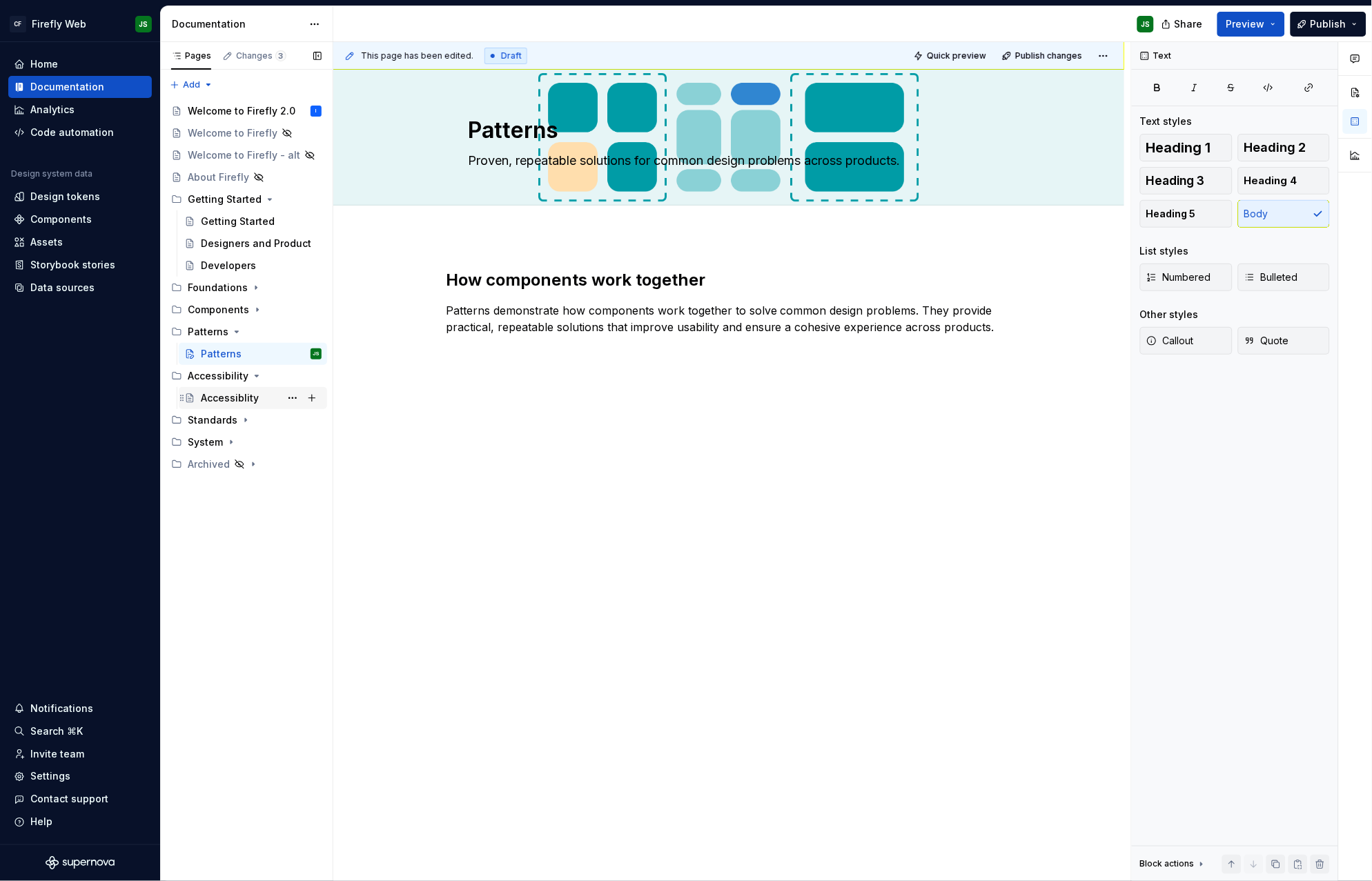
click at [267, 399] on div "Accessiblity" at bounding box center [261, 398] width 121 height 19
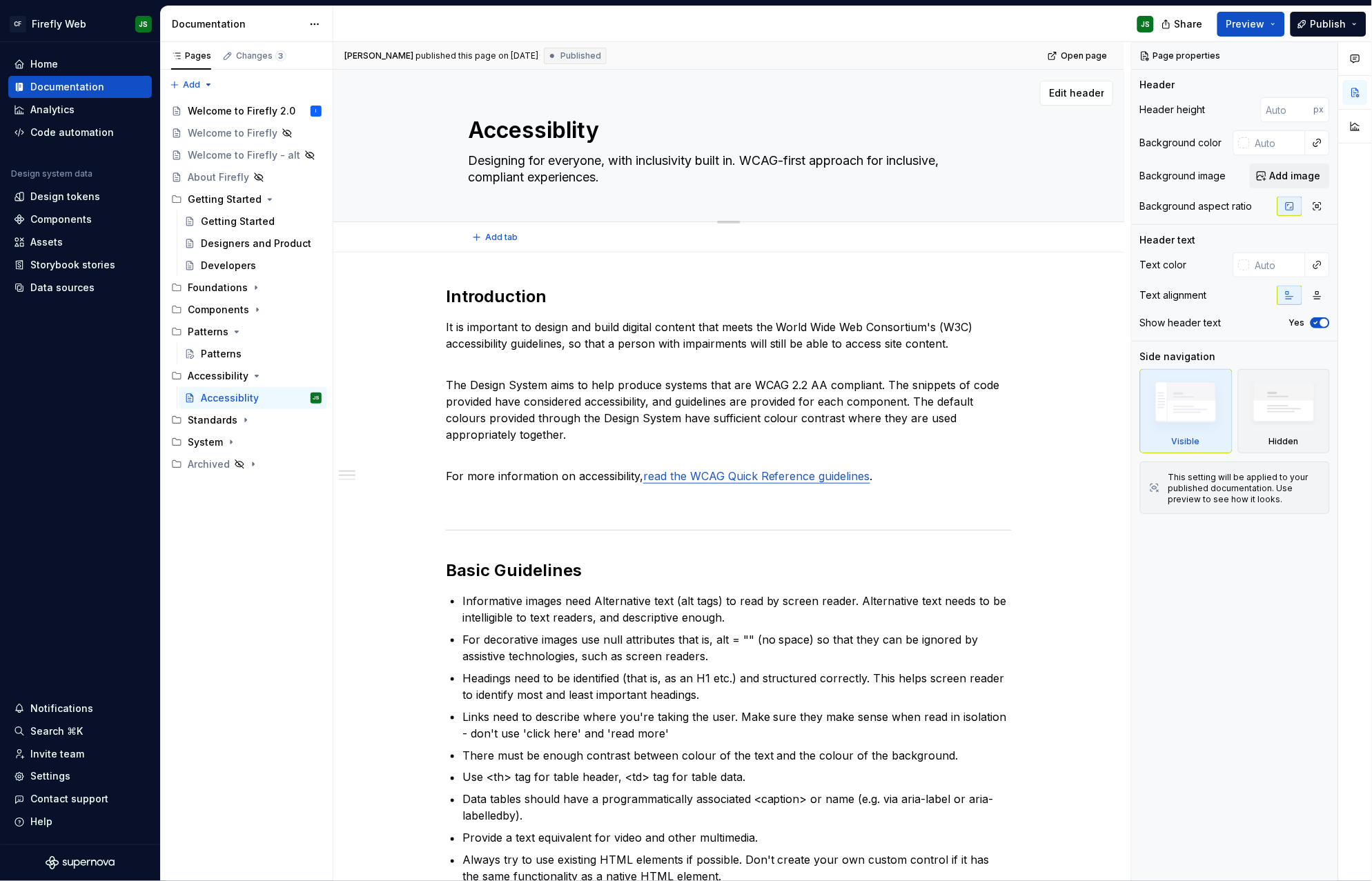
click at [785, 208] on div "Accessiblity Designing for everyone, with inclusivity built in. WCAG-first appr…" at bounding box center [729, 145] width 522 height 152
click at [1076, 90] on span "Edit header" at bounding box center [1077, 92] width 55 height 14
click at [1292, 174] on span "Add image" at bounding box center [1296, 175] width 51 height 14
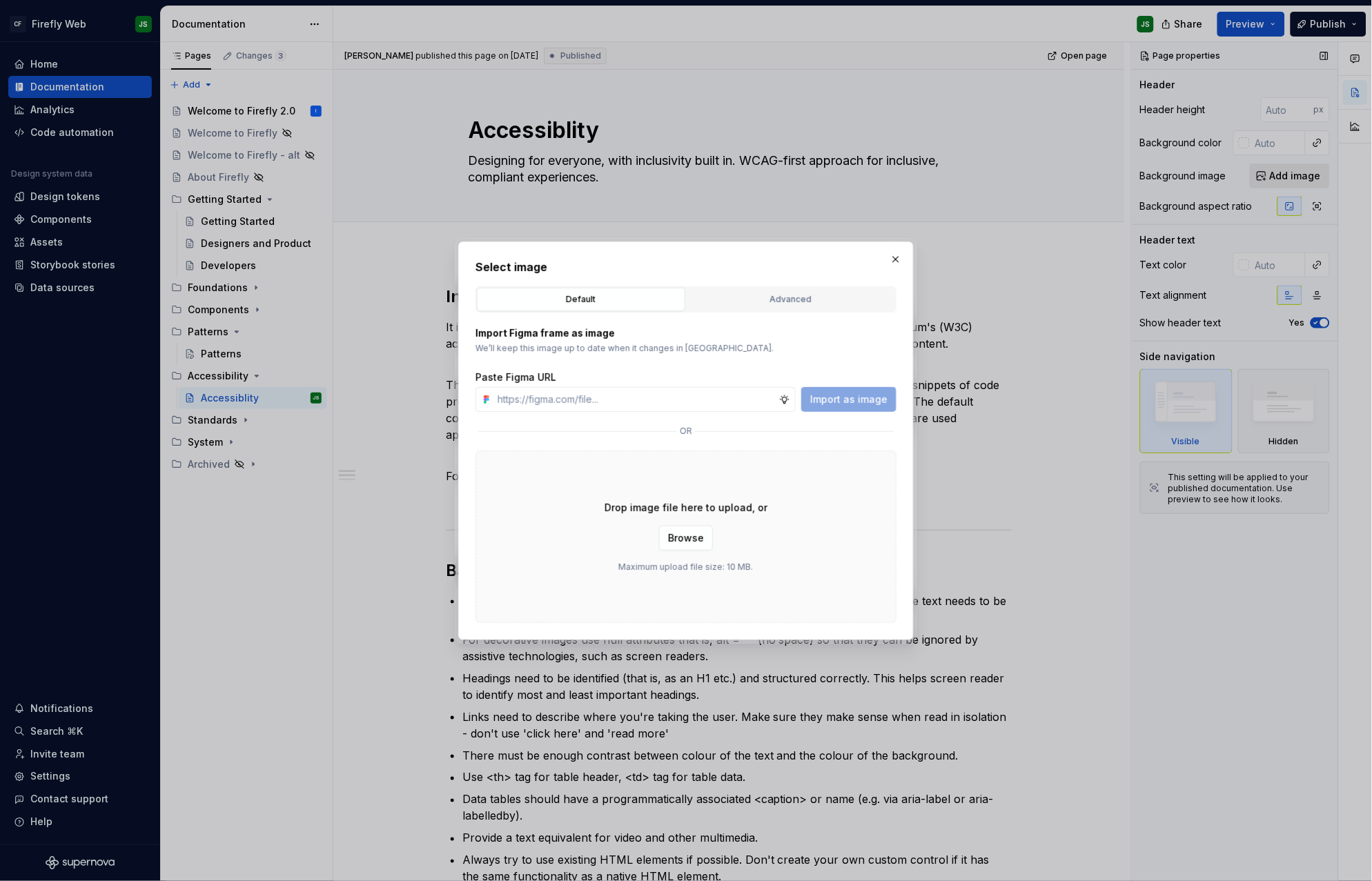
type textarea "*"
type input "https://www.figma.com/design/2IbXURgkgI74mhLSGymFRu/Firefly-Documentation-Asset…"
click at [846, 395] on span "Import as image" at bounding box center [849, 399] width 78 height 14
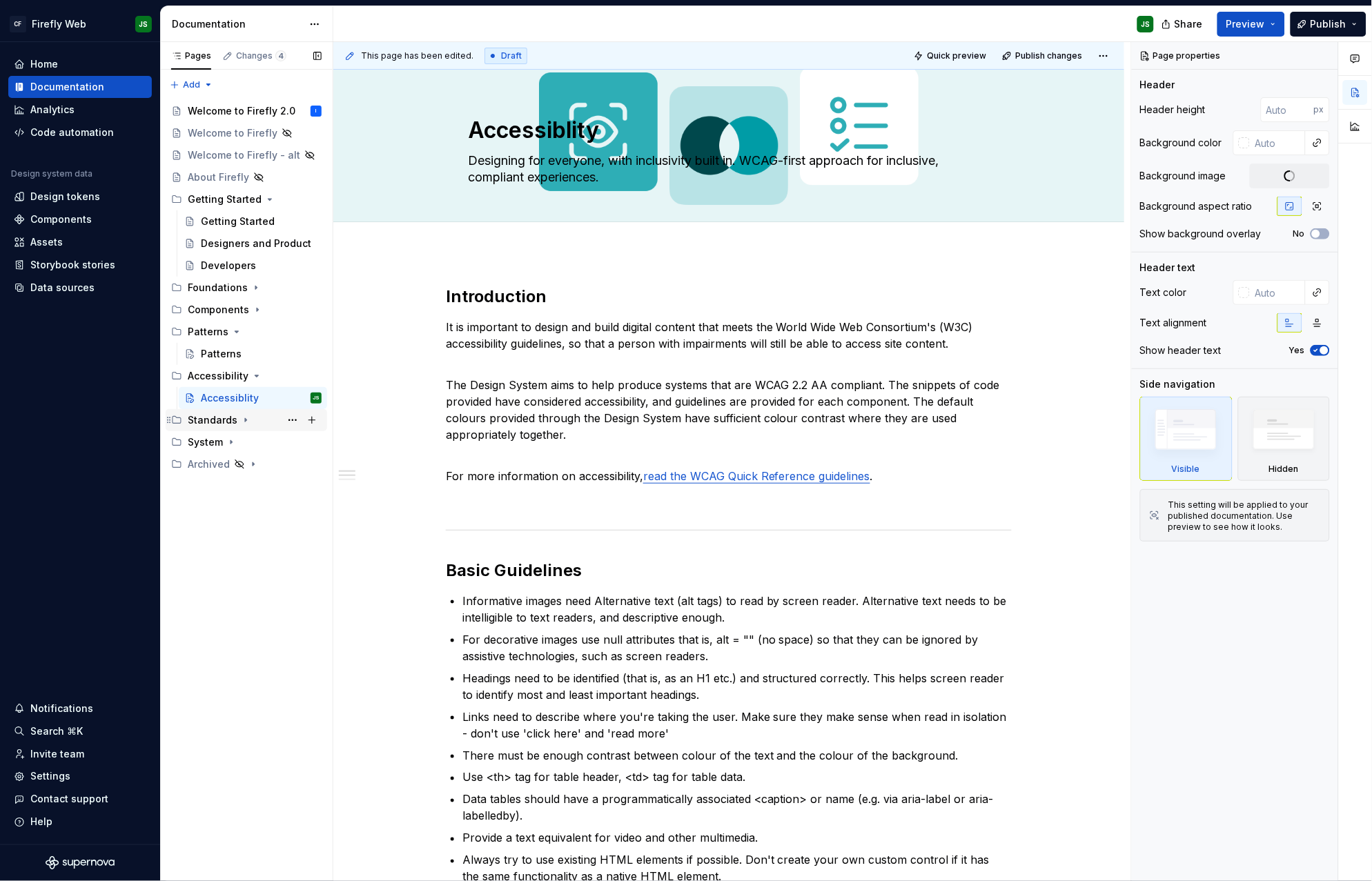
click at [224, 418] on div "Standards" at bounding box center [212, 419] width 49 height 14
click at [228, 443] on div "Standards" at bounding box center [226, 442] width 49 height 14
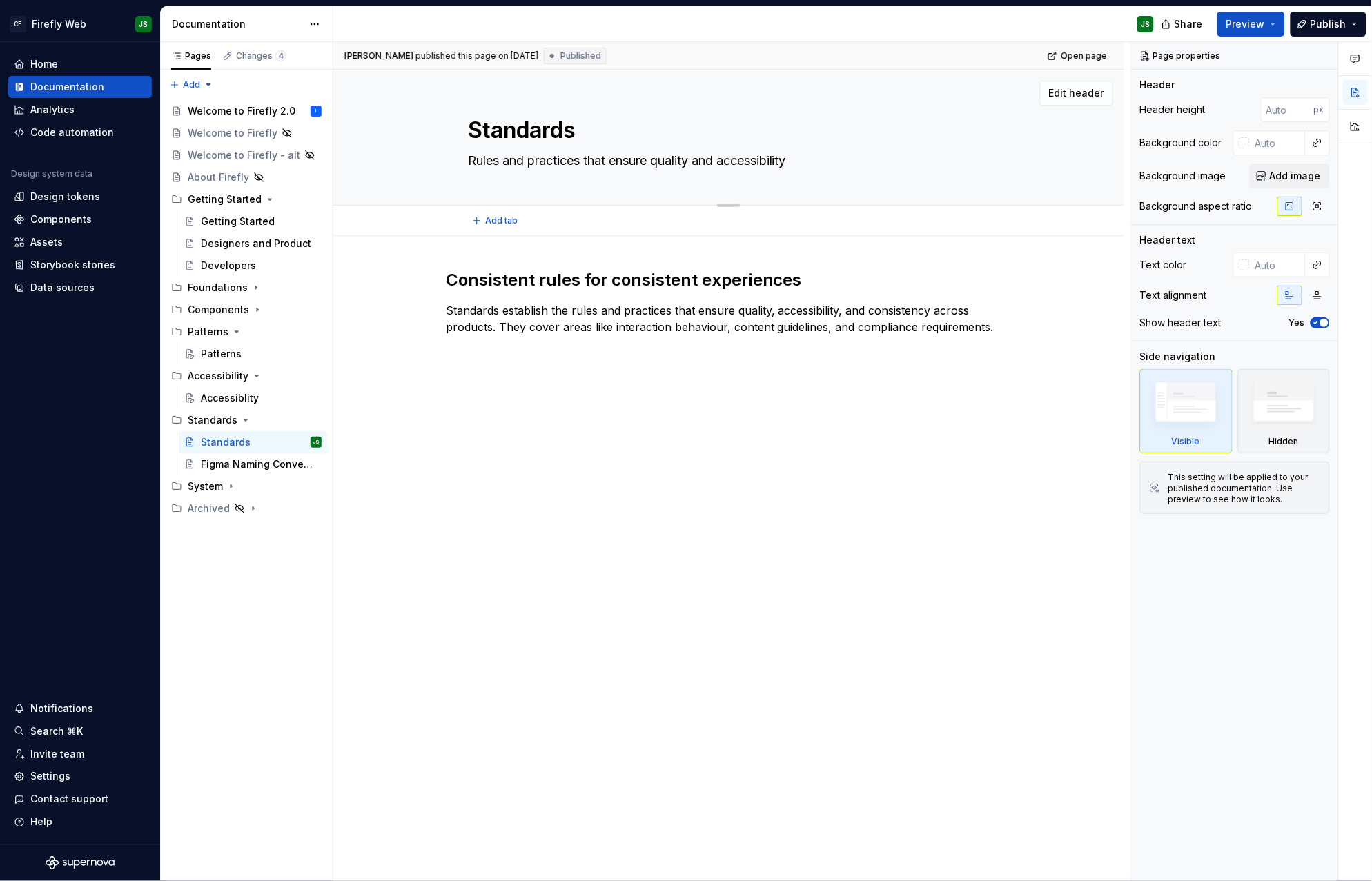
drag, startPoint x: 539, startPoint y: 182, endPoint x: 611, endPoint y: 192, distance: 72.7
click at [539, 182] on div "Standards Rules and practices that ensure quality and accessibility" at bounding box center [729, 137] width 522 height 135
click at [1062, 91] on span "Edit header" at bounding box center [1077, 92] width 55 height 14
click at [1090, 94] on span "Edit header" at bounding box center [1077, 92] width 55 height 14
click at [1296, 174] on span "Add image" at bounding box center [1296, 175] width 51 height 14
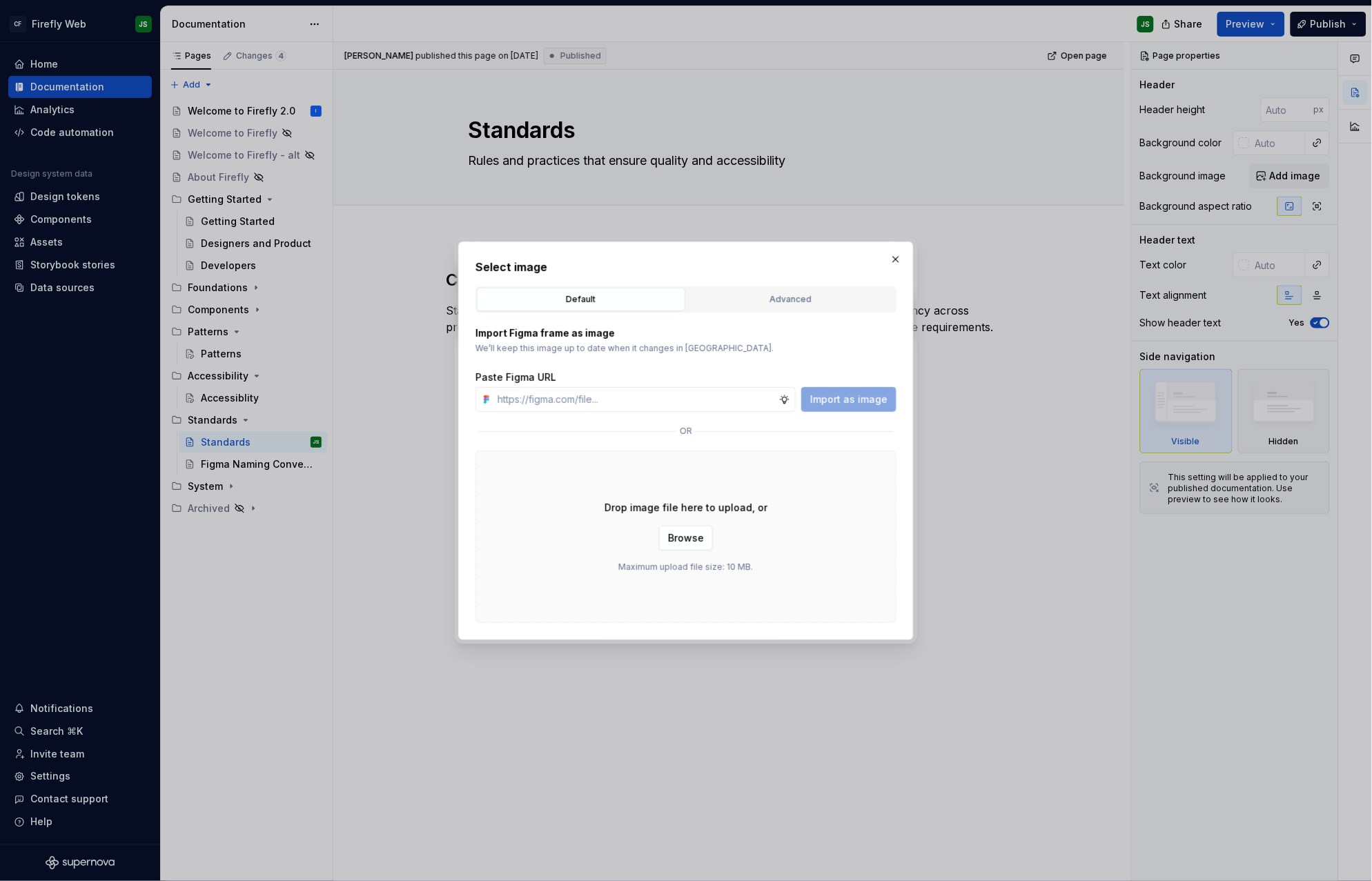
type textarea "*"
type input "https://www.figma.com/design/2IbXURgkgI74mhLSGymFRu/Firefly-Documentation-Asset…"
click at [842, 404] on span "Import as image" at bounding box center [849, 399] width 78 height 14
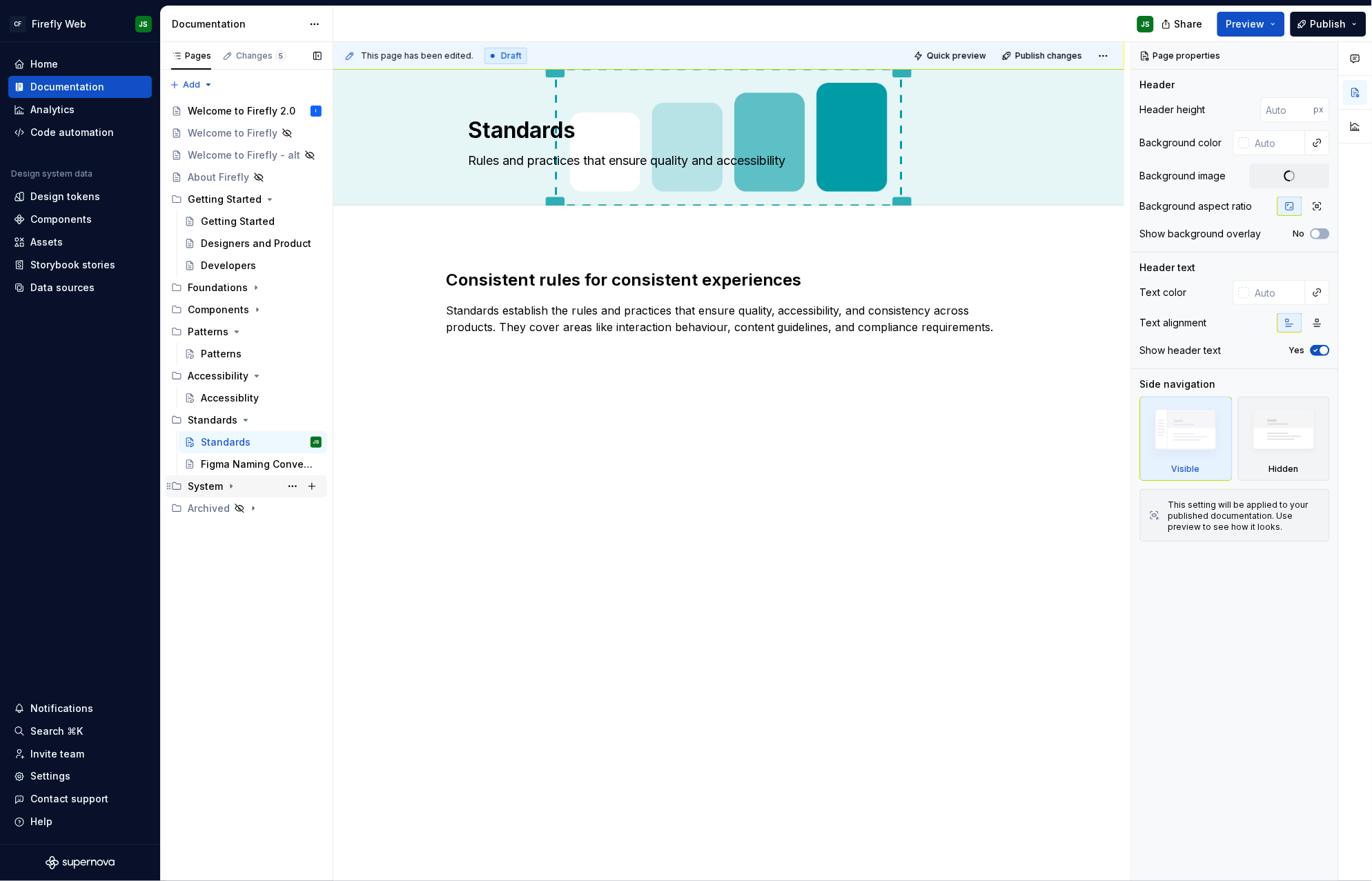
click at [213, 484] on div "System" at bounding box center [205, 486] width 36 height 14
click at [216, 499] on div "System" at bounding box center [261, 508] width 121 height 19
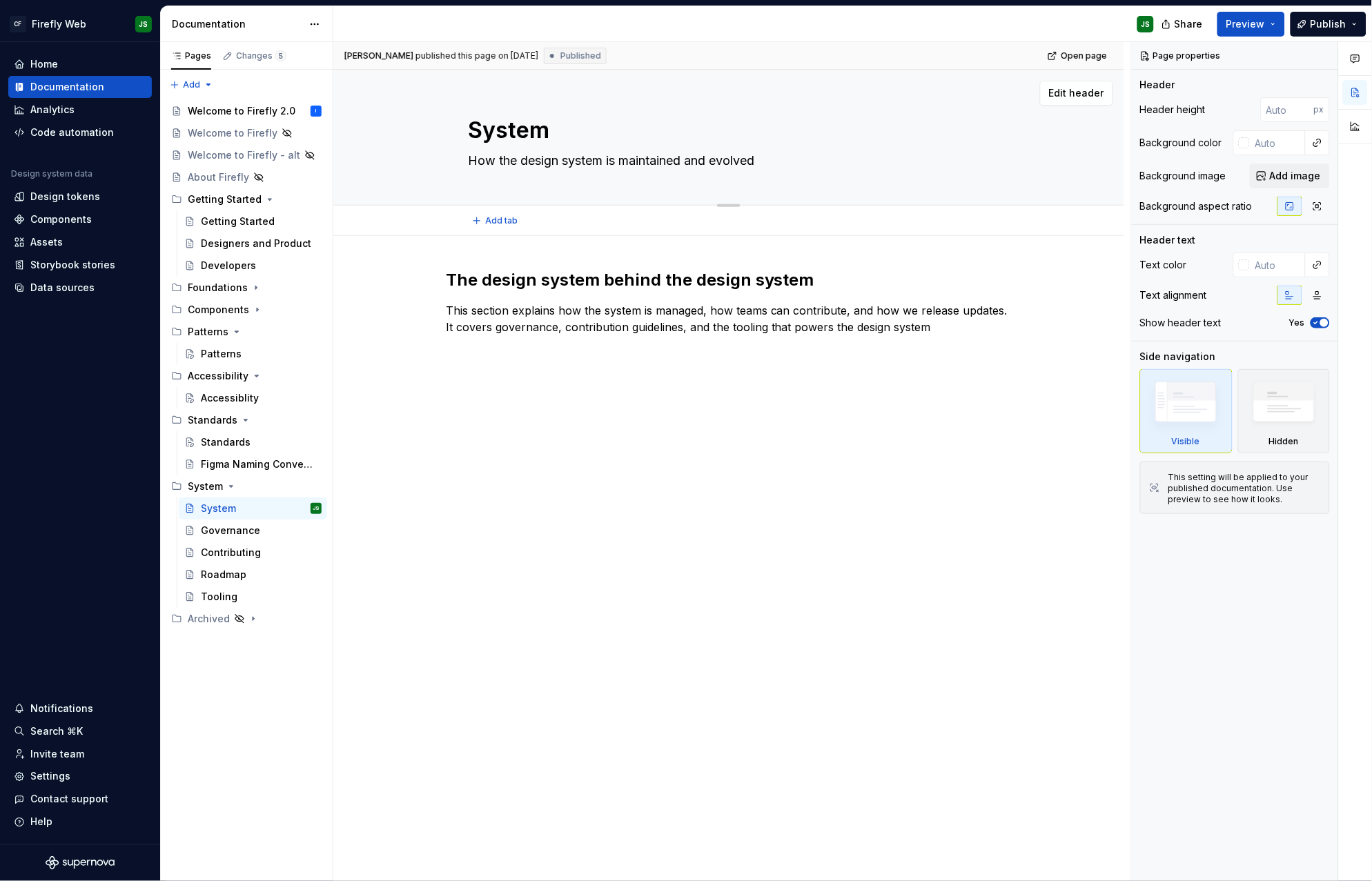
click at [470, 191] on div "System How the design system is maintained and evolved" at bounding box center [729, 137] width 681 height 135
type textarea "*"
click at [1283, 178] on span "Add image" at bounding box center [1296, 175] width 51 height 14
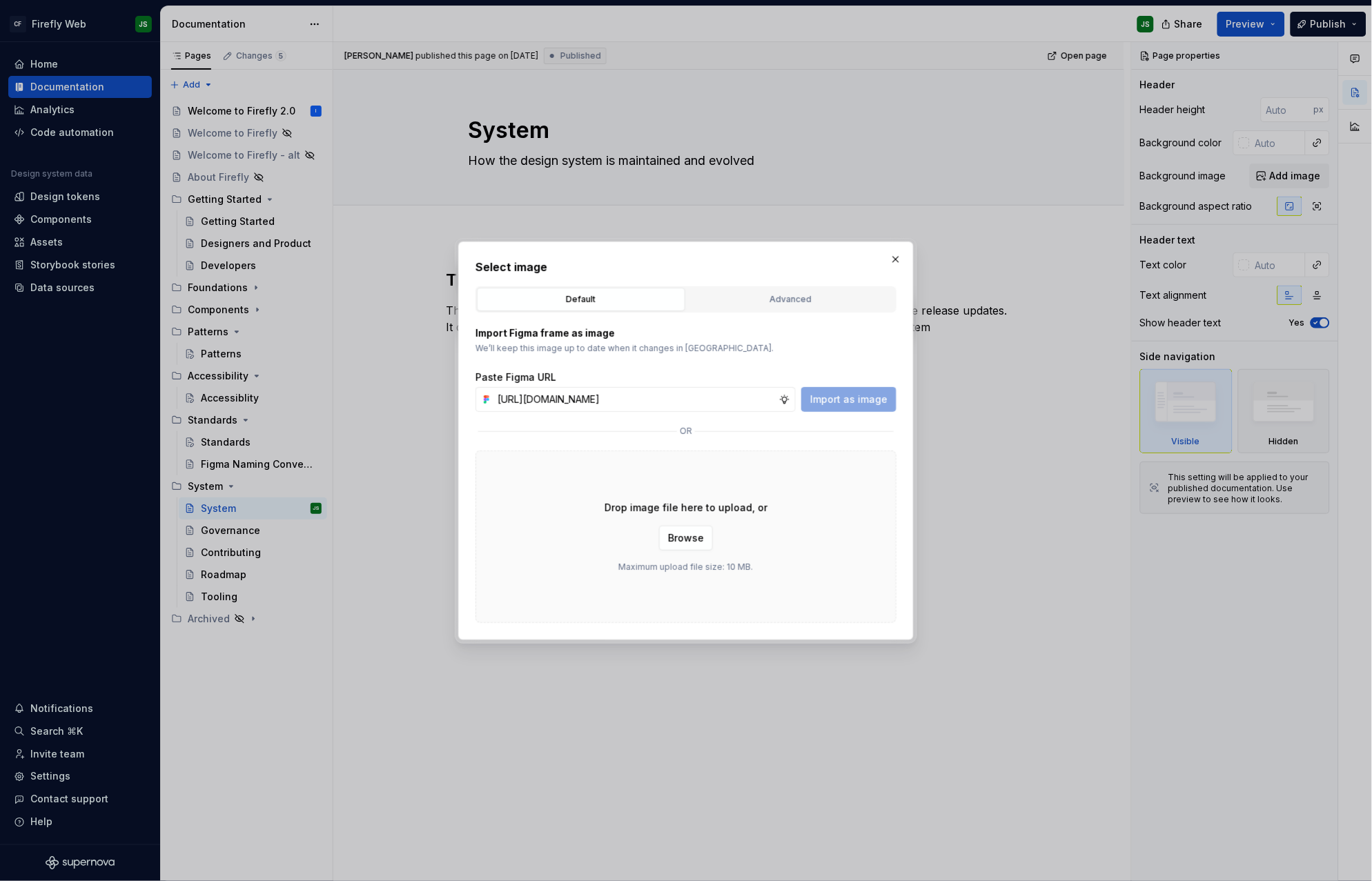
scroll to position [0, 350]
type input "https://www.figma.com/design/2IbXURgkgI74mhLSGymFRu/Firefly-Documentation-Asset…"
click at [834, 394] on span "Import as image" at bounding box center [849, 399] width 78 height 14
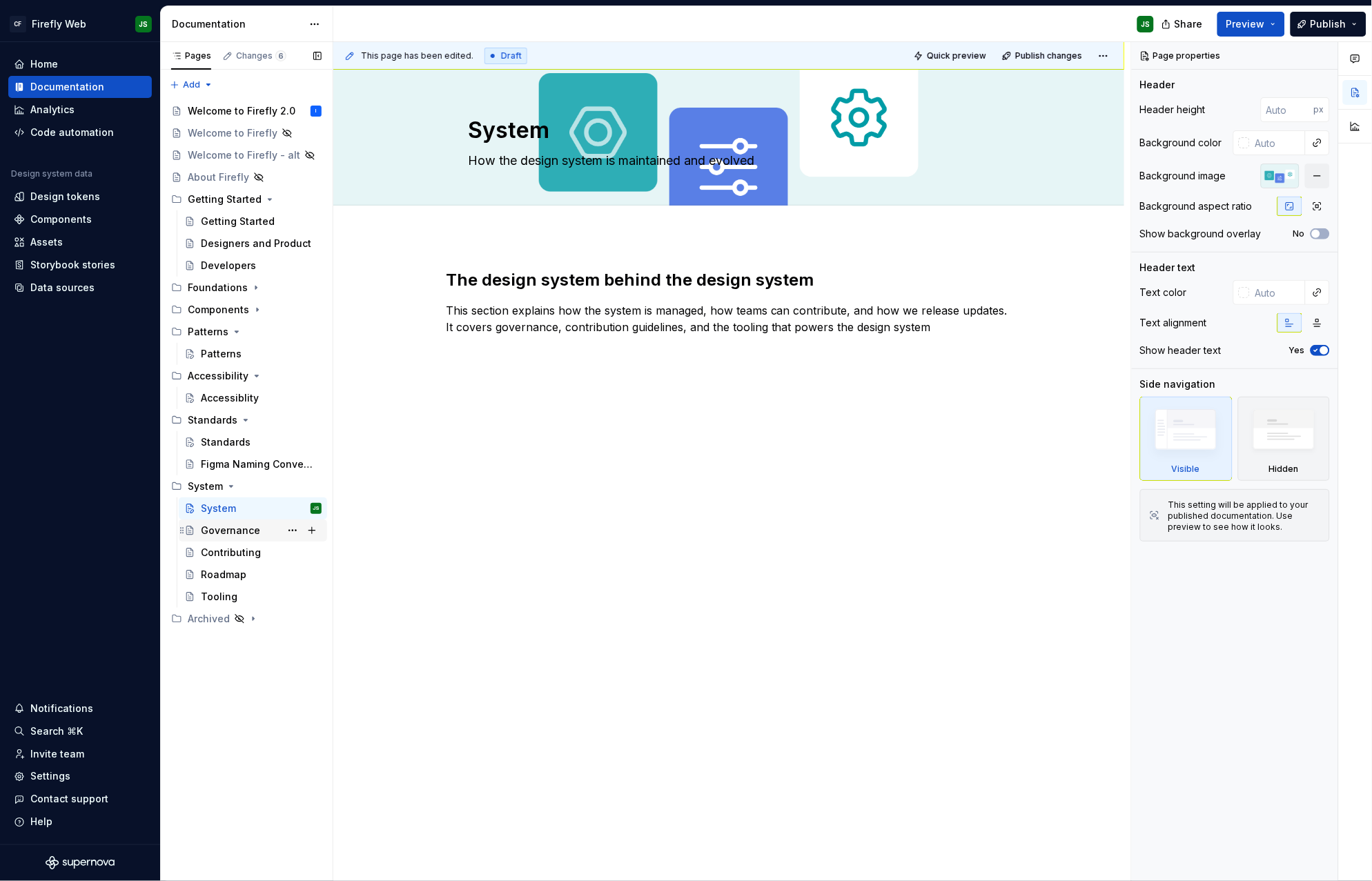
click at [215, 528] on div "Governance" at bounding box center [230, 530] width 59 height 14
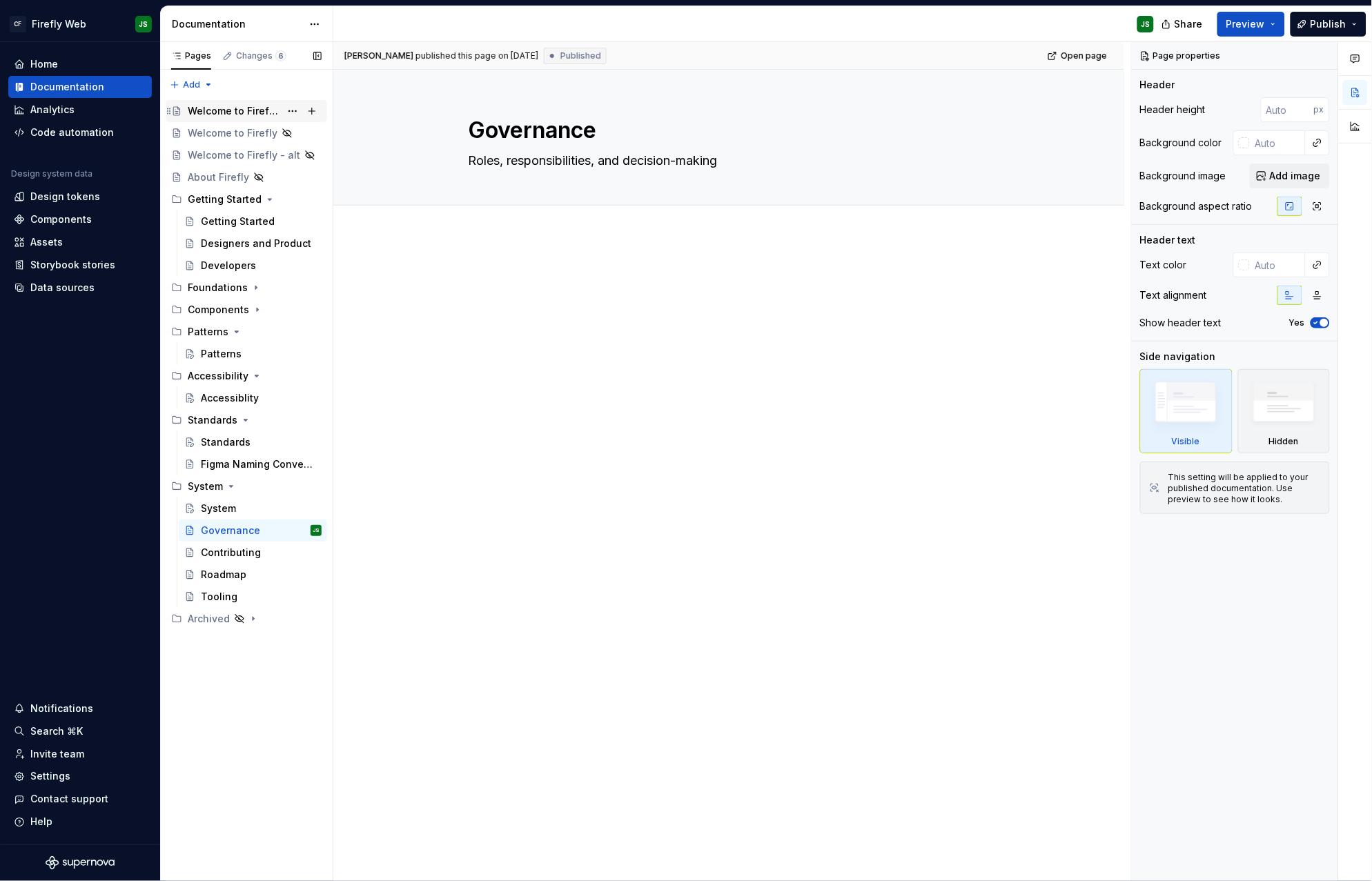
click at [261, 114] on div "Welcome to Firefly 2.0" at bounding box center [233, 111] width 92 height 14
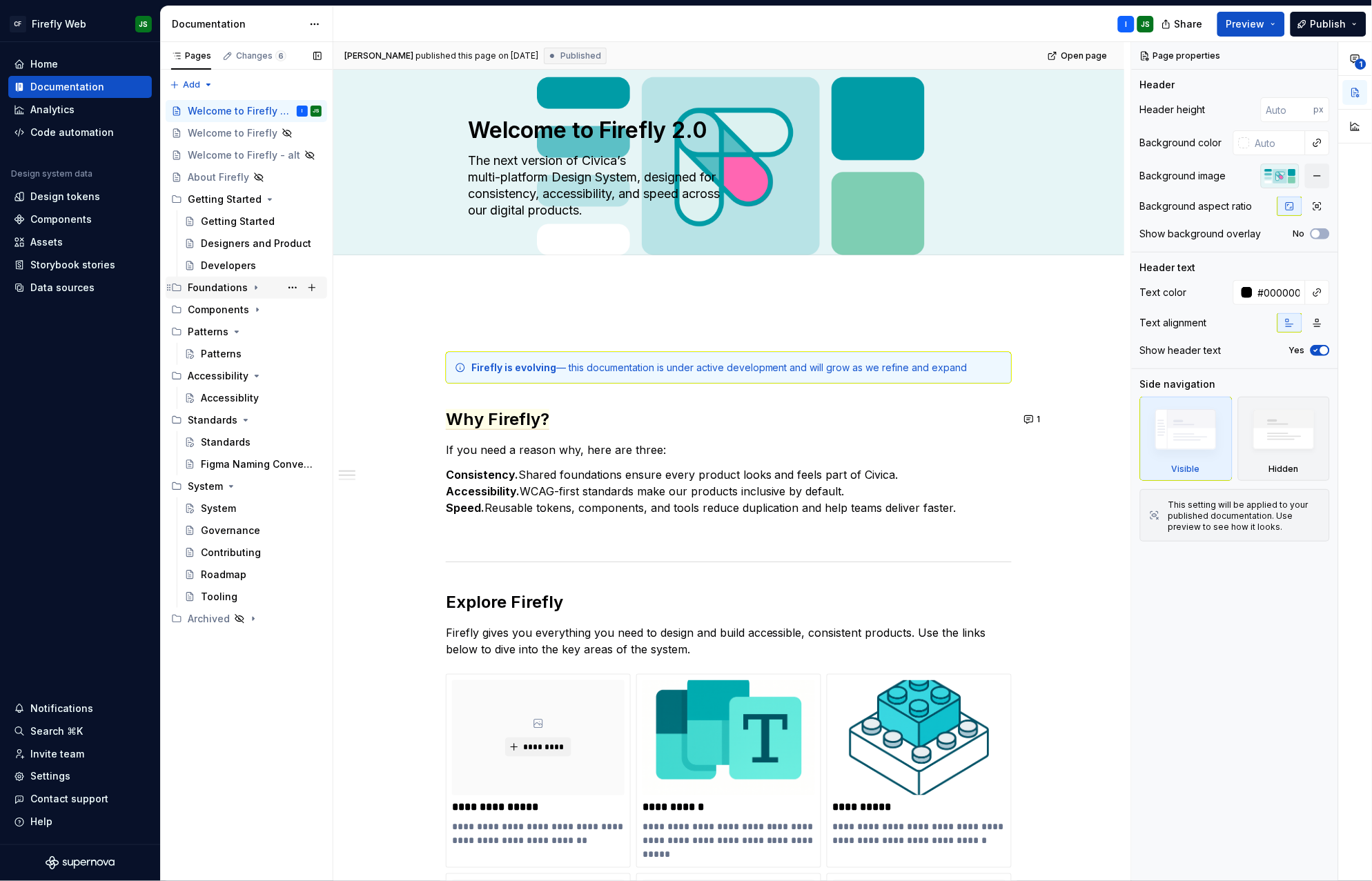
click at [226, 289] on div "Foundations" at bounding box center [218, 287] width 60 height 14
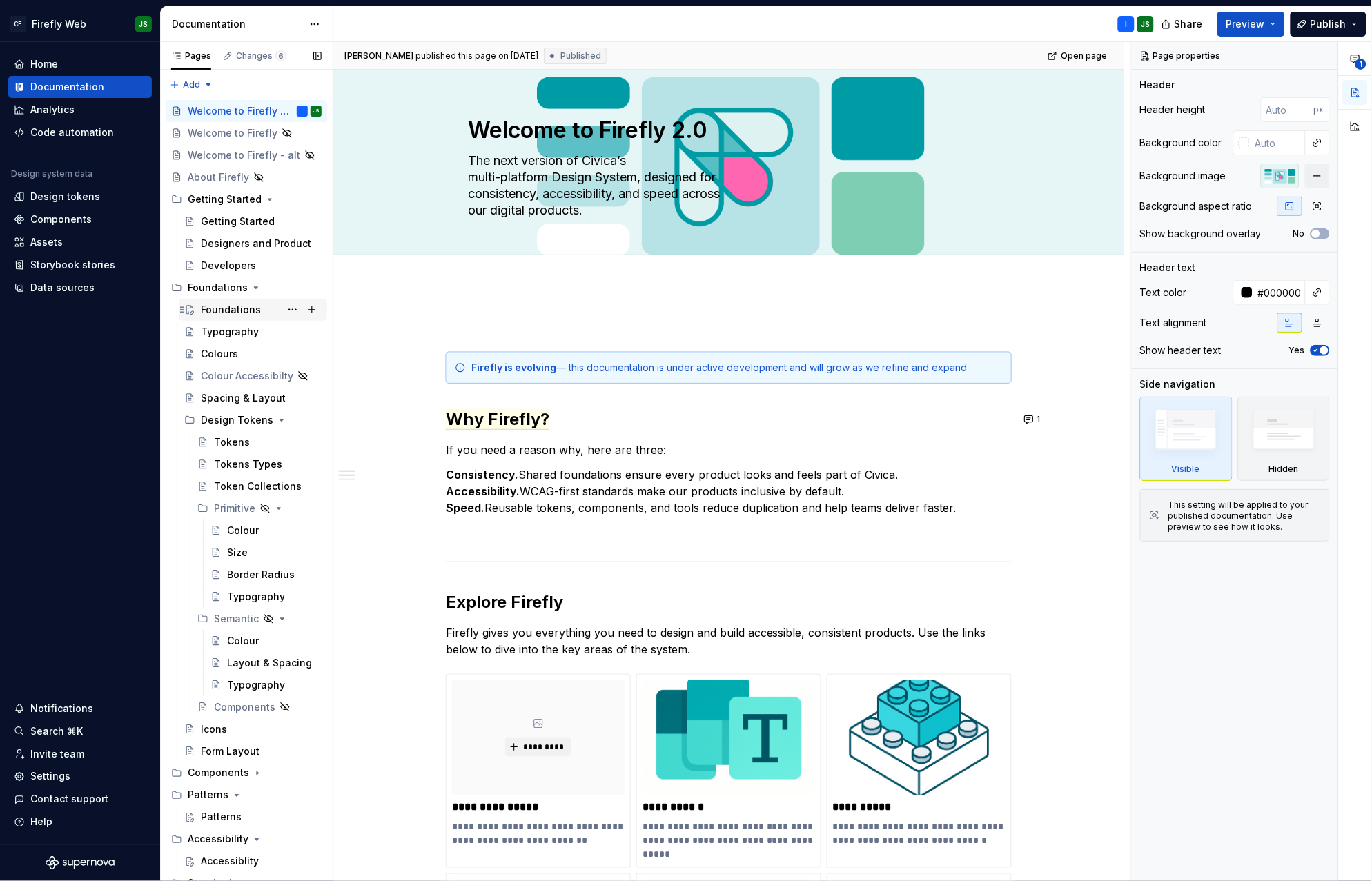
click at [232, 302] on div "Foundations" at bounding box center [261, 310] width 121 height 19
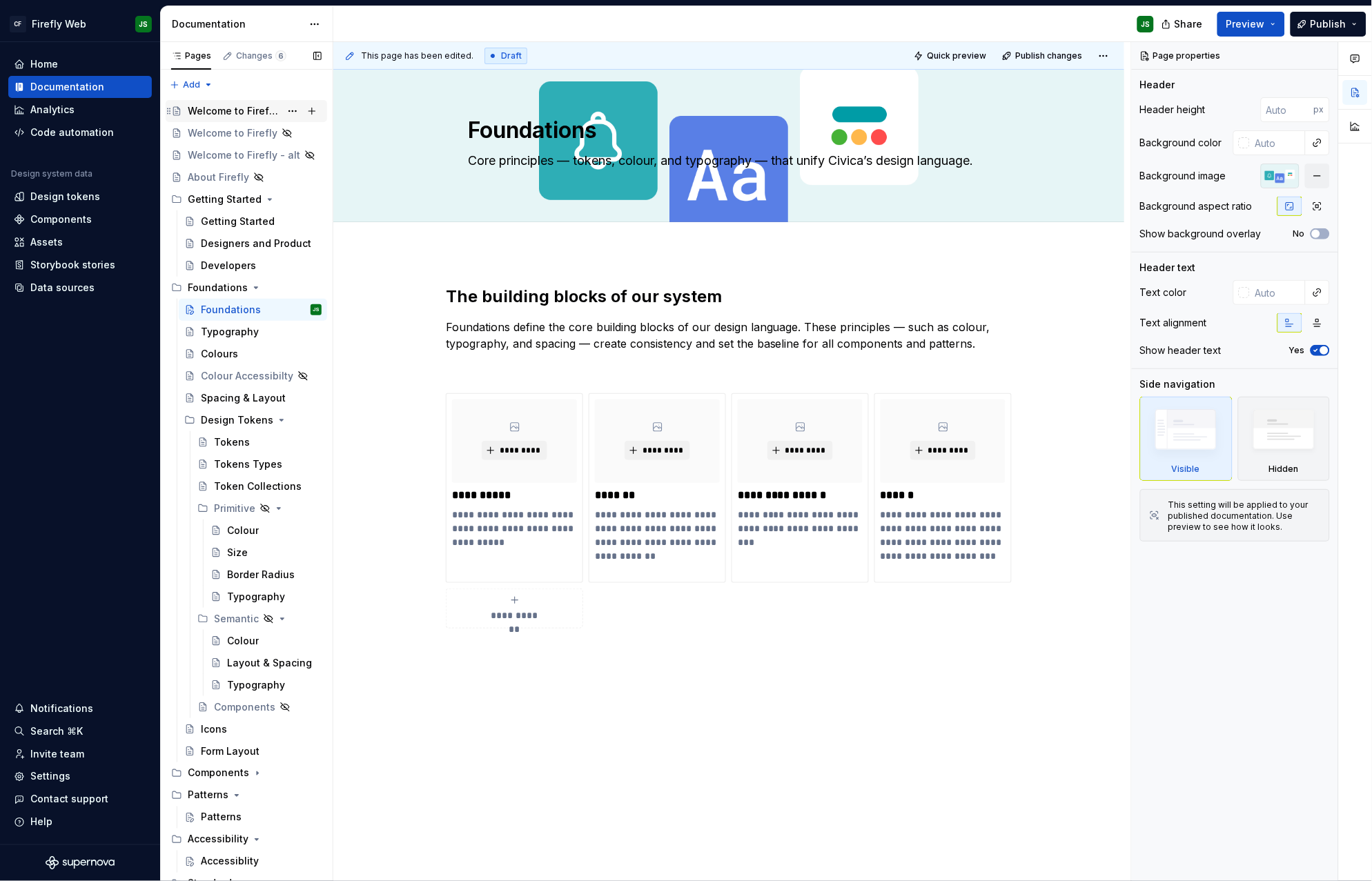
click at [245, 111] on div "Welcome to Firefly 2.0" at bounding box center [233, 111] width 92 height 14
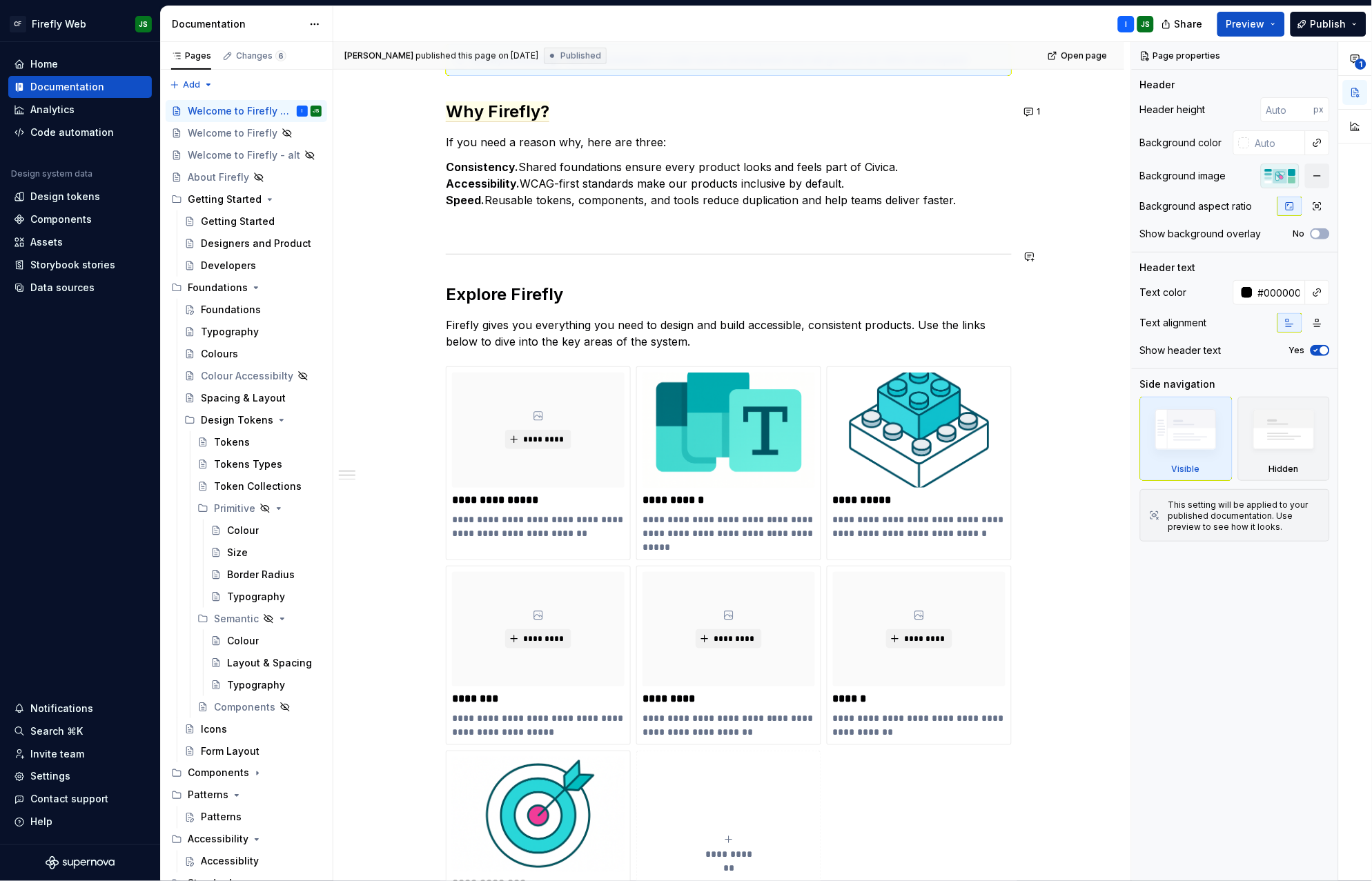
scroll to position [309, 0]
click at [559, 456] on div "*********" at bounding box center [538, 430] width 173 height 115
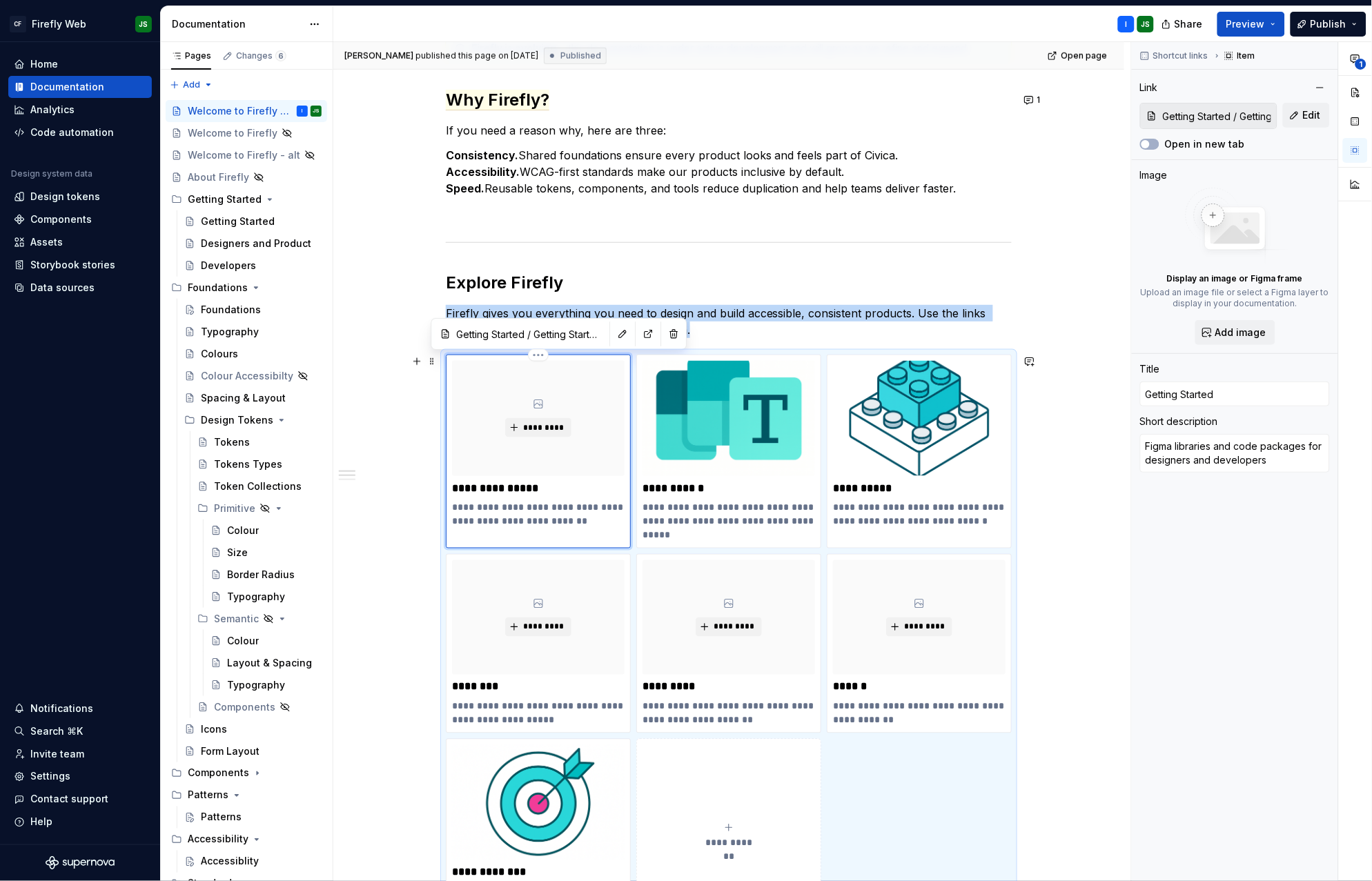
scroll to position [320, 0]
click at [517, 493] on p "**********" at bounding box center [538, 487] width 173 height 14
click at [560, 431] on span "*********" at bounding box center [544, 427] width 42 height 11
type textarea "*"
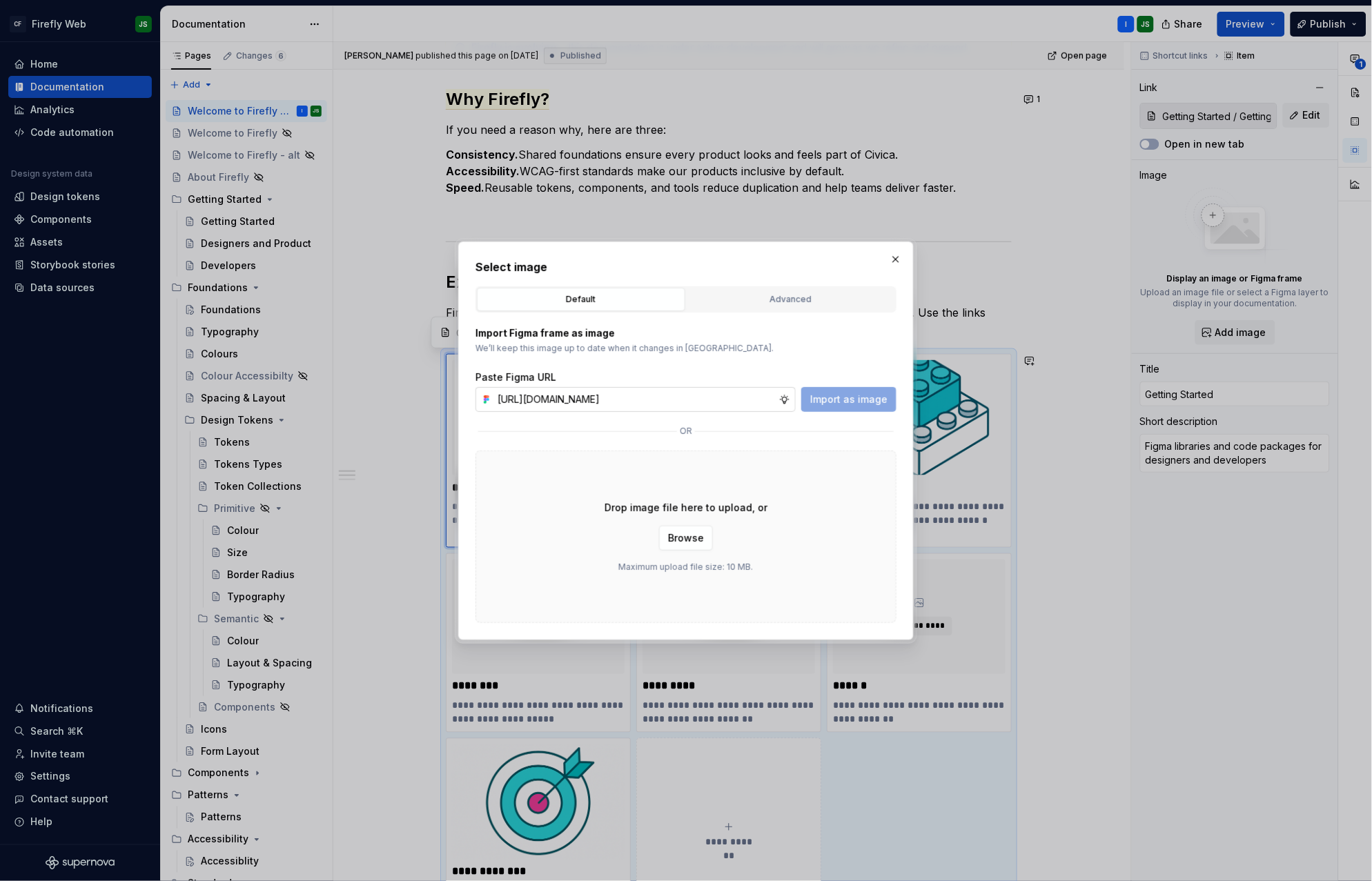
scroll to position [0, 351]
type input "https://www.figma.com/design/2IbXURgkgI74mhLSGymFRu/Firefly-Documentation-Asset…"
click at [845, 400] on span "Import as image" at bounding box center [849, 399] width 78 height 14
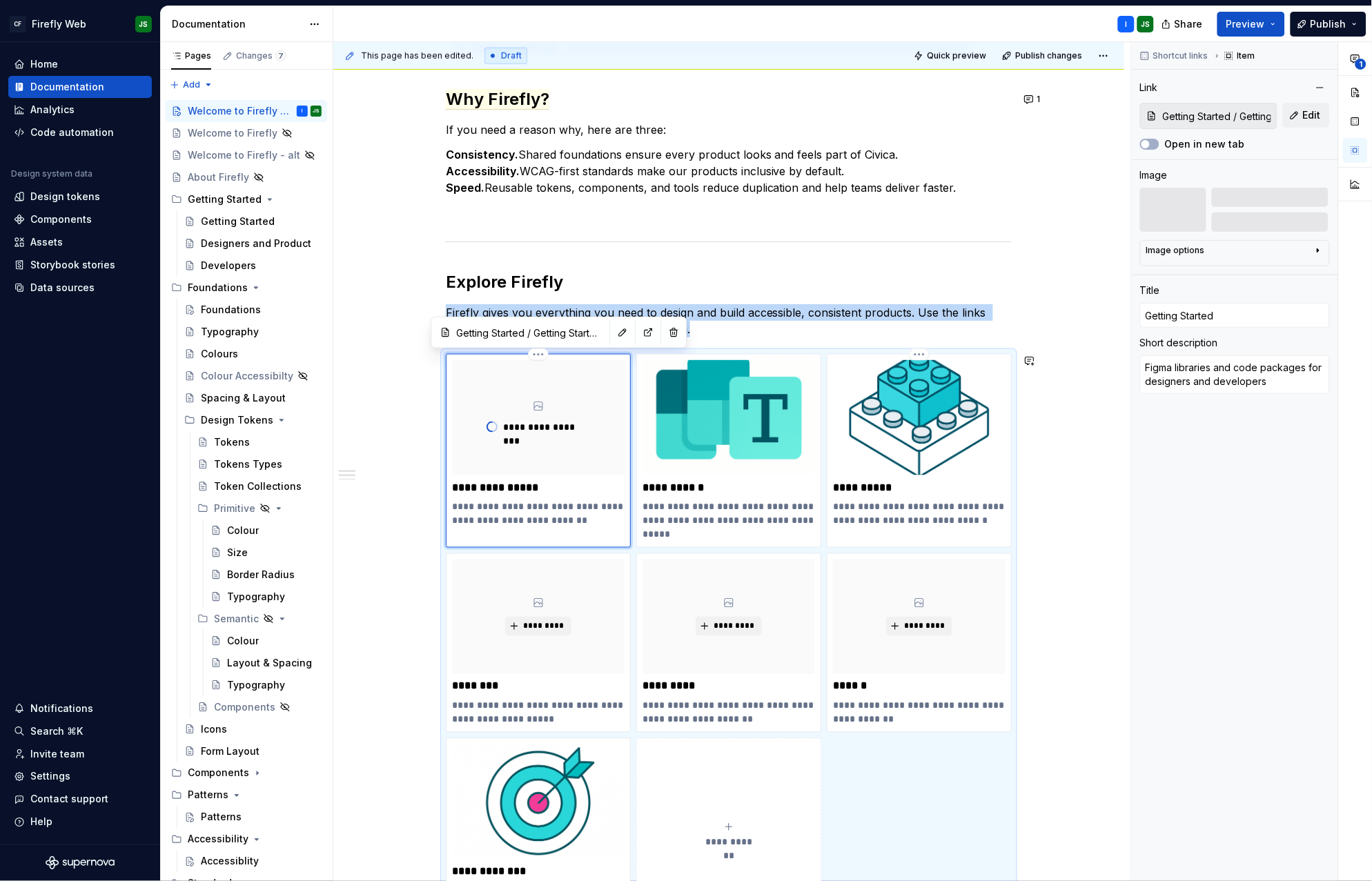
scroll to position [398, 0]
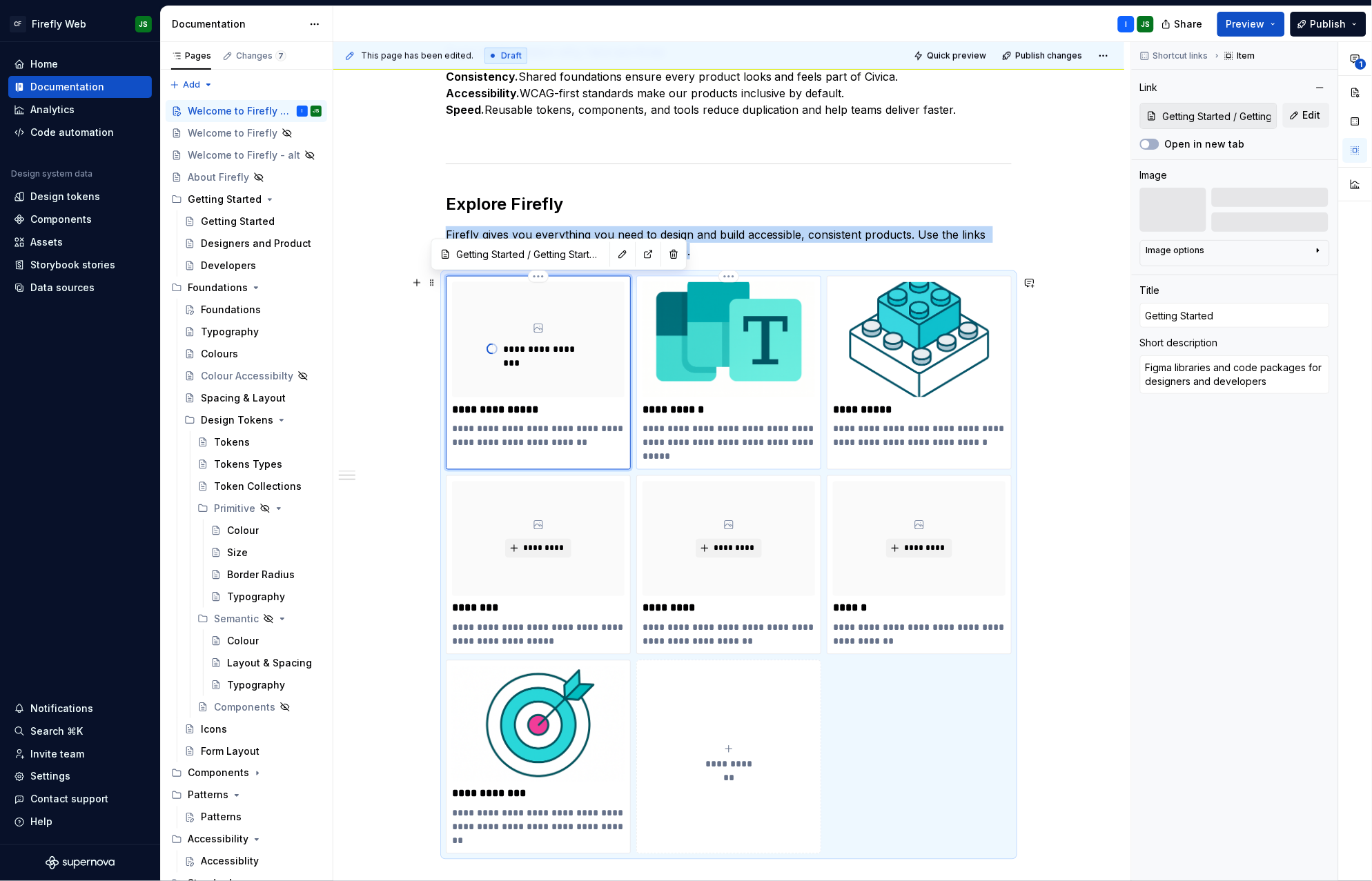
type textarea "*"
type input "Foundations / Foundations"
type input "Foundations"
type textarea "Core principles. Tokens, colour, typography — unifying our design language."
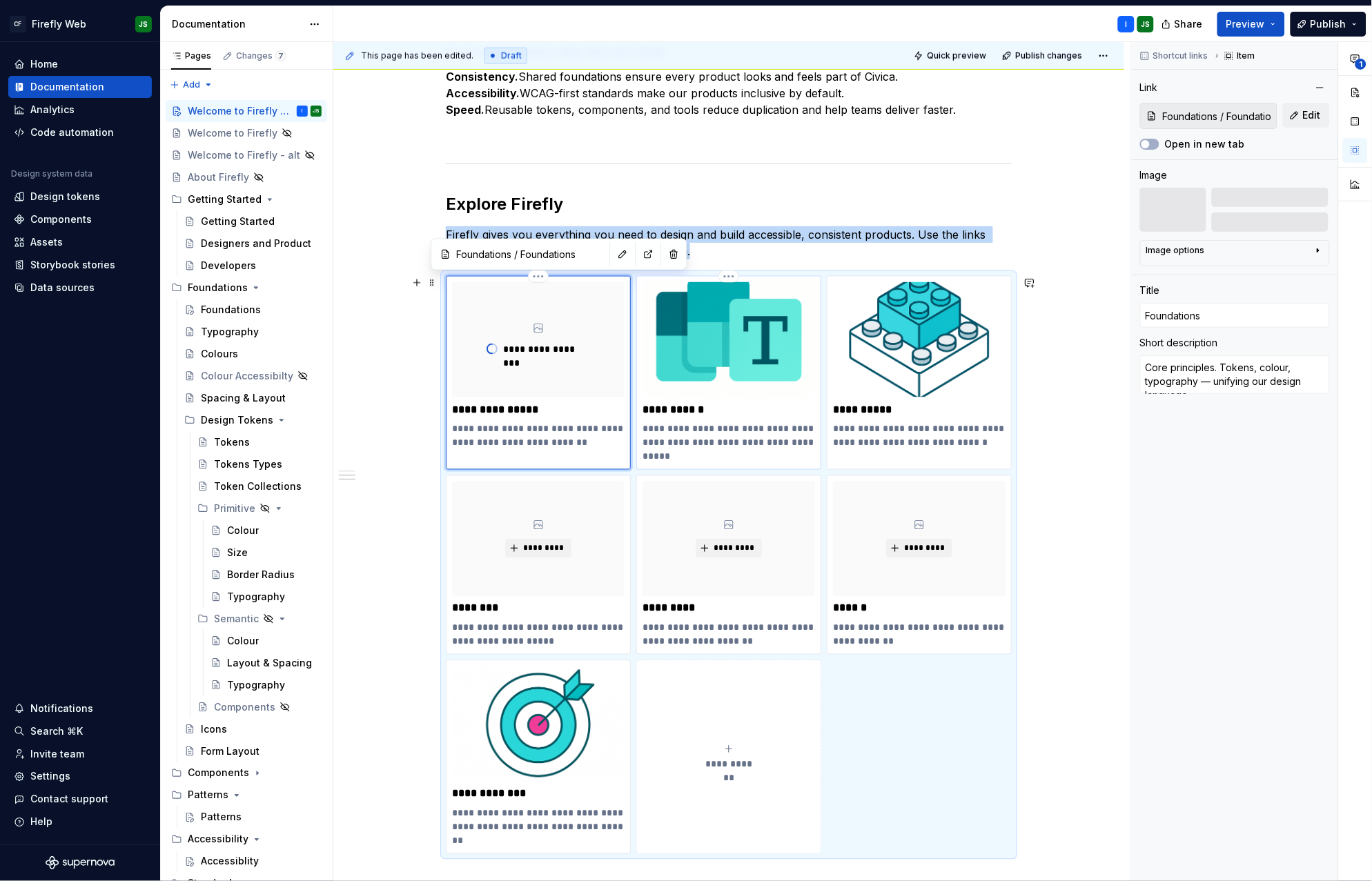
click at [764, 400] on div "**********" at bounding box center [729, 373] width 173 height 182
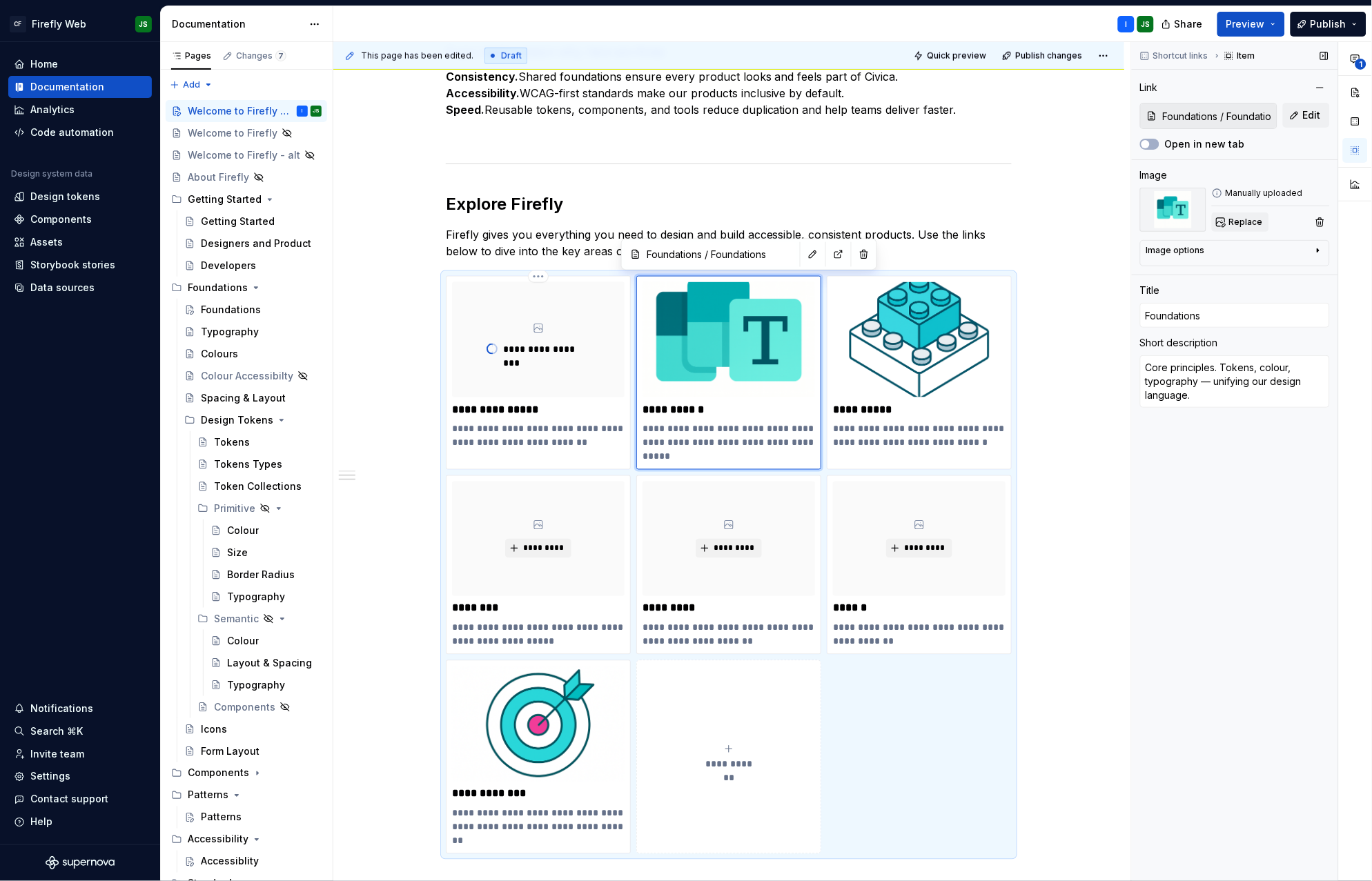
click at [1241, 227] on span "Replace" at bounding box center [1246, 222] width 34 height 11
type textarea "*"
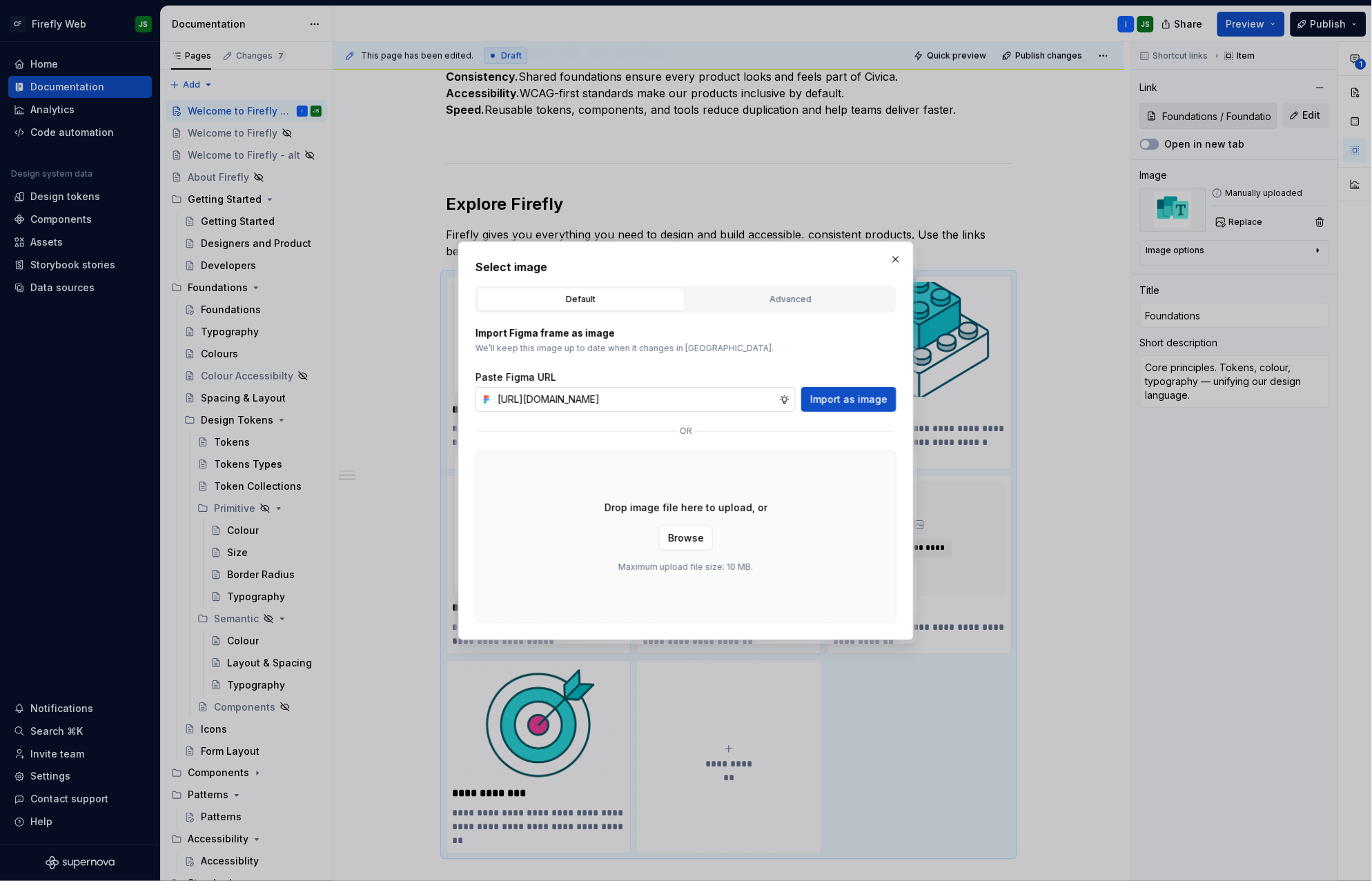
scroll to position [0, 347]
type input "https://www.figma.com/design/2IbXURgkgI74mhLSGymFRu/Firefly-Documentation-Asset…"
click at [878, 401] on span "Import as image" at bounding box center [849, 399] width 78 height 14
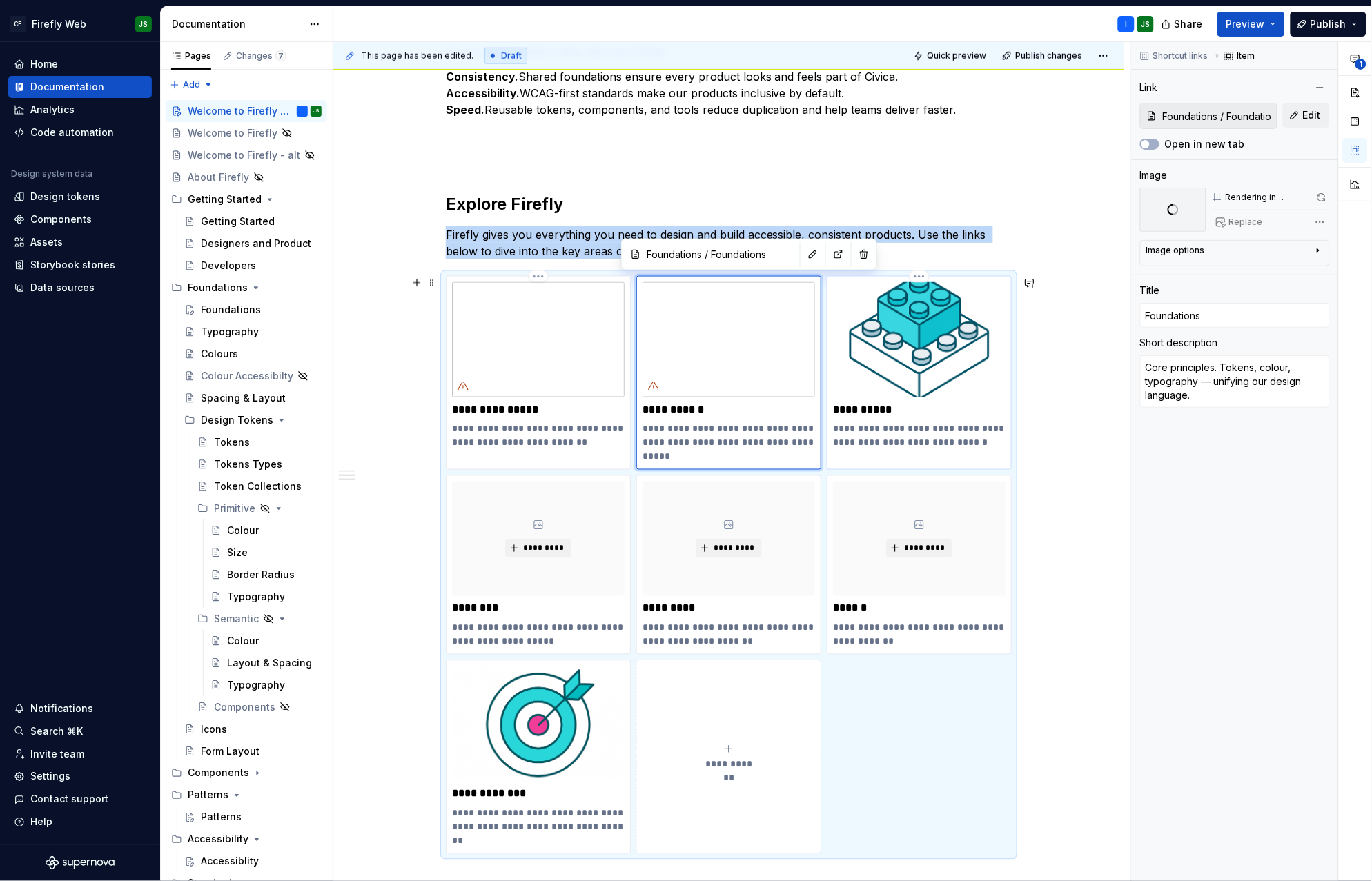
type textarea "*"
type input "Components / Components"
type input "Components"
type textarea "Reusable, scalable, accessible building blocks for faster delivery"
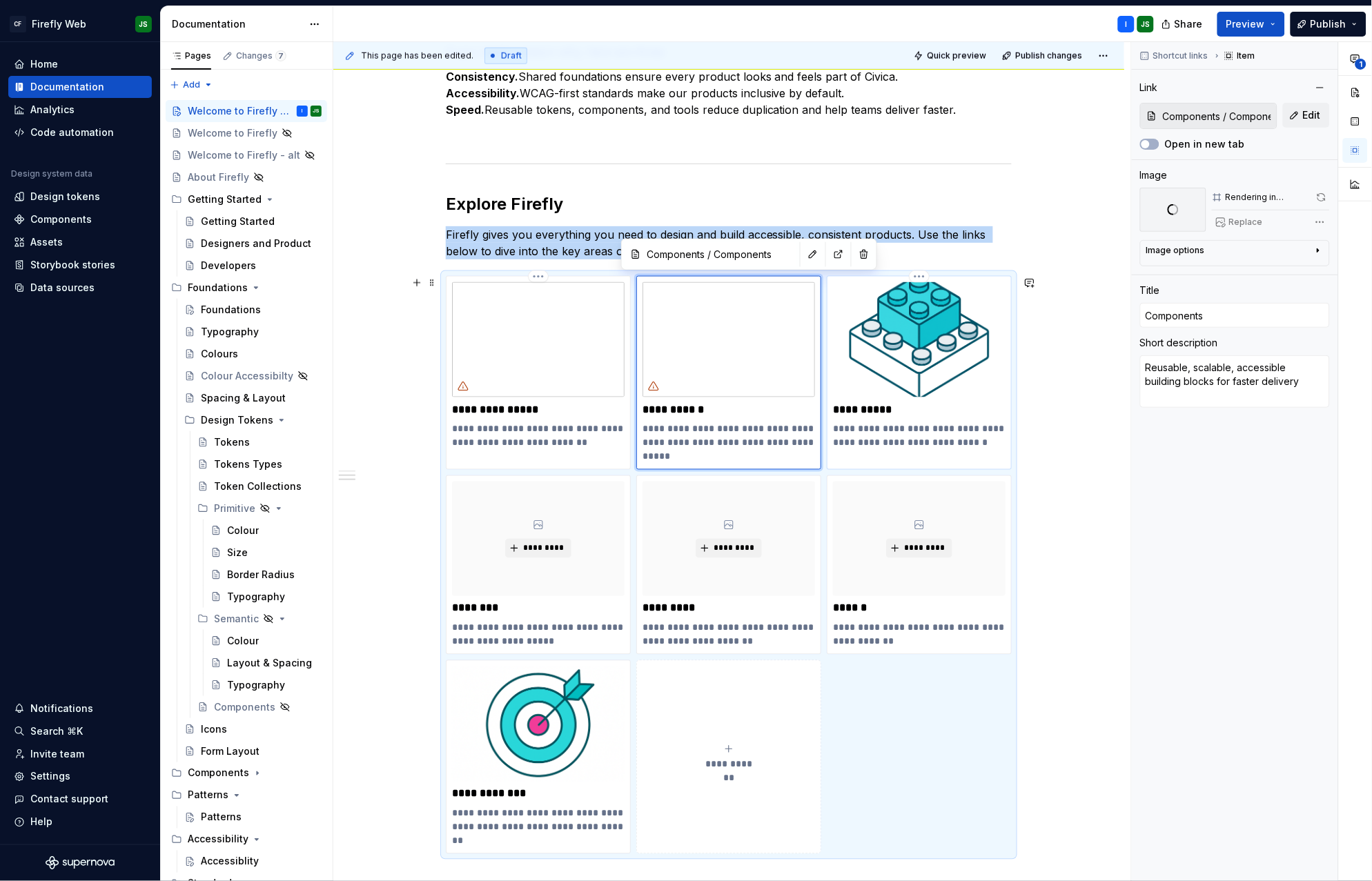
click at [923, 374] on img at bounding box center [920, 340] width 173 height 115
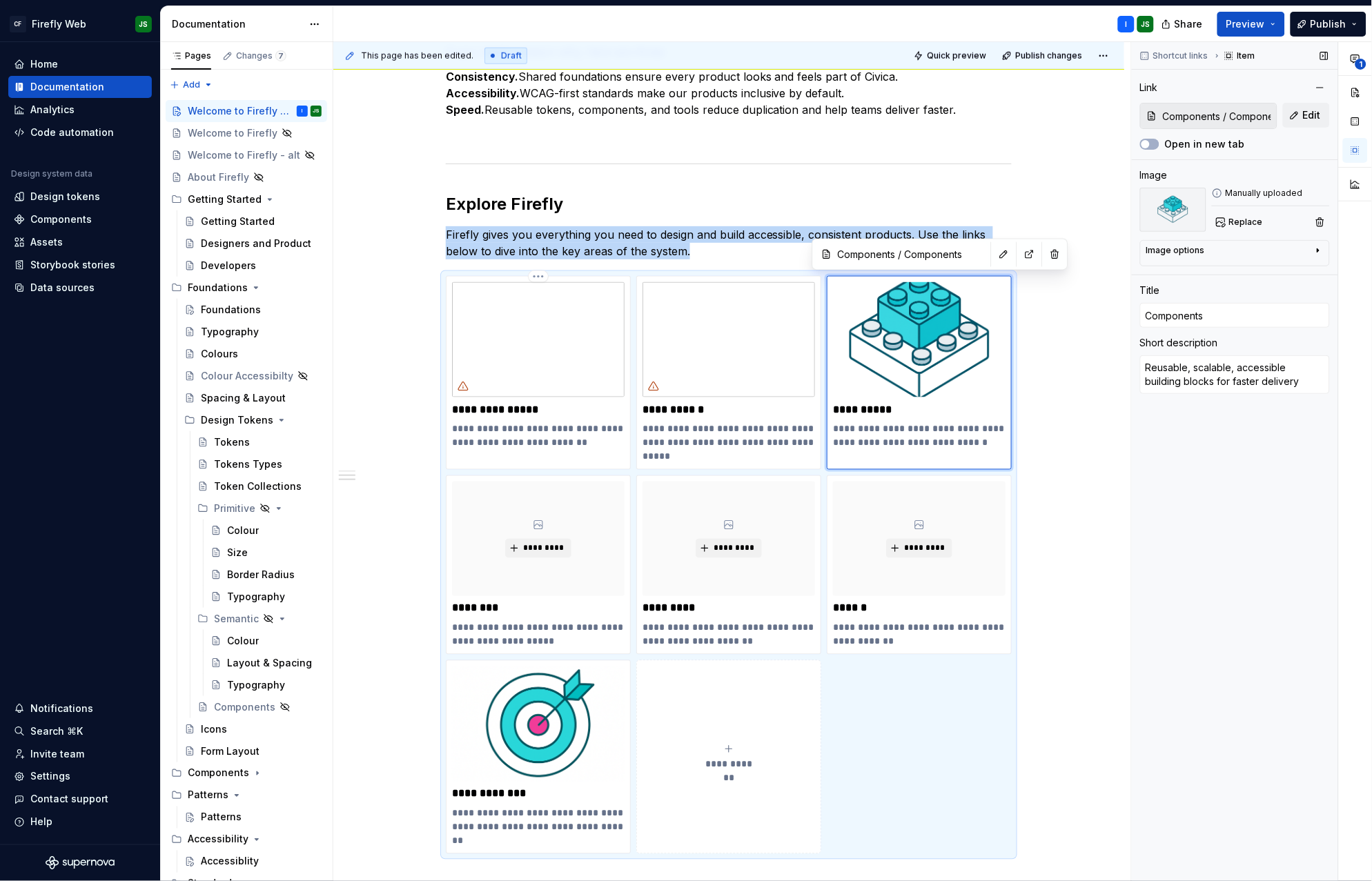
click at [1159, 213] on img at bounding box center [1174, 209] width 67 height 44
click at [1245, 227] on span "Replace" at bounding box center [1246, 222] width 34 height 11
type textarea "*"
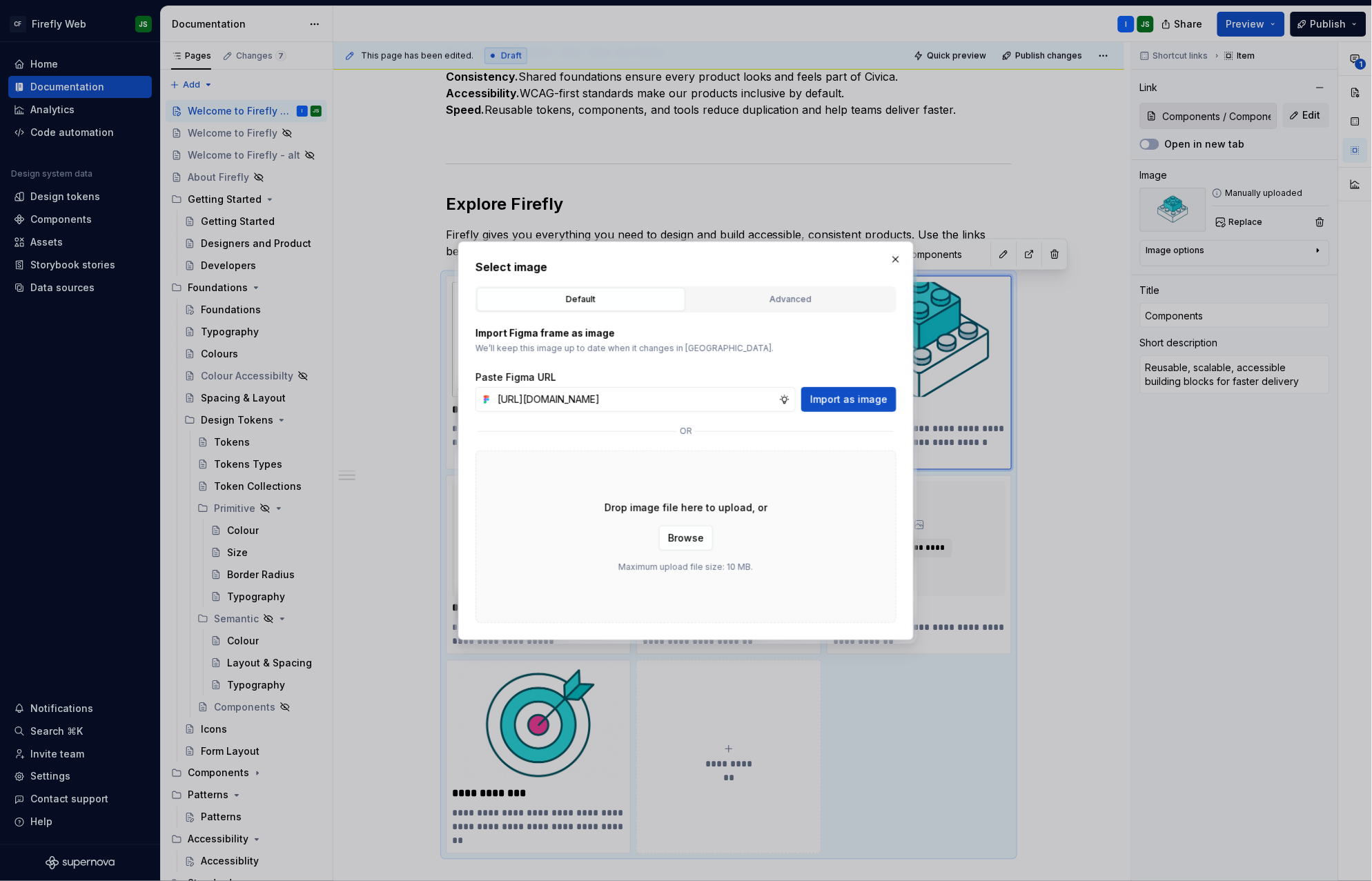
scroll to position [0, 350]
type input "https://www.figma.com/design/2IbXURgkgI74mhLSGymFRu/Firefly-Documentation-Asset…"
click at [843, 391] on button "Import as image" at bounding box center [849, 399] width 95 height 25
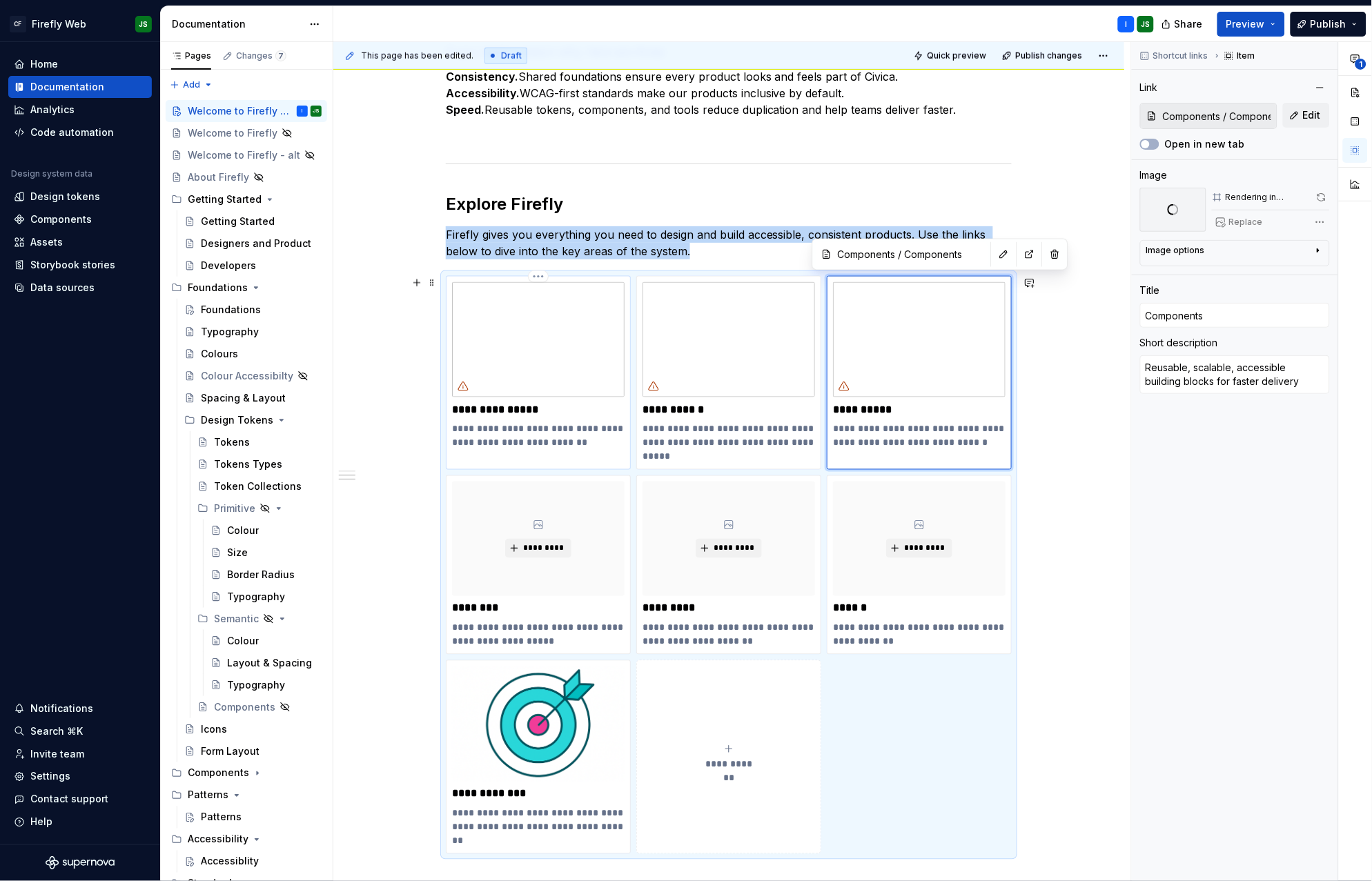
type textarea "*"
type input "Getting Started / Getting Started"
type input "Getting Started"
type textarea "Figma libraries and code packages for designers and developers"
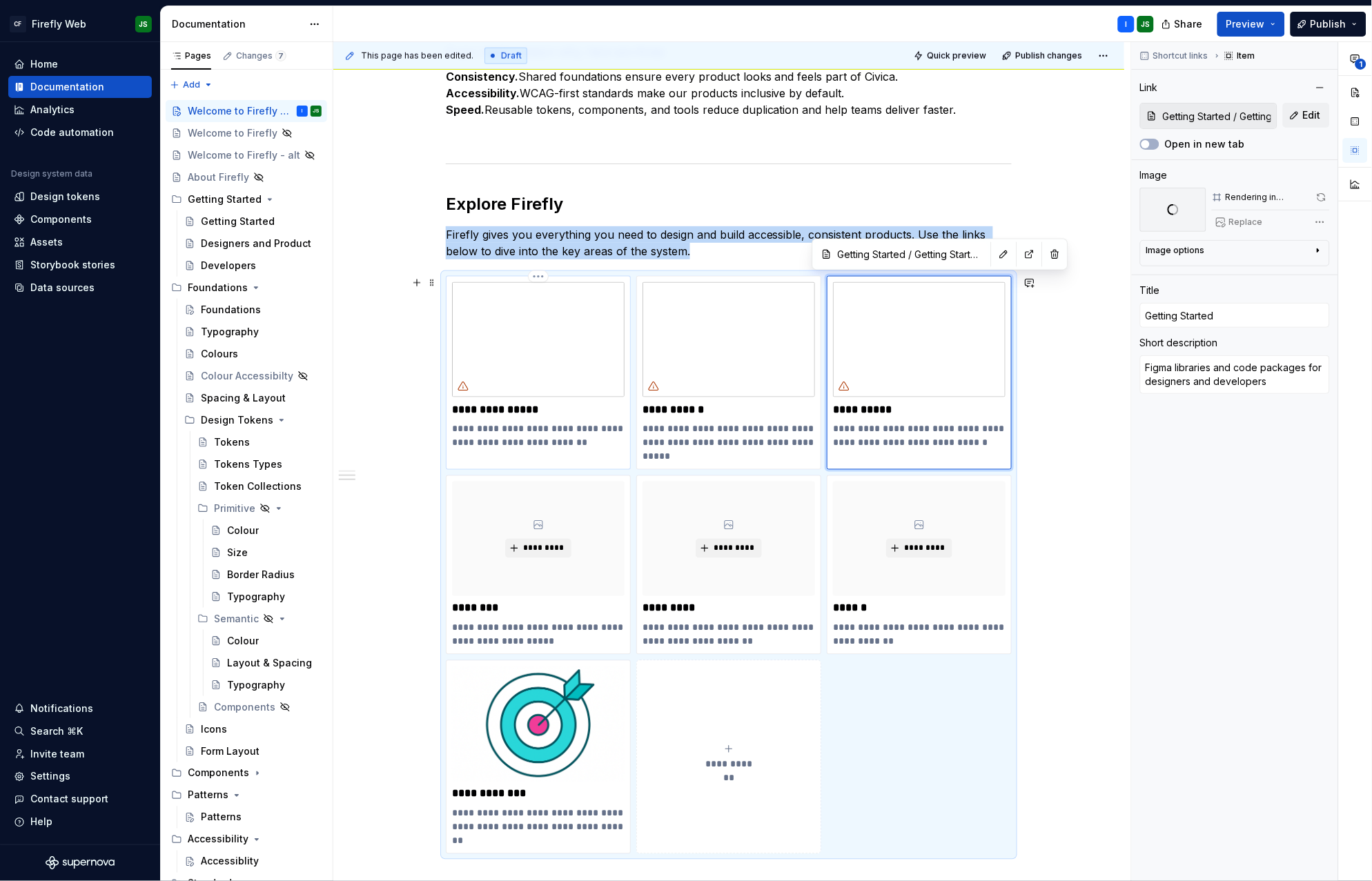
click at [569, 370] on img at bounding box center [538, 340] width 173 height 115
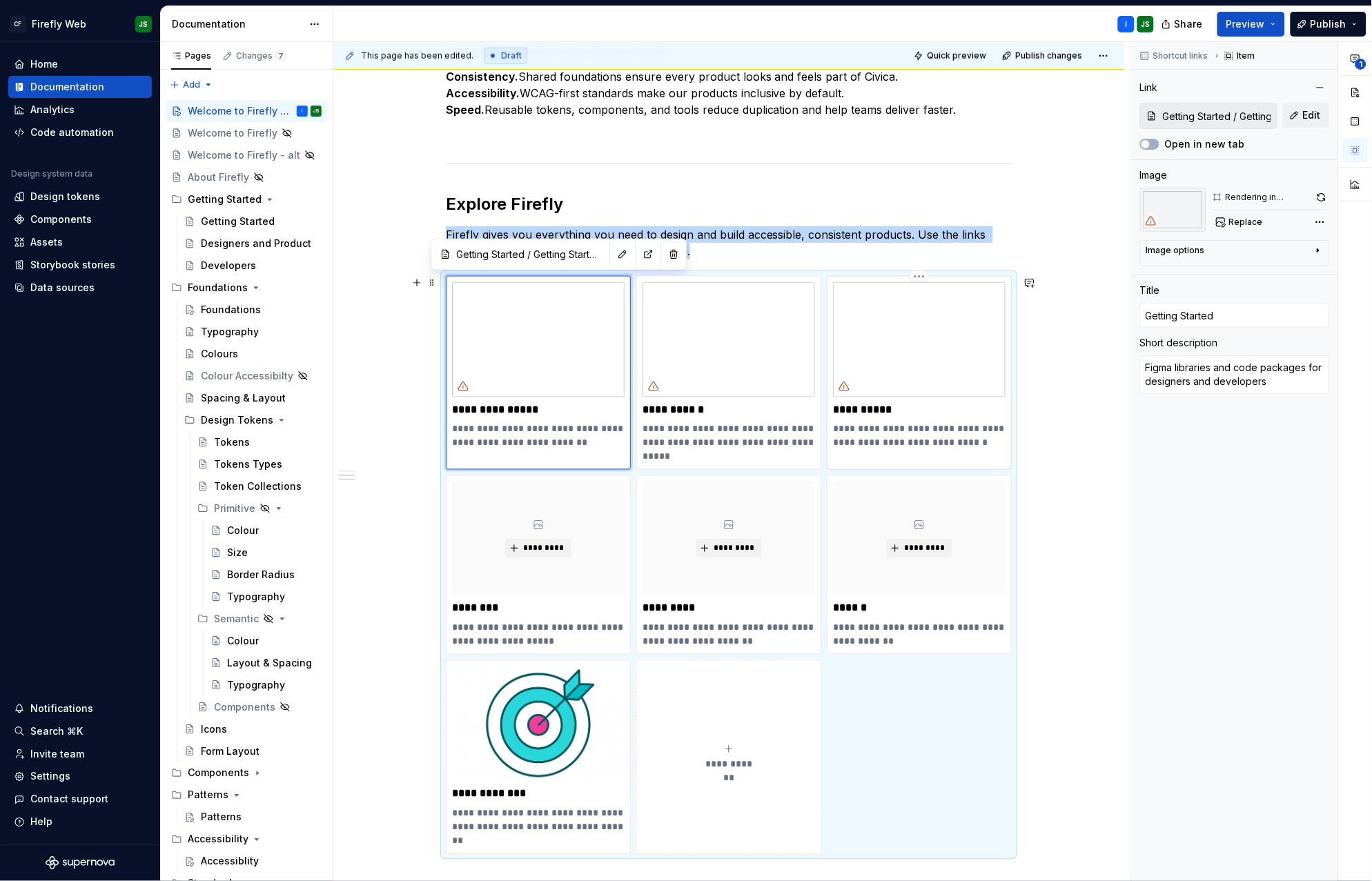
type textarea "*"
type input "Components / Components"
type input "Components"
type textarea "Reusable, scalable, accessible building blocks for faster delivery"
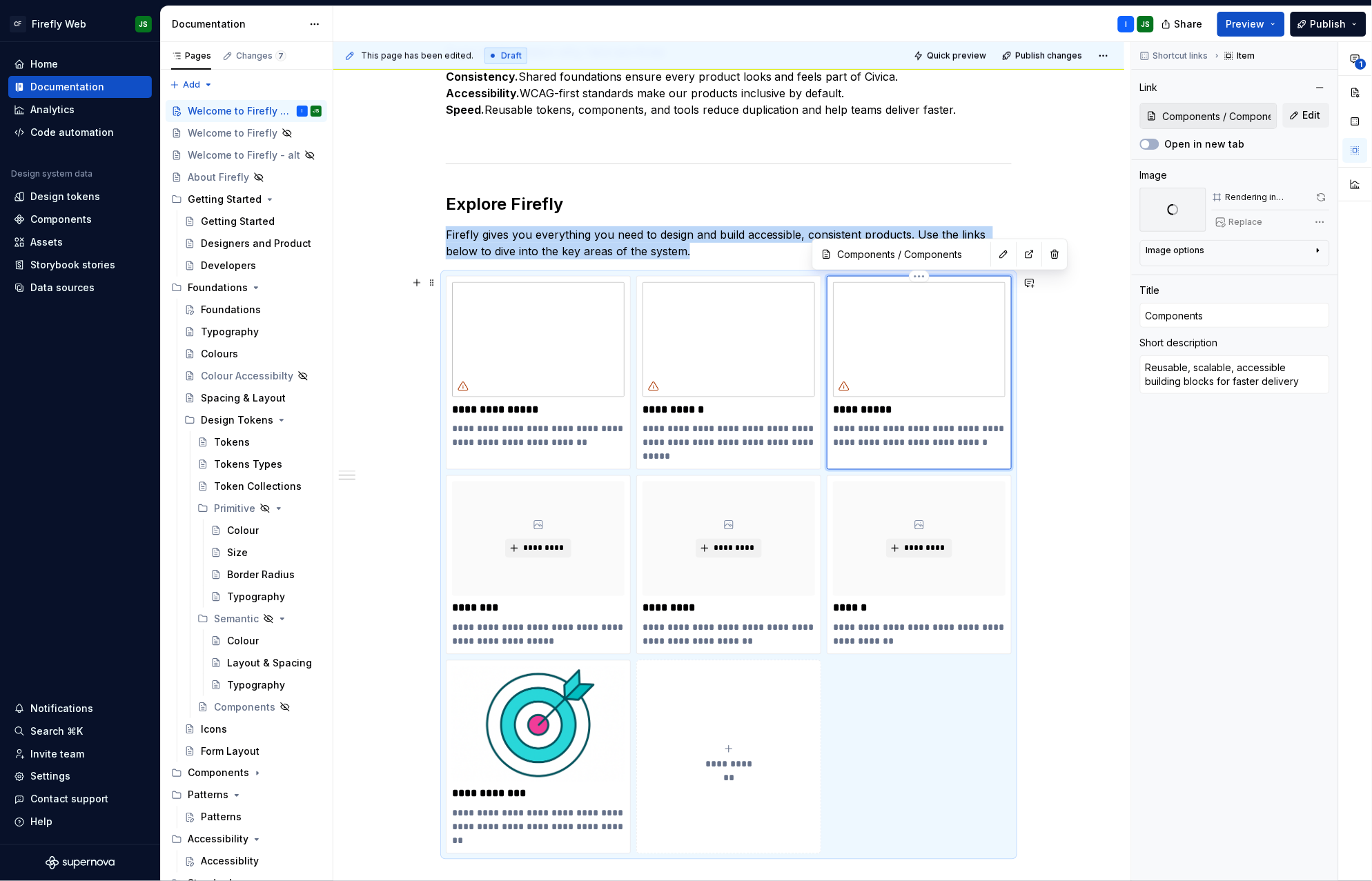
click at [952, 340] on img at bounding box center [920, 340] width 173 height 115
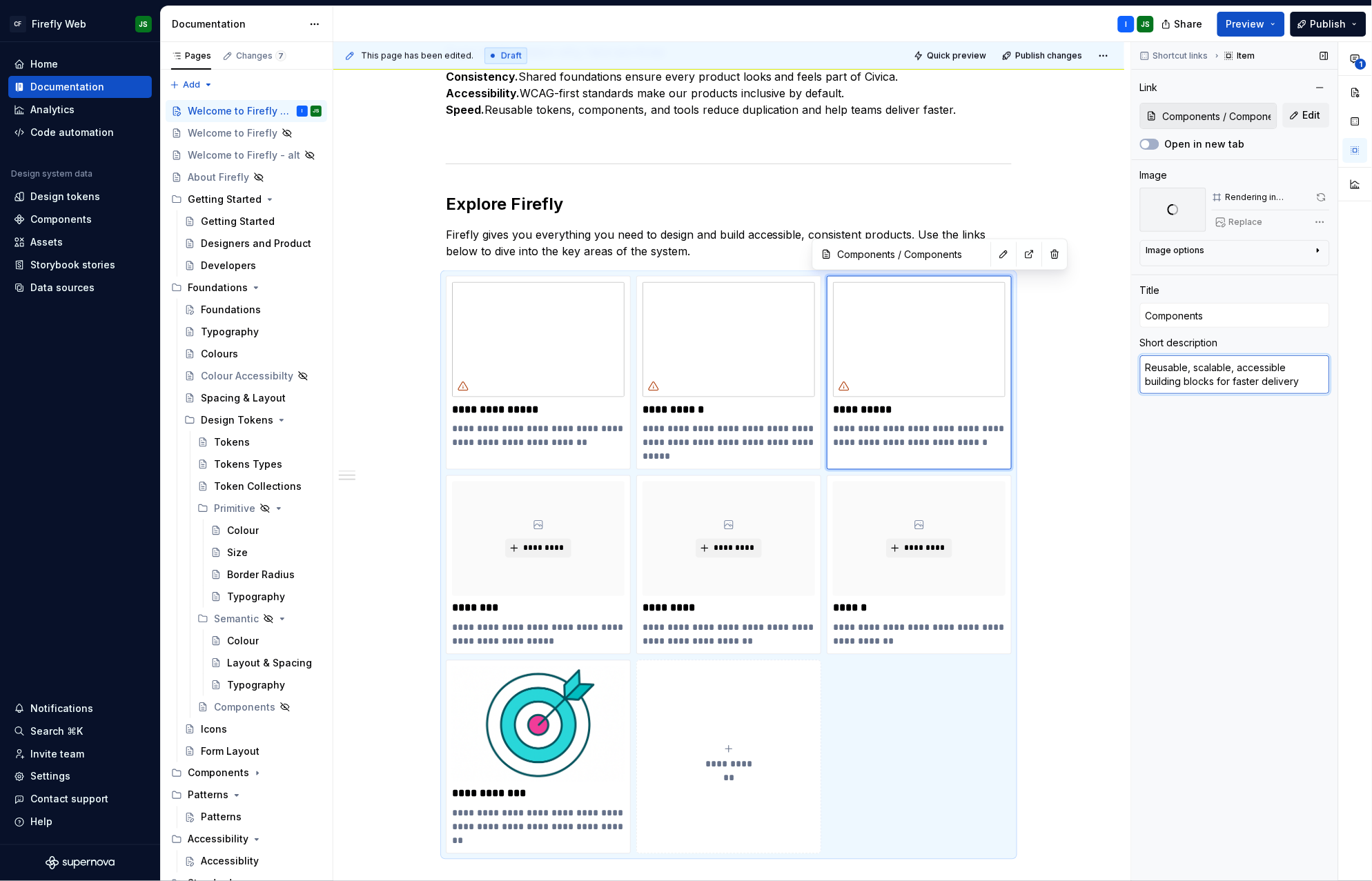
click at [1143, 377] on textarea "Reusable, scalable, accessible building blocks for faster delivery" at bounding box center [1236, 375] width 190 height 38
click at [966, 55] on span "Quick preview" at bounding box center [956, 56] width 59 height 11
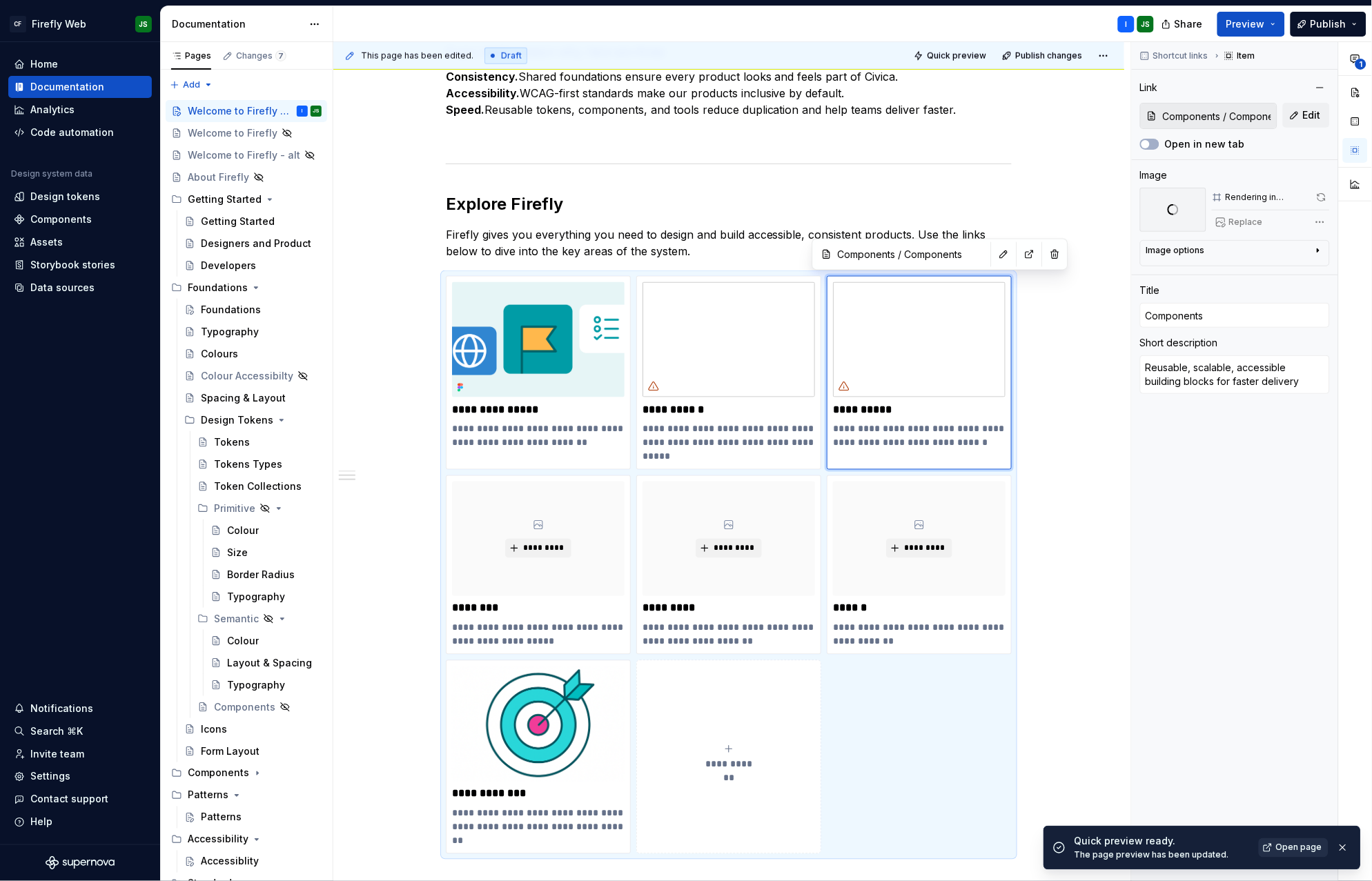
click at [1265, 848] on link "Open page" at bounding box center [1294, 848] width 69 height 19
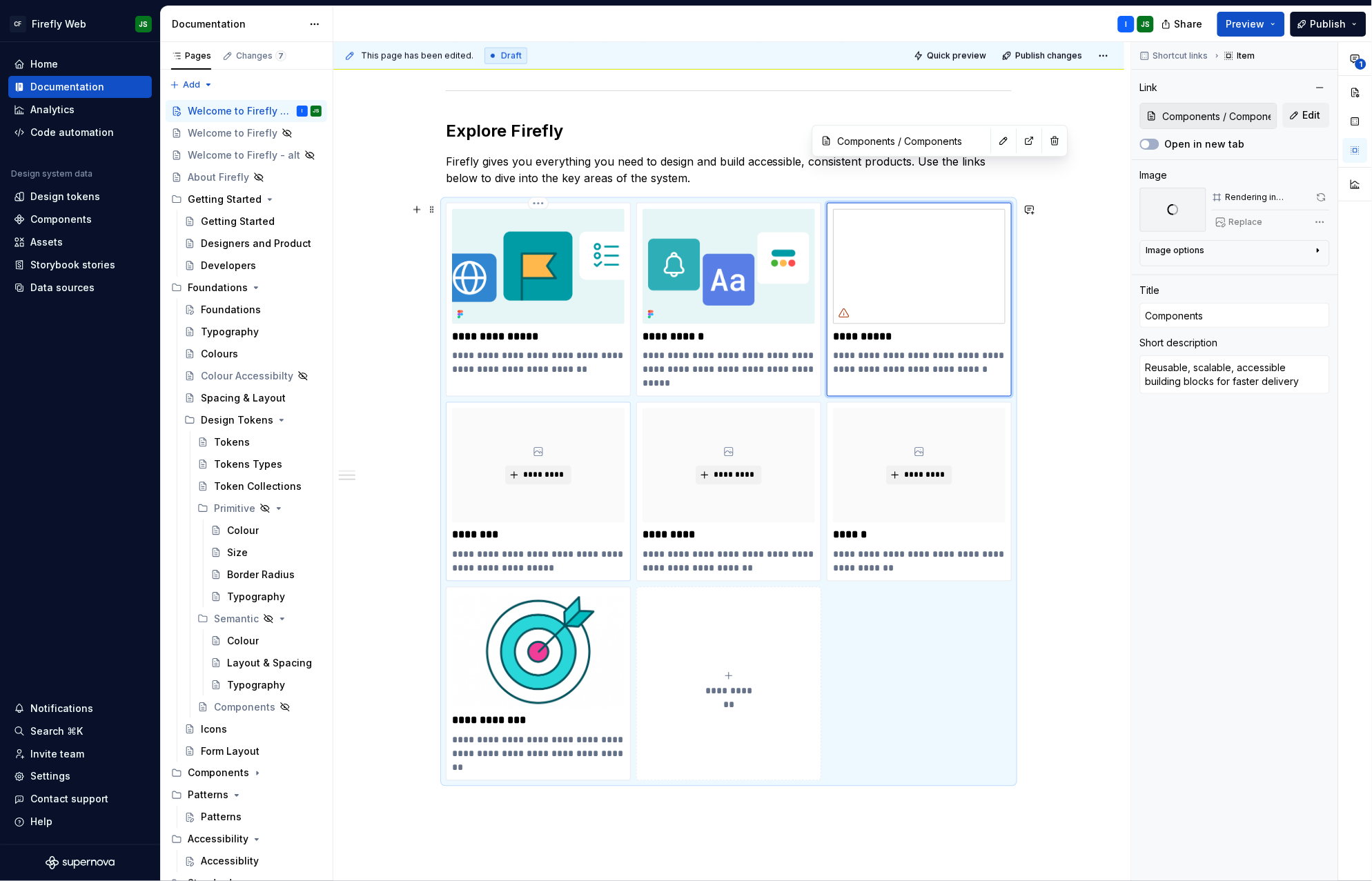
scroll to position [532, 0]
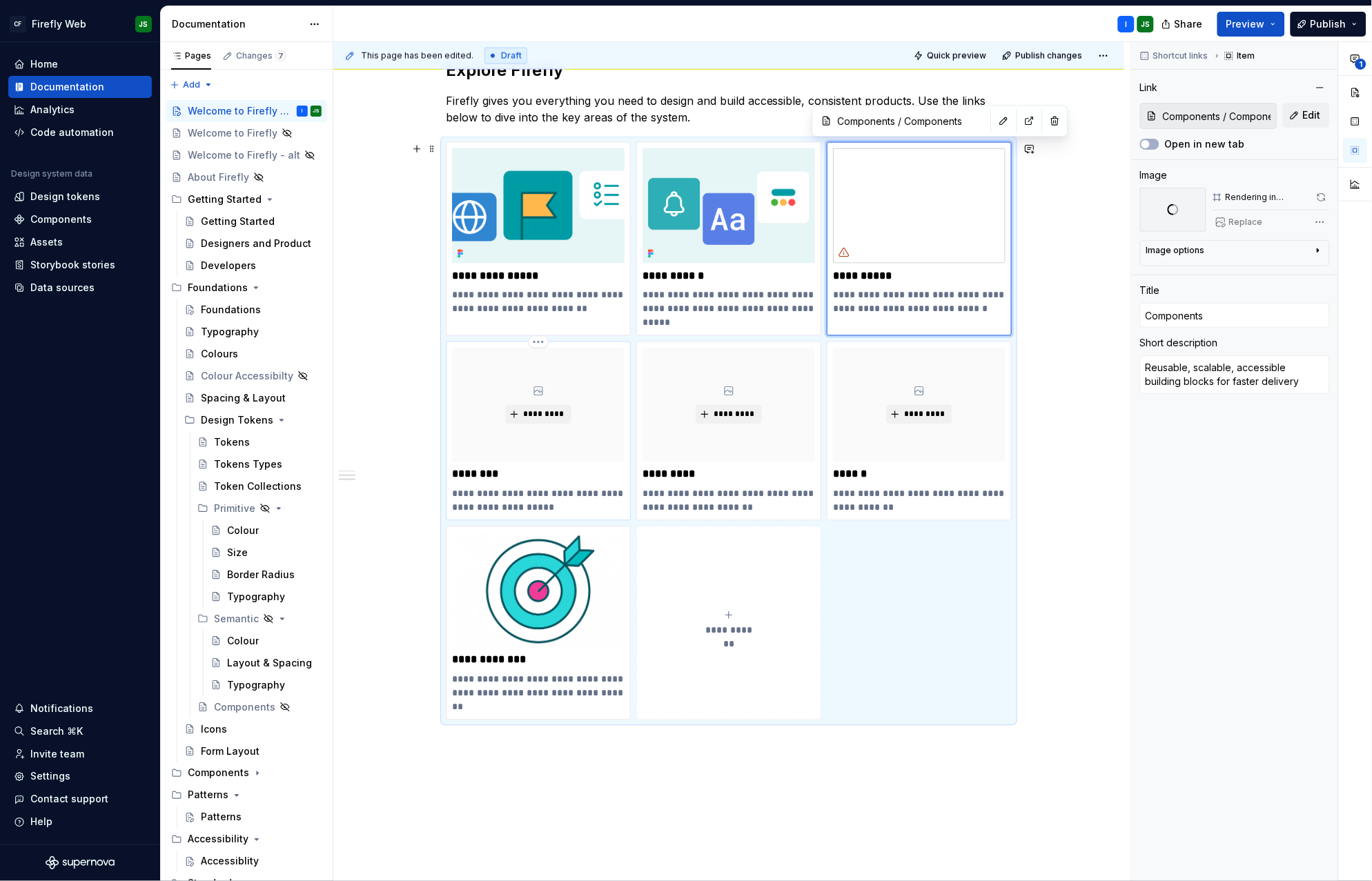
click at [548, 424] on div "*********" at bounding box center [538, 406] width 173 height 115
type textarea "*"
type input "Patterns / Patterns"
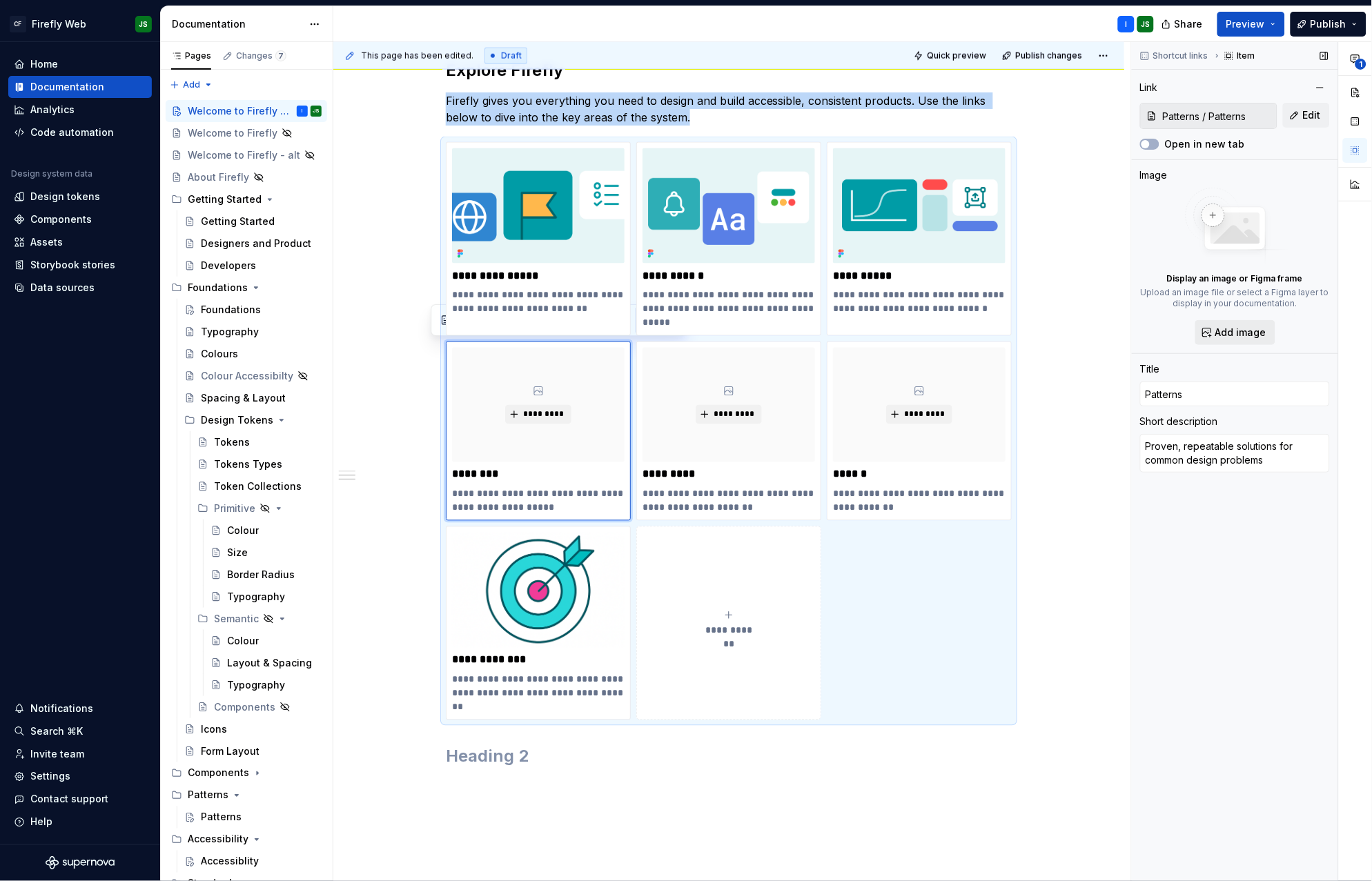
click at [1253, 326] on span "Add image" at bounding box center [1241, 332] width 51 height 14
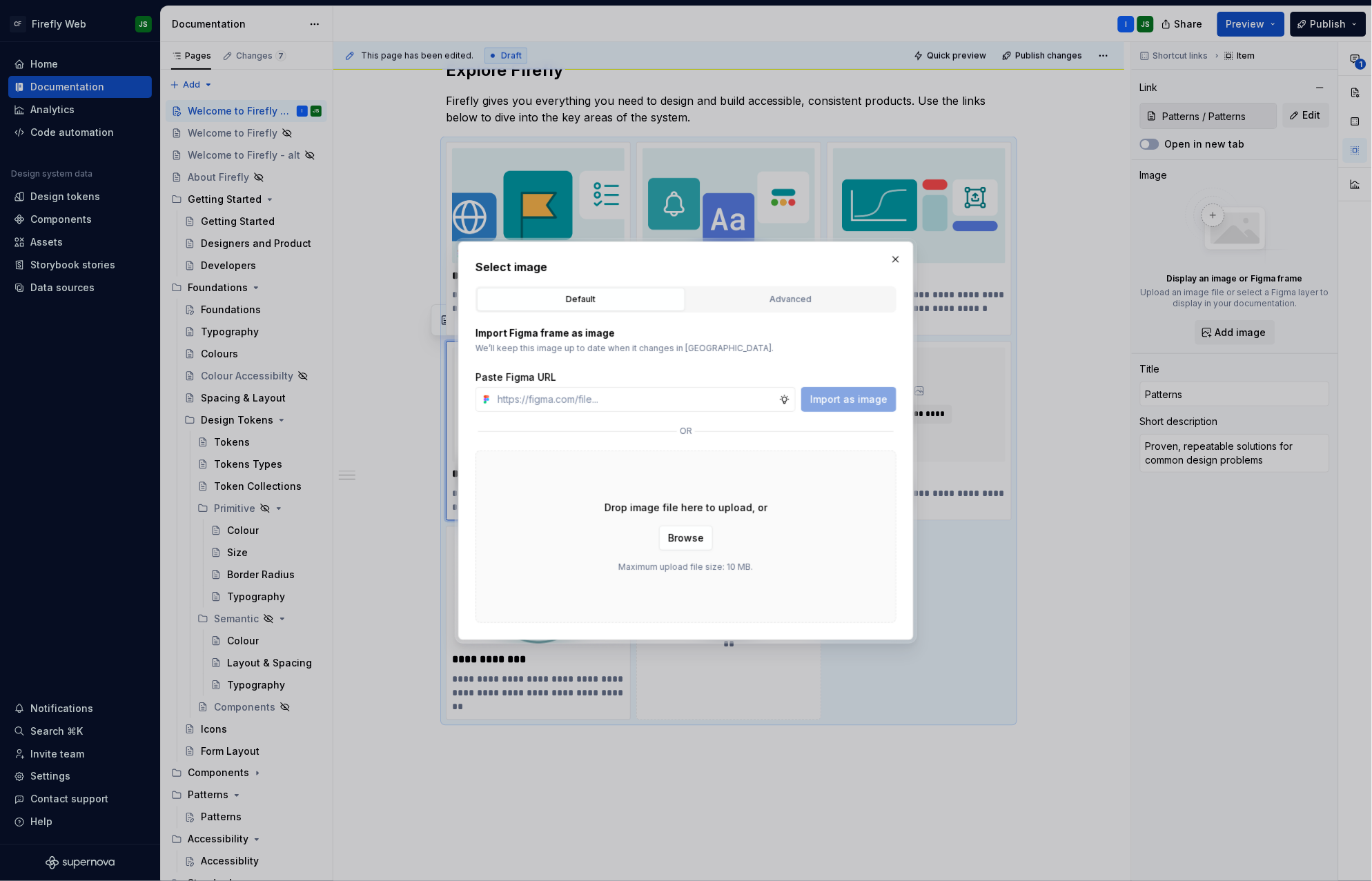
type textarea "*"
type input "https://www.figma.com/design/2IbXURgkgI74mhLSGymFRu/Firefly-Documentation-Asset…"
click at [862, 398] on span "Import as image" at bounding box center [849, 399] width 78 height 14
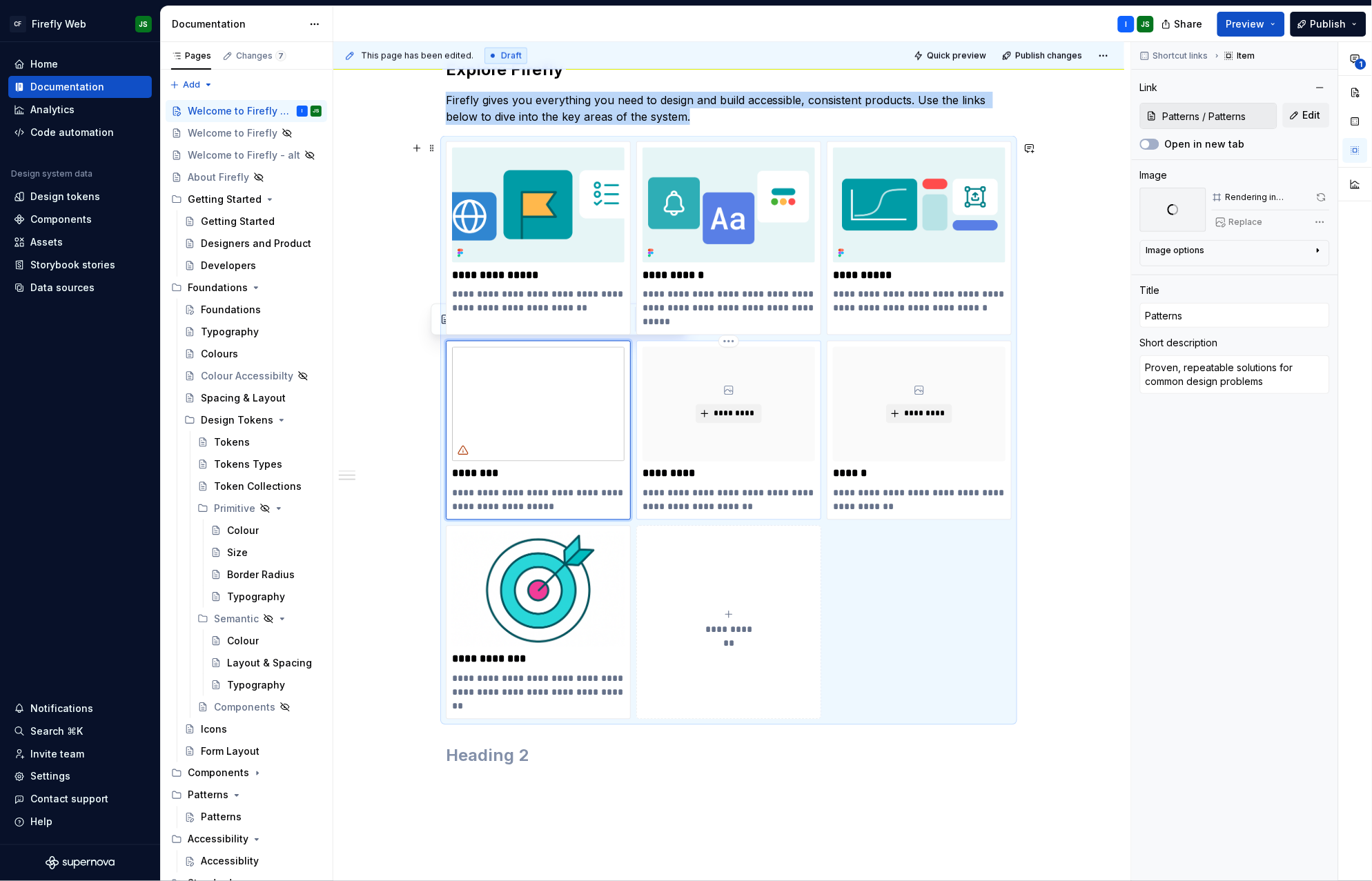
scroll to position [530, 0]
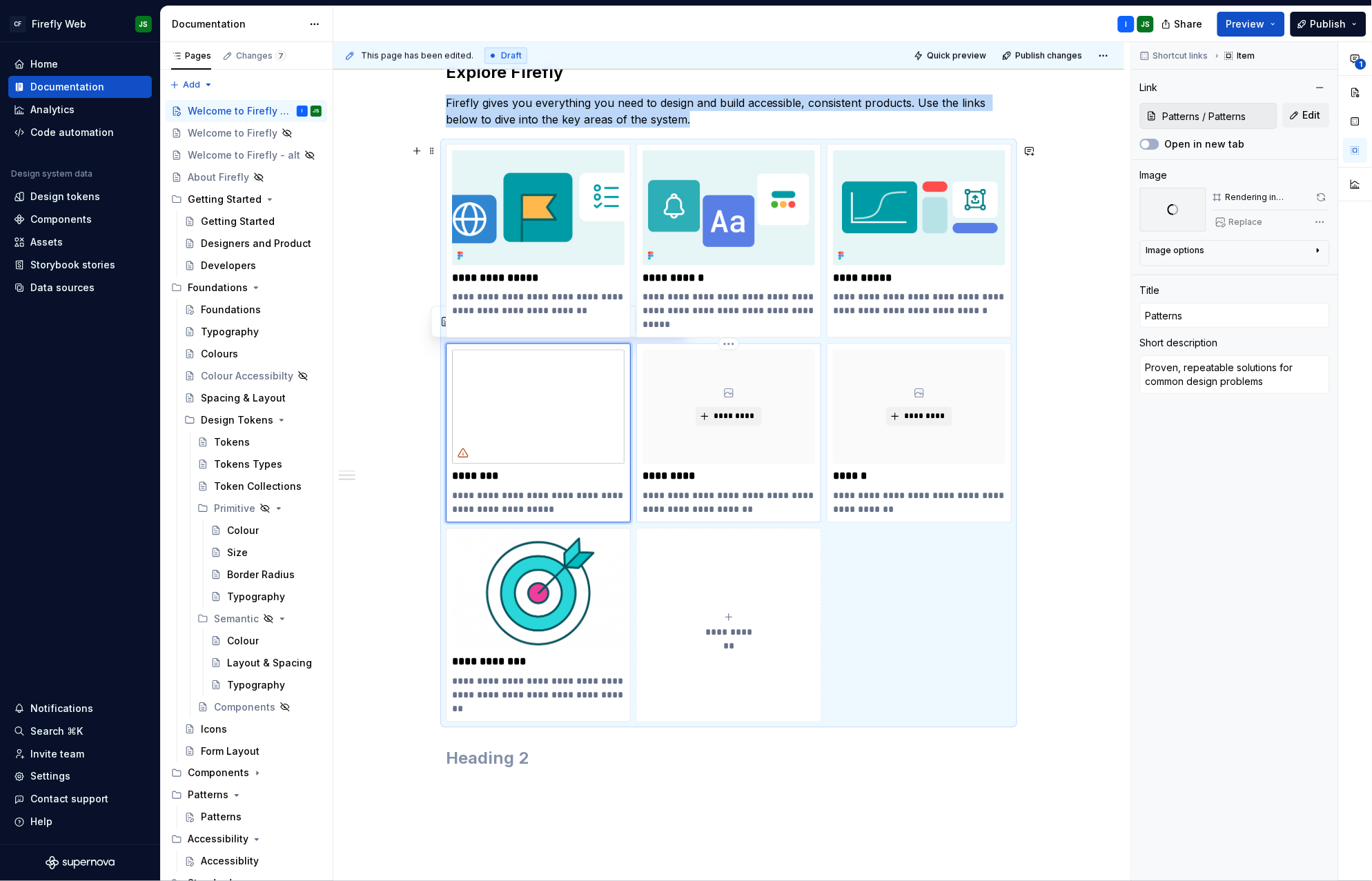
click at [766, 471] on p "*********" at bounding box center [729, 476] width 173 height 14
type textarea "*"
type input "Standards / Standards"
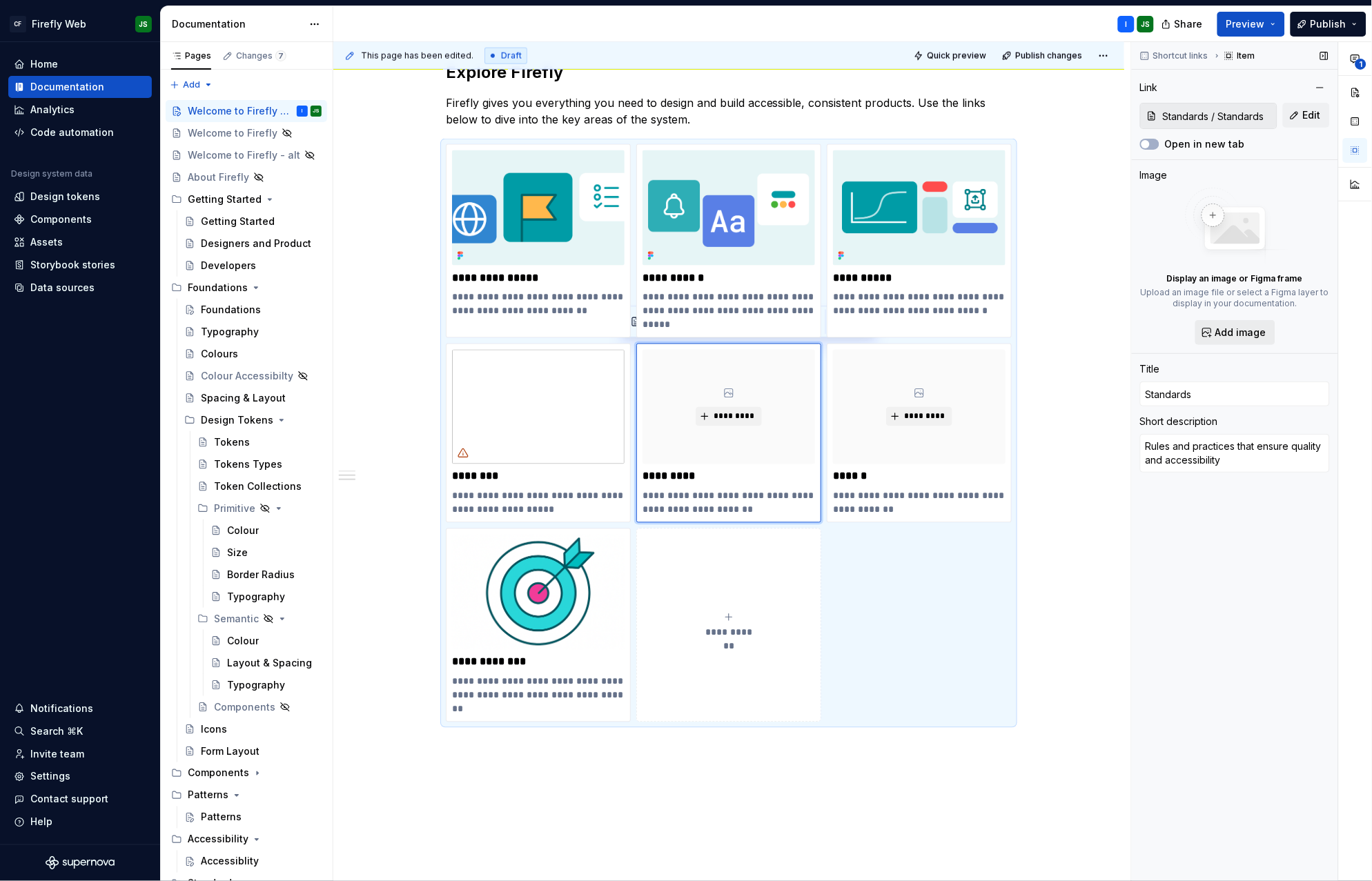
click at [1253, 334] on span "Add image" at bounding box center [1241, 332] width 51 height 14
type textarea "*"
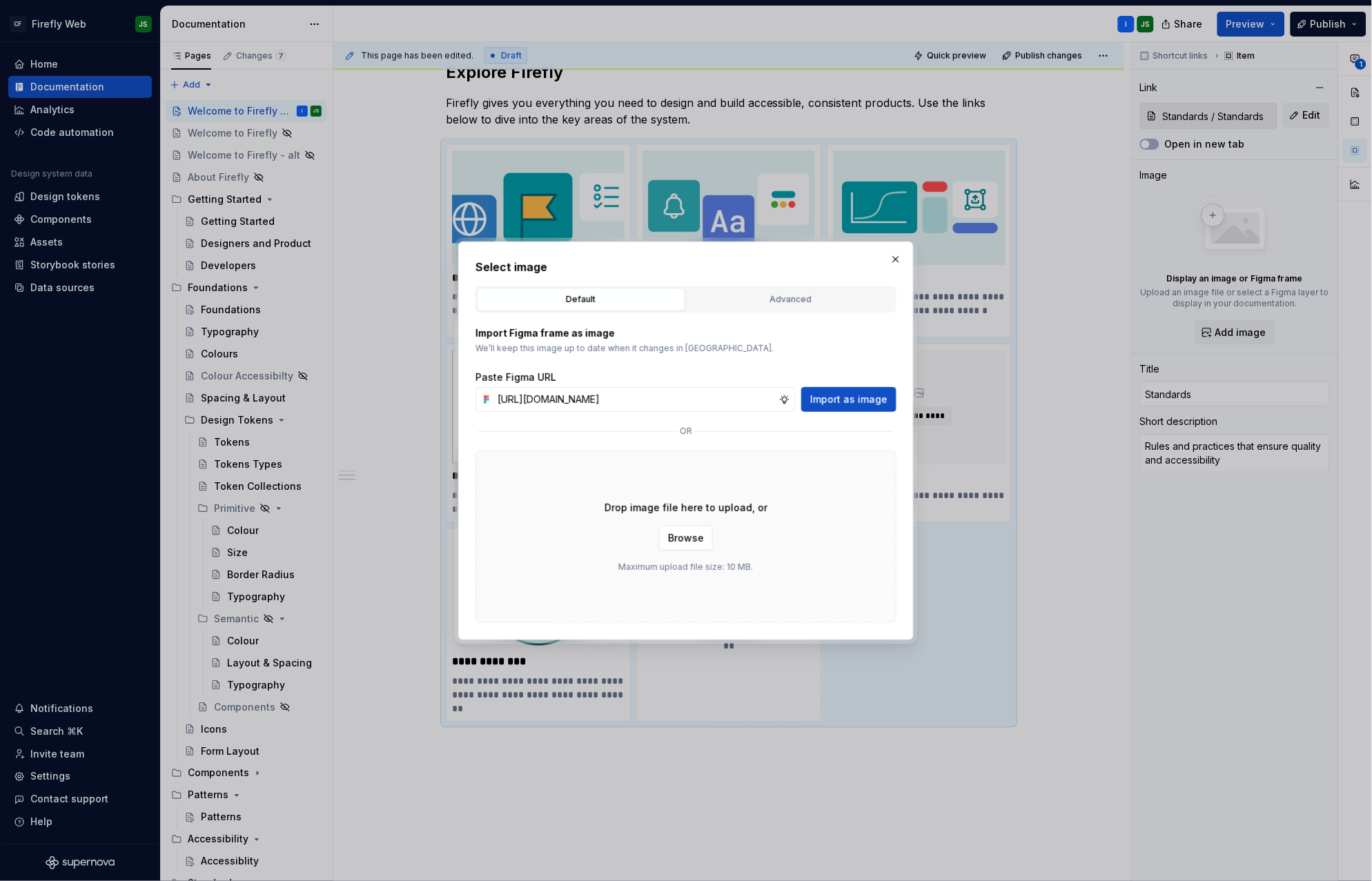
scroll to position [0, 350]
type input "https://www.figma.com/design/2IbXURgkgI74mhLSGymFRu/Firefly-Documentation-Asset…"
click at [858, 399] on span "Import as image" at bounding box center [849, 399] width 78 height 14
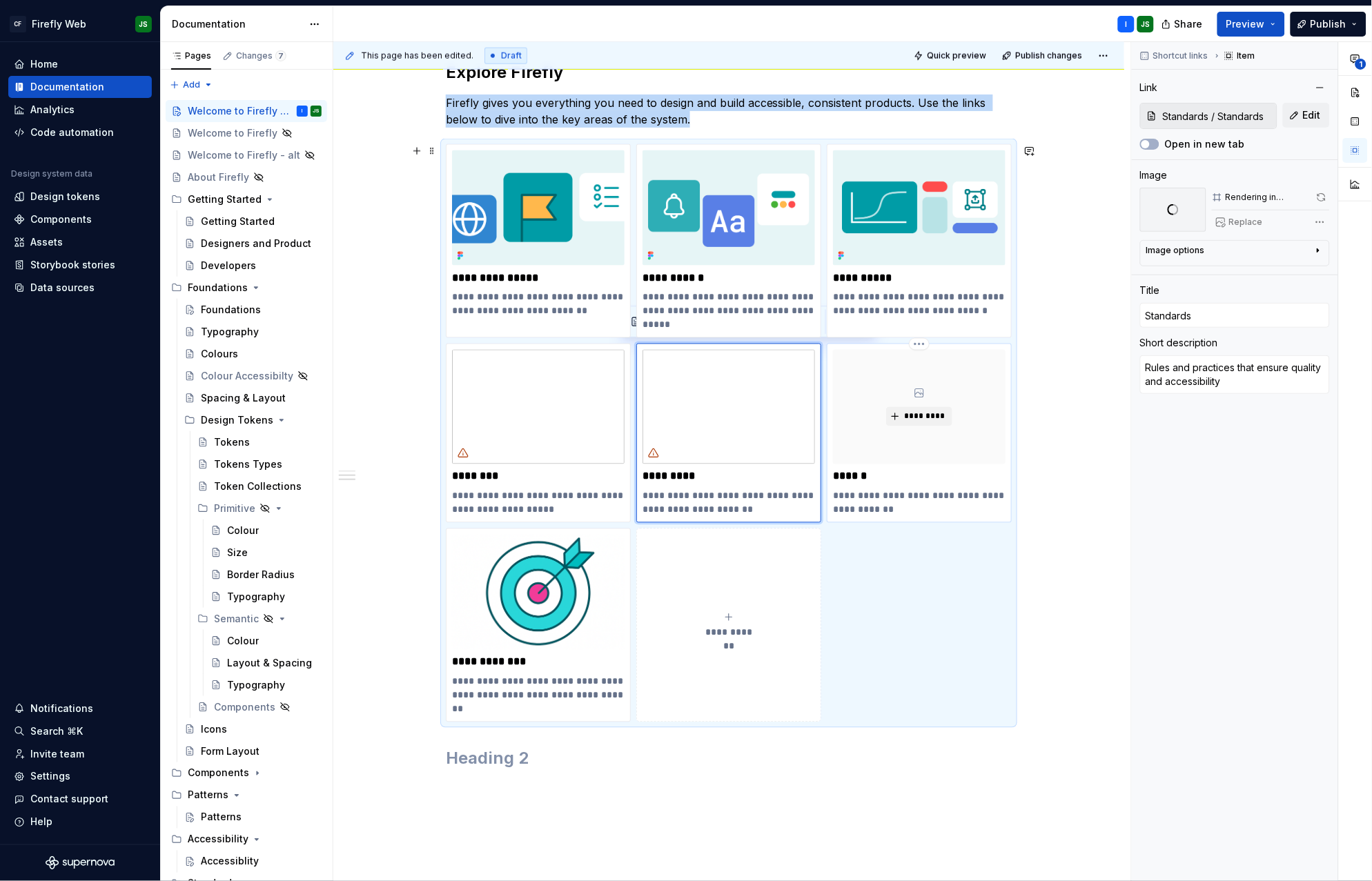
type textarea "*"
type input "System / System"
click at [951, 486] on div "**********" at bounding box center [920, 434] width 173 height 168
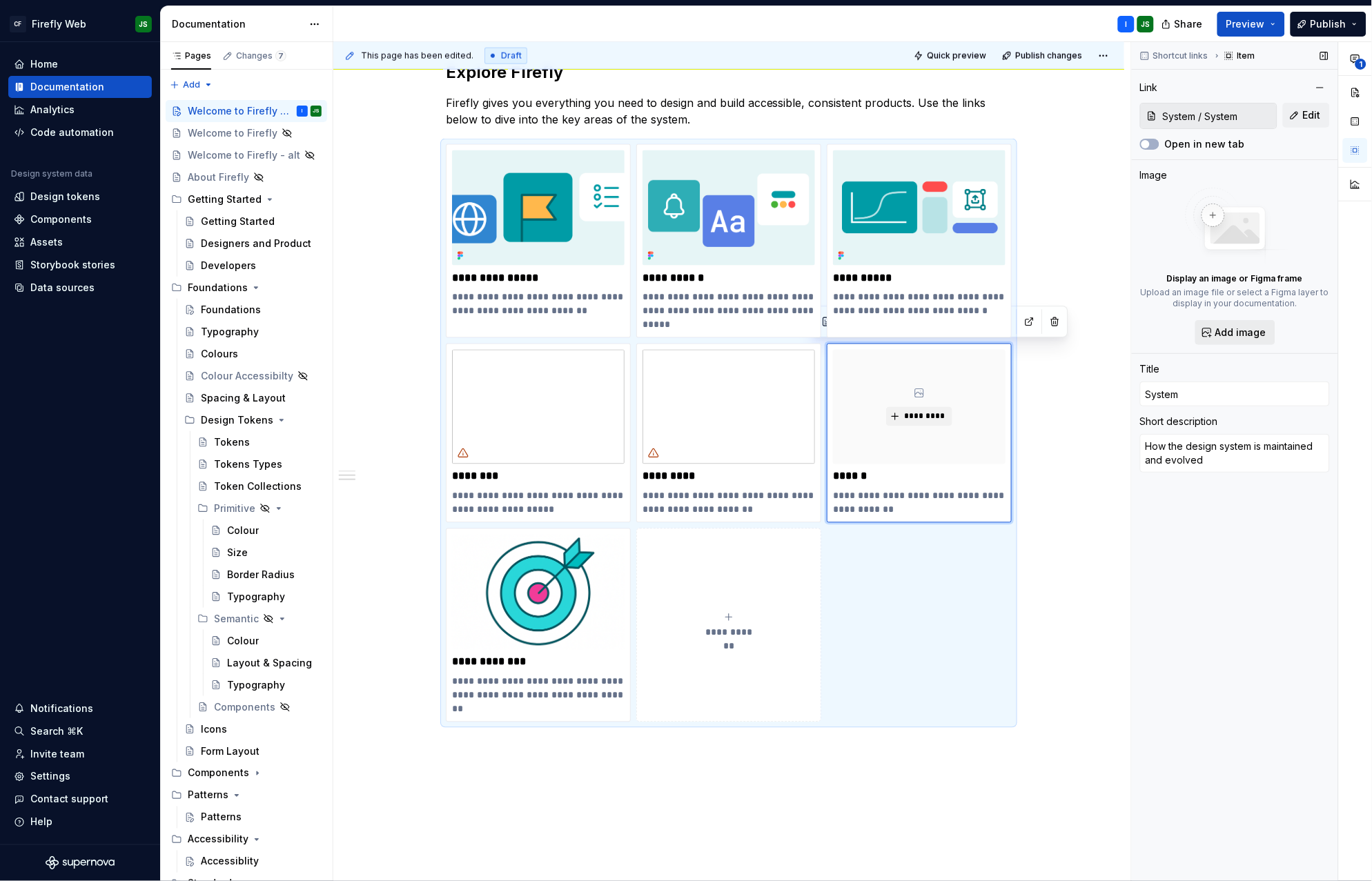
click at [1229, 328] on span "Add image" at bounding box center [1241, 332] width 51 height 14
type textarea "*"
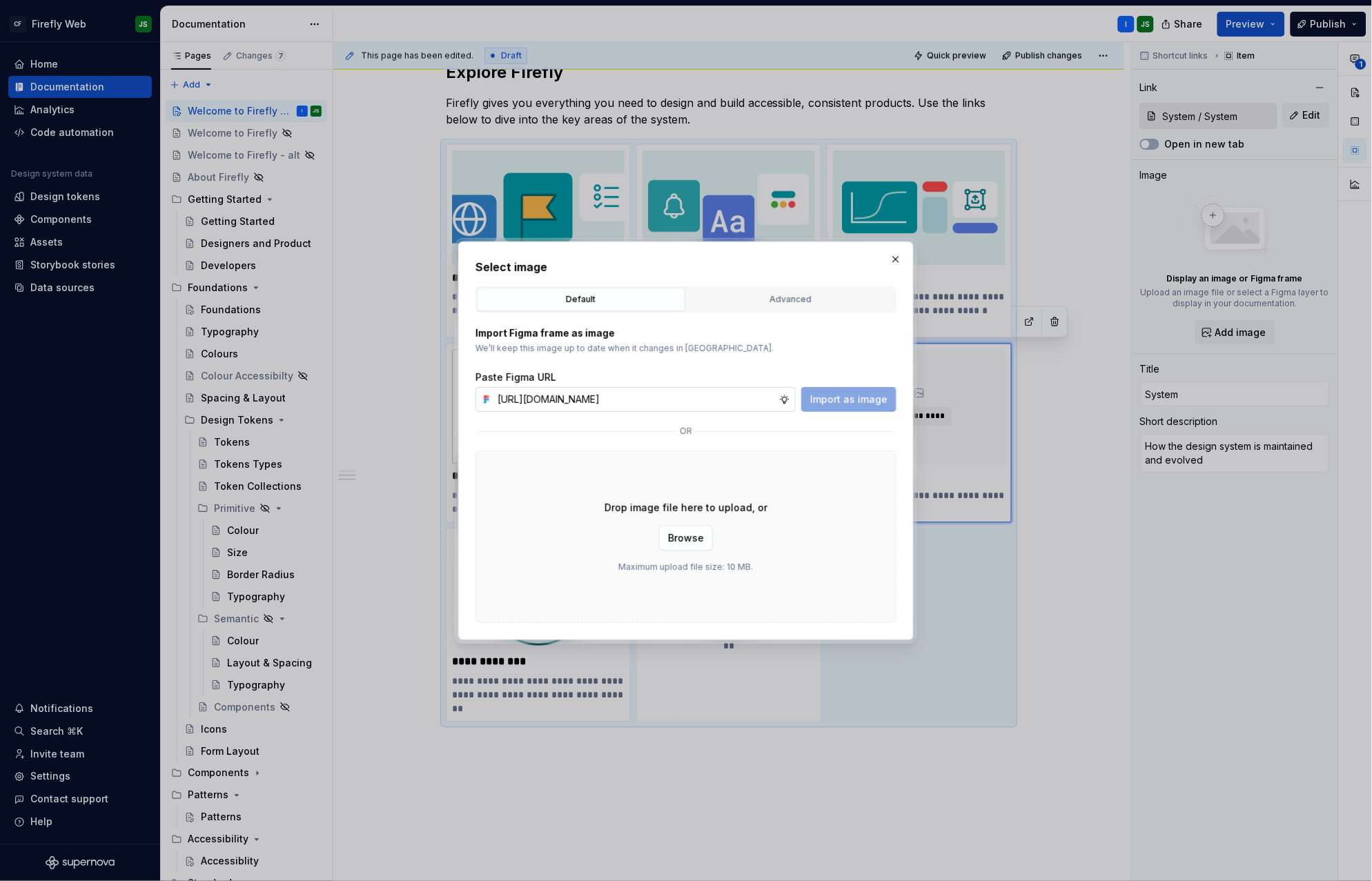
scroll to position [0, 352]
type input "https://www.figma.com/design/2IbXURgkgI74mhLSGymFRu/Firefly-Documentation-Asset…"
click at [839, 402] on span "Import as image" at bounding box center [849, 399] width 78 height 14
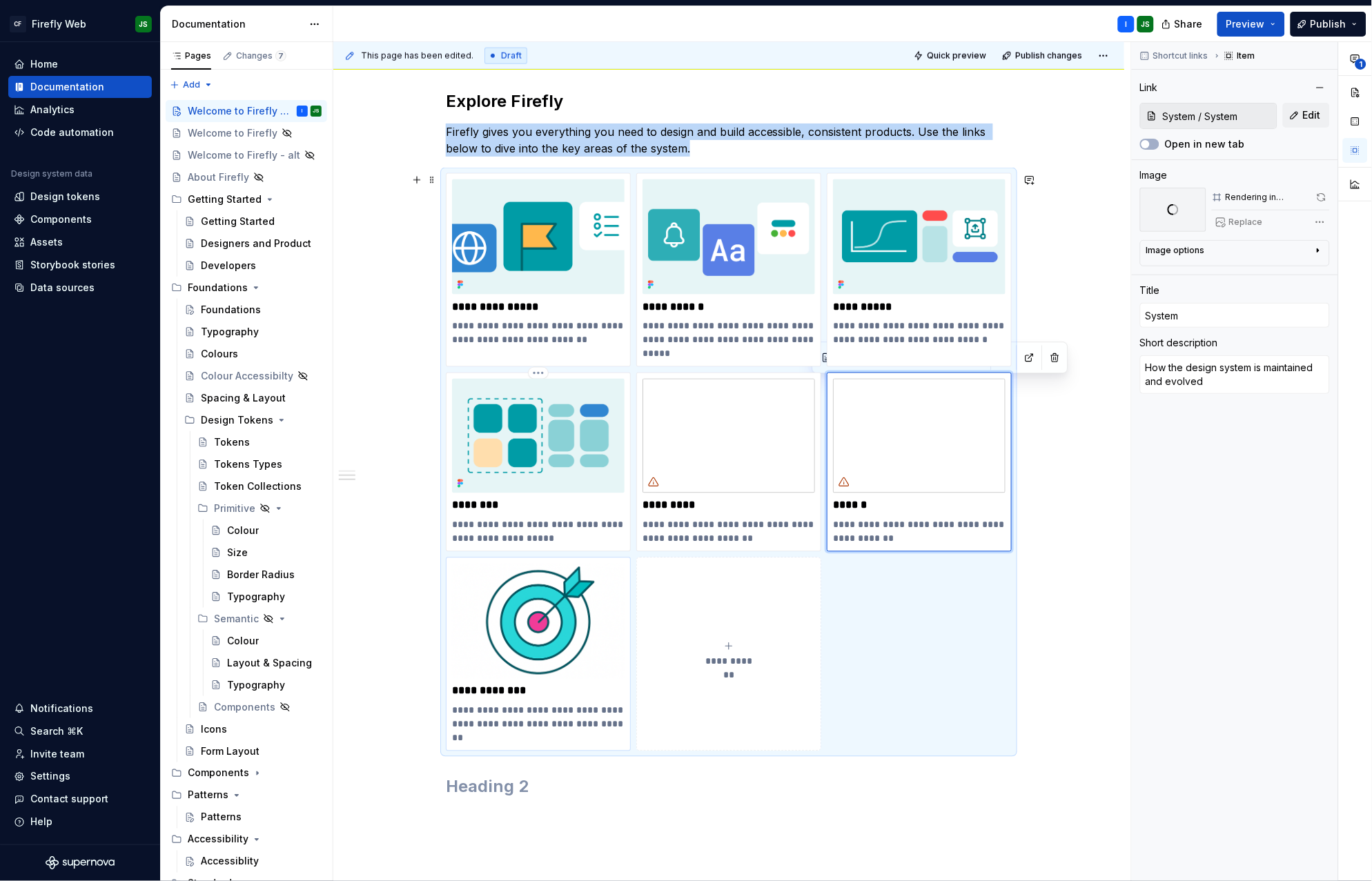
scroll to position [494, 0]
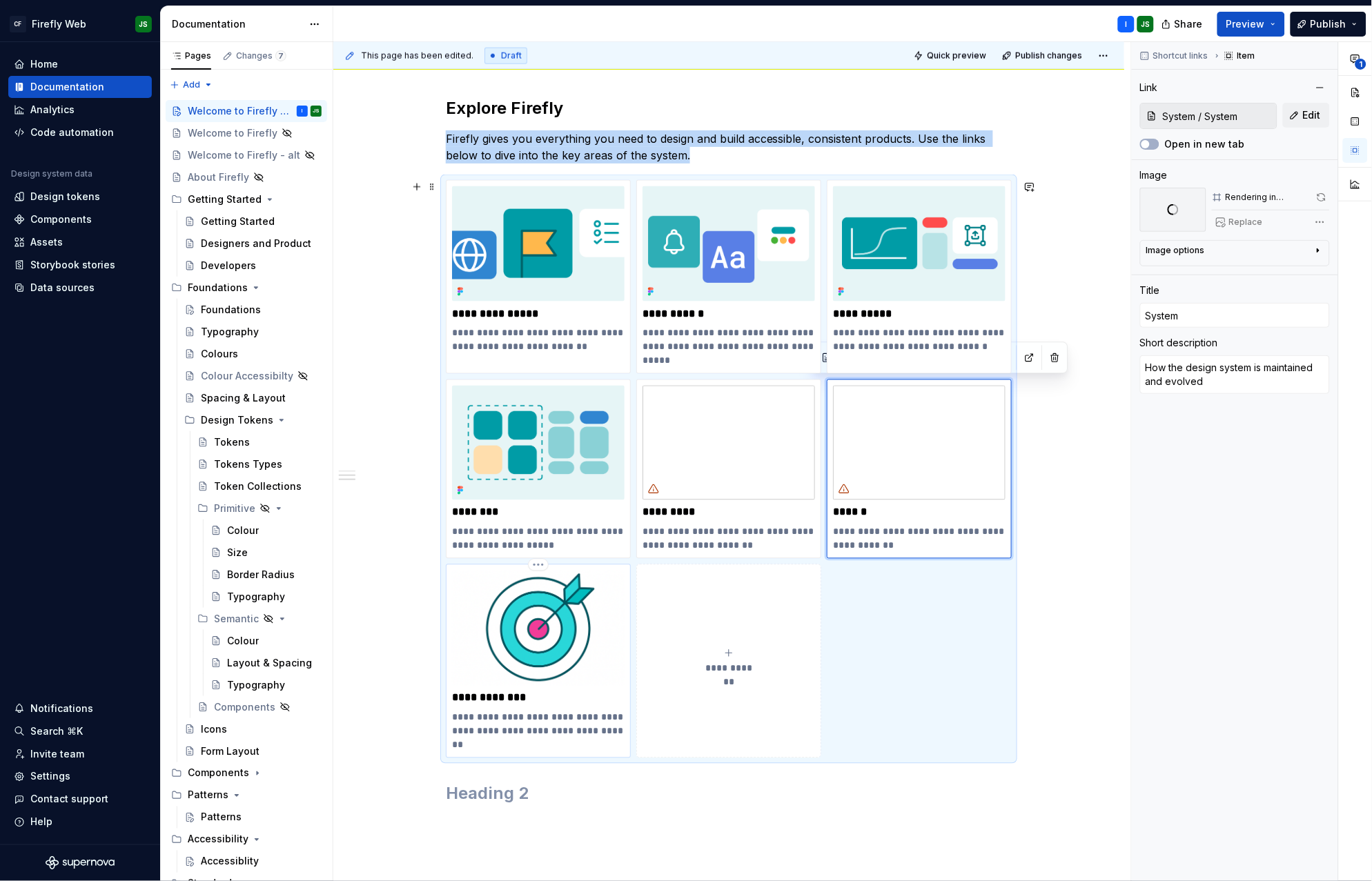
type textarea "*"
type input "Accessibility / Accessiblity"
type input "Accessibility"
type textarea "Designing for everyone. A WCAG-first approach for inclusive experiences."
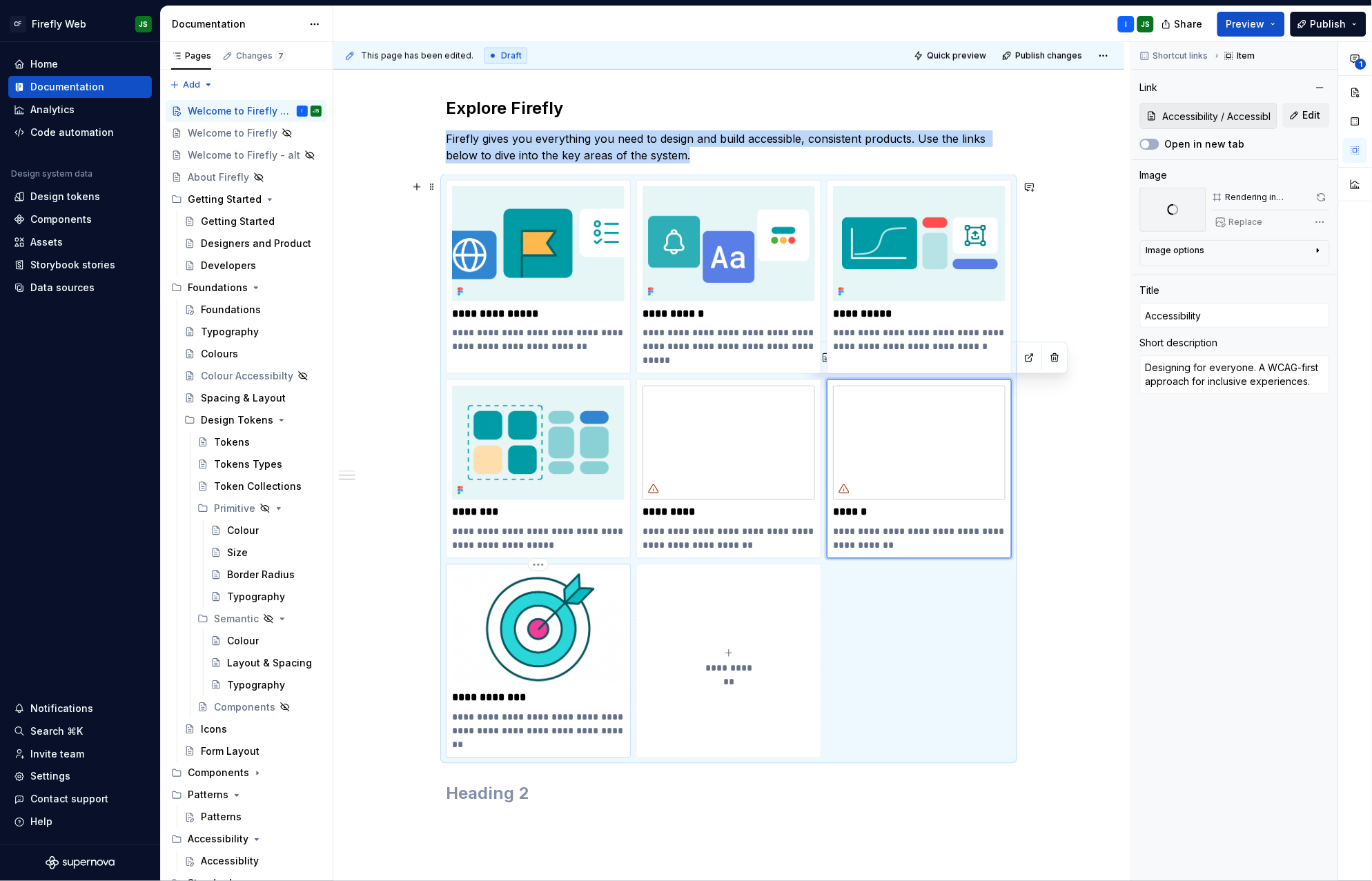
click at [540, 609] on img at bounding box center [538, 629] width 173 height 115
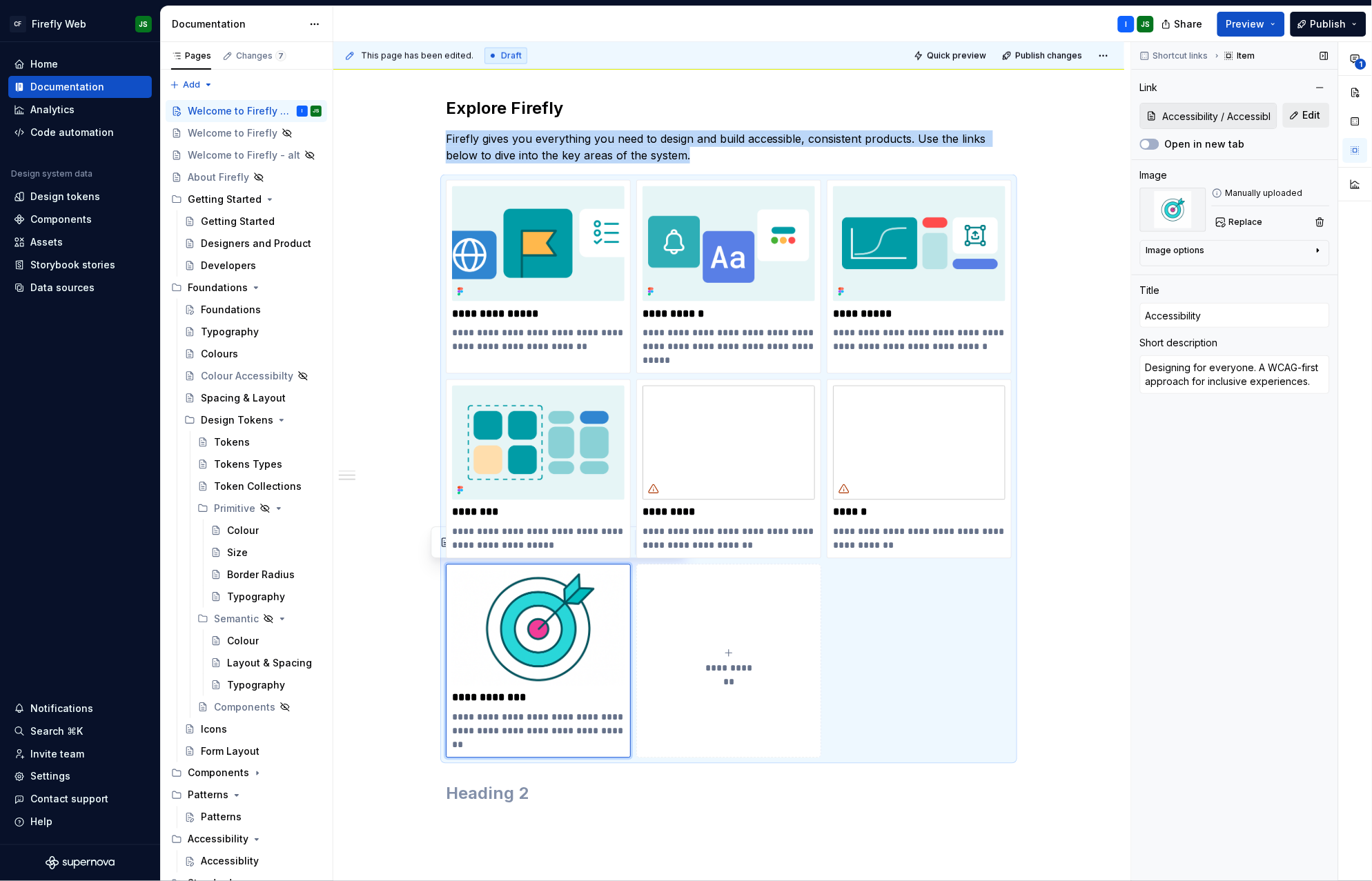
click at [1308, 115] on span "Edit" at bounding box center [1313, 115] width 18 height 14
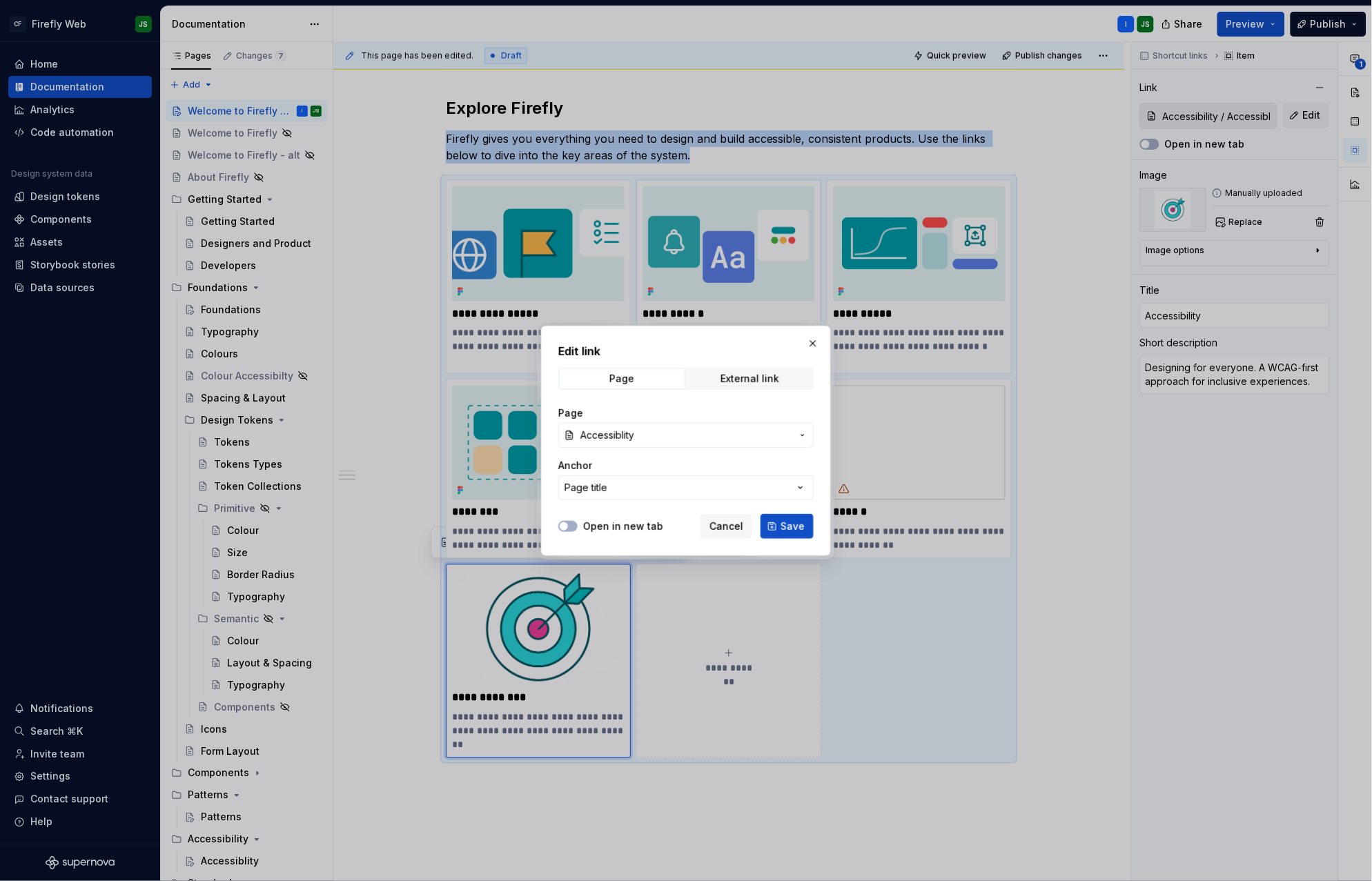
click at [818, 343] on button "button" at bounding box center [813, 344] width 19 height 19
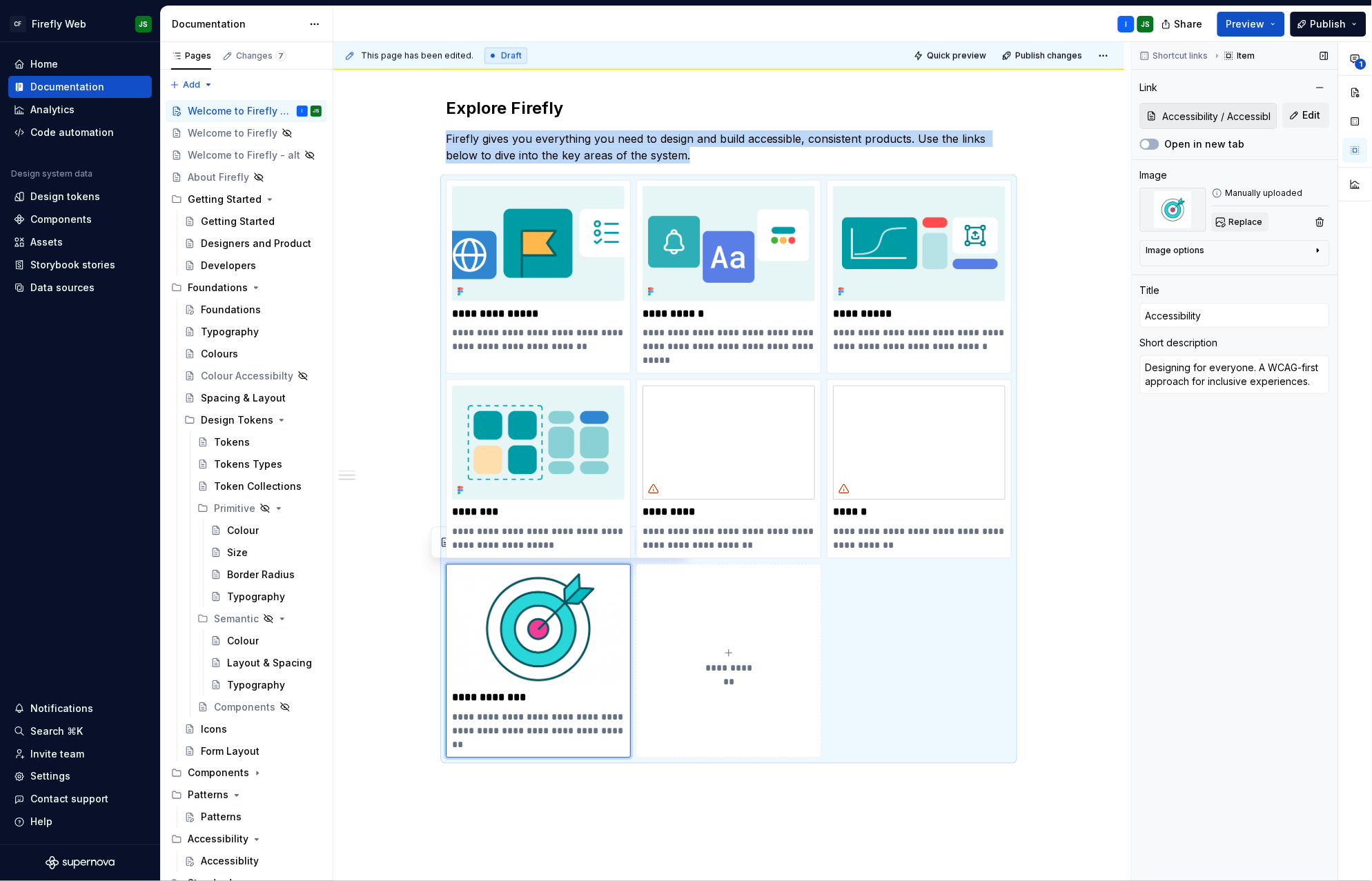
click at [1245, 218] on span "Replace" at bounding box center [1246, 222] width 34 height 11
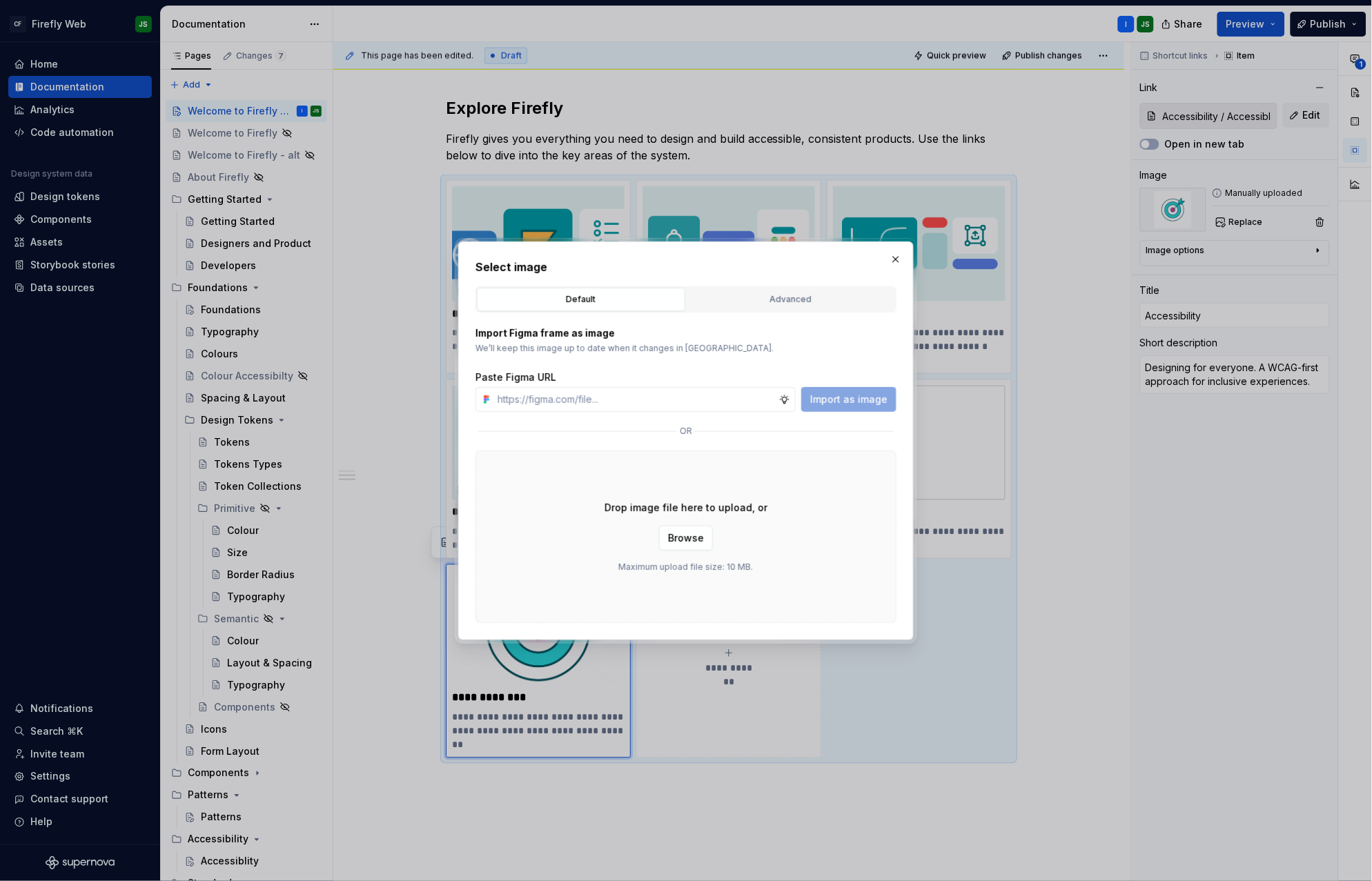
type textarea "*"
type input "https://www.figma.com/design/2IbXURgkgI74mhLSGymFRu/Firefly-Documentation-Asset…"
click at [845, 396] on span "Import as image" at bounding box center [849, 399] width 78 height 14
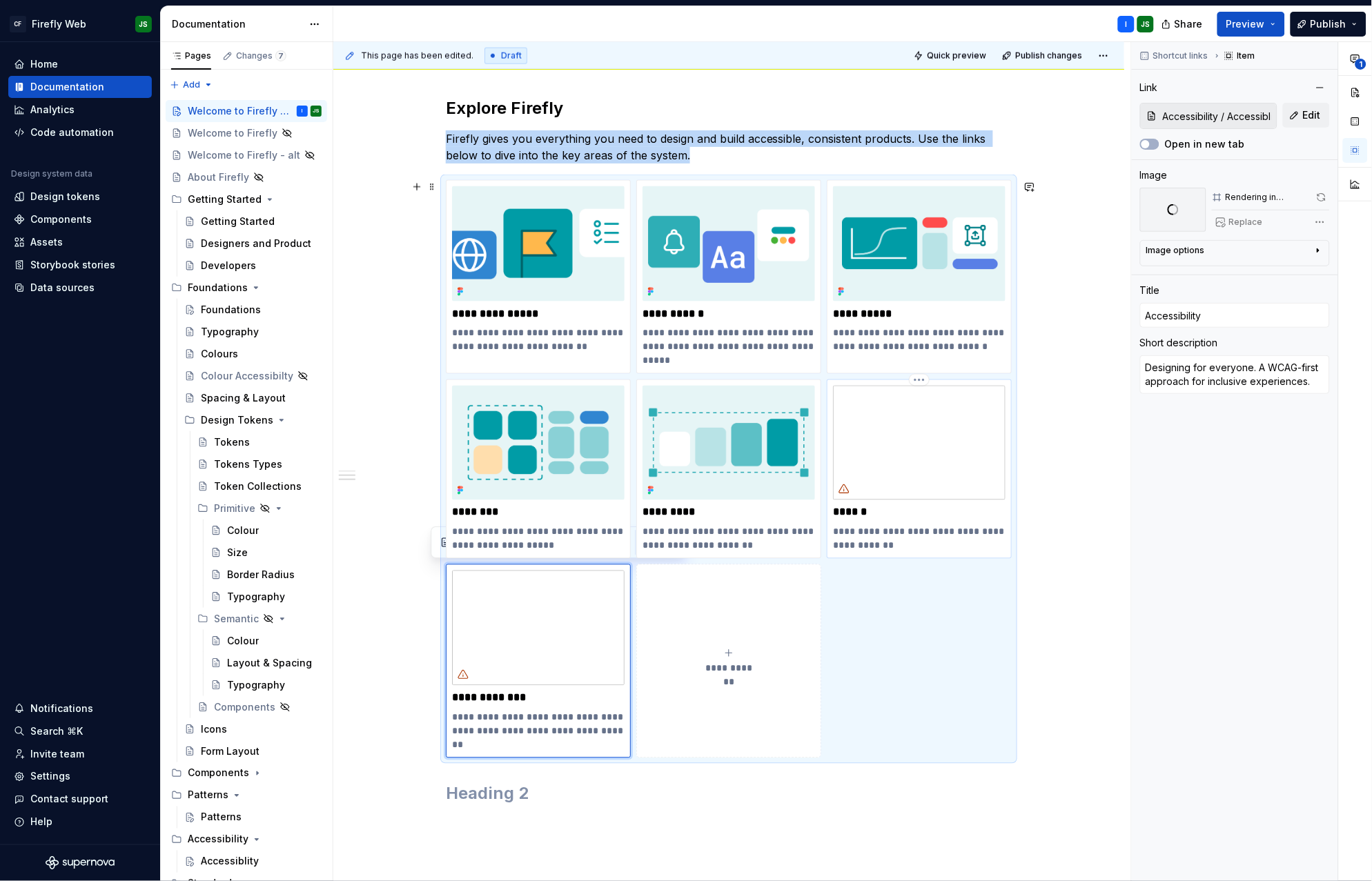
type textarea "*"
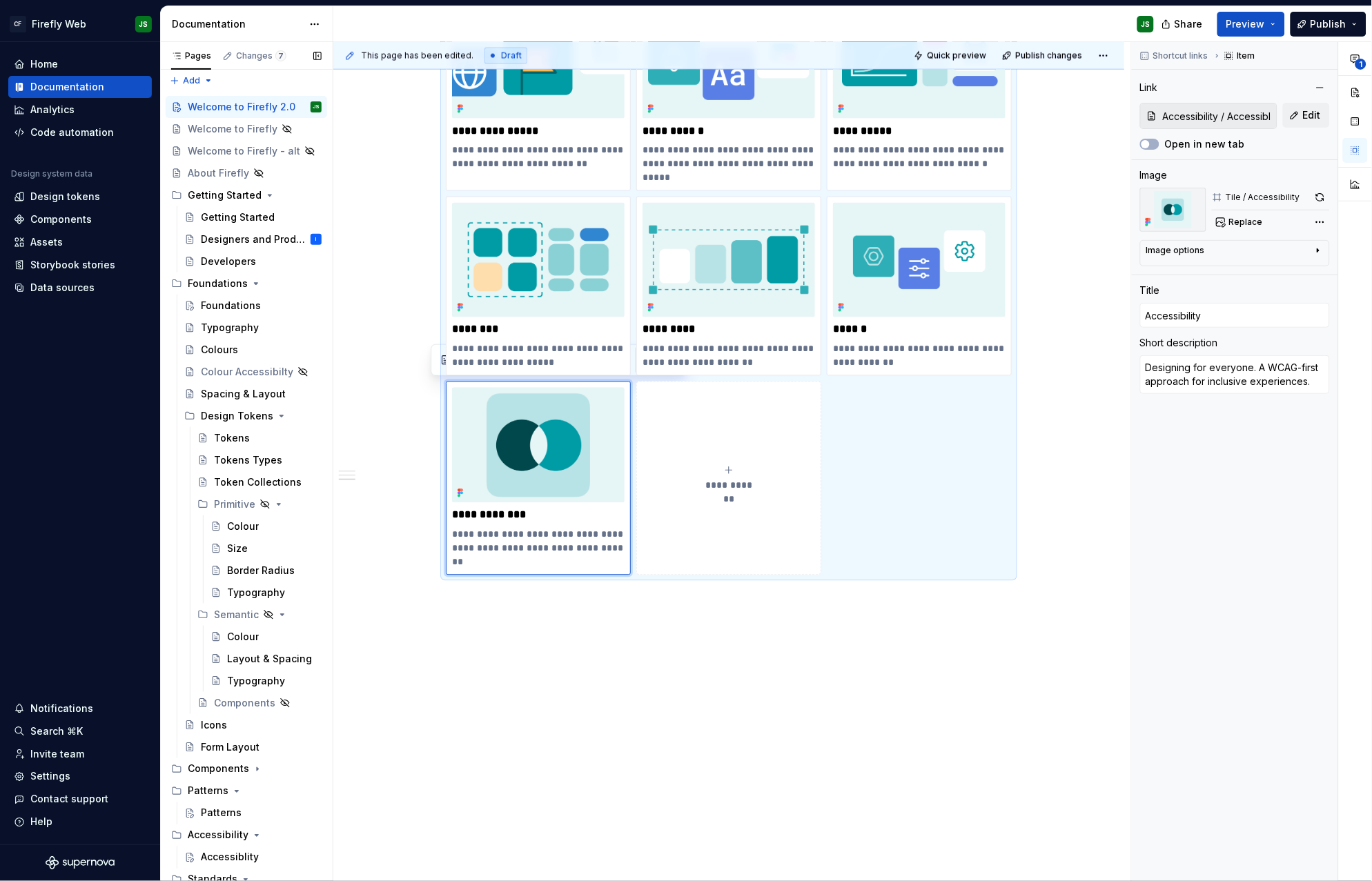
scroll to position [16, 0]
